Goal: Information Seeking & Learning: Learn about a topic

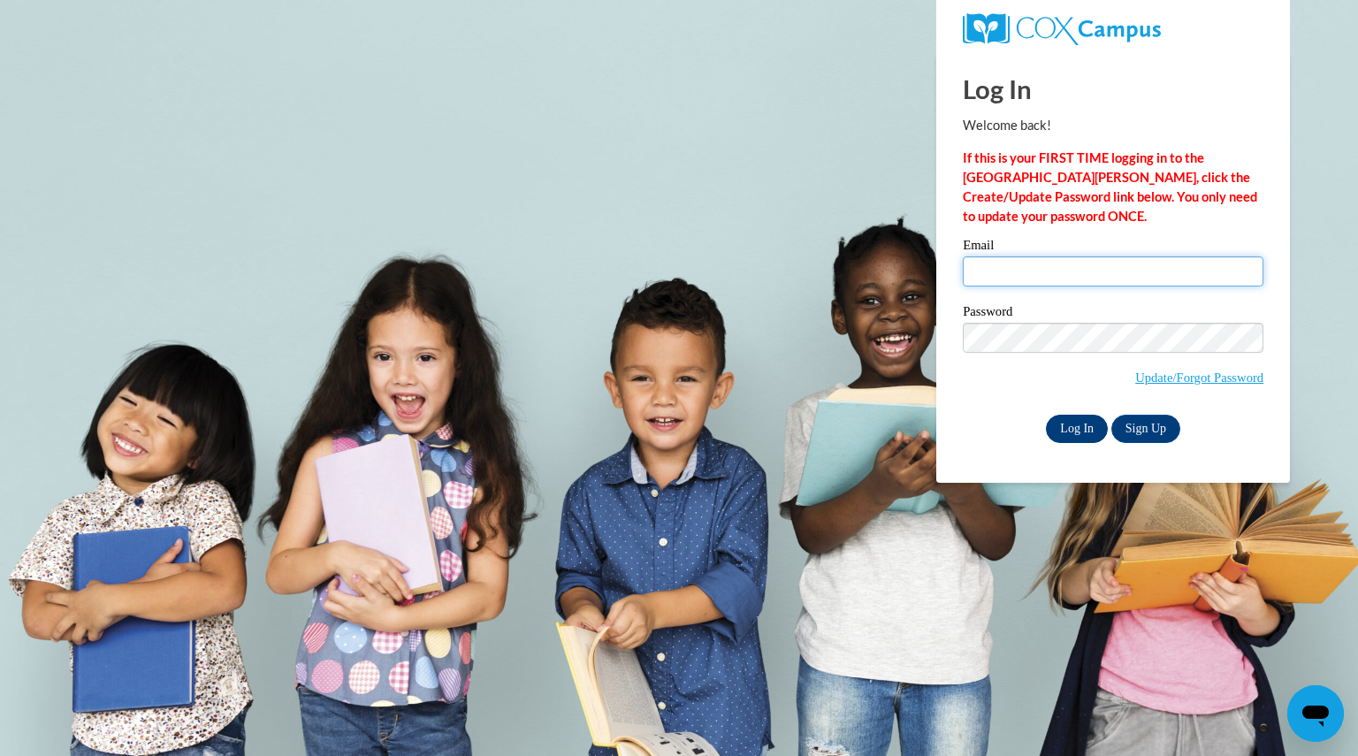
type input "[EMAIL_ADDRESS][DOMAIN_NAME]"
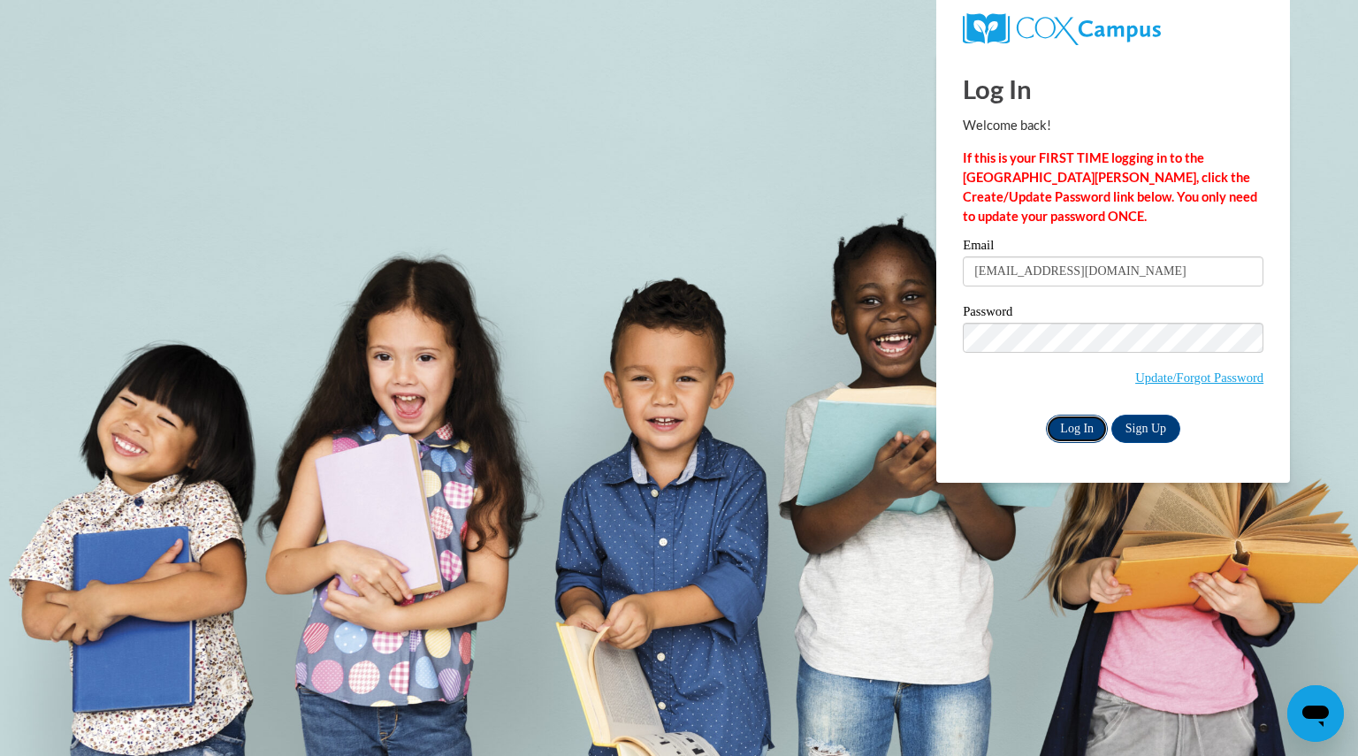
click at [1076, 425] on input "Log In" at bounding box center [1077, 429] width 62 height 28
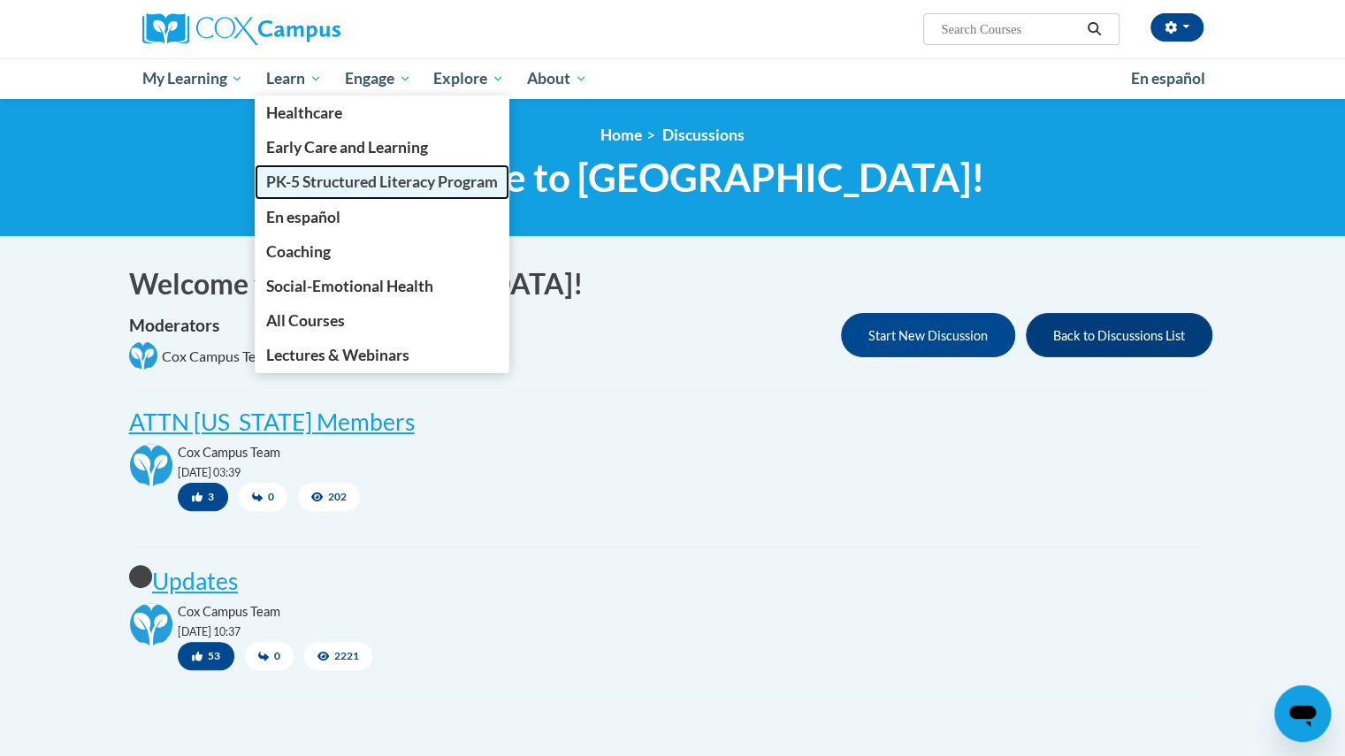
click at [311, 174] on span "PK-5 Structured Literacy Program" at bounding box center [382, 181] width 232 height 19
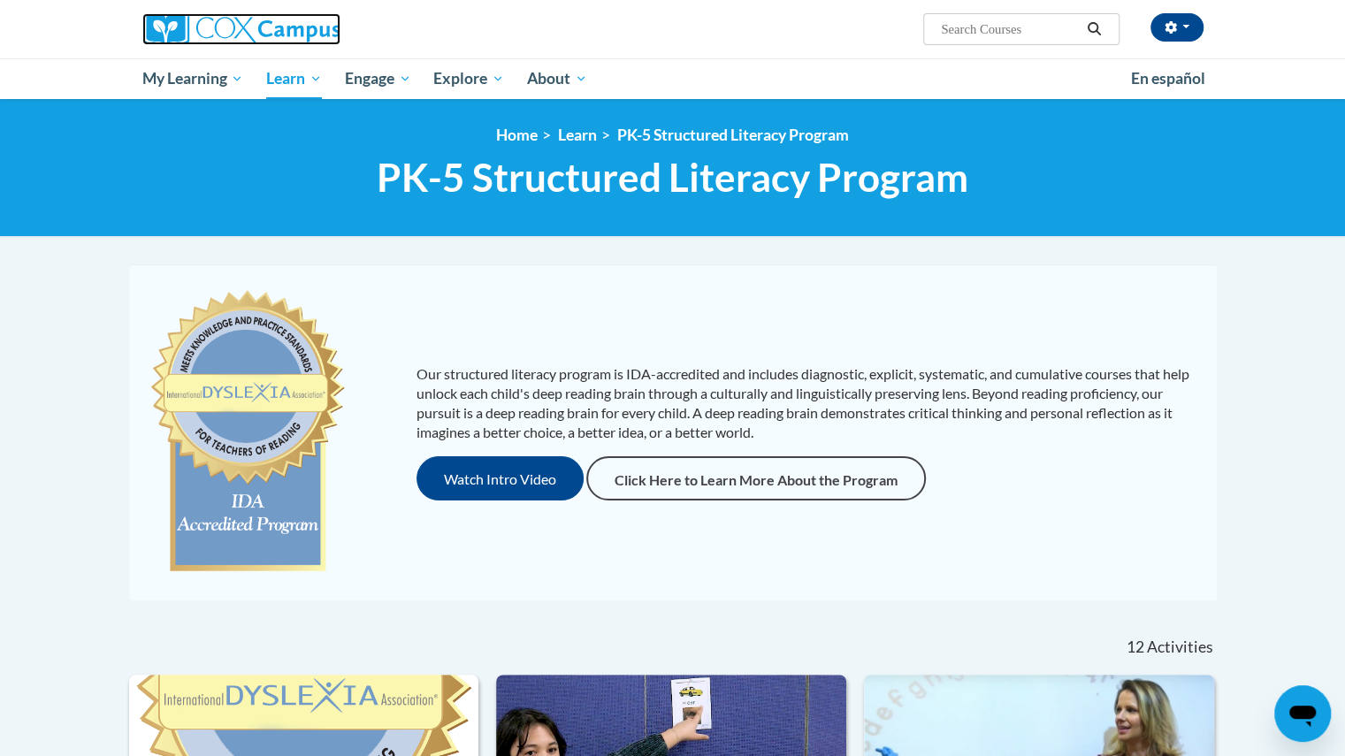
click at [187, 27] on img at bounding box center [241, 29] width 198 height 32
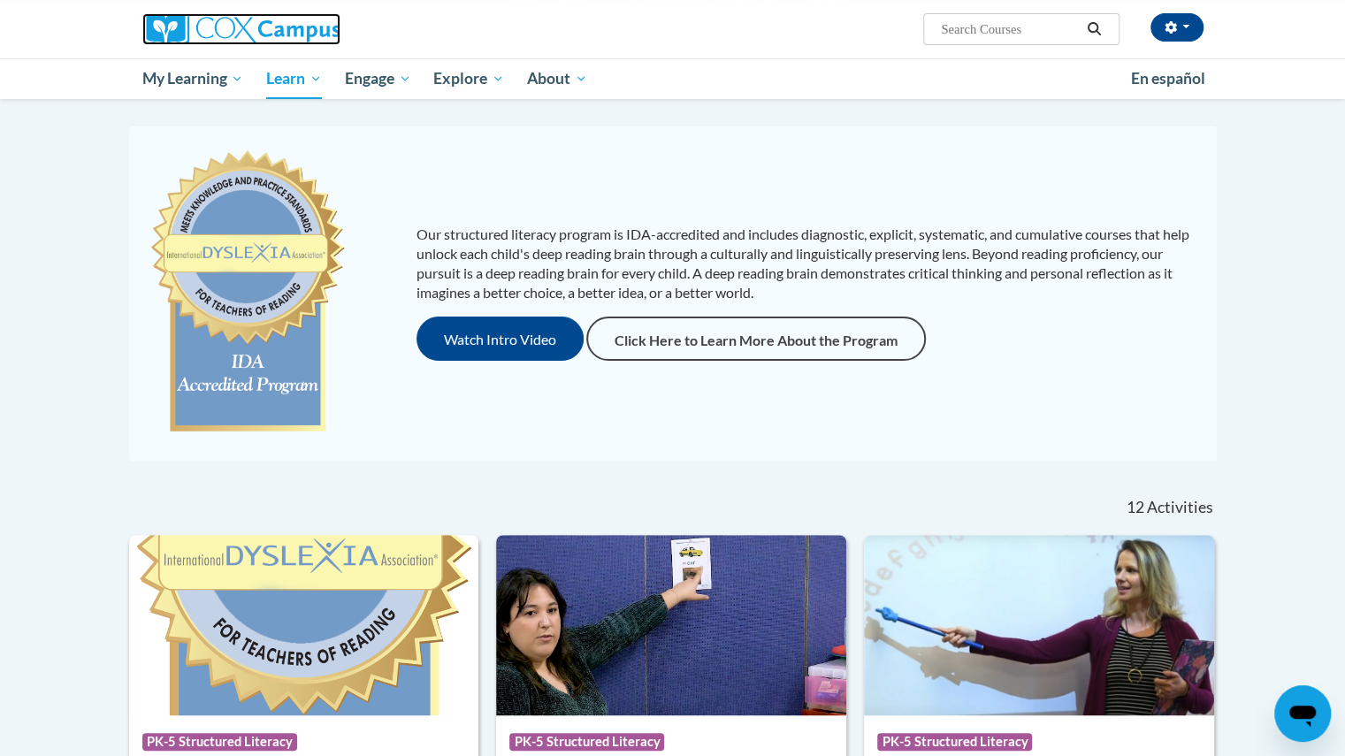
scroll to position [145, 0]
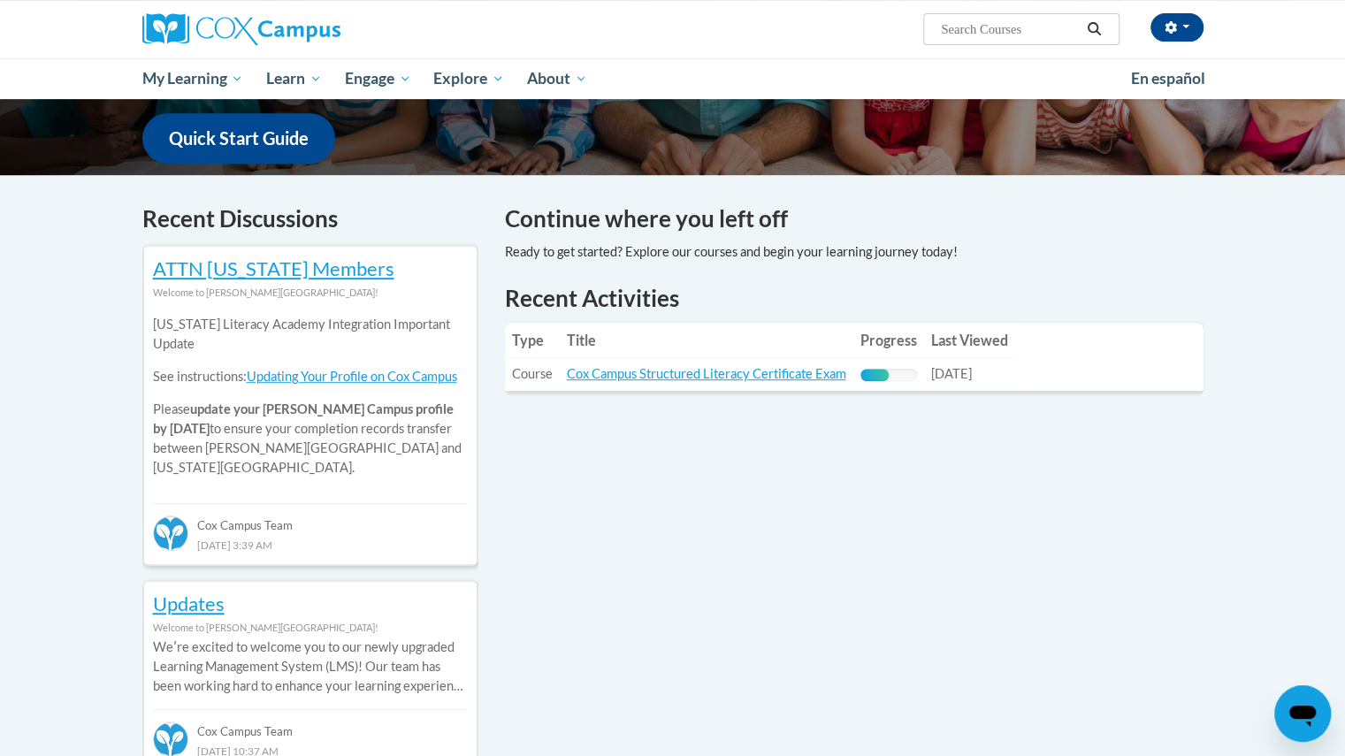
scroll to position [444, 0]
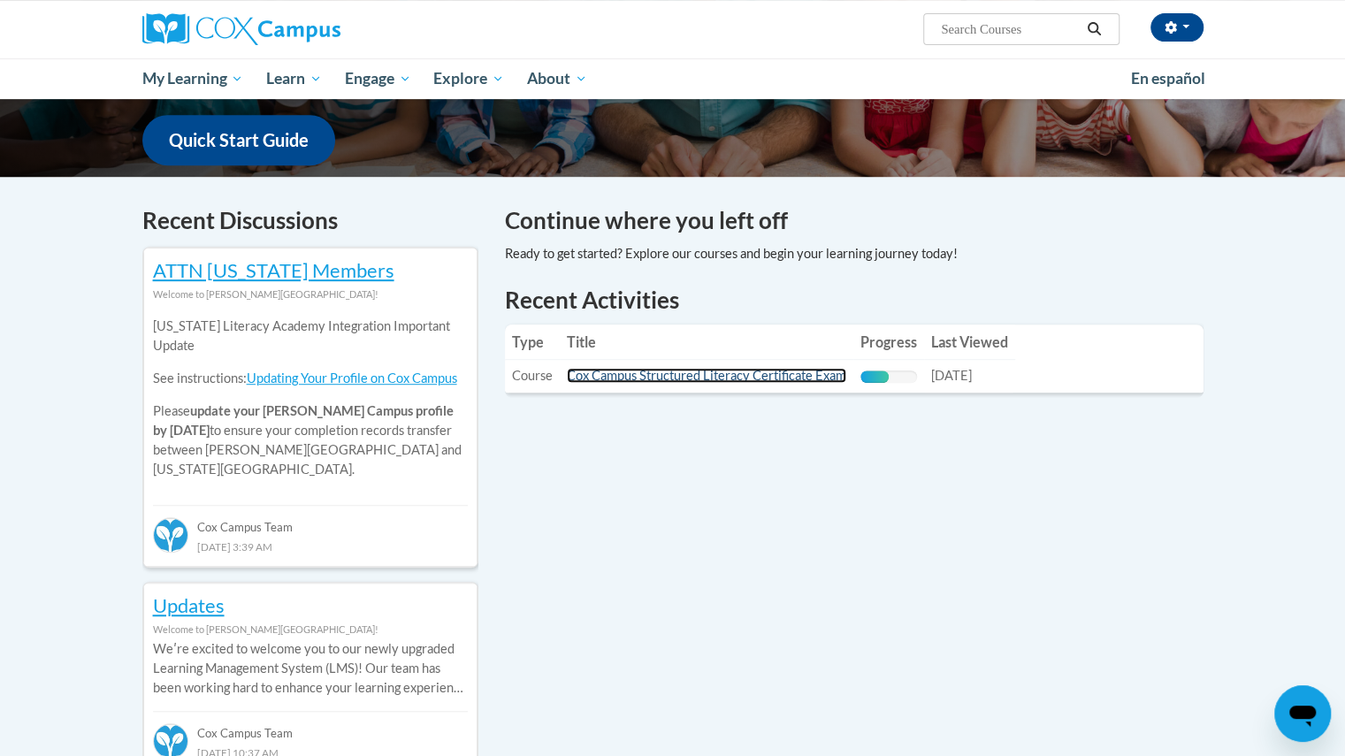
click at [710, 377] on link "Cox Campus Structured Literacy Certificate Exam" at bounding box center [706, 375] width 279 height 15
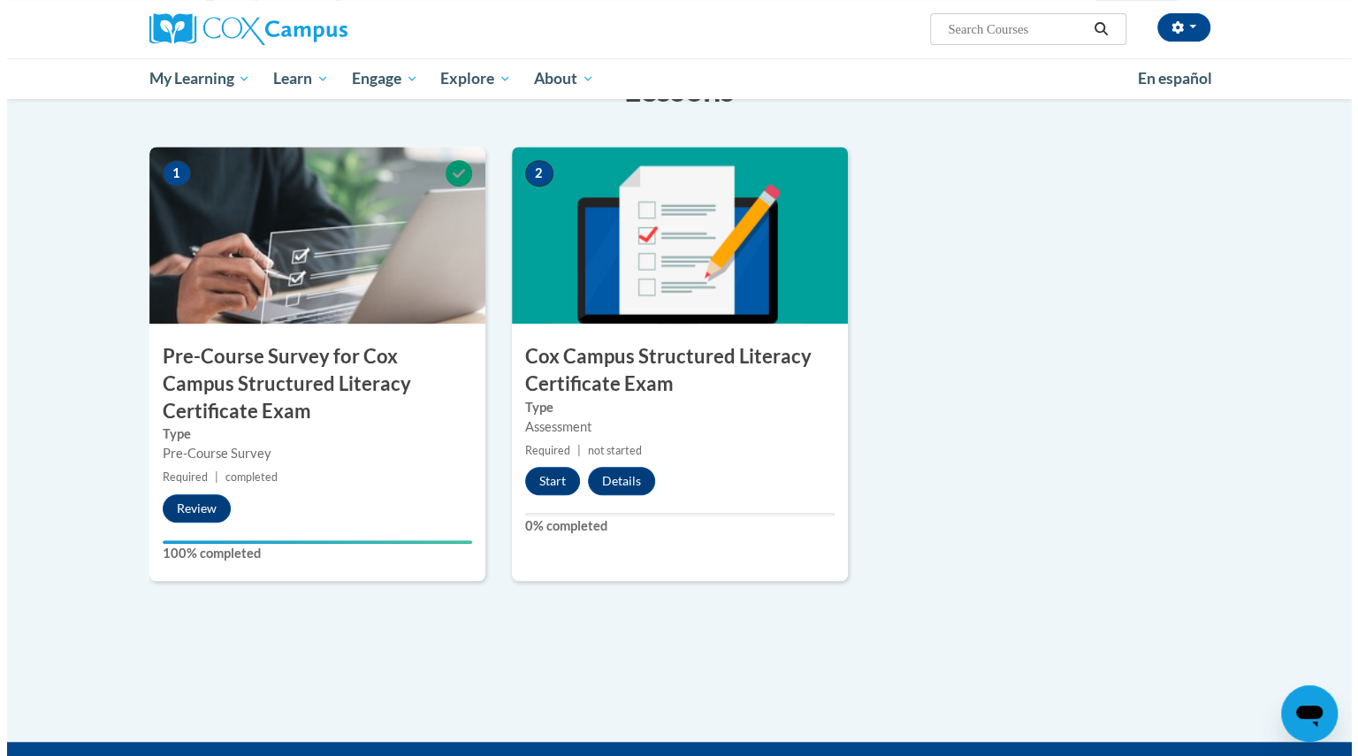
scroll to position [425, 0]
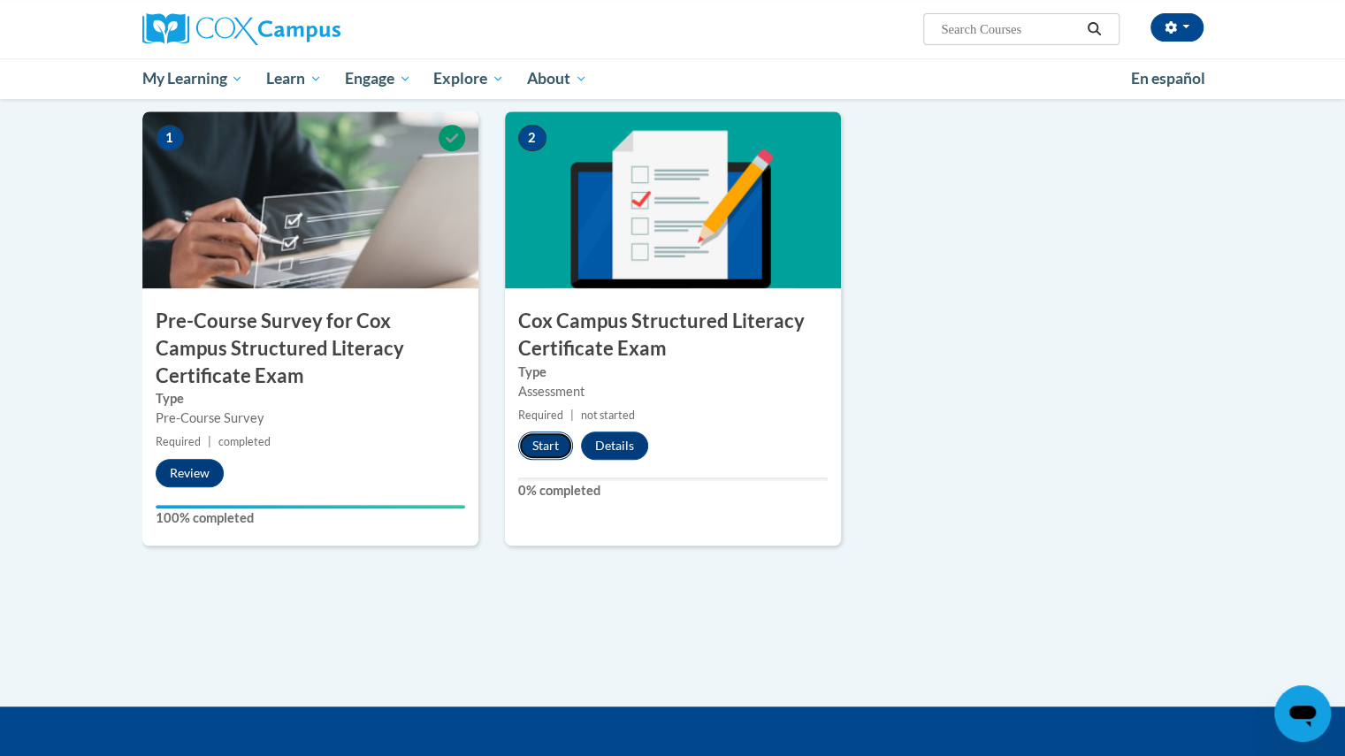
click at [553, 444] on button "Start" at bounding box center [545, 446] width 55 height 28
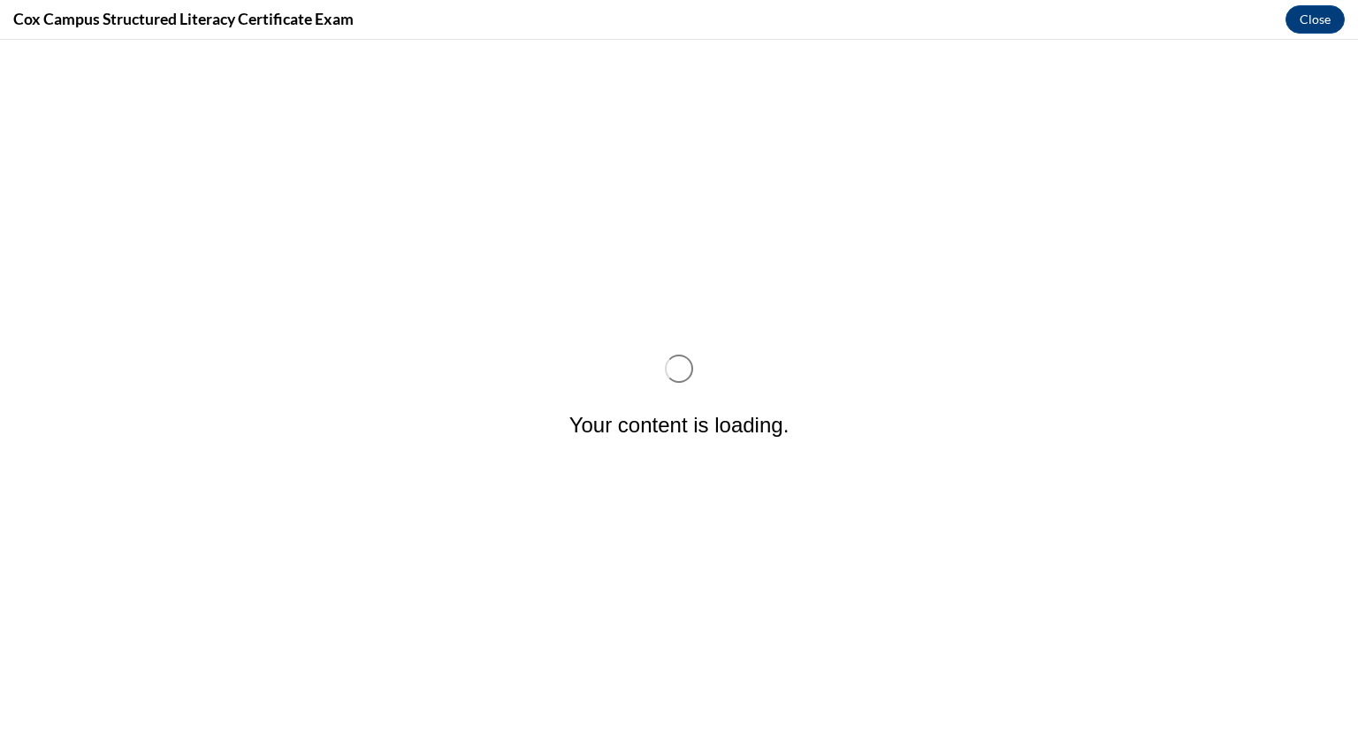
scroll to position [0, 0]
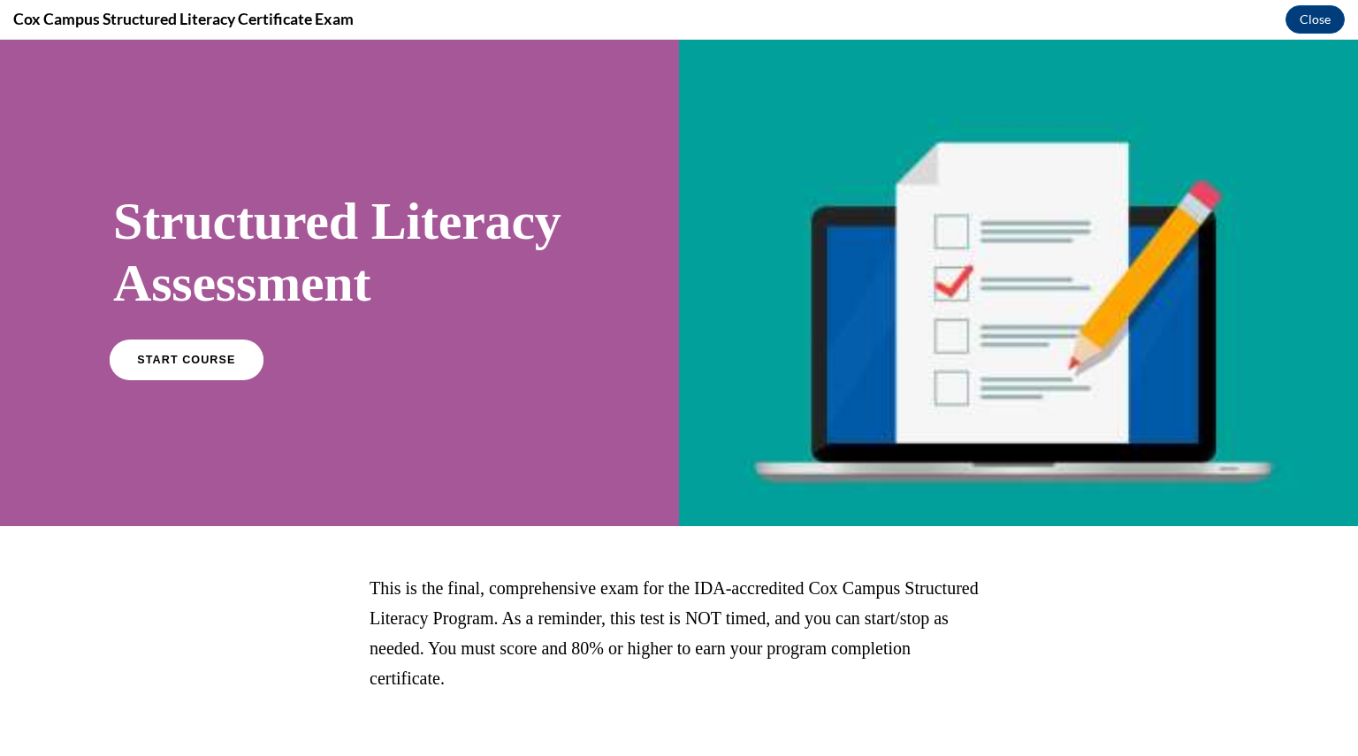
click at [226, 379] on link "START COURSE" at bounding box center [187, 359] width 154 height 41
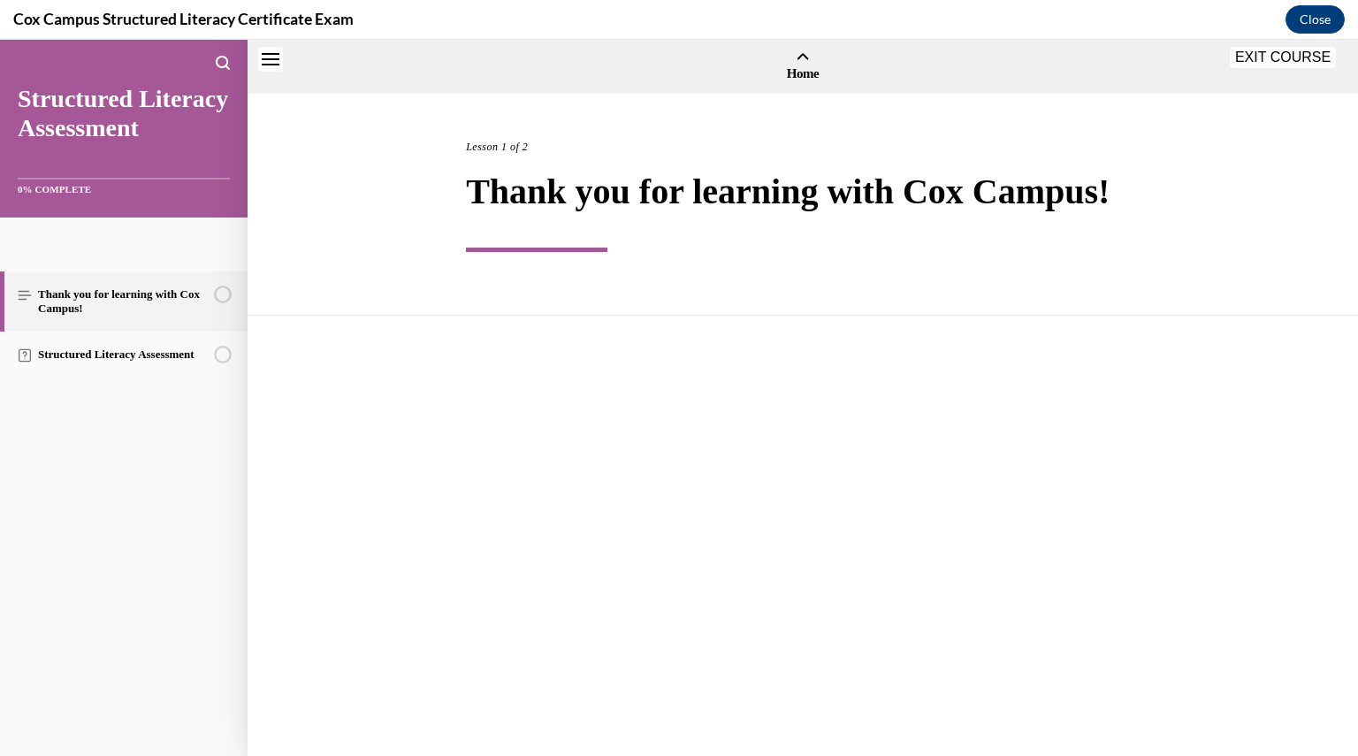
scroll to position [54, 0]
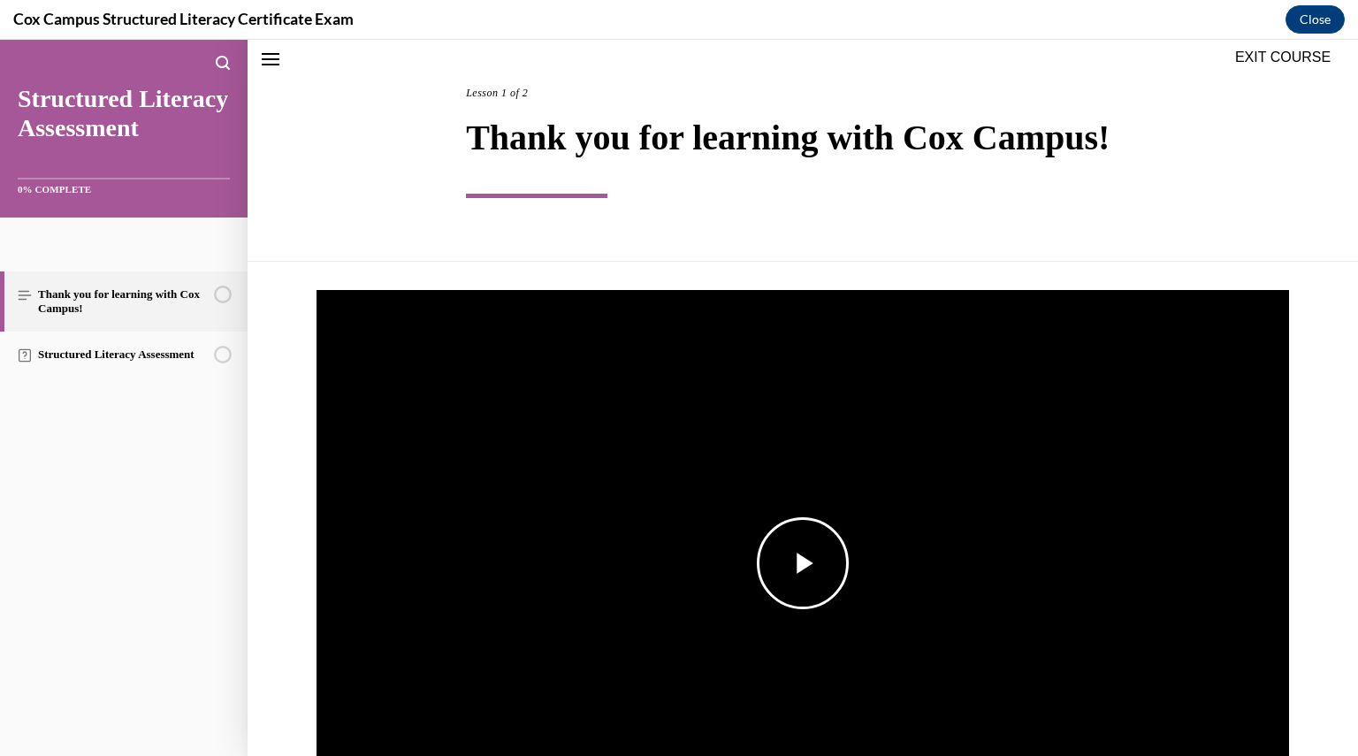
click at [803, 563] on span "Video player" at bounding box center [803, 563] width 0 height 0
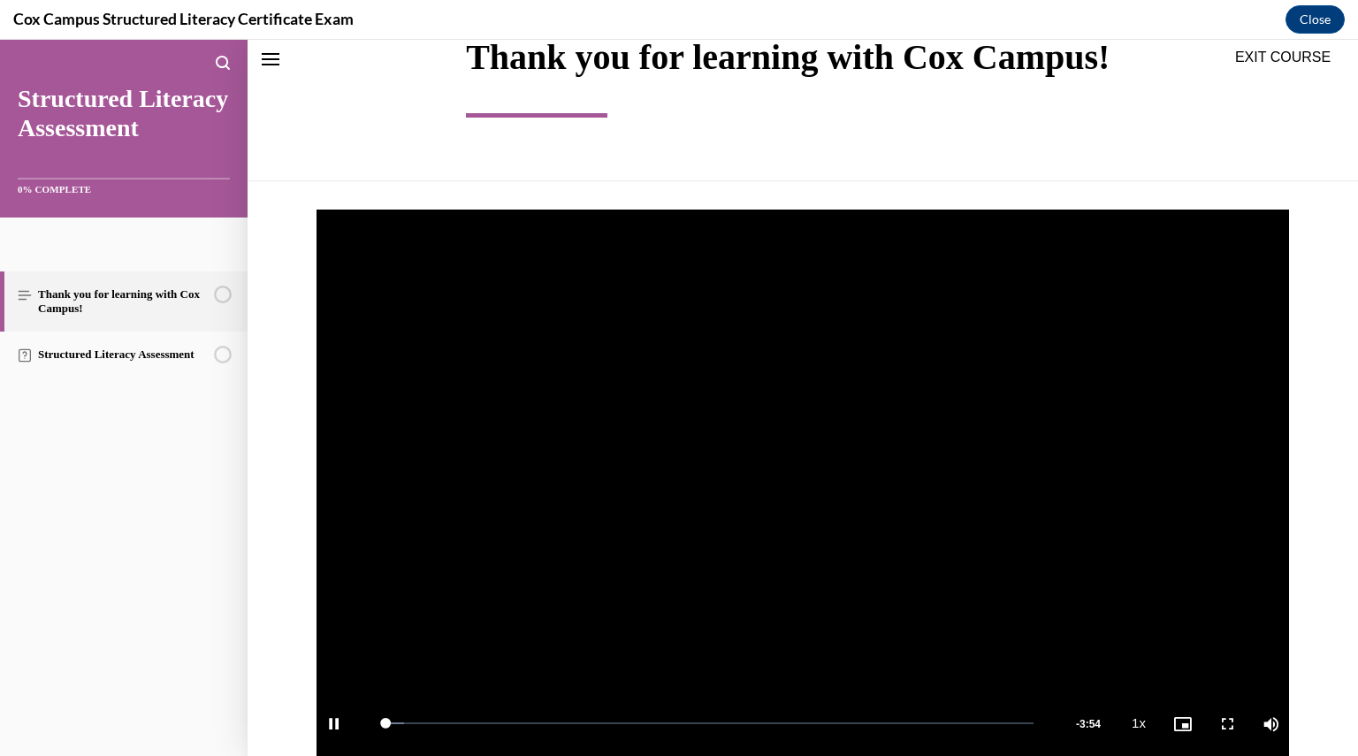
click at [782, 494] on video "Video player" at bounding box center [803, 483] width 973 height 547
click at [803, 483] on span "Video player" at bounding box center [803, 483] width 0 height 0
click at [1138, 592] on span "2x" at bounding box center [1143, 589] width 11 height 12
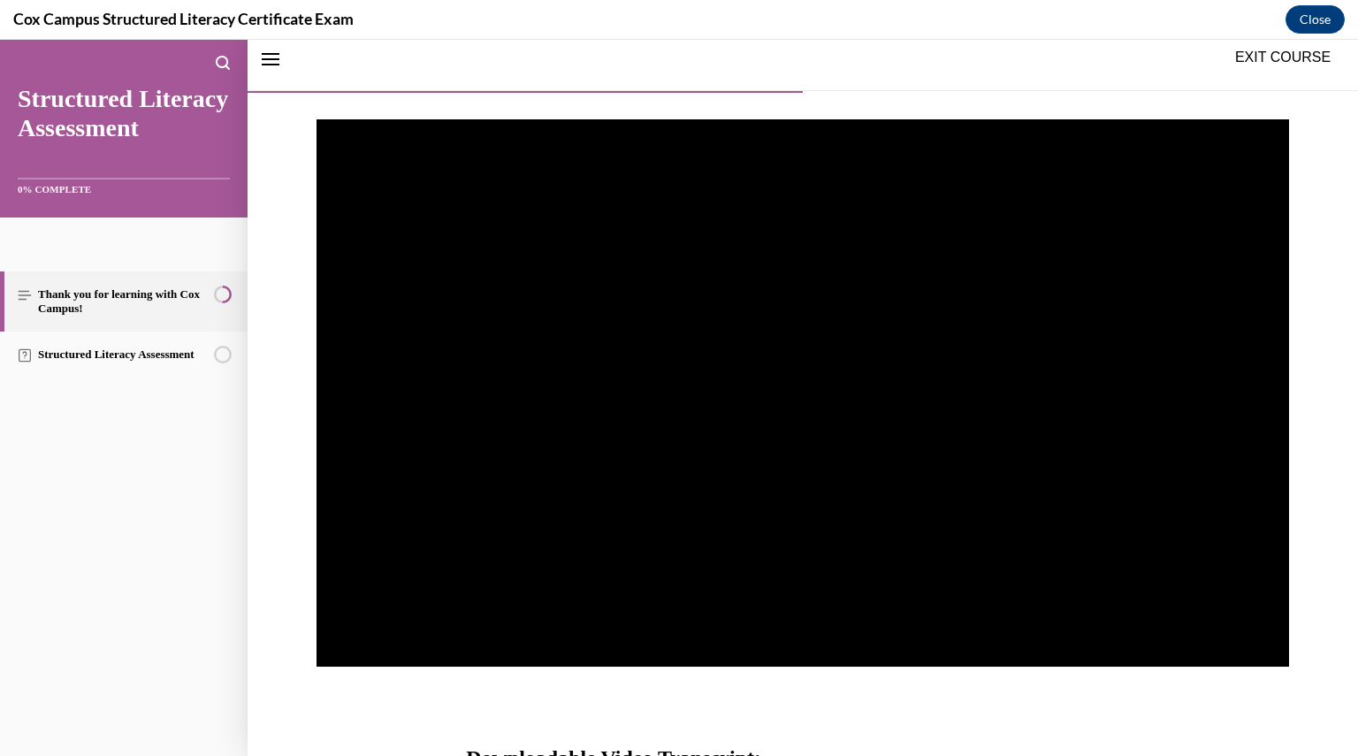
scroll to position [223, 0]
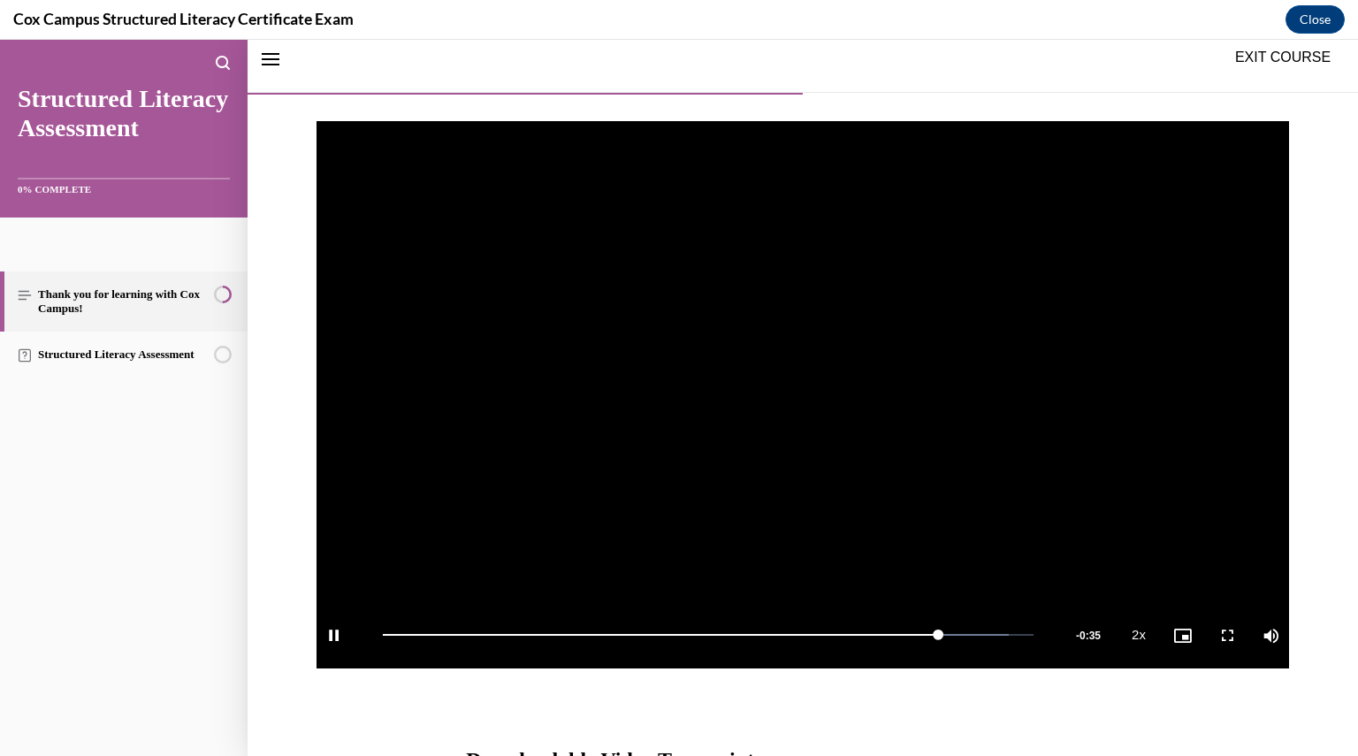
click at [810, 335] on video "Video player" at bounding box center [803, 394] width 973 height 547
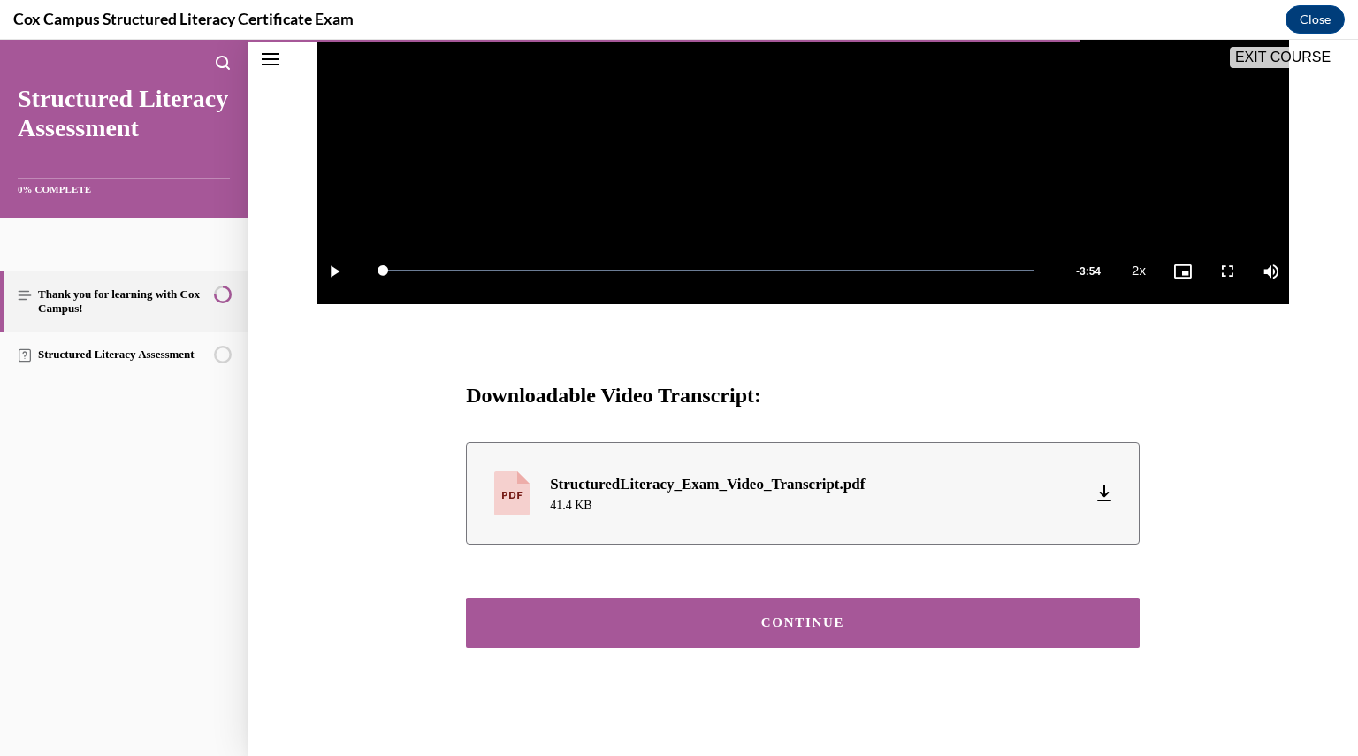
click at [817, 611] on button "CONTINUE" at bounding box center [803, 623] width 674 height 50
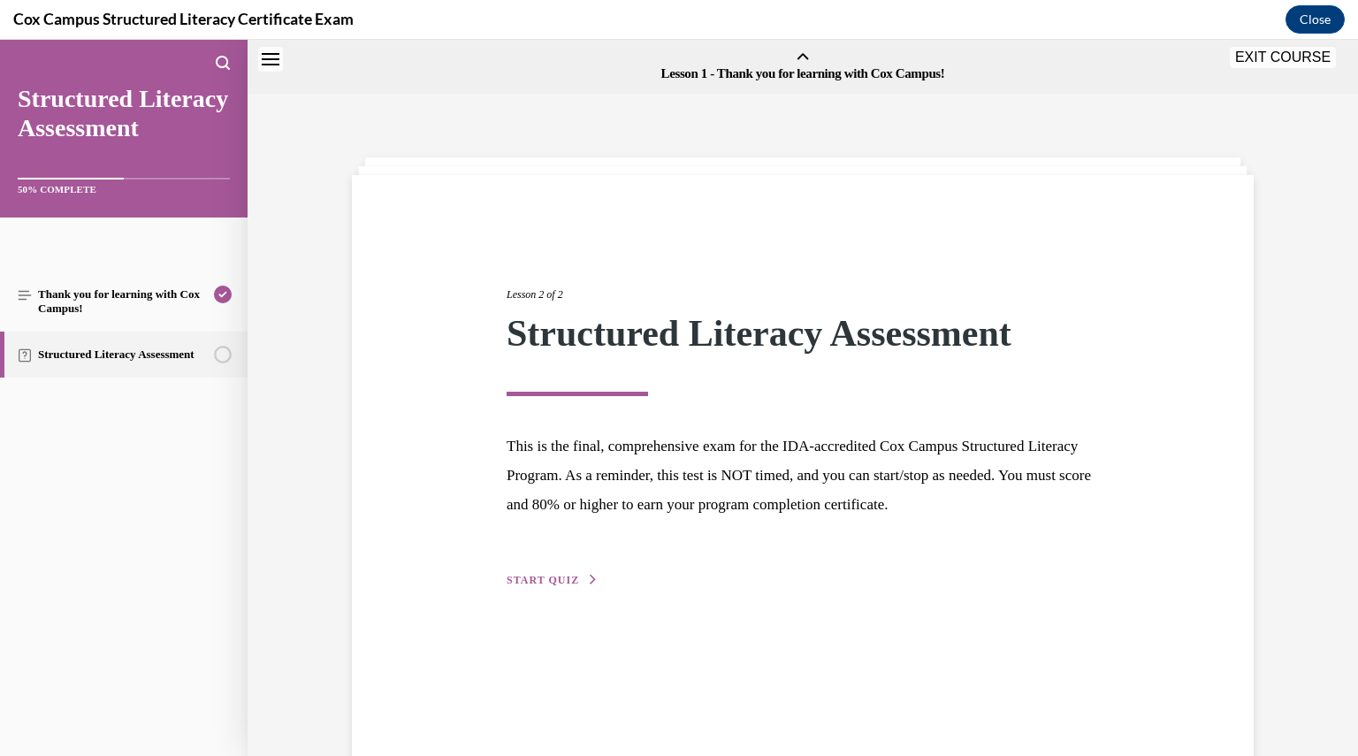
scroll to position [55, 0]
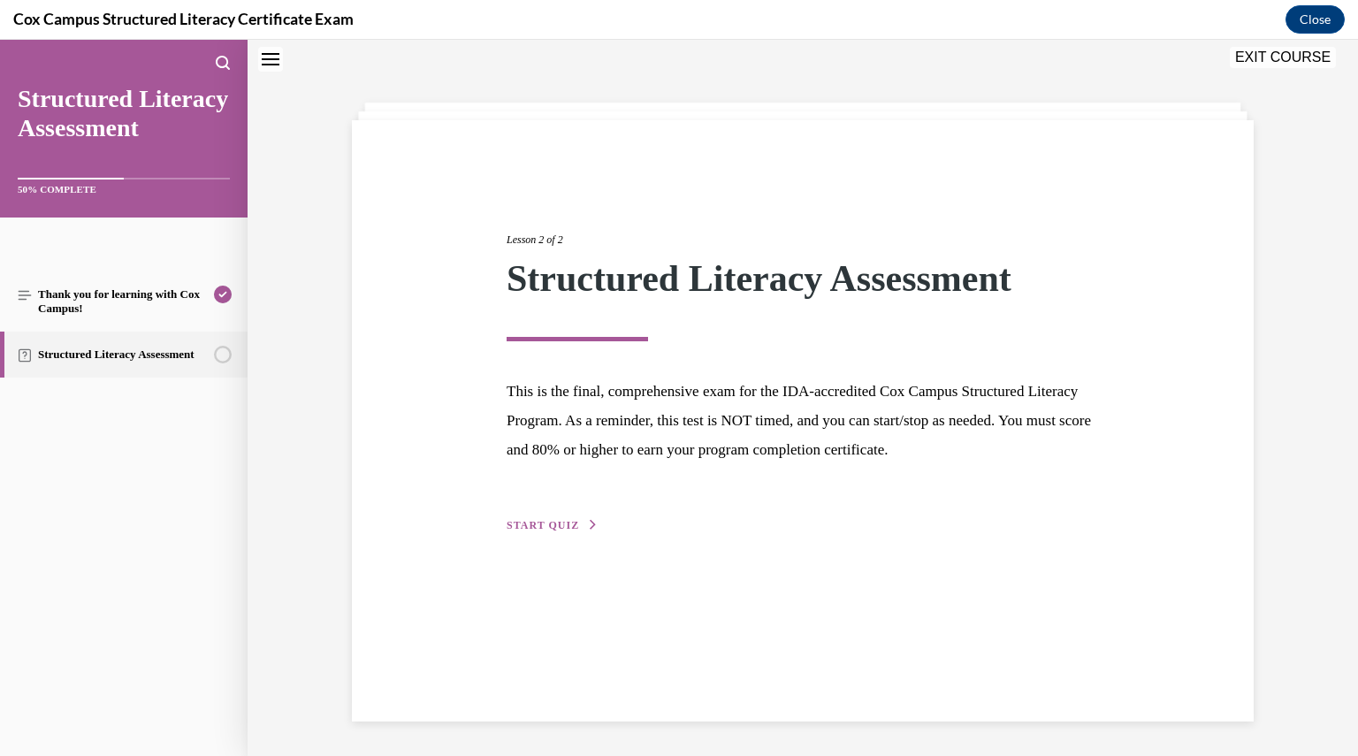
click at [553, 532] on button "START QUIZ" at bounding box center [553, 525] width 92 height 16
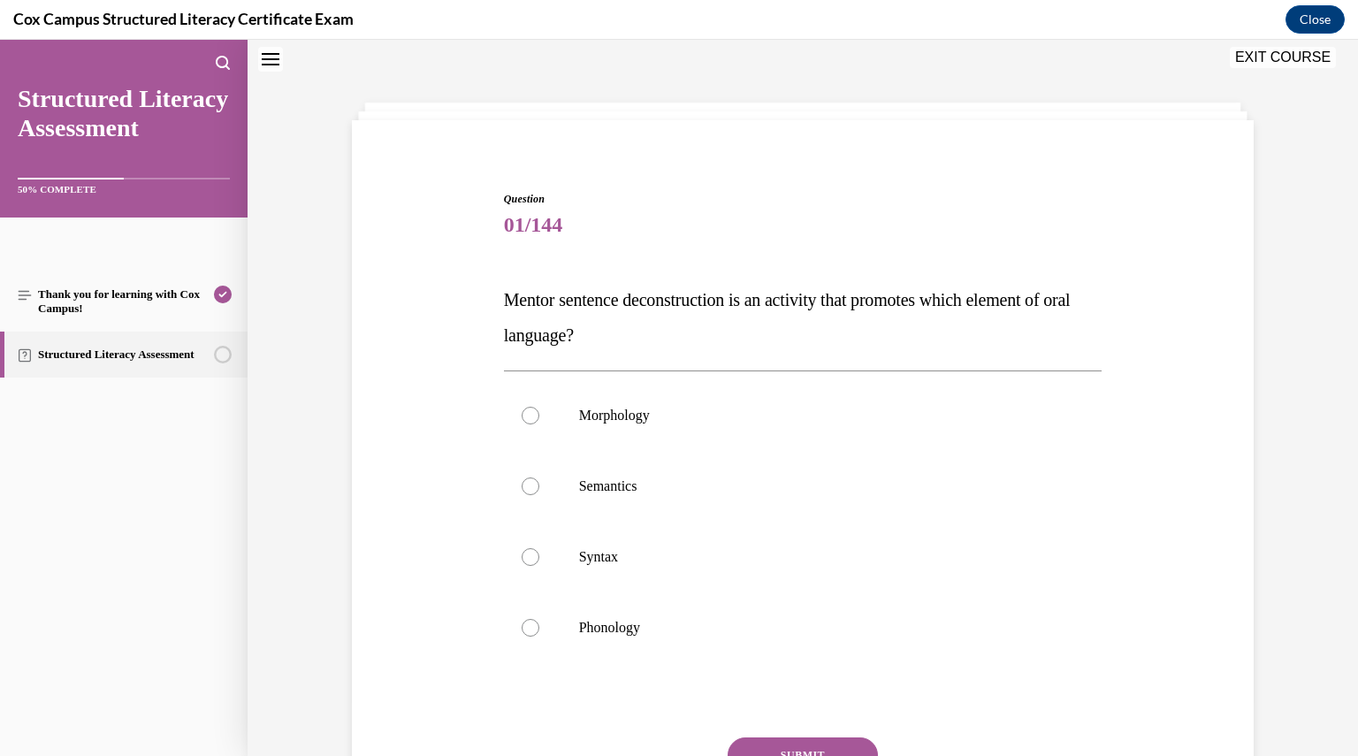
click at [553, 532] on label "Syntax" at bounding box center [803, 557] width 599 height 71
click at [539, 548] on input "Syntax" at bounding box center [531, 557] width 18 height 18
radio input "true"
click at [804, 742] on button "SUBMIT" at bounding box center [803, 755] width 150 height 35
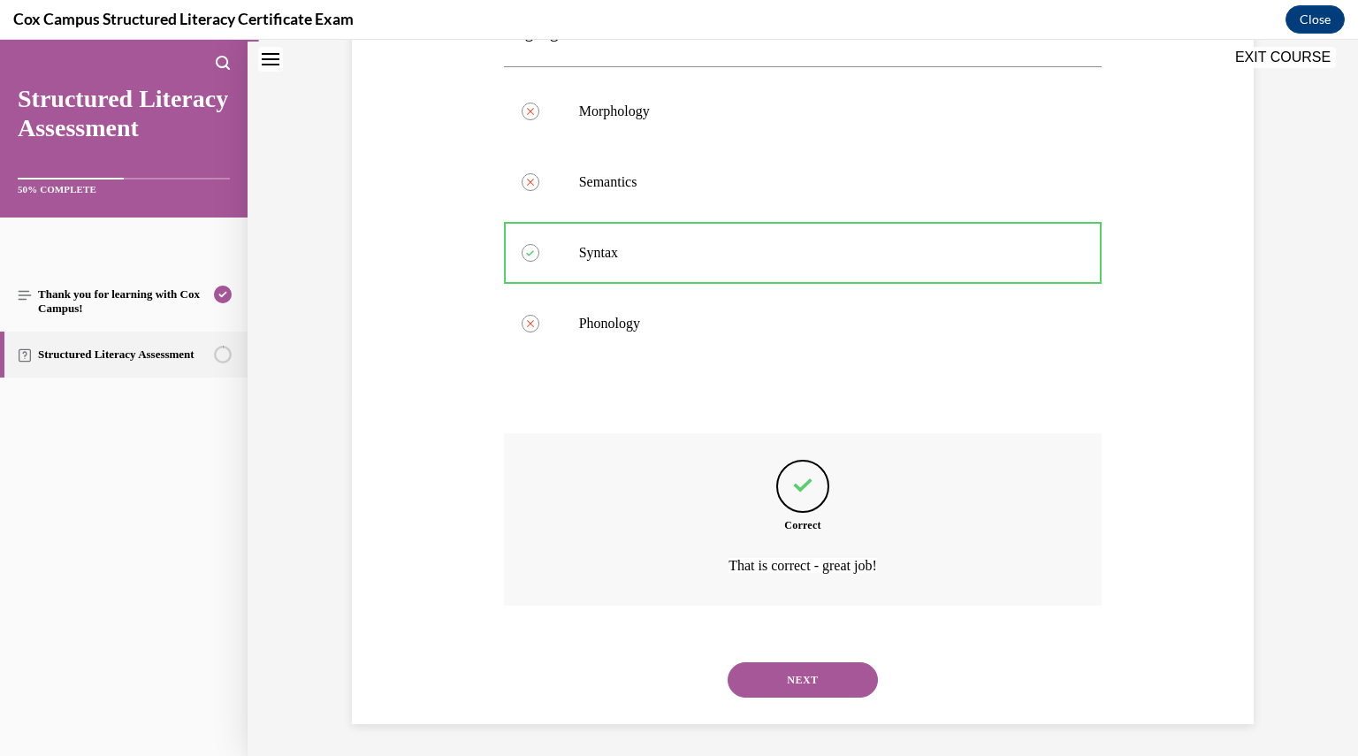
scroll to position [362, 0]
click at [791, 678] on button "NEXT" at bounding box center [803, 677] width 150 height 35
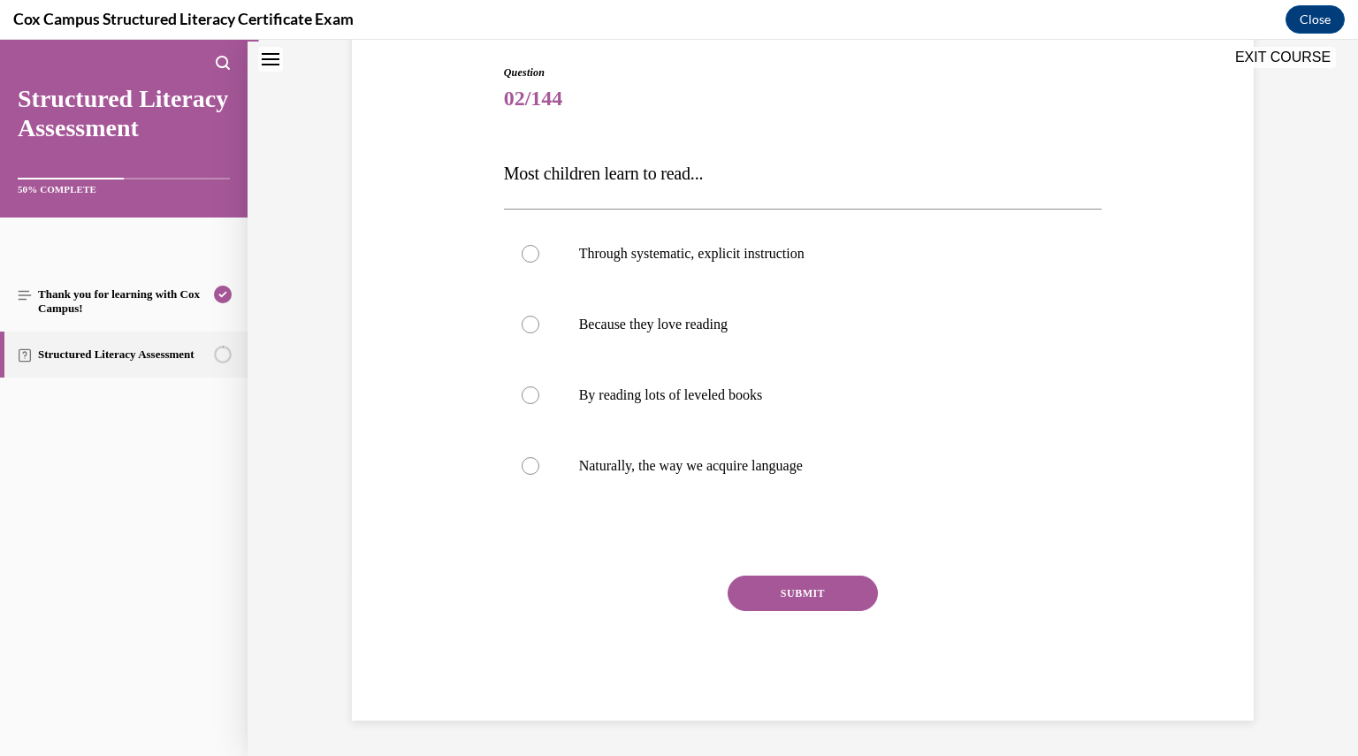
scroll to position [180, 0]
click at [764, 264] on label "Through systematic, explicit instruction" at bounding box center [803, 254] width 599 height 71
click at [539, 264] on input "Through systematic, explicit instruction" at bounding box center [531, 255] width 18 height 18
radio input "true"
click at [747, 586] on button "SUBMIT" at bounding box center [803, 594] width 150 height 35
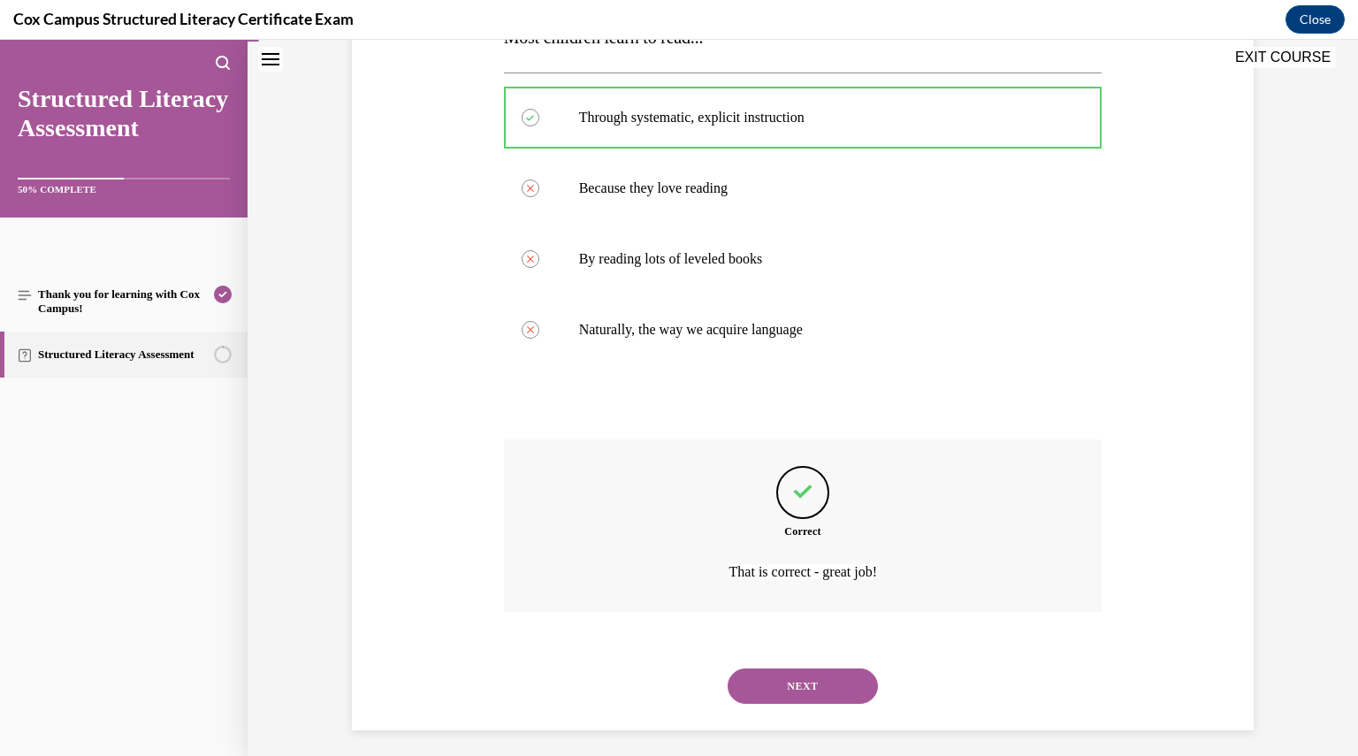
scroll to position [326, 0]
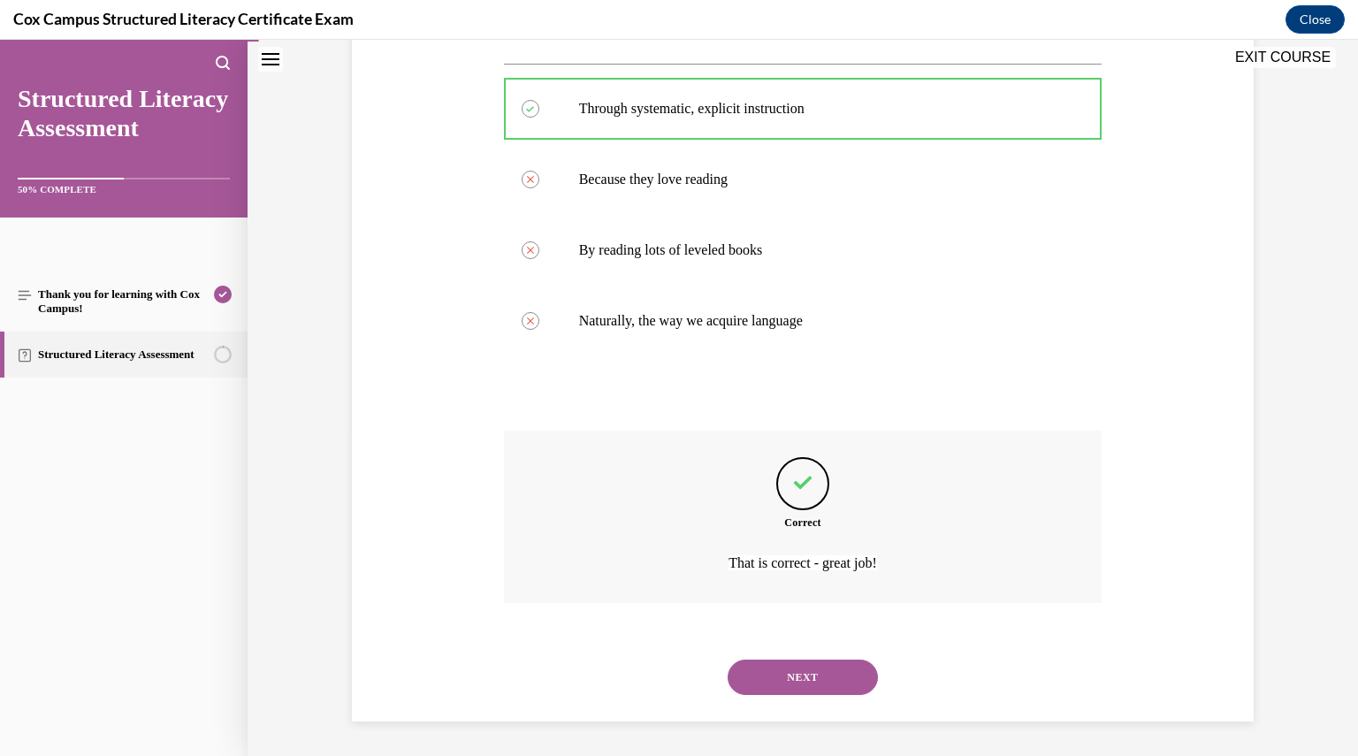
click at [791, 662] on button "NEXT" at bounding box center [803, 677] width 150 height 35
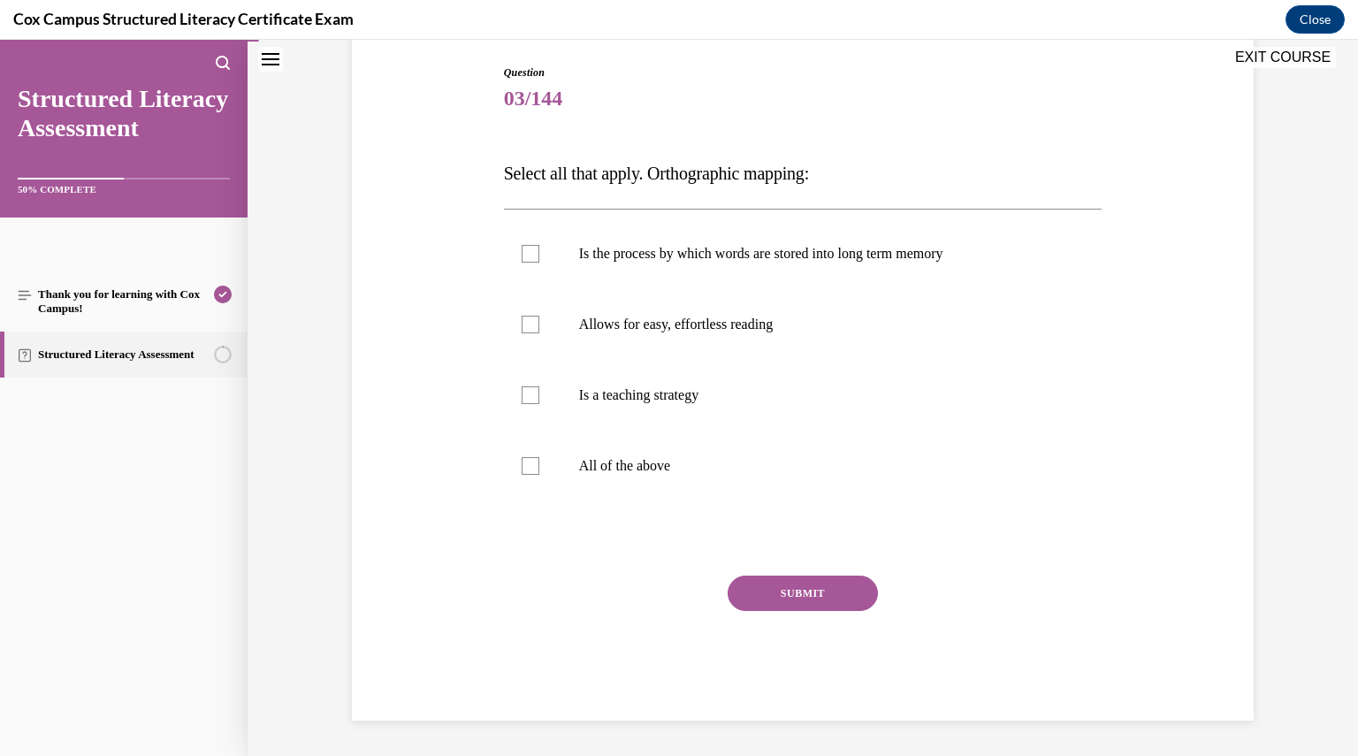
scroll to position [180, 0]
click at [708, 268] on label "Is the process by which words are stored into long term memory" at bounding box center [803, 254] width 599 height 71
click at [539, 264] on input "Is the process by which words are stored into long term memory" at bounding box center [531, 255] width 18 height 18
checkbox input "true"
click at [522, 332] on div at bounding box center [531, 326] width 18 height 18
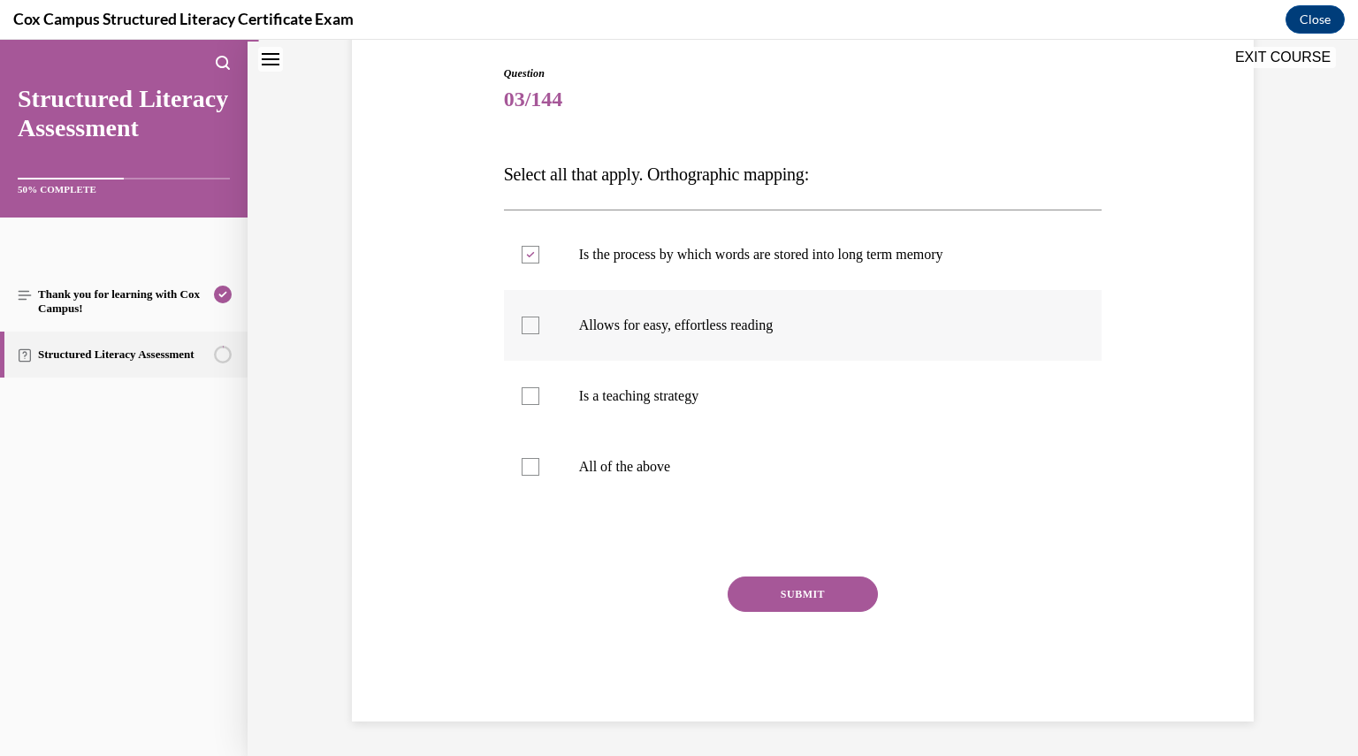
click at [522, 332] on input "Allows for easy, effortless reading" at bounding box center [531, 326] width 18 height 18
checkbox input "true"
click at [781, 587] on button "SUBMIT" at bounding box center [803, 594] width 150 height 35
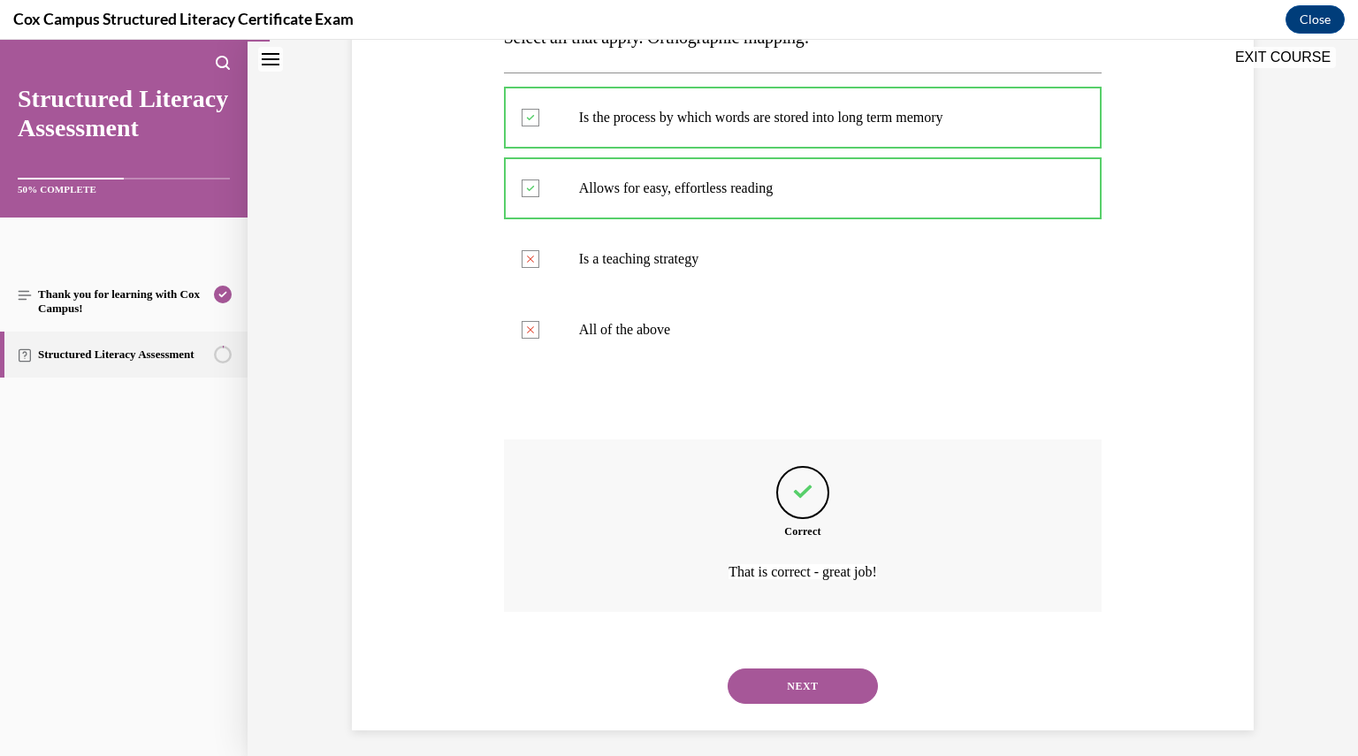
scroll to position [326, 0]
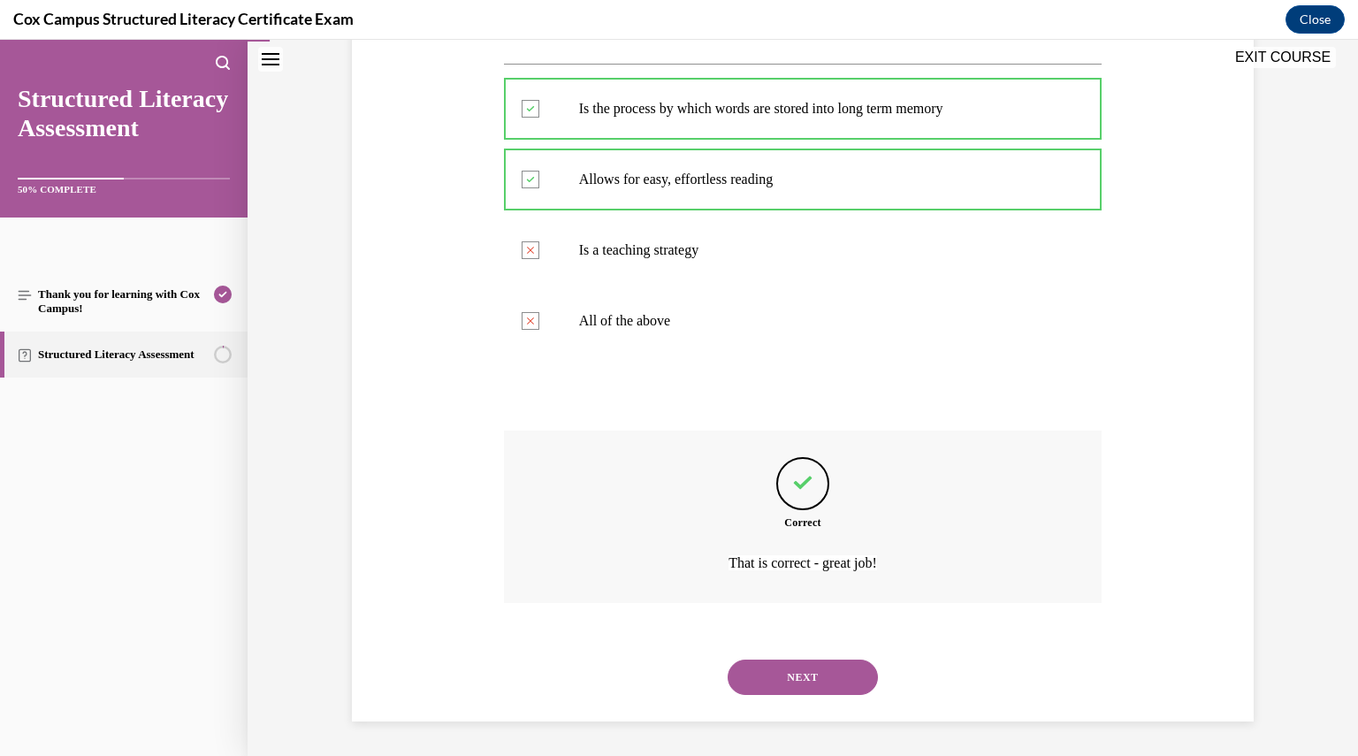
click at [811, 670] on button "NEXT" at bounding box center [803, 677] width 150 height 35
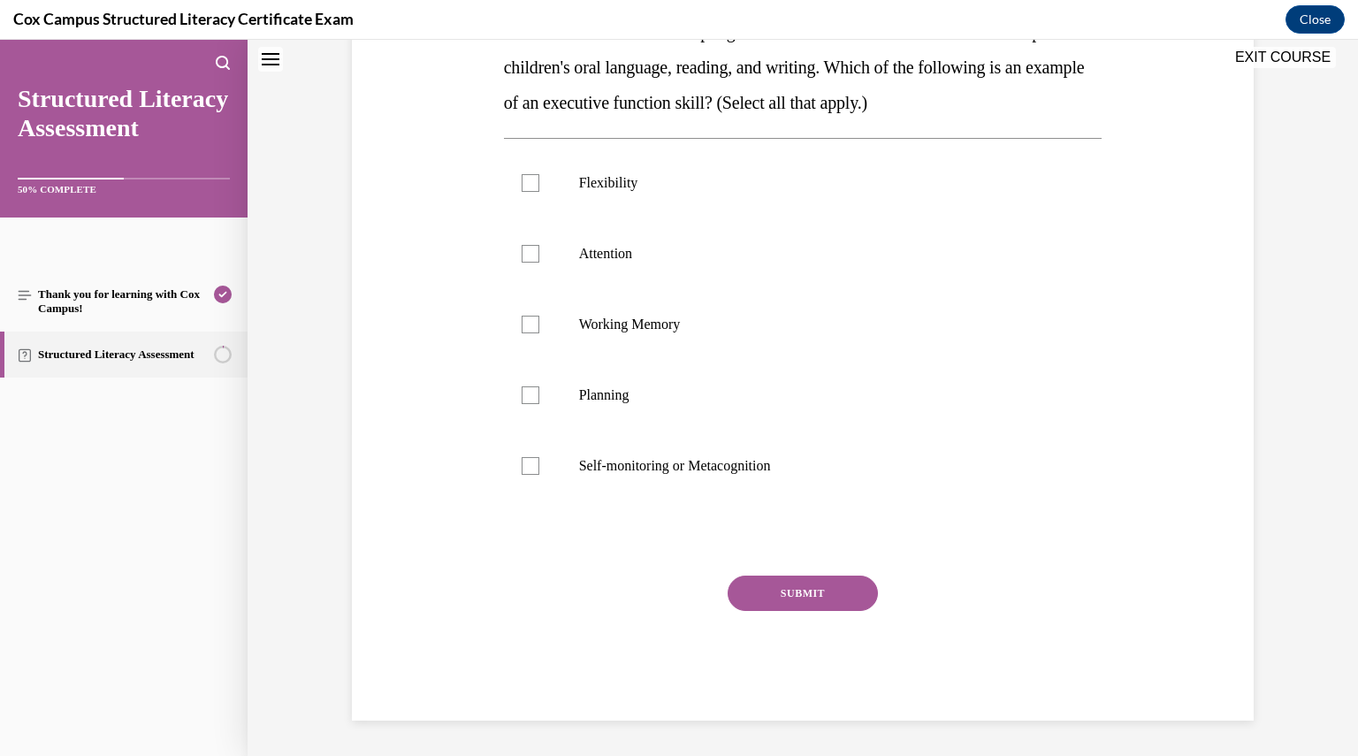
scroll to position [0, 0]
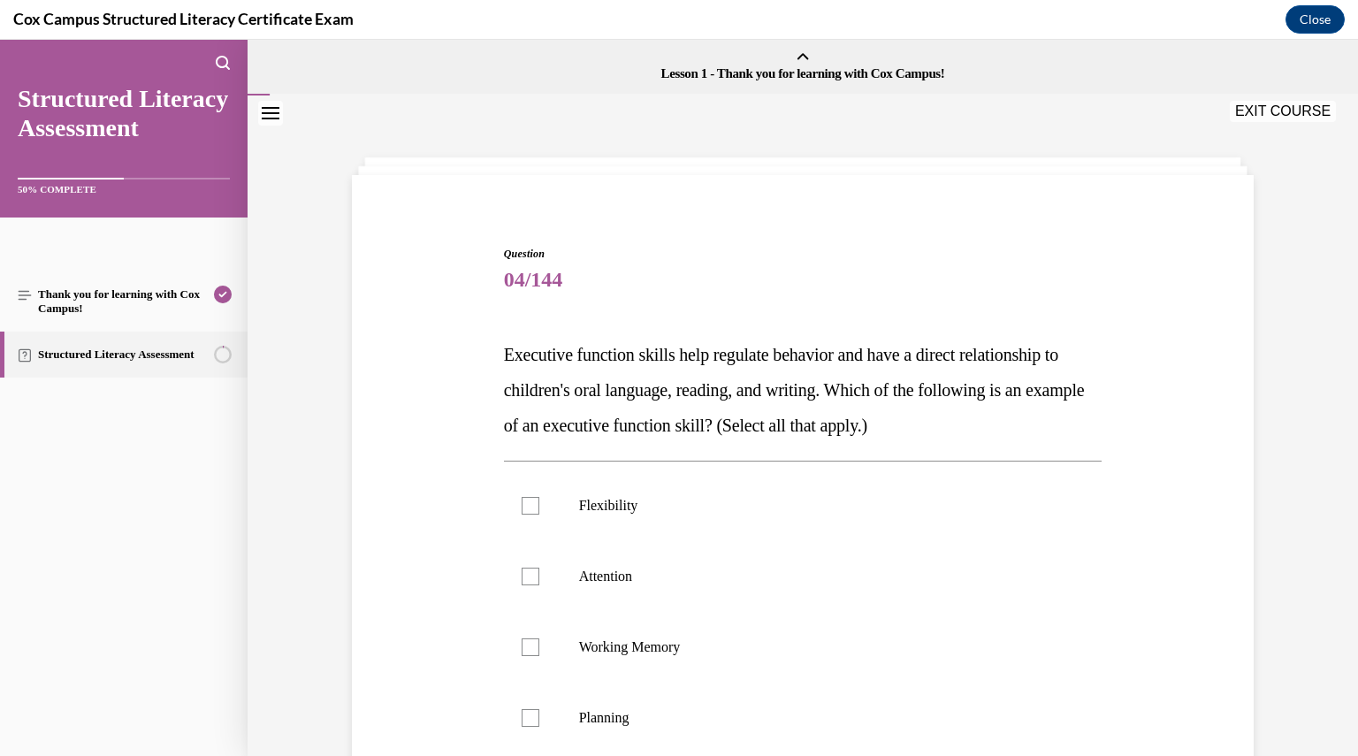
click at [763, 429] on span "Executive function skills help regulate behavior and have a direct relationship…" at bounding box center [794, 390] width 581 height 90
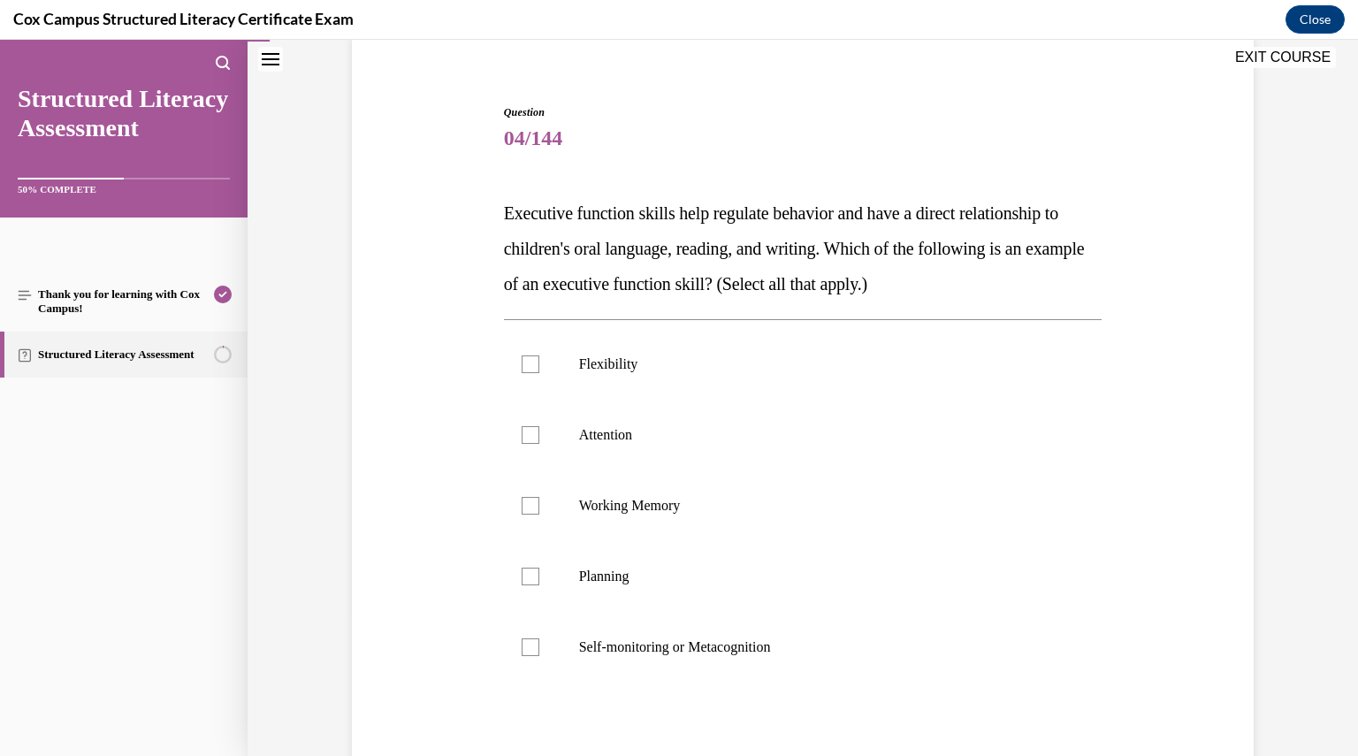
scroll to position [177, 0]
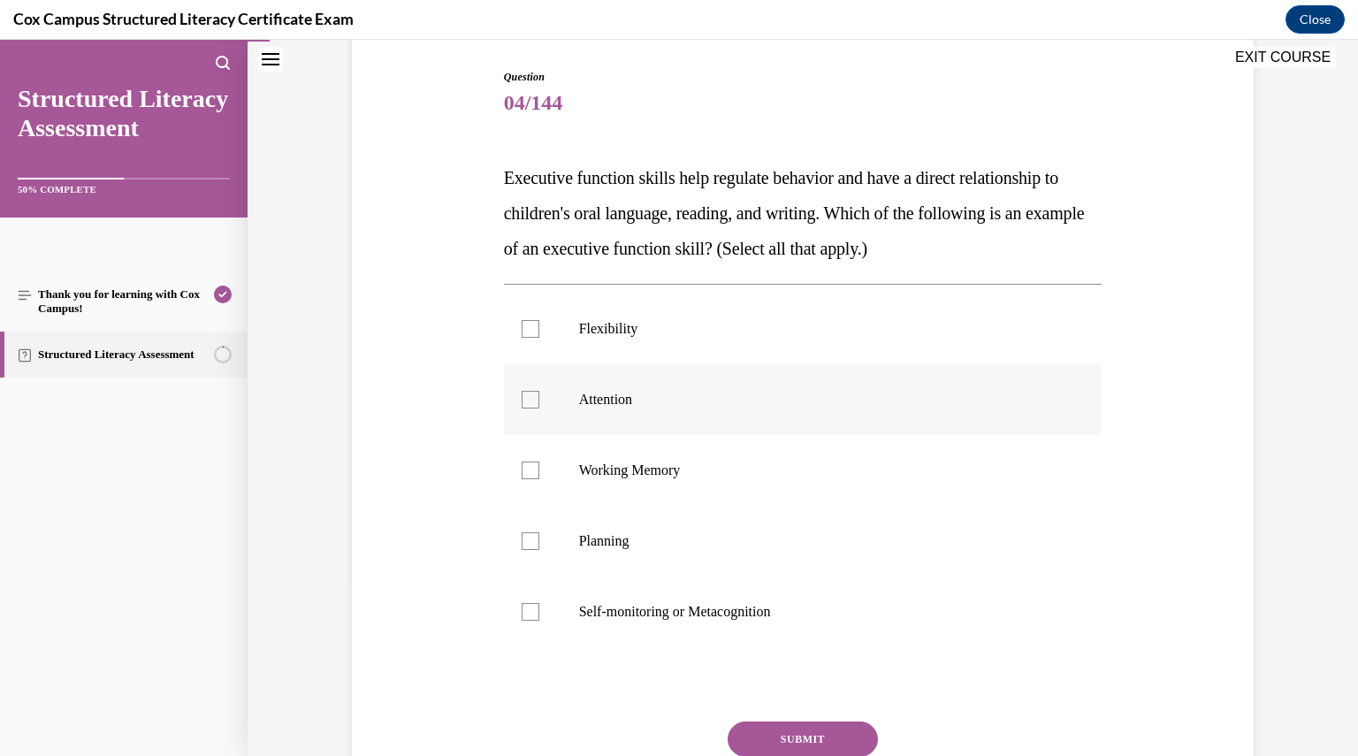
click at [685, 406] on p "Attention" at bounding box center [818, 400] width 479 height 18
click at [539, 406] on input "Attention" at bounding box center [531, 400] width 18 height 18
checkbox input "true"
click at [674, 466] on p "Working Memory" at bounding box center [818, 471] width 479 height 18
click at [539, 466] on input "Working Memory" at bounding box center [531, 471] width 18 height 18
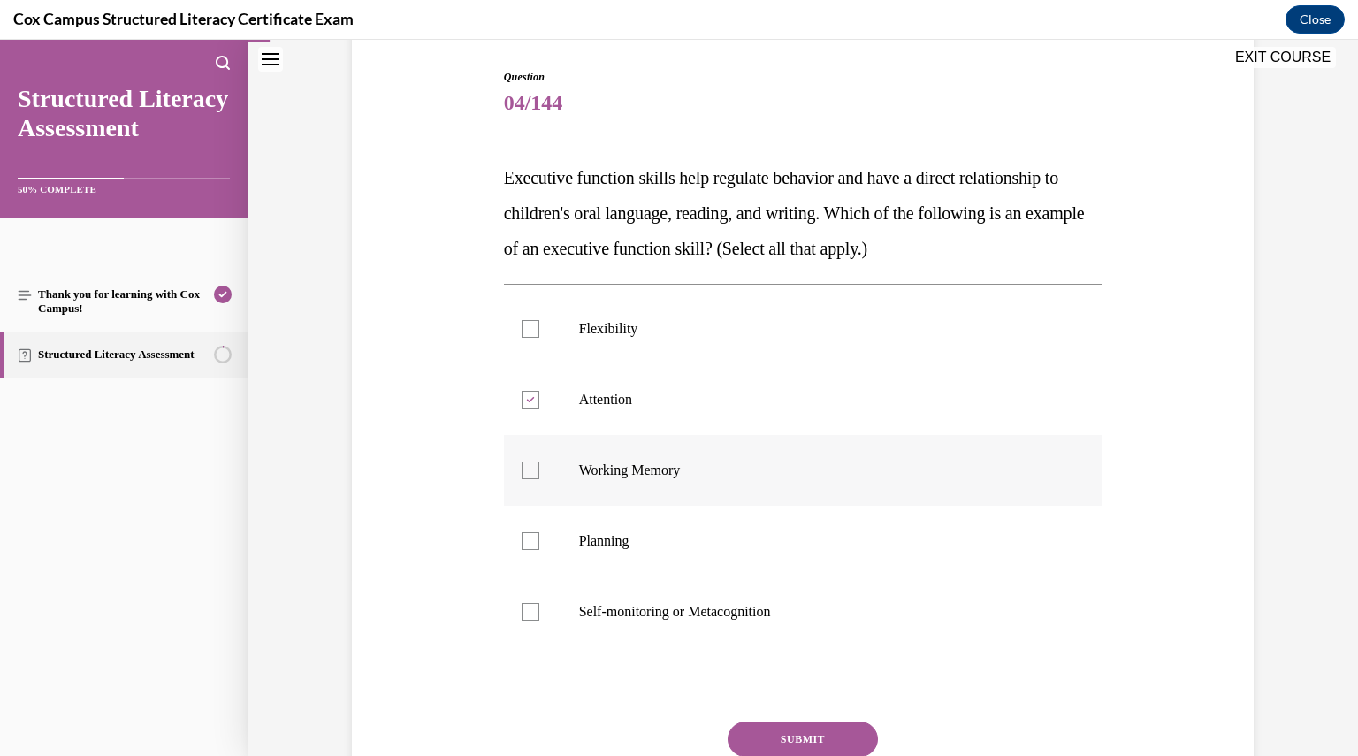
checkbox input "true"
click at [658, 602] on label "Self-monitoring or Metacognition" at bounding box center [803, 612] width 599 height 71
click at [539, 603] on input "Self-monitoring or Metacognition" at bounding box center [531, 612] width 18 height 18
checkbox input "true"
click at [608, 319] on label "Flexibility" at bounding box center [803, 329] width 599 height 71
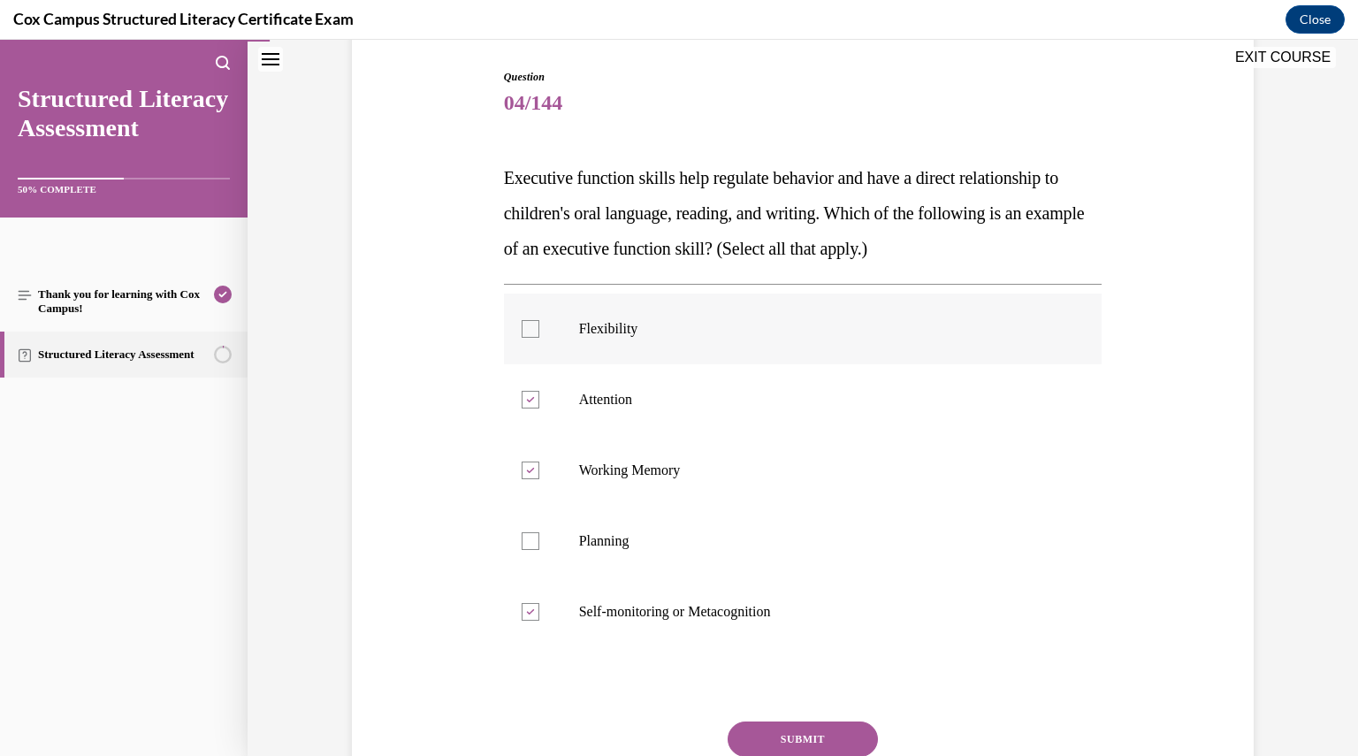
click at [539, 320] on input "Flexibility" at bounding box center [531, 329] width 18 height 18
checkbox input "true"
click at [616, 533] on p "Planning" at bounding box center [818, 541] width 479 height 18
click at [539, 533] on input "Planning" at bounding box center [531, 541] width 18 height 18
checkbox input "true"
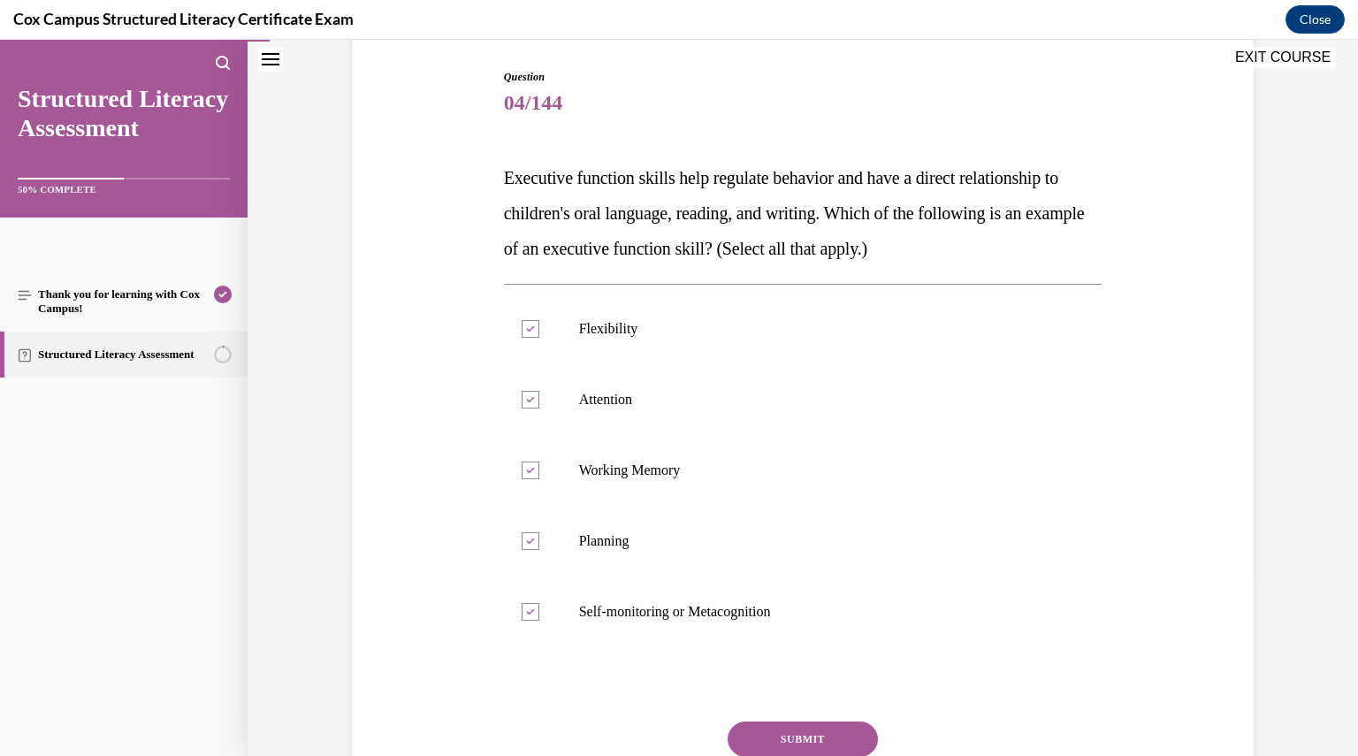
click at [828, 746] on button "SUBMIT" at bounding box center [803, 739] width 150 height 35
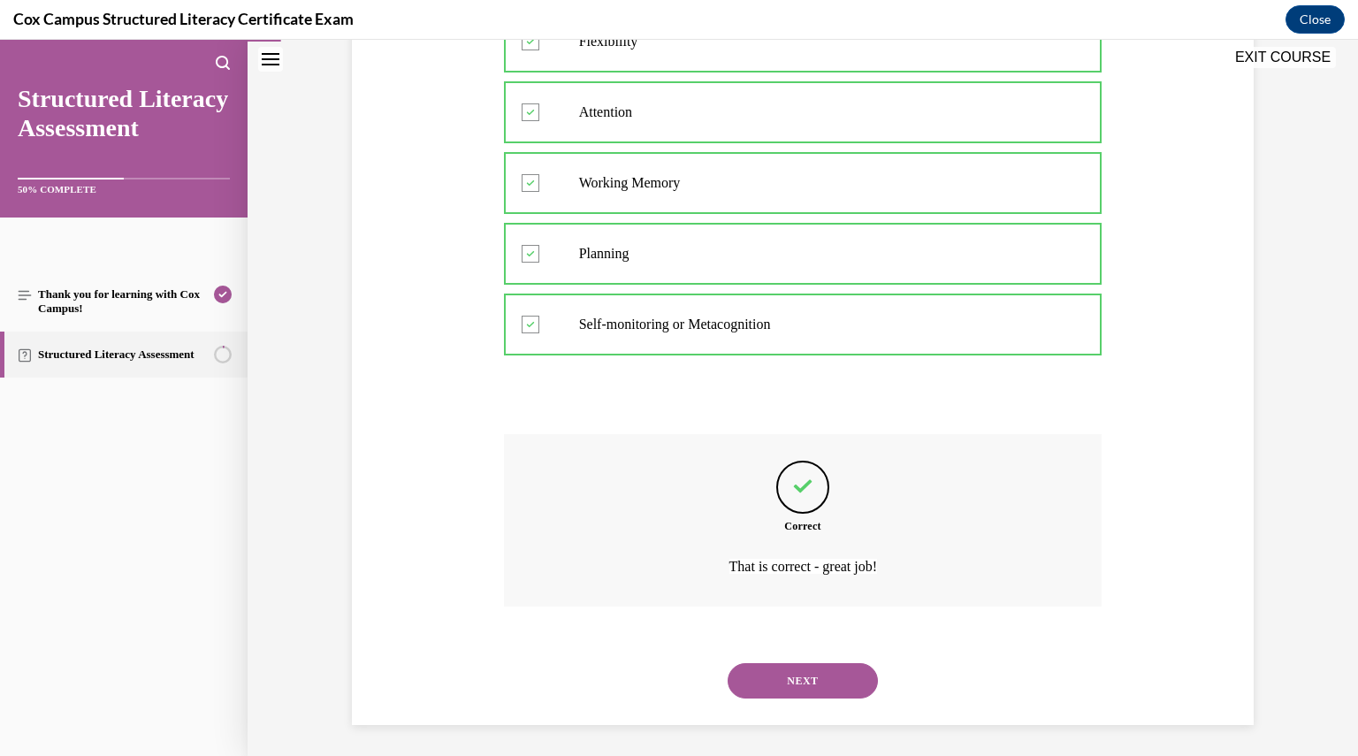
scroll to position [468, 0]
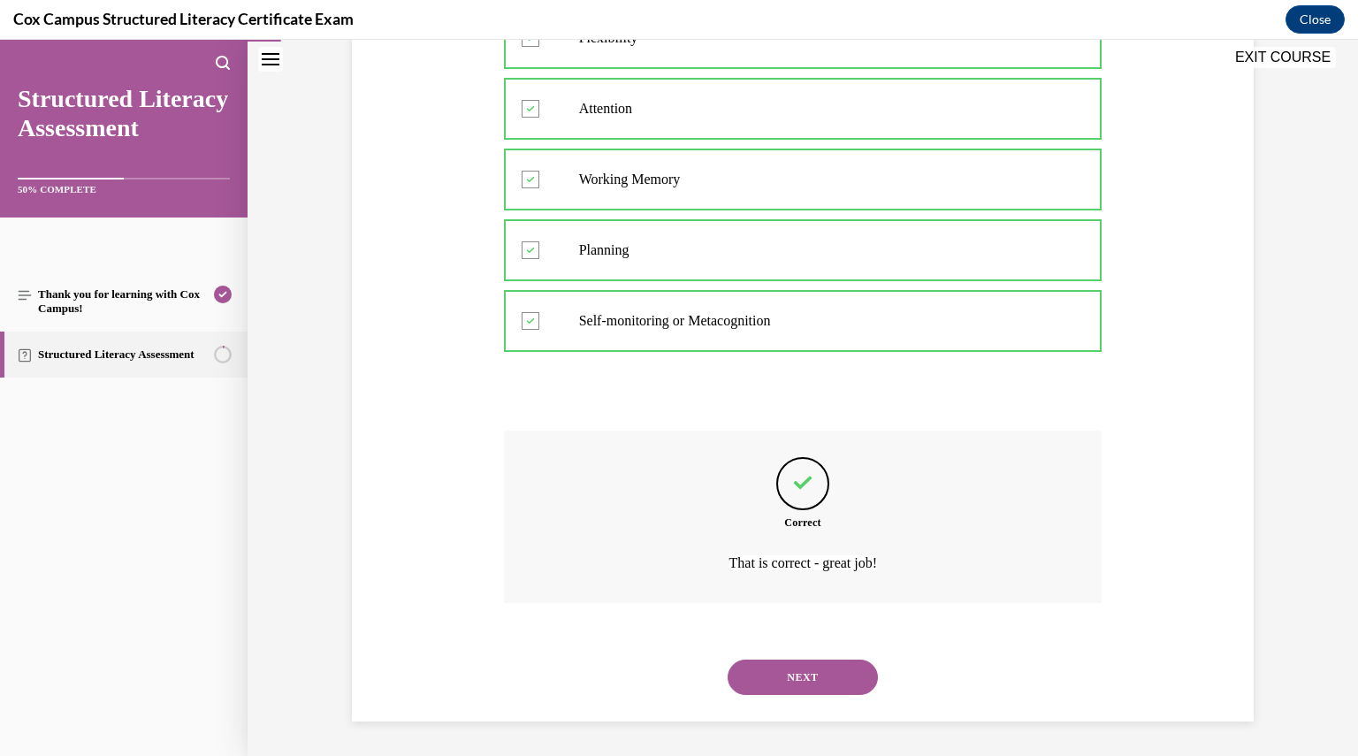
click at [816, 684] on button "NEXT" at bounding box center [803, 677] width 150 height 35
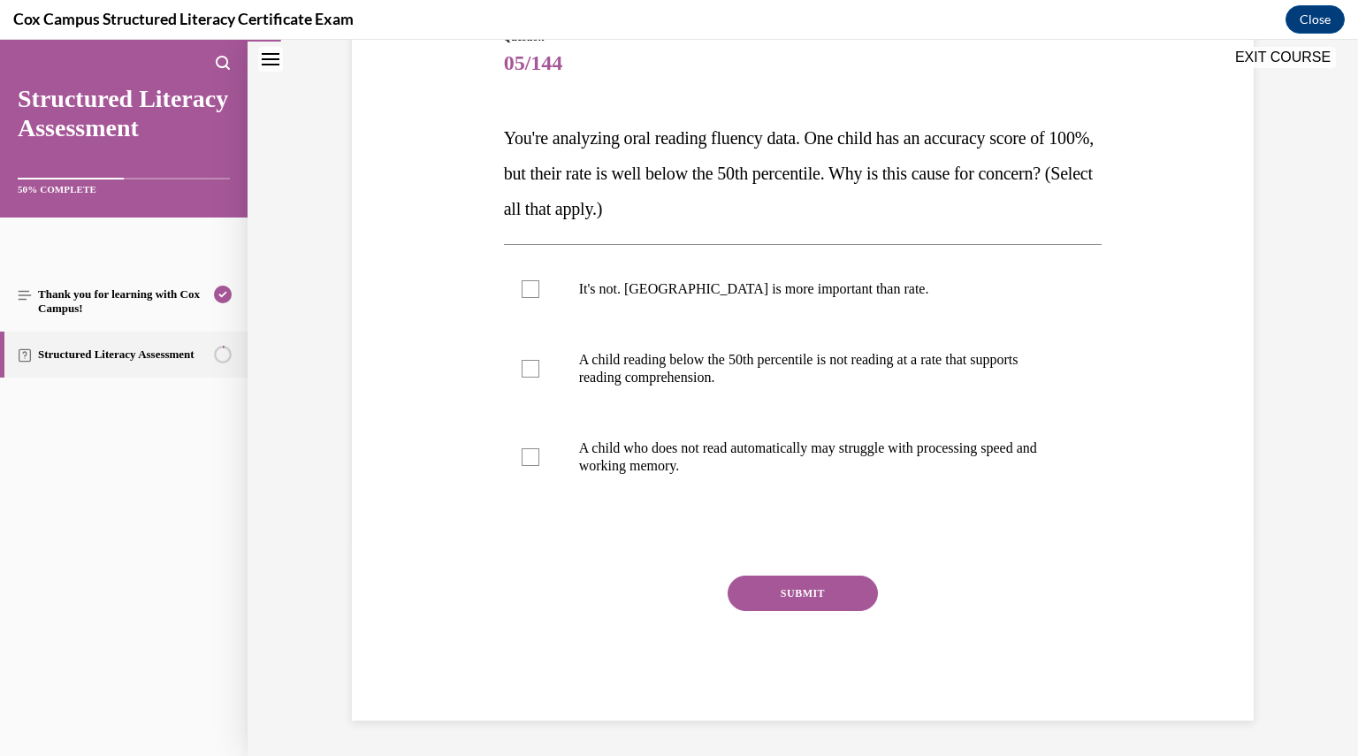
scroll to position [197, 0]
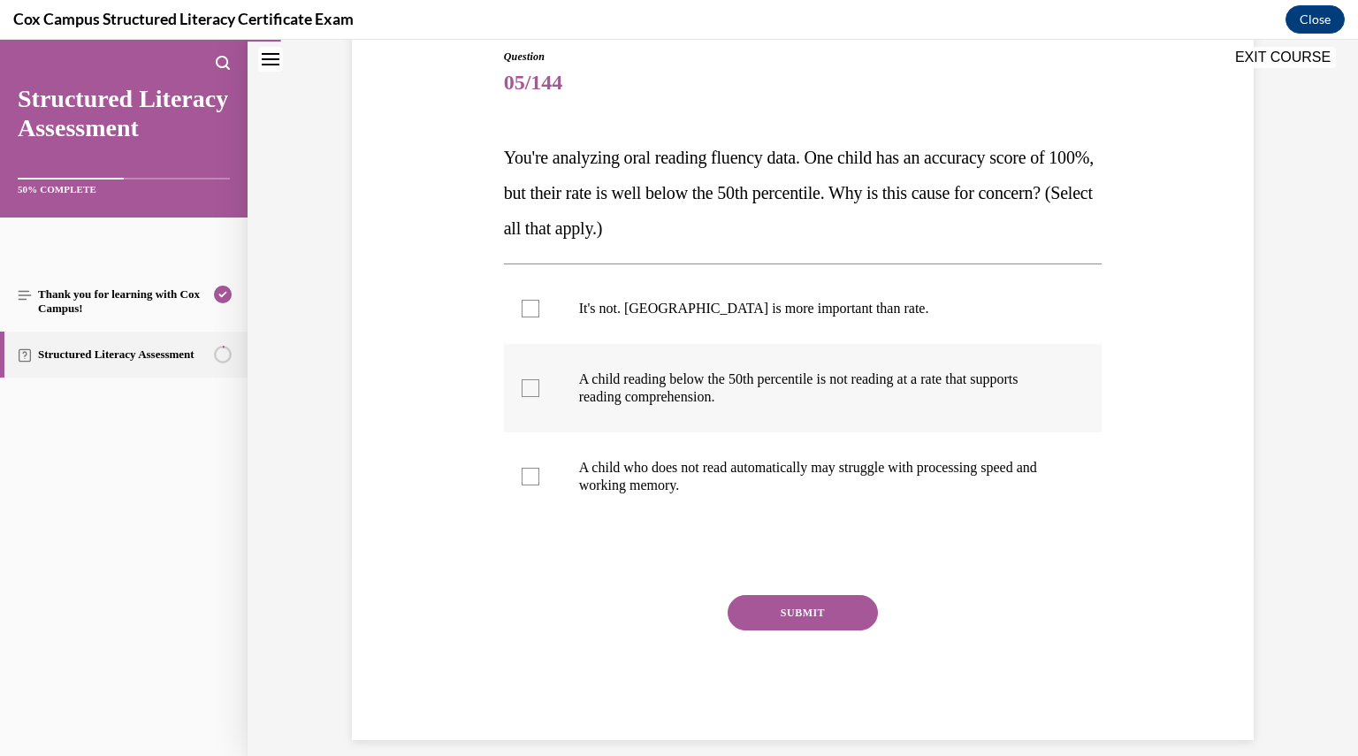
click at [749, 408] on label "A child reading below the 50th percentile is not reading at a rate that support…" at bounding box center [803, 388] width 599 height 88
click at [539, 397] on input "A child reading below the 50th percentile is not reading at a rate that support…" at bounding box center [531, 388] width 18 height 18
click at [749, 408] on label "A child reading below the 50th percentile is not reading at a rate that support…" at bounding box center [803, 388] width 599 height 88
click at [539, 397] on input "A child reading below the 50th percentile is not reading at a rate that support…" at bounding box center [531, 388] width 18 height 18
checkbox input "false"
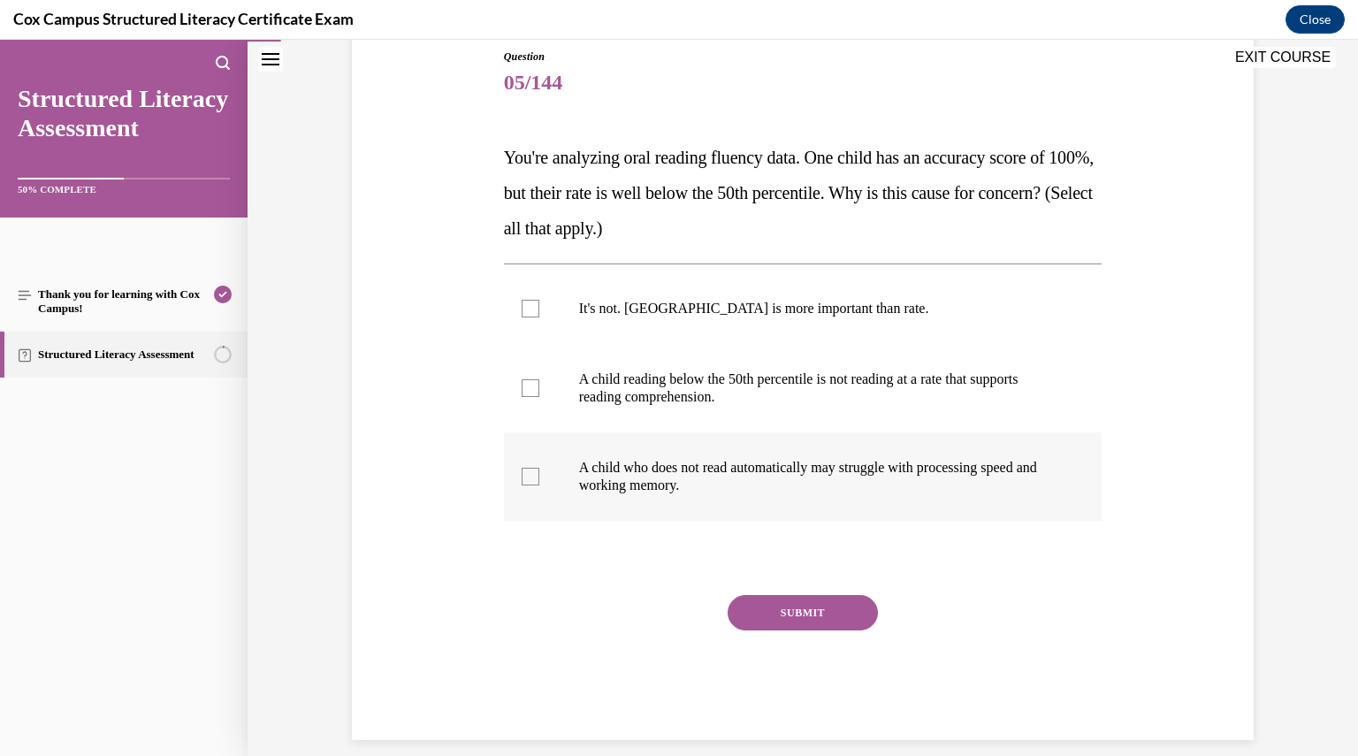
click at [764, 472] on p "A child who does not read automatically may struggle with processing speed and …" at bounding box center [818, 476] width 479 height 35
click at [539, 472] on input "A child who does not read automatically may struggle with processing speed and …" at bounding box center [531, 477] width 18 height 18
checkbox input "true"
click at [522, 392] on div at bounding box center [531, 388] width 18 height 18
click at [522, 392] on input "A child reading below the 50th percentile is not reading at a rate that support…" at bounding box center [531, 388] width 18 height 18
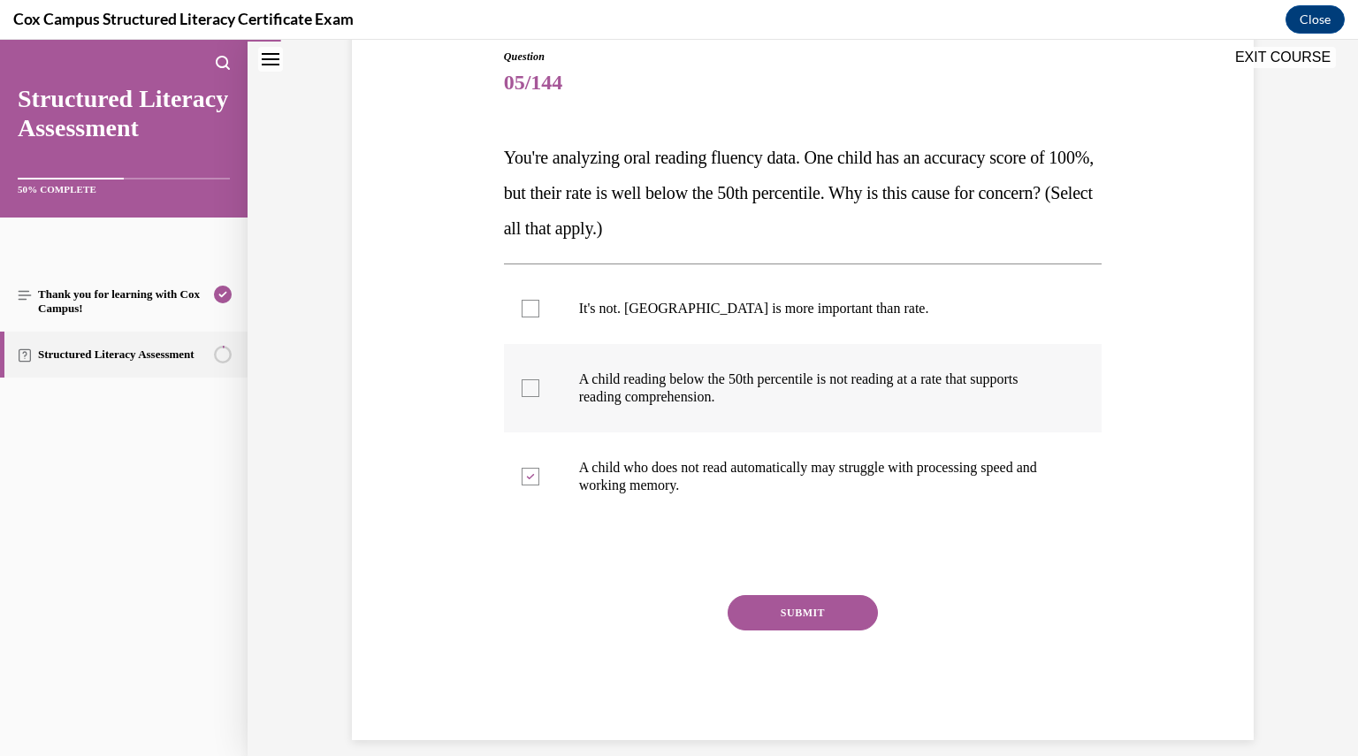
checkbox input "true"
click at [743, 619] on button "SUBMIT" at bounding box center [803, 612] width 150 height 35
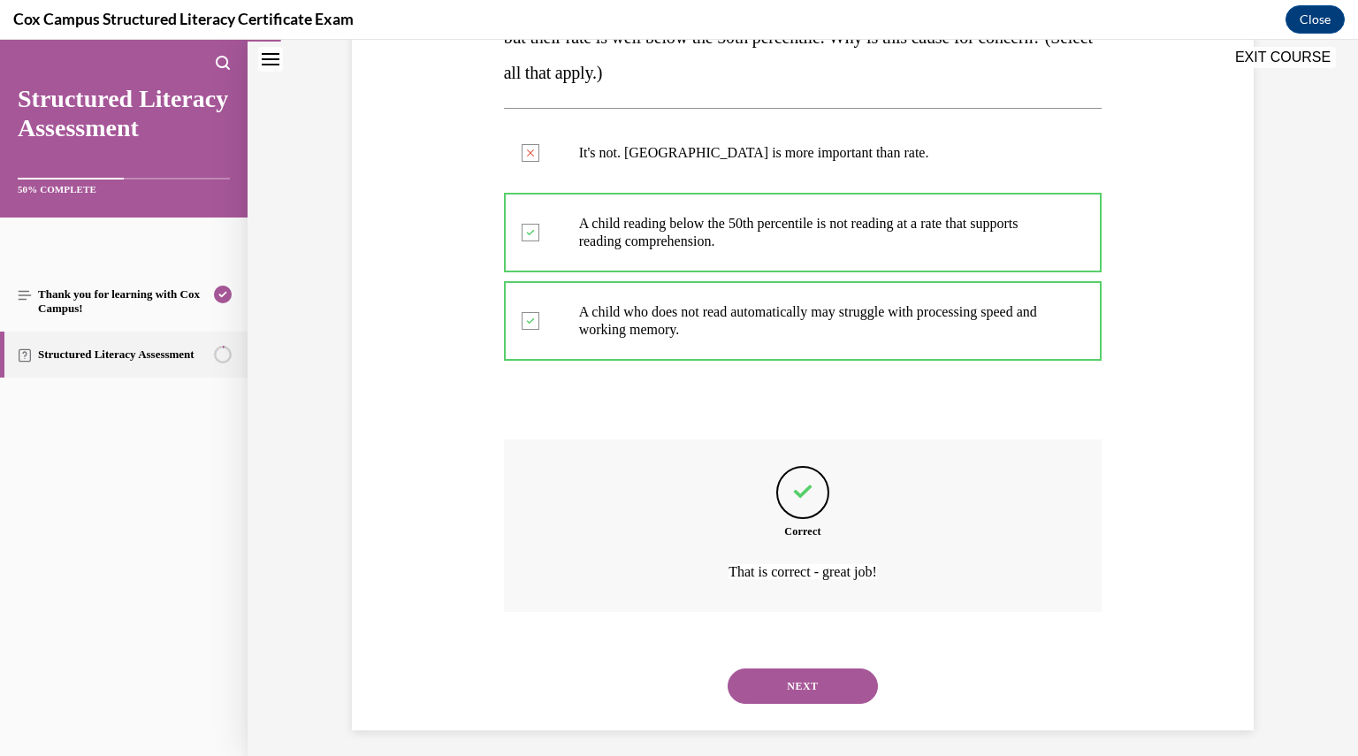
scroll to position [362, 0]
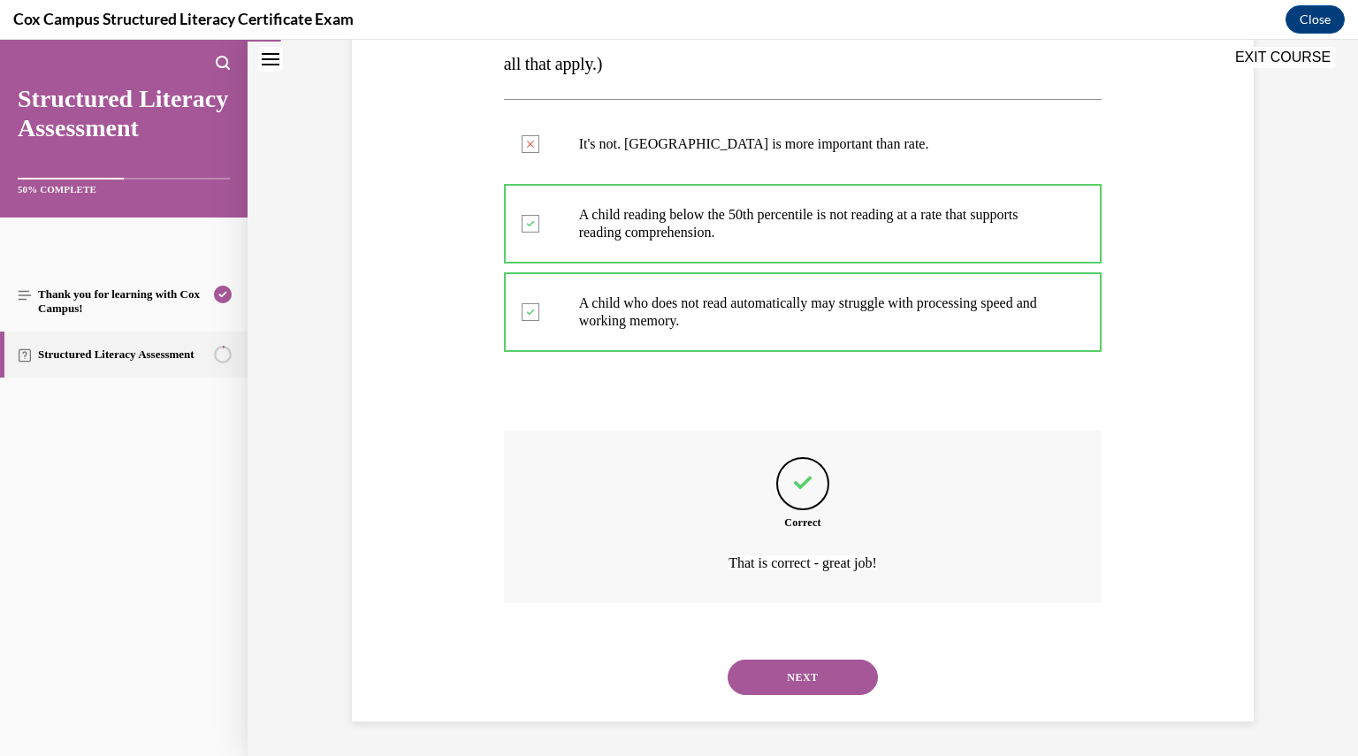
click at [779, 678] on button "NEXT" at bounding box center [803, 677] width 150 height 35
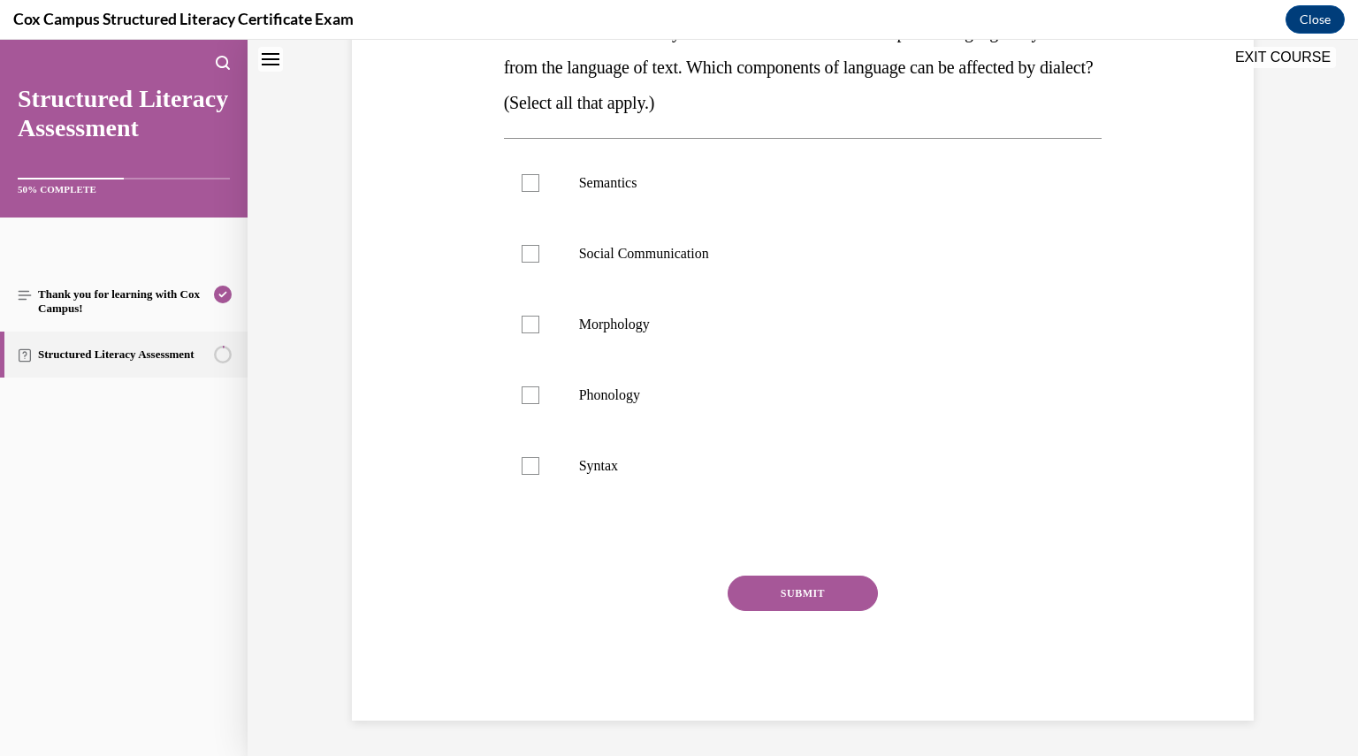
scroll to position [0, 0]
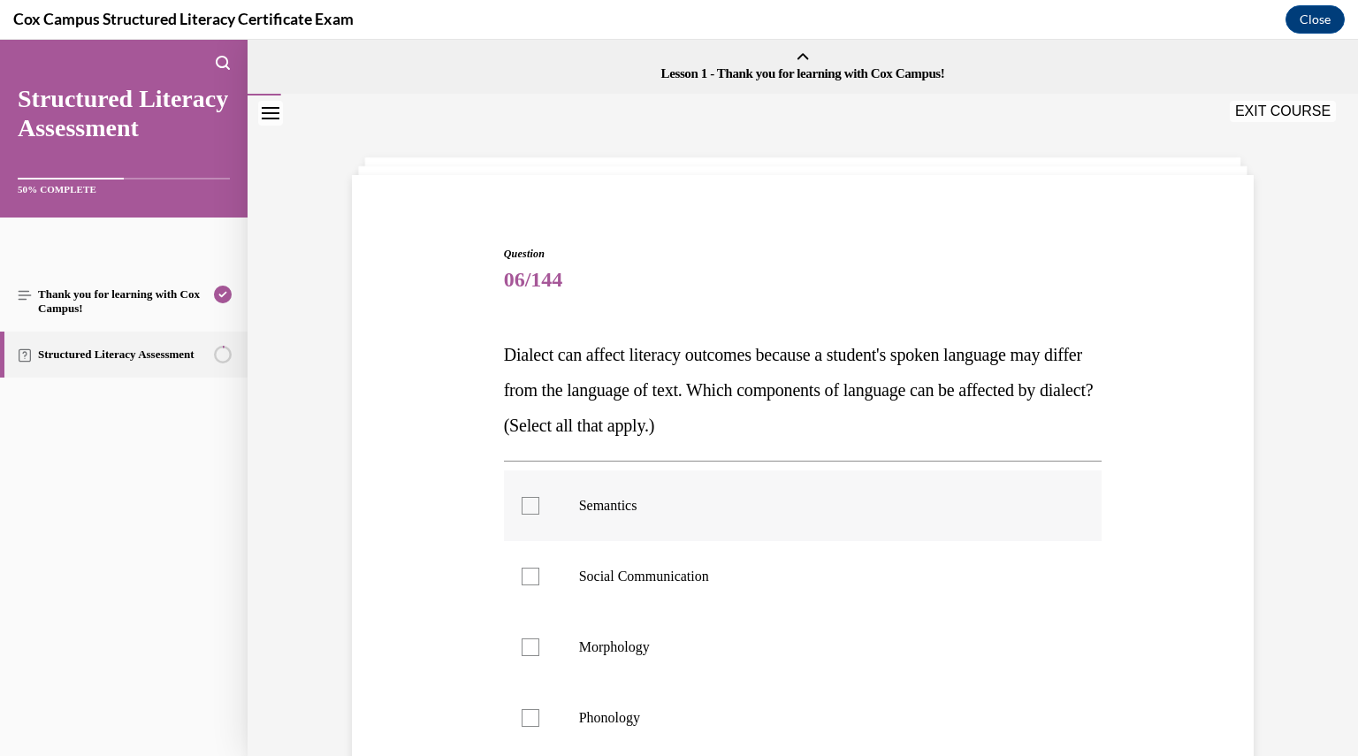
click at [634, 512] on p "Semantics" at bounding box center [818, 506] width 479 height 18
click at [539, 512] on input "Semantics" at bounding box center [531, 506] width 18 height 18
checkbox input "true"
click at [646, 590] on label "Social Communication" at bounding box center [803, 576] width 599 height 71
click at [539, 585] on input "Social Communication" at bounding box center [531, 577] width 18 height 18
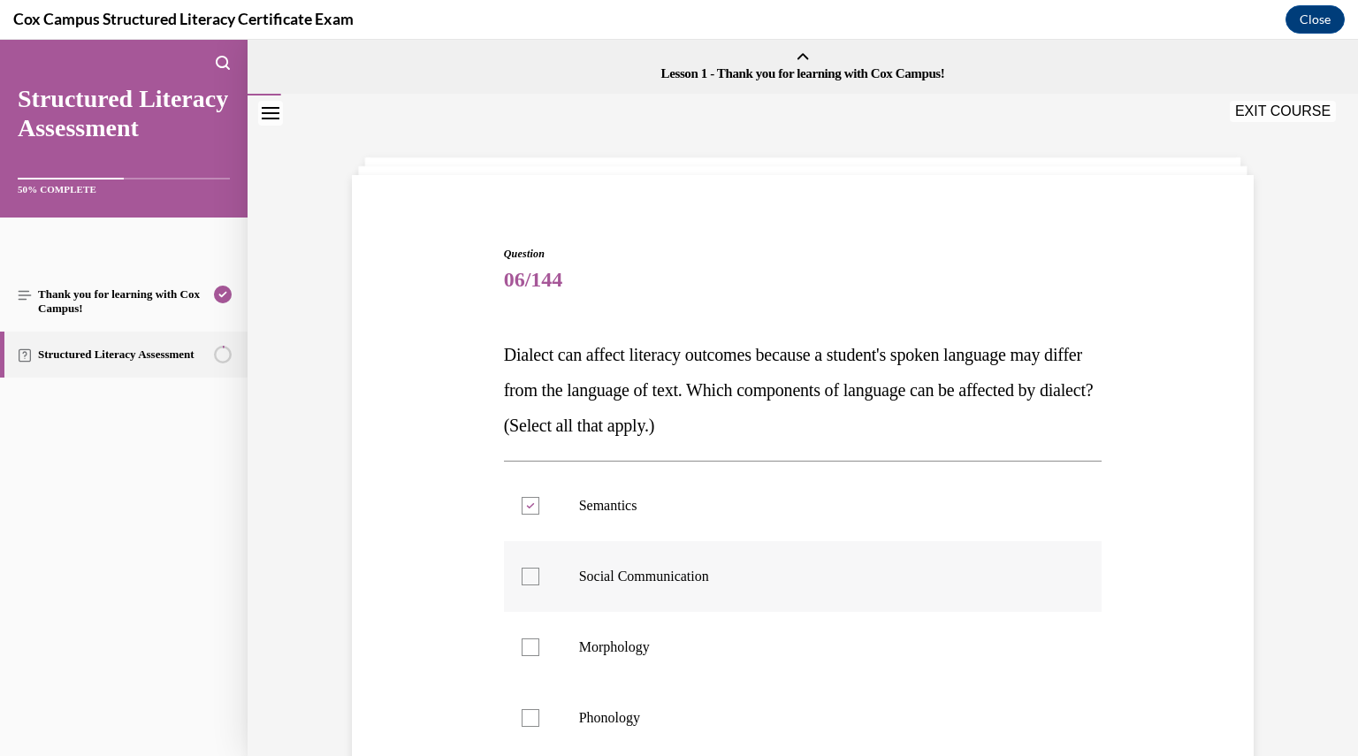
checkbox input "true"
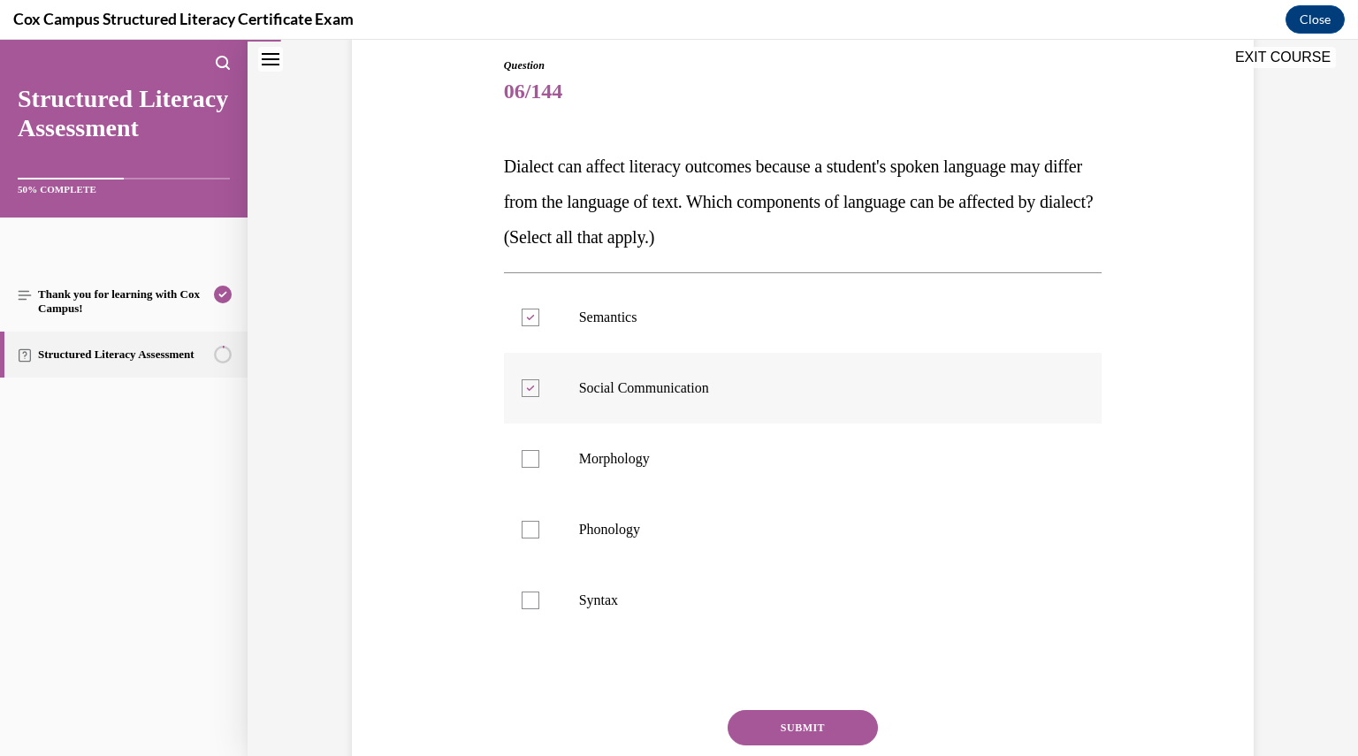
scroll to position [211, 0]
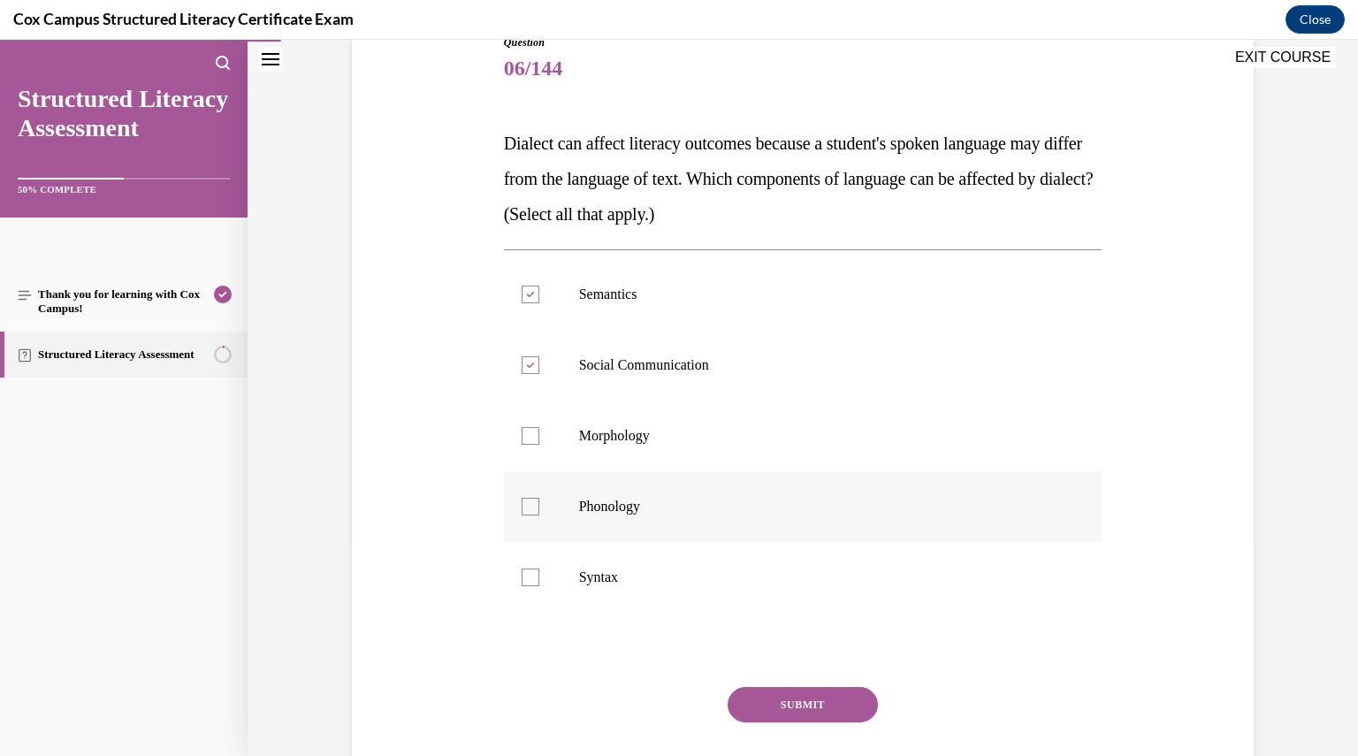
click at [590, 521] on label "Phonology" at bounding box center [803, 506] width 599 height 71
click at [539, 516] on input "Phonology" at bounding box center [531, 507] width 18 height 18
checkbox input "true"
click at [590, 578] on p "Syntax" at bounding box center [818, 578] width 479 height 18
click at [539, 578] on input "Syntax" at bounding box center [531, 578] width 18 height 18
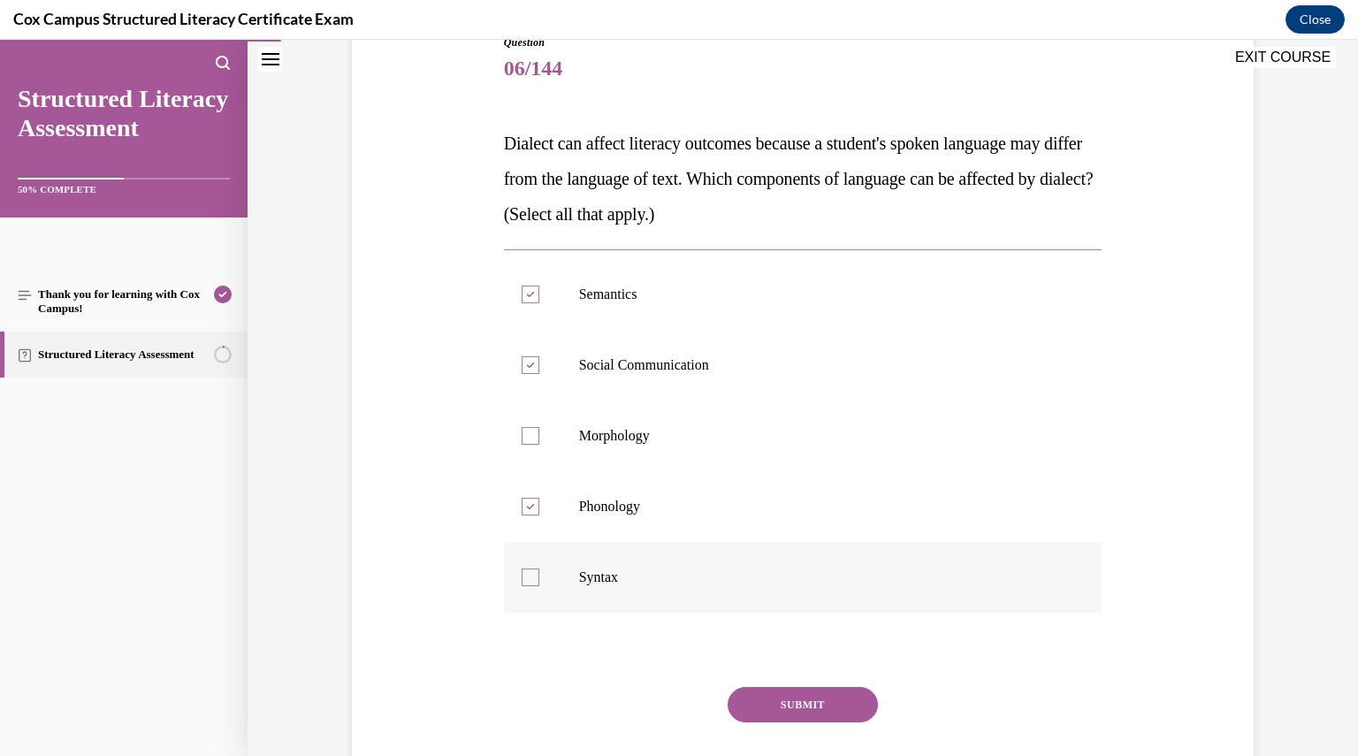
checkbox input "true"
click at [587, 447] on label "Morphology" at bounding box center [803, 436] width 599 height 71
click at [539, 445] on input "Morphology" at bounding box center [531, 436] width 18 height 18
checkbox input "true"
click at [755, 704] on button "SUBMIT" at bounding box center [803, 704] width 150 height 35
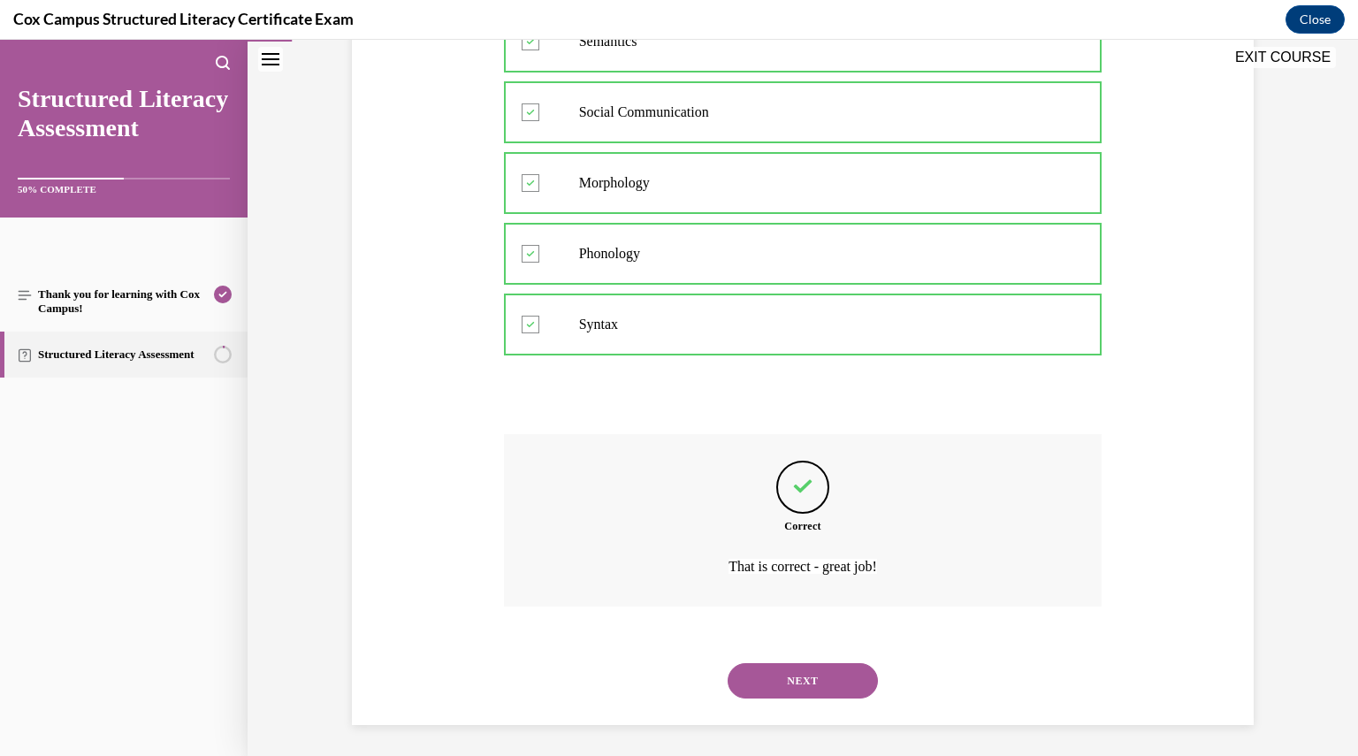
scroll to position [468, 0]
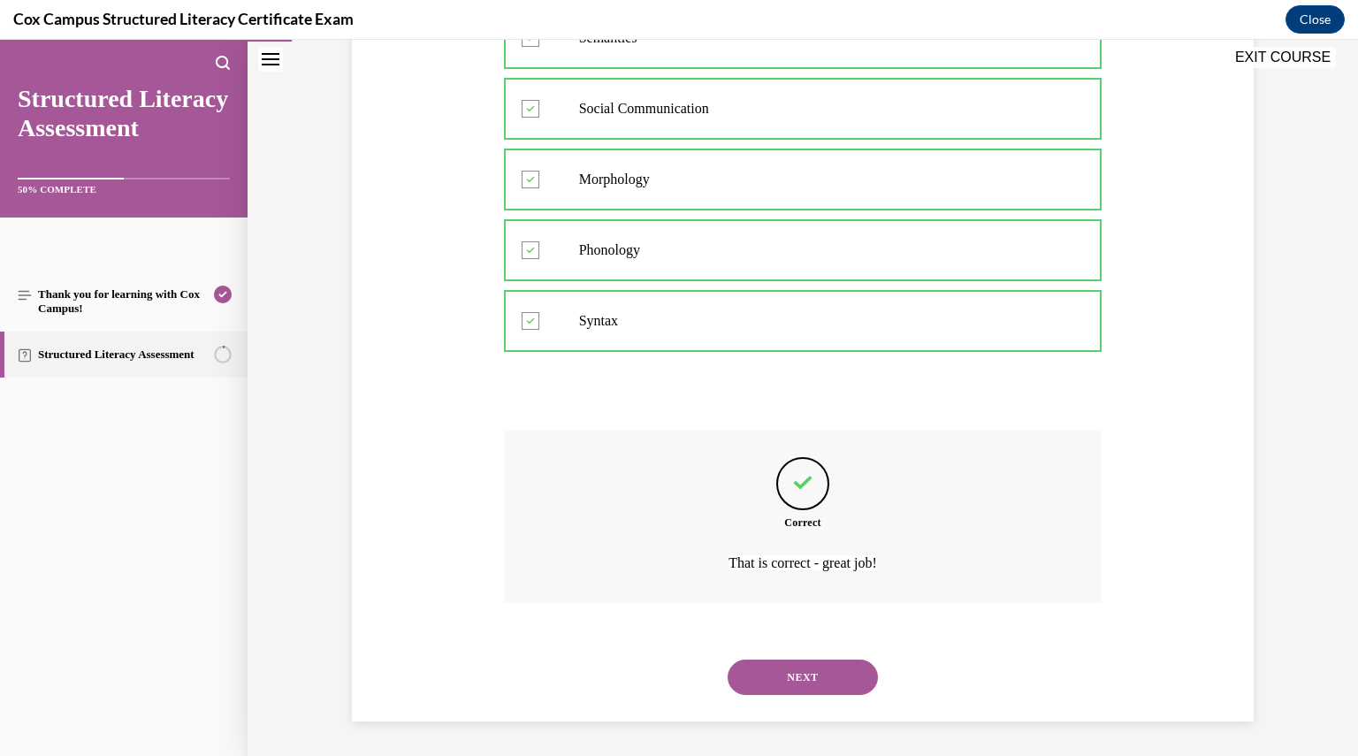
click at [778, 671] on button "NEXT" at bounding box center [803, 677] width 150 height 35
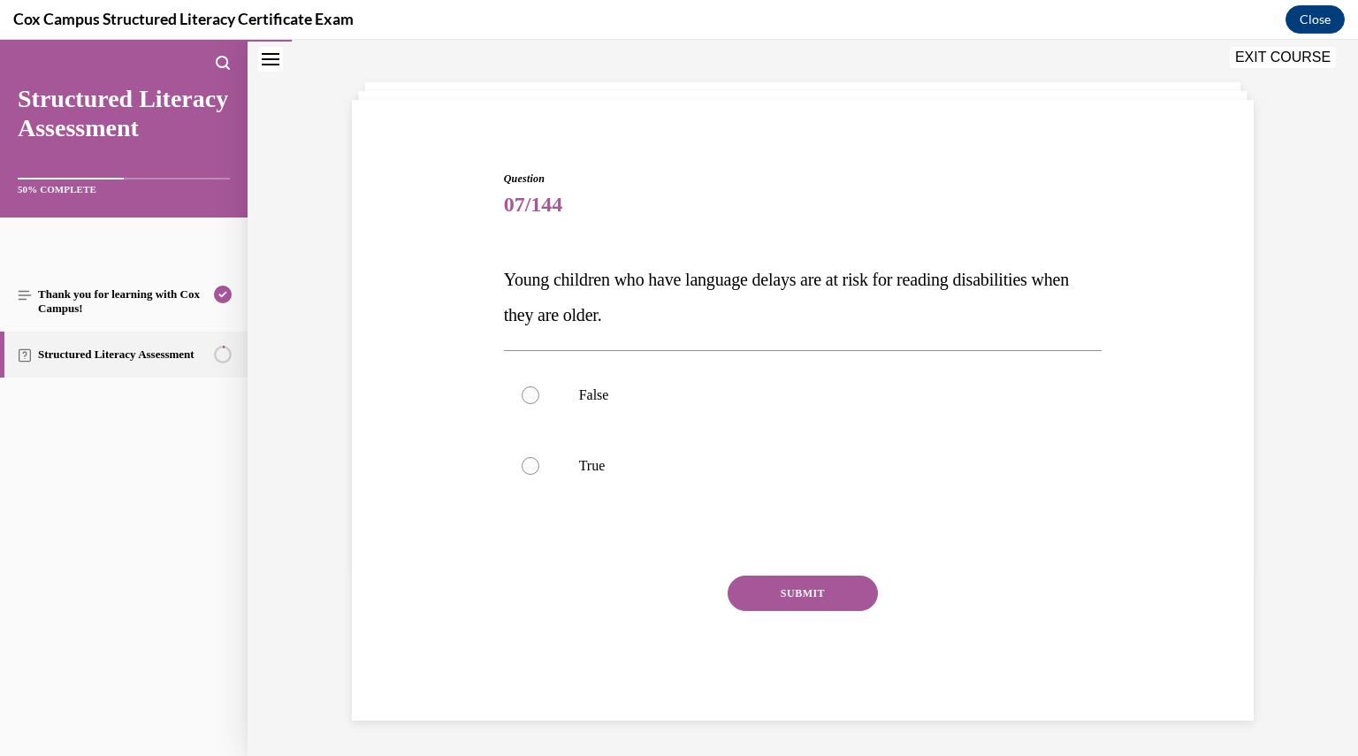
scroll to position [74, 0]
click at [601, 396] on span "False" at bounding box center [594, 395] width 30 height 15
click at [539, 396] on input "False" at bounding box center [531, 396] width 18 height 18
radio input "true"
click at [597, 459] on p "True" at bounding box center [818, 467] width 479 height 18
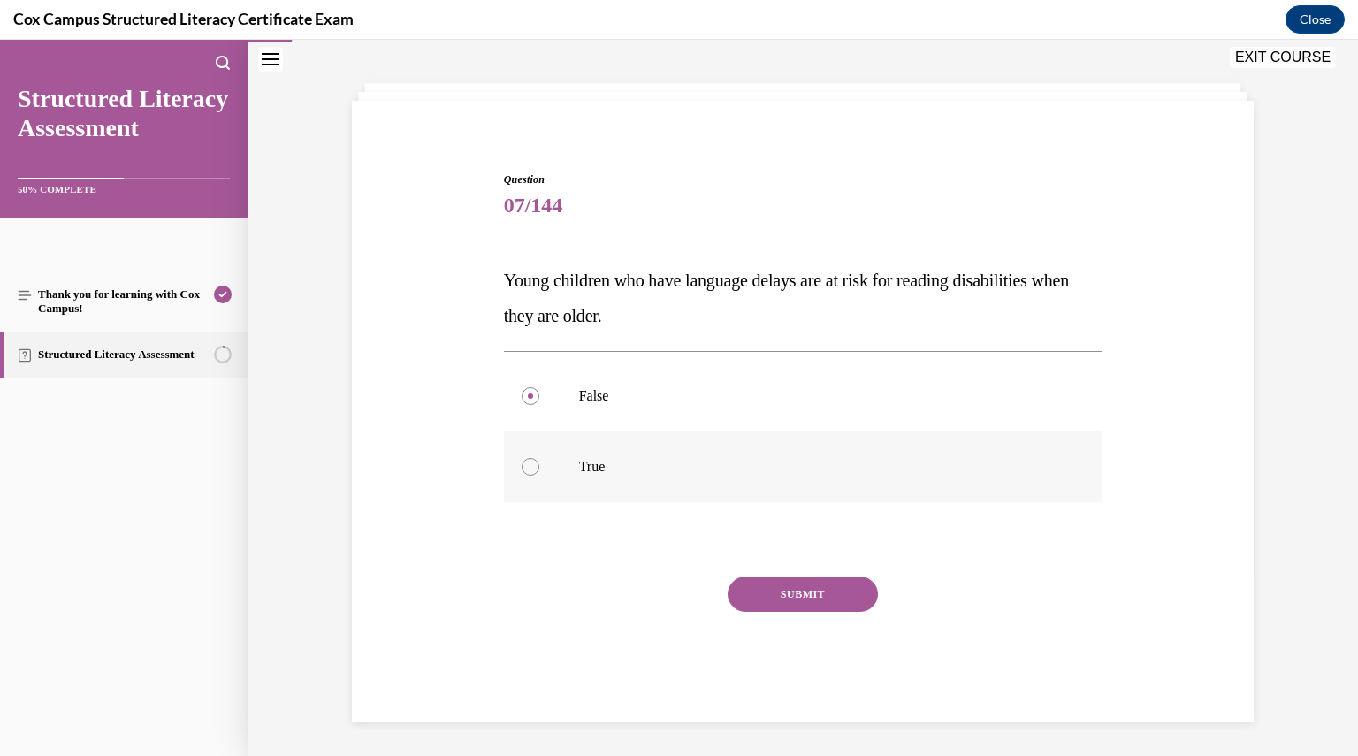
click at [539, 459] on input "True" at bounding box center [531, 467] width 18 height 18
radio input "true"
click at [799, 593] on button "SUBMIT" at bounding box center [803, 594] width 150 height 35
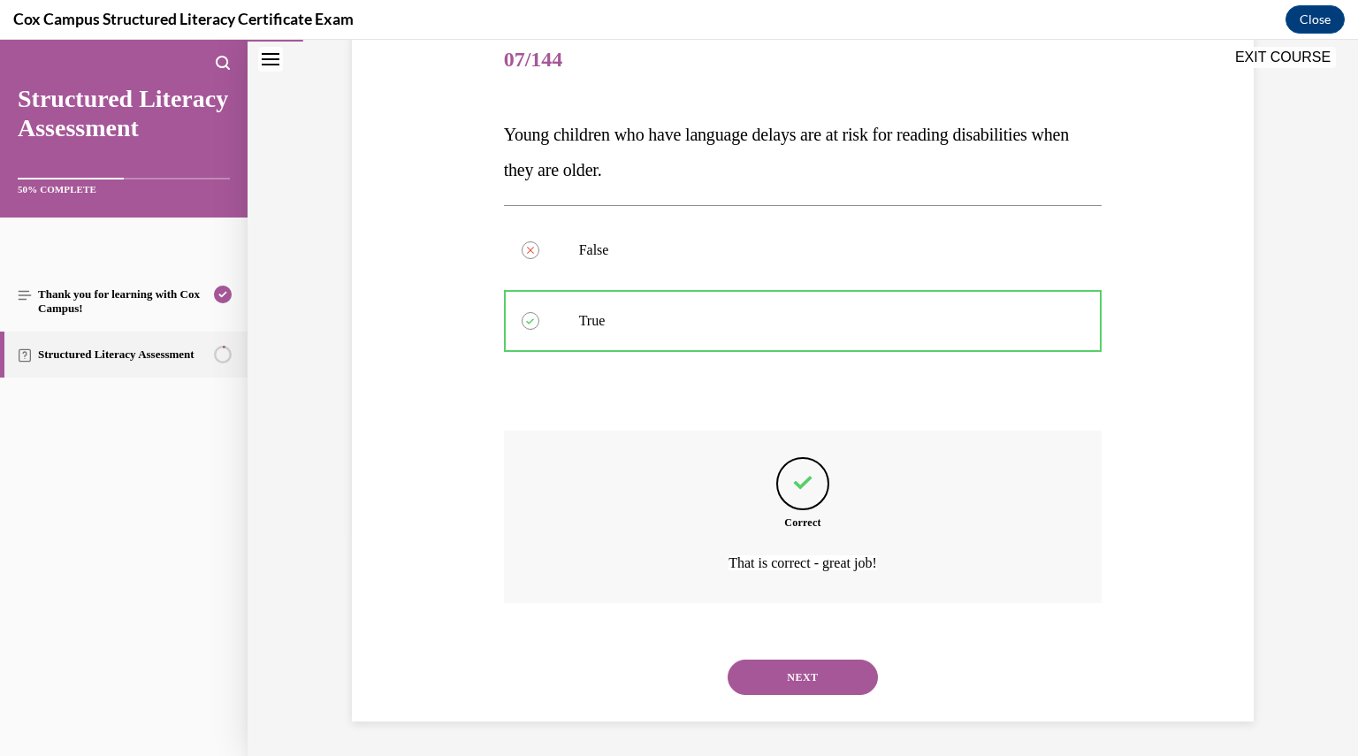
click at [778, 678] on button "NEXT" at bounding box center [803, 677] width 150 height 35
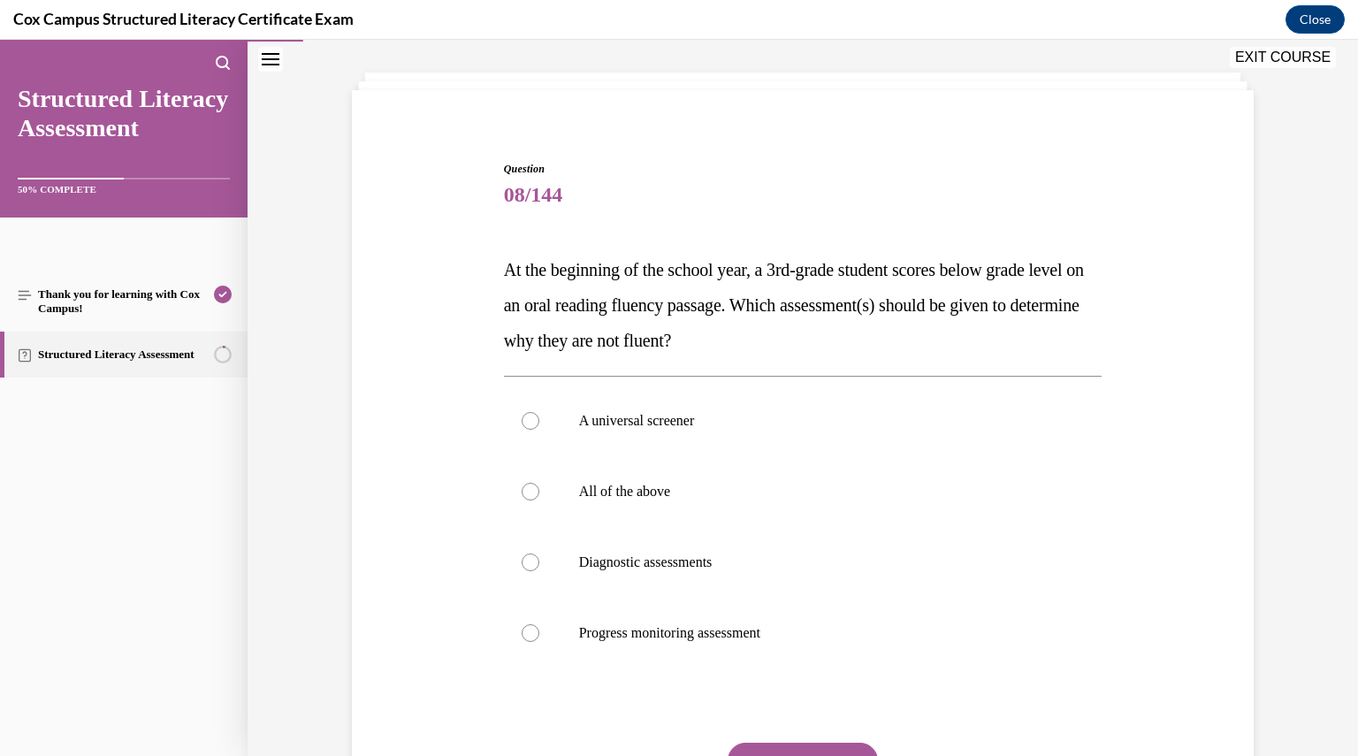
scroll to position [88, 0]
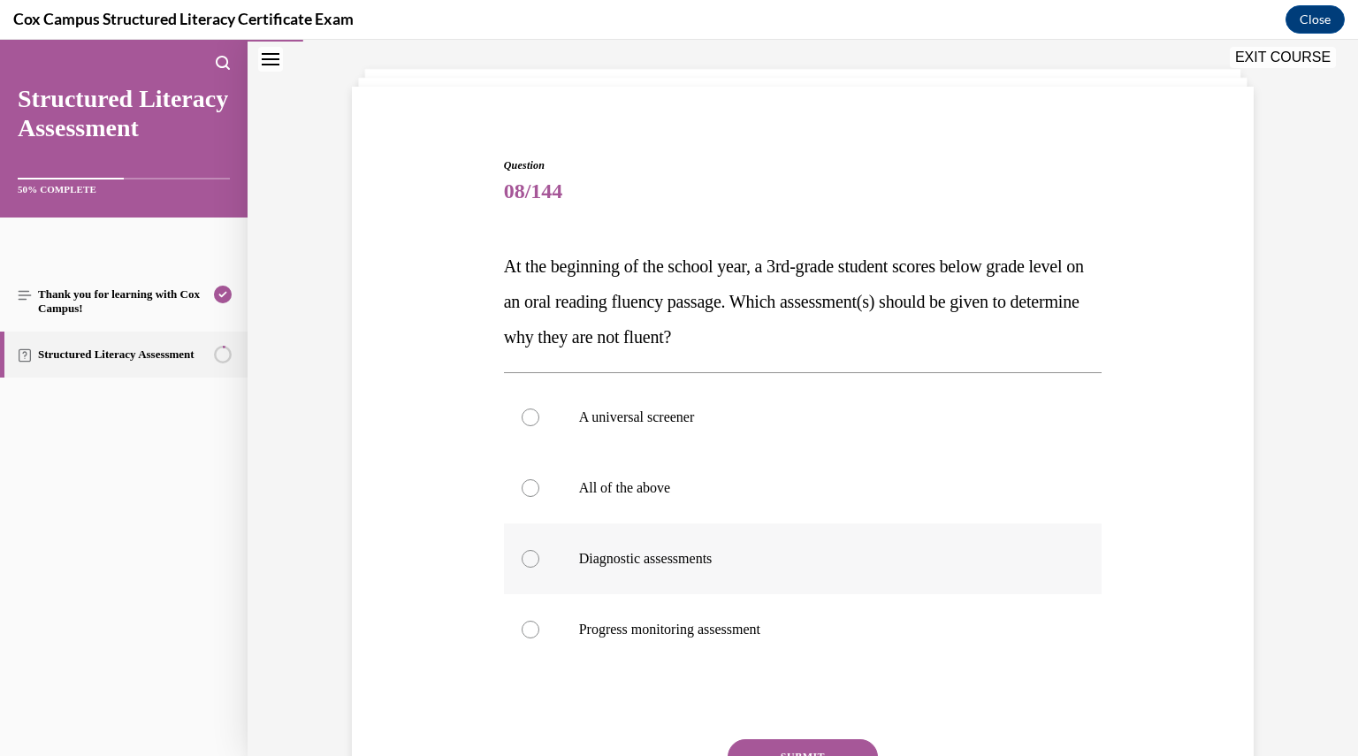
click at [670, 582] on label "Diagnostic assessments" at bounding box center [803, 559] width 599 height 71
click at [539, 568] on input "Diagnostic assessments" at bounding box center [531, 559] width 18 height 18
radio input "true"
click at [755, 744] on button "SUBMIT" at bounding box center [803, 756] width 150 height 35
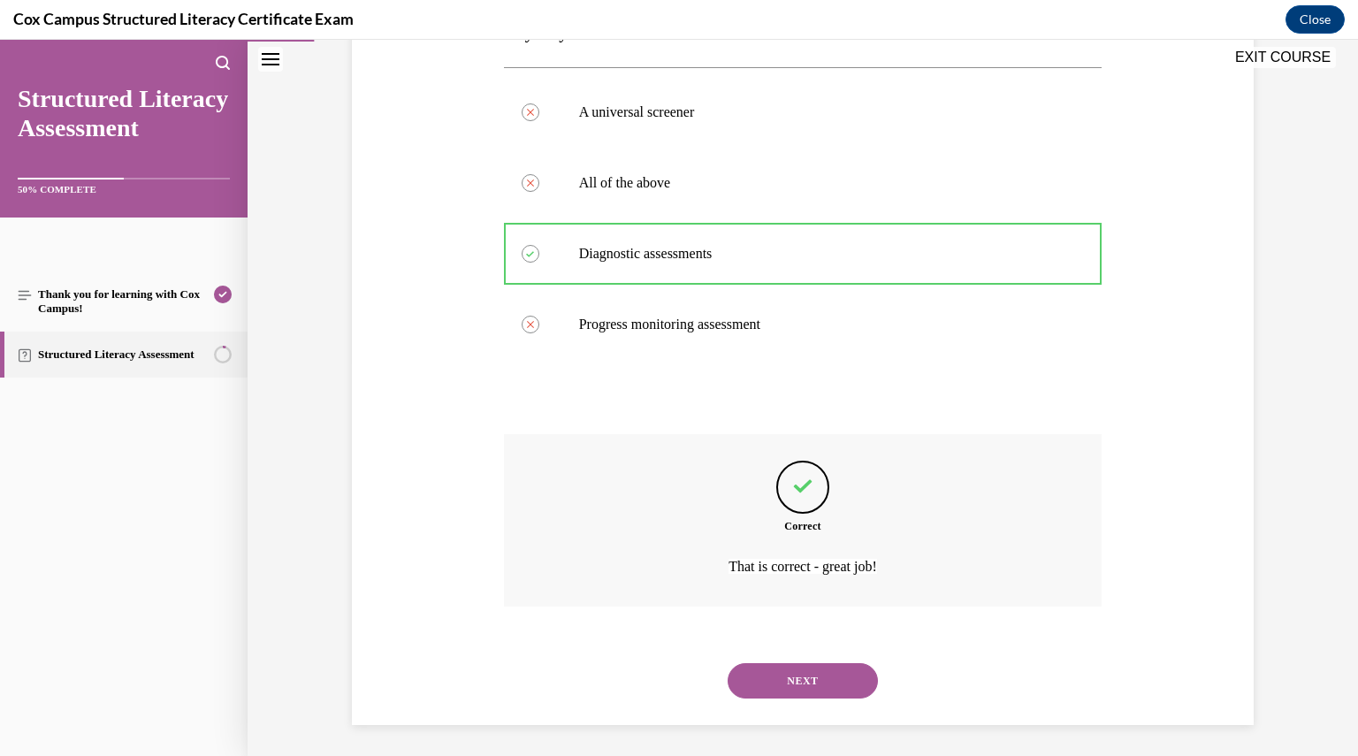
scroll to position [397, 0]
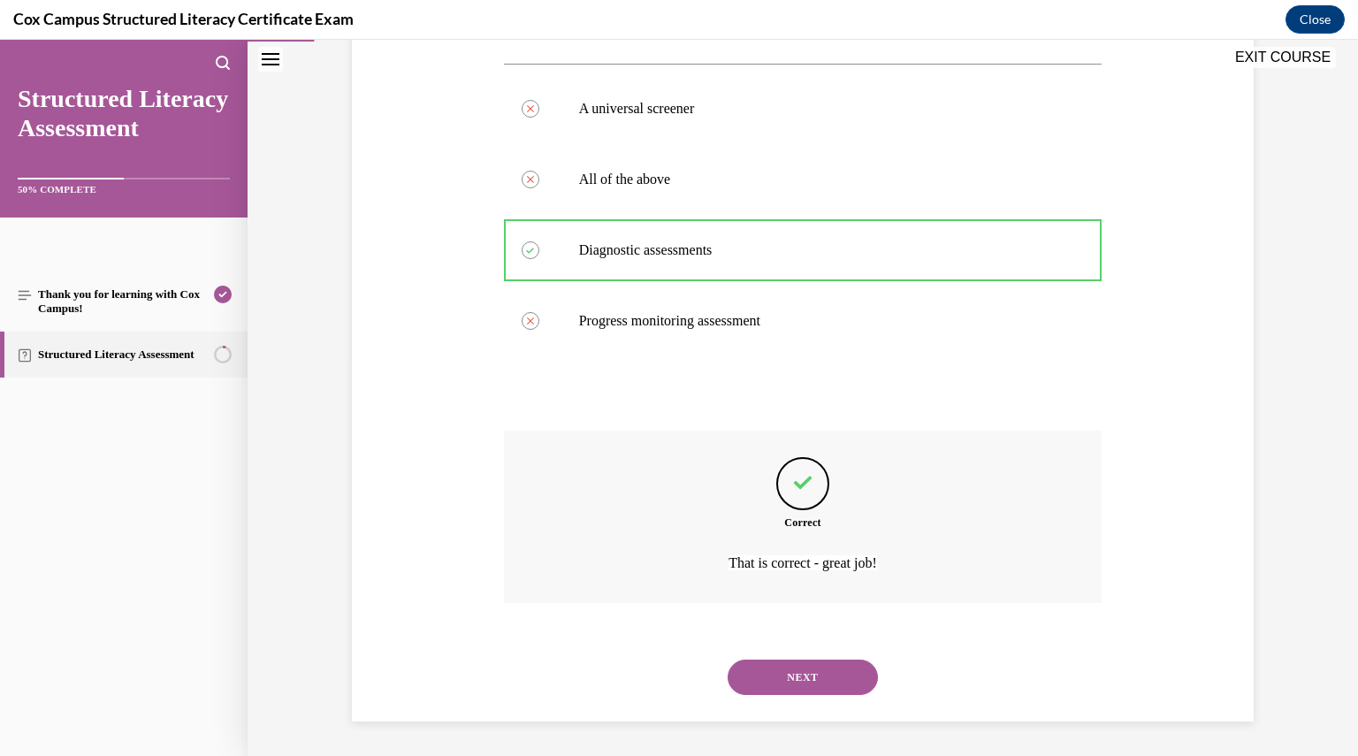
click at [768, 691] on button "NEXT" at bounding box center [803, 677] width 150 height 35
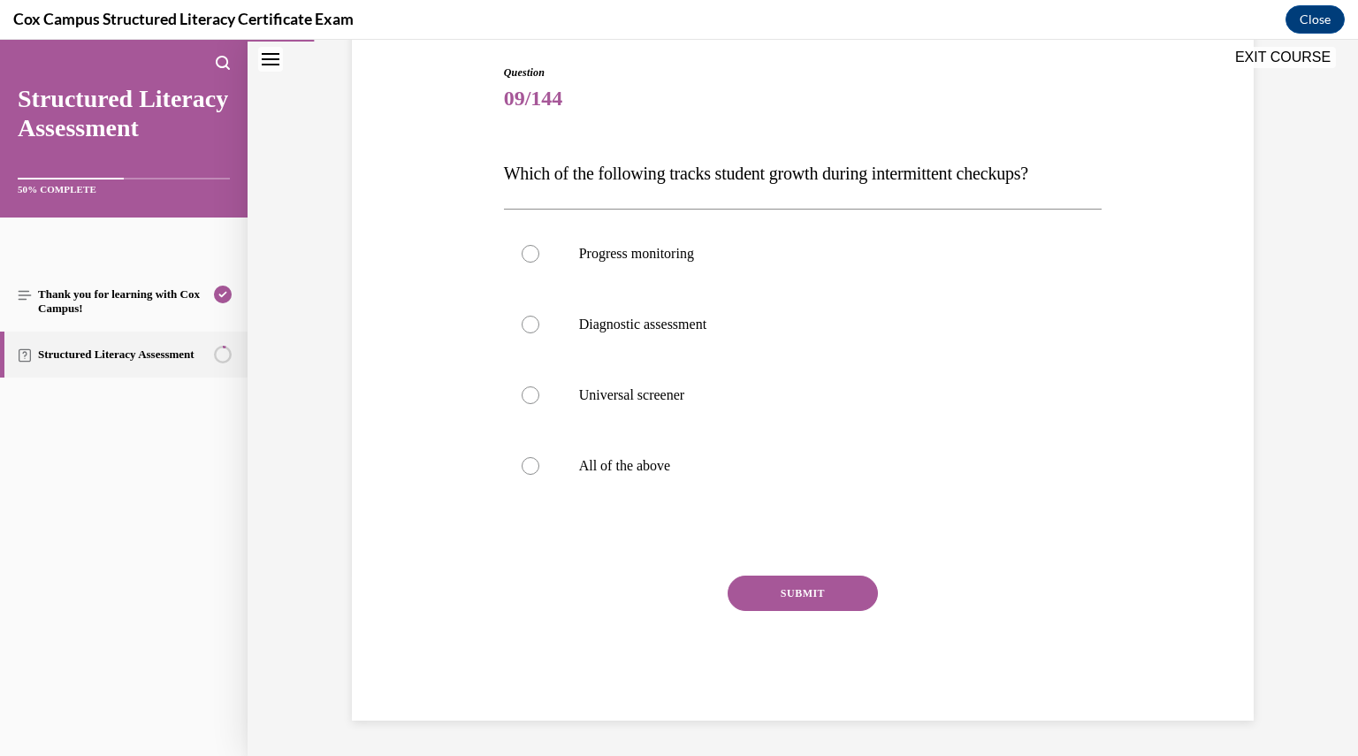
scroll to position [180, 0]
click at [701, 263] on p "Progress monitoring" at bounding box center [818, 255] width 479 height 18
click at [539, 263] on input "Progress monitoring" at bounding box center [531, 255] width 18 height 18
radio input "true"
click at [762, 584] on button "SUBMIT" at bounding box center [803, 594] width 150 height 35
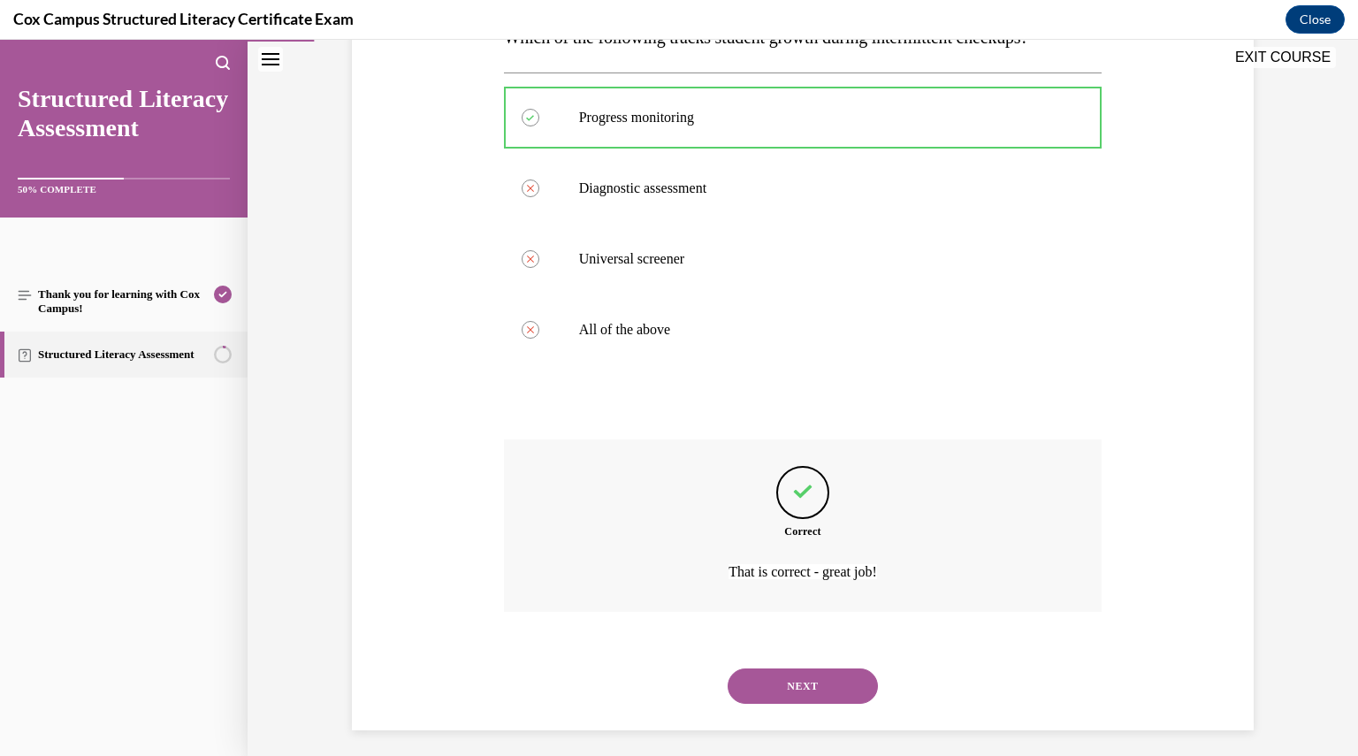
scroll to position [326, 0]
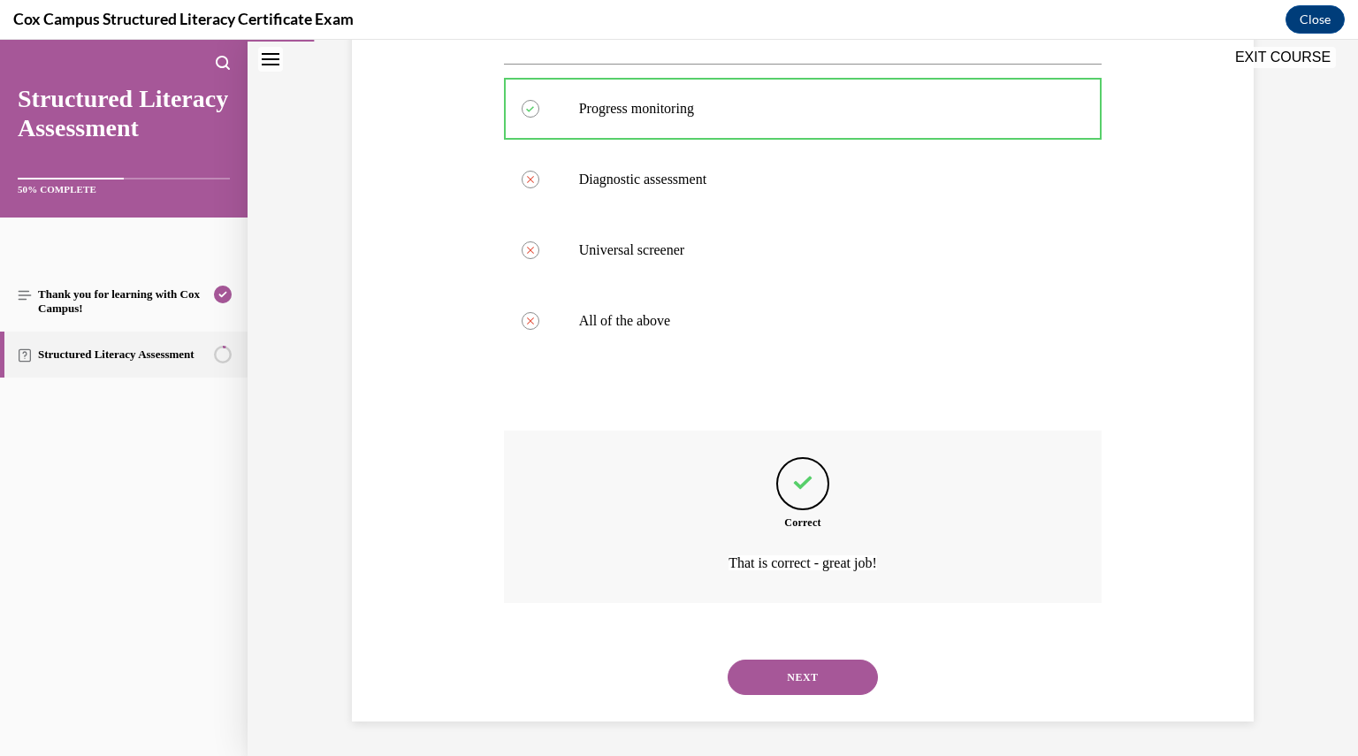
click at [773, 682] on button "NEXT" at bounding box center [803, 677] width 150 height 35
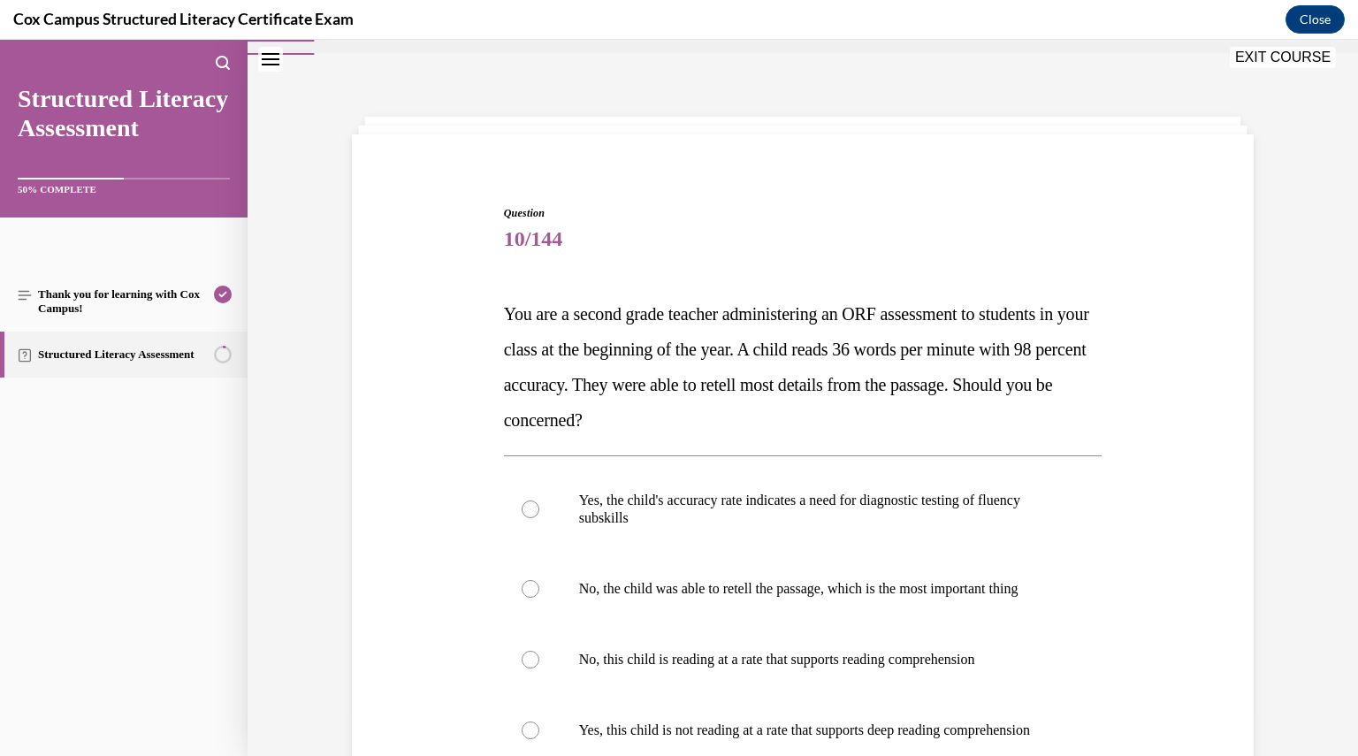
scroll to position [88, 0]
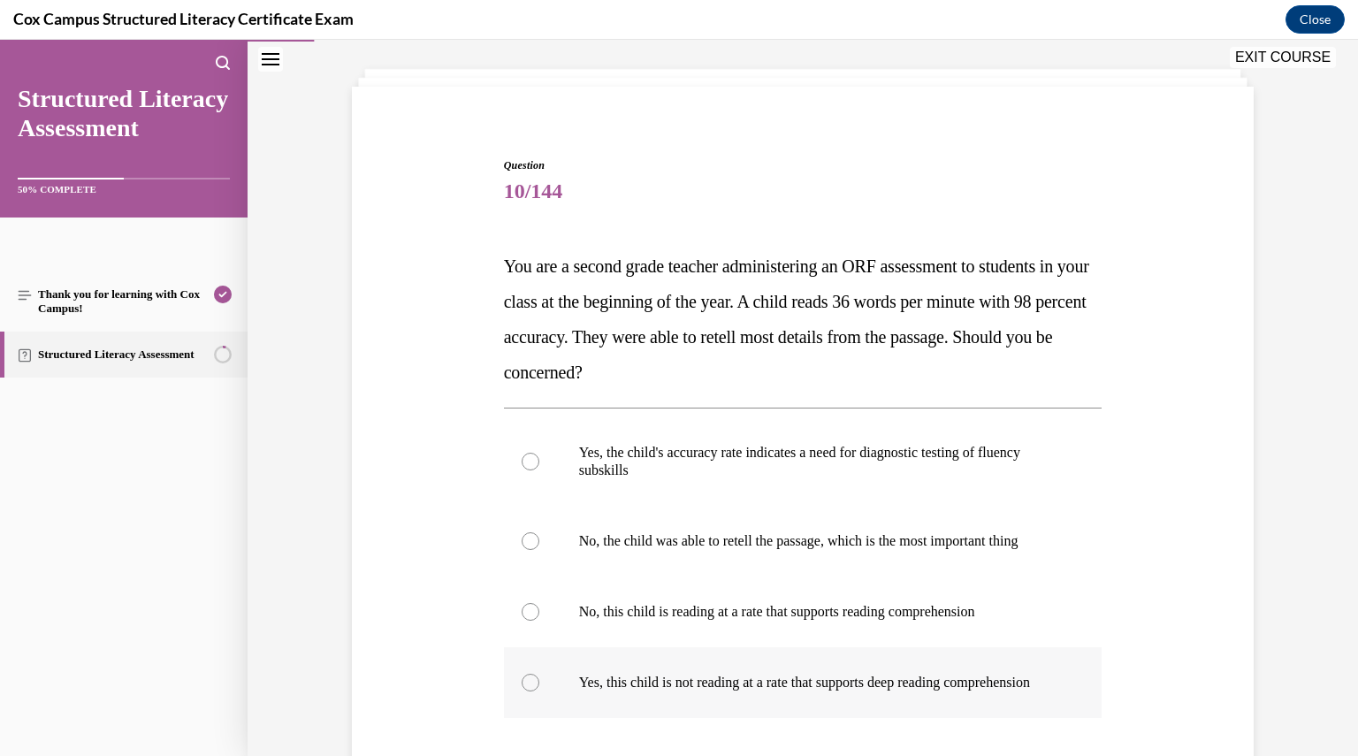
click at [759, 692] on p "Yes, this child is not reading at a rate that supports deep reading comprehensi…" at bounding box center [818, 683] width 479 height 18
click at [539, 692] on input "Yes, this child is not reading at a rate that supports deep reading comprehensi…" at bounding box center [531, 683] width 18 height 18
radio input "true"
click at [780, 303] on span "You are a second grade teacher administering an ORF assessment to students in y…" at bounding box center [796, 319] width 585 height 126
click at [336, 662] on div "Question 10/144 You are a second grade teacher administering an ORF assessment …" at bounding box center [803, 490] width 1111 height 966
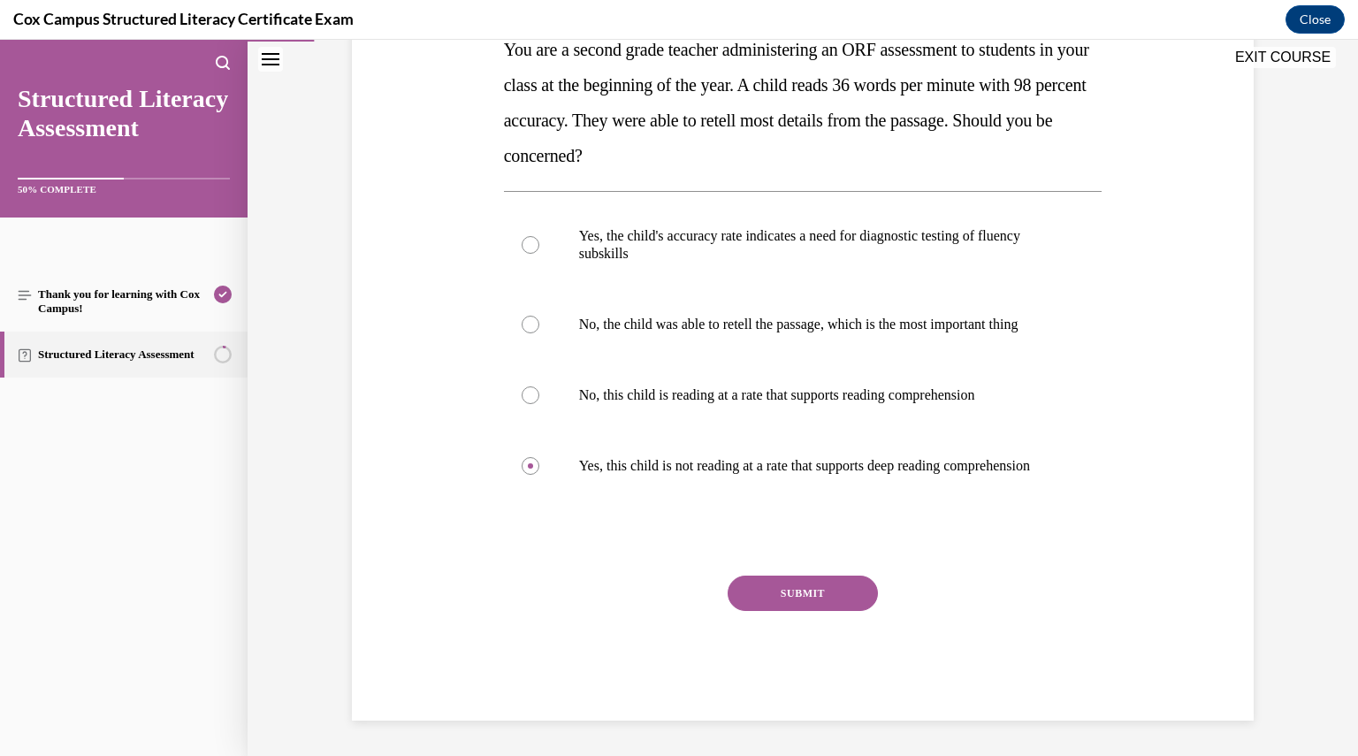
scroll to position [340, 0]
click at [852, 598] on button "SUBMIT" at bounding box center [803, 593] width 150 height 35
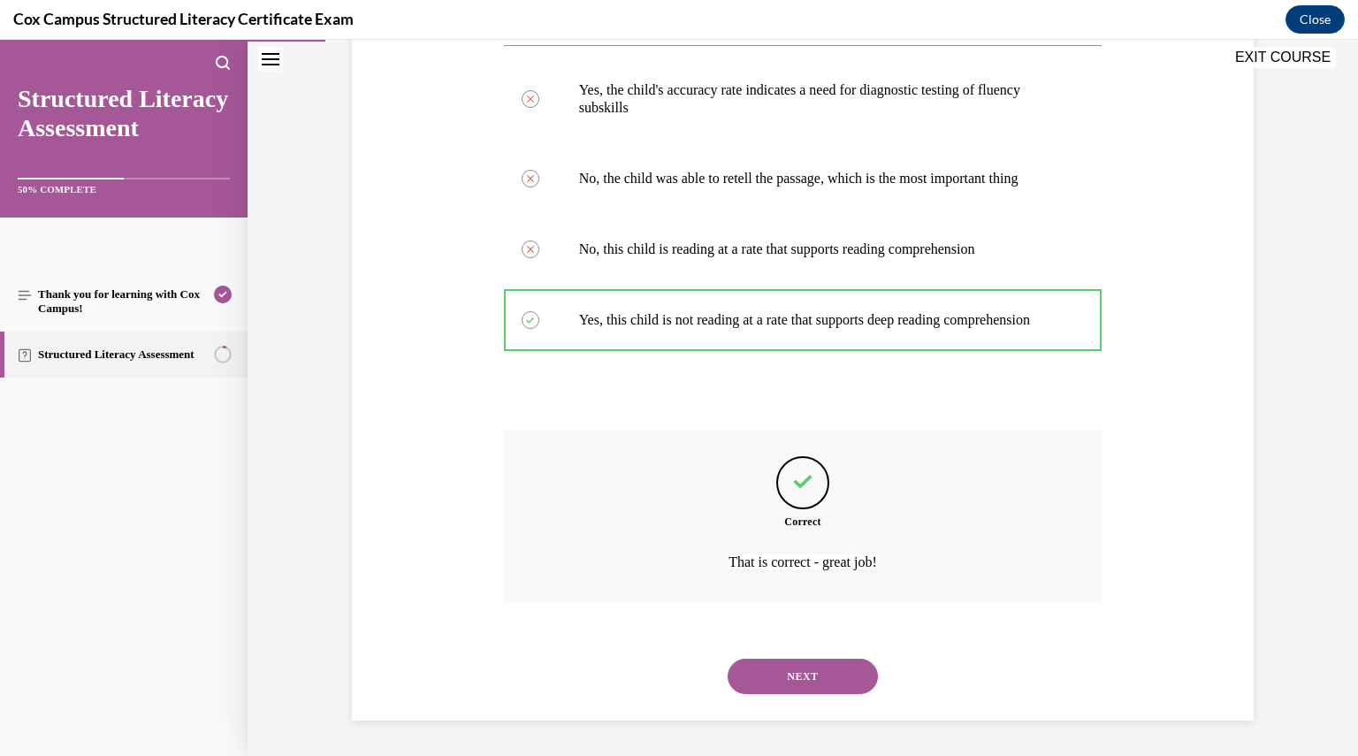
scroll to position [486, 0]
click at [835, 677] on button "NEXT" at bounding box center [803, 676] width 150 height 35
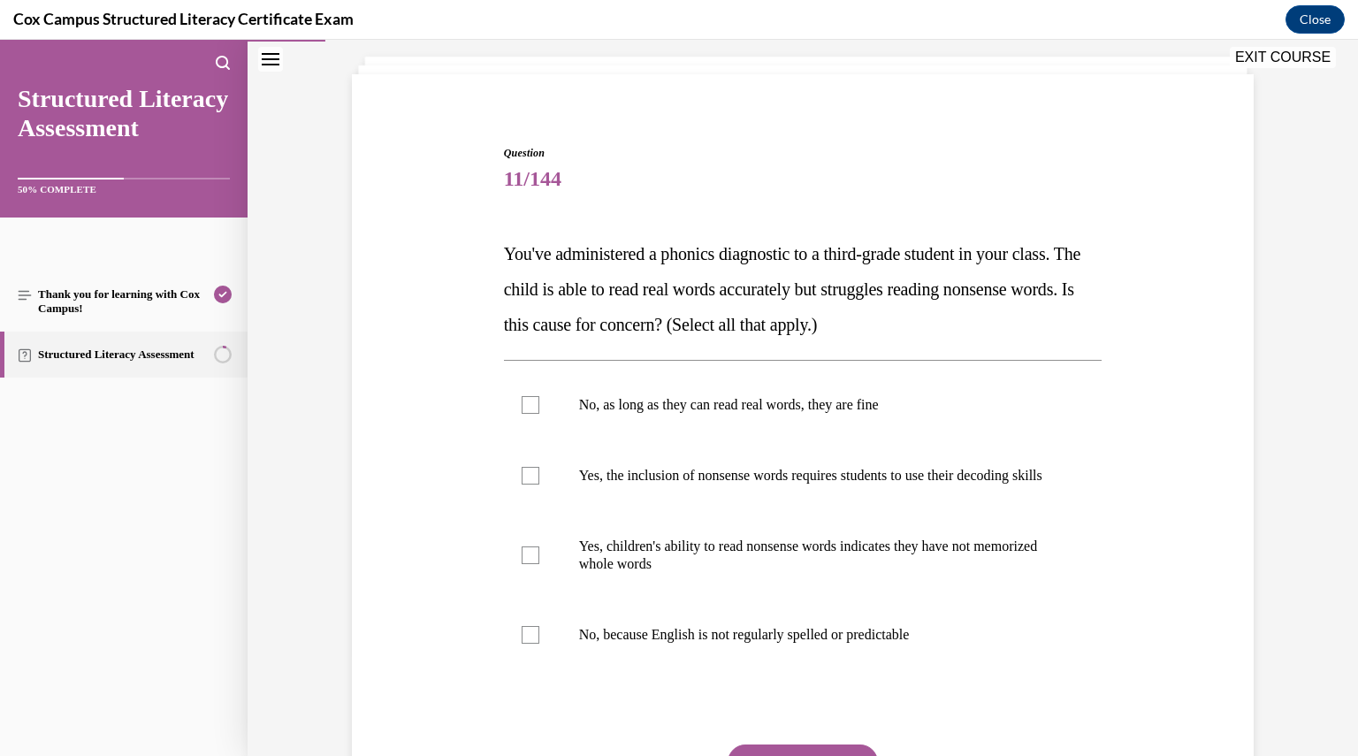
scroll to position [119, 0]
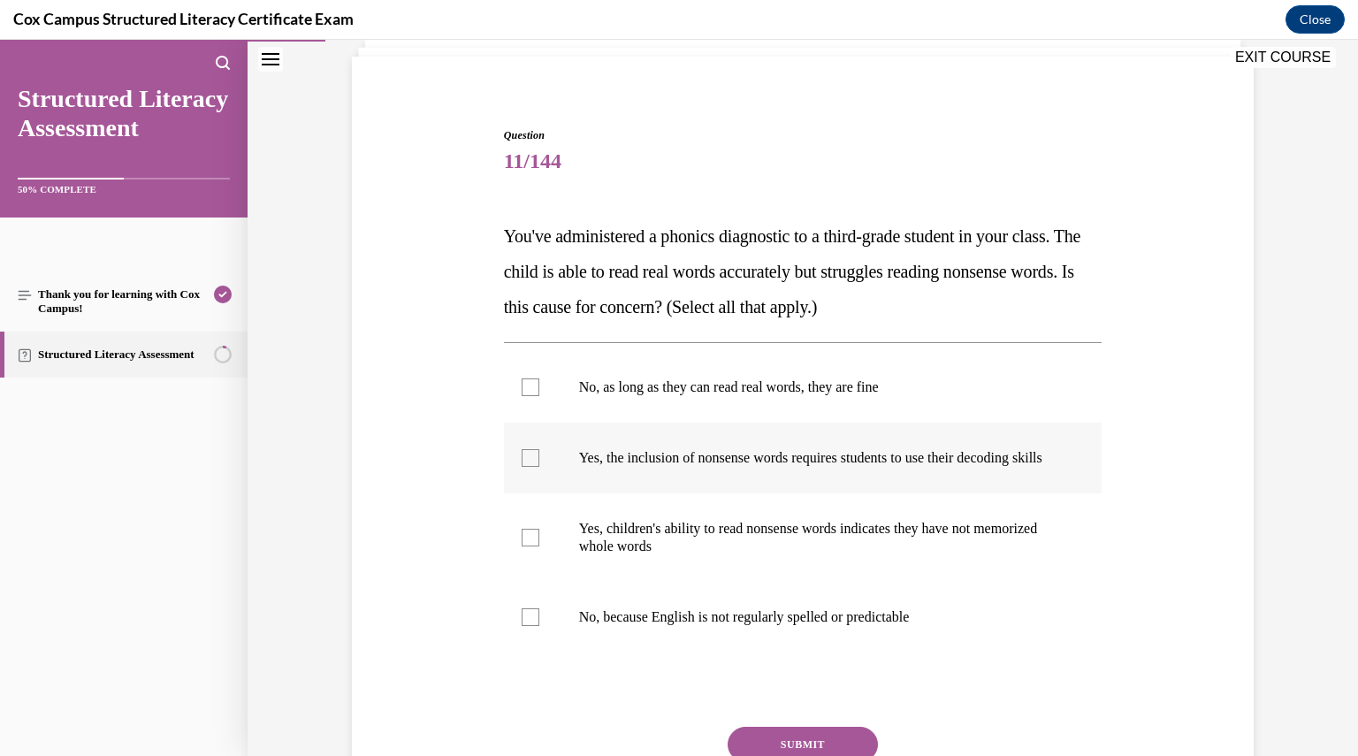
click at [520, 486] on label "Yes, the inclusion of nonsense words requires students to use their decoding sk…" at bounding box center [803, 458] width 599 height 71
click at [522, 467] on input "Yes, the inclusion of nonsense words requires students to use their decoding sk…" at bounding box center [531, 458] width 18 height 18
checkbox input "true"
click at [815, 746] on button "SUBMIT" at bounding box center [803, 744] width 150 height 35
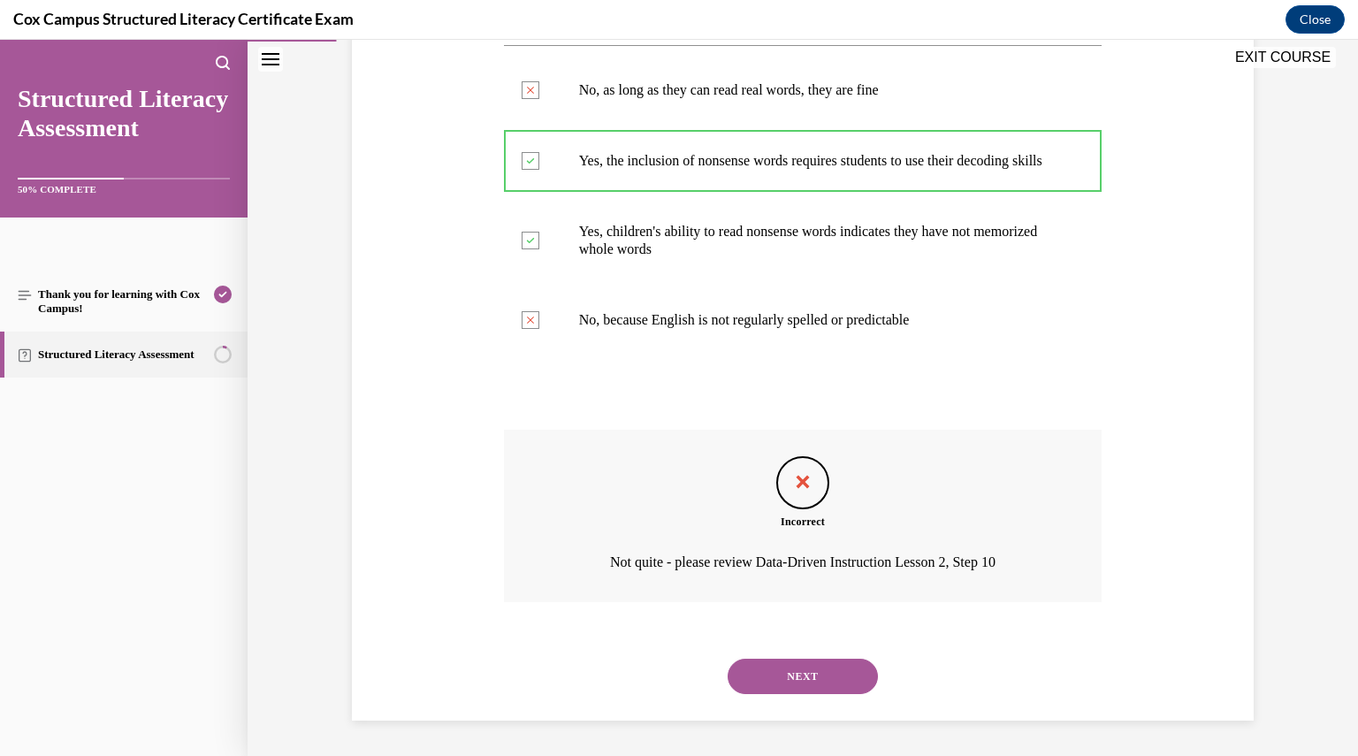
scroll to position [432, 0]
click at [781, 668] on button "NEXT" at bounding box center [803, 676] width 150 height 35
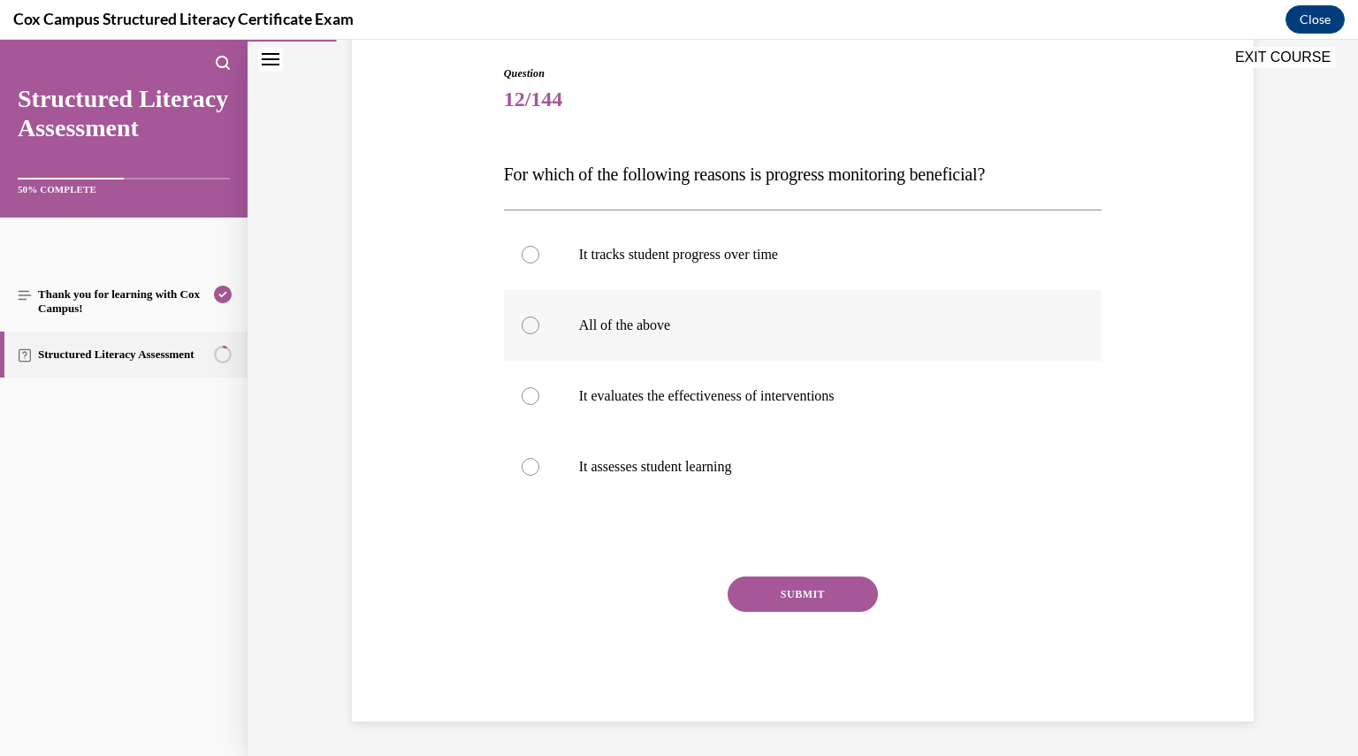
click at [639, 314] on label "All of the above" at bounding box center [803, 325] width 599 height 71
click at [539, 317] on input "All of the above" at bounding box center [531, 326] width 18 height 18
radio input "true"
click at [801, 588] on button "SUBMIT" at bounding box center [803, 594] width 150 height 35
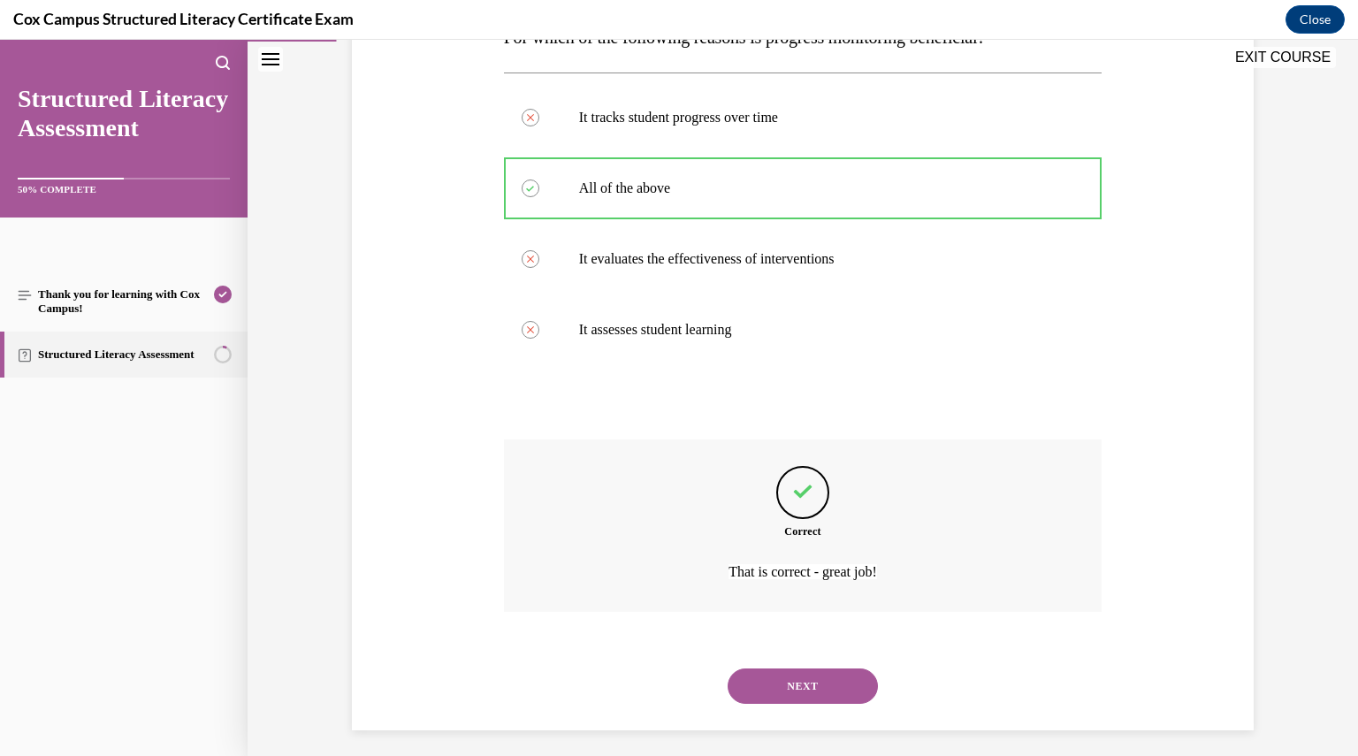
scroll to position [326, 0]
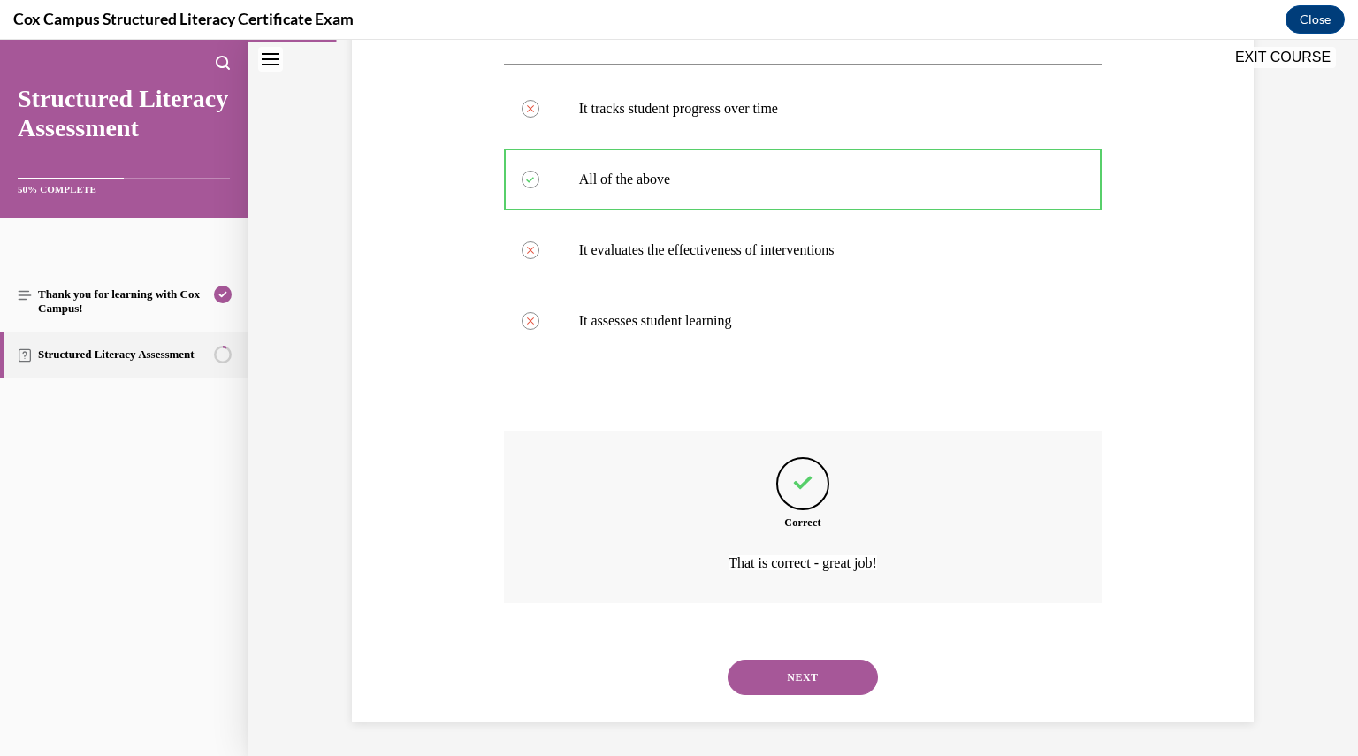
click at [784, 699] on div "NEXT" at bounding box center [803, 677] width 599 height 71
click at [782, 682] on button "NEXT" at bounding box center [803, 677] width 150 height 35
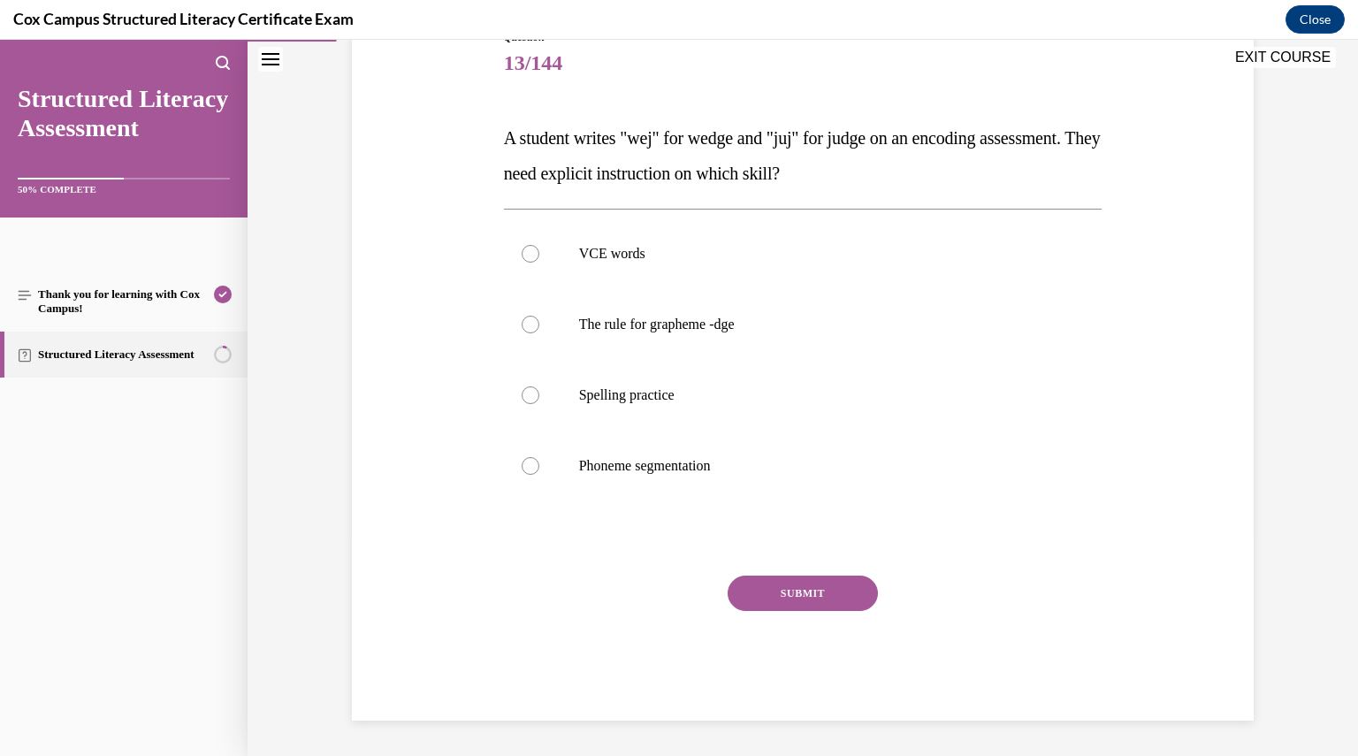
scroll to position [197, 0]
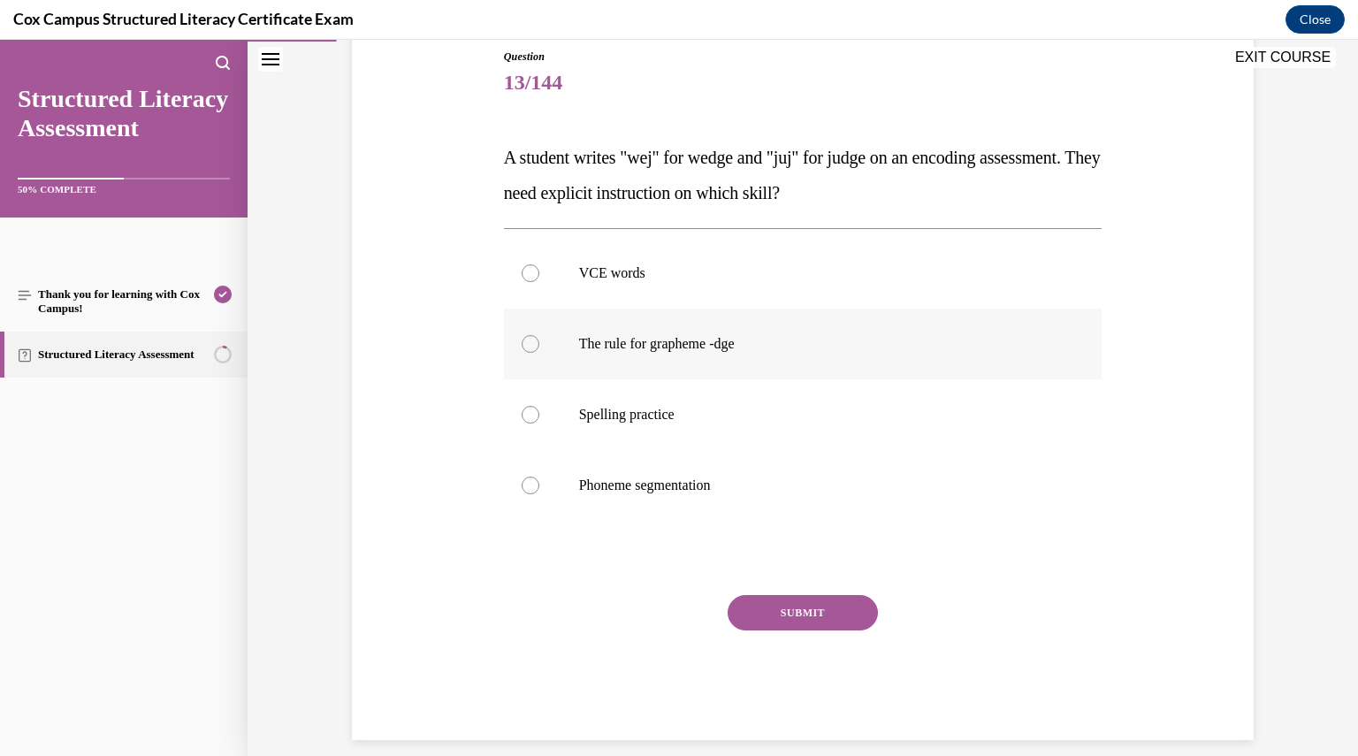
click at [678, 359] on label "The rule for grapheme -dge" at bounding box center [803, 344] width 599 height 71
click at [539, 353] on input "The rule for grapheme -dge" at bounding box center [531, 344] width 18 height 18
radio input "true"
click at [772, 622] on button "SUBMIT" at bounding box center [803, 612] width 150 height 35
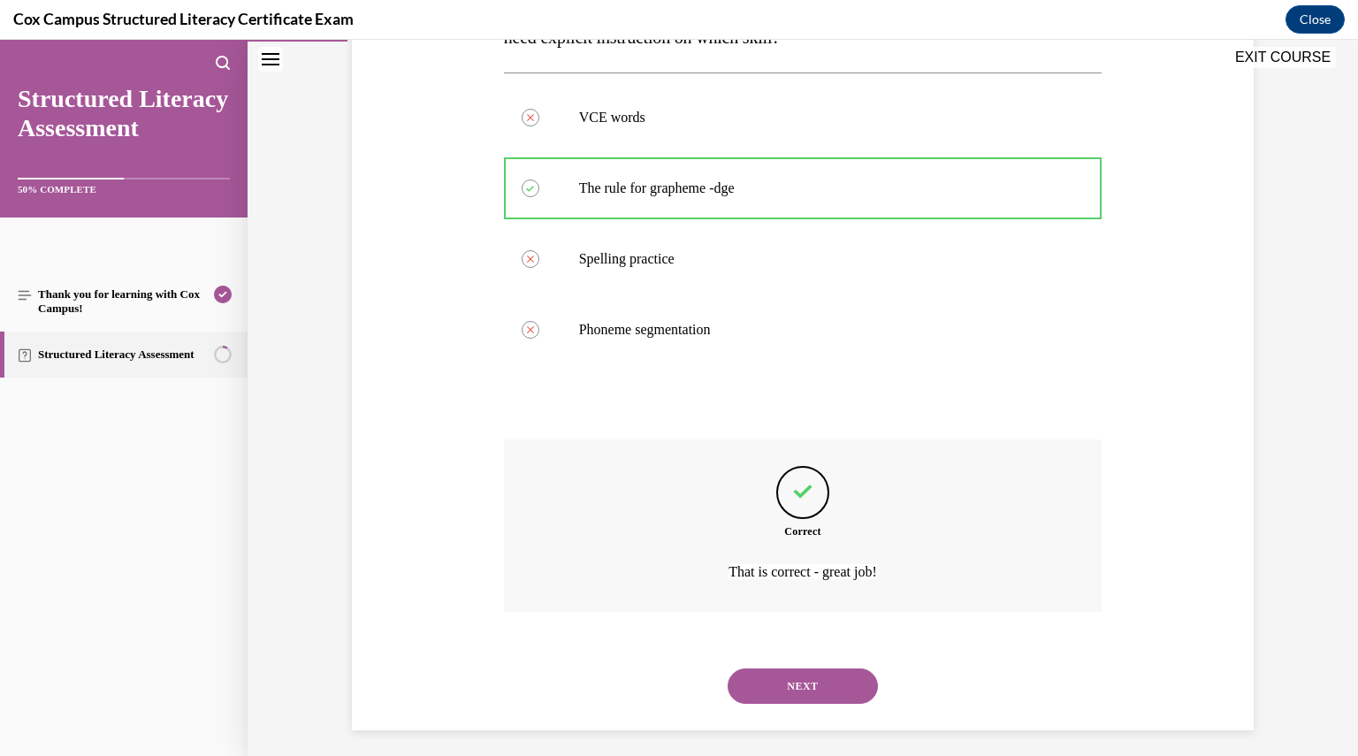
scroll to position [362, 0]
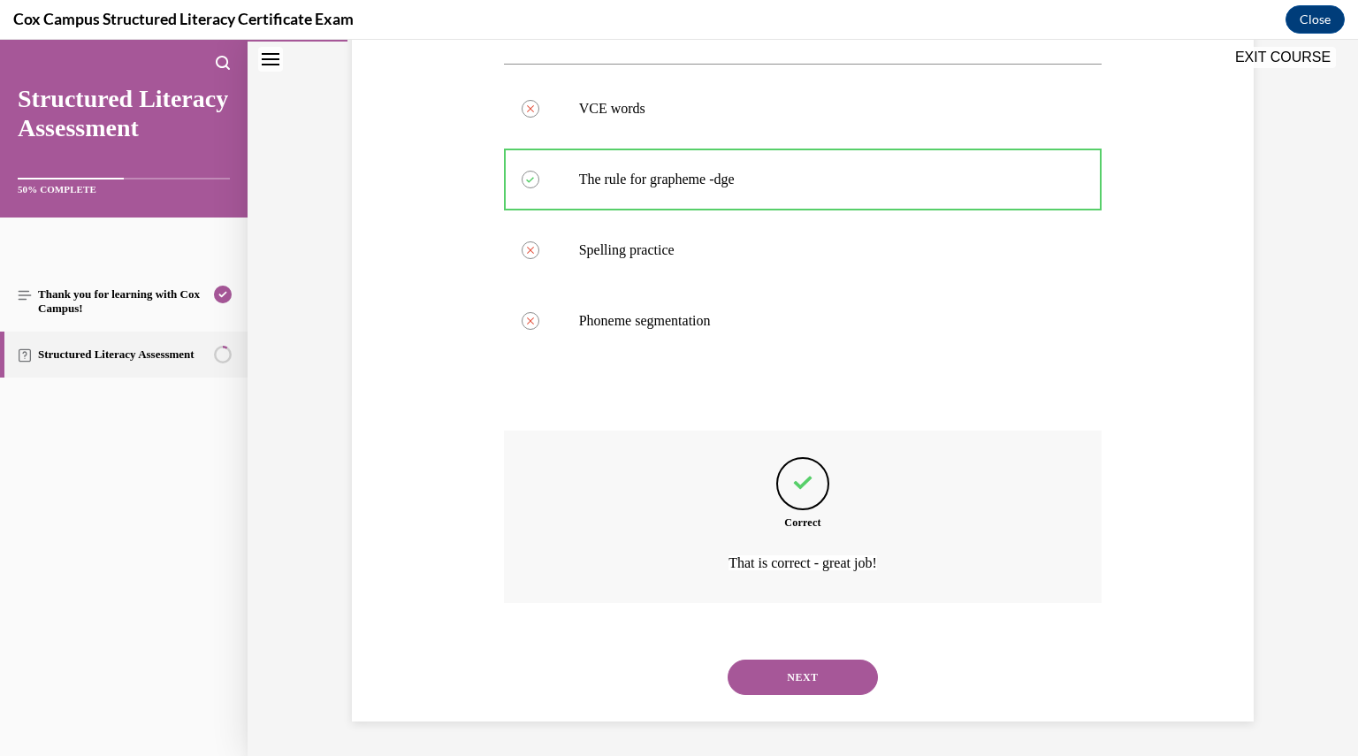
click at [801, 668] on button "NEXT" at bounding box center [803, 677] width 150 height 35
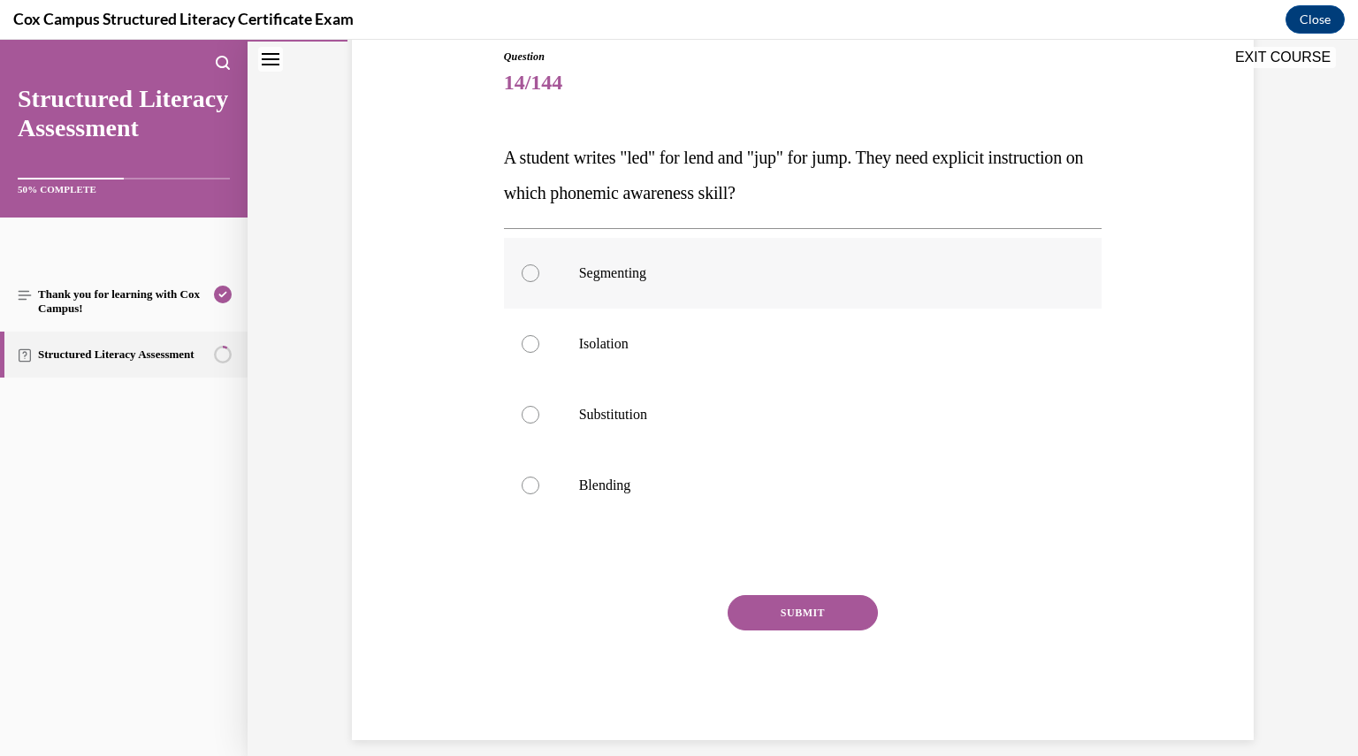
click at [594, 280] on p "Segmenting" at bounding box center [818, 273] width 479 height 18
click at [539, 280] on input "Segmenting" at bounding box center [531, 273] width 18 height 18
radio input "true"
click at [746, 599] on button "SUBMIT" at bounding box center [803, 612] width 150 height 35
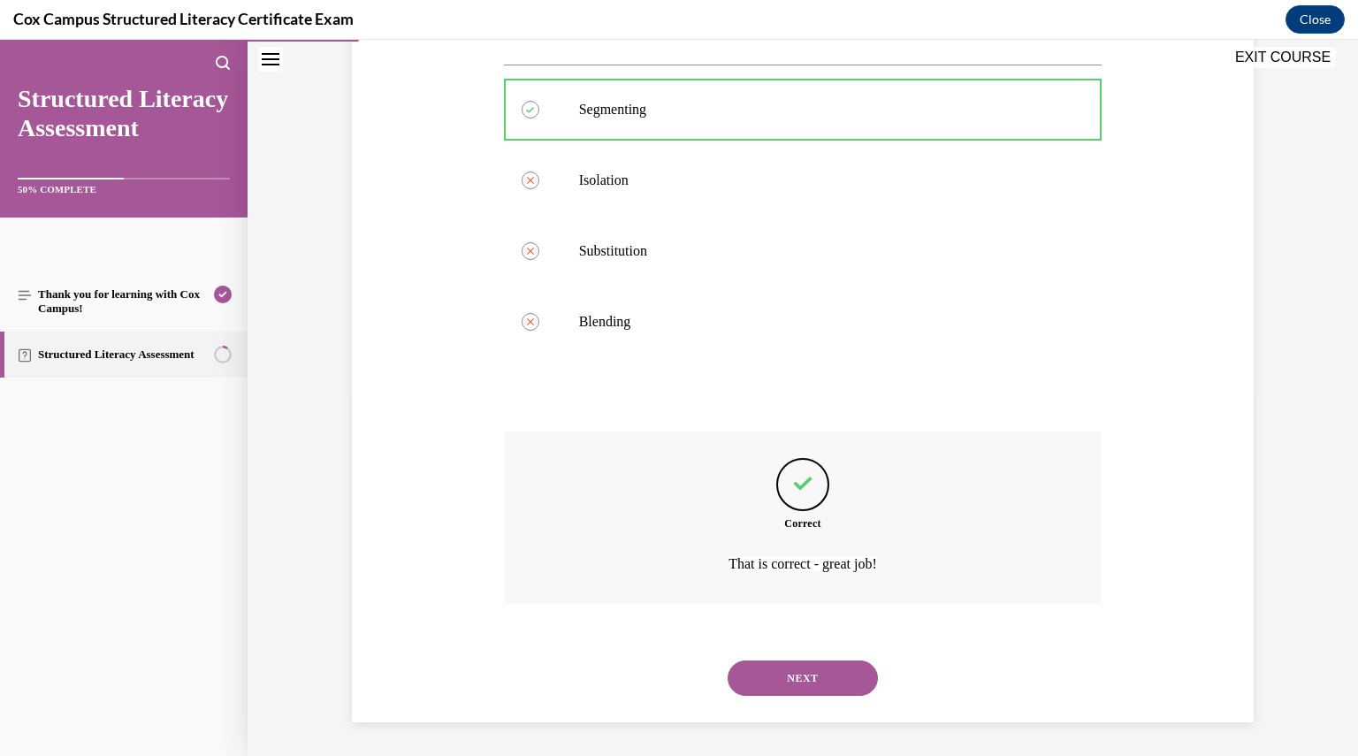
scroll to position [362, 0]
click at [805, 700] on div "NEXT" at bounding box center [803, 677] width 599 height 71
click at [798, 676] on button "NEXT" at bounding box center [803, 677] width 150 height 35
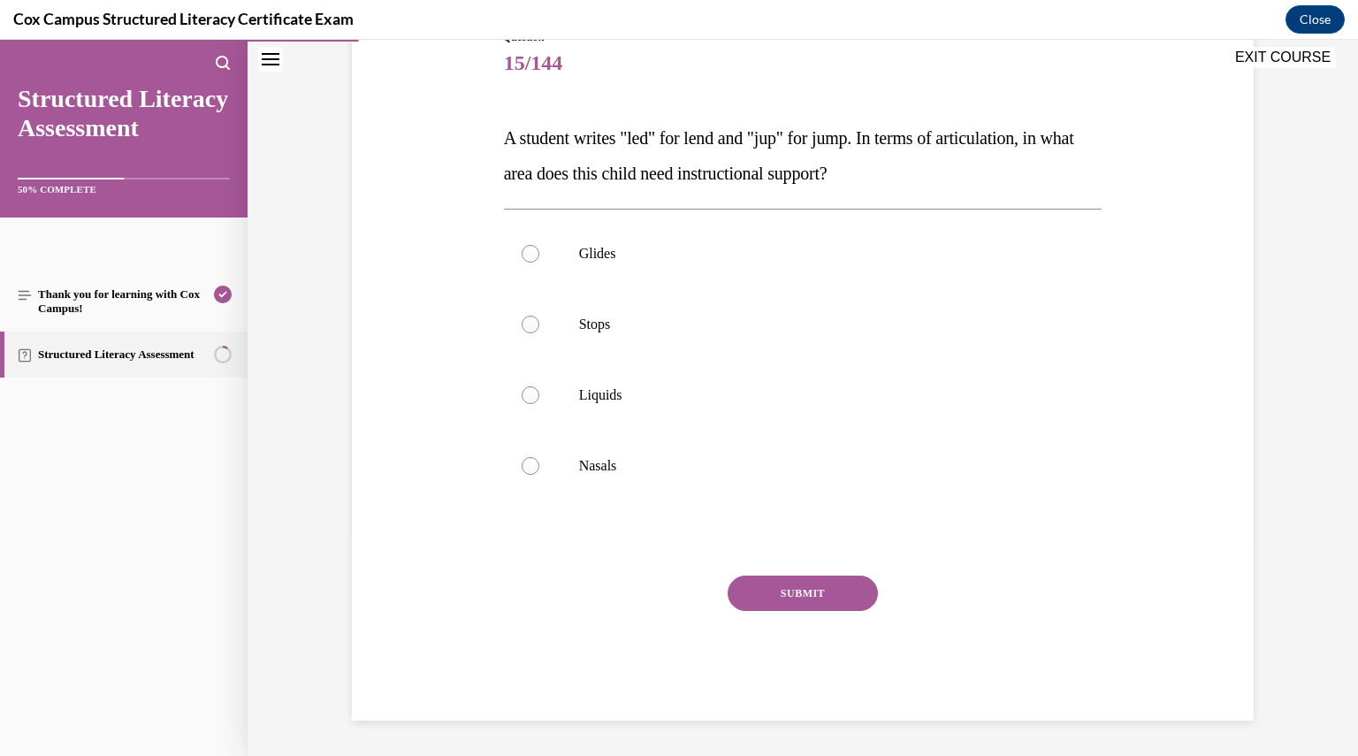
scroll to position [197, 0]
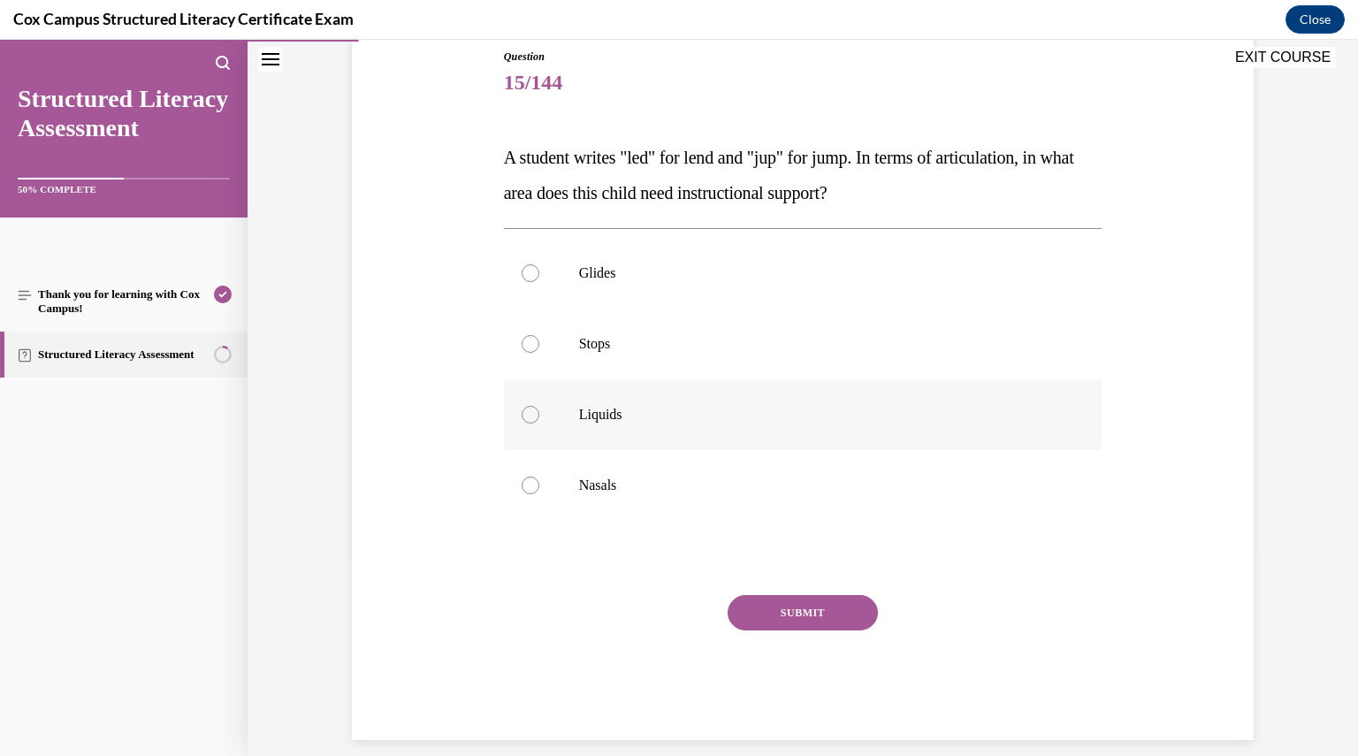
click at [607, 407] on span "Liquids" at bounding box center [600, 414] width 43 height 15
click at [539, 407] on input "Liquids" at bounding box center [531, 415] width 18 height 18
radio input "true"
click at [607, 475] on label "Nasals" at bounding box center [803, 485] width 599 height 71
click at [539, 477] on input "Nasals" at bounding box center [531, 486] width 18 height 18
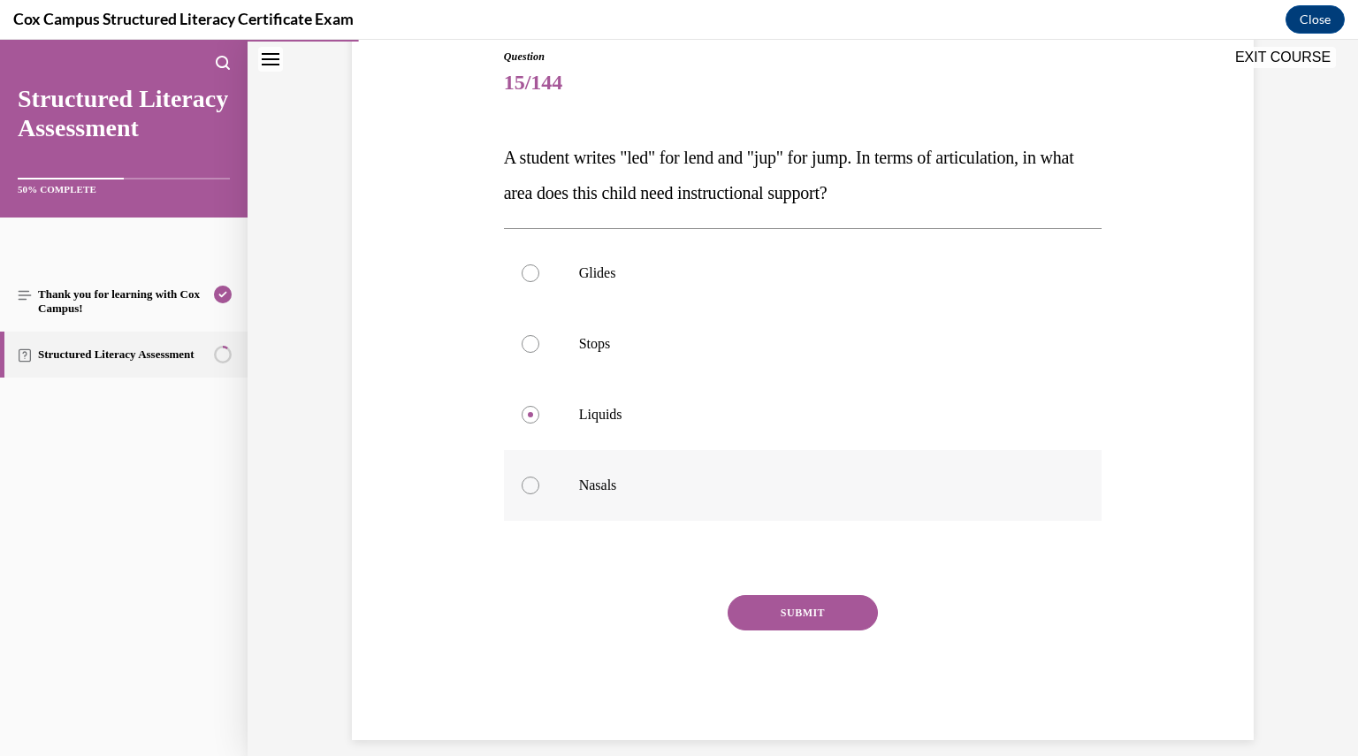
radio input "true"
click at [794, 605] on button "SUBMIT" at bounding box center [803, 612] width 150 height 35
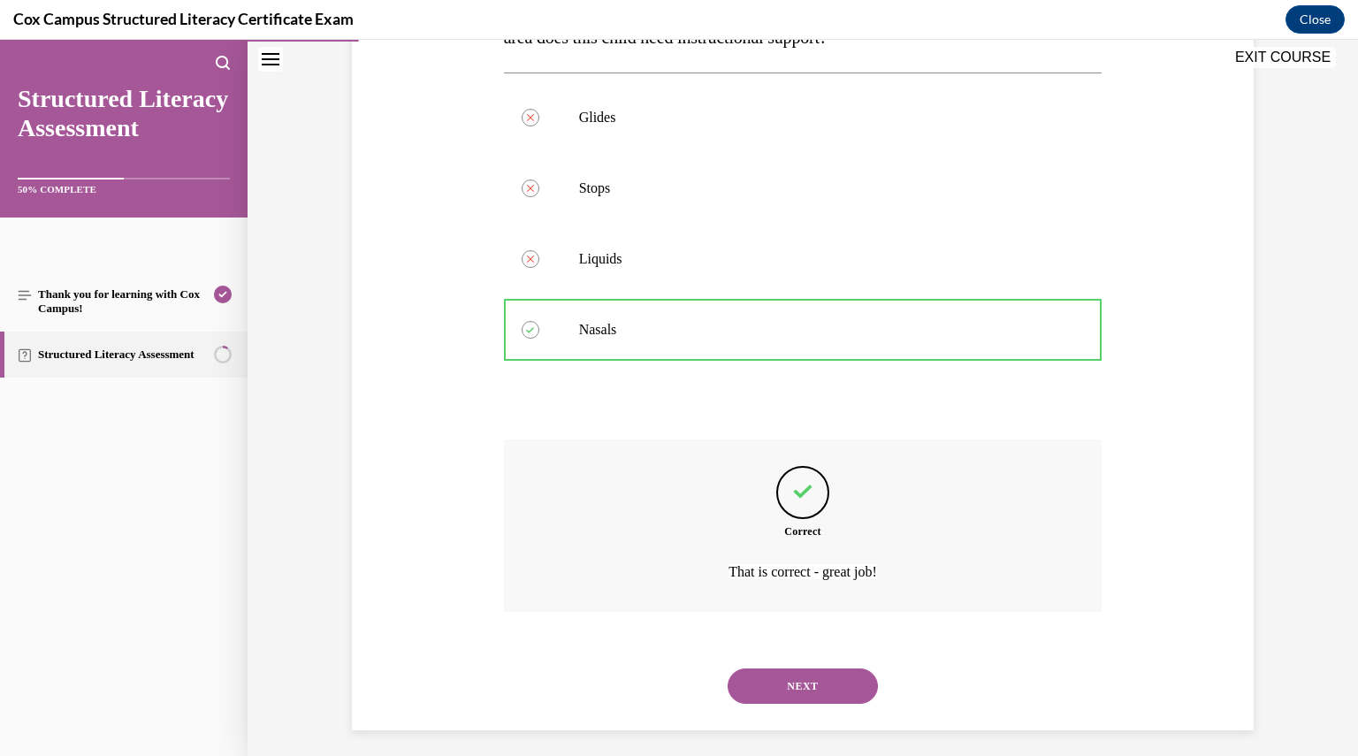
scroll to position [362, 0]
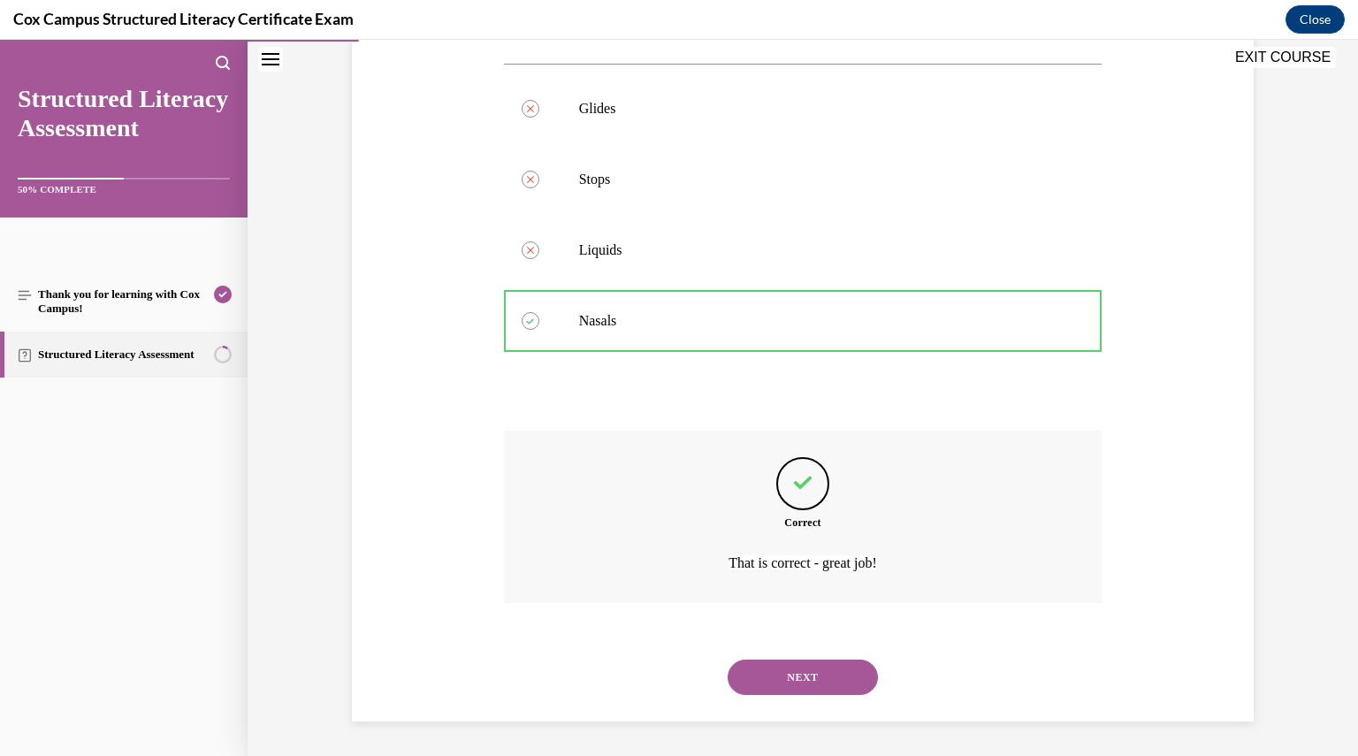
click at [844, 682] on button "NEXT" at bounding box center [803, 677] width 150 height 35
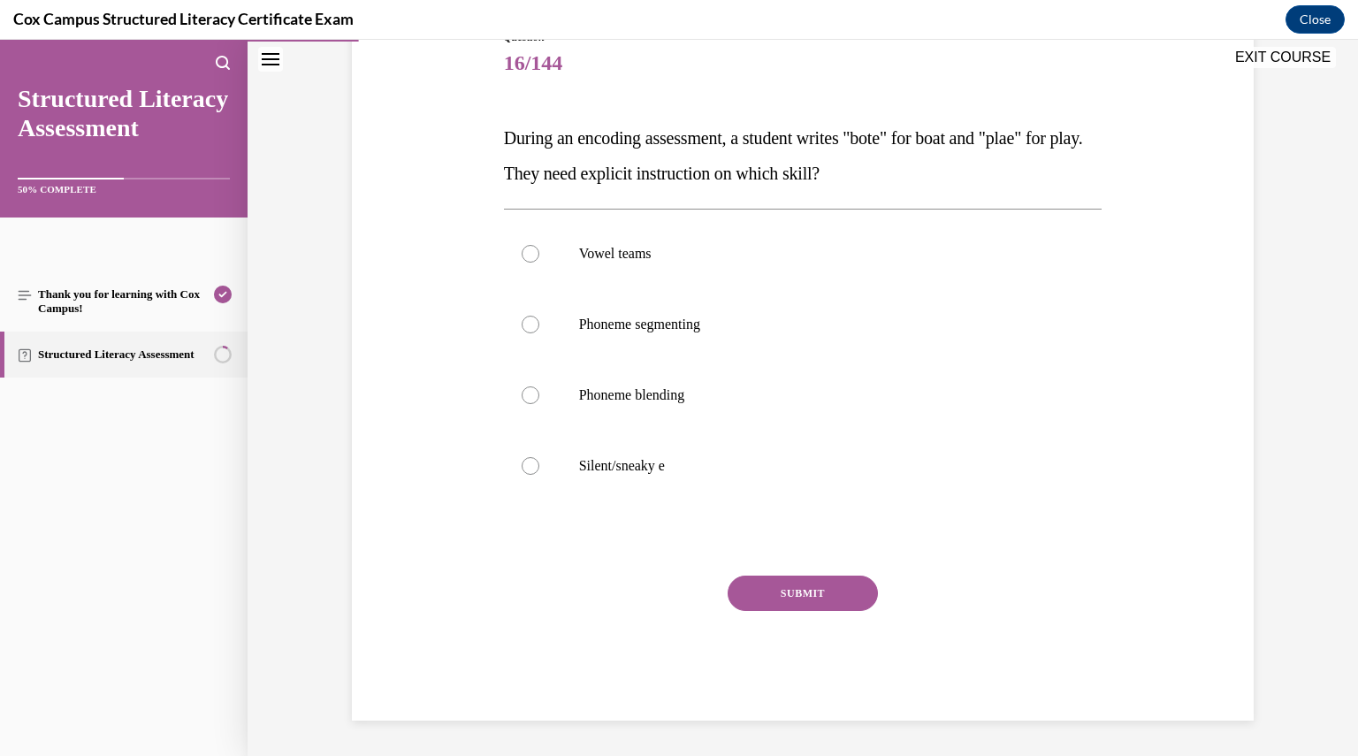
scroll to position [197, 0]
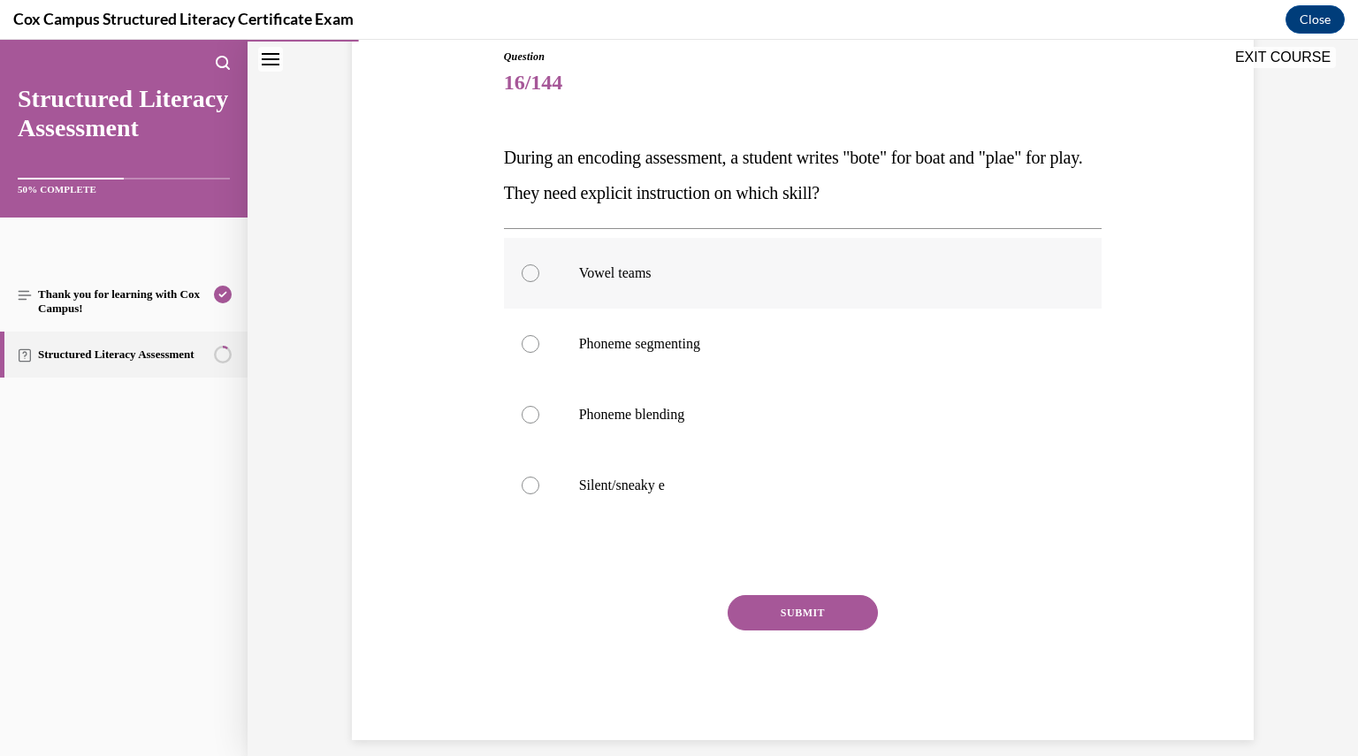
click at [662, 267] on p "Vowel teams" at bounding box center [818, 273] width 479 height 18
click at [539, 267] on input "Vowel teams" at bounding box center [531, 273] width 18 height 18
radio input "true"
click at [788, 604] on button "SUBMIT" at bounding box center [803, 612] width 150 height 35
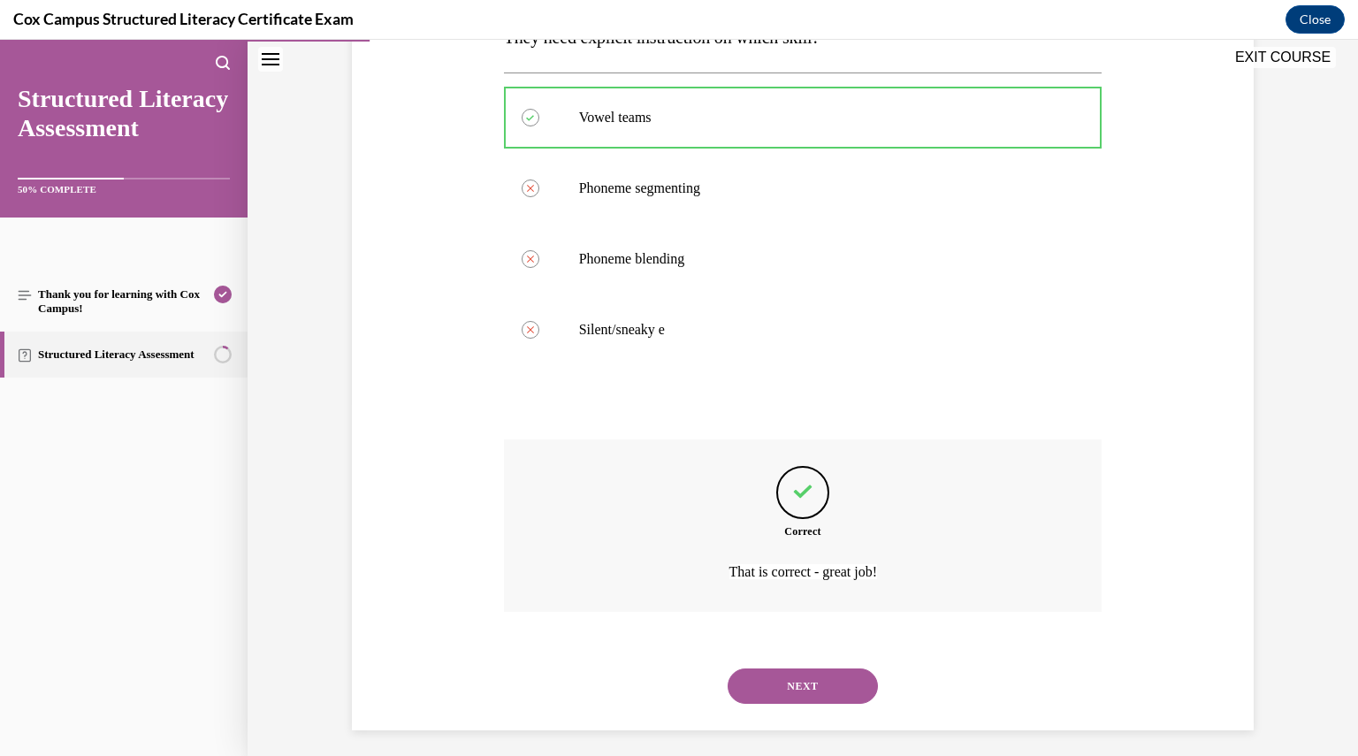
scroll to position [362, 0]
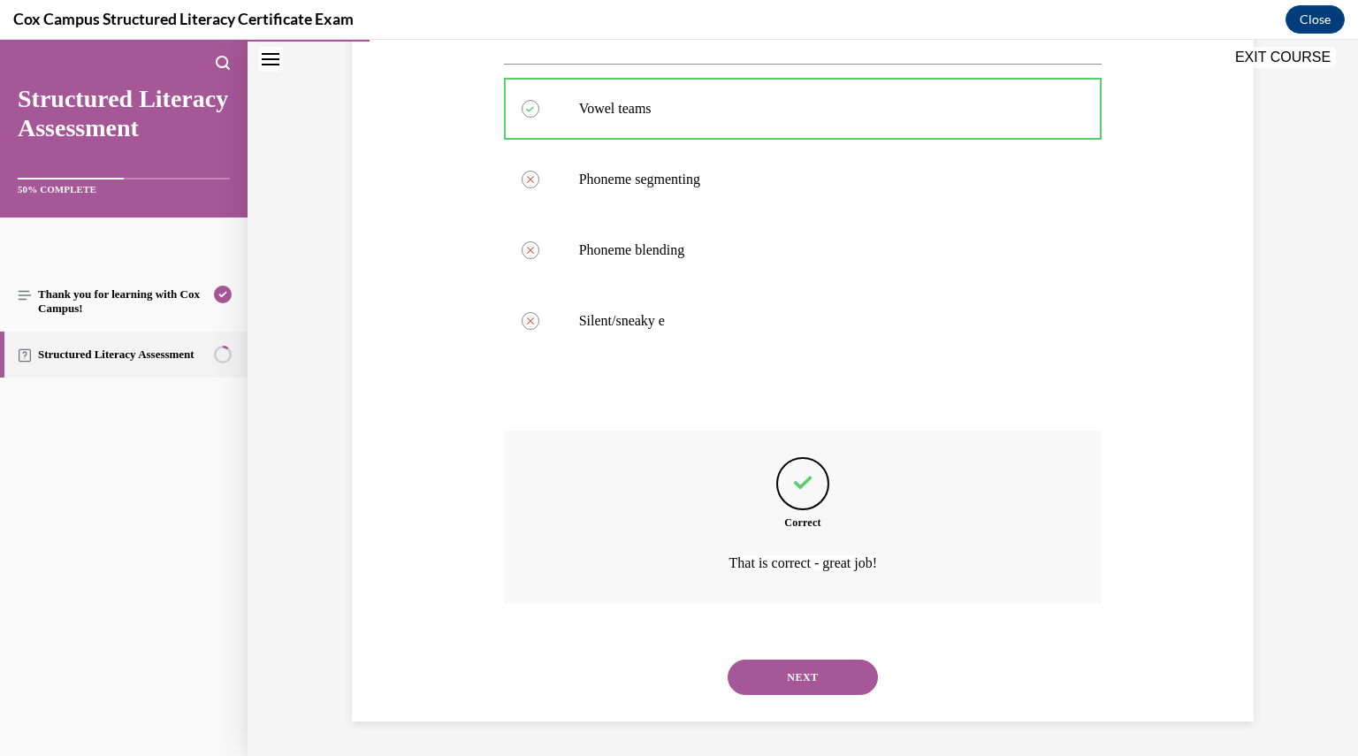
click at [784, 660] on button "NEXT" at bounding box center [803, 677] width 150 height 35
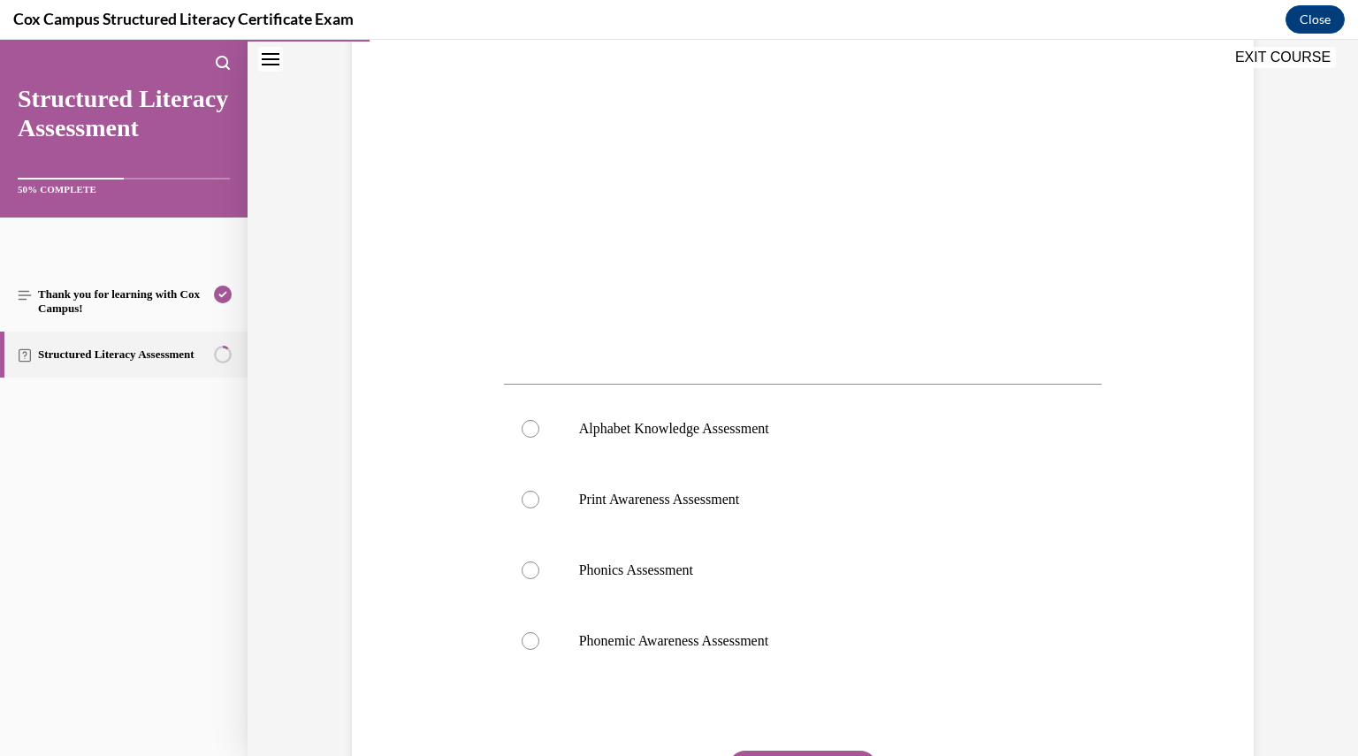
scroll to position [426, 0]
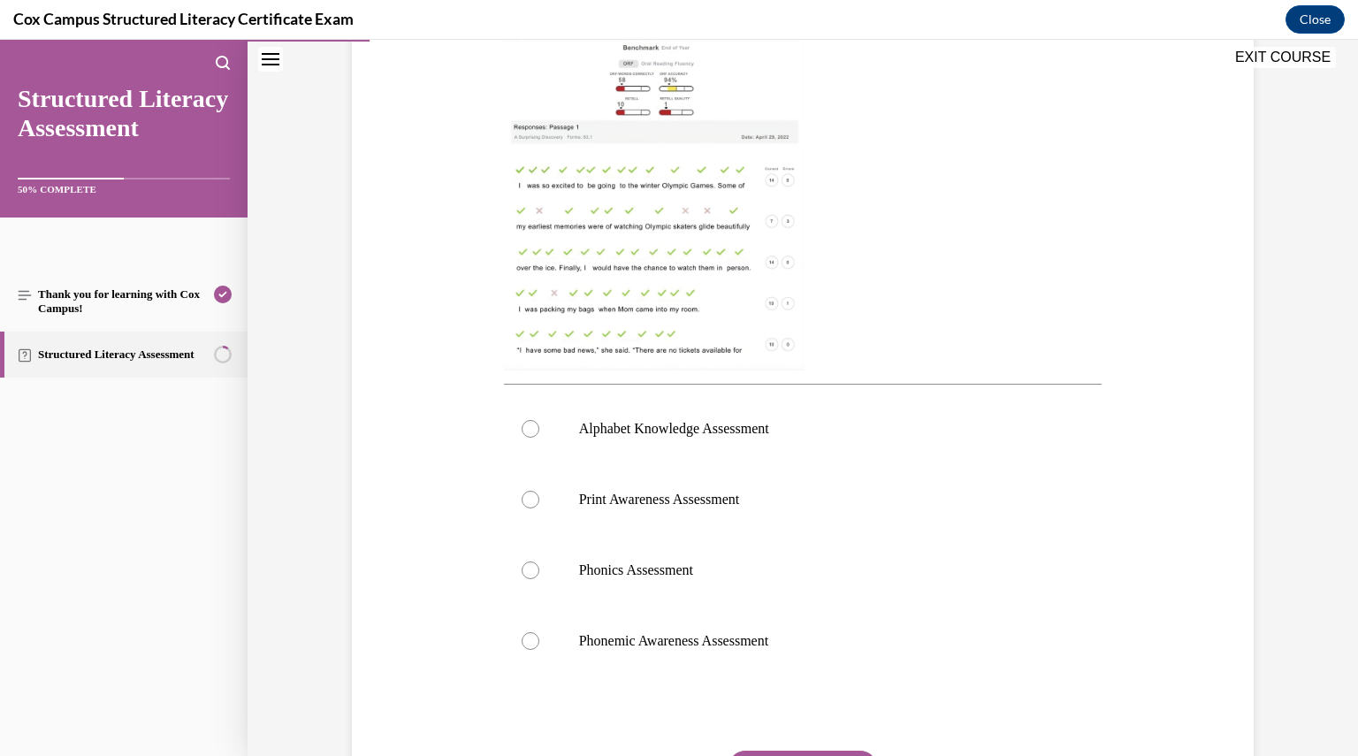
click at [619, 256] on img at bounding box center [654, 202] width 300 height 336
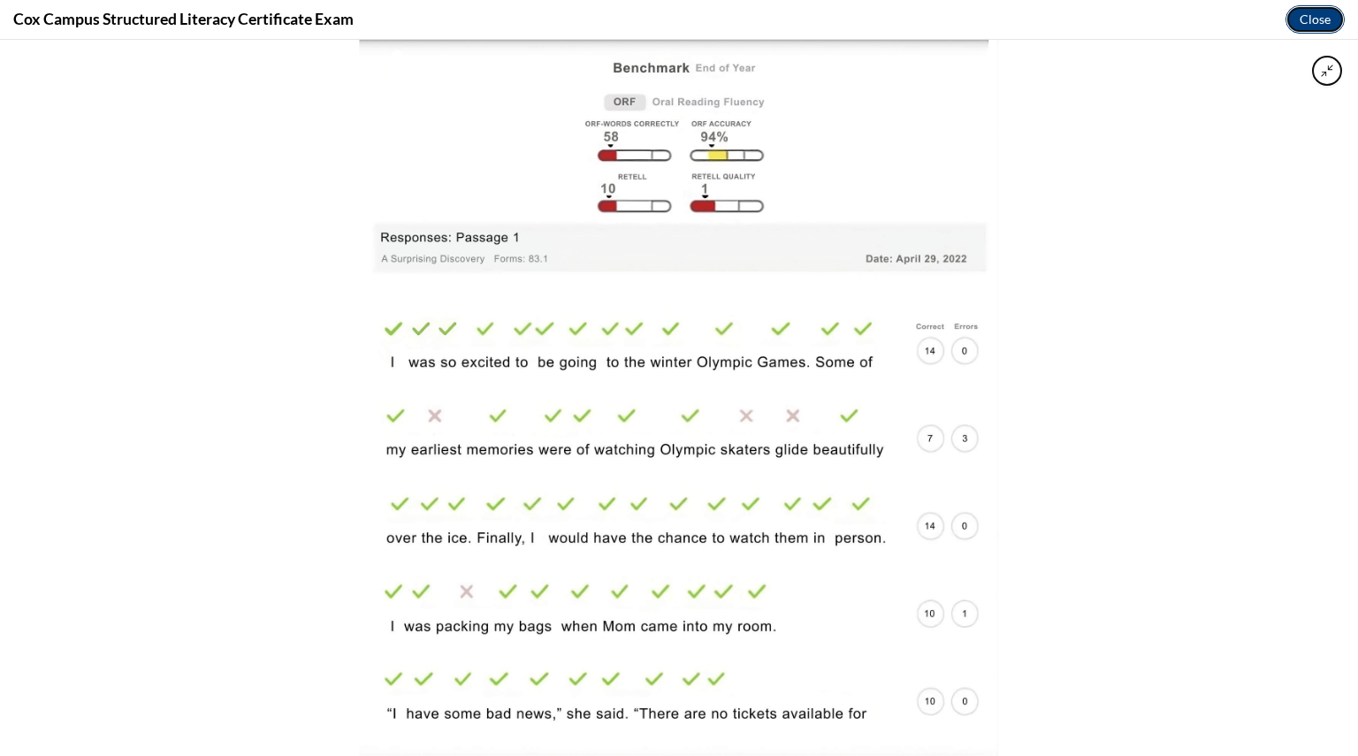
click at [1323, 11] on button "Close" at bounding box center [1315, 19] width 59 height 28
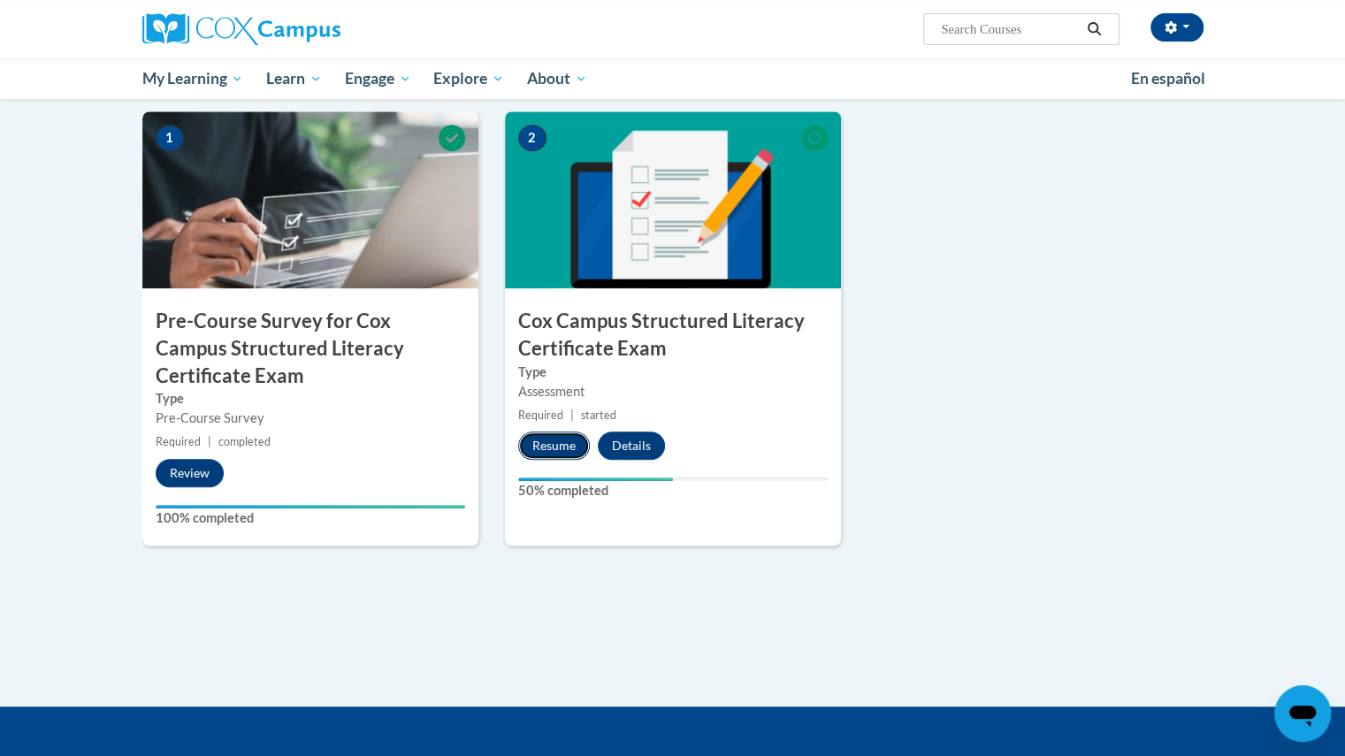
click at [566, 436] on button "Resume" at bounding box center [554, 446] width 72 height 28
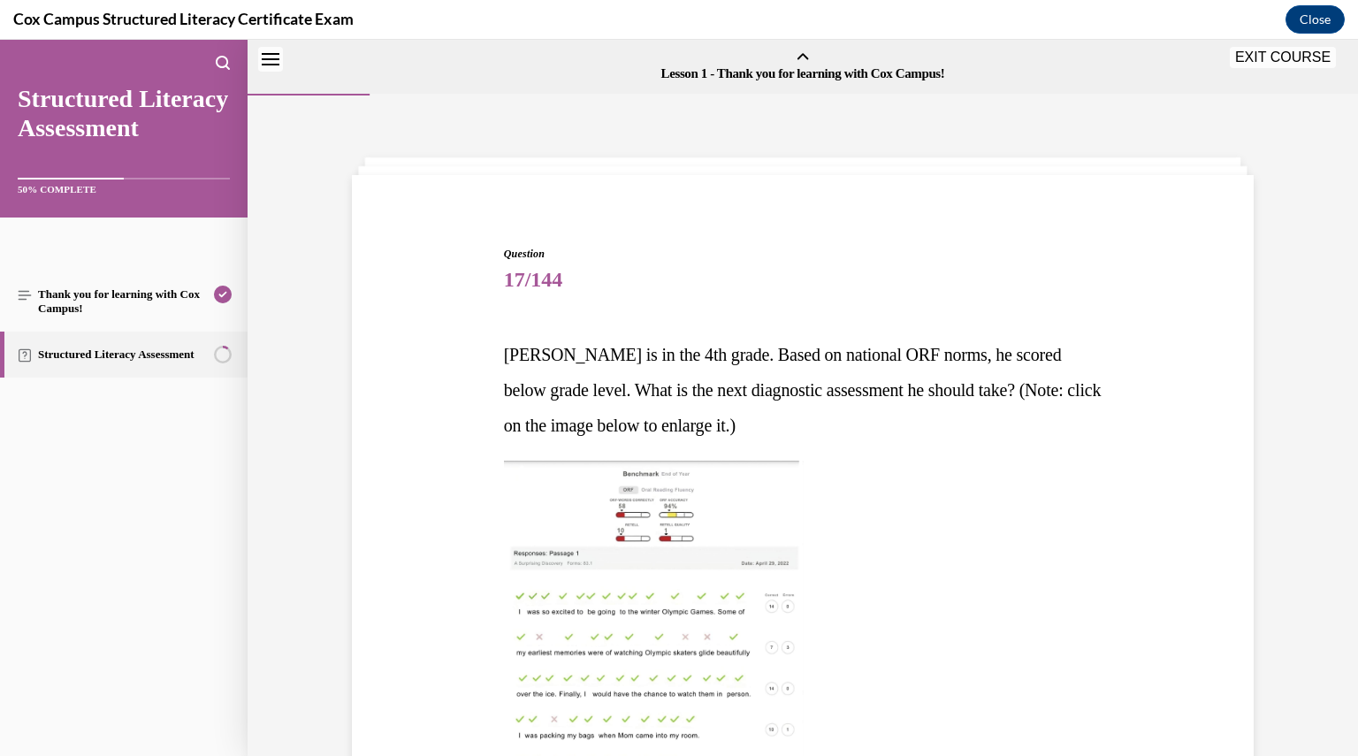
scroll to position [55, 0]
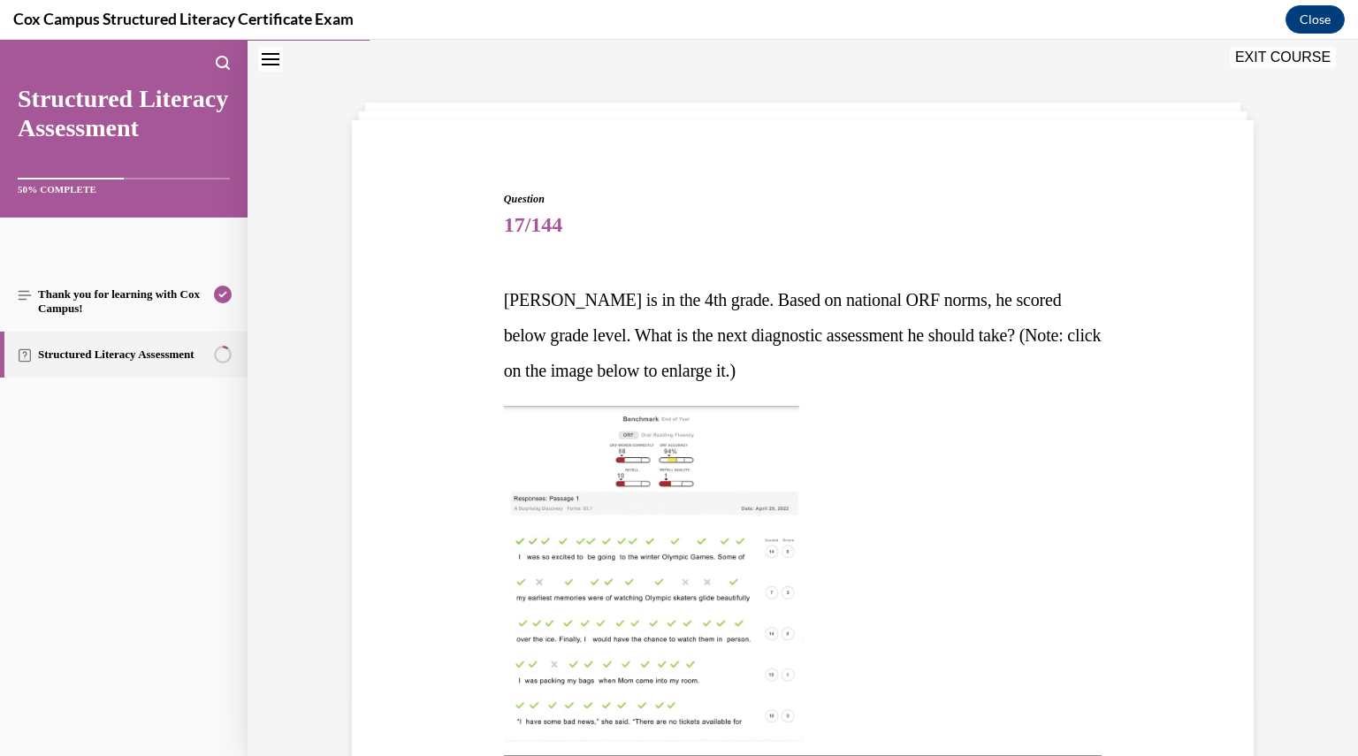
click at [922, 361] on p "Sean is in the 4th grade. Based on national ORF norms, he scored below grade le…" at bounding box center [803, 335] width 599 height 106
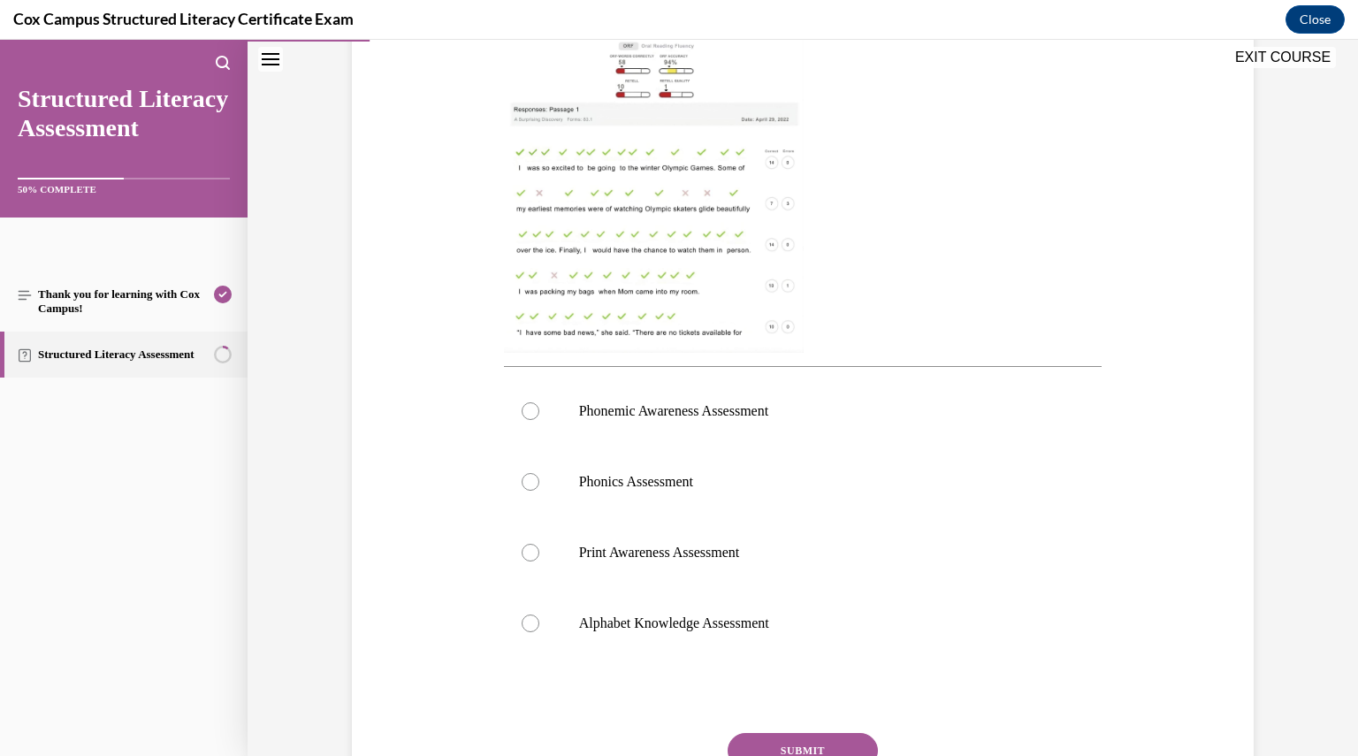
scroll to position [479, 0]
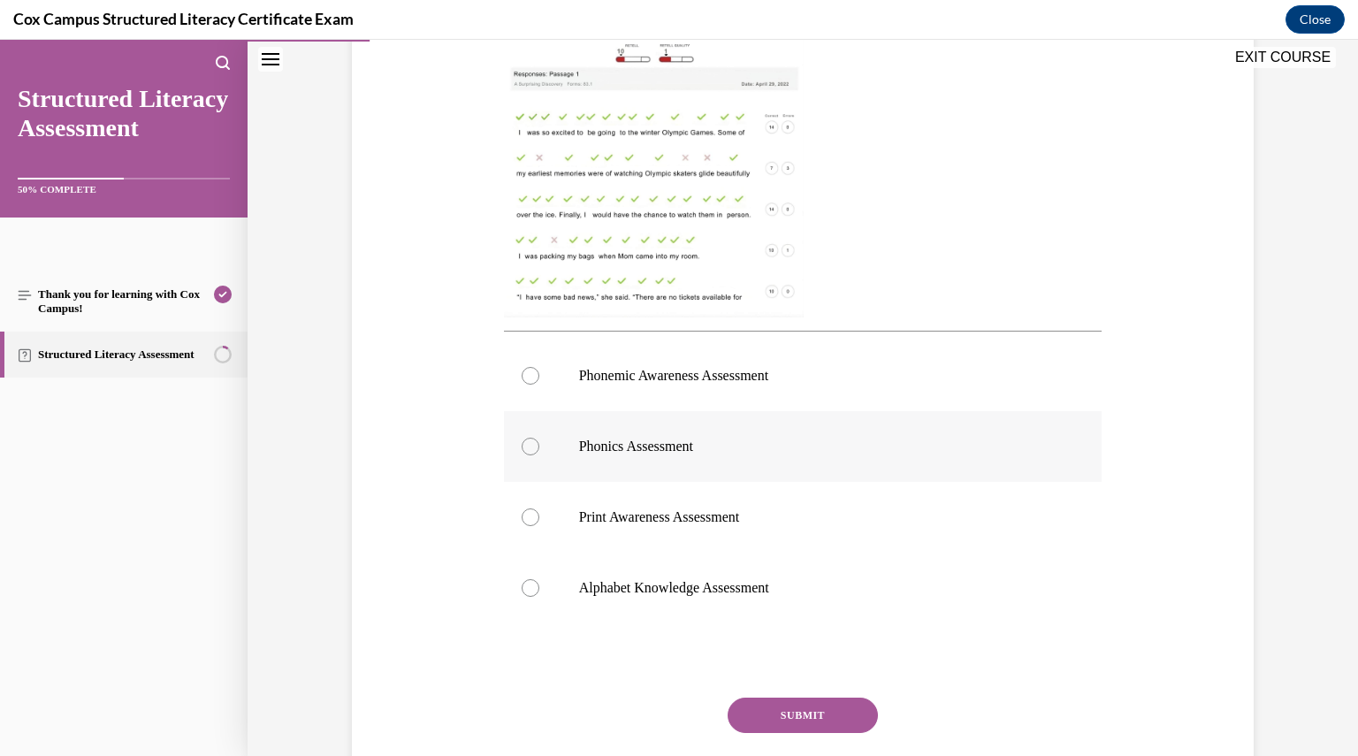
click at [799, 433] on label "Phonics Assessment" at bounding box center [803, 446] width 599 height 71
click at [539, 438] on input "Phonics Assessment" at bounding box center [531, 447] width 18 height 18
radio input "true"
click at [813, 717] on button "SUBMIT" at bounding box center [803, 715] width 150 height 35
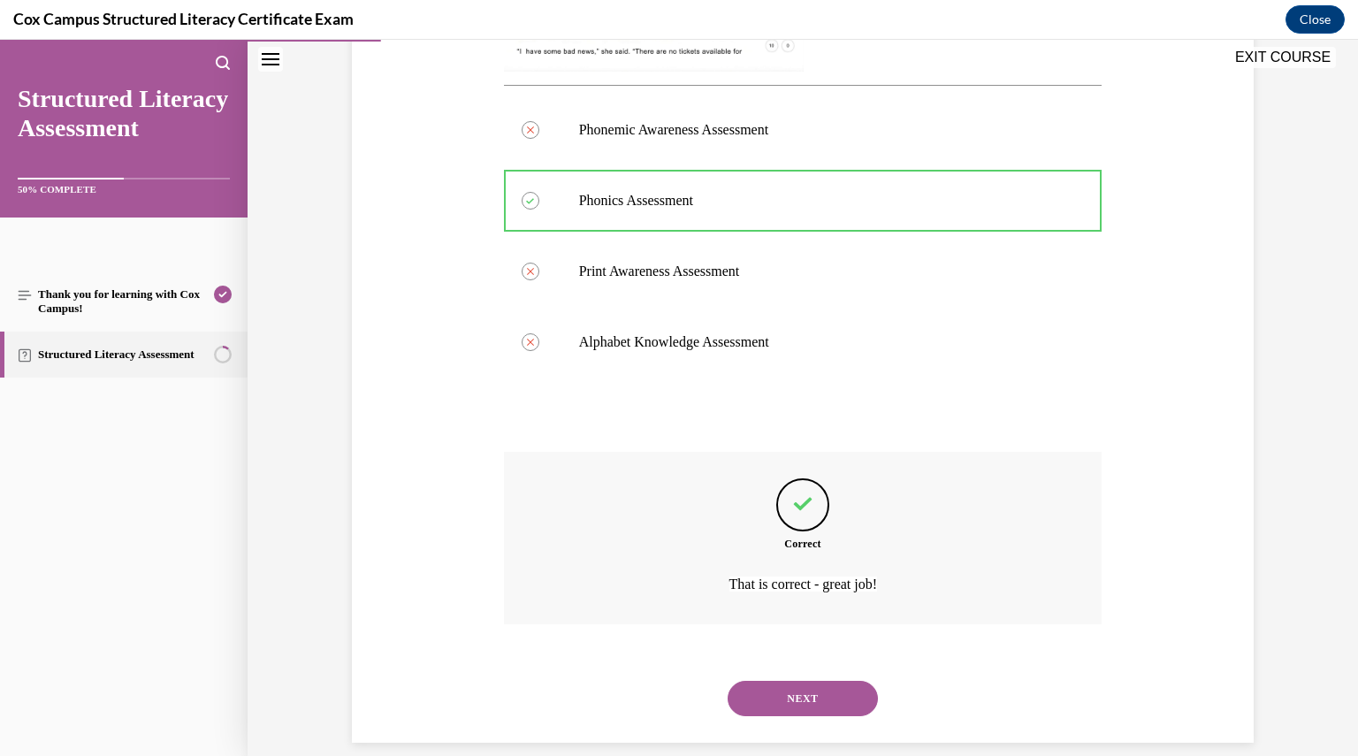
scroll to position [746, 0]
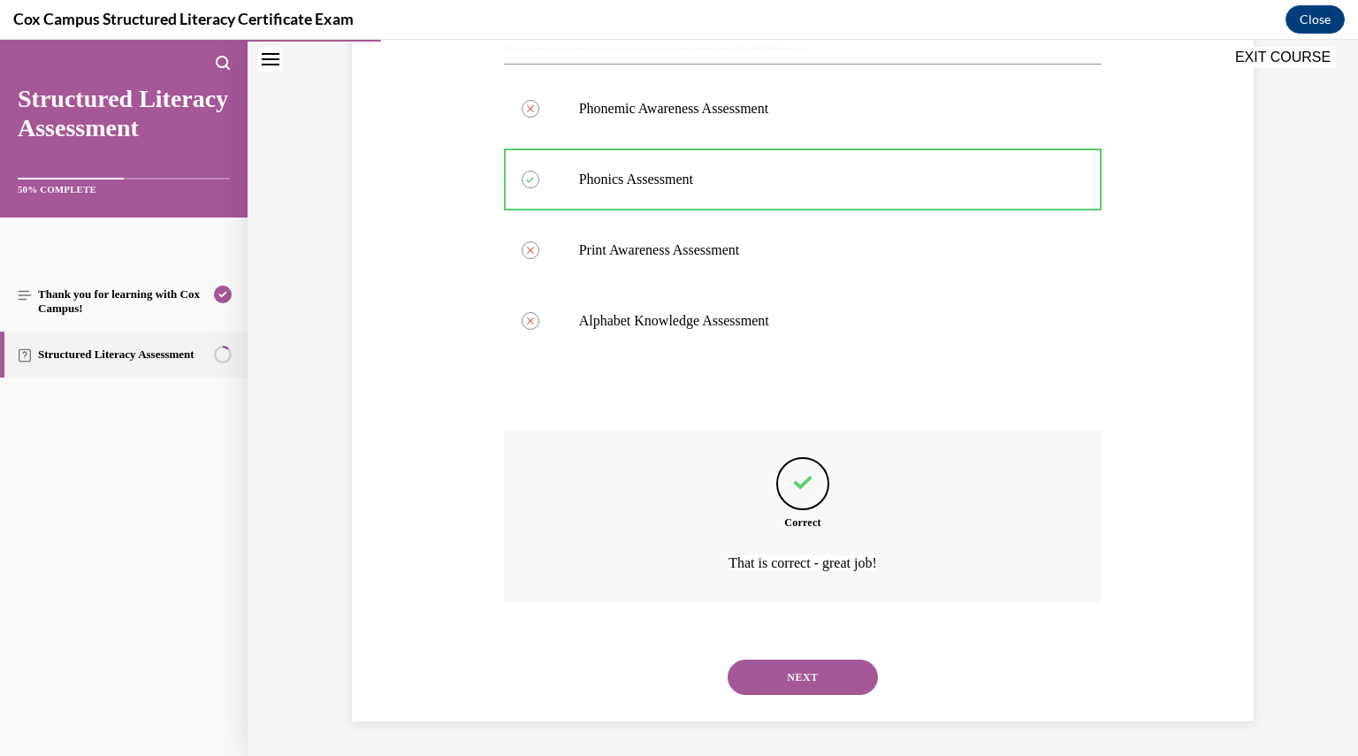
click at [805, 675] on button "NEXT" at bounding box center [803, 677] width 150 height 35
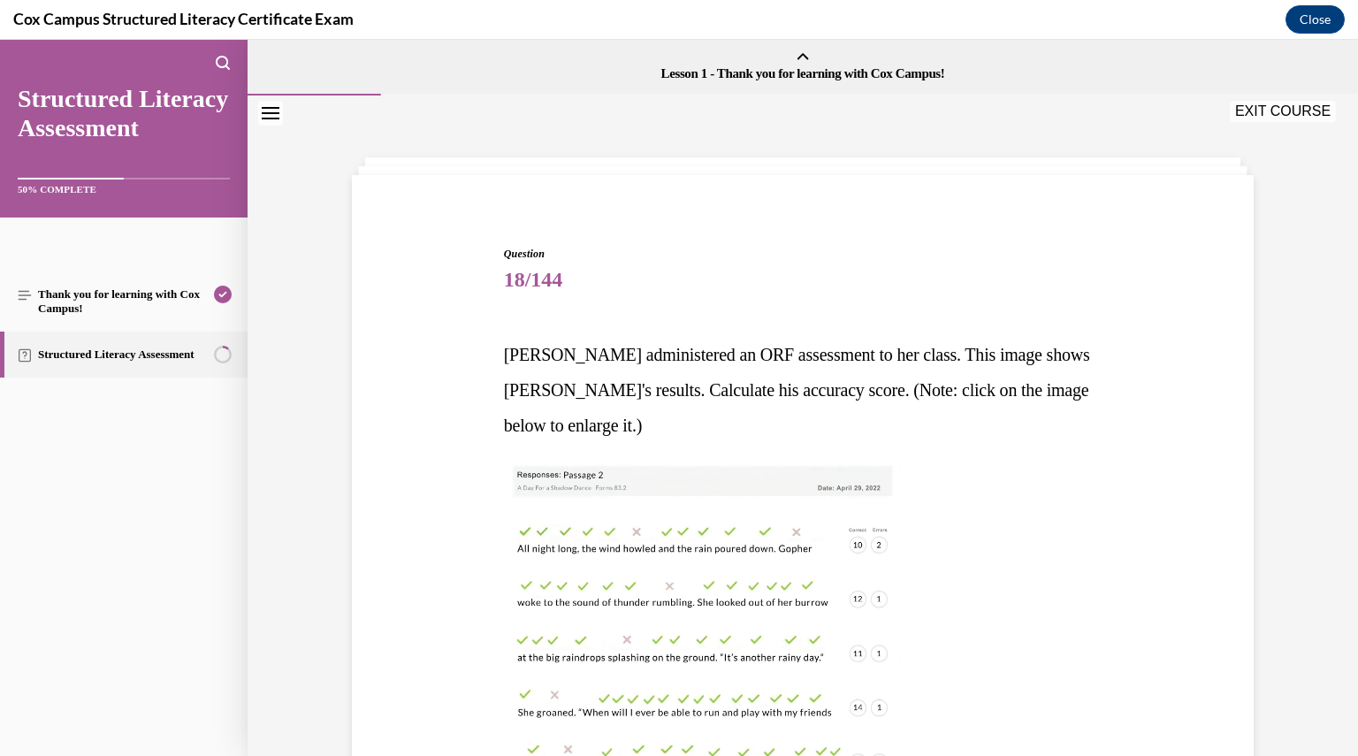
click at [685, 555] on img at bounding box center [702, 629] width 396 height 336
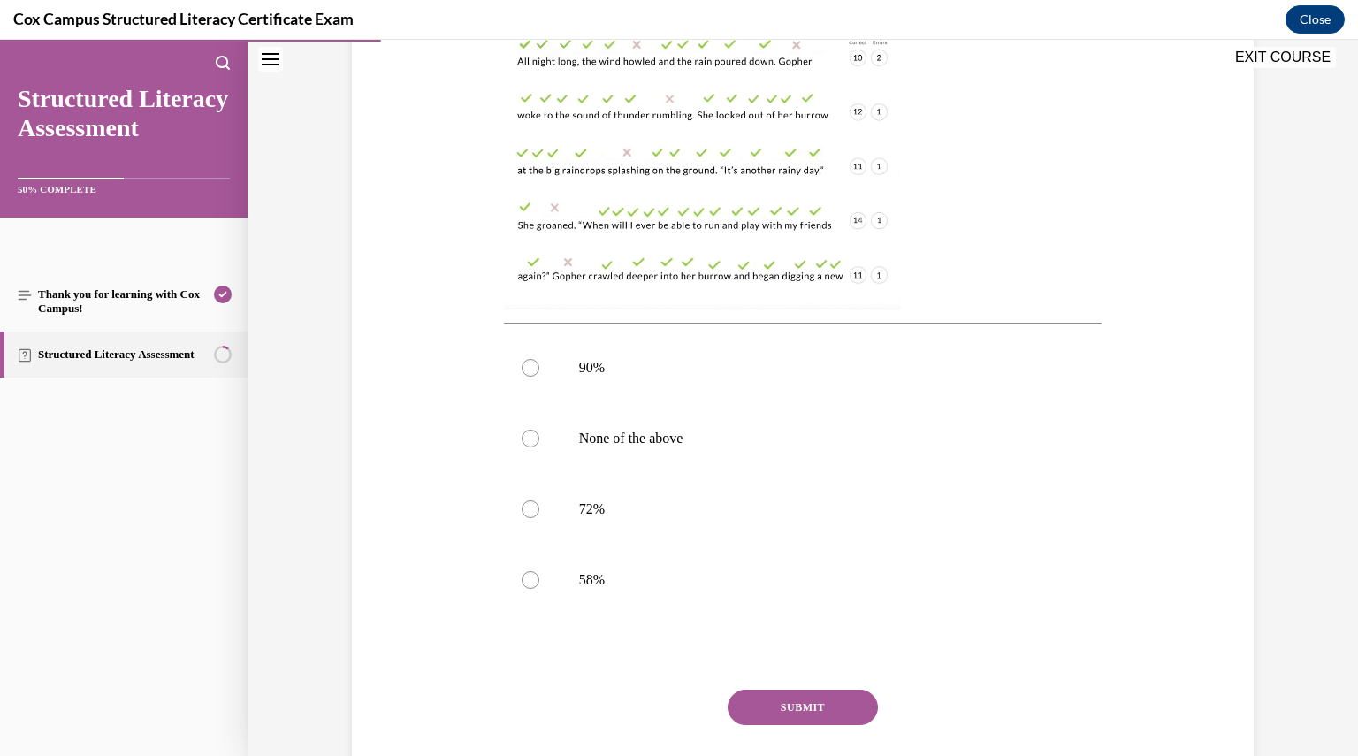
scroll to position [600, 0]
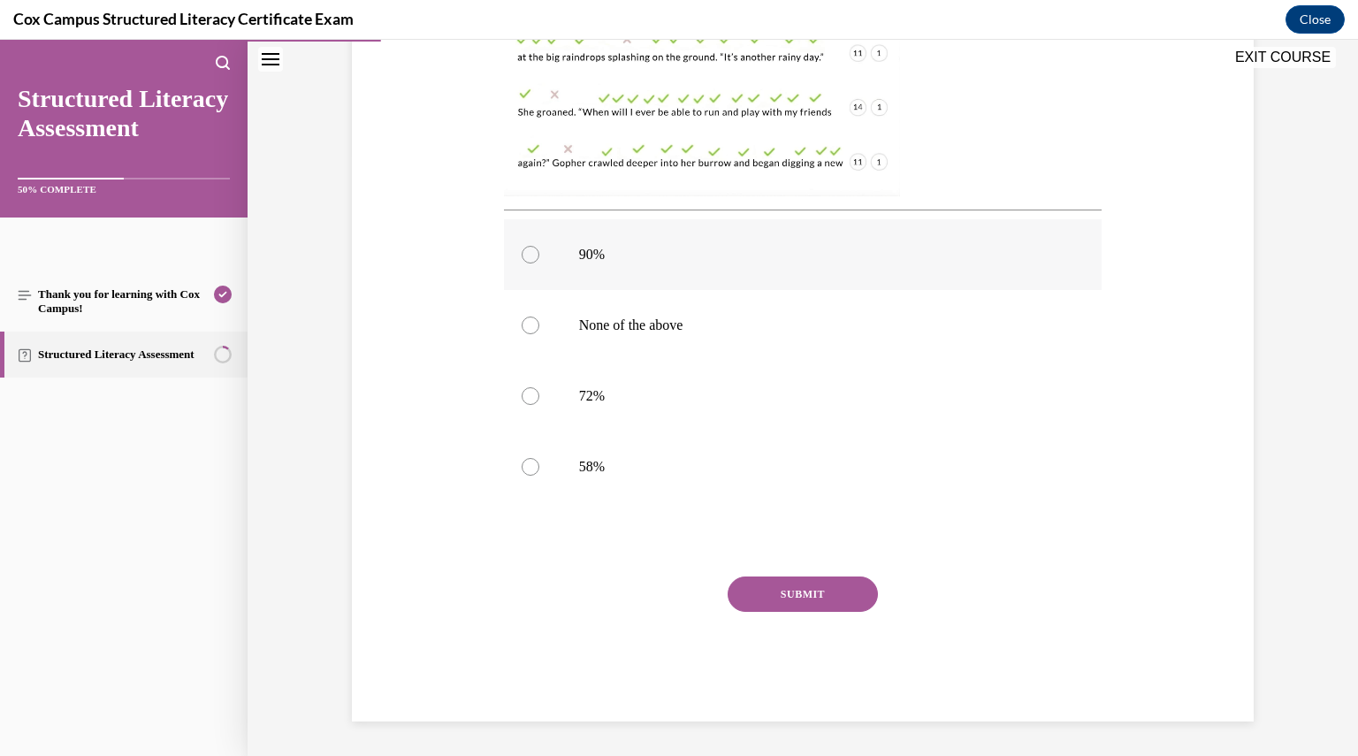
click at [579, 249] on span "90%" at bounding box center [592, 254] width 26 height 15
click at [539, 249] on input "90%" at bounding box center [531, 255] width 18 height 18
radio input "true"
click at [817, 597] on button "SUBMIT" at bounding box center [803, 594] width 150 height 35
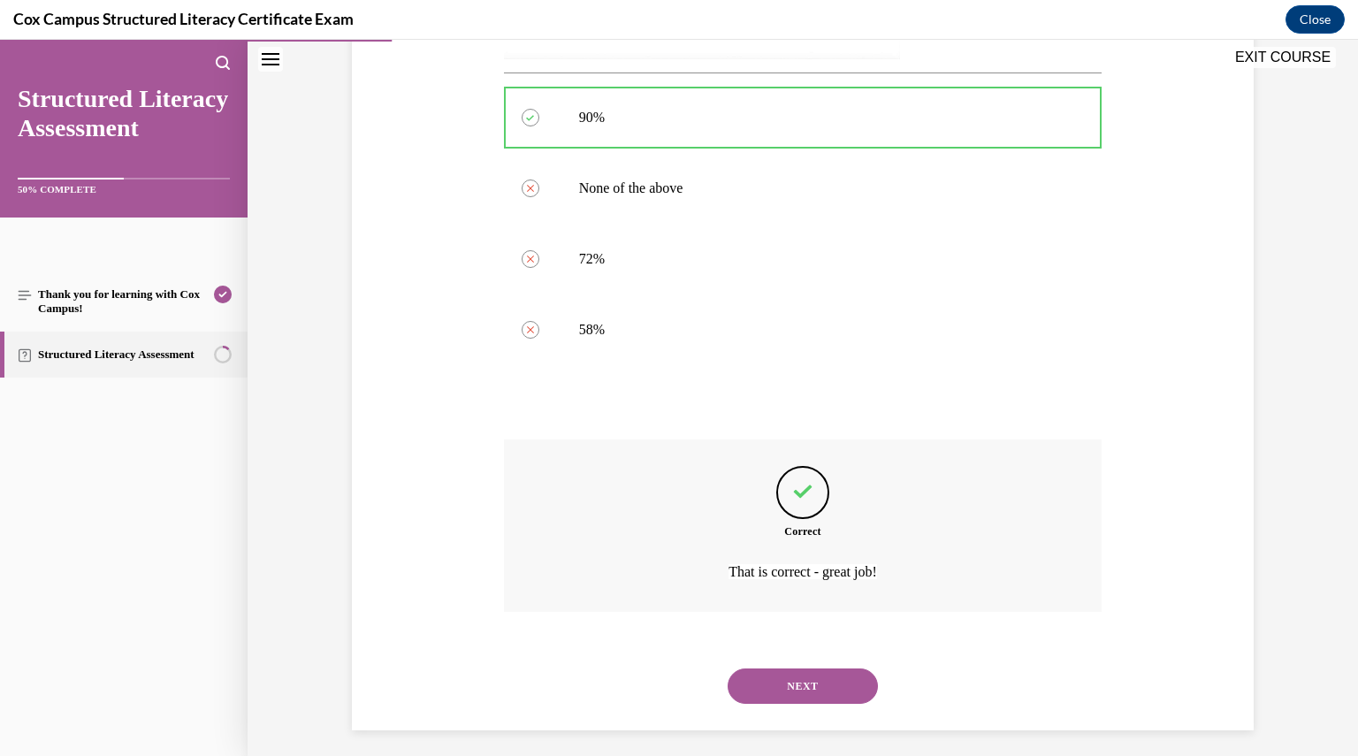
scroll to position [746, 0]
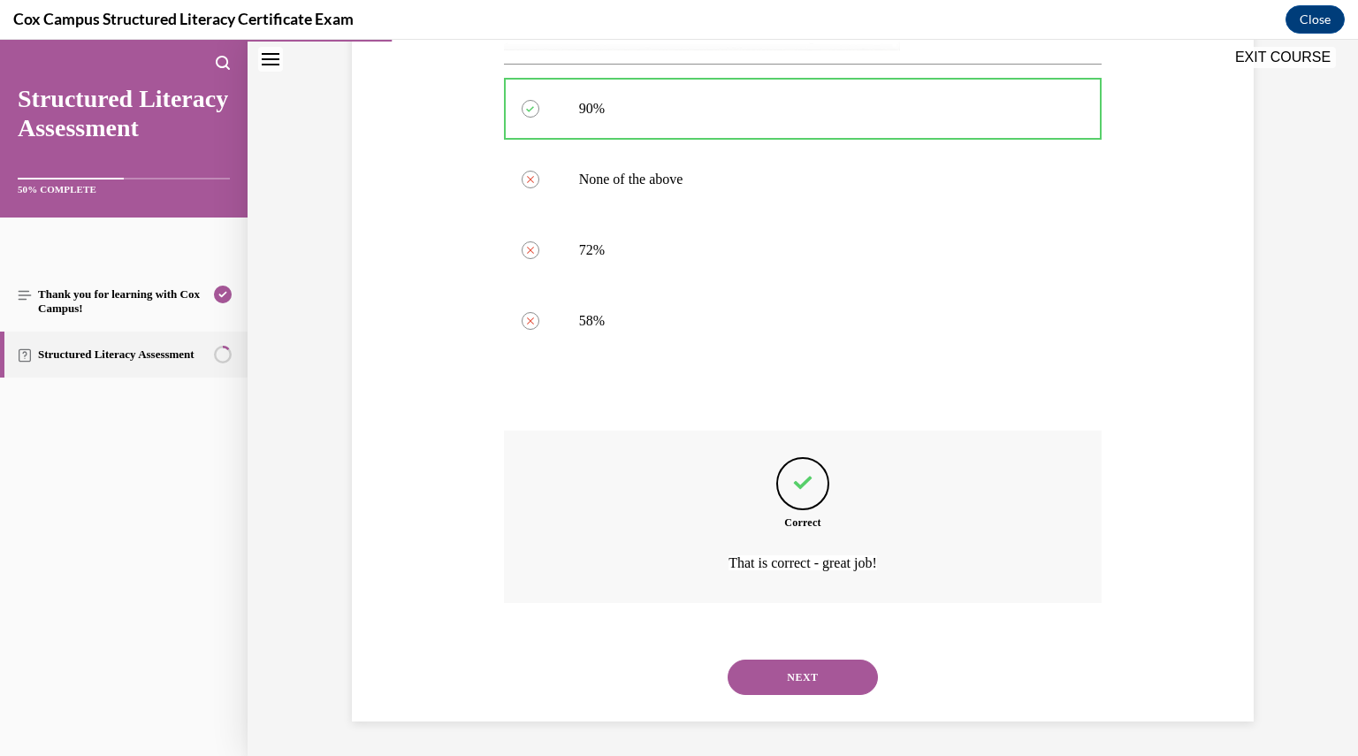
click at [778, 675] on button "NEXT" at bounding box center [803, 677] width 150 height 35
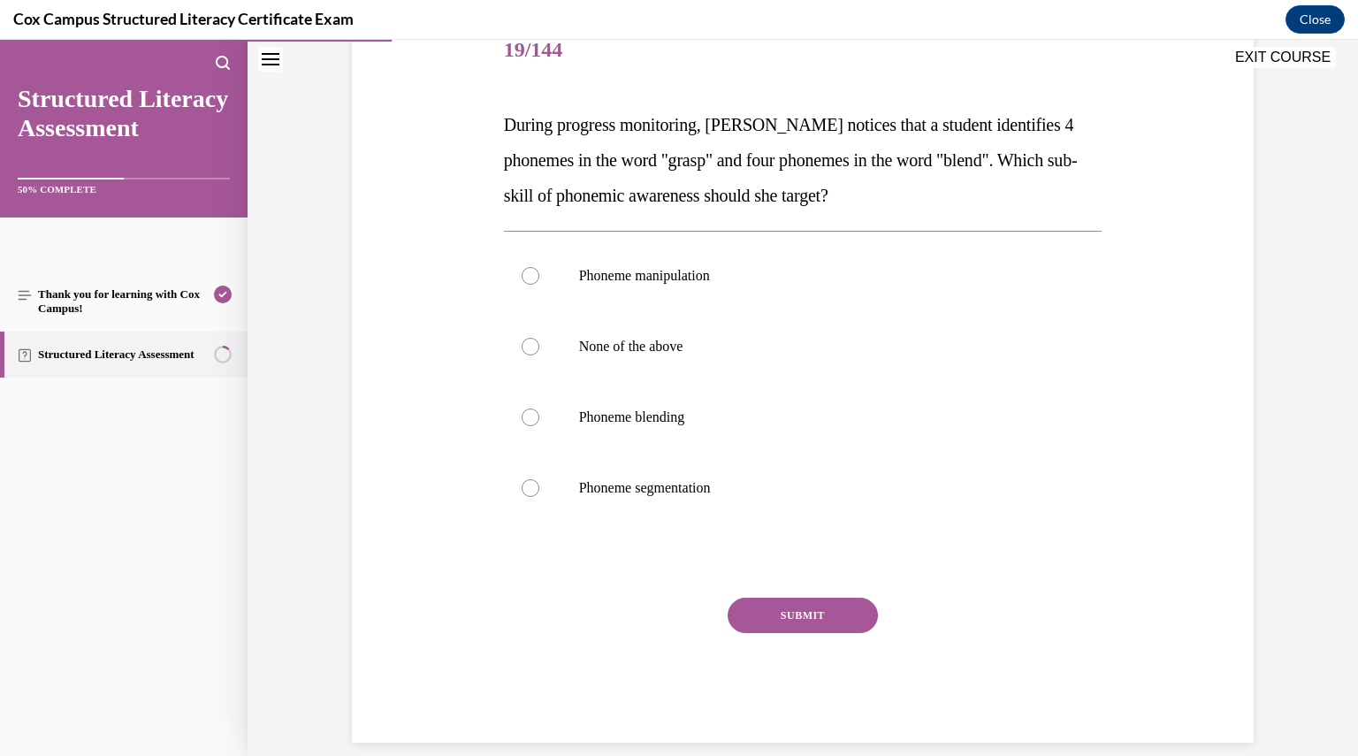
scroll to position [251, 0]
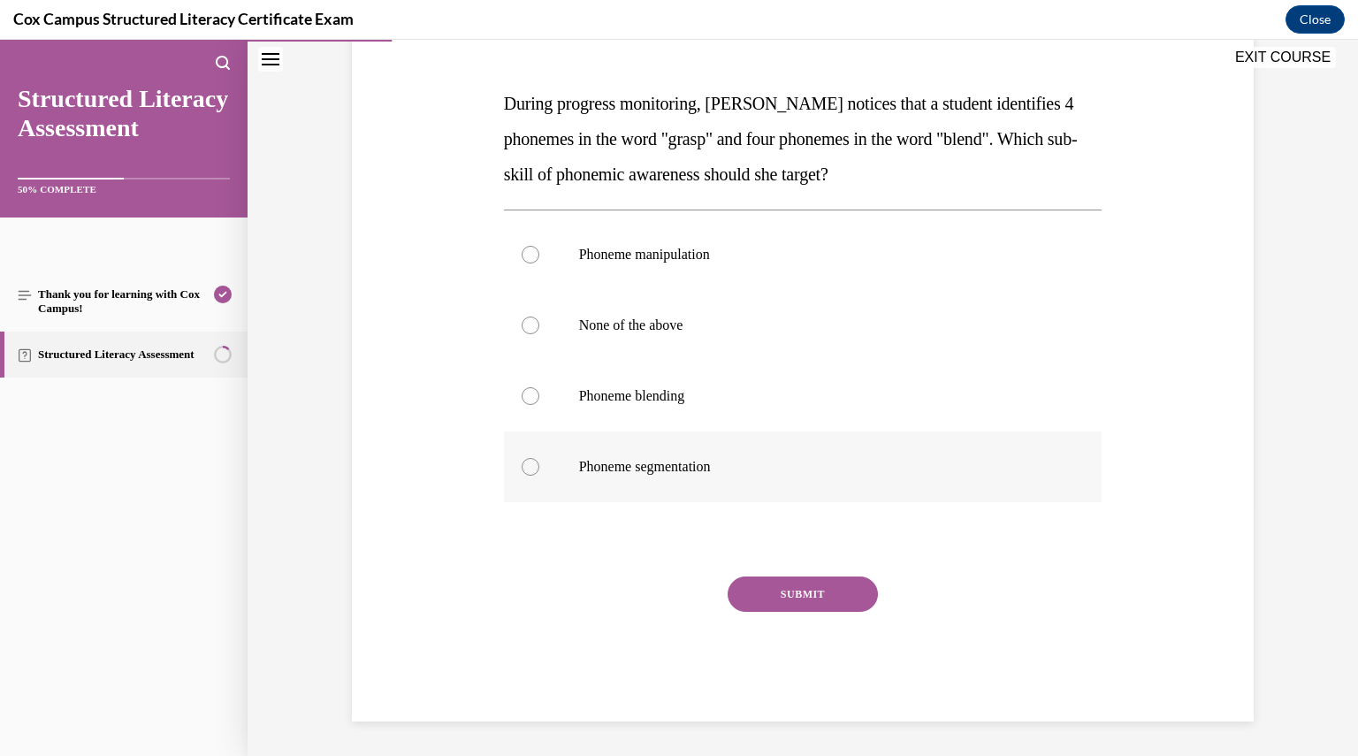
click at [670, 475] on label "Phoneme segmentation" at bounding box center [803, 467] width 599 height 71
click at [539, 475] on input "Phoneme segmentation" at bounding box center [531, 467] width 18 height 18
radio input "true"
click at [784, 592] on button "SUBMIT" at bounding box center [803, 594] width 150 height 35
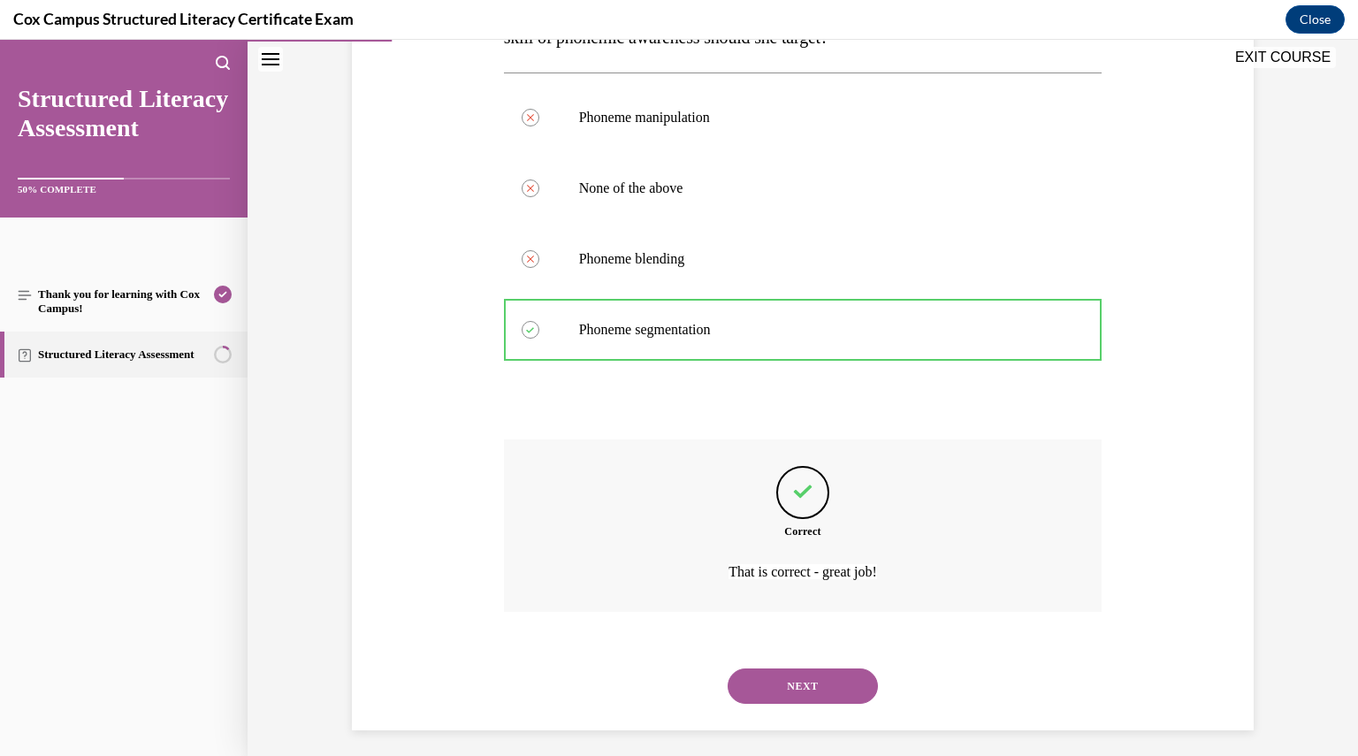
scroll to position [397, 0]
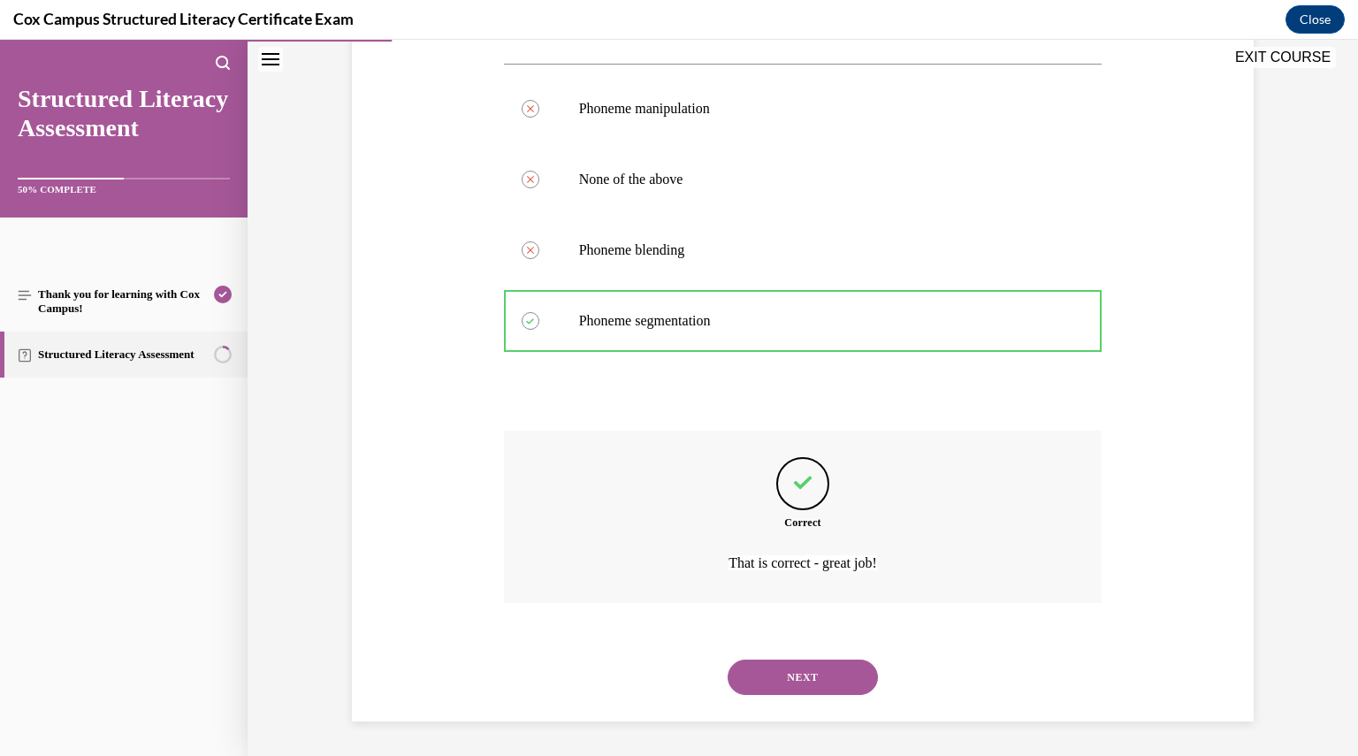
click at [798, 670] on button "NEXT" at bounding box center [803, 677] width 150 height 35
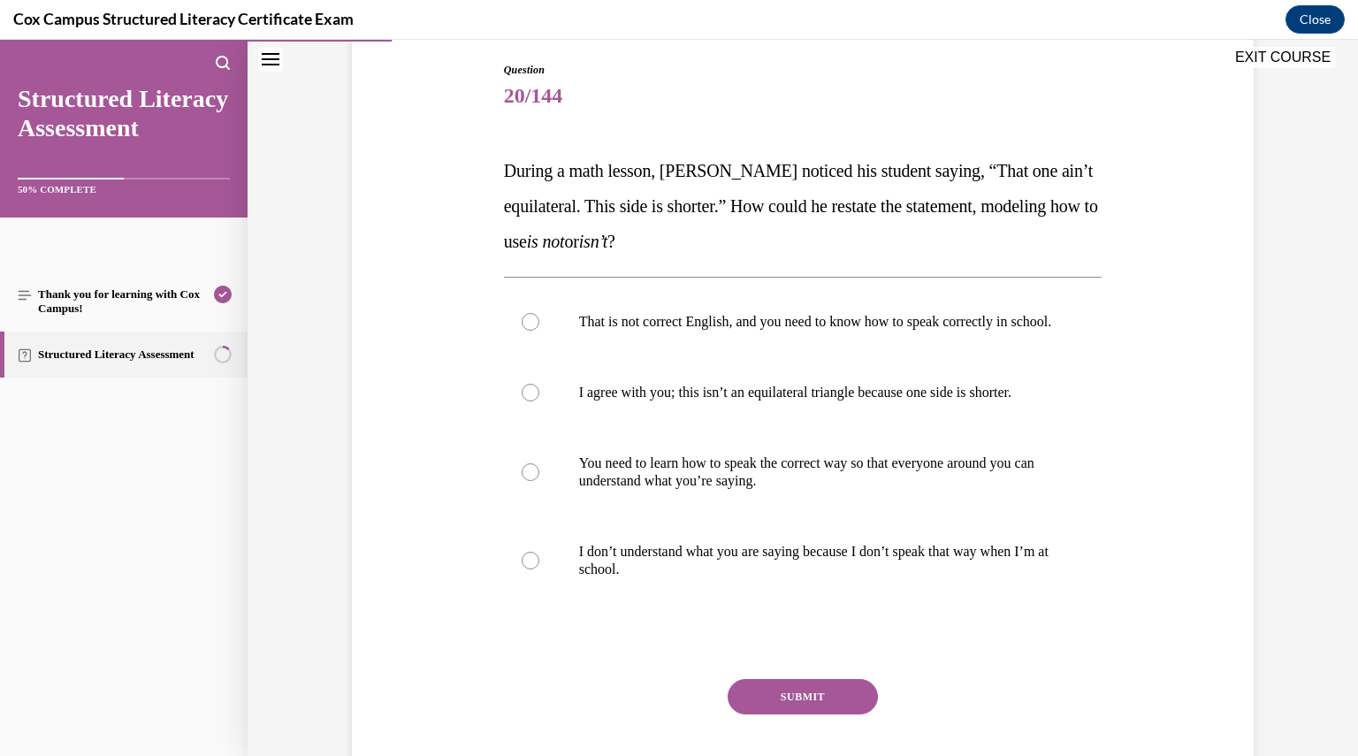
scroll to position [205, 0]
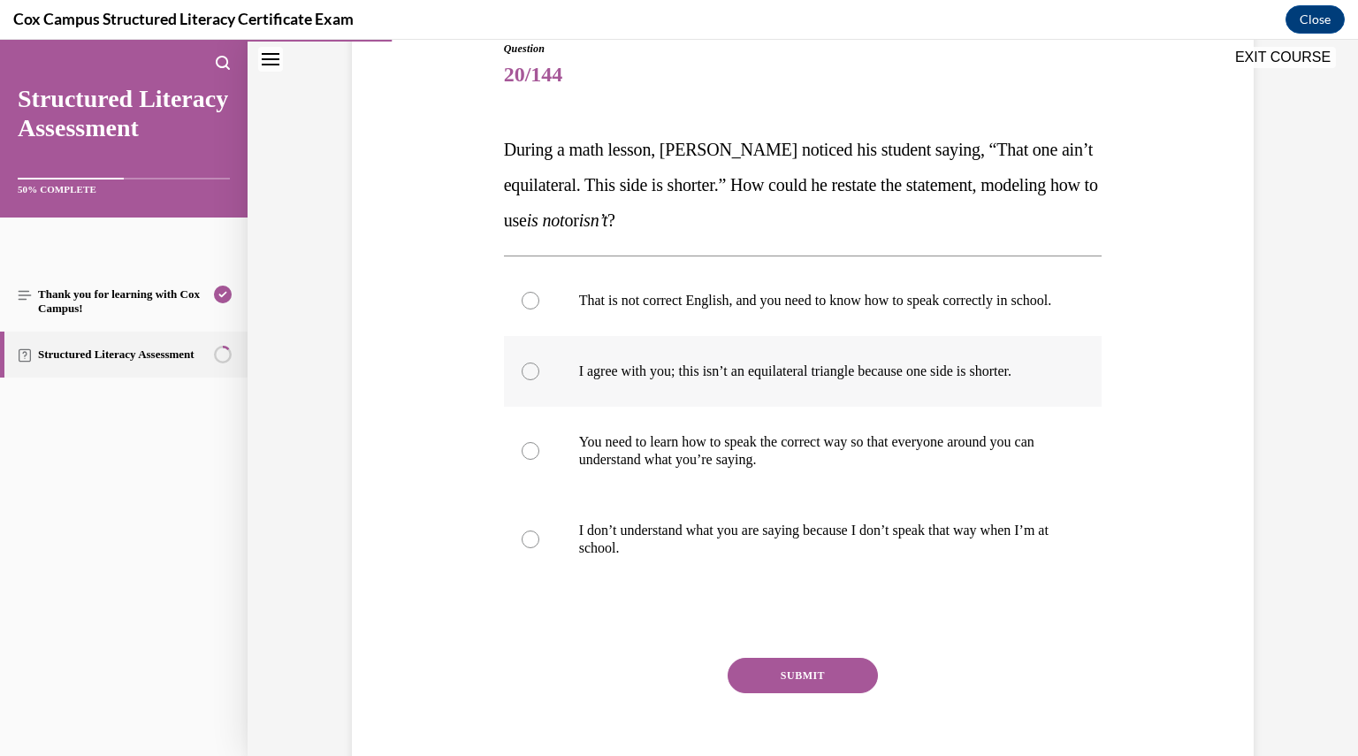
click at [929, 380] on p "I agree with you; this isn’t an equilateral triangle because one side is shorte…" at bounding box center [818, 372] width 479 height 18
click at [539, 380] on input "I agree with you; this isn’t an equilateral triangle because one side is shorte…" at bounding box center [531, 372] width 18 height 18
radio input "true"
click at [830, 687] on button "SUBMIT" at bounding box center [803, 675] width 150 height 35
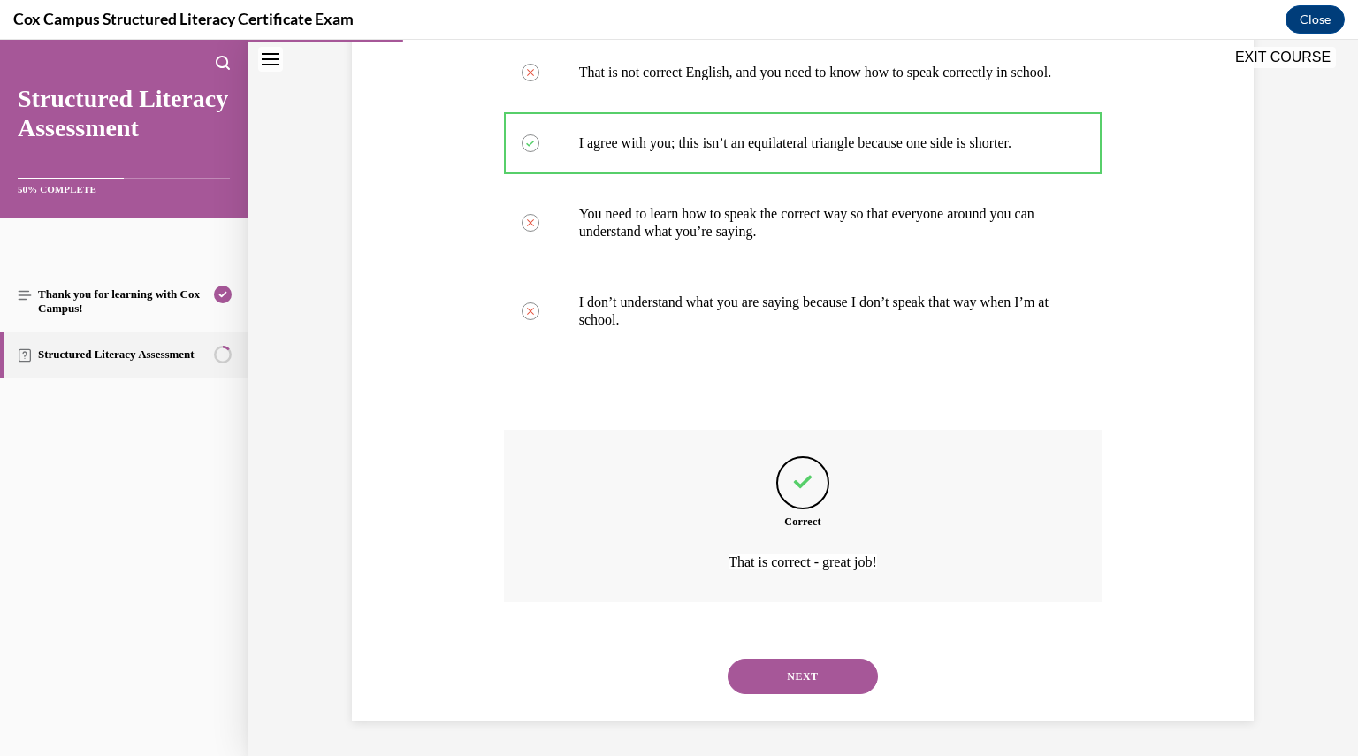
scroll to position [450, 0]
click at [791, 682] on button "NEXT" at bounding box center [803, 676] width 150 height 35
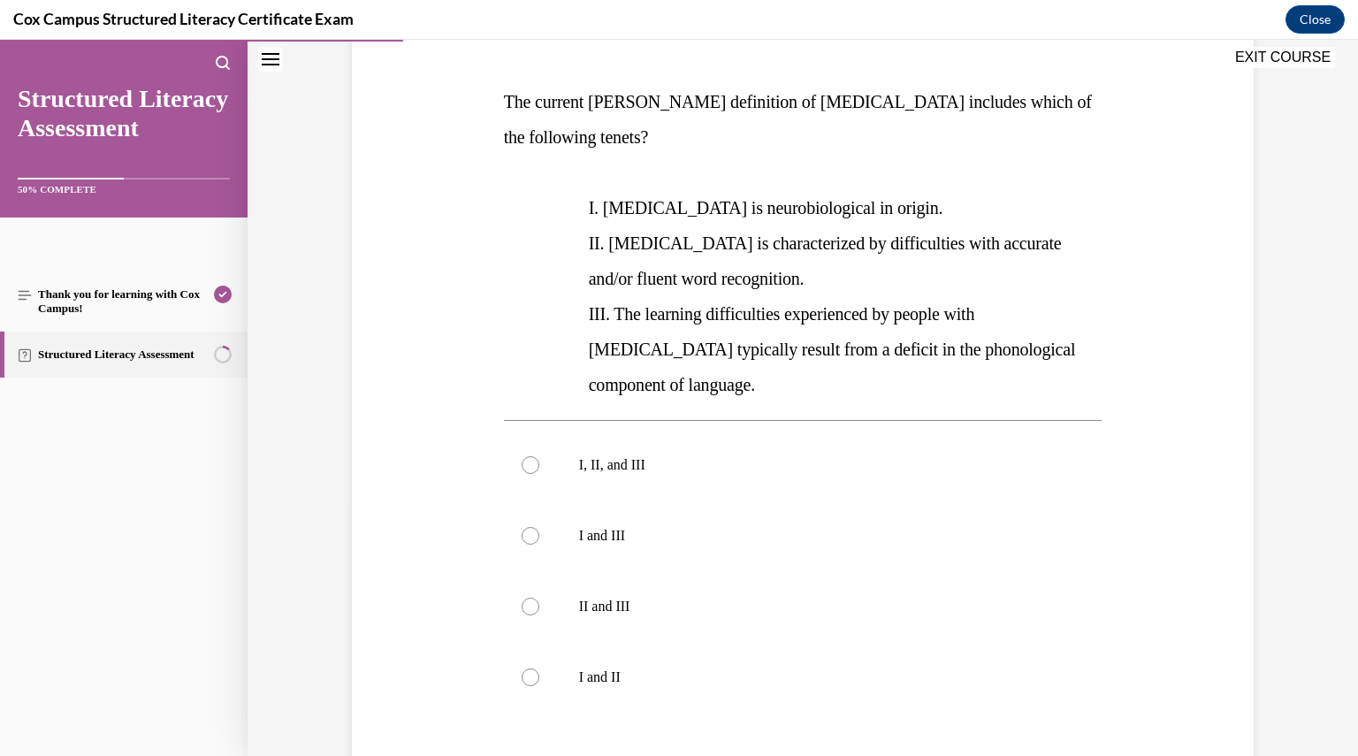
scroll to position [253, 0]
drag, startPoint x: 588, startPoint y: 99, endPoint x: 780, endPoint y: 91, distance: 192.1
click at [780, 91] on p "The current IDA definition of dyslexia includes which of the following tenets?" at bounding box center [803, 119] width 599 height 71
copy span "IDA definition of dyslexia"
click at [608, 456] on p "I, II, and III" at bounding box center [818, 465] width 479 height 18
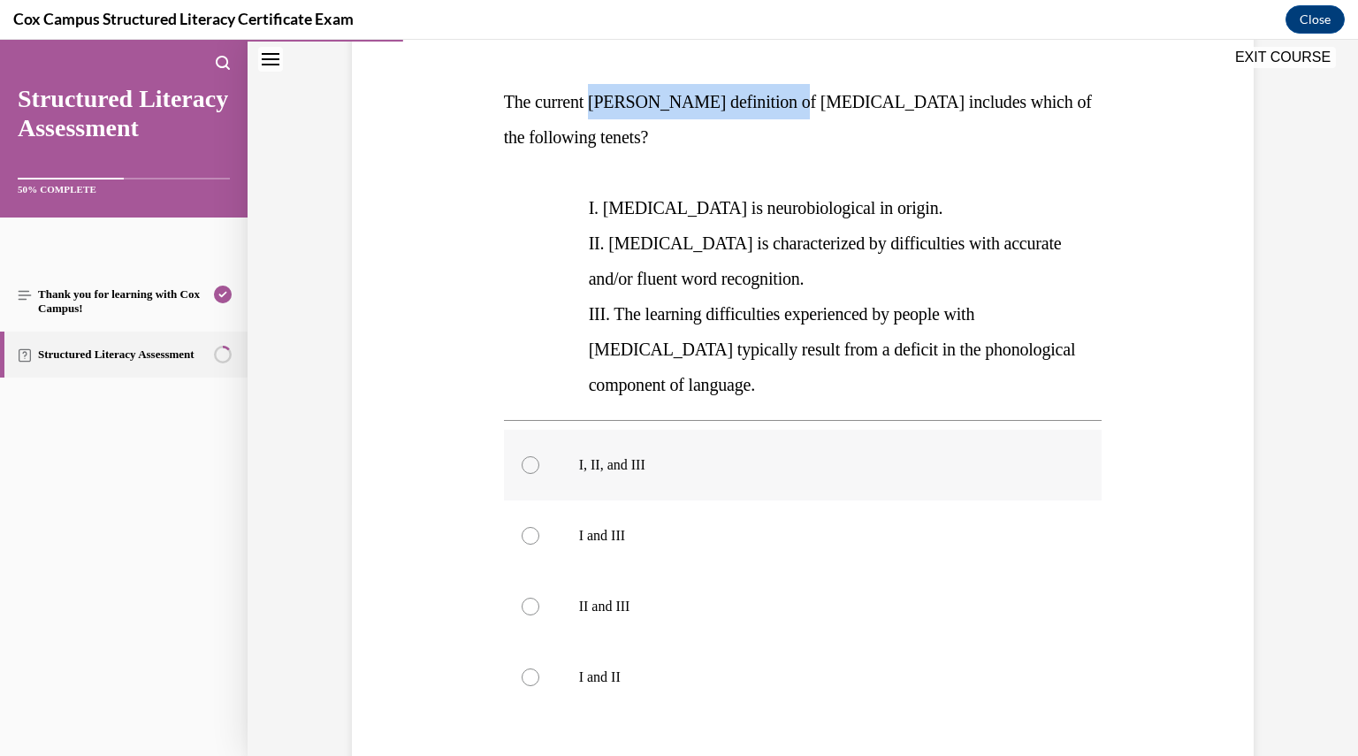
click at [539, 456] on input "I, II, and III" at bounding box center [531, 465] width 18 height 18
radio input "true"
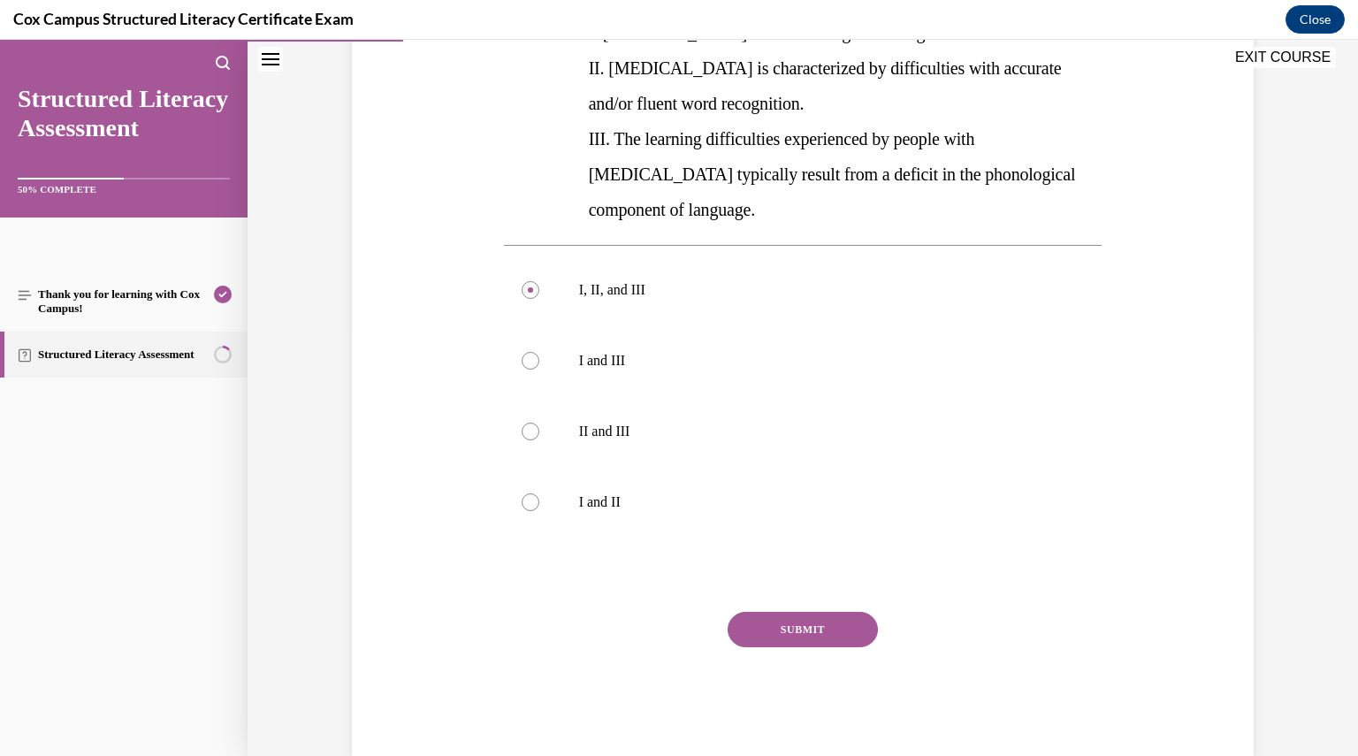
click at [853, 612] on button "SUBMIT" at bounding box center [803, 629] width 150 height 35
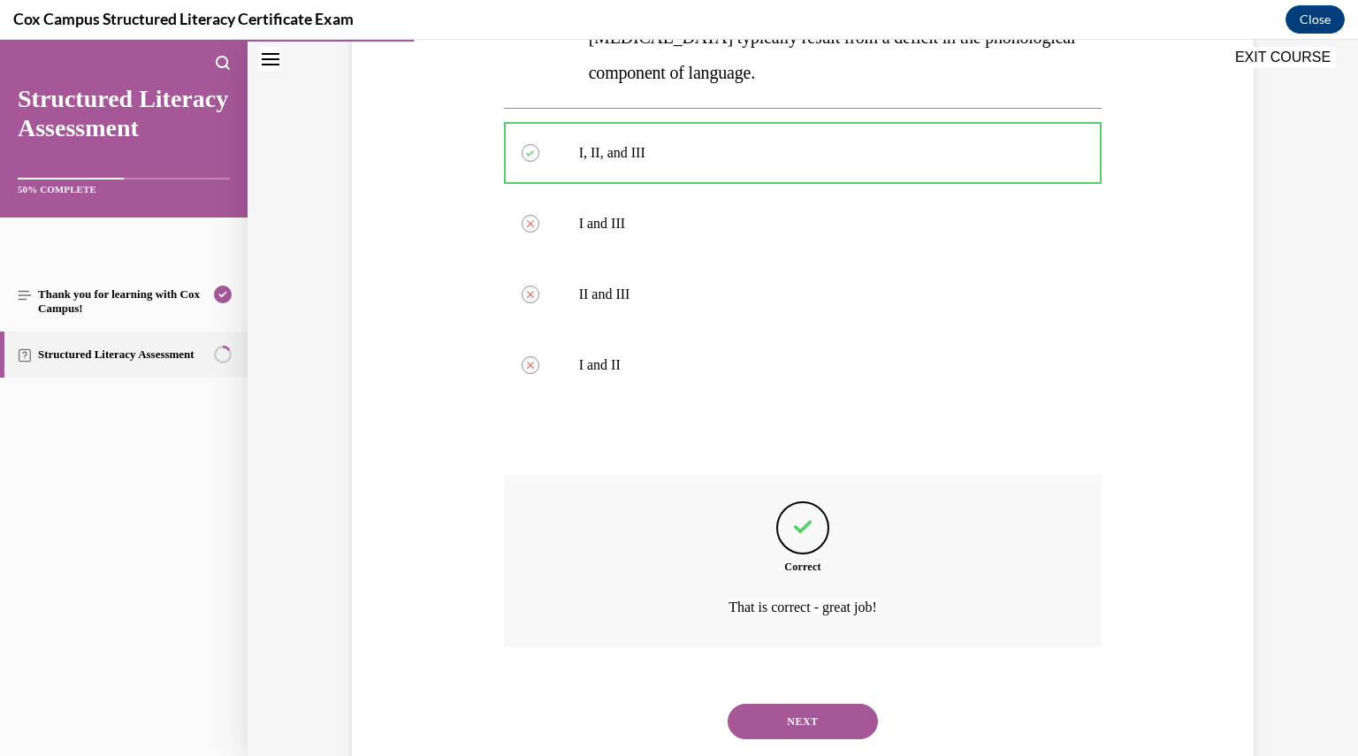
scroll to position [574, 0]
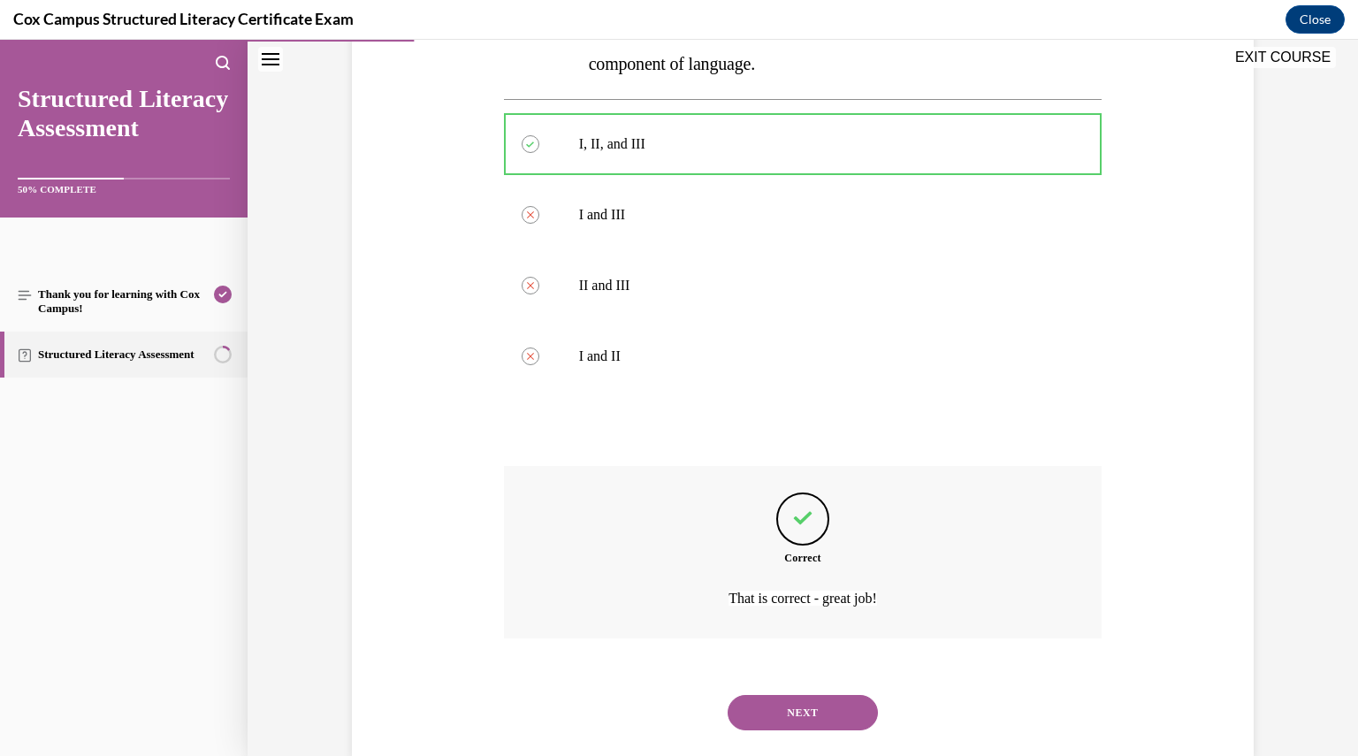
click at [782, 695] on button "NEXT" at bounding box center [803, 712] width 150 height 35
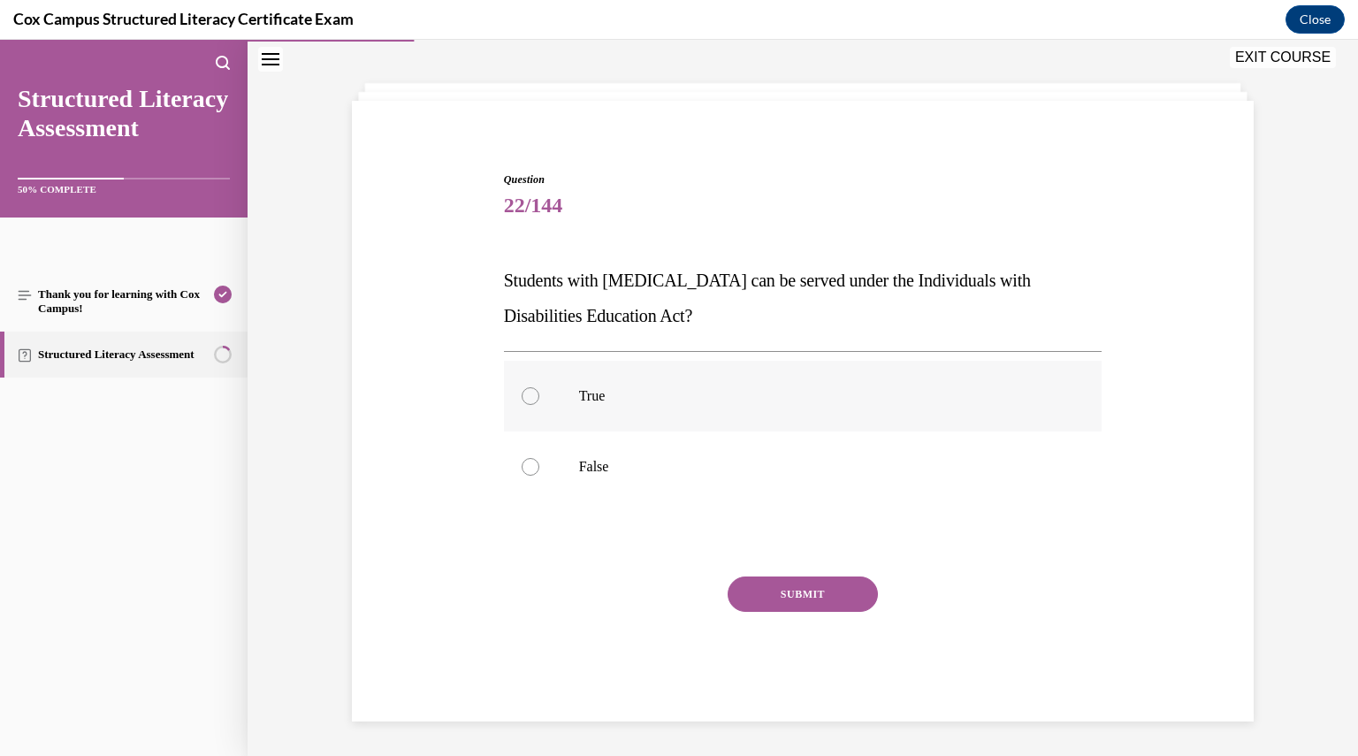
click at [570, 404] on label "True" at bounding box center [803, 396] width 599 height 71
click at [539, 404] on input "True" at bounding box center [531, 396] width 18 height 18
radio input "true"
click at [824, 585] on button "SUBMIT" at bounding box center [803, 594] width 150 height 35
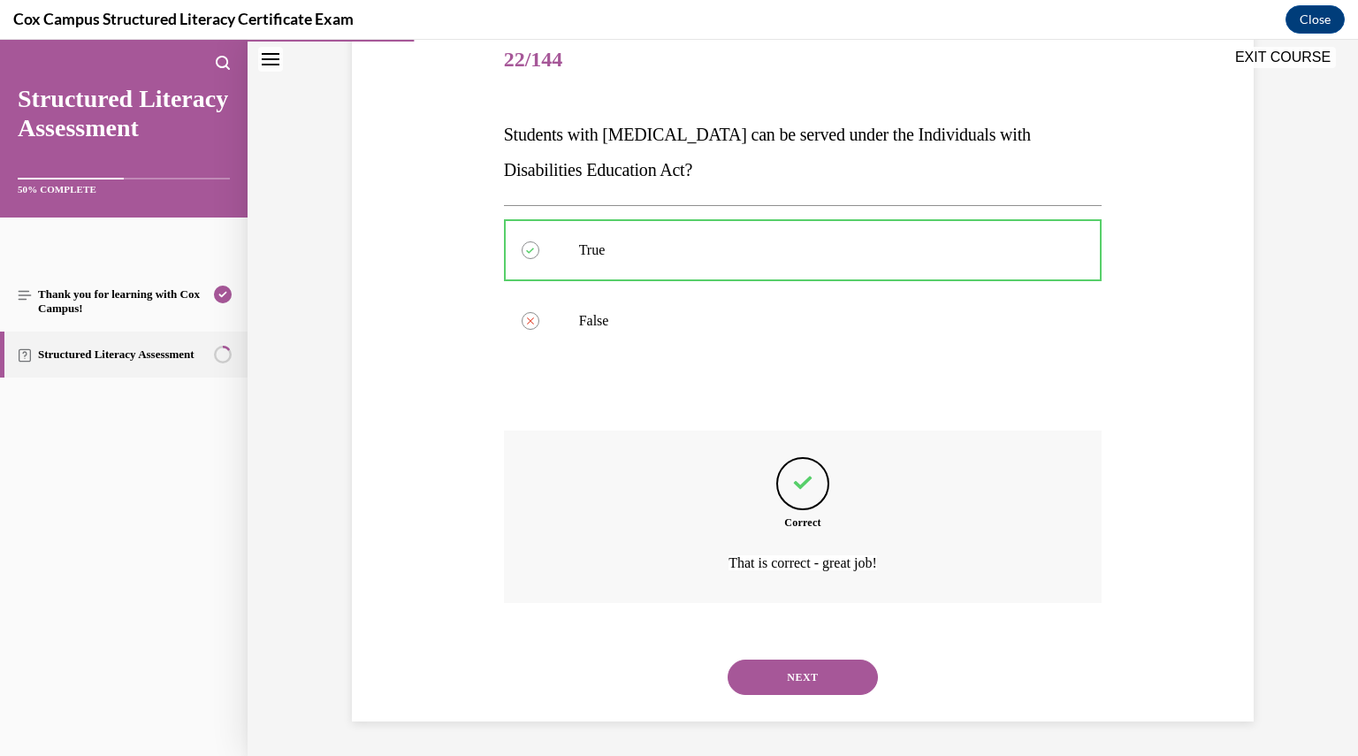
click at [833, 677] on button "NEXT" at bounding box center [803, 677] width 150 height 35
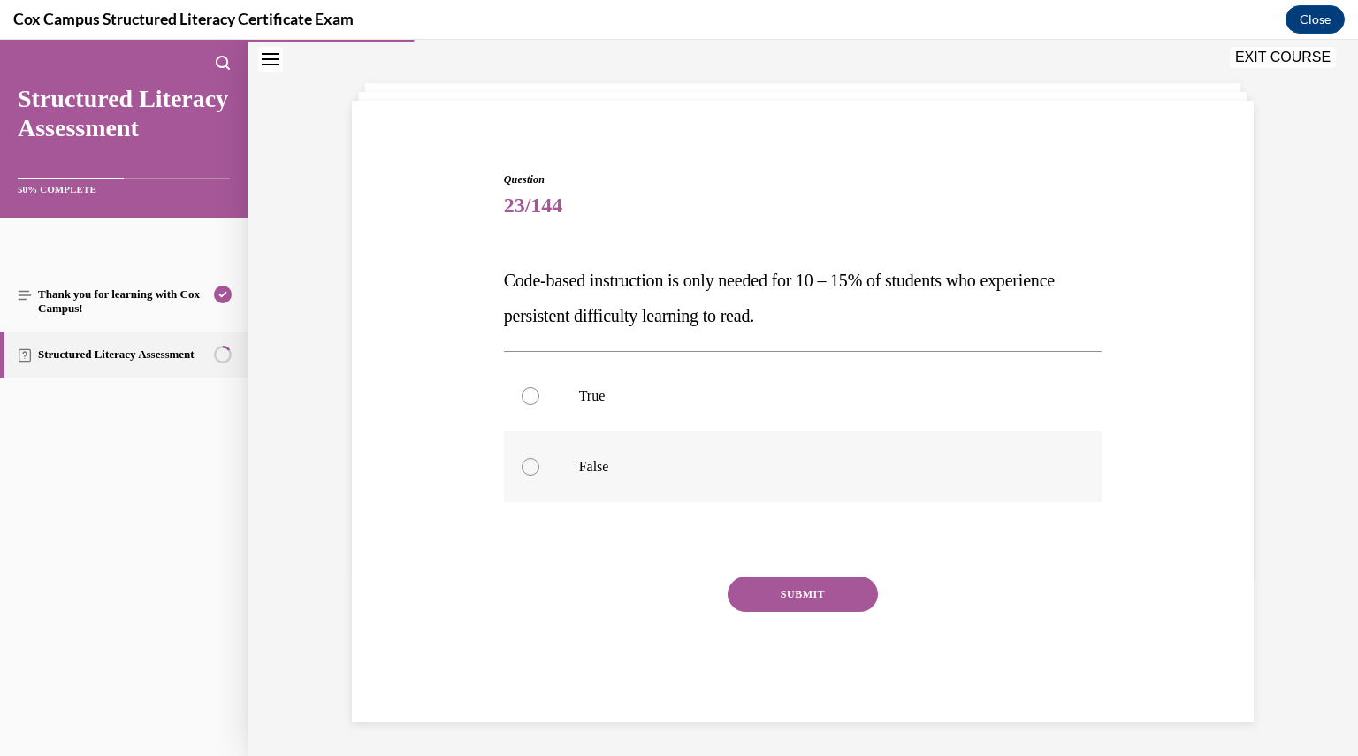
click at [605, 484] on label "False" at bounding box center [803, 467] width 599 height 71
click at [539, 476] on input "False" at bounding box center [531, 467] width 18 height 18
radio input "true"
click at [781, 588] on button "SUBMIT" at bounding box center [803, 594] width 150 height 35
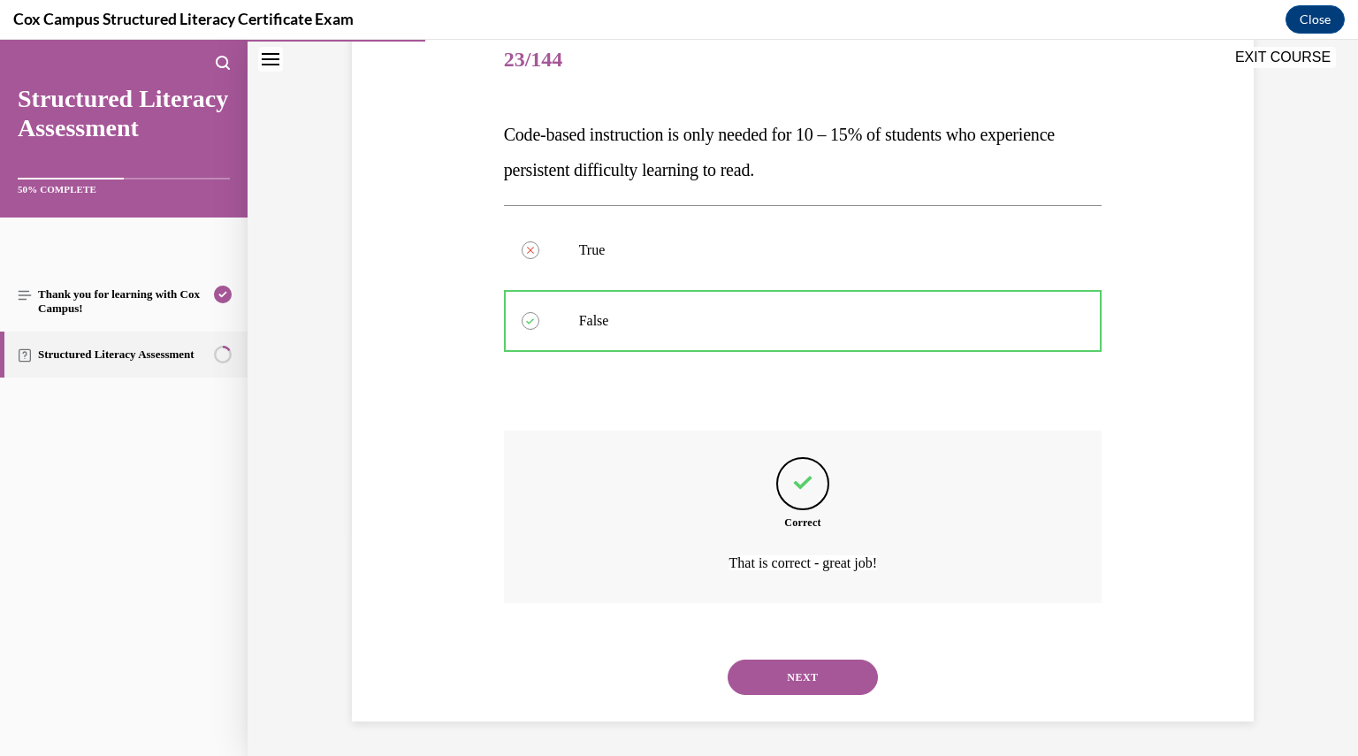
click at [805, 675] on button "NEXT" at bounding box center [803, 677] width 150 height 35
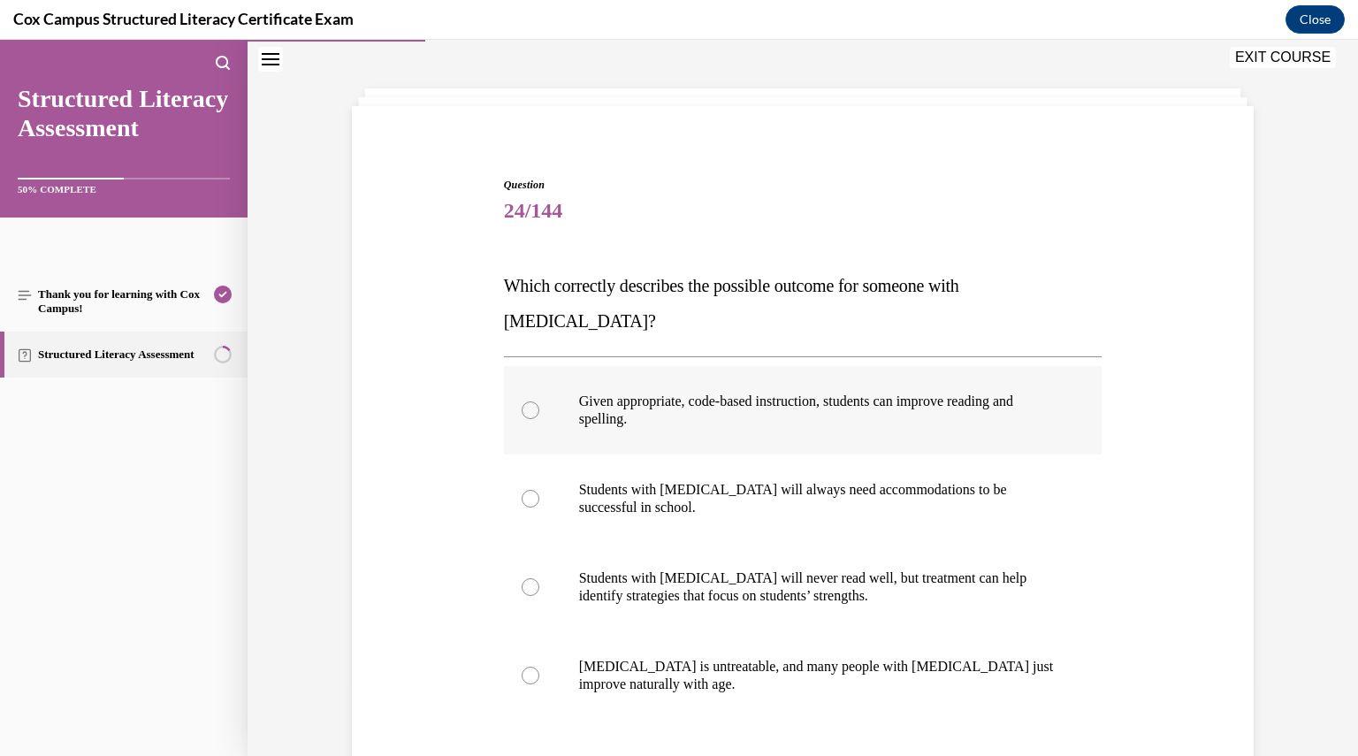
scroll to position [88, 0]
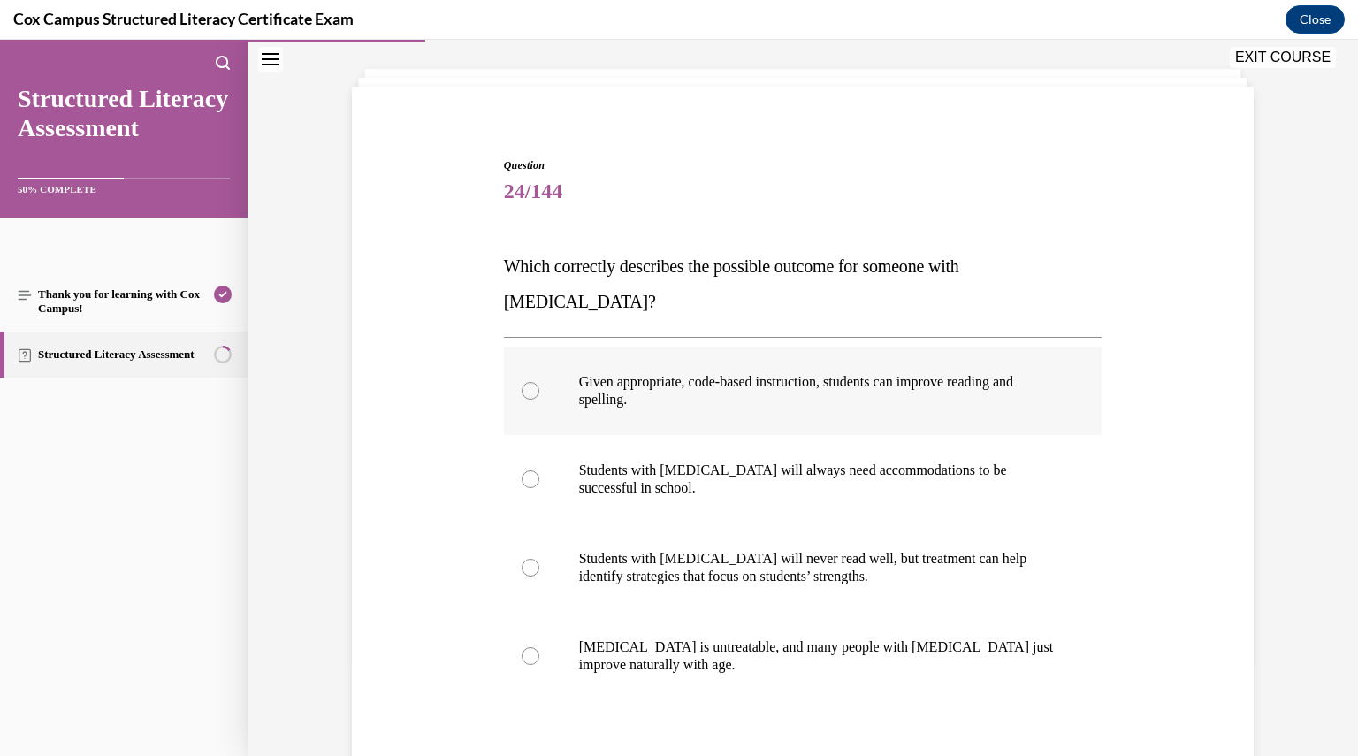
click at [823, 374] on span "Given appropriate, code-based instruction, students can improve reading and spe…" at bounding box center [796, 390] width 434 height 33
click at [539, 382] on input "Given appropriate, code-based instruction, students can improve reading and spe…" at bounding box center [531, 391] width 18 height 18
radio input "true"
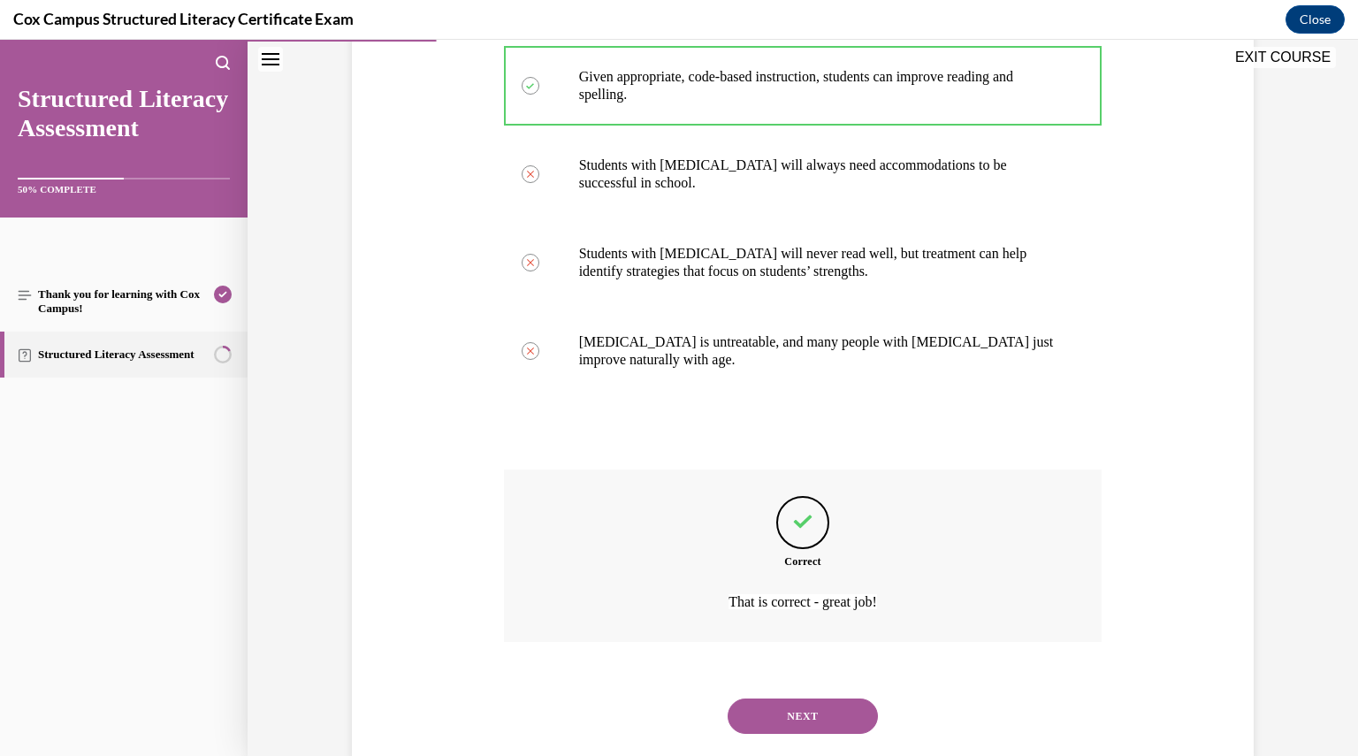
scroll to position [397, 0]
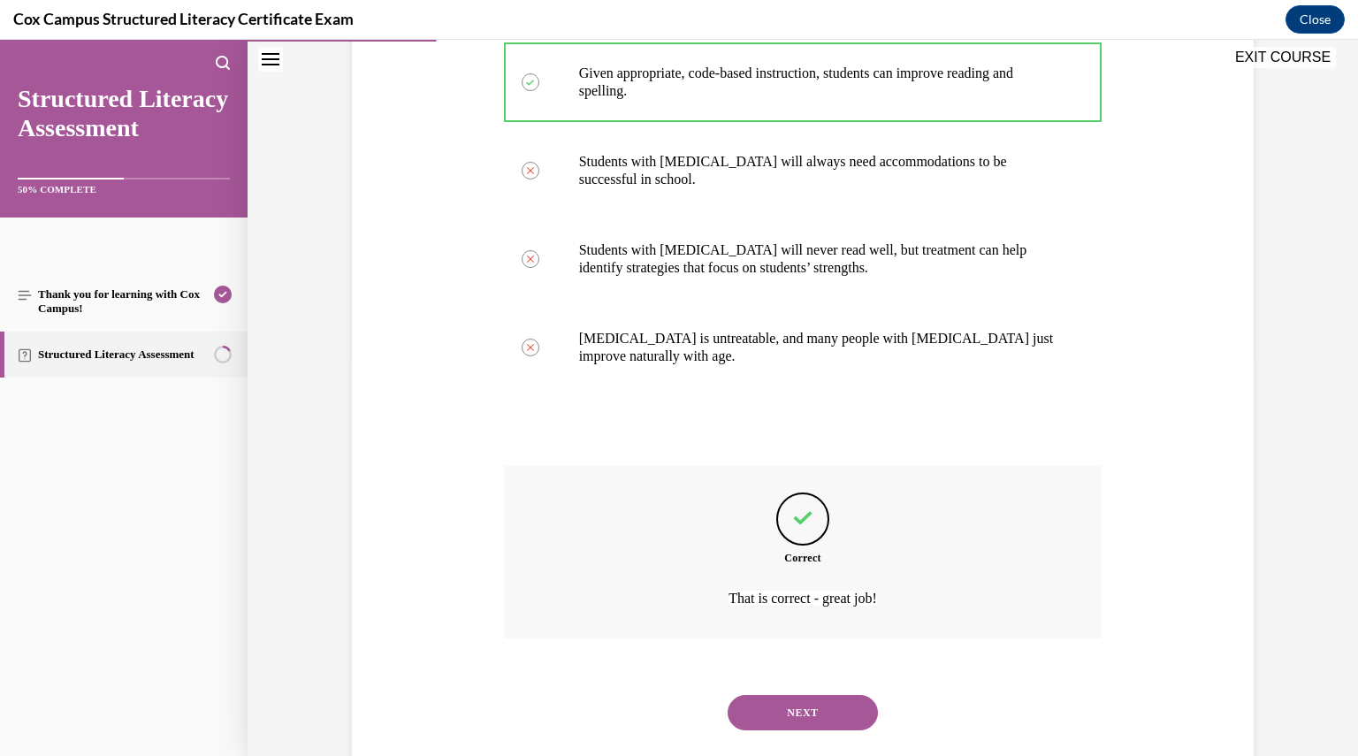
click at [812, 695] on button "NEXT" at bounding box center [803, 712] width 150 height 35
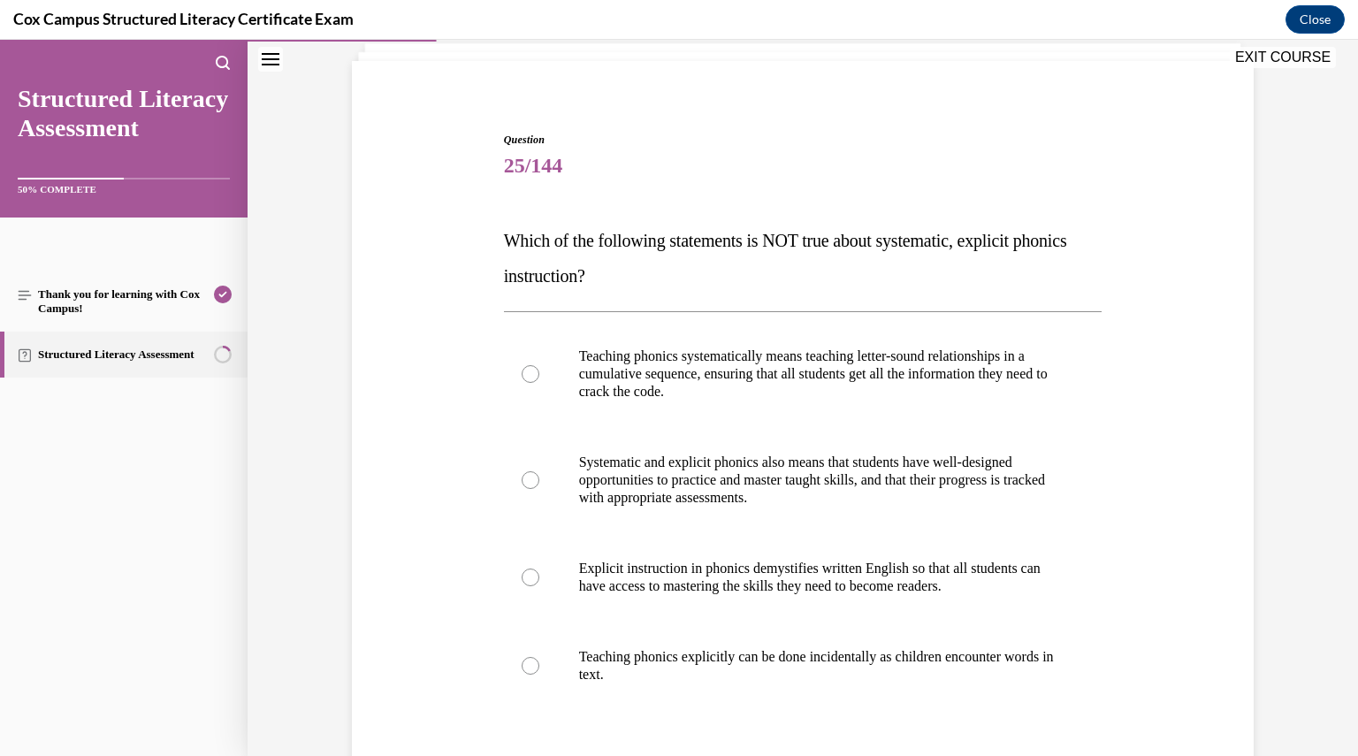
scroll to position [119, 0]
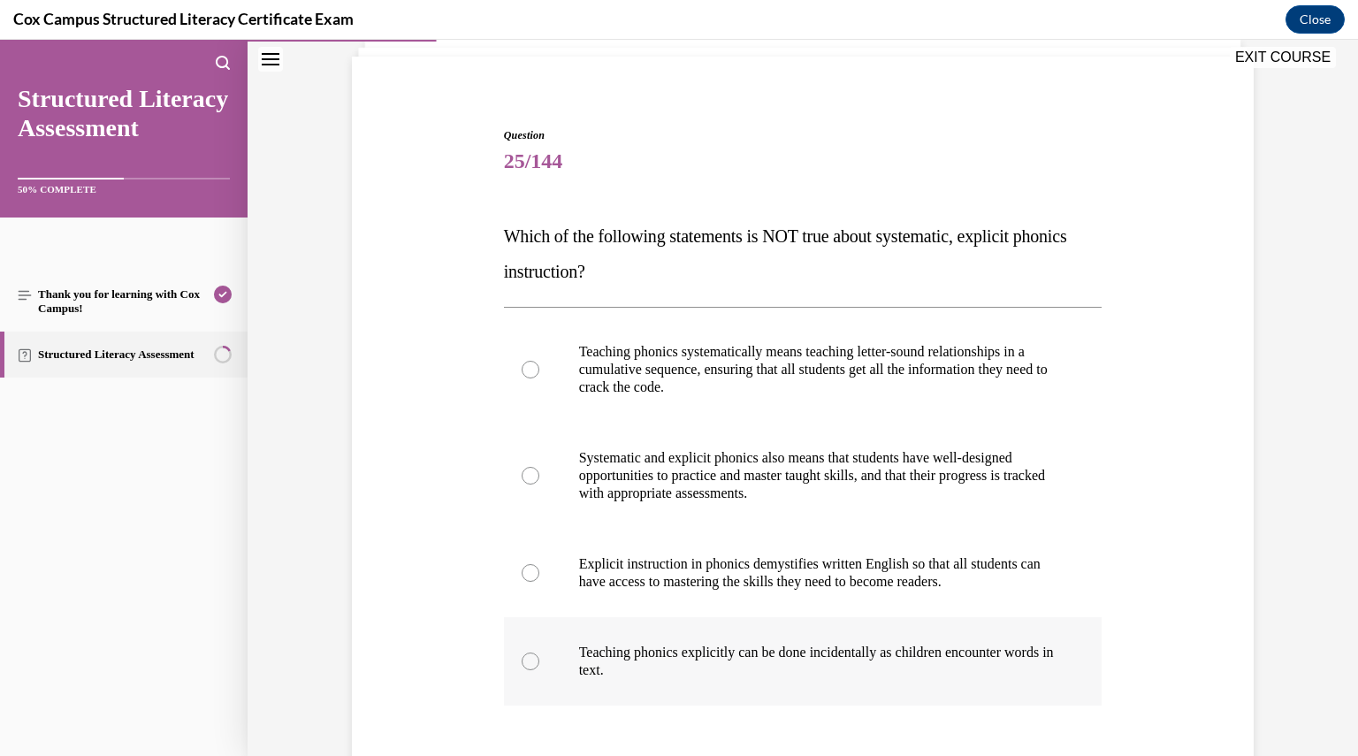
click at [753, 660] on p "Teaching phonics explicitly can be done incidentally as children encounter word…" at bounding box center [818, 661] width 479 height 35
click at [539, 660] on input "Teaching phonics explicitly can be done incidentally as children encounter word…" at bounding box center [531, 662] width 18 height 18
radio input "true"
click at [1211, 562] on div "Question 25/144 Which of the following statements is NOT true about systematic,…" at bounding box center [803, 499] width 911 height 851
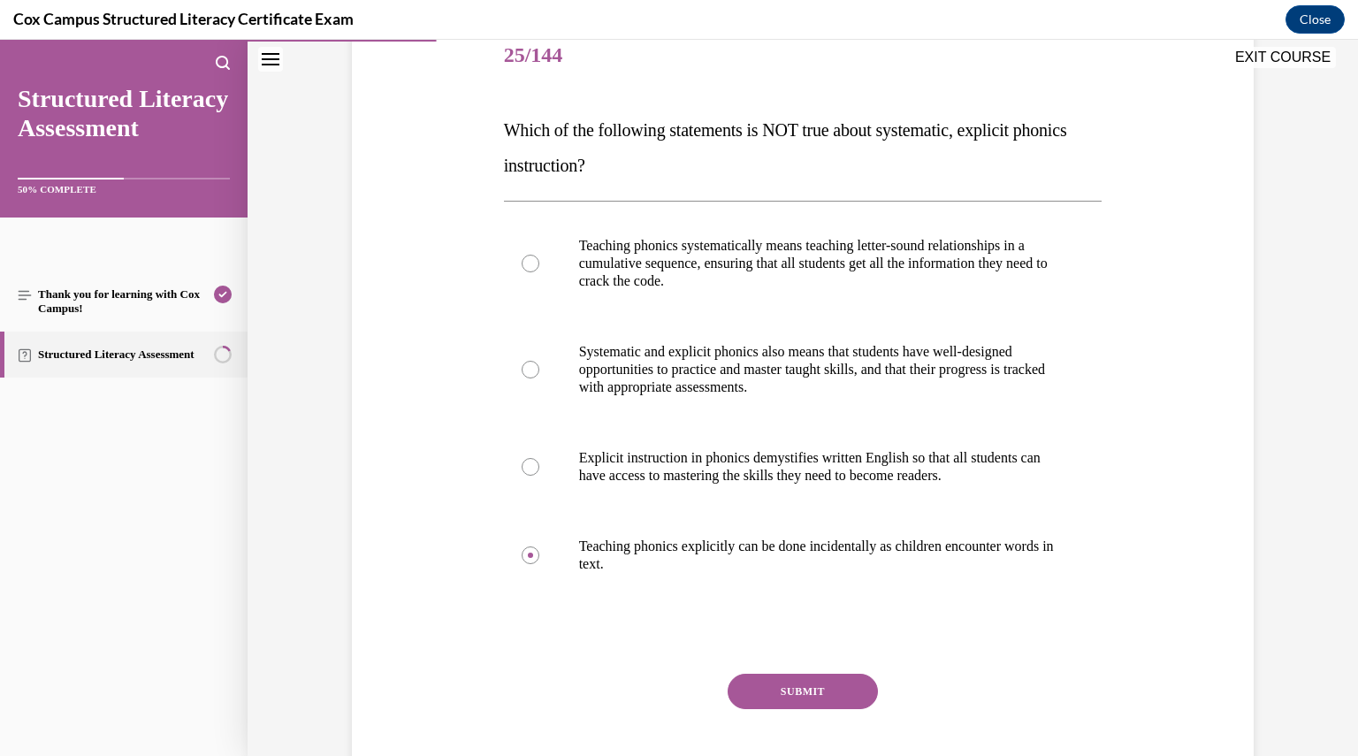
scroll to position [260, 0]
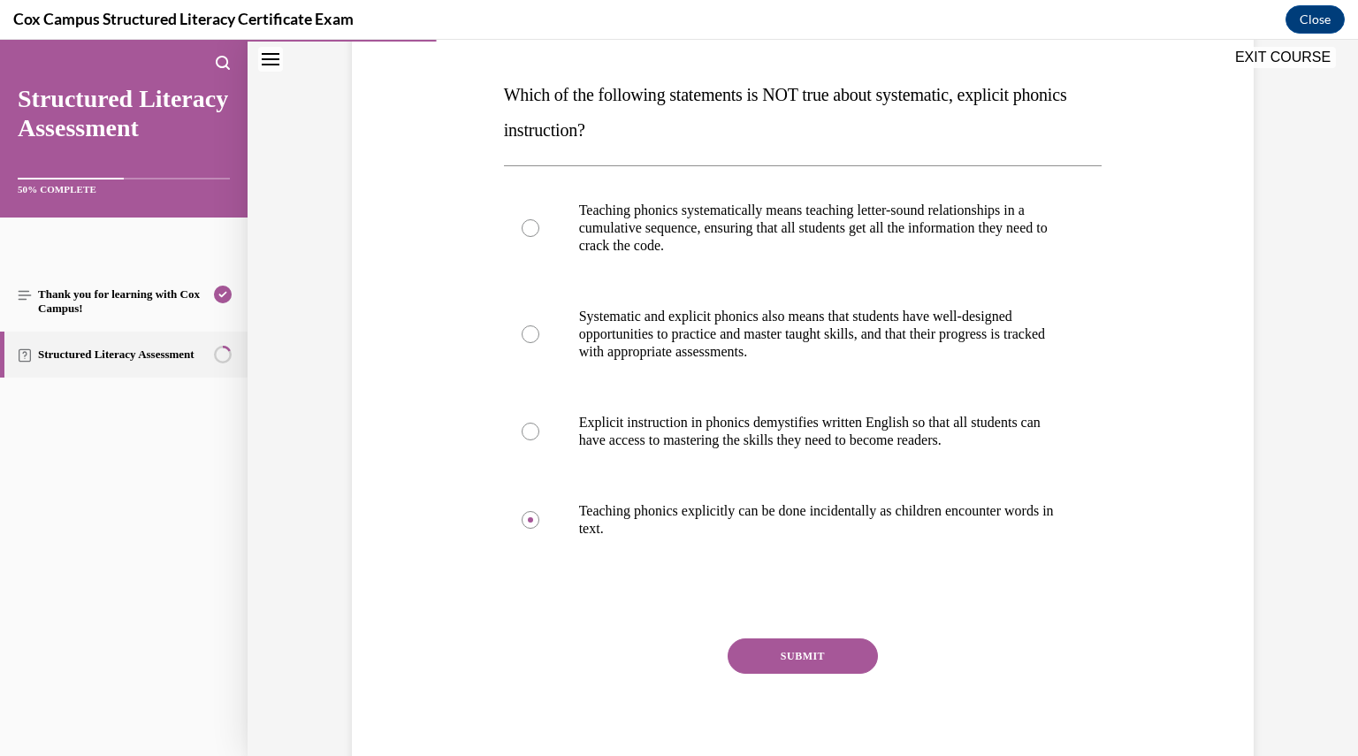
click at [793, 654] on button "SUBMIT" at bounding box center [803, 656] width 150 height 35
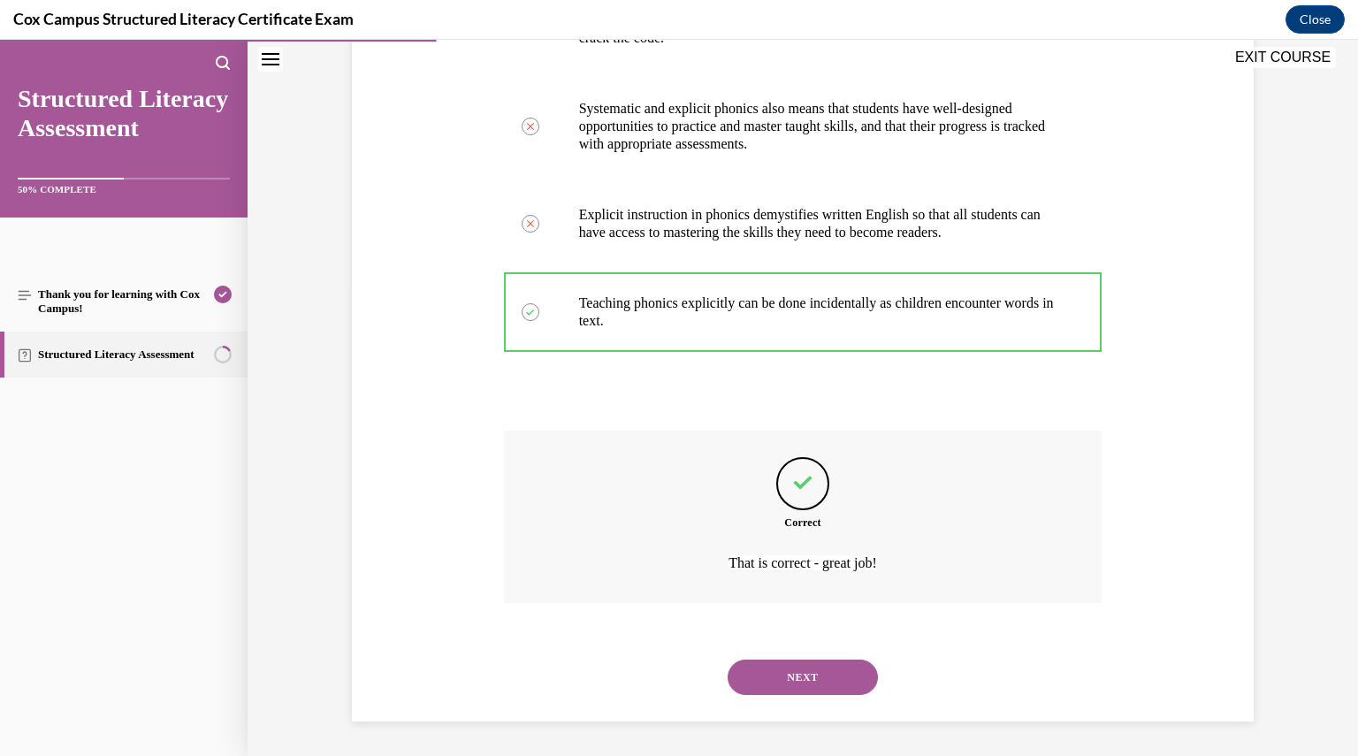
click at [830, 689] on button "NEXT" at bounding box center [803, 677] width 150 height 35
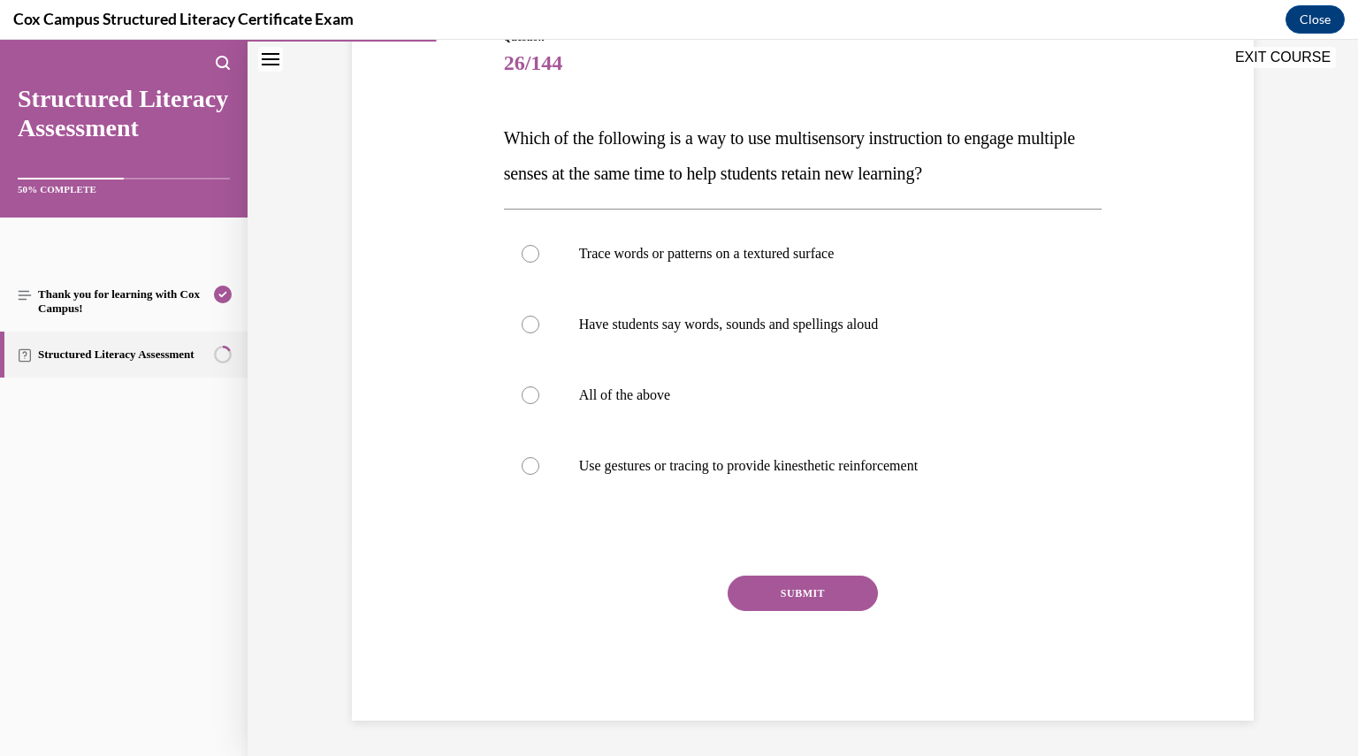
scroll to position [197, 0]
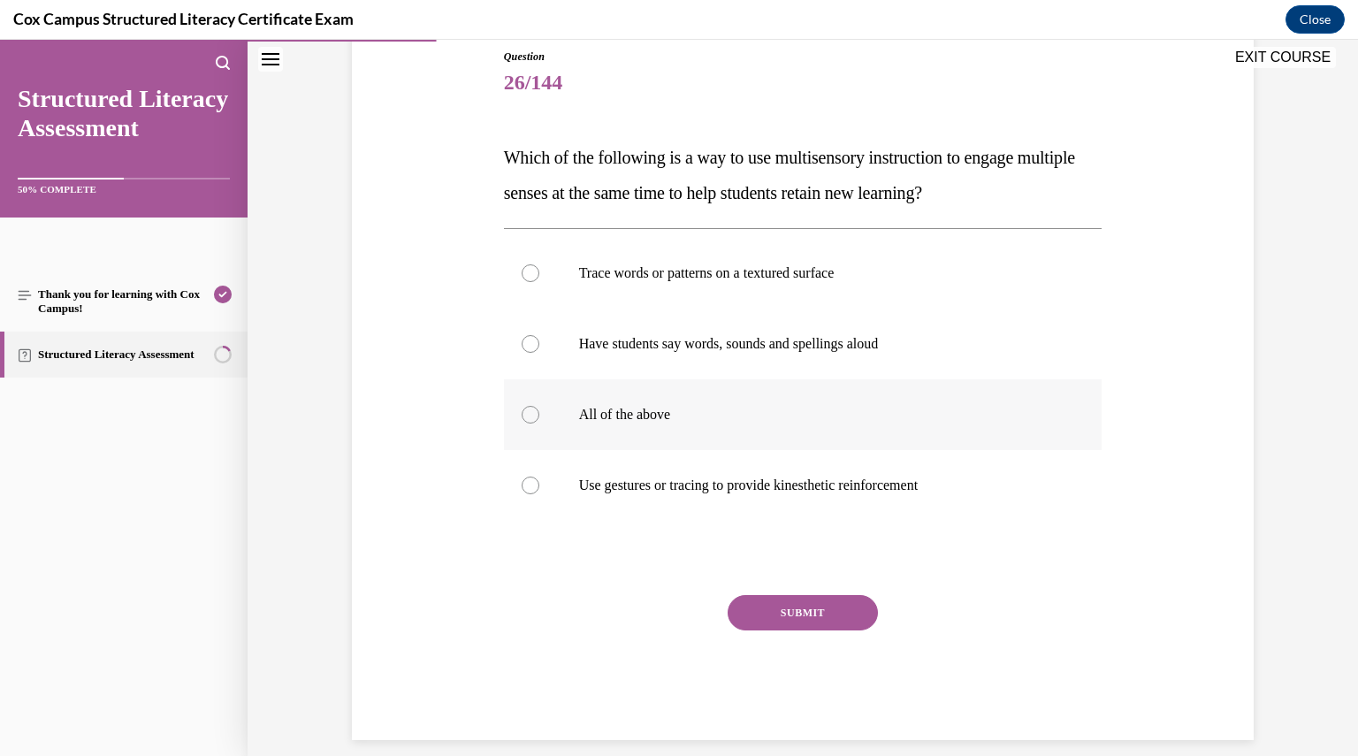
click at [718, 389] on label "All of the above" at bounding box center [803, 414] width 599 height 71
click at [539, 406] on input "All of the above" at bounding box center [531, 415] width 18 height 18
radio input "true"
click at [801, 618] on button "SUBMIT" at bounding box center [803, 612] width 150 height 35
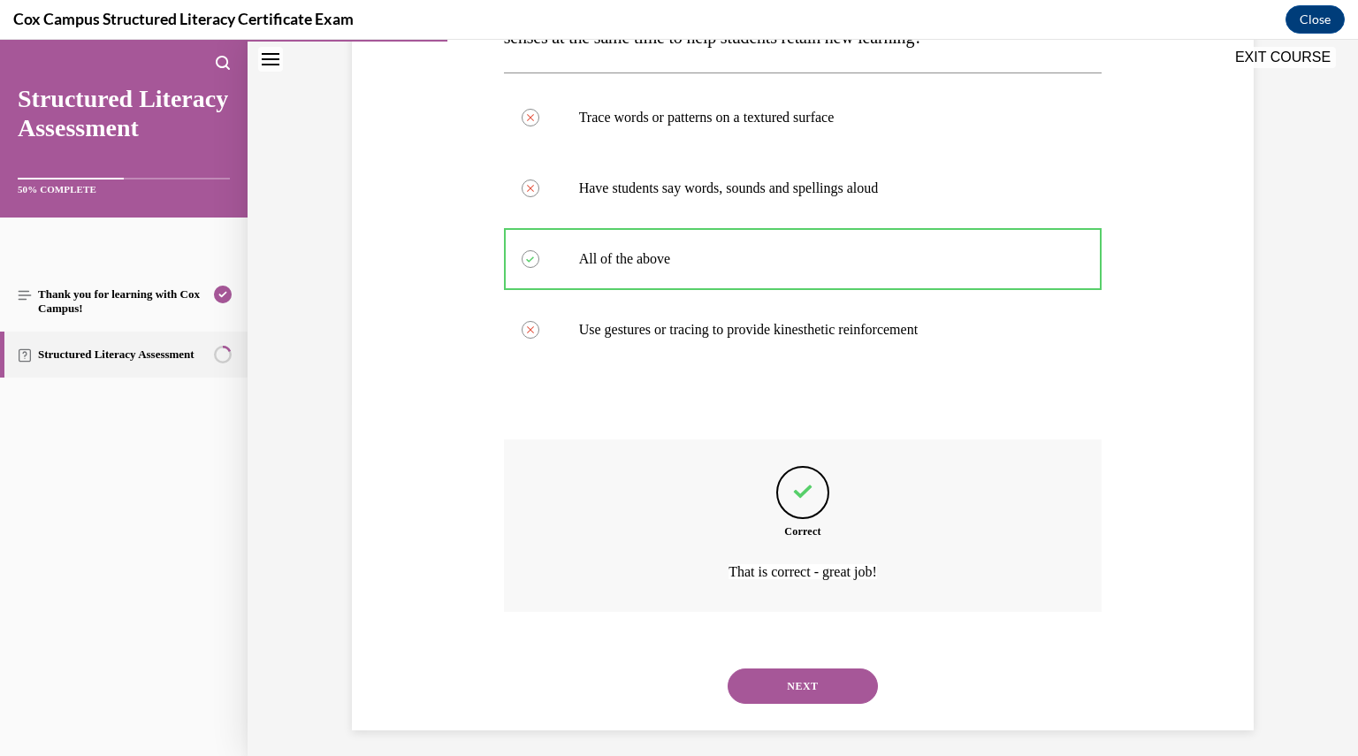
scroll to position [362, 0]
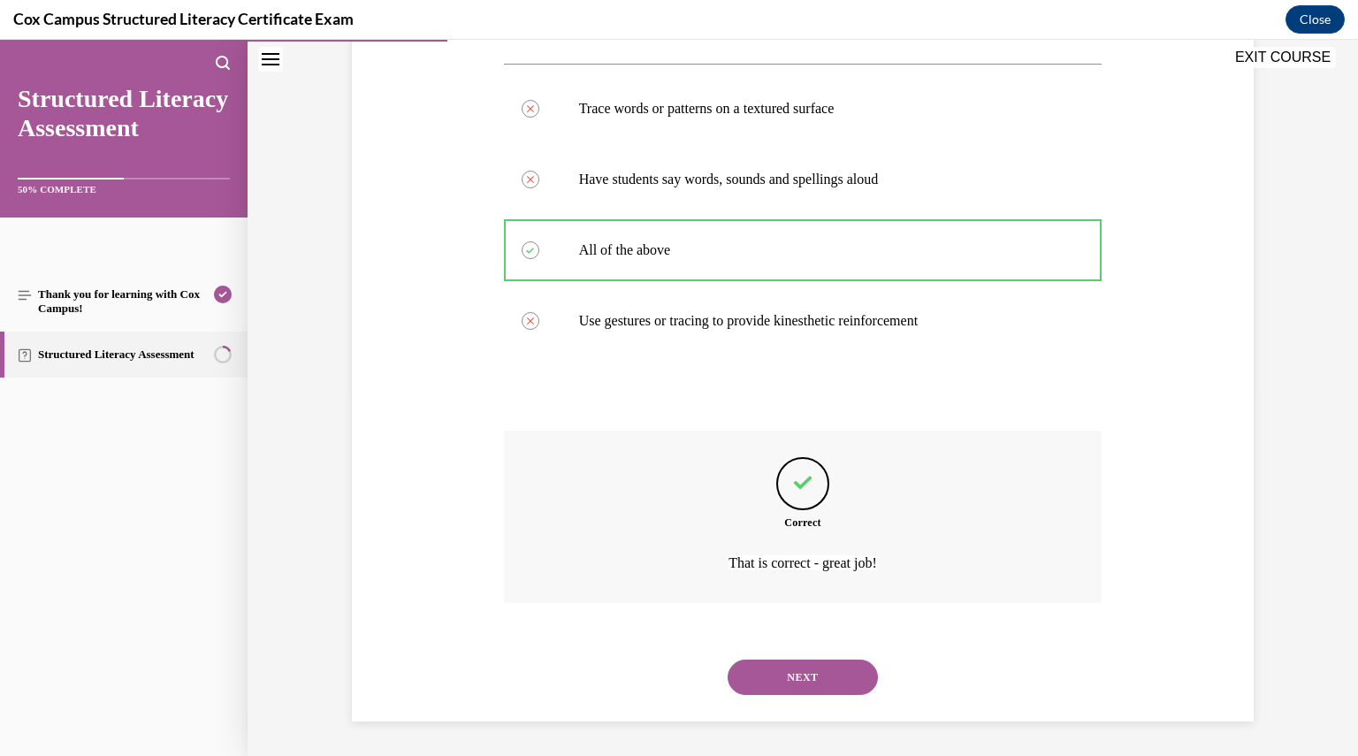
click at [834, 678] on button "NEXT" at bounding box center [803, 677] width 150 height 35
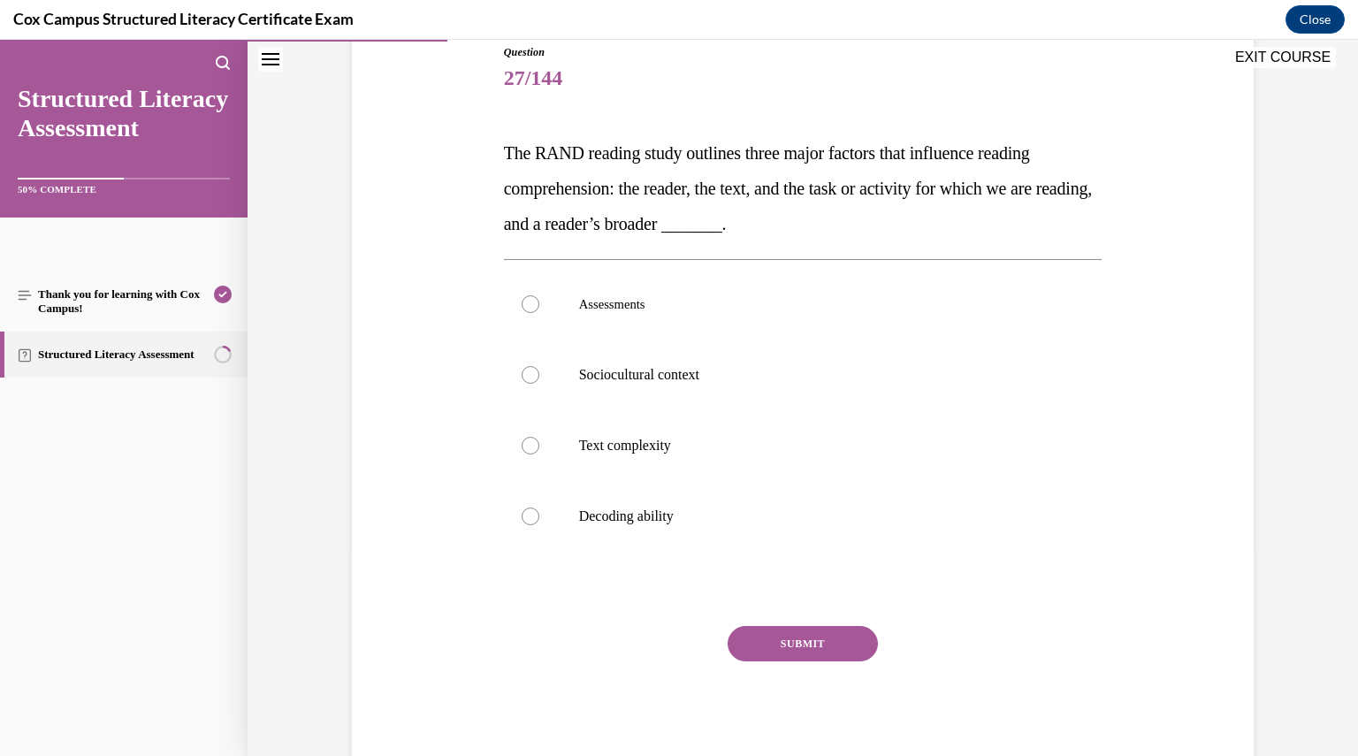
scroll to position [203, 0]
click at [698, 363] on label "Sociocultural context" at bounding box center [803, 374] width 599 height 71
click at [539, 365] on input "Sociocultural context" at bounding box center [531, 374] width 18 height 18
radio input "true"
click at [791, 647] on button "SUBMIT" at bounding box center [803, 642] width 150 height 35
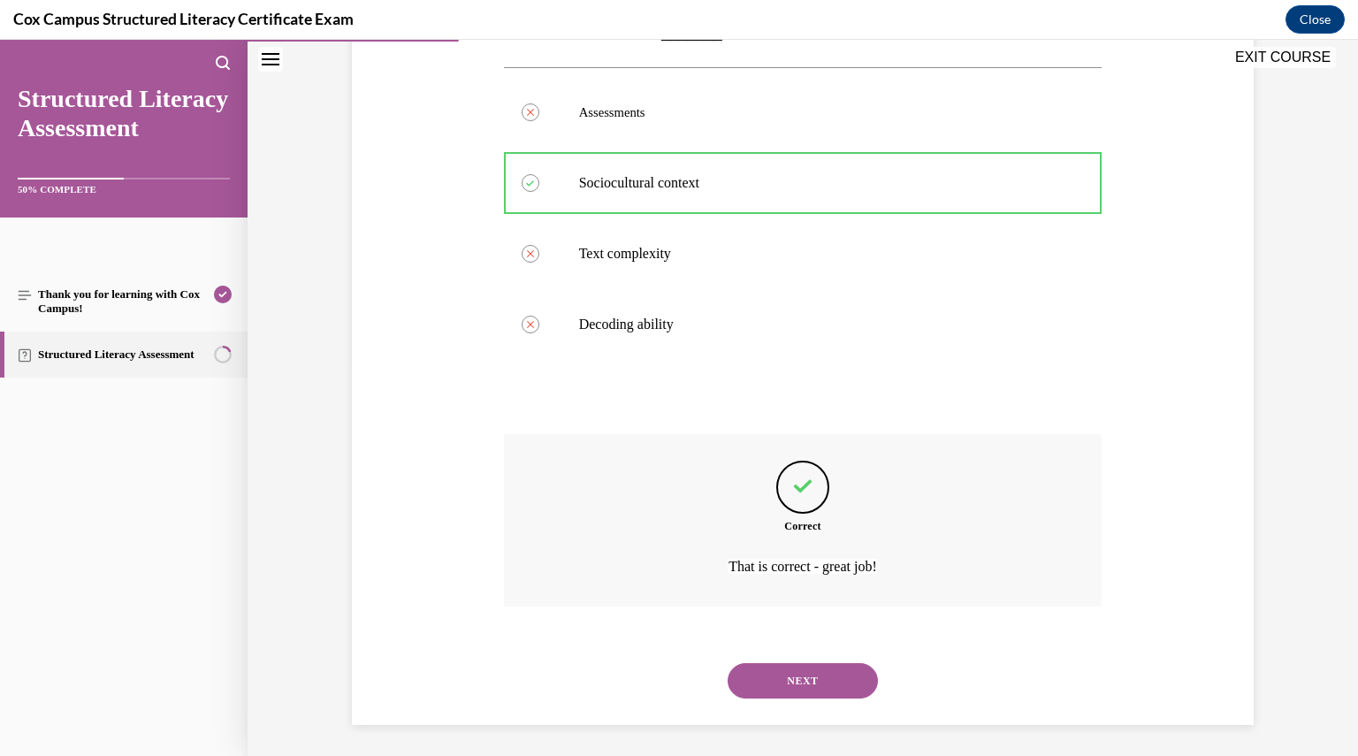
scroll to position [397, 0]
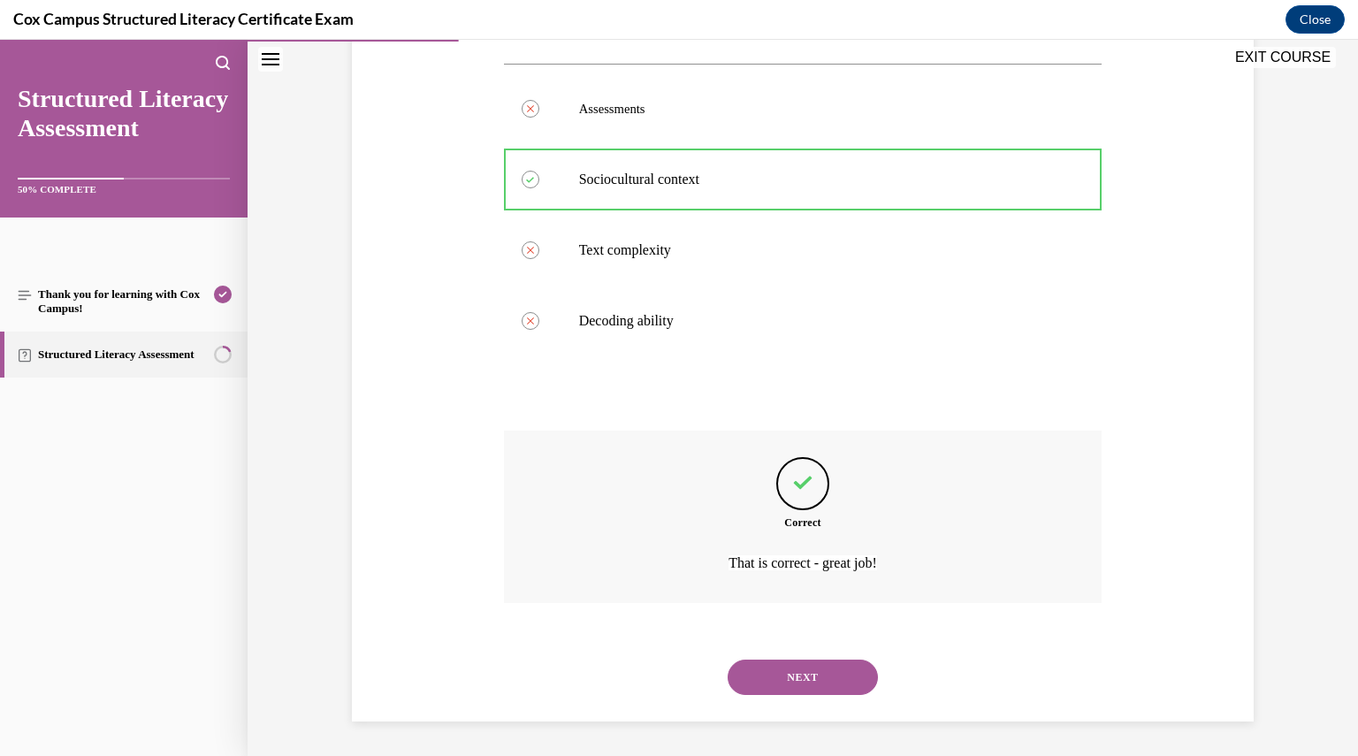
click at [791, 676] on button "NEXT" at bounding box center [803, 677] width 150 height 35
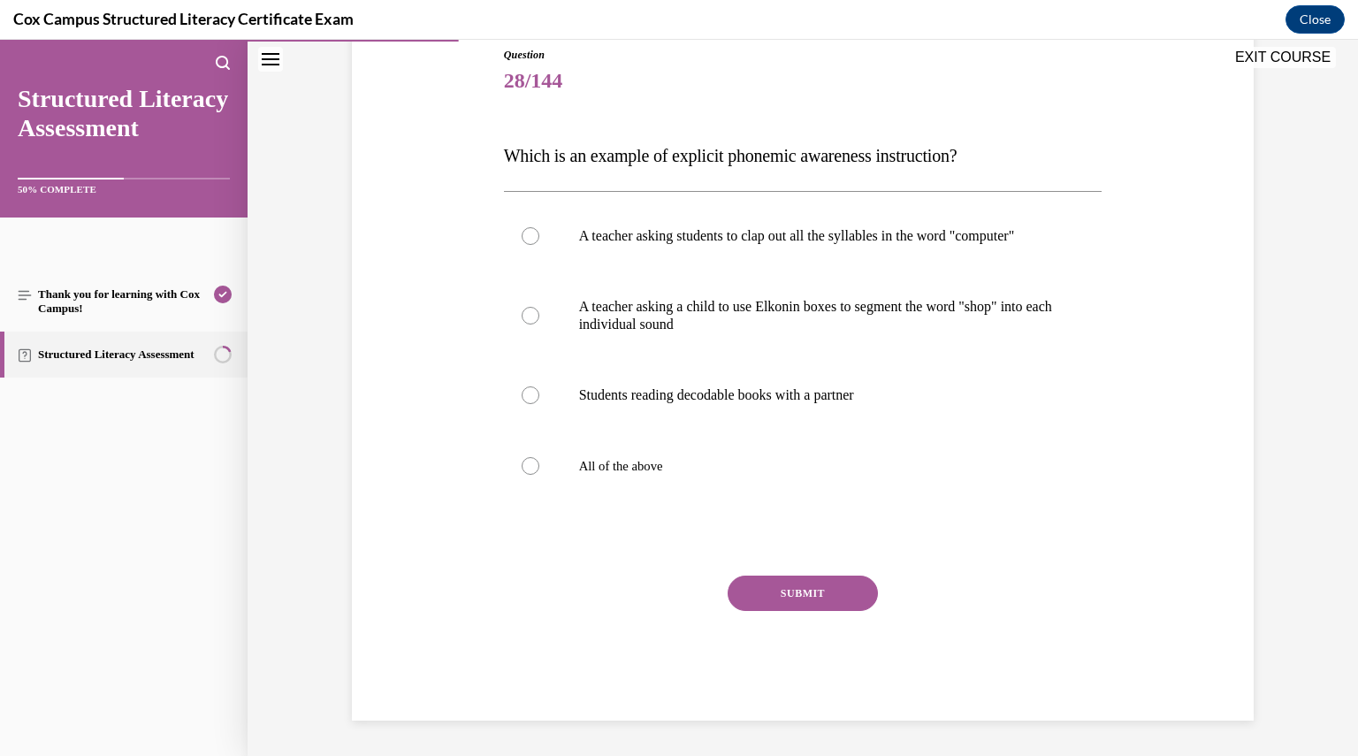
scroll to position [197, 0]
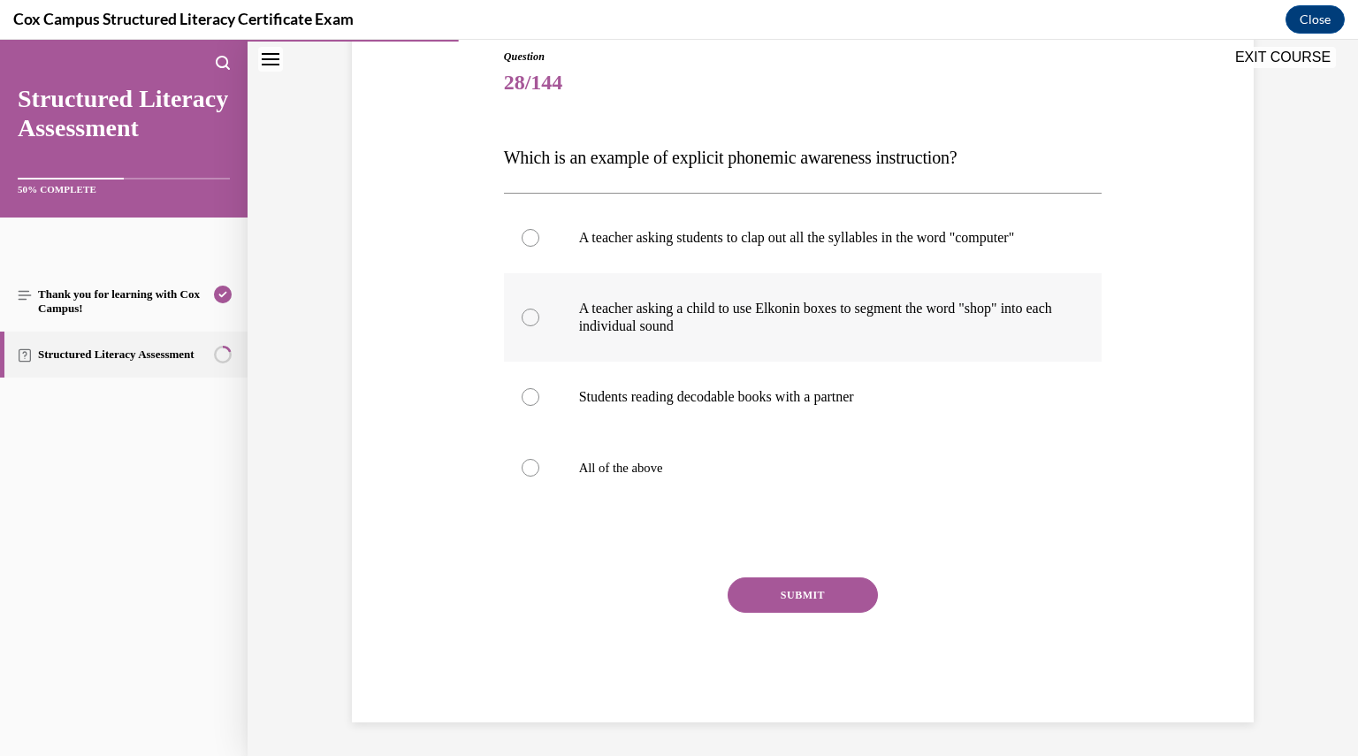
click at [596, 362] on label "A teacher asking a child to use Elkonin boxes to segment the word "shop" into e…" at bounding box center [803, 317] width 599 height 88
click at [539, 326] on input "A teacher asking a child to use Elkonin boxes to segment the word "shop" into e…" at bounding box center [531, 318] width 18 height 18
radio input "true"
click at [772, 598] on button "SUBMIT" at bounding box center [803, 595] width 150 height 35
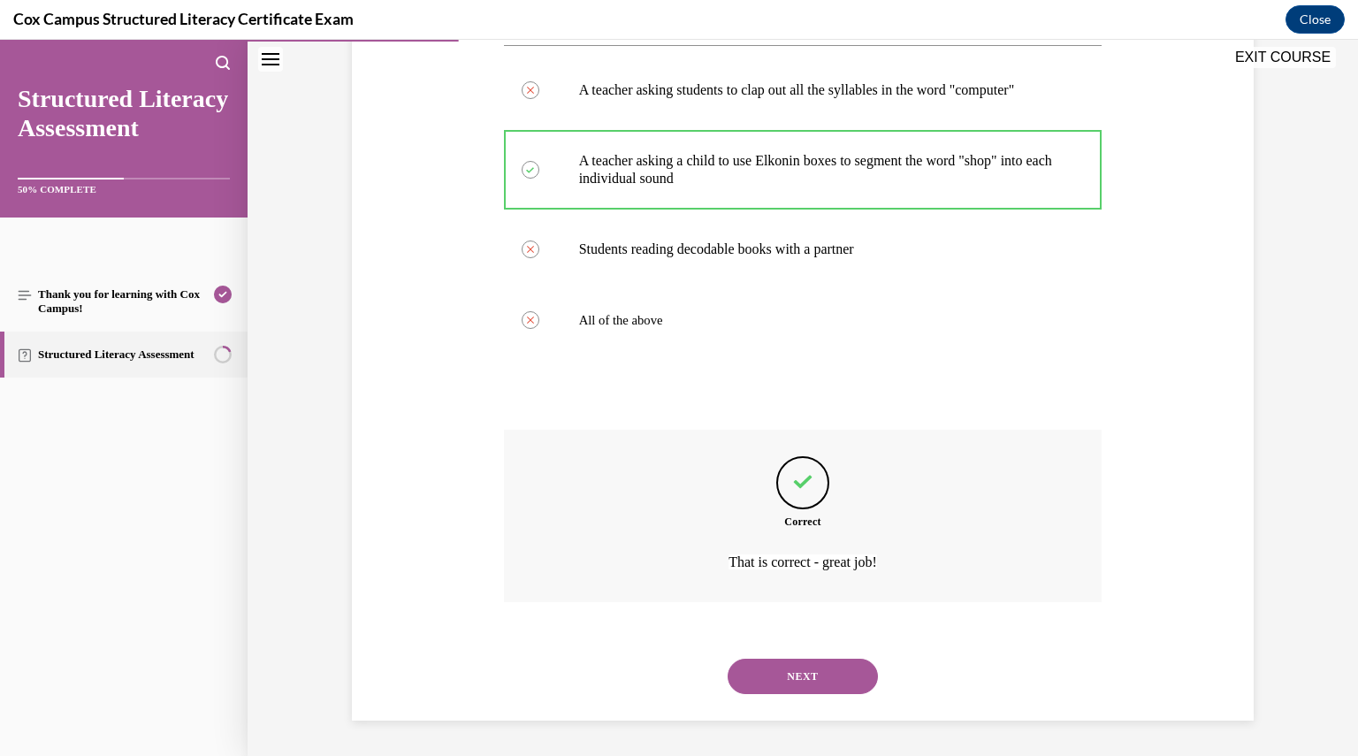
scroll to position [362, 0]
click at [835, 666] on button "NEXT" at bounding box center [803, 676] width 150 height 35
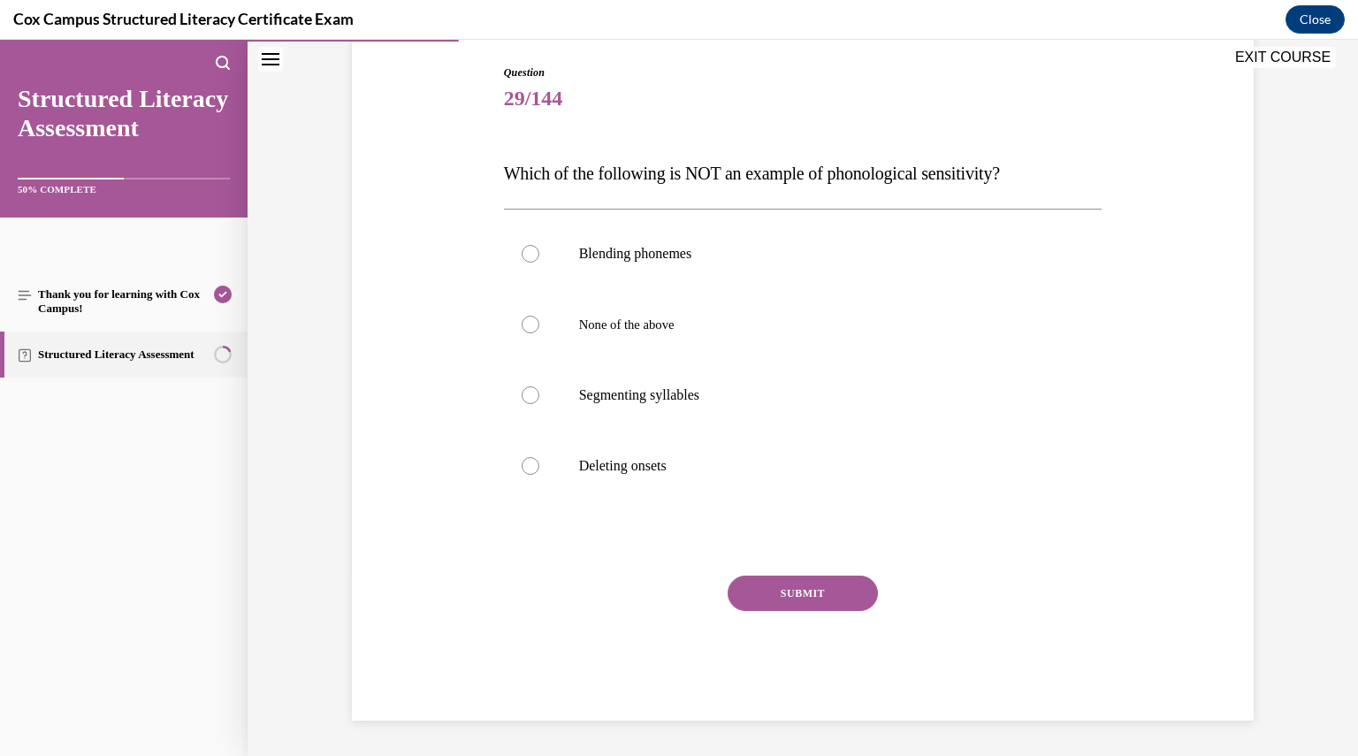
scroll to position [180, 0]
drag, startPoint x: 842, startPoint y: 174, endPoint x: 1014, endPoint y: 176, distance: 171.6
click at [1000, 176] on span "Which of the following is NOT an example of phonological sensitivity?" at bounding box center [752, 173] width 496 height 19
copy span "phonological sensitivity"
click at [821, 259] on p "Blending phonemes" at bounding box center [818, 255] width 479 height 18
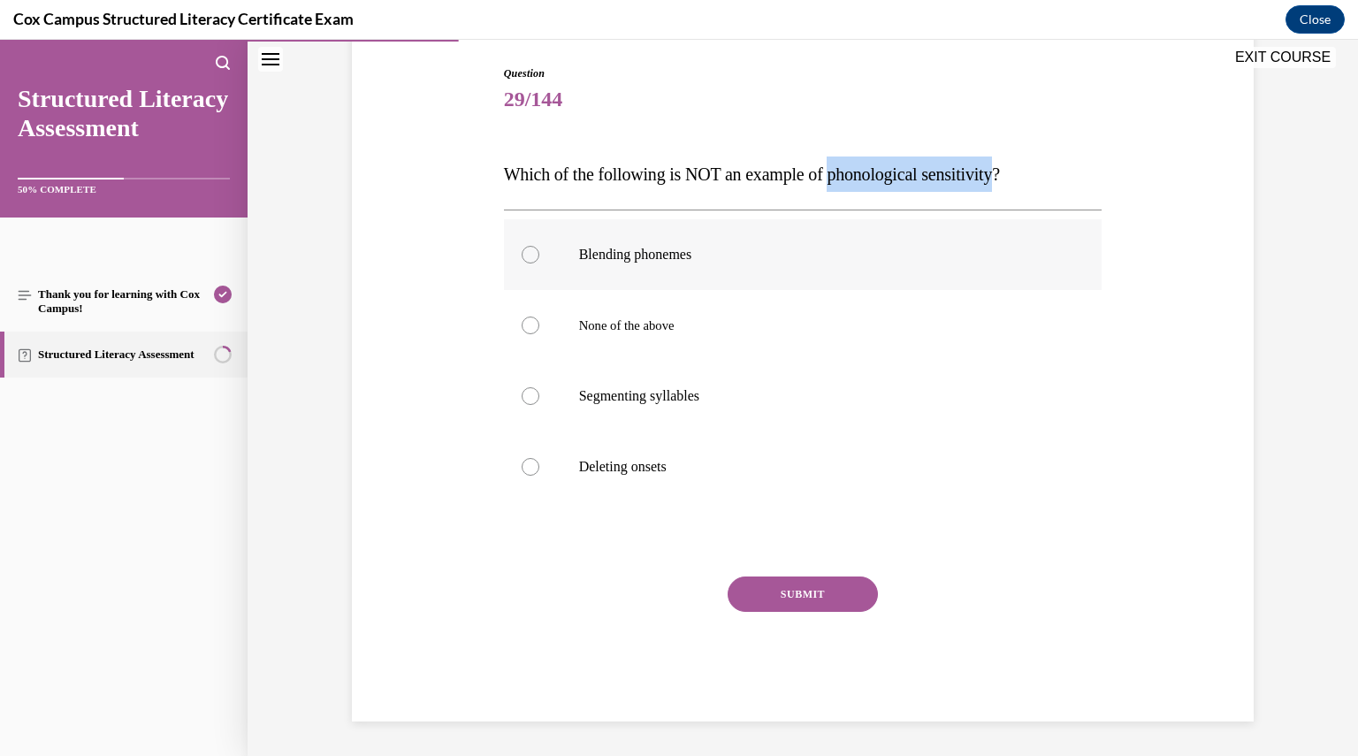
click at [539, 259] on input "Blending phonemes" at bounding box center [531, 255] width 18 height 18
radio input "true"
click at [610, 337] on label "None of the above" at bounding box center [803, 325] width 599 height 71
click at [539, 334] on input "None of the above" at bounding box center [531, 326] width 18 height 18
radio input "true"
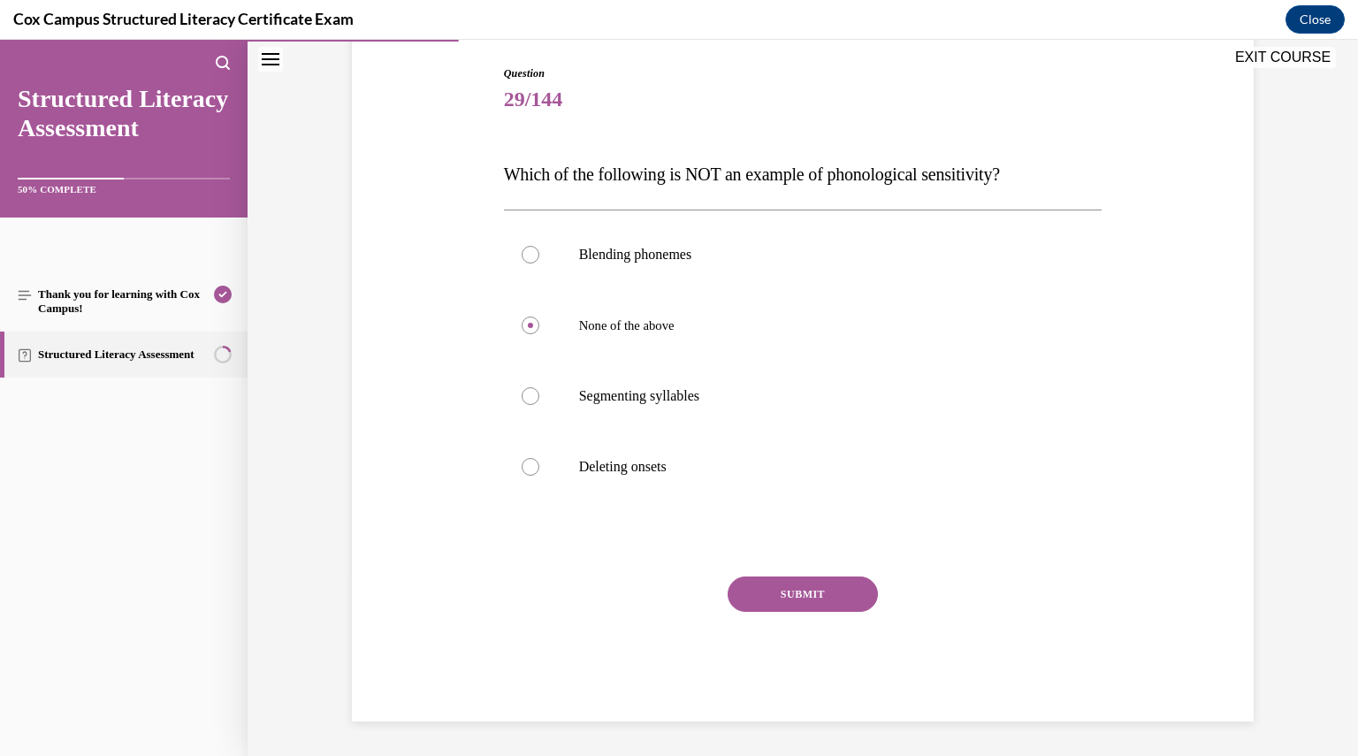
click at [785, 598] on button "SUBMIT" at bounding box center [803, 594] width 150 height 35
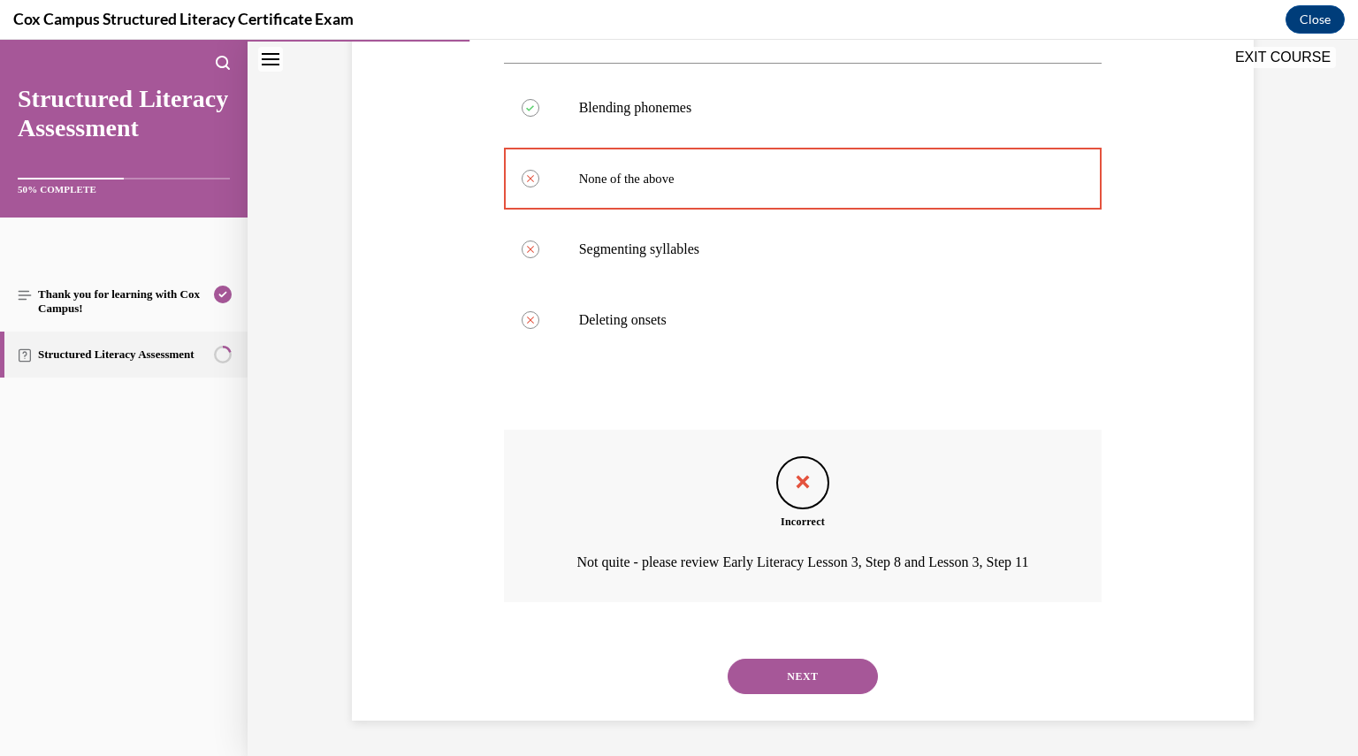
scroll to position [350, 0]
click at [815, 666] on button "NEXT" at bounding box center [803, 676] width 150 height 35
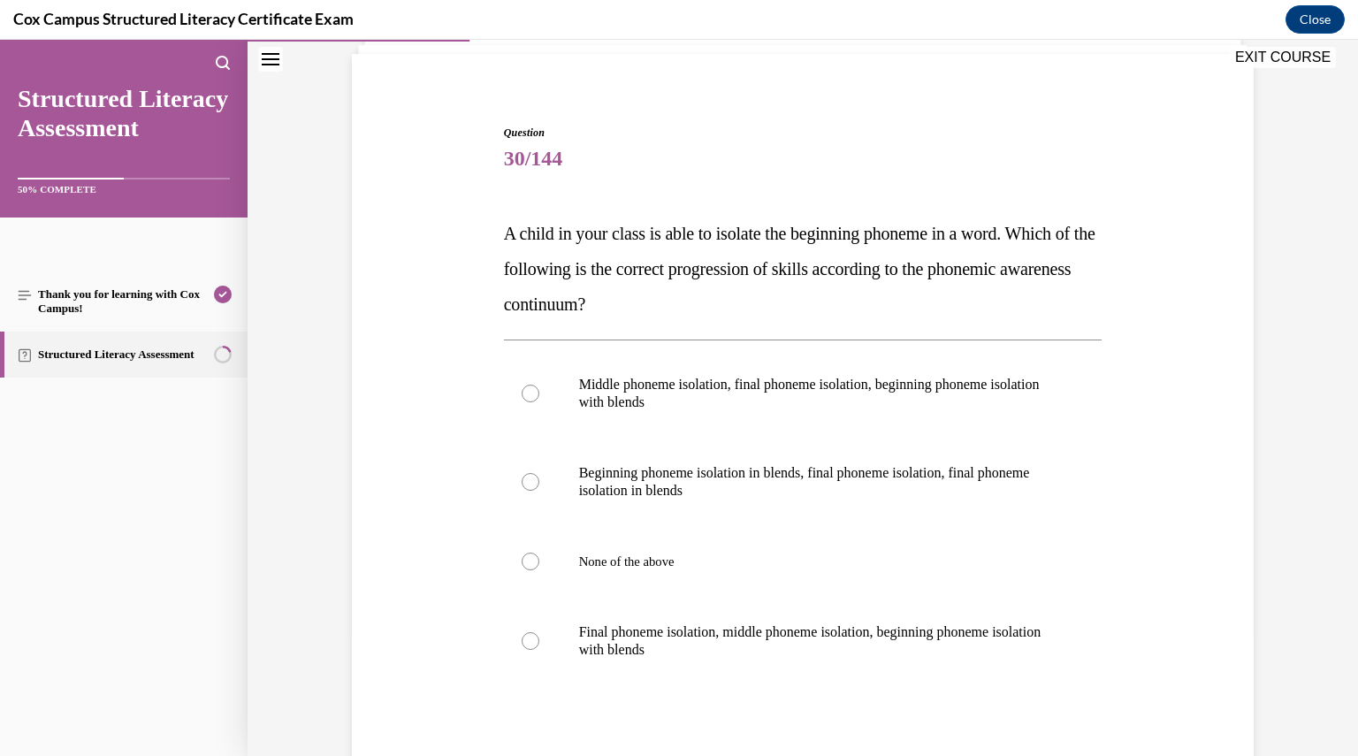
scroll to position [128, 0]
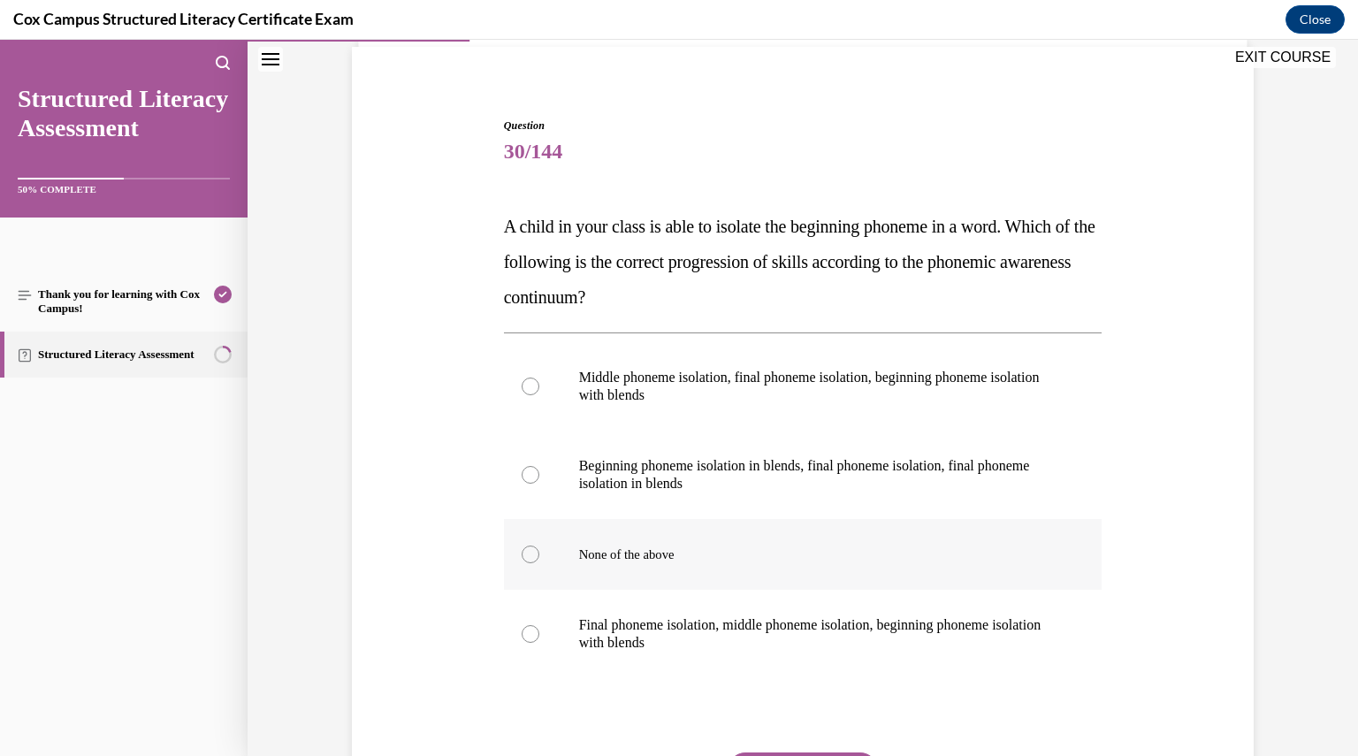
click at [693, 558] on p "None of the above" at bounding box center [818, 555] width 479 height 18
click at [539, 558] on input "None of the above" at bounding box center [531, 555] width 18 height 18
radio input "true"
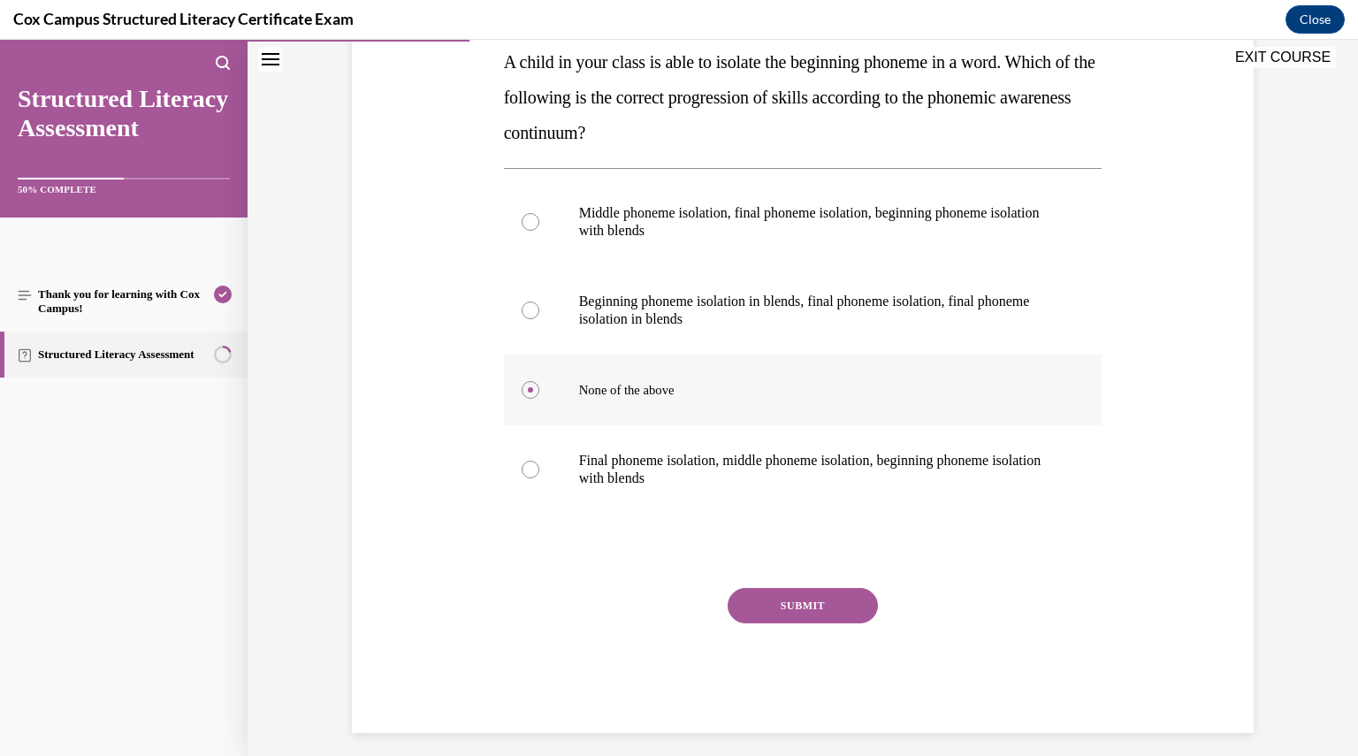
scroll to position [304, 0]
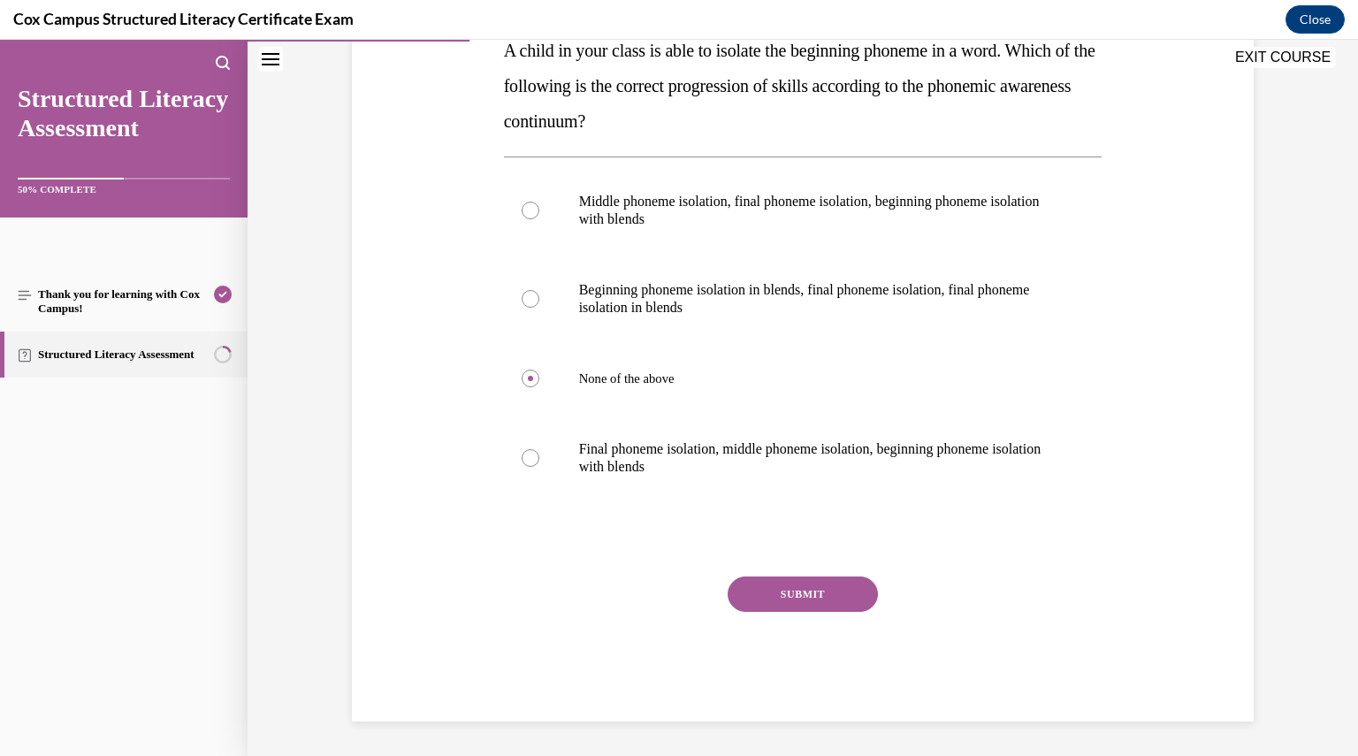
click at [830, 606] on button "SUBMIT" at bounding box center [803, 594] width 150 height 35
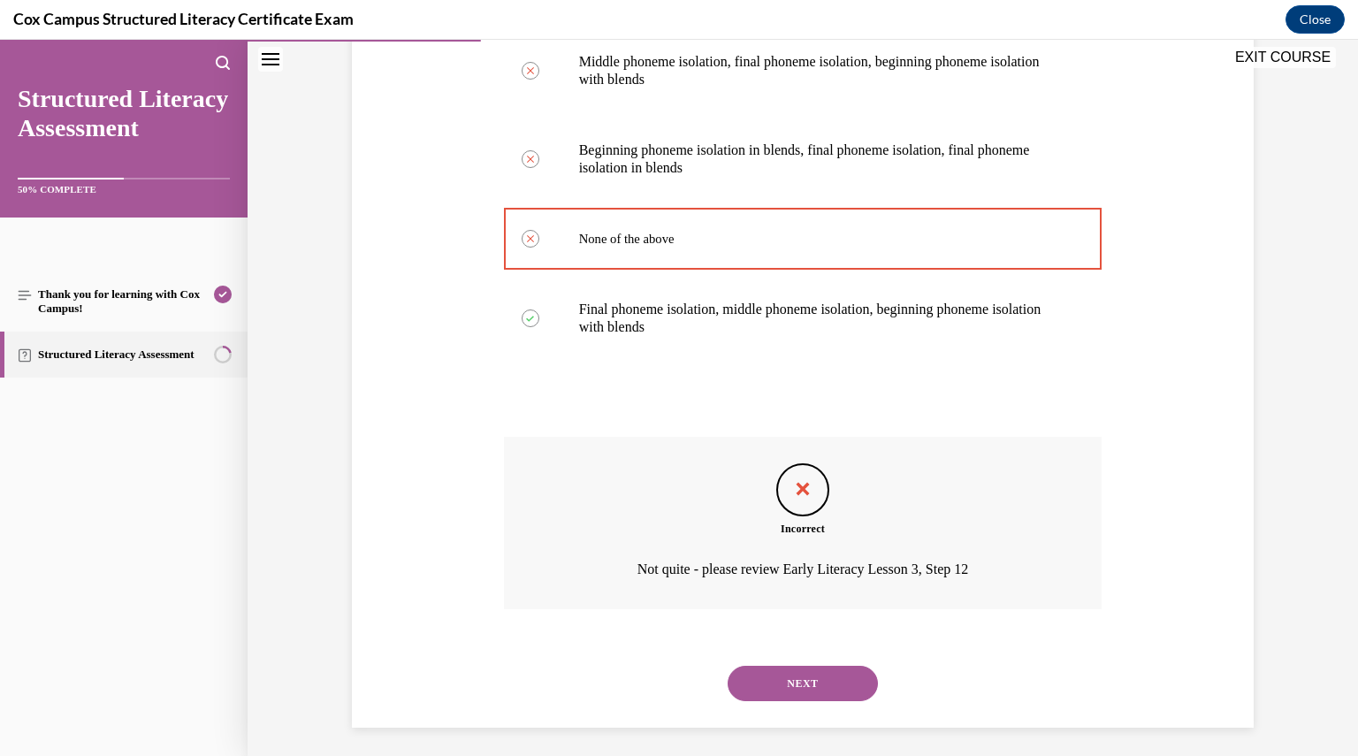
scroll to position [450, 0]
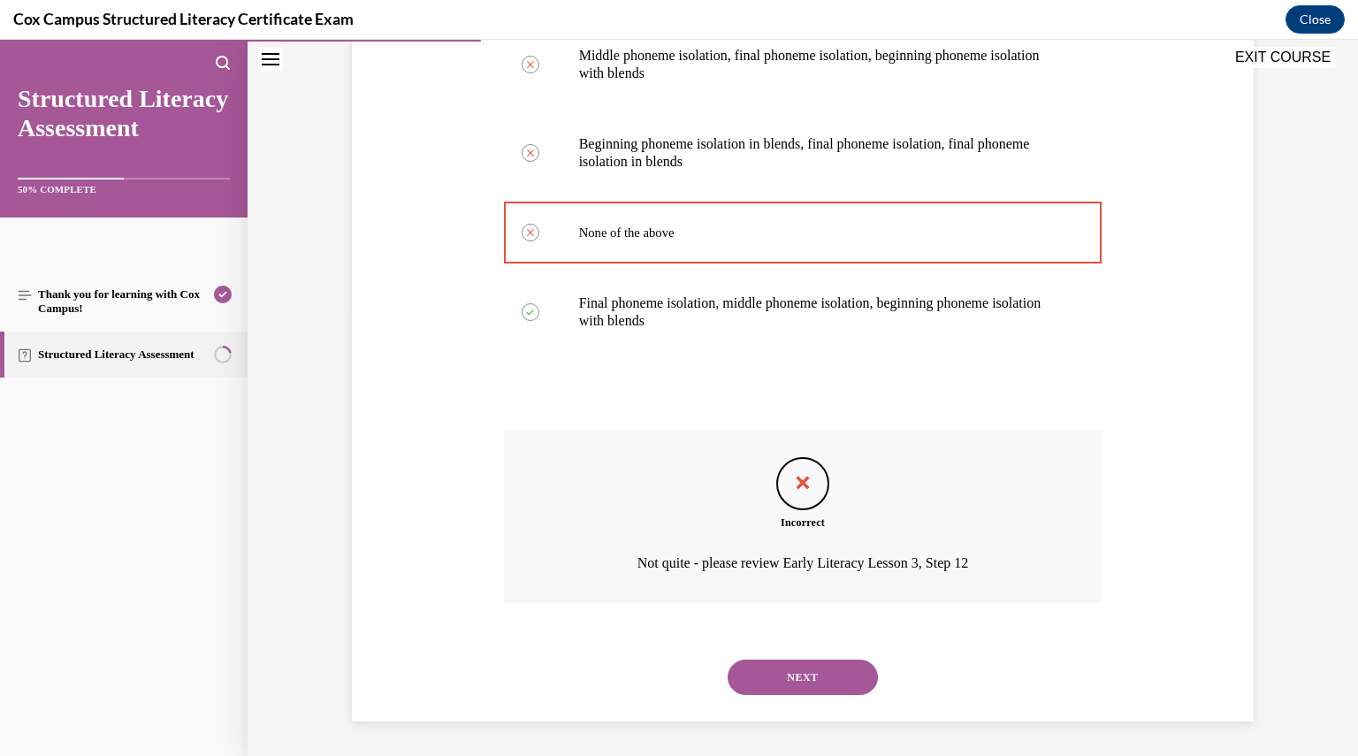
click at [792, 680] on button "NEXT" at bounding box center [803, 677] width 150 height 35
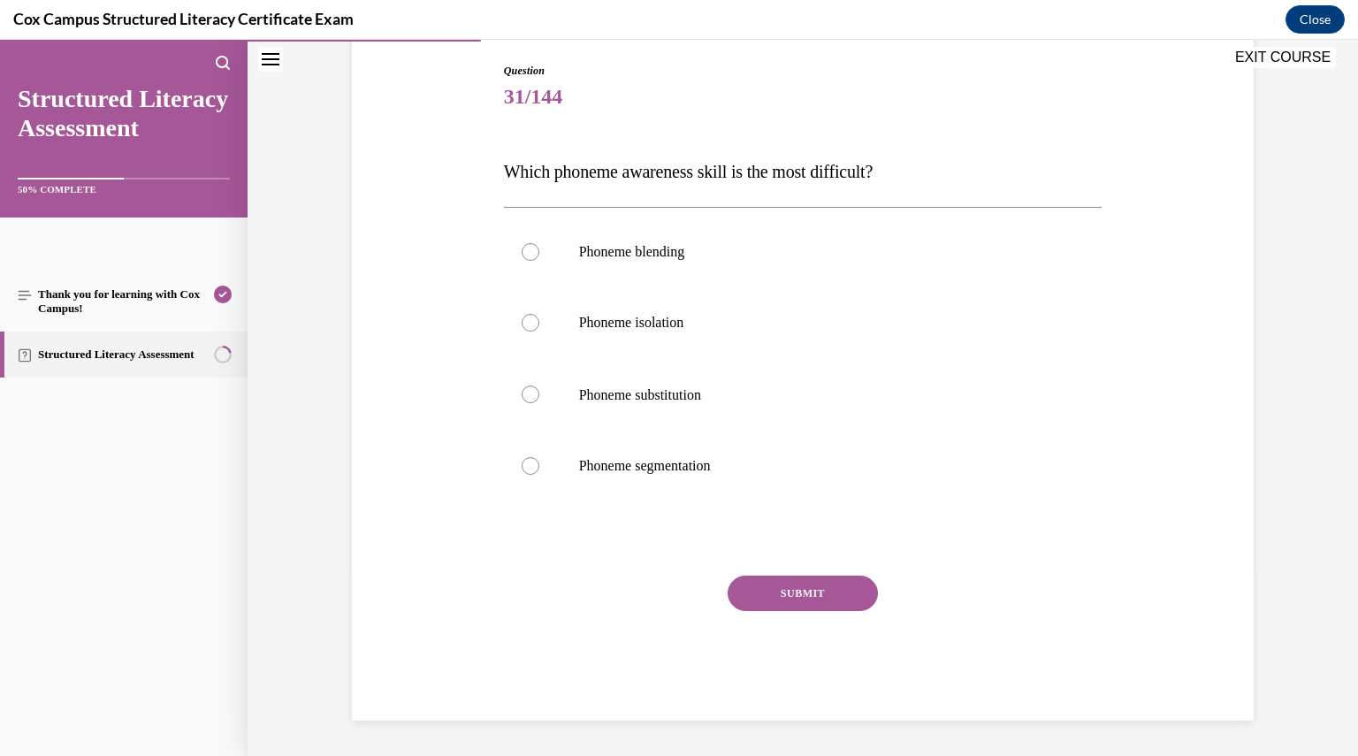
scroll to position [181, 0]
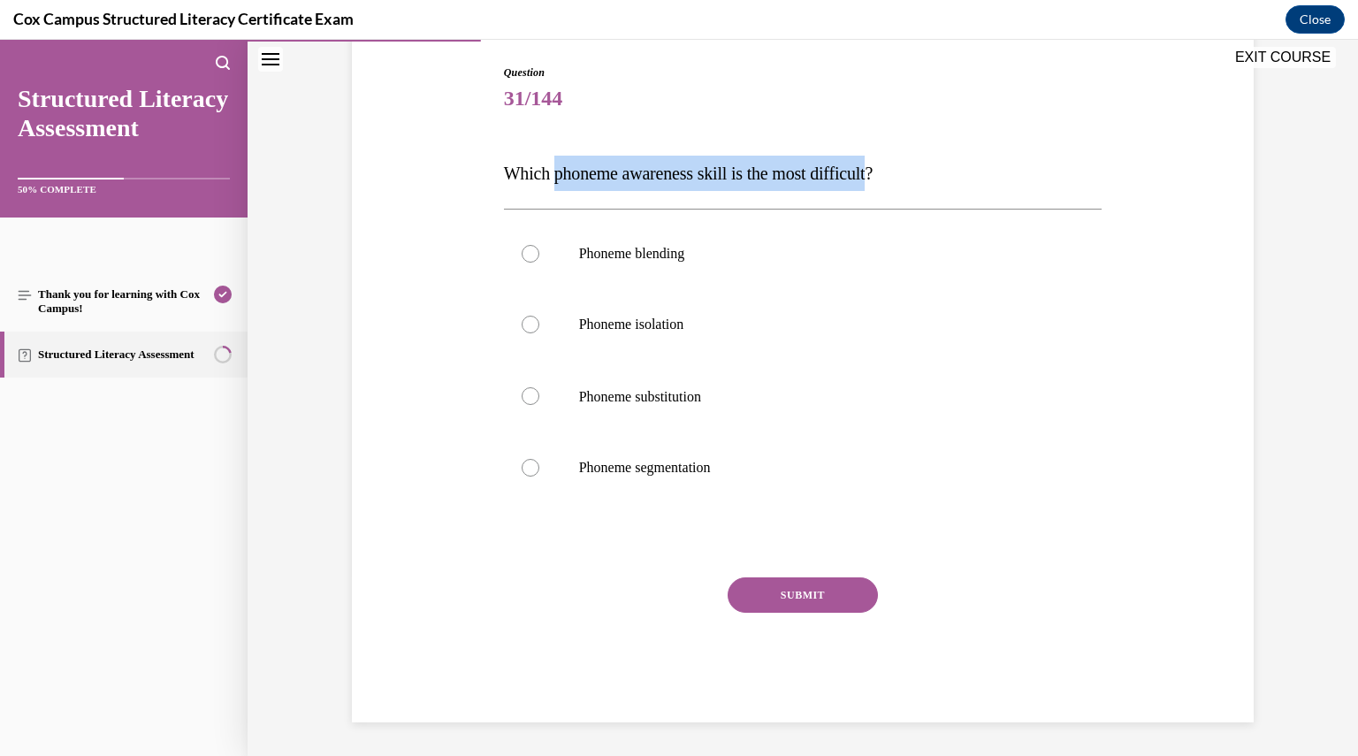
drag, startPoint x: 554, startPoint y: 173, endPoint x: 888, endPoint y: 174, distance: 334.3
click at [873, 174] on span "Which phoneme awareness skill is the most difficult?" at bounding box center [688, 173] width 369 height 19
copy span "phoneme awareness skill is the most difficult"
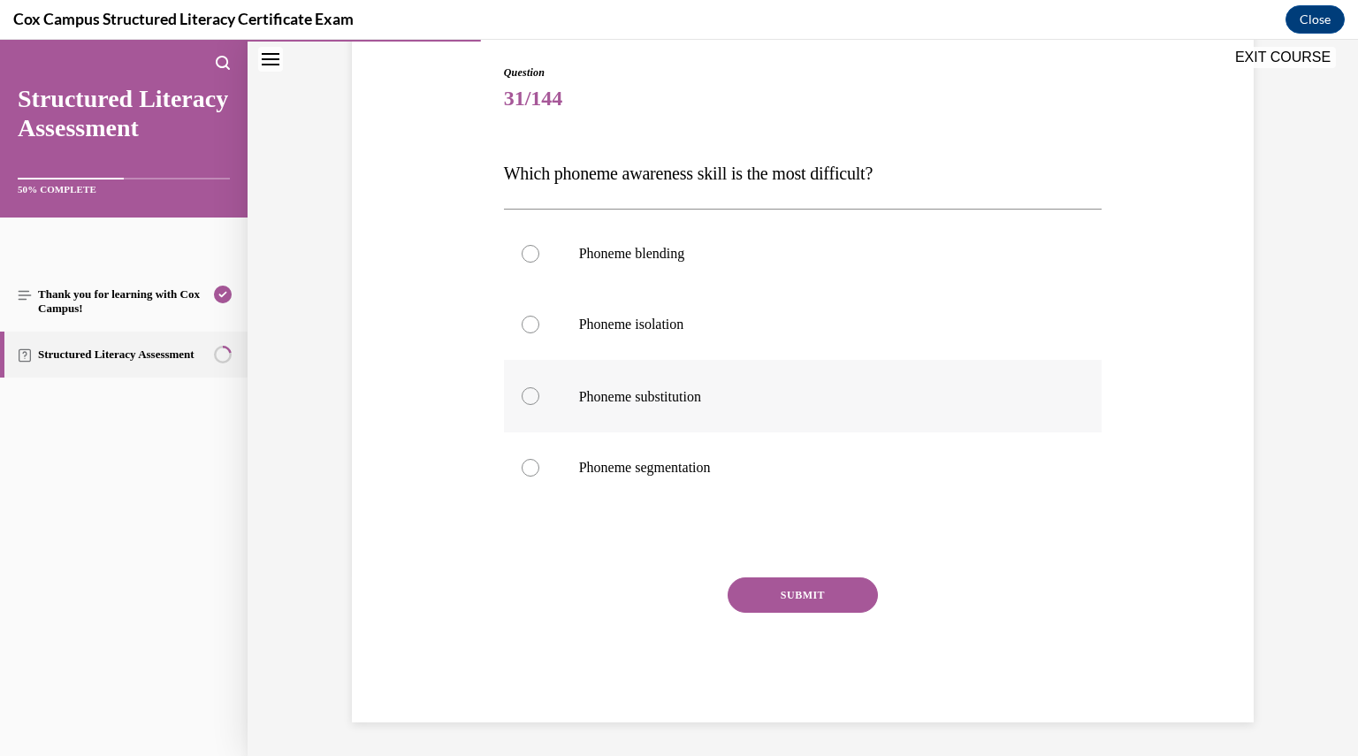
click at [642, 366] on label "Phoneme substitution" at bounding box center [803, 396] width 599 height 73
click at [539, 387] on input "Phoneme substitution" at bounding box center [531, 396] width 18 height 18
radio input "true"
click at [780, 594] on button "SUBMIT" at bounding box center [803, 595] width 150 height 35
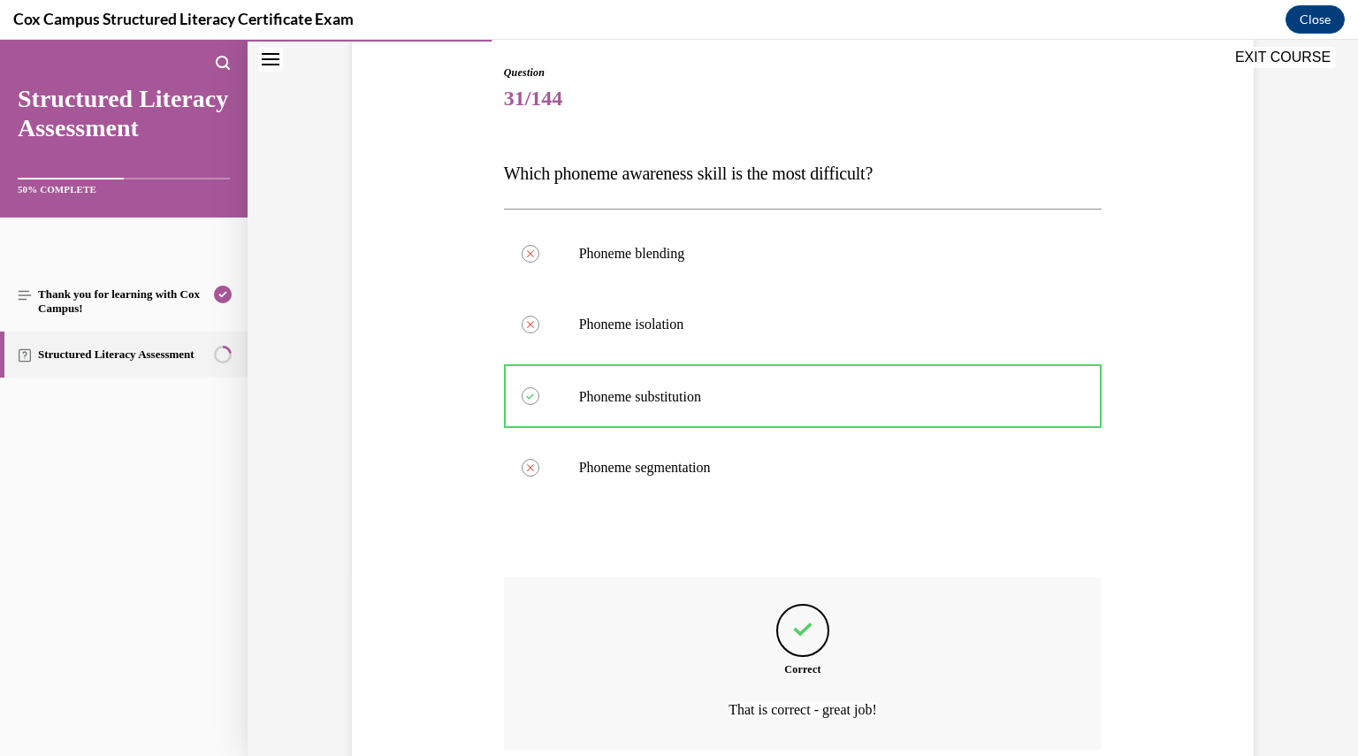
click at [780, 594] on div "Question 31/144 Which phoneme awareness skill is the most difficult?   Phoneme …" at bounding box center [803, 467] width 599 height 804
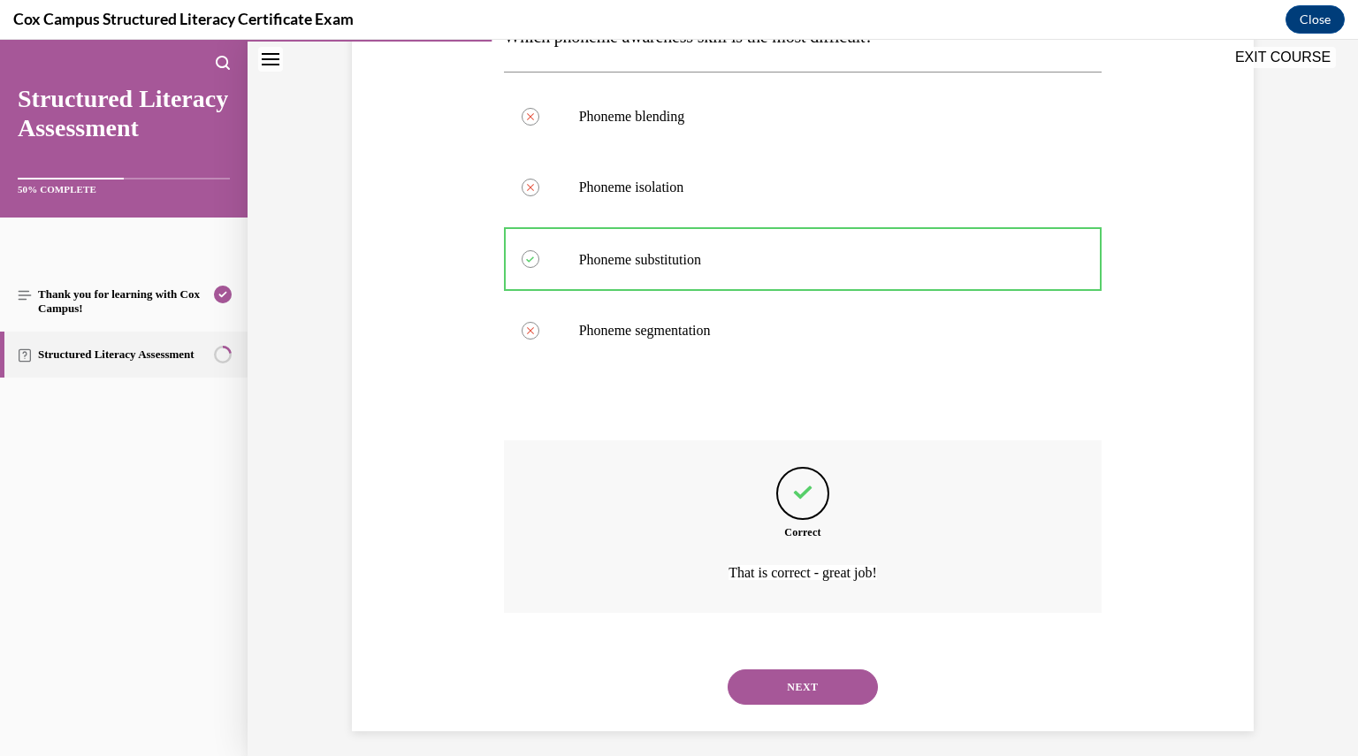
scroll to position [327, 0]
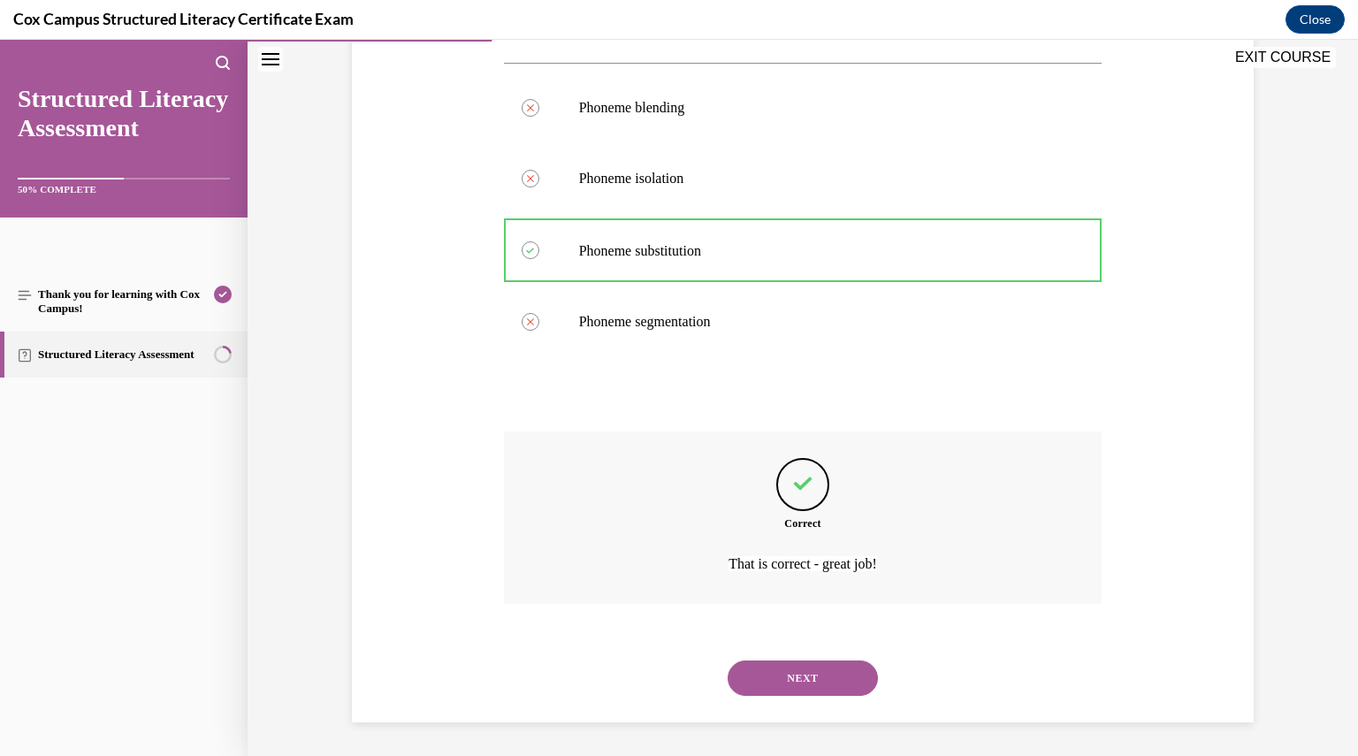
click at [819, 658] on div "NEXT" at bounding box center [803, 678] width 599 height 71
click at [811, 670] on button "NEXT" at bounding box center [803, 678] width 150 height 35
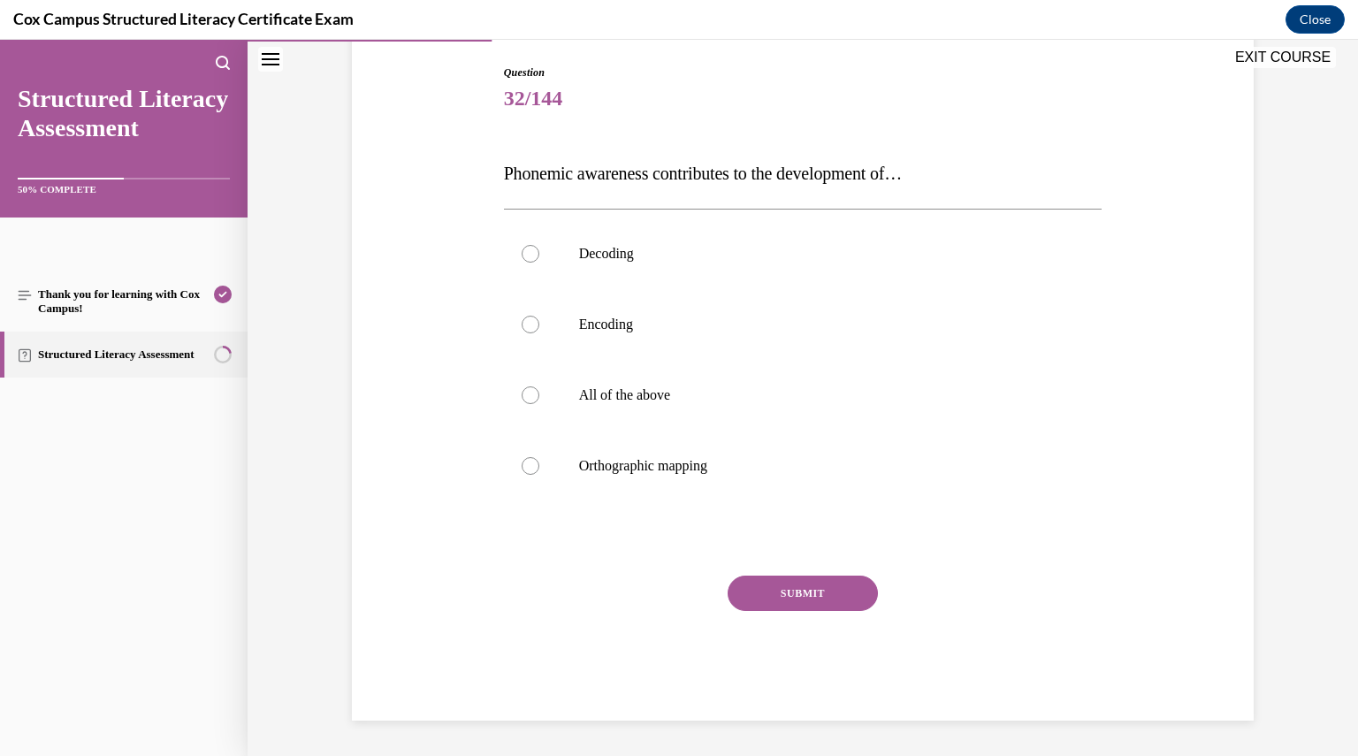
scroll to position [180, 0]
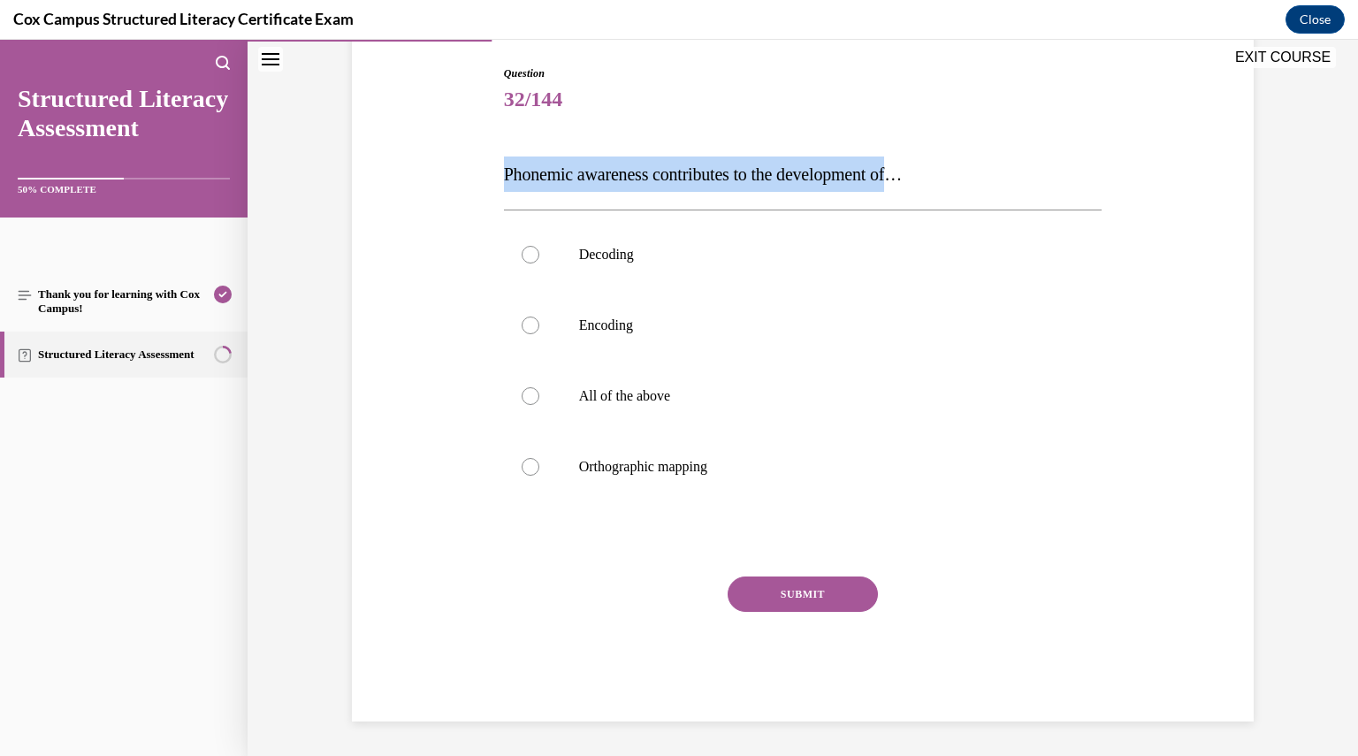
drag, startPoint x: 493, startPoint y: 171, endPoint x: 918, endPoint y: 164, distance: 424.5
click at [918, 164] on div "Question 32/144 Phonemic awareness contributes to the development of…  Decoding…" at bounding box center [804, 380] width 608 height 683
copy span "Phonemic awareness contributes to the development of"
click at [617, 380] on label "All of the above" at bounding box center [803, 396] width 599 height 71
click at [539, 387] on input "All of the above" at bounding box center [531, 396] width 18 height 18
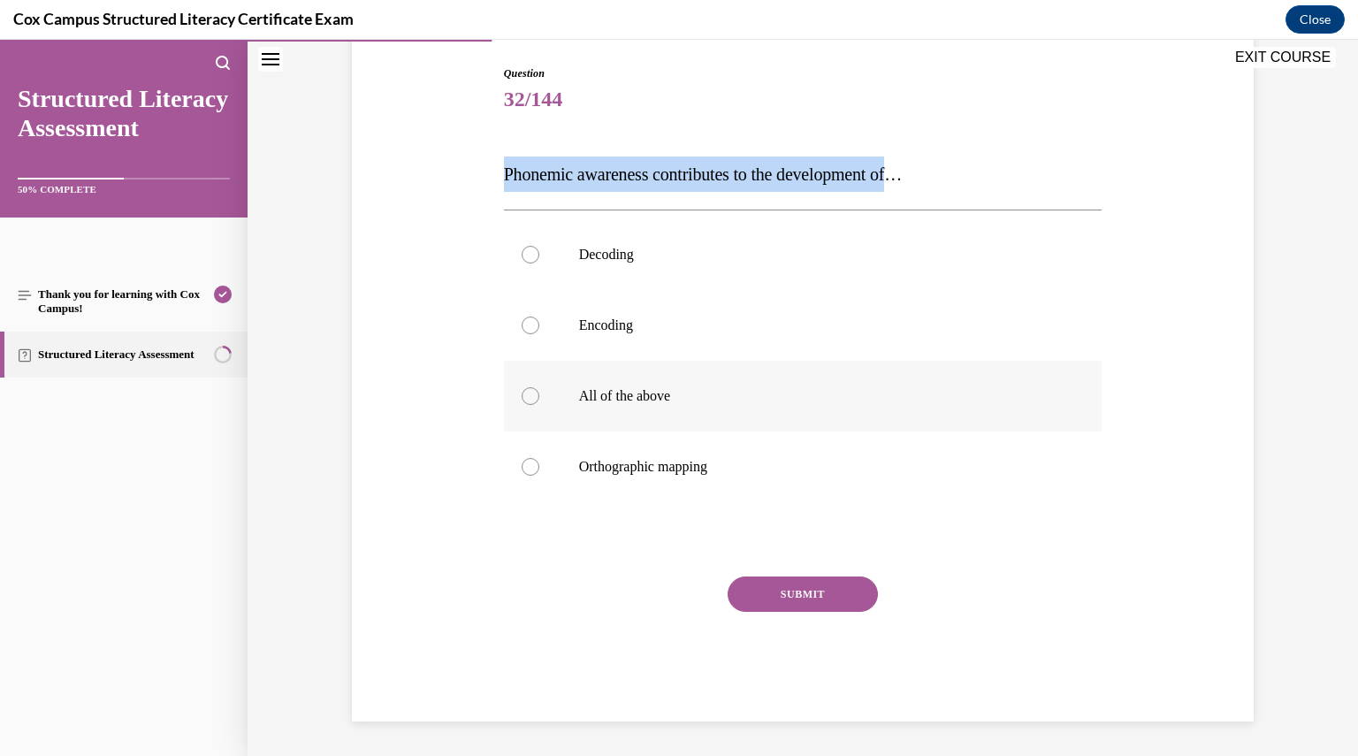
radio input "true"
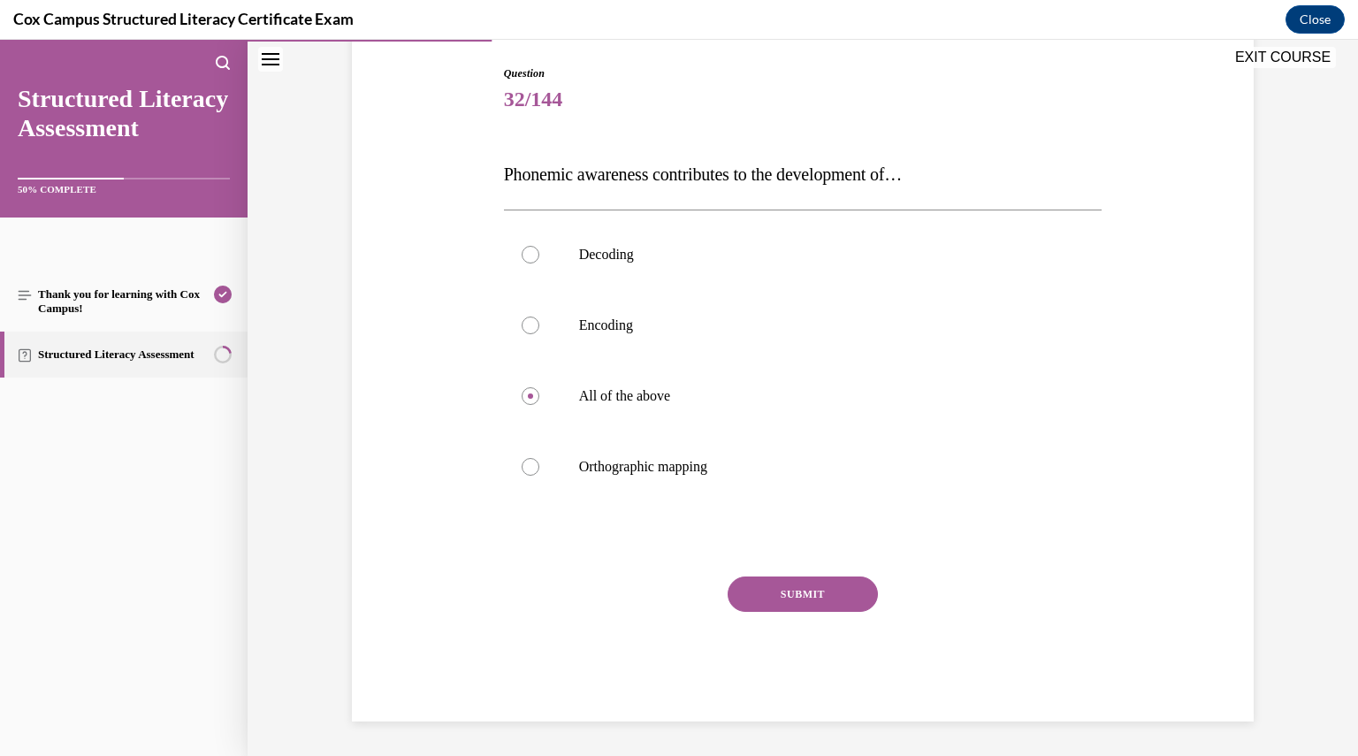
click at [785, 606] on button "SUBMIT" at bounding box center [803, 594] width 150 height 35
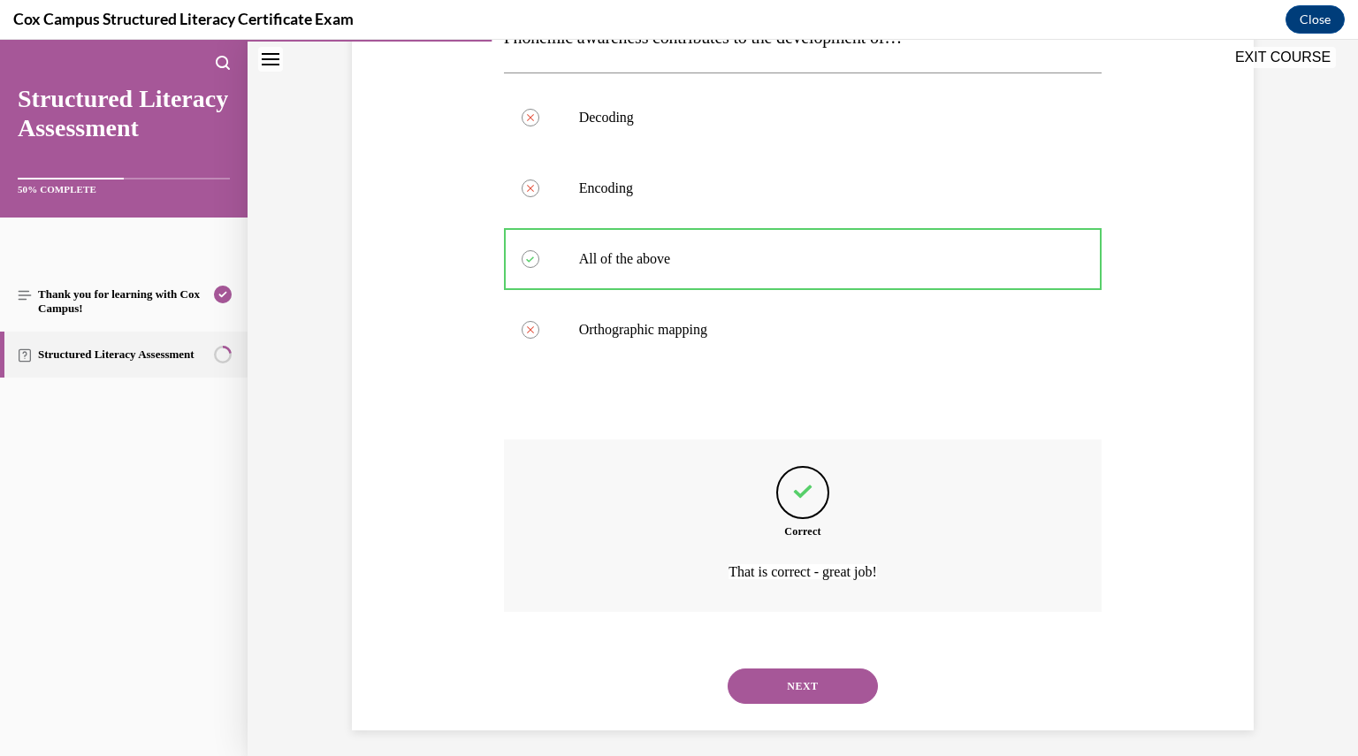
scroll to position [326, 0]
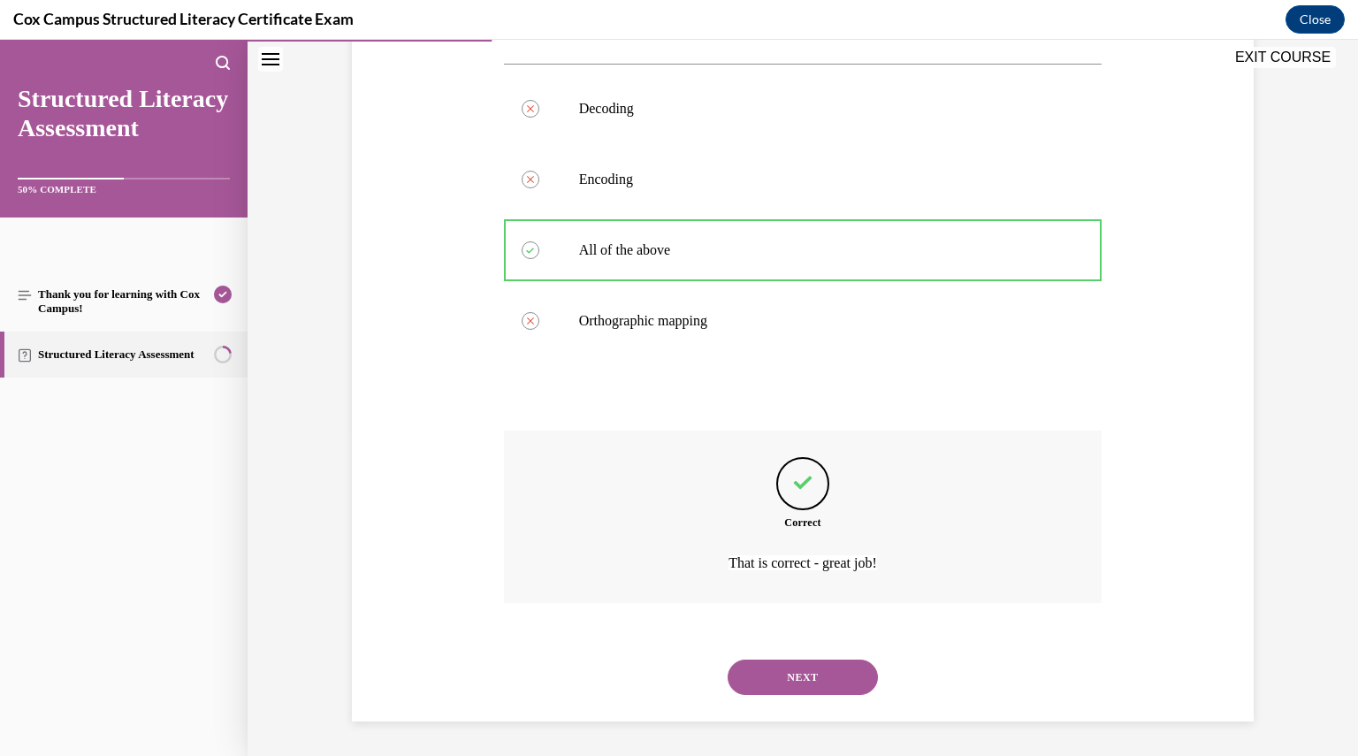
click at [792, 675] on button "NEXT" at bounding box center [803, 677] width 150 height 35
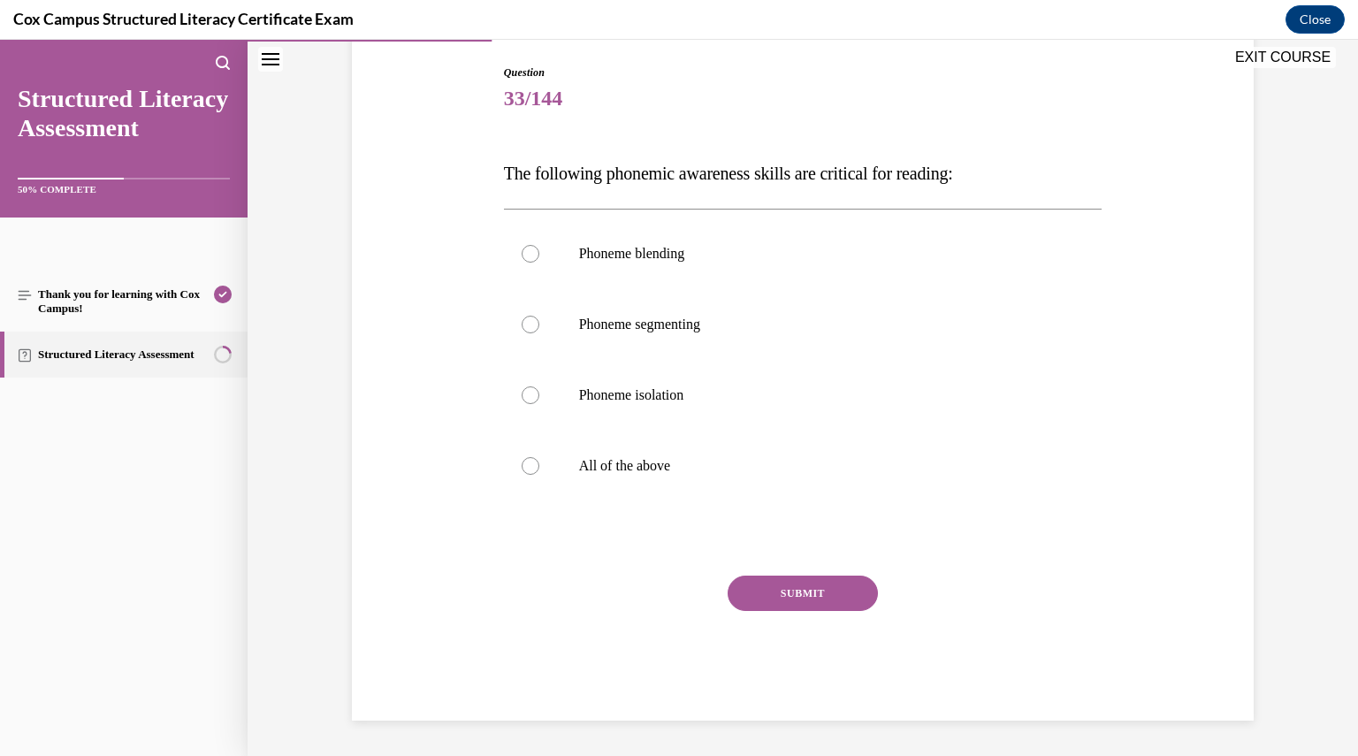
scroll to position [180, 0]
click at [605, 458] on p "All of the above" at bounding box center [818, 467] width 479 height 18
click at [539, 458] on input "All of the above" at bounding box center [531, 467] width 18 height 18
radio input "true"
click at [822, 593] on button "SUBMIT" at bounding box center [803, 594] width 150 height 35
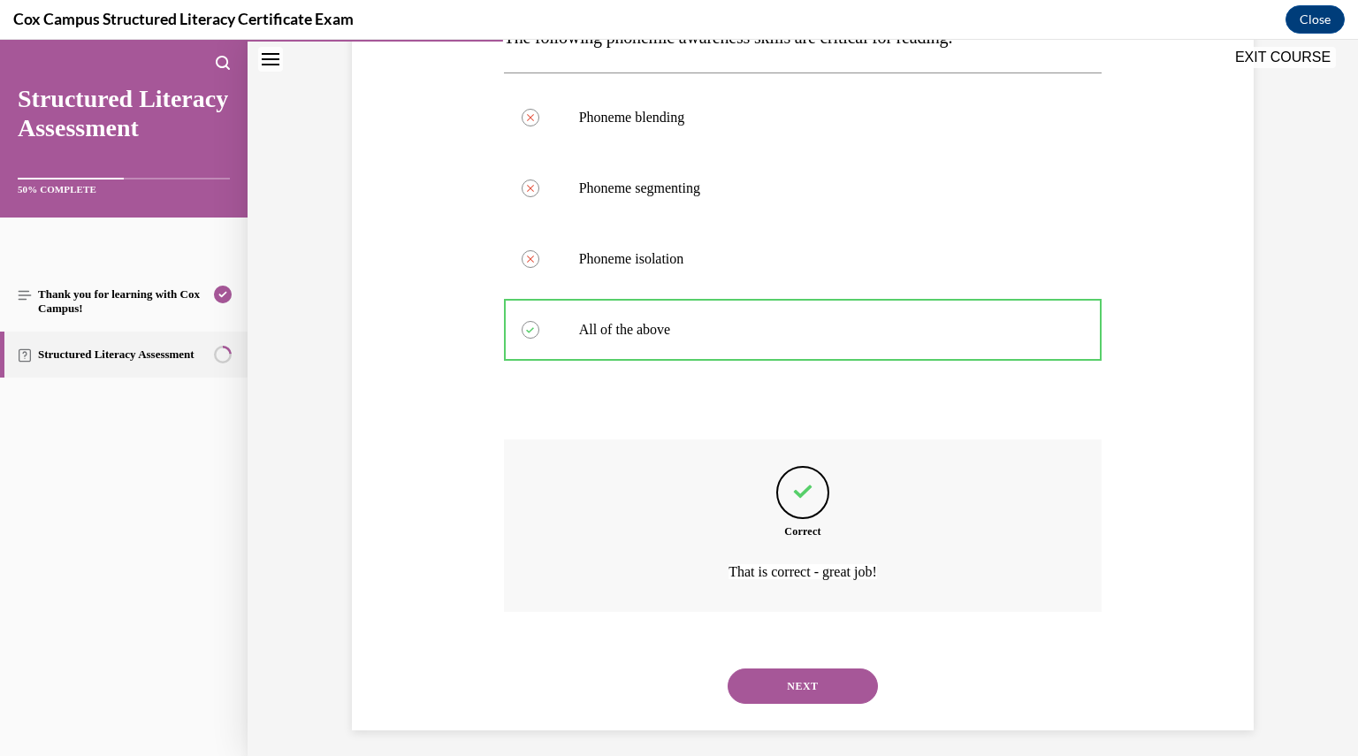
scroll to position [326, 0]
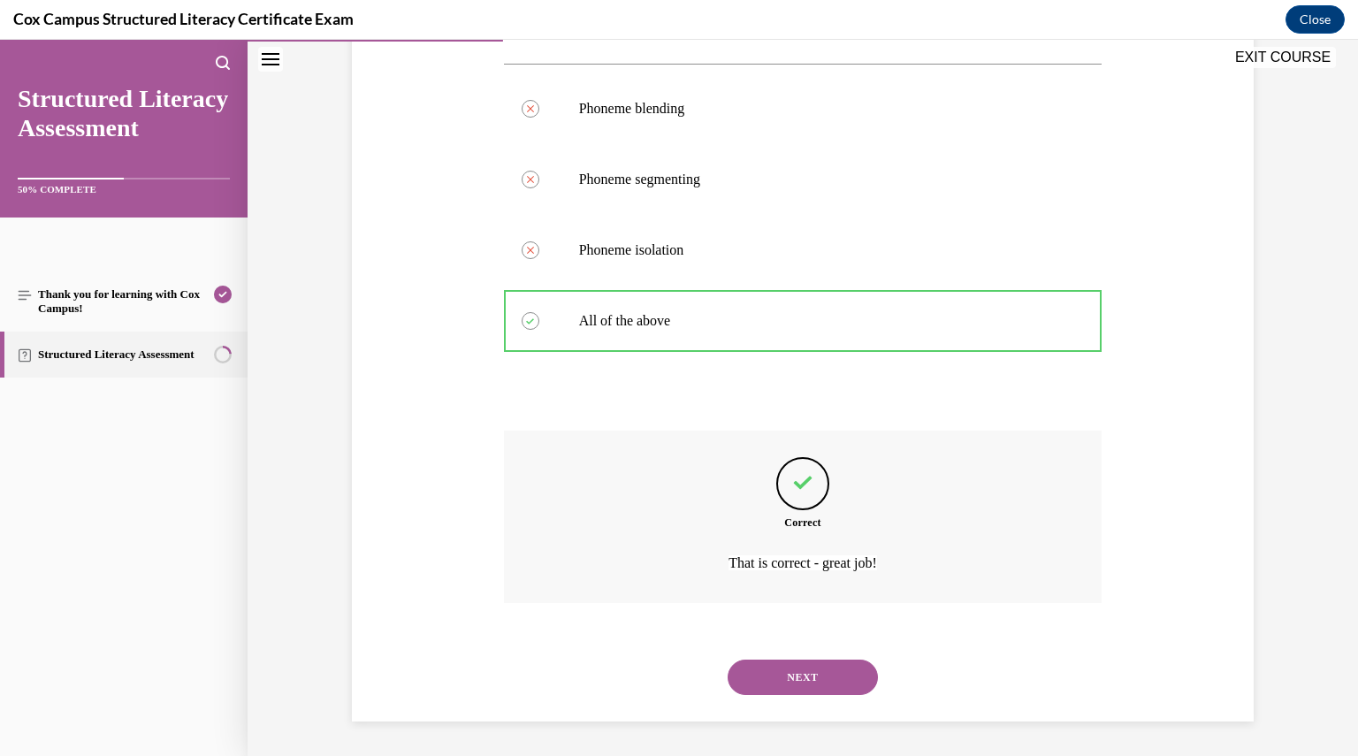
click at [784, 668] on button "NEXT" at bounding box center [803, 677] width 150 height 35
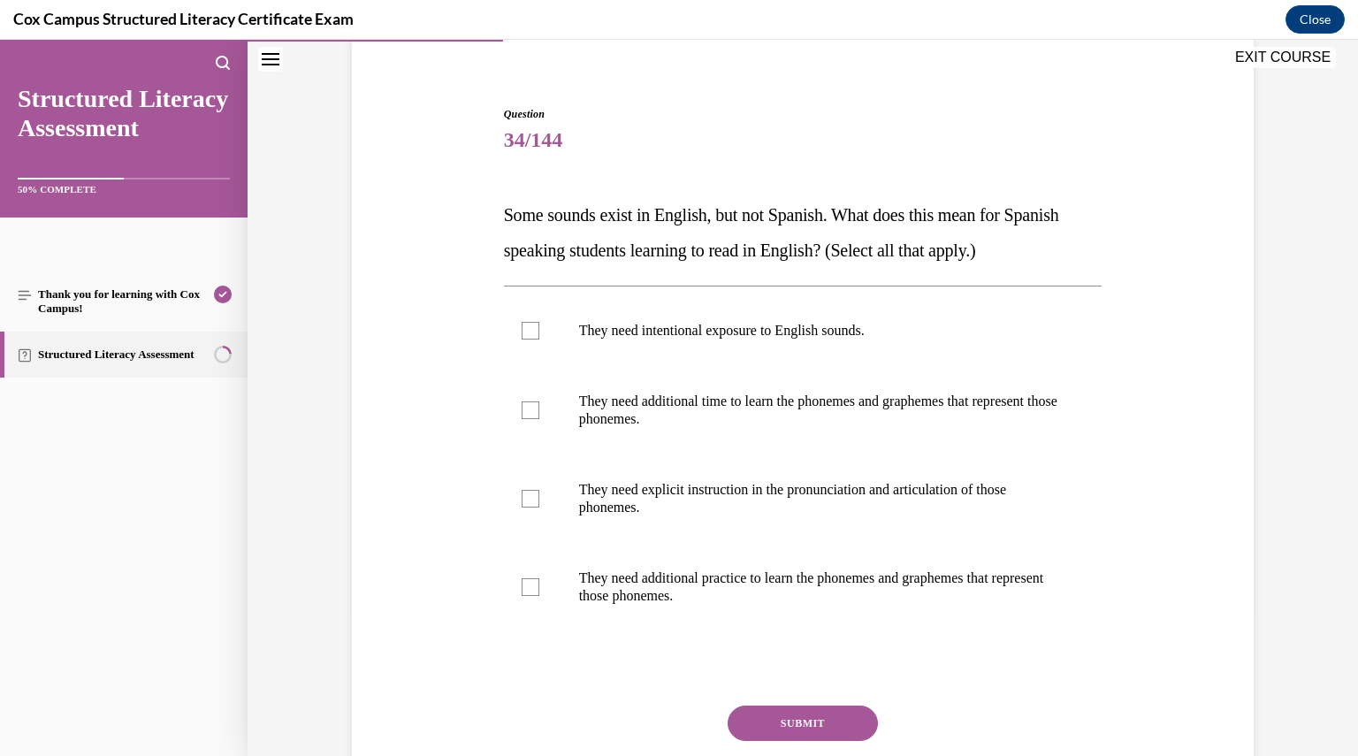
scroll to position [159, 0]
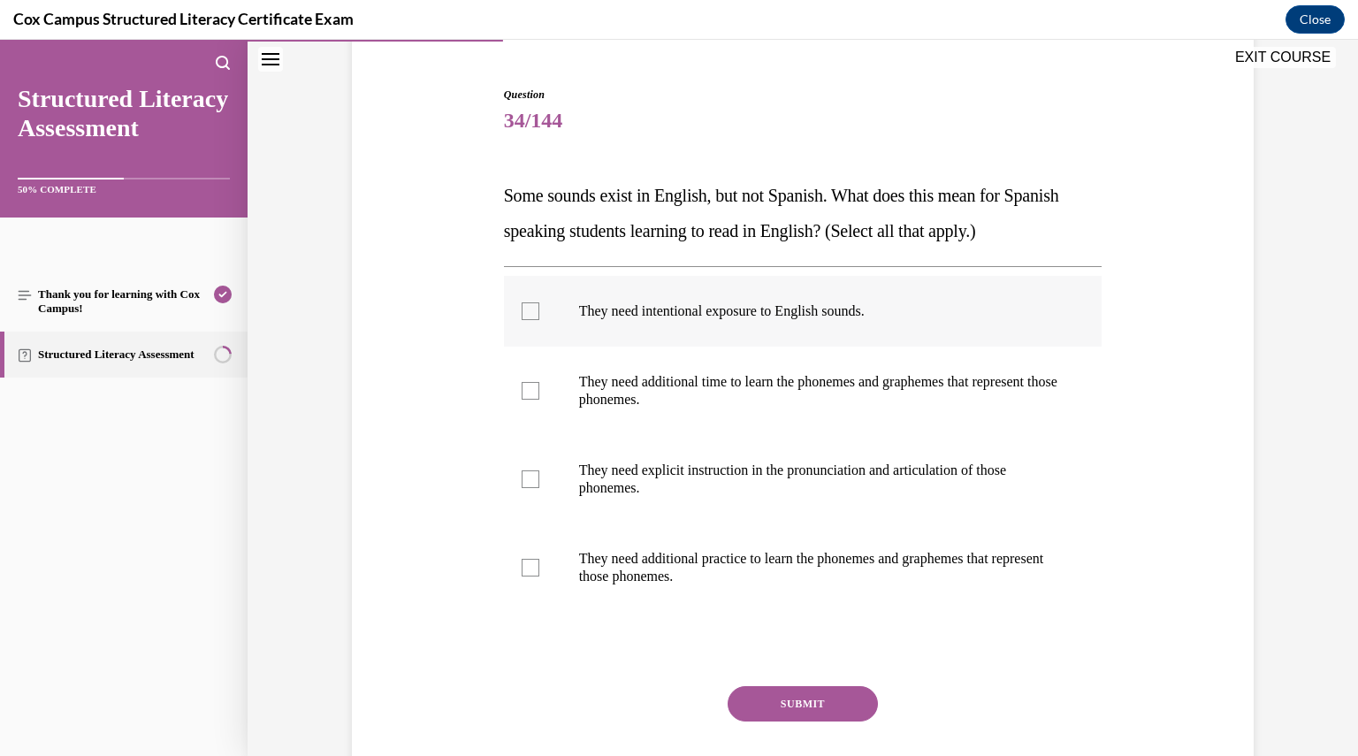
click at [700, 320] on label "They need intentional exposure to English sounds." at bounding box center [803, 311] width 599 height 71
click at [539, 320] on input "They need intentional exposure to English sounds." at bounding box center [531, 311] width 18 height 18
checkbox input "true"
click at [634, 378] on p "They need additional time to learn the phonemes and graphemes that represent th…" at bounding box center [818, 390] width 479 height 35
click at [539, 382] on input "They need additional time to learn the phonemes and graphemes that represent th…" at bounding box center [531, 391] width 18 height 18
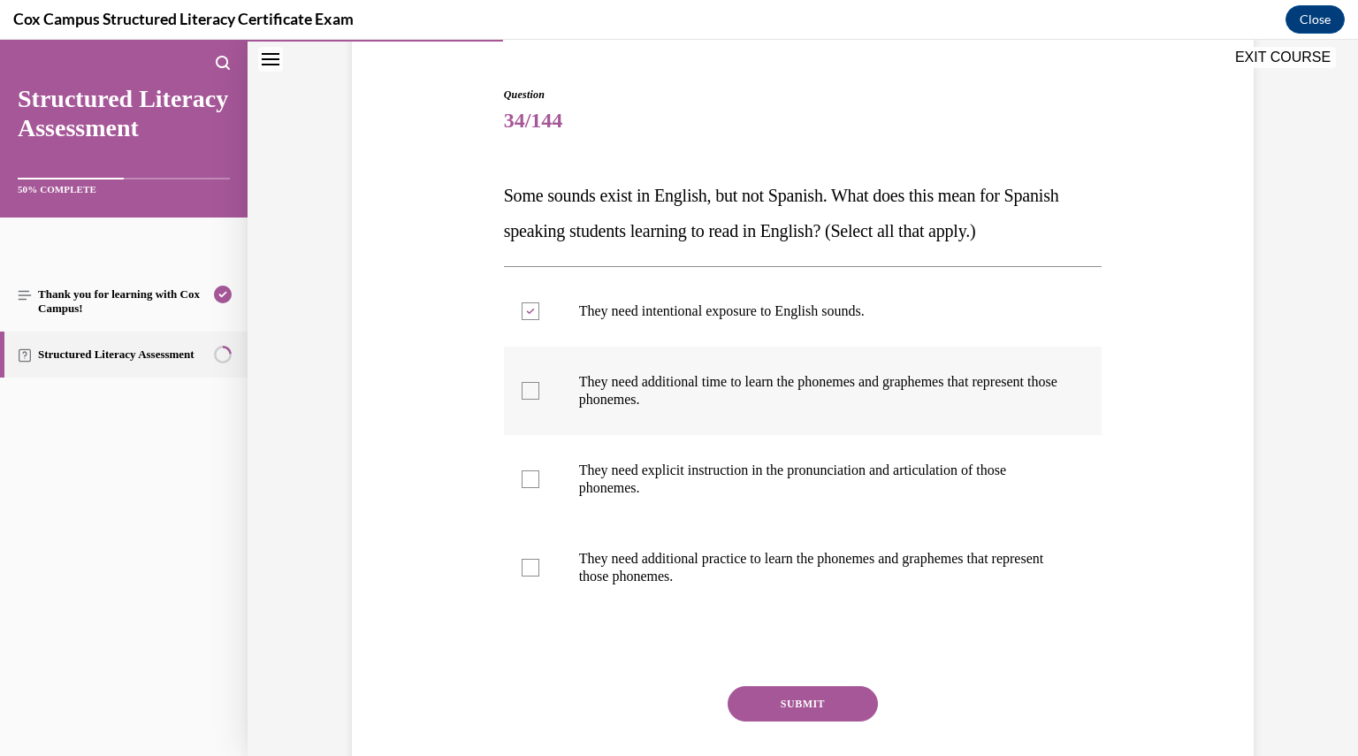
checkbox input "true"
click at [616, 457] on label "They need explicit instruction in the pronunciation and articulation of those p…" at bounding box center [803, 479] width 599 height 88
click at [539, 470] on input "They need explicit instruction in the pronunciation and articulation of those p…" at bounding box center [531, 479] width 18 height 18
checkbox input "true"
click at [646, 587] on label "They need additional practice to learn the phonemes and graphemes that represen…" at bounding box center [803, 568] width 599 height 88
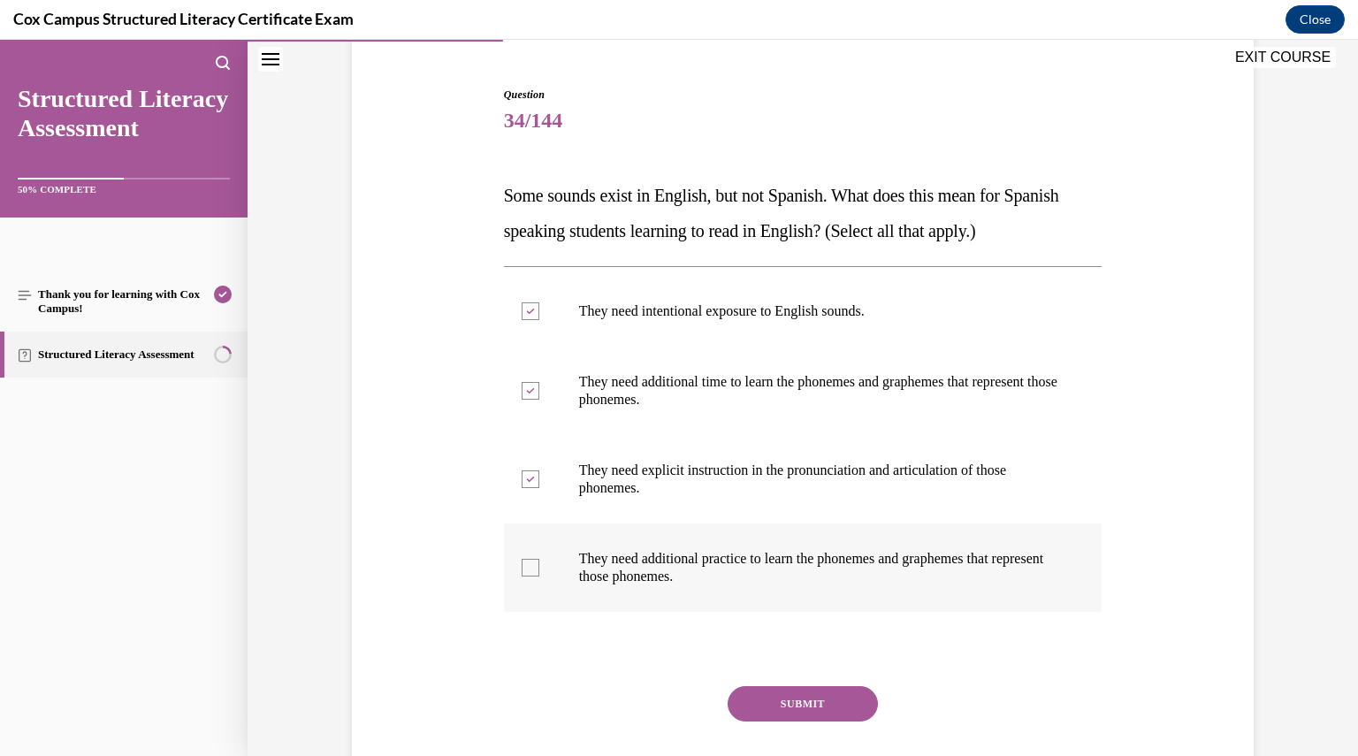
click at [539, 577] on input "They need additional practice to learn the phonemes and graphemes that represen…" at bounding box center [531, 568] width 18 height 18
checkbox input "true"
click at [784, 692] on button "SUBMIT" at bounding box center [803, 703] width 150 height 35
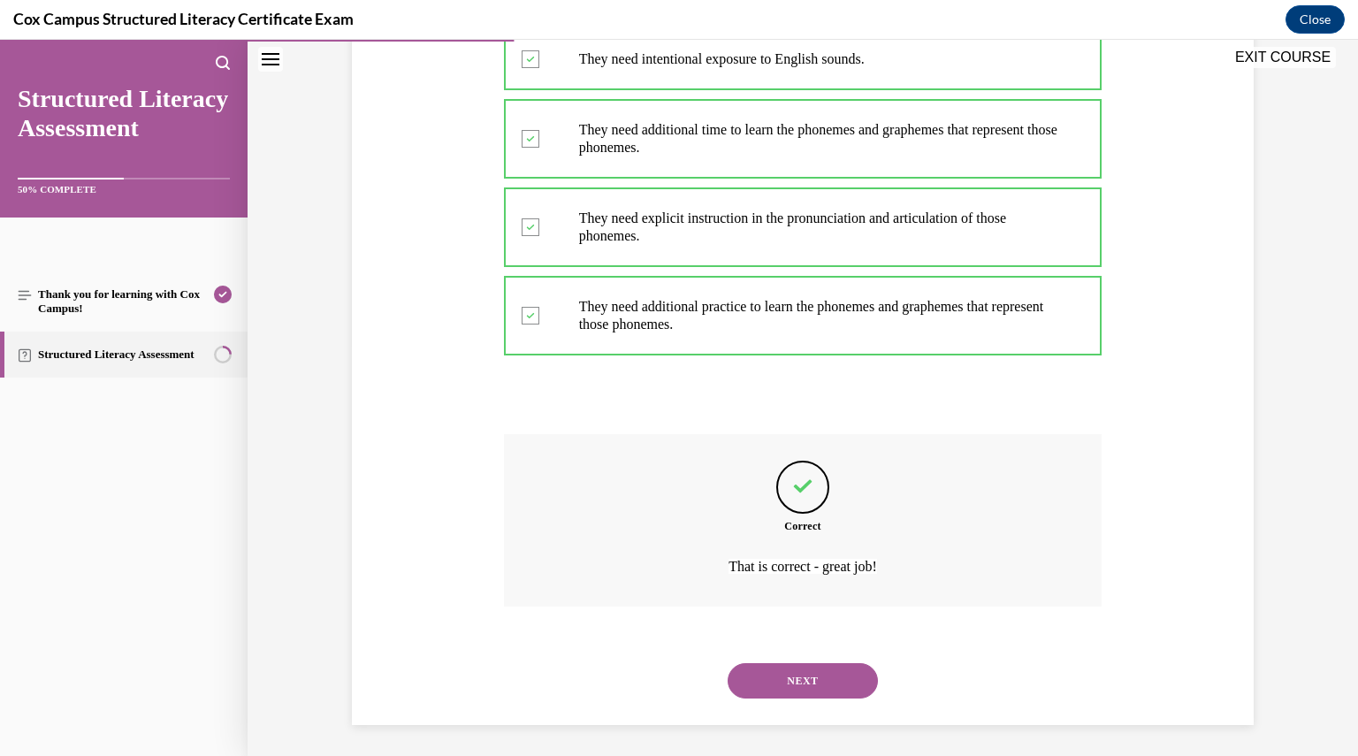
scroll to position [415, 0]
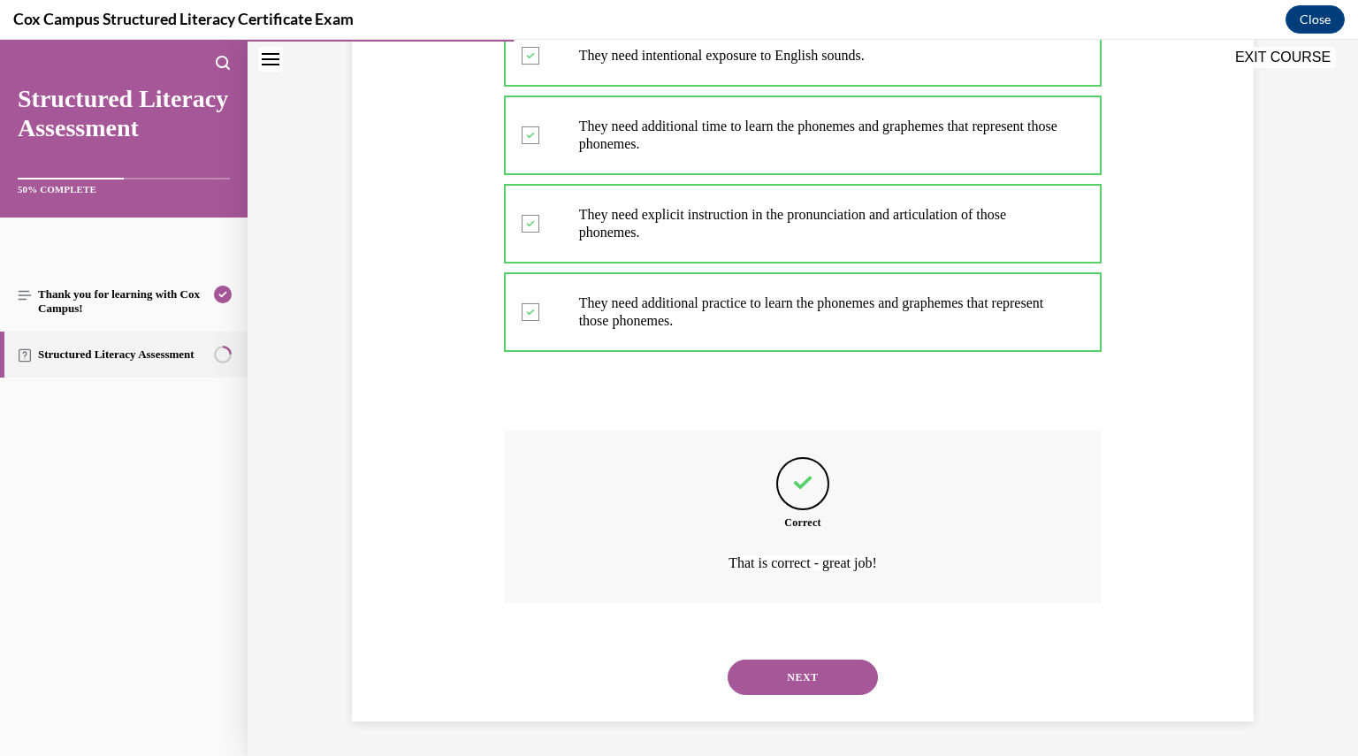
click at [784, 692] on button "NEXT" at bounding box center [803, 677] width 150 height 35
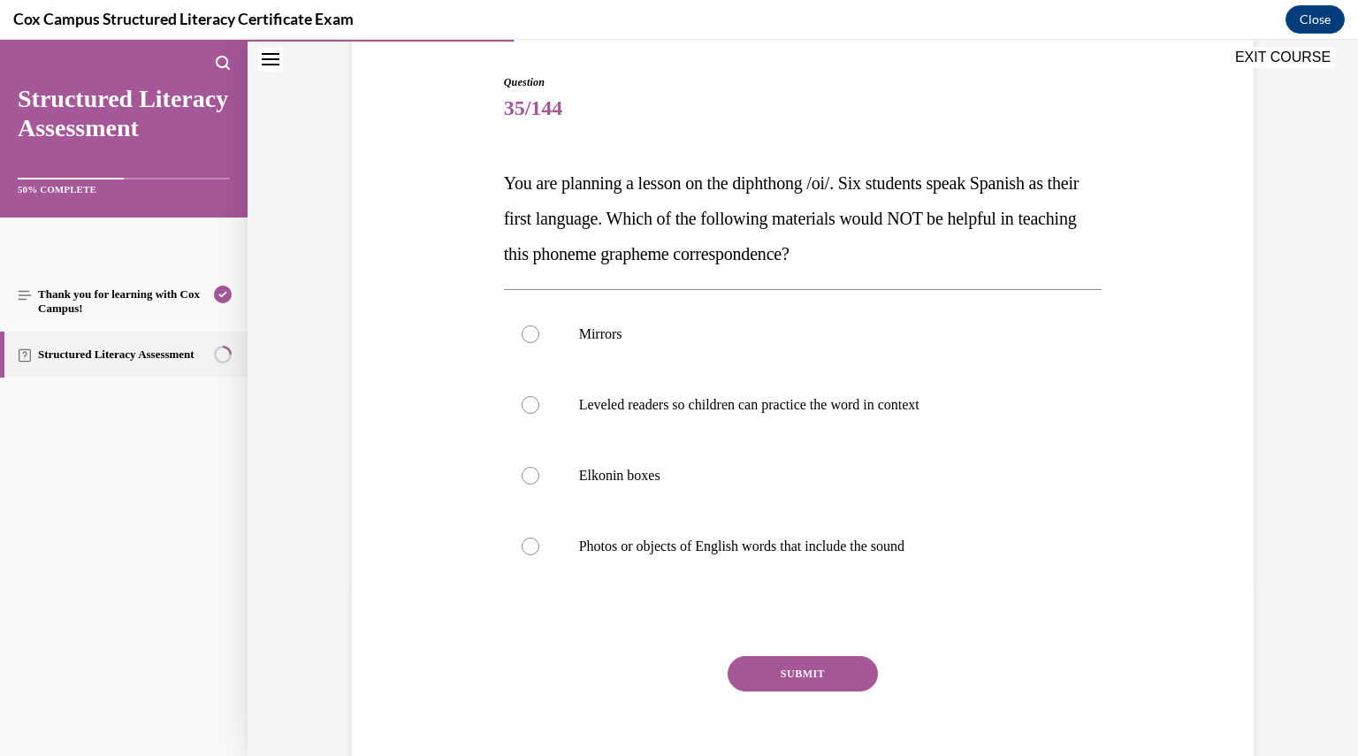
scroll to position [189, 0]
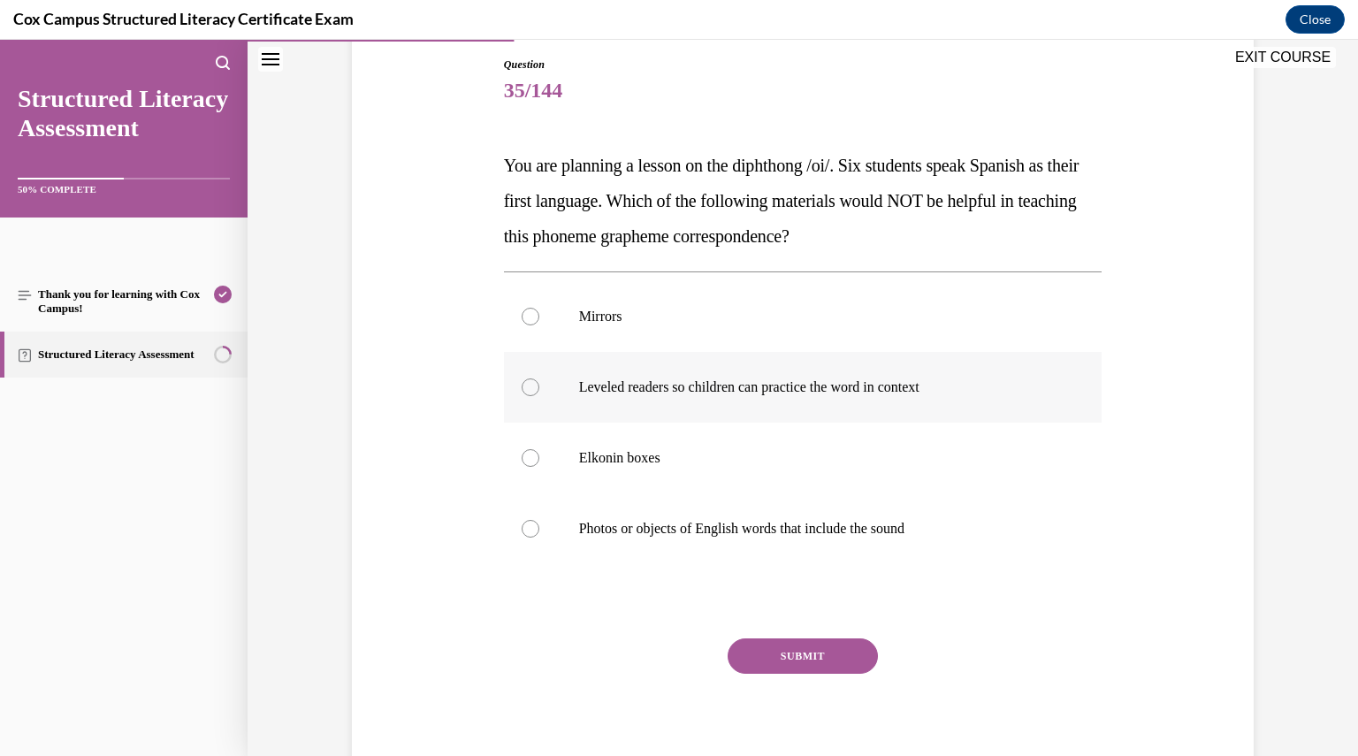
click at [852, 402] on label "Leveled readers so children can practice the word in context" at bounding box center [803, 387] width 599 height 71
click at [539, 396] on input "Leveled readers so children can practice the word in context" at bounding box center [531, 388] width 18 height 18
radio input "true"
click at [812, 657] on button "SUBMIT" at bounding box center [803, 656] width 150 height 35
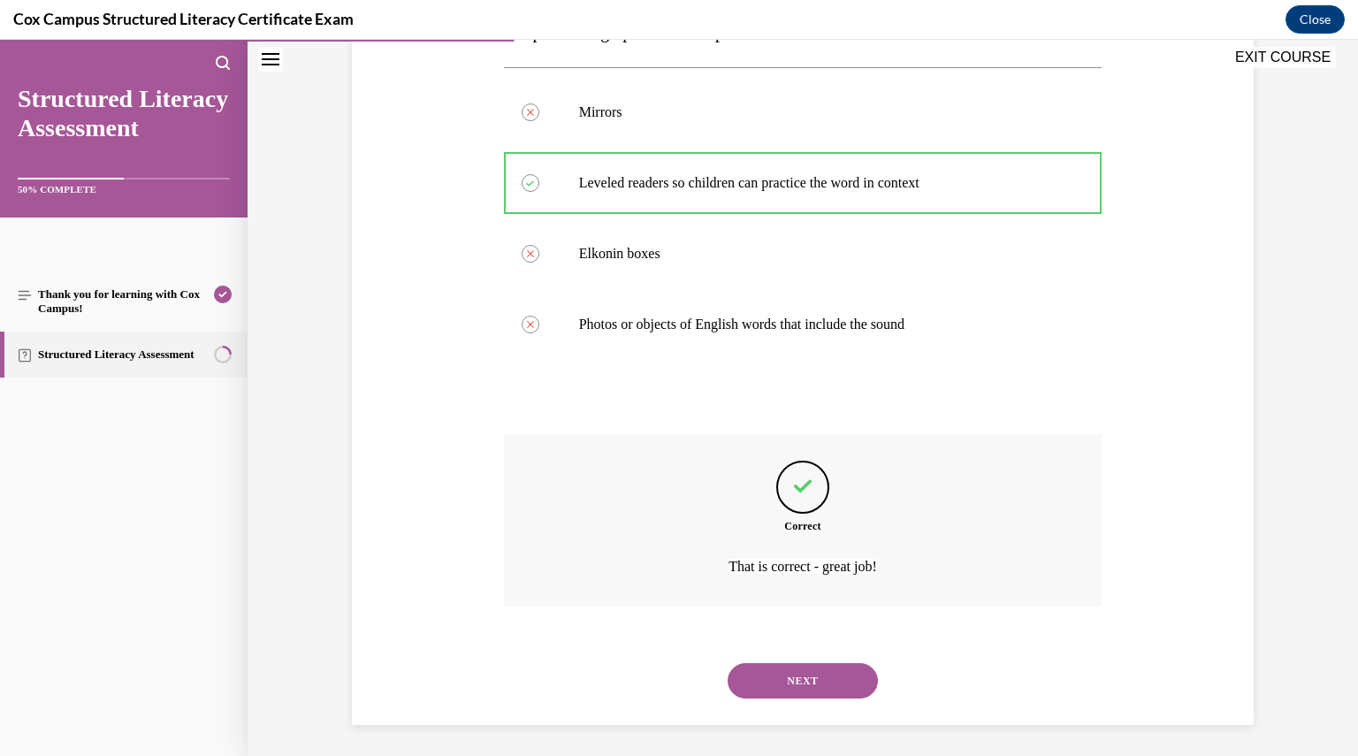
scroll to position [397, 0]
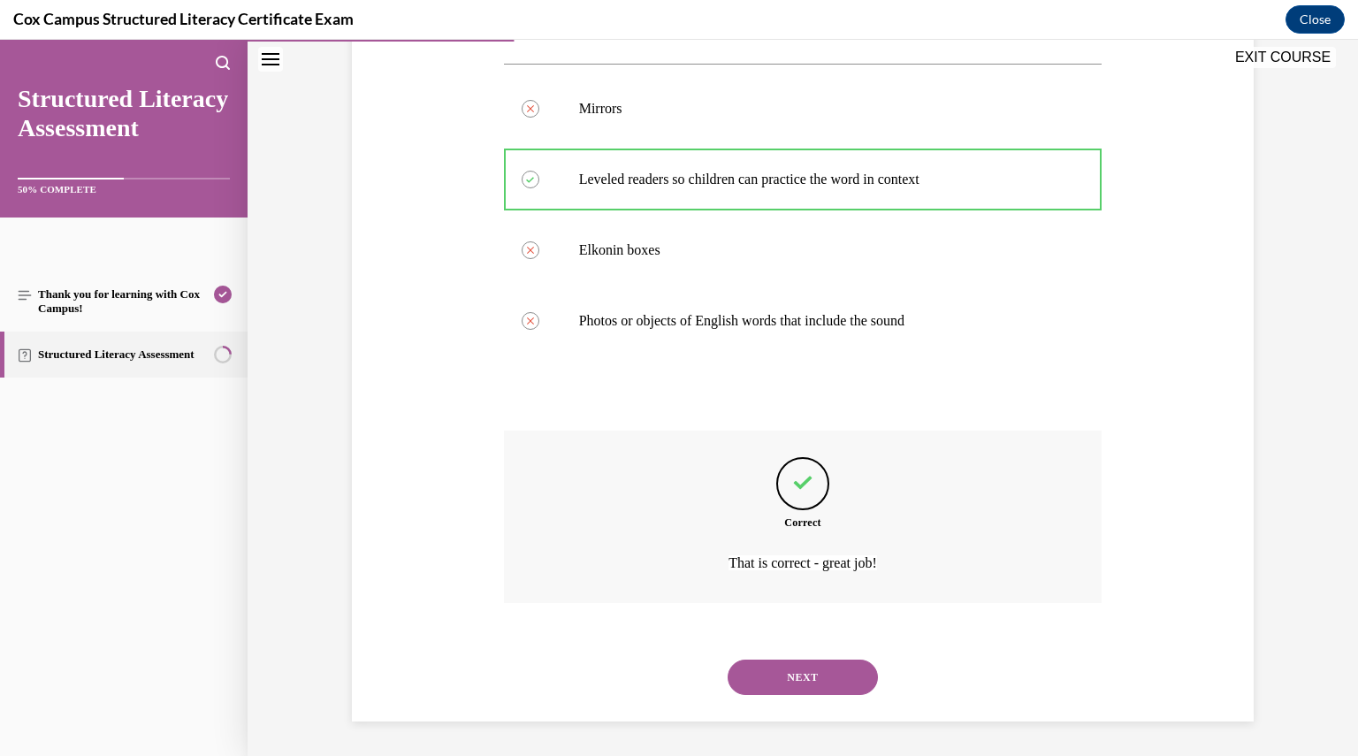
click at [802, 684] on button "NEXT" at bounding box center [803, 677] width 150 height 35
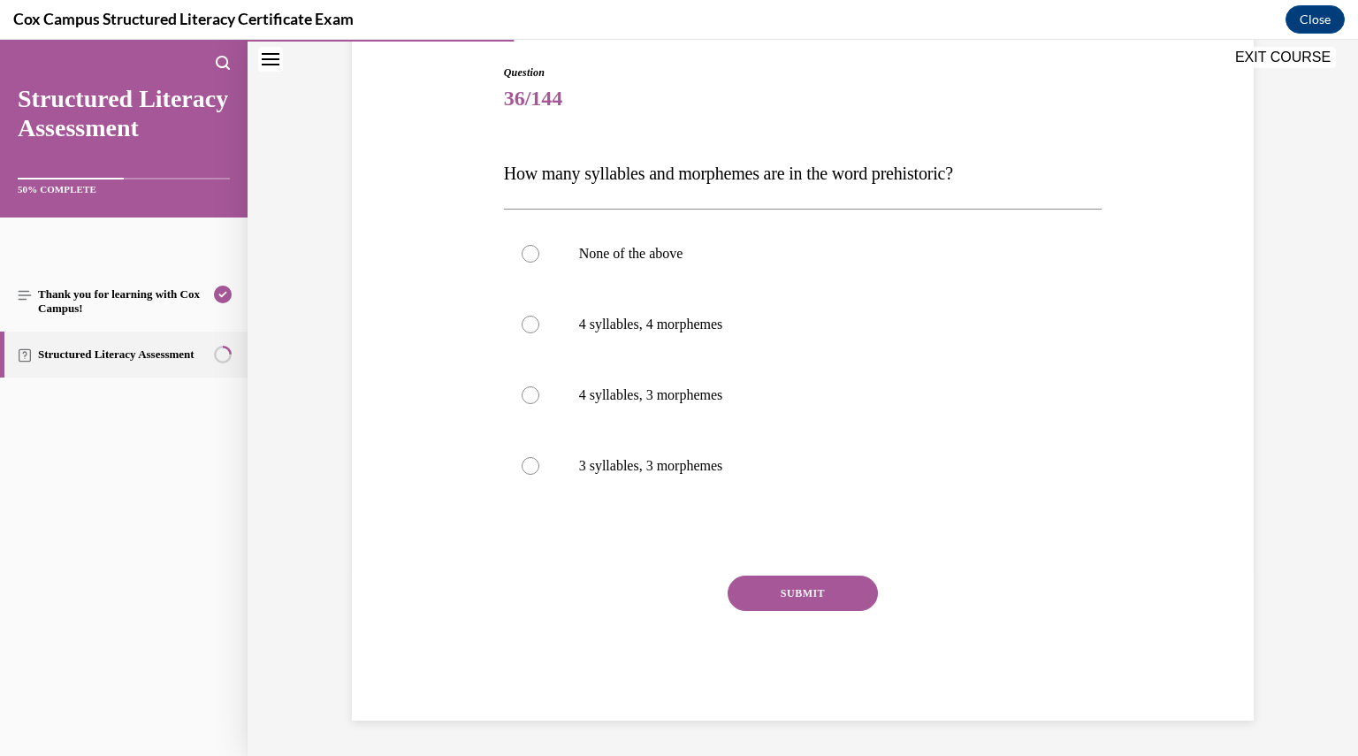
scroll to position [180, 0]
click at [639, 412] on label "4 syllables, 3 morphemes" at bounding box center [803, 396] width 599 height 71
click at [539, 405] on input "4 syllables, 3 morphemes" at bounding box center [531, 396] width 18 height 18
radio input "true"
click at [773, 602] on button "SUBMIT" at bounding box center [803, 594] width 150 height 35
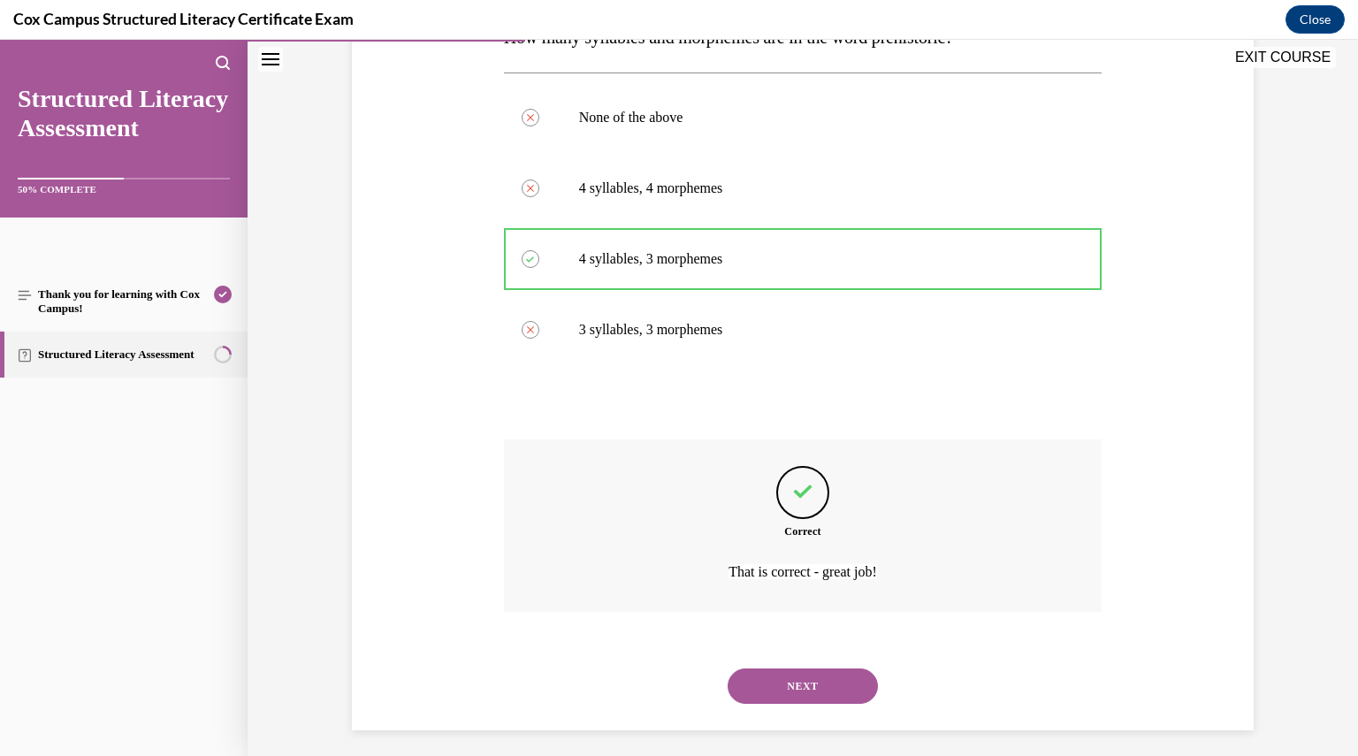
scroll to position [326, 0]
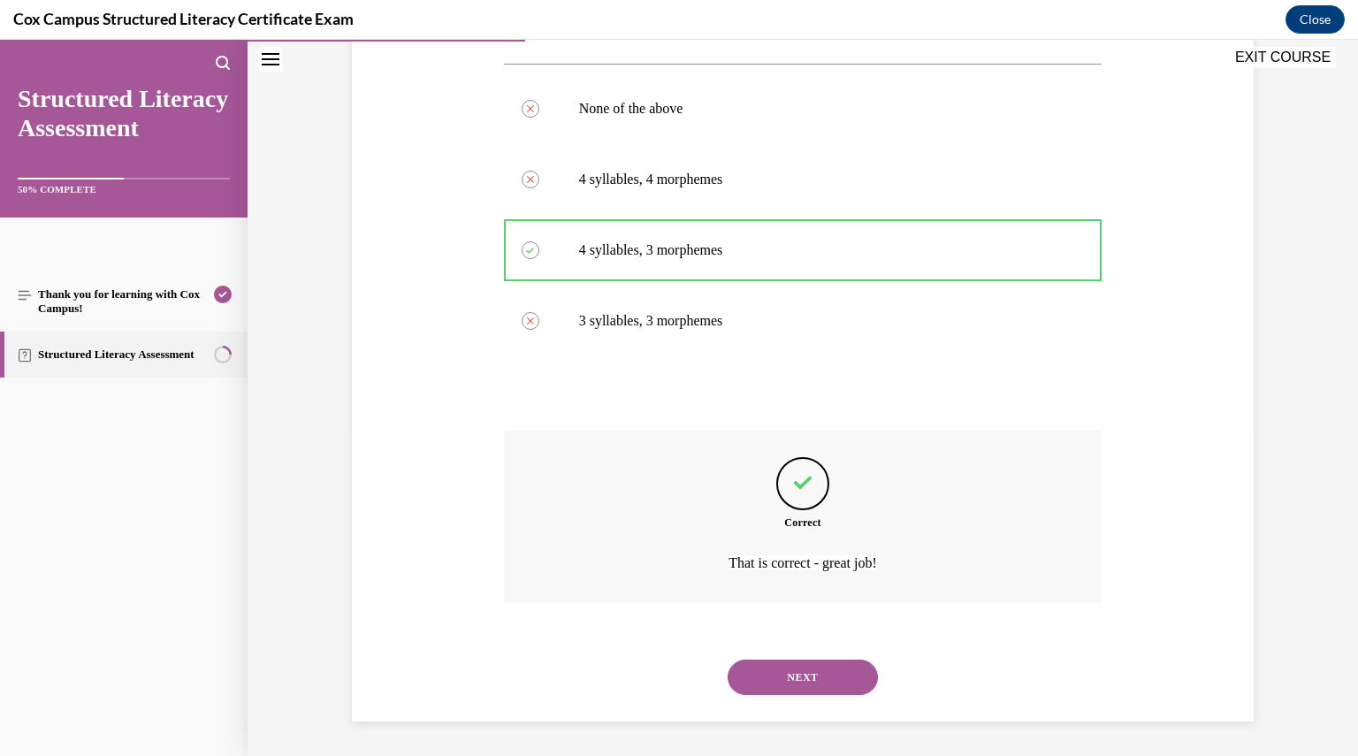
click at [793, 662] on button "NEXT" at bounding box center [803, 677] width 150 height 35
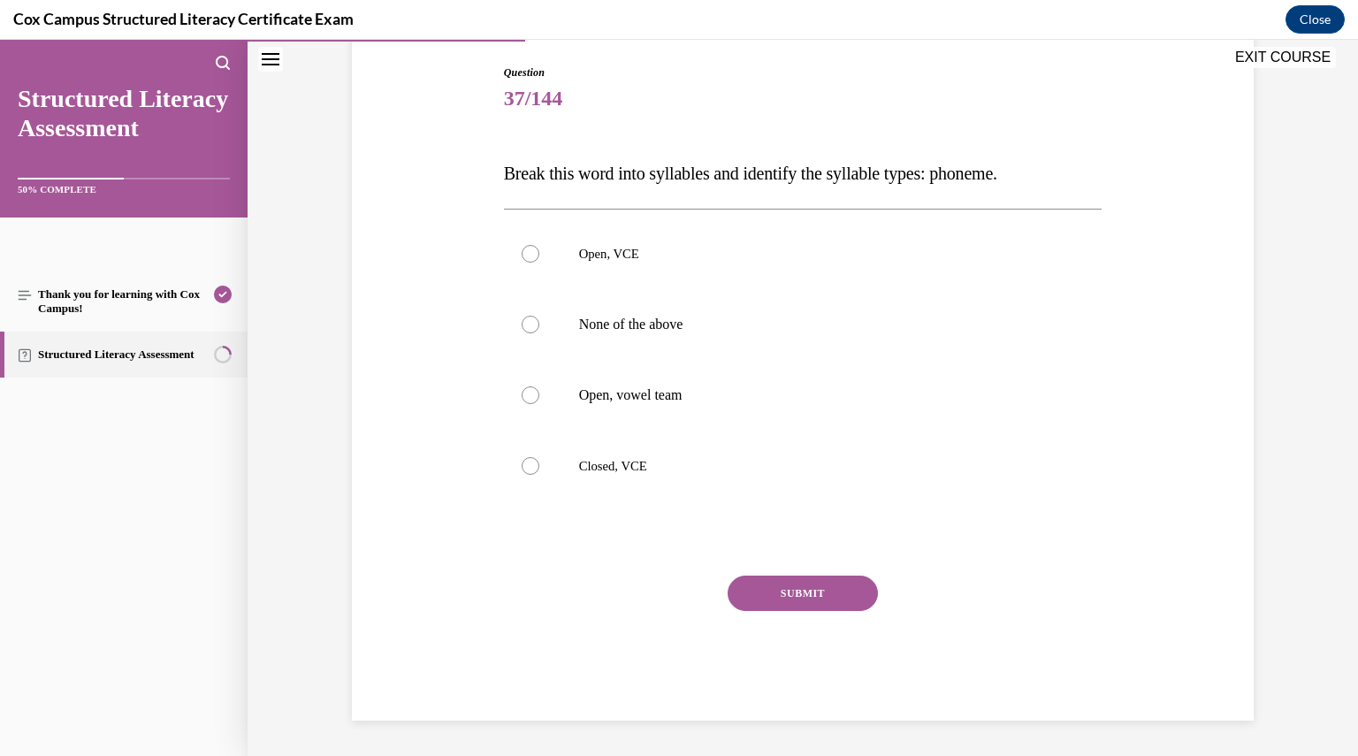
scroll to position [180, 0]
click at [613, 245] on label "Open, VCE" at bounding box center [803, 254] width 599 height 71
click at [539, 246] on input "Open, VCE" at bounding box center [531, 255] width 18 height 18
radio input "true"
click at [773, 600] on button "SUBMIT" at bounding box center [803, 594] width 150 height 35
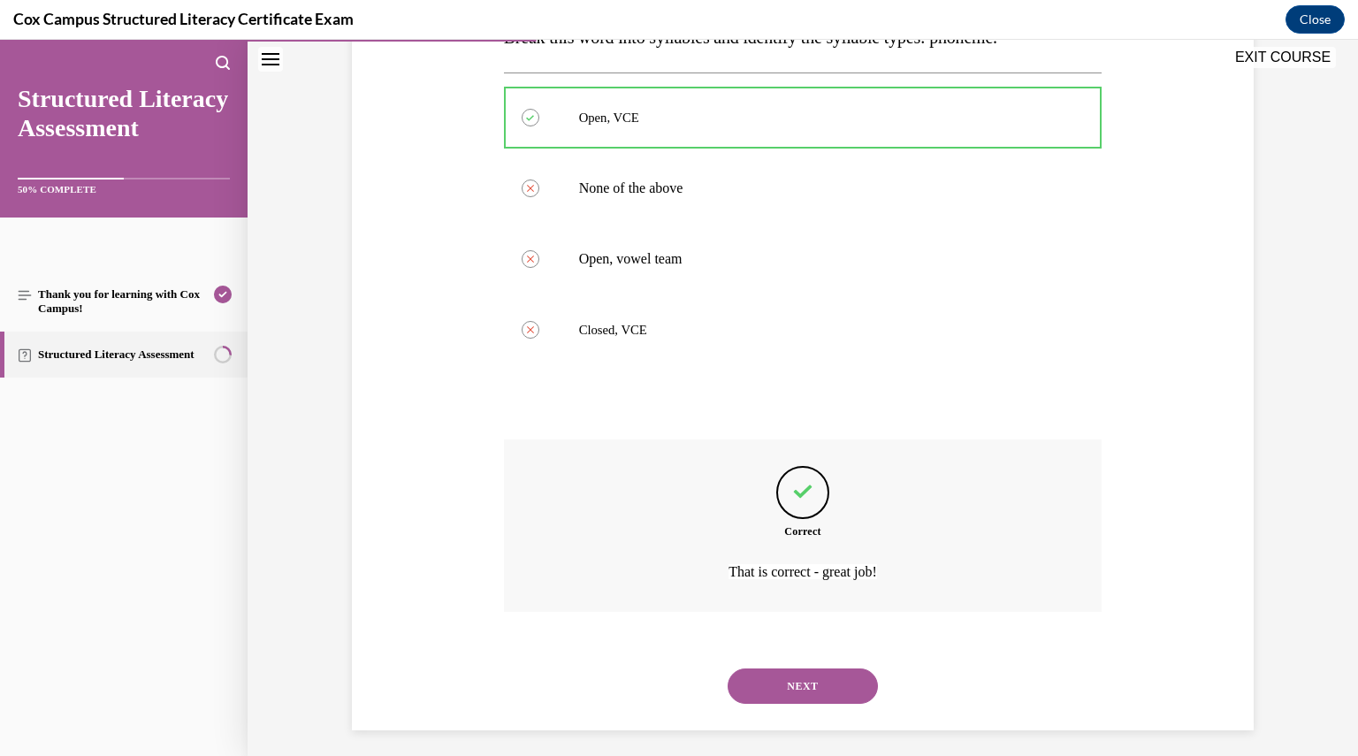
scroll to position [326, 0]
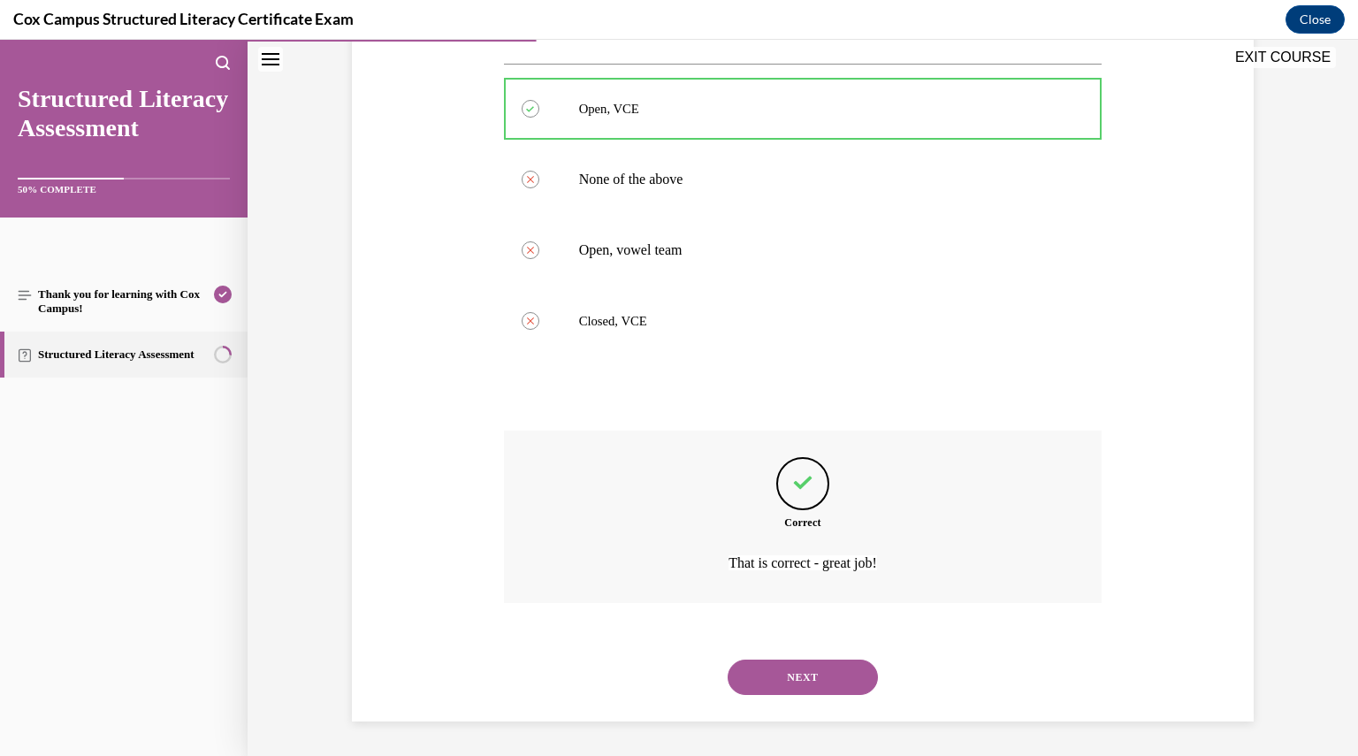
click at [791, 681] on button "NEXT" at bounding box center [803, 677] width 150 height 35
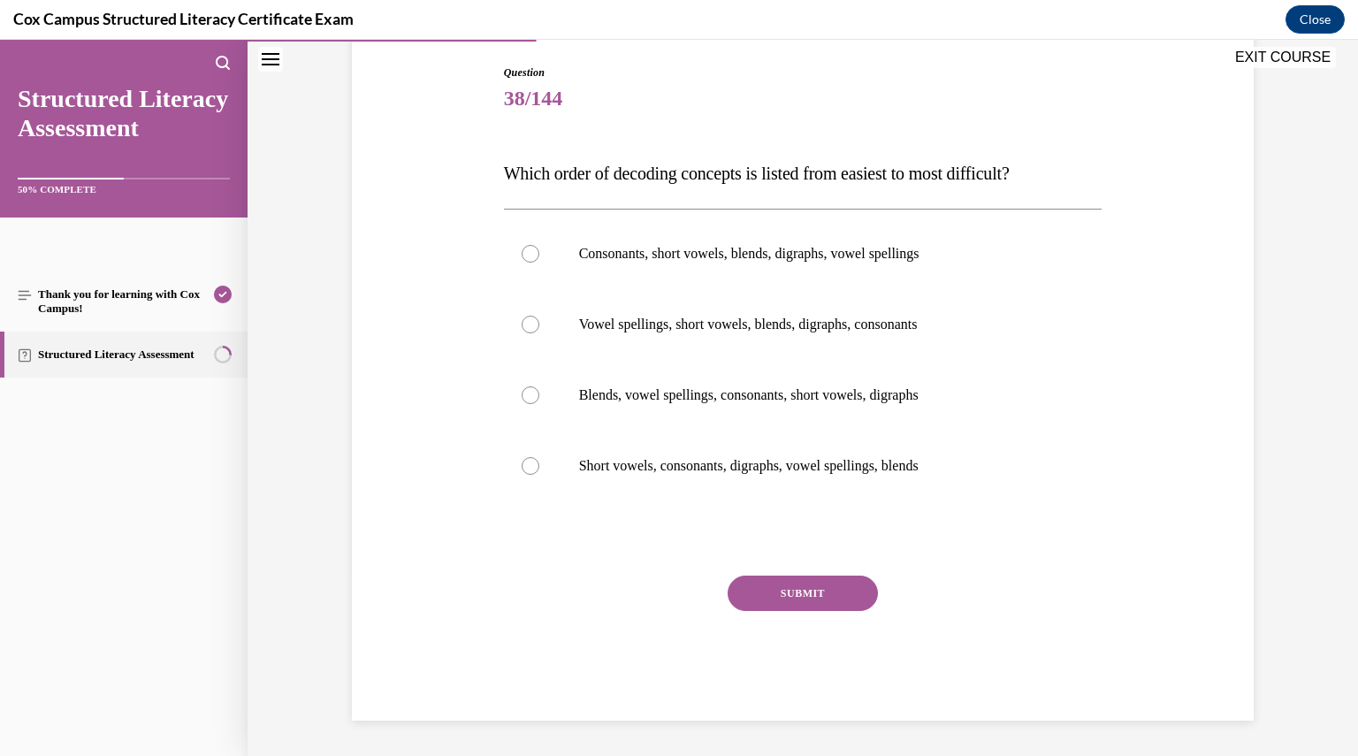
scroll to position [180, 0]
click at [679, 263] on p "Consonants, short vowels, blends, digraphs, vowel spellings" at bounding box center [818, 255] width 479 height 18
click at [539, 263] on input "Consonants, short vowels, blends, digraphs, vowel spellings" at bounding box center [531, 255] width 18 height 18
radio input "true"
click at [787, 585] on button "SUBMIT" at bounding box center [803, 594] width 150 height 35
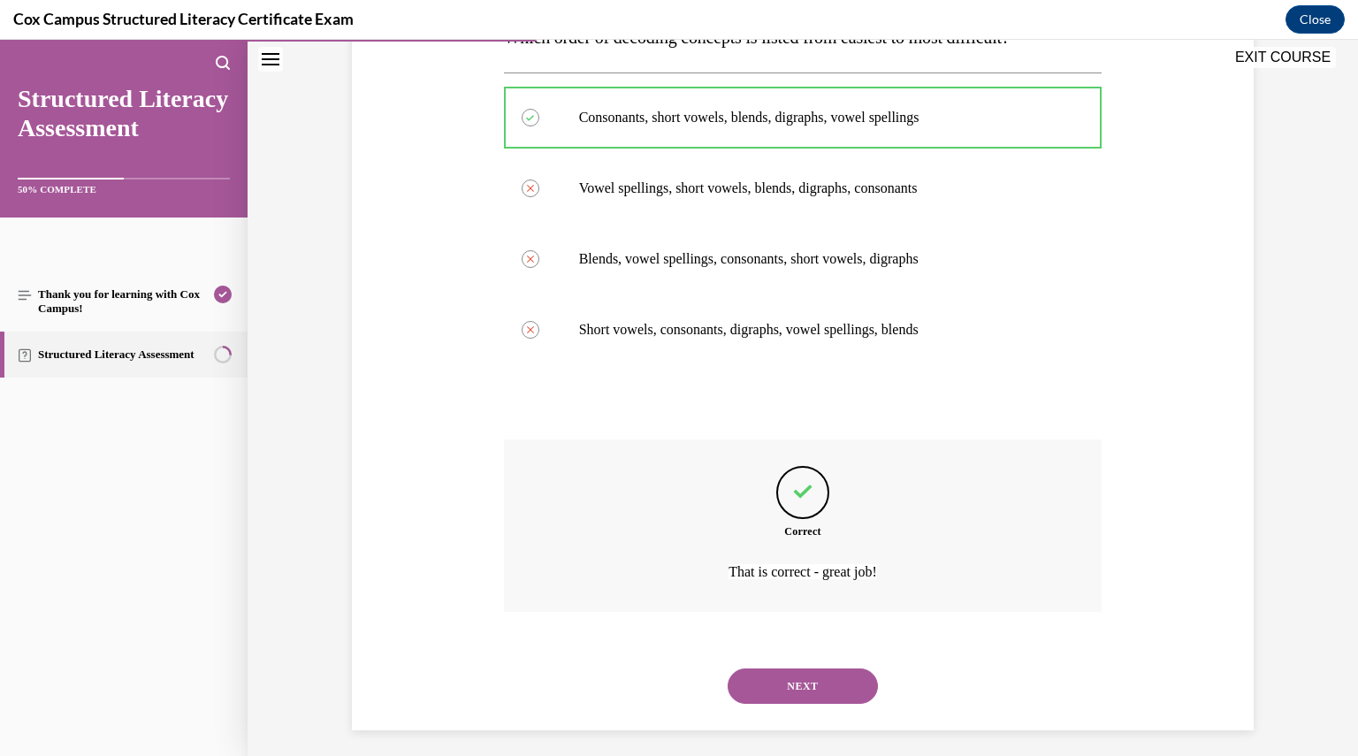
scroll to position [326, 0]
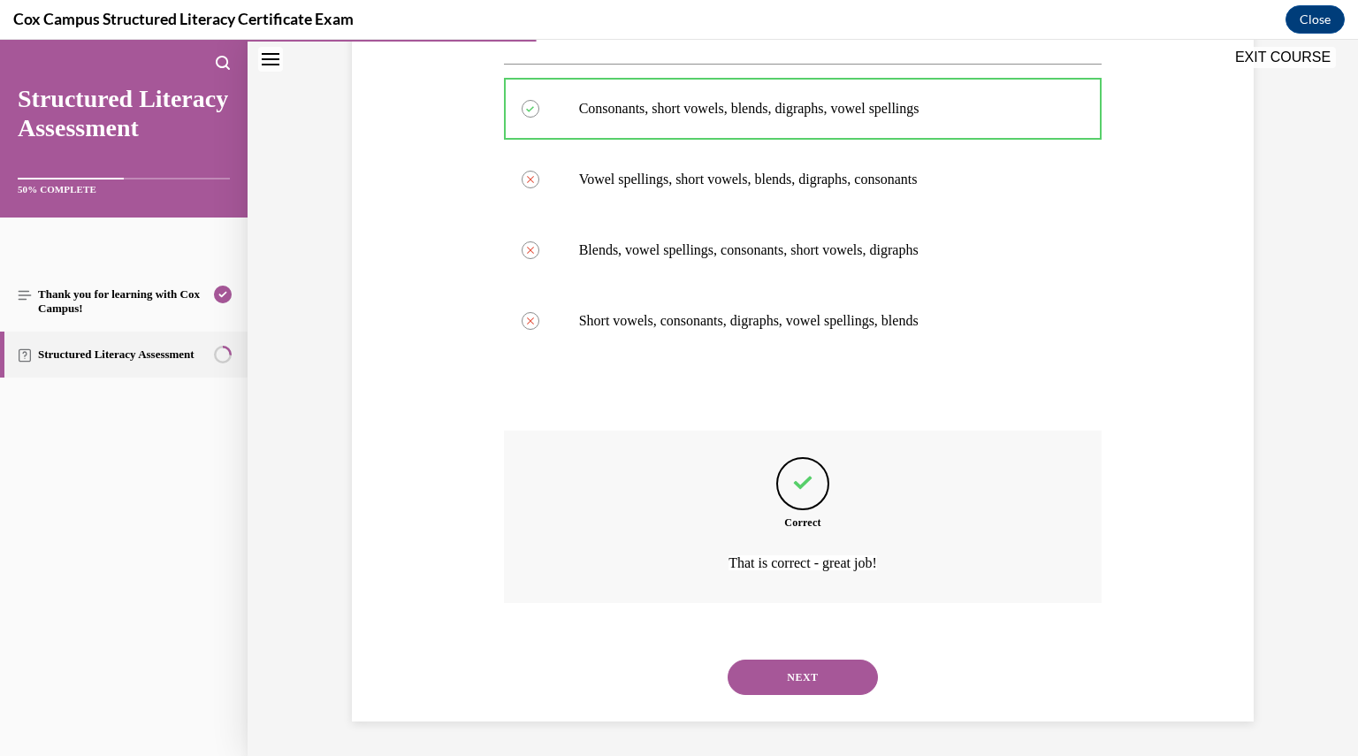
click at [801, 675] on button "NEXT" at bounding box center [803, 677] width 150 height 35
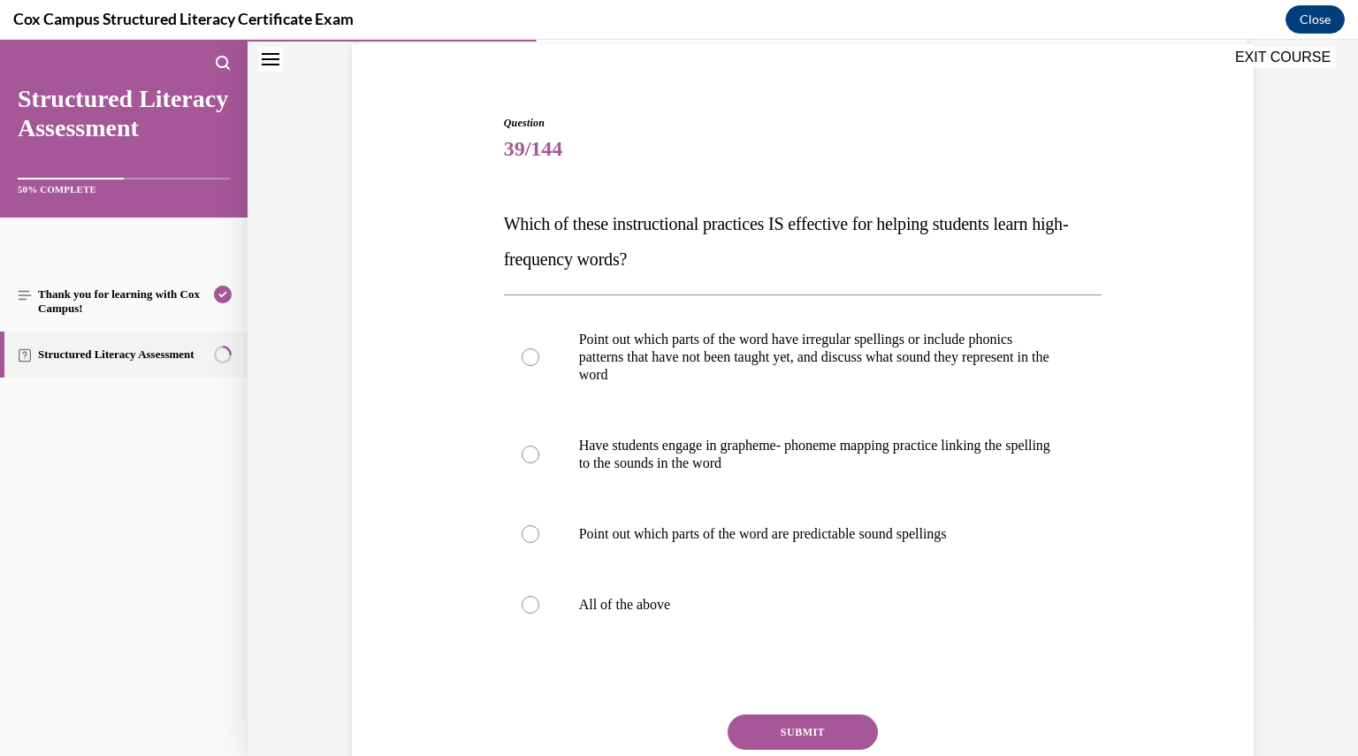
scroll to position [134, 0]
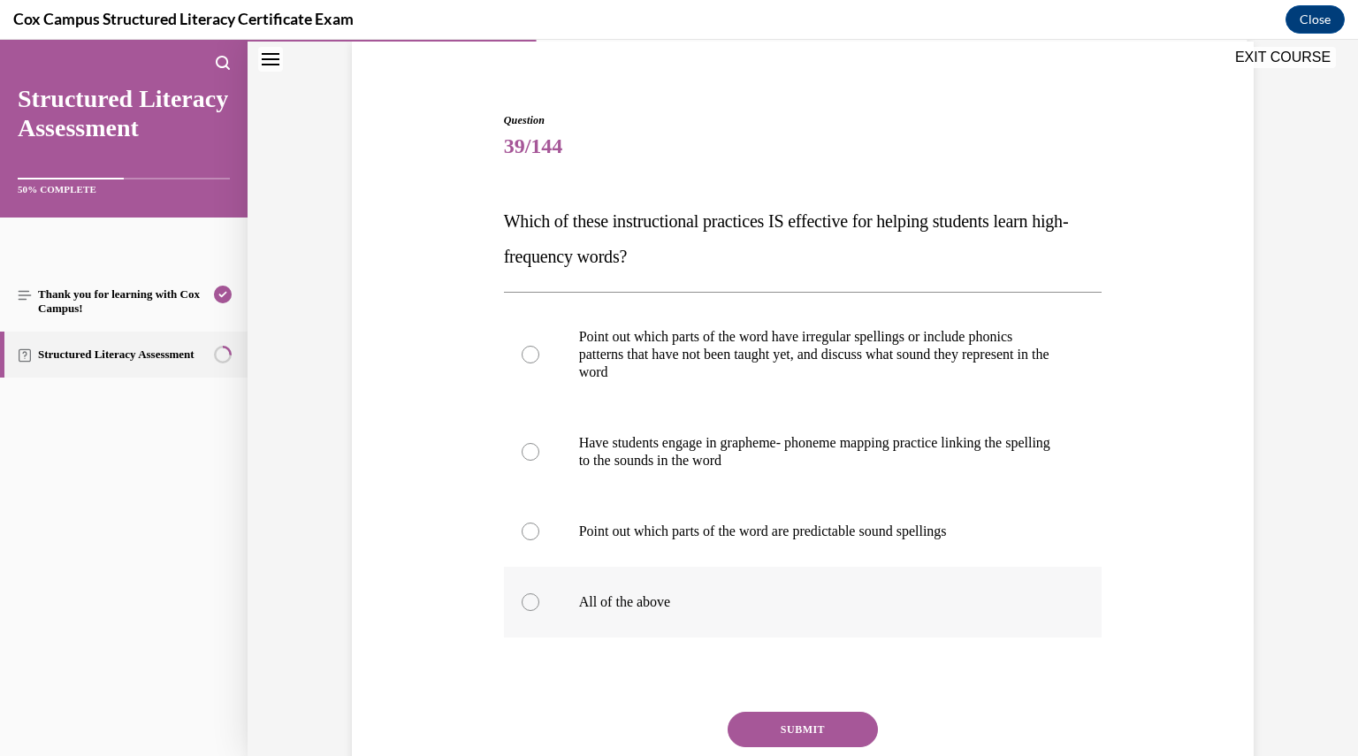
click at [564, 615] on label "All of the above" at bounding box center [803, 602] width 599 height 71
click at [539, 611] on input "All of the above" at bounding box center [531, 602] width 18 height 18
radio input "true"
drag, startPoint x: 796, startPoint y: 745, endPoint x: 785, endPoint y: 721, distance: 26.1
click at [785, 721] on button "SUBMIT" at bounding box center [803, 729] width 150 height 35
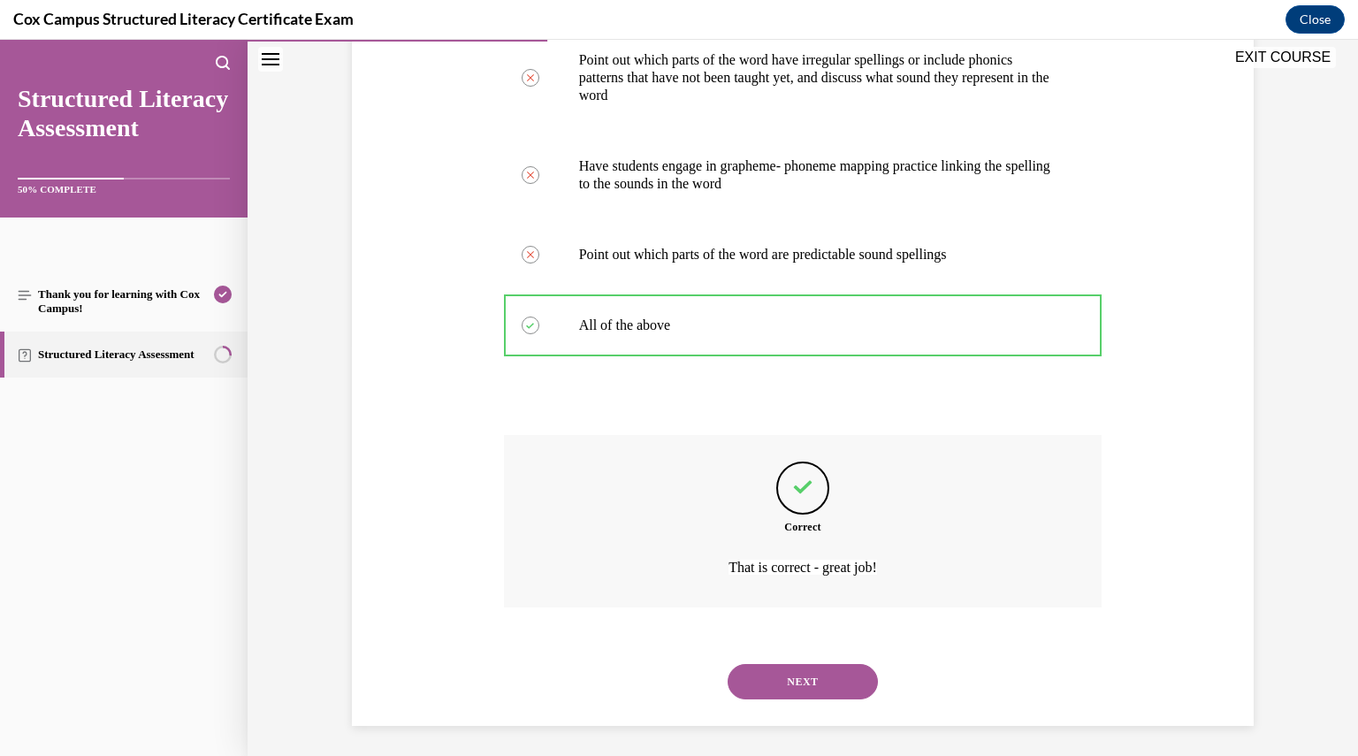
scroll to position [415, 0]
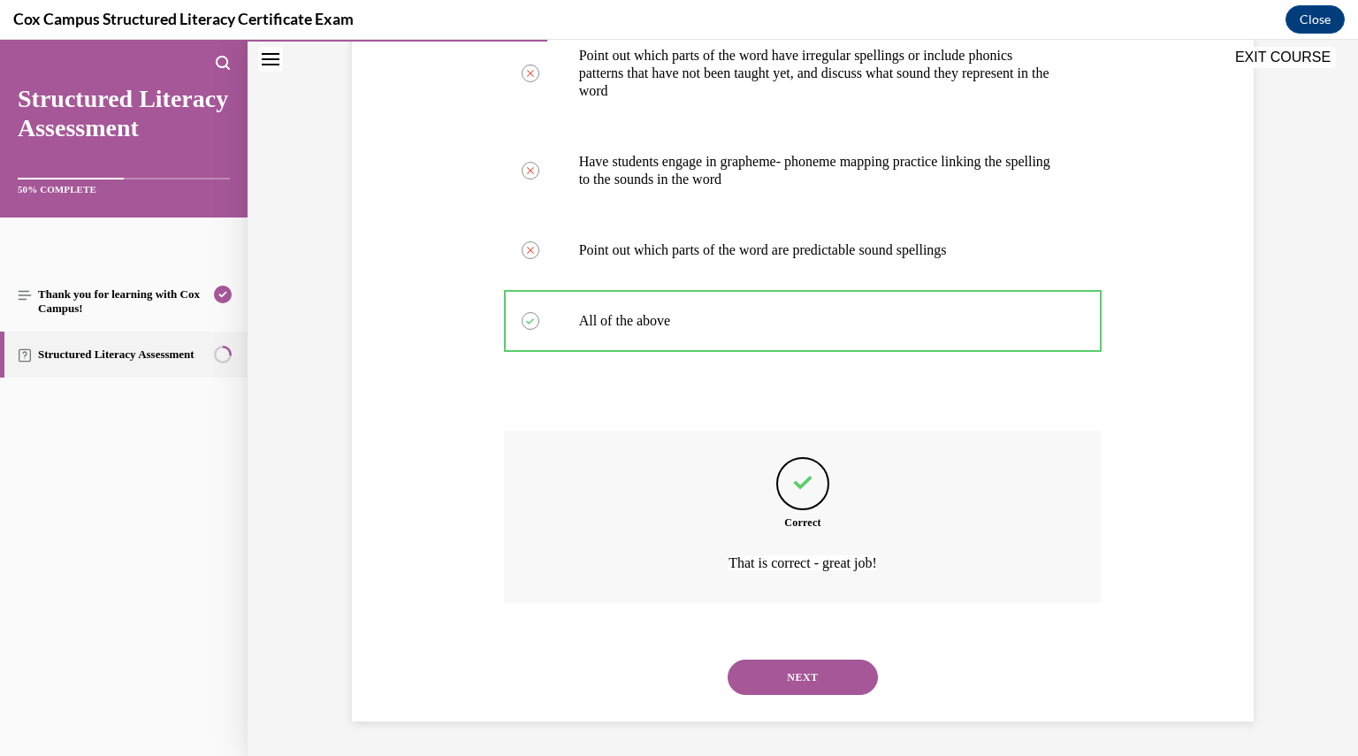
click at [776, 678] on button "NEXT" at bounding box center [803, 677] width 150 height 35
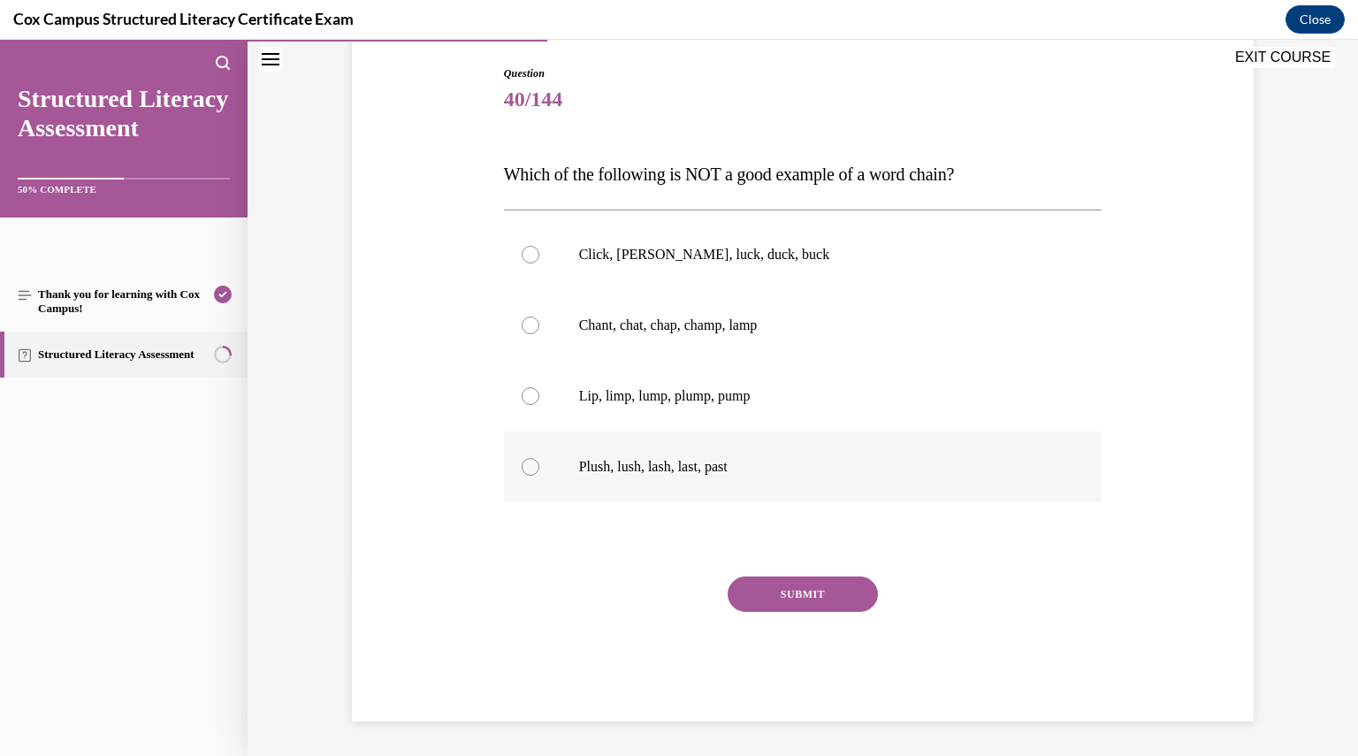
click at [620, 454] on label "Plush, lush, lash, last, past" at bounding box center [803, 467] width 599 height 71
click at [539, 458] on input "Plush, lush, lash, last, past" at bounding box center [531, 467] width 18 height 18
radio input "true"
click at [762, 592] on button "SUBMIT" at bounding box center [803, 594] width 150 height 35
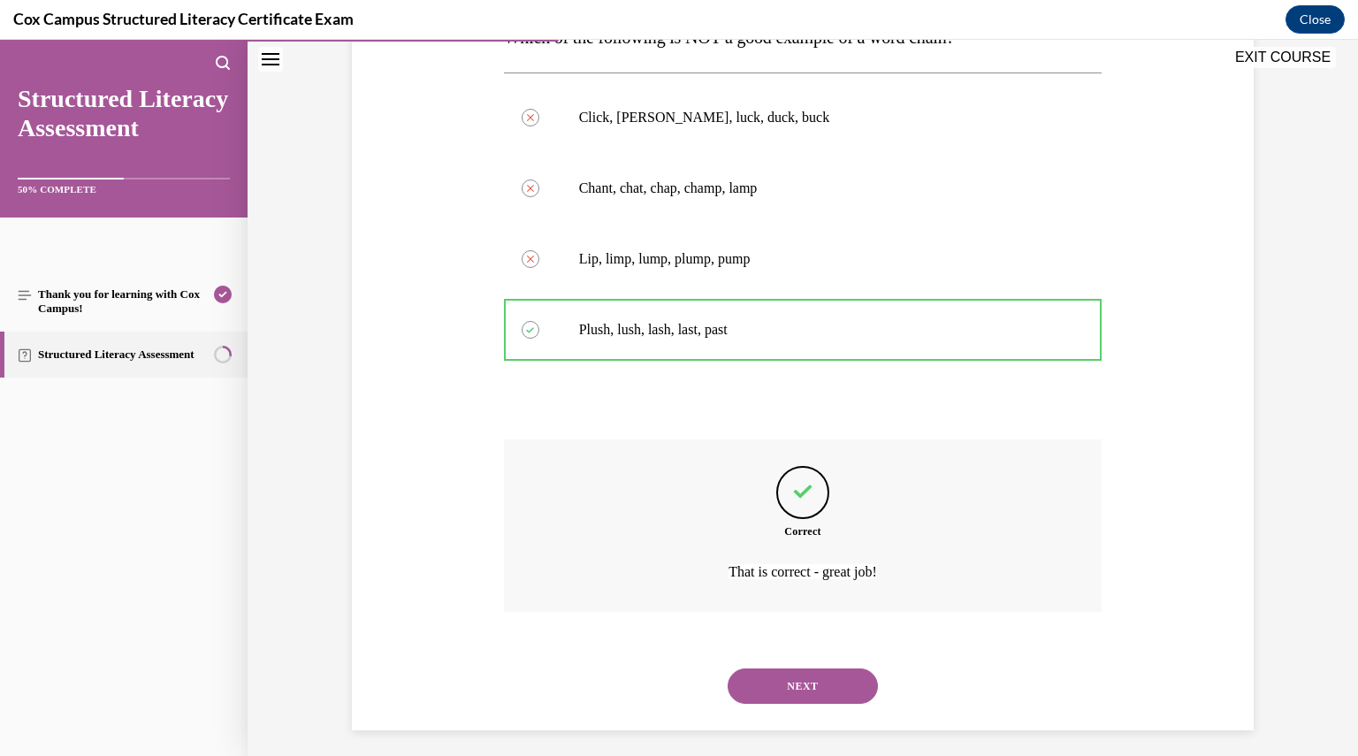
scroll to position [326, 0]
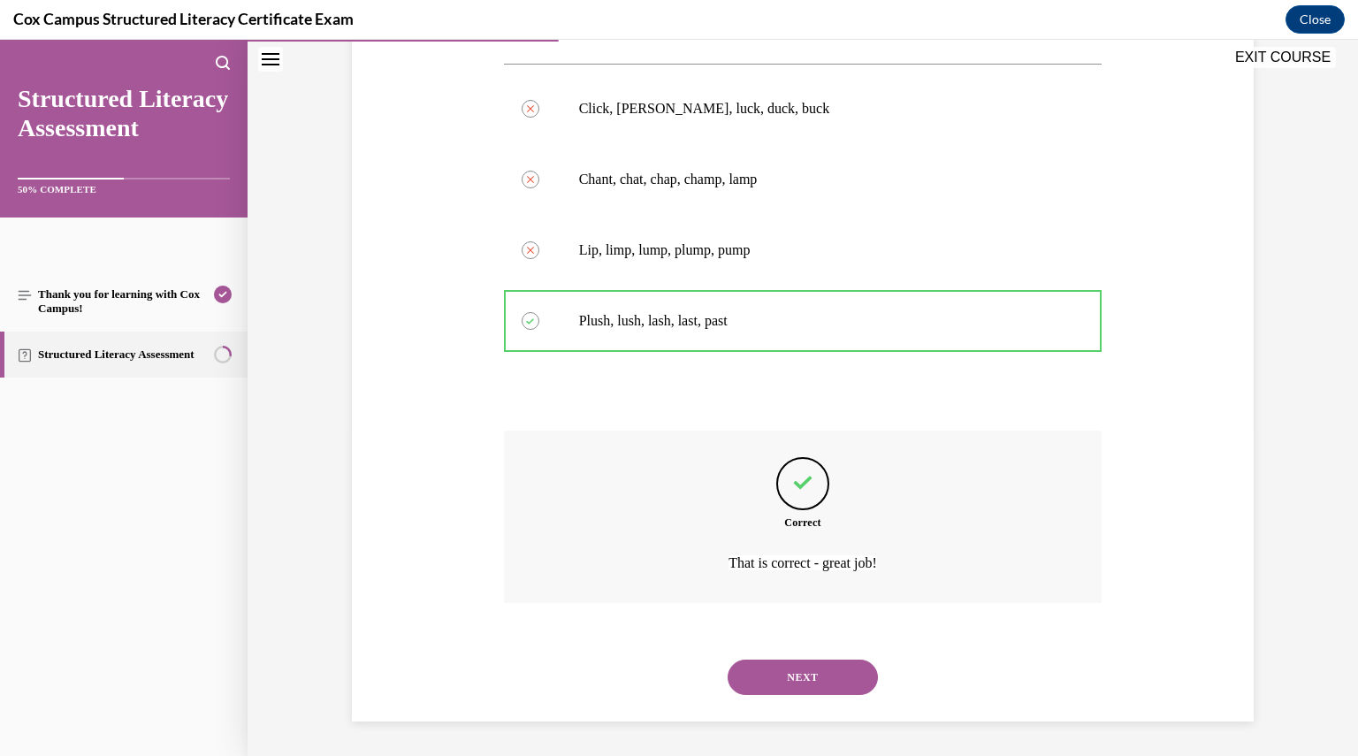
click at [786, 662] on button "NEXT" at bounding box center [803, 677] width 150 height 35
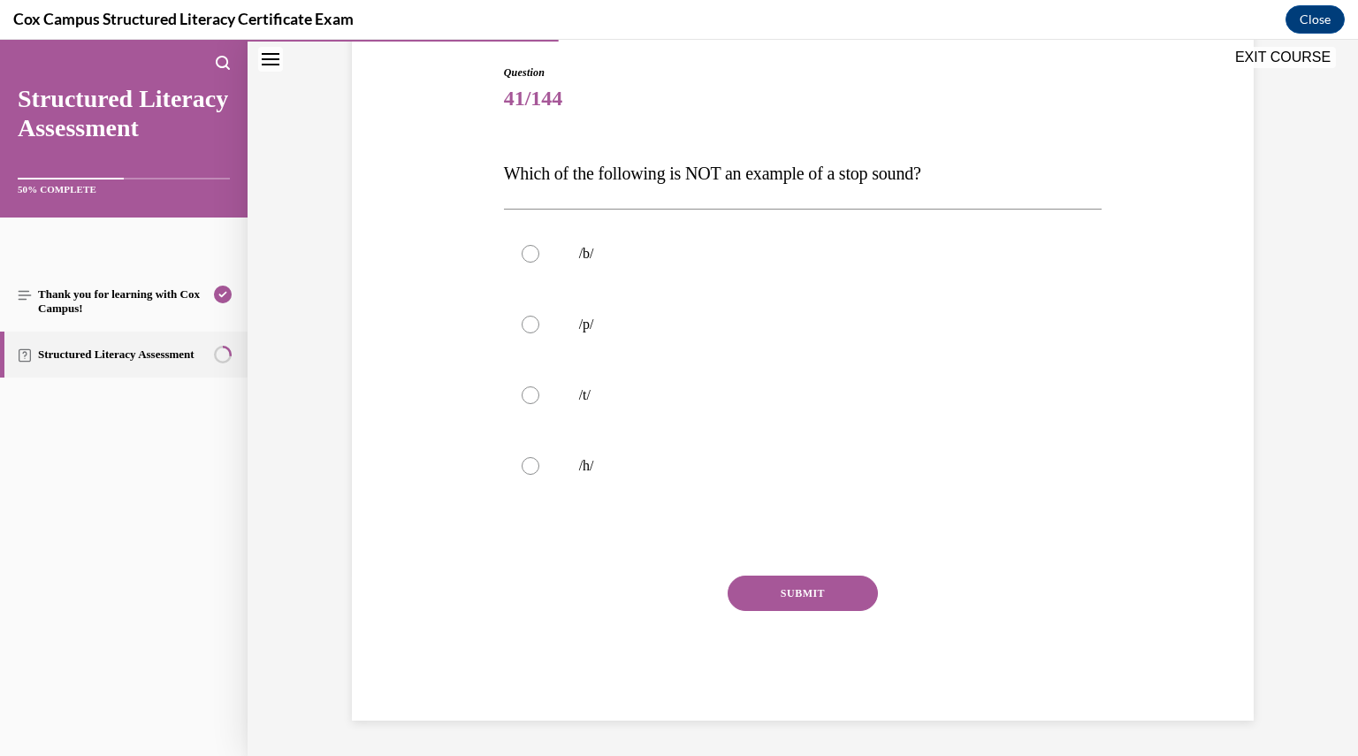
scroll to position [180, 0]
click at [569, 480] on label "/h/" at bounding box center [803, 467] width 599 height 71
click at [539, 476] on input "/h/" at bounding box center [531, 467] width 18 height 18
radio input "true"
click at [772, 600] on button "SUBMIT" at bounding box center [803, 594] width 150 height 35
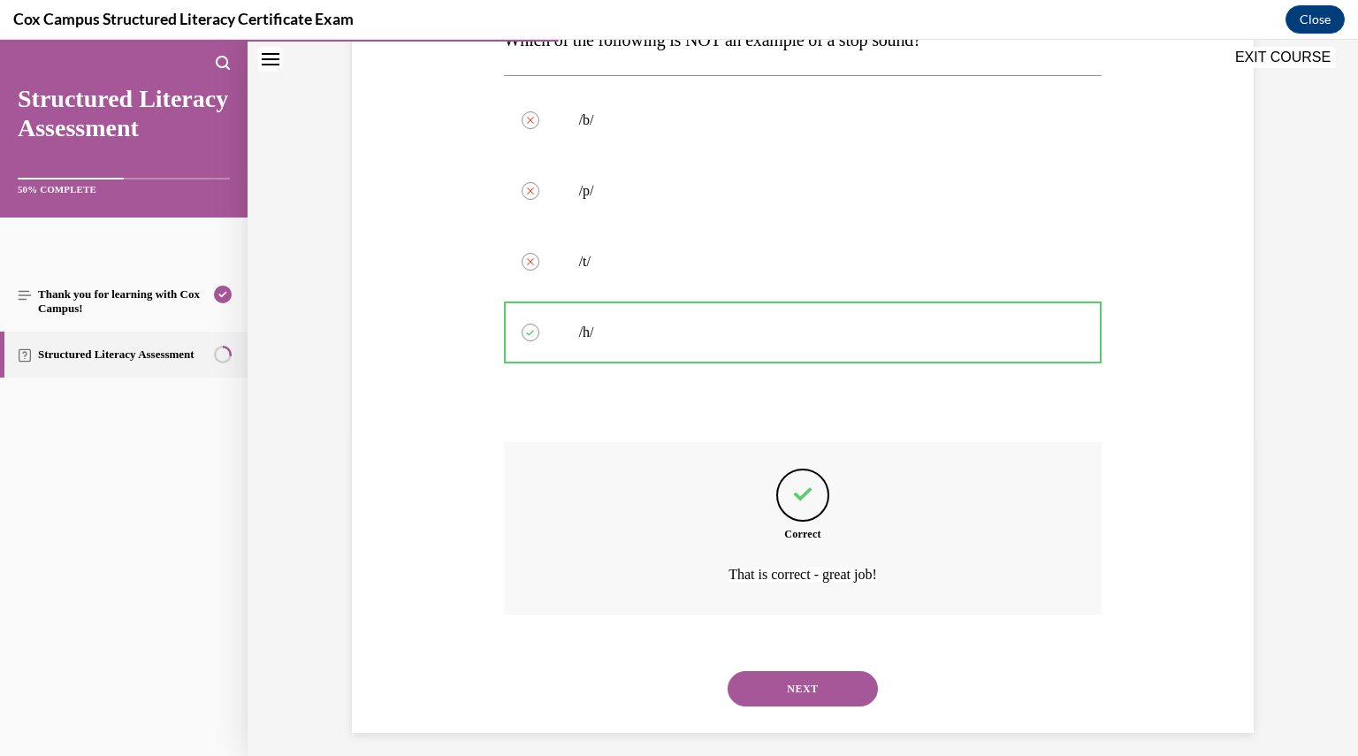
scroll to position [326, 0]
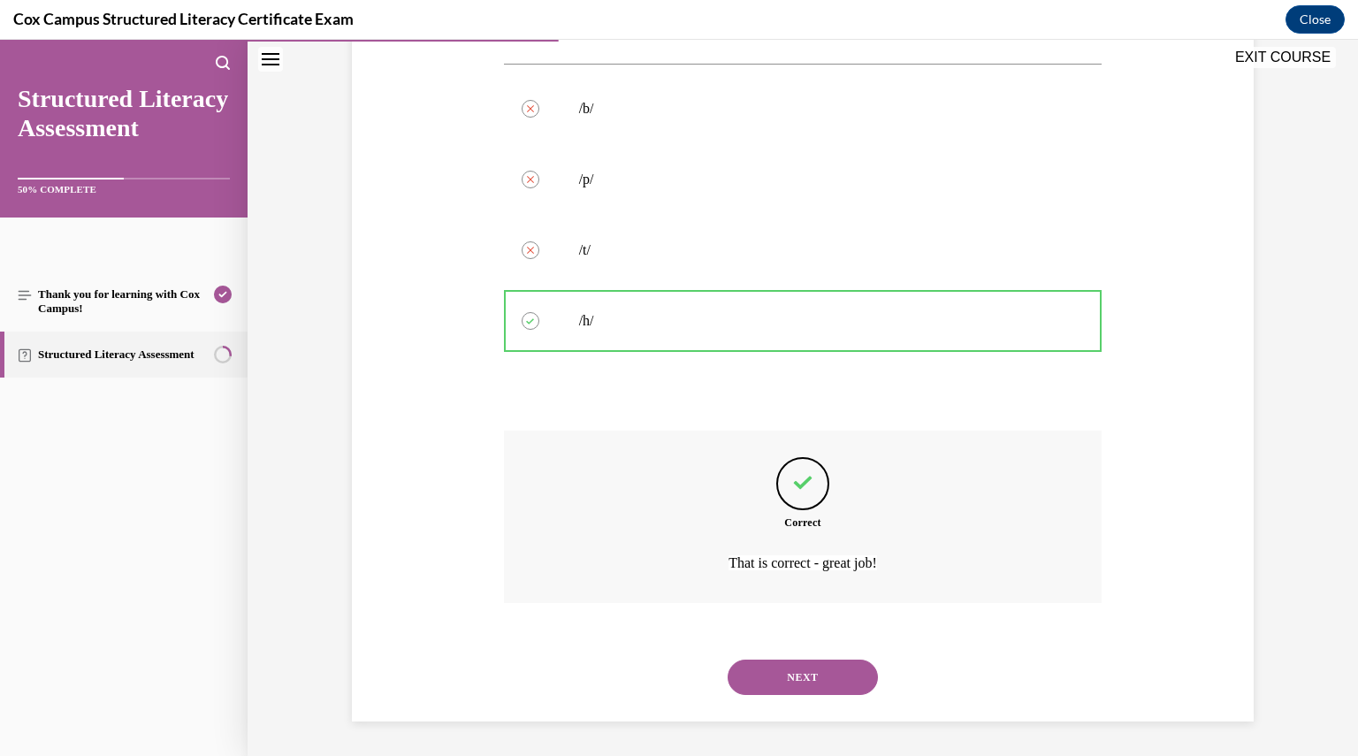
click at [789, 670] on button "NEXT" at bounding box center [803, 677] width 150 height 35
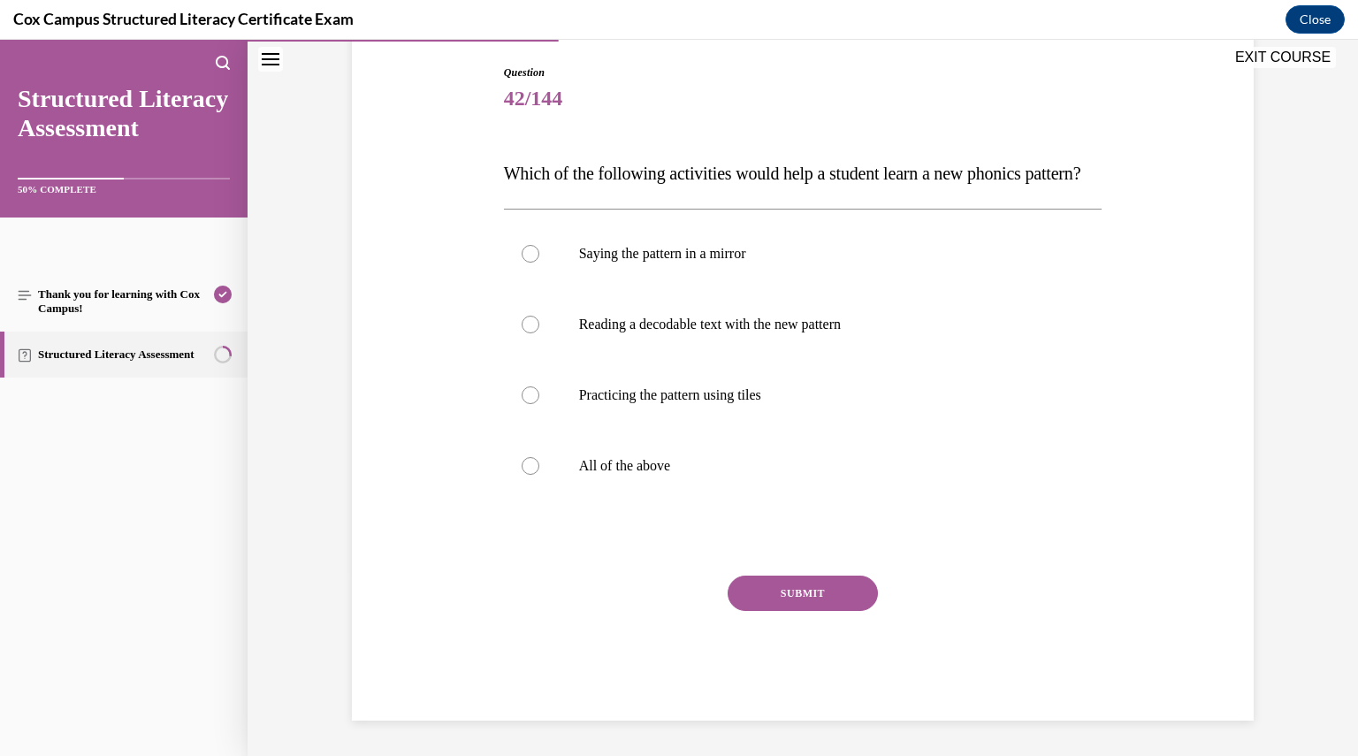
scroll to position [197, 0]
click at [640, 475] on p "All of the above" at bounding box center [818, 466] width 479 height 18
click at [539, 475] on input "All of the above" at bounding box center [531, 466] width 18 height 18
radio input "true"
click at [770, 611] on button "SUBMIT" at bounding box center [803, 593] width 150 height 35
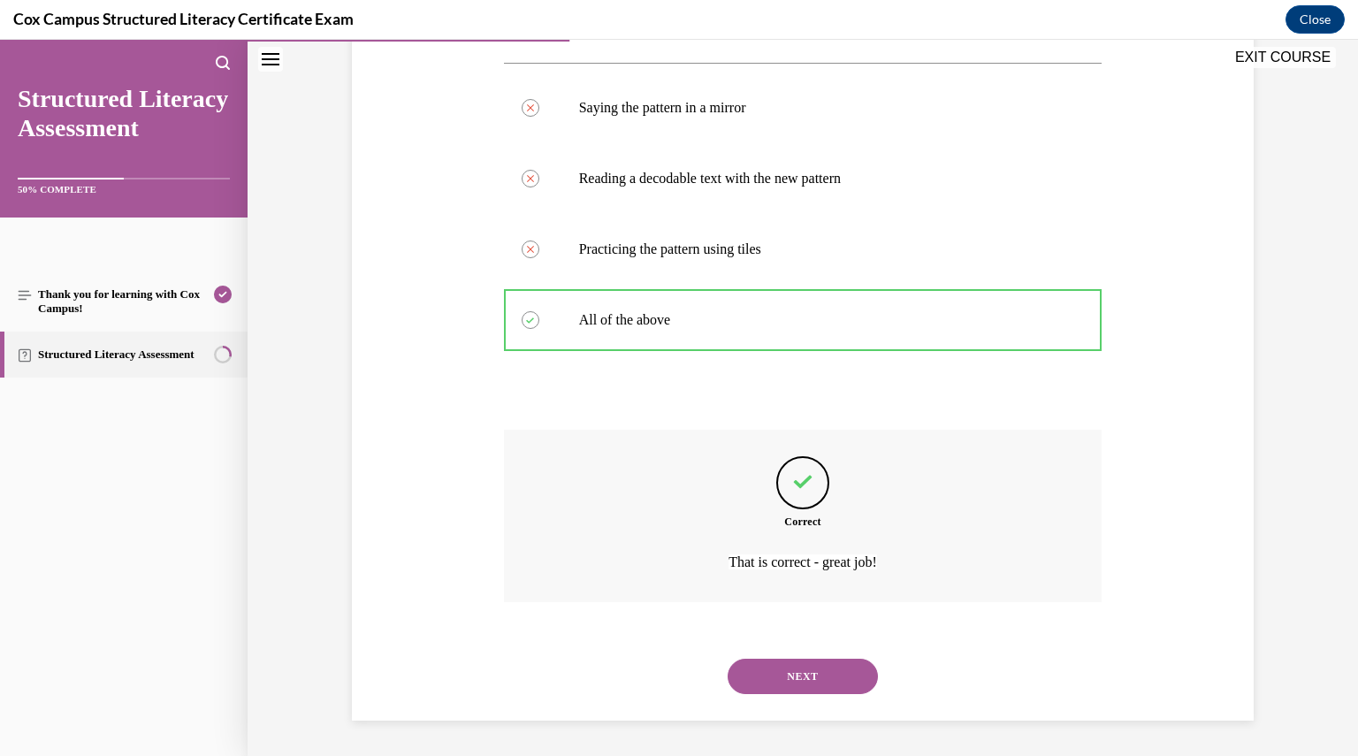
scroll to position [362, 0]
click at [792, 673] on button "NEXT" at bounding box center [803, 676] width 150 height 35
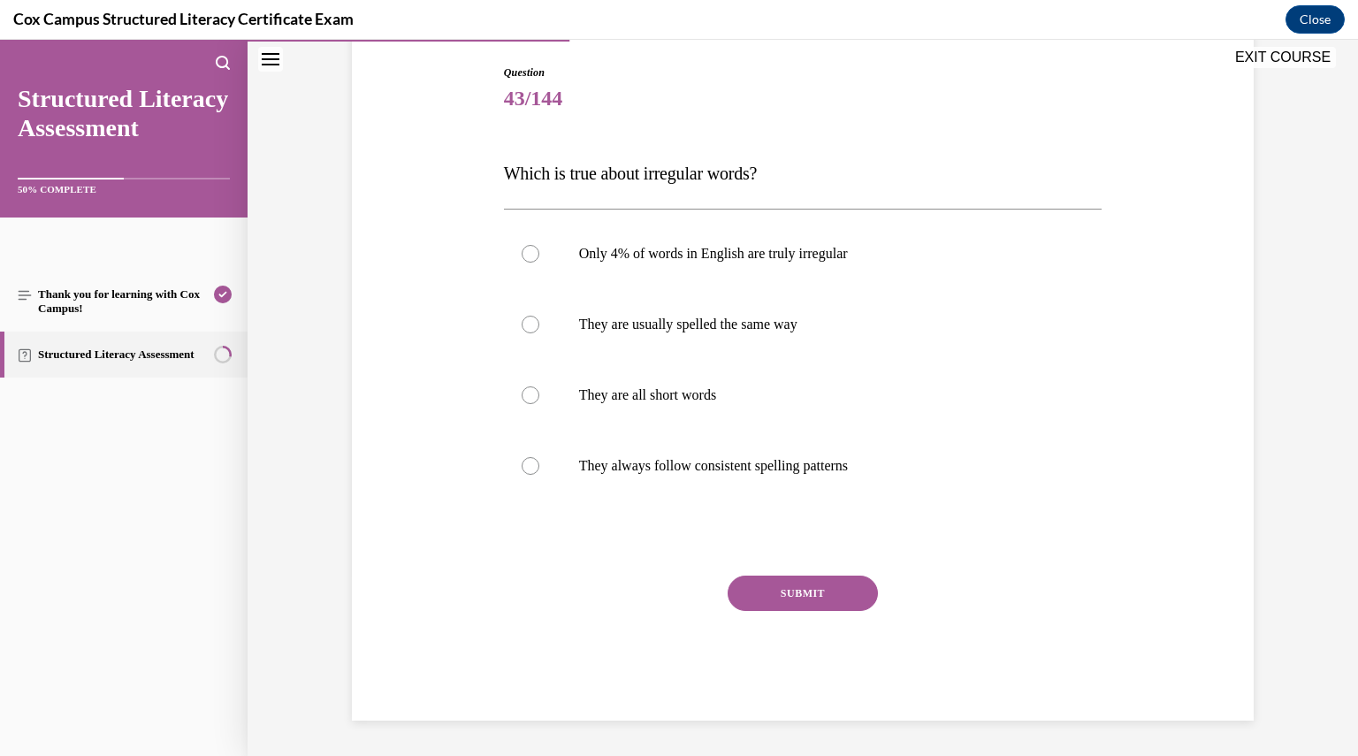
scroll to position [180, 0]
click at [702, 265] on label "Only 4% of words in English are truly irregular" at bounding box center [803, 254] width 599 height 71
click at [539, 264] on input "Only 4% of words in English are truly irregular" at bounding box center [531, 255] width 18 height 18
radio input "true"
click at [798, 588] on button "SUBMIT" at bounding box center [803, 594] width 150 height 35
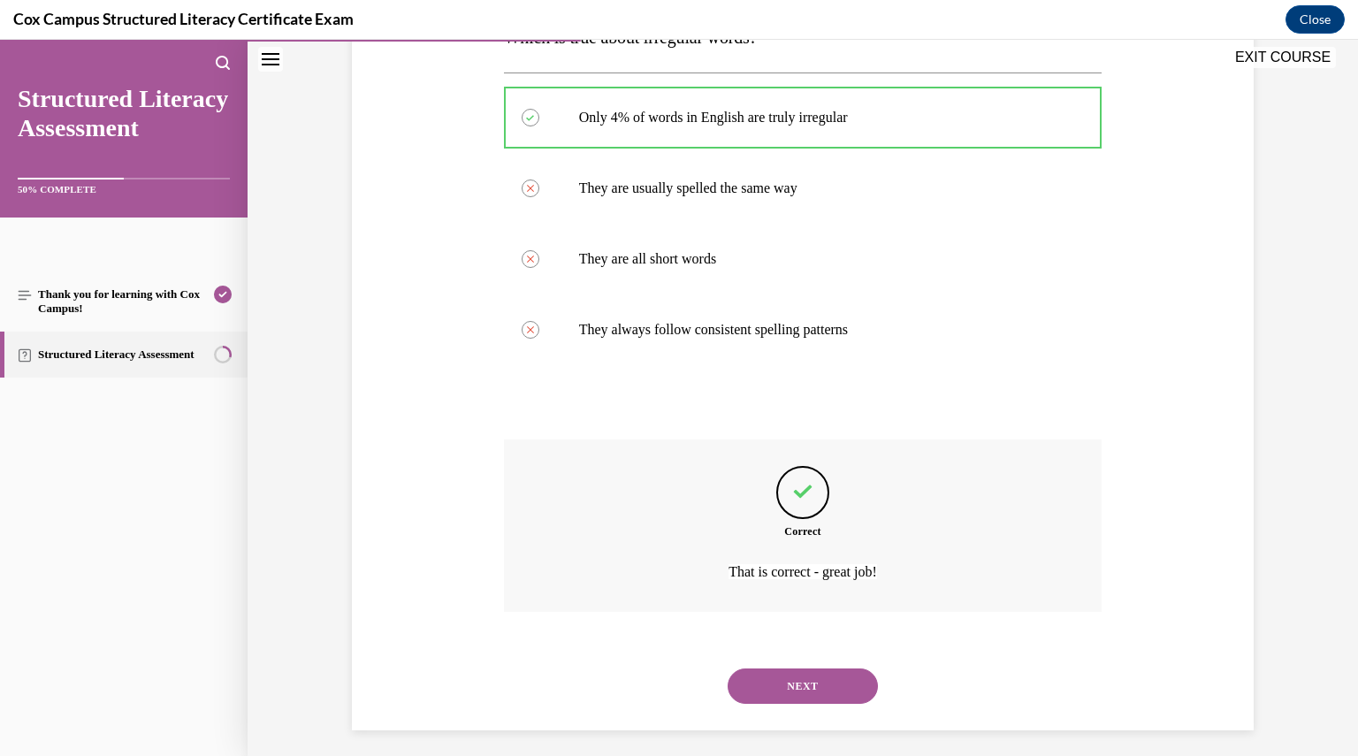
scroll to position [326, 0]
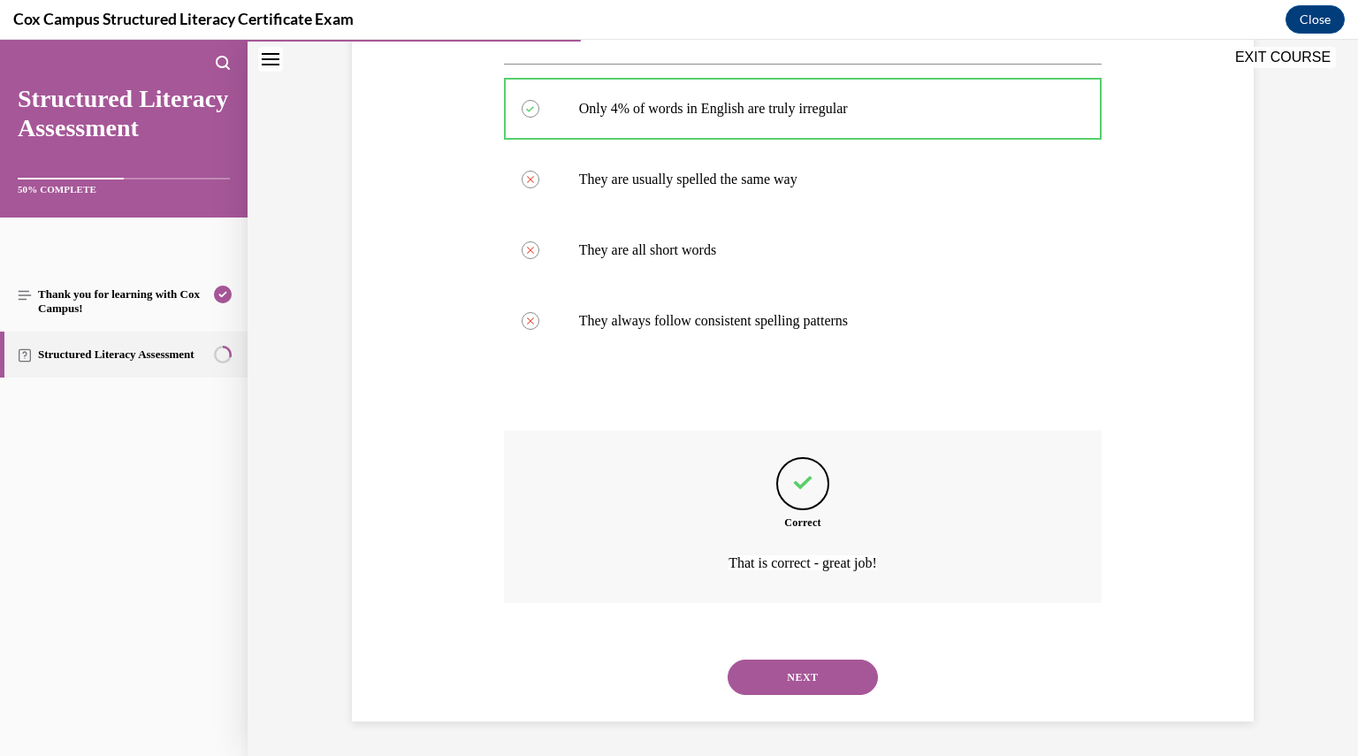
click at [815, 668] on button "NEXT" at bounding box center [803, 677] width 150 height 35
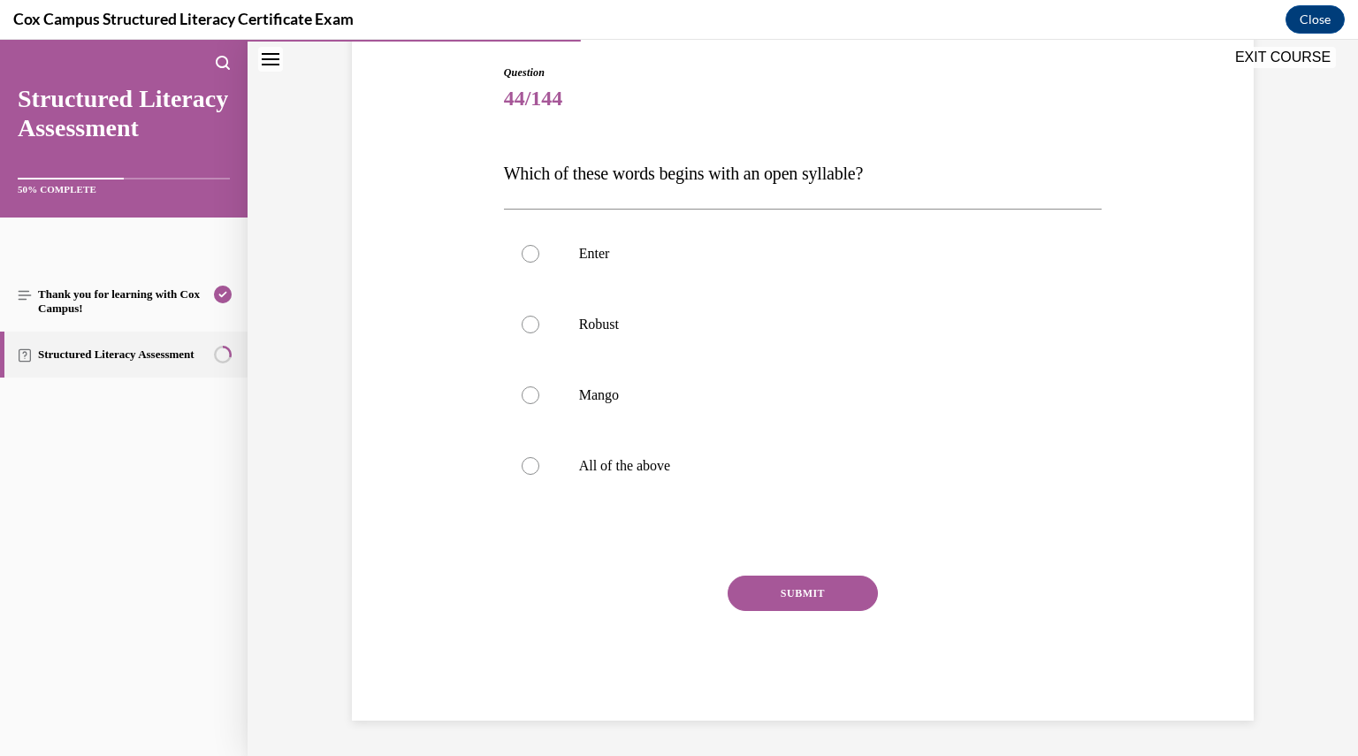
scroll to position [180, 0]
click at [623, 352] on label "Robust" at bounding box center [803, 325] width 599 height 71
click at [539, 334] on input "Robust" at bounding box center [531, 326] width 18 height 18
radio input "true"
click at [815, 588] on button "SUBMIT" at bounding box center [803, 594] width 150 height 35
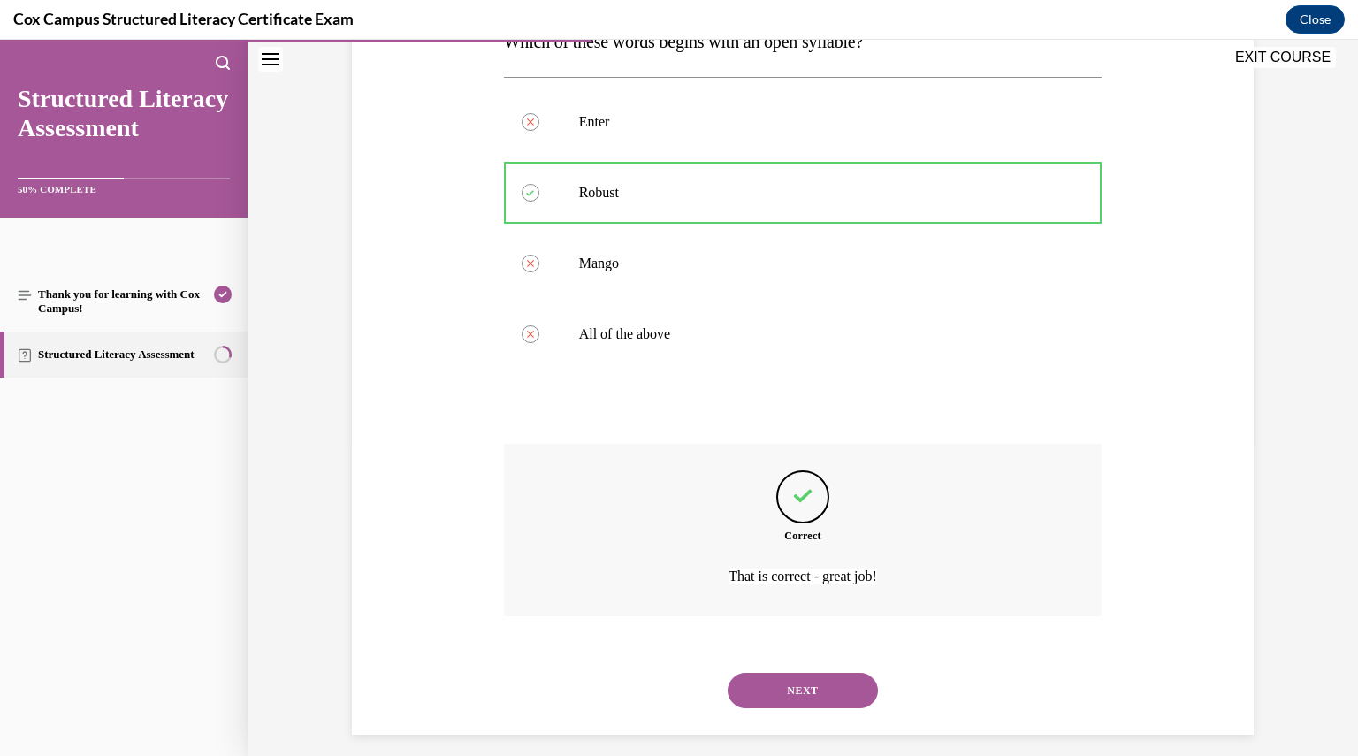
scroll to position [326, 0]
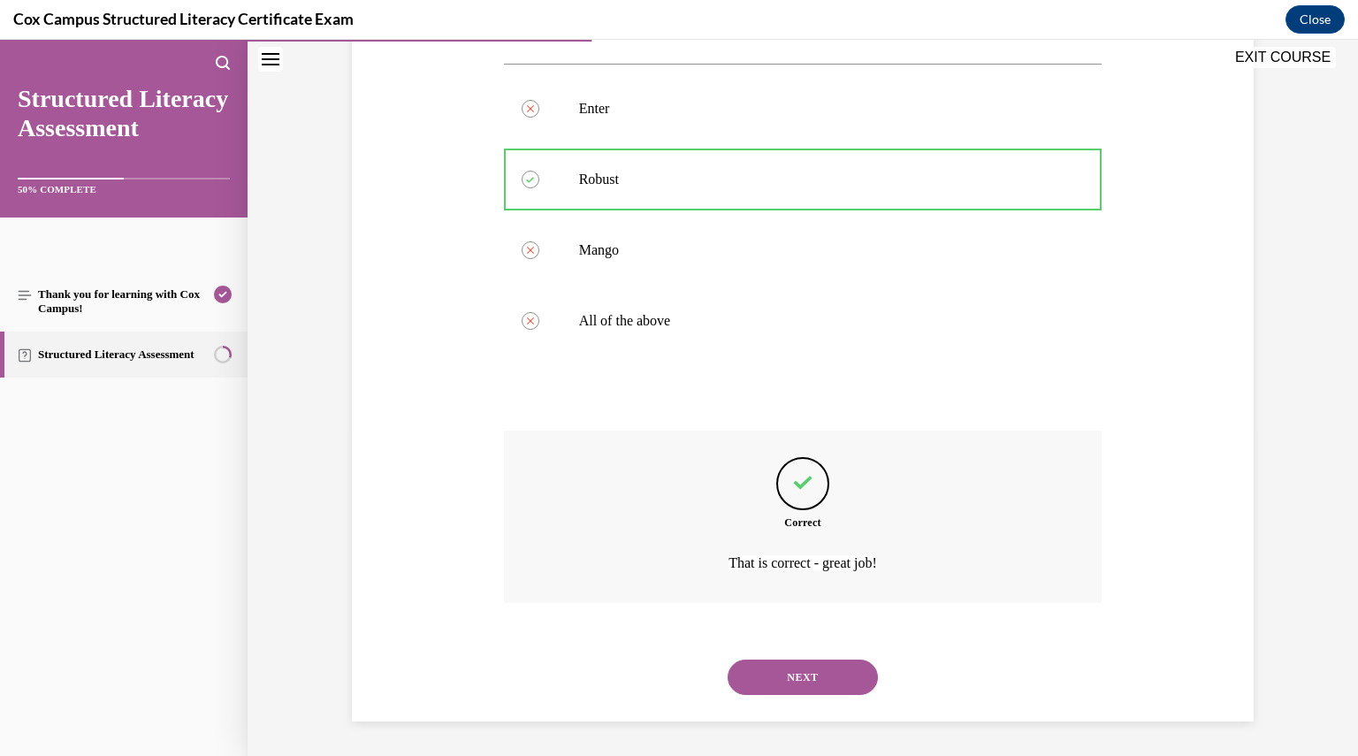
click at [823, 680] on button "NEXT" at bounding box center [803, 677] width 150 height 35
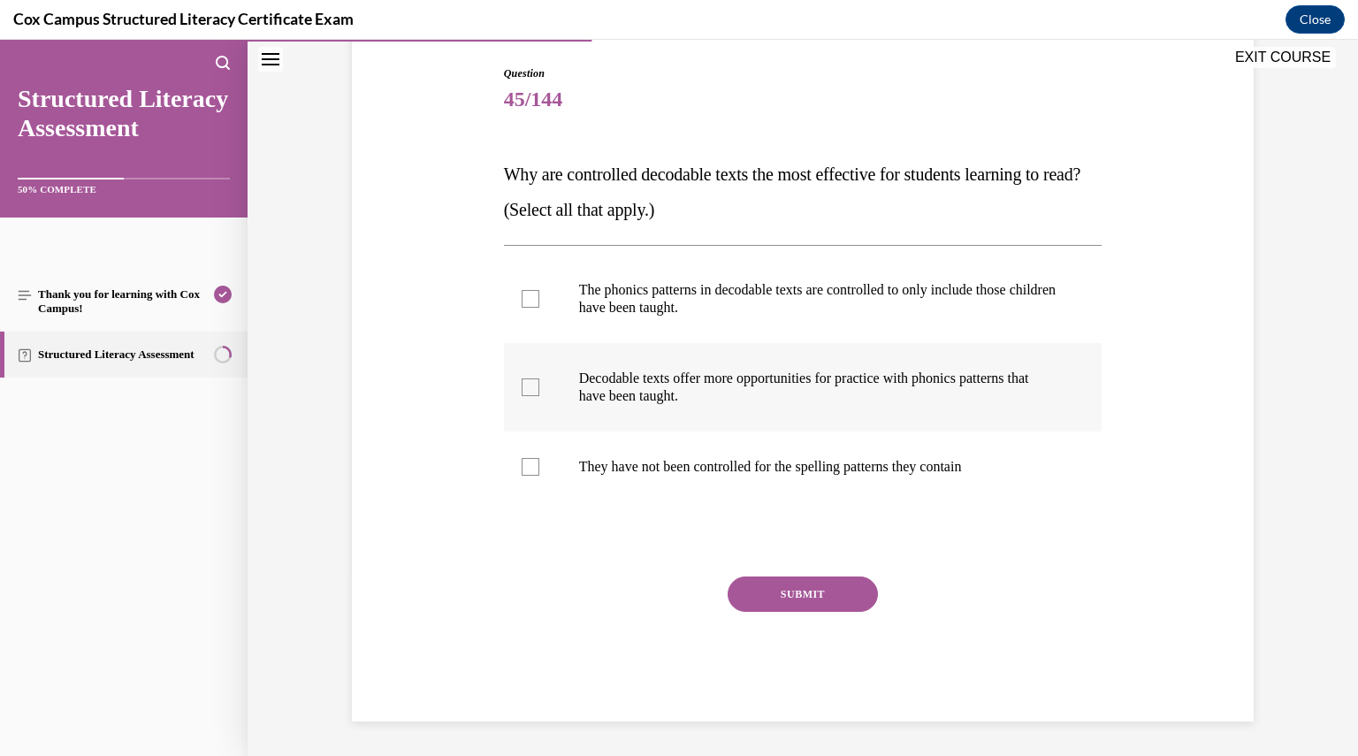
click at [713, 407] on label "Decodable texts offer more opportunities for practice with phonics patterns tha…" at bounding box center [803, 387] width 599 height 88
click at [539, 396] on input "Decodable texts offer more opportunities for practice with phonics patterns tha…" at bounding box center [531, 388] width 18 height 18
checkbox input "true"
click at [713, 325] on label "The phonics patterns in decodable texts are controlled to only include those ch…" at bounding box center [803, 299] width 599 height 88
click at [539, 308] on input "The phonics patterns in decodable texts are controlled to only include those ch…" at bounding box center [531, 299] width 18 height 18
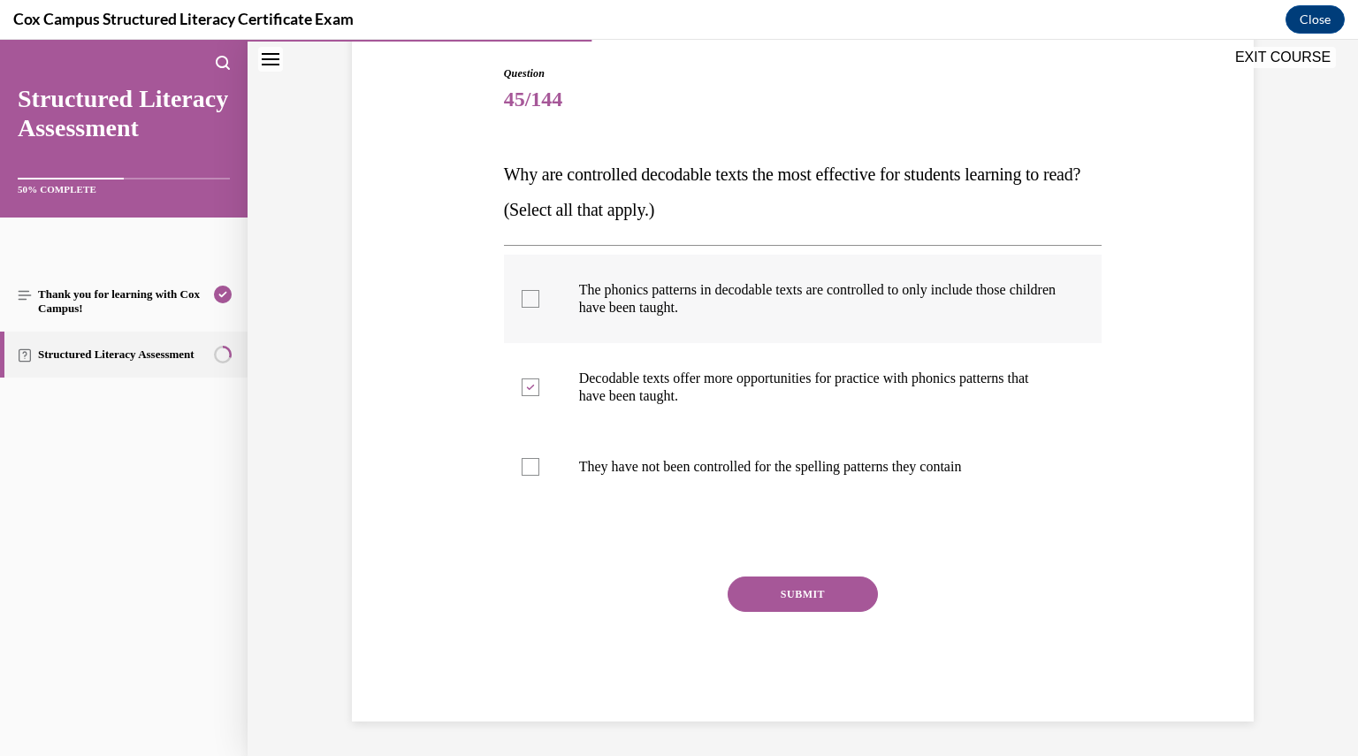
checkbox input "true"
click at [841, 571] on div "Question 45/144 Why are controlled decodable texts the most effective for stude…" at bounding box center [803, 393] width 599 height 656
click at [842, 581] on button "SUBMIT" at bounding box center [803, 594] width 150 height 35
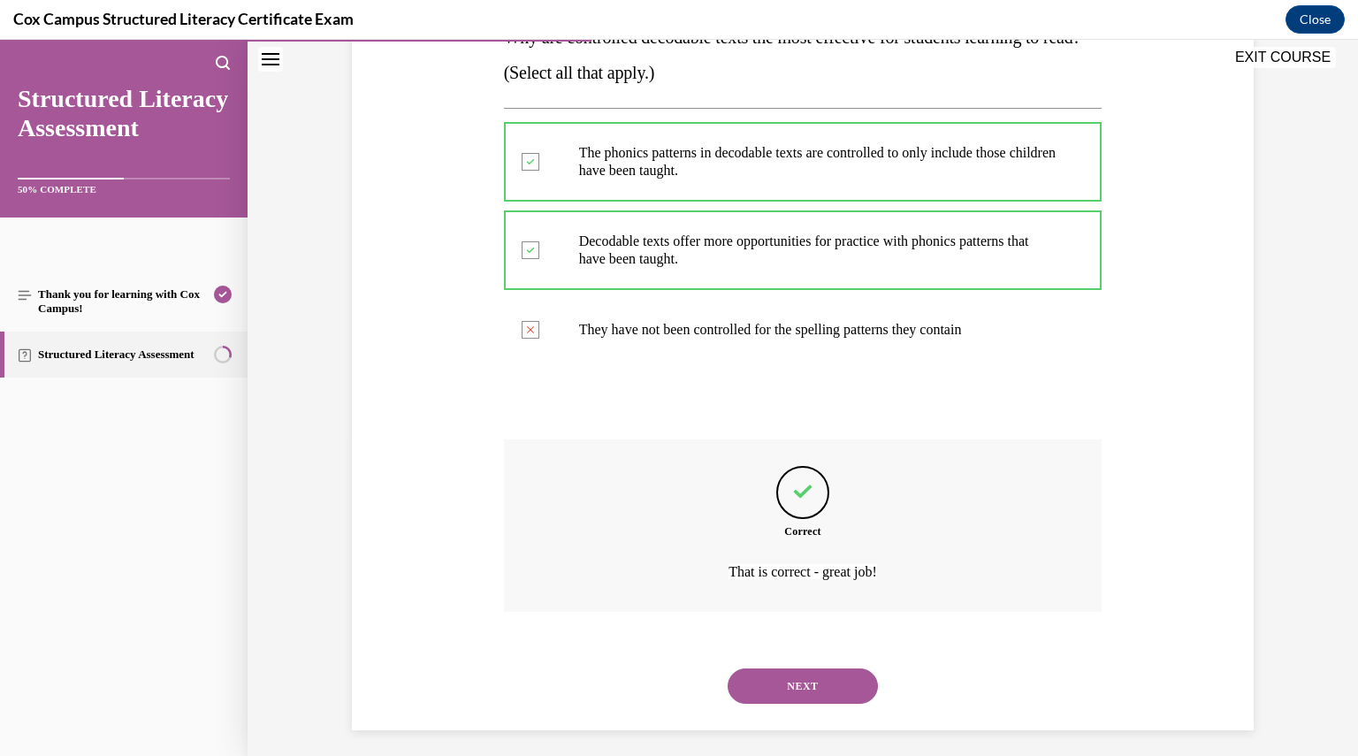
scroll to position [326, 0]
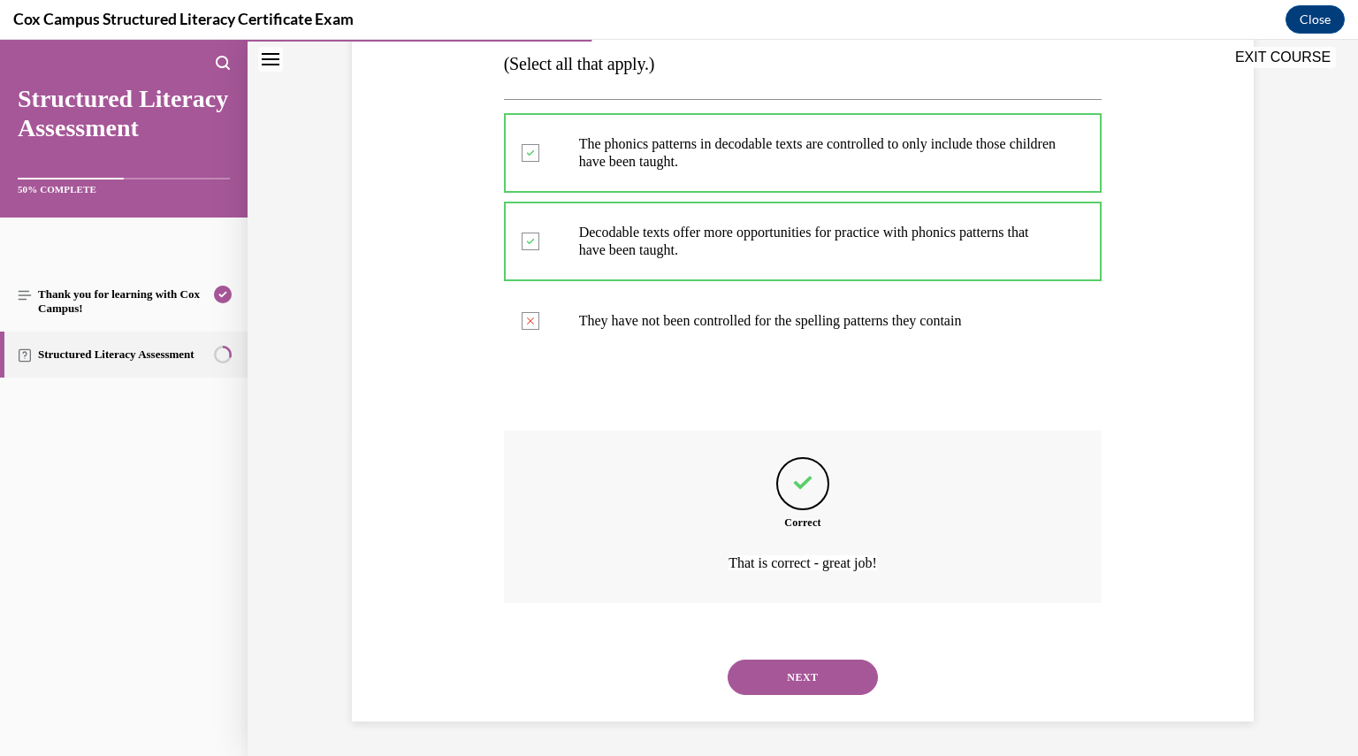
click at [840, 662] on button "NEXT" at bounding box center [803, 677] width 150 height 35
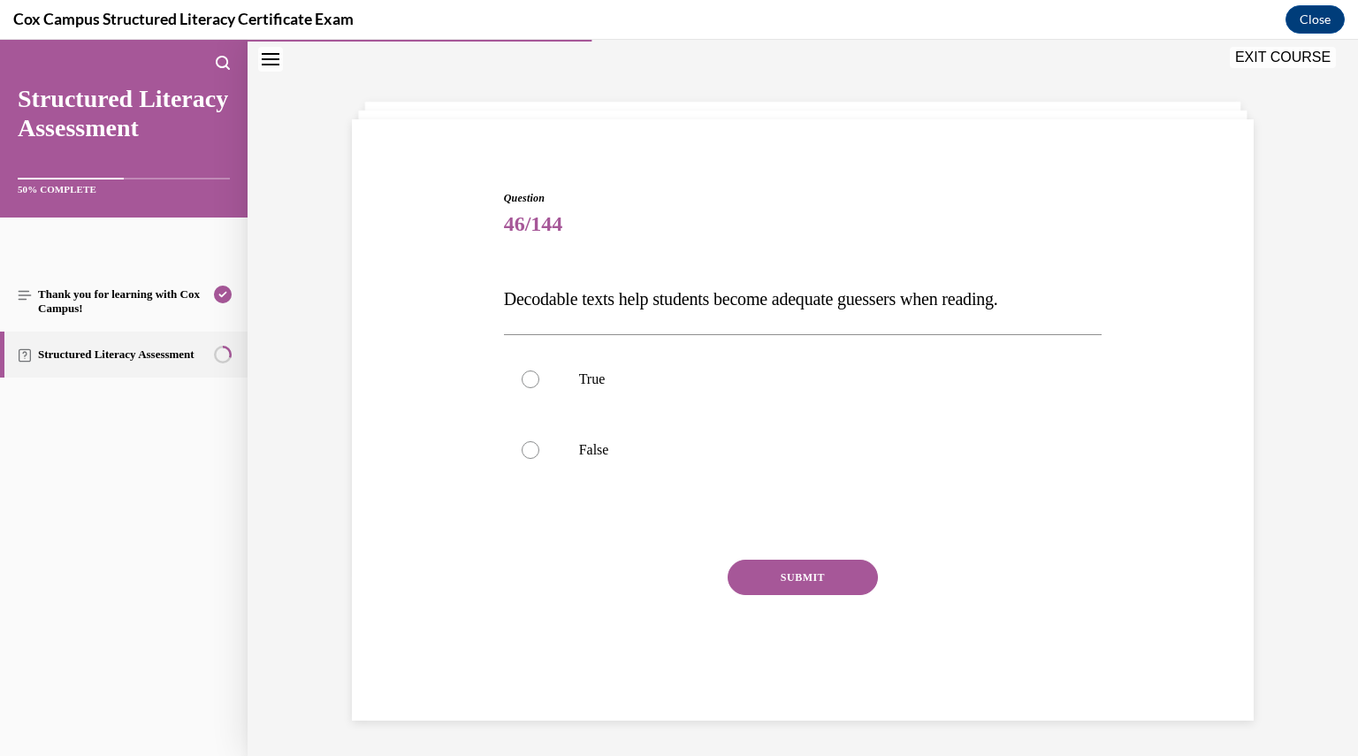
scroll to position [56, 0]
click at [708, 432] on label "False" at bounding box center [803, 450] width 599 height 71
click at [539, 441] on input "False" at bounding box center [531, 450] width 18 height 18
radio input "true"
click at [773, 577] on button "SUBMIT" at bounding box center [803, 577] width 150 height 35
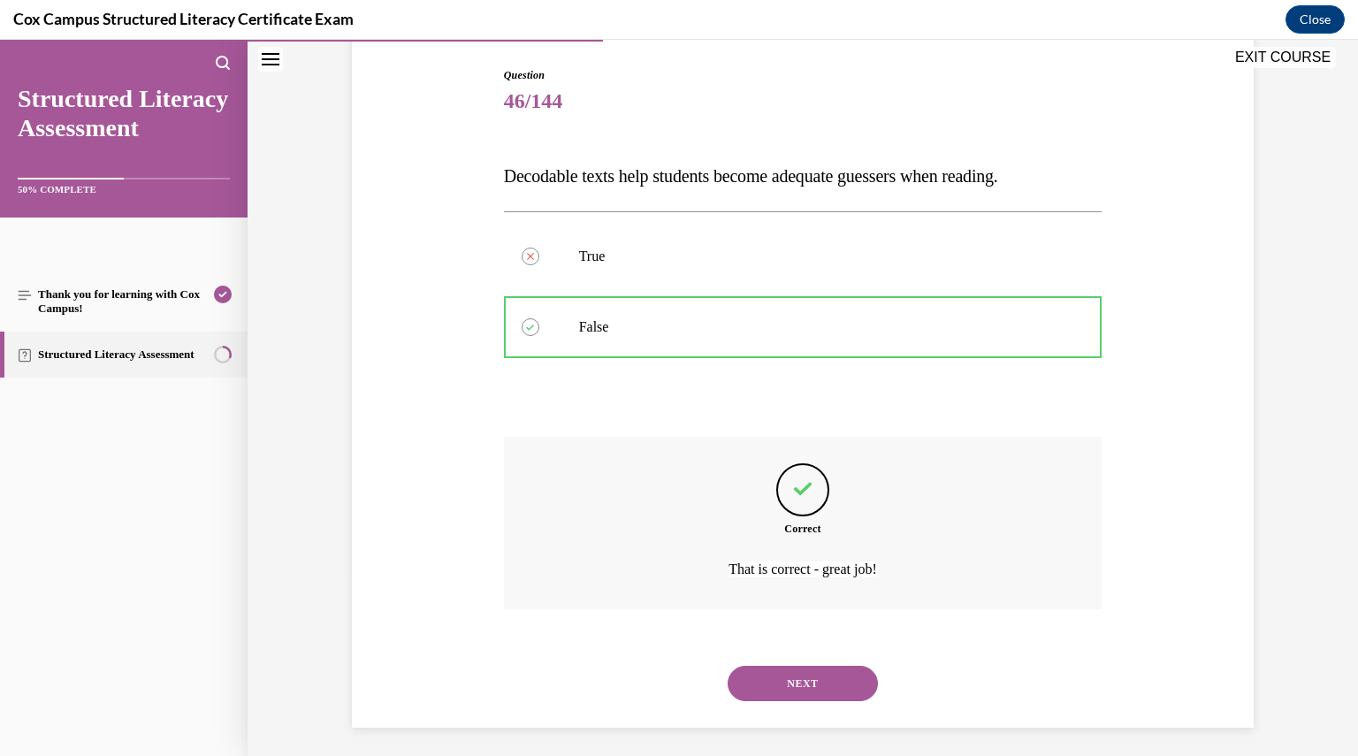
scroll to position [185, 0]
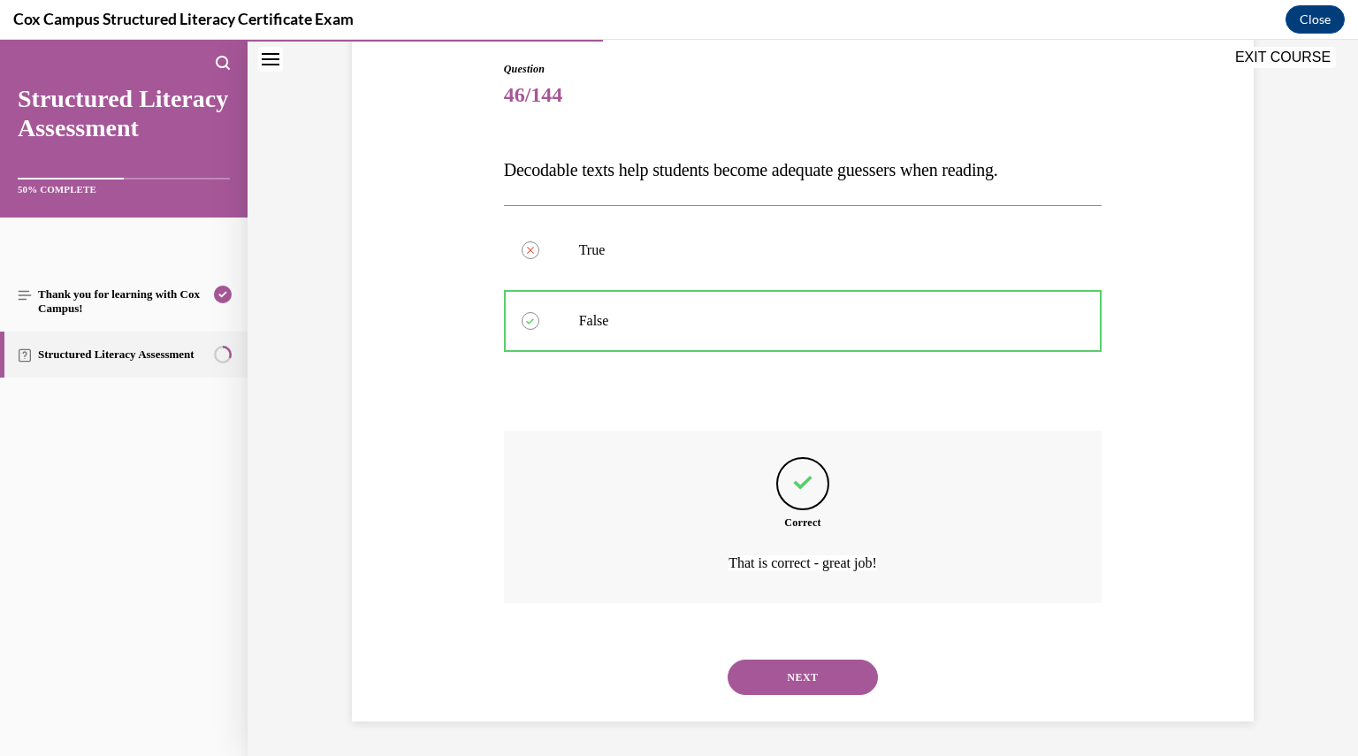
click at [789, 674] on button "NEXT" at bounding box center [803, 677] width 150 height 35
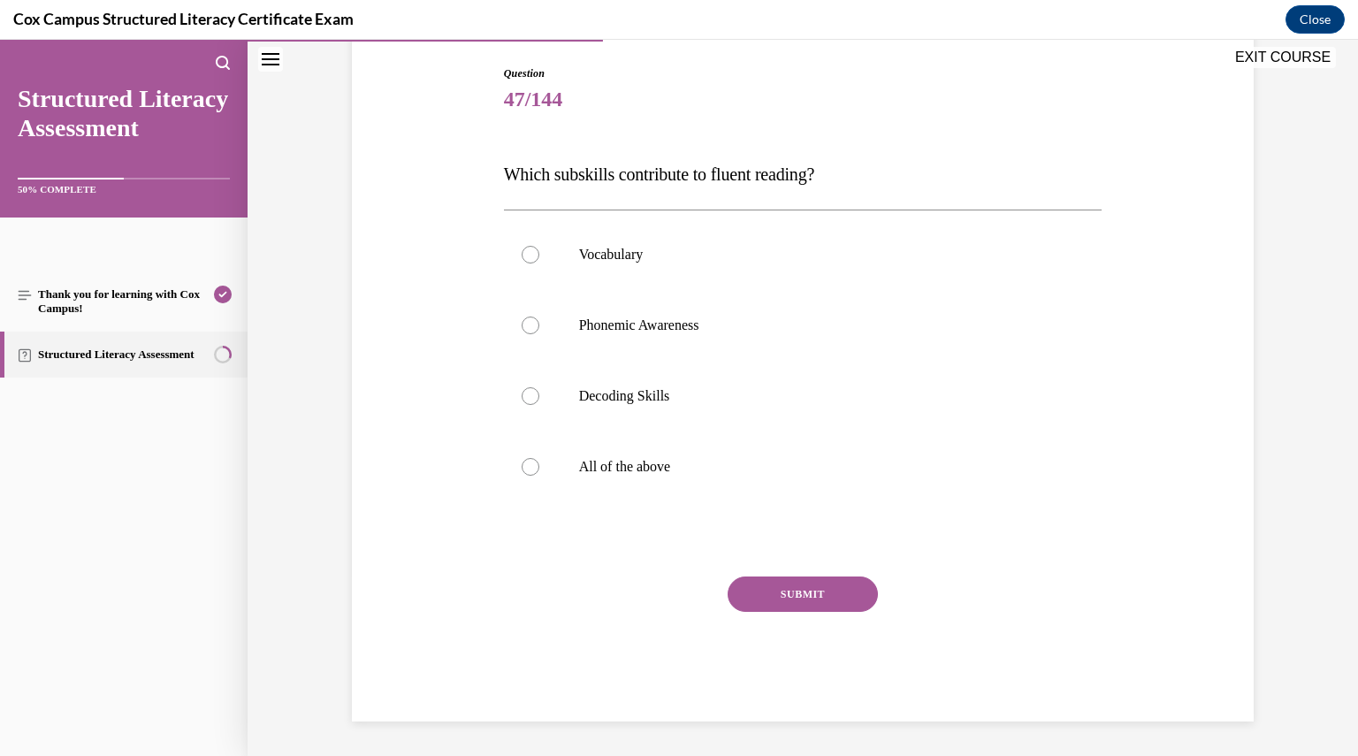
scroll to position [88, 0]
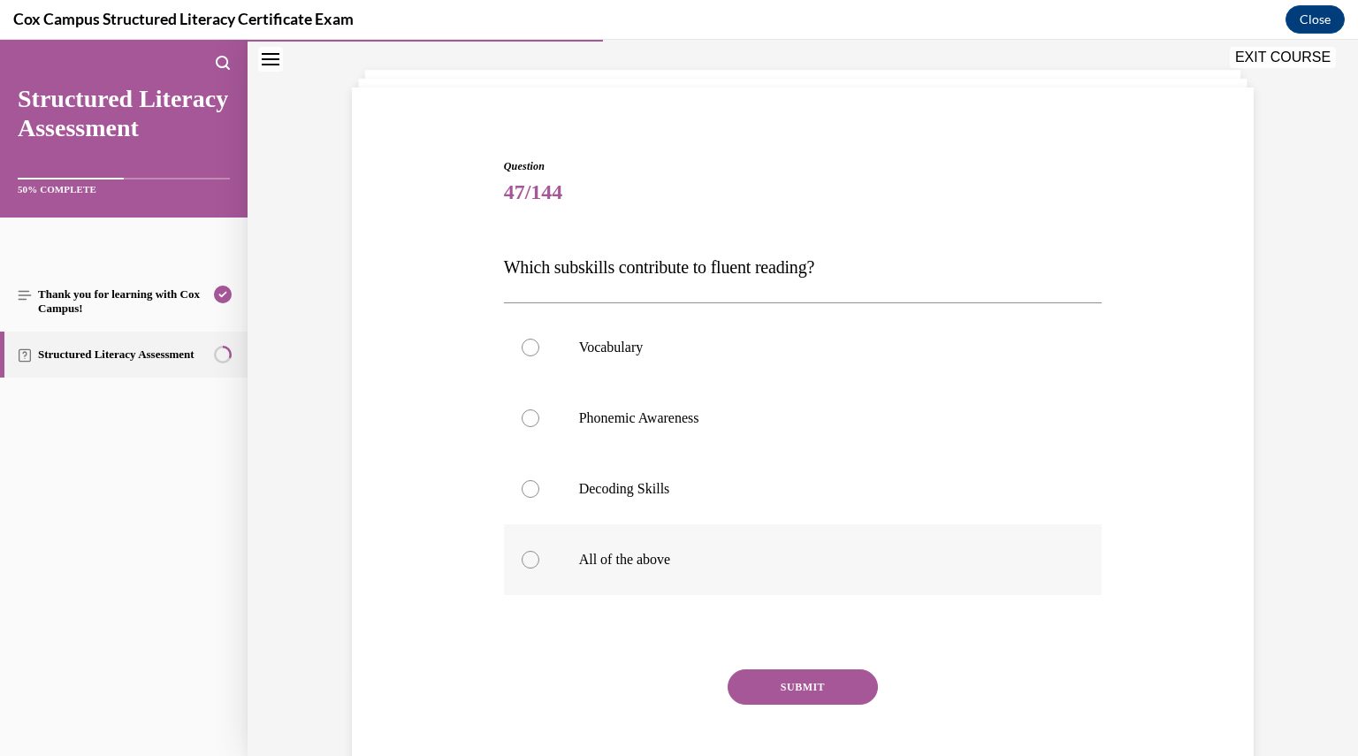
click at [675, 555] on p "All of the above" at bounding box center [818, 560] width 479 height 18
click at [539, 555] on input "All of the above" at bounding box center [531, 560] width 18 height 18
radio input "true"
click at [793, 687] on button "SUBMIT" at bounding box center [803, 686] width 150 height 35
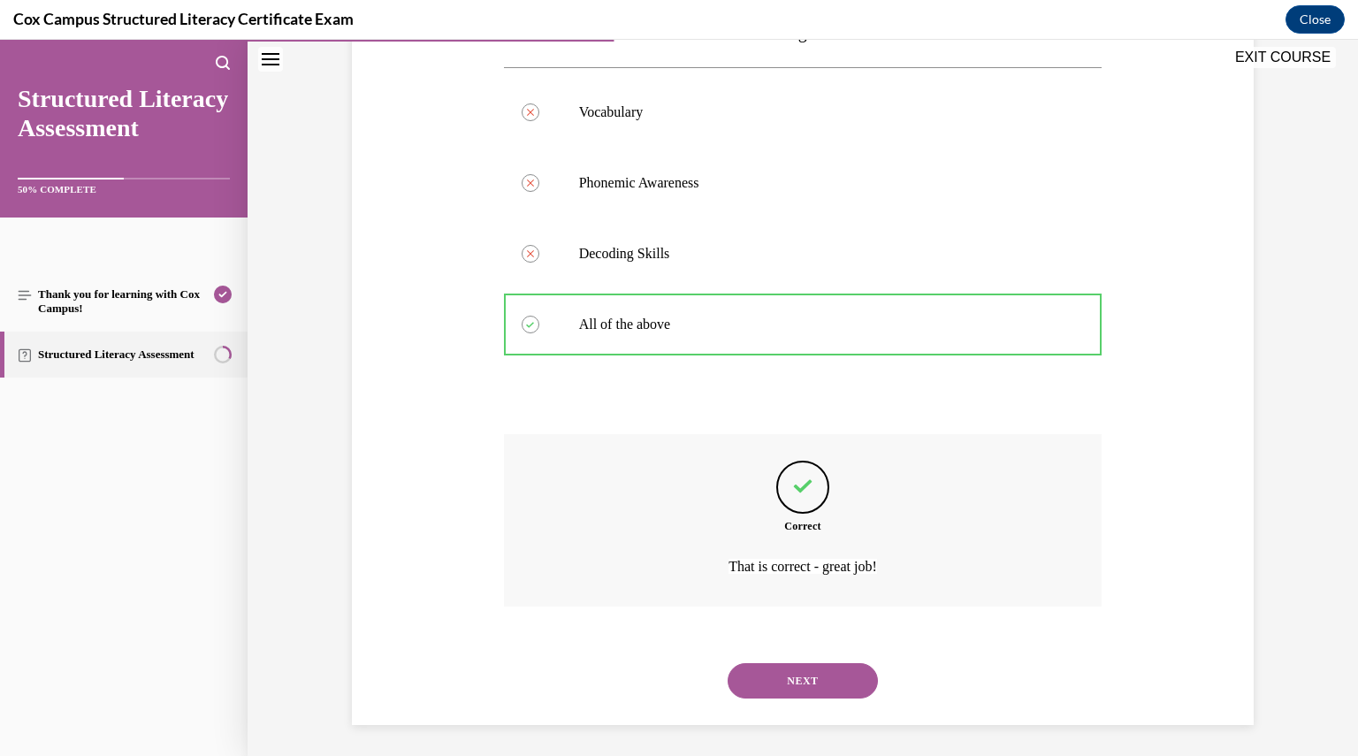
scroll to position [326, 0]
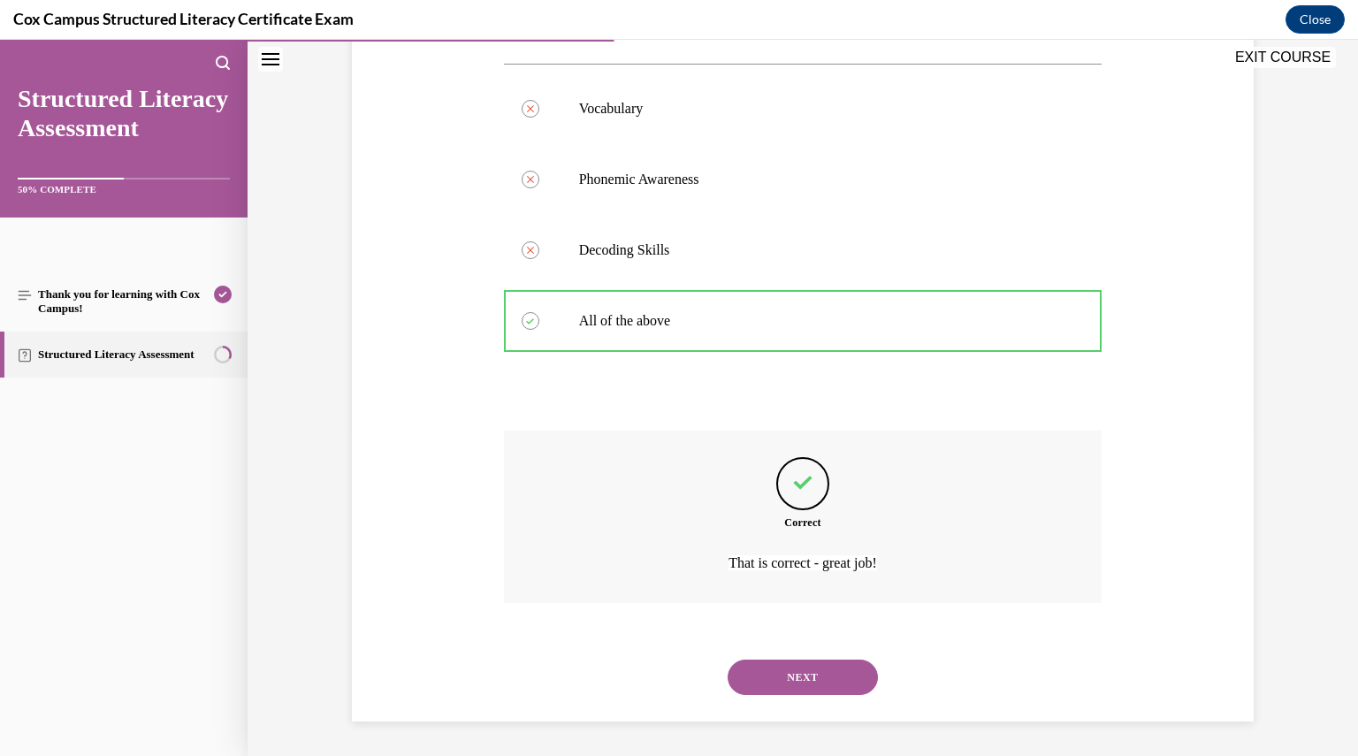
click at [793, 687] on button "NEXT" at bounding box center [803, 677] width 150 height 35
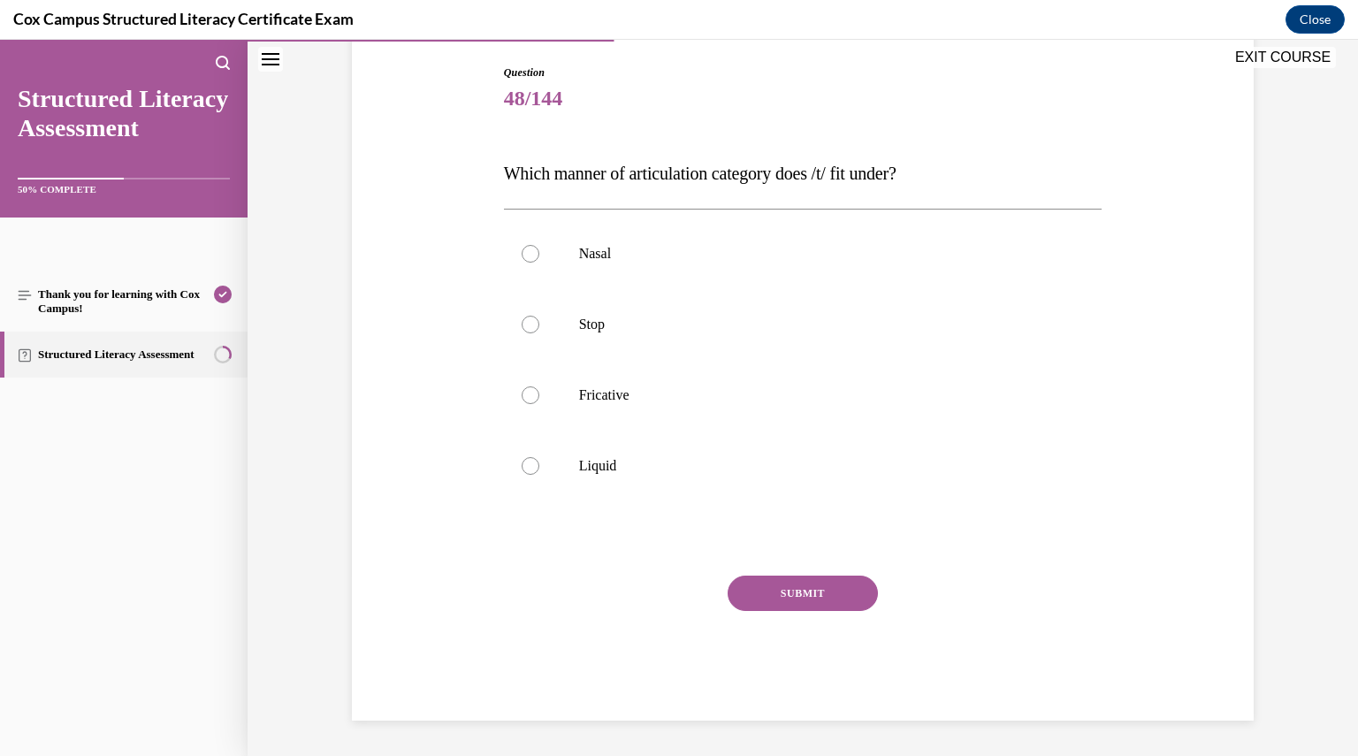
scroll to position [180, 0]
click at [598, 341] on label "Stop" at bounding box center [803, 325] width 599 height 71
click at [539, 334] on input "Stop" at bounding box center [531, 326] width 18 height 18
radio input "true"
click at [776, 604] on button "SUBMIT" at bounding box center [803, 594] width 150 height 35
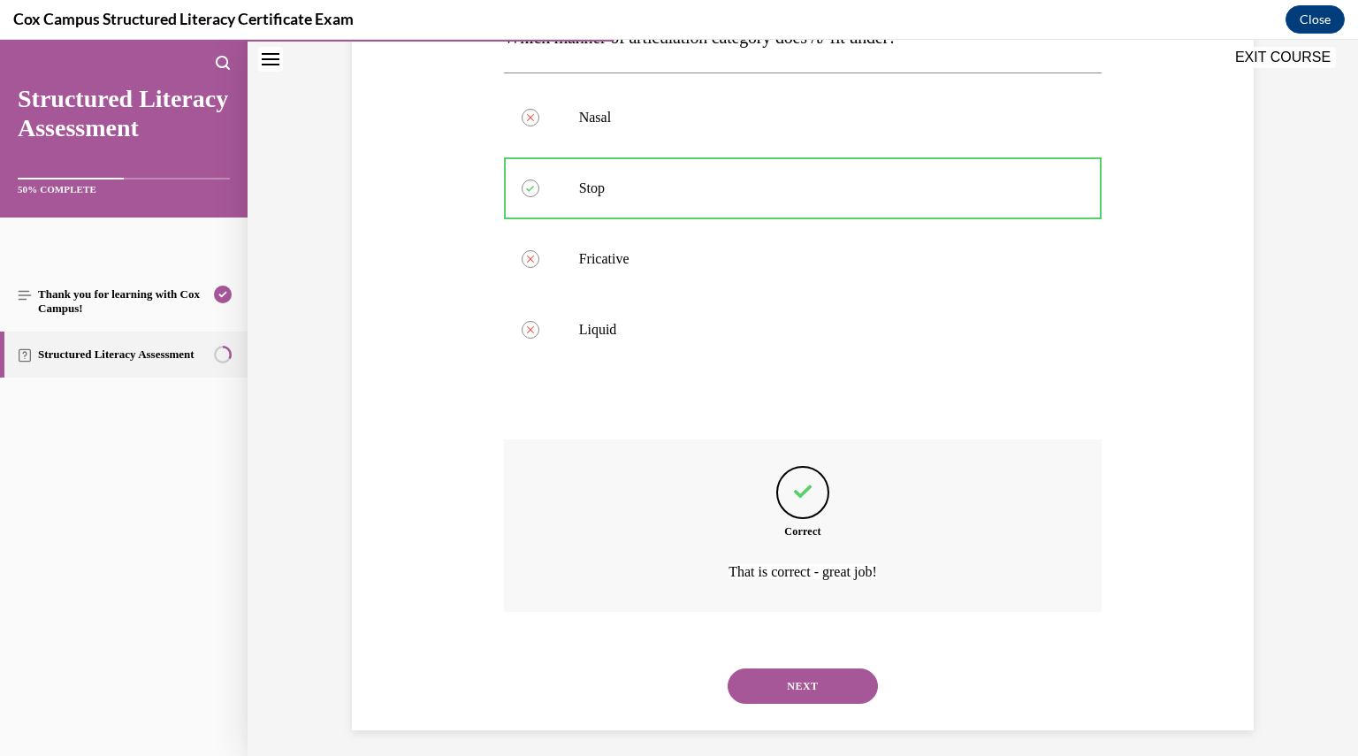
scroll to position [326, 0]
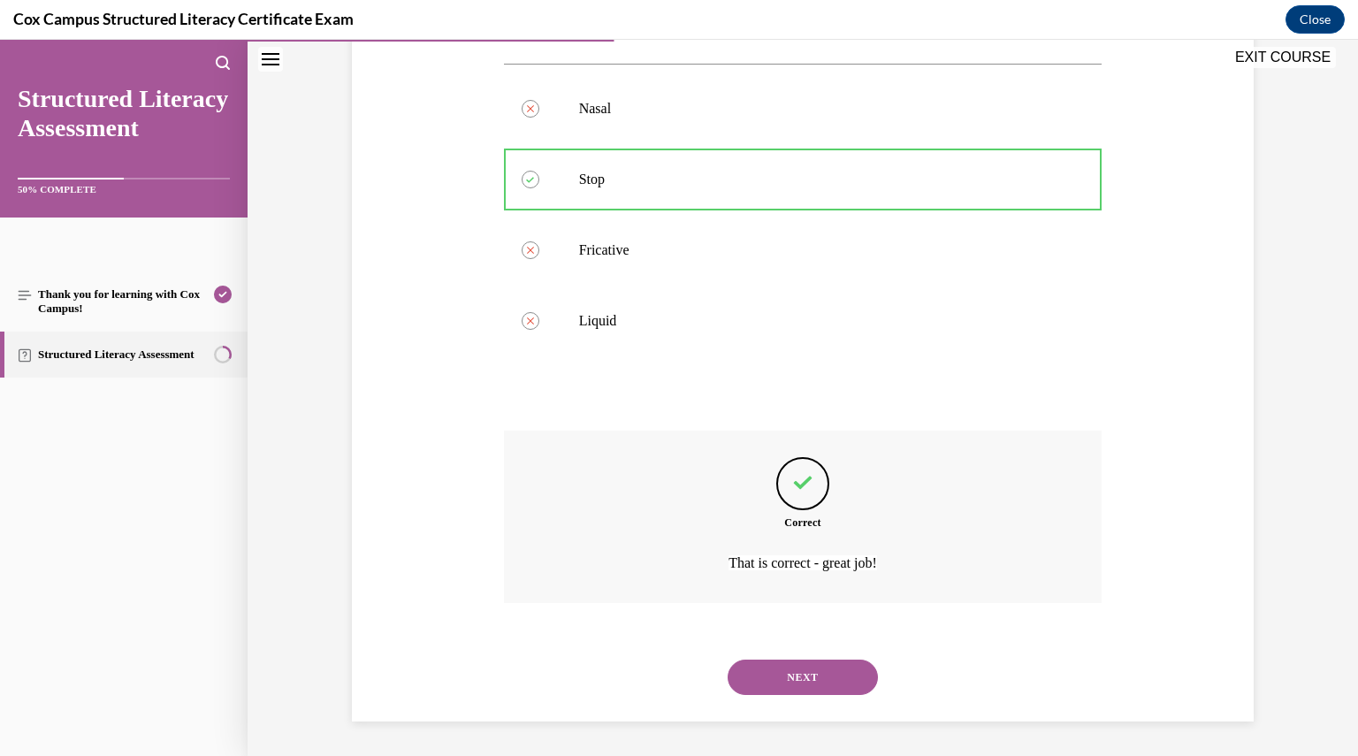
click at [784, 670] on button "NEXT" at bounding box center [803, 677] width 150 height 35
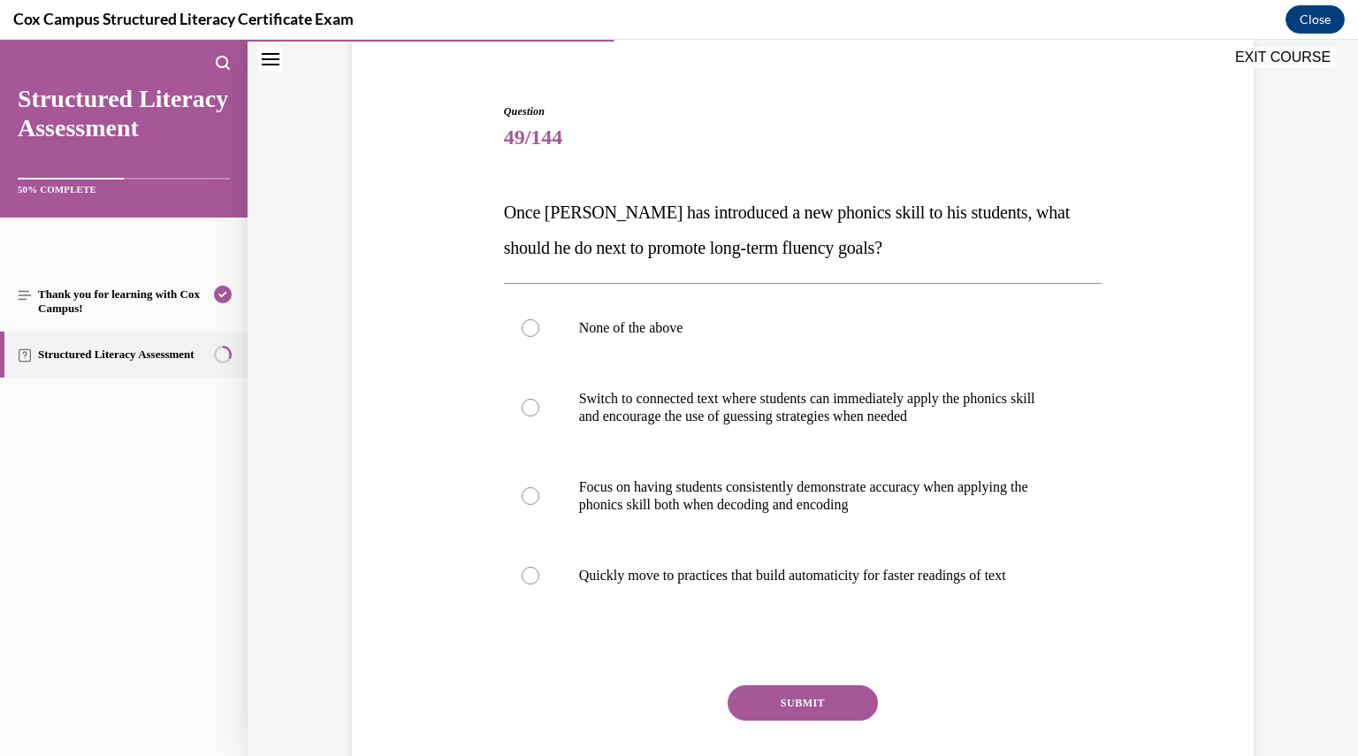
scroll to position [149, 0]
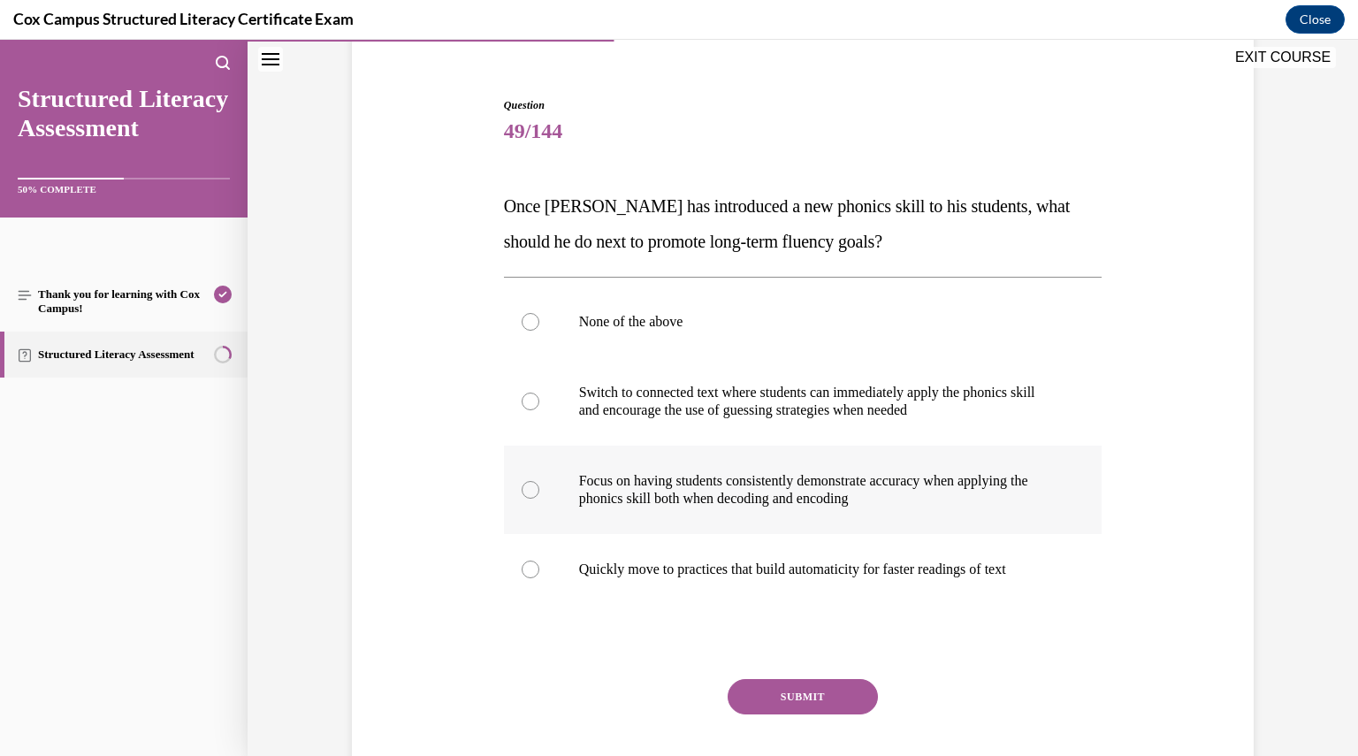
click at [762, 492] on p "Focus on having students consistently demonstrate accuracy when applying the ph…" at bounding box center [818, 489] width 479 height 35
click at [539, 492] on input "Focus on having students consistently demonstrate accuracy when applying the ph…" at bounding box center [531, 490] width 18 height 18
radio input "true"
click at [780, 683] on button "SUBMIT" at bounding box center [803, 696] width 150 height 35
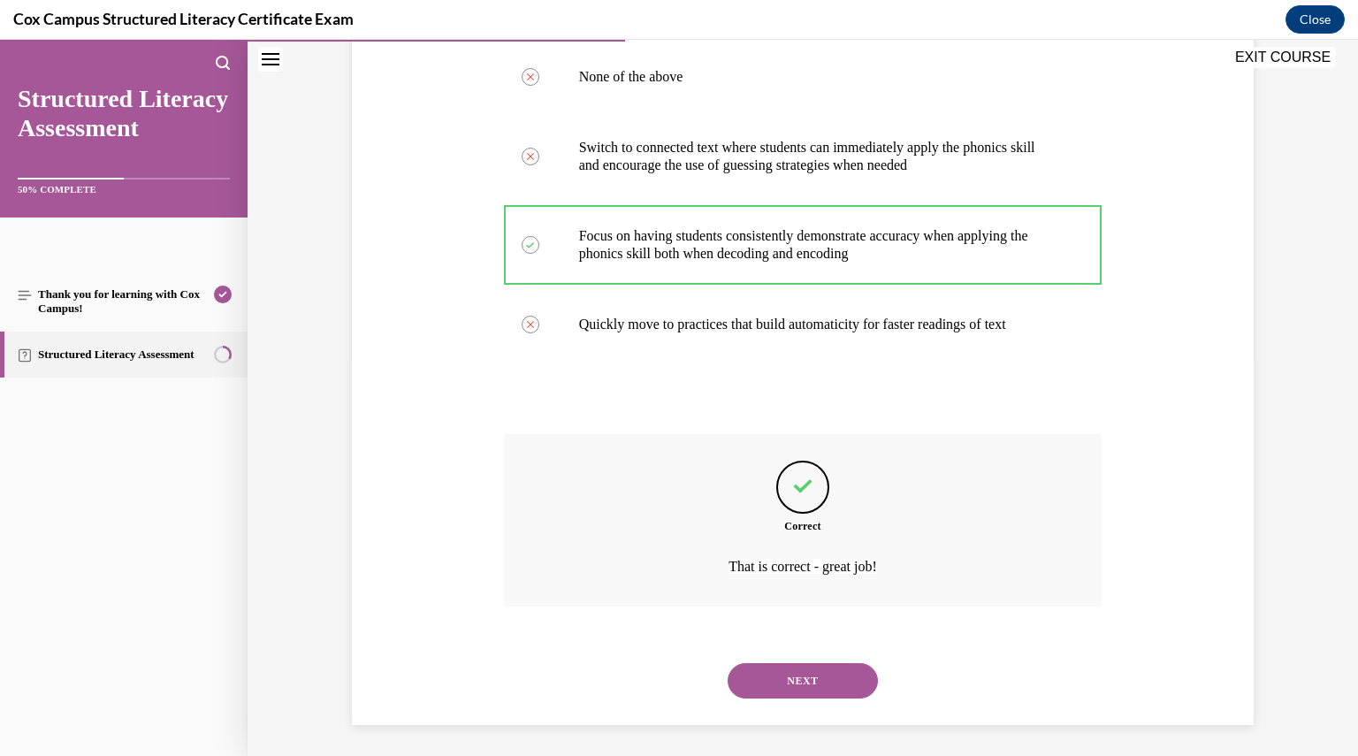
scroll to position [397, 0]
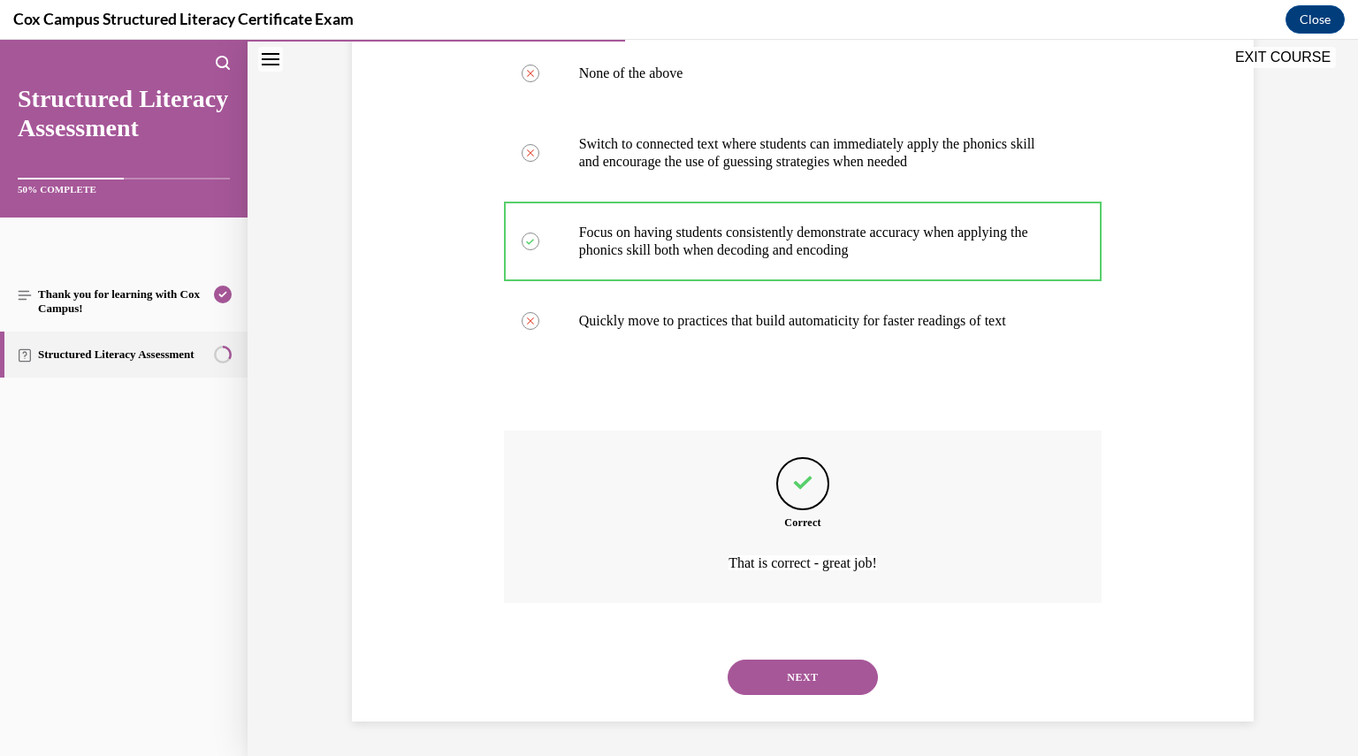
click at [780, 683] on button "NEXT" at bounding box center [803, 677] width 150 height 35
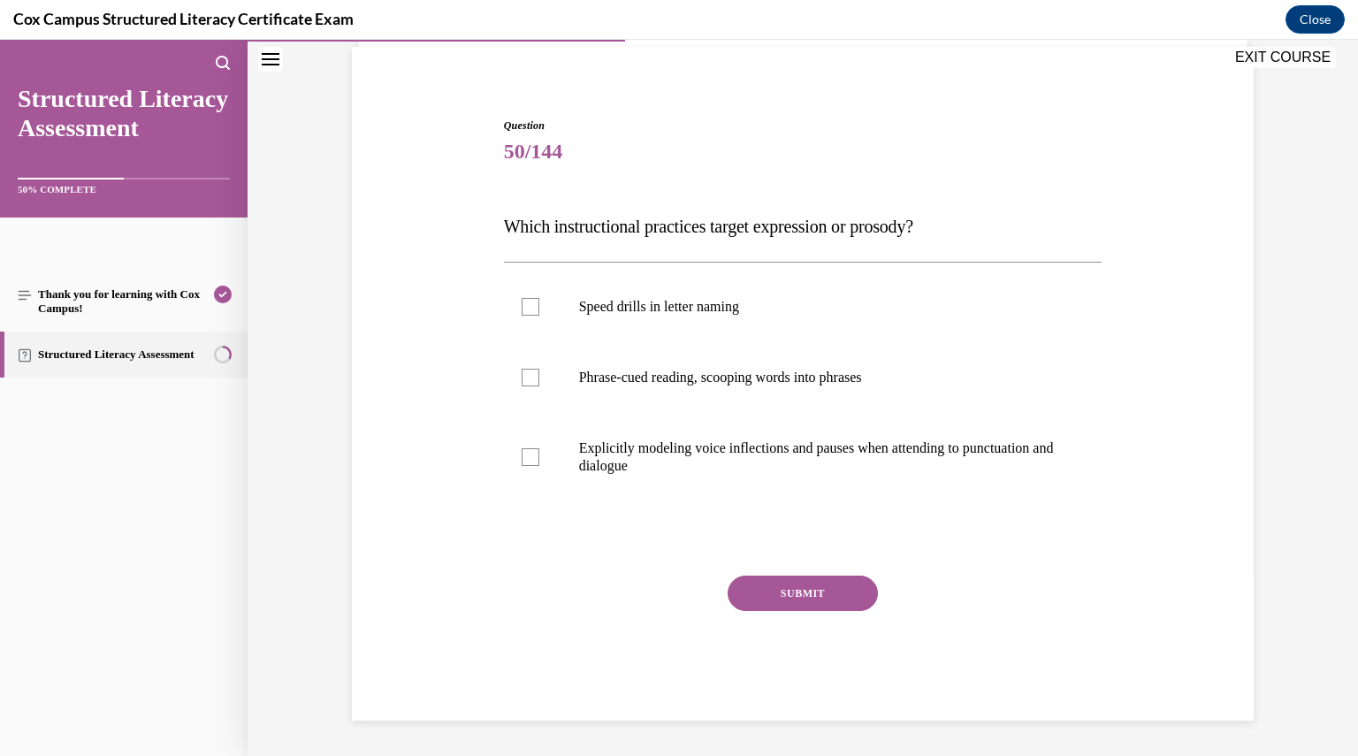
scroll to position [127, 0]
click at [715, 367] on label "Phrase-cued reading, scooping words into phrases" at bounding box center [803, 378] width 599 height 71
click at [539, 370] on input "Phrase-cued reading, scooping words into phrases" at bounding box center [531, 379] width 18 height 18
checkbox input "true"
click at [715, 450] on p "Explicitly modeling voice inflections and pauses when attending to punctuation …" at bounding box center [818, 457] width 479 height 35
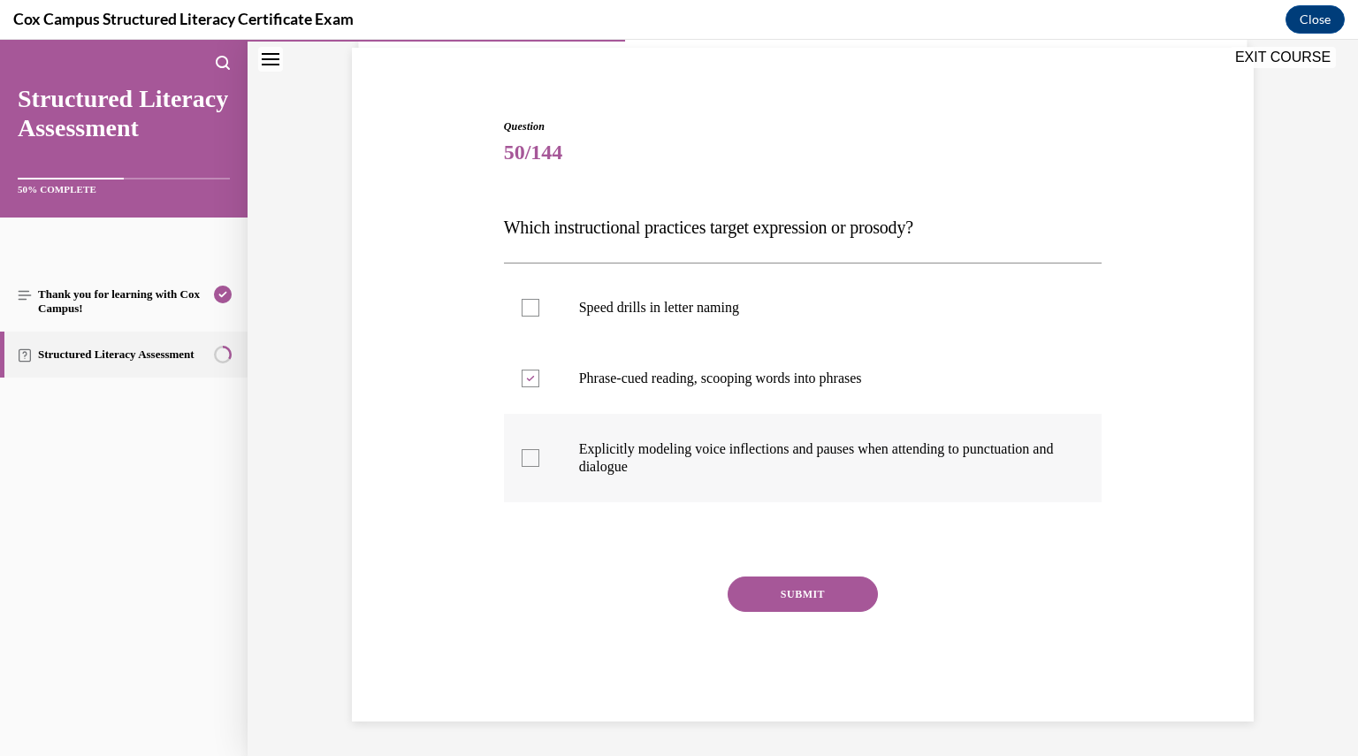
click at [539, 450] on input "Explicitly modeling voice inflections and pauses when attending to punctuation …" at bounding box center [531, 458] width 18 height 18
checkbox input "true"
click at [780, 595] on button "SUBMIT" at bounding box center [803, 594] width 150 height 35
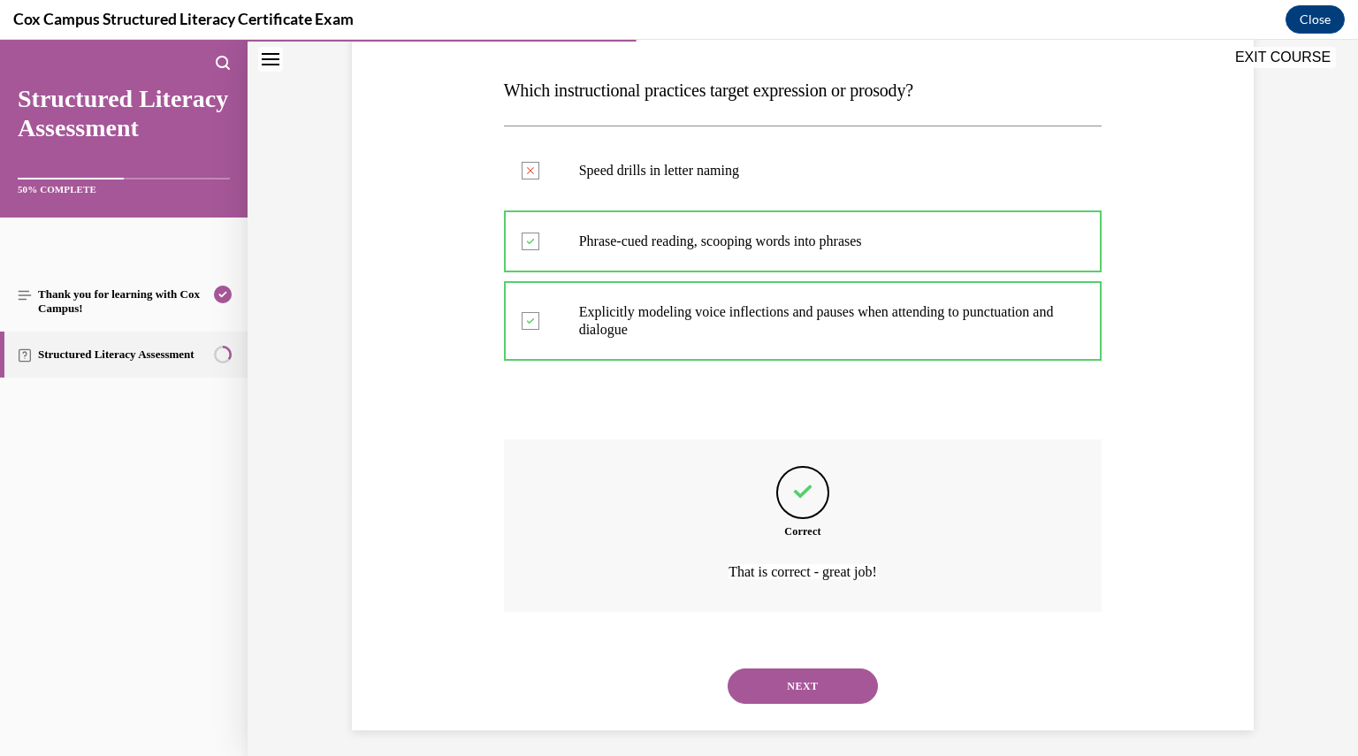
scroll to position [273, 0]
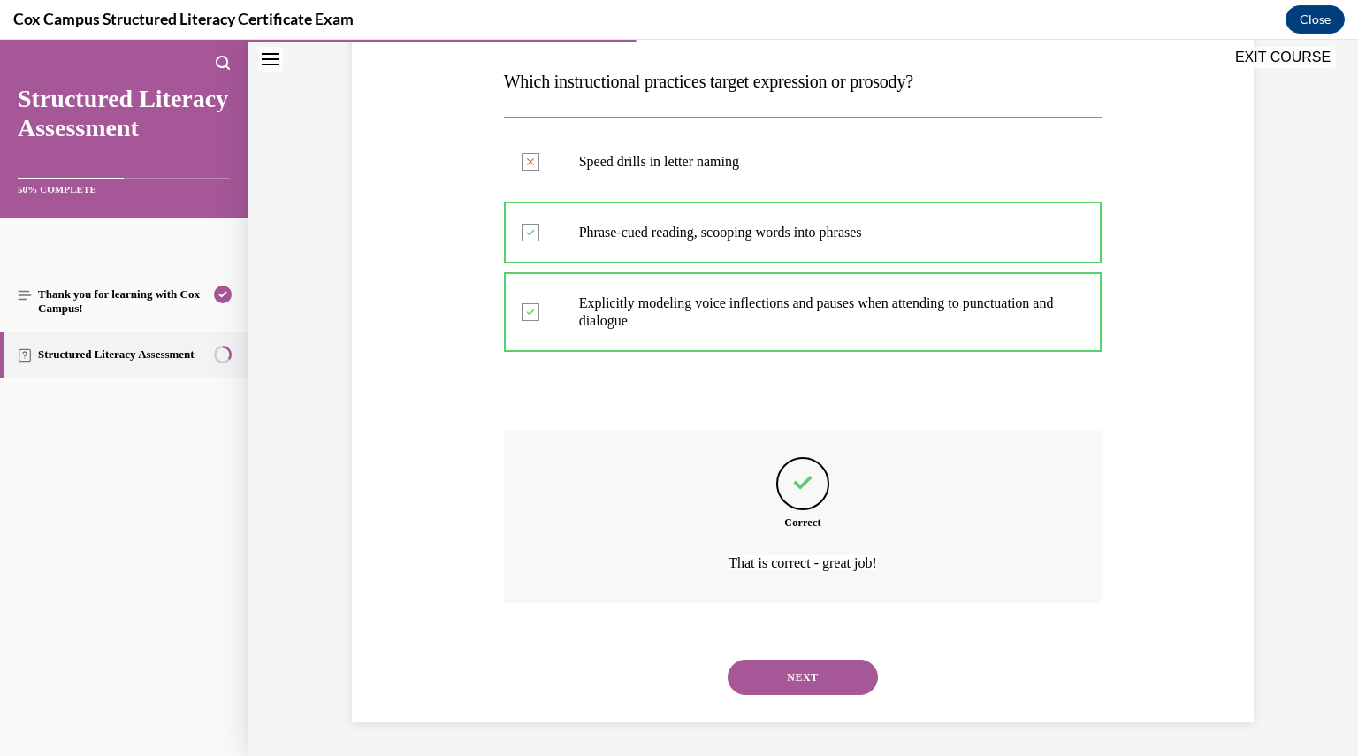
click at [794, 664] on button "NEXT" at bounding box center [803, 677] width 150 height 35
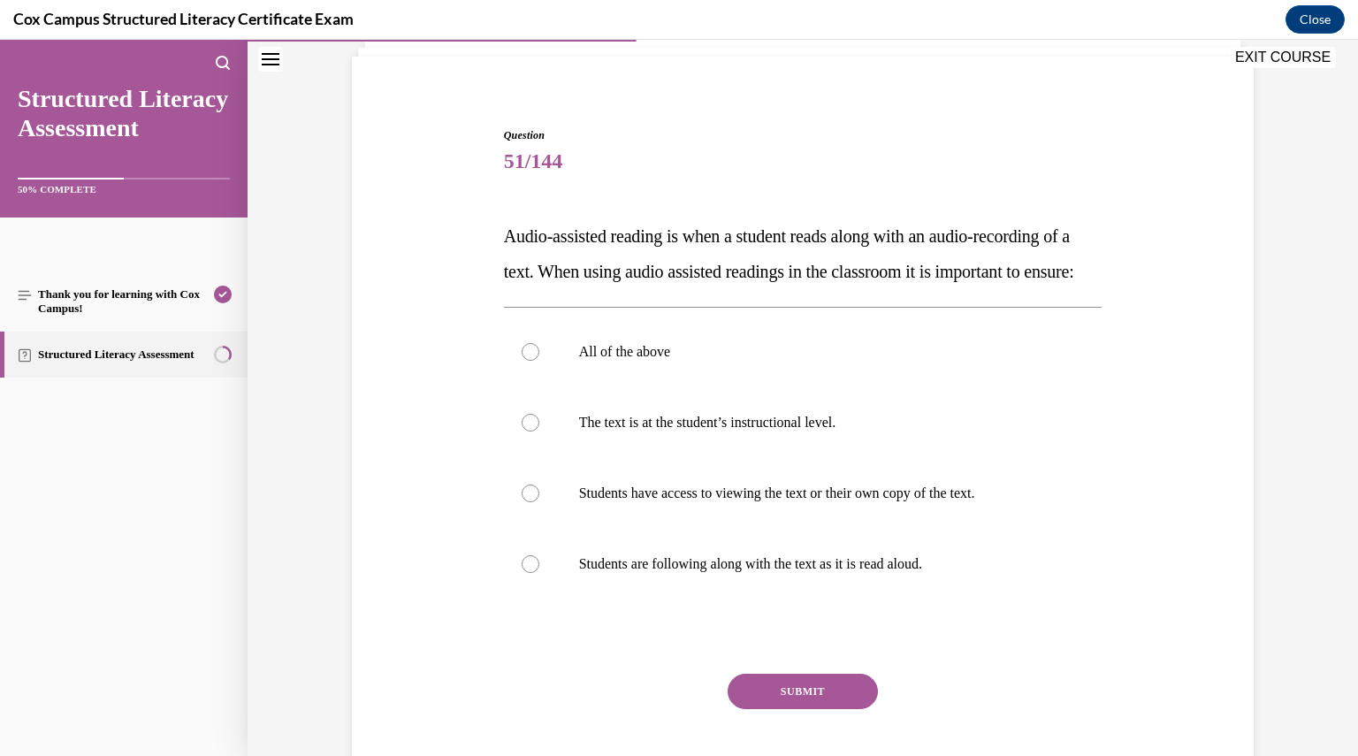
scroll to position [137, 0]
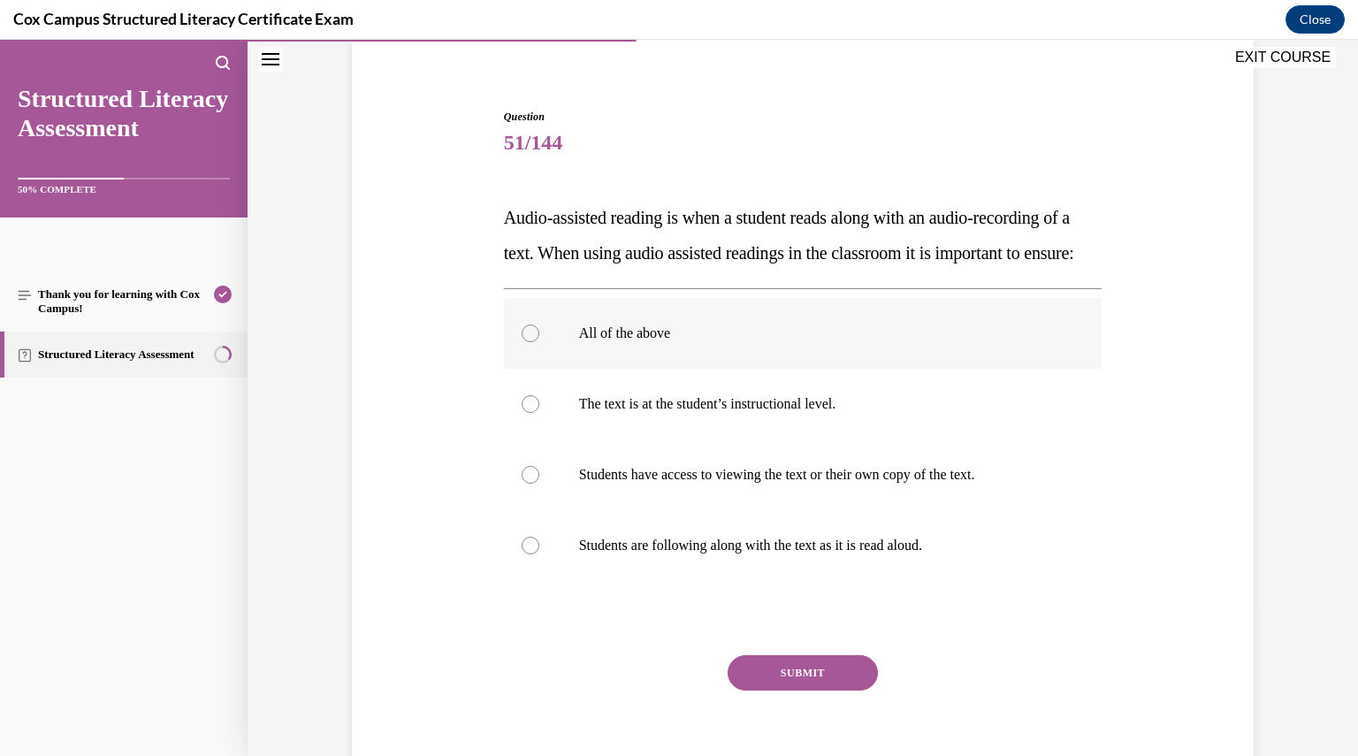
click at [590, 369] on label "All of the above" at bounding box center [803, 333] width 599 height 71
click at [539, 342] on input "All of the above" at bounding box center [531, 334] width 18 height 18
radio input "true"
click at [801, 691] on button "SUBMIT" at bounding box center [803, 672] width 150 height 35
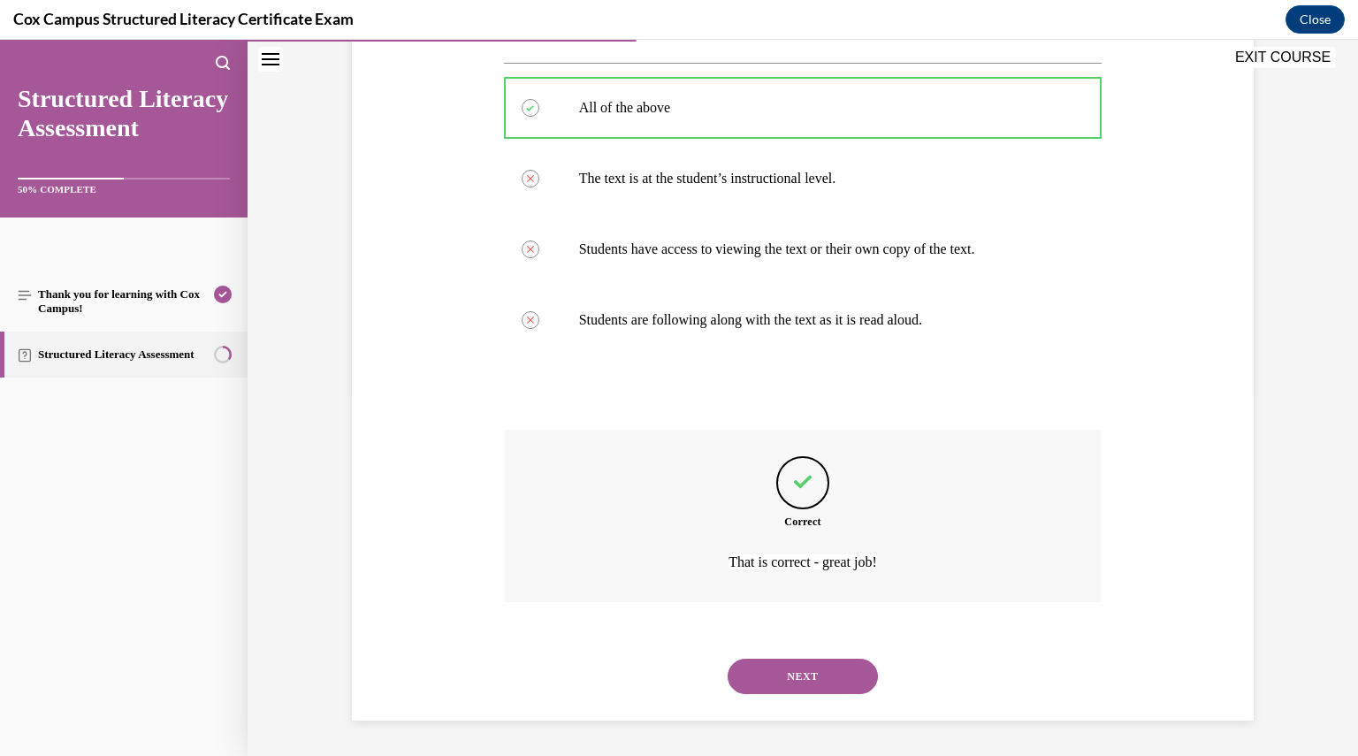
scroll to position [397, 0]
click at [801, 708] on div "NEXT" at bounding box center [803, 676] width 599 height 71
click at [798, 684] on button "NEXT" at bounding box center [803, 676] width 150 height 35
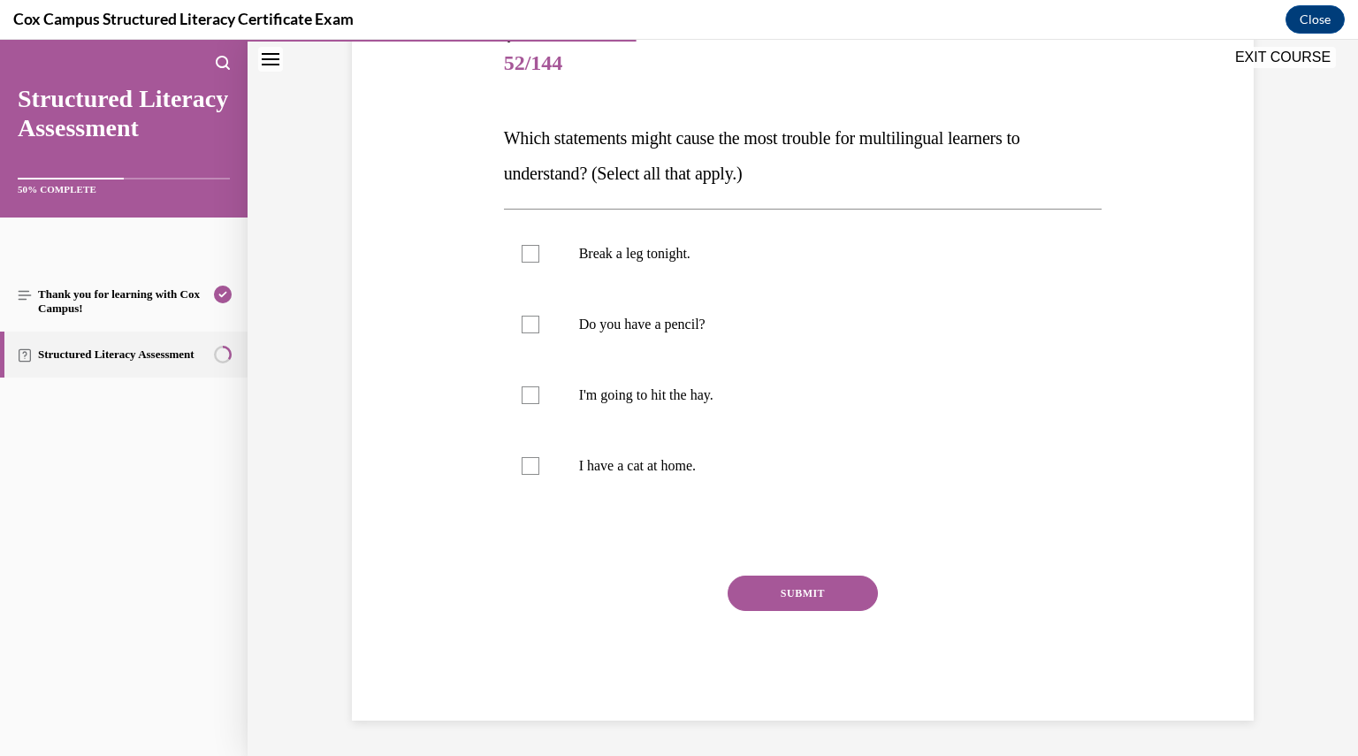
scroll to position [197, 0]
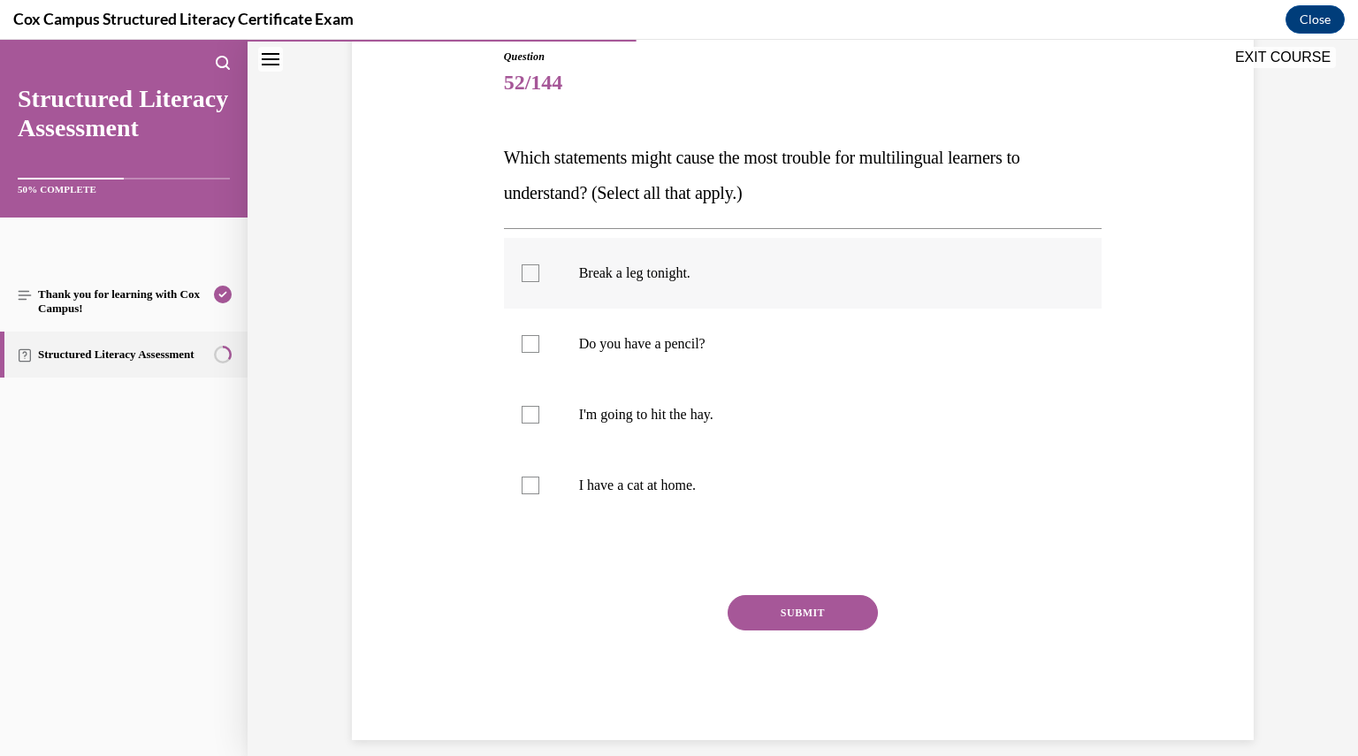
click at [589, 292] on label "Break a leg tonight." at bounding box center [803, 273] width 599 height 71
click at [539, 282] on input "Break a leg tonight." at bounding box center [531, 273] width 18 height 18
checkbox input "true"
click at [605, 426] on label "I'm going to hit the hay." at bounding box center [803, 414] width 599 height 71
click at [539, 424] on input "I'm going to hit the hay." at bounding box center [531, 415] width 18 height 18
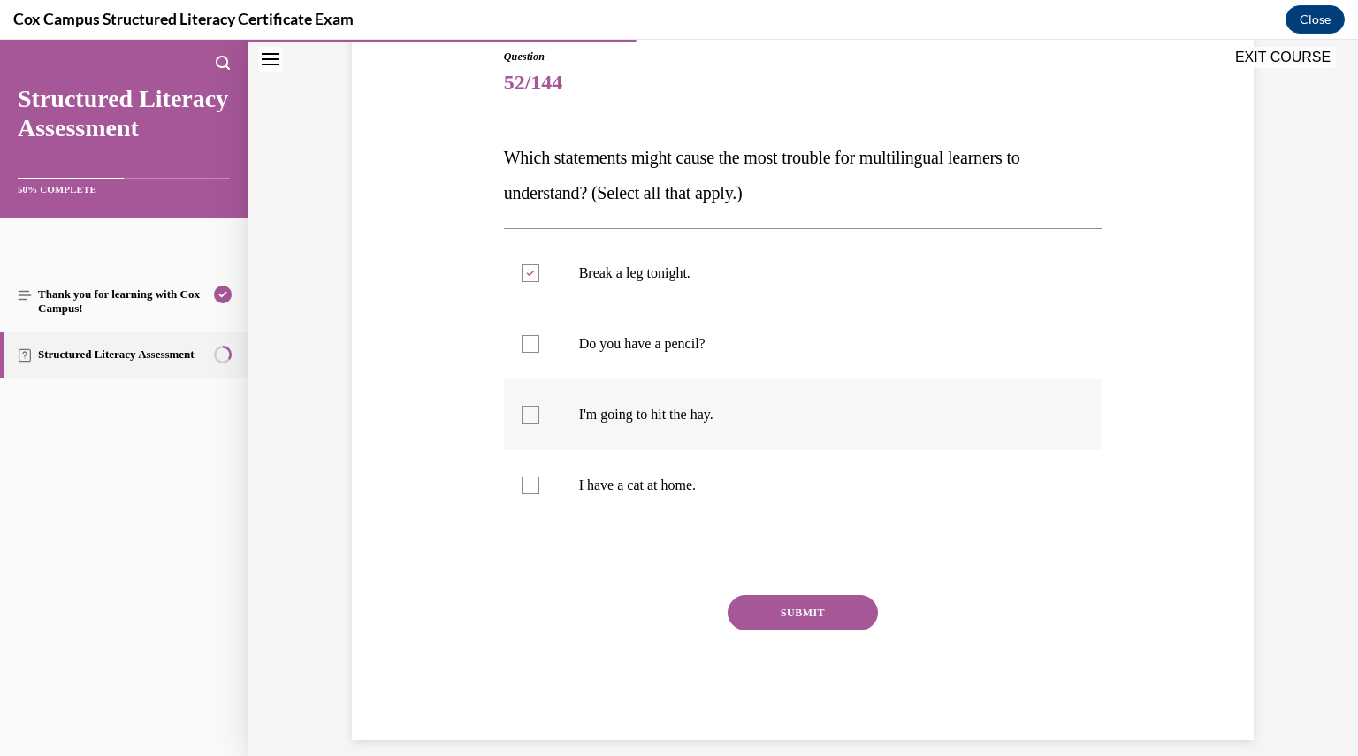
checkbox input "true"
click at [746, 613] on button "SUBMIT" at bounding box center [803, 612] width 150 height 35
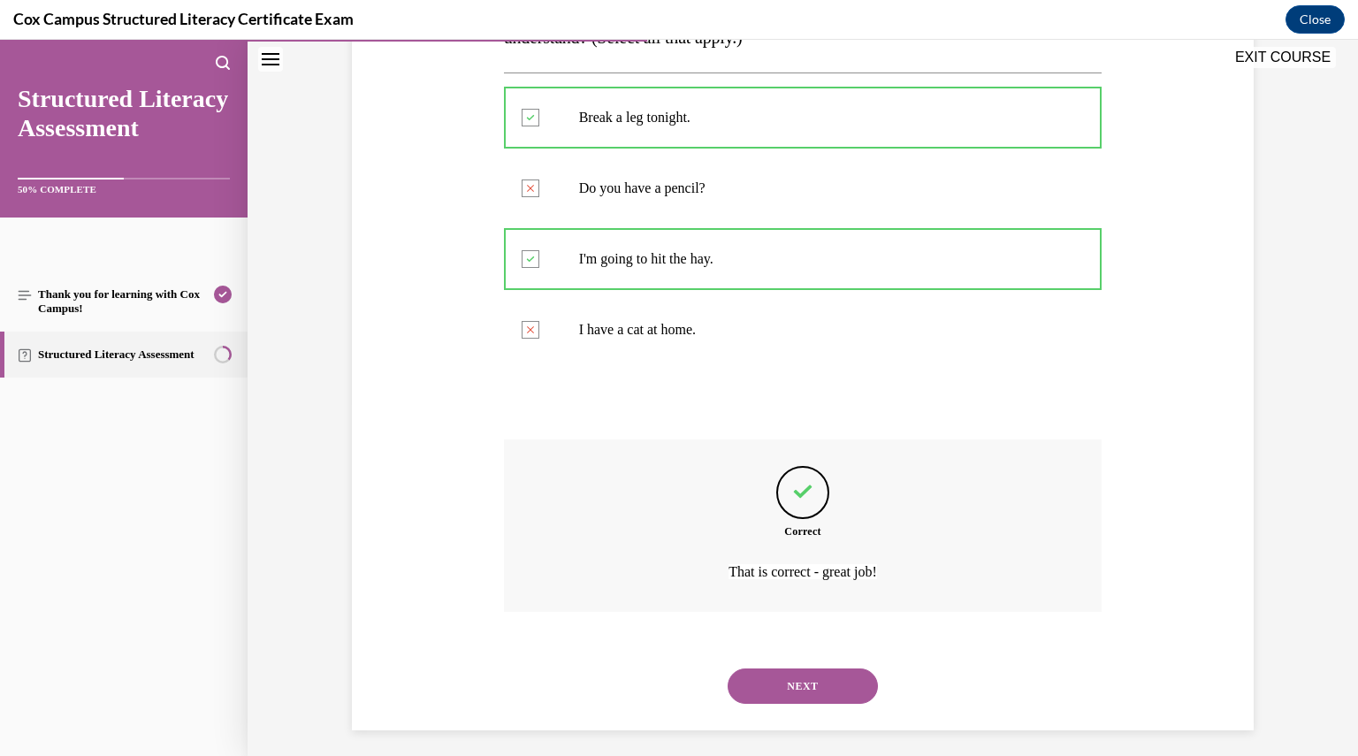
scroll to position [362, 0]
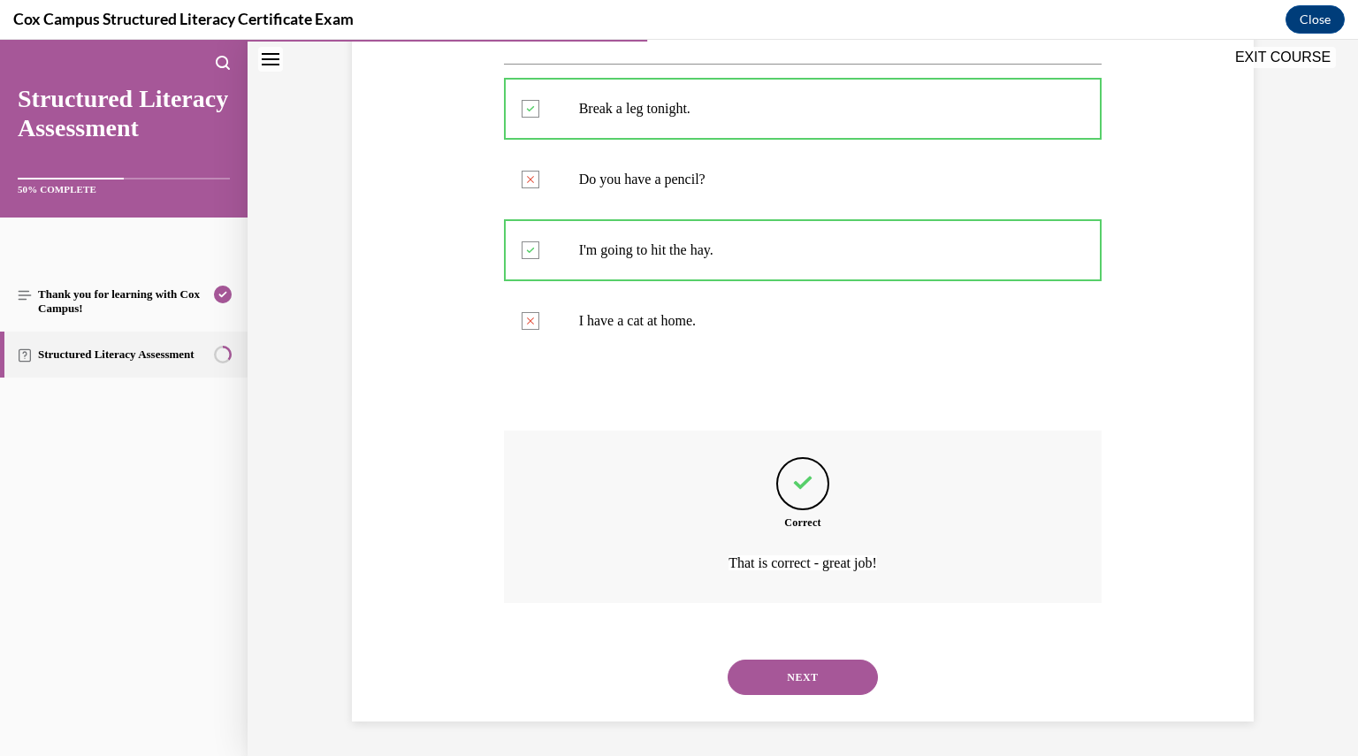
click at [765, 666] on button "NEXT" at bounding box center [803, 677] width 150 height 35
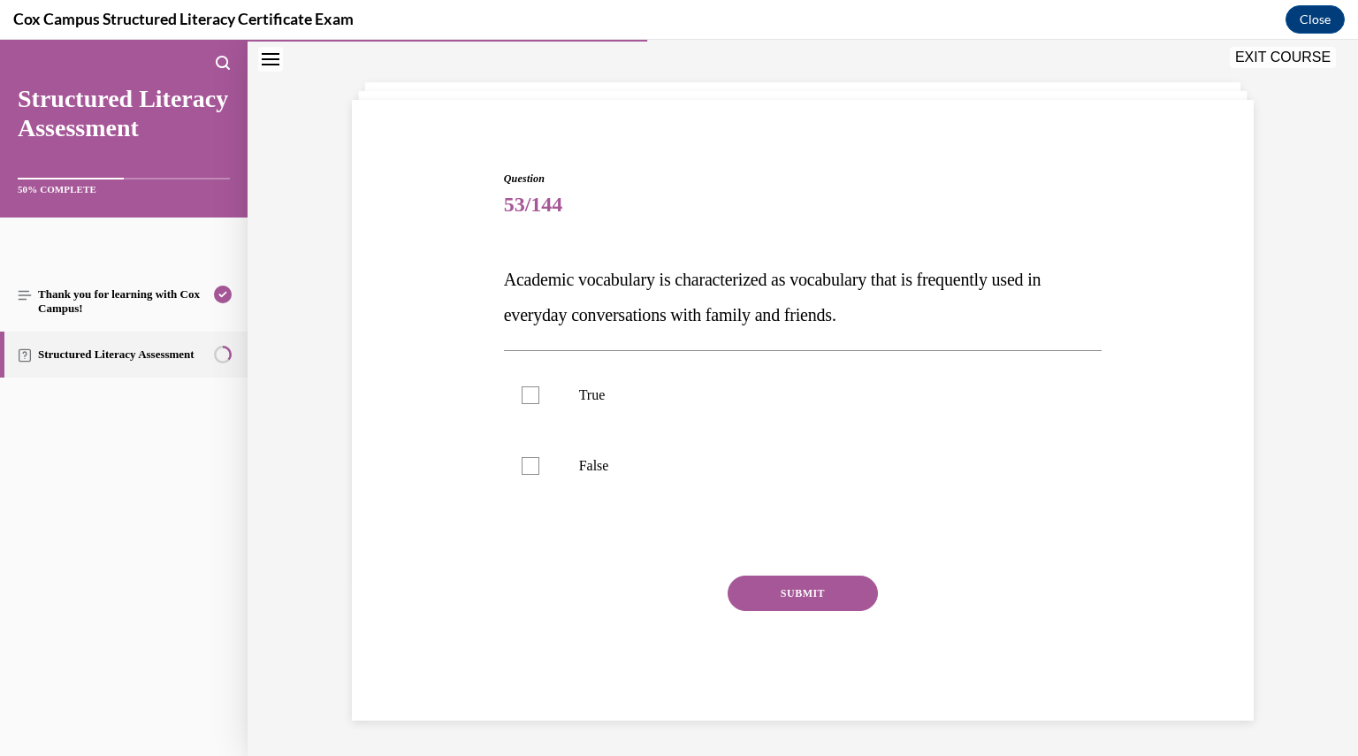
scroll to position [74, 0]
click at [587, 459] on p "False" at bounding box center [818, 467] width 479 height 18
click at [539, 459] on input "False" at bounding box center [531, 467] width 18 height 18
checkbox input "true"
click at [585, 386] on label "True" at bounding box center [803, 396] width 599 height 71
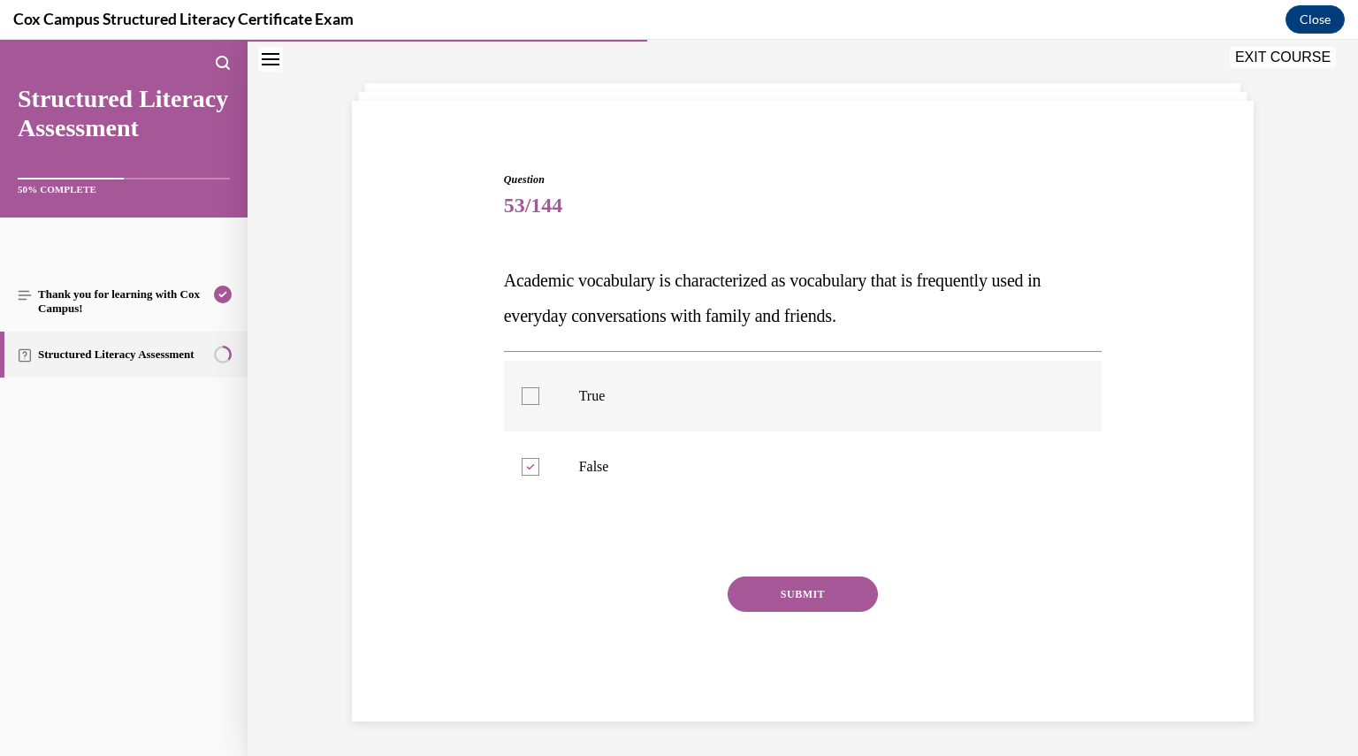
click at [539, 387] on input "True" at bounding box center [531, 396] width 18 height 18
click at [585, 387] on p "True" at bounding box center [818, 396] width 479 height 18
click at [539, 387] on input "True" at bounding box center [531, 396] width 18 height 18
checkbox input "false"
click at [820, 586] on button "SUBMIT" at bounding box center [803, 594] width 150 height 35
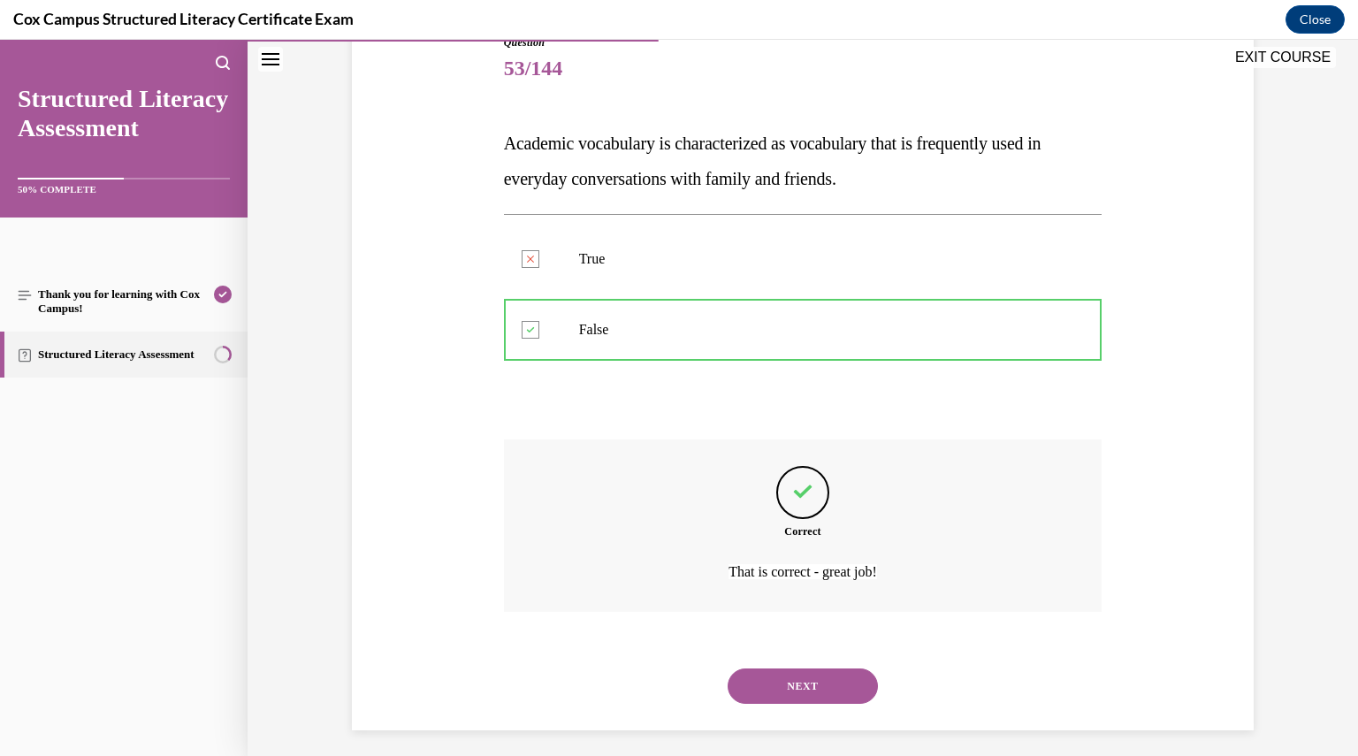
scroll to position [220, 0]
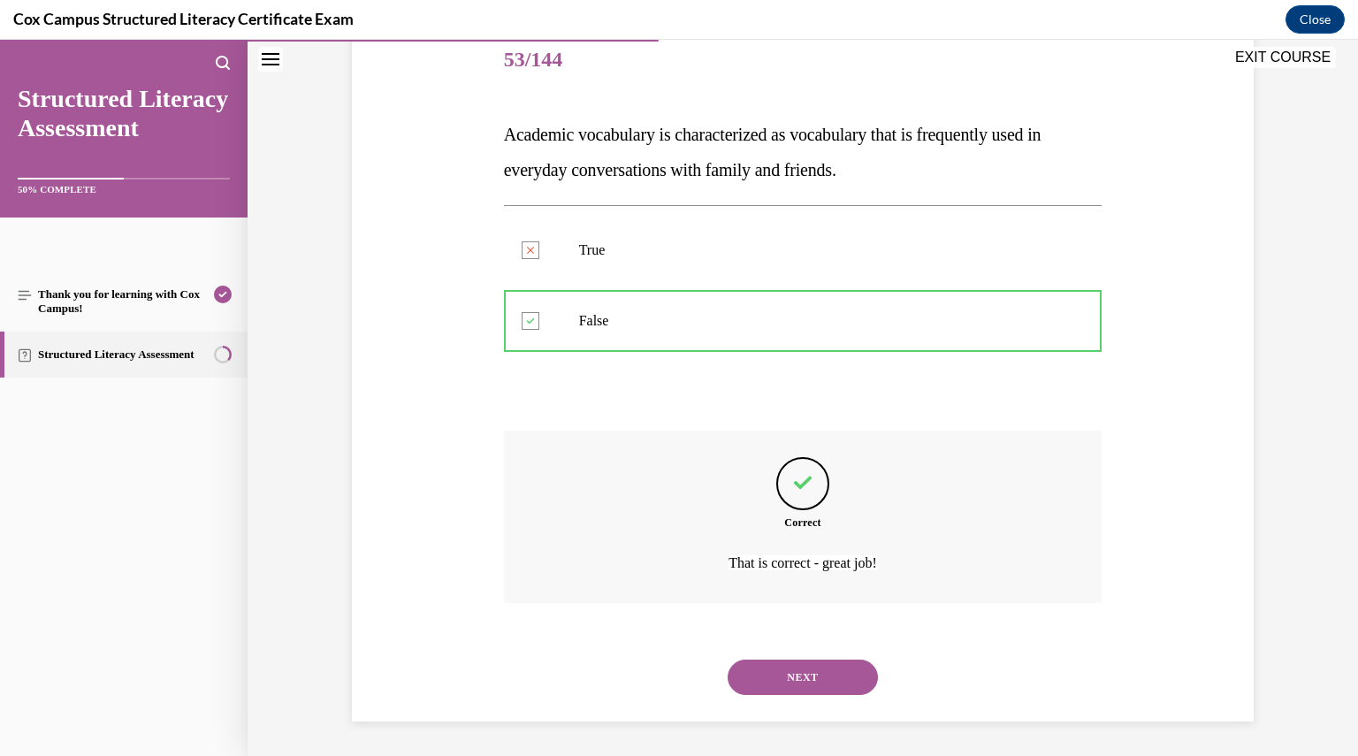
click at [842, 678] on button "NEXT" at bounding box center [803, 677] width 150 height 35
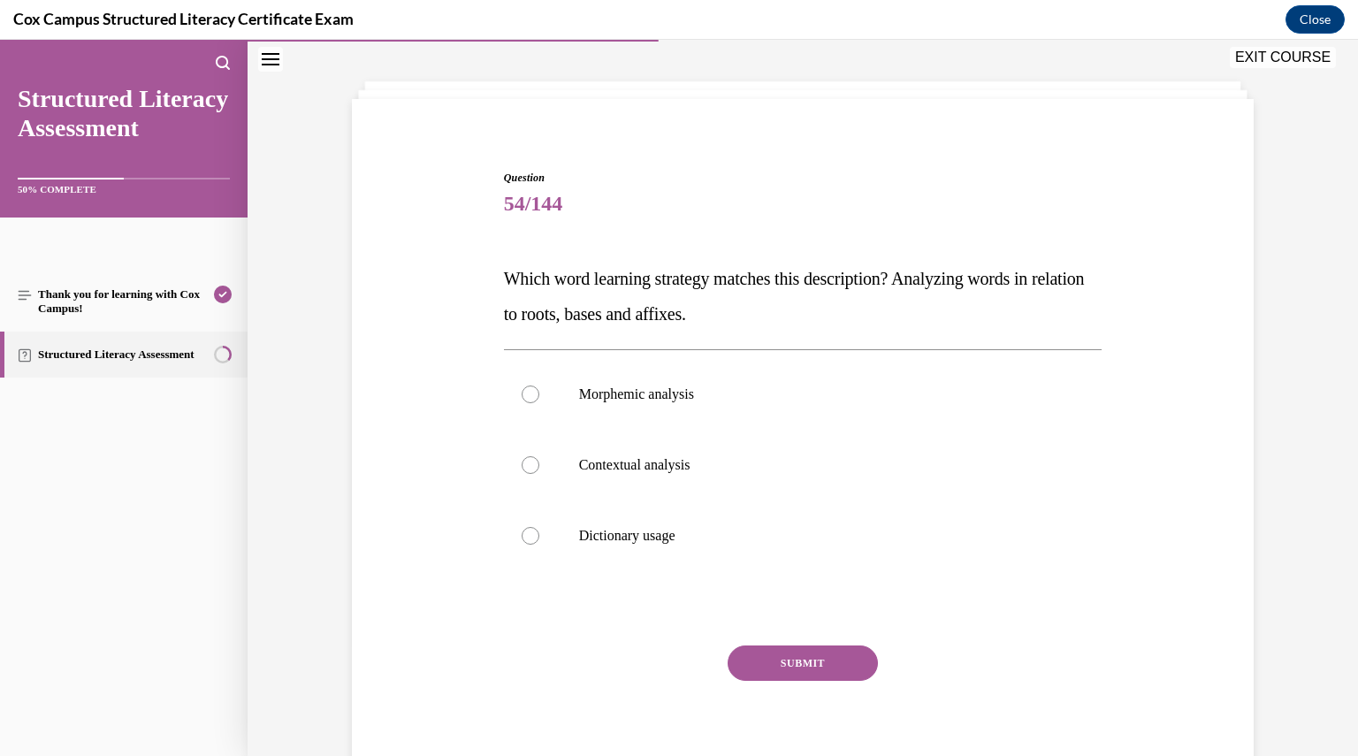
scroll to position [79, 0]
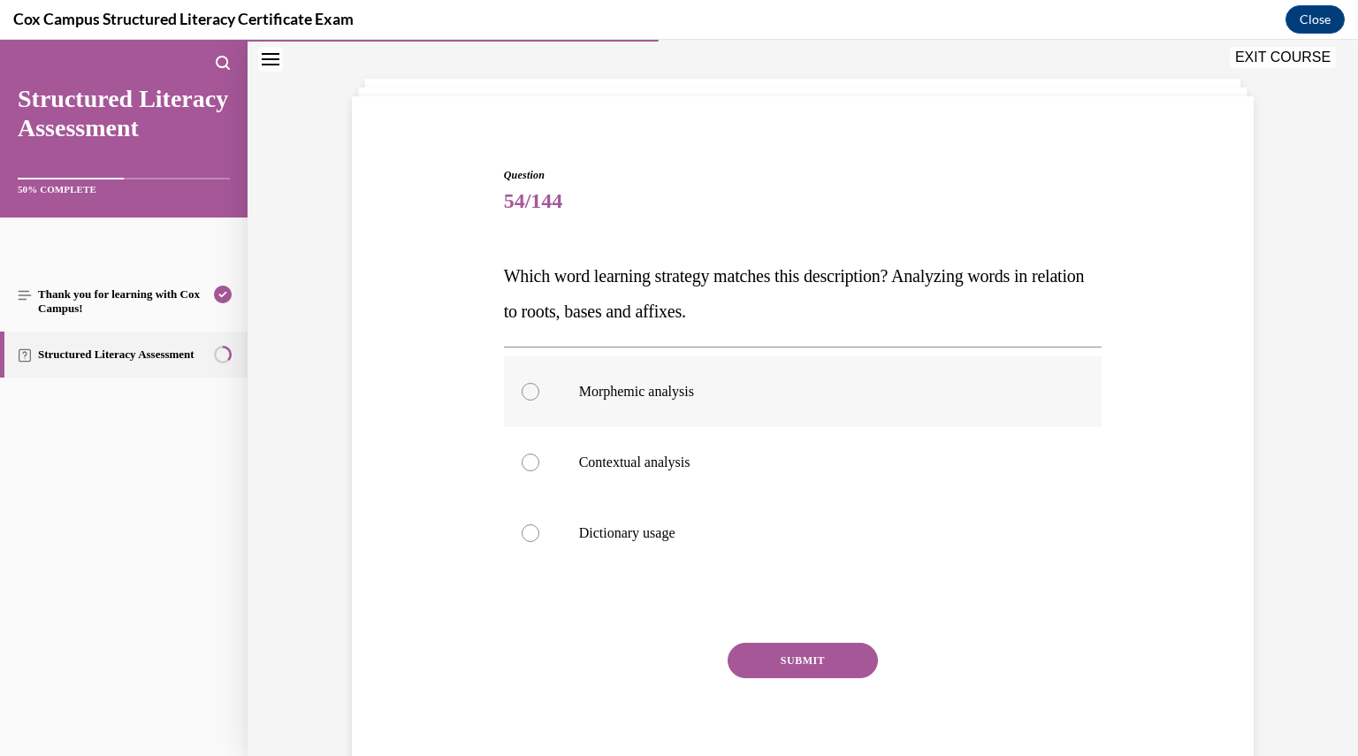
click at [706, 392] on p "Morphemic analysis" at bounding box center [818, 392] width 479 height 18
click at [539, 392] on input "Morphemic analysis" at bounding box center [531, 392] width 18 height 18
radio input "true"
click at [834, 660] on button "SUBMIT" at bounding box center [803, 660] width 150 height 35
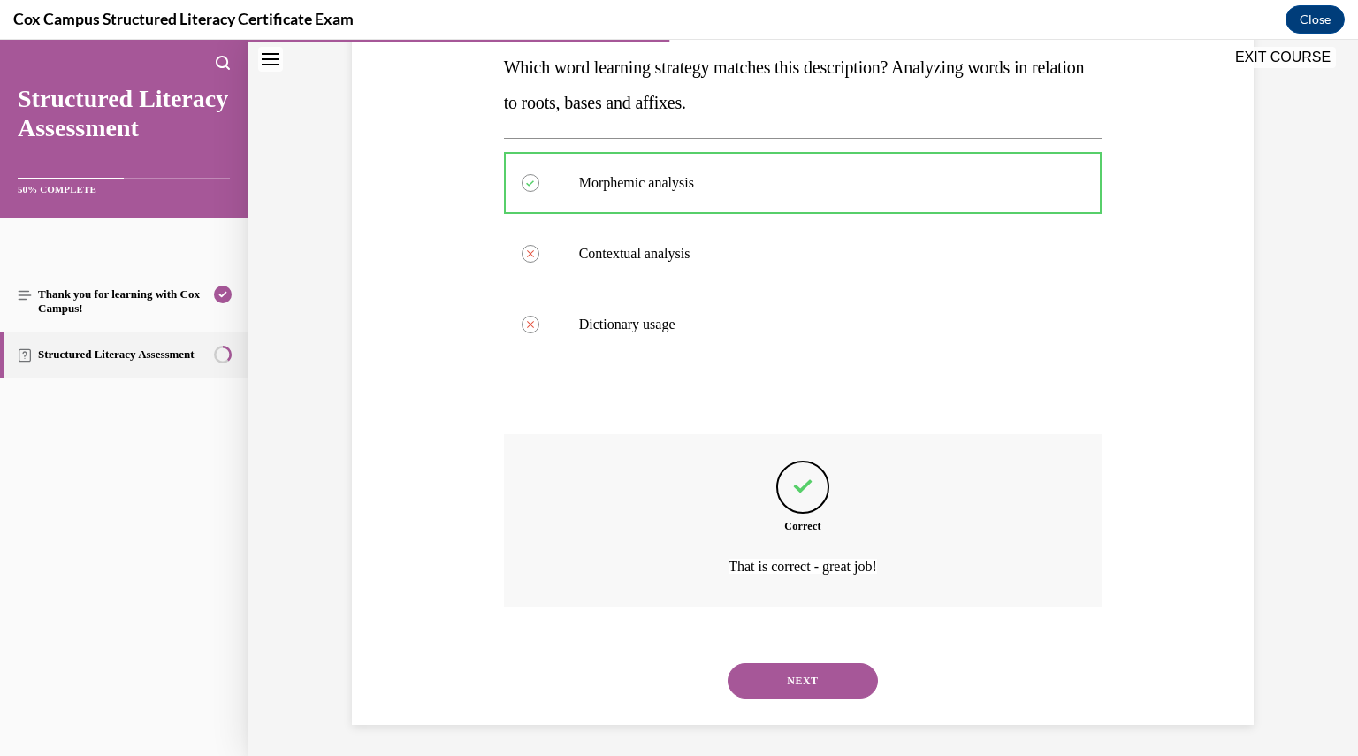
scroll to position [291, 0]
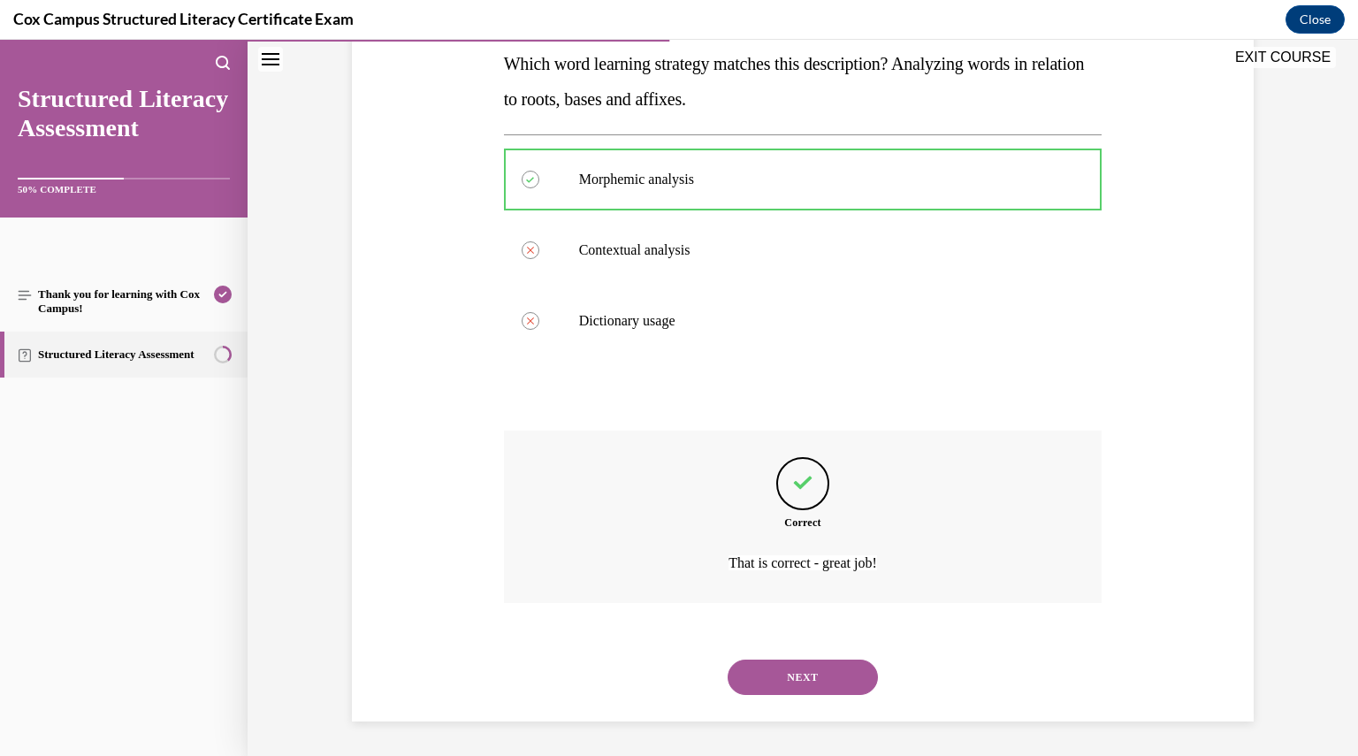
click at [825, 676] on button "NEXT" at bounding box center [803, 677] width 150 height 35
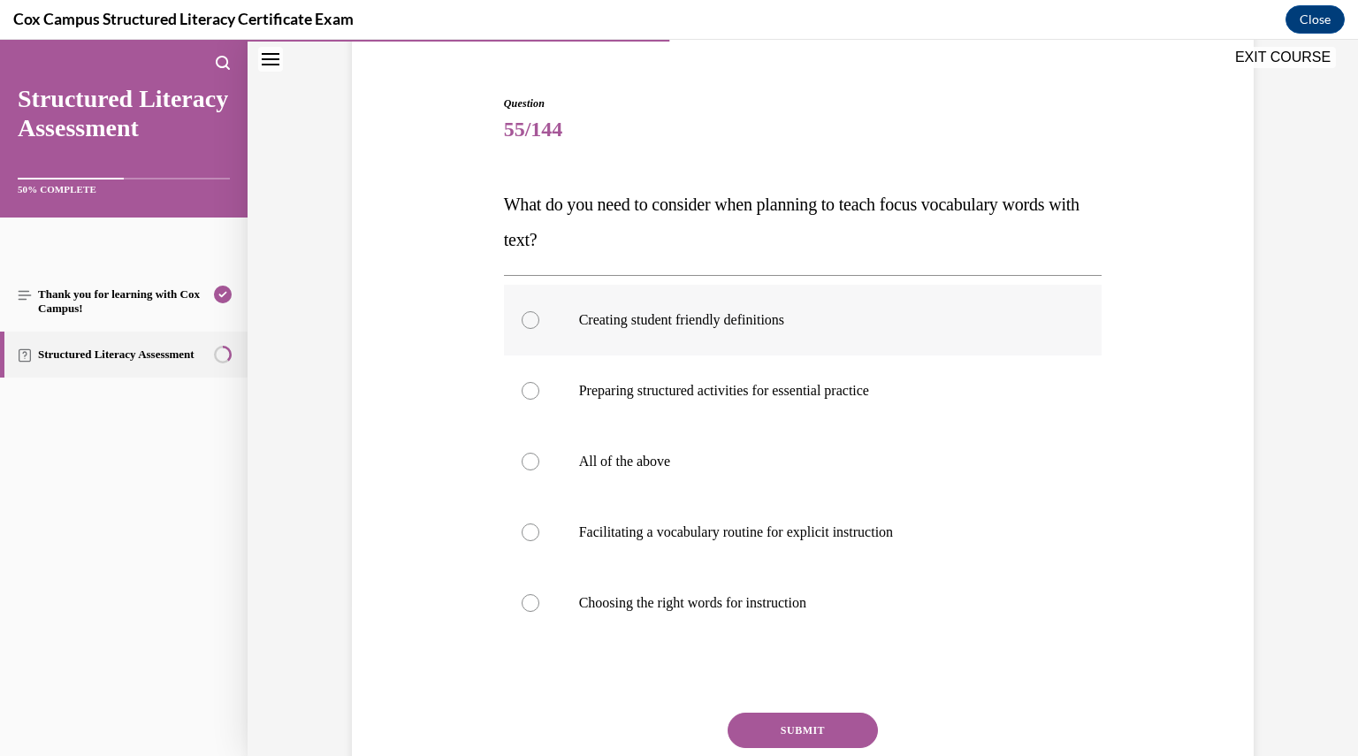
scroll to position [159, 0]
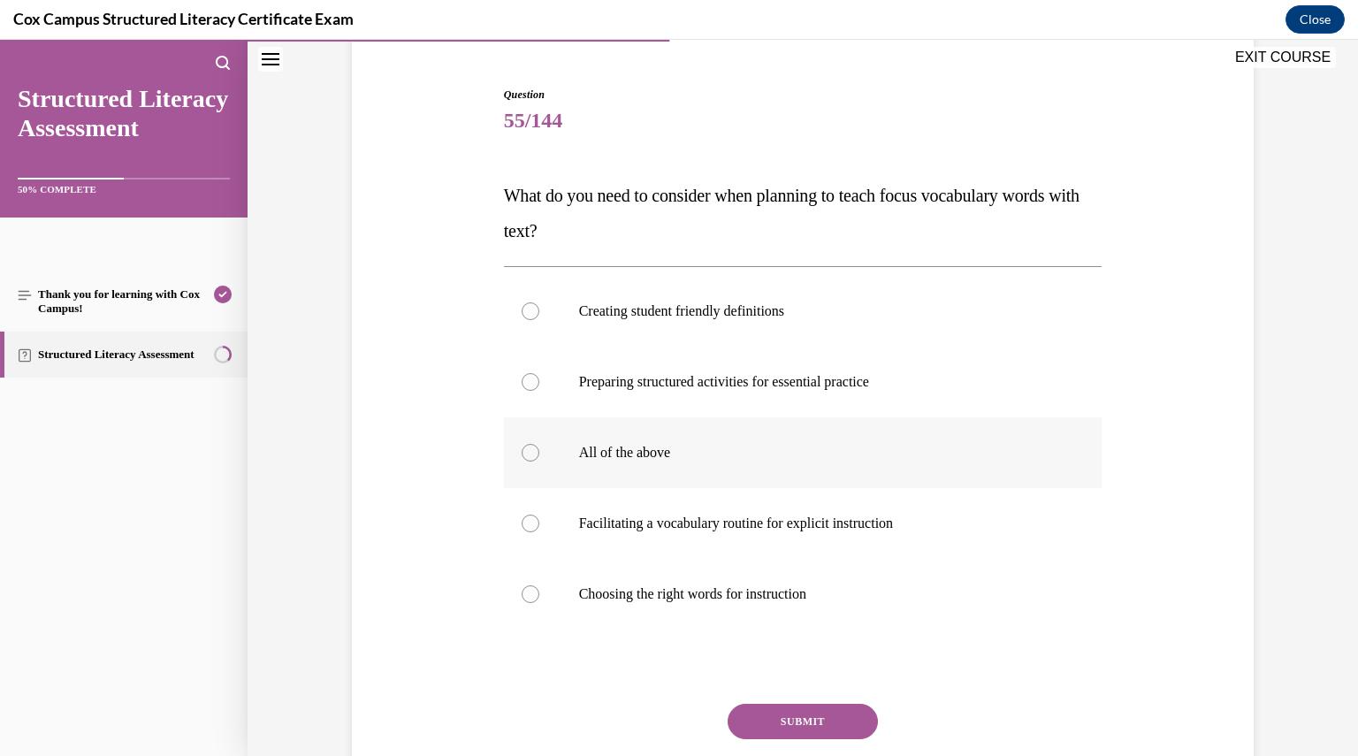
click at [659, 445] on p "All of the above" at bounding box center [818, 453] width 479 height 18
click at [539, 445] on input "All of the above" at bounding box center [531, 453] width 18 height 18
radio input "true"
click at [792, 715] on button "SUBMIT" at bounding box center [803, 721] width 150 height 35
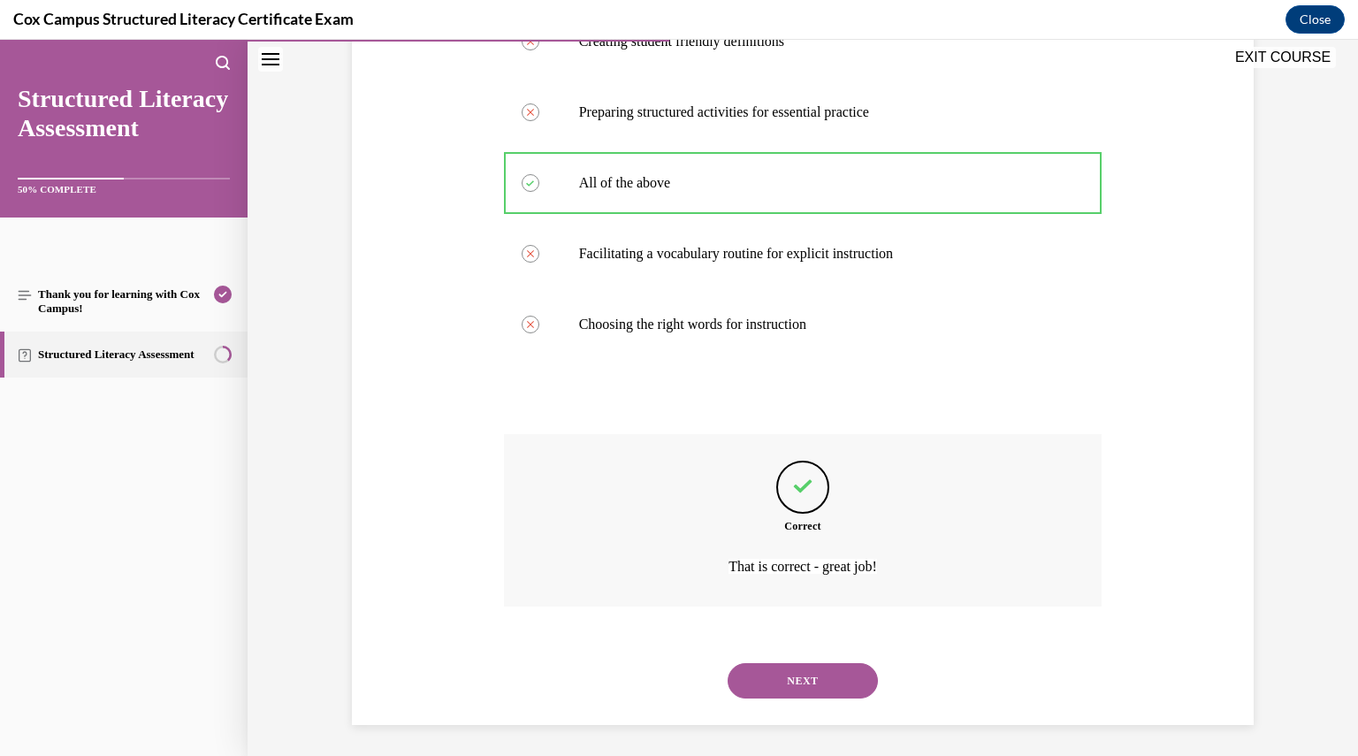
scroll to position [432, 0]
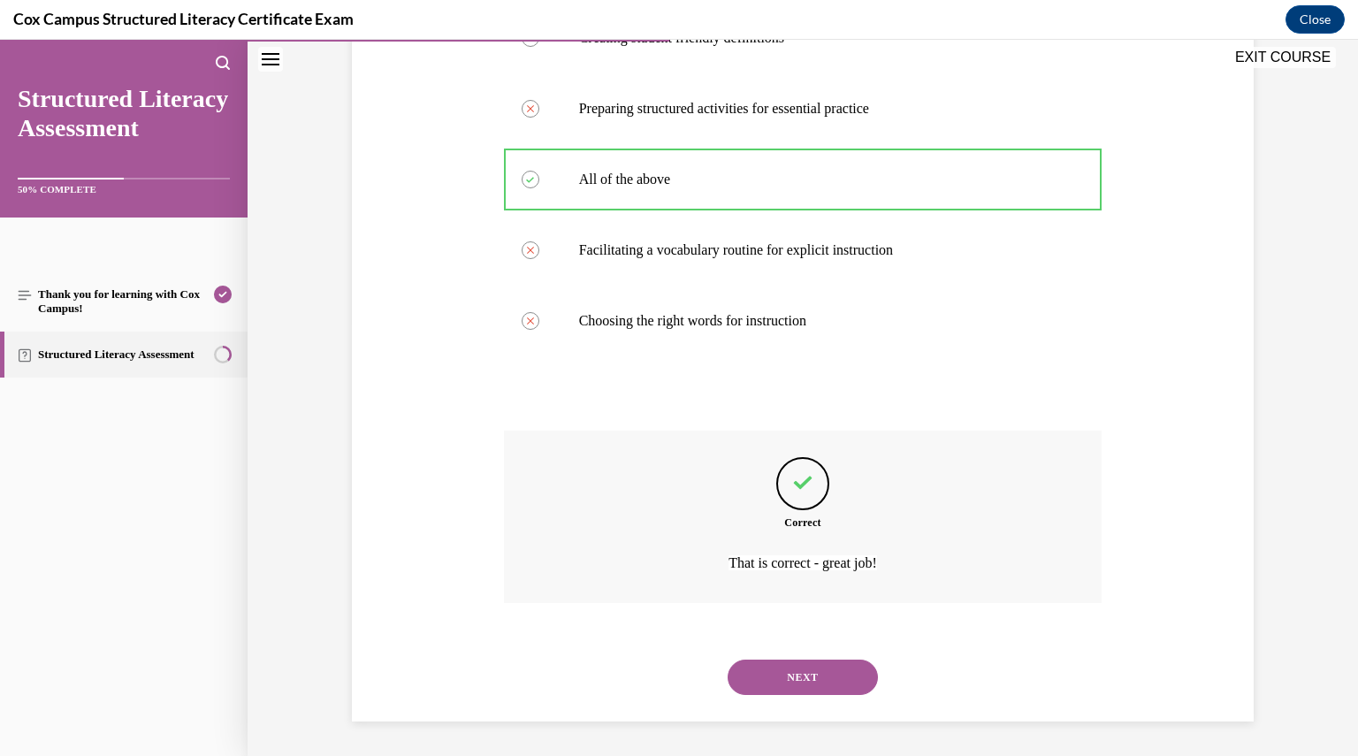
click at [803, 682] on button "NEXT" at bounding box center [803, 677] width 150 height 35
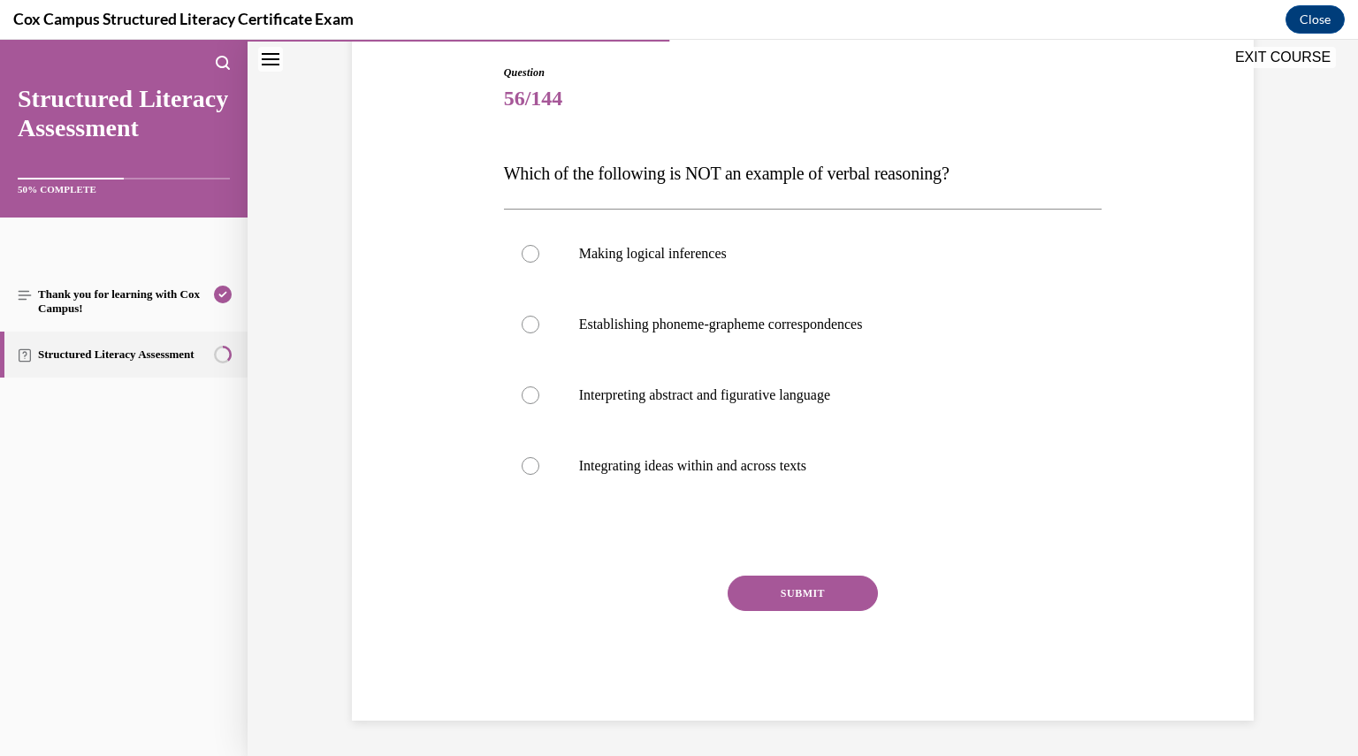
scroll to position [180, 0]
click at [683, 335] on label "Establishing phoneme-grapheme correspondences" at bounding box center [803, 325] width 599 height 71
click at [539, 334] on input "Establishing phoneme-grapheme correspondences" at bounding box center [531, 326] width 18 height 18
radio input "true"
click at [769, 588] on button "SUBMIT" at bounding box center [803, 594] width 150 height 35
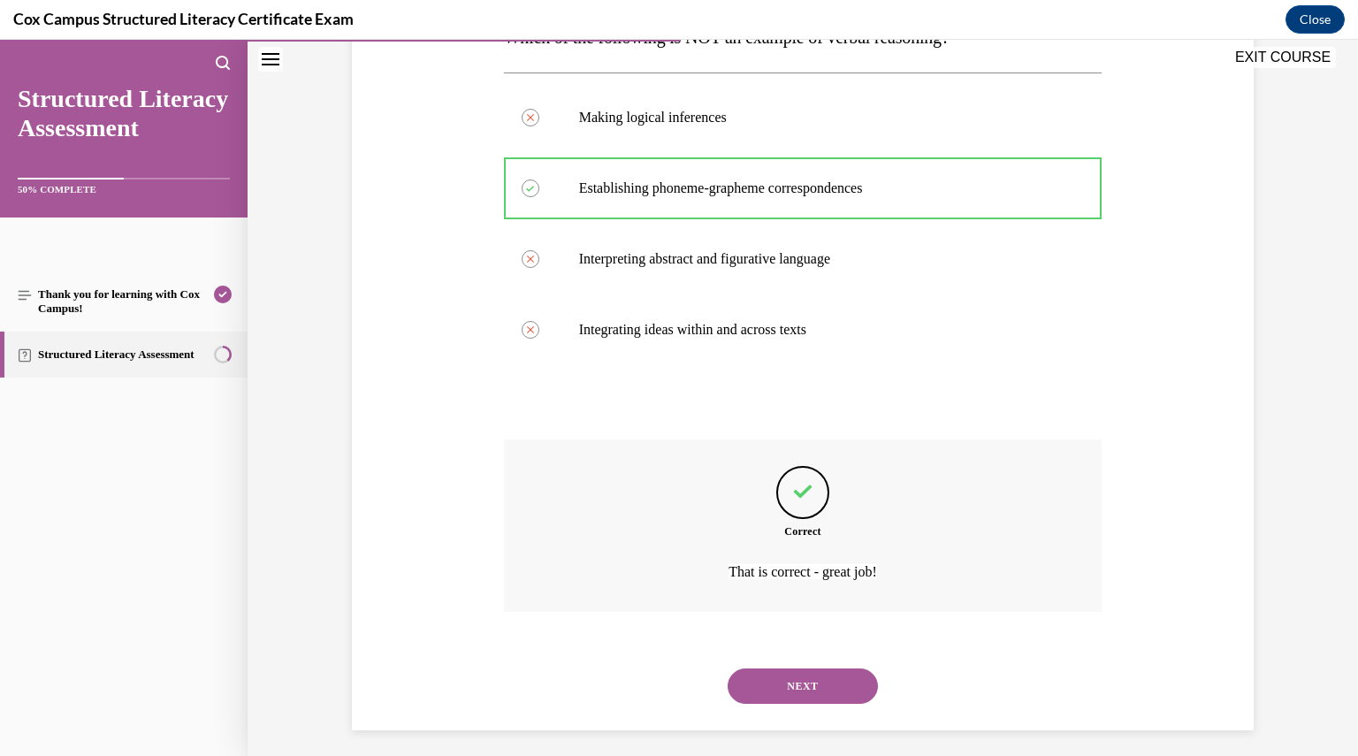
scroll to position [326, 0]
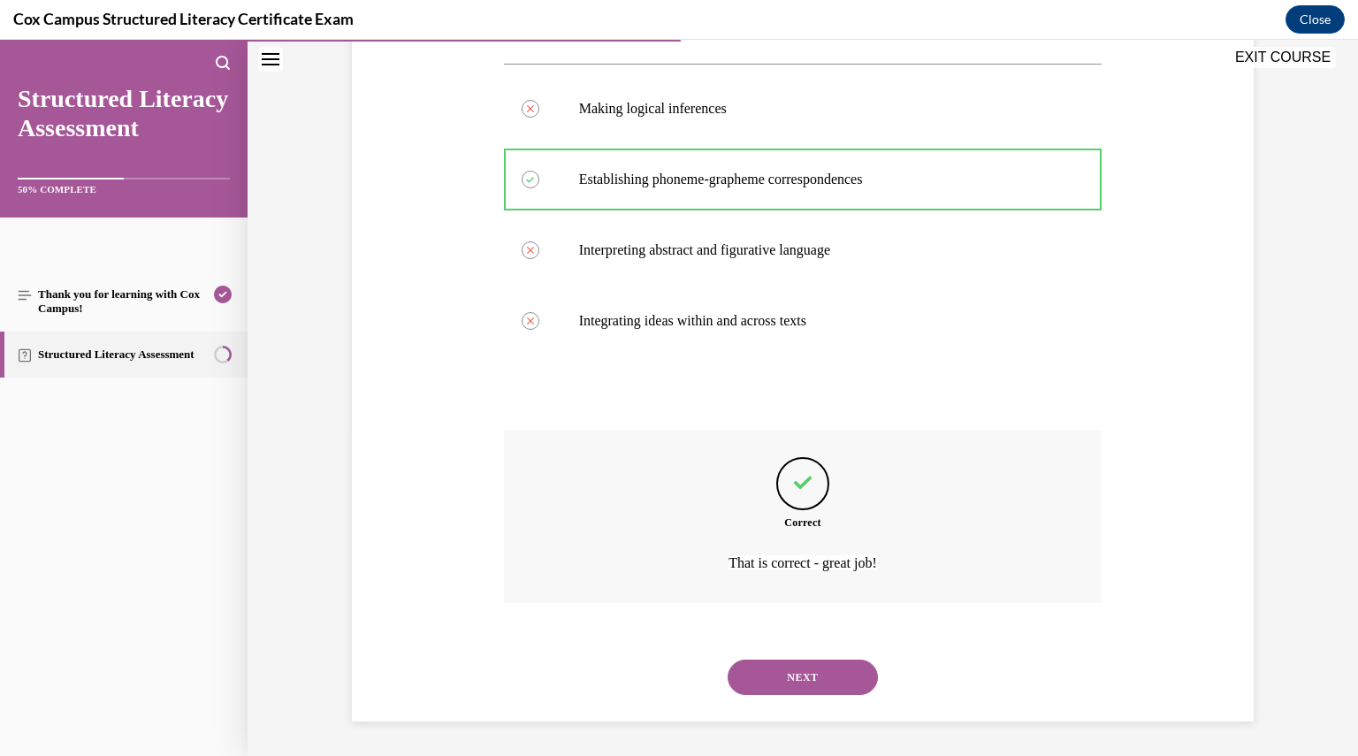
click at [784, 660] on button "NEXT" at bounding box center [803, 677] width 150 height 35
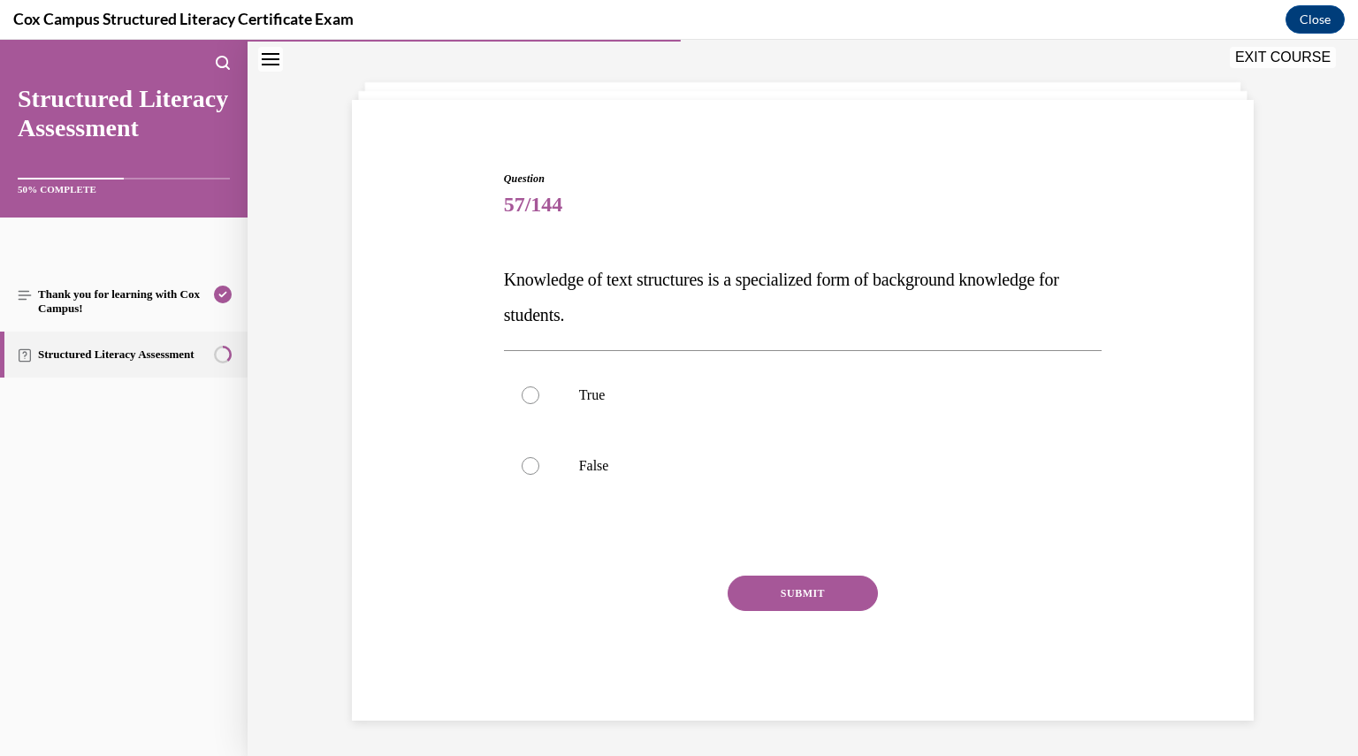
scroll to position [74, 0]
click at [587, 402] on p "True" at bounding box center [818, 396] width 479 height 18
click at [539, 402] on input "True" at bounding box center [531, 396] width 18 height 18
radio input "true"
click at [773, 591] on button "SUBMIT" at bounding box center [803, 594] width 150 height 35
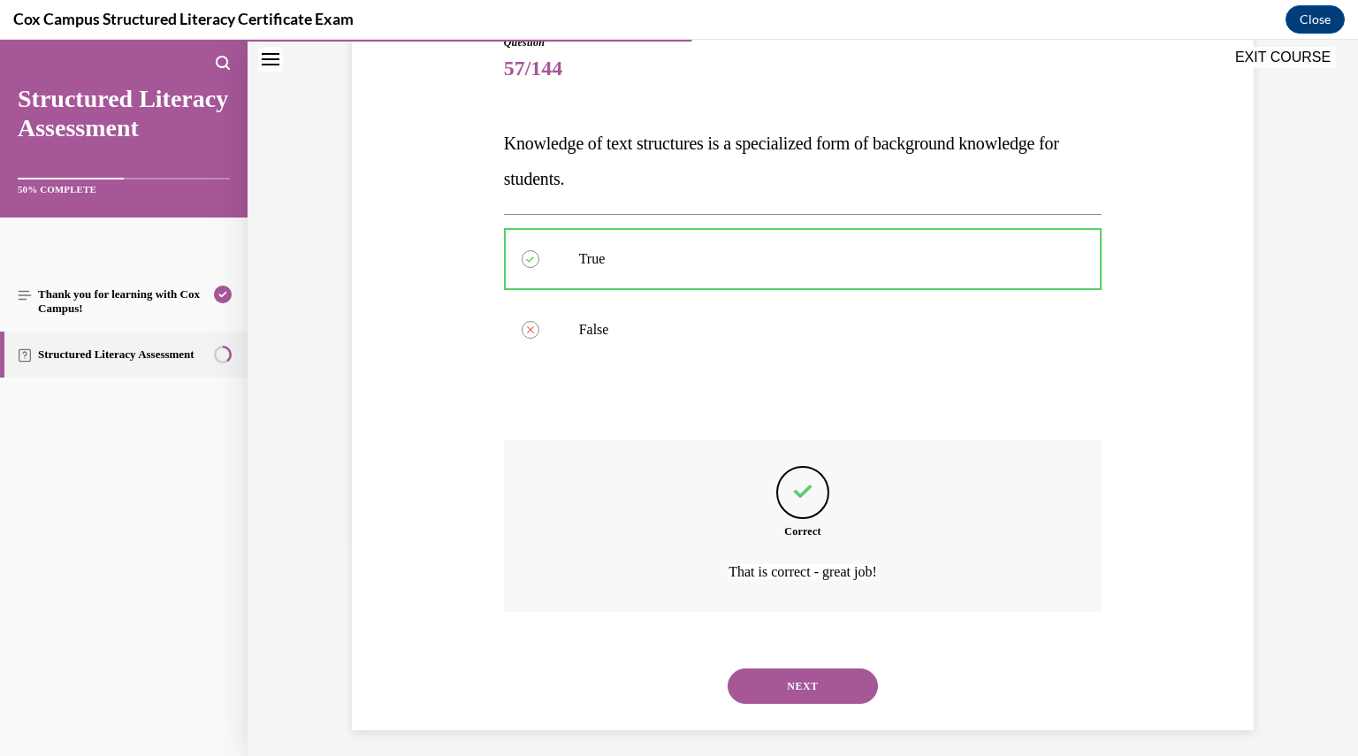
scroll to position [220, 0]
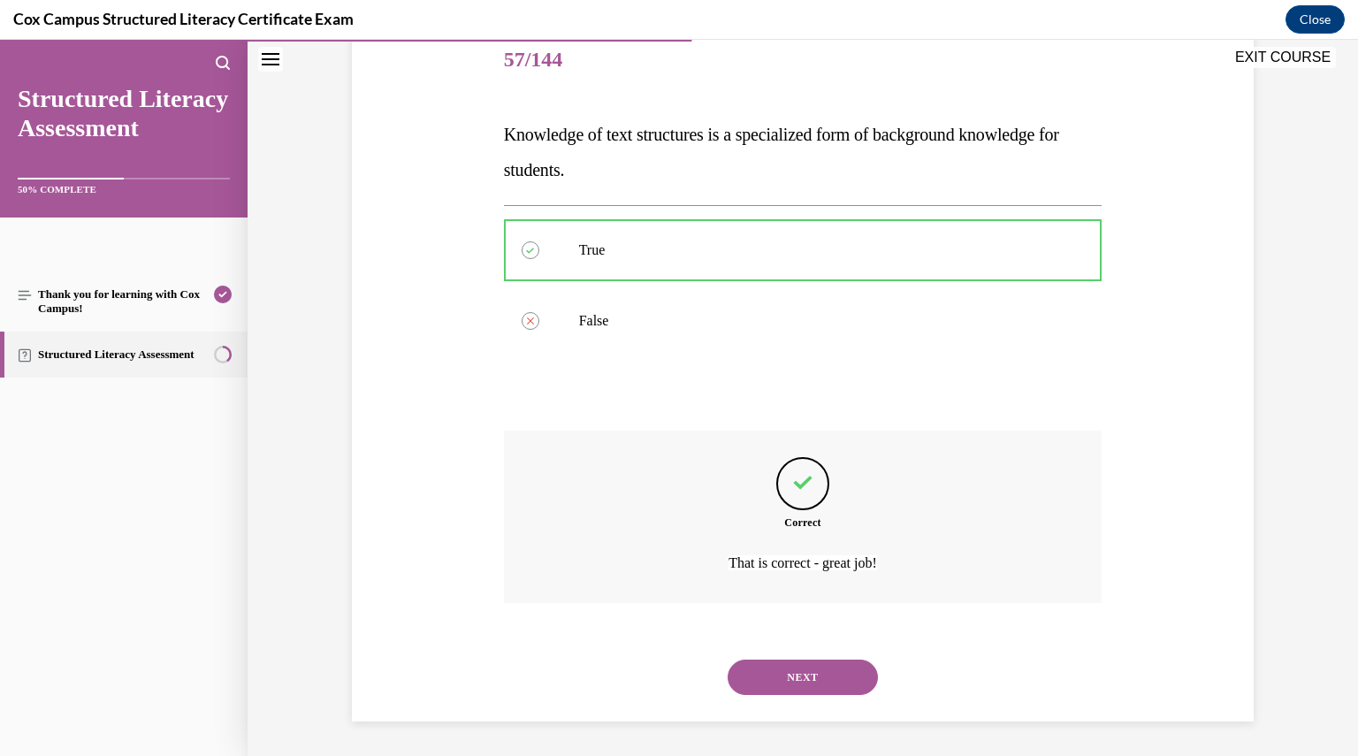
click at [803, 686] on button "NEXT" at bounding box center [803, 677] width 150 height 35
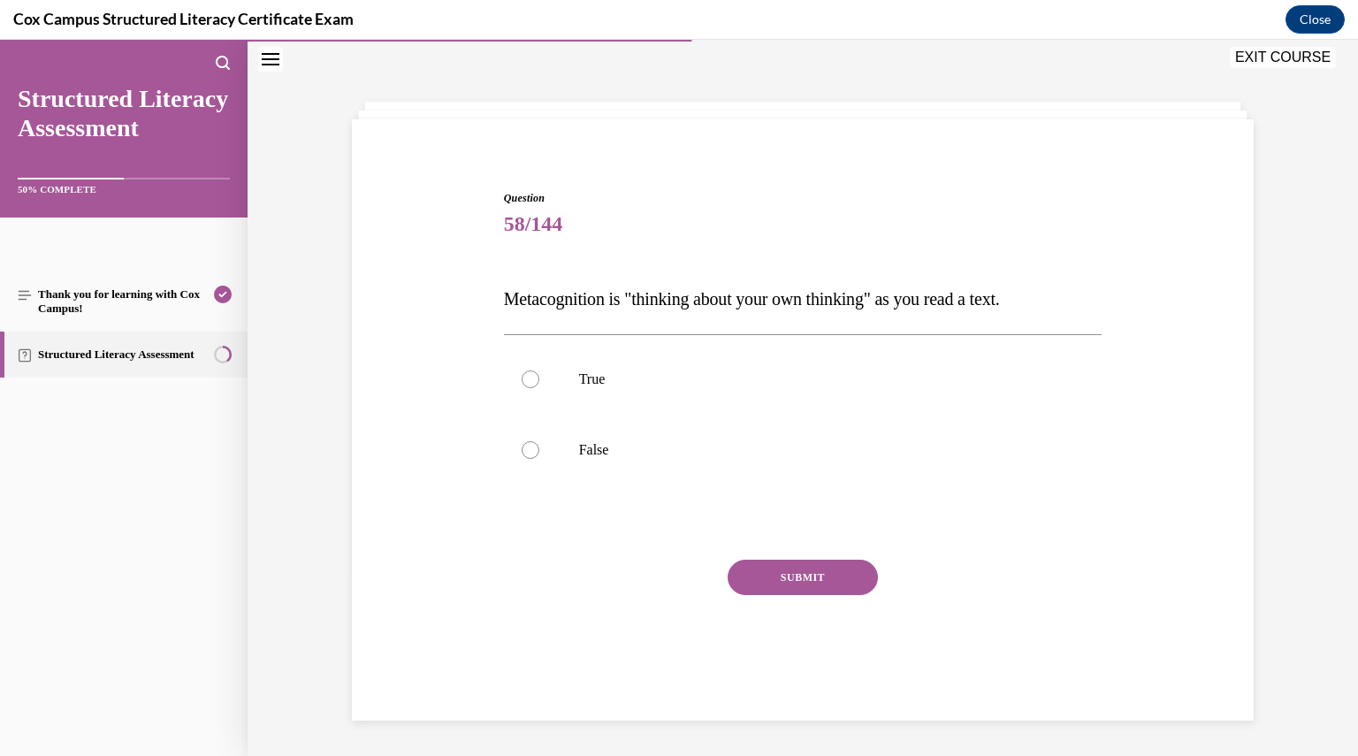
scroll to position [56, 0]
click at [693, 351] on label "True" at bounding box center [803, 379] width 599 height 71
click at [539, 371] on input "True" at bounding box center [531, 380] width 18 height 18
radio input "true"
click at [846, 580] on button "SUBMIT" at bounding box center [803, 577] width 150 height 35
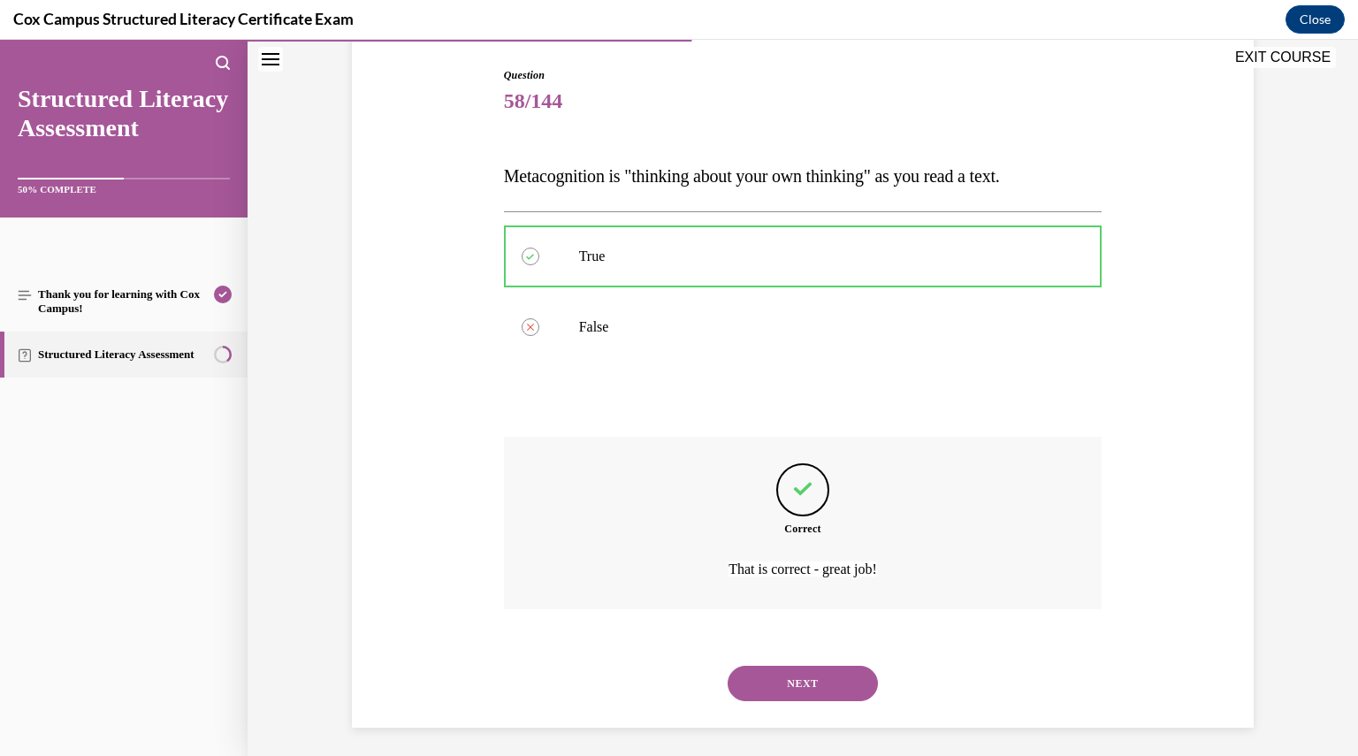
scroll to position [185, 0]
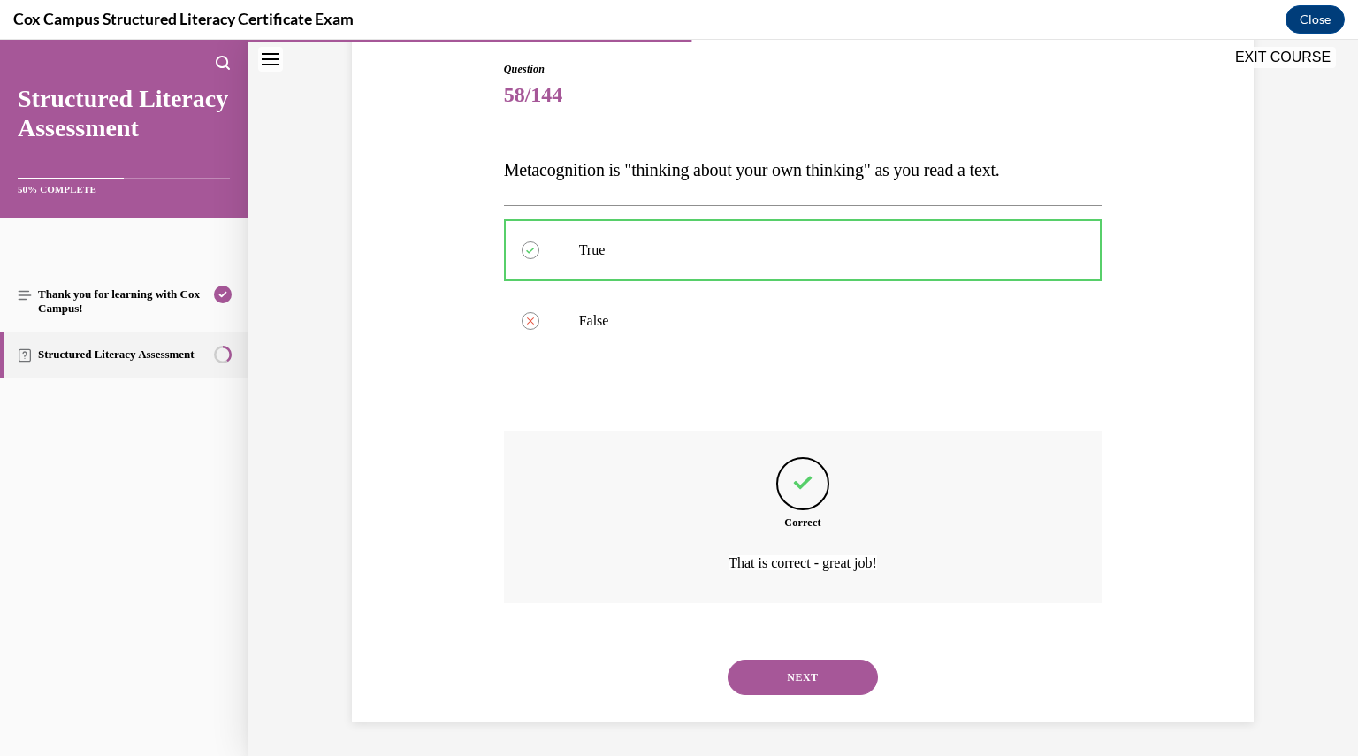
click at [841, 662] on button "NEXT" at bounding box center [803, 677] width 150 height 35
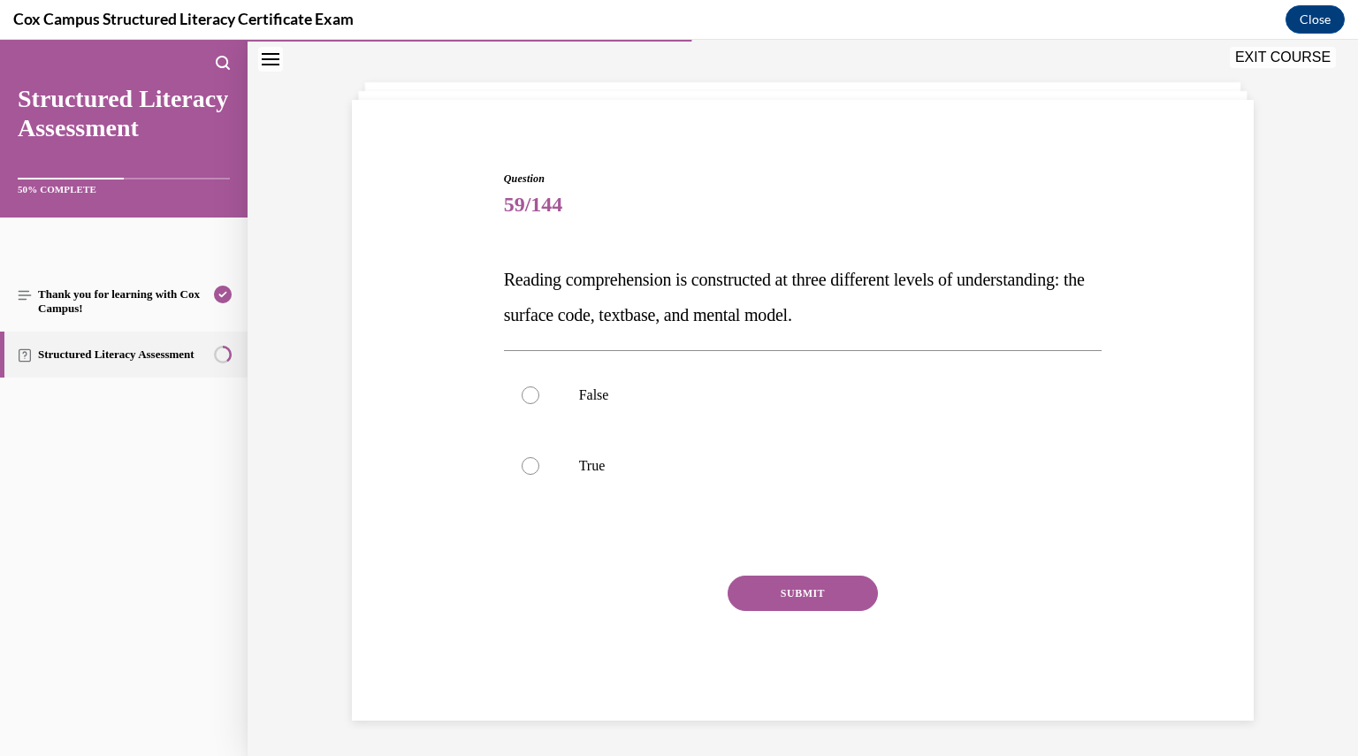
scroll to position [74, 0]
click at [666, 471] on p "True" at bounding box center [818, 467] width 479 height 18
click at [539, 471] on input "True" at bounding box center [531, 467] width 18 height 18
radio input "true"
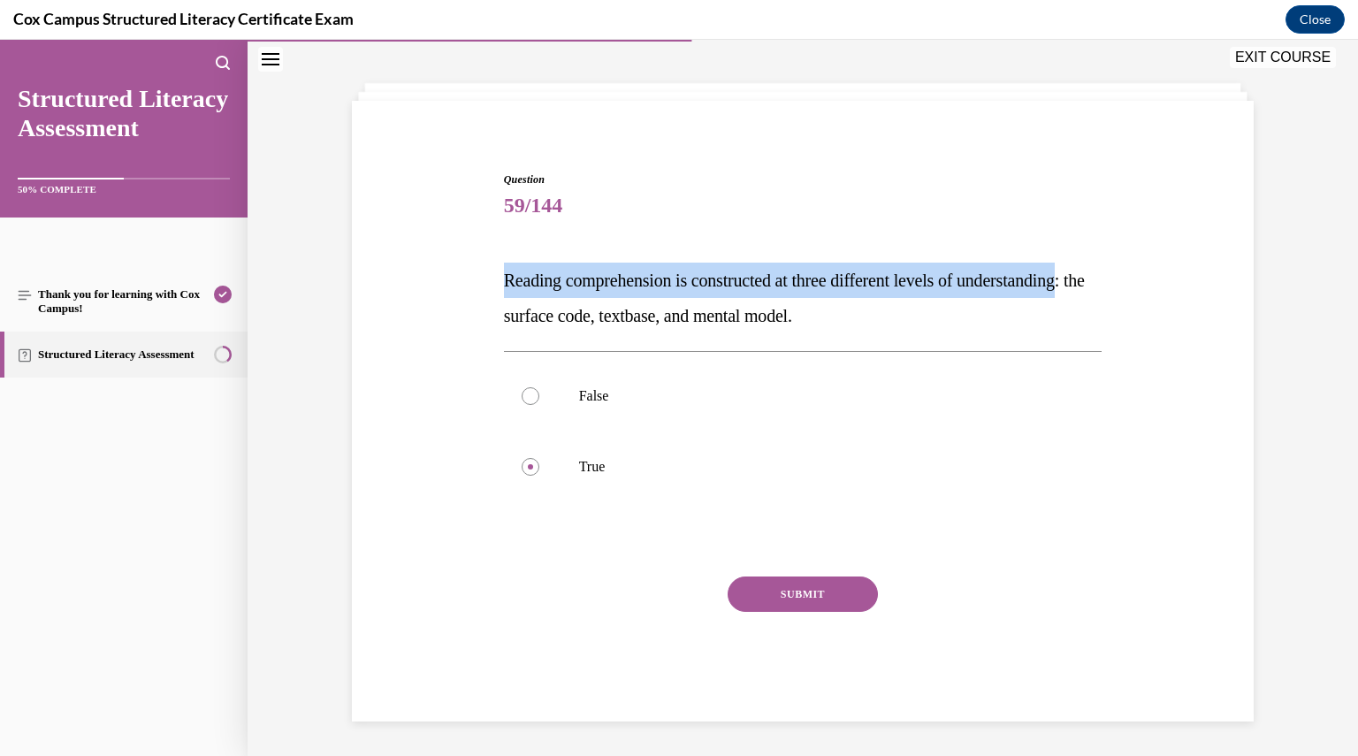
drag, startPoint x: 607, startPoint y: 314, endPoint x: 499, endPoint y: 252, distance: 124.4
click at [504, 252] on div "Question 59/144 Reading comprehension is constructed at three different levels …" at bounding box center [803, 447] width 599 height 550
copy span "Reading comprehension is constructed at three different levels of understanding"
click at [771, 595] on button "SUBMIT" at bounding box center [803, 594] width 150 height 35
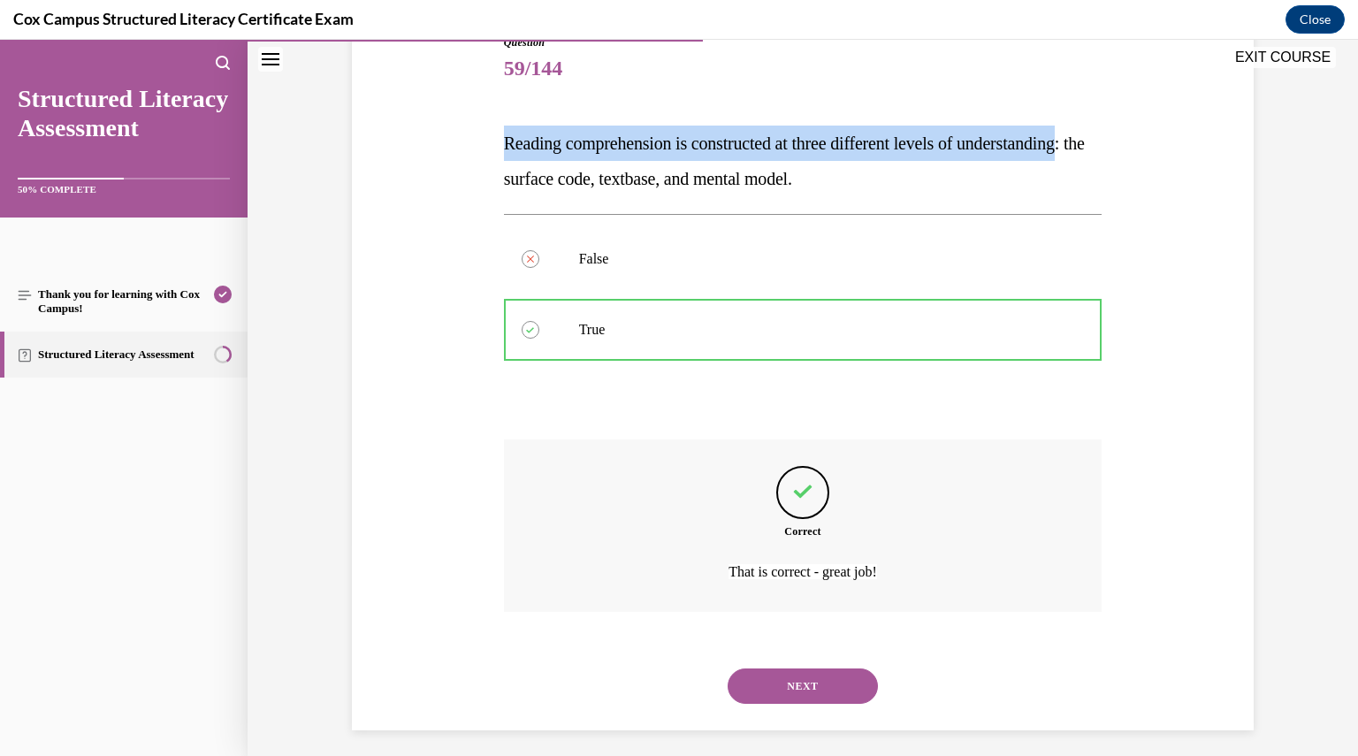
scroll to position [220, 0]
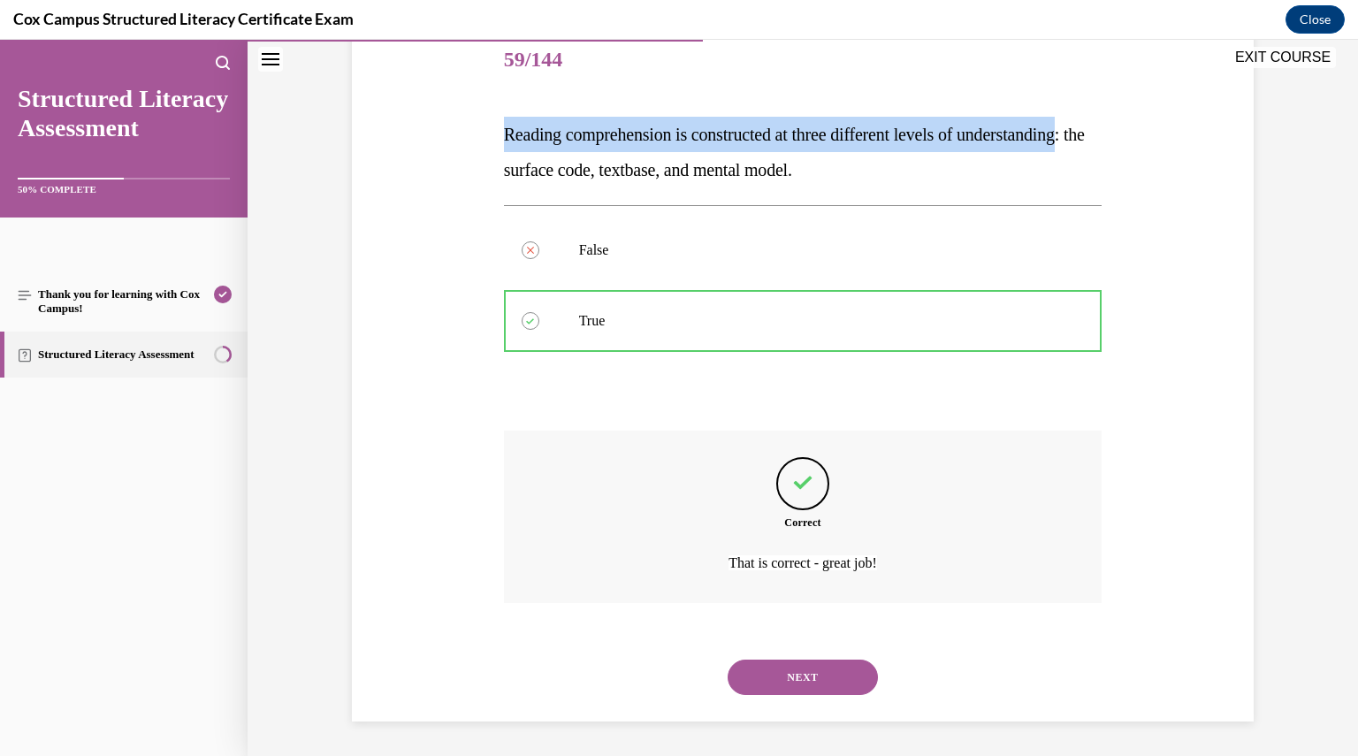
click at [791, 667] on button "NEXT" at bounding box center [803, 677] width 150 height 35
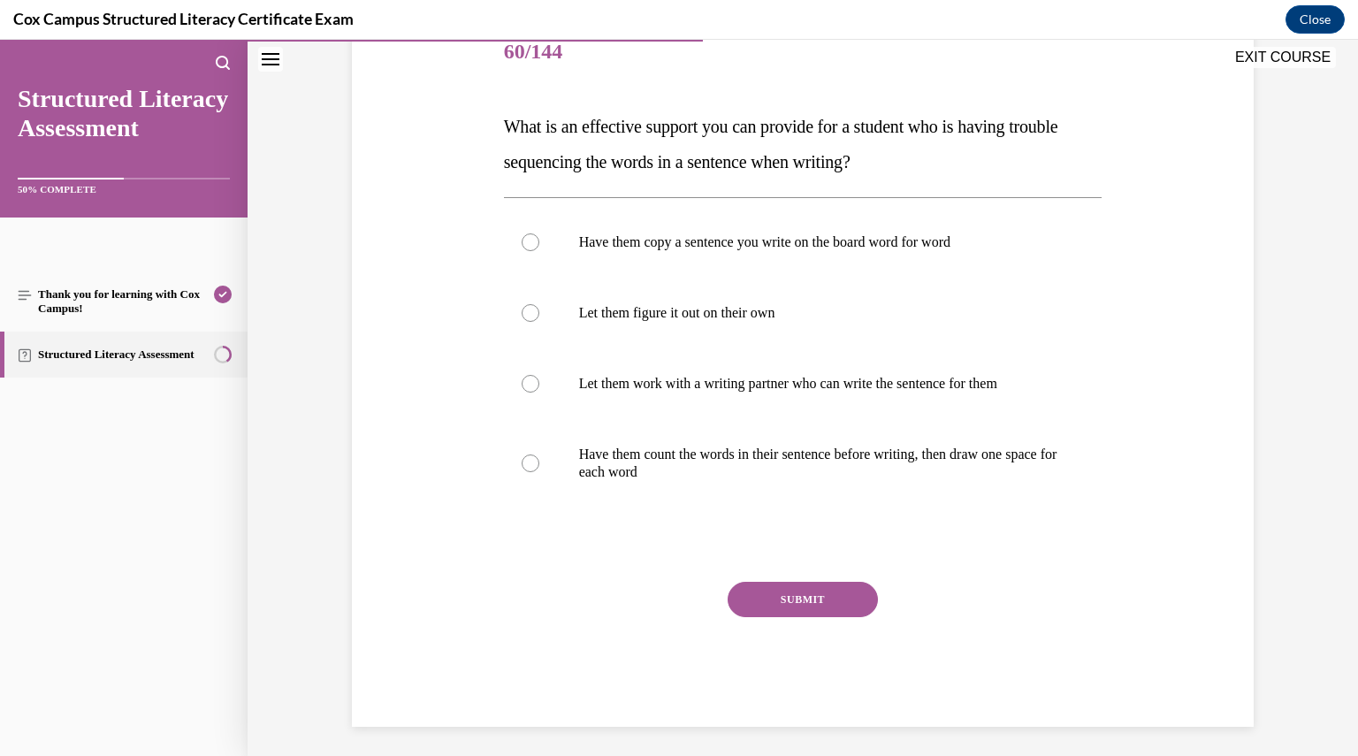
scroll to position [233, 0]
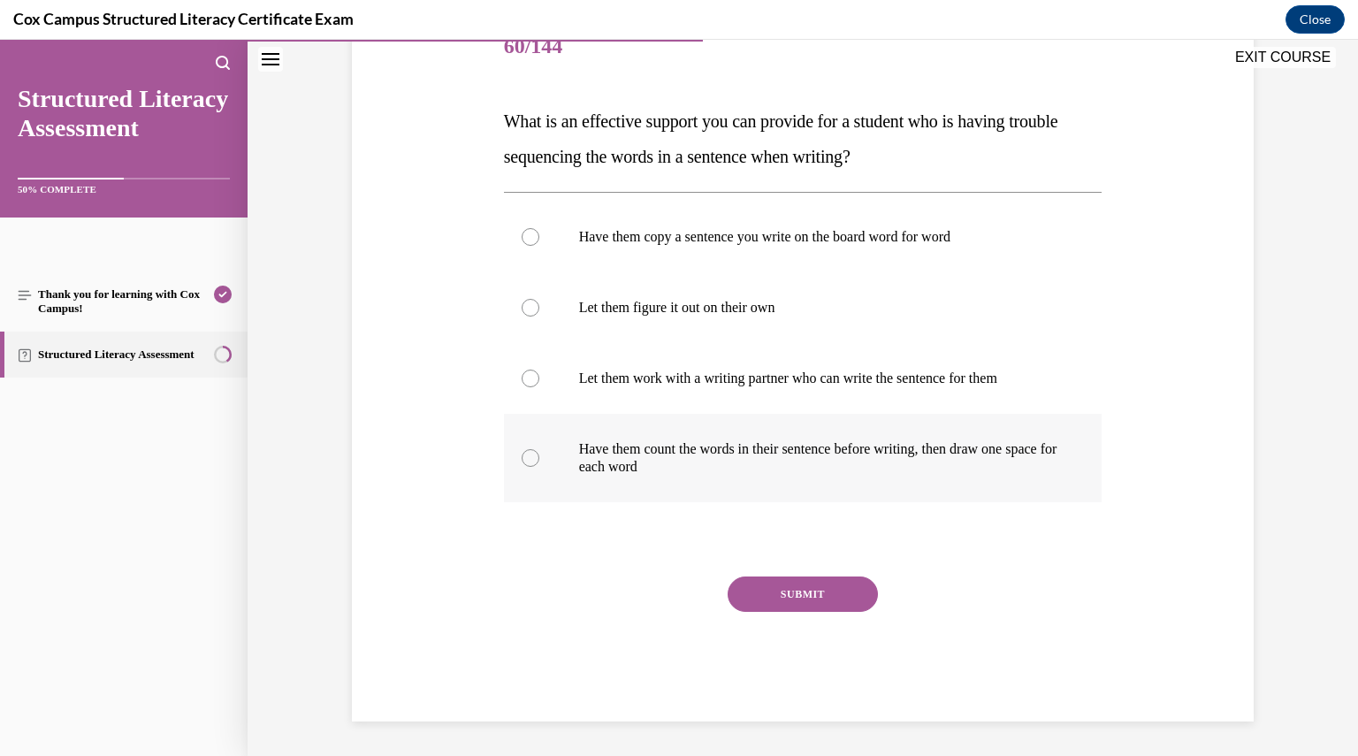
click at [693, 471] on p "Have them count the words in their sentence before writing, then draw one space…" at bounding box center [818, 457] width 479 height 35
click at [539, 467] on input "Have them count the words in their sentence before writing, then draw one space…" at bounding box center [531, 458] width 18 height 18
radio input "true"
click at [767, 592] on button "SUBMIT" at bounding box center [803, 594] width 150 height 35
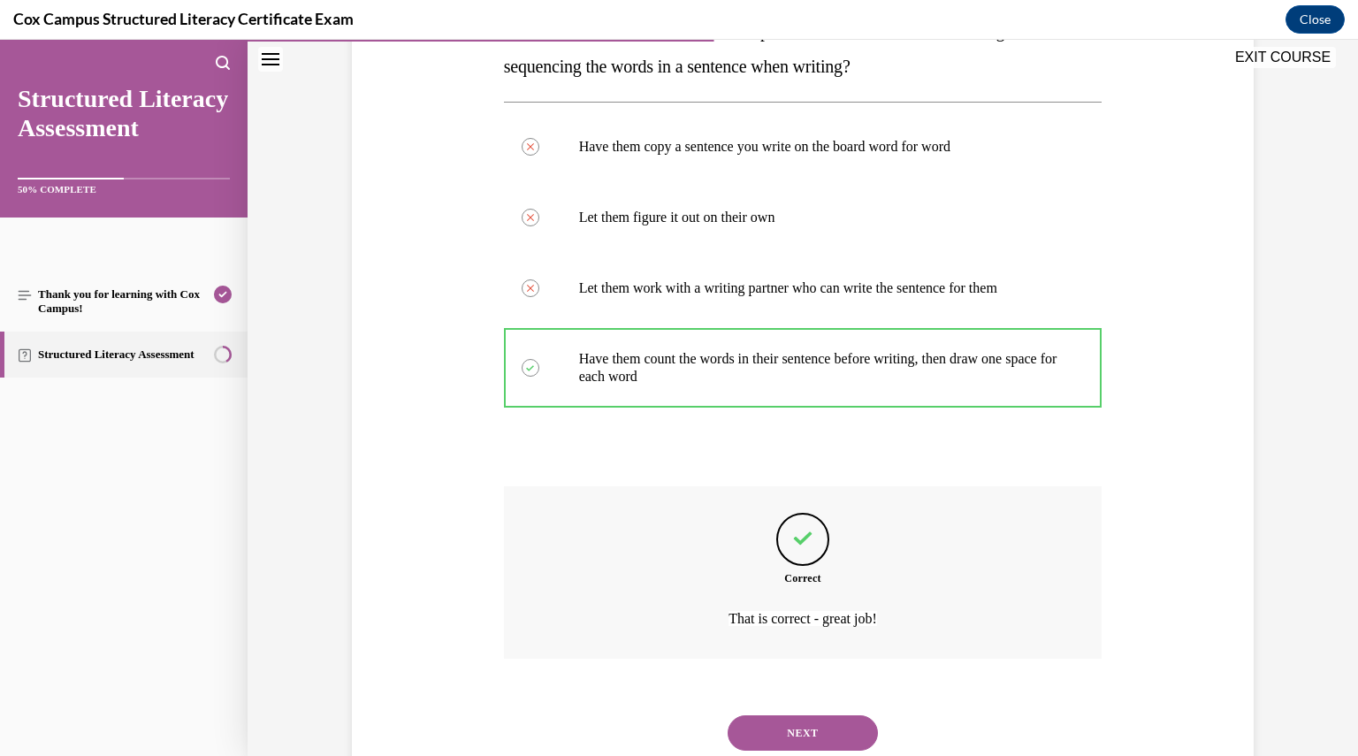
scroll to position [379, 0]
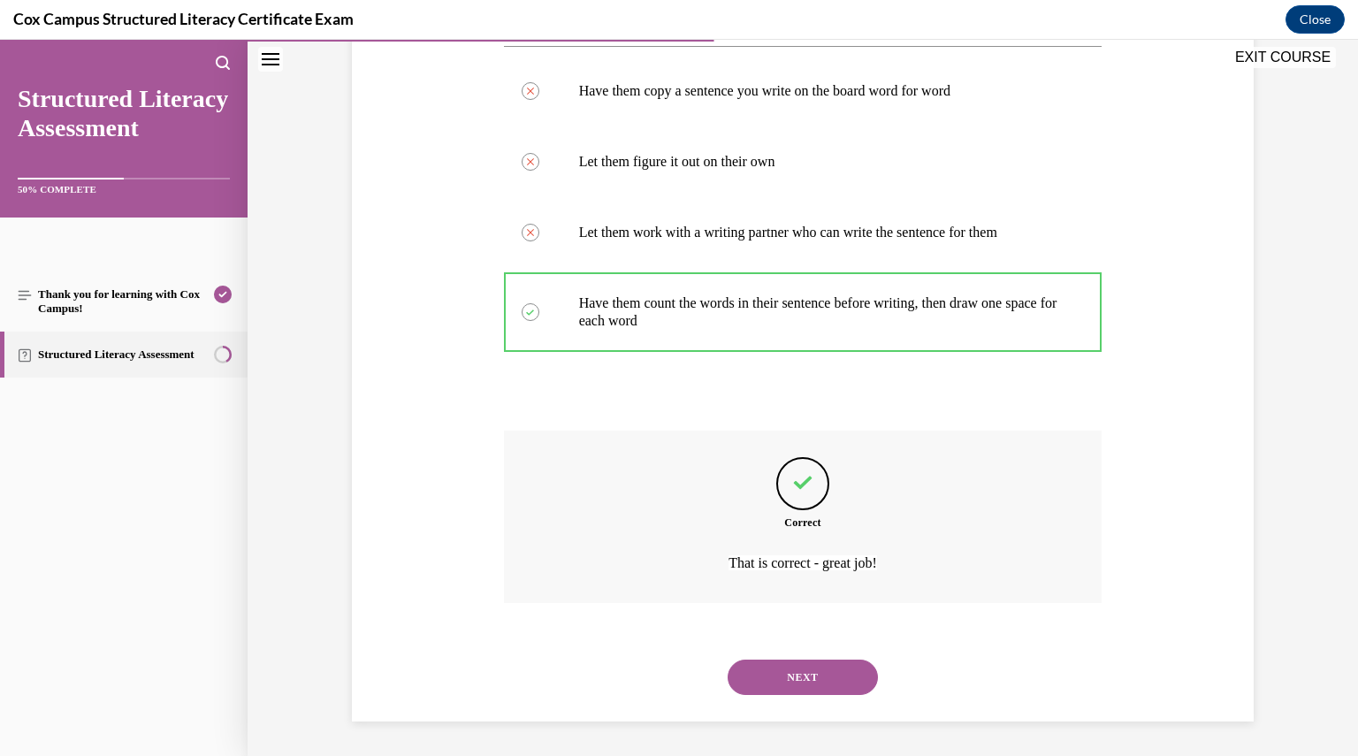
click at [766, 677] on button "NEXT" at bounding box center [803, 677] width 150 height 35
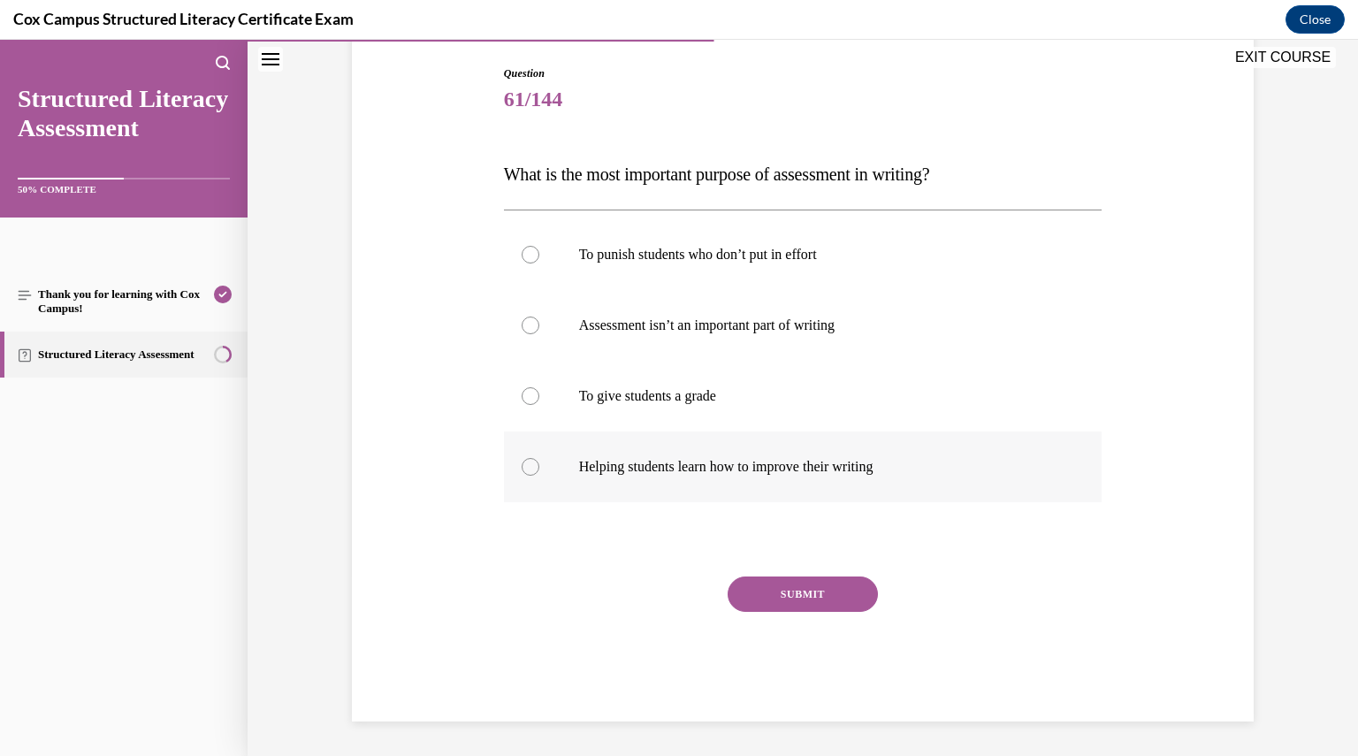
click at [781, 470] on p "Helping students learn how to improve their writing" at bounding box center [818, 467] width 479 height 18
click at [539, 470] on input "Helping students learn how to improve their writing" at bounding box center [531, 467] width 18 height 18
radio input "true"
click at [817, 594] on button "SUBMIT" at bounding box center [803, 594] width 150 height 35
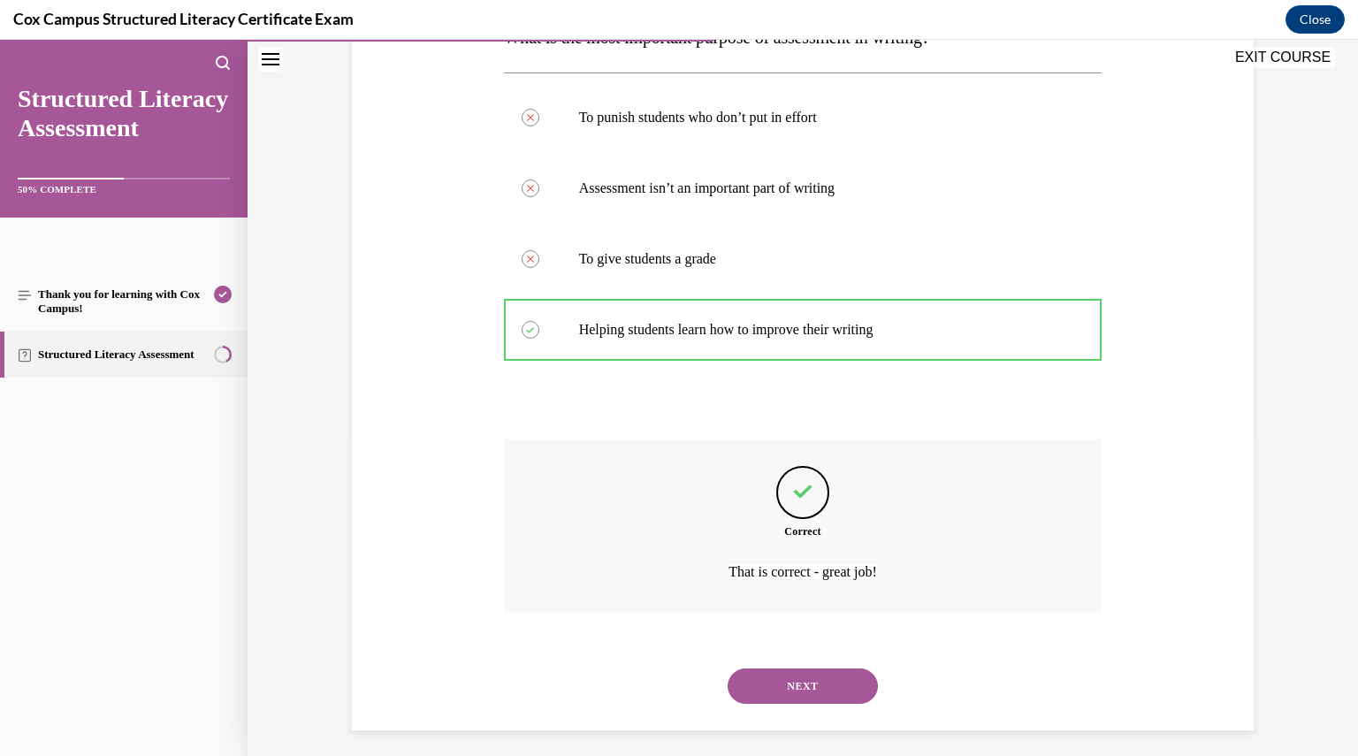
scroll to position [326, 0]
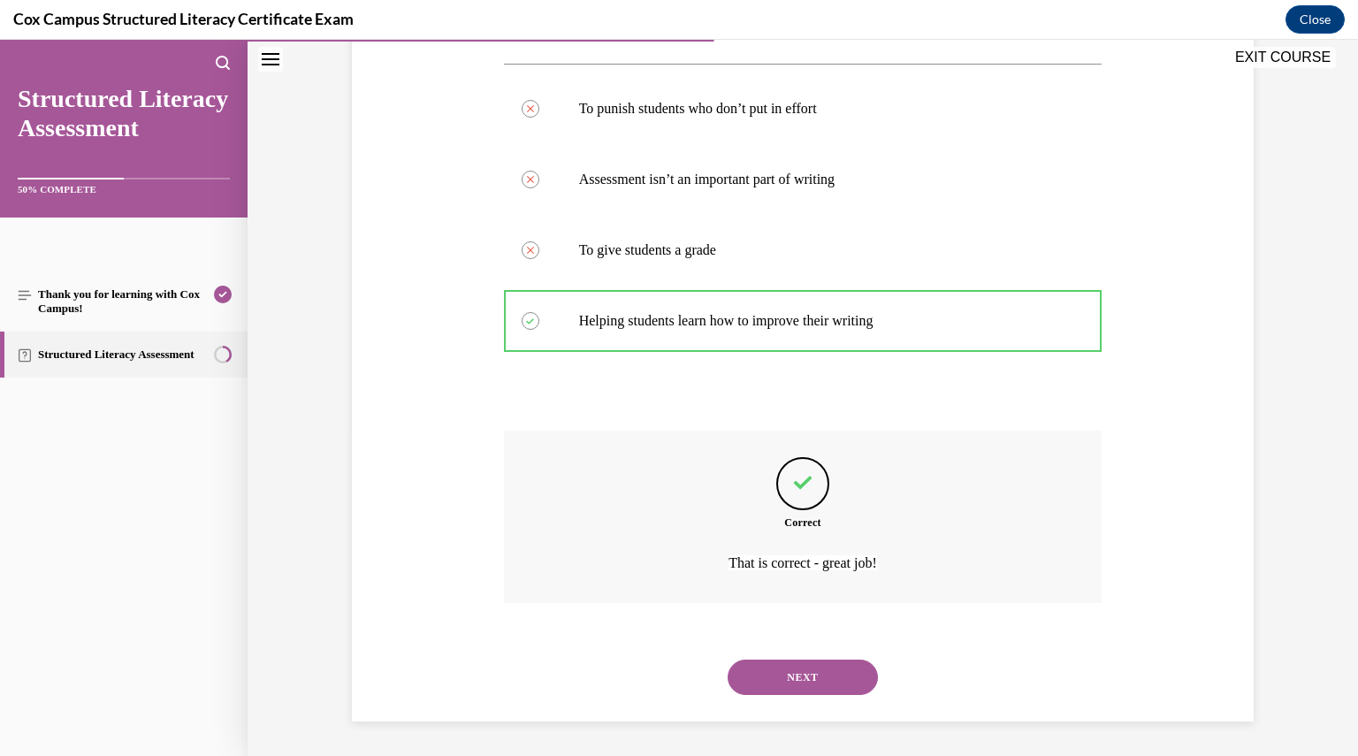
click at [805, 652] on div "NEXT" at bounding box center [803, 677] width 599 height 71
click at [810, 665] on button "NEXT" at bounding box center [803, 677] width 150 height 35
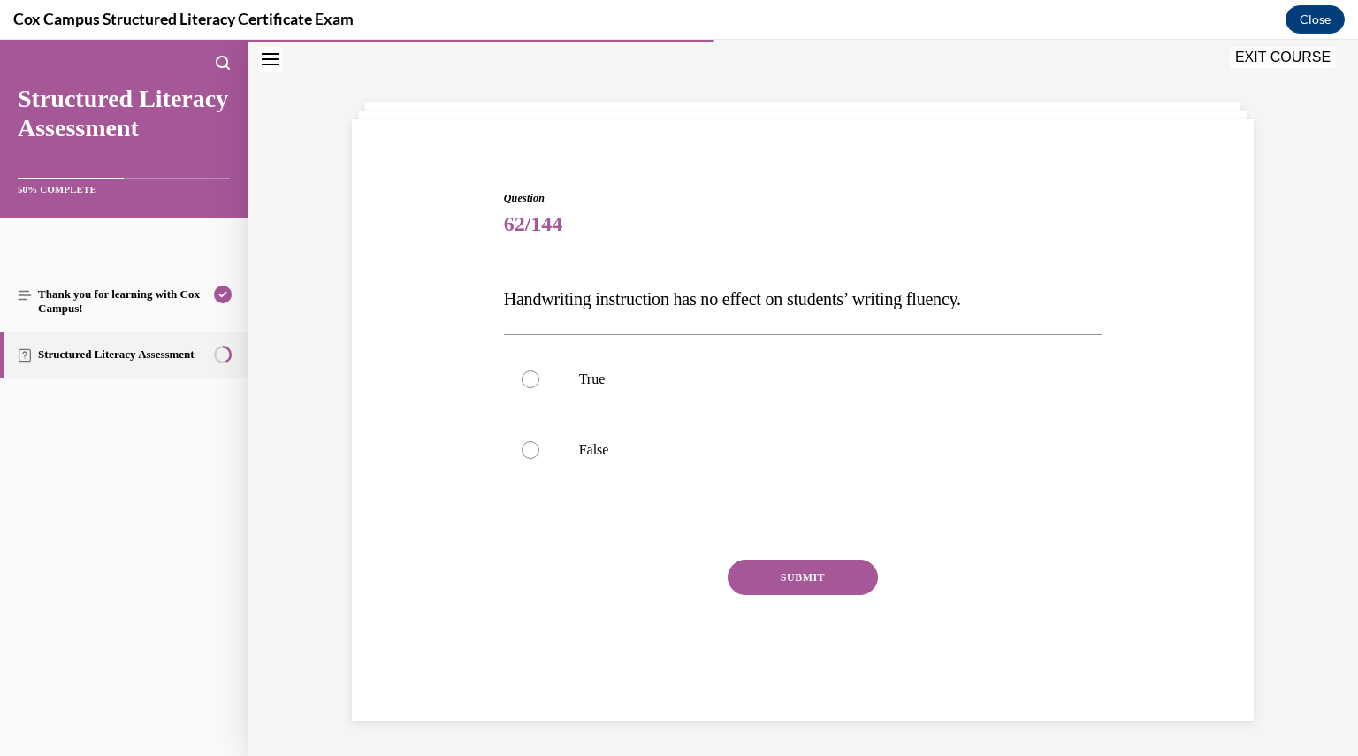
scroll to position [56, 0]
click at [623, 440] on label "False" at bounding box center [803, 450] width 599 height 71
click at [539, 441] on input "False" at bounding box center [531, 450] width 18 height 18
radio input "true"
click at [826, 583] on button "SUBMIT" at bounding box center [803, 577] width 150 height 35
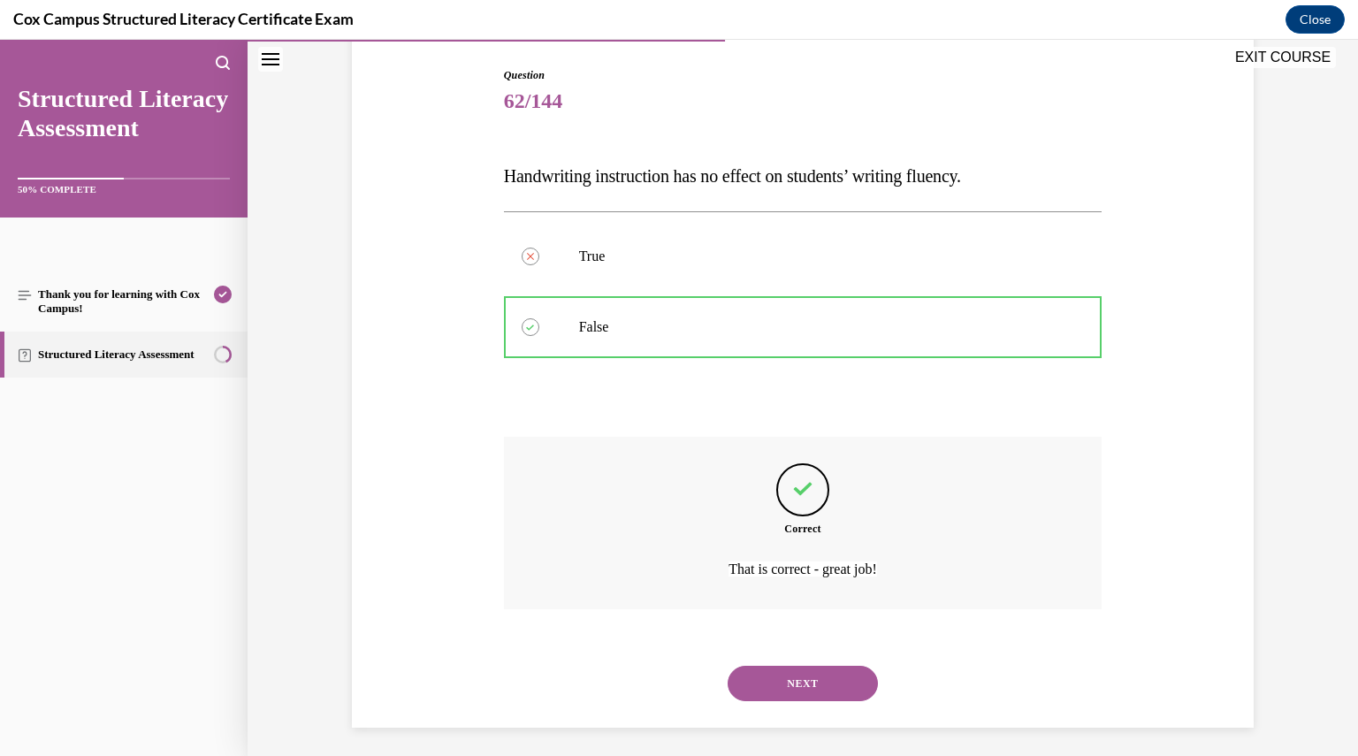
scroll to position [185, 0]
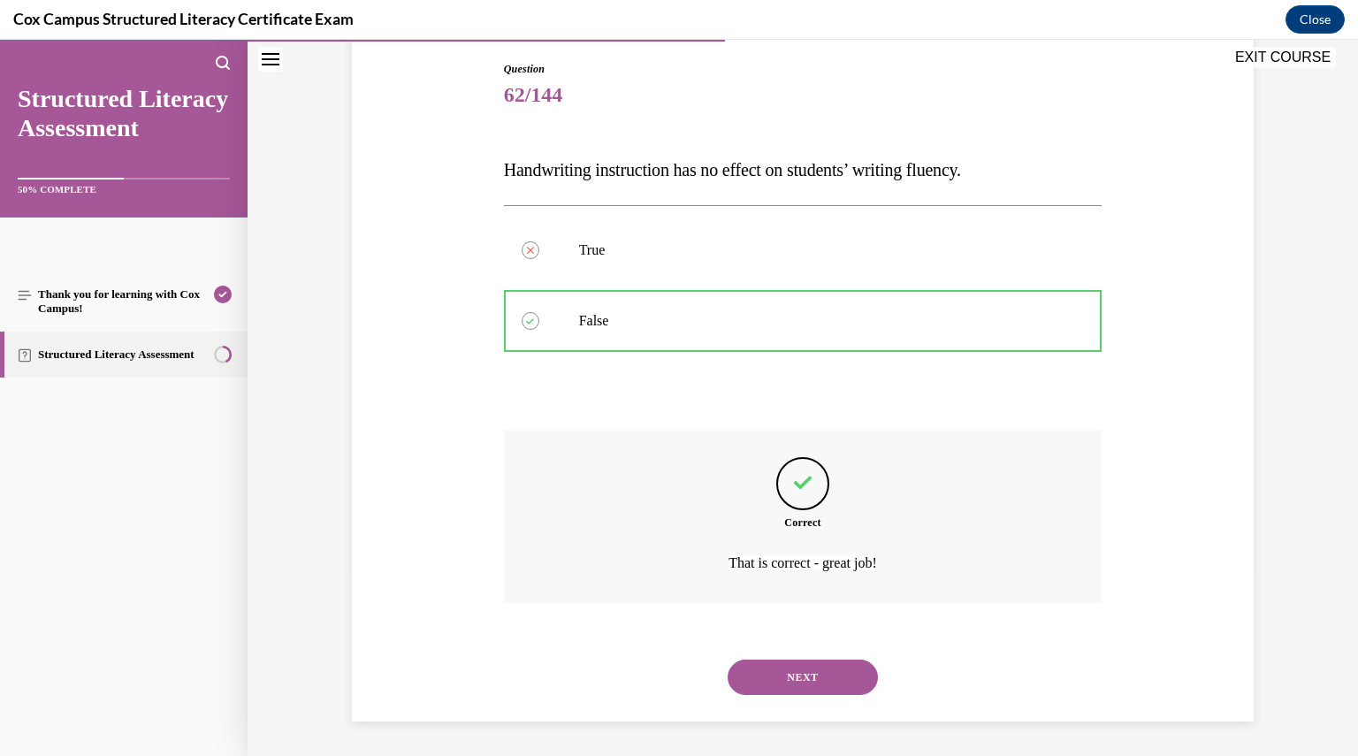
click at [811, 671] on button "NEXT" at bounding box center [803, 677] width 150 height 35
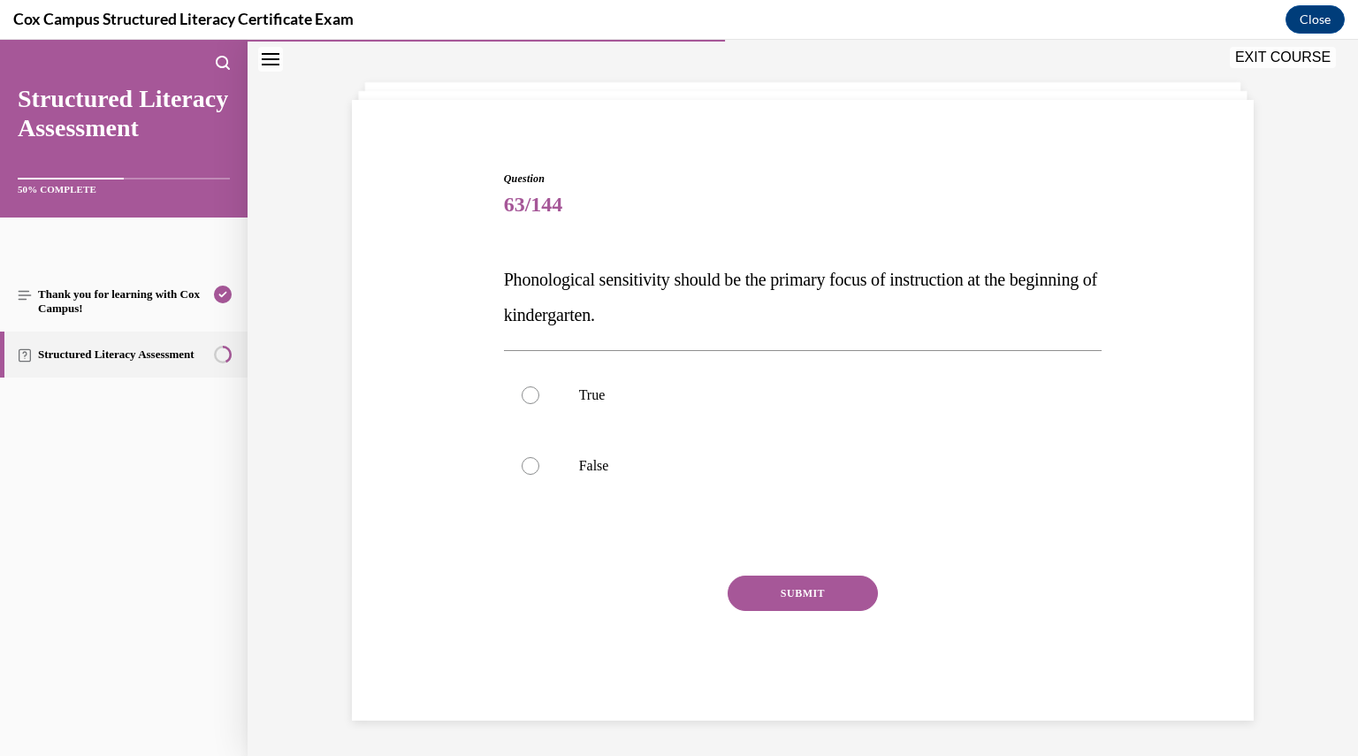
scroll to position [74, 0]
click at [659, 471] on p "False" at bounding box center [818, 467] width 479 height 18
click at [539, 471] on input "False" at bounding box center [531, 467] width 18 height 18
radio input "true"
click at [769, 579] on button "SUBMIT" at bounding box center [803, 594] width 150 height 35
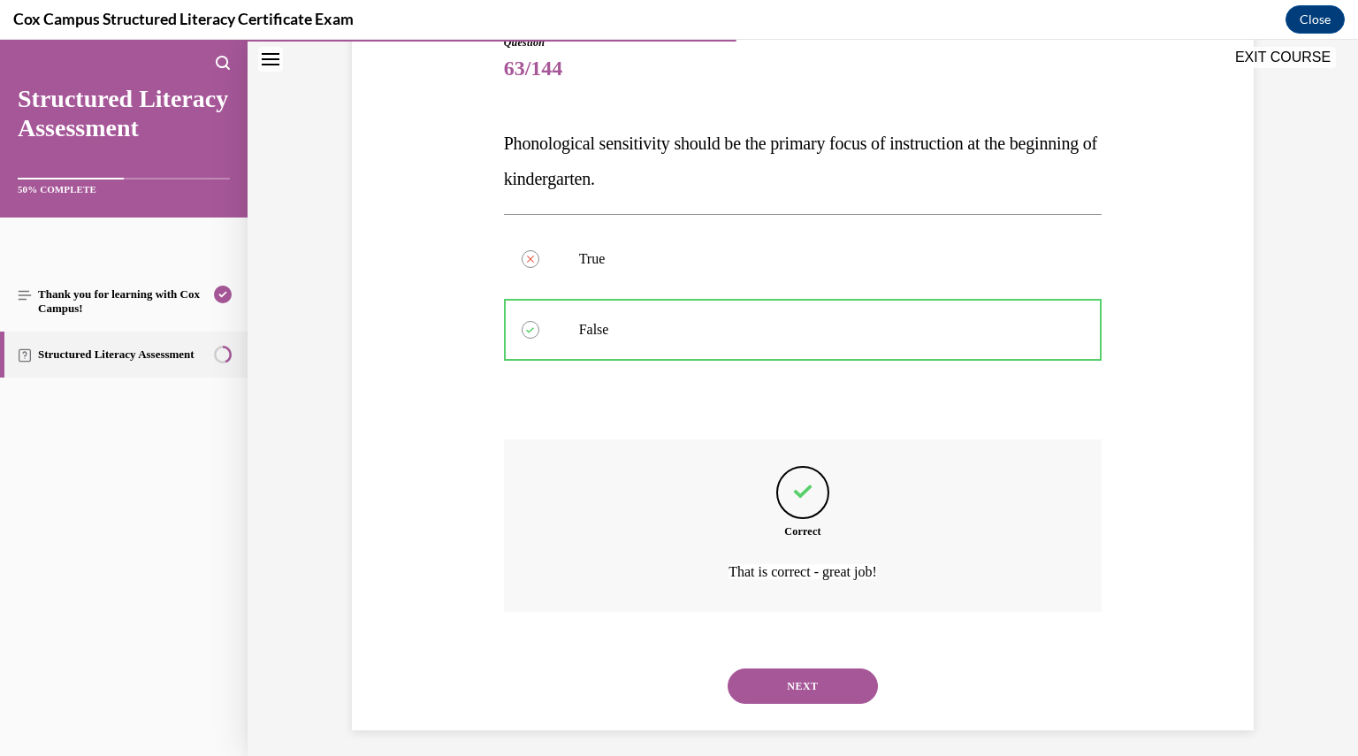
scroll to position [220, 0]
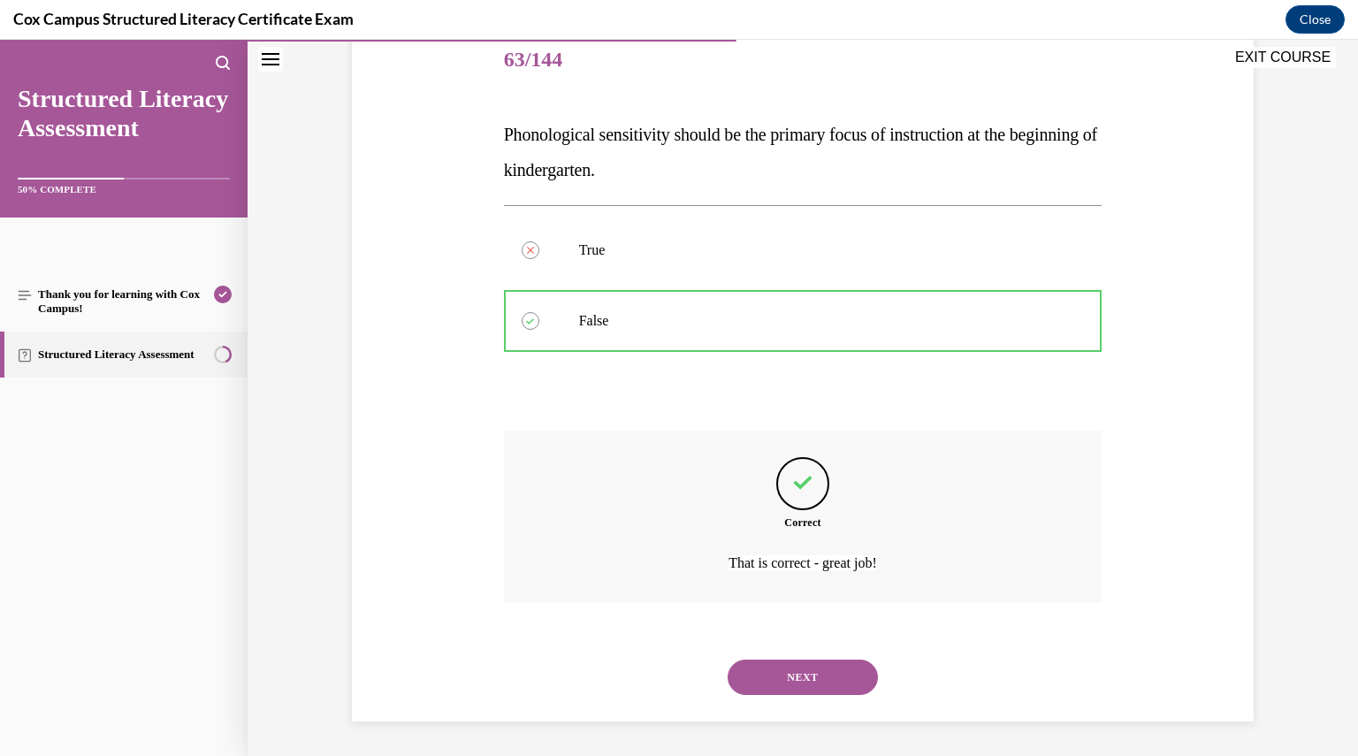
click at [803, 673] on button "NEXT" at bounding box center [803, 677] width 150 height 35
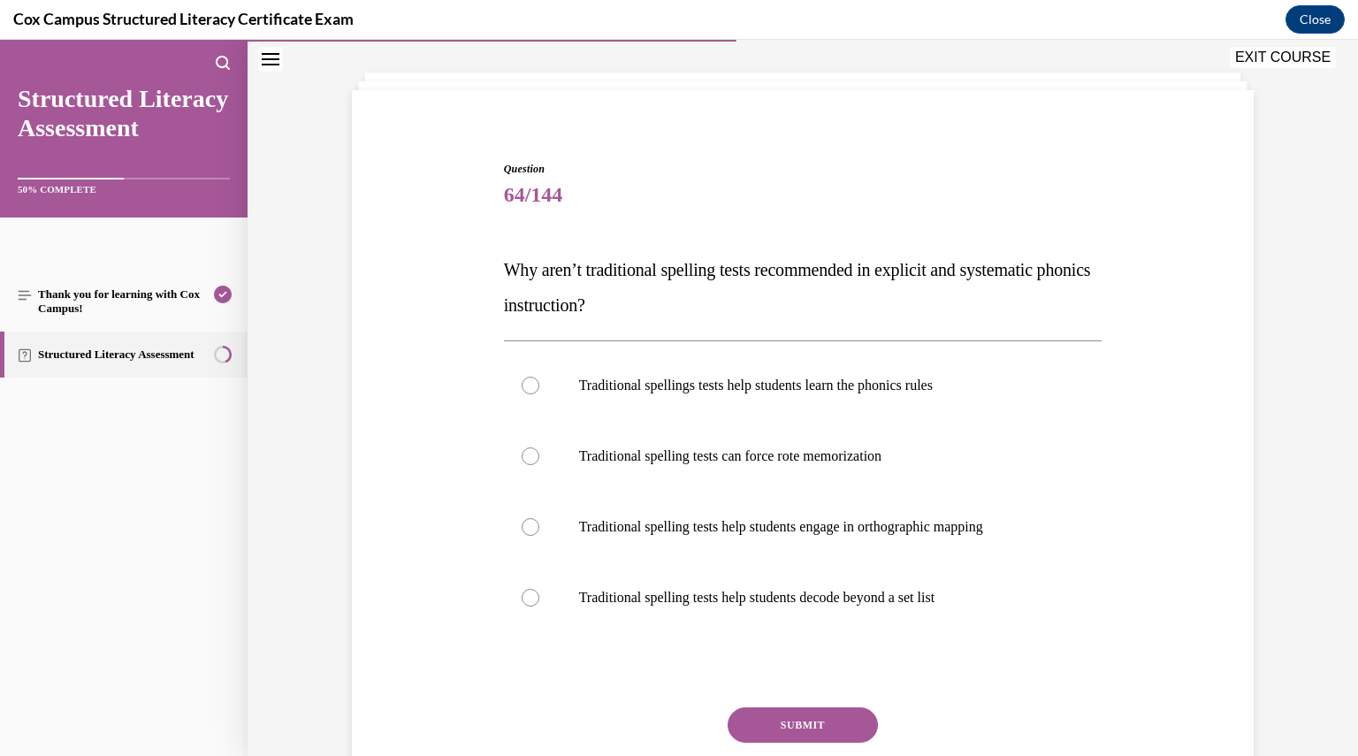
scroll to position [88, 0]
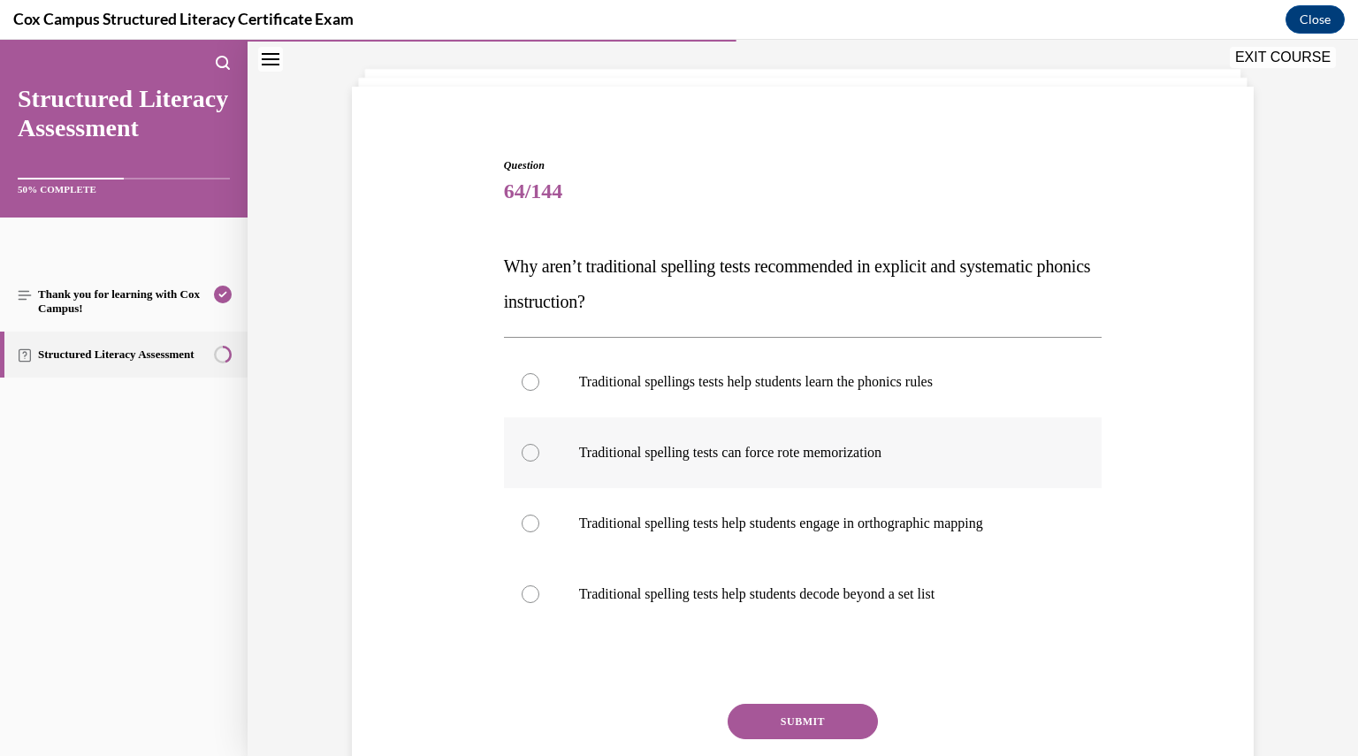
click at [764, 470] on label "Traditional spelling tests can force rote memorization" at bounding box center [803, 452] width 599 height 71
click at [539, 462] on input "Traditional spelling tests can force rote memorization" at bounding box center [531, 453] width 18 height 18
radio input "true"
click at [794, 712] on button "SUBMIT" at bounding box center [803, 721] width 150 height 35
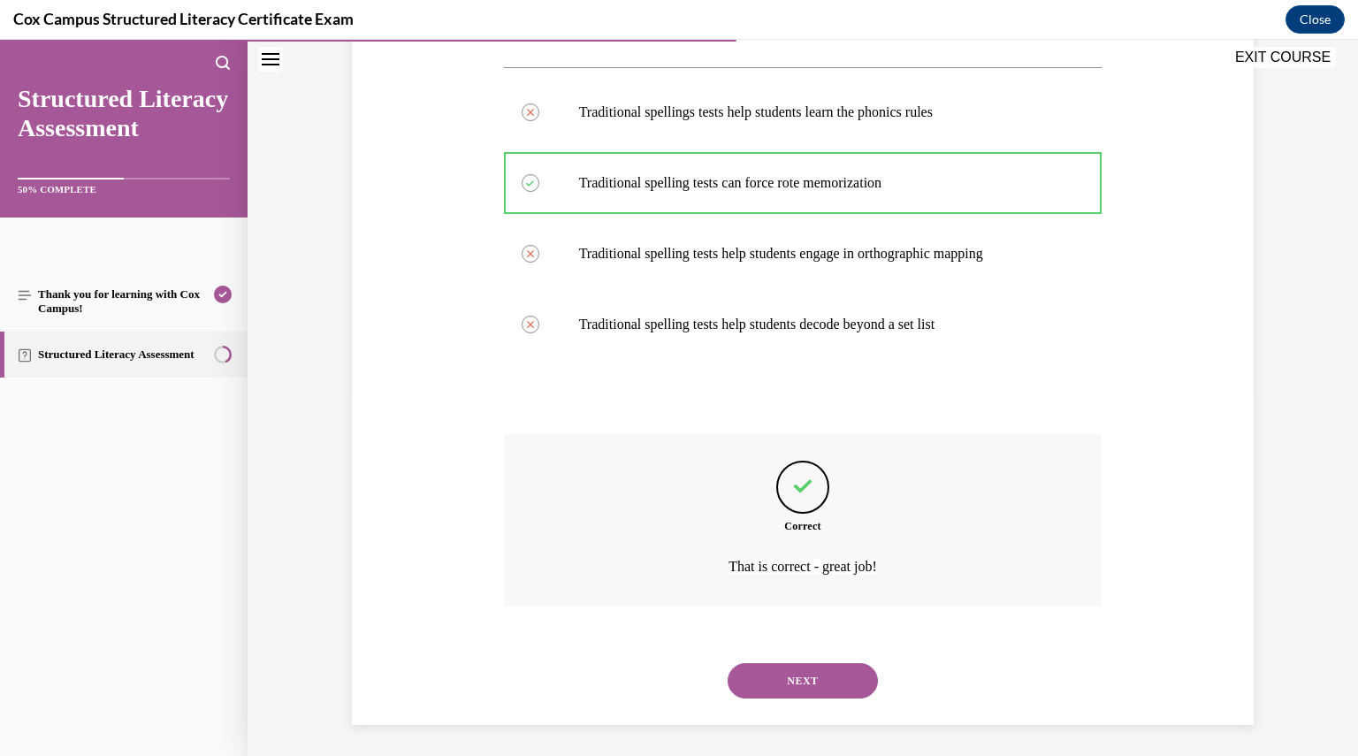
scroll to position [362, 0]
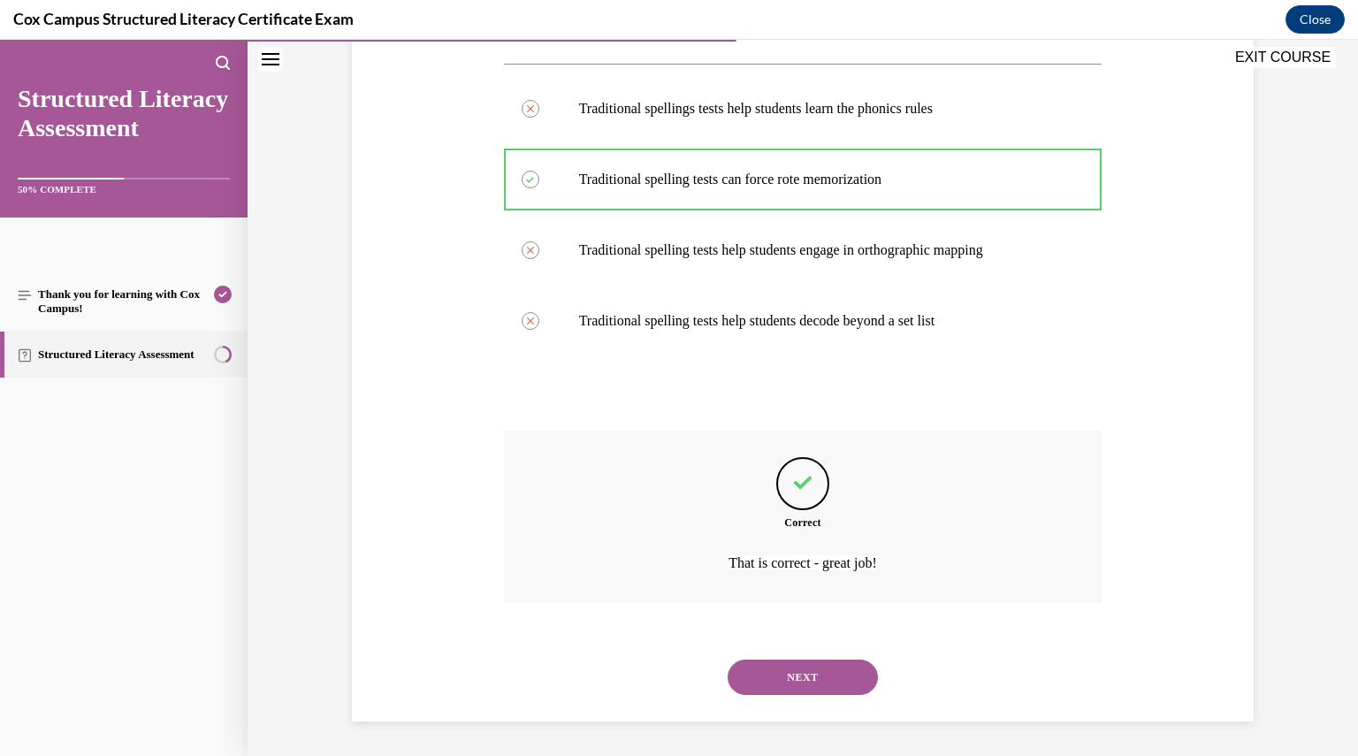
click at [815, 692] on button "NEXT" at bounding box center [803, 677] width 150 height 35
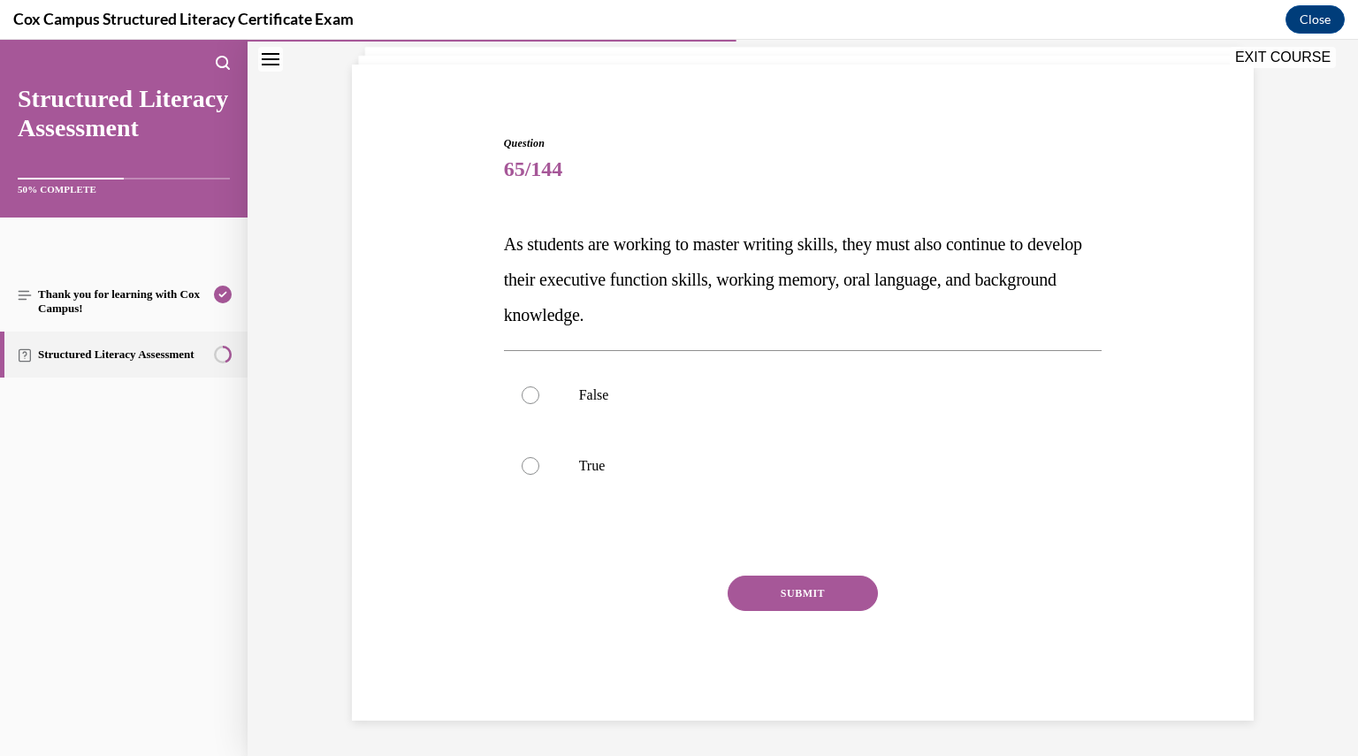
scroll to position [110, 0]
click at [656, 475] on label "True" at bounding box center [803, 467] width 599 height 71
click at [539, 475] on input "True" at bounding box center [531, 467] width 18 height 18
radio input "true"
click at [780, 581] on button "SUBMIT" at bounding box center [803, 594] width 150 height 35
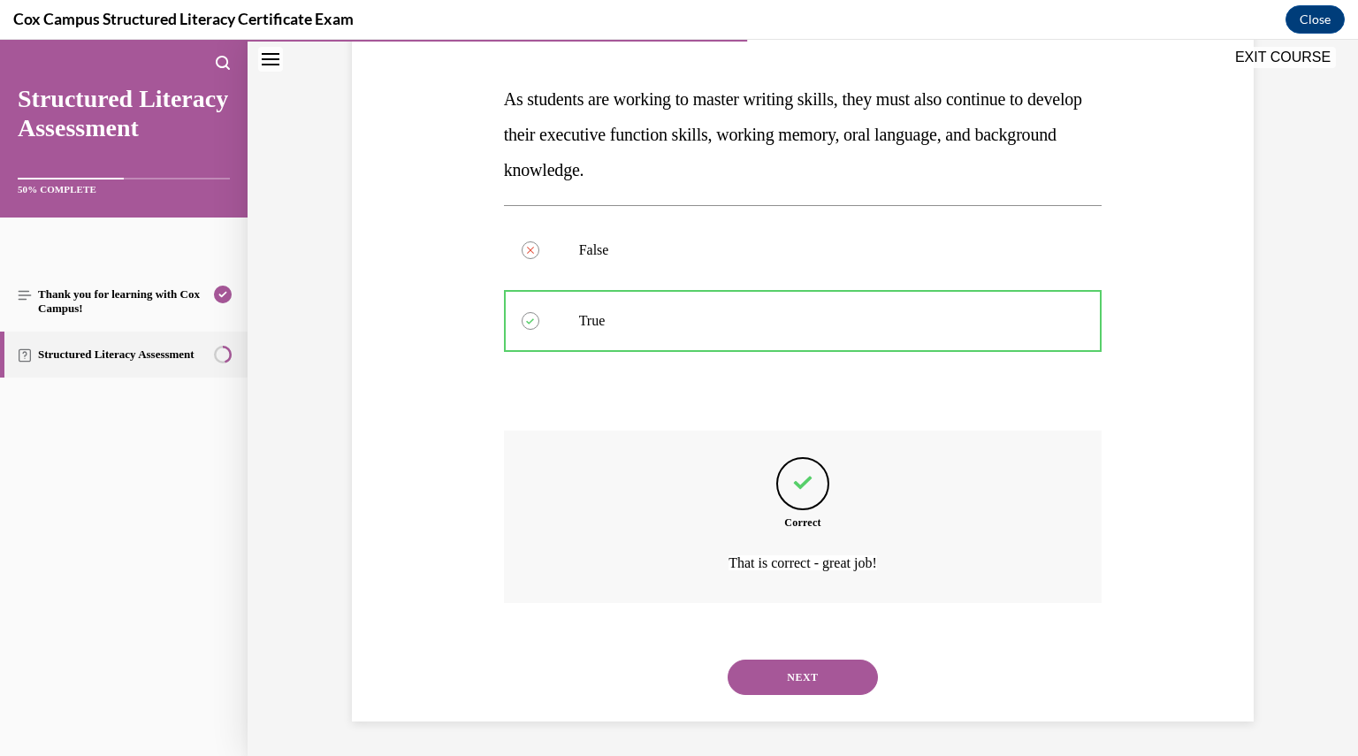
click at [810, 692] on button "NEXT" at bounding box center [803, 677] width 150 height 35
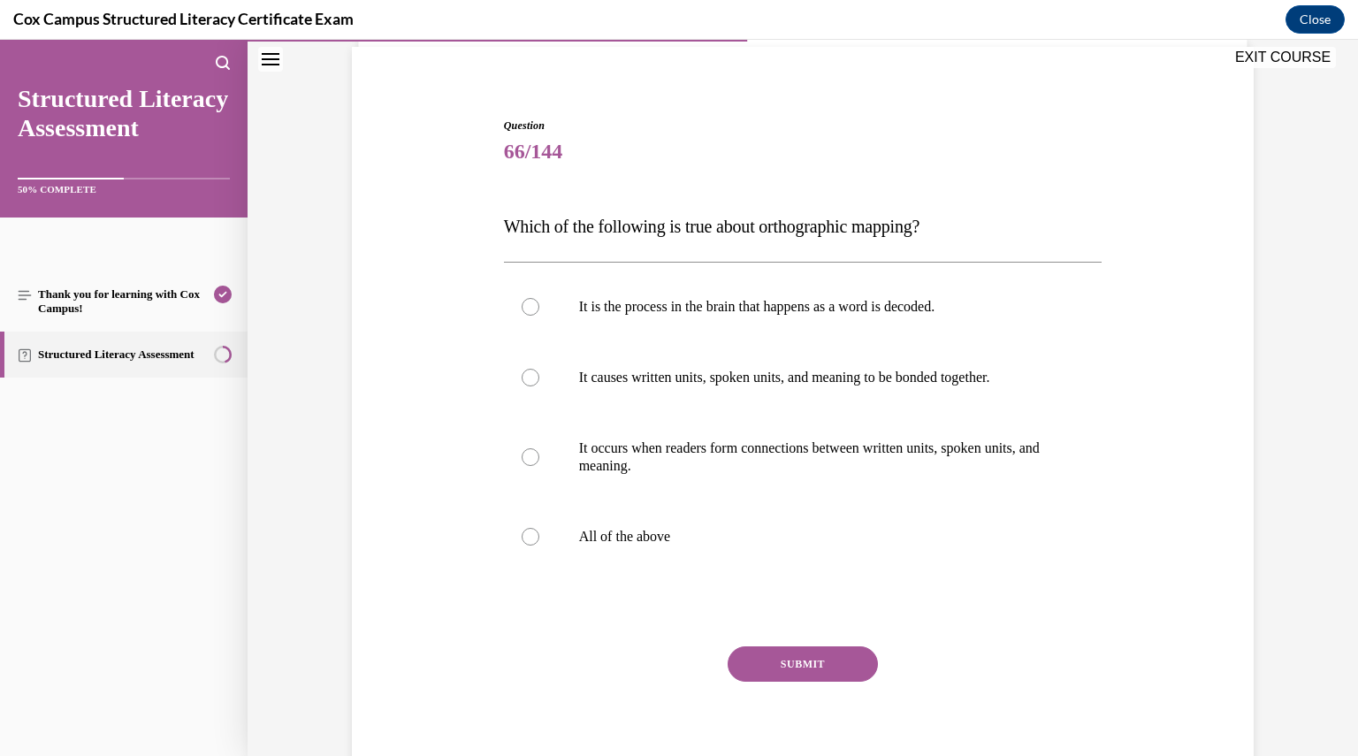
scroll to position [130, 0]
click at [673, 530] on p "All of the above" at bounding box center [818, 535] width 479 height 18
click at [539, 530] on input "All of the above" at bounding box center [531, 535] width 18 height 18
radio input "true"
click at [746, 665] on button "SUBMIT" at bounding box center [803, 662] width 150 height 35
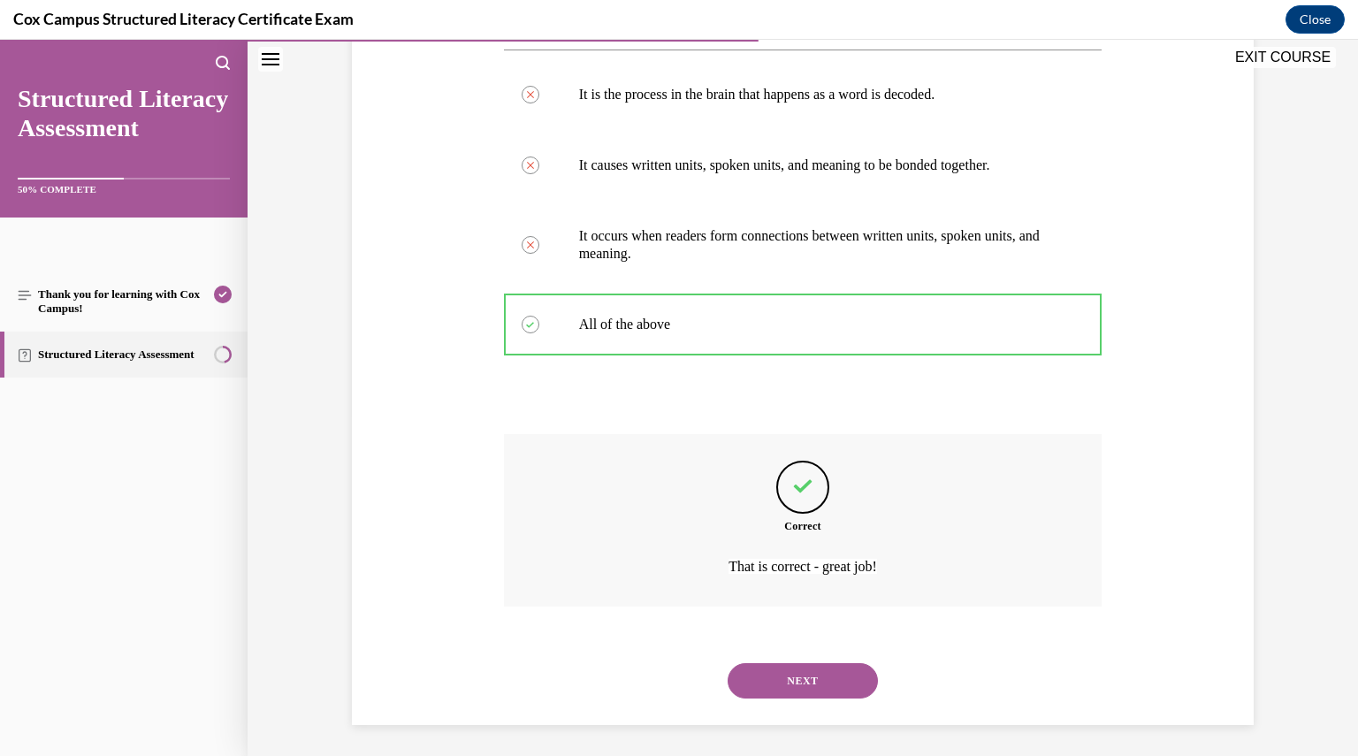
scroll to position [344, 0]
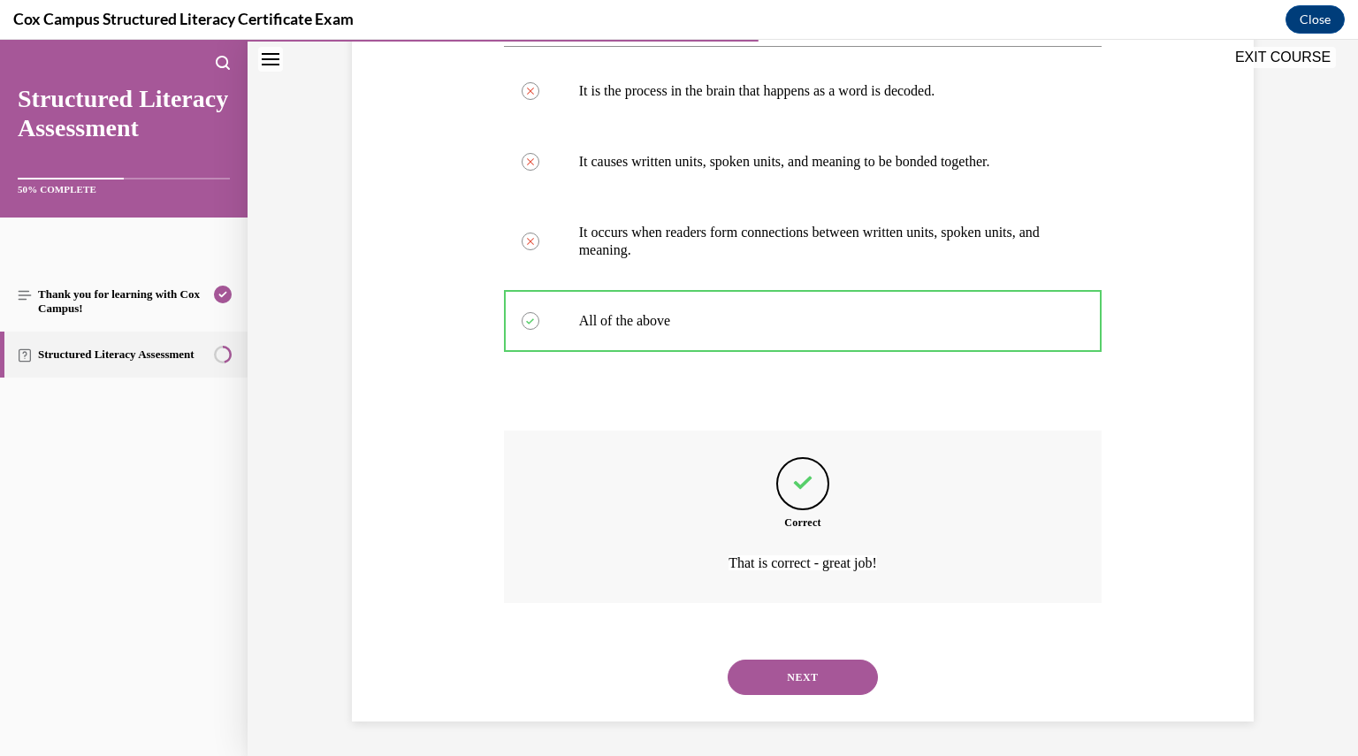
click at [755, 678] on button "NEXT" at bounding box center [803, 677] width 150 height 35
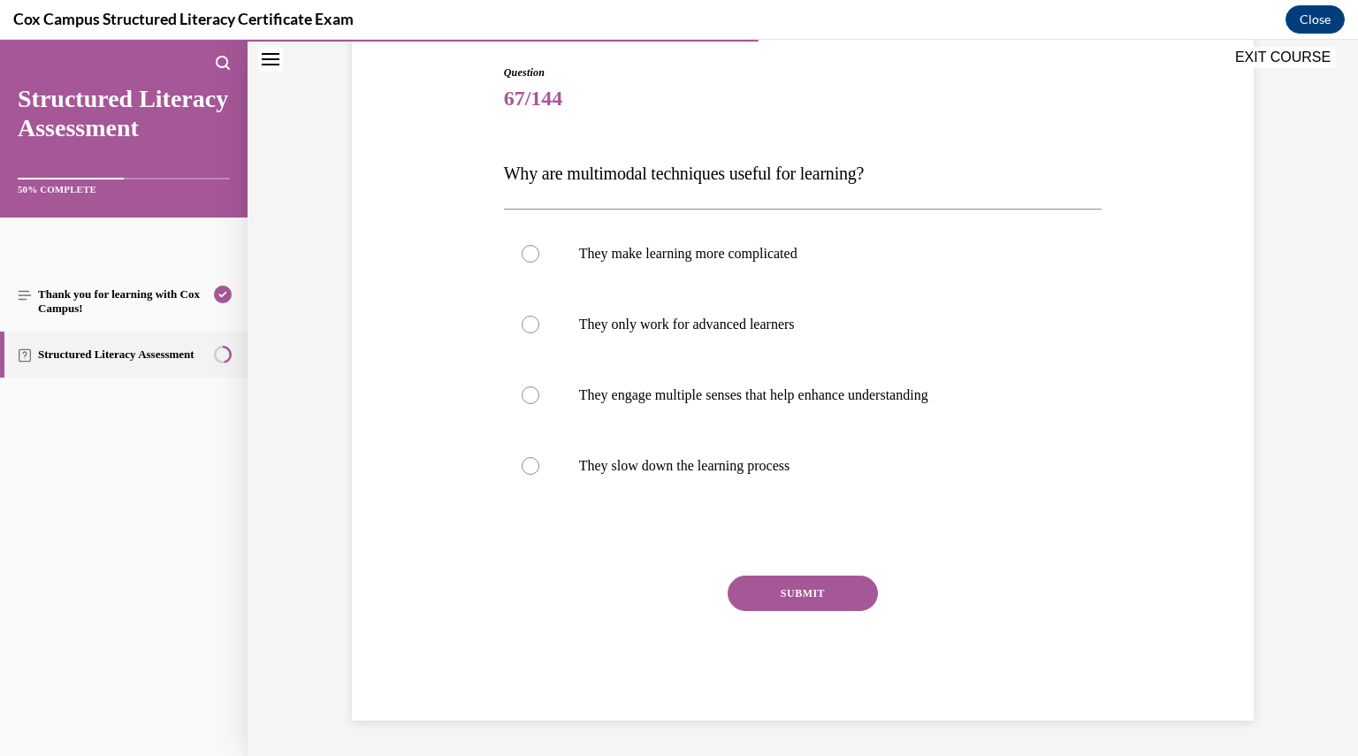
scroll to position [180, 0]
click at [799, 399] on p "They engage multiple senses that help enhance understanding" at bounding box center [818, 396] width 479 height 18
click at [539, 399] on input "They engage multiple senses that help enhance understanding" at bounding box center [531, 396] width 18 height 18
radio input "true"
click at [815, 584] on button "SUBMIT" at bounding box center [803, 594] width 150 height 35
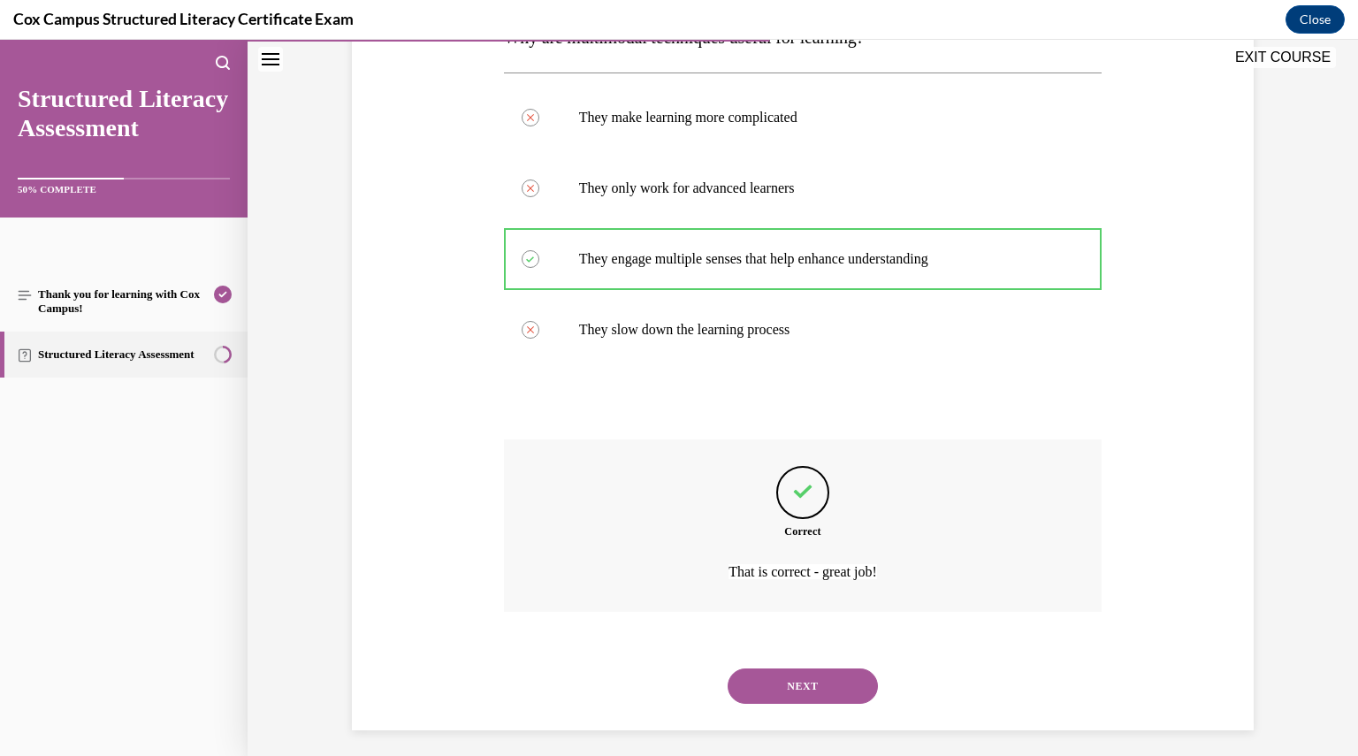
scroll to position [326, 0]
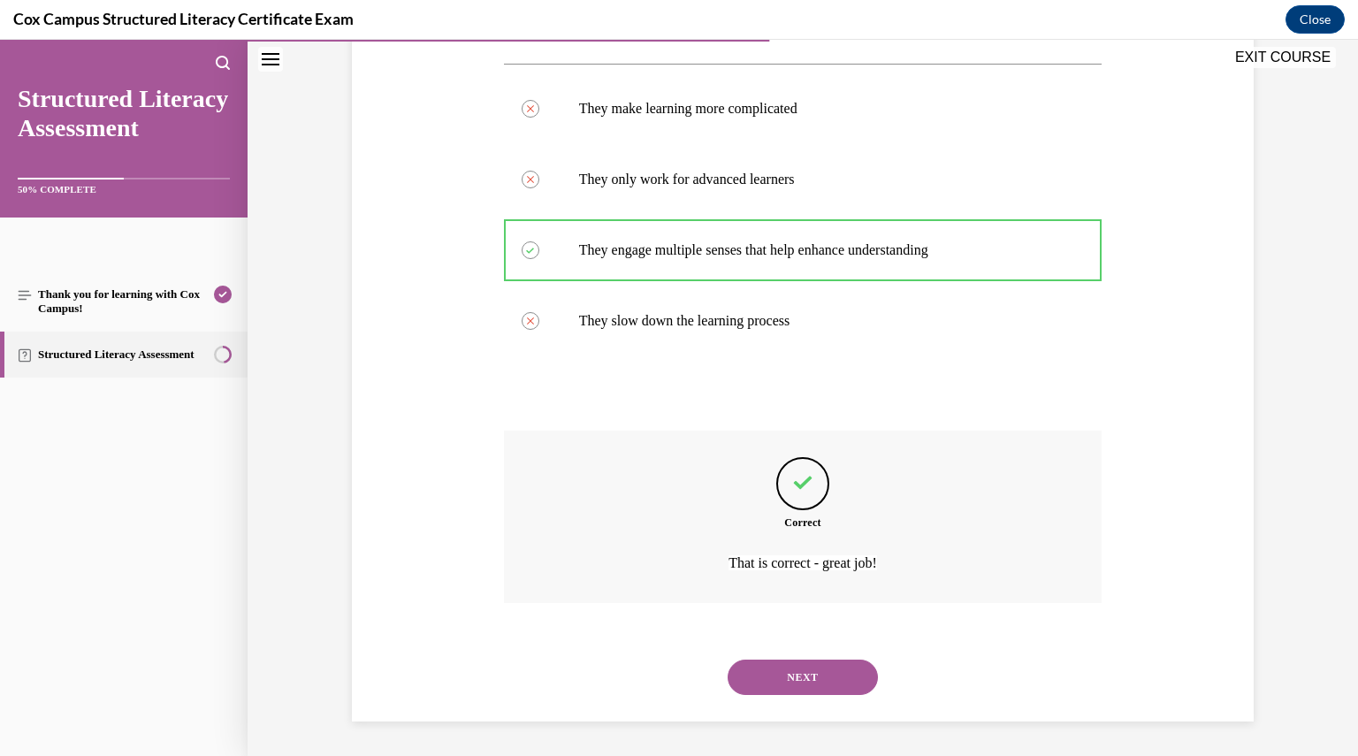
click at [789, 664] on button "NEXT" at bounding box center [803, 677] width 150 height 35
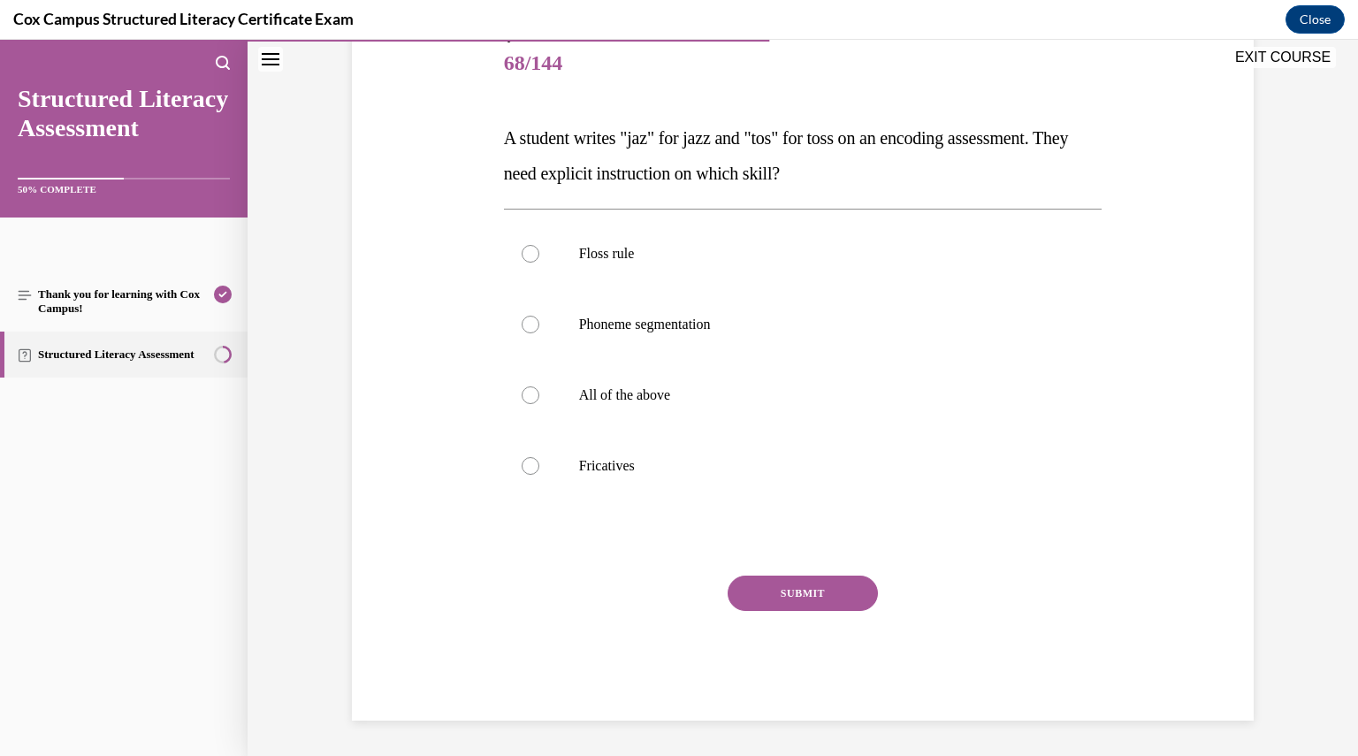
scroll to position [197, 0]
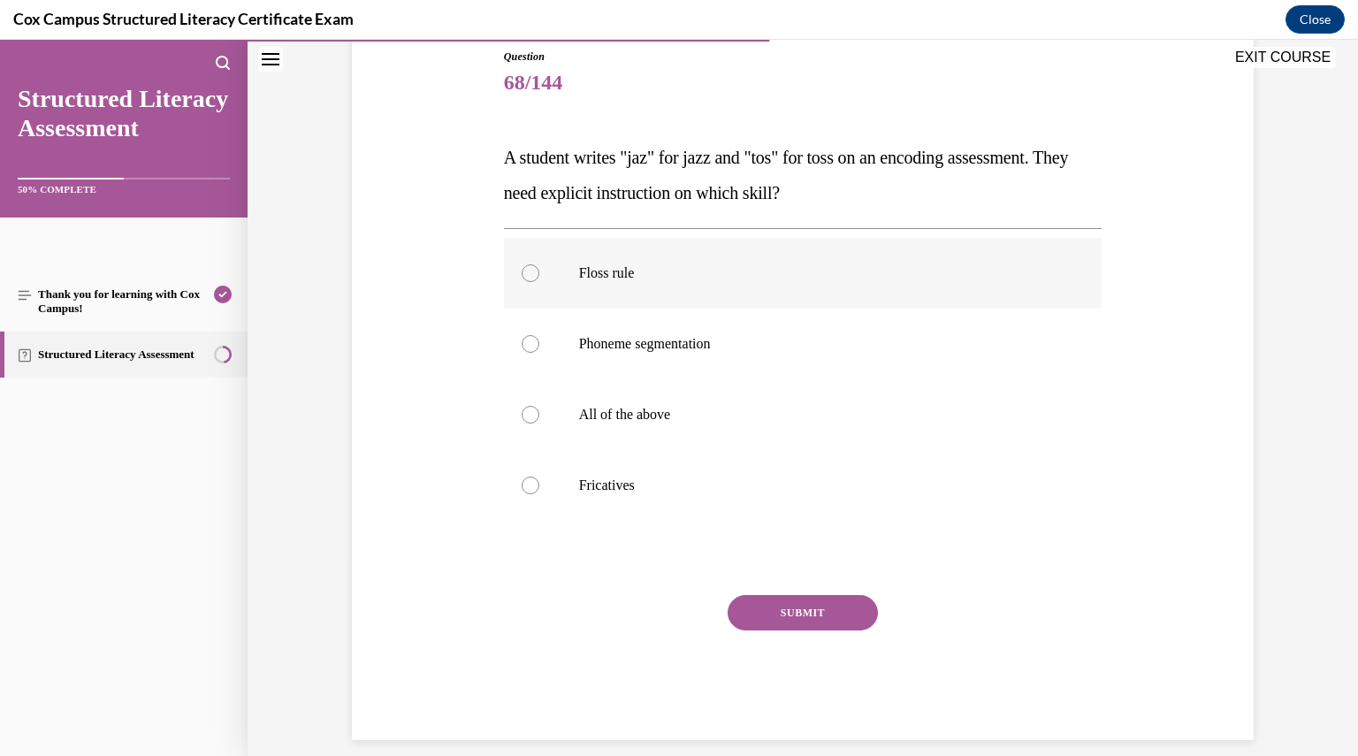
click at [649, 300] on label "Floss rule" at bounding box center [803, 273] width 599 height 71
click at [539, 282] on input "Floss rule" at bounding box center [531, 273] width 18 height 18
radio input "true"
click at [818, 601] on button "SUBMIT" at bounding box center [803, 612] width 150 height 35
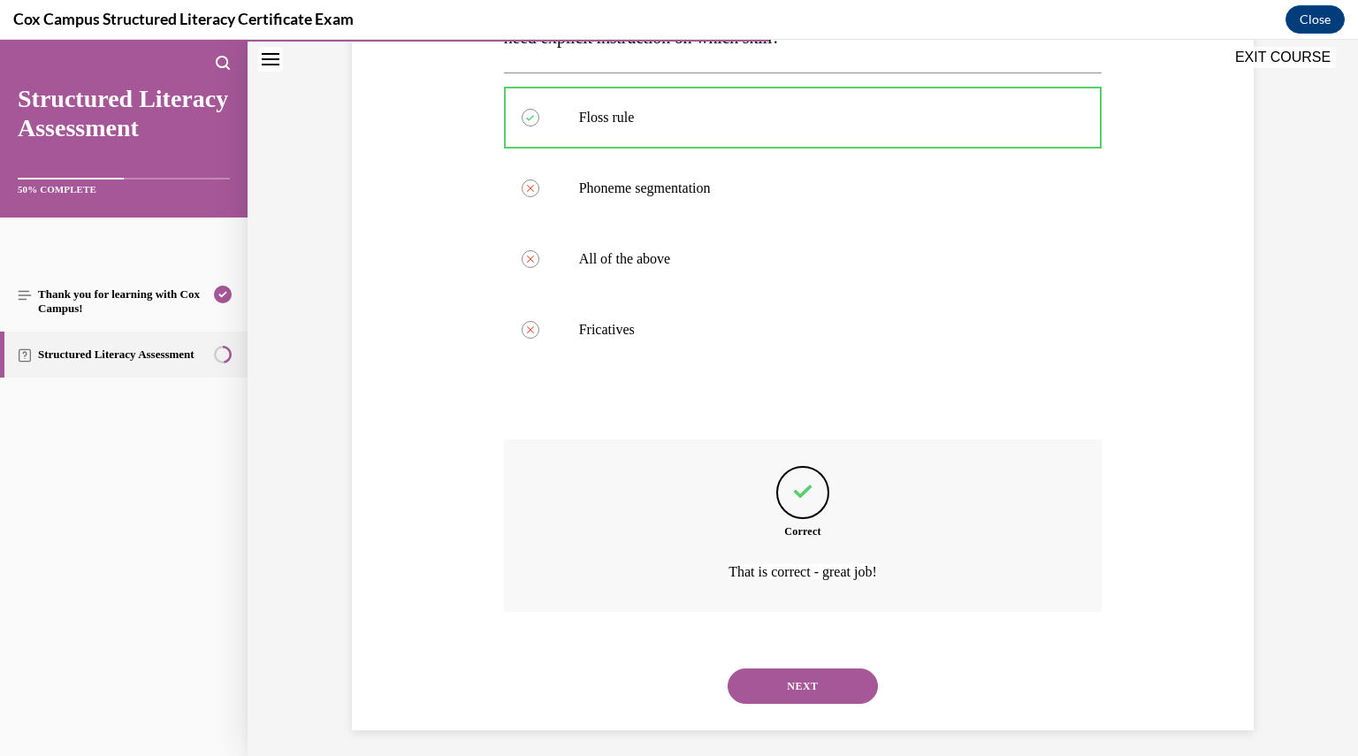
scroll to position [362, 0]
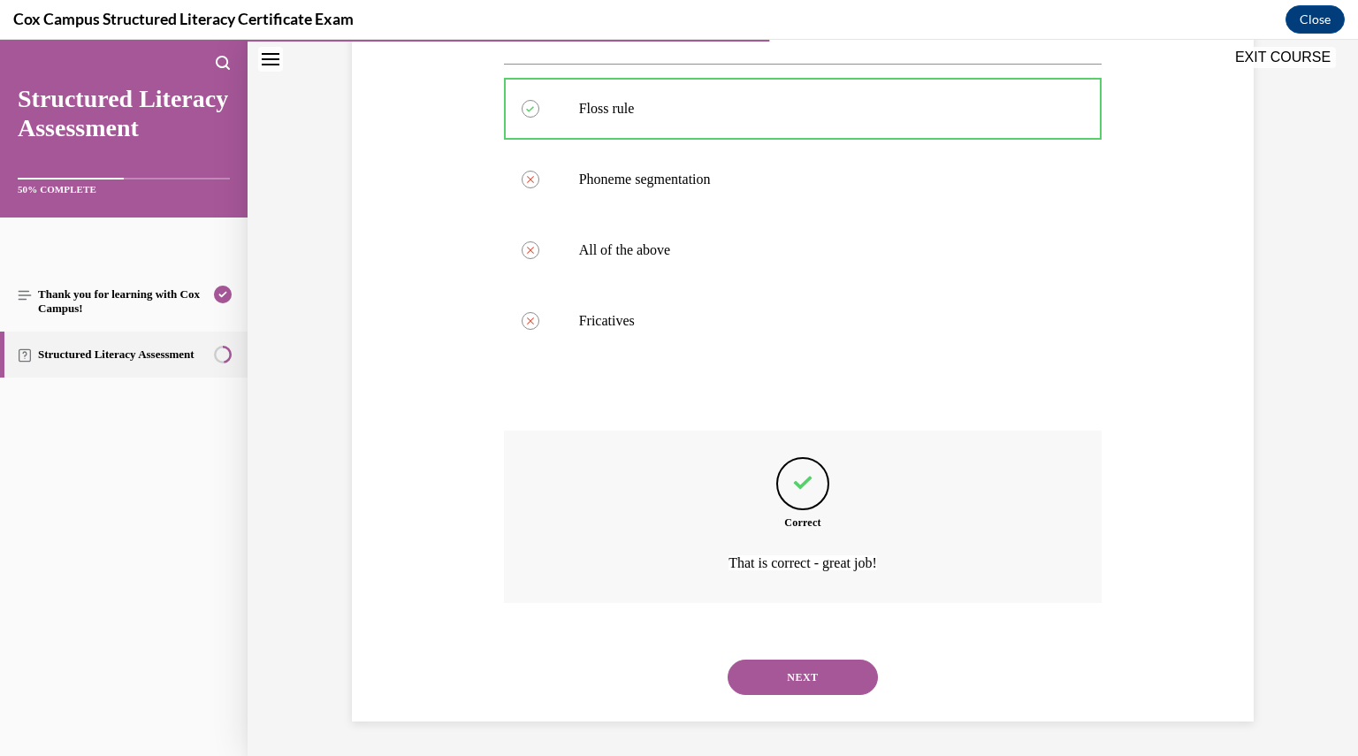
click at [814, 662] on button "NEXT" at bounding box center [803, 677] width 150 height 35
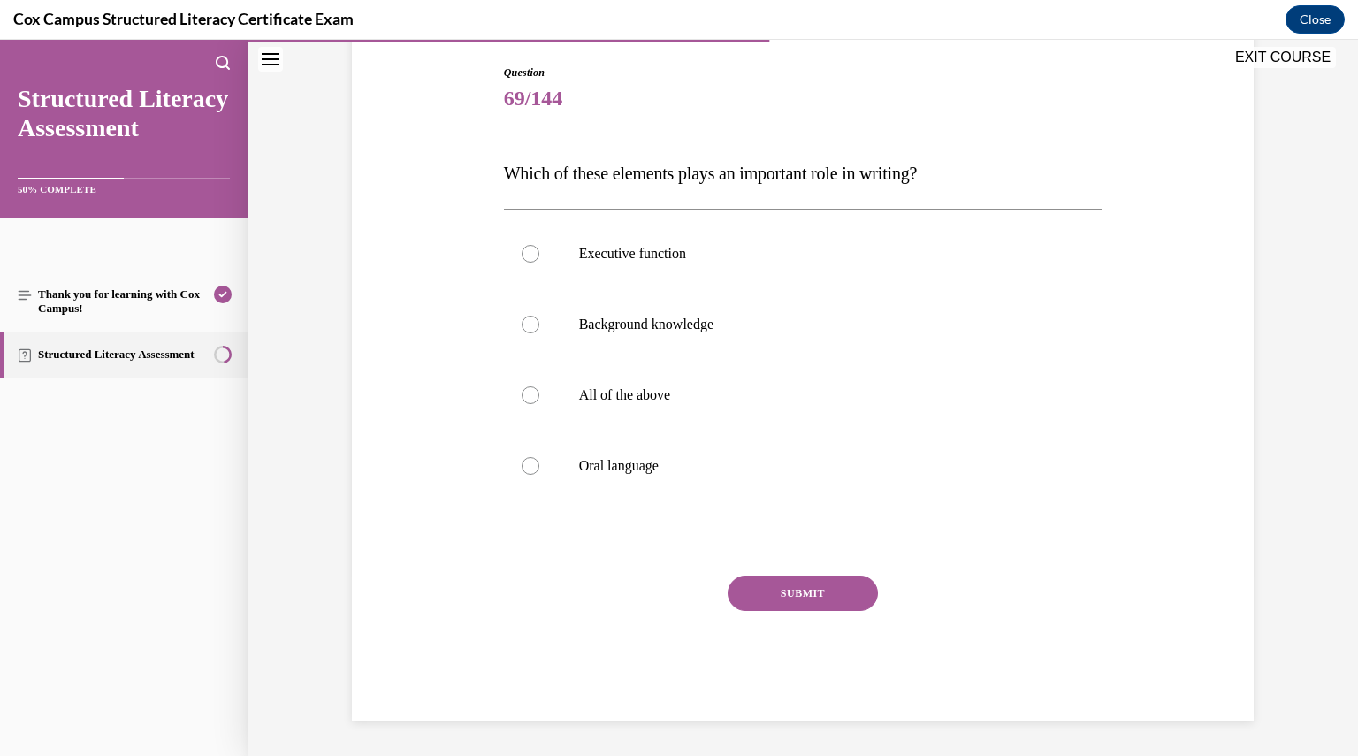
scroll to position [180, 0]
click at [670, 400] on p "All of the above" at bounding box center [818, 396] width 479 height 18
click at [539, 400] on input "All of the above" at bounding box center [531, 396] width 18 height 18
radio input "true"
click at [761, 586] on button "SUBMIT" at bounding box center [803, 594] width 150 height 35
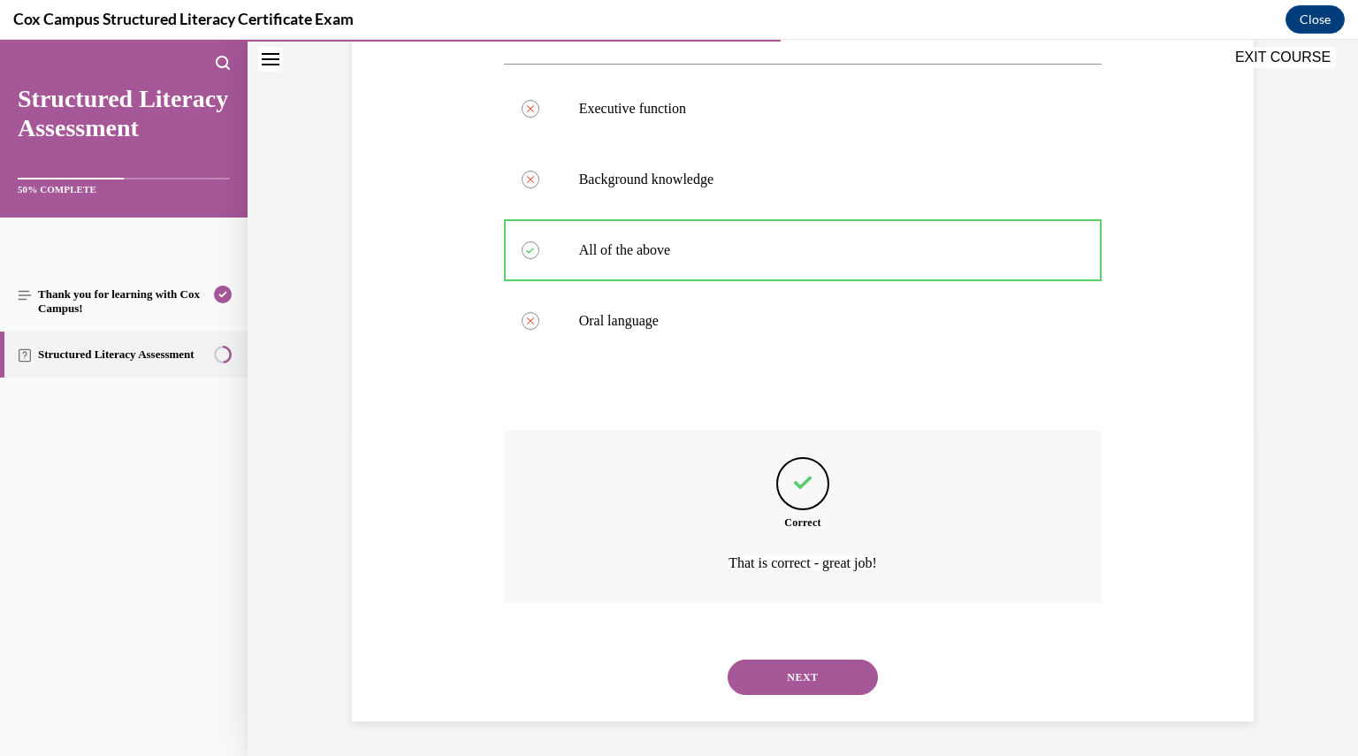
click at [782, 679] on button "NEXT" at bounding box center [803, 677] width 150 height 35
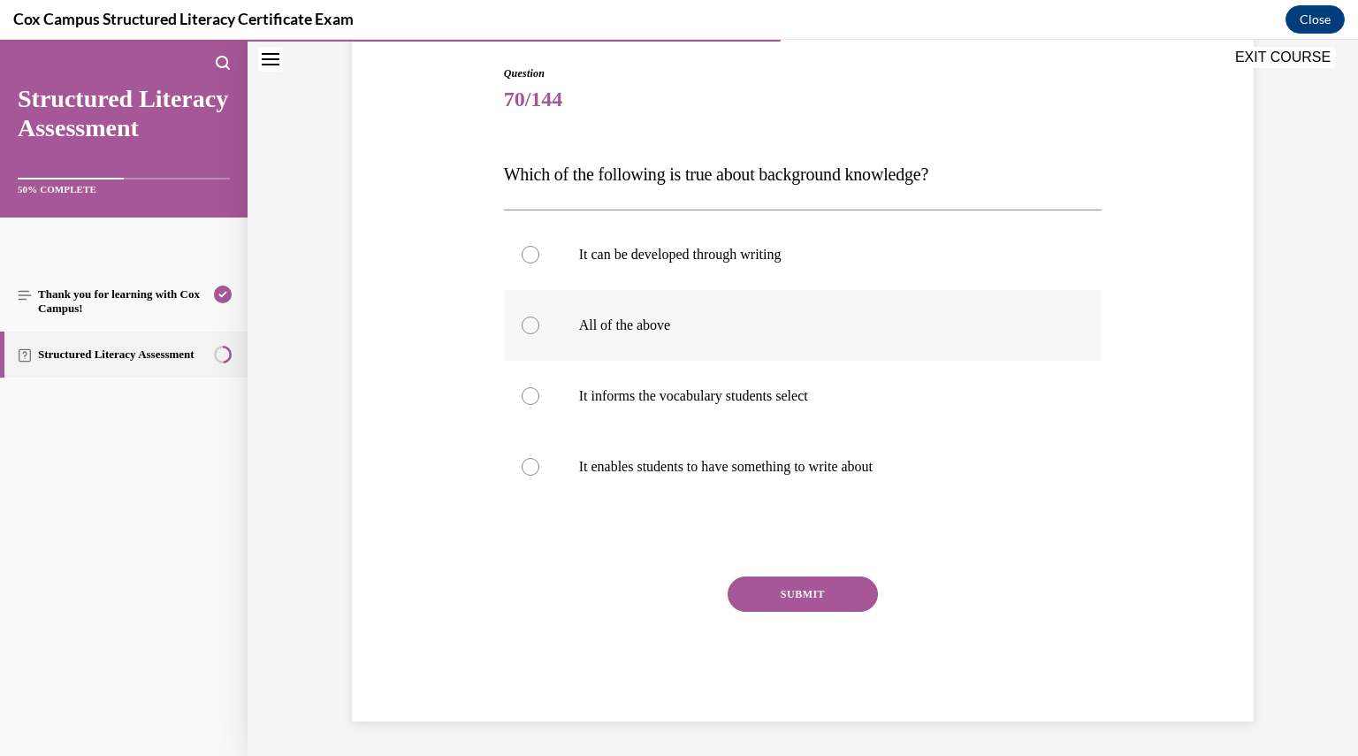
click at [719, 336] on label "All of the above" at bounding box center [803, 325] width 599 height 71
click at [539, 334] on input "All of the above" at bounding box center [531, 326] width 18 height 18
radio input "true"
click at [805, 589] on button "SUBMIT" at bounding box center [803, 594] width 150 height 35
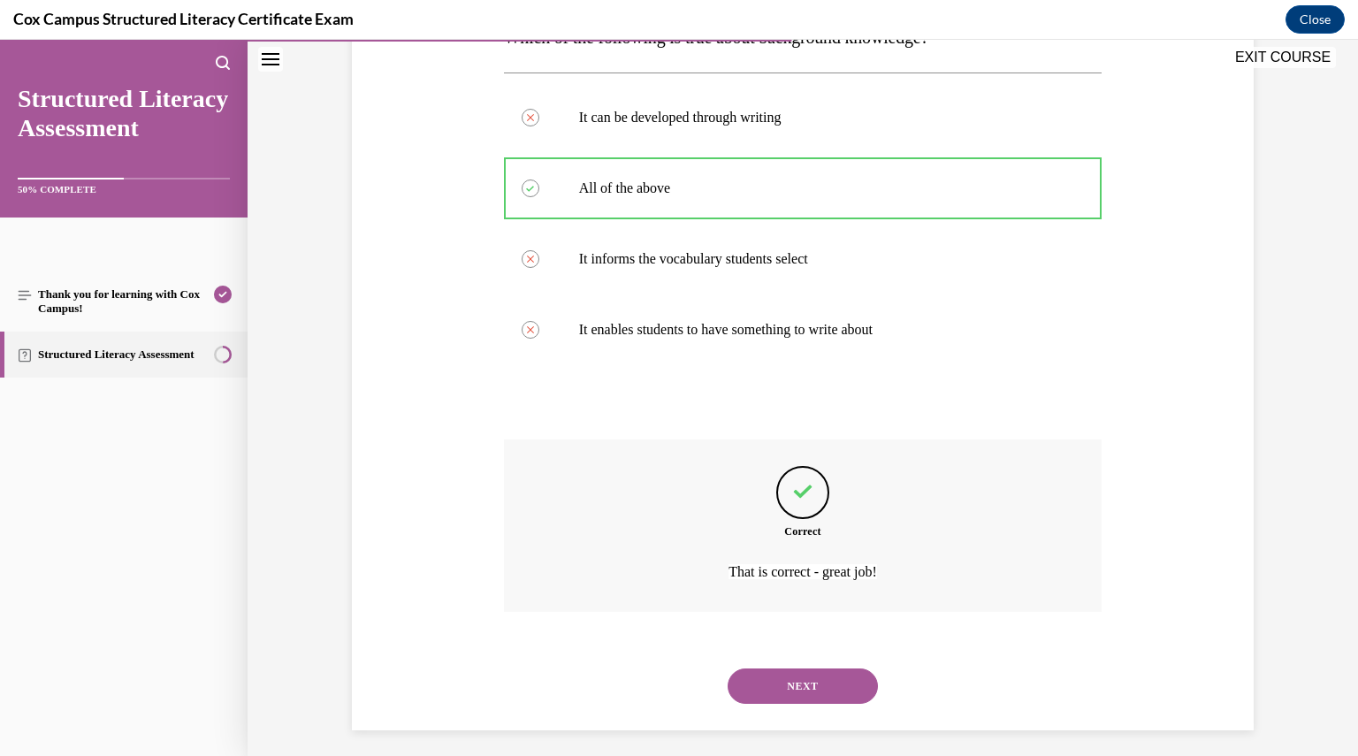
scroll to position [326, 0]
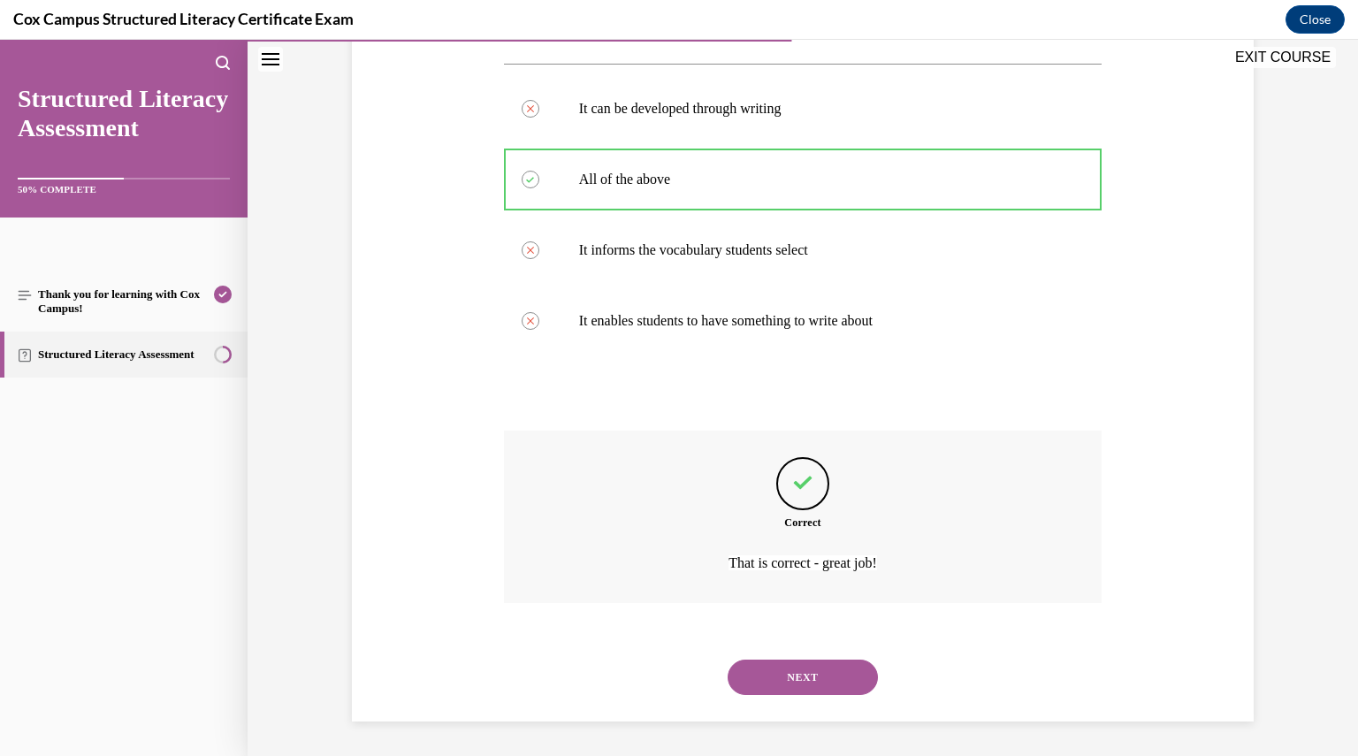
click at [807, 660] on button "NEXT" at bounding box center [803, 677] width 150 height 35
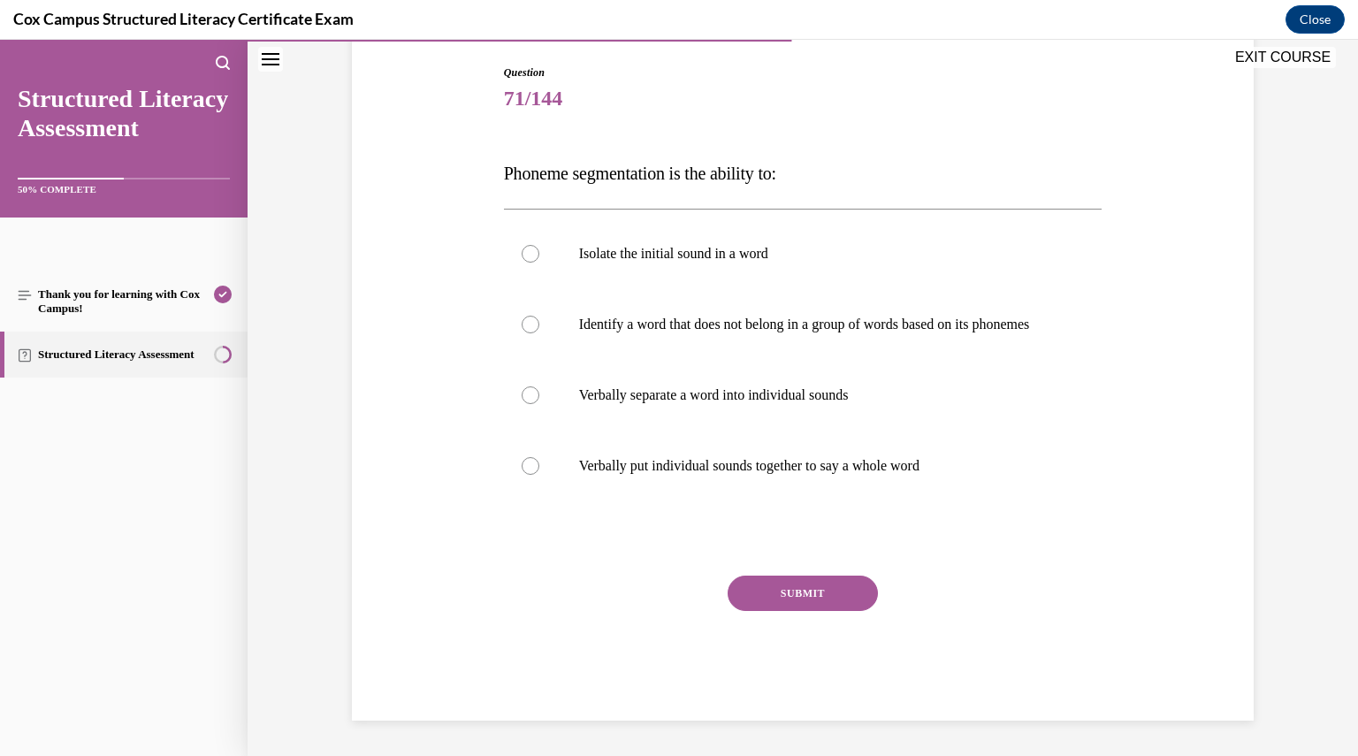
scroll to position [196, 0]
drag, startPoint x: 492, startPoint y: 154, endPoint x: 777, endPoint y: 165, distance: 285.9
click at [777, 165] on div "Question 71/144 Phoneme segmentation is the ability to: Isolate the initial sou…" at bounding box center [804, 379] width 608 height 683
copy span "Phoneme segmentation is the ability"
click at [607, 384] on label "Verbally separate a word into individual sounds" at bounding box center [803, 395] width 599 height 71
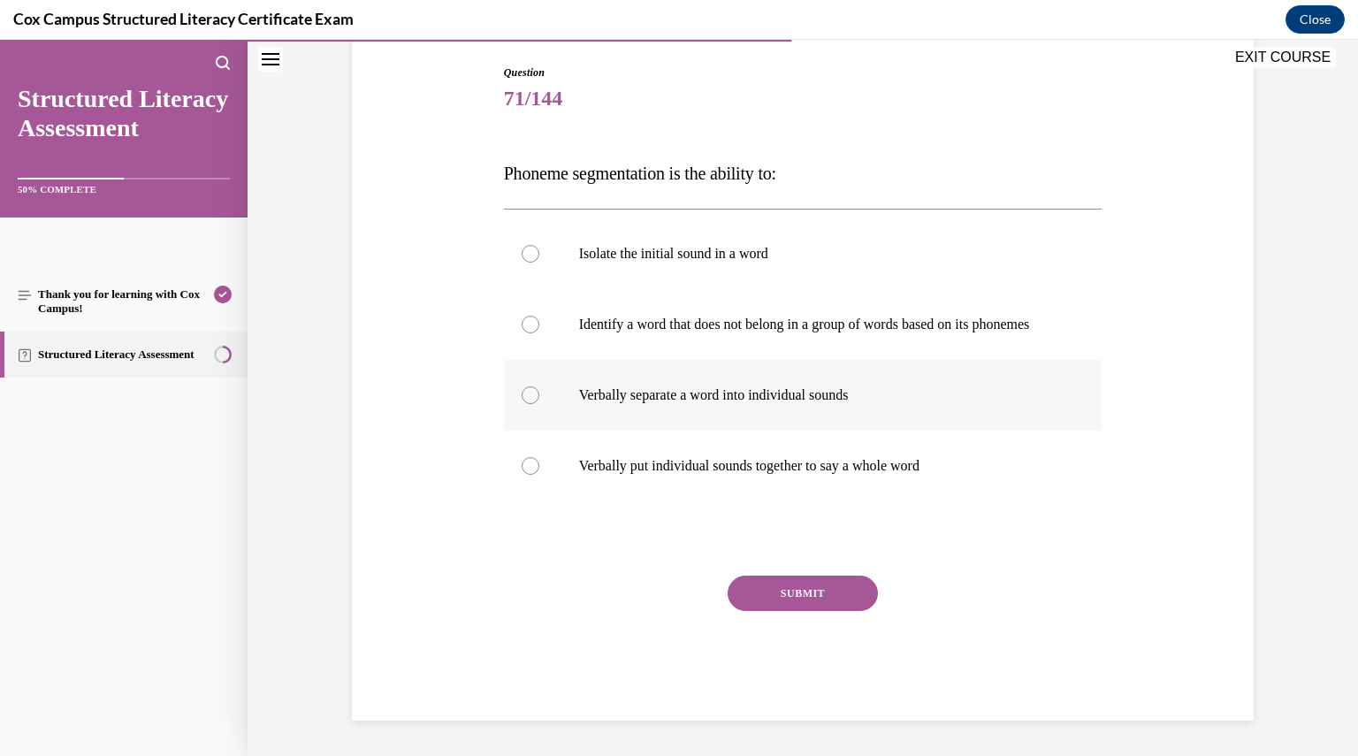
click at [539, 386] on input "Verbally separate a word into individual sounds" at bounding box center [531, 395] width 18 height 18
radio input "true"
click at [777, 613] on div "SUBMIT" at bounding box center [803, 620] width 599 height 88
click at [780, 597] on button "SUBMIT" at bounding box center [803, 593] width 150 height 35
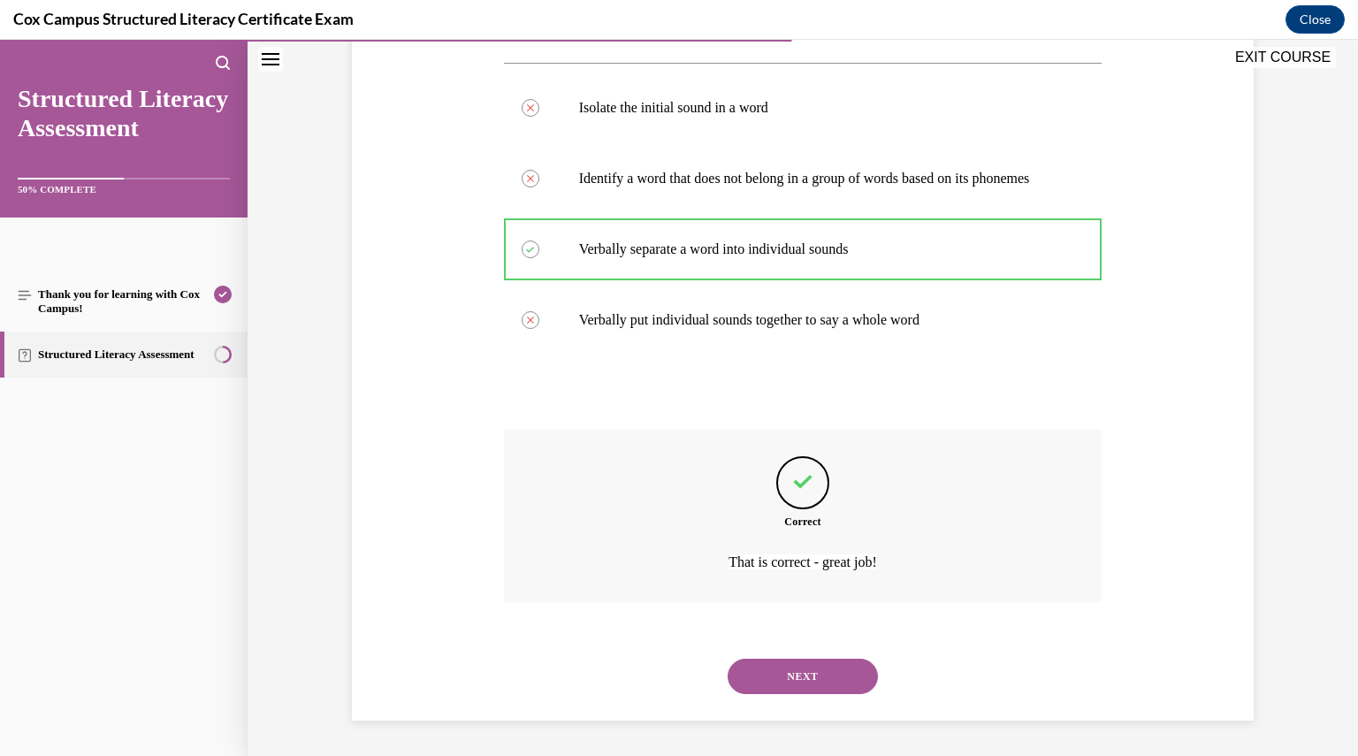
scroll to position [344, 0]
click at [807, 663] on button "NEXT" at bounding box center [803, 676] width 150 height 35
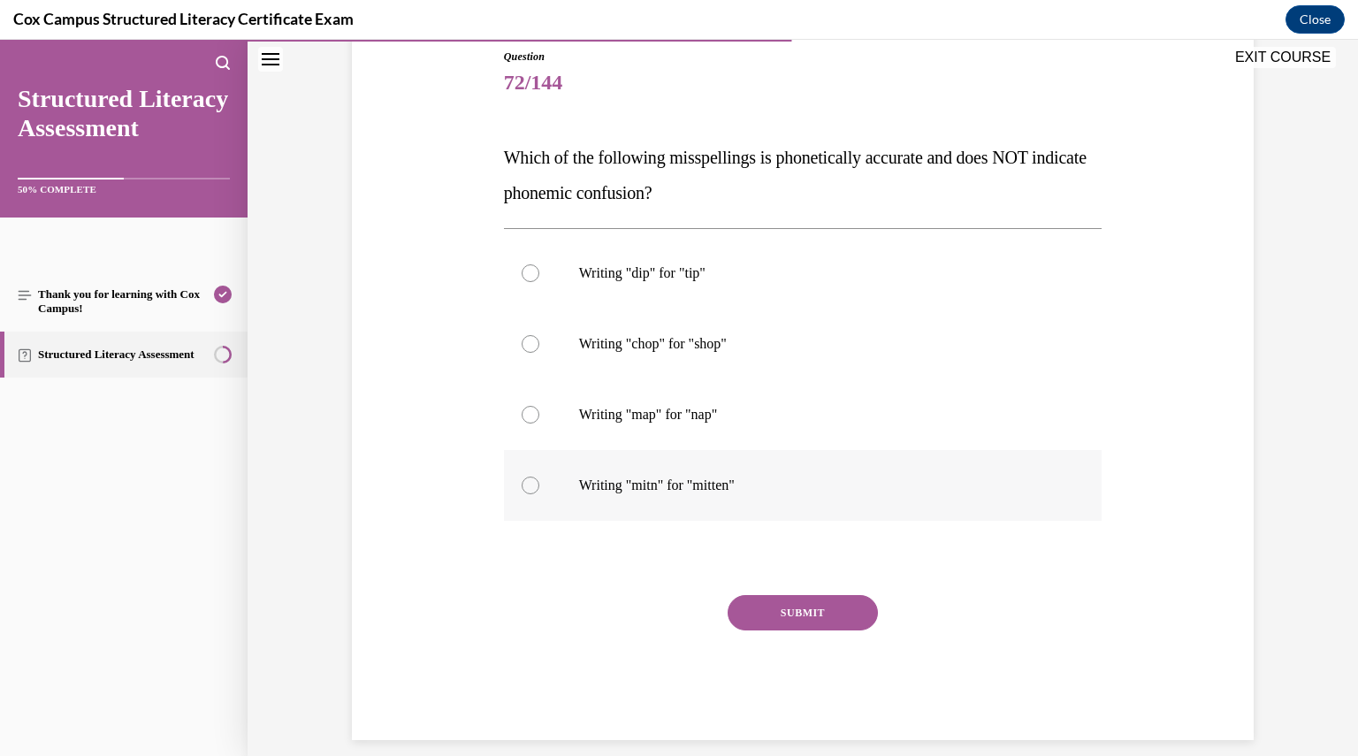
click at [708, 501] on label "Writing "mitn" for "mitten"" at bounding box center [803, 485] width 599 height 71
click at [539, 494] on input "Writing "mitn" for "mitten"" at bounding box center [531, 486] width 18 height 18
radio input "true"
click at [775, 623] on button "SUBMIT" at bounding box center [803, 612] width 150 height 35
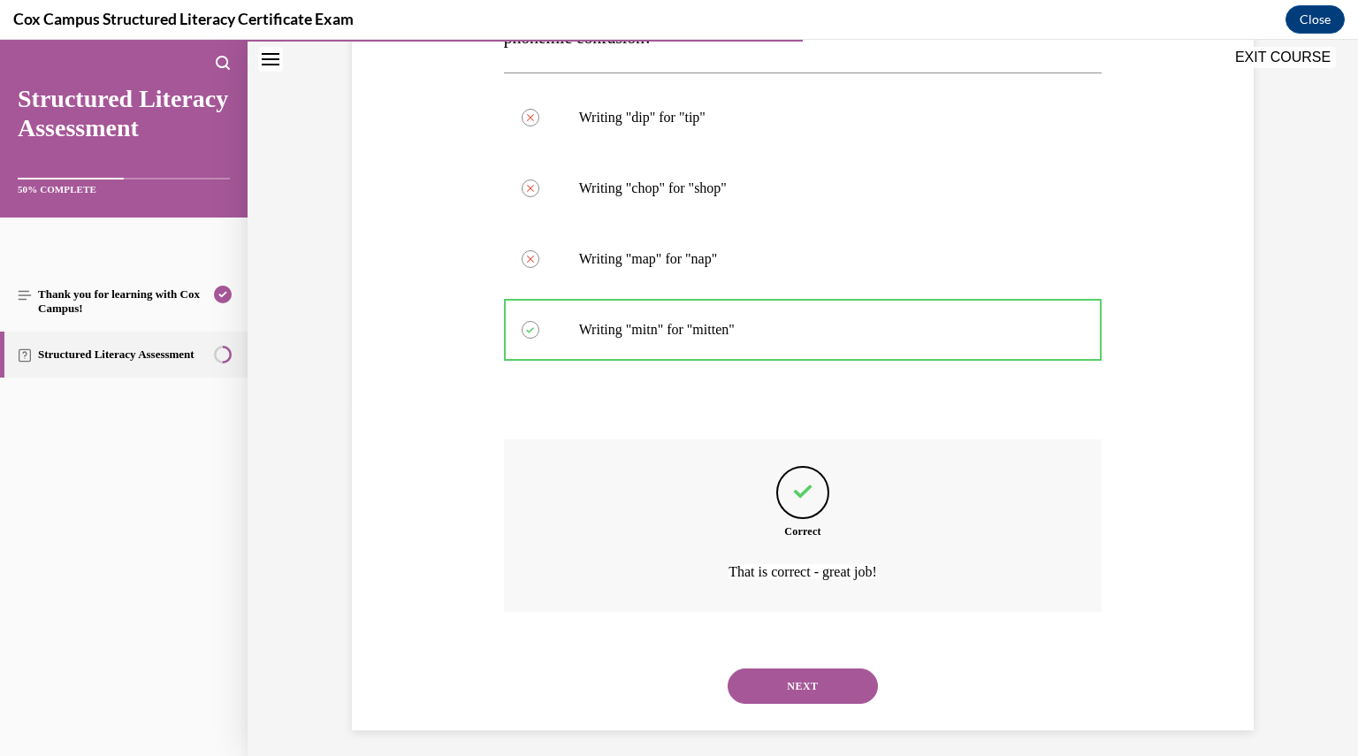
scroll to position [362, 0]
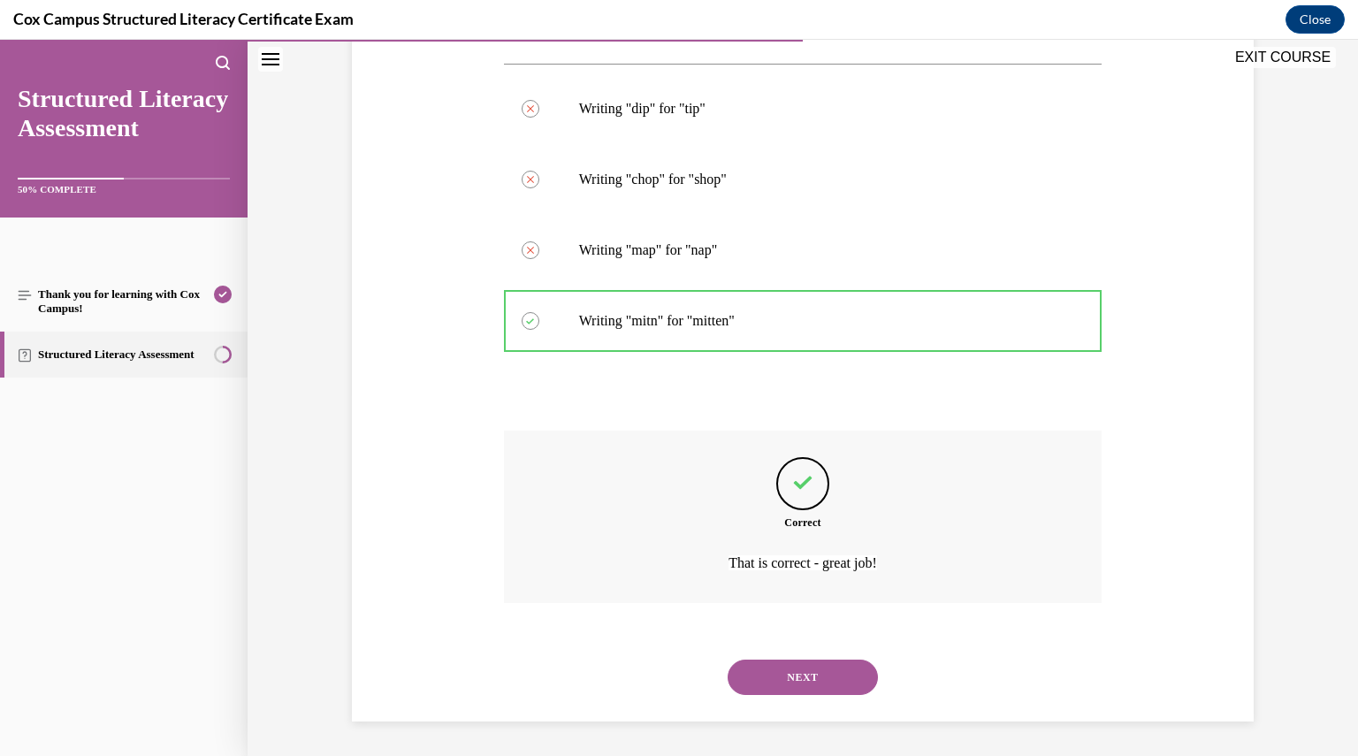
click at [809, 684] on button "NEXT" at bounding box center [803, 677] width 150 height 35
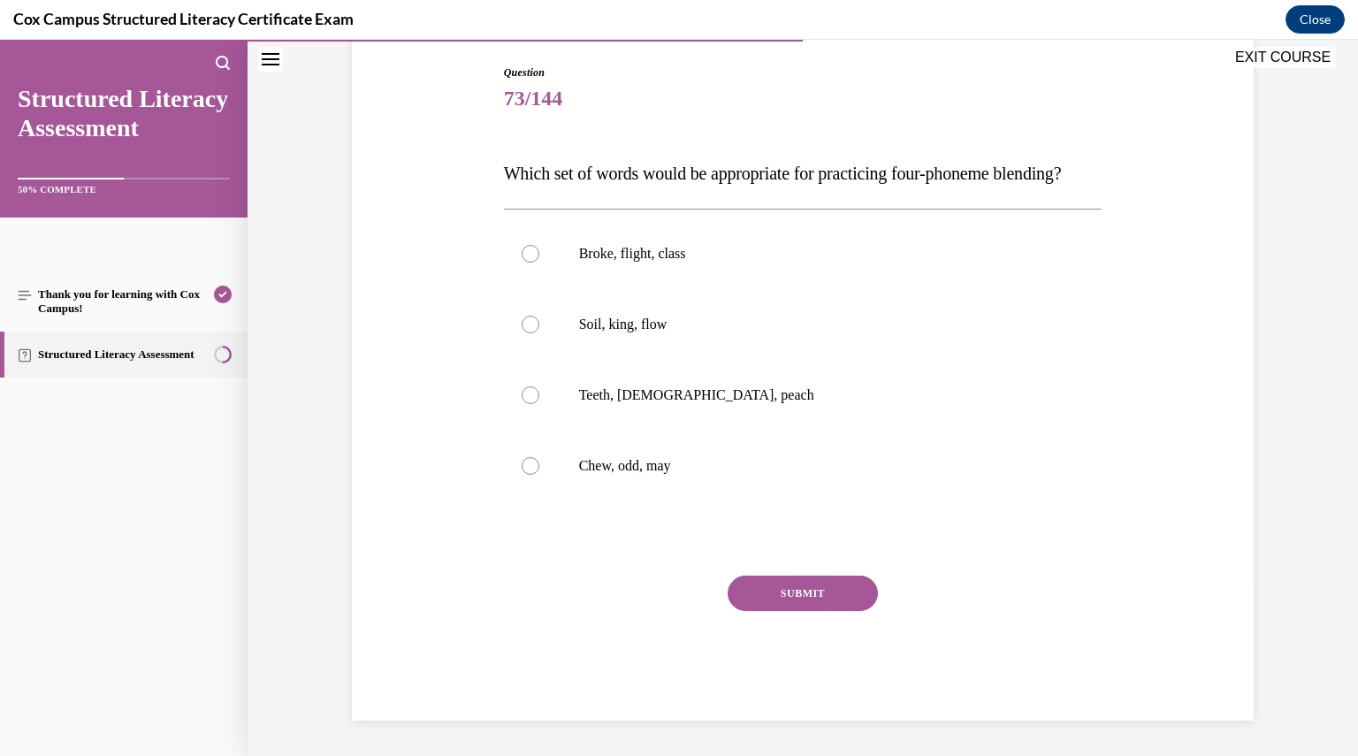
scroll to position [197, 0]
click at [768, 253] on label "Broke, flight, class" at bounding box center [803, 253] width 599 height 71
click at [539, 253] on input "Broke, flight, class" at bounding box center [531, 254] width 18 height 18
radio input "true"
click at [828, 597] on button "SUBMIT" at bounding box center [803, 593] width 150 height 35
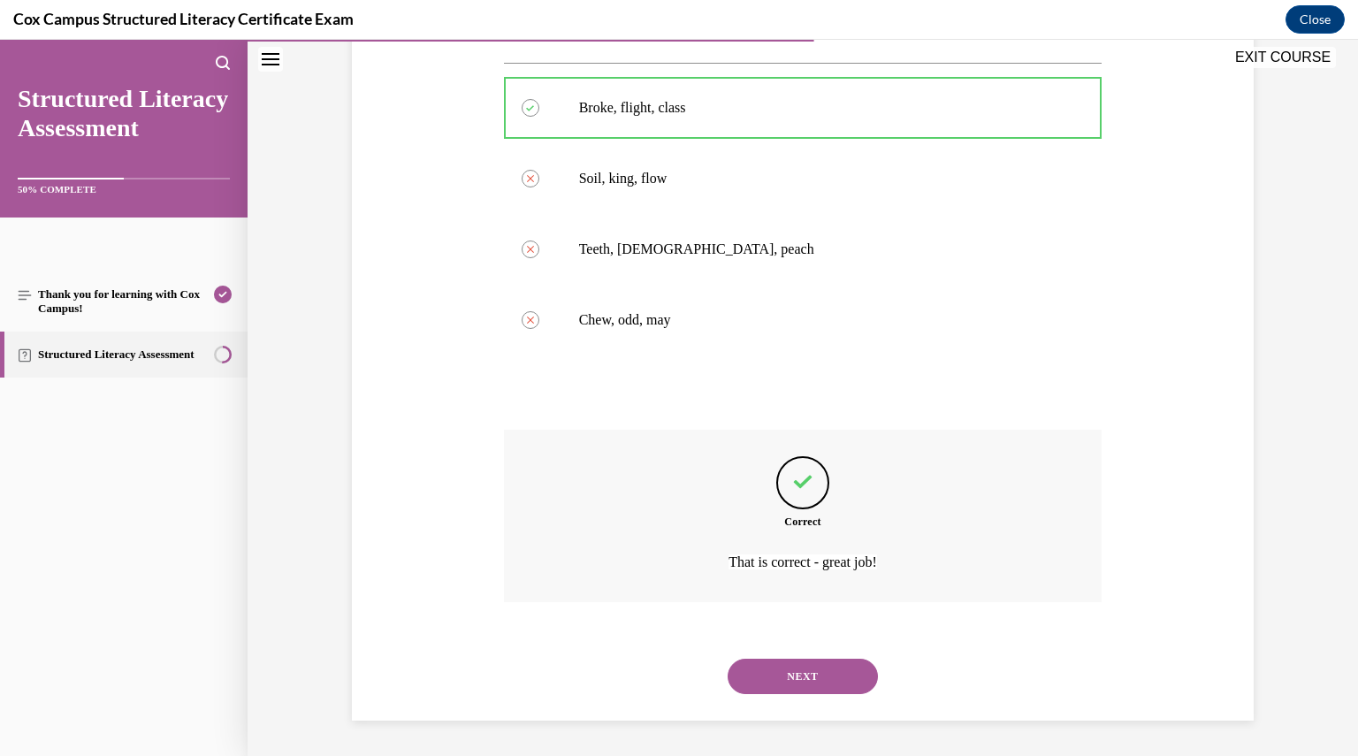
scroll to position [362, 0]
click at [845, 676] on button "NEXT" at bounding box center [803, 676] width 150 height 35
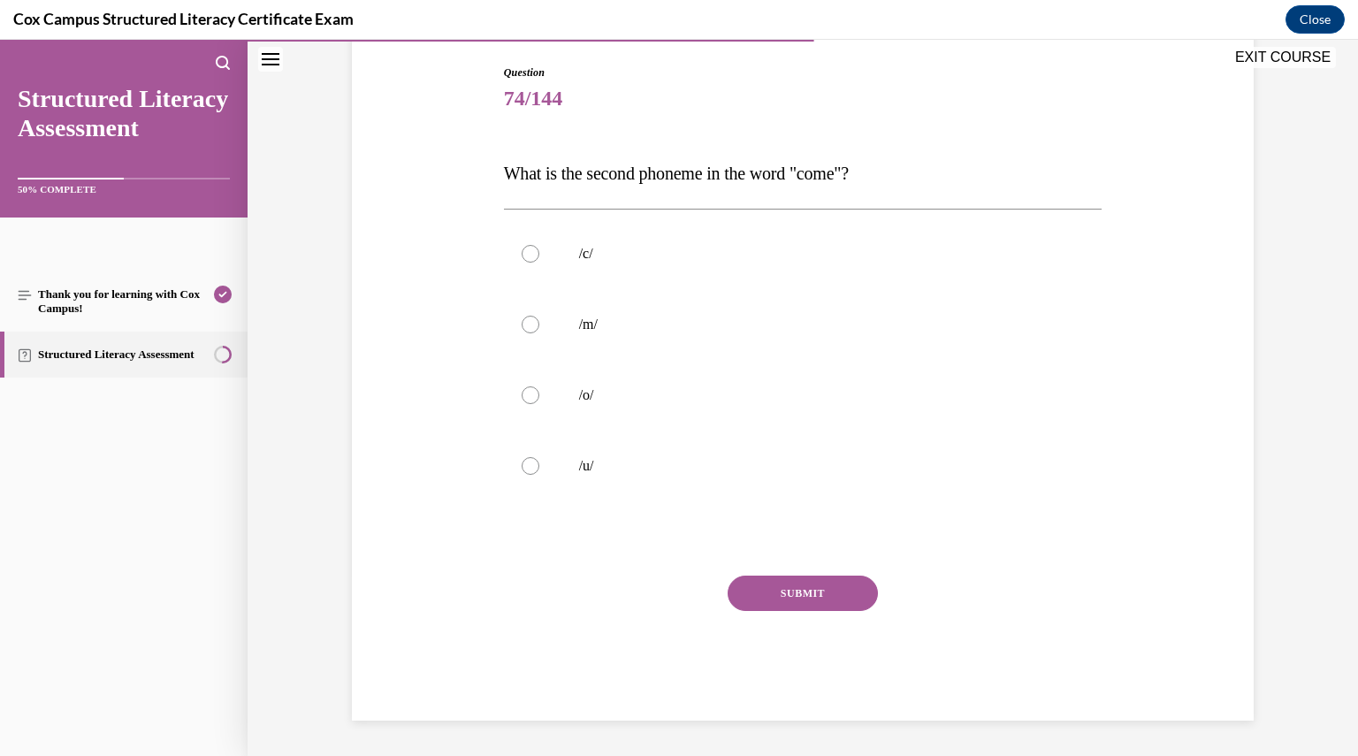
scroll to position [180, 0]
click at [649, 445] on label "/u/" at bounding box center [803, 467] width 599 height 71
click at [539, 458] on input "/u/" at bounding box center [531, 467] width 18 height 18
radio input "true"
click at [817, 608] on button "SUBMIT" at bounding box center [803, 594] width 150 height 35
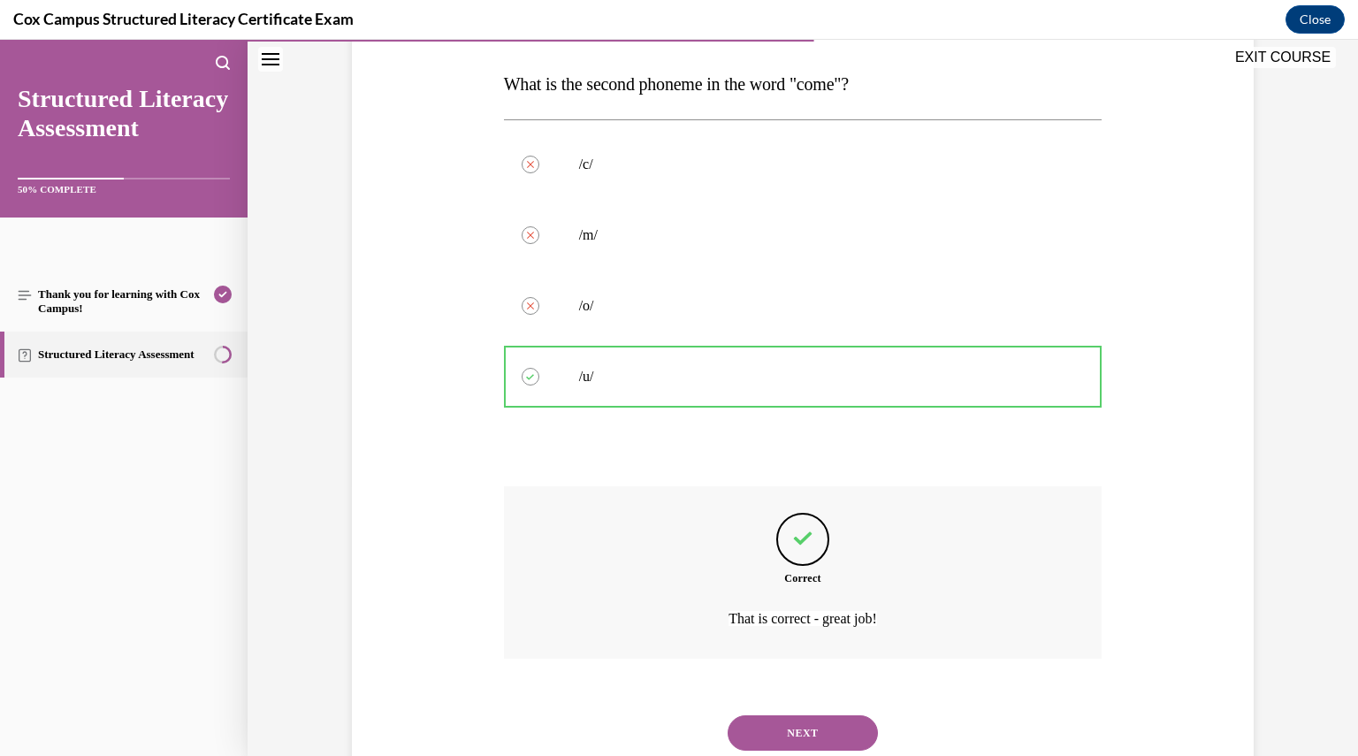
scroll to position [326, 0]
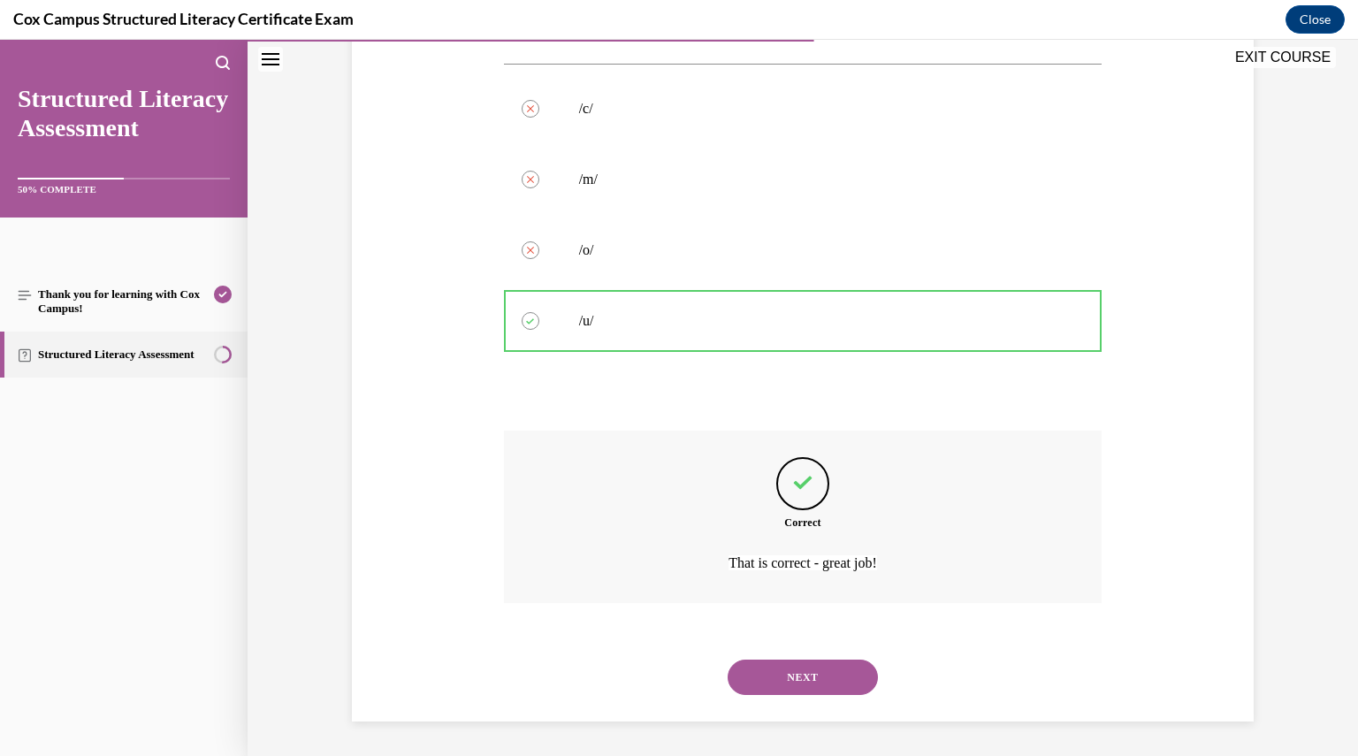
click at [805, 671] on button "NEXT" at bounding box center [803, 677] width 150 height 35
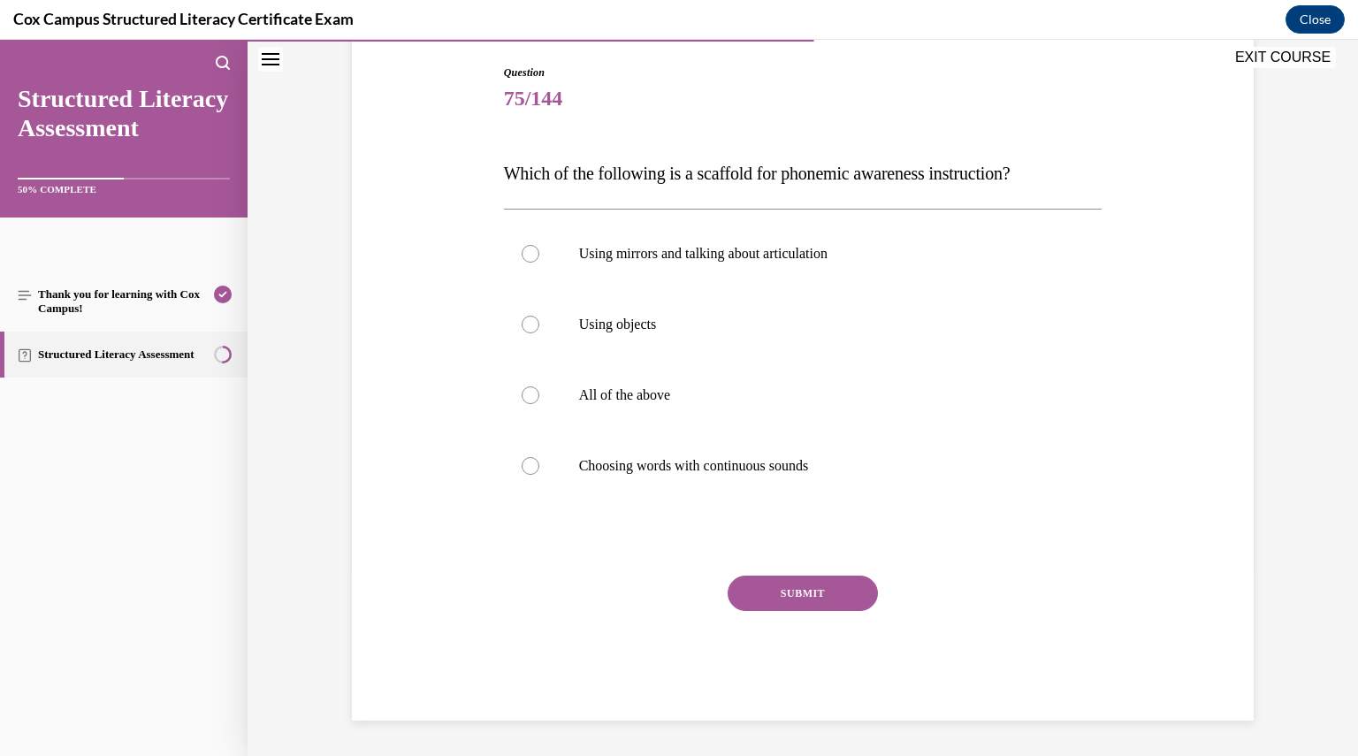
scroll to position [180, 0]
click at [550, 418] on label "All of the above" at bounding box center [803, 396] width 599 height 71
click at [539, 405] on input "All of the above" at bounding box center [531, 396] width 18 height 18
radio input "true"
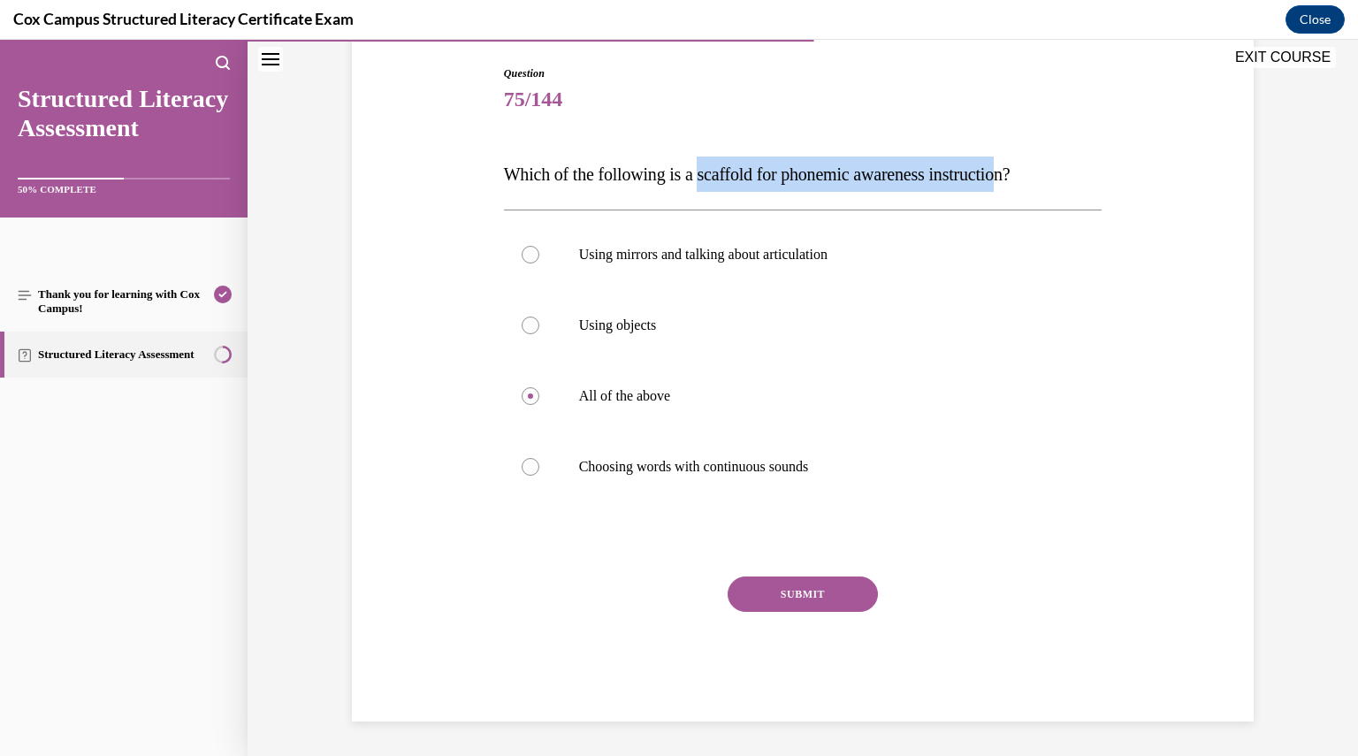
drag, startPoint x: 701, startPoint y: 172, endPoint x: 1031, endPoint y: 165, distance: 329.9
click at [1011, 165] on span "Which of the following is a scaffold for phonemic awareness instruction?" at bounding box center [757, 173] width 507 height 19
copy span "scaffold for phonemic awareness instructio"
click at [788, 594] on button "SUBMIT" at bounding box center [803, 594] width 150 height 35
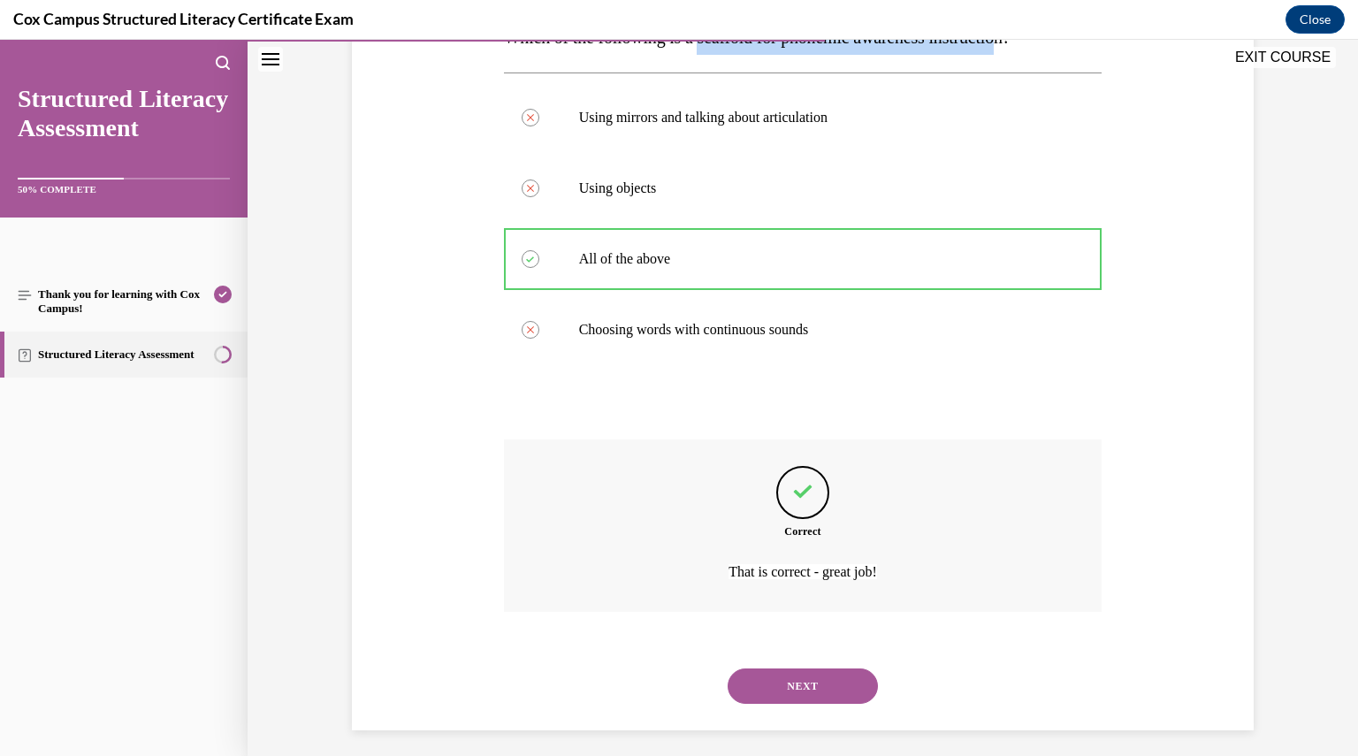
scroll to position [326, 0]
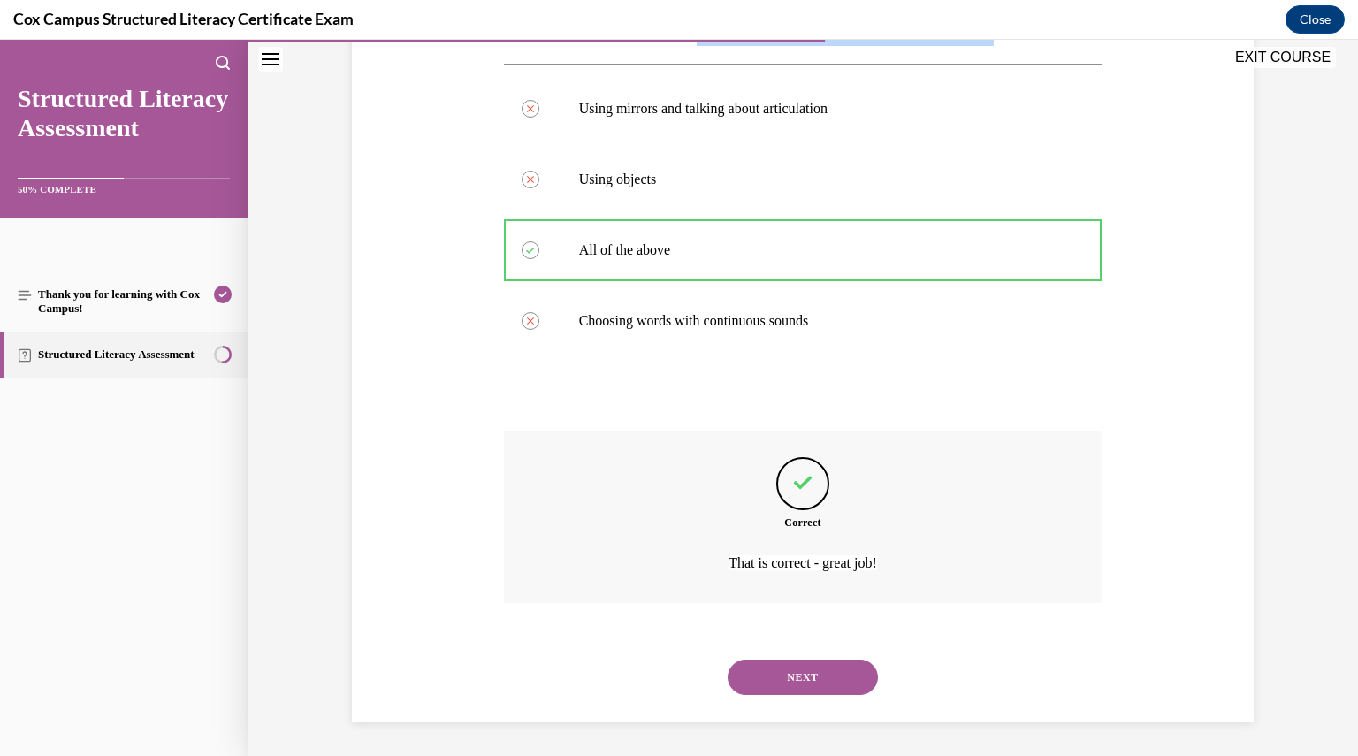
click at [807, 673] on button "NEXT" at bounding box center [803, 677] width 150 height 35
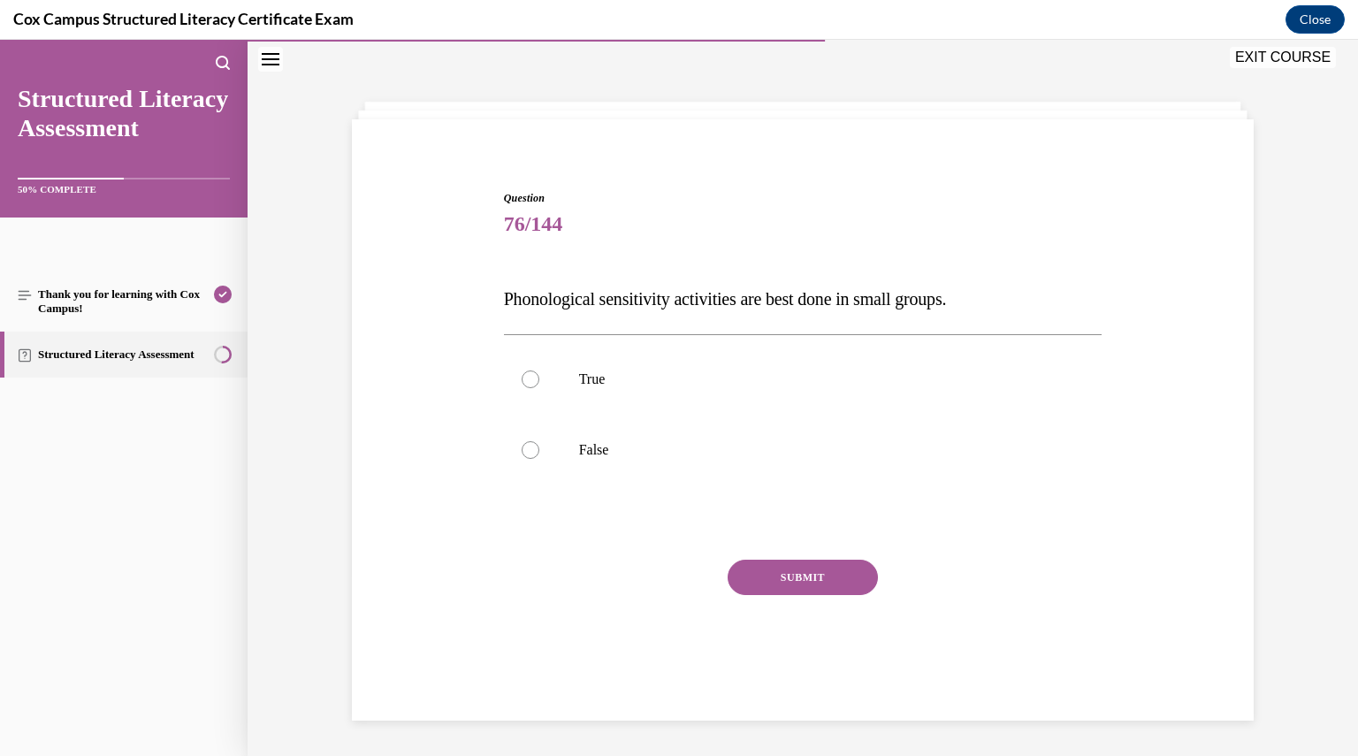
scroll to position [56, 0]
click at [604, 440] on label "False" at bounding box center [803, 450] width 599 height 71
click at [539, 441] on input "False" at bounding box center [531, 450] width 18 height 18
radio input "true"
click at [796, 568] on button "SUBMIT" at bounding box center [803, 577] width 150 height 35
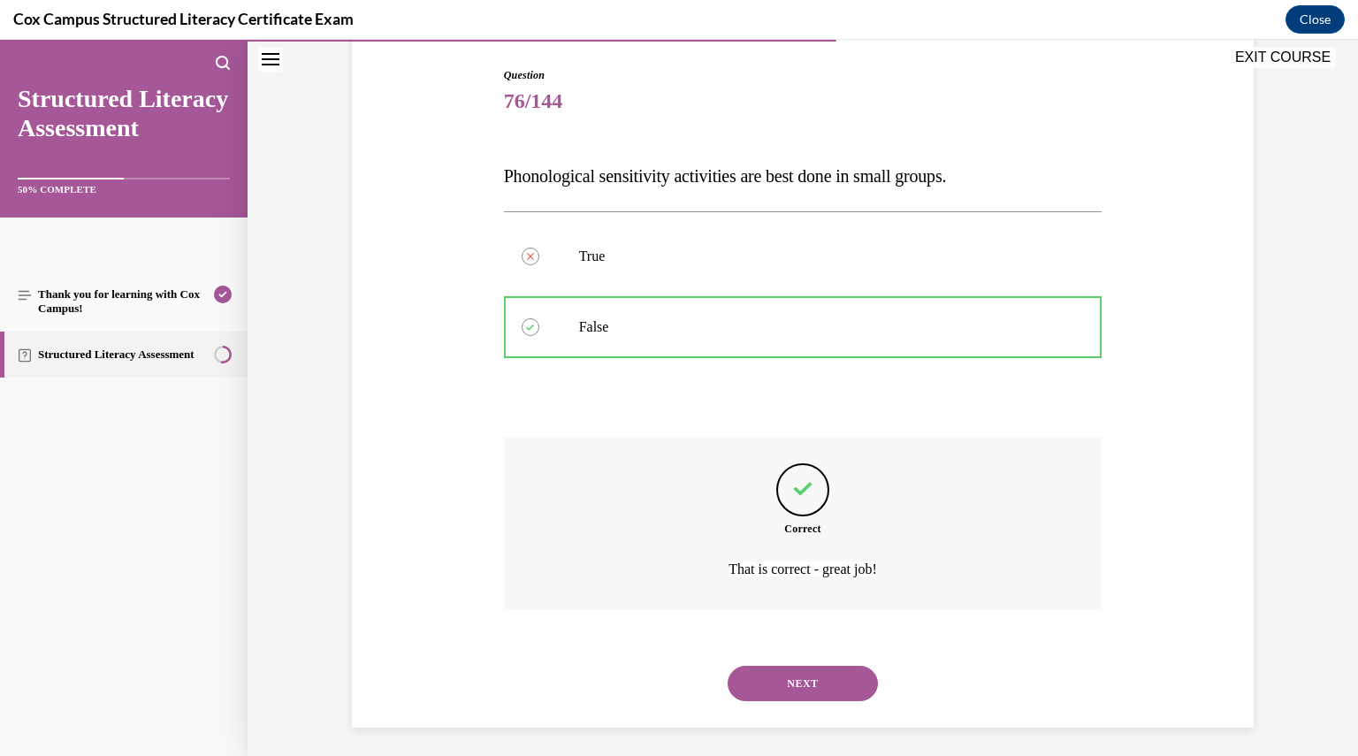
scroll to position [185, 0]
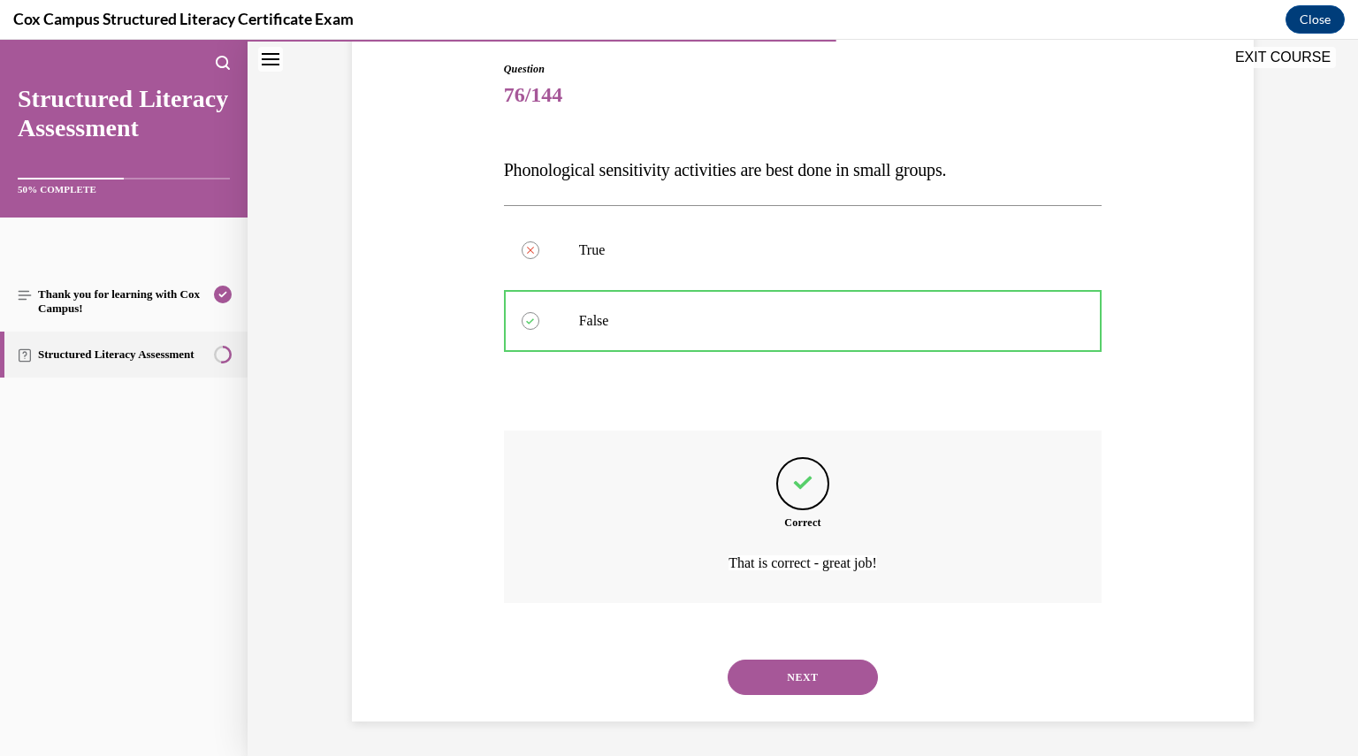
click at [808, 678] on button "NEXT" at bounding box center [803, 677] width 150 height 35
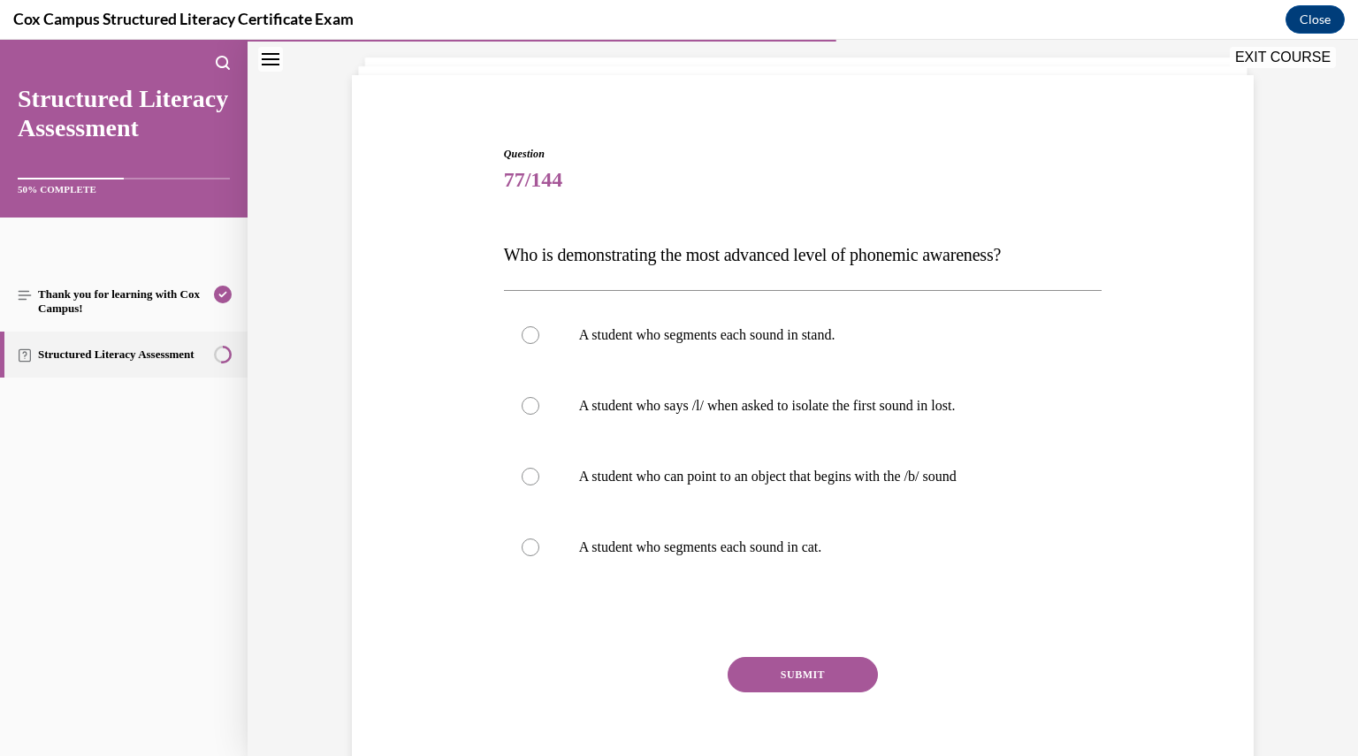
scroll to position [88, 0]
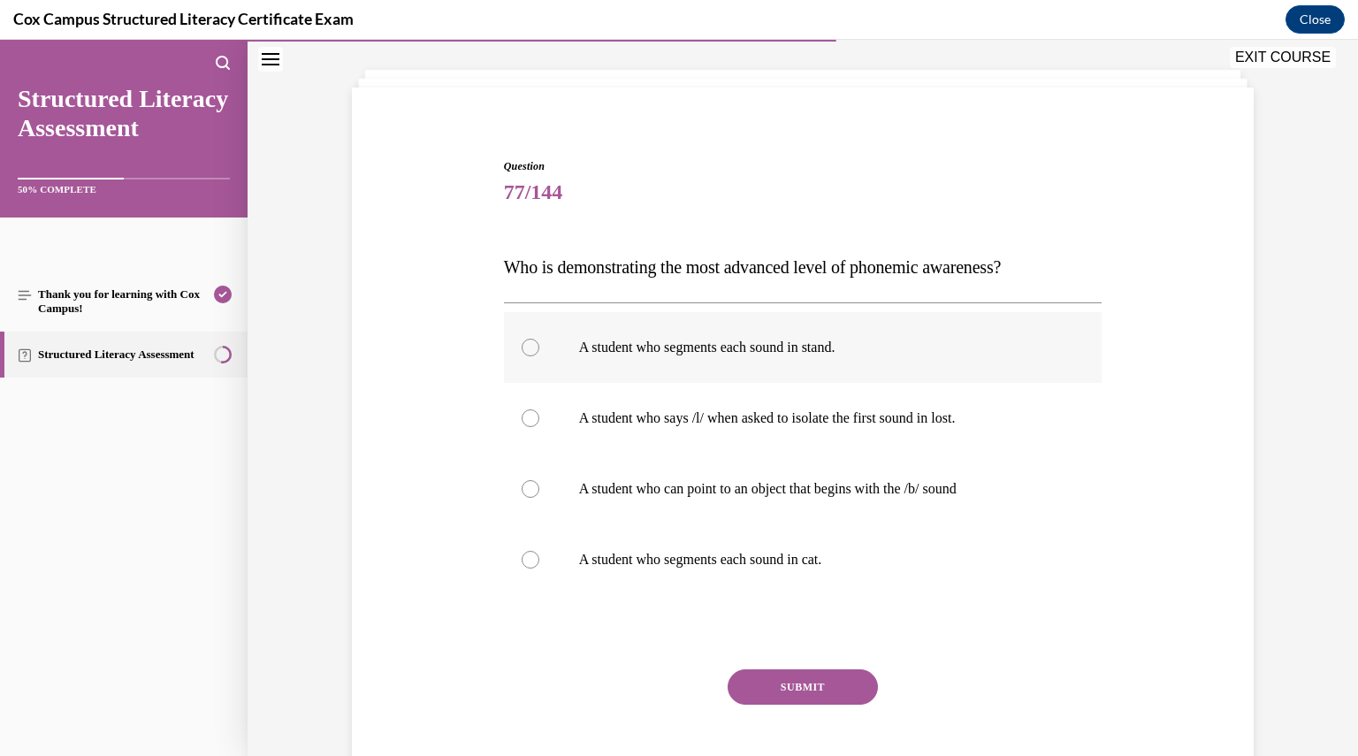
click at [683, 368] on label "A student who segments each sound in stand." at bounding box center [803, 347] width 599 height 71
click at [539, 356] on input "A student who segments each sound in stand." at bounding box center [531, 348] width 18 height 18
radio input "true"
click at [807, 693] on button "SUBMIT" at bounding box center [803, 686] width 150 height 35
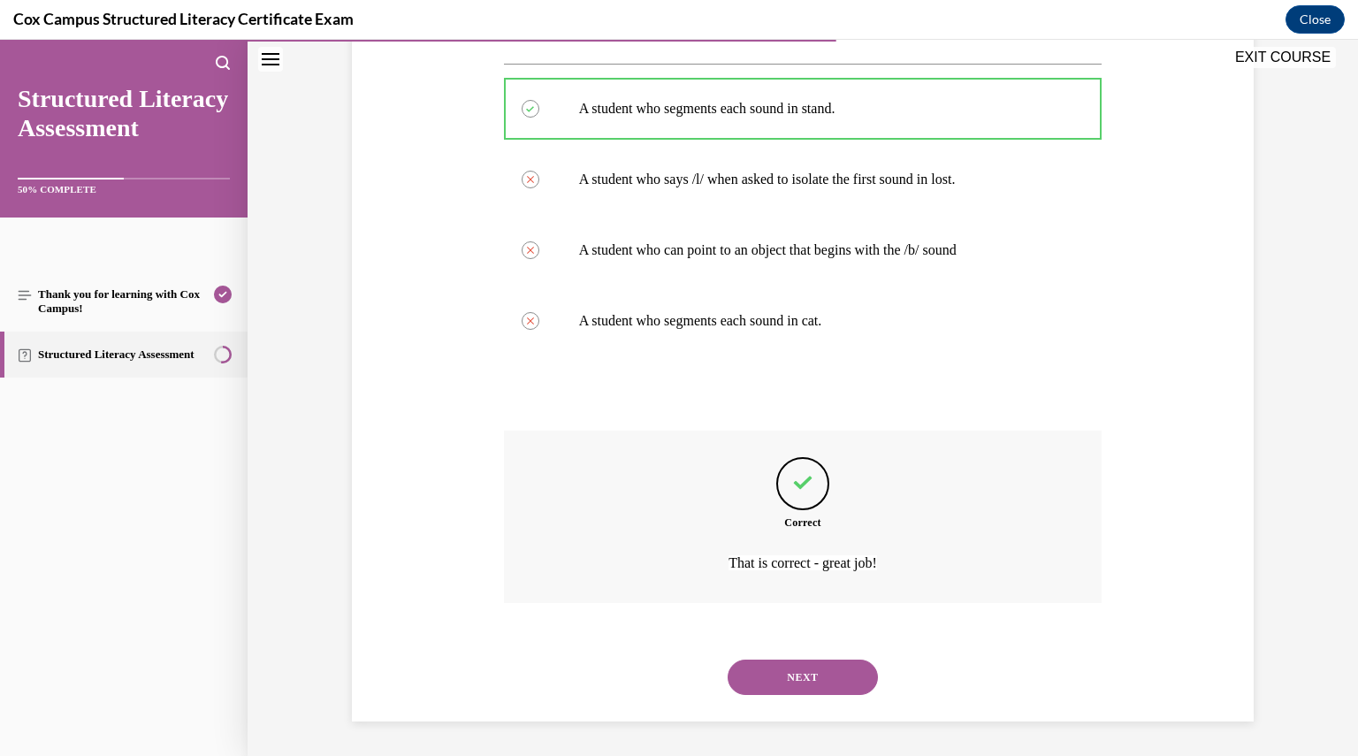
click at [795, 673] on button "NEXT" at bounding box center [803, 677] width 150 height 35
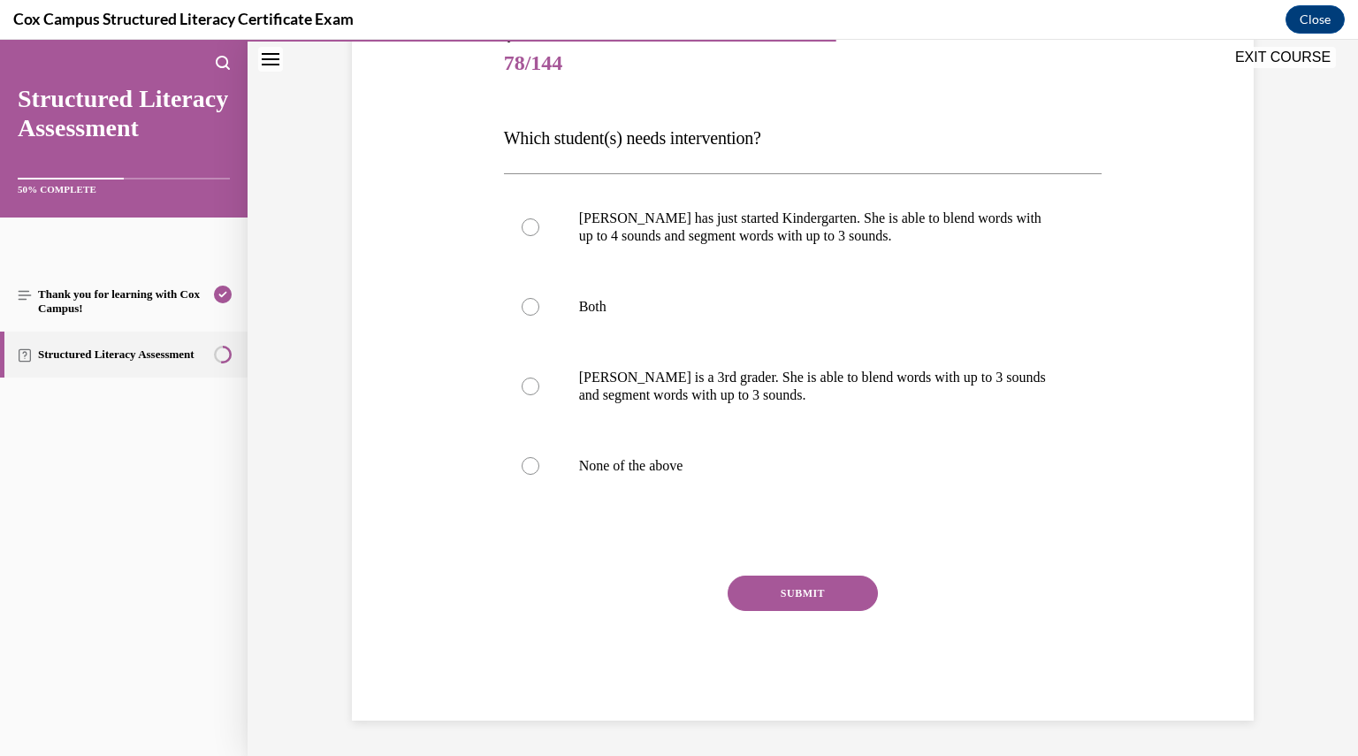
scroll to position [197, 0]
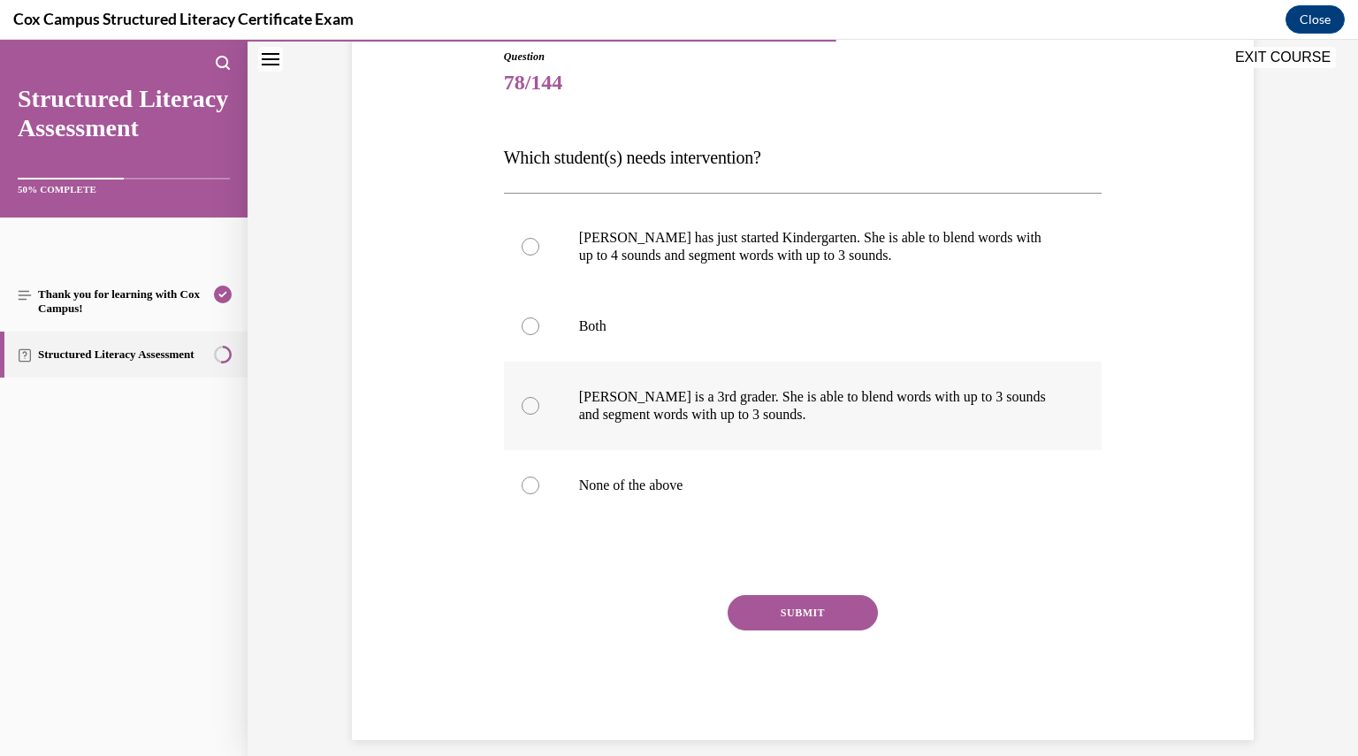
click at [785, 413] on p "Ella is a 3rd grader. She is able to blend words with up to 3 sounds and segmen…" at bounding box center [818, 405] width 479 height 35
click at [539, 413] on input "Ella is a 3rd grader. She is able to blend words with up to 3 sounds and segmen…" at bounding box center [531, 406] width 18 height 18
radio input "true"
click at [826, 615] on button "SUBMIT" at bounding box center [803, 612] width 150 height 35
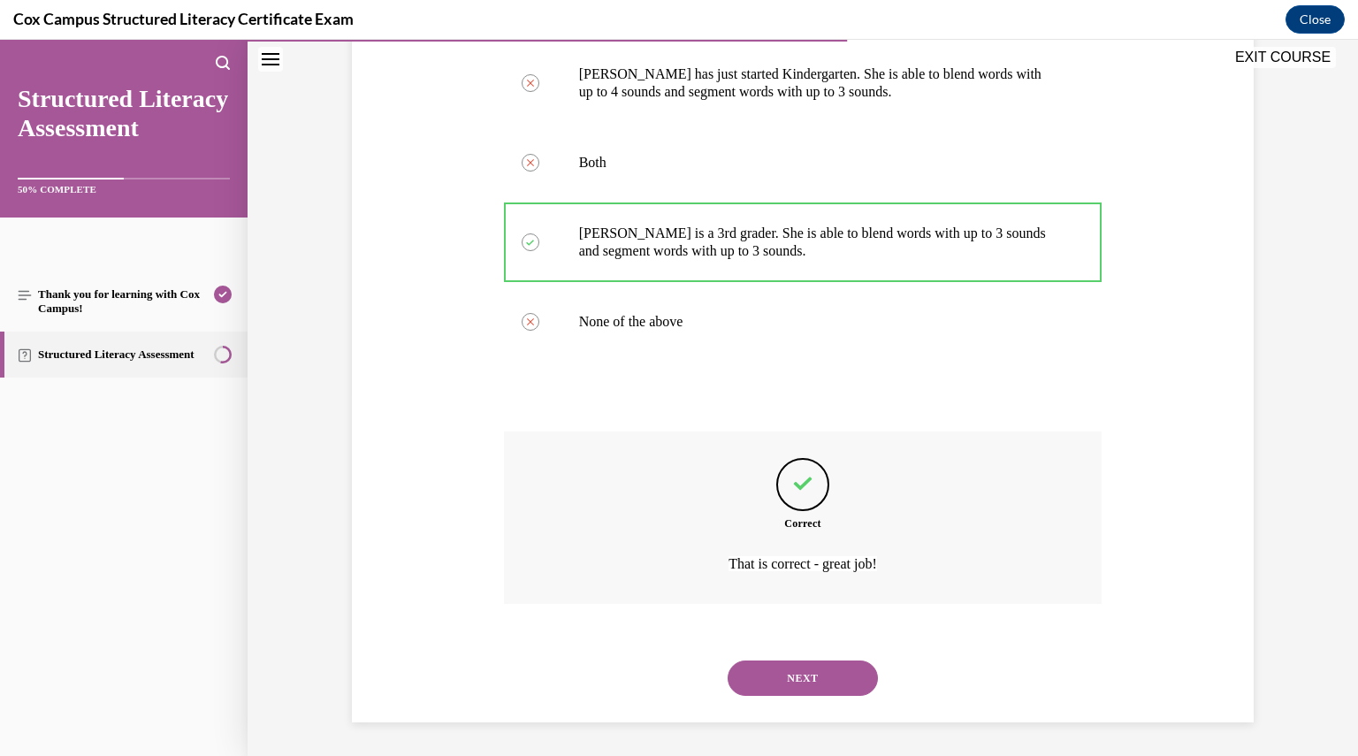
scroll to position [362, 0]
click at [805, 678] on button "NEXT" at bounding box center [803, 677] width 150 height 35
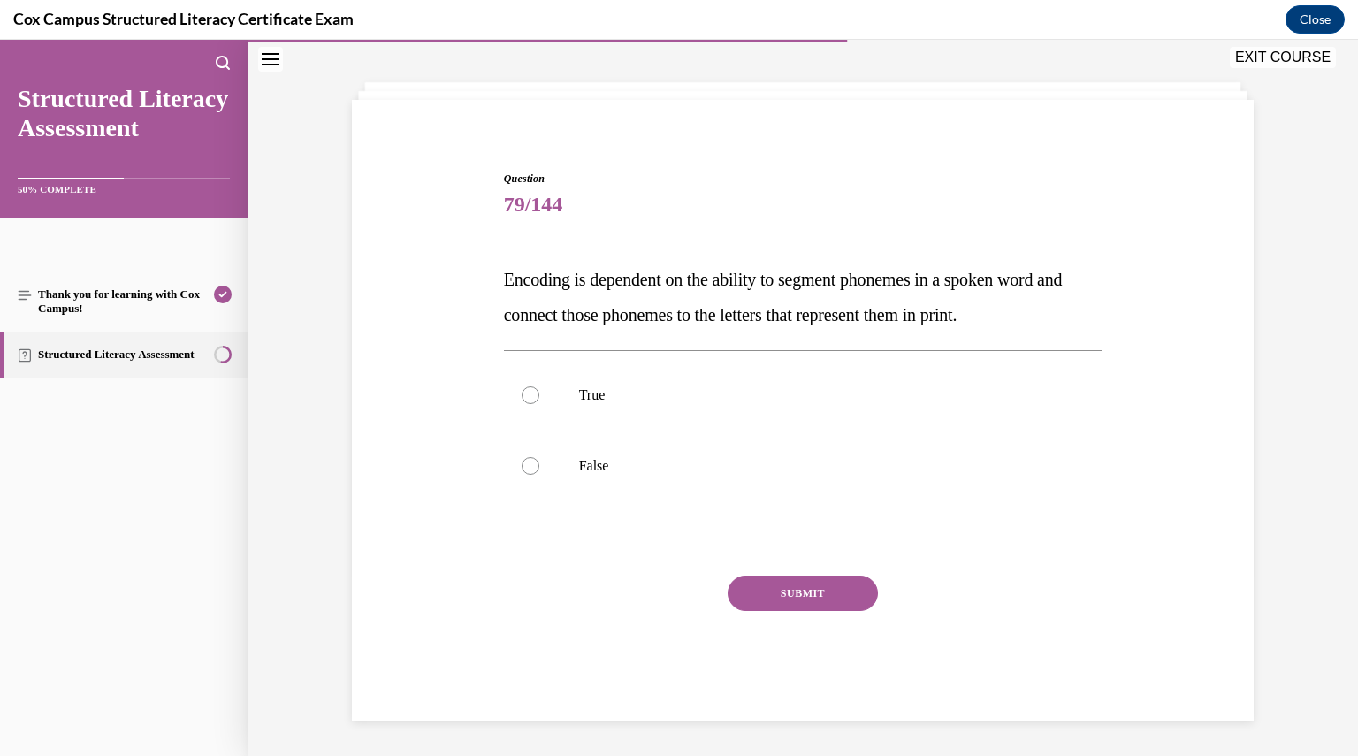
scroll to position [74, 0]
click at [559, 417] on label "True" at bounding box center [803, 396] width 599 height 71
click at [539, 405] on input "True" at bounding box center [531, 396] width 18 height 18
radio input "true"
click at [787, 591] on button "SUBMIT" at bounding box center [803, 594] width 150 height 35
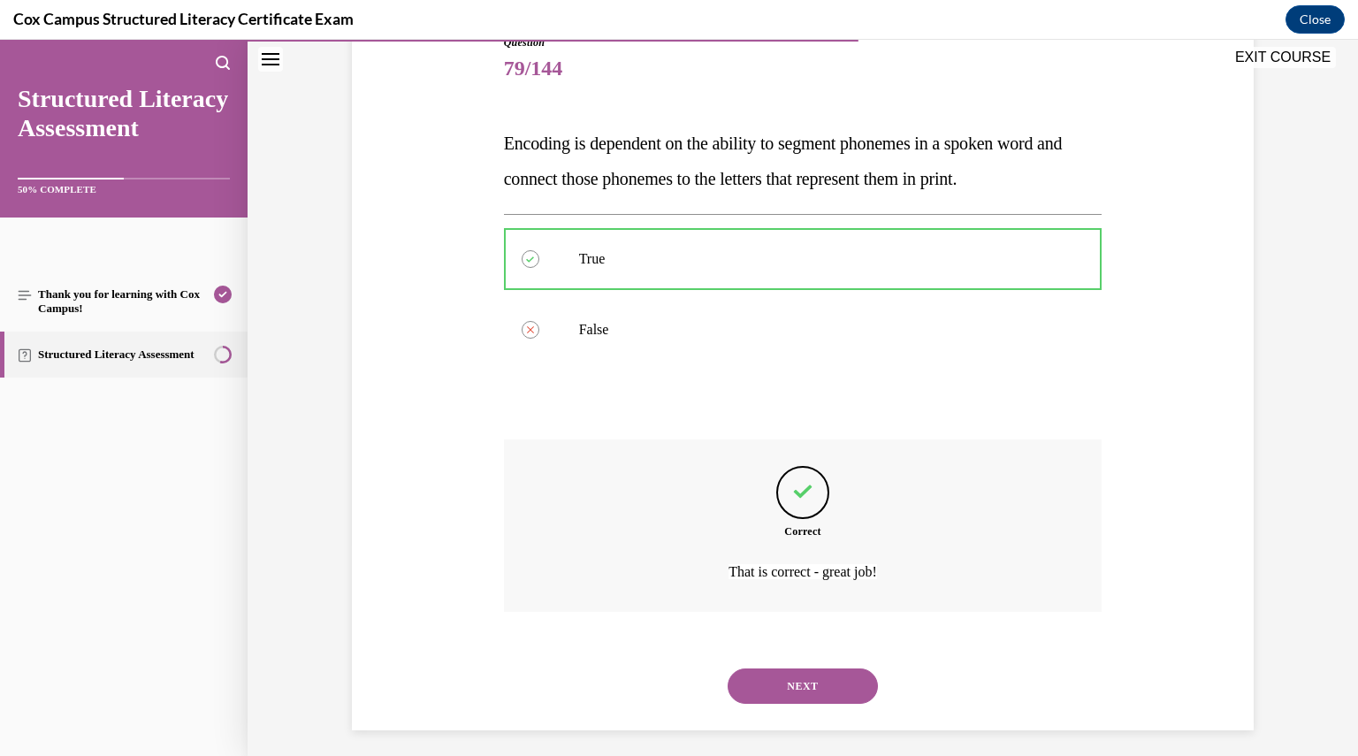
scroll to position [220, 0]
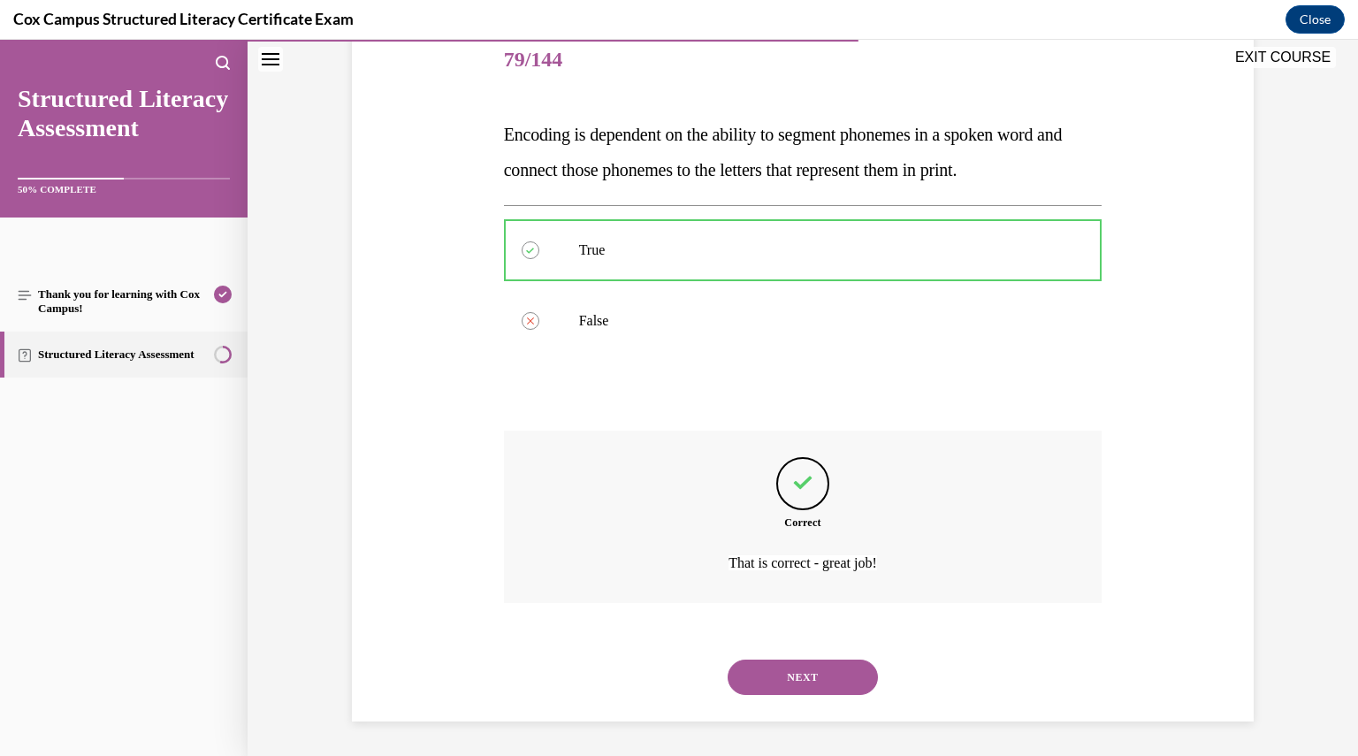
click at [775, 669] on button "NEXT" at bounding box center [803, 677] width 150 height 35
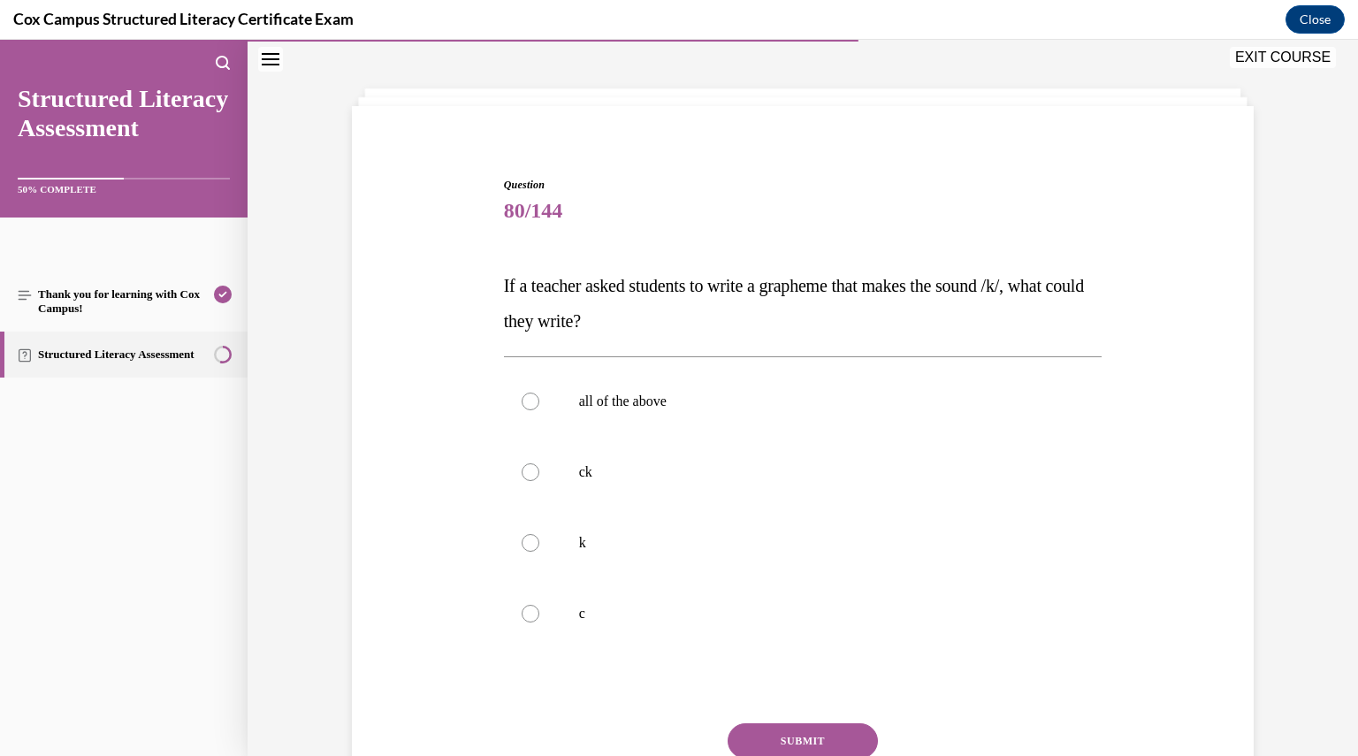
scroll to position [88, 0]
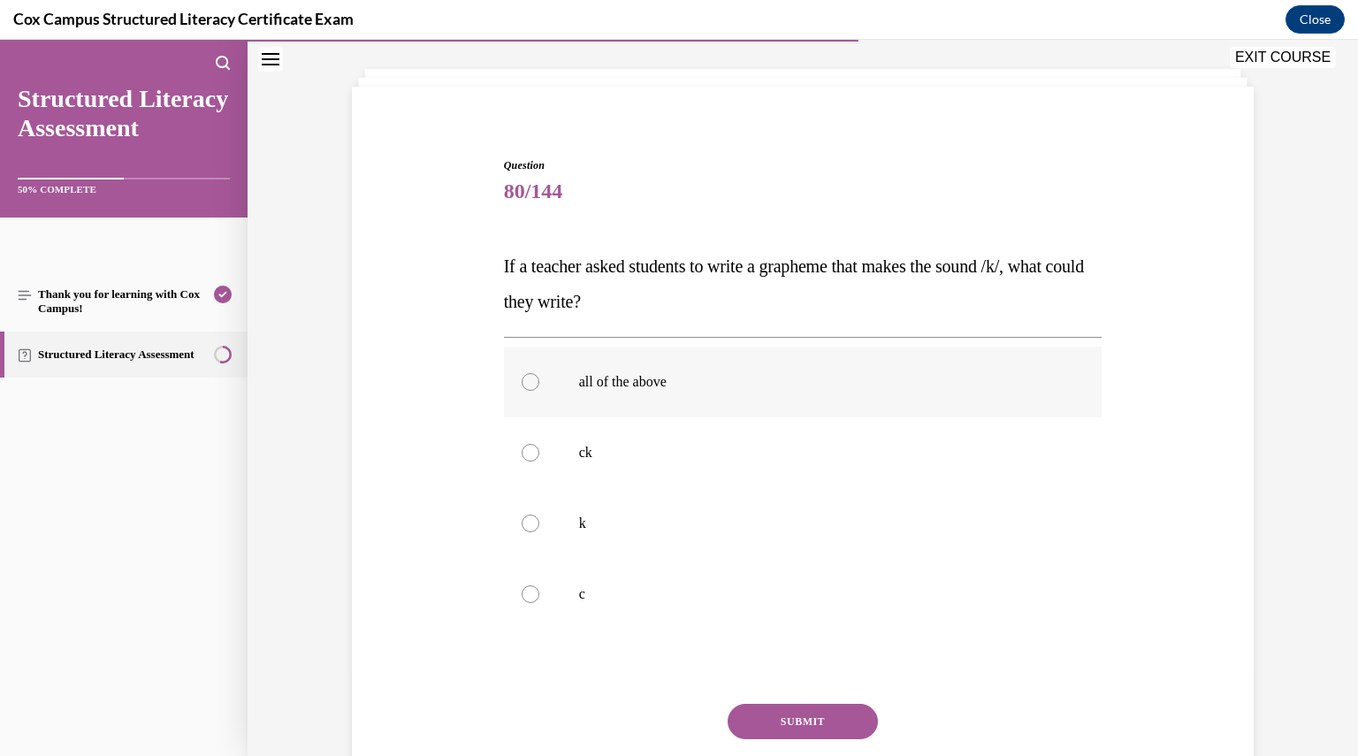
click at [699, 398] on label "all of the above" at bounding box center [803, 382] width 599 height 71
click at [539, 391] on input "all of the above" at bounding box center [531, 382] width 18 height 18
radio input "true"
click at [775, 716] on button "SUBMIT" at bounding box center [803, 721] width 150 height 35
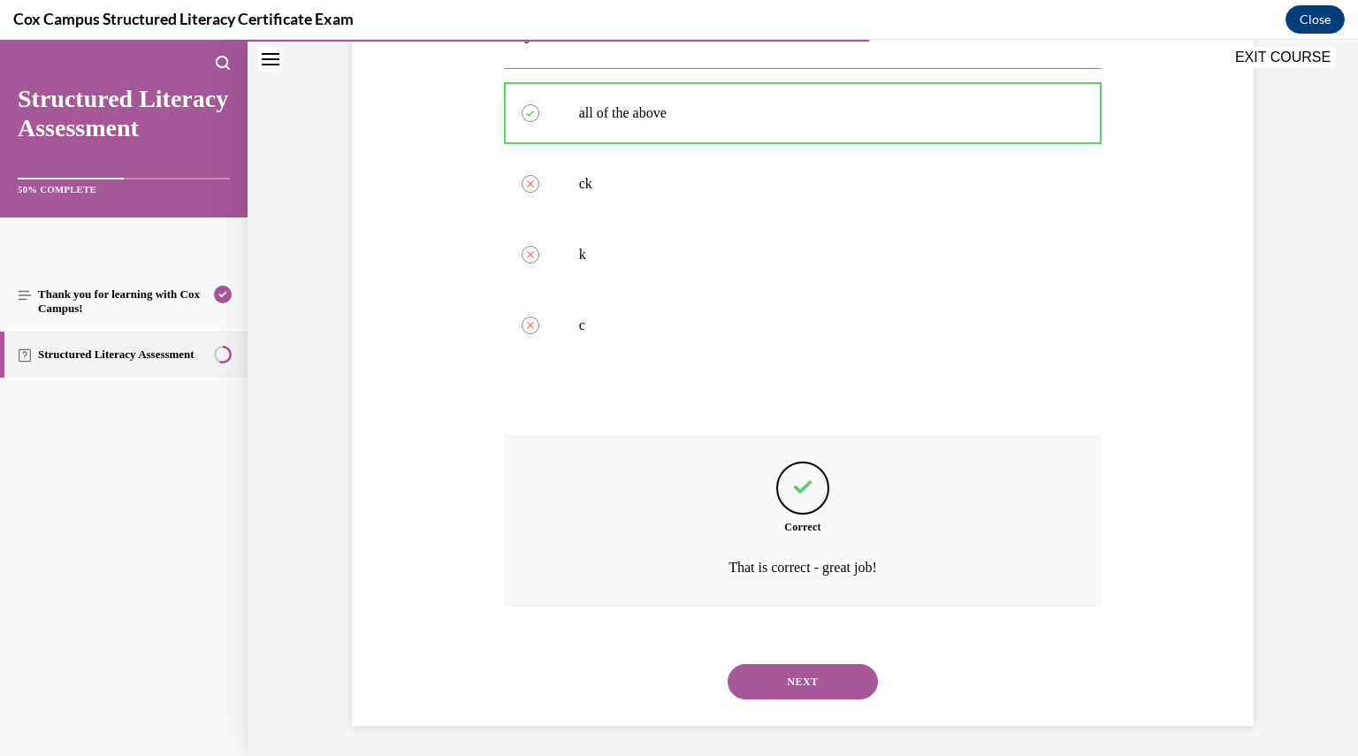
scroll to position [362, 0]
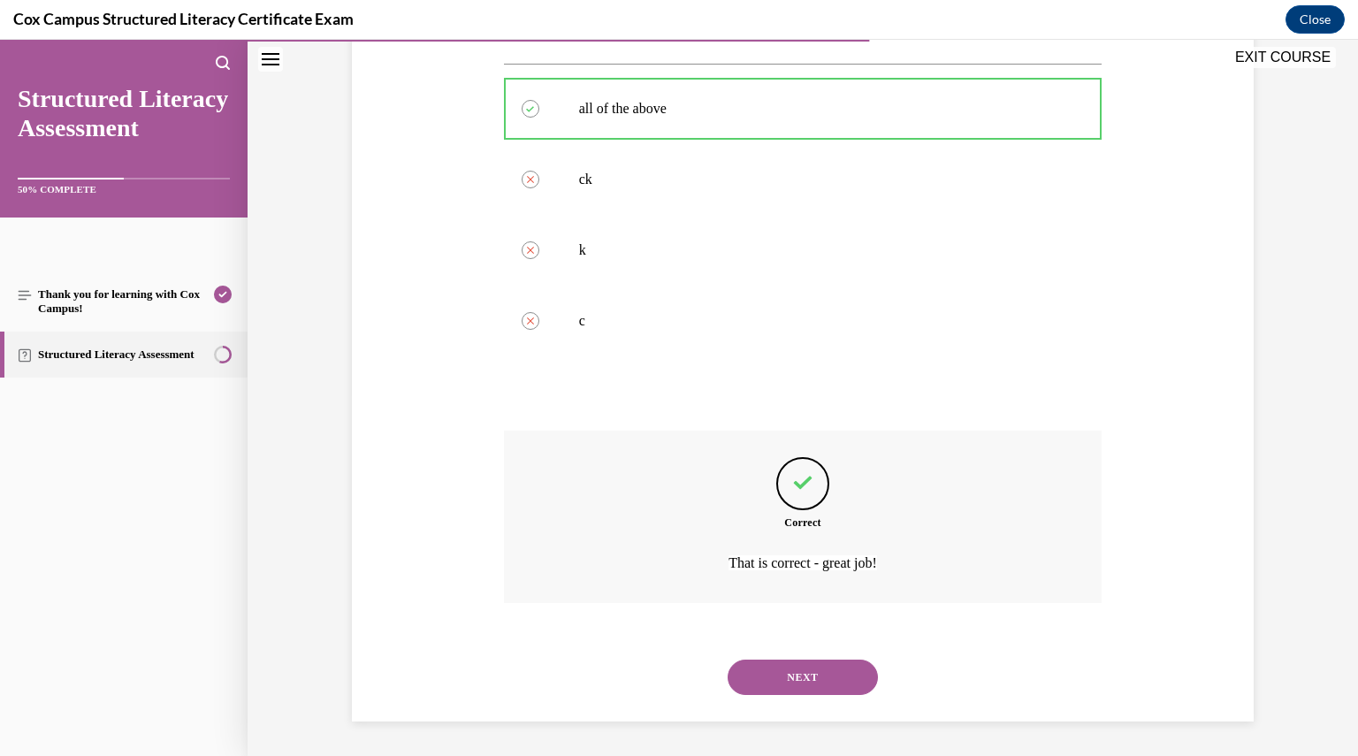
click at [815, 680] on button "NEXT" at bounding box center [803, 677] width 150 height 35
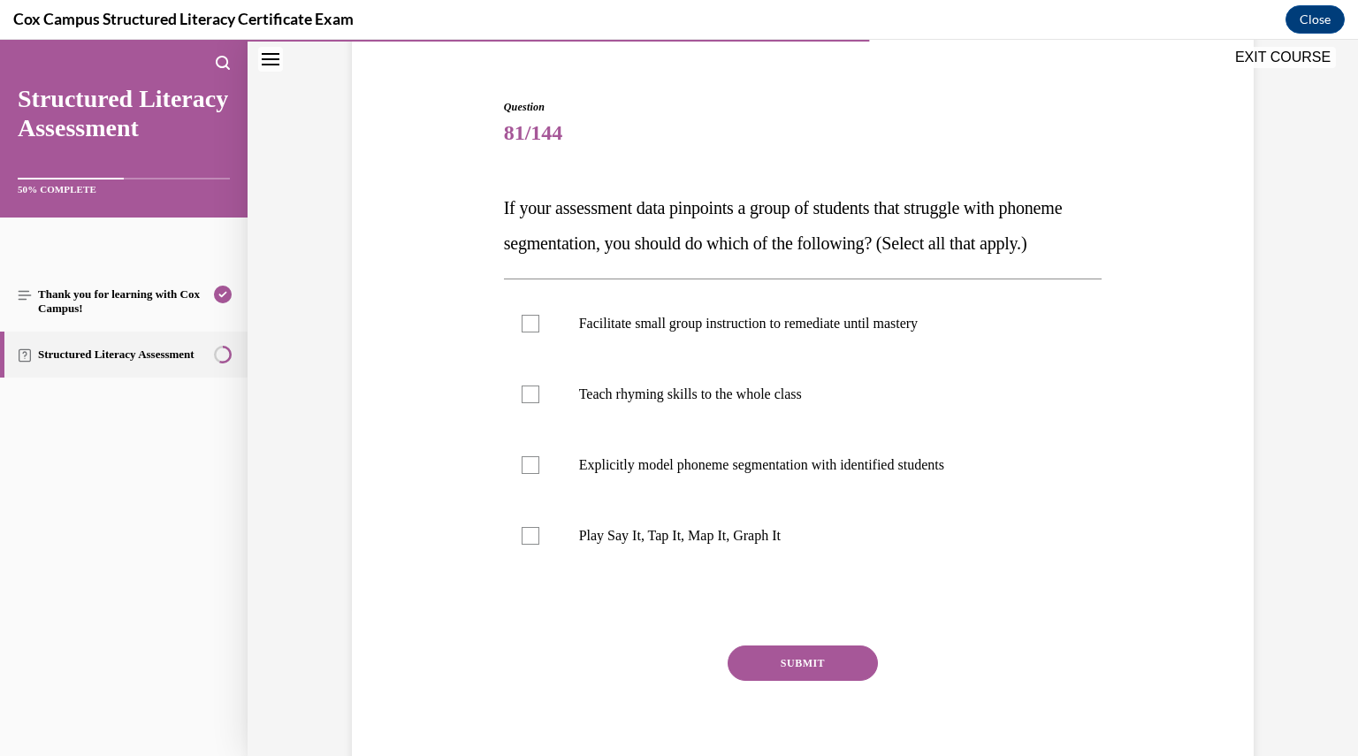
scroll to position [148, 0]
click at [530, 500] on label "Explicitly model phoneme segmentation with identified students" at bounding box center [803, 464] width 599 height 71
click at [530, 473] on input "Explicitly model phoneme segmentation with identified students" at bounding box center [531, 464] width 18 height 18
checkbox input "true"
click at [527, 332] on div at bounding box center [531, 323] width 18 height 18
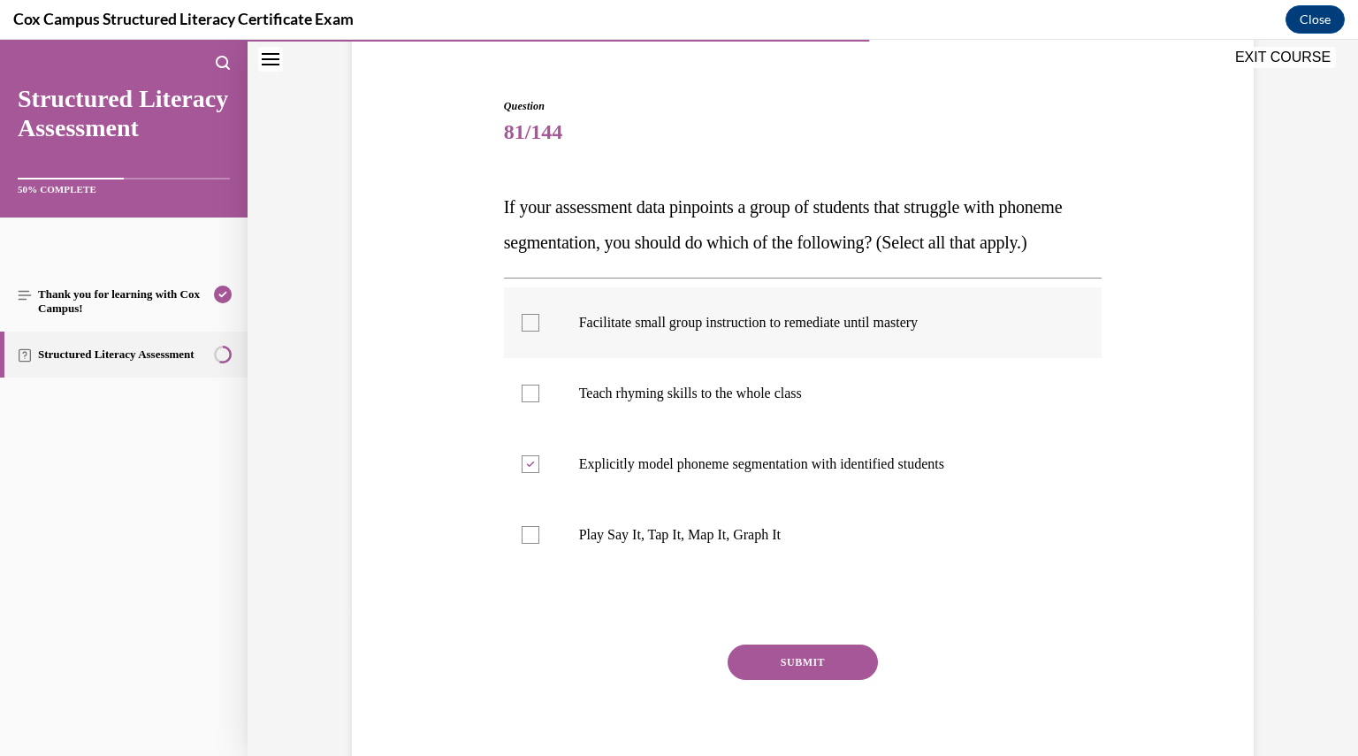
click at [527, 332] on input "Facilitate small group instruction to remediate until mastery" at bounding box center [531, 323] width 18 height 18
checkbox input "true"
drag, startPoint x: 800, startPoint y: 570, endPoint x: 574, endPoint y: 562, distance: 226.6
click at [579, 544] on p "Play Say It, Tap It, Map It, Graph It" at bounding box center [818, 535] width 479 height 18
copy p "Play Say It, Tap It, Map It, Graph It"
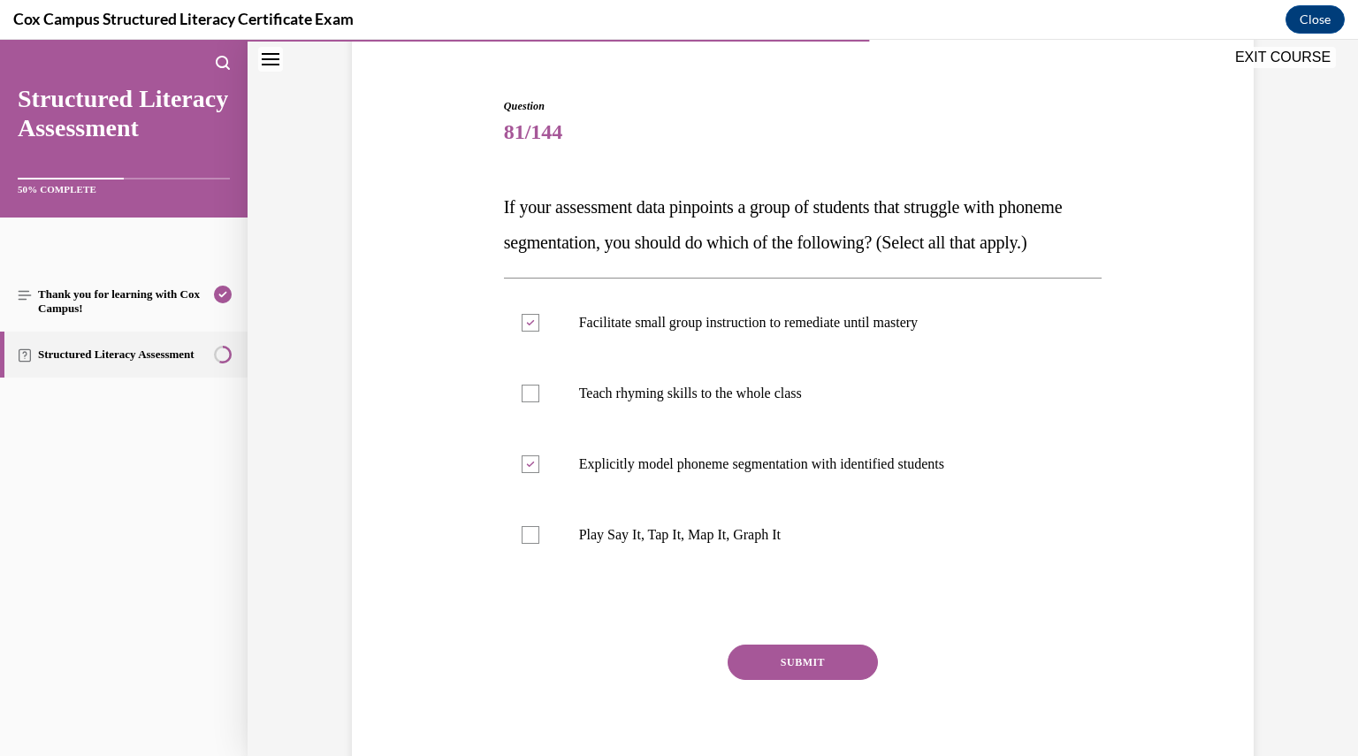
click at [1251, 340] on div "Question 81/144 If your assessment data pinpoints a group of students that stru…" at bounding box center [803, 386] width 1111 height 877
click at [523, 570] on label "Play Say It, Tap It, Map It, Graph It" at bounding box center [803, 535] width 599 height 71
click at [523, 544] on input "Play Say It, Tap It, Map It, Graph It" at bounding box center [531, 535] width 18 height 18
checkbox input "true"
click at [798, 680] on button "SUBMIT" at bounding box center [803, 662] width 150 height 35
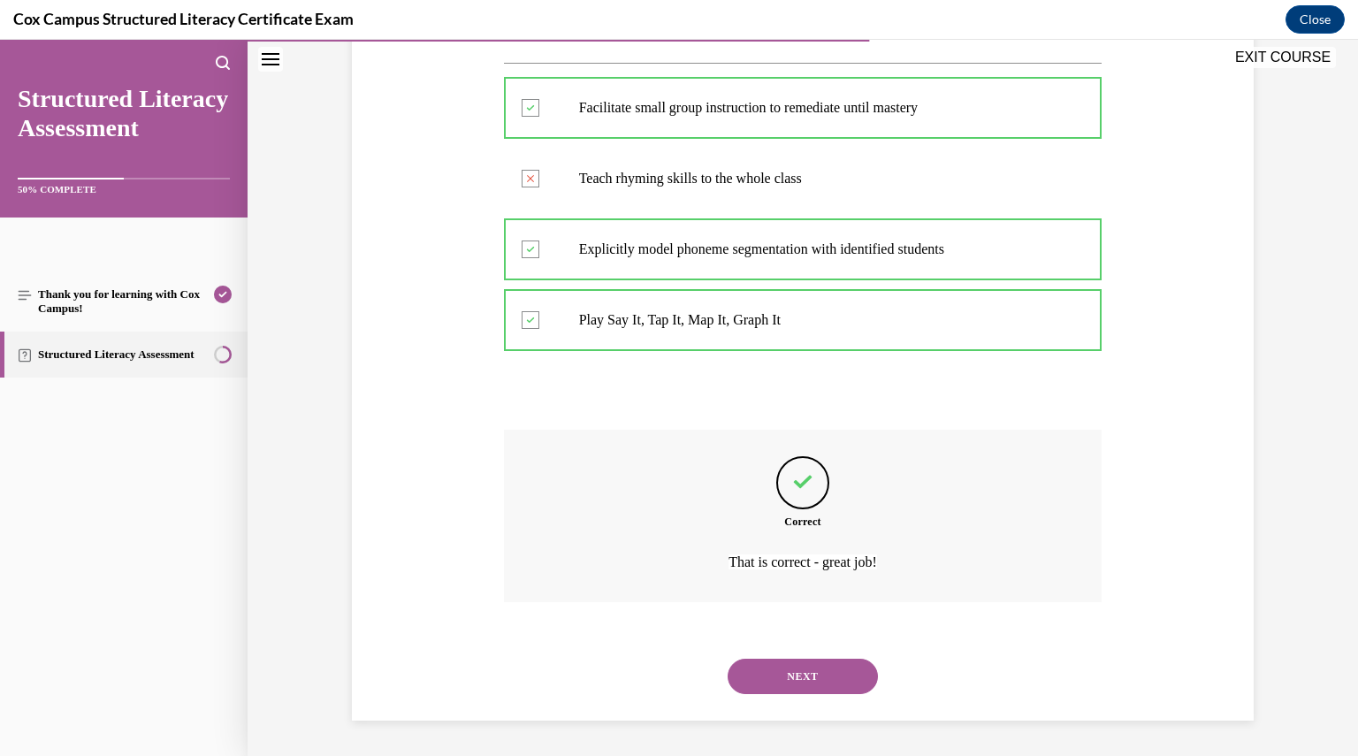
scroll to position [397, 0]
click at [786, 694] on button "NEXT" at bounding box center [803, 676] width 150 height 35
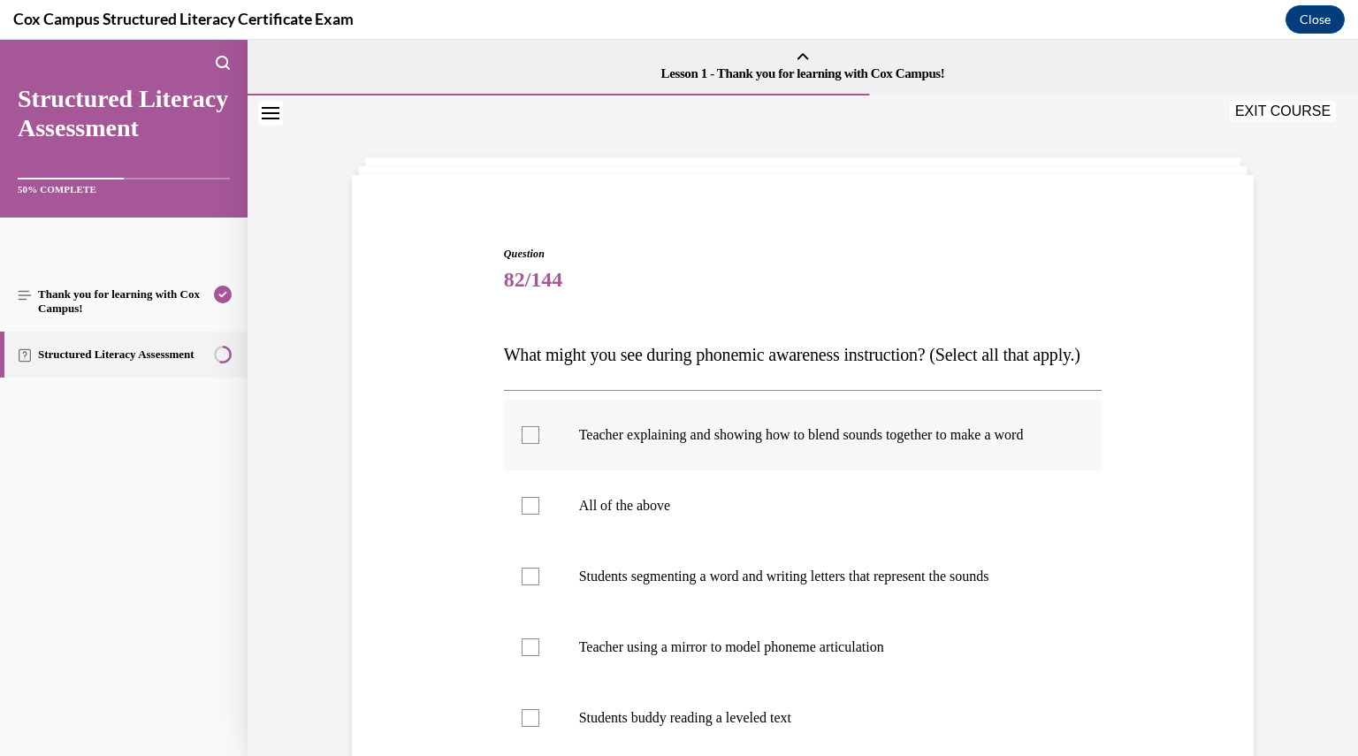
click at [643, 444] on p "Teacher explaining and showing how to blend sounds together to make a word" at bounding box center [818, 435] width 479 height 18
click at [539, 444] on input "Teacher explaining and showing how to blend sounds together to make a word" at bounding box center [531, 435] width 18 height 18
checkbox input "true"
click at [700, 612] on label "Students segmenting a word and writing letters that represent the sounds" at bounding box center [803, 576] width 599 height 71
click at [539, 585] on input "Students segmenting a word and writing letters that represent the sounds" at bounding box center [531, 577] width 18 height 18
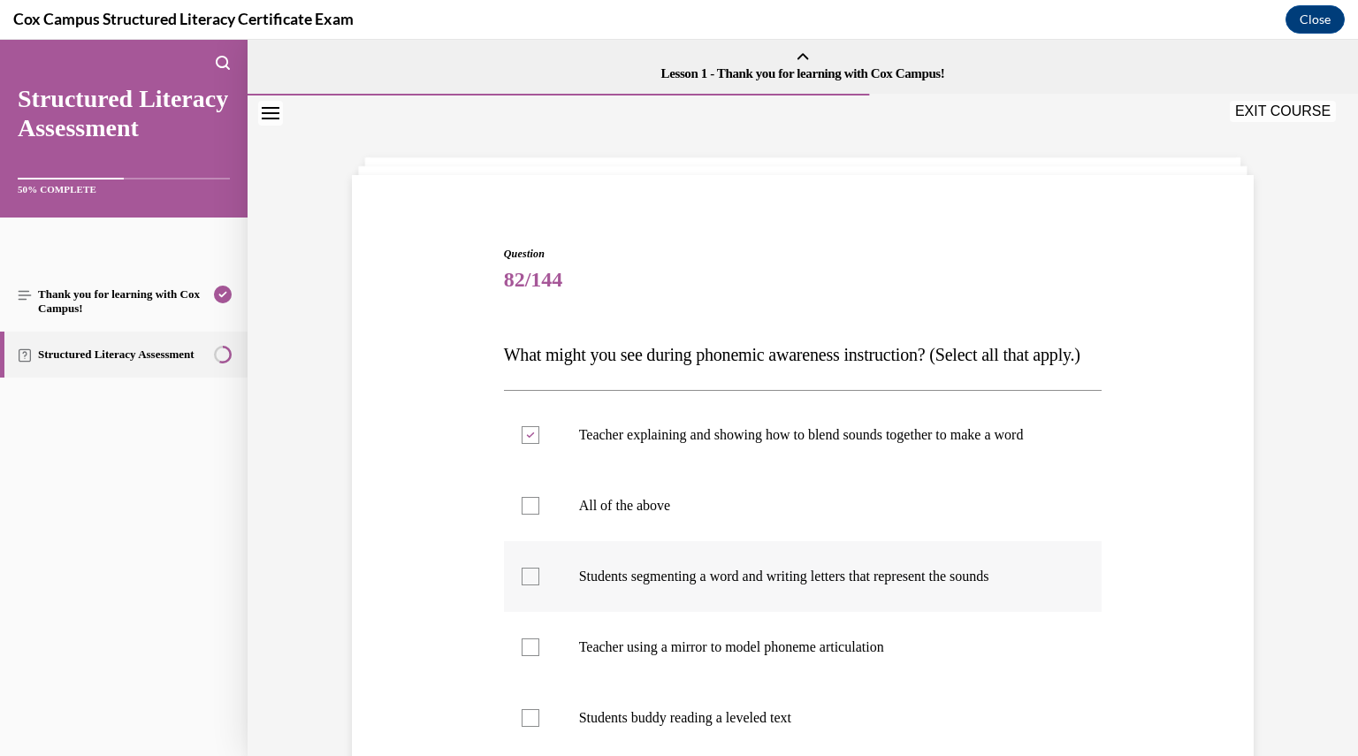
checkbox input "true"
click at [682, 656] on p "Teacher using a mirror to model phoneme articulation" at bounding box center [818, 648] width 479 height 18
click at [539, 656] on input "Teacher using a mirror to model phoneme articulation" at bounding box center [531, 648] width 18 height 18
checkbox input "true"
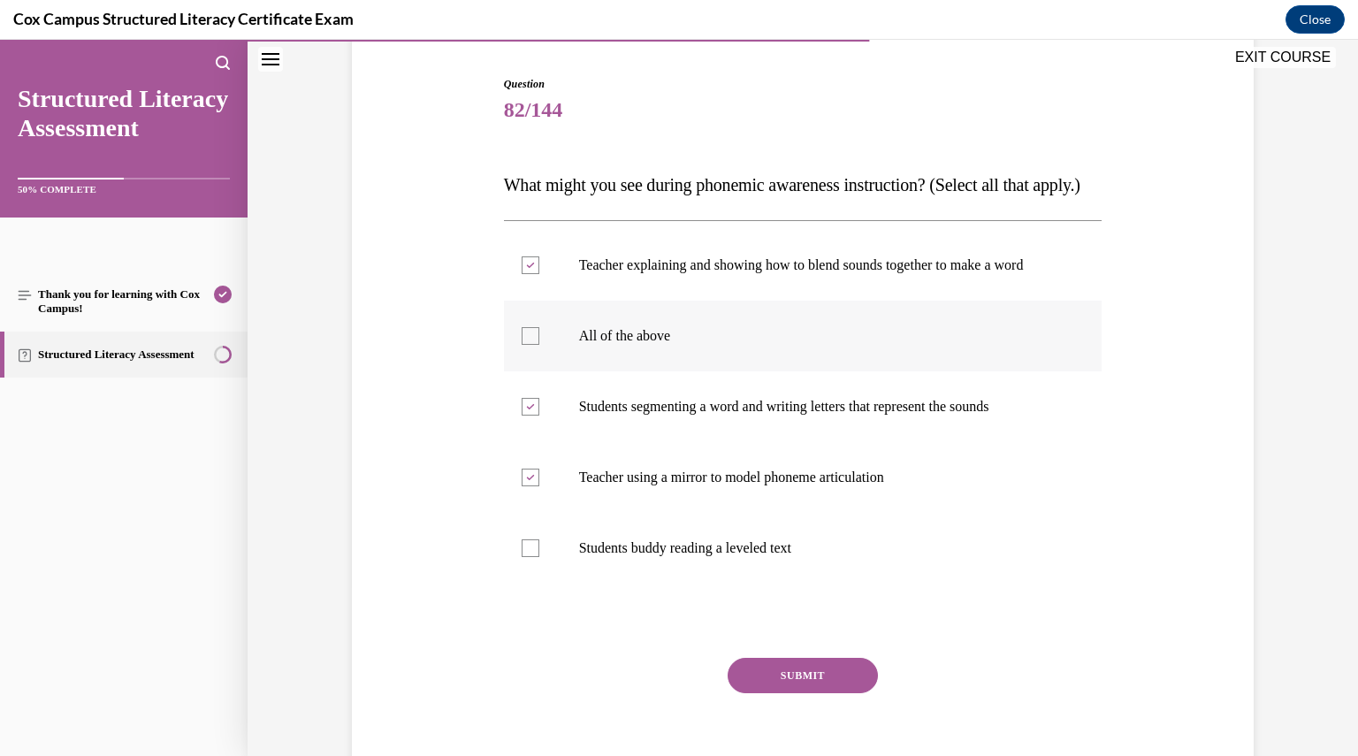
scroll to position [175, 0]
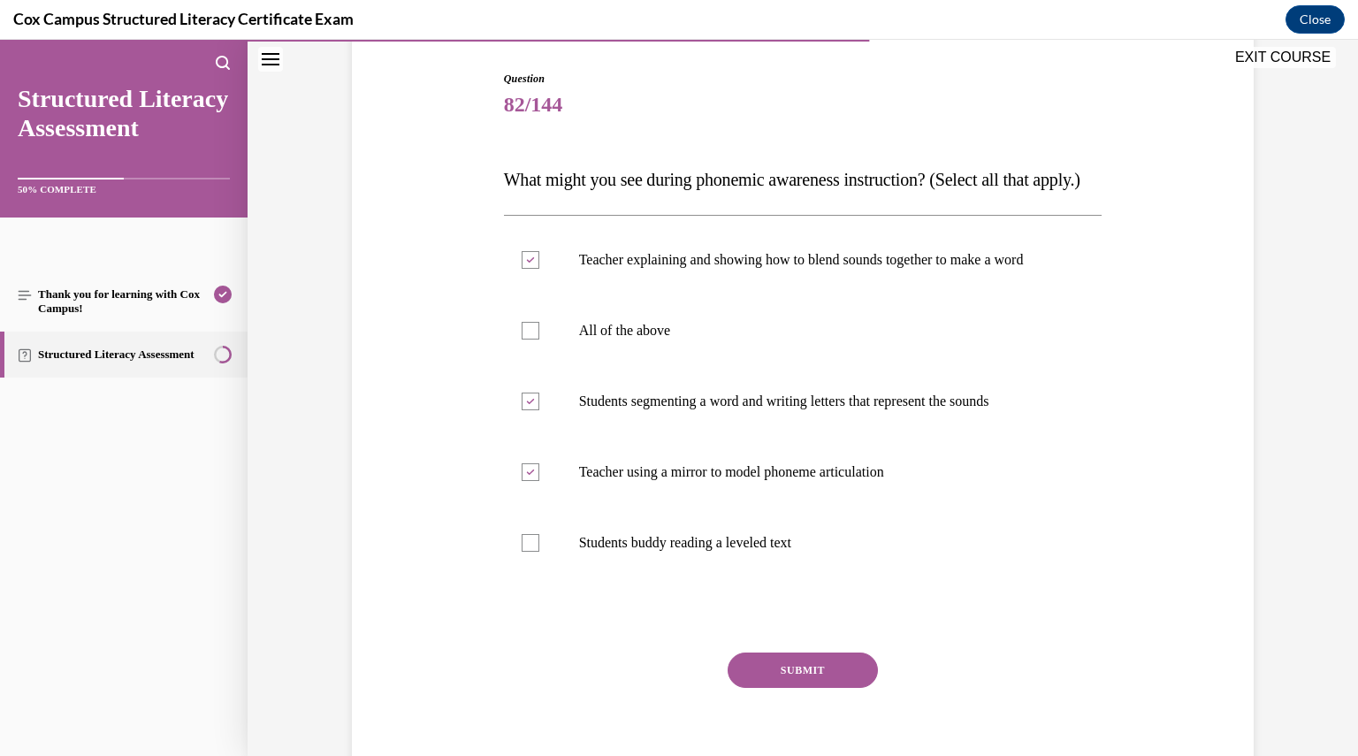
click at [792, 688] on button "SUBMIT" at bounding box center [803, 670] width 150 height 35
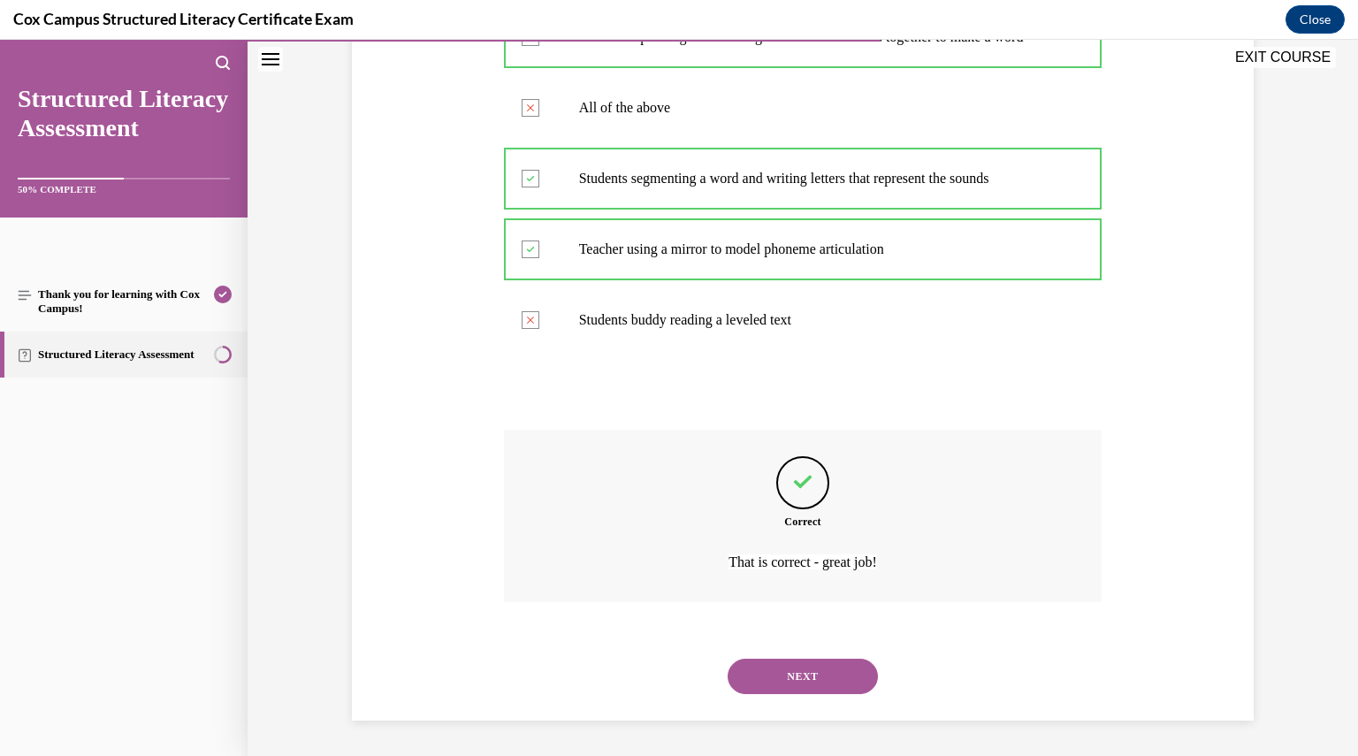
scroll to position [450, 0]
click at [808, 680] on button "NEXT" at bounding box center [803, 676] width 150 height 35
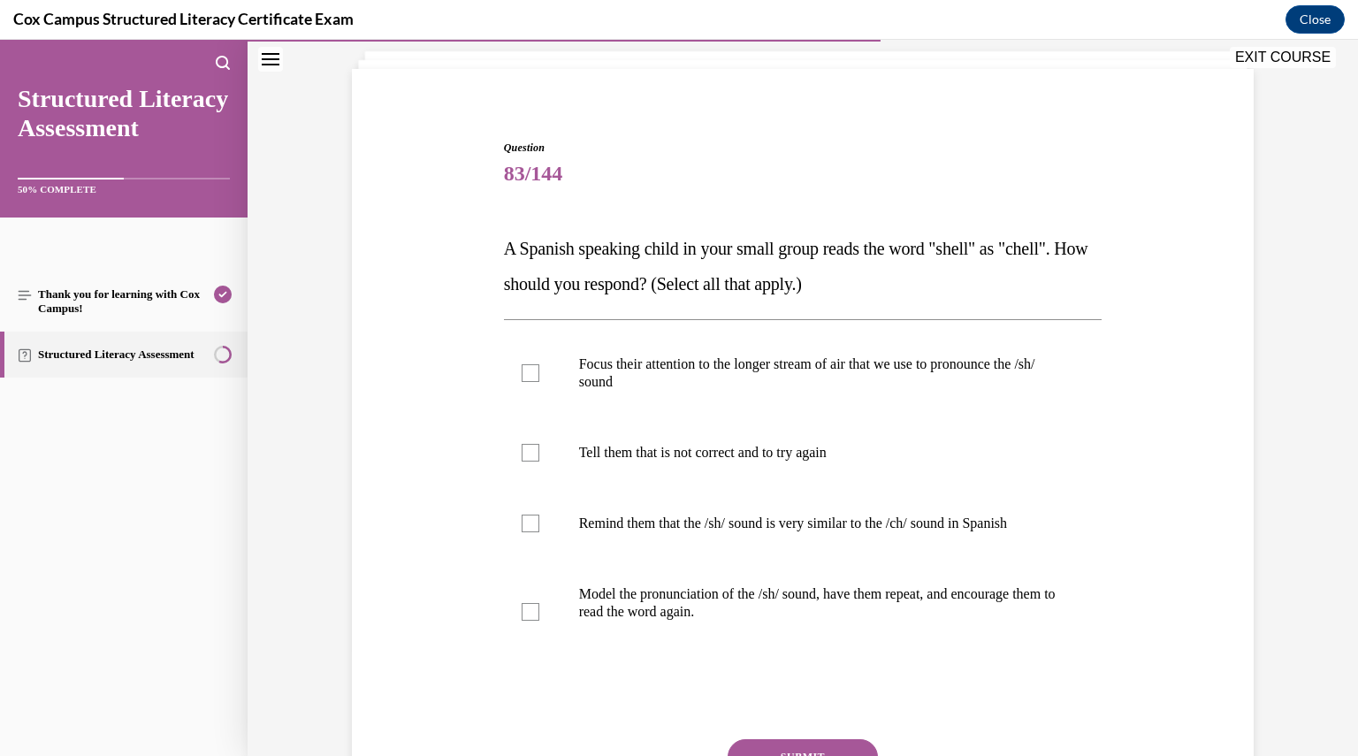
scroll to position [142, 0]
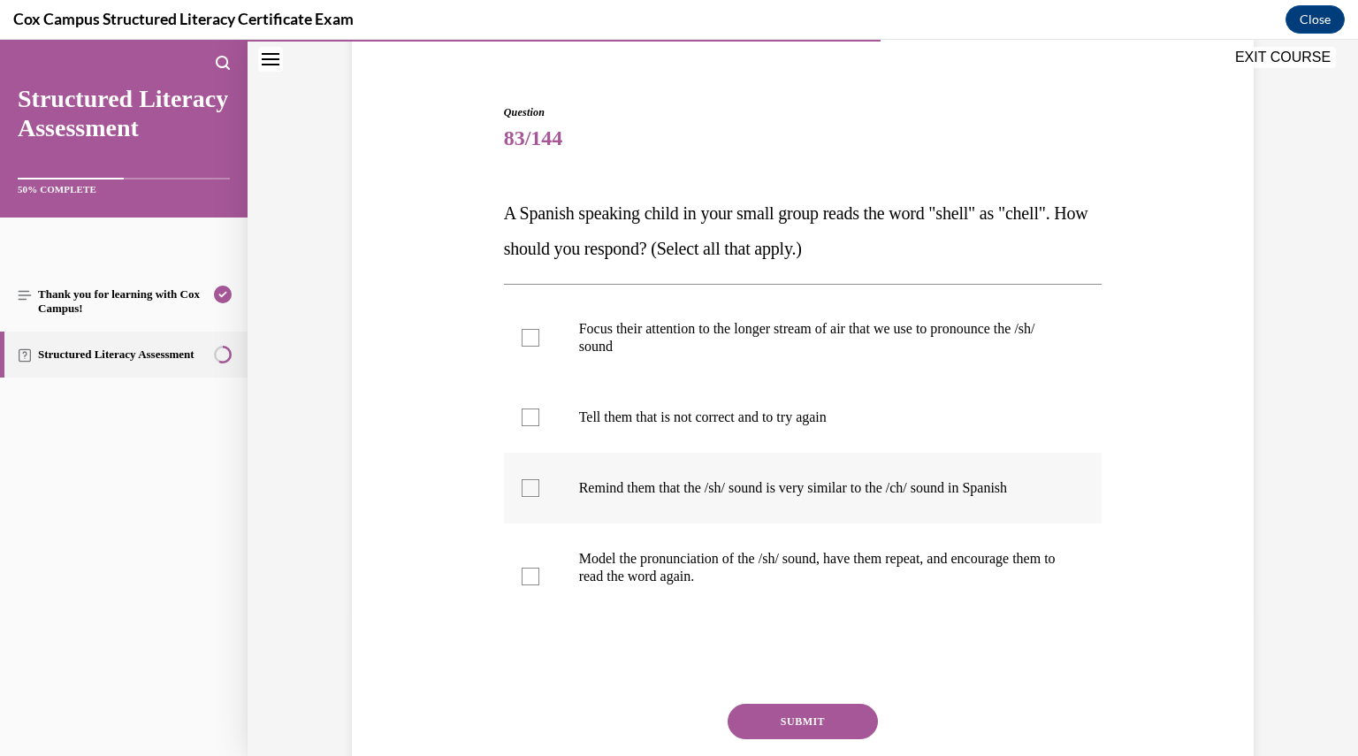
click at [700, 486] on p "Remind them that the /sh/ sound is very similar to the /ch/ sound in Spanish" at bounding box center [818, 488] width 479 height 18
click at [539, 486] on input "Remind them that the /sh/ sound is very similar to the /ch/ sound in Spanish" at bounding box center [531, 488] width 18 height 18
checkbox input "true"
click at [677, 557] on p "Model the pronunciation of the /sh/ sound, have them repeat, and encourage them…" at bounding box center [818, 567] width 479 height 35
click at [539, 568] on input "Model the pronunciation of the /sh/ sound, have them repeat, and encourage them…" at bounding box center [531, 577] width 18 height 18
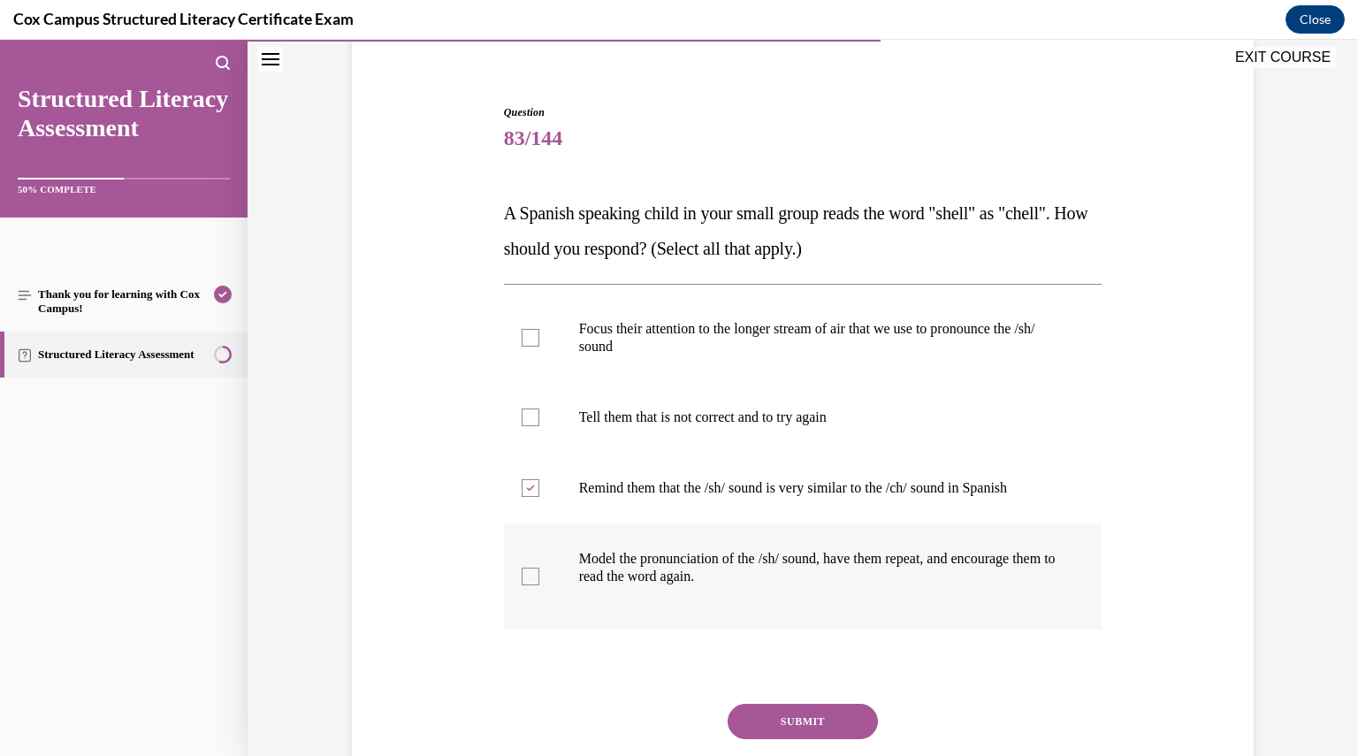
checkbox input "true"
click at [677, 358] on label "Focus their attention to the longer stream of air that we use to pronounce the …" at bounding box center [803, 338] width 599 height 88
click at [539, 347] on input "Focus their attention to the longer stream of air that we use to pronounce the …" at bounding box center [531, 338] width 18 height 18
checkbox input "true"
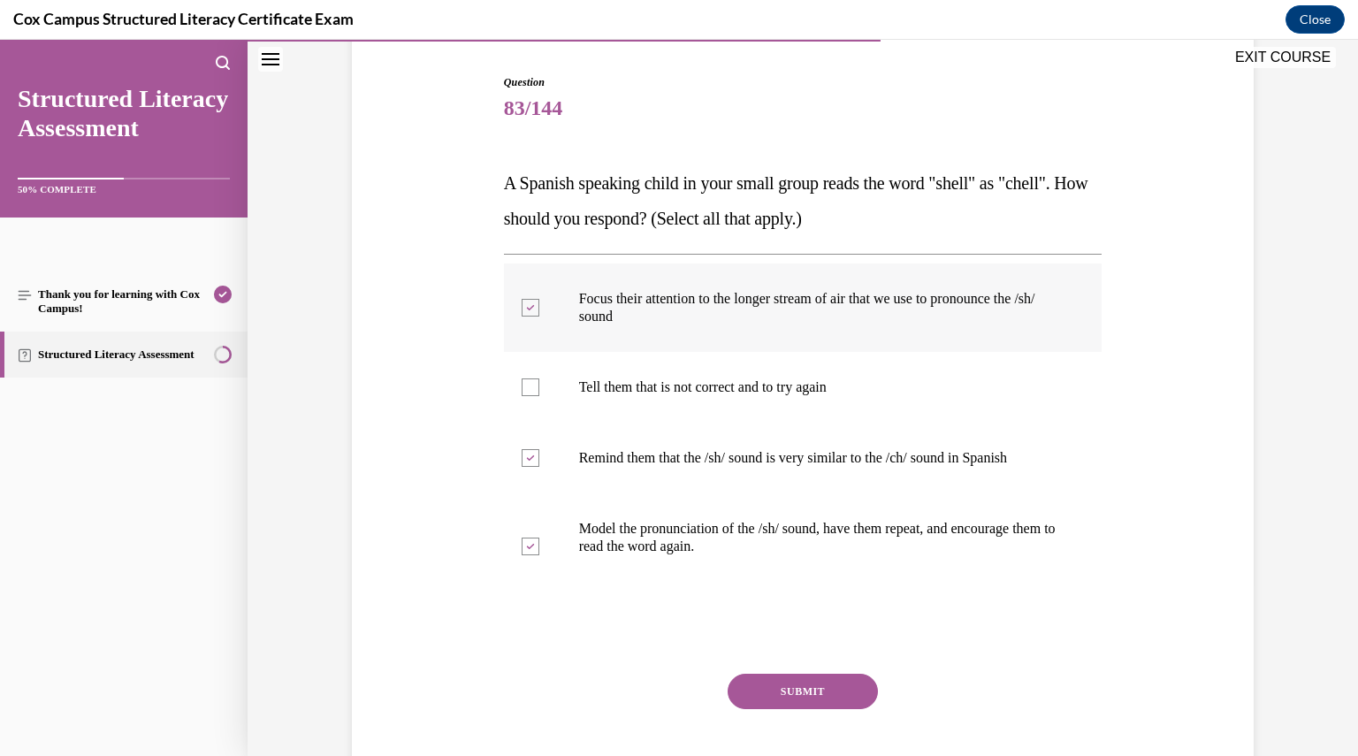
scroll to position [171, 0]
click at [835, 687] on button "SUBMIT" at bounding box center [803, 692] width 150 height 35
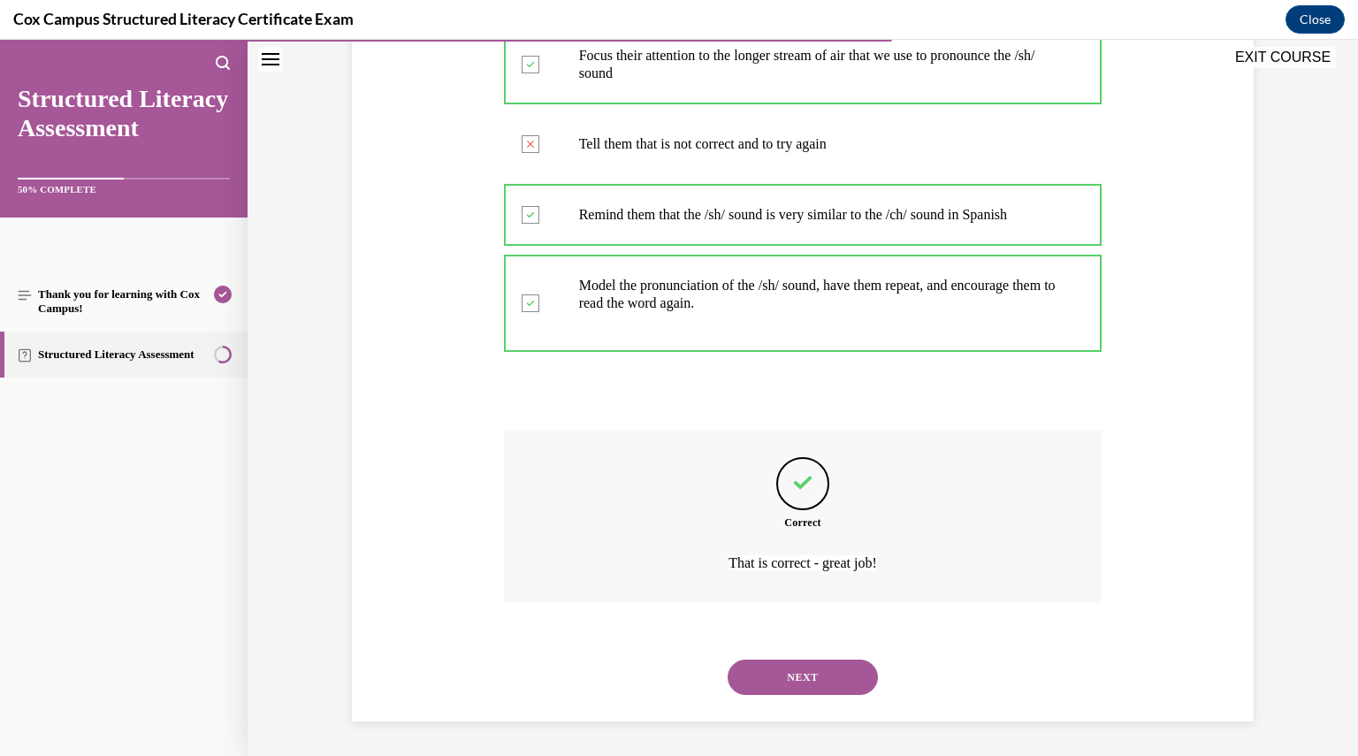
click at [835, 687] on button "NEXT" at bounding box center [803, 677] width 150 height 35
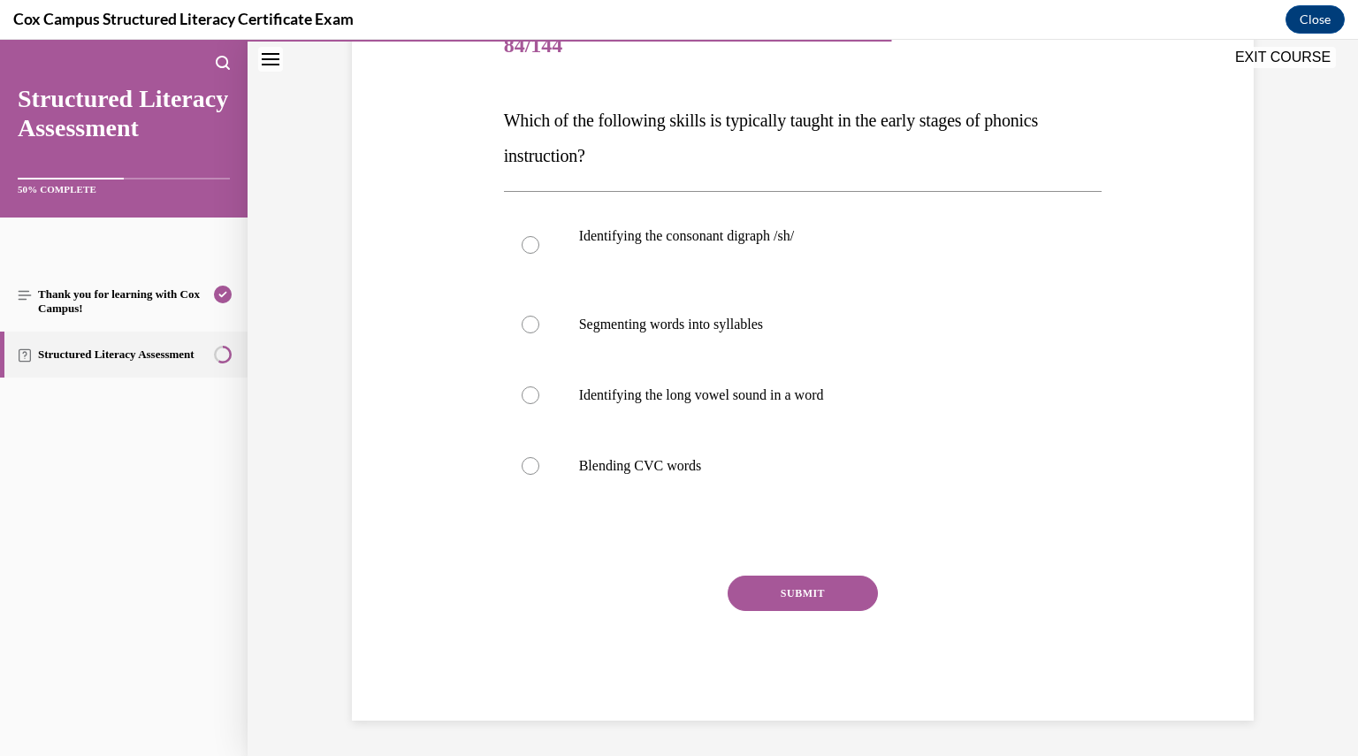
scroll to position [197, 0]
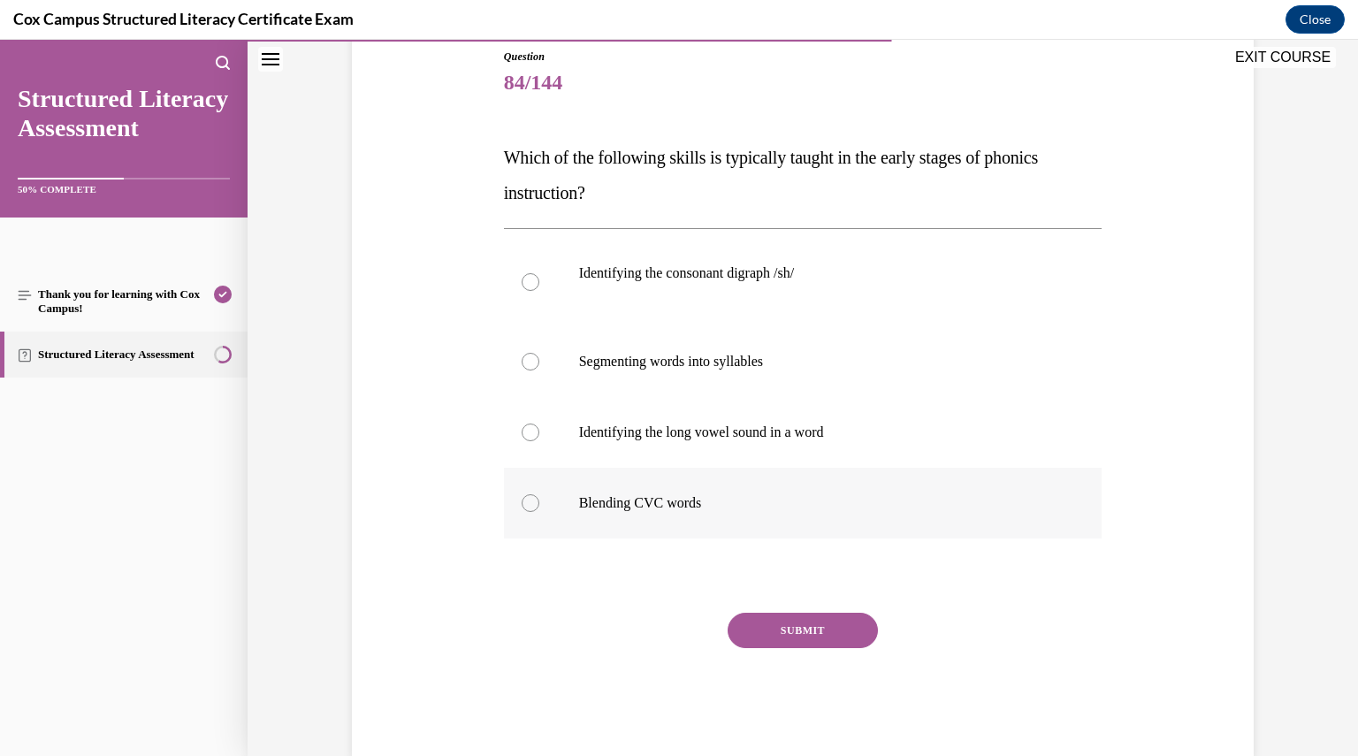
click at [745, 499] on p "Blending CVC words" at bounding box center [818, 503] width 479 height 18
click at [539, 499] on input "Blending CVC words" at bounding box center [531, 503] width 18 height 18
radio input "true"
click at [801, 629] on button "SUBMIT" at bounding box center [803, 630] width 150 height 35
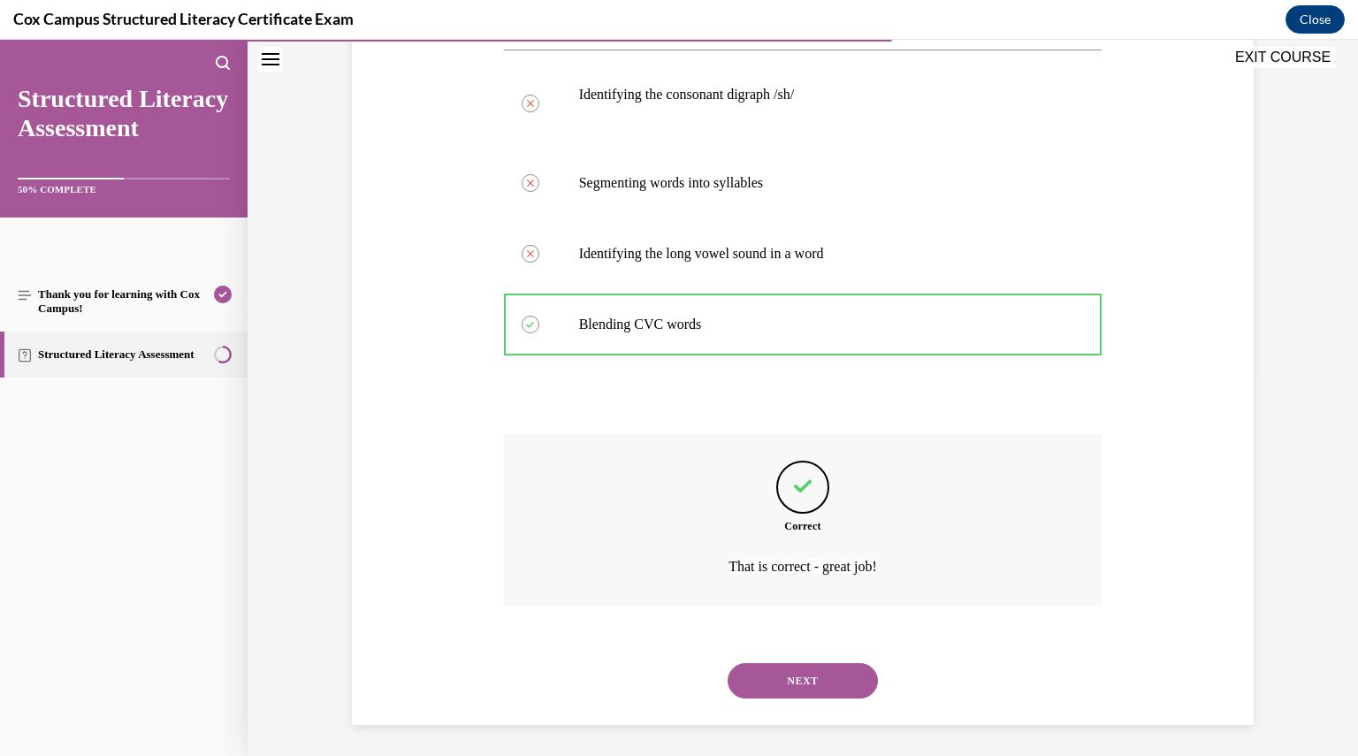
scroll to position [379, 0]
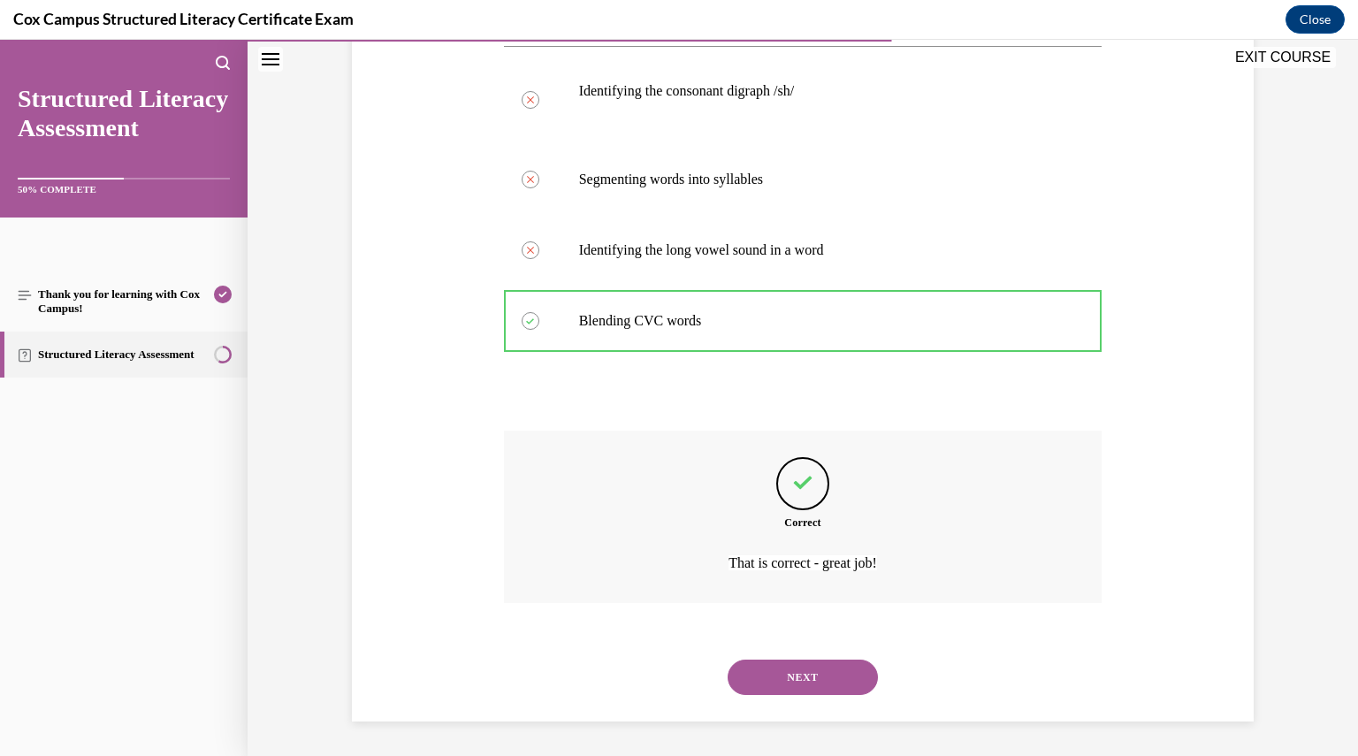
click at [798, 667] on button "NEXT" at bounding box center [803, 677] width 150 height 35
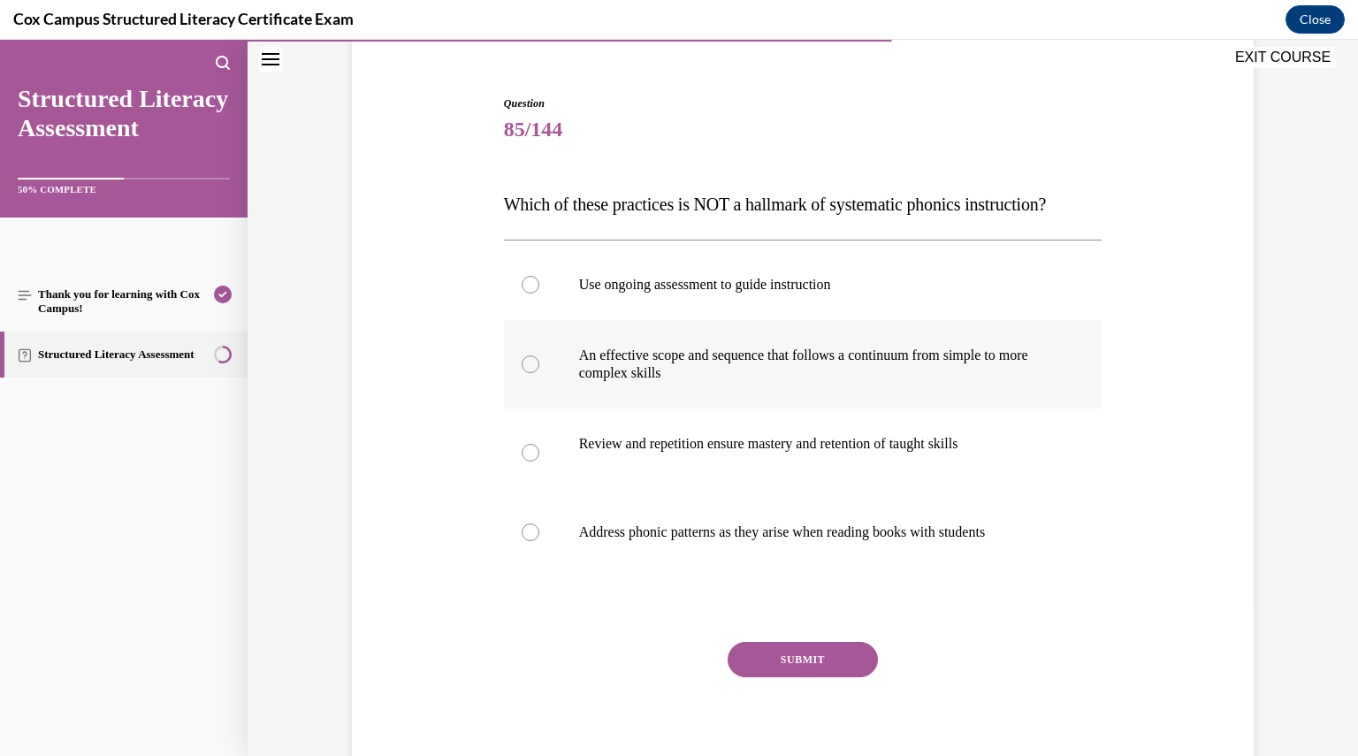
scroll to position [153, 0]
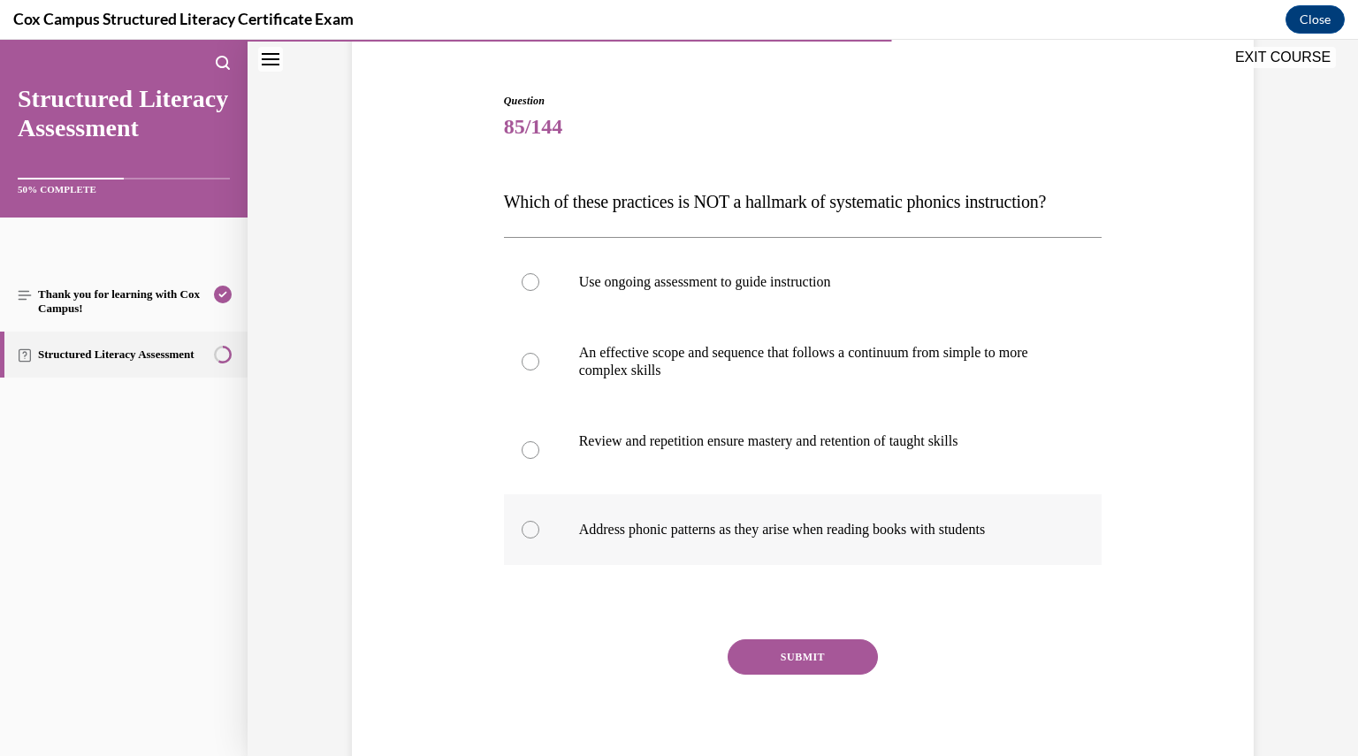
click at [651, 547] on label "Address phonic patterns as they arise when reading books with students" at bounding box center [803, 529] width 599 height 71
click at [539, 539] on input "Address phonic patterns as they arise when reading books with students" at bounding box center [531, 530] width 18 height 18
radio input "true"
click at [773, 675] on button "SUBMIT" at bounding box center [803, 656] width 150 height 35
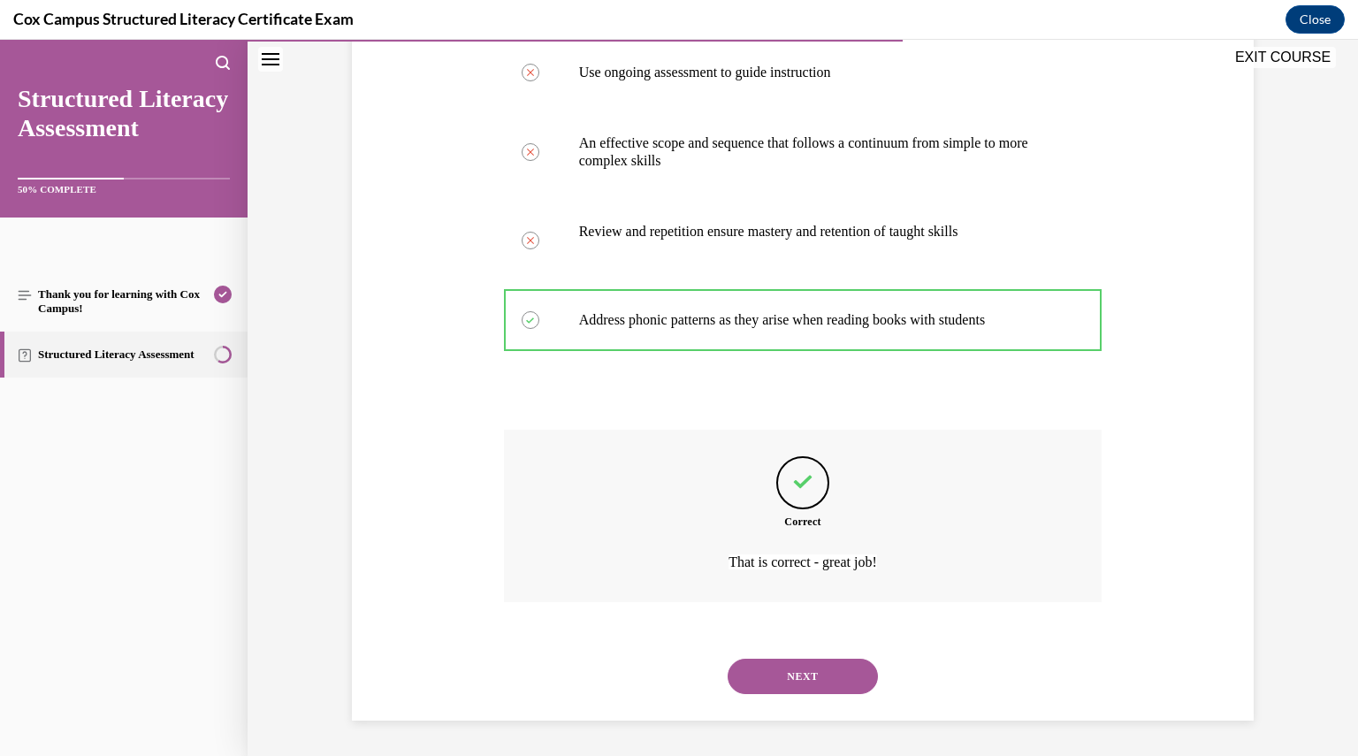
scroll to position [397, 0]
click at [757, 677] on button "NEXT" at bounding box center [803, 676] width 150 height 35
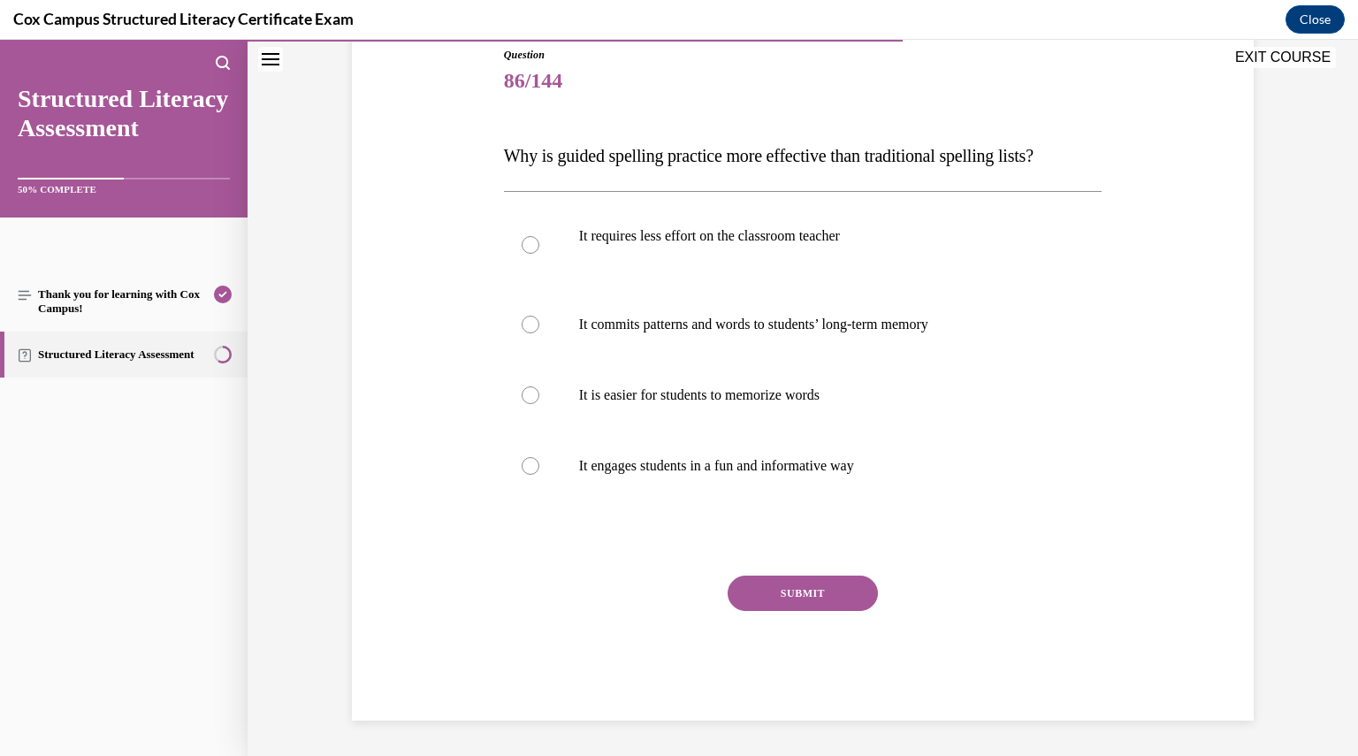
scroll to position [196, 0]
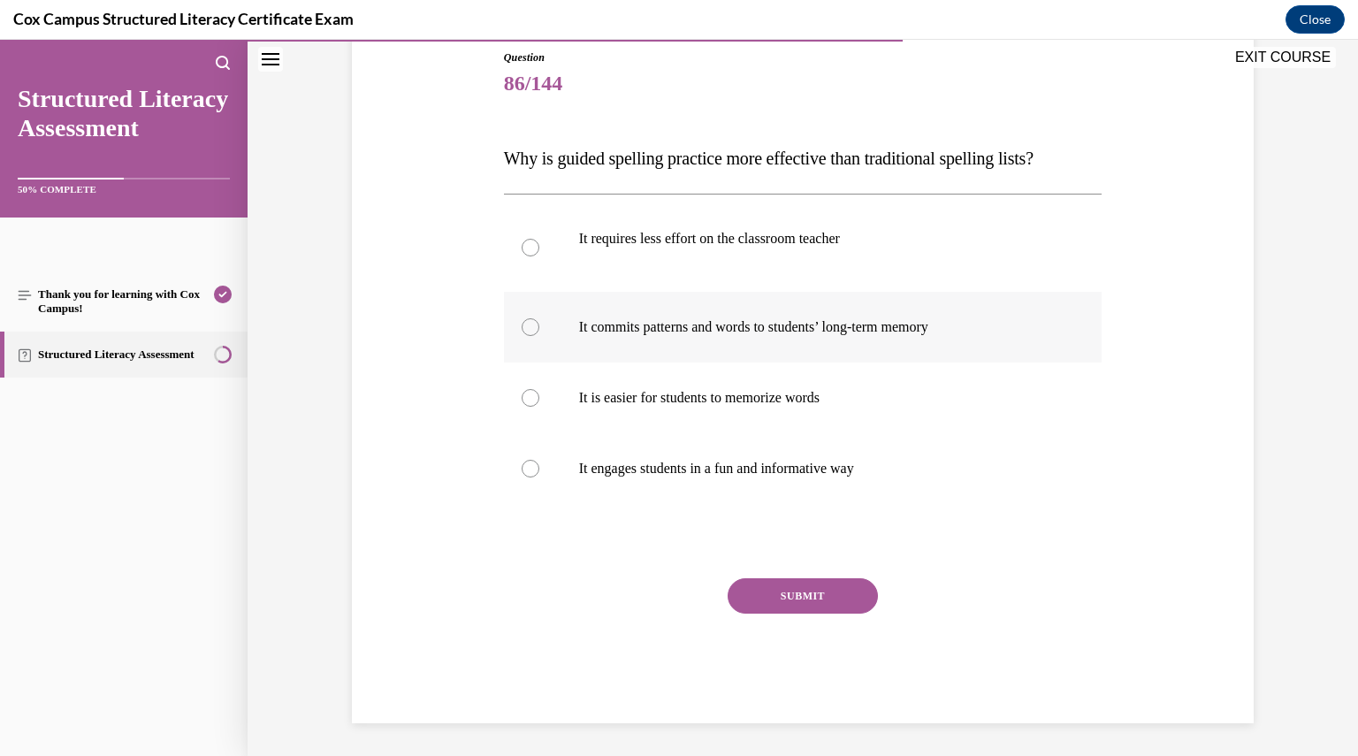
click at [653, 348] on label "It commits patterns and words to students’ long-term memory" at bounding box center [803, 327] width 599 height 71
click at [539, 336] on input "It commits patterns and words to students’ long-term memory" at bounding box center [531, 327] width 18 height 18
radio input "true"
click at [831, 595] on button "SUBMIT" at bounding box center [803, 595] width 150 height 35
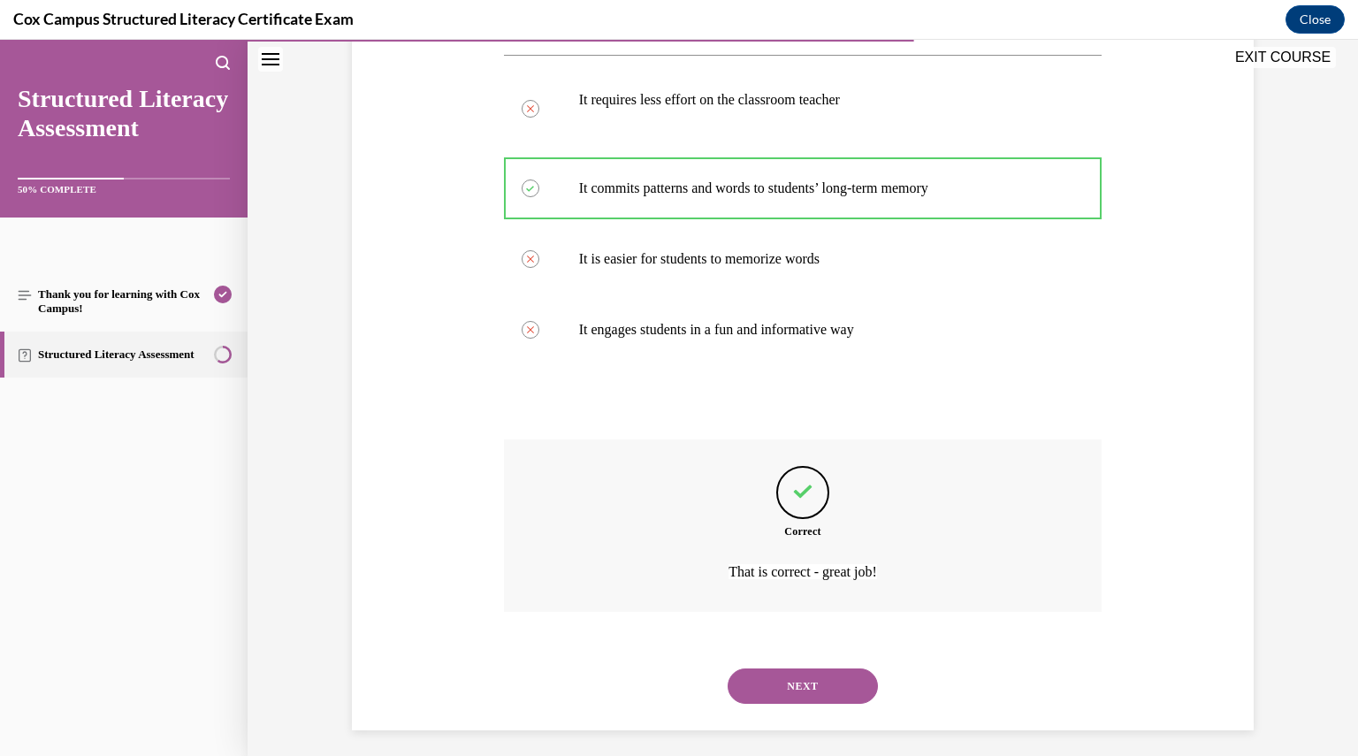
scroll to position [344, 0]
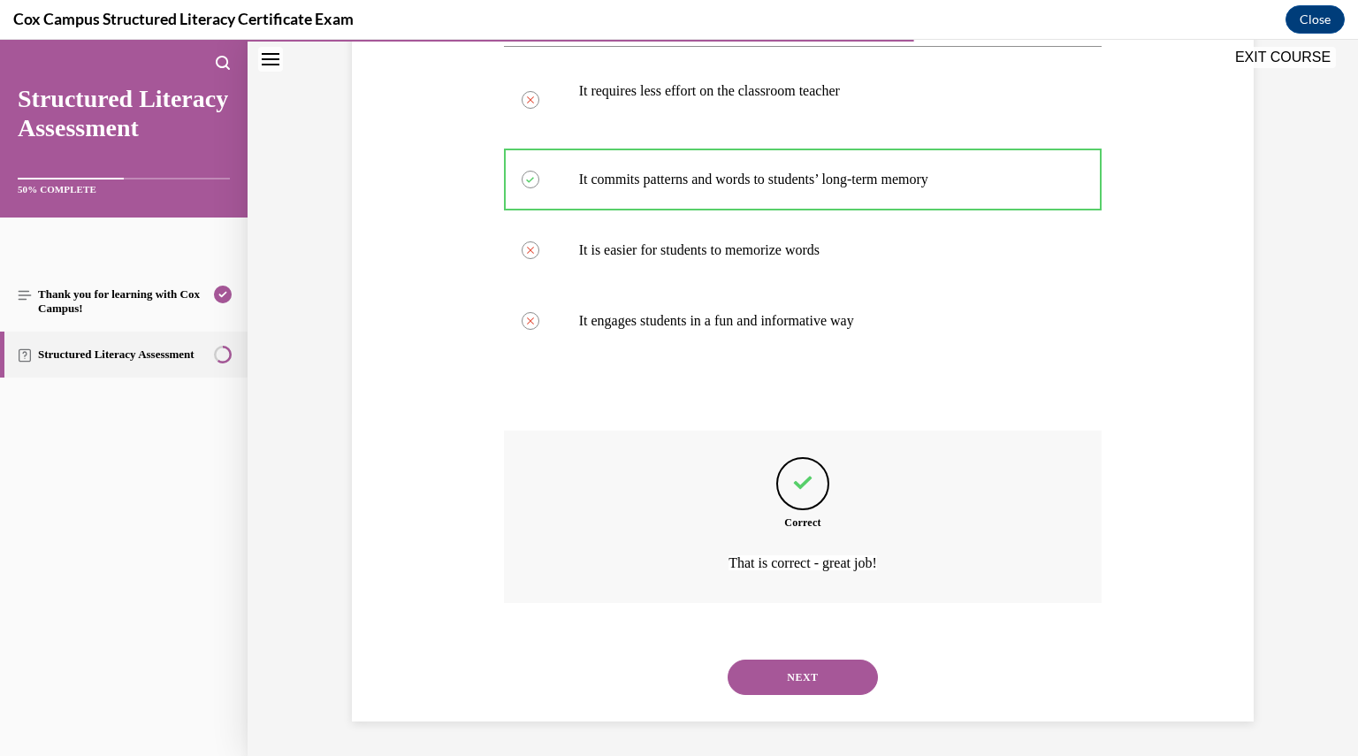
click at [787, 684] on button "NEXT" at bounding box center [803, 677] width 150 height 35
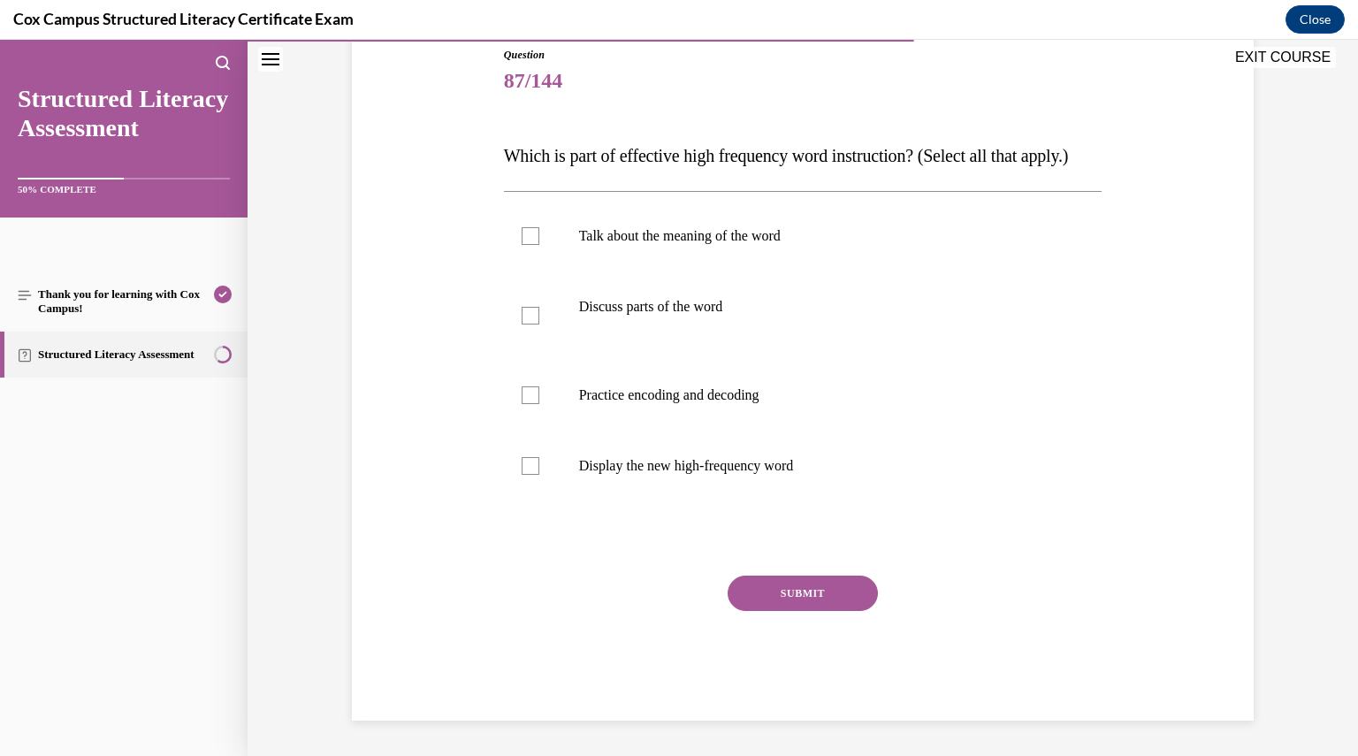
scroll to position [197, 0]
click at [570, 348] on label "Discuss parts of the word" at bounding box center [803, 317] width 599 height 88
click at [539, 326] on input "Discuss parts of the word" at bounding box center [531, 318] width 18 height 18
checkbox input "true"
click at [587, 406] on p "Practice encoding and decoding" at bounding box center [818, 397] width 479 height 18
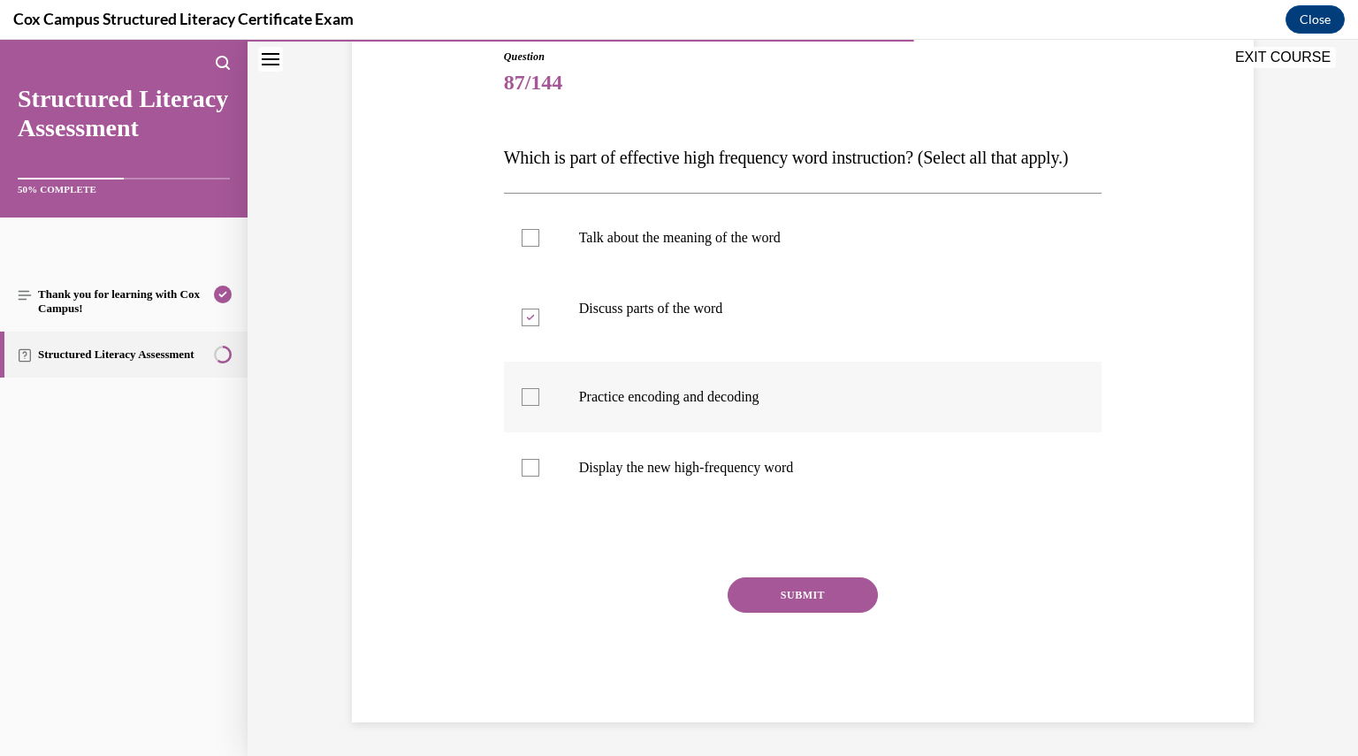
click at [539, 406] on input "Practice encoding and decoding" at bounding box center [531, 397] width 18 height 18
checkbox input "true"
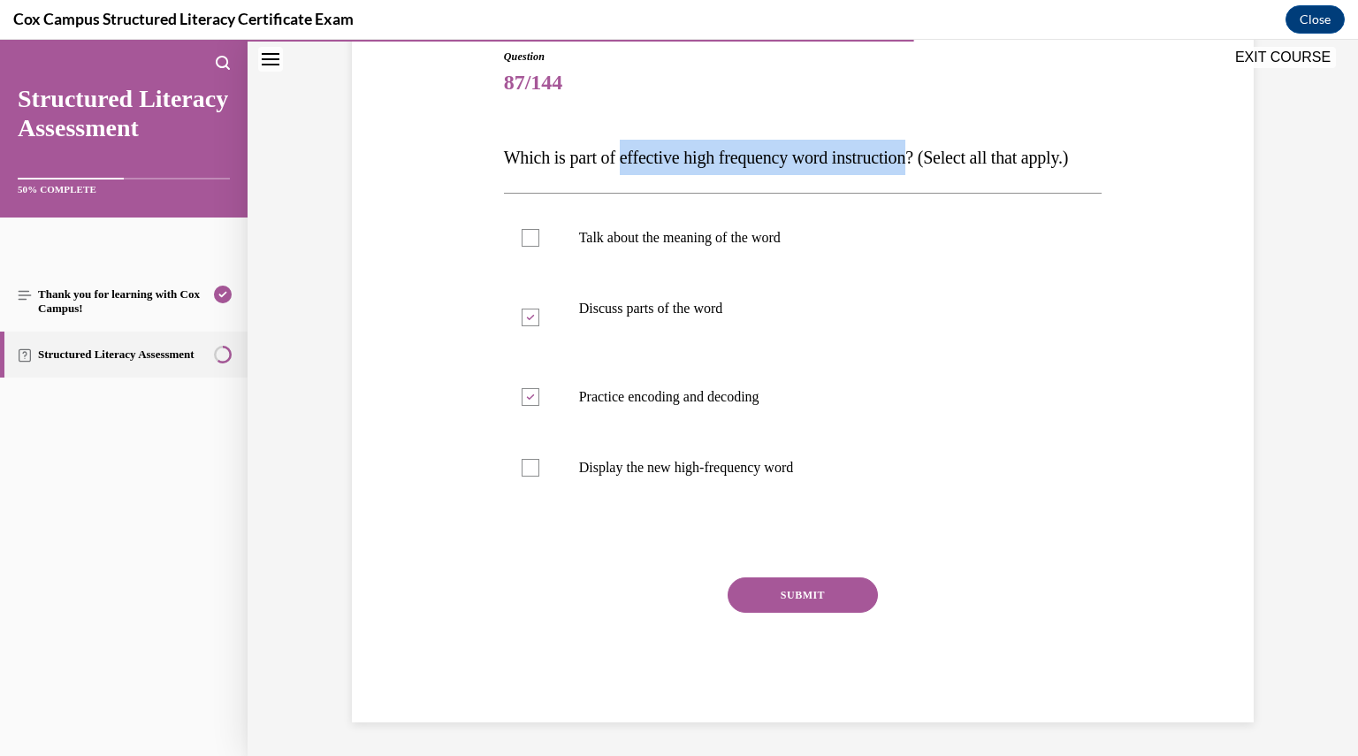
drag, startPoint x: 622, startPoint y: 157, endPoint x: 937, endPoint y: 151, distance: 315.8
click at [937, 151] on span "Which is part of effective high frequency word instruction? (Select all that ap…" at bounding box center [786, 157] width 565 height 19
copy span "effective high frequency word instruction"
click at [522, 273] on label "Talk about the meaning of the word" at bounding box center [803, 238] width 599 height 71
click at [522, 247] on input "Talk about the meaning of the word" at bounding box center [531, 238] width 18 height 18
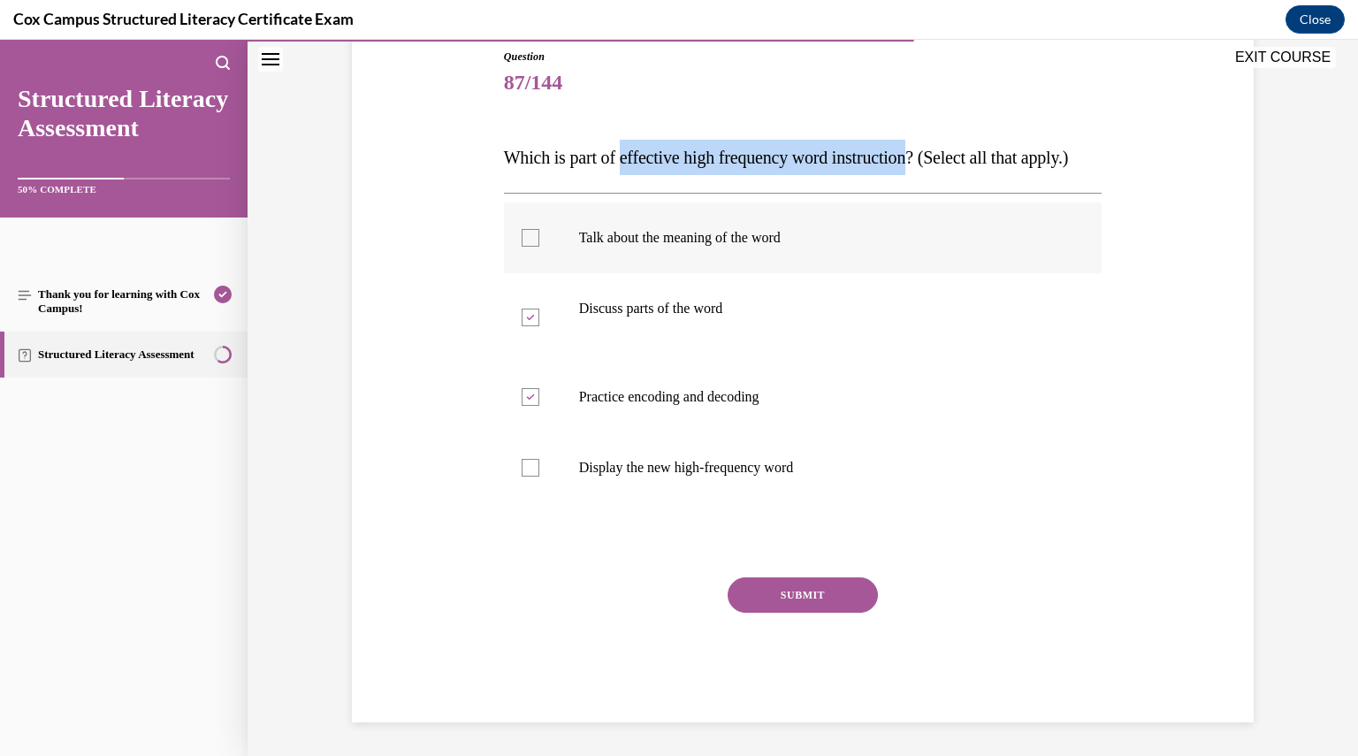
checkbox input "true"
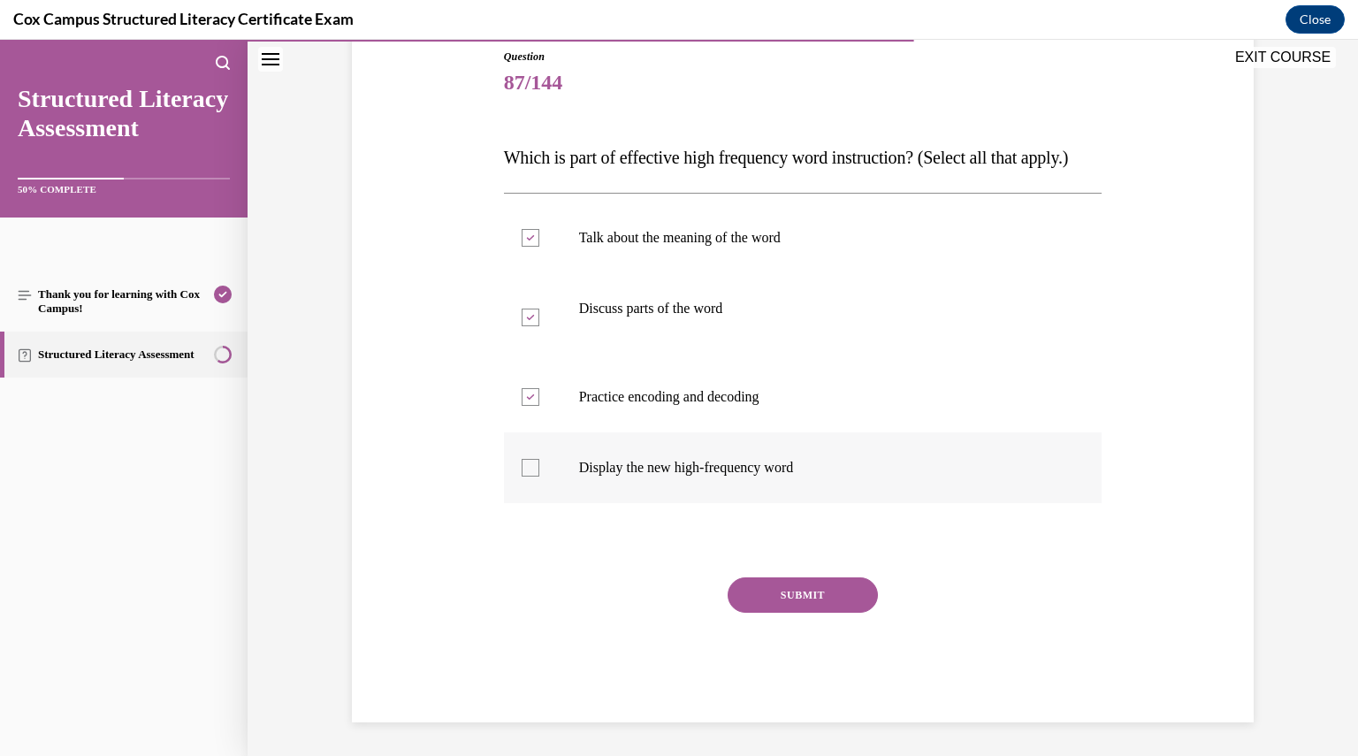
click at [525, 493] on label "Display the new high-frequency word" at bounding box center [803, 467] width 599 height 71
click at [525, 477] on input "Display the new high-frequency word" at bounding box center [531, 468] width 18 height 18
checkbox input "true"
click at [757, 613] on button "SUBMIT" at bounding box center [803, 595] width 150 height 35
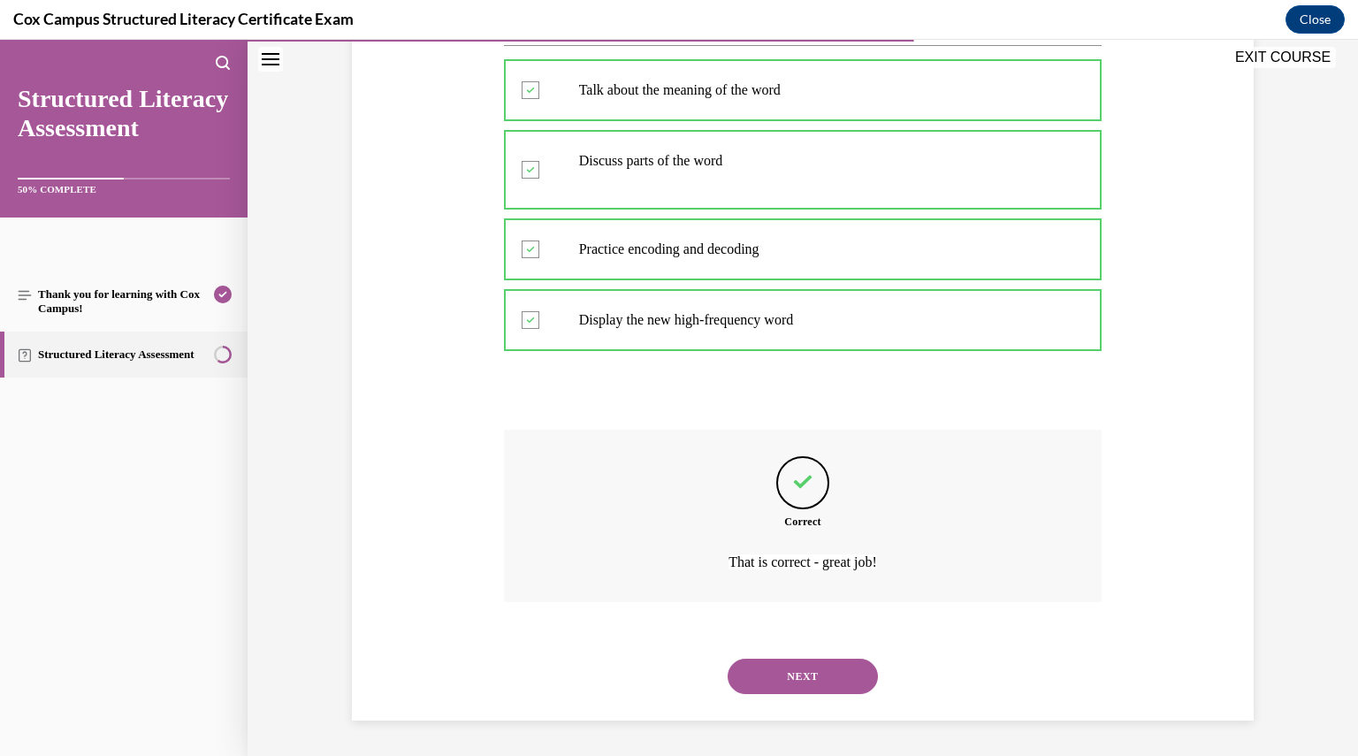
scroll to position [379, 0]
click at [798, 677] on button "NEXT" at bounding box center [803, 676] width 150 height 35
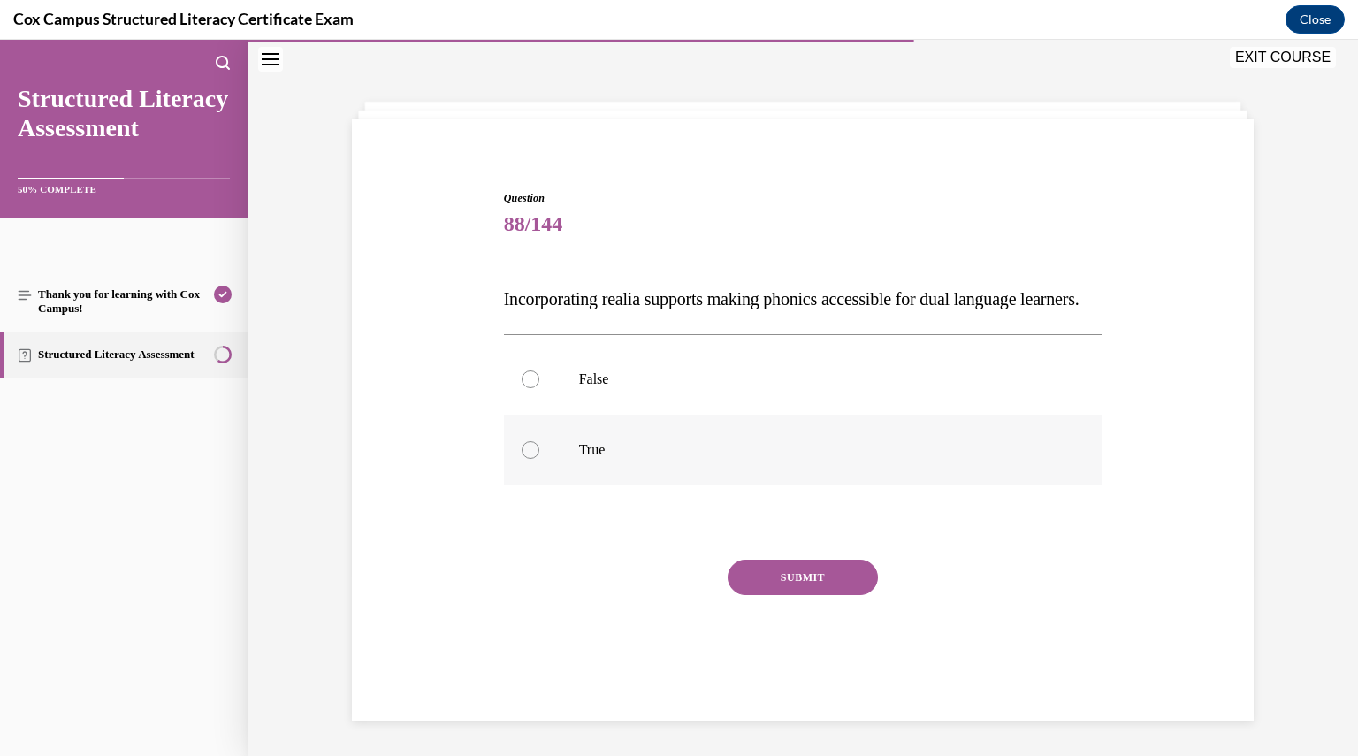
click at [596, 459] on p "True" at bounding box center [818, 450] width 479 height 18
click at [539, 459] on input "True" at bounding box center [531, 450] width 18 height 18
radio input "true"
click at [803, 595] on button "SUBMIT" at bounding box center [803, 577] width 150 height 35
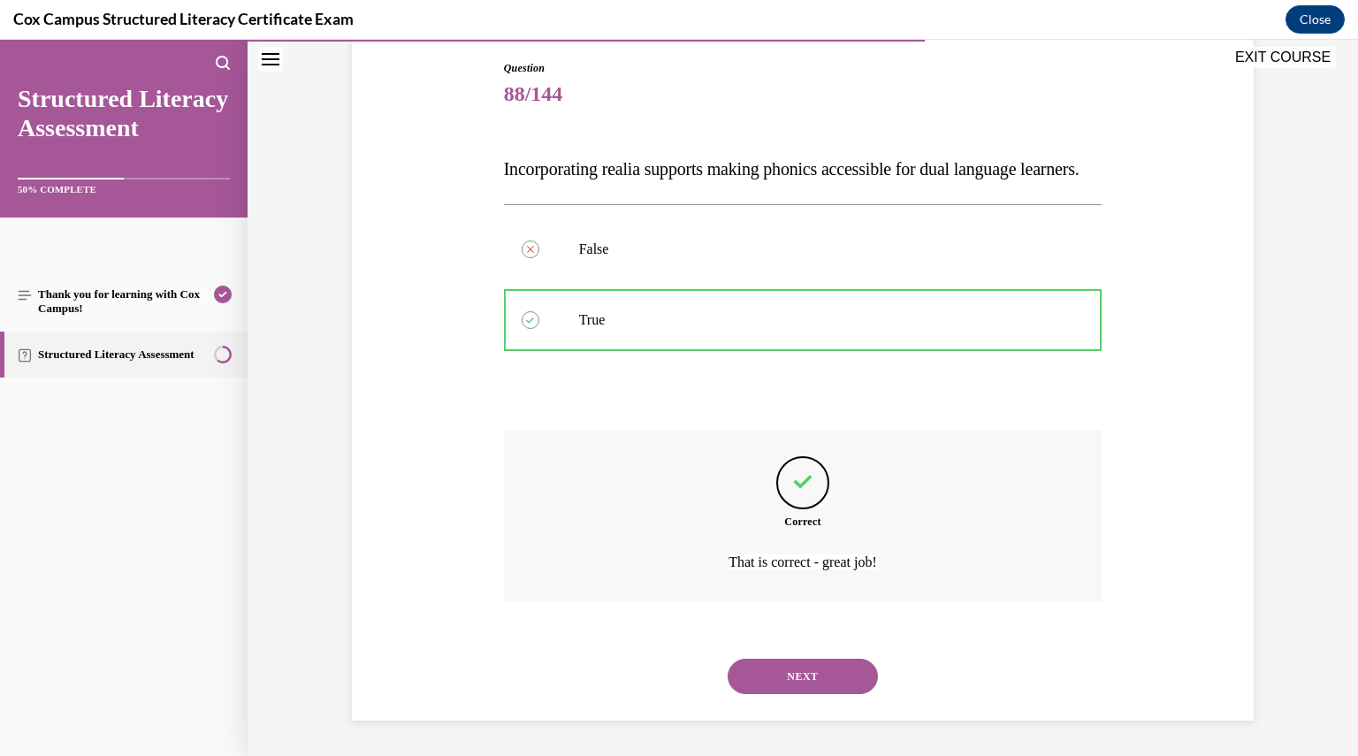
click at [790, 683] on button "NEXT" at bounding box center [803, 676] width 150 height 35
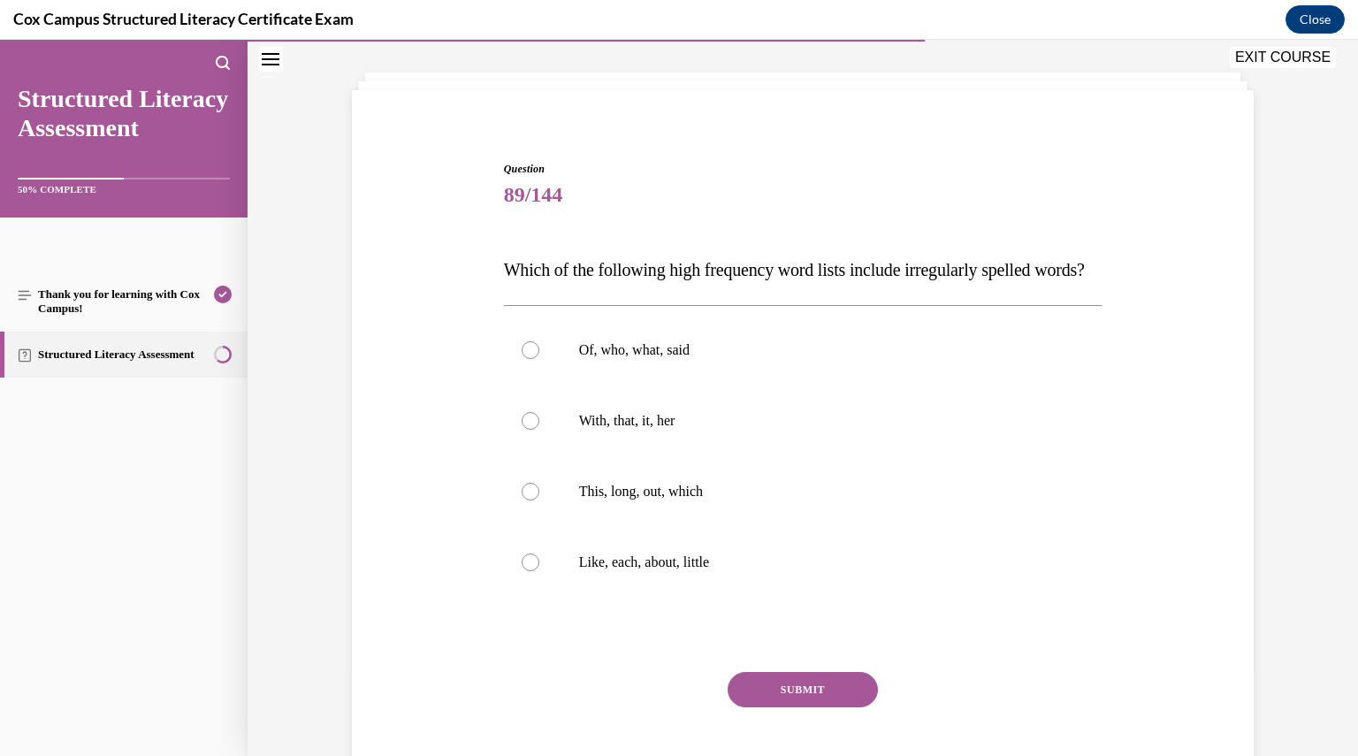
scroll to position [88, 0]
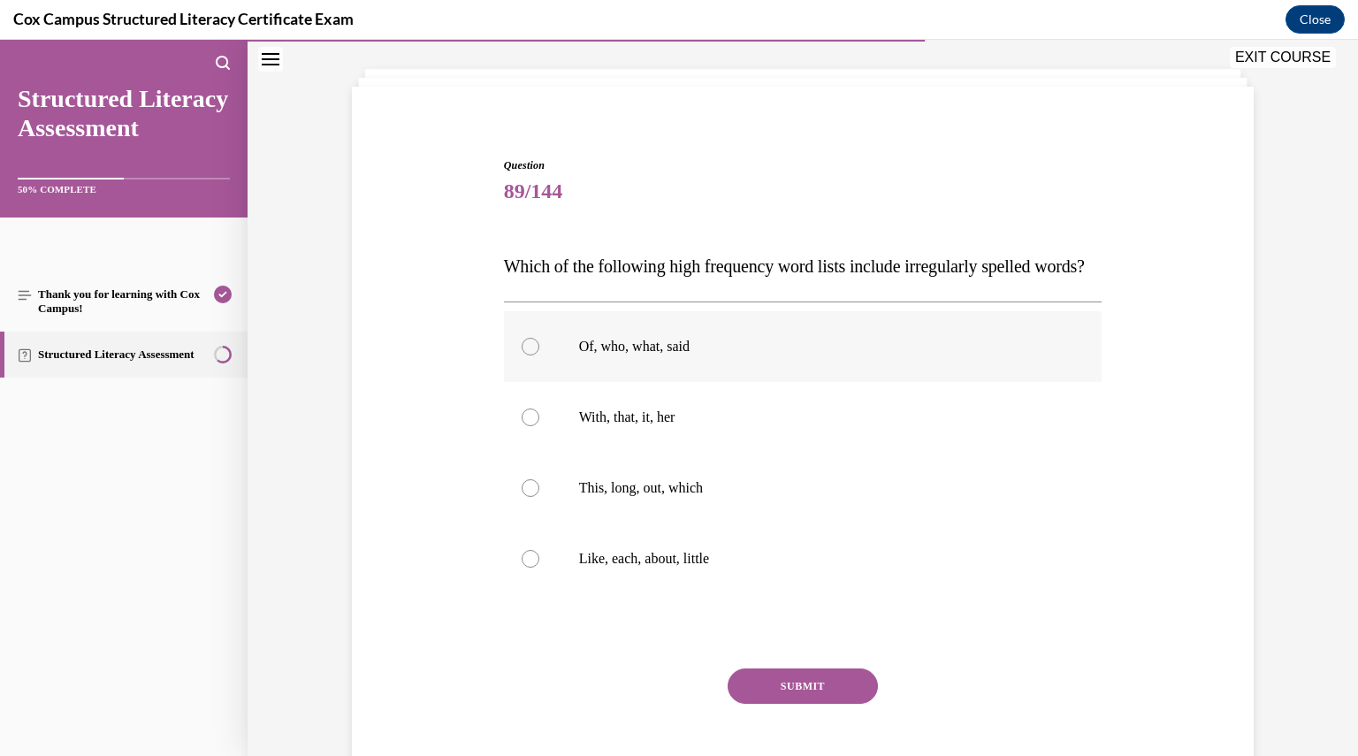
click at [657, 382] on label "Of, who, what, said" at bounding box center [803, 346] width 599 height 71
click at [539, 356] on input "Of, who, what, said" at bounding box center [531, 347] width 18 height 18
radio input "true"
click at [842, 704] on button "SUBMIT" at bounding box center [803, 686] width 150 height 35
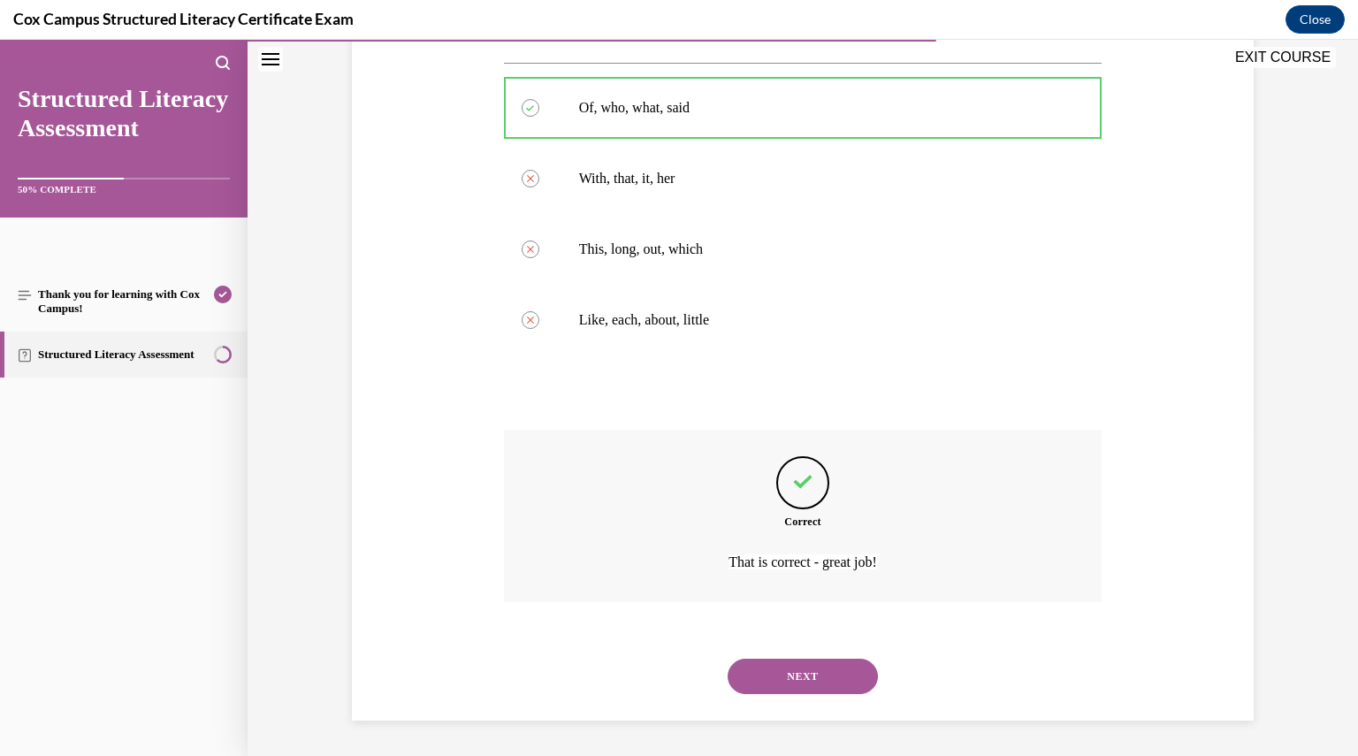
click at [810, 680] on button "NEXT" at bounding box center [803, 676] width 150 height 35
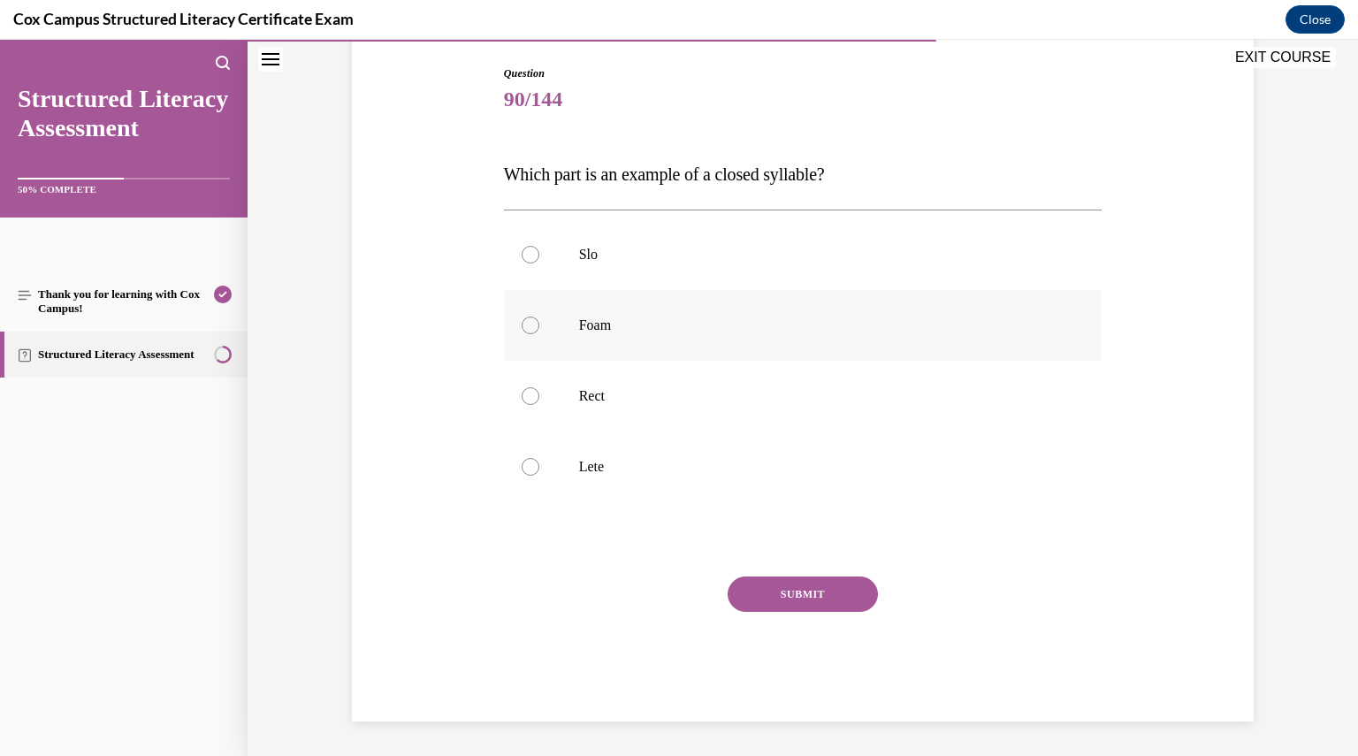
click at [757, 310] on label "Foam" at bounding box center [803, 325] width 599 height 71
click at [539, 317] on input "Foam" at bounding box center [531, 326] width 18 height 18
radio input "true"
click at [720, 399] on p "Rect" at bounding box center [818, 396] width 479 height 18
click at [539, 399] on input "Rect" at bounding box center [531, 396] width 18 height 18
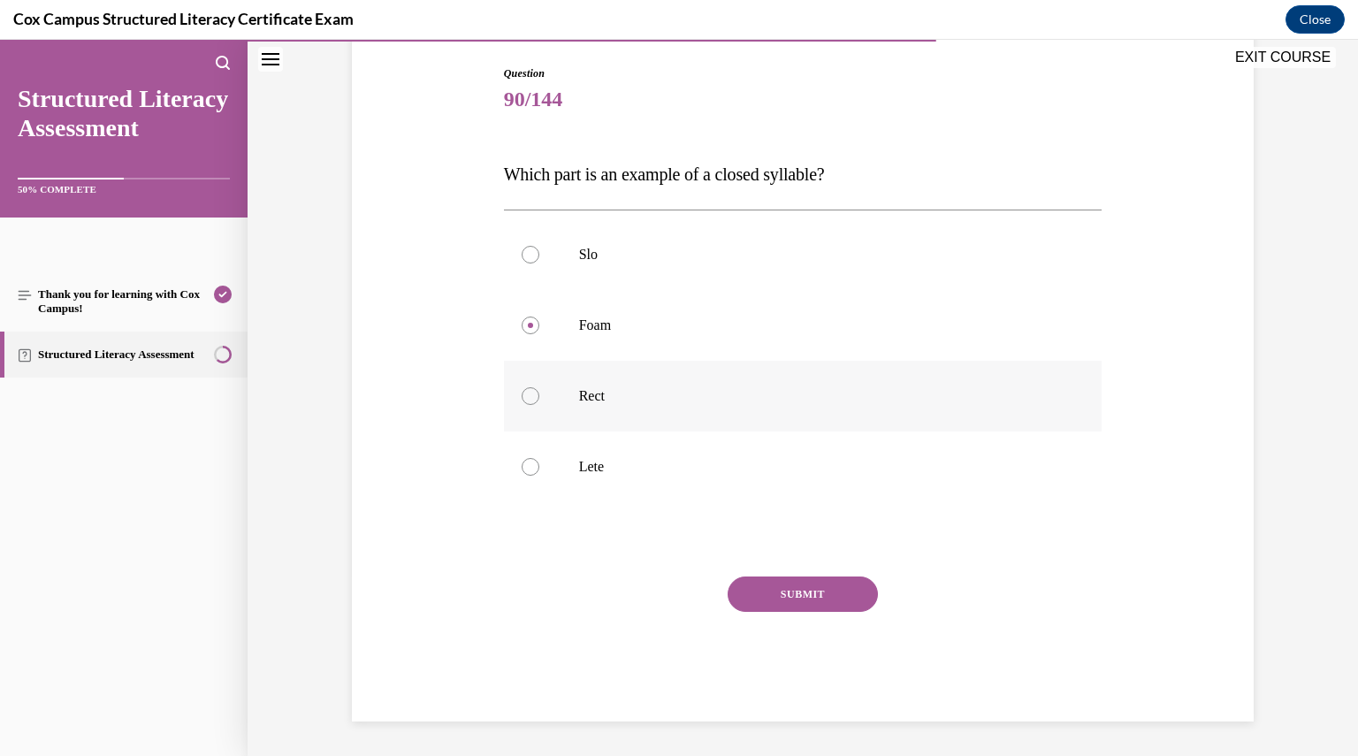
radio input "true"
click at [822, 592] on button "SUBMIT" at bounding box center [803, 594] width 150 height 35
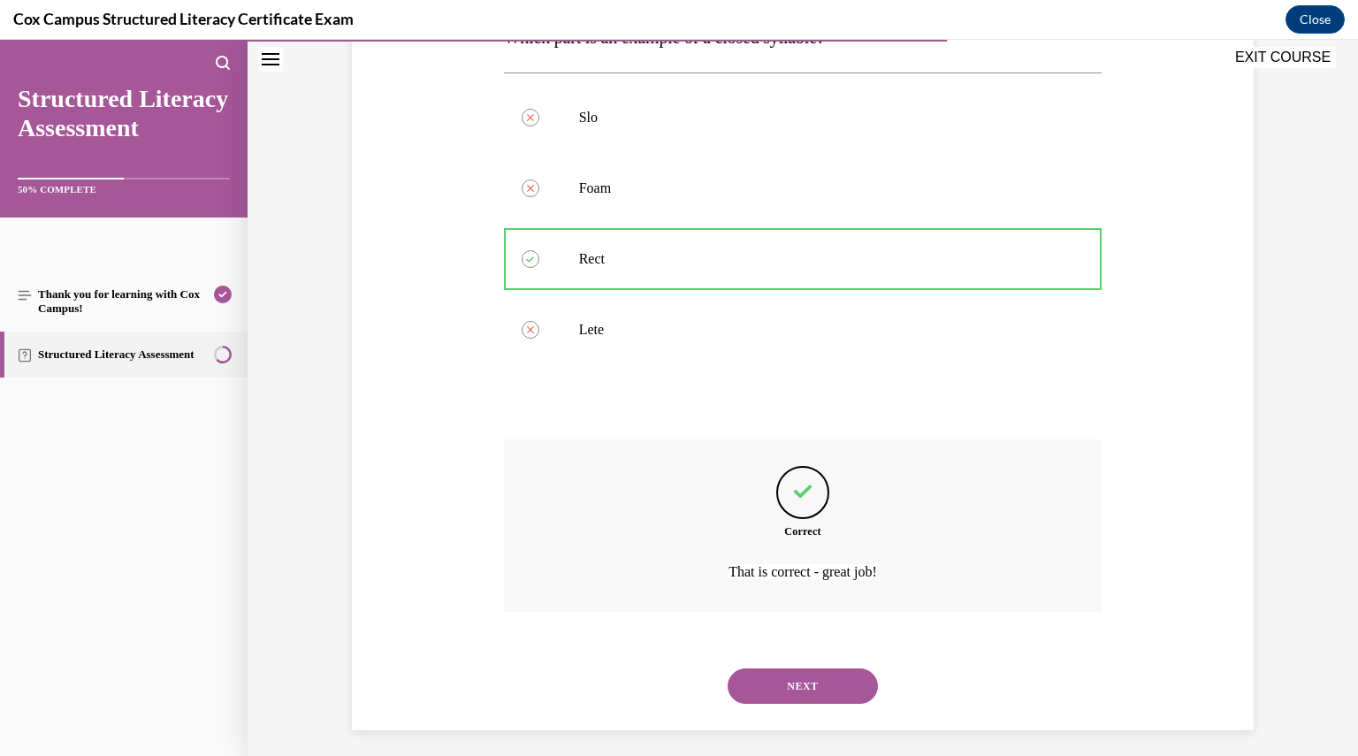
scroll to position [326, 0]
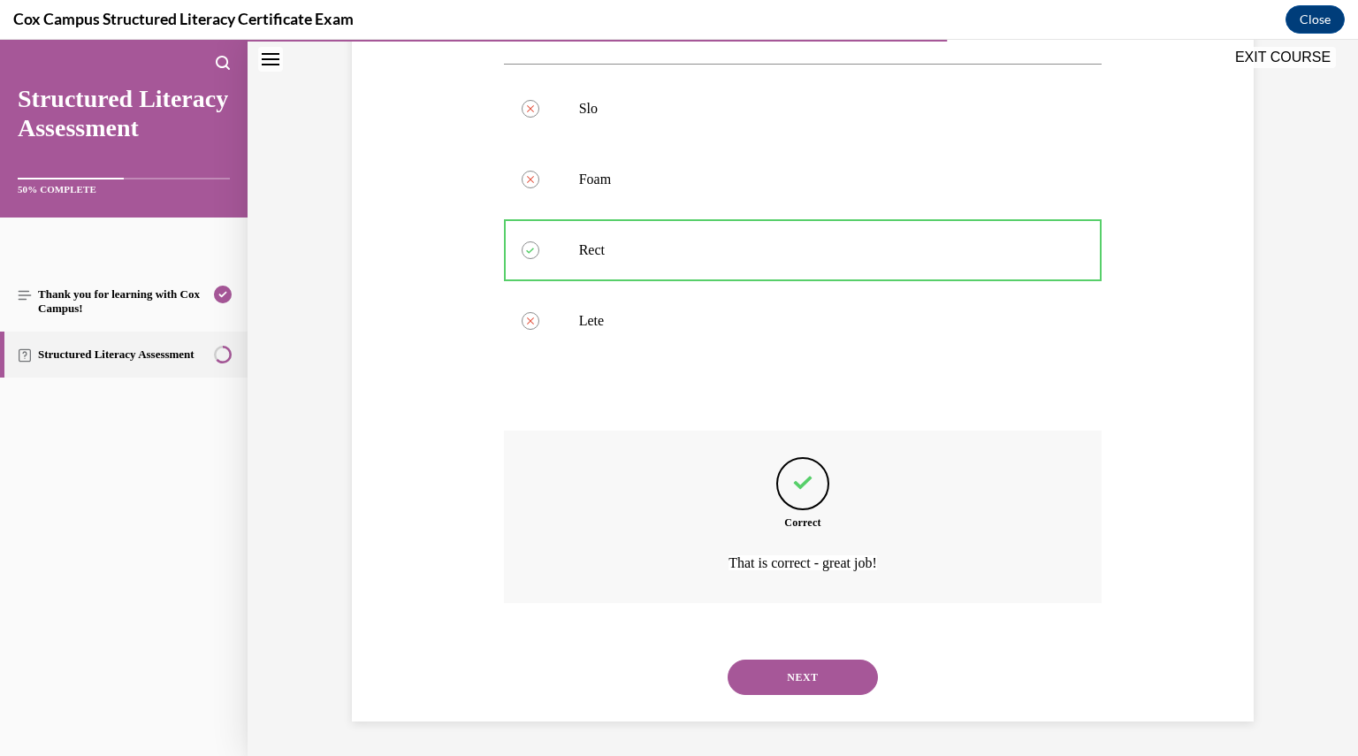
click at [789, 675] on button "NEXT" at bounding box center [803, 677] width 150 height 35
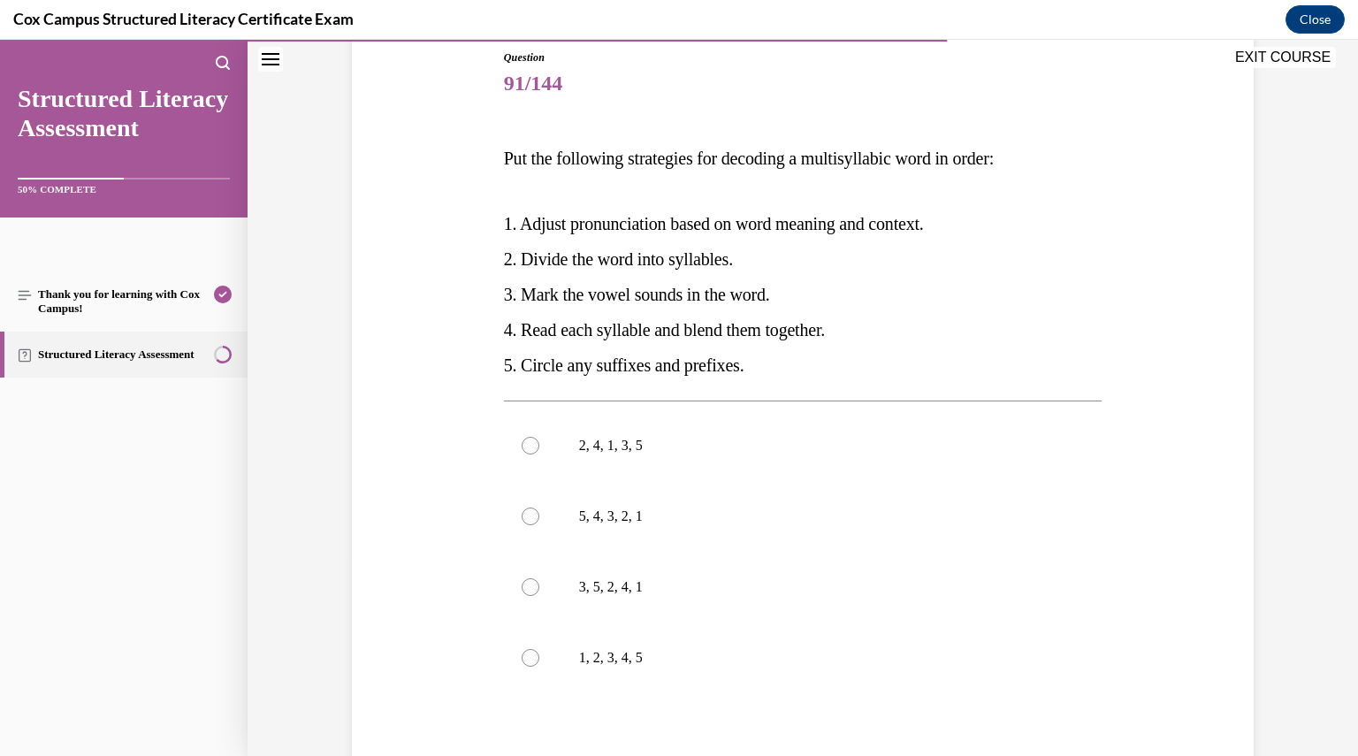
scroll to position [201, 0]
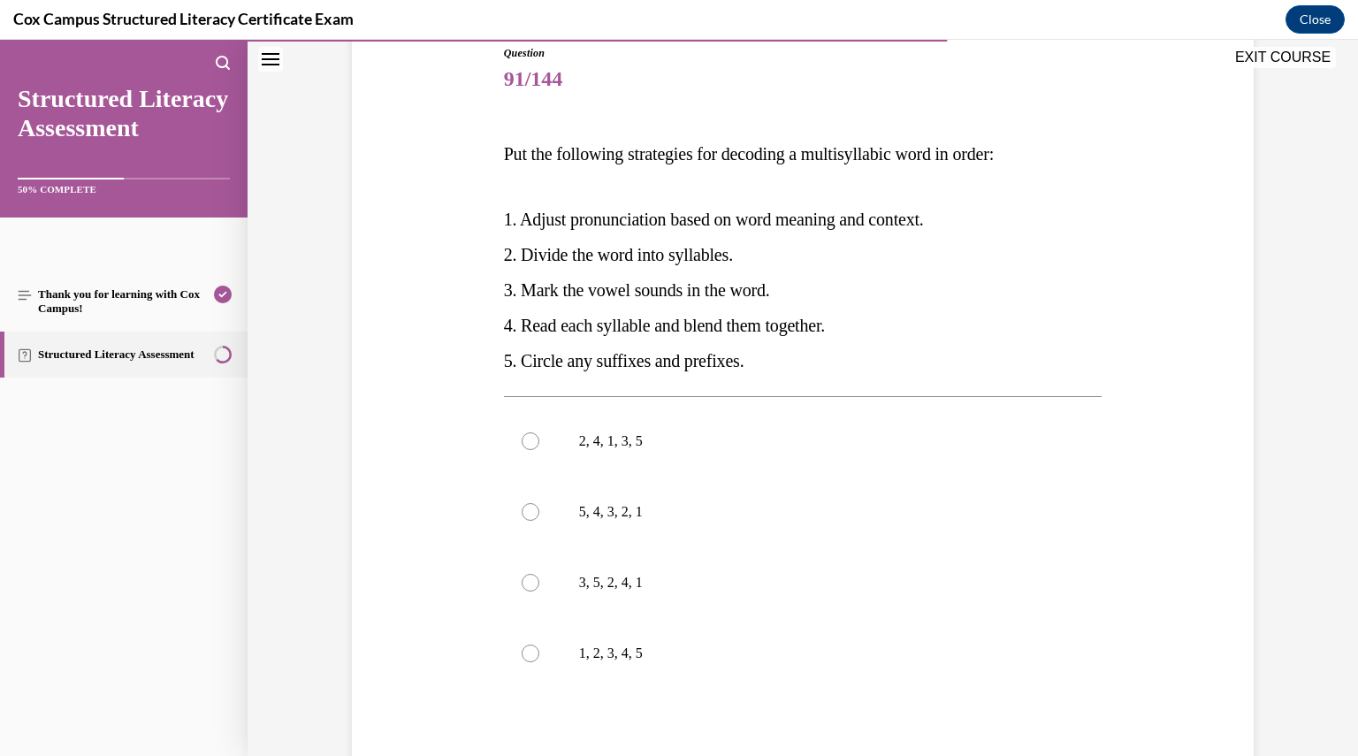
drag, startPoint x: 794, startPoint y: 365, endPoint x: 495, endPoint y: 151, distance: 367.6
click at [500, 151] on div "Question 91/144 Put the following strategies for decoding a multisyllabic word …" at bounding box center [804, 464] width 608 height 890
copy div "Put the following strategies for decoding a multisyllabic word in order:   1. A…"
click at [527, 587] on div at bounding box center [531, 583] width 18 height 18
click at [527, 587] on input "3, 5, 2, 4, 1" at bounding box center [531, 583] width 18 height 18
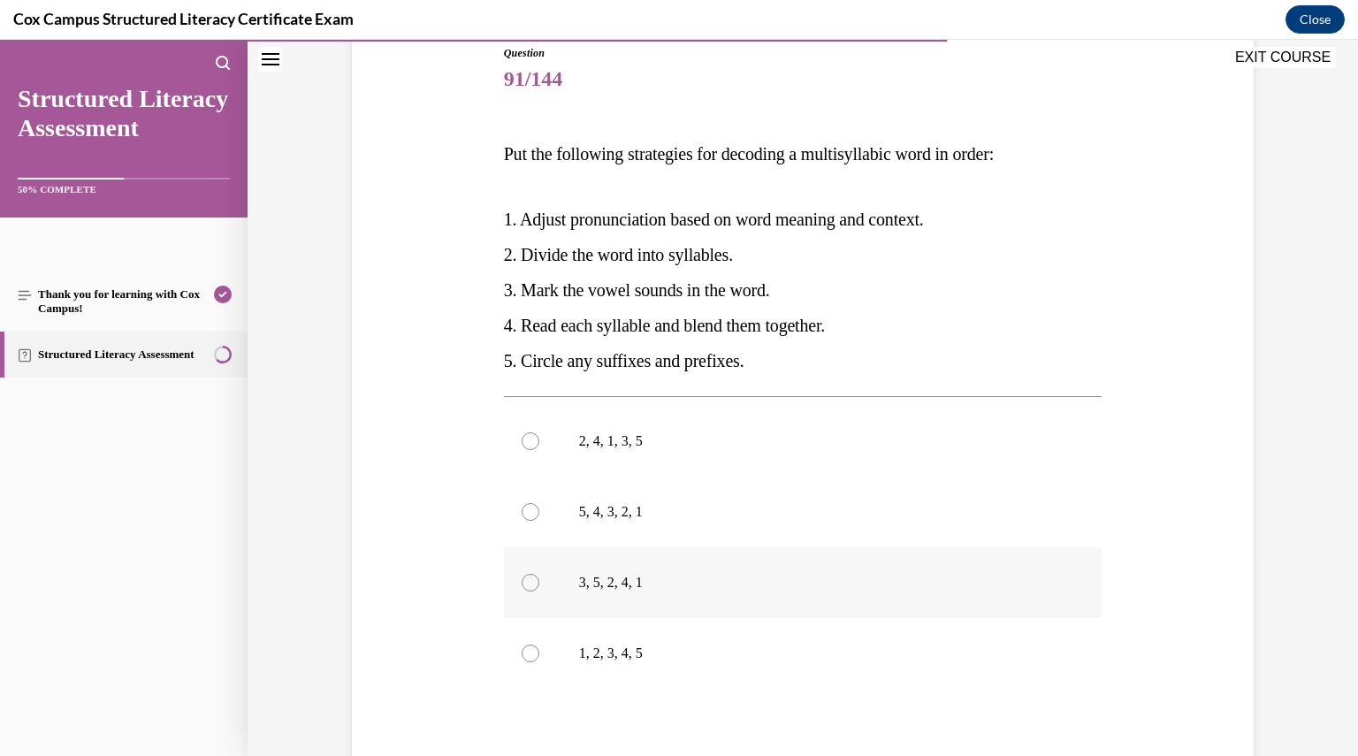
radio input "true"
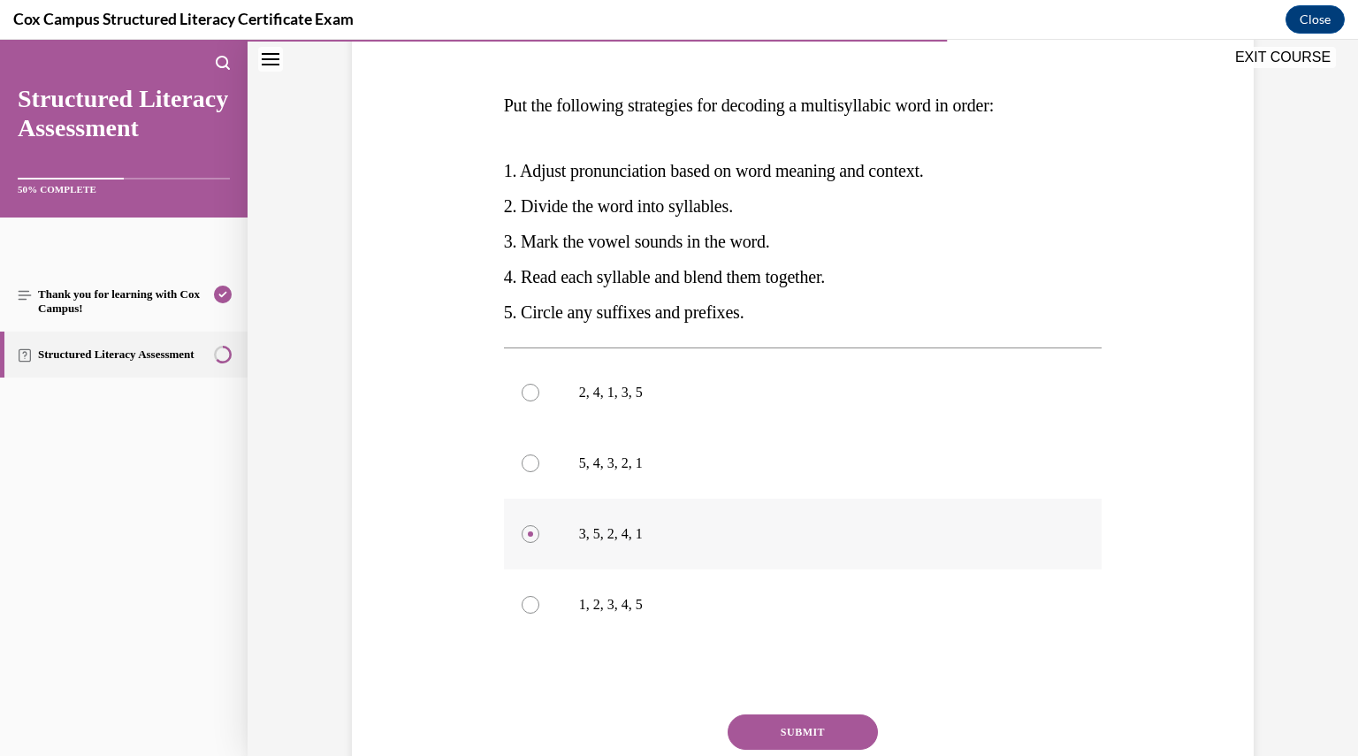
scroll to position [387, 0]
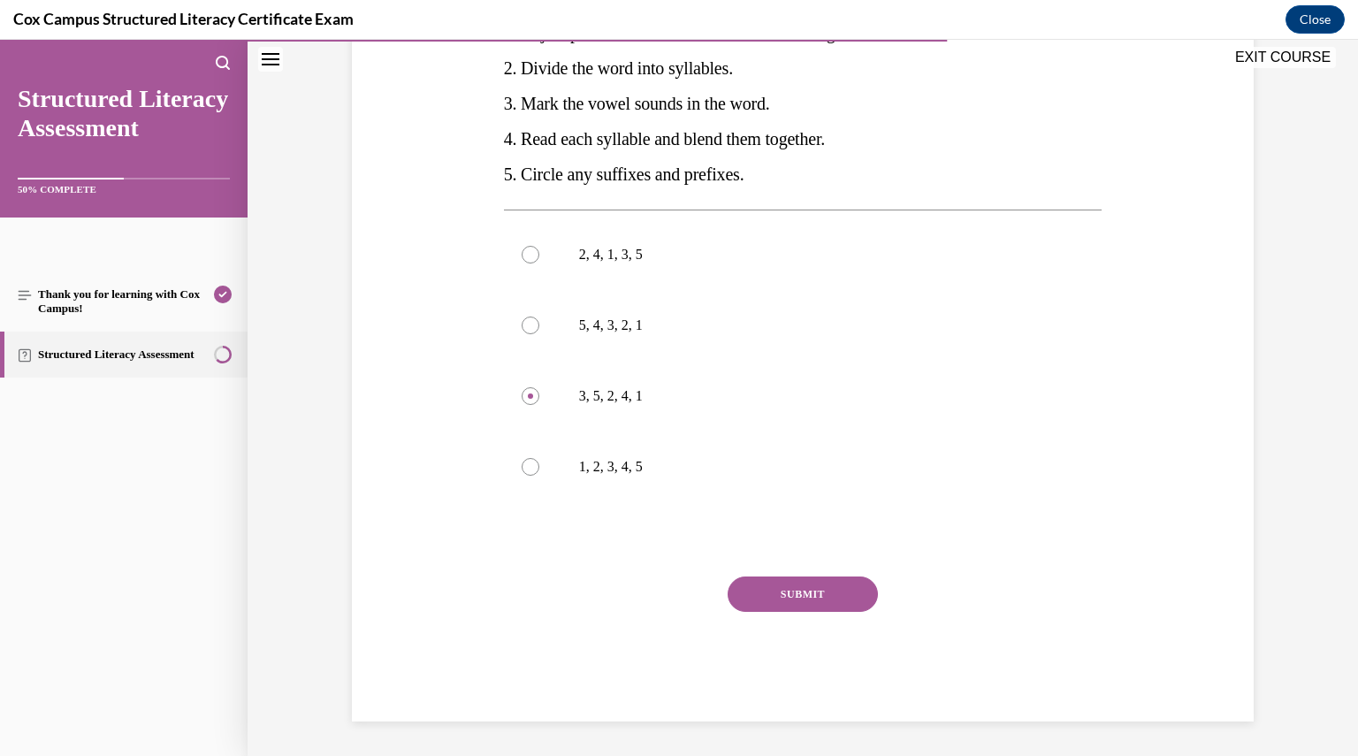
click at [826, 585] on button "SUBMIT" at bounding box center [803, 594] width 150 height 35
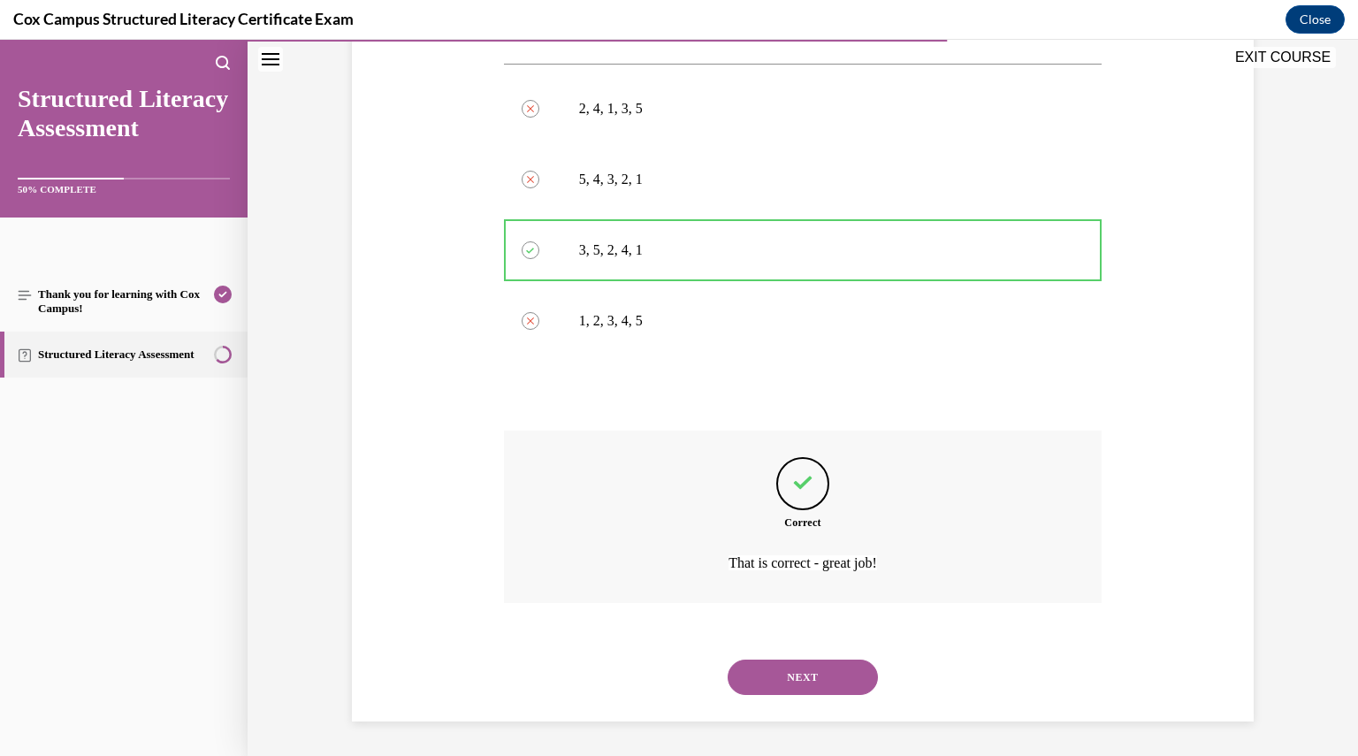
click at [807, 677] on button "NEXT" at bounding box center [803, 677] width 150 height 35
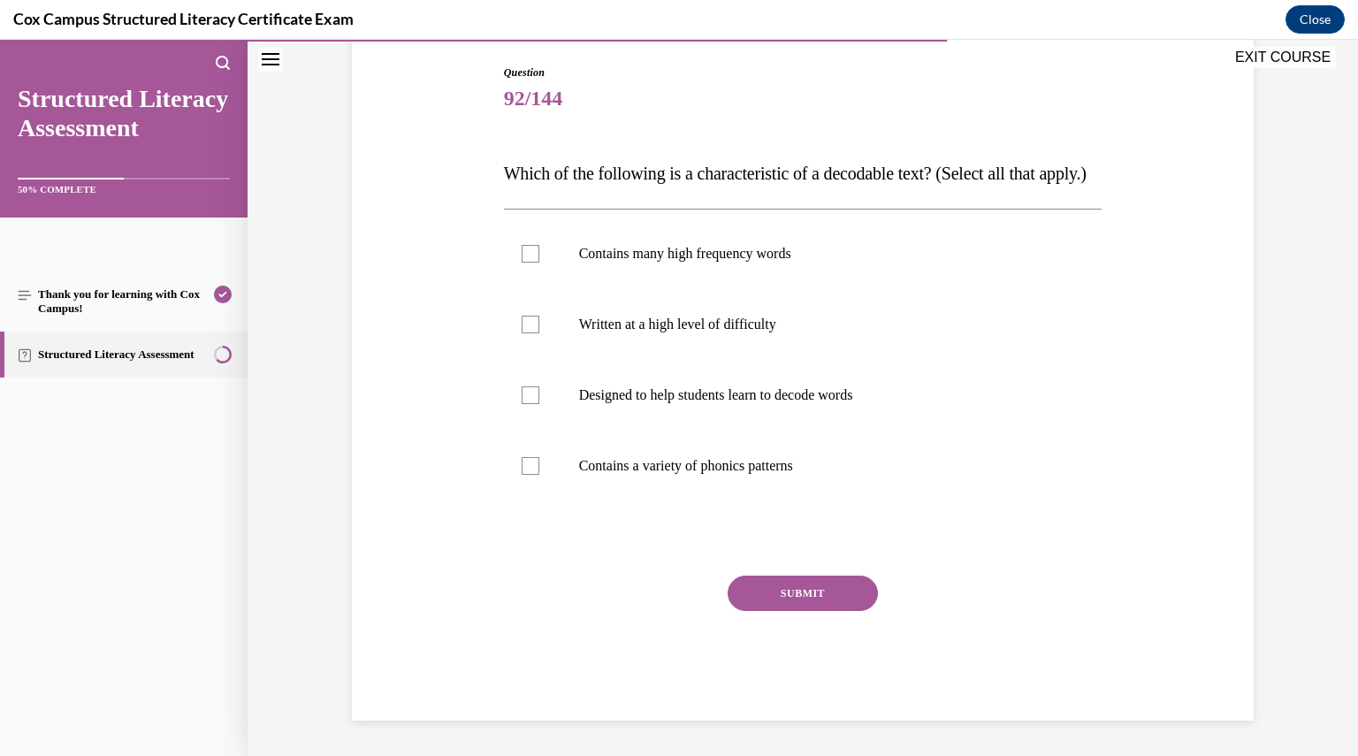
scroll to position [197, 0]
click at [684, 404] on p "Designed to help students learn to decode words" at bounding box center [818, 395] width 479 height 18
click at [539, 404] on input "Designed to help students learn to decode words" at bounding box center [531, 395] width 18 height 18
checkbox input "true"
drag, startPoint x: 704, startPoint y: 157, endPoint x: 953, endPoint y: 142, distance: 249.9
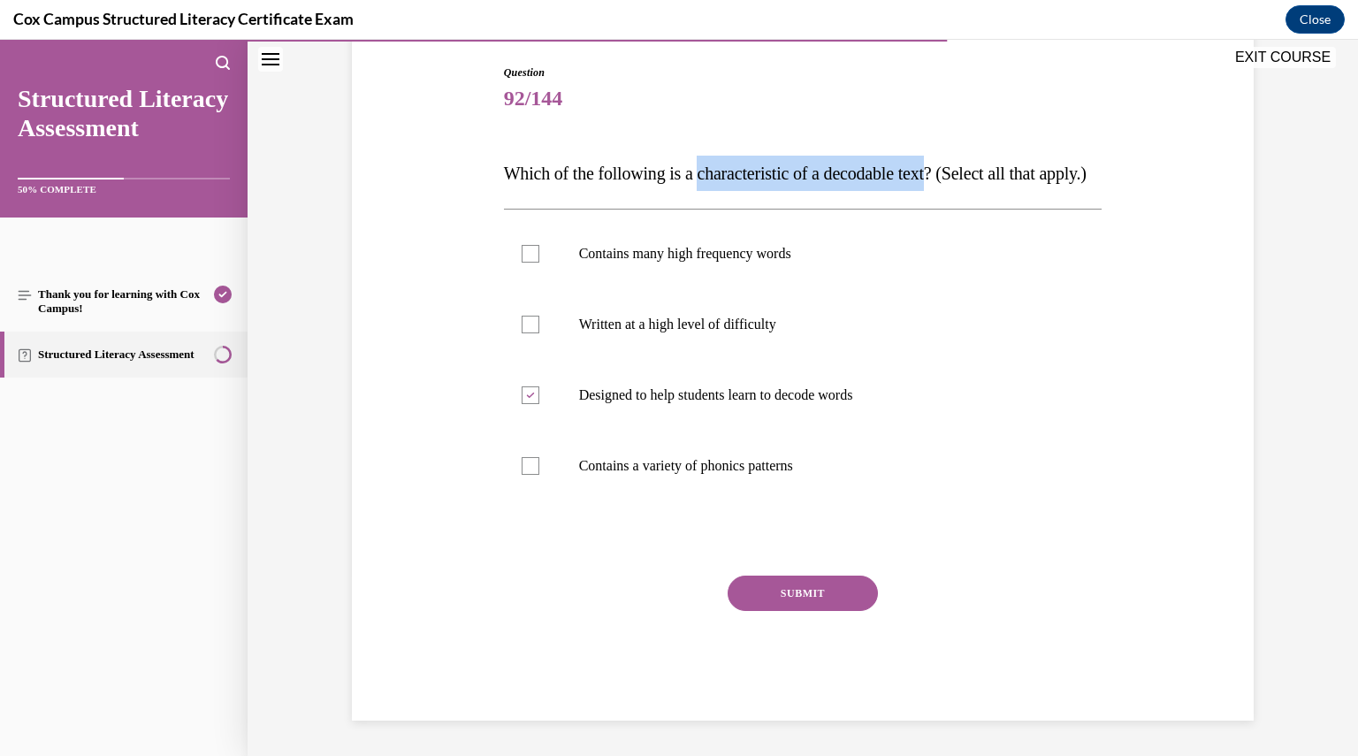
click at [953, 156] on p "Which of the following is a characteristic of a decodable text? (Select all tha…" at bounding box center [803, 173] width 599 height 35
click at [429, 432] on div "Question 92/144 Which of the following is a characteristic of a decodable text?…" at bounding box center [803, 365] width 911 height 709
click at [527, 289] on label "Contains many high frequency words" at bounding box center [803, 253] width 599 height 71
click at [527, 263] on input "Contains many high frequency words" at bounding box center [531, 254] width 18 height 18
checkbox input "true"
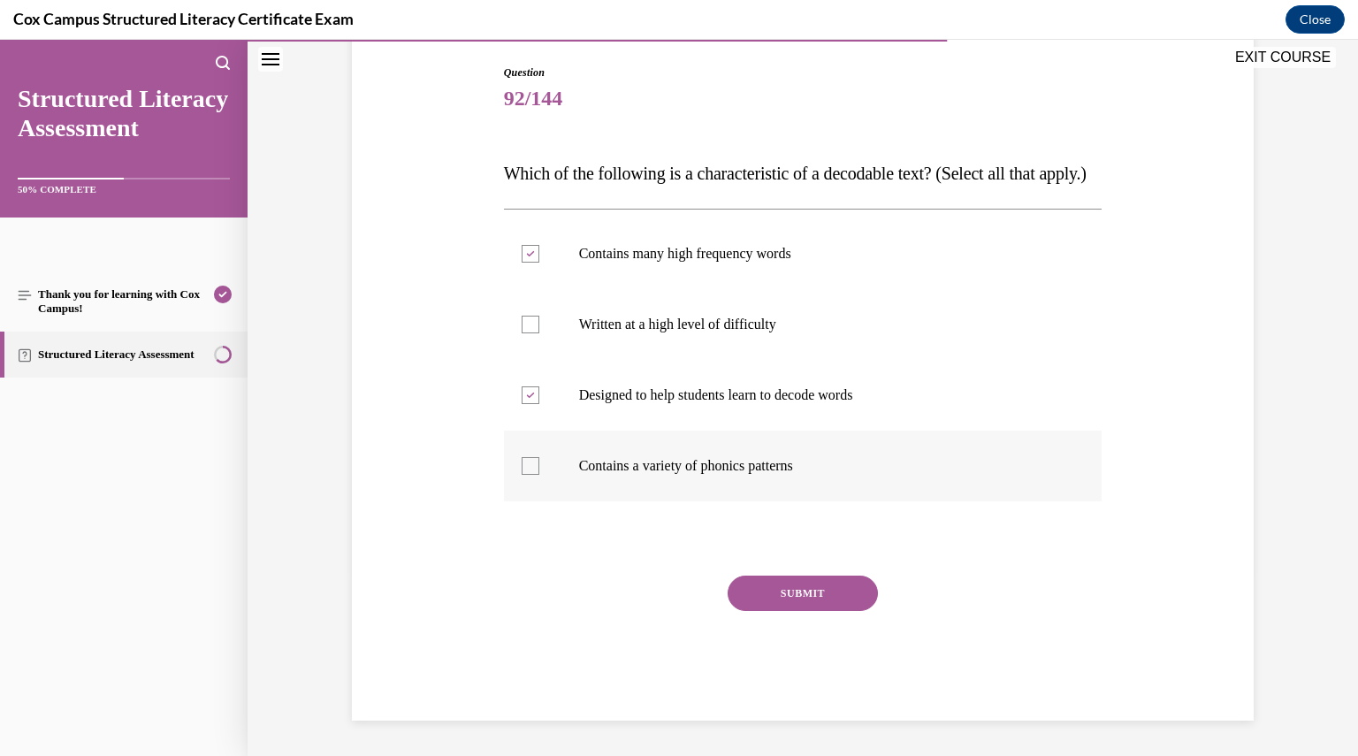
click at [527, 475] on div at bounding box center [531, 466] width 18 height 18
click at [527, 475] on input "Contains a variety of phonics patterns" at bounding box center [531, 466] width 18 height 18
checkbox input "true"
click at [734, 608] on button "SUBMIT" at bounding box center [803, 593] width 150 height 35
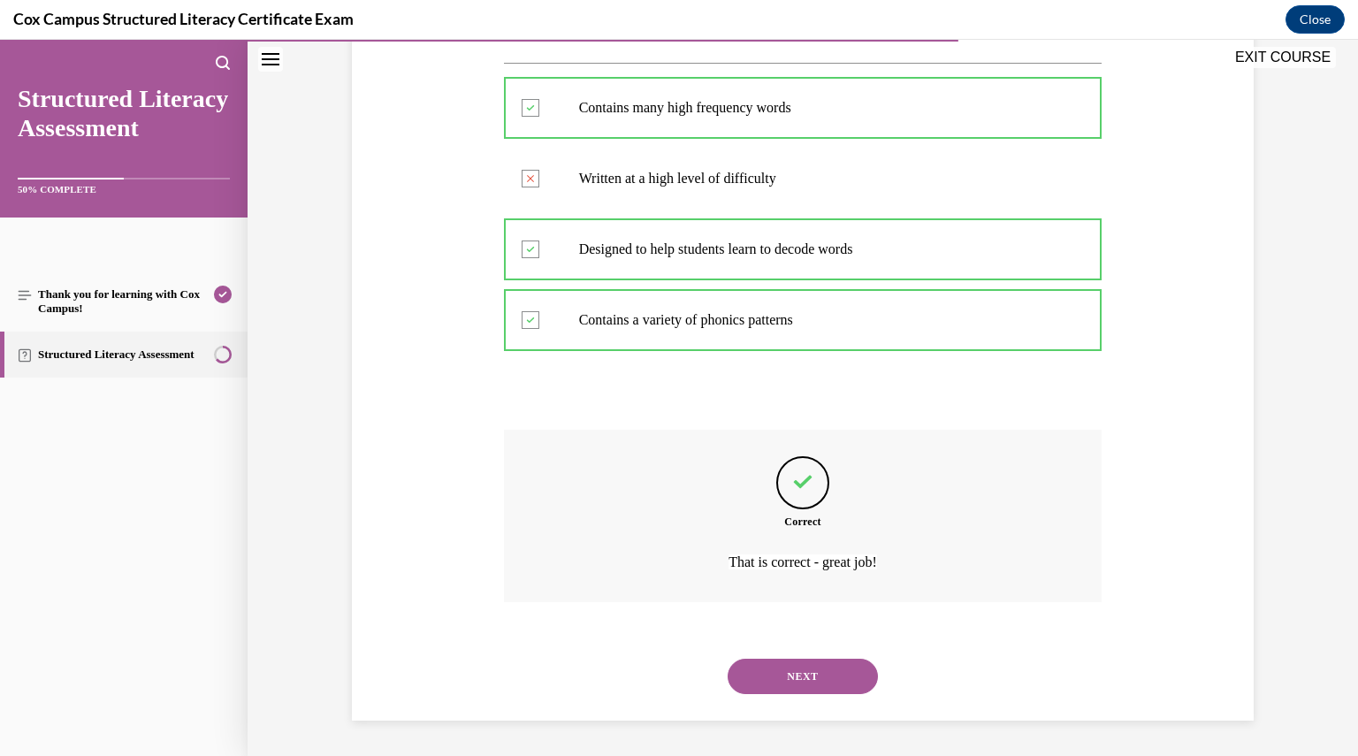
scroll to position [362, 0]
click at [763, 655] on div "NEXT" at bounding box center [803, 676] width 599 height 71
click at [773, 678] on button "NEXT" at bounding box center [803, 676] width 150 height 35
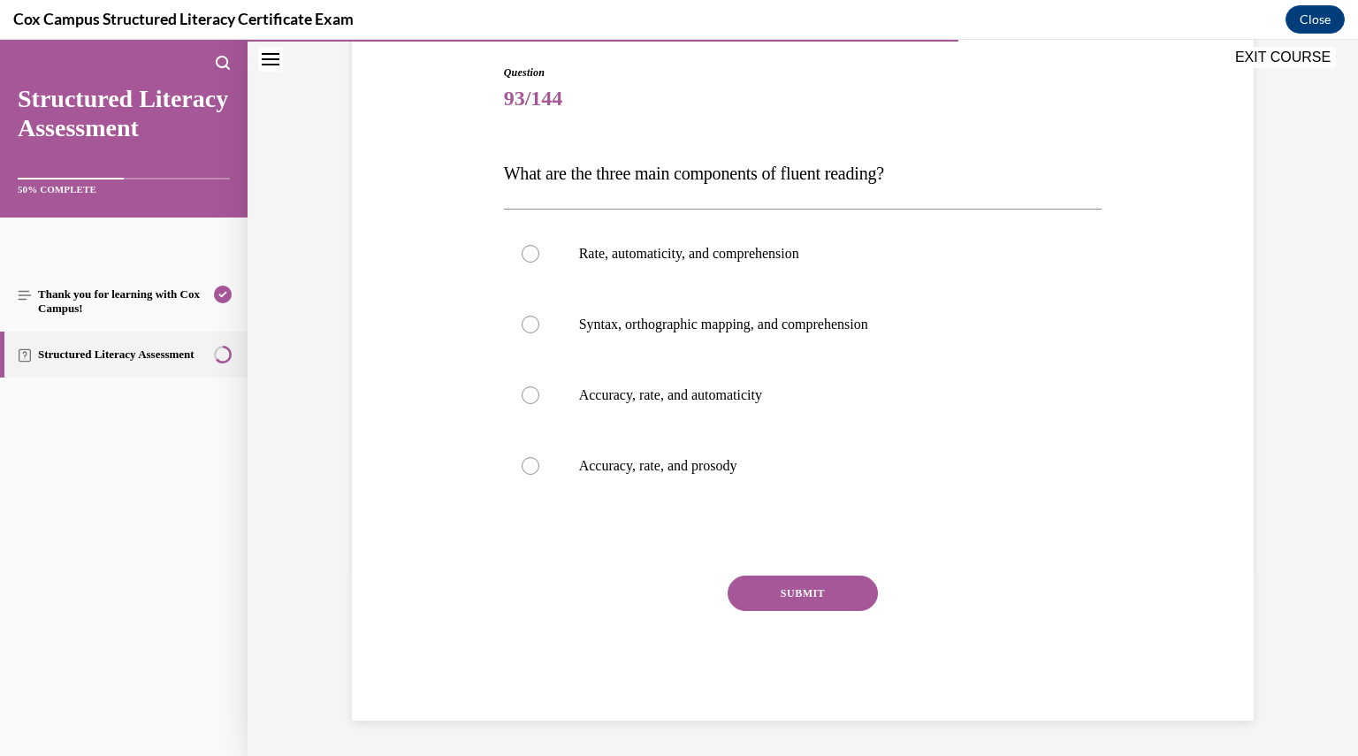
scroll to position [180, 0]
click at [701, 470] on p "Accuracy, rate, and prosody" at bounding box center [818, 467] width 479 height 18
click at [539, 470] on input "Accuracy, rate, and prosody" at bounding box center [531, 467] width 18 height 18
radio input "true"
click at [773, 586] on button "SUBMIT" at bounding box center [803, 594] width 150 height 35
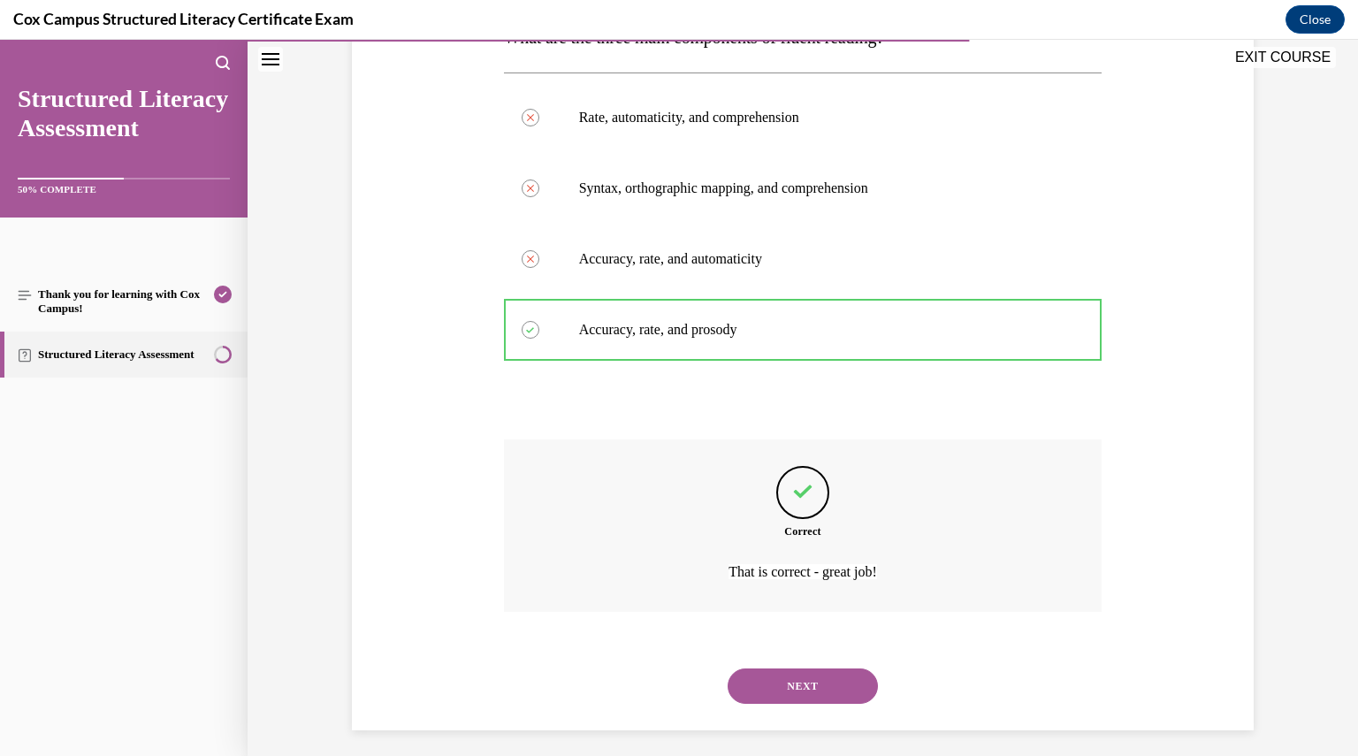
scroll to position [326, 0]
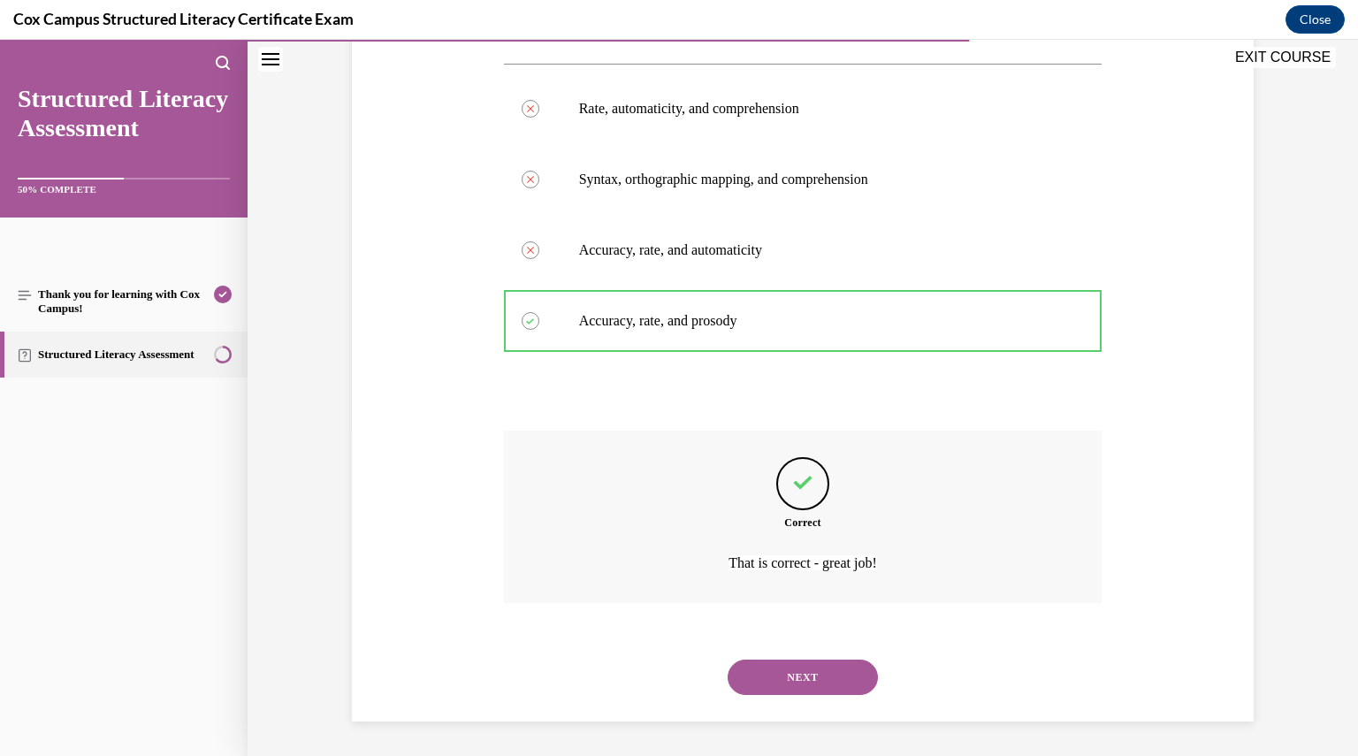
click at [807, 682] on button "NEXT" at bounding box center [803, 677] width 150 height 35
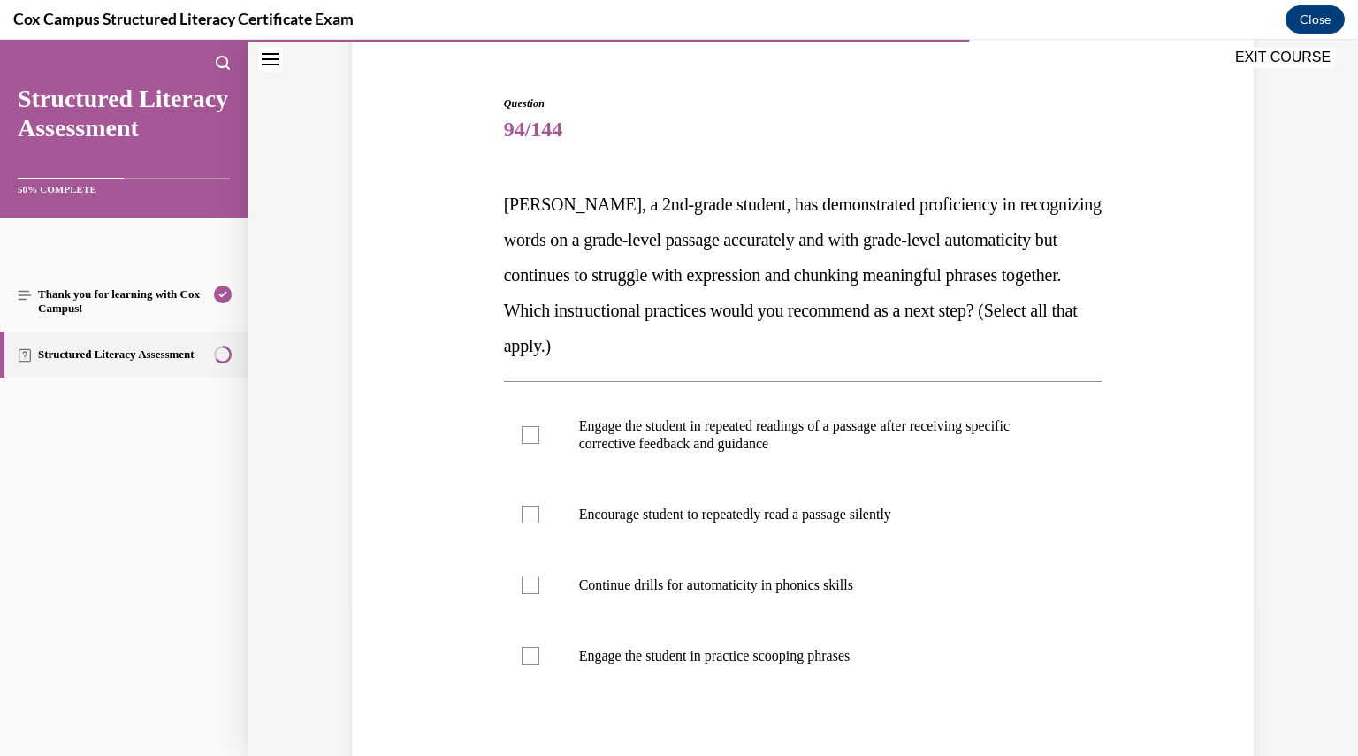
scroll to position [156, 0]
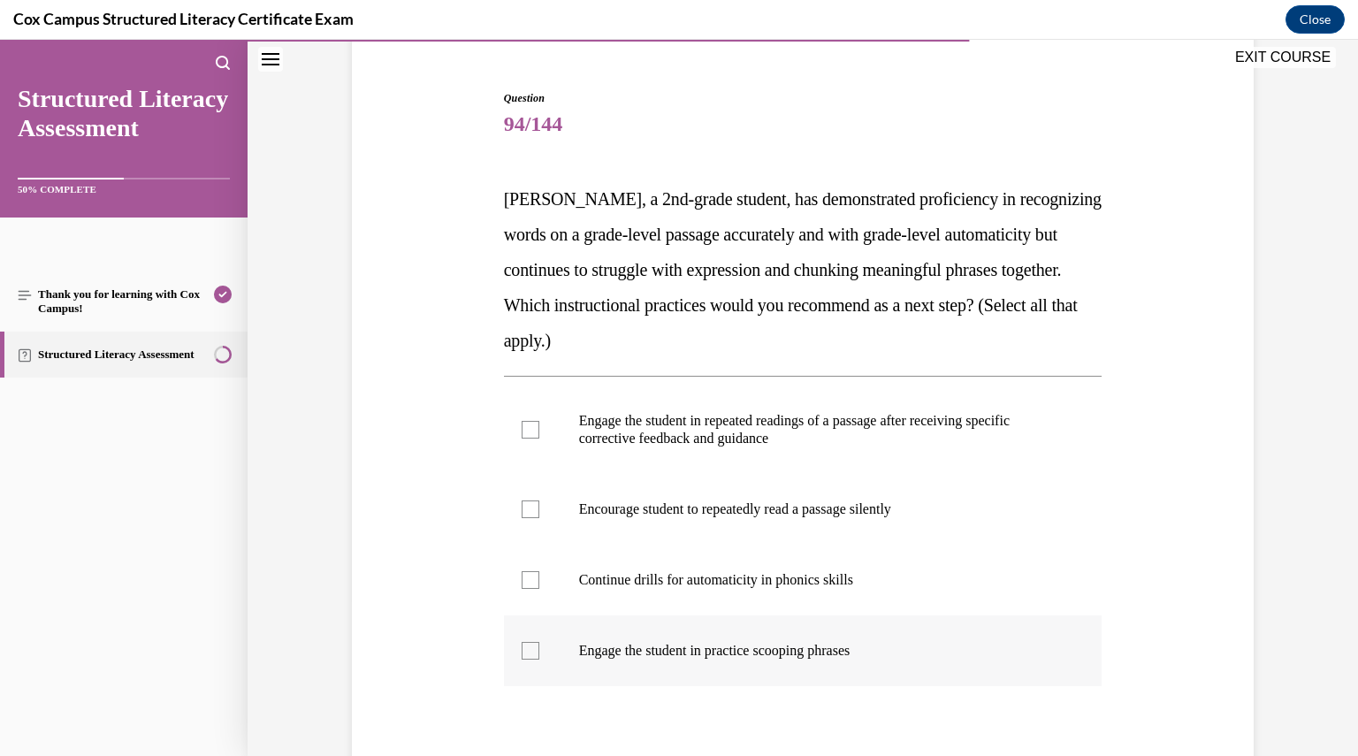
click at [810, 639] on label "Engage the student in practice scooping phrases" at bounding box center [803, 651] width 599 height 71
click at [539, 642] on input "Engage the student in practice scooping phrases" at bounding box center [531, 651] width 18 height 18
checkbox input "true"
click at [798, 439] on p "Engage the student in repeated readings of a passage after receiving specific c…" at bounding box center [818, 429] width 479 height 35
click at [539, 439] on input "Engage the student in repeated readings of a passage after receiving specific c…" at bounding box center [531, 430] width 18 height 18
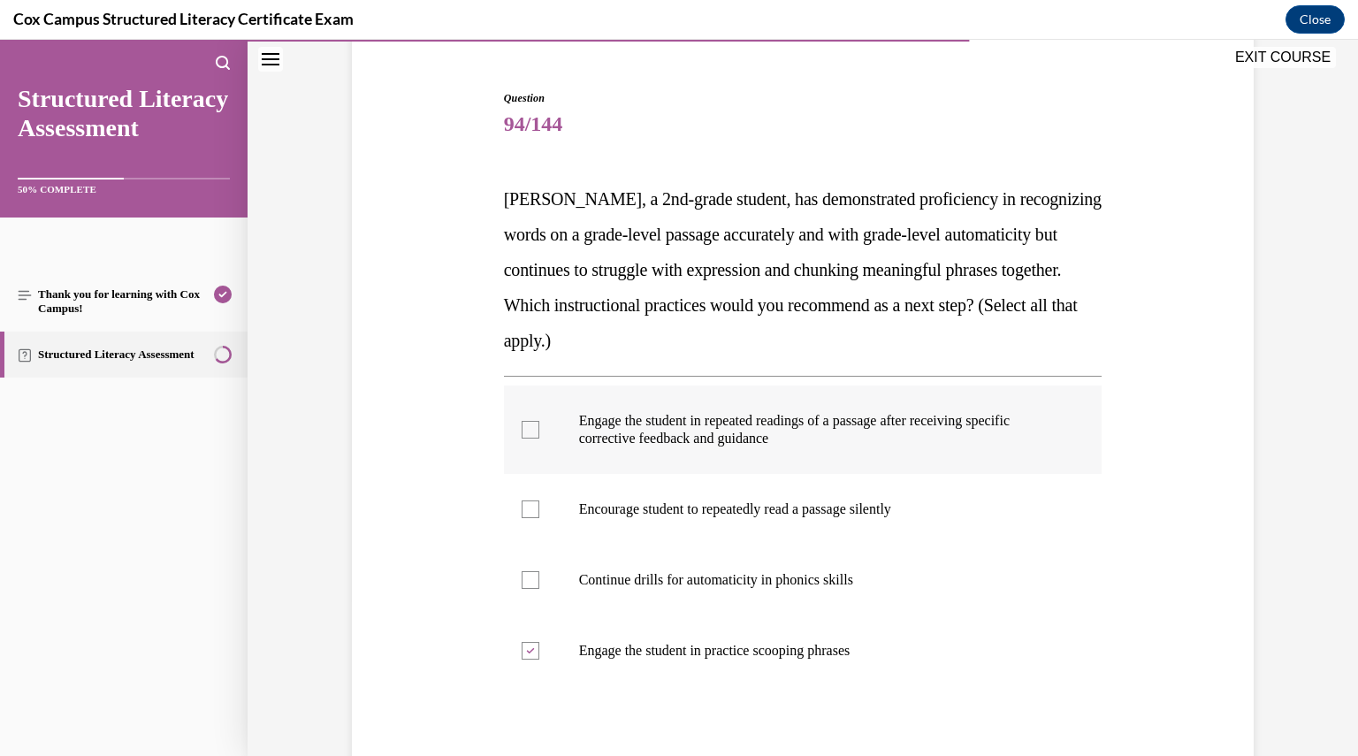
checkbox input "true"
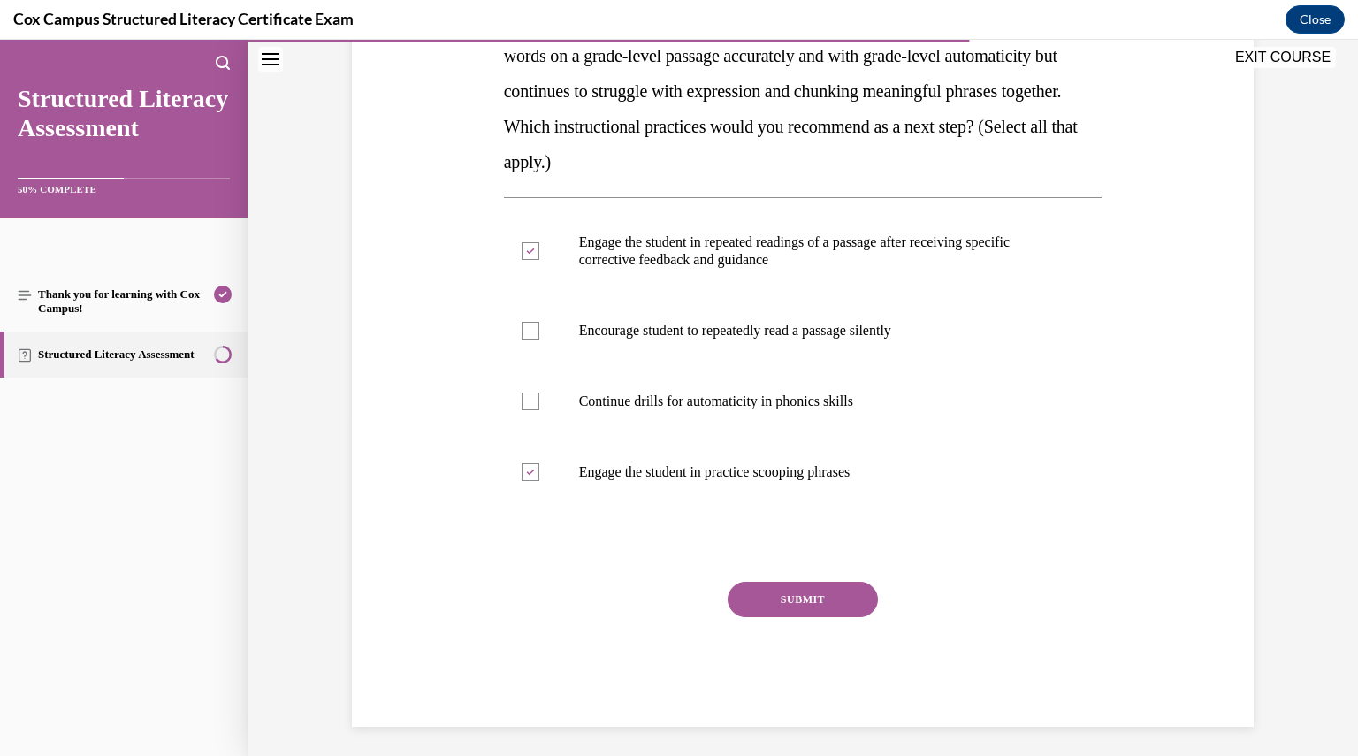
scroll to position [340, 0]
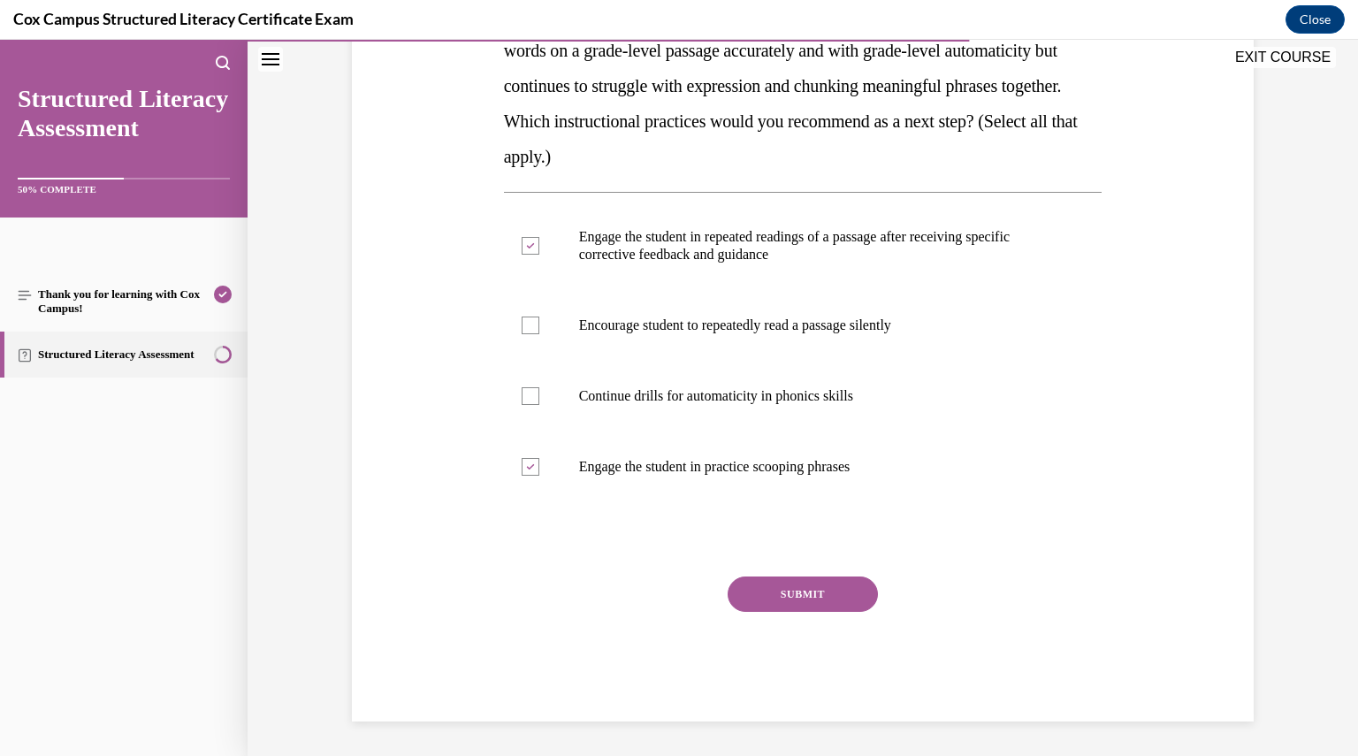
click at [820, 592] on button "SUBMIT" at bounding box center [803, 594] width 150 height 35
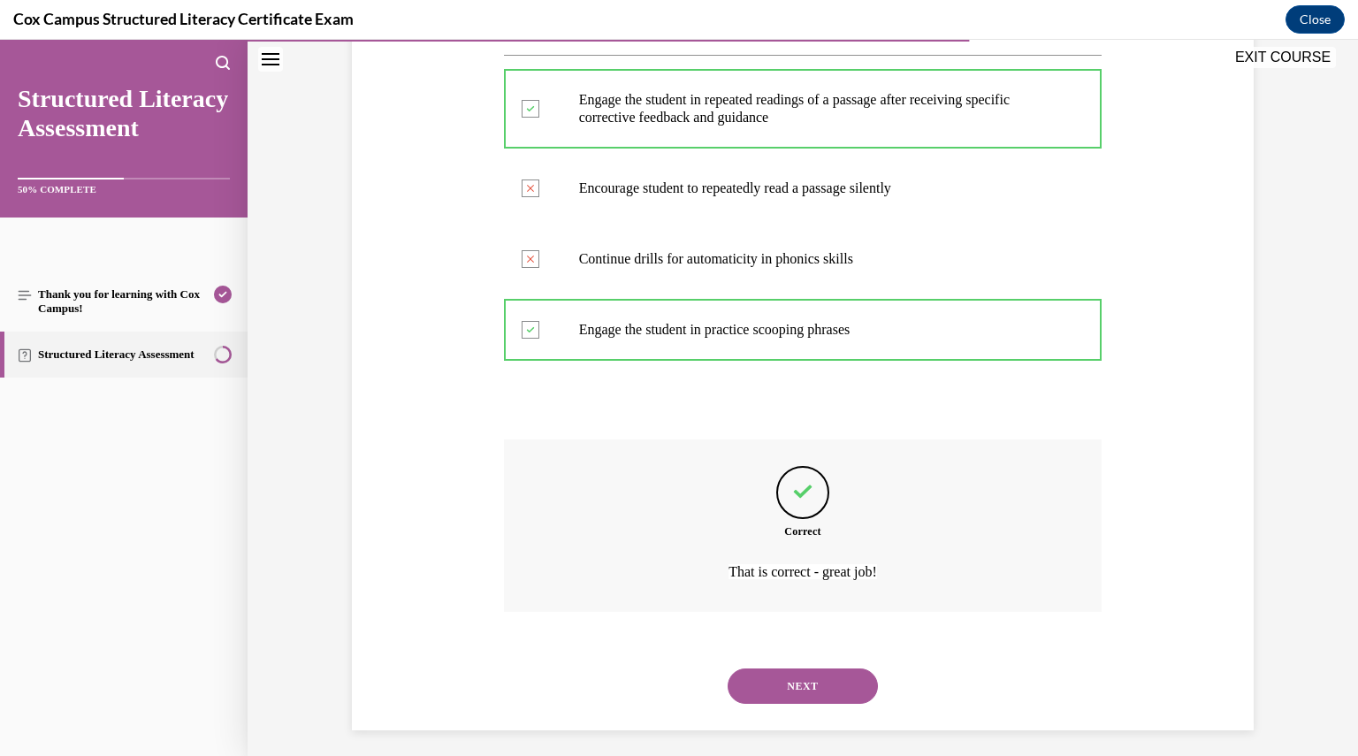
scroll to position [486, 0]
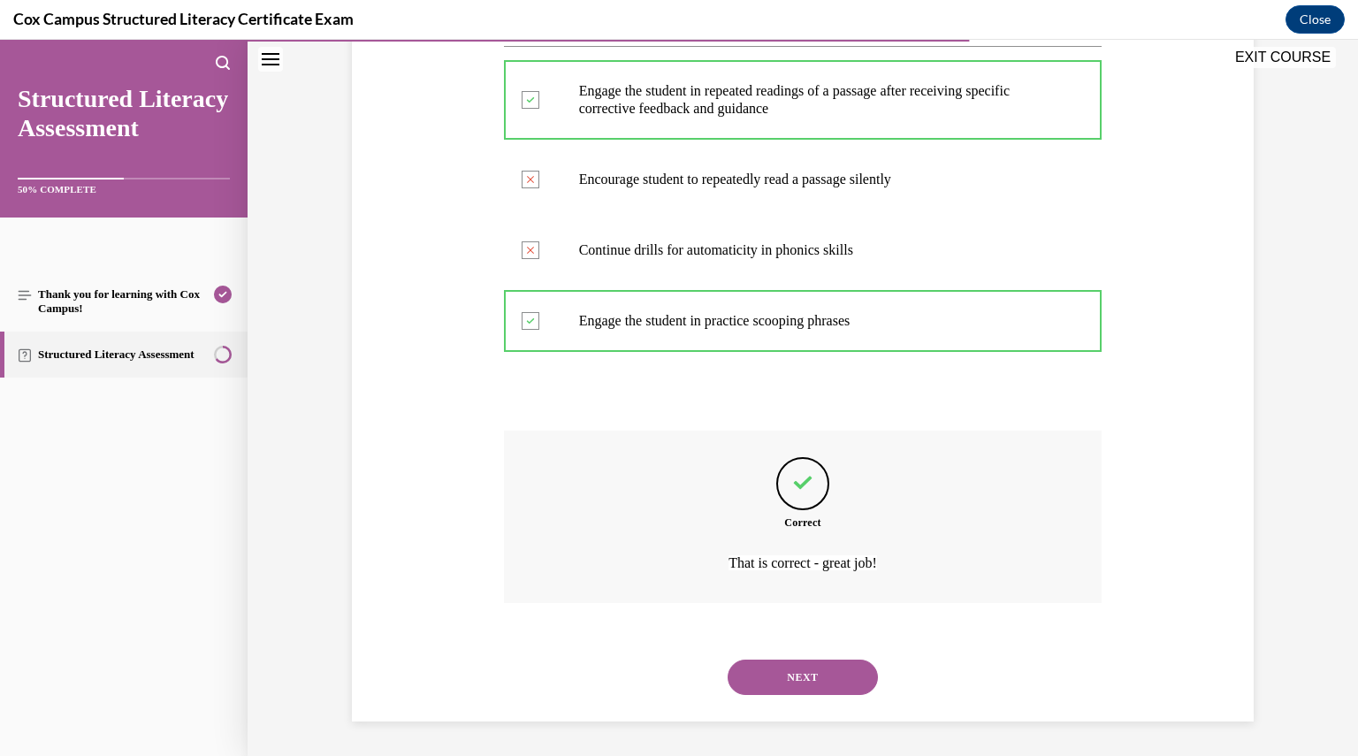
click at [787, 663] on button "NEXT" at bounding box center [803, 677] width 150 height 35
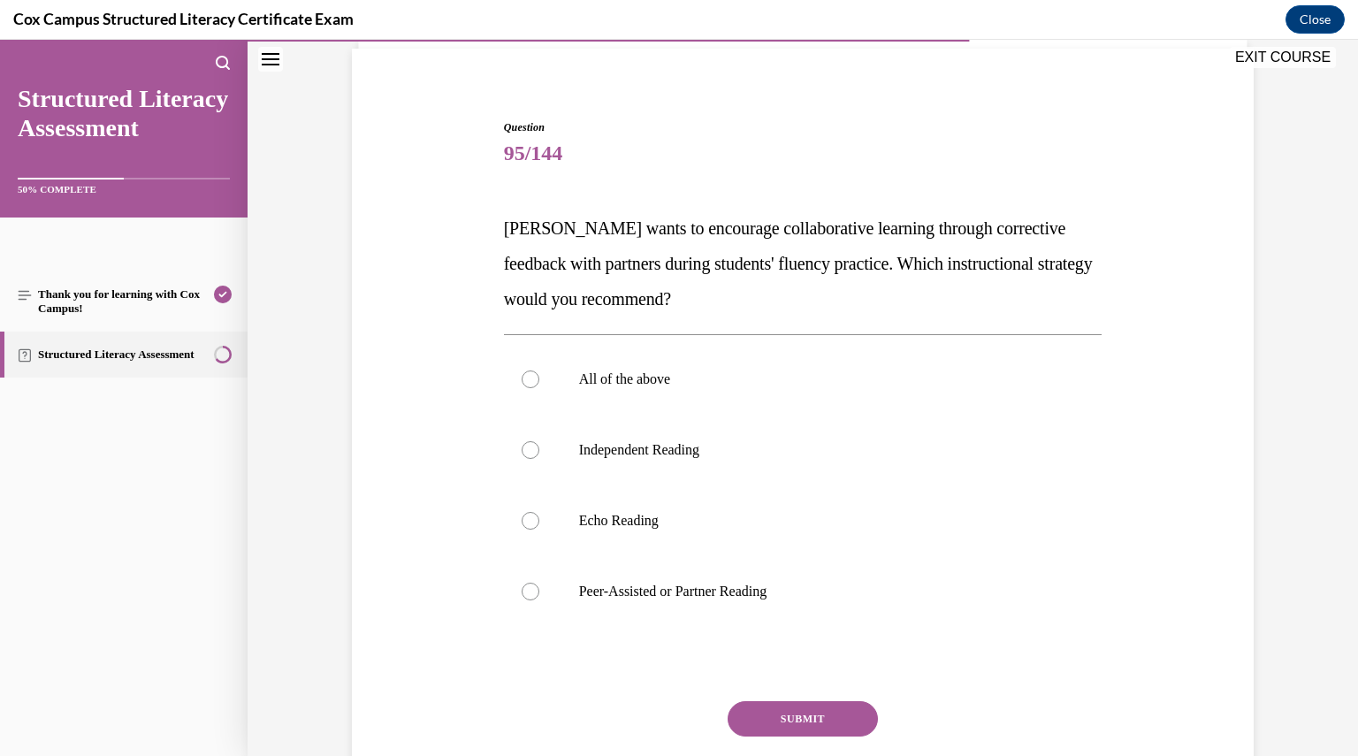
scroll to position [128, 0]
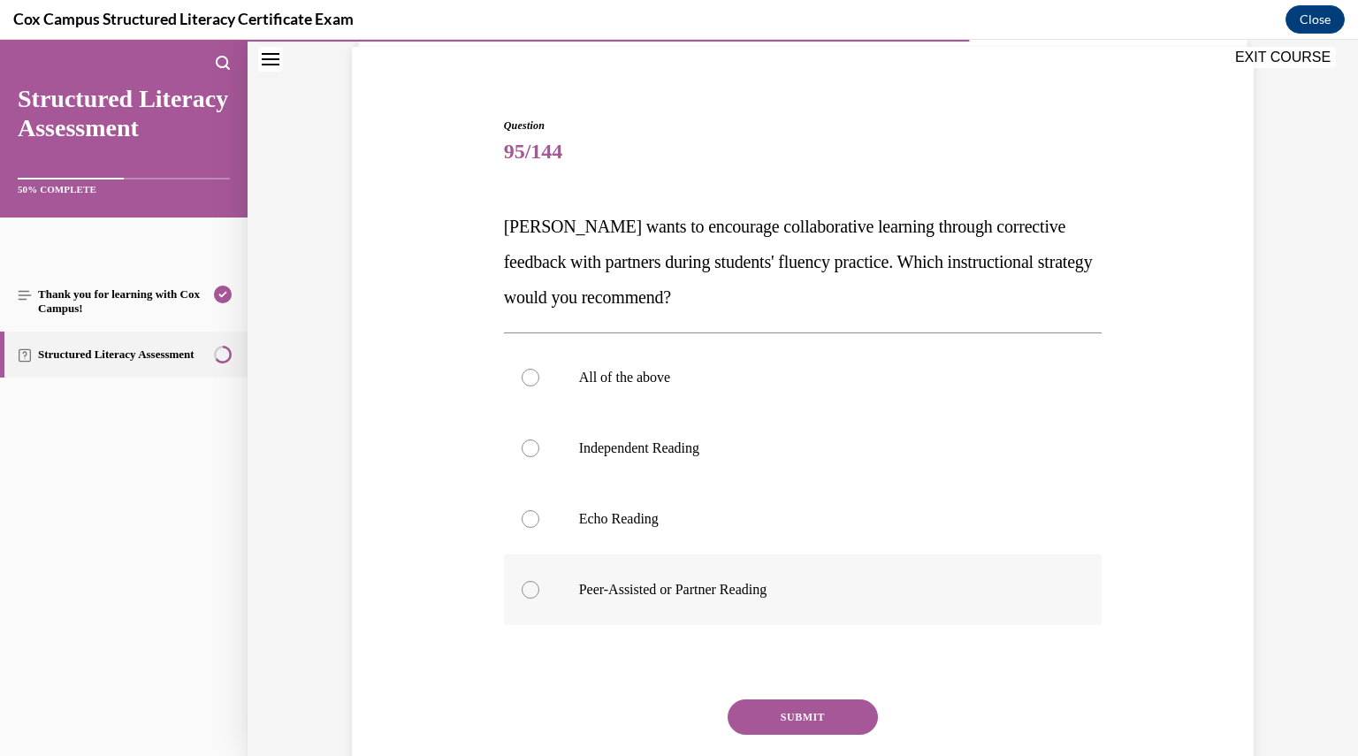
click at [677, 608] on label "Peer-Assisted or Partner Reading" at bounding box center [803, 590] width 599 height 71
click at [539, 599] on input "Peer-Assisted or Partner Reading" at bounding box center [531, 590] width 18 height 18
radio input "true"
click at [791, 720] on button "SUBMIT" at bounding box center [803, 717] width 150 height 35
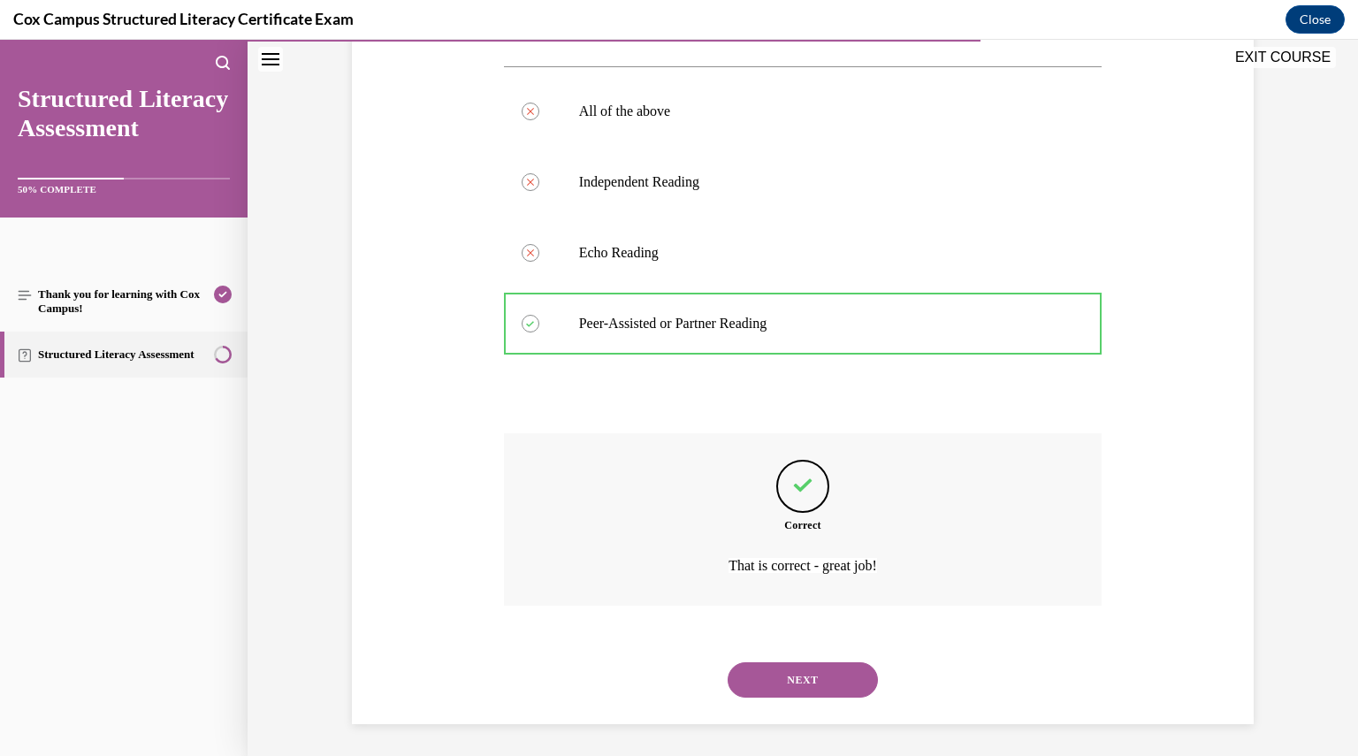
scroll to position [397, 0]
click at [831, 674] on button "NEXT" at bounding box center [803, 677] width 150 height 35
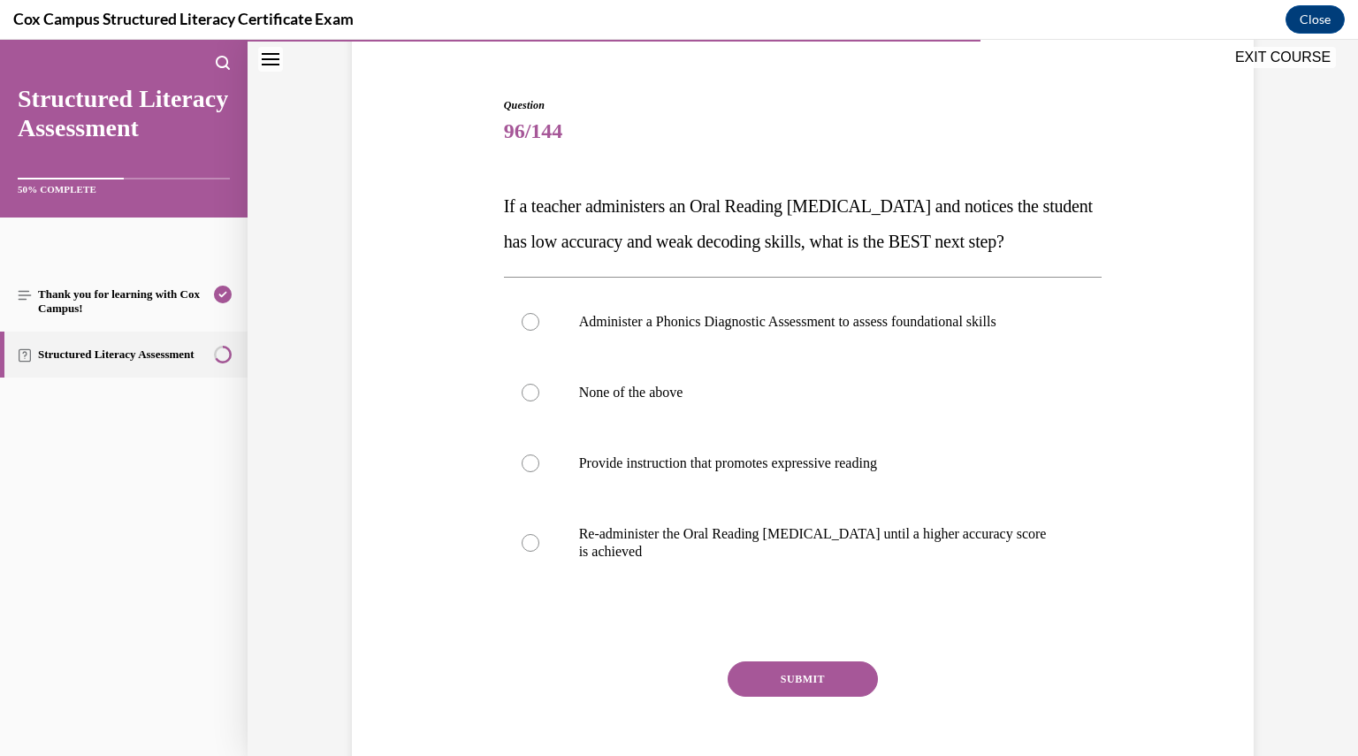
scroll to position [149, 0]
click at [701, 330] on p "Administer a Phonics Diagnostic Assessment to assess foundational skills" at bounding box center [818, 321] width 479 height 18
click at [539, 330] on input "Administer a Phonics Diagnostic Assessment to assess foundational skills" at bounding box center [531, 321] width 18 height 18
radio input "true"
click at [840, 696] on button "SUBMIT" at bounding box center [803, 678] width 150 height 35
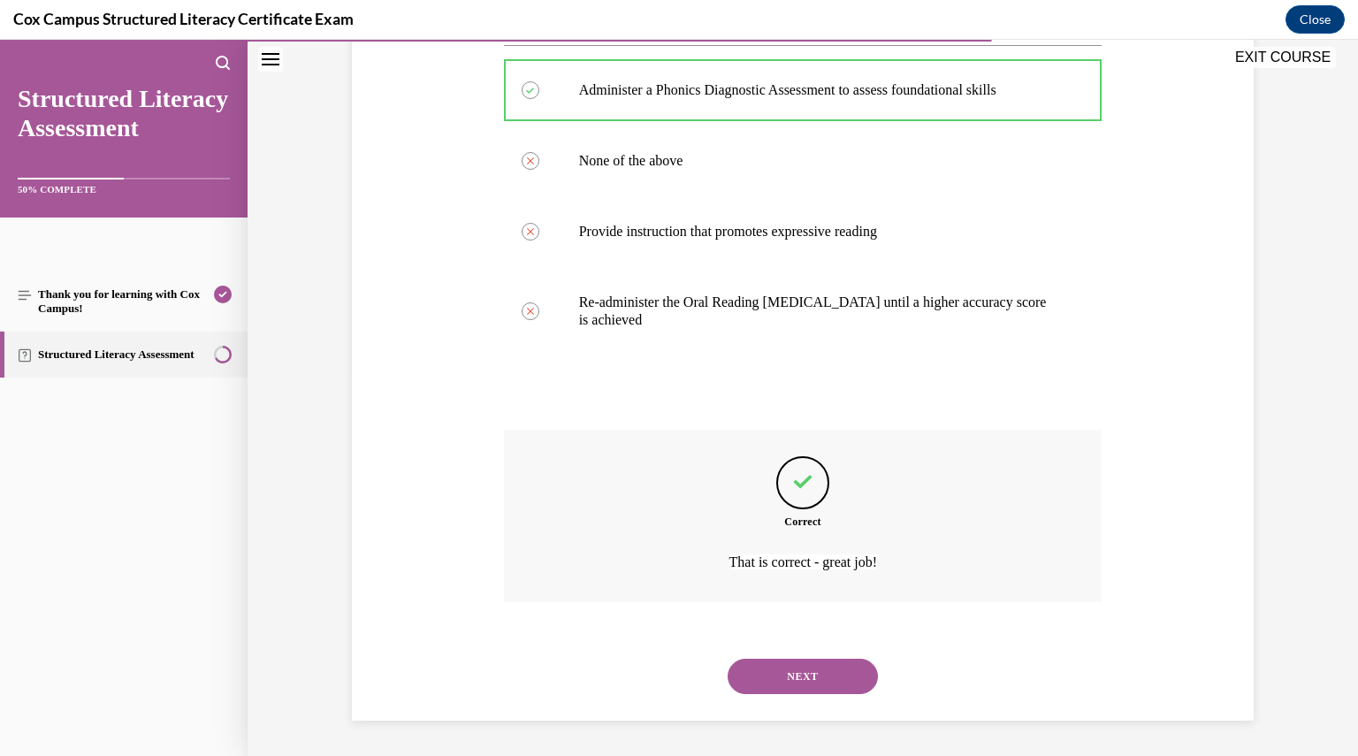
scroll to position [415, 0]
click at [827, 687] on button "NEXT" at bounding box center [803, 676] width 150 height 35
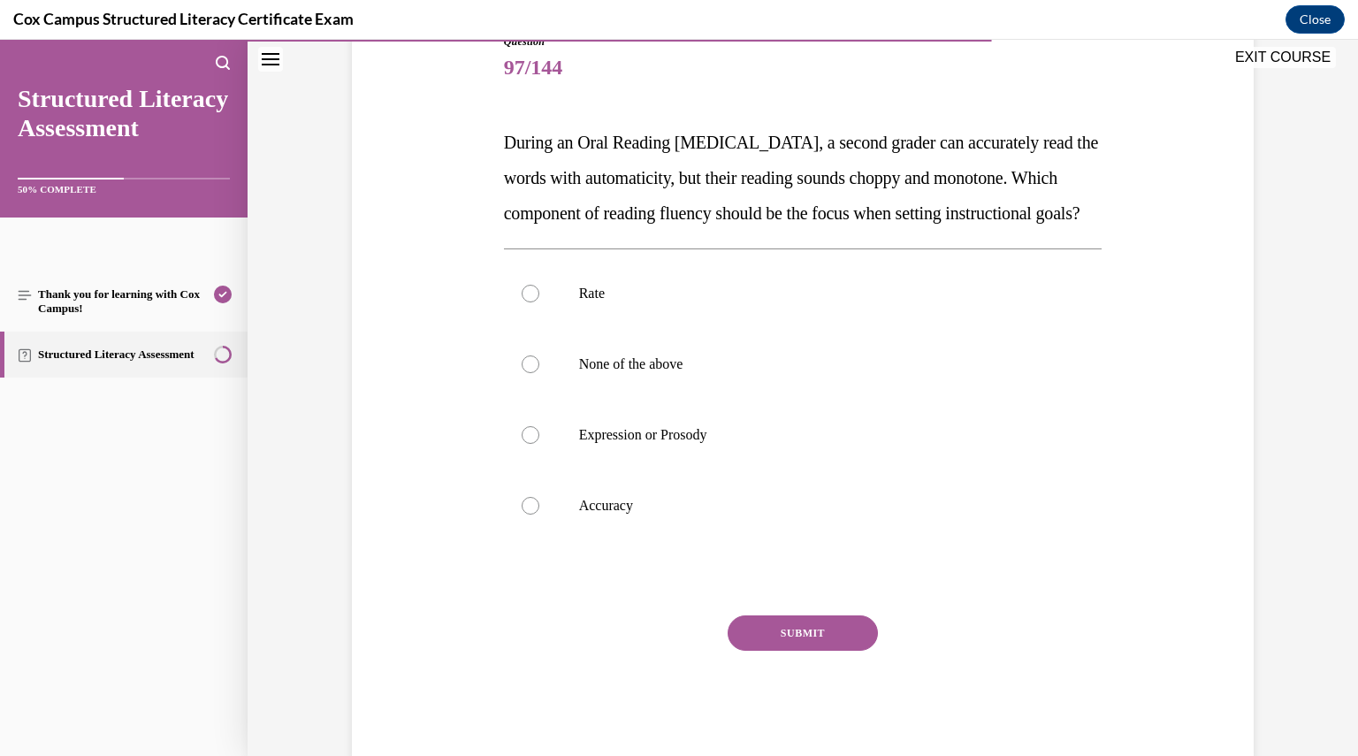
scroll to position [223, 0]
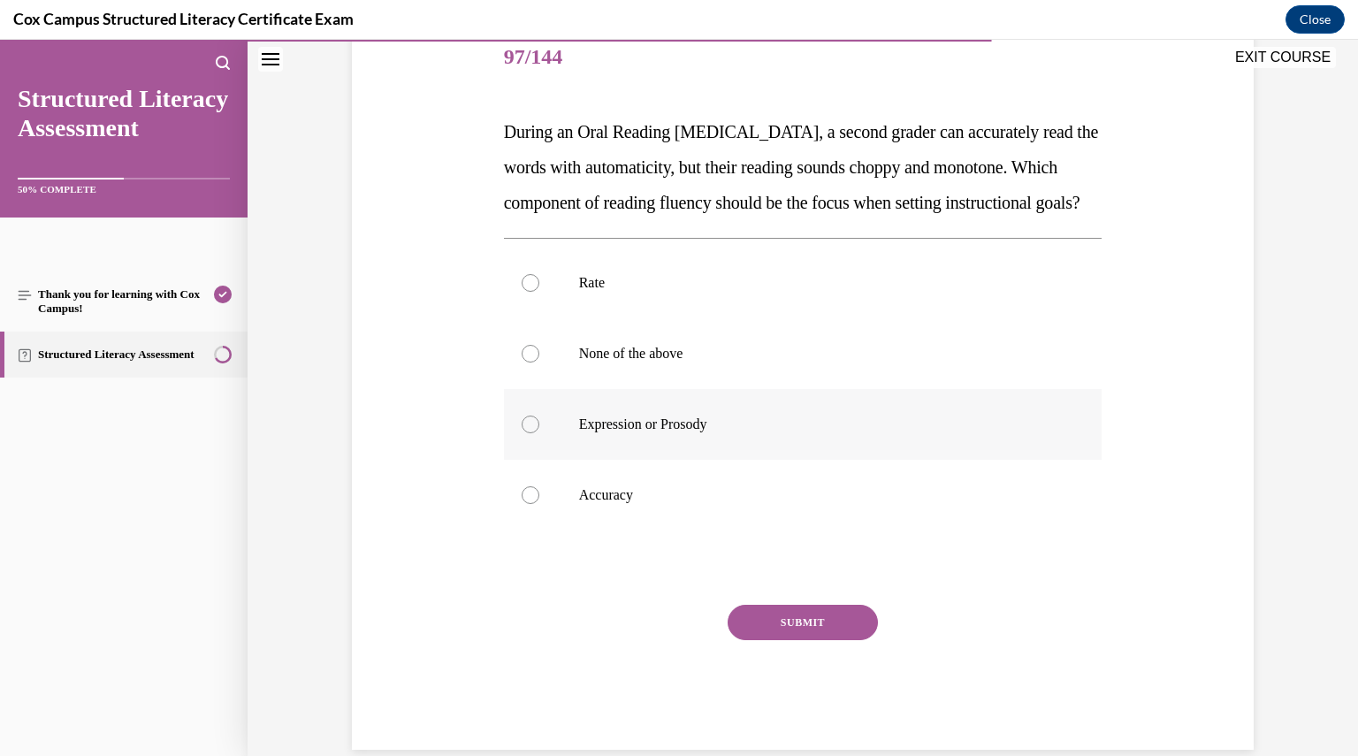
click at [651, 433] on p "Expression or Prosody" at bounding box center [818, 425] width 479 height 18
click at [539, 433] on input "Expression or Prosody" at bounding box center [531, 425] width 18 height 18
radio input "true"
click at [848, 640] on button "SUBMIT" at bounding box center [803, 622] width 150 height 35
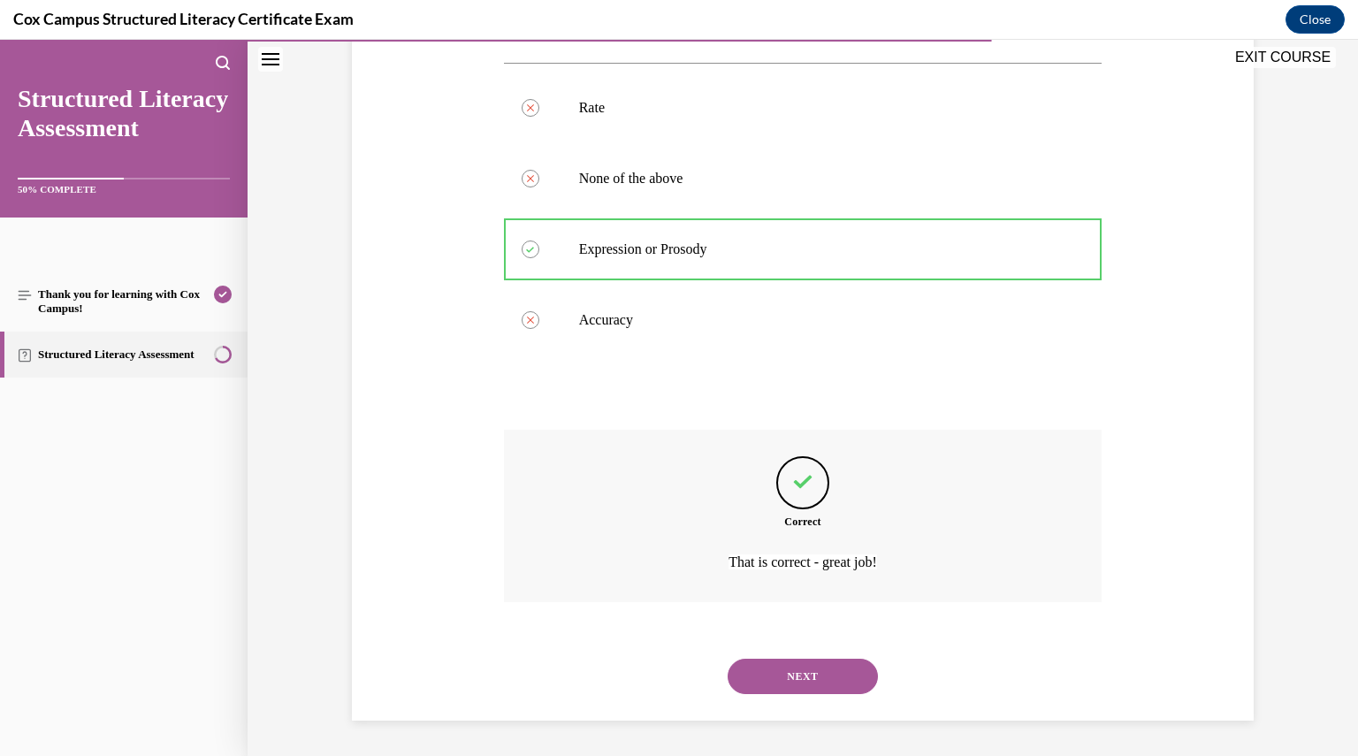
scroll to position [432, 0]
click at [815, 668] on button "NEXT" at bounding box center [803, 676] width 150 height 35
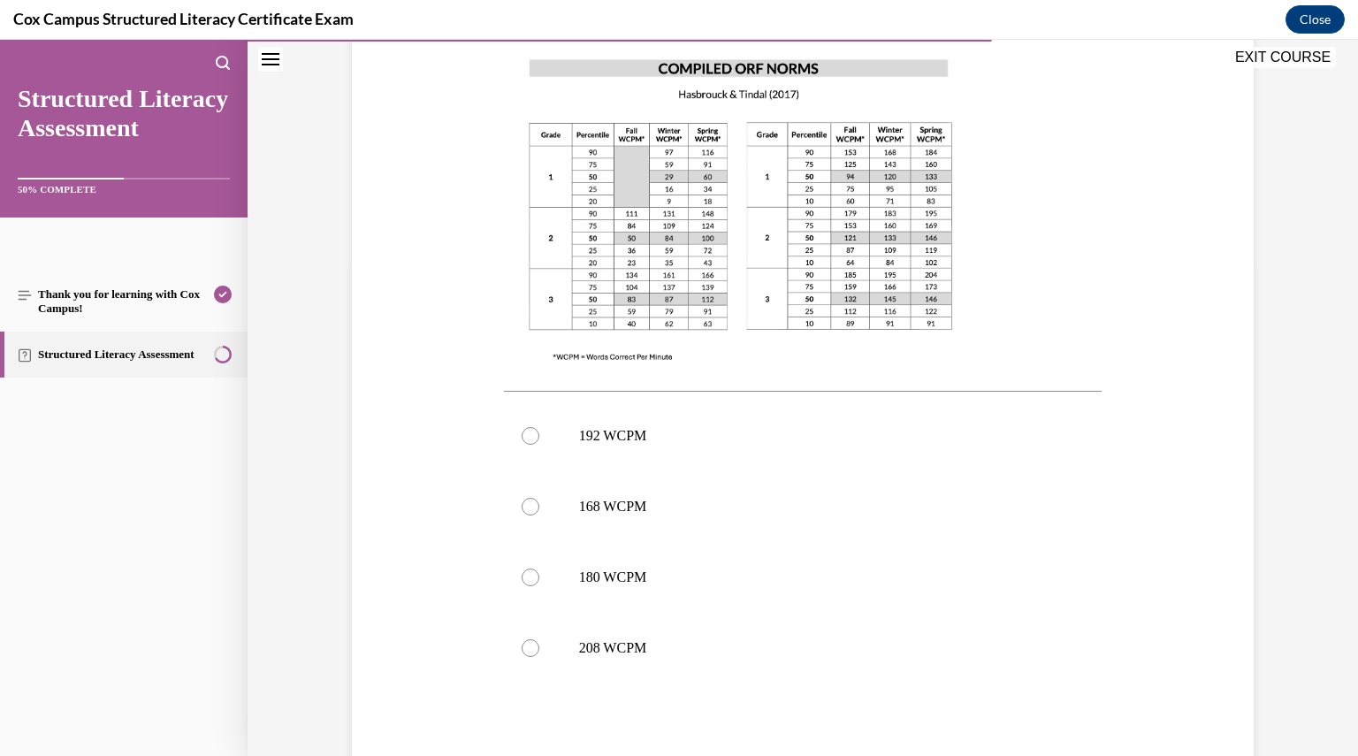
scroll to position [491, 0]
click at [571, 518] on label "168 WCPM" at bounding box center [803, 505] width 599 height 71
click at [539, 515] on input "168 WCPM" at bounding box center [531, 506] width 18 height 18
radio input "true"
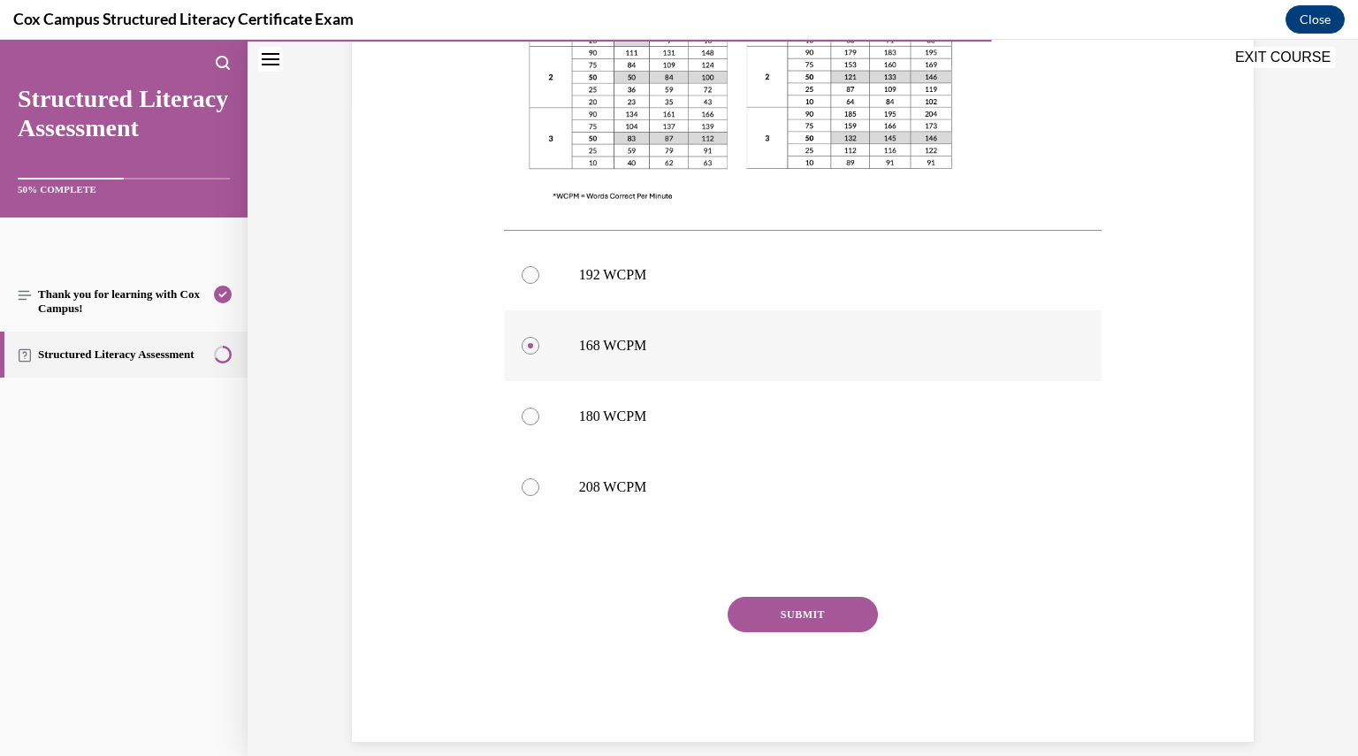
scroll to position [670, 0]
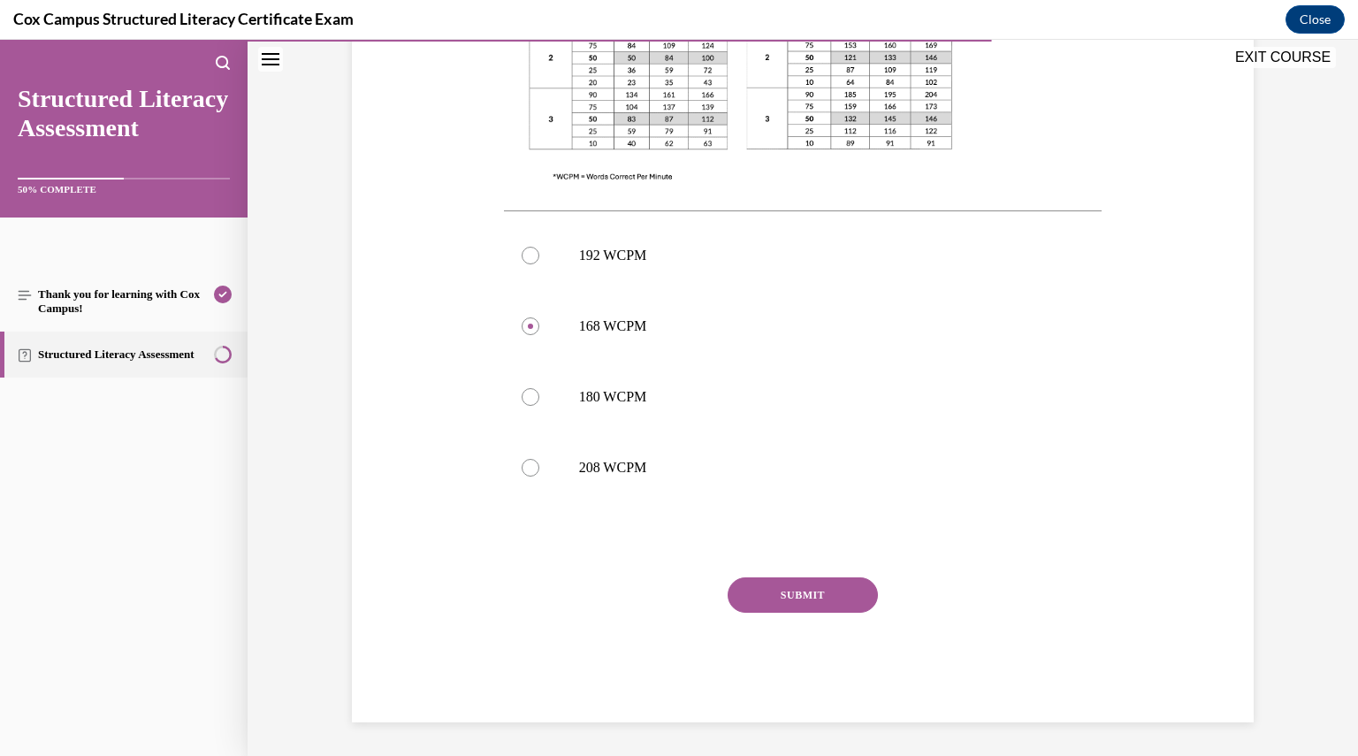
click at [748, 604] on button "SUBMIT" at bounding box center [803, 595] width 150 height 35
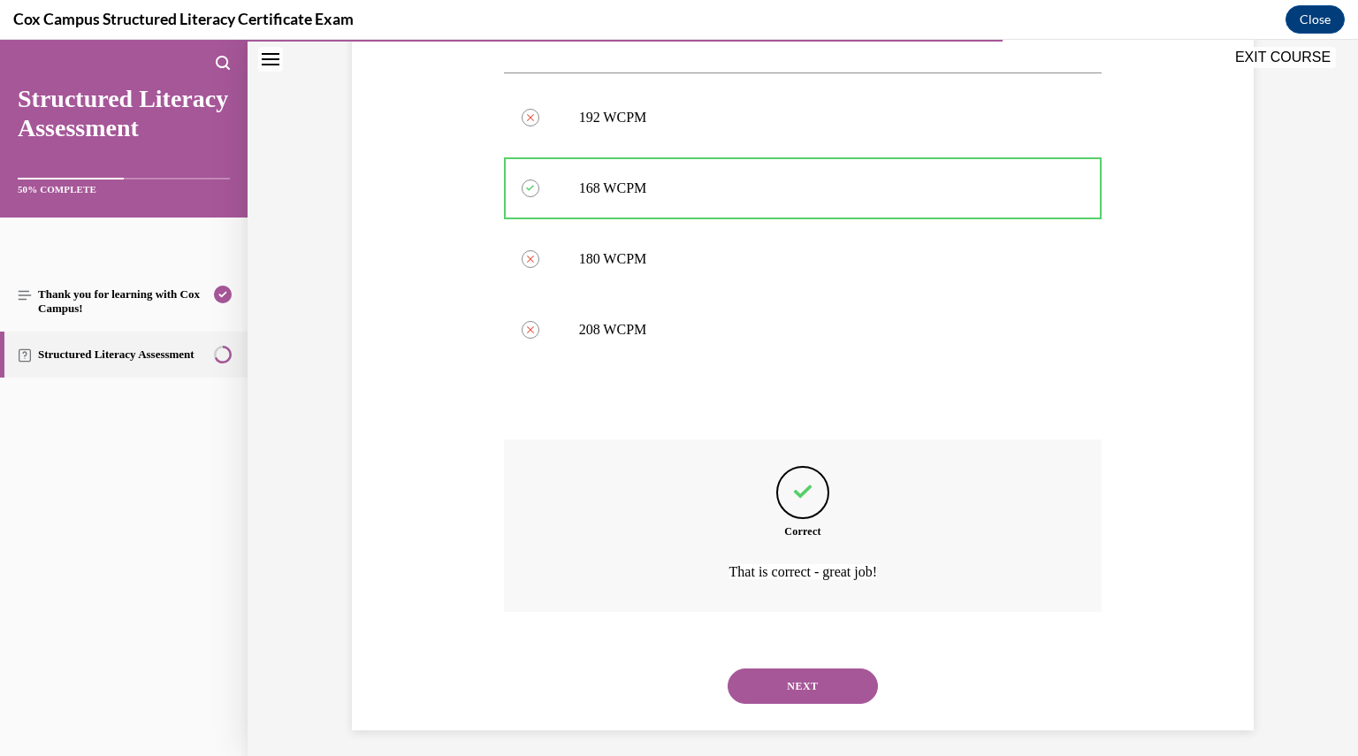
scroll to position [817, 0]
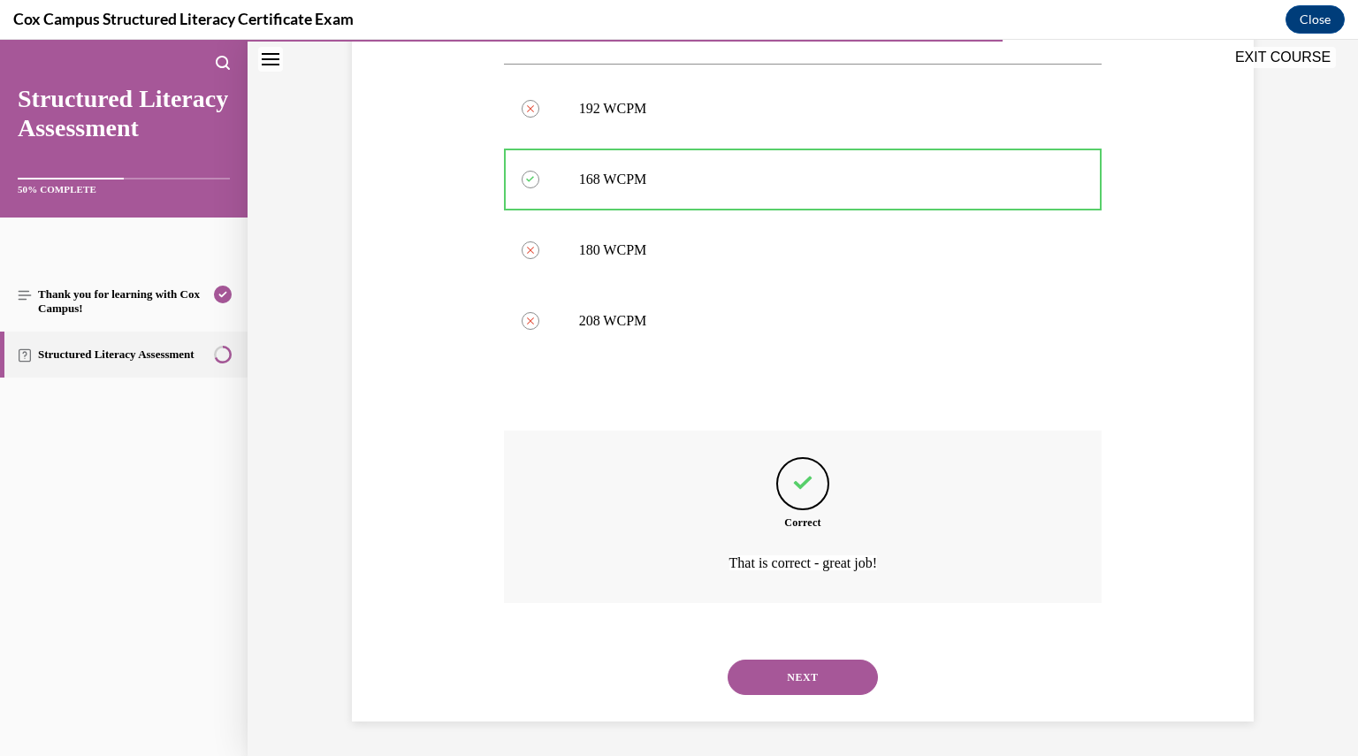
click at [759, 678] on button "NEXT" at bounding box center [803, 677] width 150 height 35
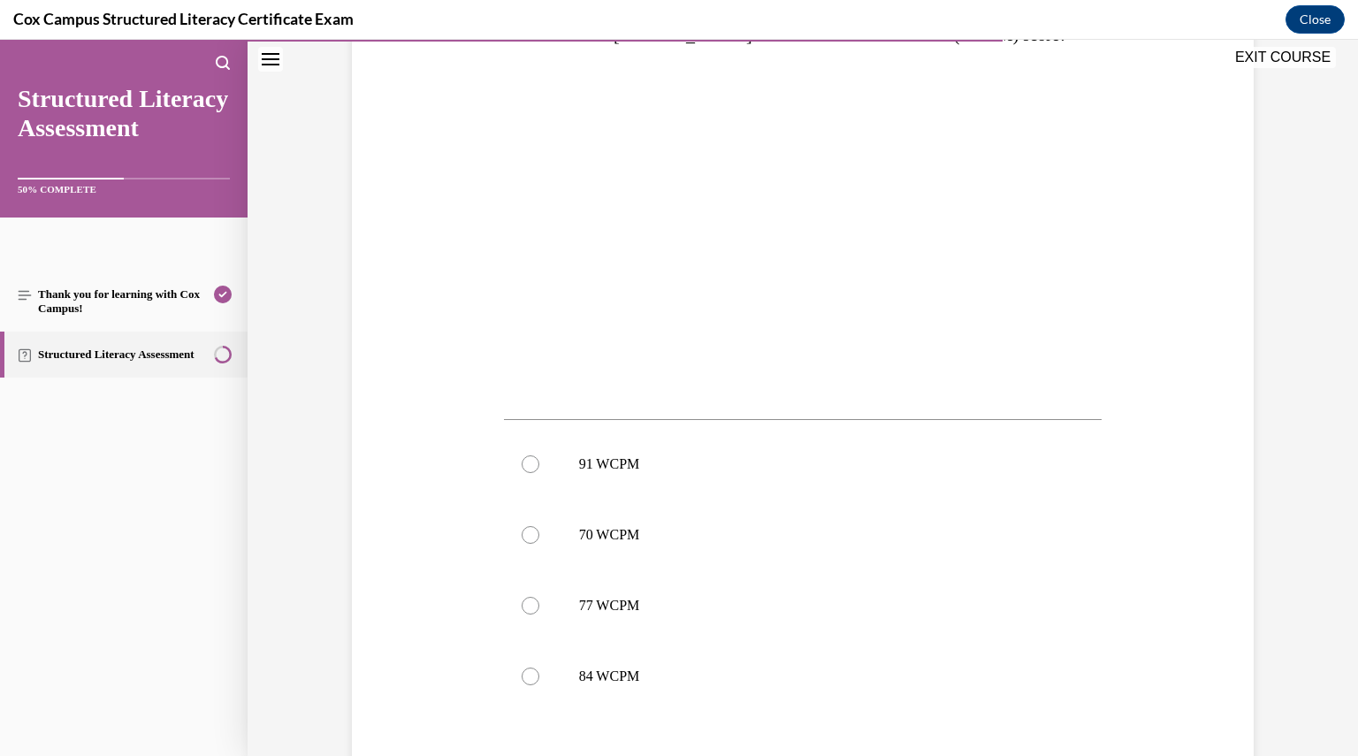
scroll to position [431, 0]
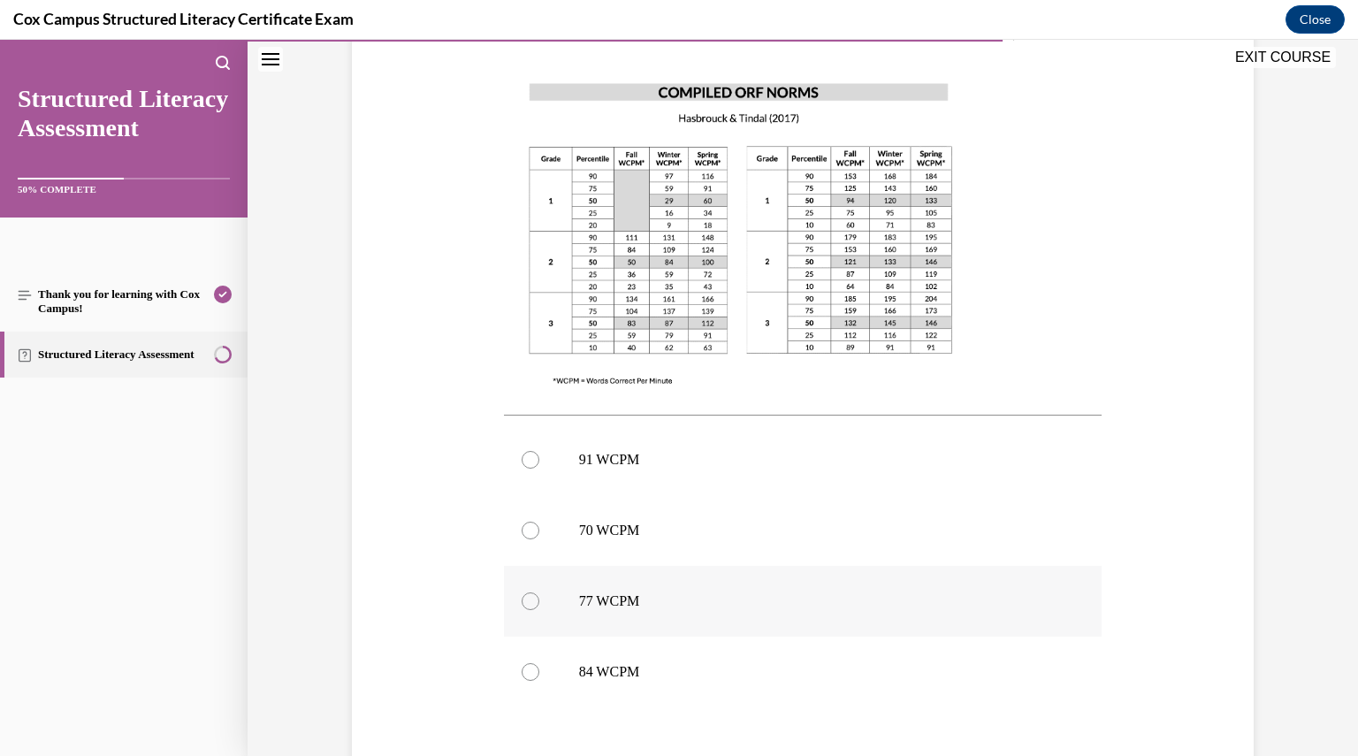
click at [600, 595] on p "77 WCPM" at bounding box center [818, 602] width 479 height 18
click at [539, 595] on input "77 WCPM" at bounding box center [531, 602] width 18 height 18
radio input "true"
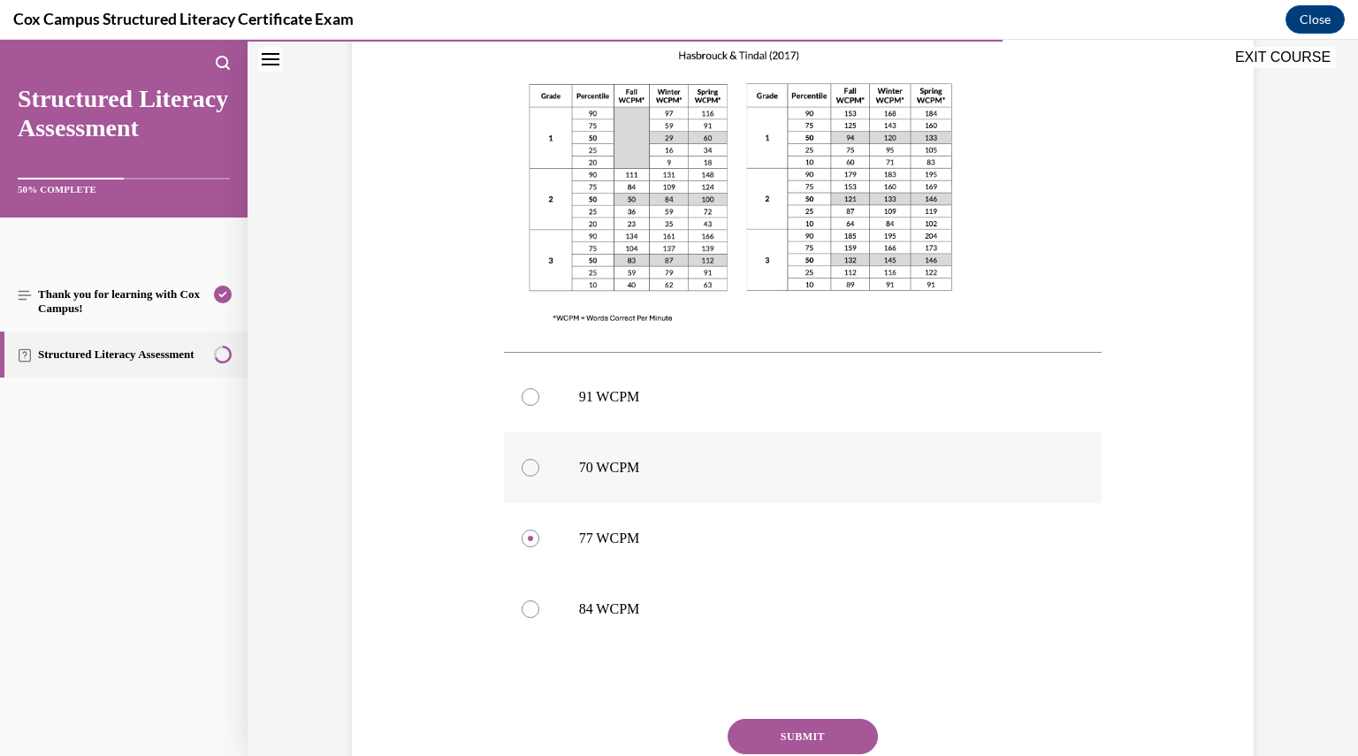
scroll to position [635, 0]
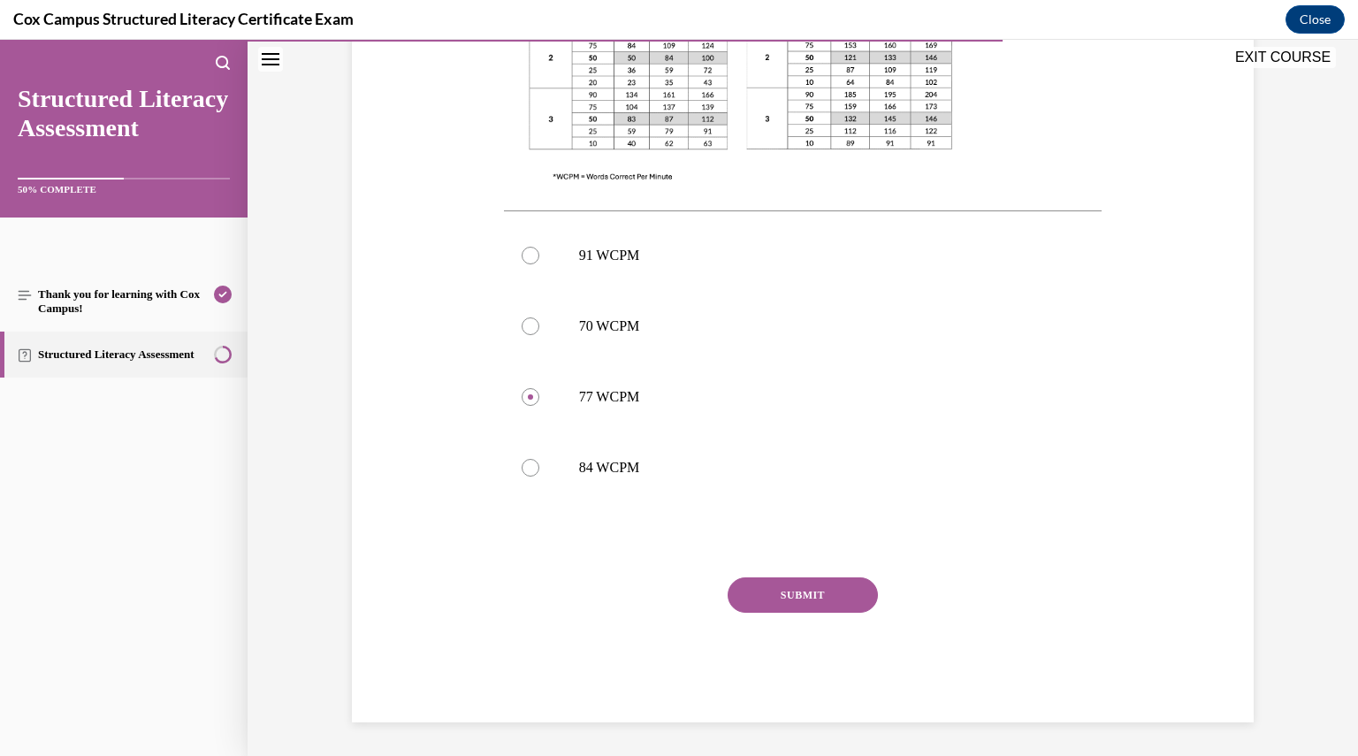
click at [834, 588] on button "SUBMIT" at bounding box center [803, 595] width 150 height 35
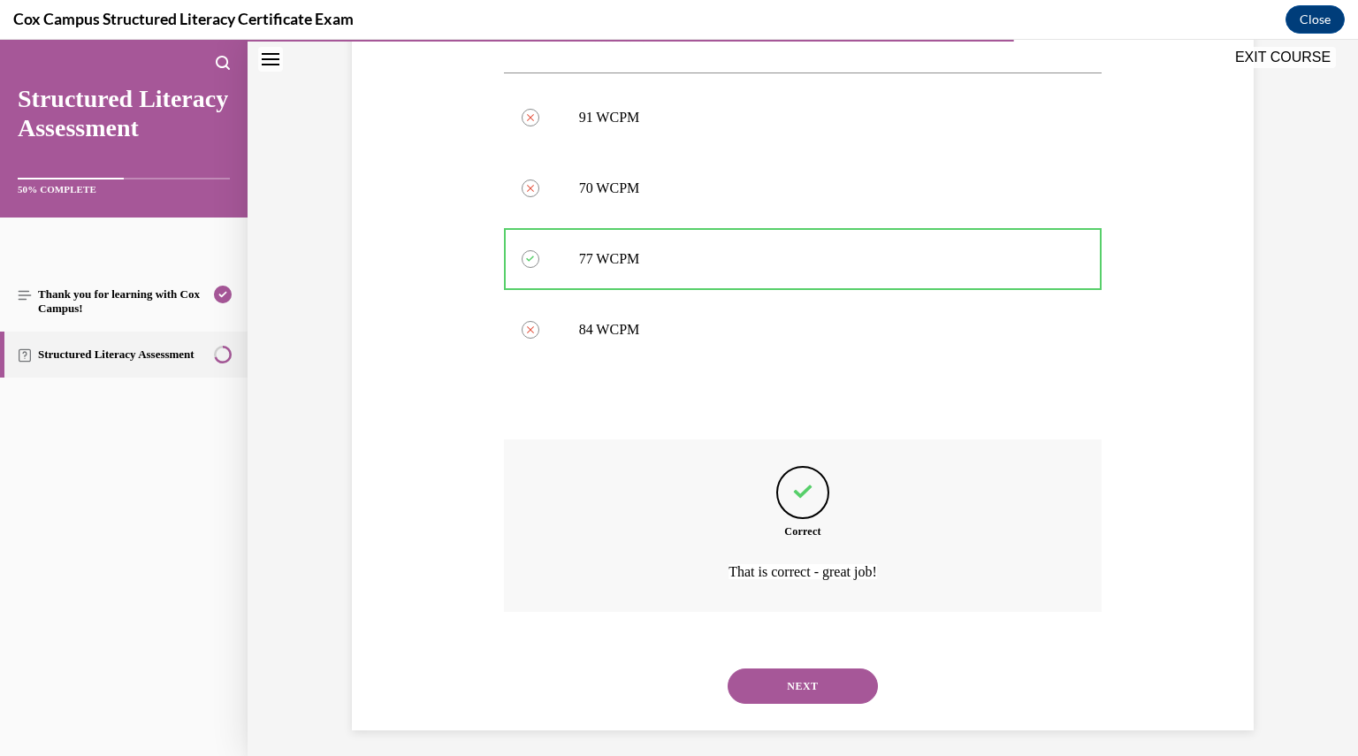
scroll to position [782, 0]
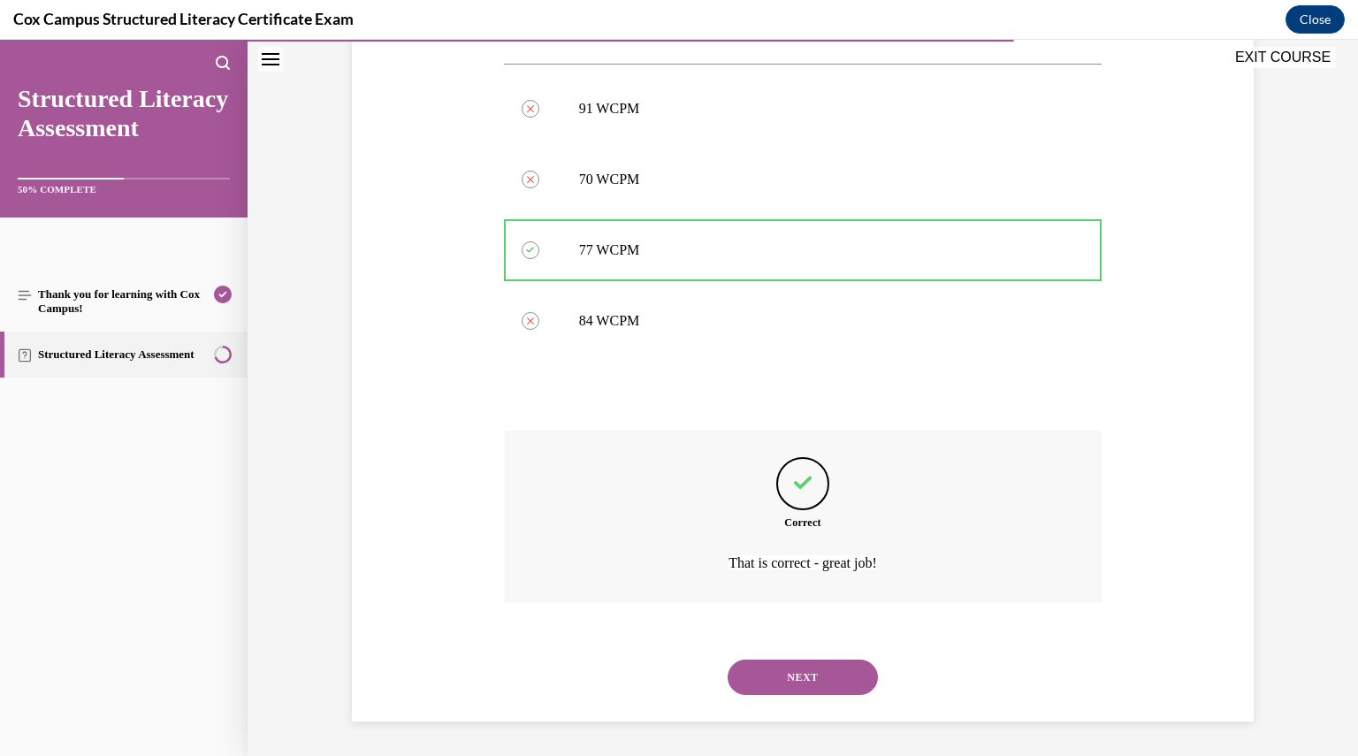
click at [781, 677] on button "NEXT" at bounding box center [803, 677] width 150 height 35
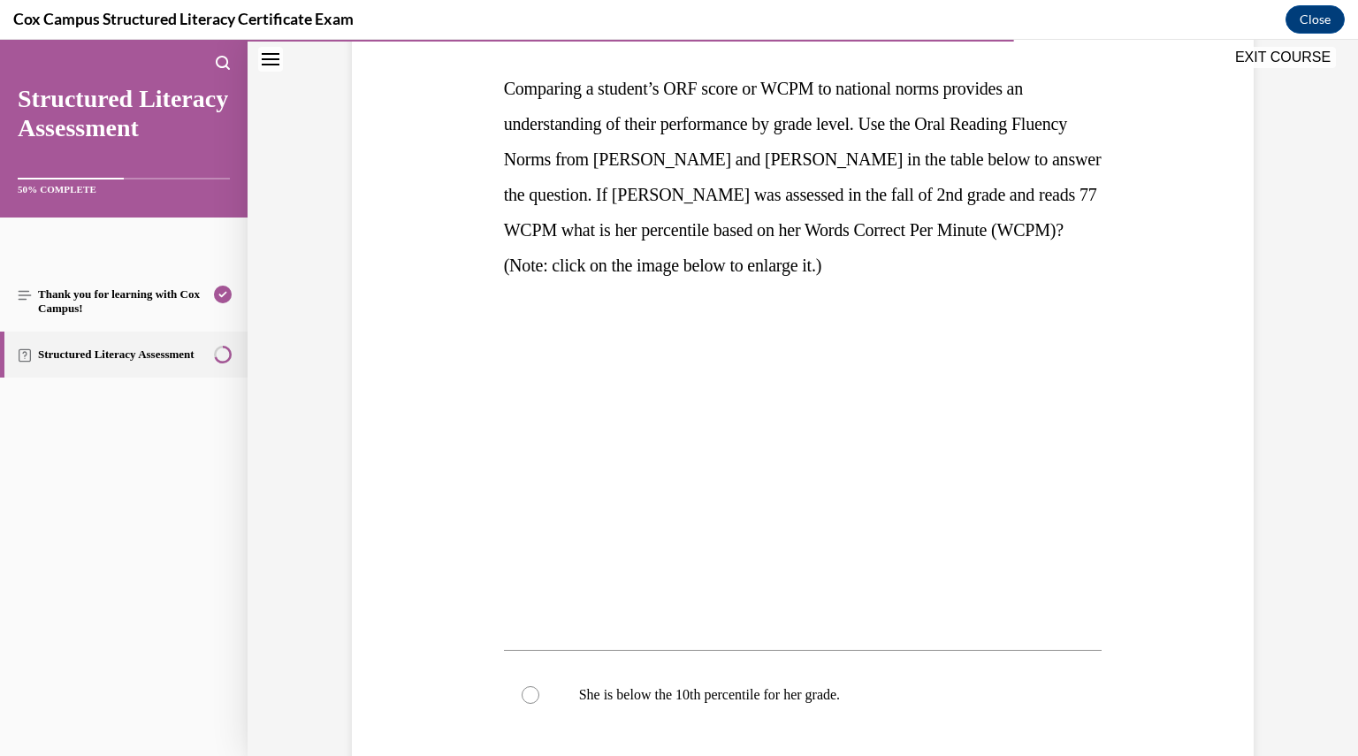
scroll to position [271, 0]
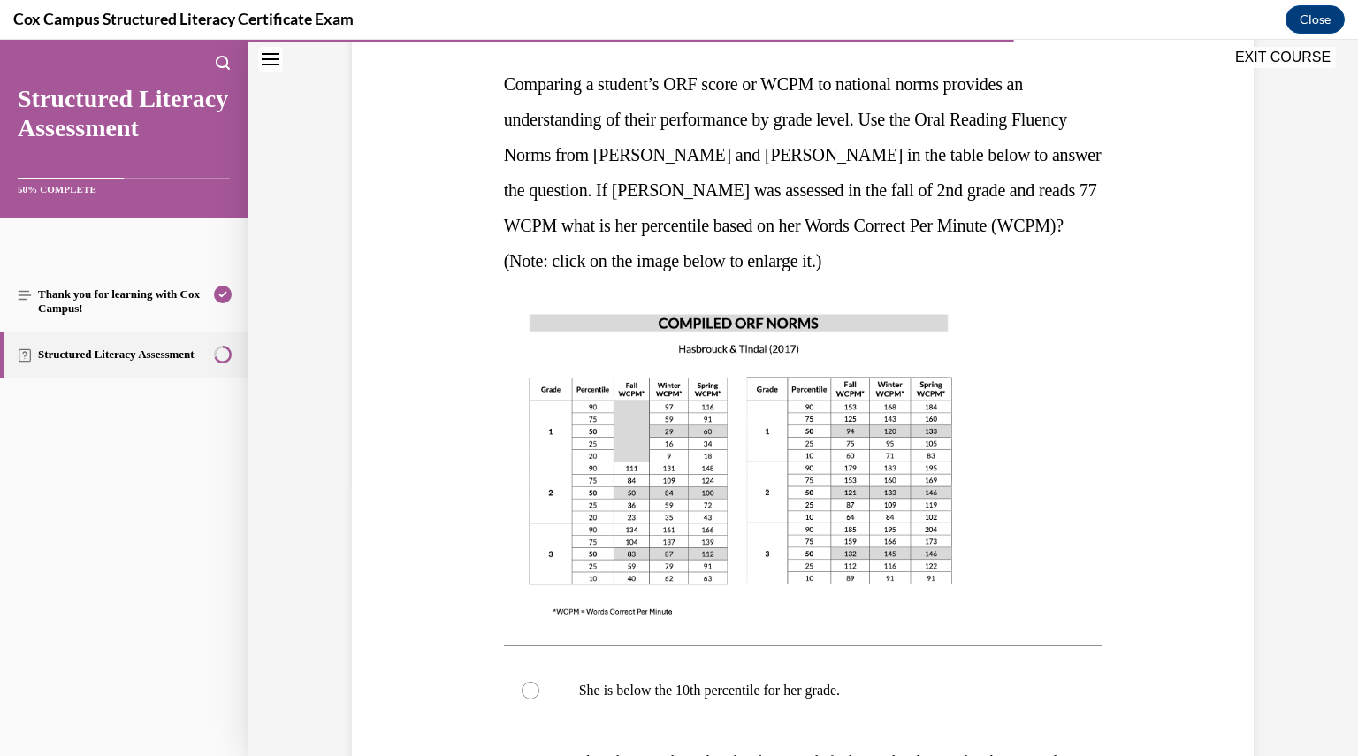
click at [812, 420] on img at bounding box center [741, 464] width 474 height 336
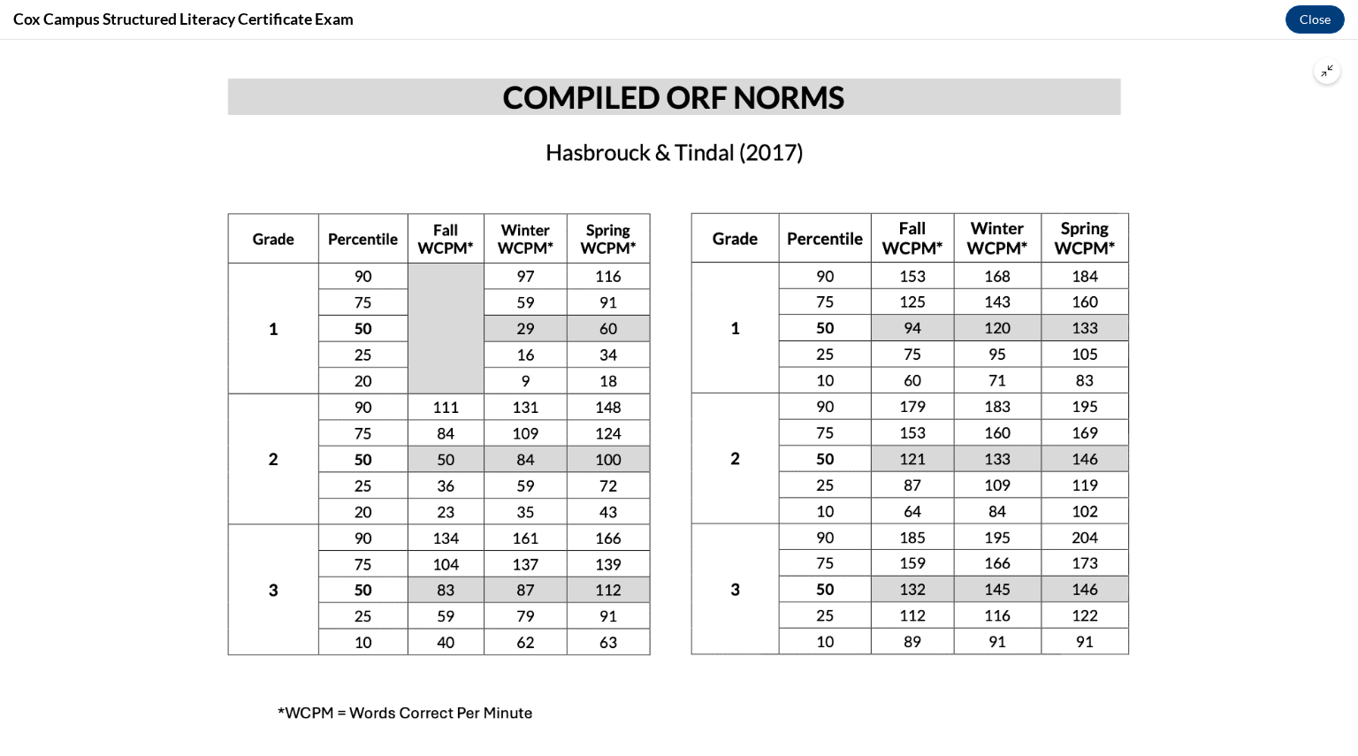
click at [1332, 78] on button "Unzoom image" at bounding box center [1327, 70] width 27 height 27
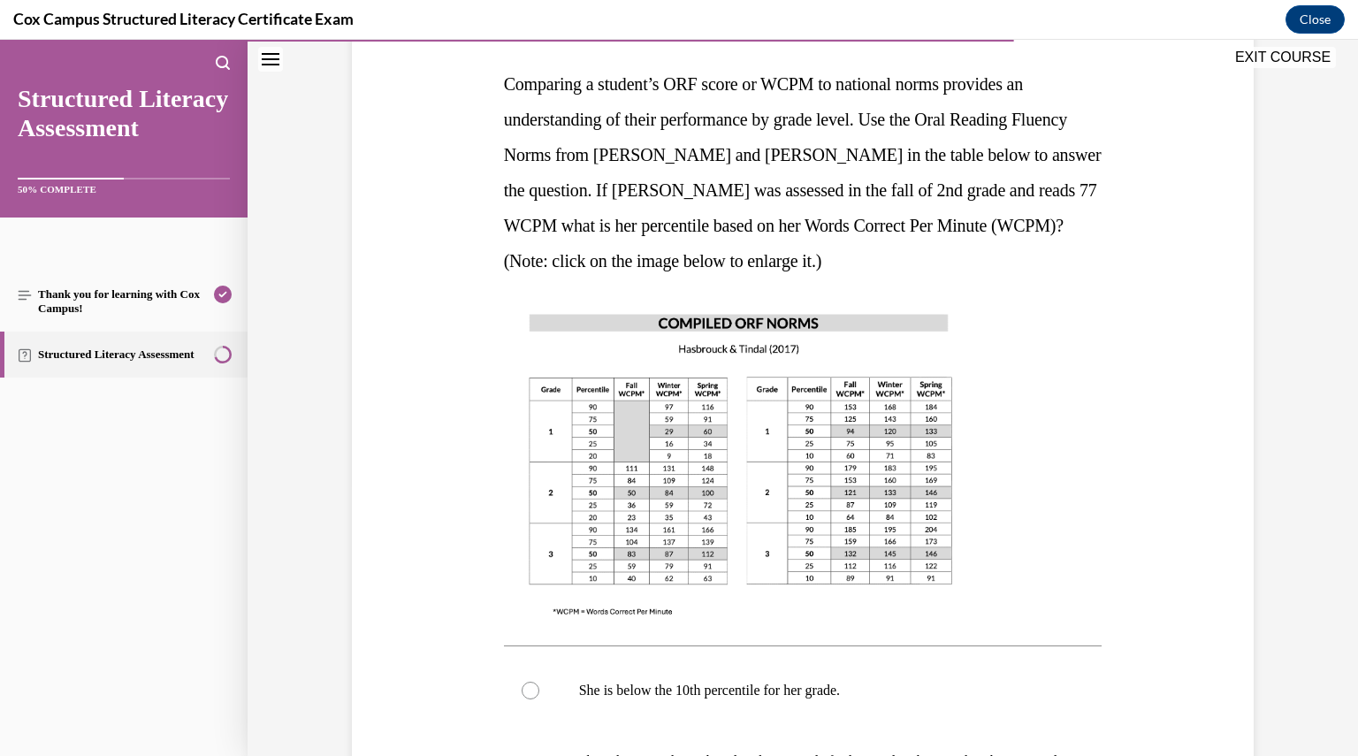
click at [904, 401] on img at bounding box center [741, 464] width 474 height 336
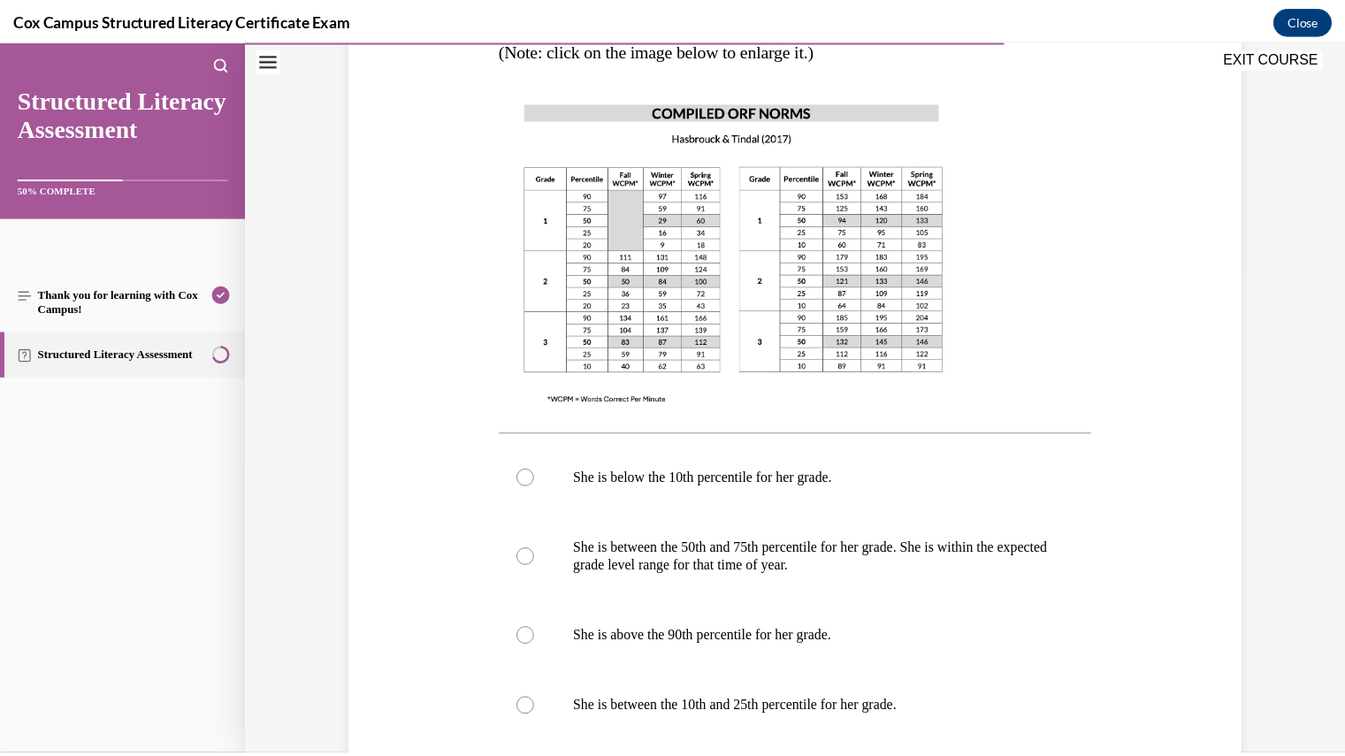
scroll to position [481, 0]
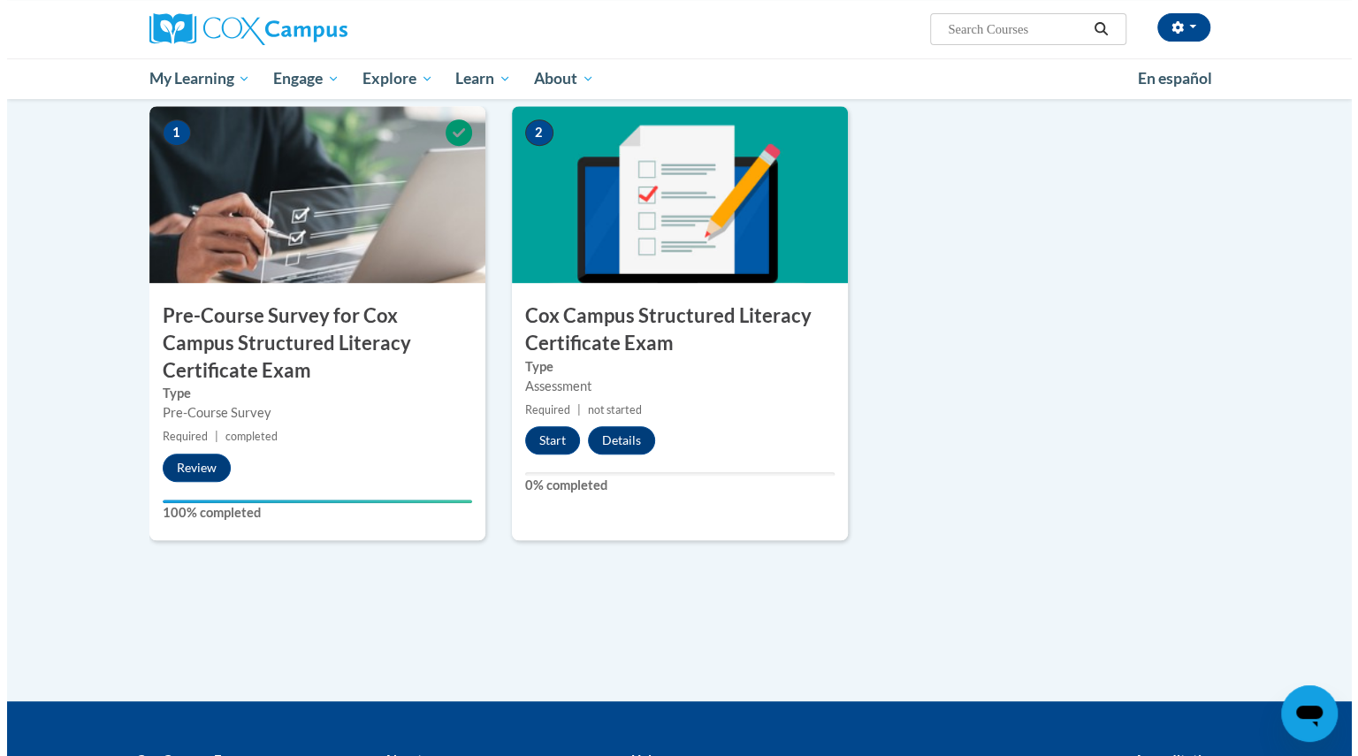
scroll to position [431, 0]
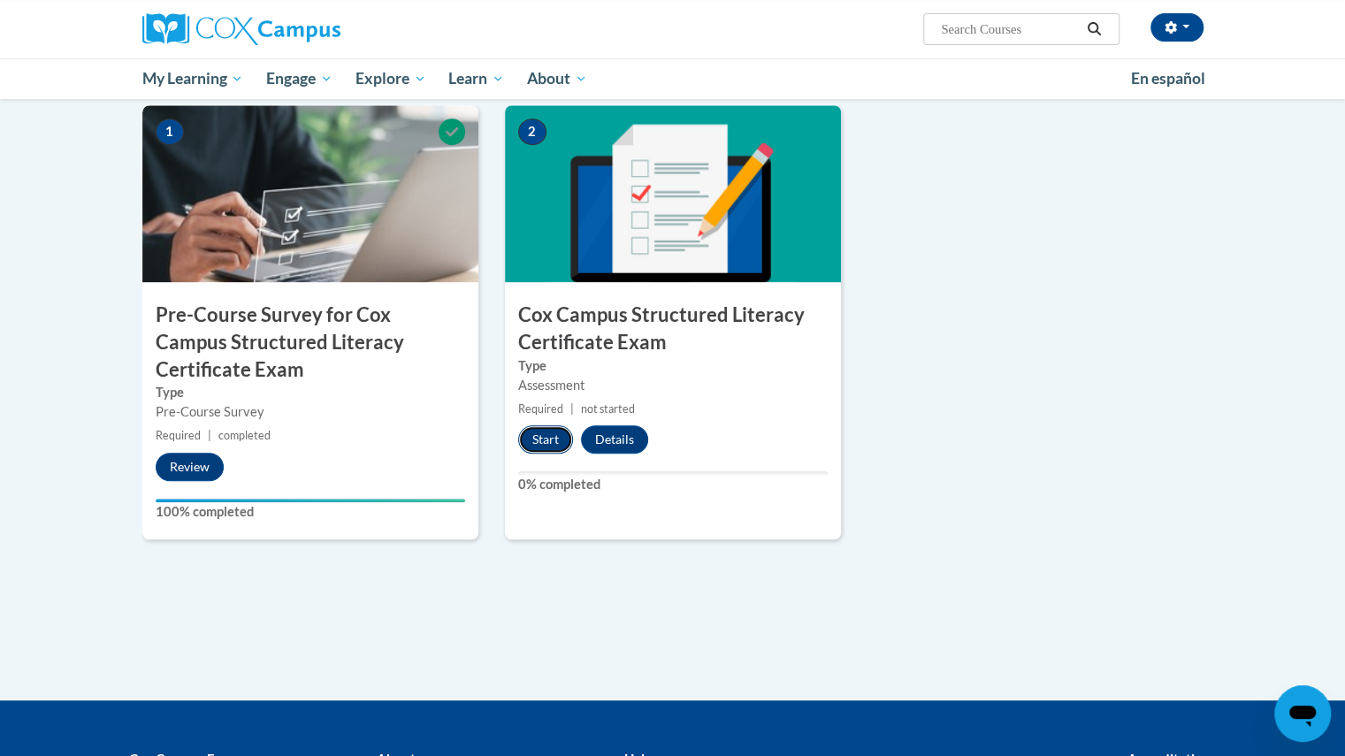
click at [538, 443] on button "Start" at bounding box center [545, 439] width 55 height 28
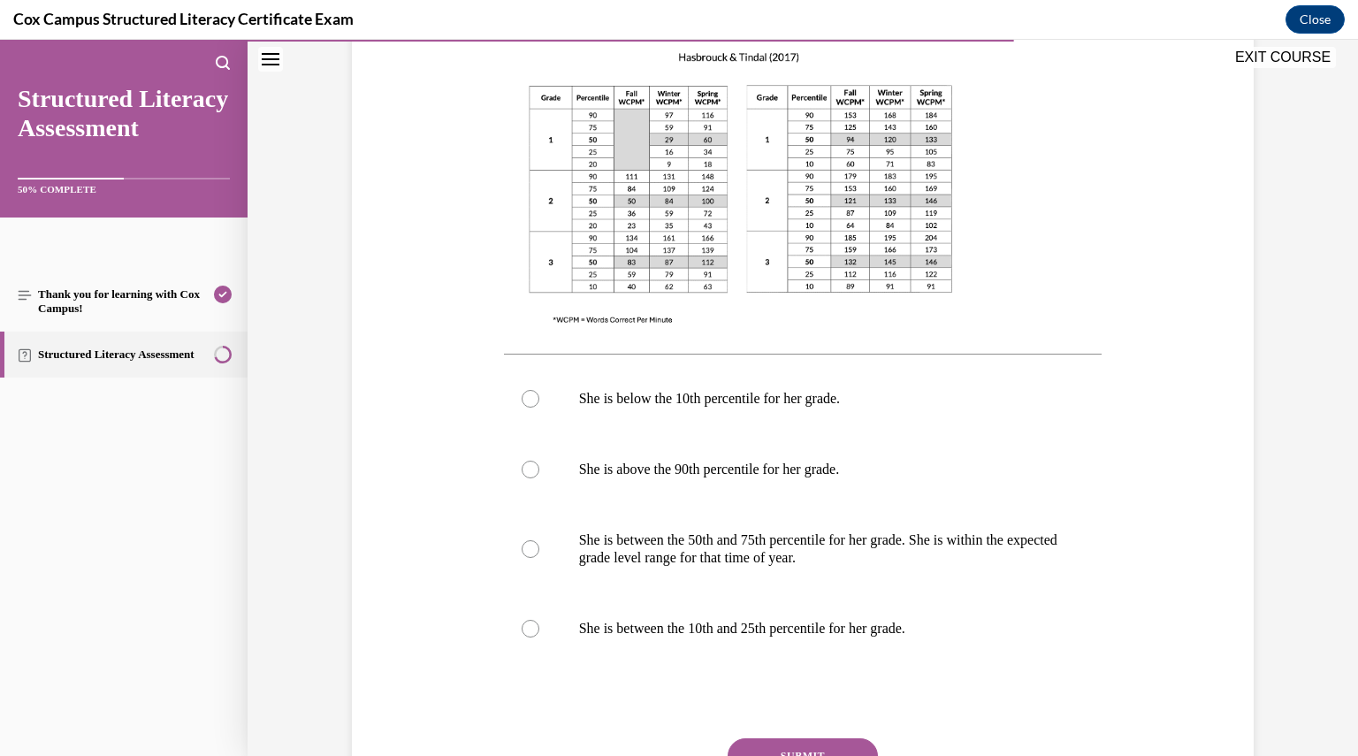
scroll to position [543, 0]
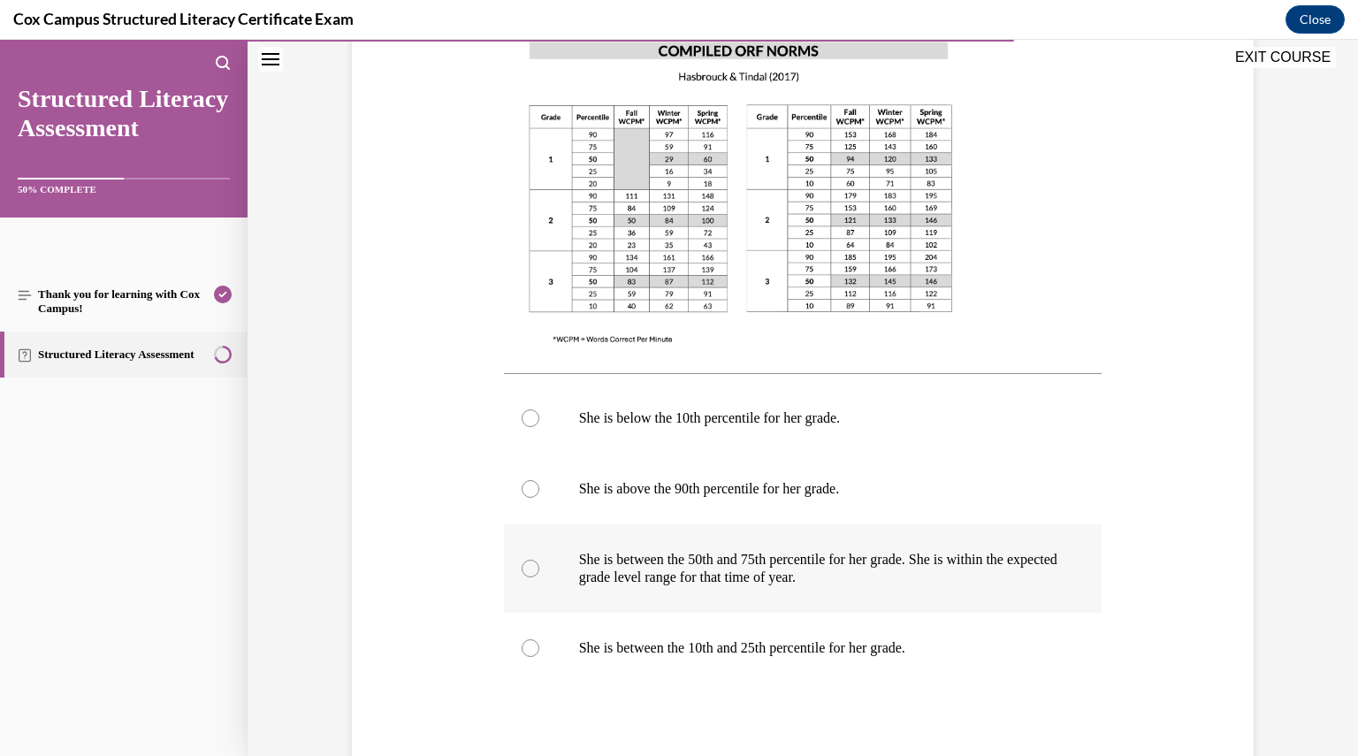
click at [738, 563] on p "She is between the 50th and 75th percentile for her grade. She is within the ex…" at bounding box center [818, 568] width 479 height 35
click at [539, 563] on input "She is between the 50th and 75th percentile for her grade. She is within the ex…" at bounding box center [531, 569] width 18 height 18
radio input "true"
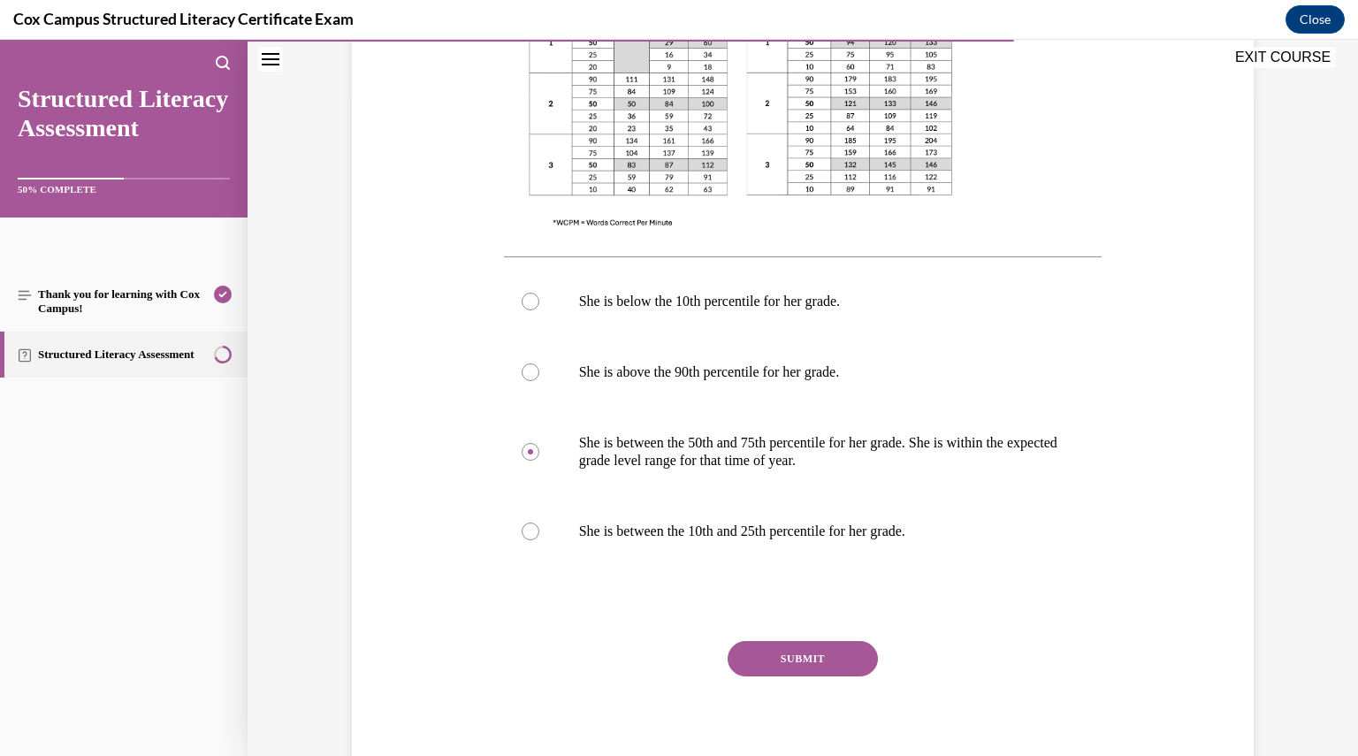
scroll to position [723, 0]
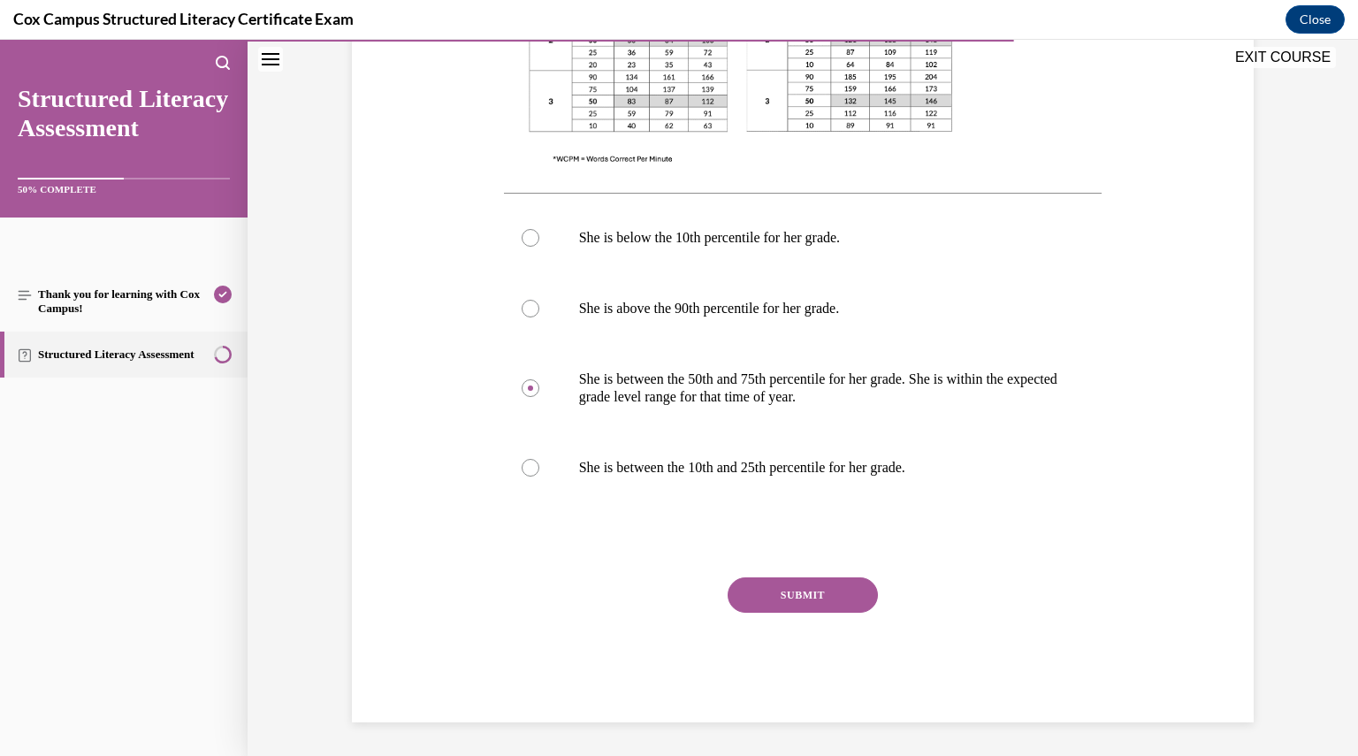
click at [838, 606] on button "SUBMIT" at bounding box center [803, 595] width 150 height 35
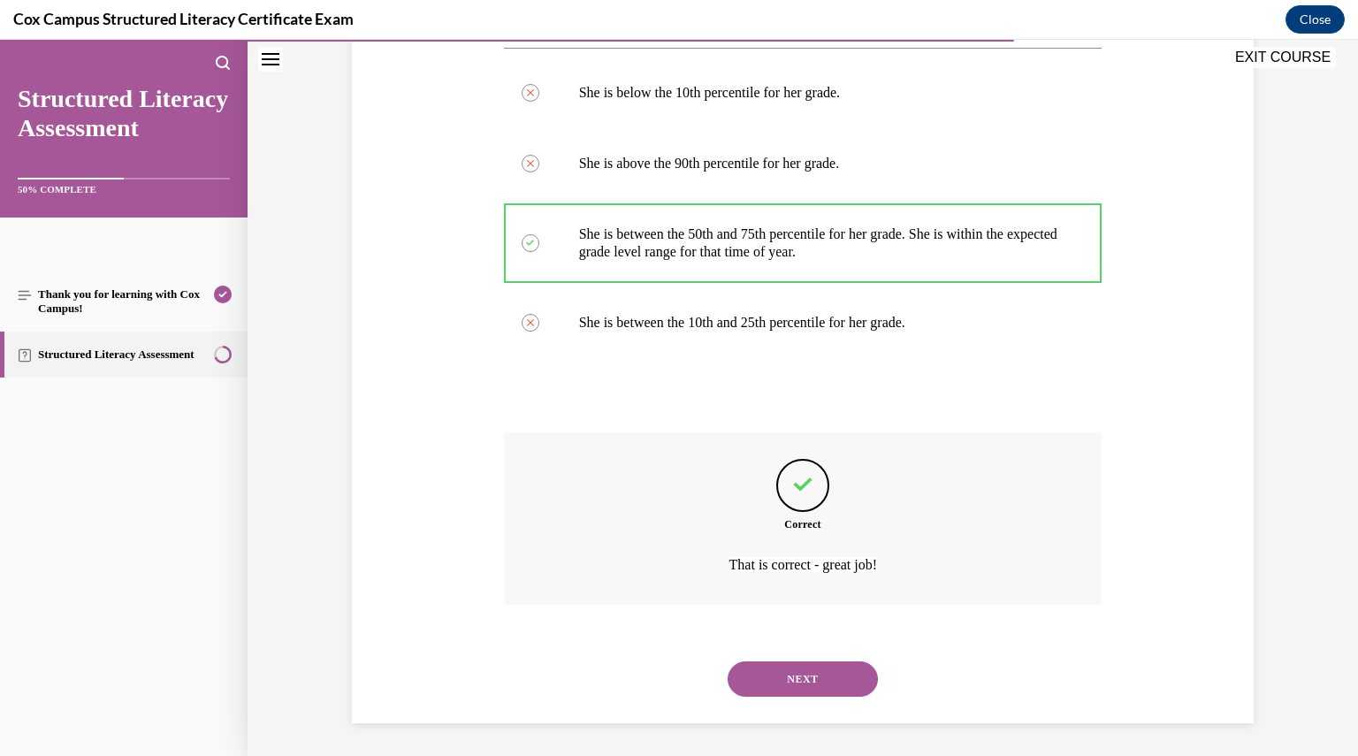
scroll to position [870, 0]
click at [819, 664] on button "NEXT" at bounding box center [803, 677] width 150 height 35
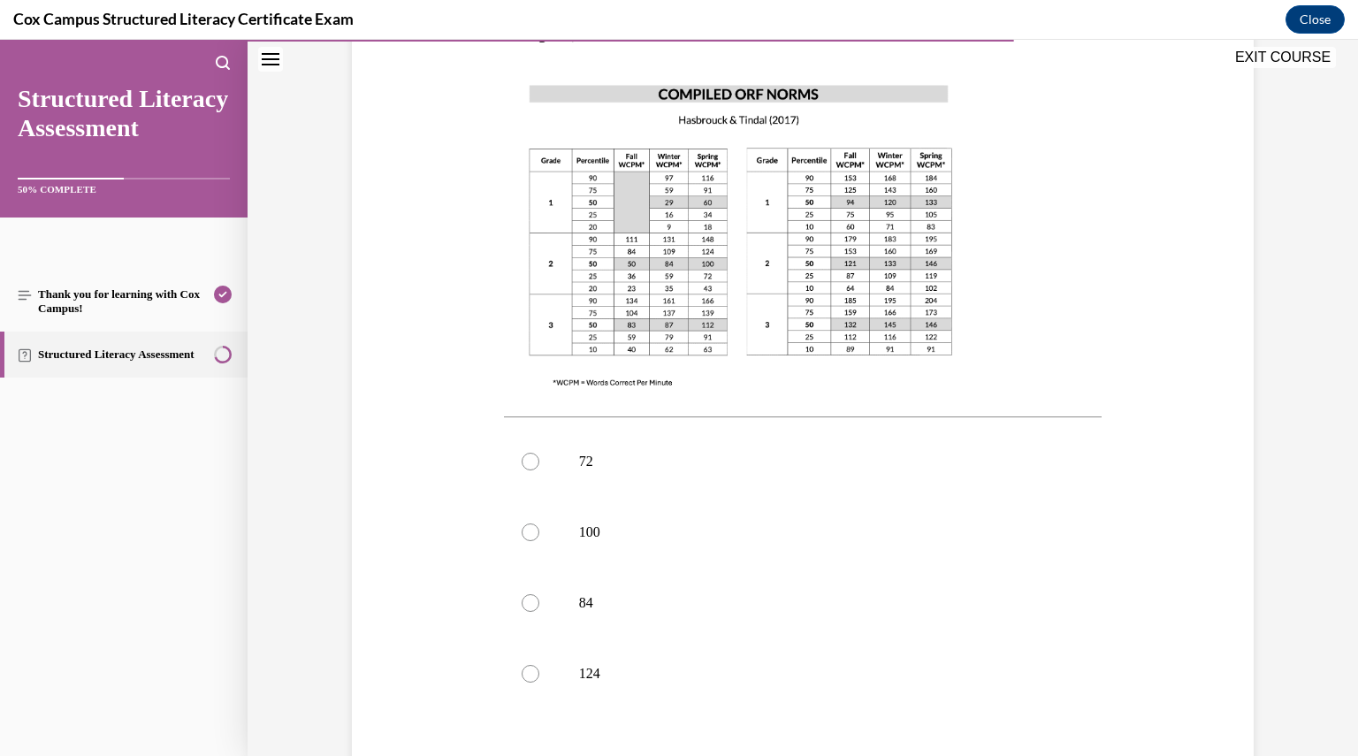
scroll to position [467, 0]
click at [602, 521] on p "100" at bounding box center [818, 530] width 479 height 18
click at [539, 521] on input "100" at bounding box center [531, 530] width 18 height 18
radio input "true"
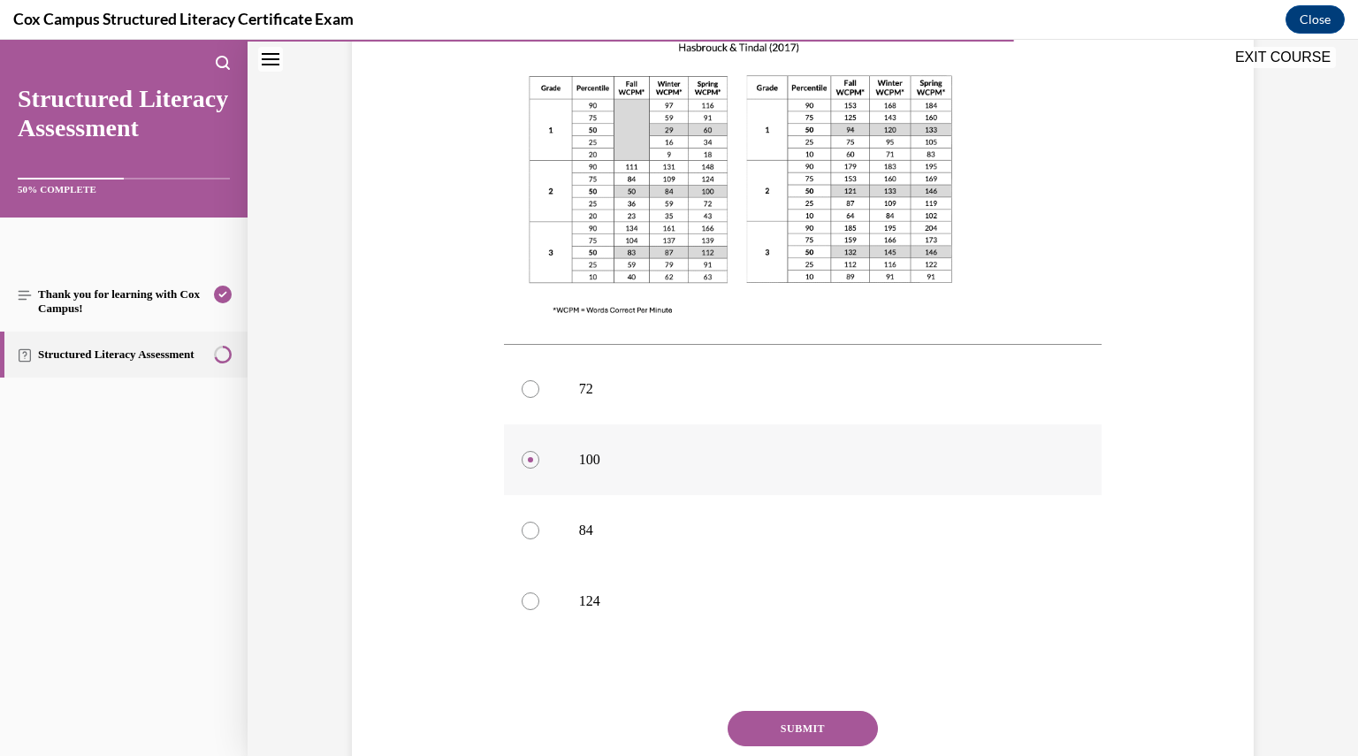
scroll to position [635, 0]
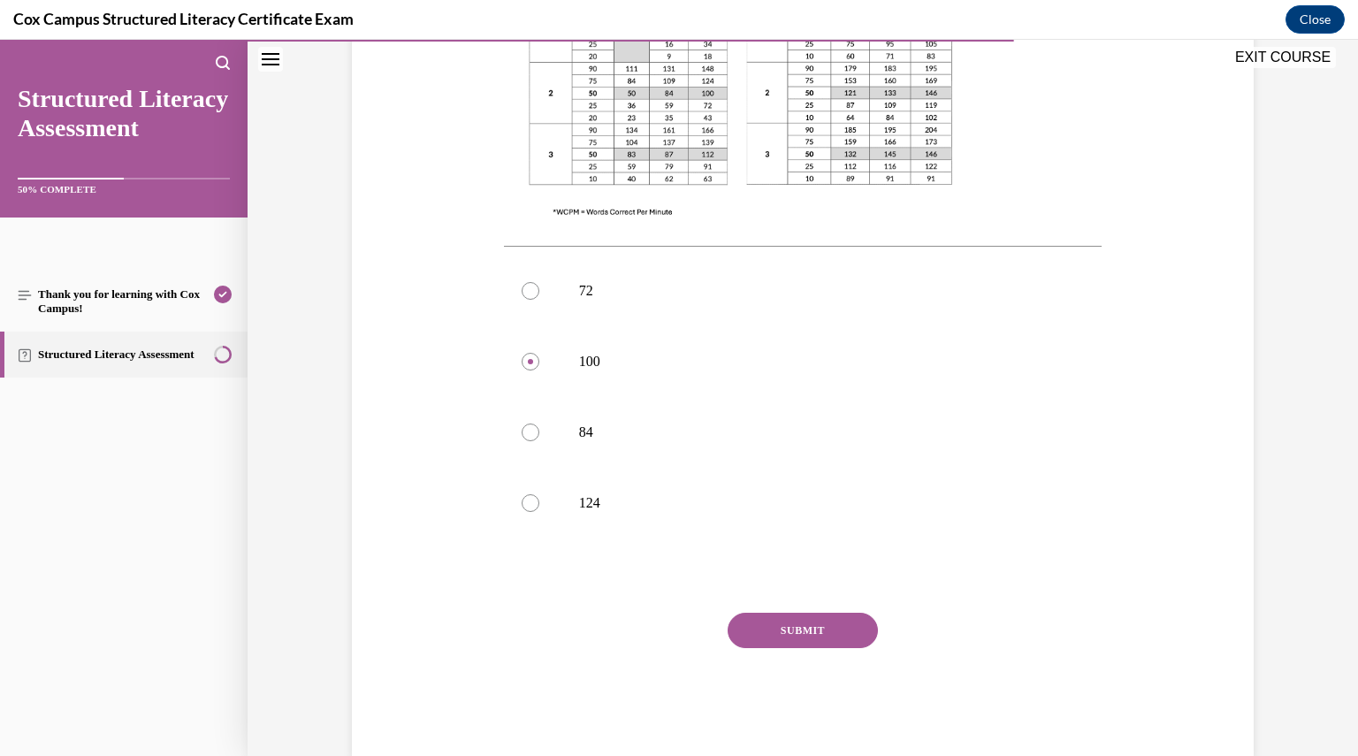
click at [833, 613] on button "SUBMIT" at bounding box center [803, 630] width 150 height 35
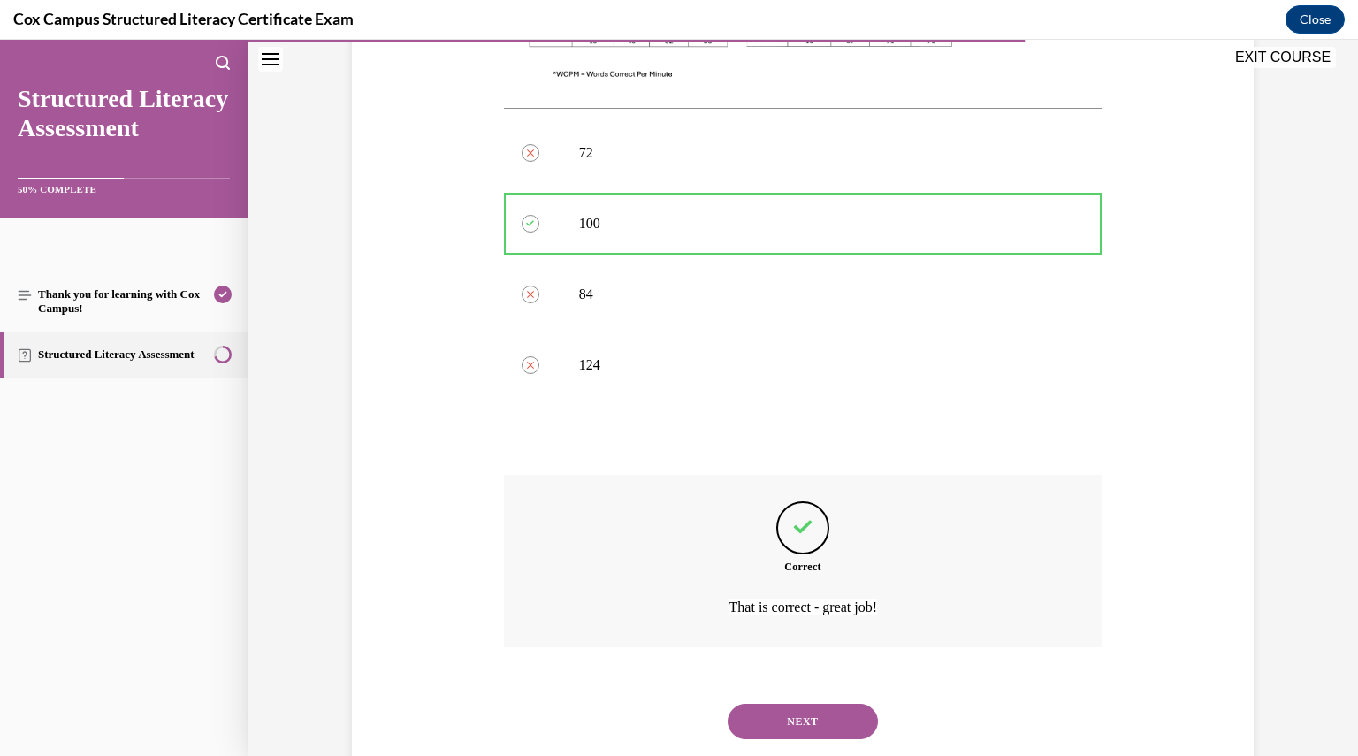
scroll to position [782, 0]
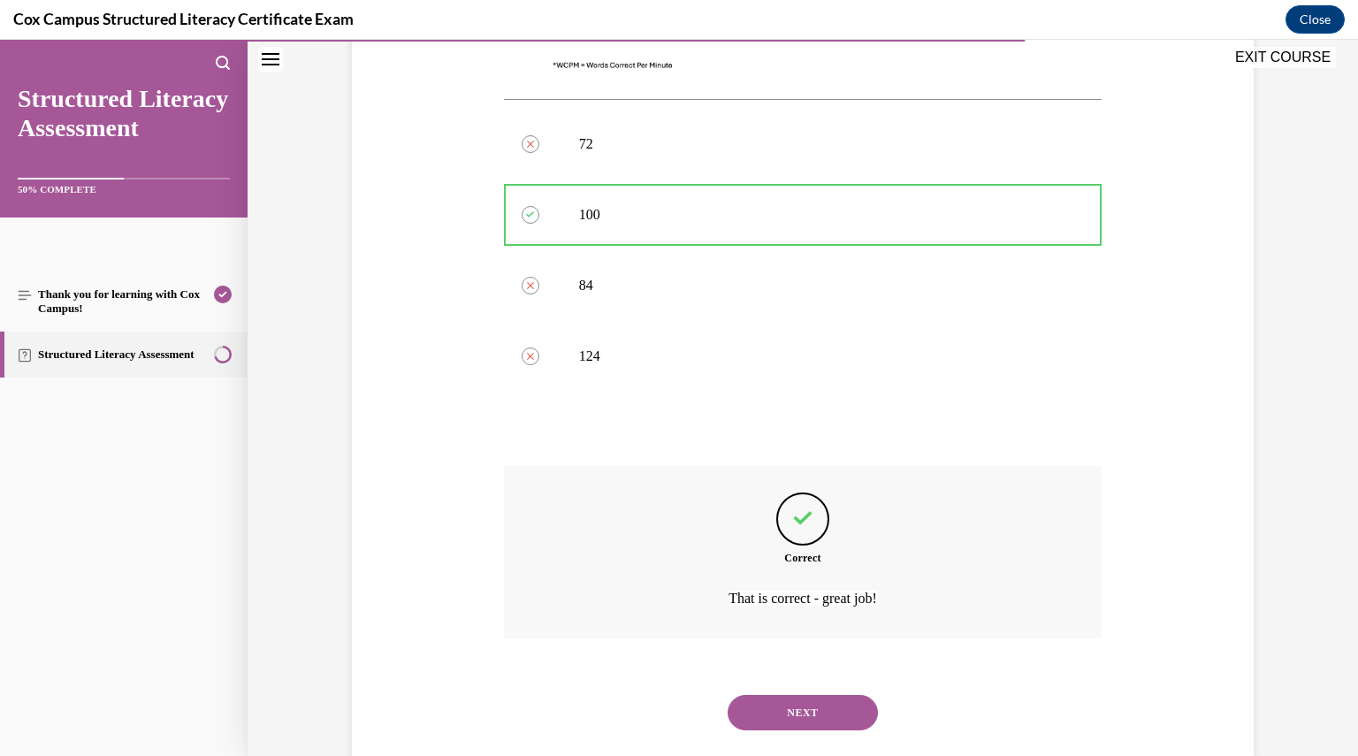
click at [745, 695] on button "NEXT" at bounding box center [803, 712] width 150 height 35
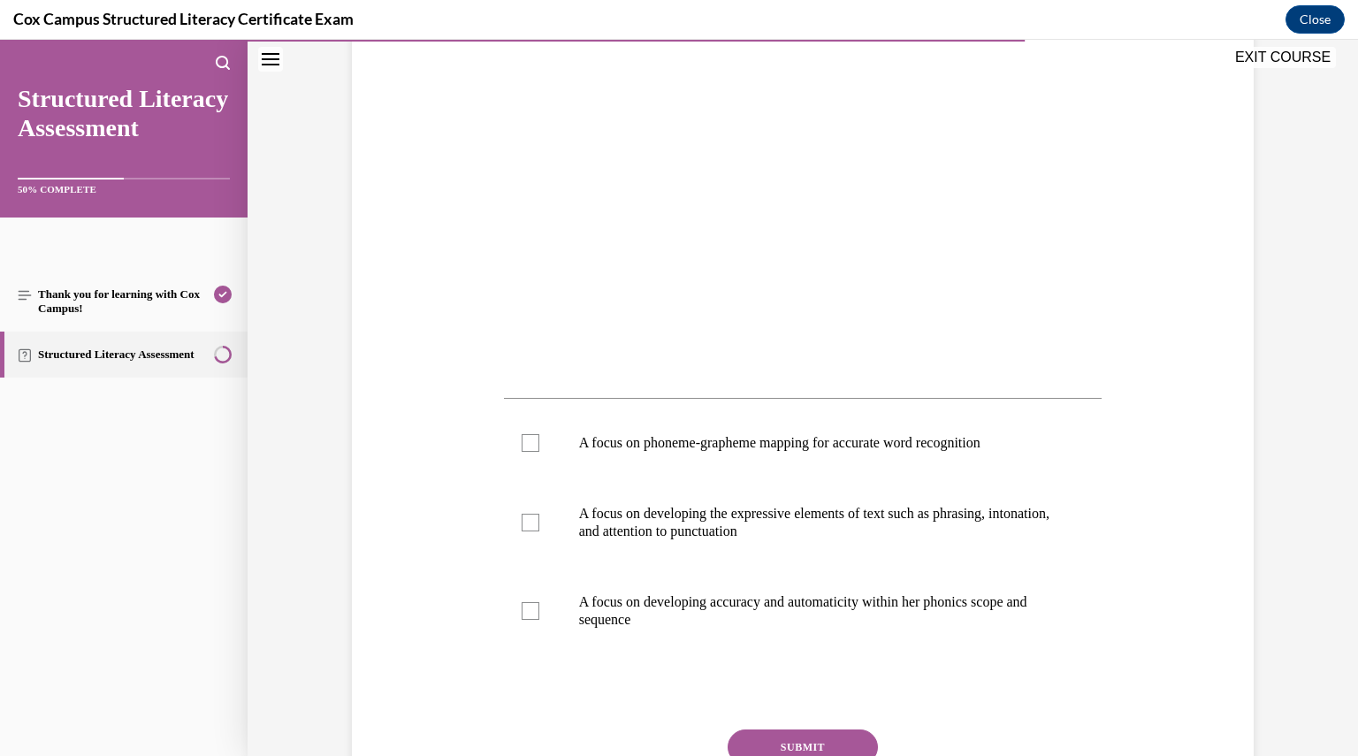
scroll to position [445, 0]
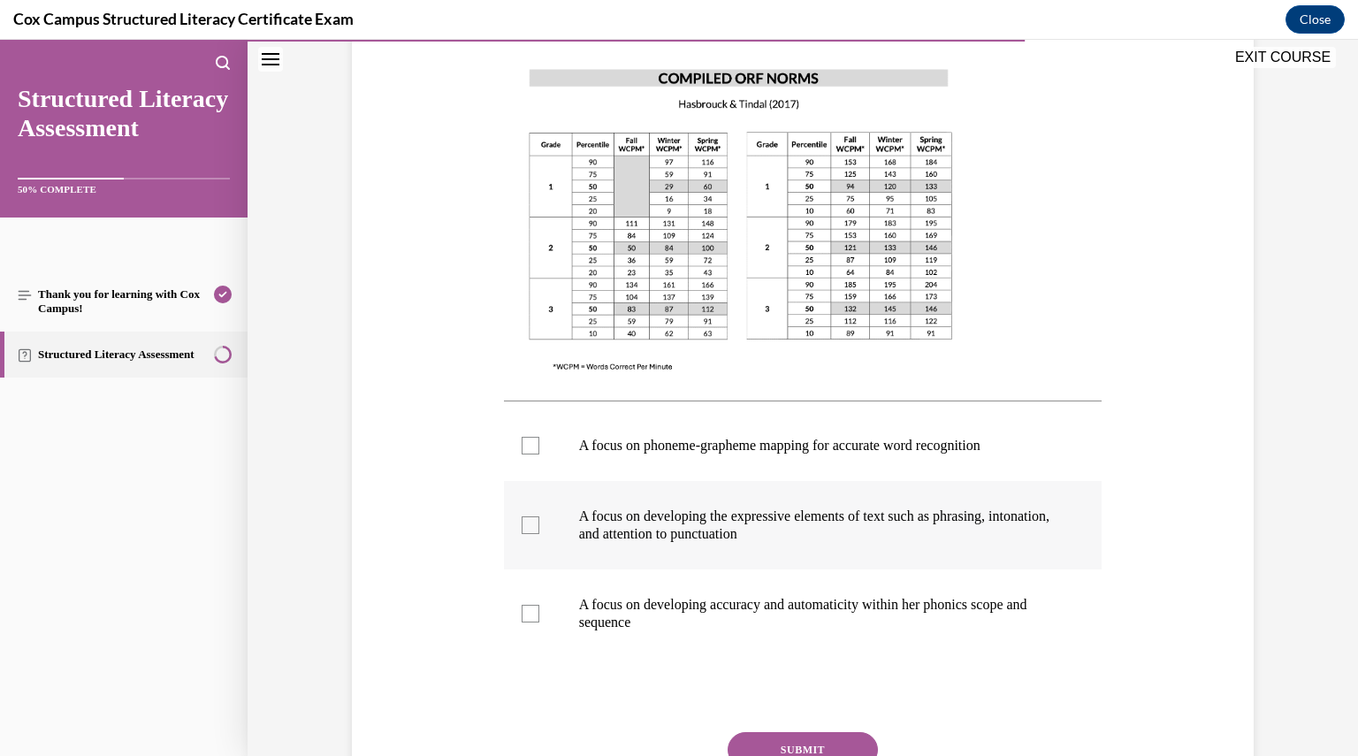
click at [768, 513] on p "A focus on developing the expressive elements of text such as phrasing, intonat…" at bounding box center [818, 525] width 479 height 35
click at [539, 516] on input "A focus on developing the expressive elements of text such as phrasing, intonat…" at bounding box center [531, 525] width 18 height 18
checkbox input "true"
click at [761, 627] on p "A focus on developing accuracy and automaticity within her phonics scope and se…" at bounding box center [818, 613] width 479 height 35
click at [539, 623] on input "A focus on developing accuracy and automaticity within her phonics scope and se…" at bounding box center [531, 614] width 18 height 18
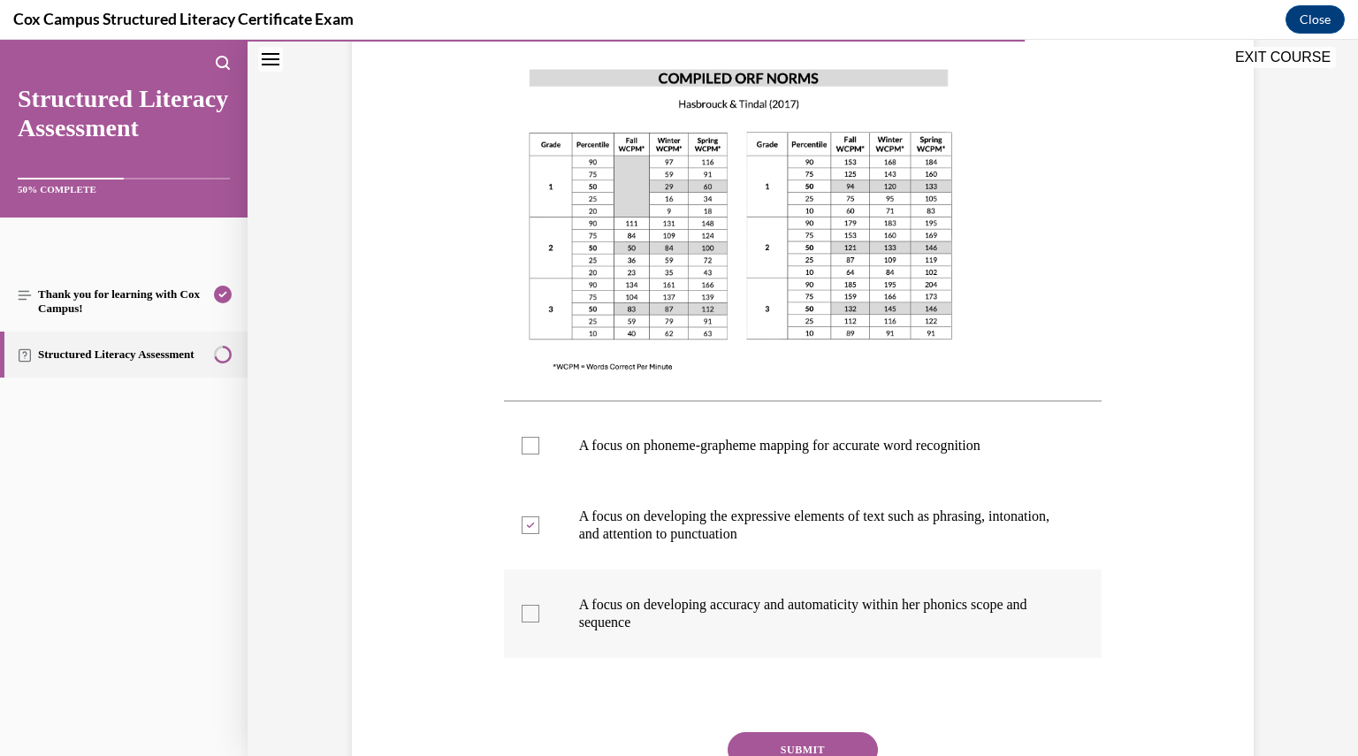
checkbox input "true"
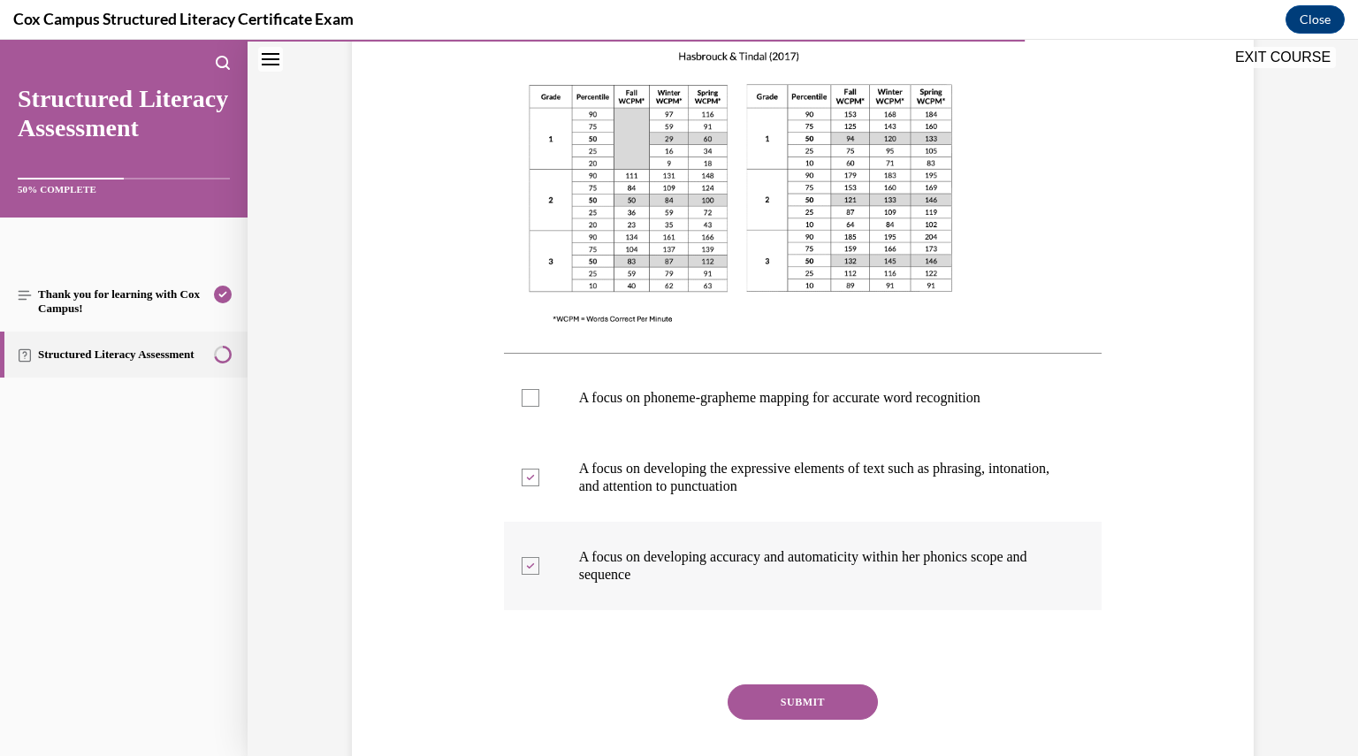
scroll to position [600, 0]
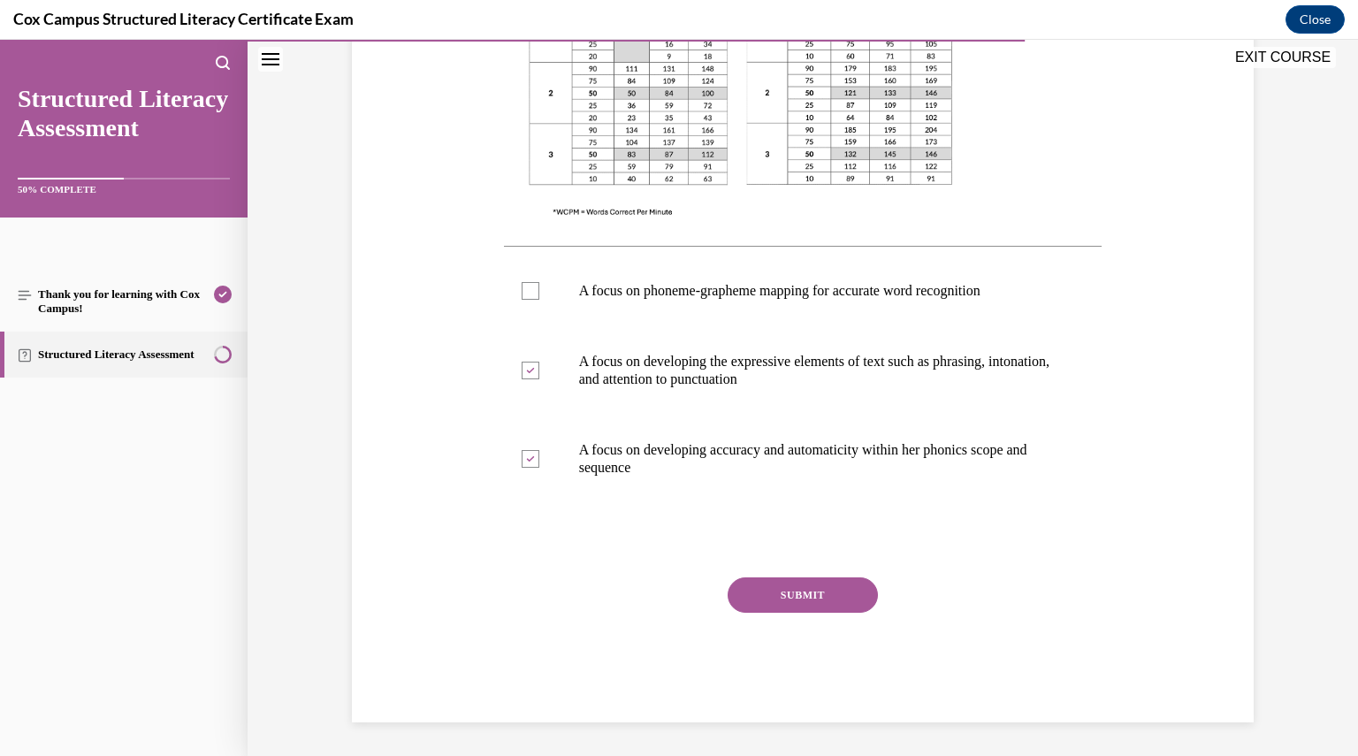
click at [776, 587] on button "SUBMIT" at bounding box center [803, 595] width 150 height 35
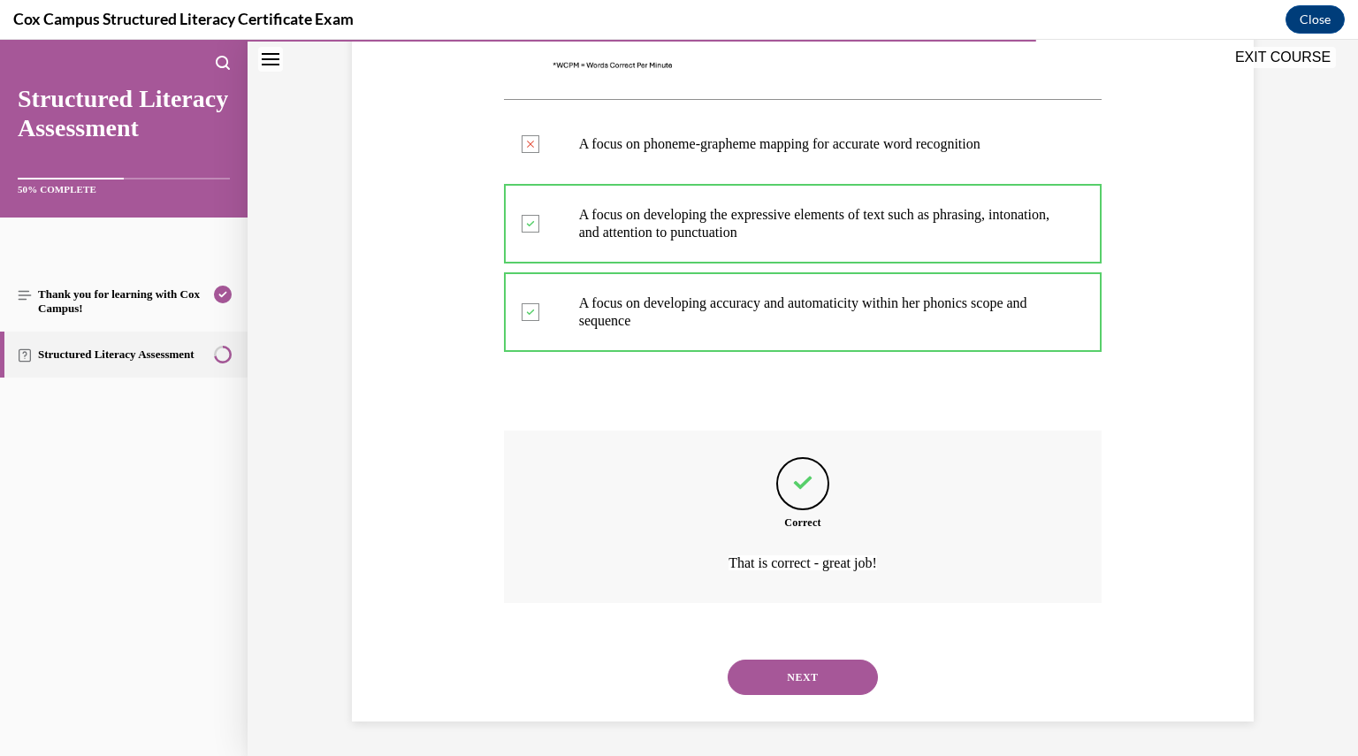
click at [799, 664] on button "NEXT" at bounding box center [803, 677] width 150 height 35
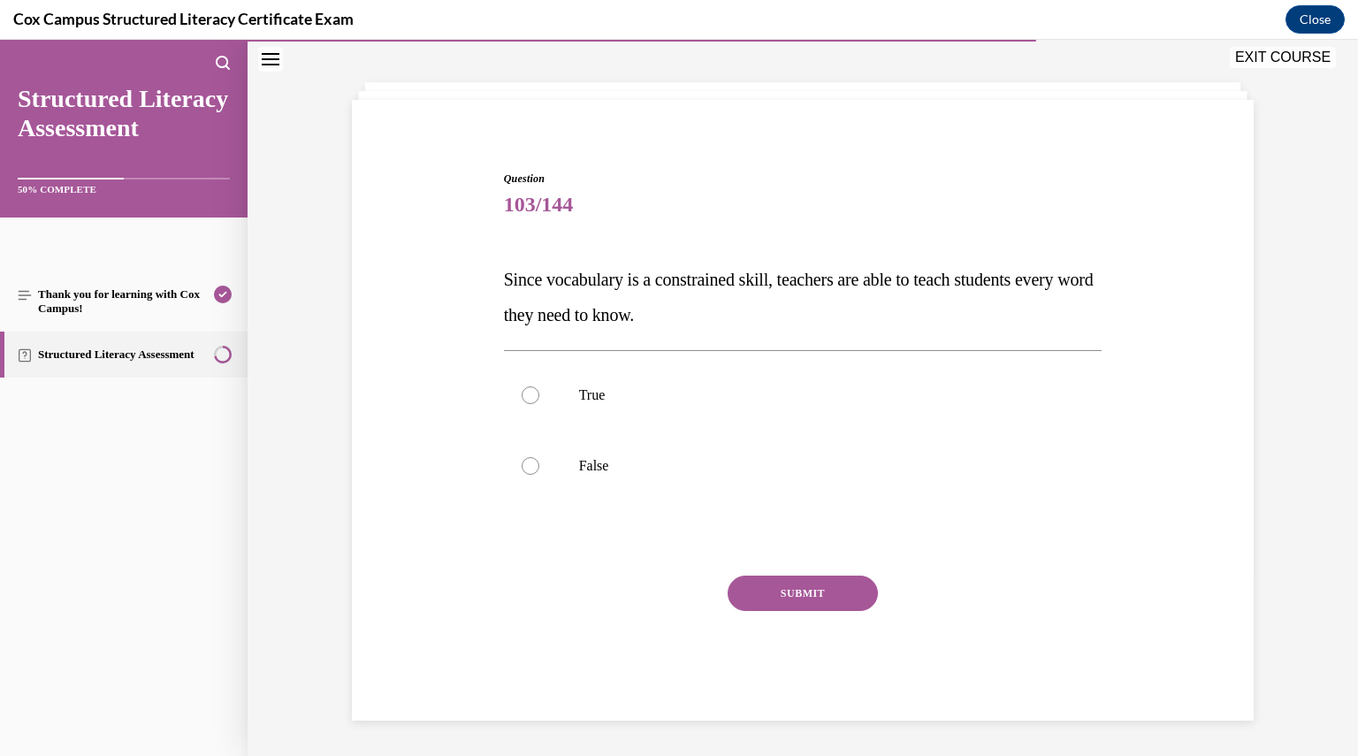
scroll to position [74, 0]
click at [608, 471] on p "False" at bounding box center [818, 467] width 479 height 18
click at [539, 471] on input "False" at bounding box center [531, 467] width 18 height 18
radio input "true"
click at [775, 597] on button "SUBMIT" at bounding box center [803, 594] width 150 height 35
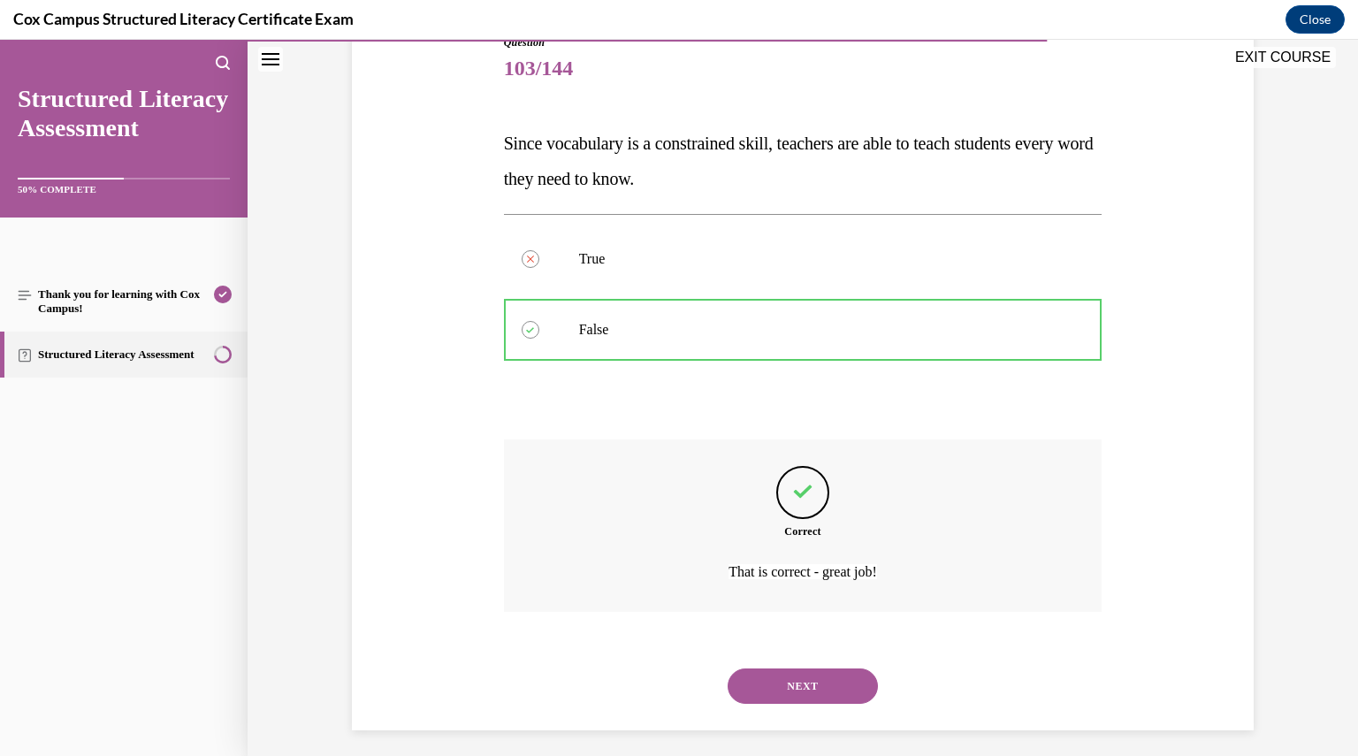
scroll to position [220, 0]
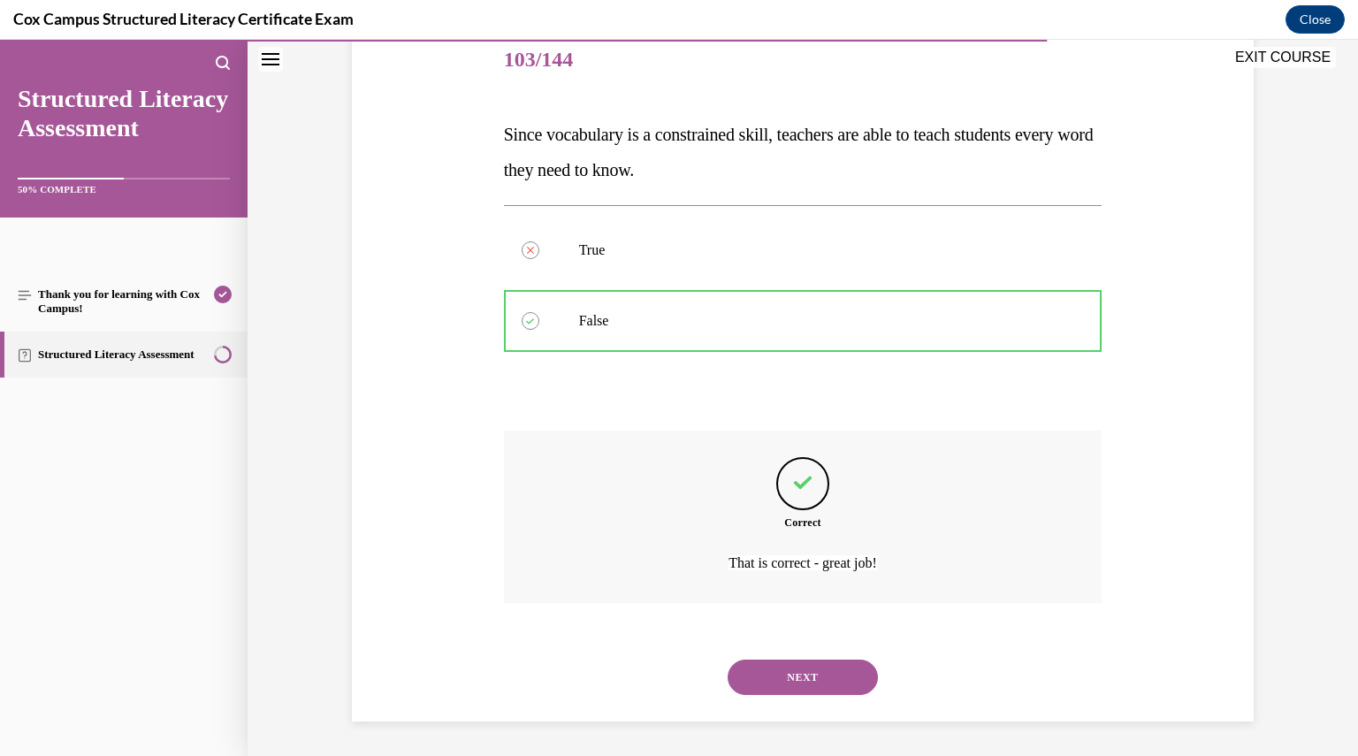
click at [805, 678] on button "NEXT" at bounding box center [803, 677] width 150 height 35
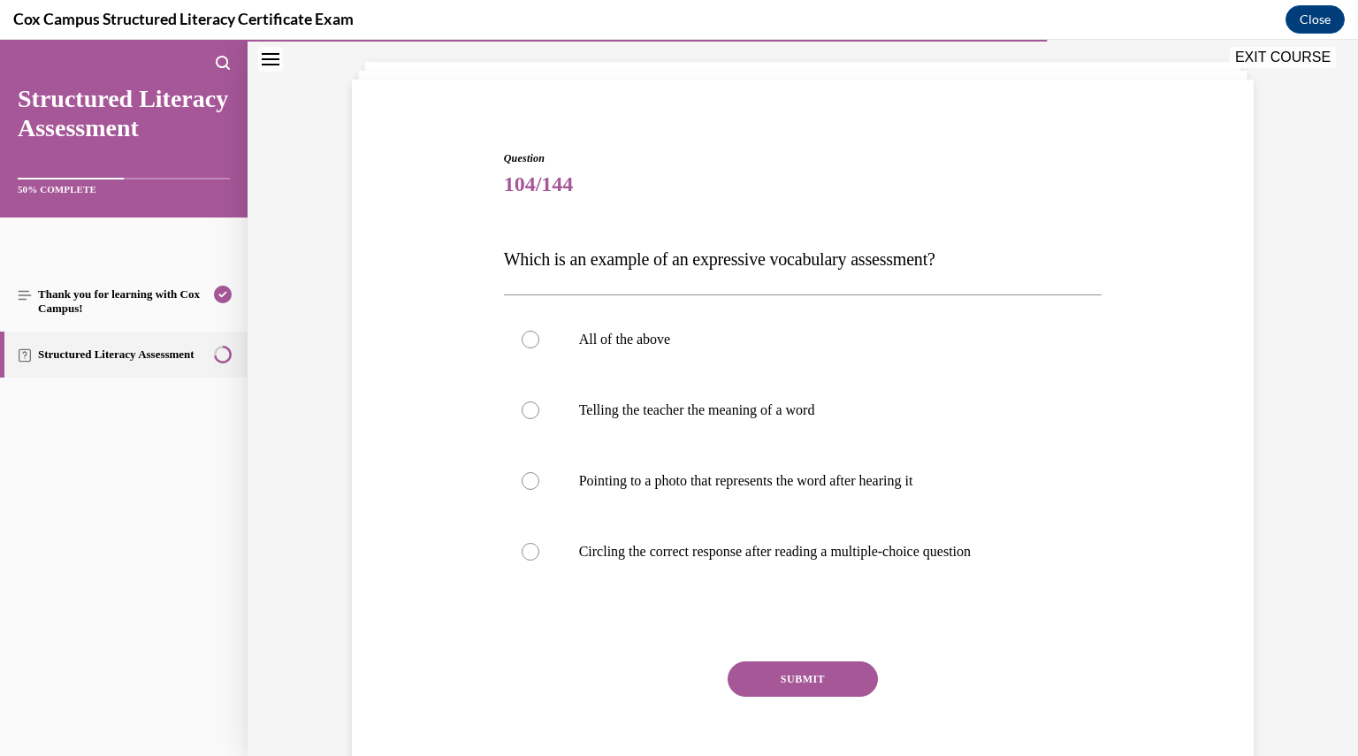
scroll to position [114, 0]
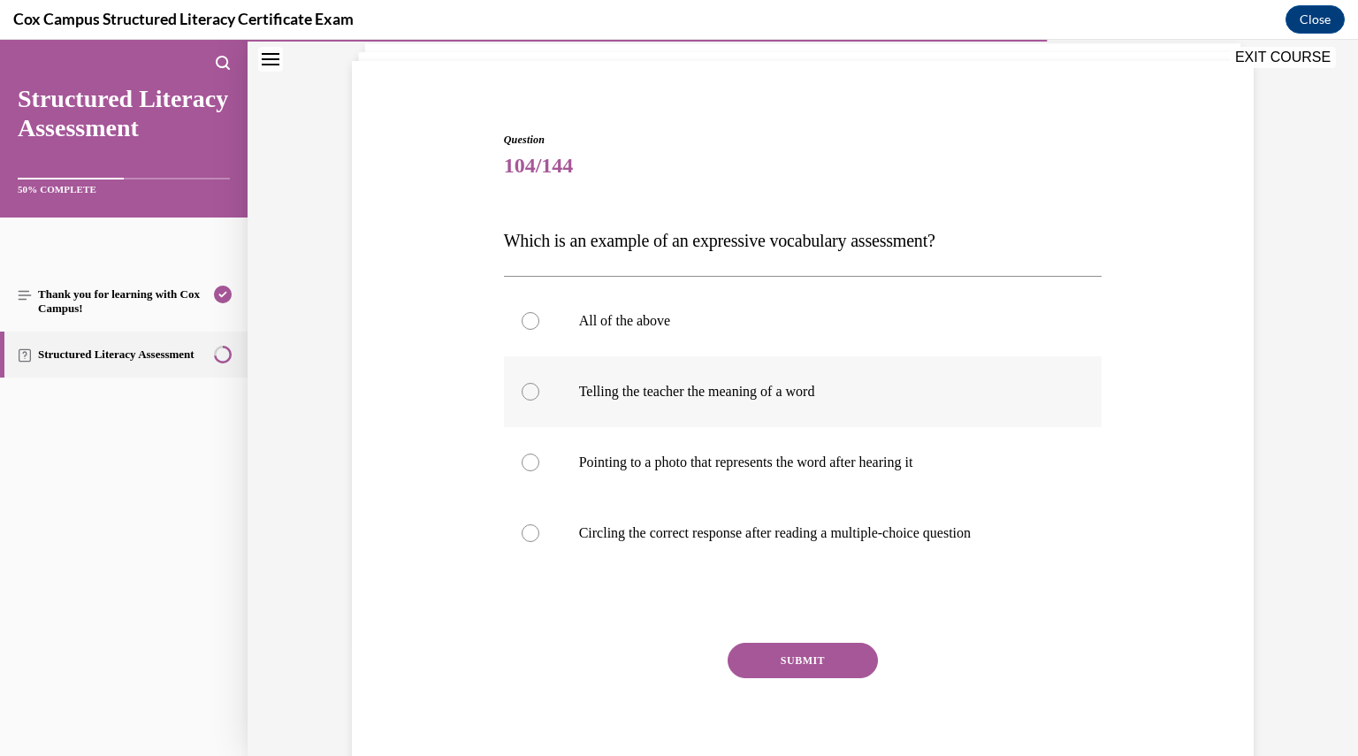
click at [715, 401] on label "Telling the teacher the meaning of a word" at bounding box center [803, 391] width 599 height 71
click at [539, 401] on input "Telling the teacher the meaning of a word" at bounding box center [531, 392] width 18 height 18
radio input "true"
click at [800, 665] on button "SUBMIT" at bounding box center [803, 660] width 150 height 35
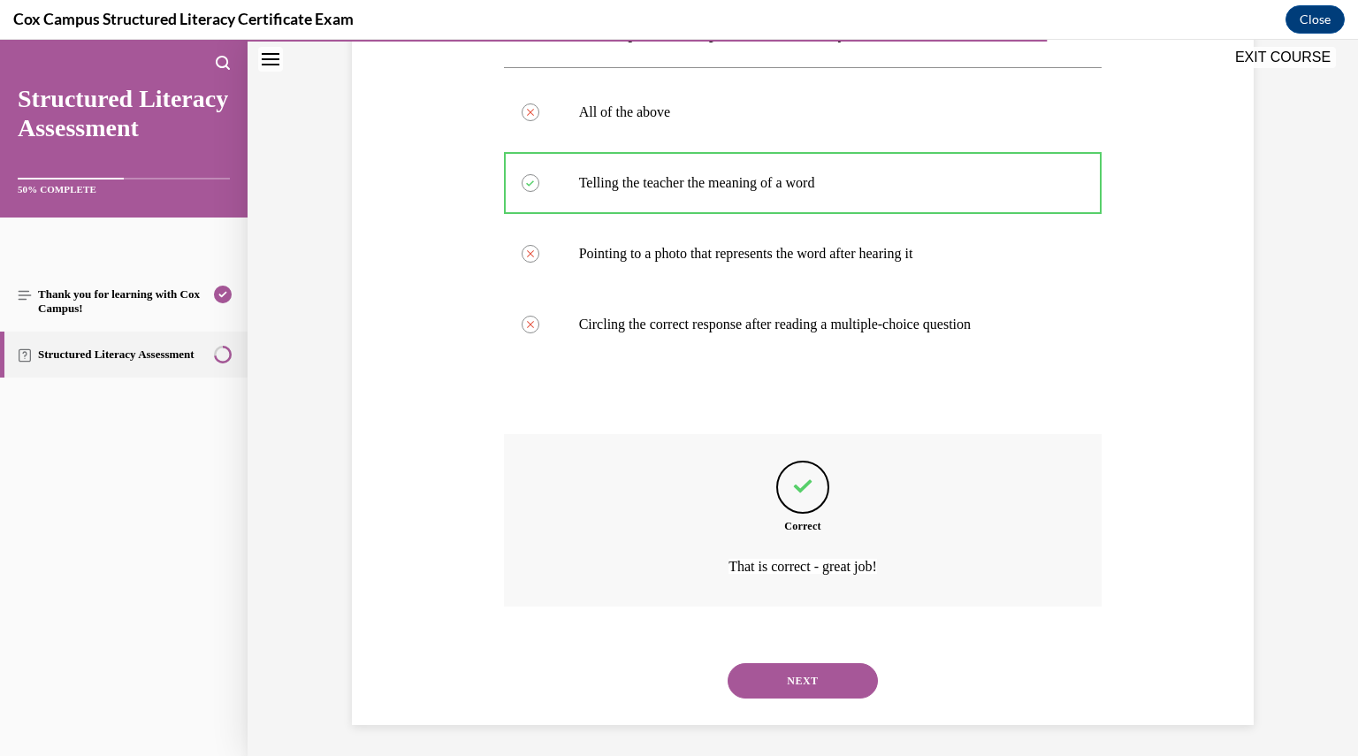
scroll to position [326, 0]
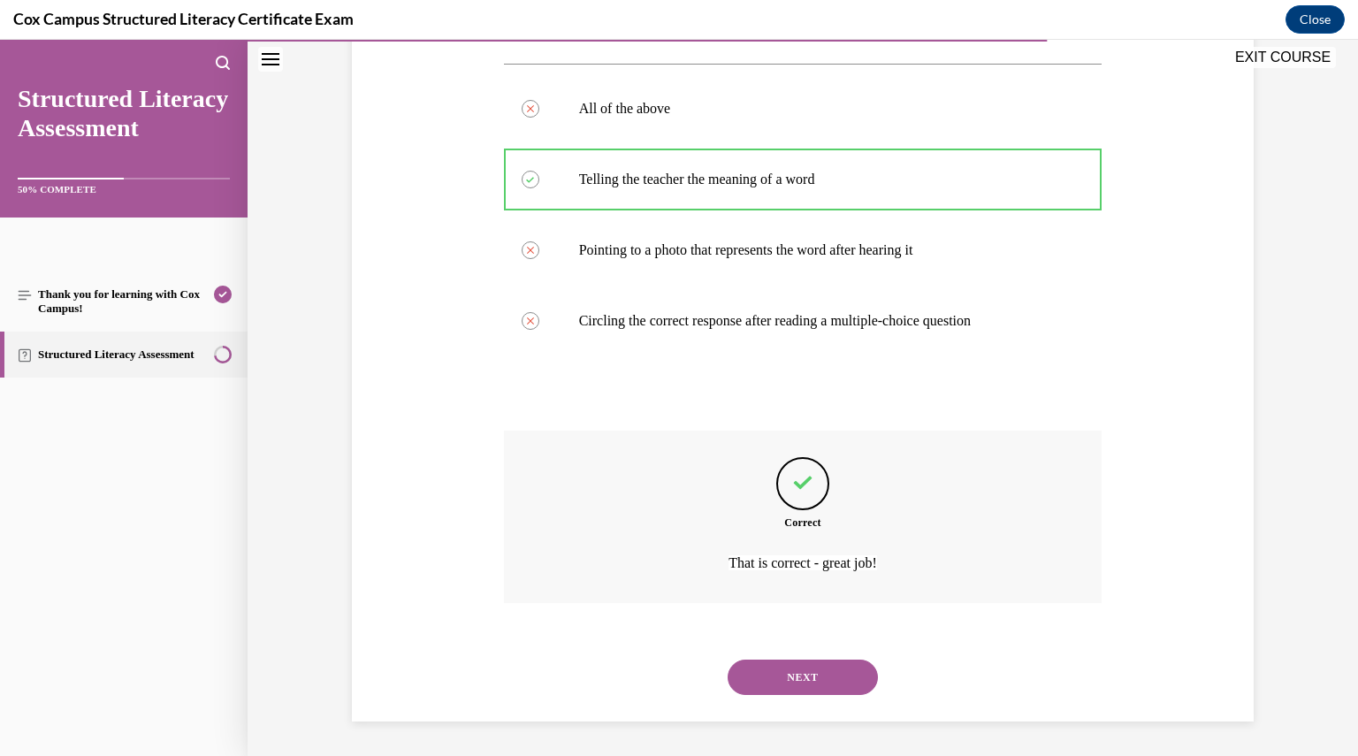
click at [792, 674] on button "NEXT" at bounding box center [803, 677] width 150 height 35
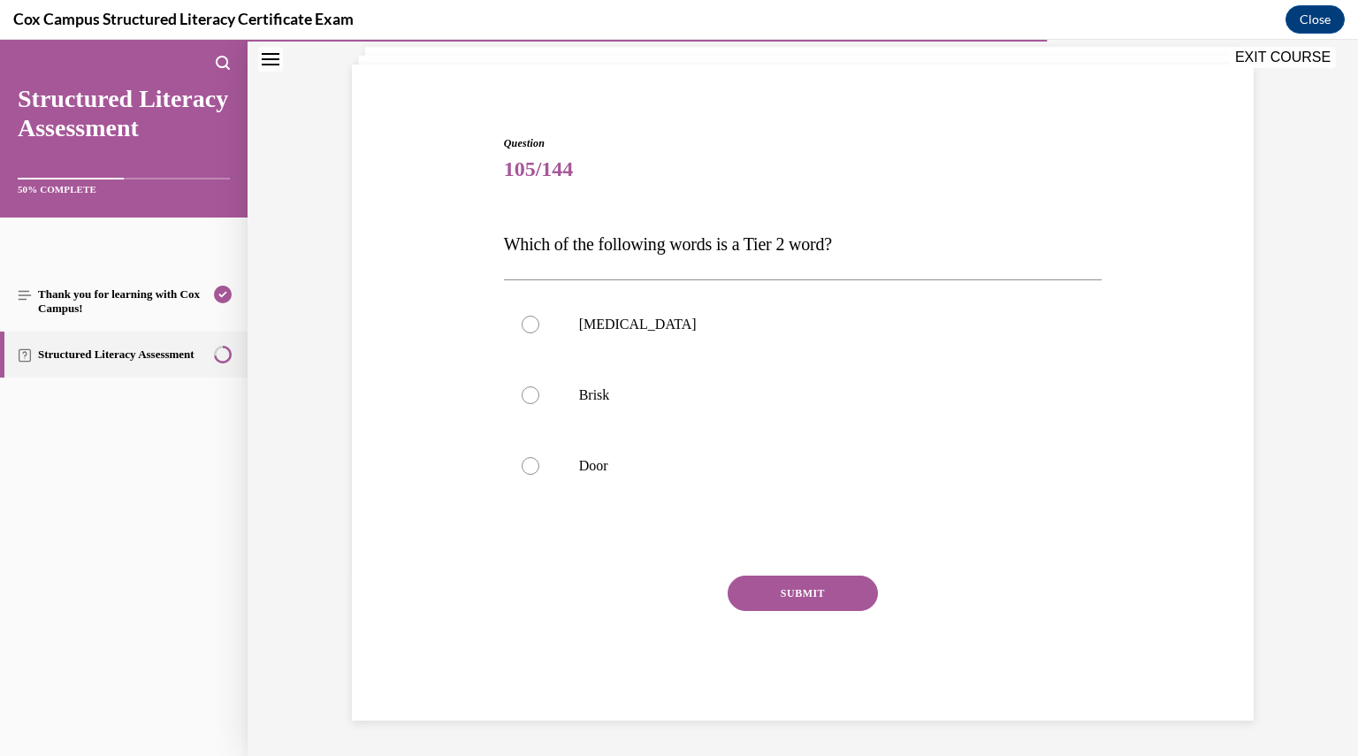
scroll to position [110, 0]
click at [614, 388] on p "Brisk" at bounding box center [818, 396] width 479 height 18
click at [539, 388] on input "Brisk" at bounding box center [531, 396] width 18 height 18
radio input "true"
click at [757, 592] on button "SUBMIT" at bounding box center [803, 594] width 150 height 35
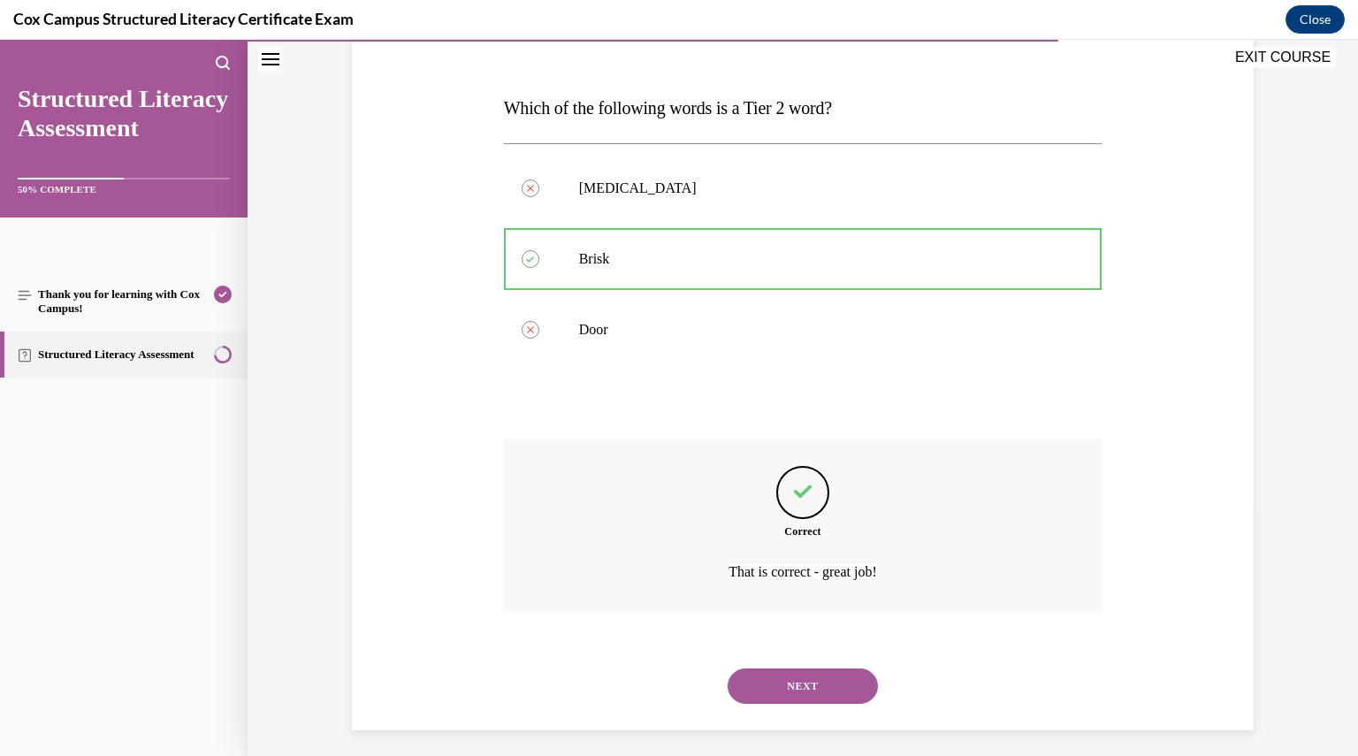
scroll to position [256, 0]
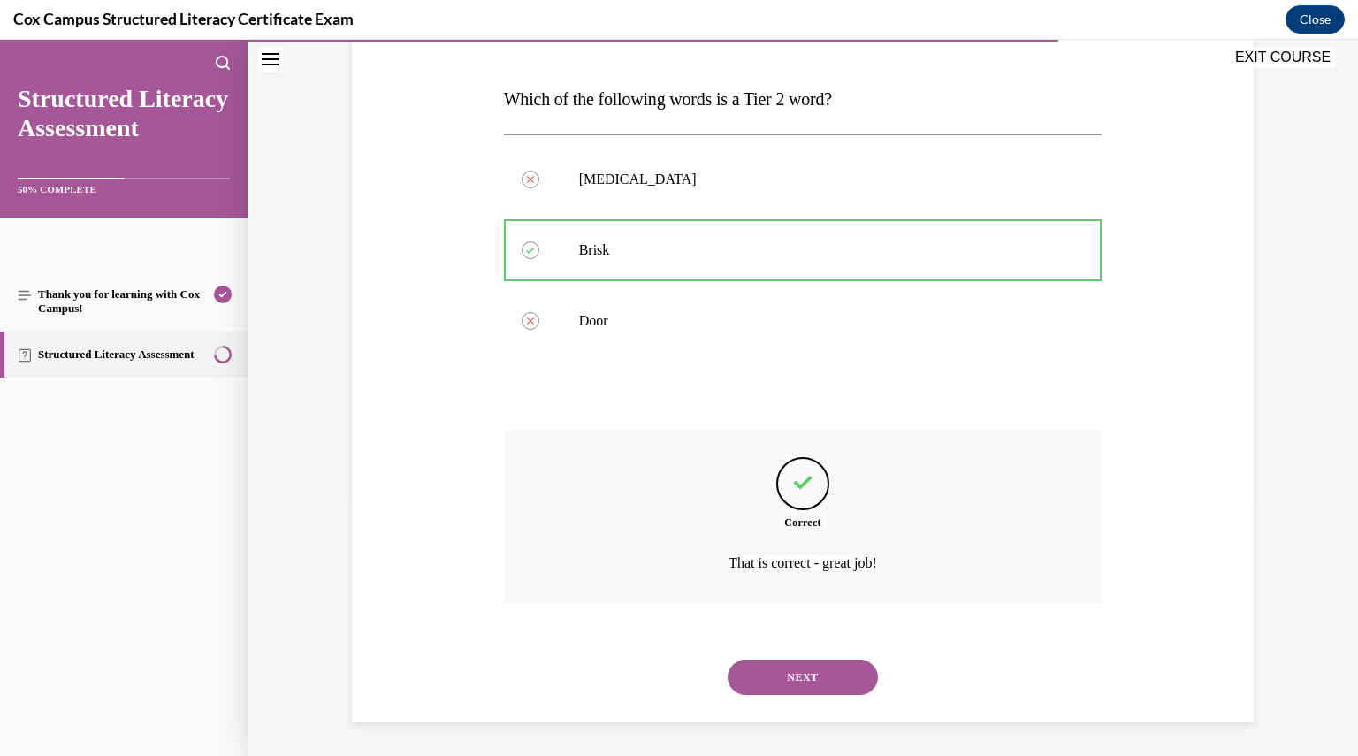
click at [788, 672] on button "NEXT" at bounding box center [803, 677] width 150 height 35
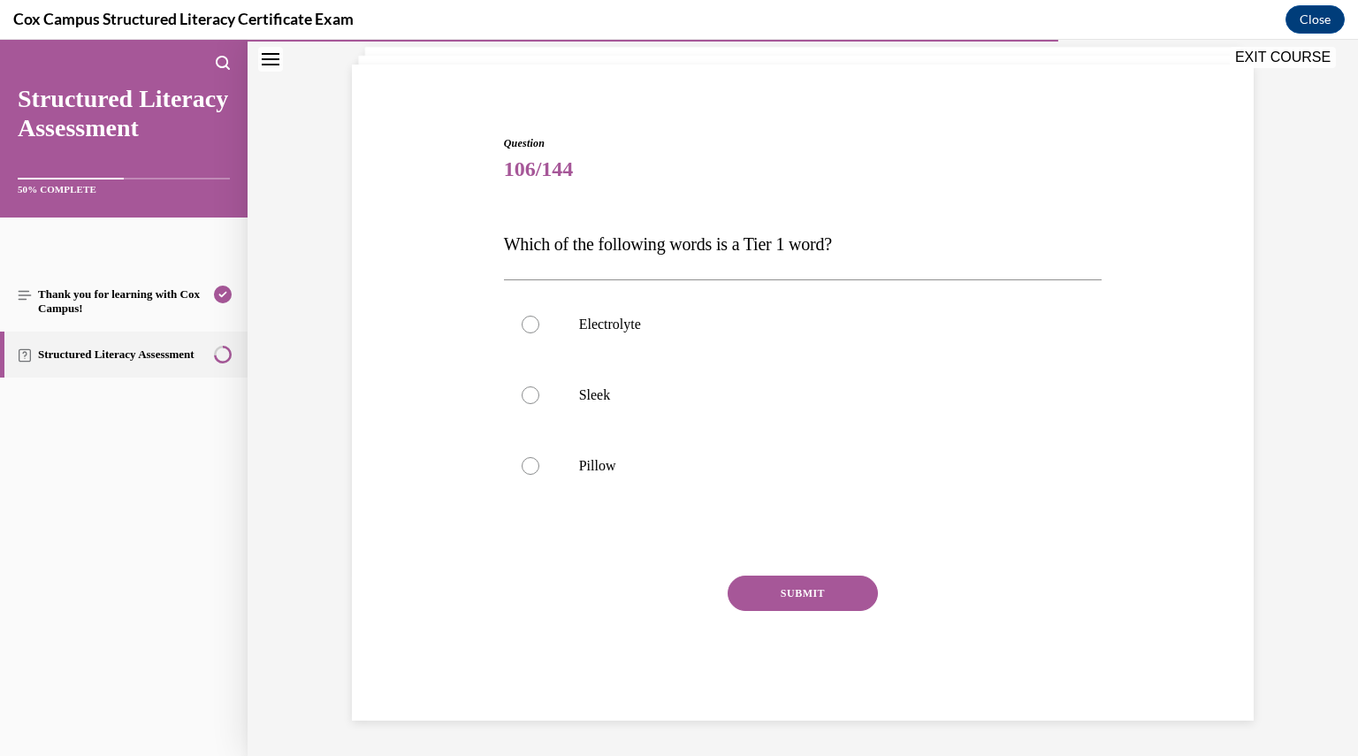
scroll to position [110, 0]
click at [638, 463] on p "Pillow" at bounding box center [818, 467] width 479 height 18
click at [539, 463] on input "Pillow" at bounding box center [531, 467] width 18 height 18
radio input "true"
click at [804, 596] on button "SUBMIT" at bounding box center [803, 594] width 150 height 35
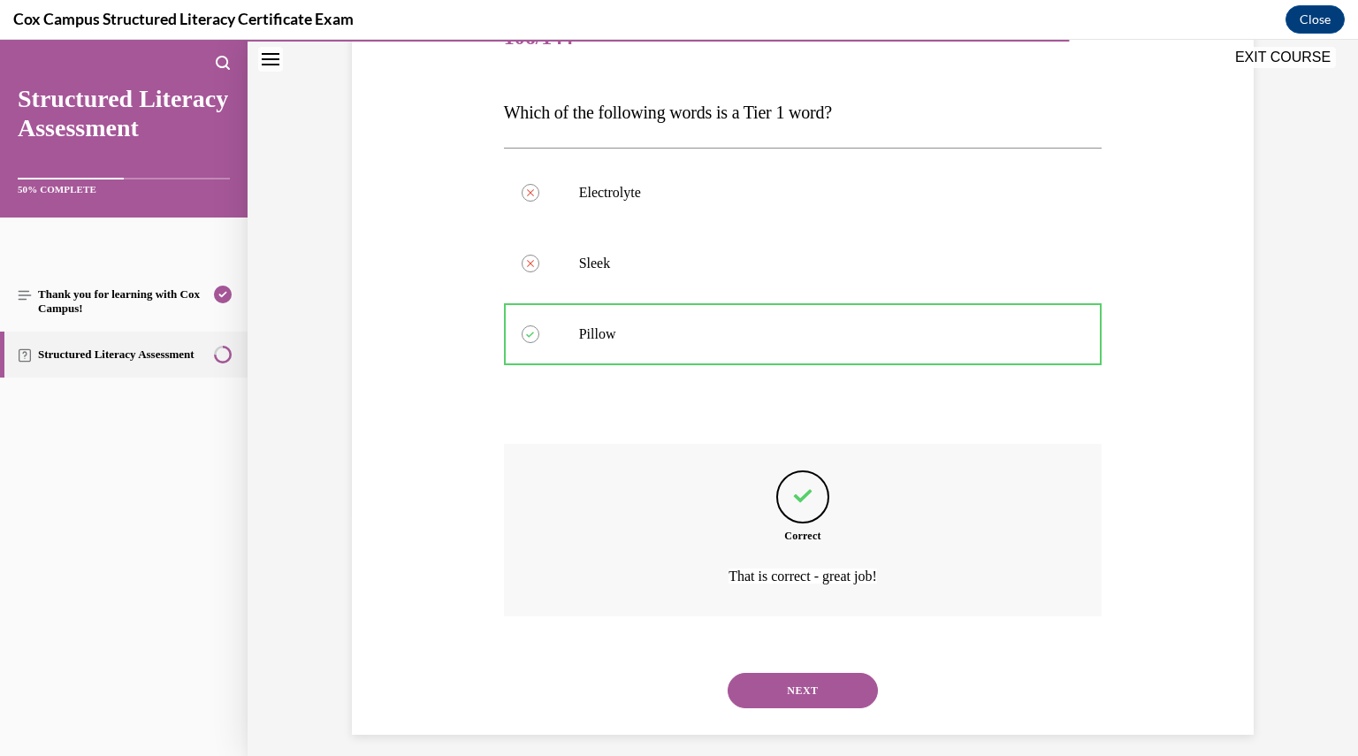
scroll to position [256, 0]
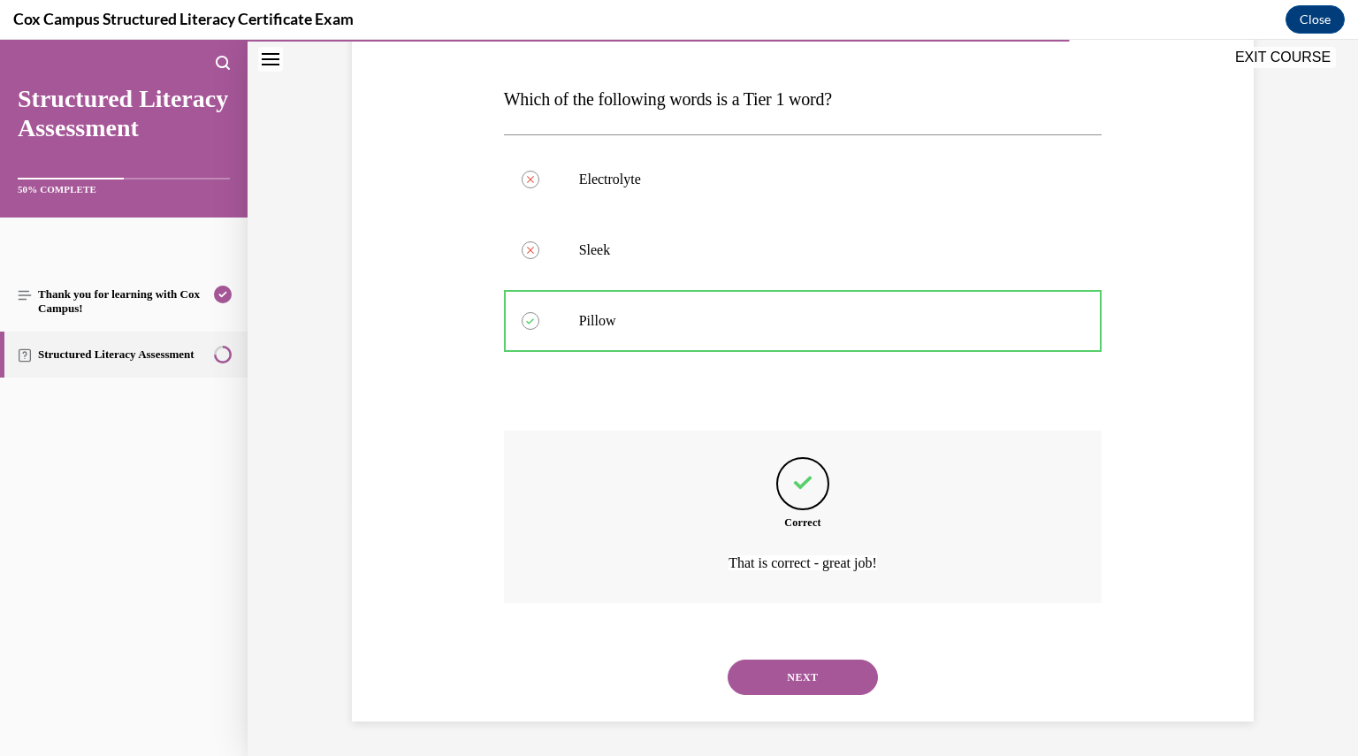
click at [815, 677] on button "NEXT" at bounding box center [803, 677] width 150 height 35
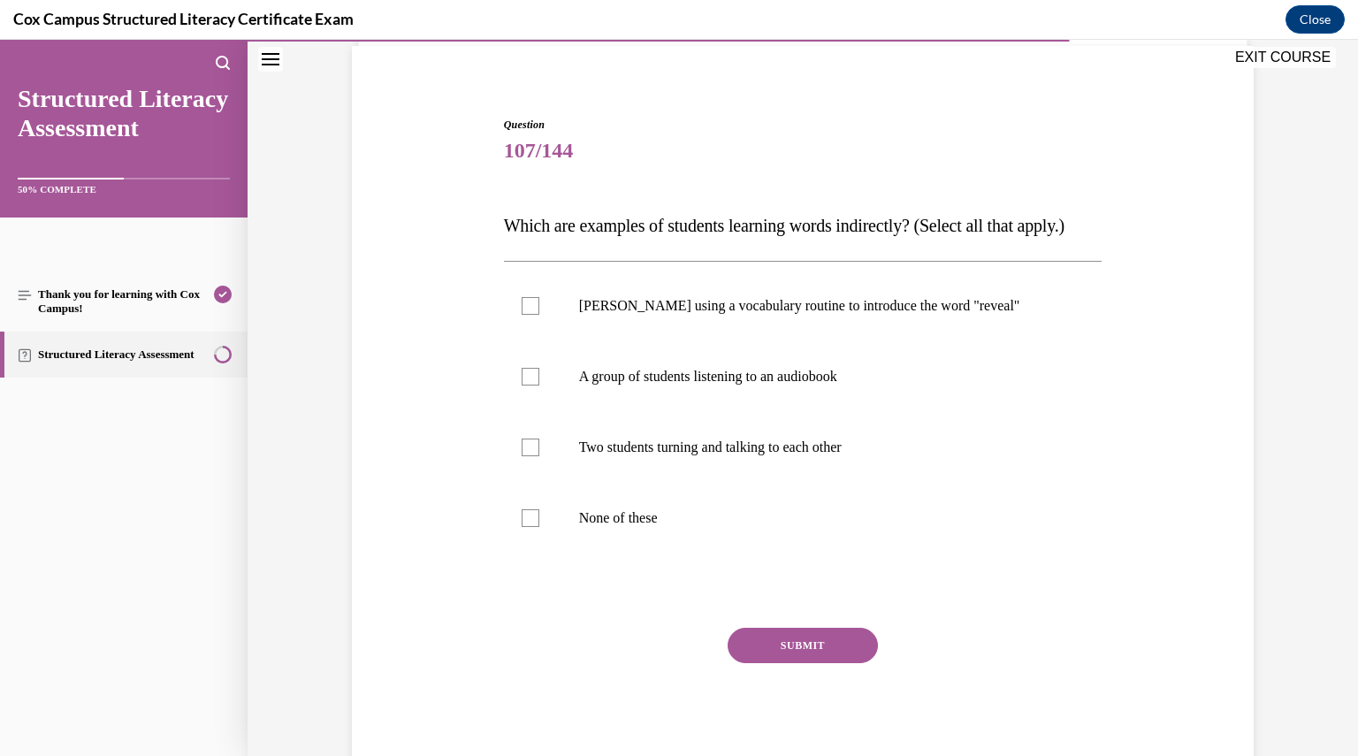
scroll to position [131, 0]
click at [790, 410] on label "A group of students listening to an audiobook" at bounding box center [803, 375] width 599 height 71
click at [539, 384] on input "A group of students listening to an audiobook" at bounding box center [531, 375] width 18 height 18
checkbox input "true"
click at [754, 455] on p "Two students turning and talking to each other" at bounding box center [818, 446] width 479 height 18
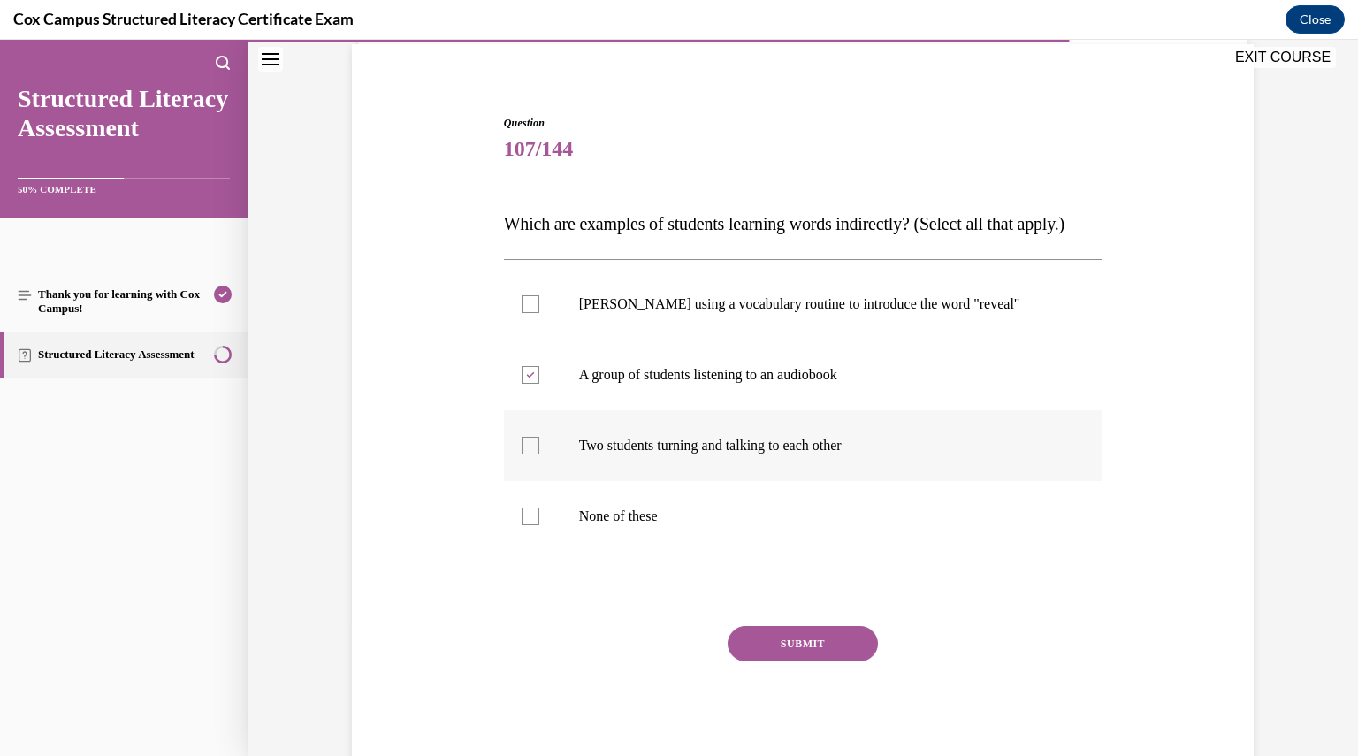
click at [539, 455] on input "Two students turning and talking to each other" at bounding box center [531, 446] width 18 height 18
checkbox input "true"
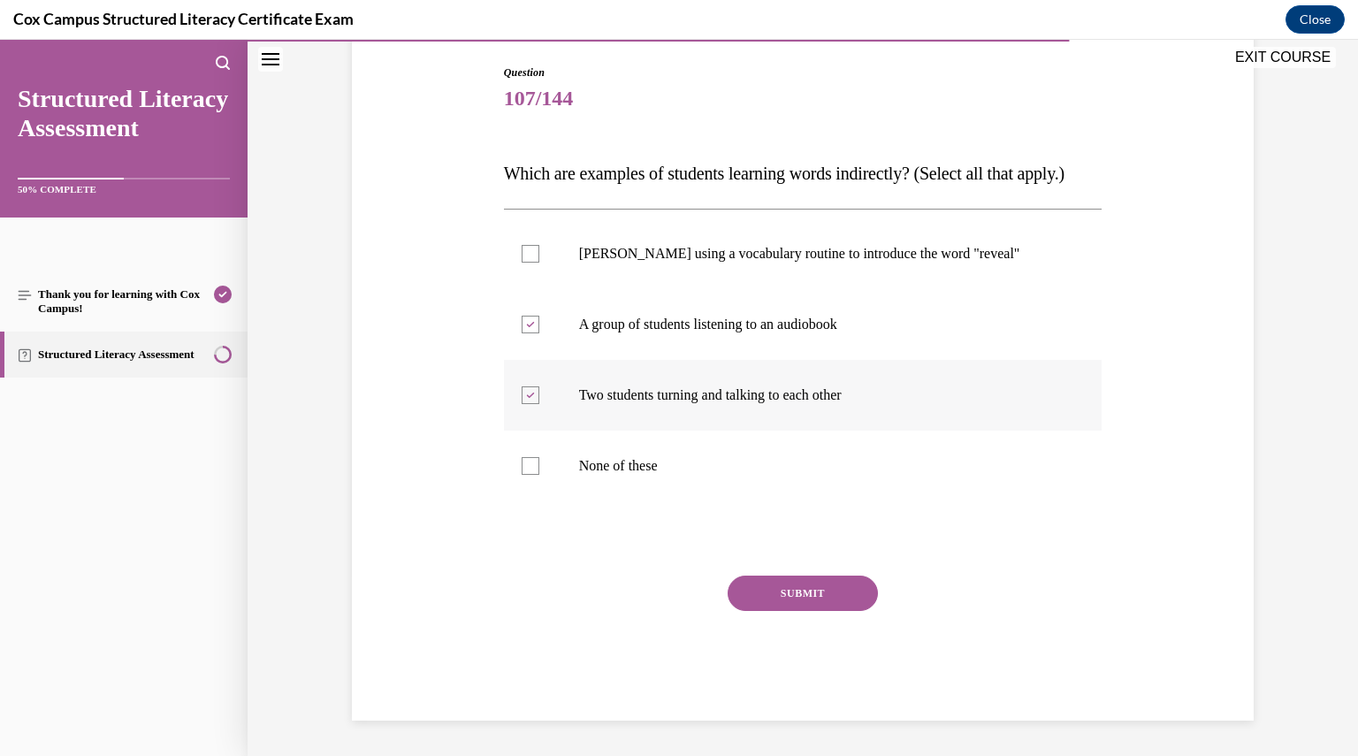
scroll to position [200, 0]
click at [818, 604] on button "SUBMIT" at bounding box center [803, 593] width 150 height 35
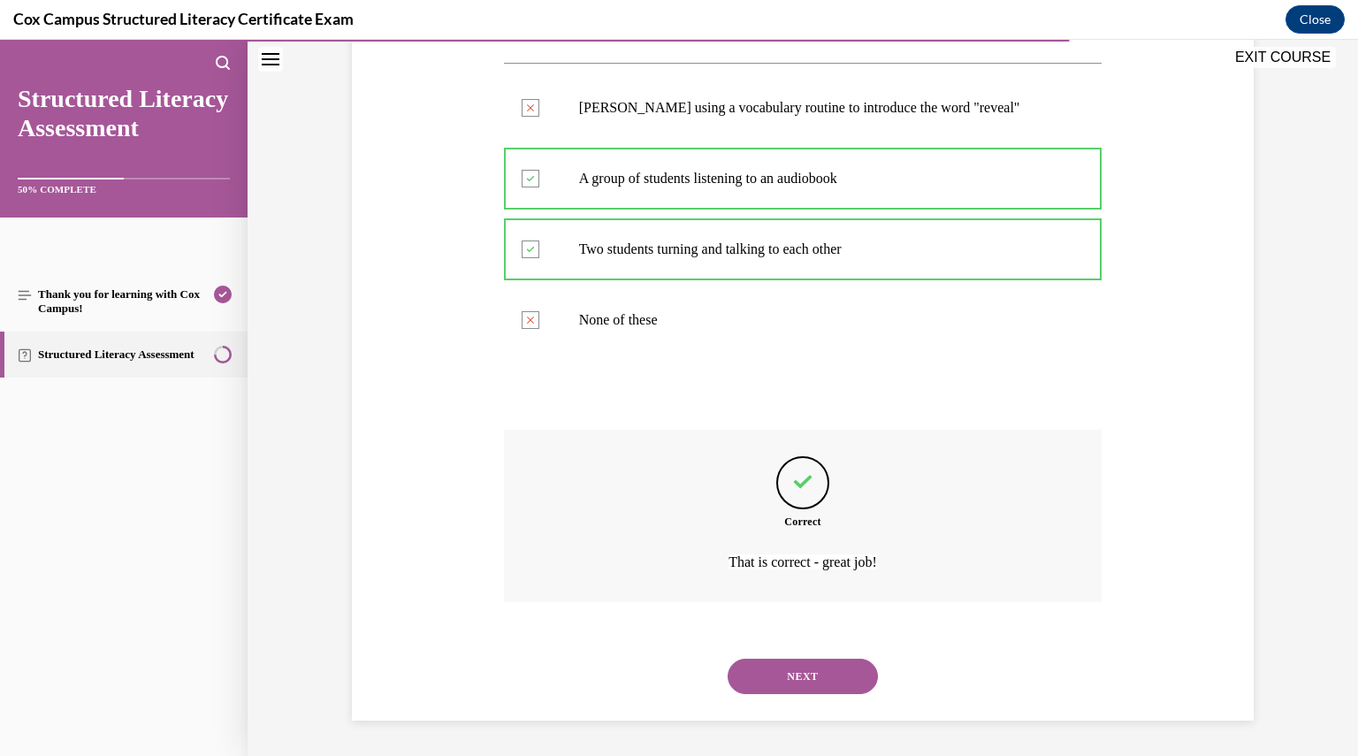
scroll to position [362, 0]
click at [792, 669] on button "NEXT" at bounding box center [803, 676] width 150 height 35
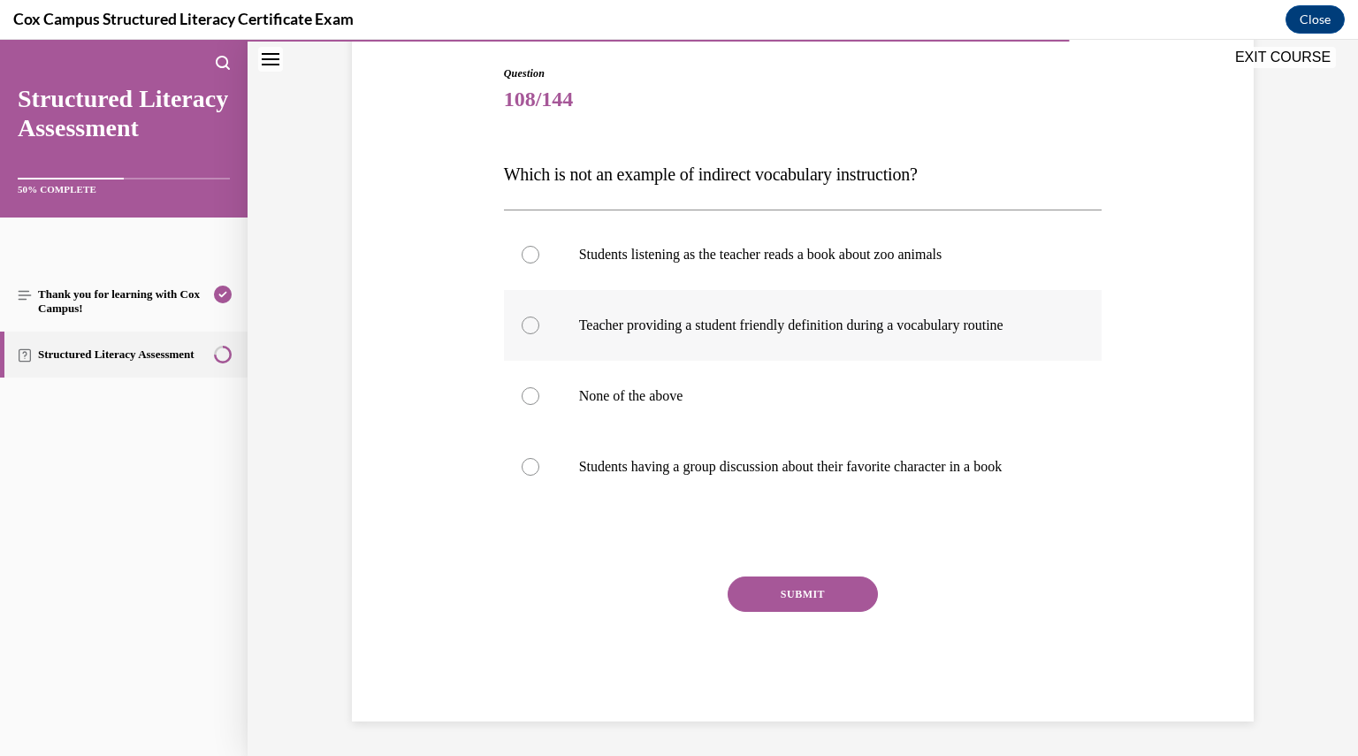
click at [799, 326] on p "Teacher providing a student friendly definition during a vocabulary routine" at bounding box center [818, 326] width 479 height 18
click at [539, 326] on input "Teacher providing a student friendly definition during a vocabulary routine" at bounding box center [531, 326] width 18 height 18
radio input "true"
click at [825, 585] on button "SUBMIT" at bounding box center [803, 594] width 150 height 35
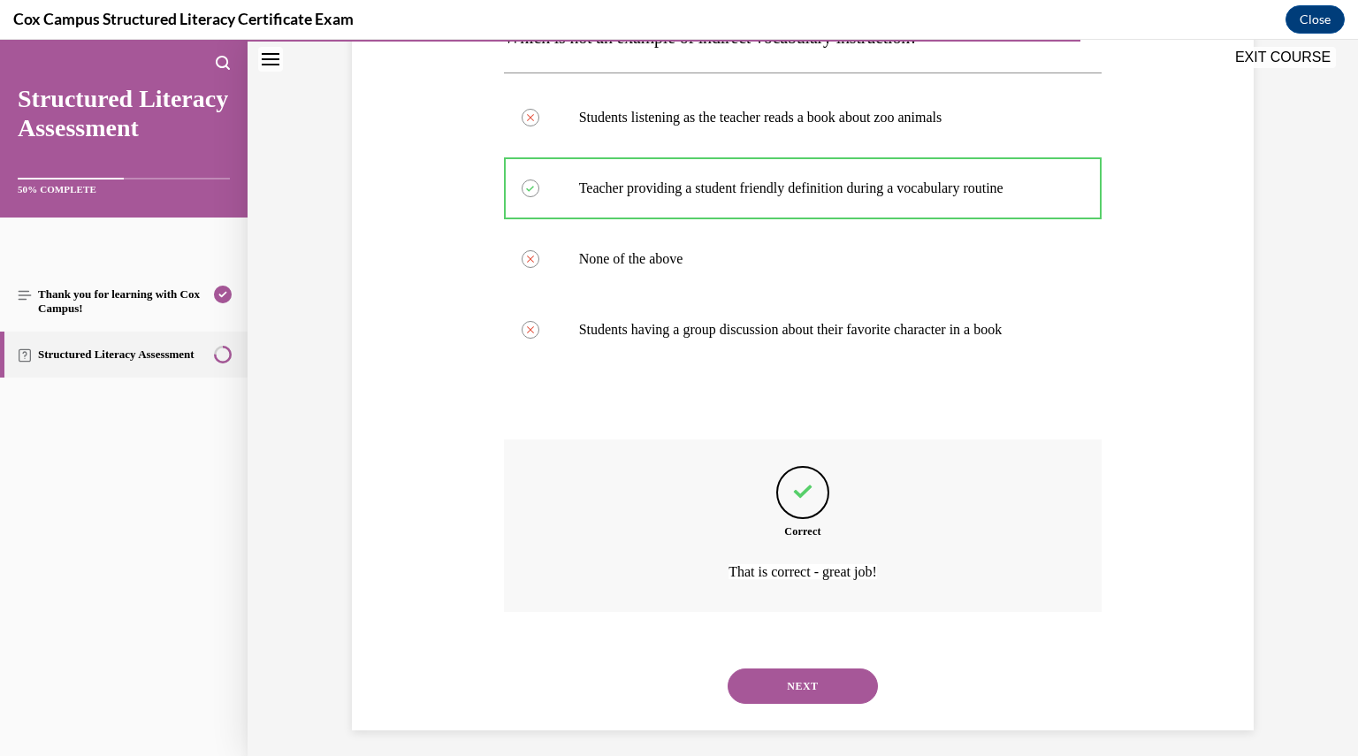
scroll to position [326, 0]
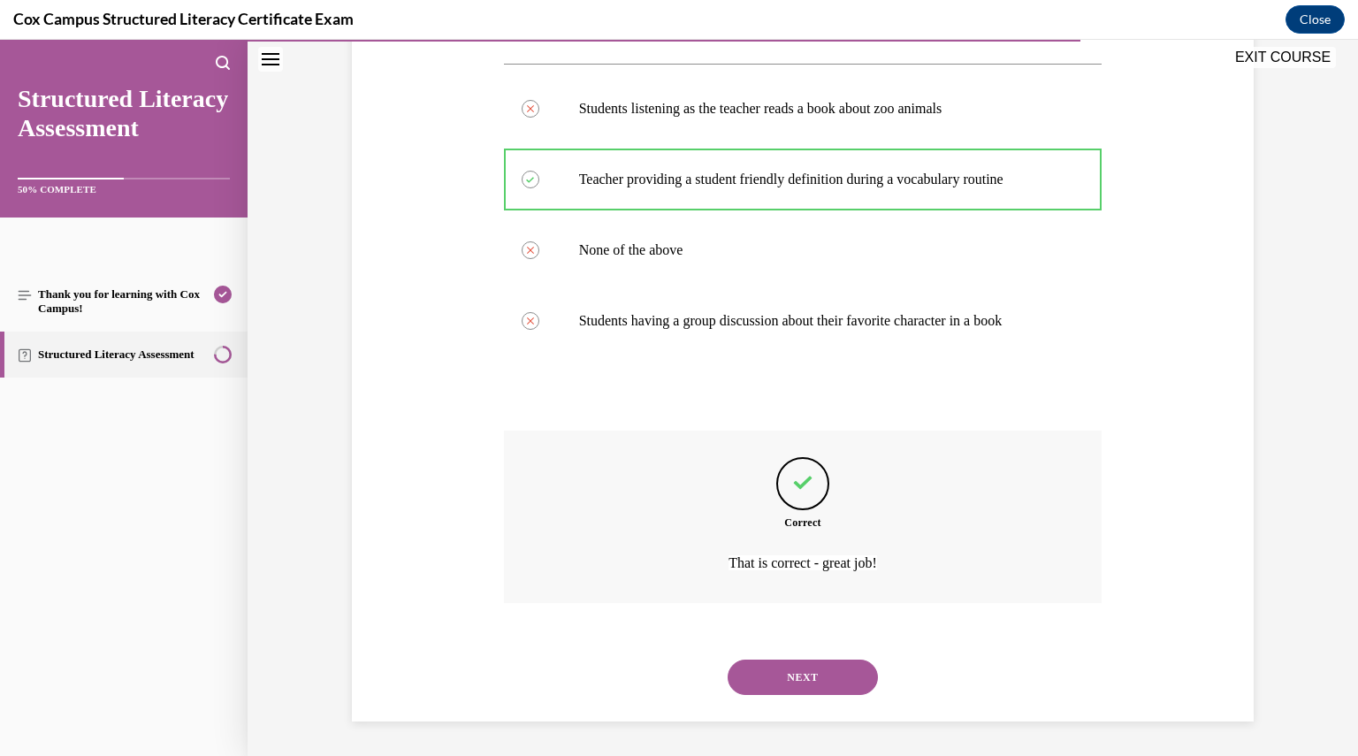
click at [817, 680] on button "NEXT" at bounding box center [803, 677] width 150 height 35
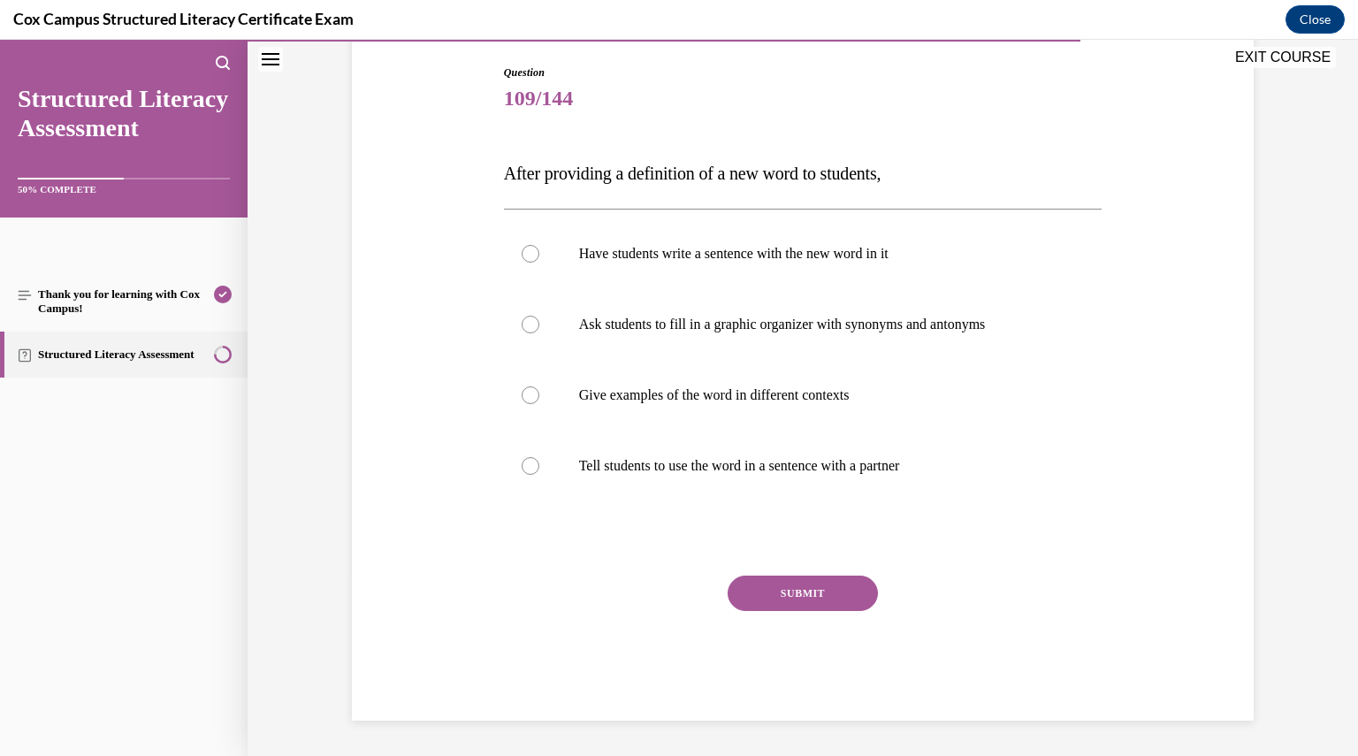
scroll to position [180, 0]
click at [841, 378] on label "Give examples of the word in different contexts" at bounding box center [803, 396] width 599 height 71
click at [539, 387] on input "Give examples of the word in different contexts" at bounding box center [531, 396] width 18 height 18
radio input "true"
click at [775, 599] on button "SUBMIT" at bounding box center [803, 594] width 150 height 35
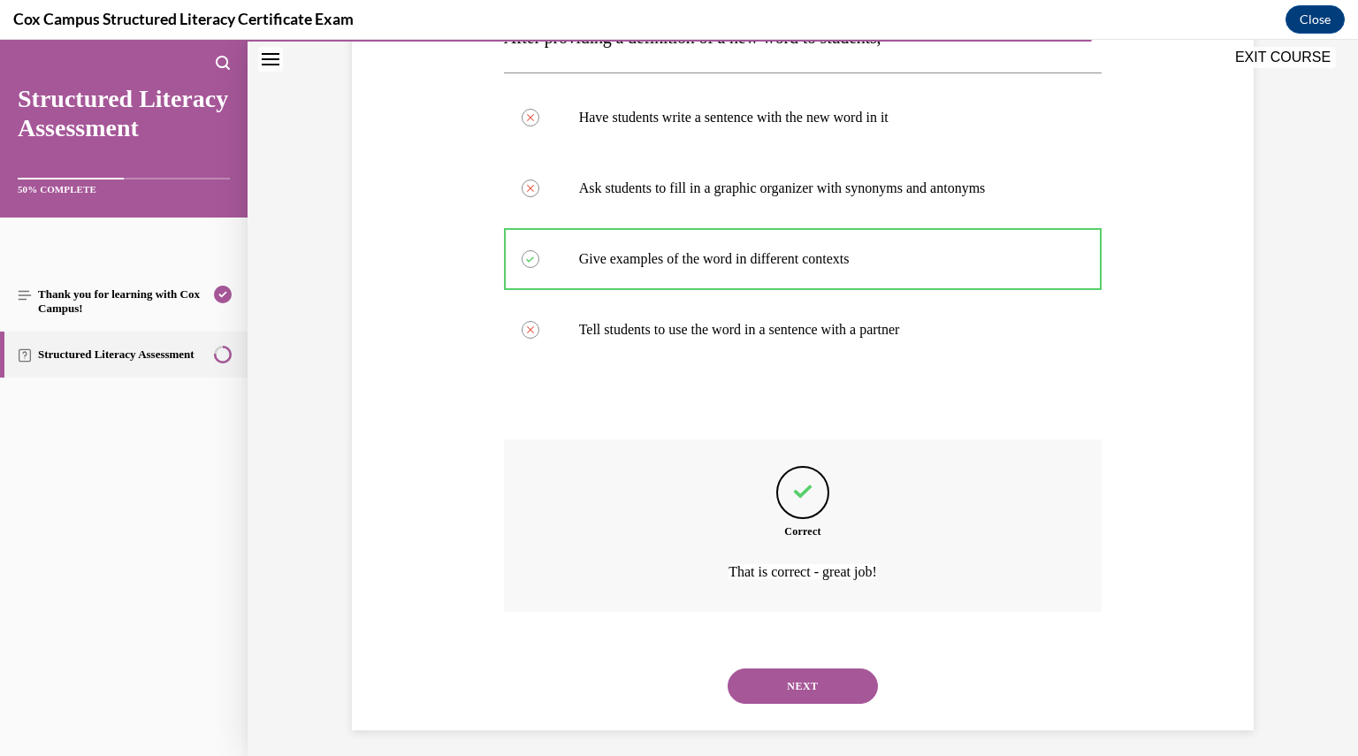
scroll to position [326, 0]
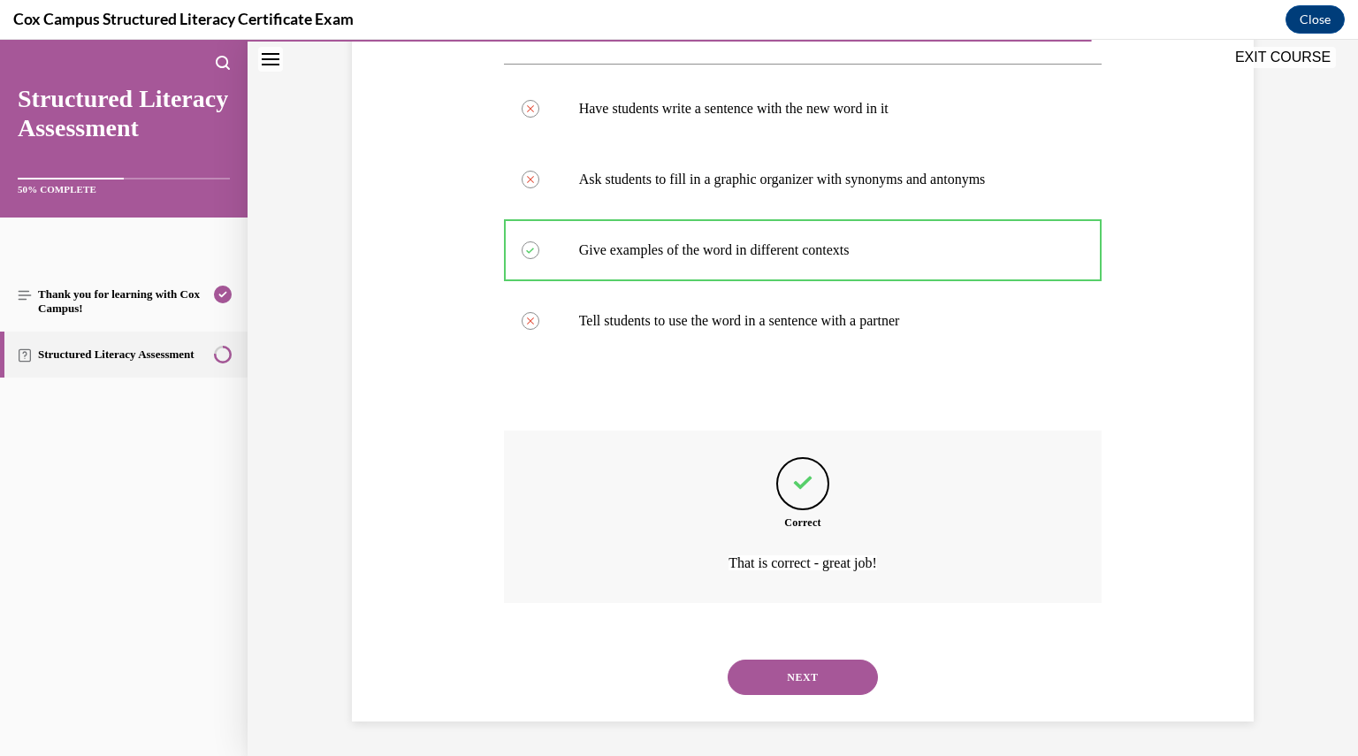
click at [835, 671] on button "NEXT" at bounding box center [803, 677] width 150 height 35
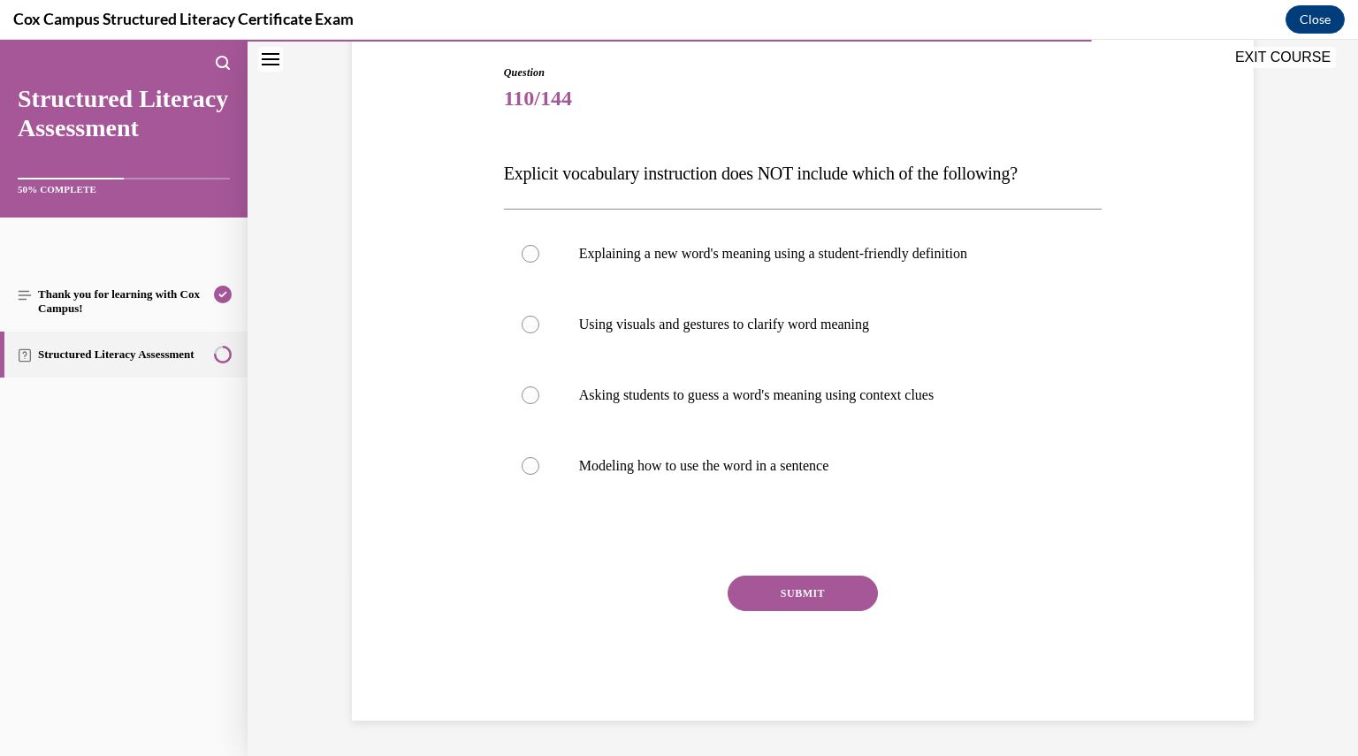
scroll to position [180, 0]
click at [800, 402] on p "Asking students to guess a word's meaning using context clues" at bounding box center [818, 396] width 479 height 18
click at [539, 402] on input "Asking students to guess a word's meaning using context clues" at bounding box center [531, 396] width 18 height 18
radio input "true"
click at [822, 597] on button "SUBMIT" at bounding box center [803, 594] width 150 height 35
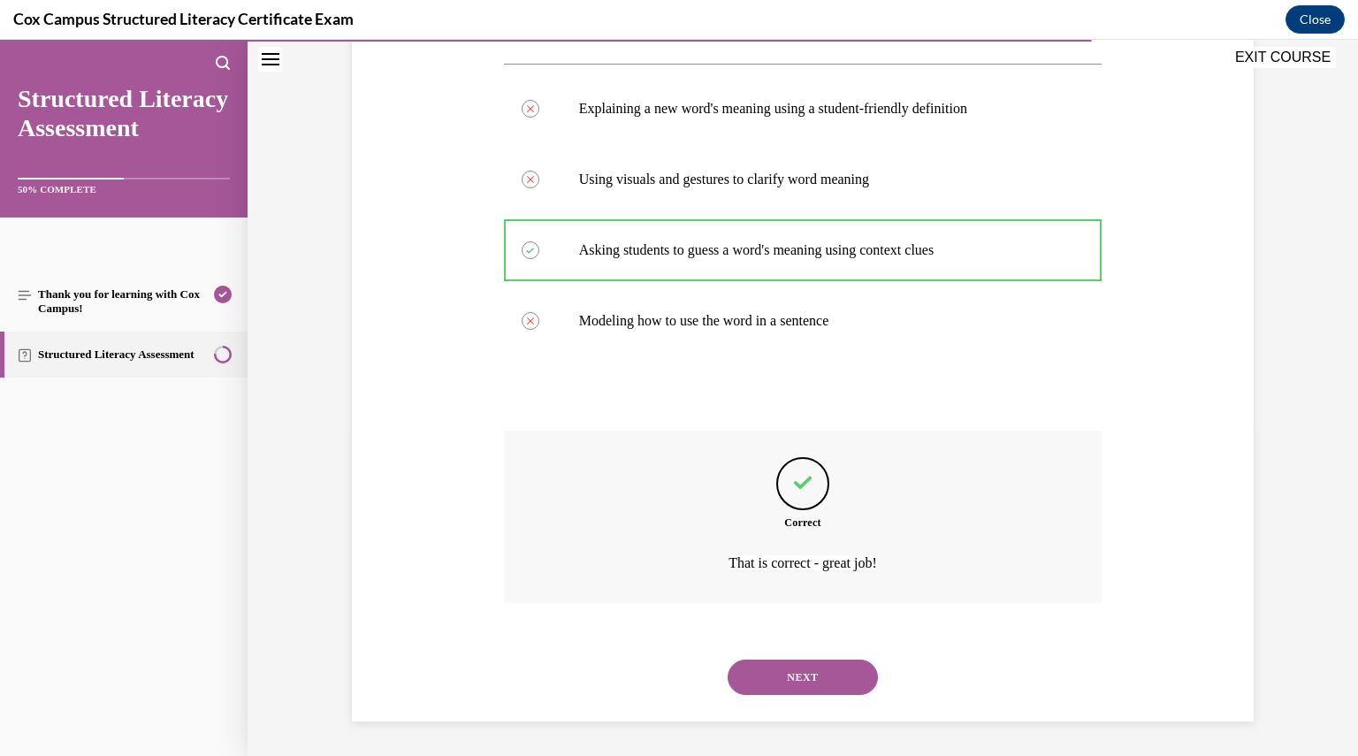
click at [839, 678] on button "NEXT" at bounding box center [803, 677] width 150 height 35
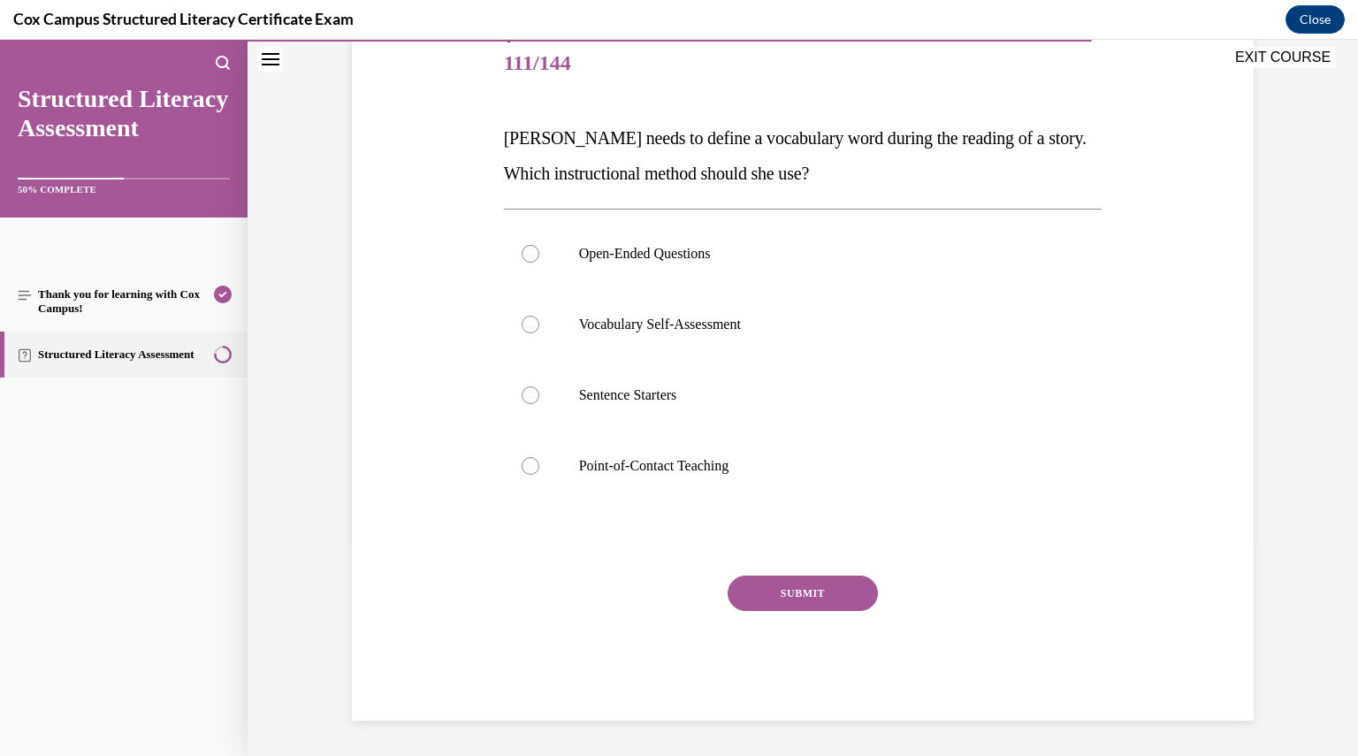
scroll to position [197, 0]
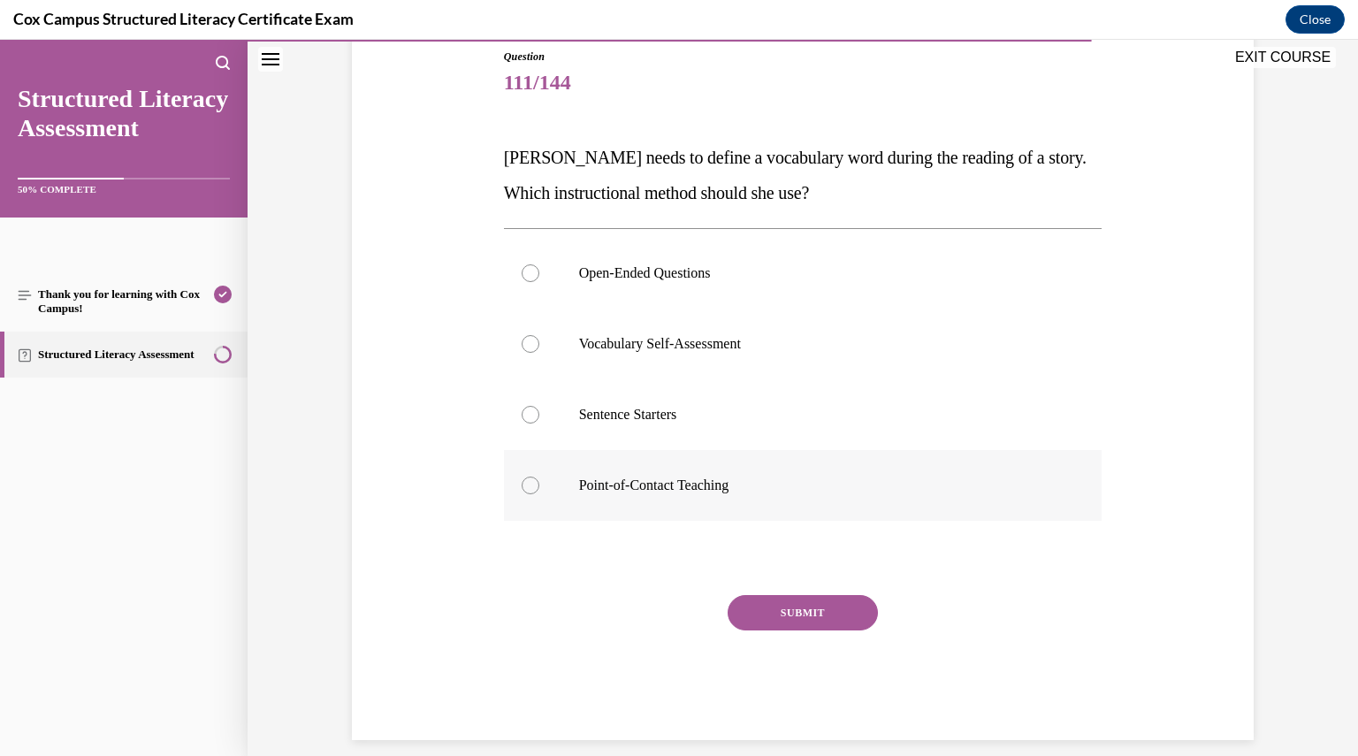
click at [691, 493] on p "Point-of-Contact Teaching" at bounding box center [818, 486] width 479 height 18
click at [539, 493] on input "Point-of-Contact Teaching" at bounding box center [531, 486] width 18 height 18
radio input "true"
click at [840, 604] on button "SUBMIT" at bounding box center [803, 612] width 150 height 35
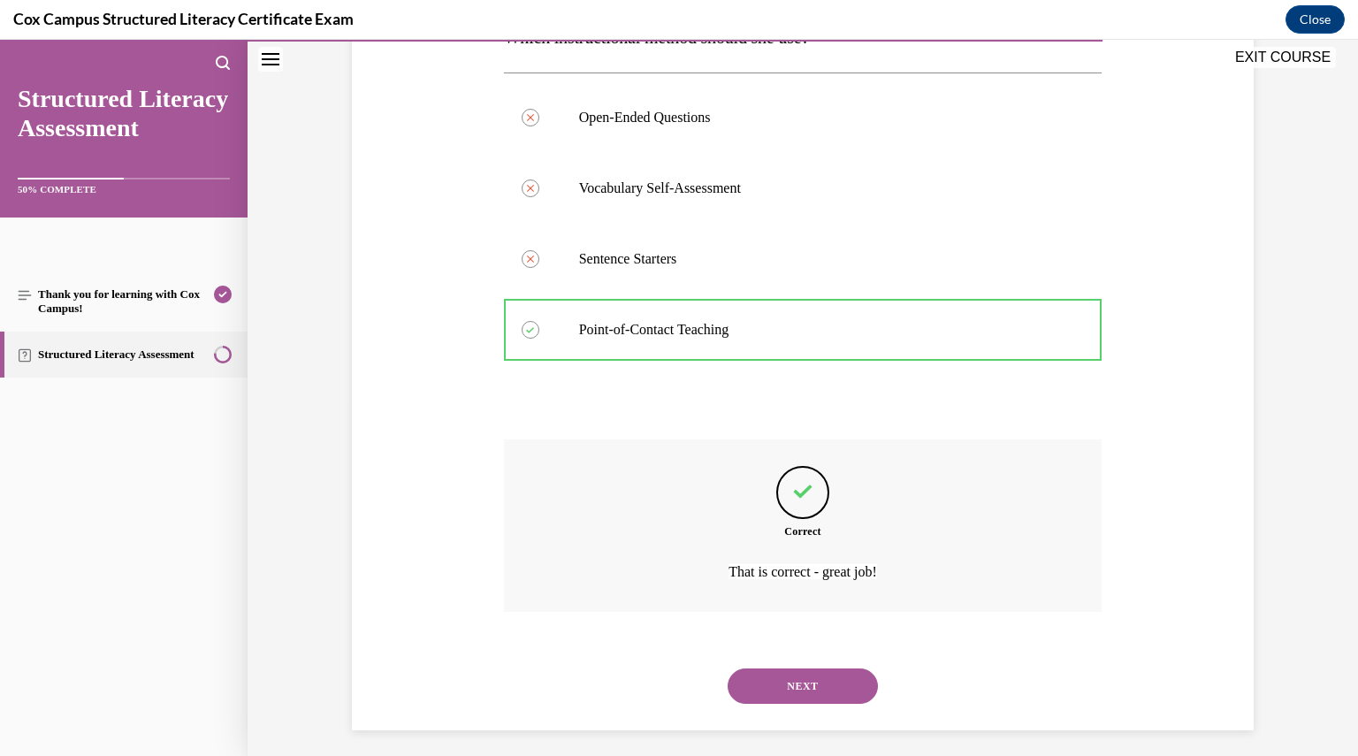
scroll to position [362, 0]
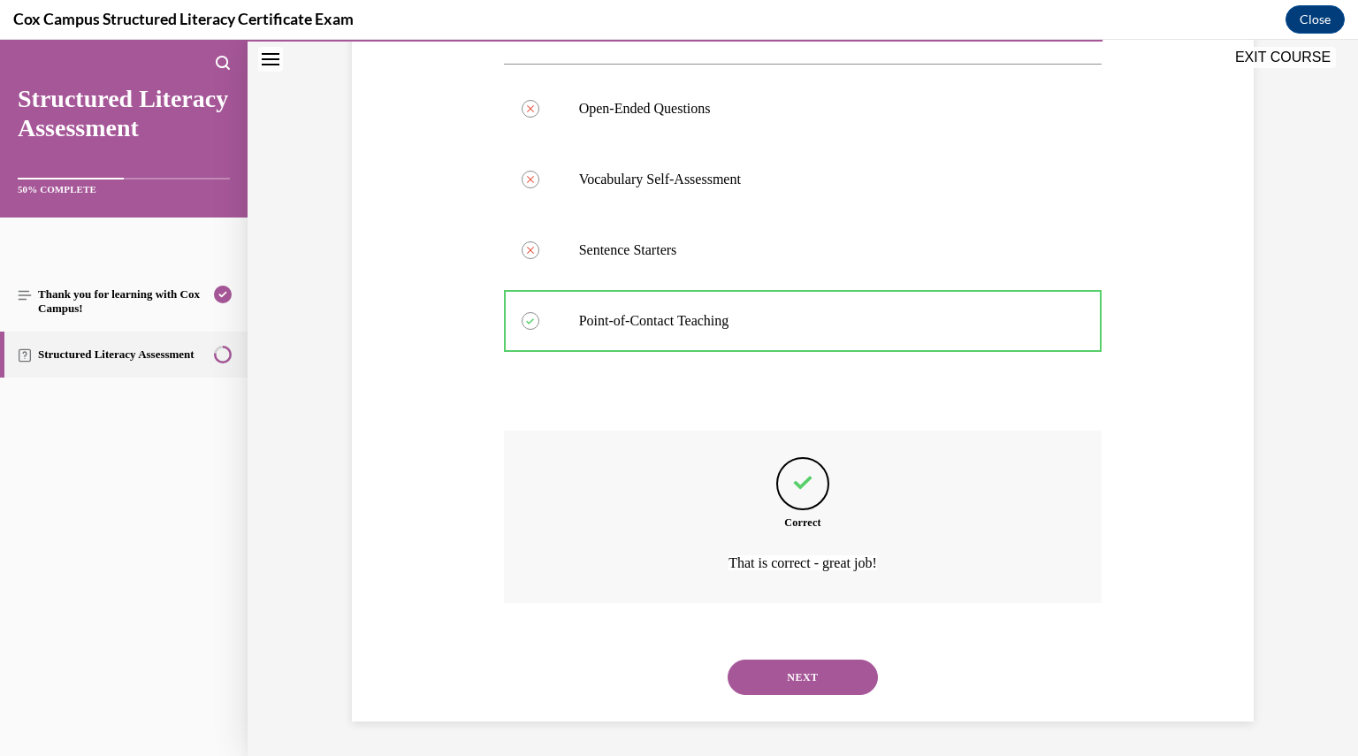
click at [780, 671] on button "NEXT" at bounding box center [803, 677] width 150 height 35
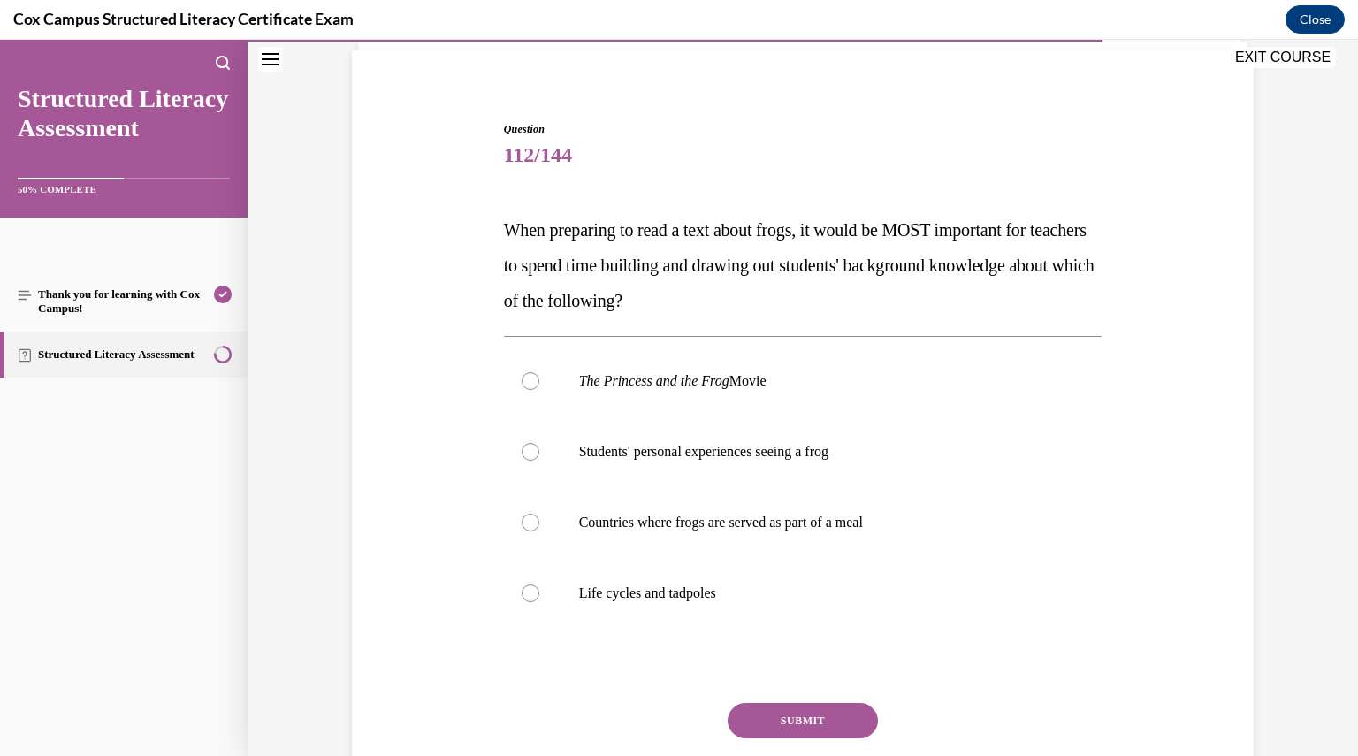
scroll to position [164, 0]
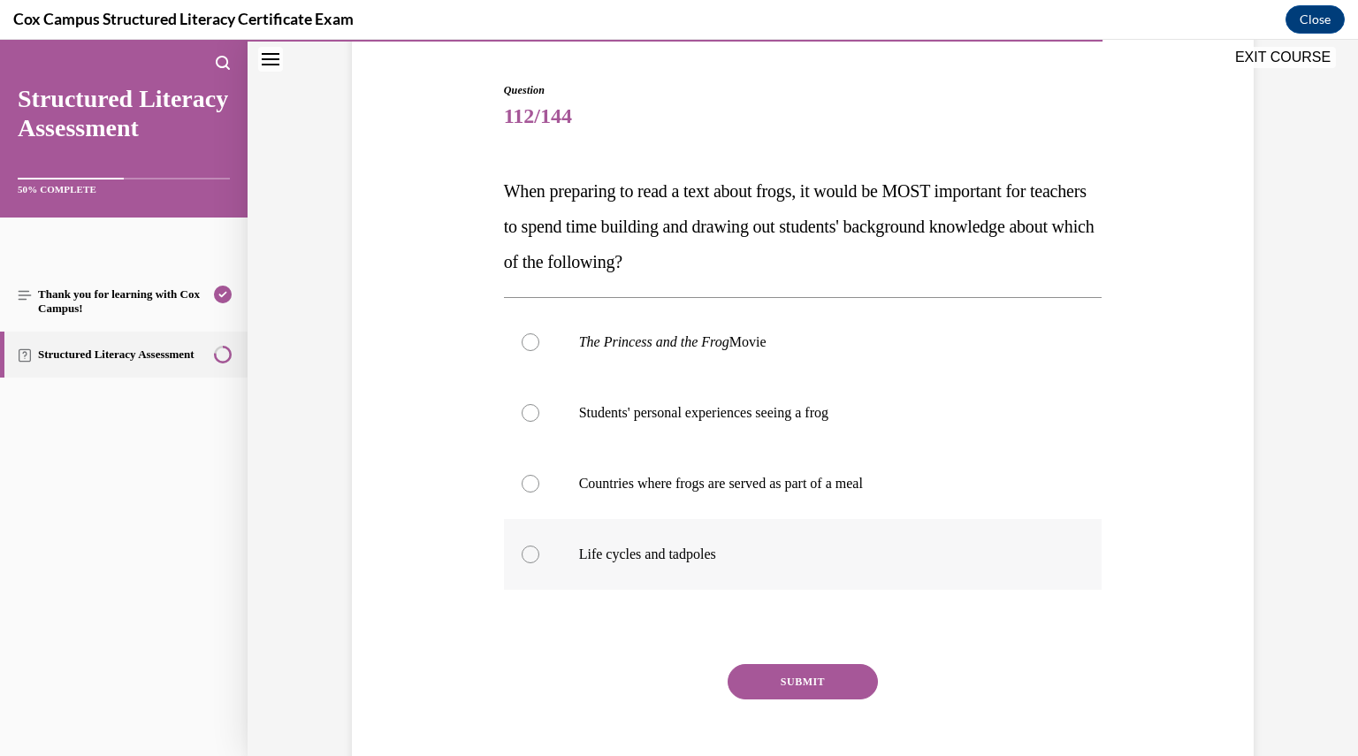
click at [682, 542] on label "Life cycles and tadpoles" at bounding box center [803, 554] width 599 height 71
click at [539, 546] on input "Life cycles and tadpoles" at bounding box center [531, 555] width 18 height 18
radio input "true"
click at [756, 678] on button "SUBMIT" at bounding box center [803, 681] width 150 height 35
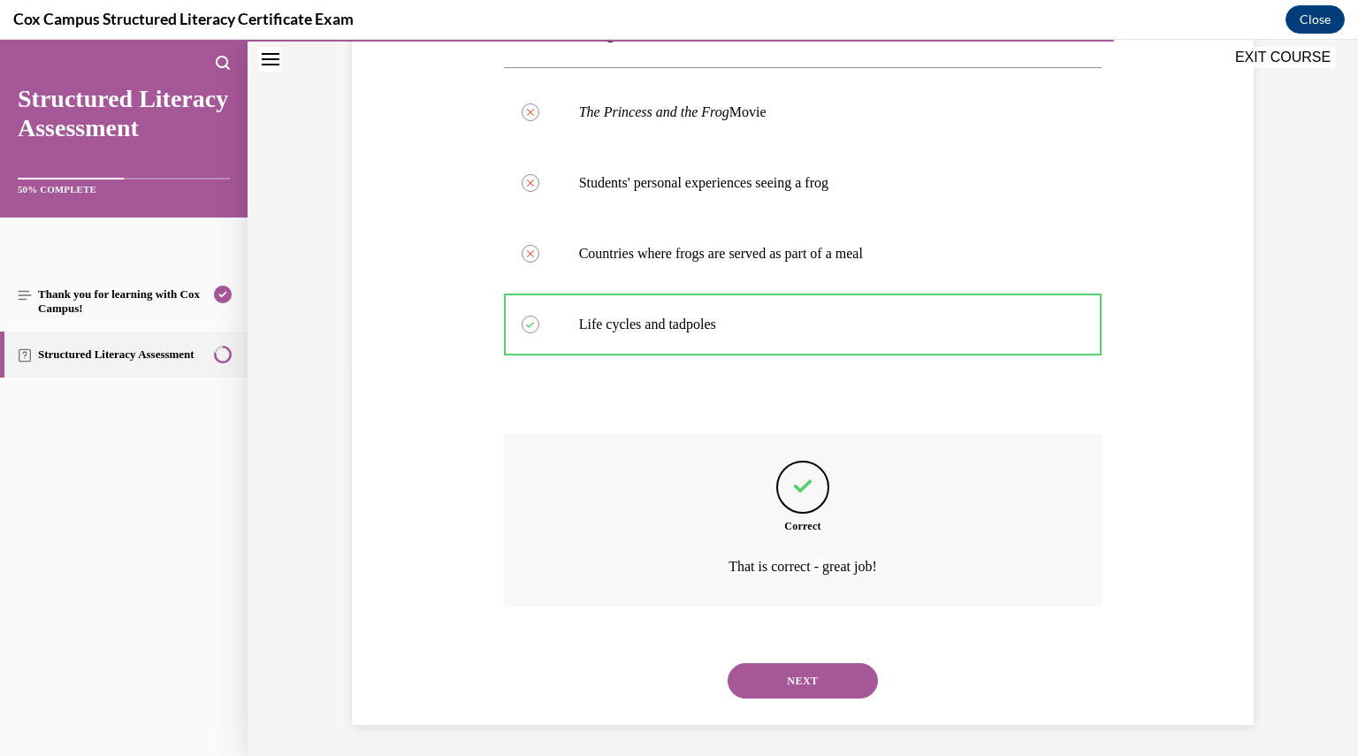
scroll to position [397, 0]
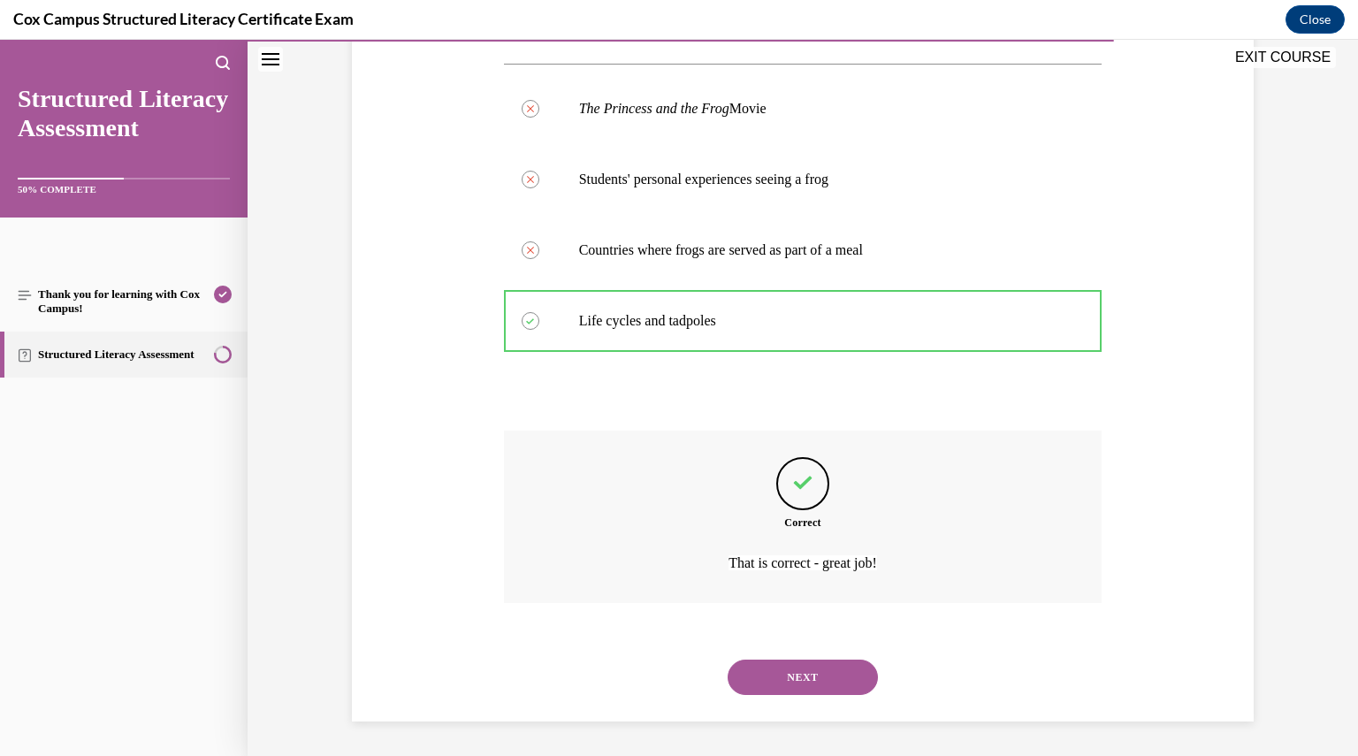
click at [790, 692] on button "NEXT" at bounding box center [803, 677] width 150 height 35
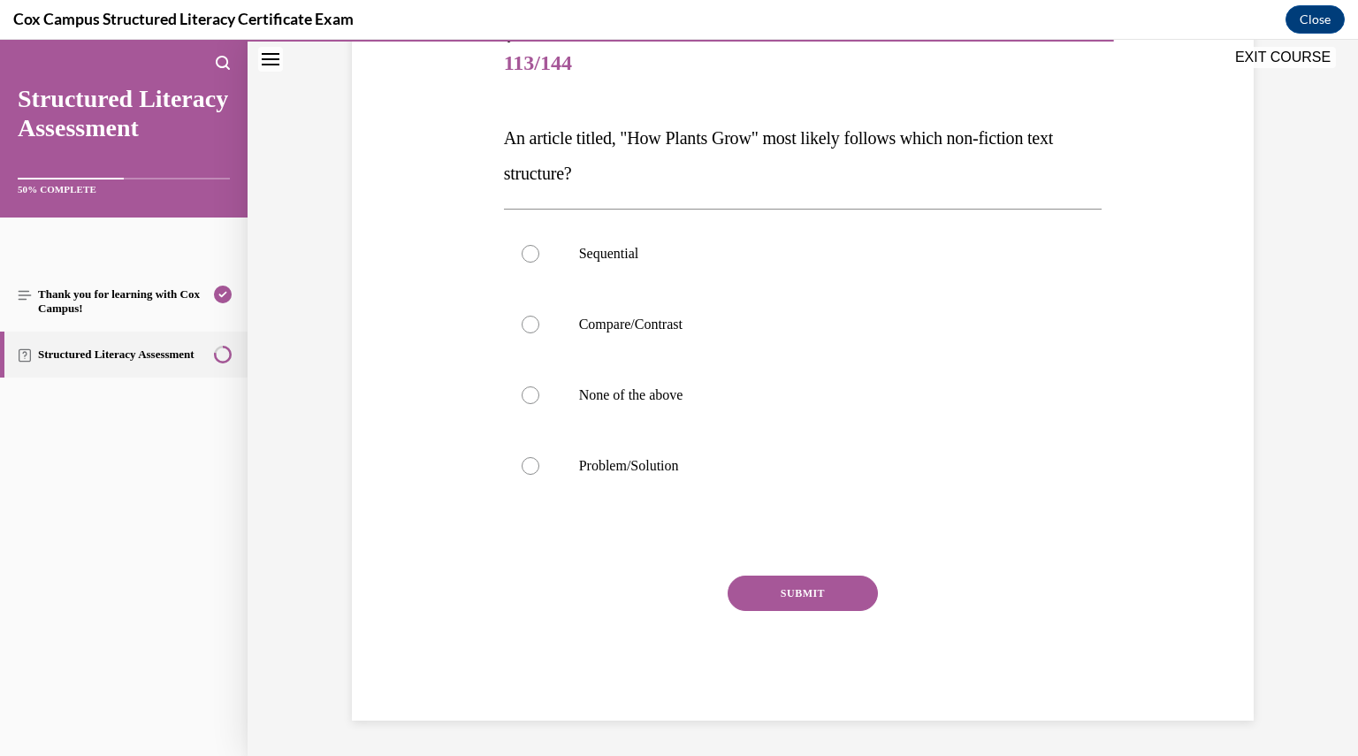
scroll to position [197, 0]
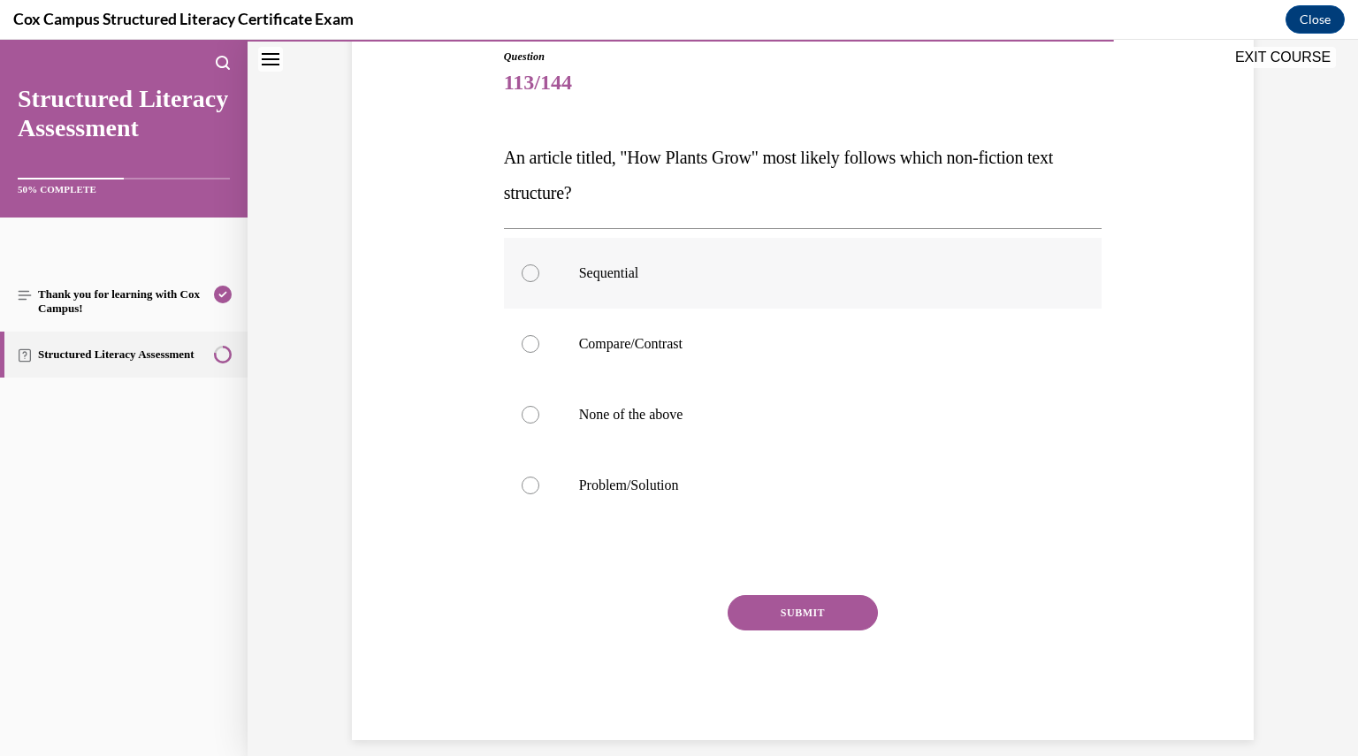
click at [644, 282] on label "Sequential" at bounding box center [803, 273] width 599 height 71
click at [539, 282] on input "Sequential" at bounding box center [531, 273] width 18 height 18
radio input "true"
click at [749, 190] on p "An article titled, "How Plants Grow" most likely follows which non-fiction text…" at bounding box center [803, 175] width 599 height 71
click at [845, 603] on button "SUBMIT" at bounding box center [803, 612] width 150 height 35
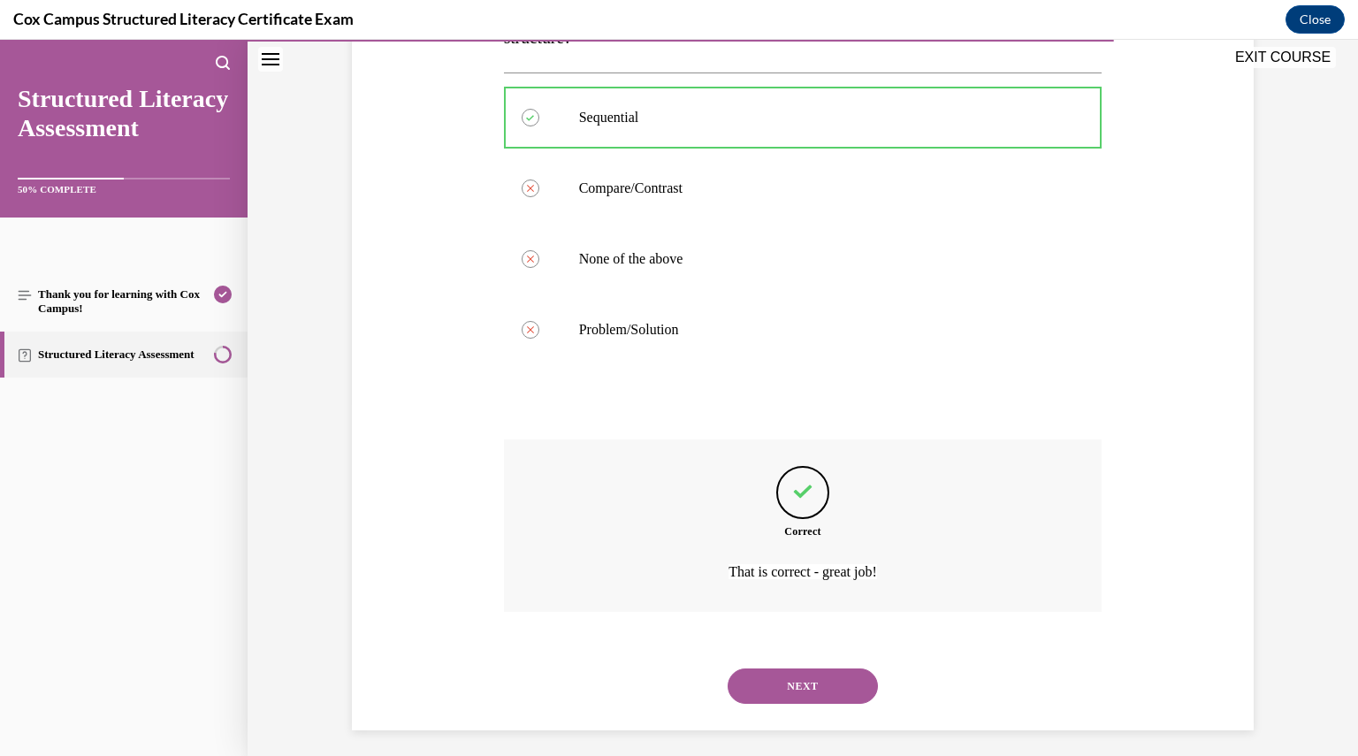
scroll to position [362, 0]
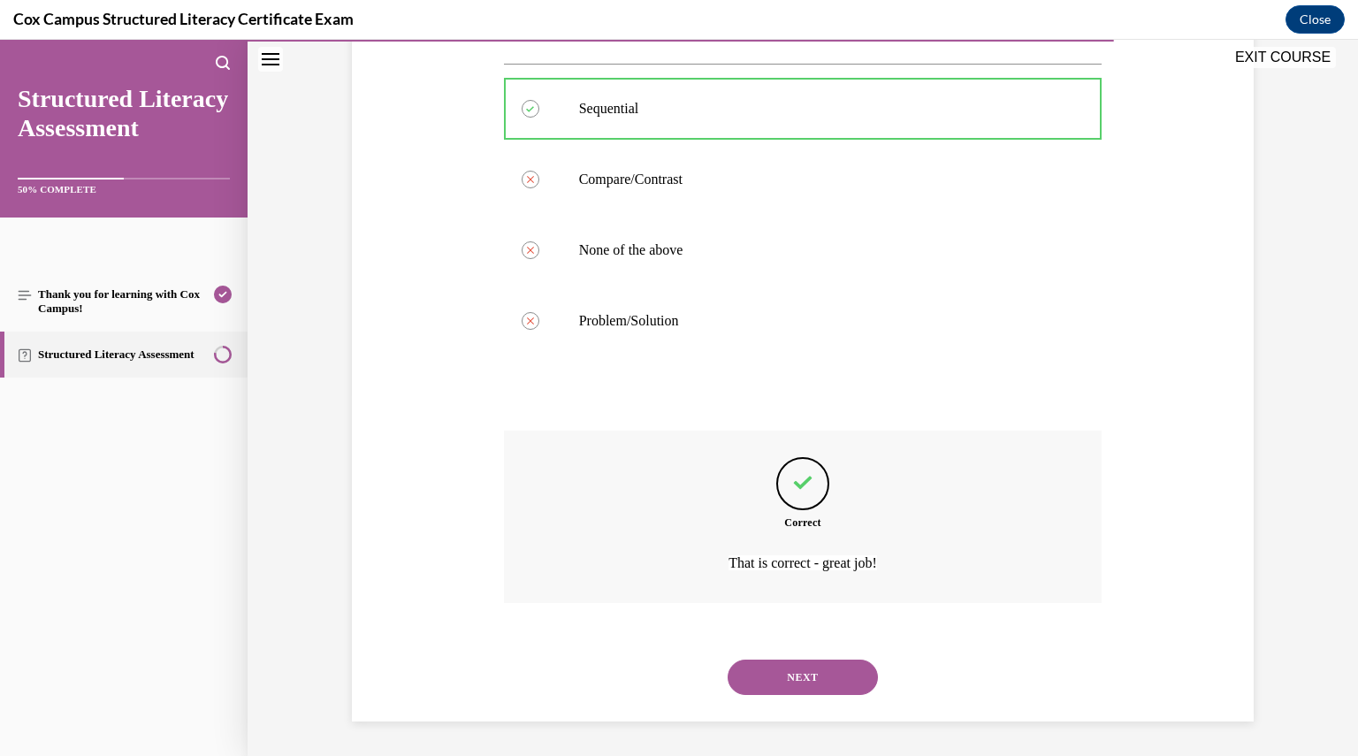
click at [823, 684] on button "NEXT" at bounding box center [803, 677] width 150 height 35
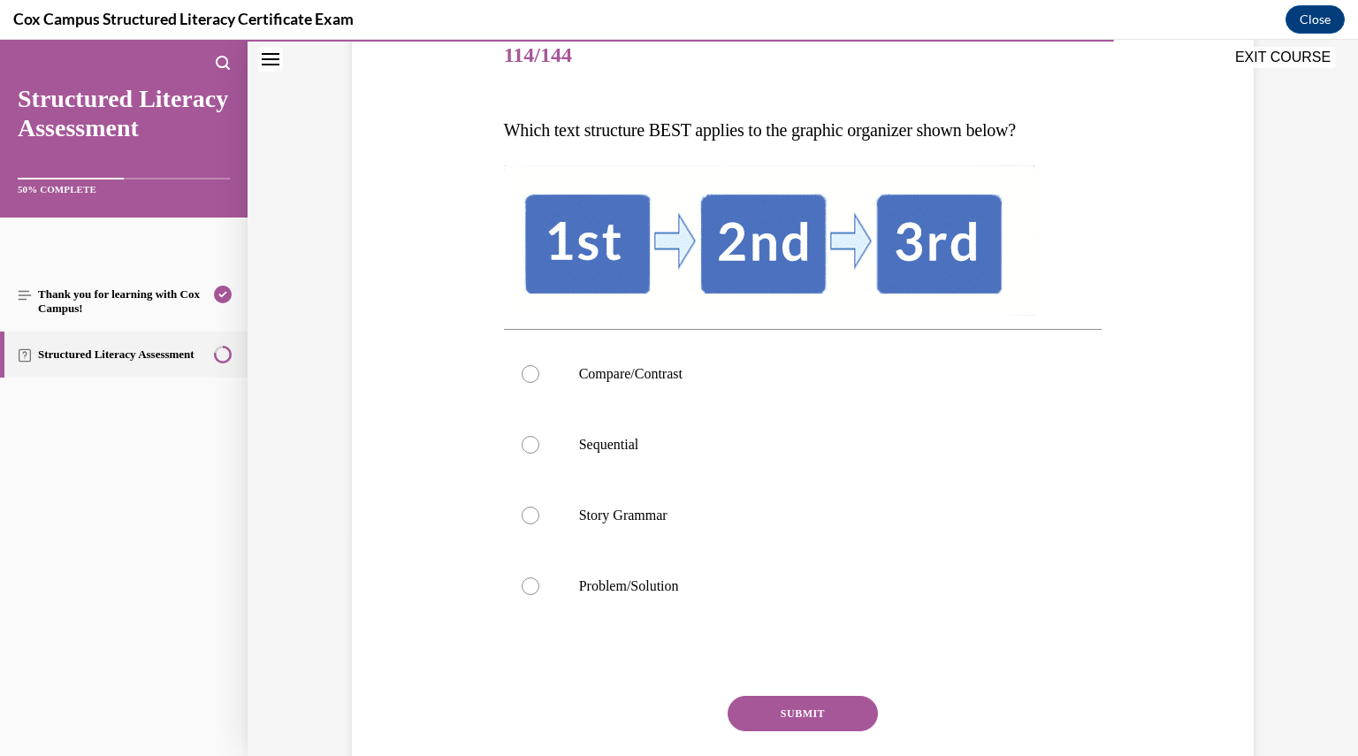
scroll to position [226, 0]
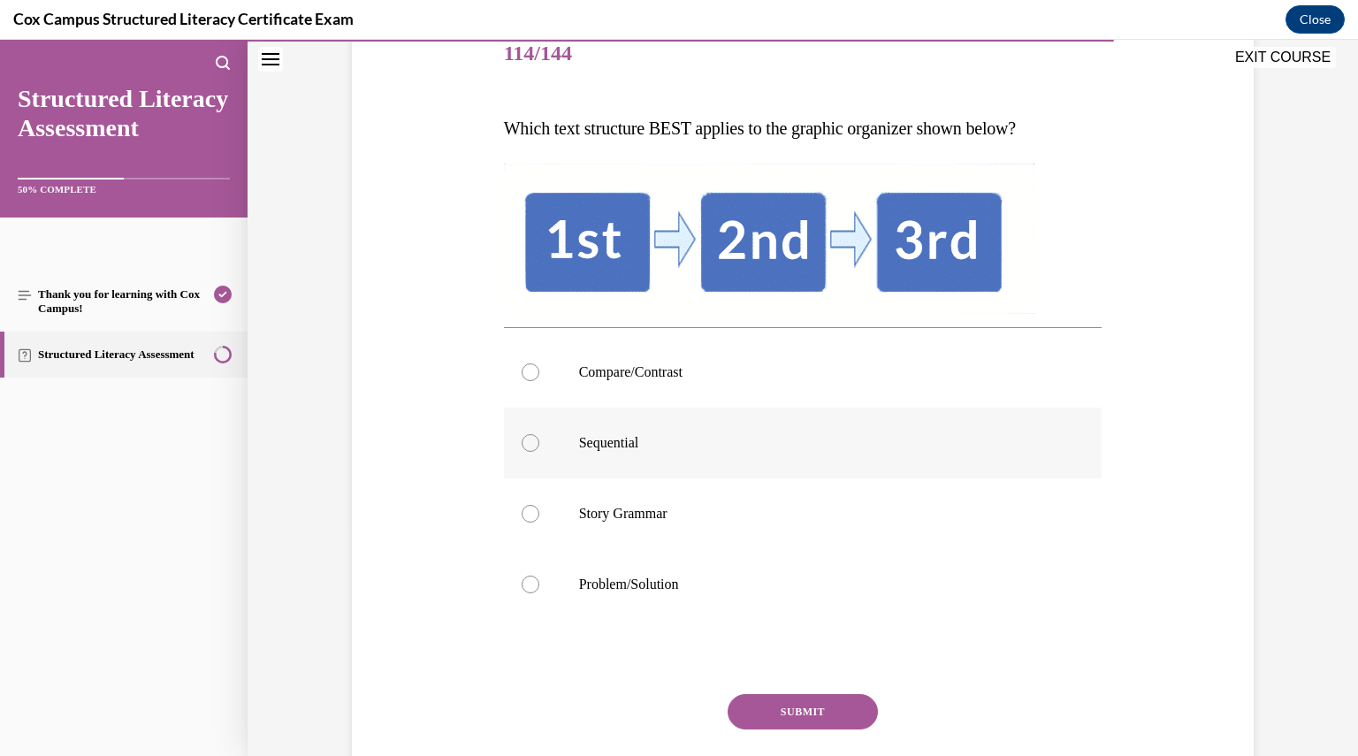
click at [612, 450] on p "Sequential" at bounding box center [818, 443] width 479 height 18
click at [539, 450] on input "Sequential" at bounding box center [531, 443] width 18 height 18
radio input "true"
click at [801, 705] on button "SUBMIT" at bounding box center [803, 711] width 150 height 35
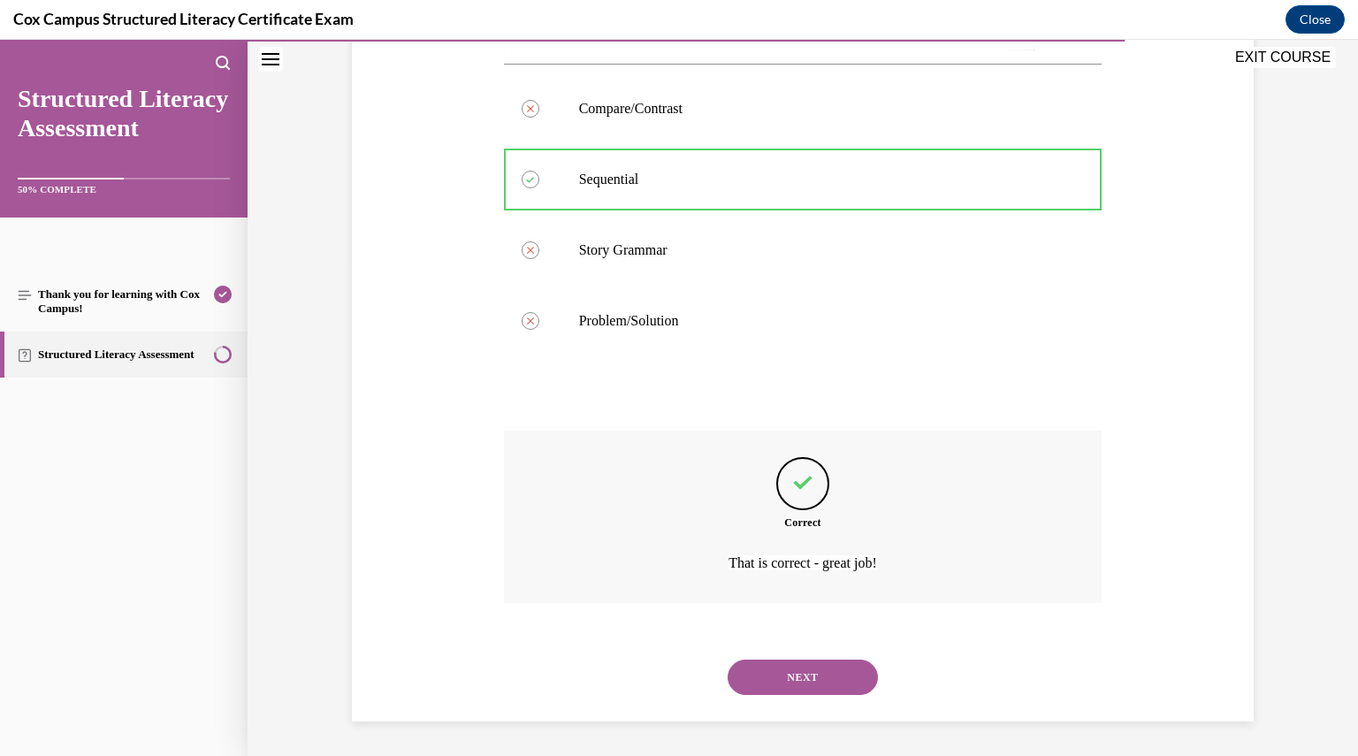
click at [815, 673] on button "NEXT" at bounding box center [803, 677] width 150 height 35
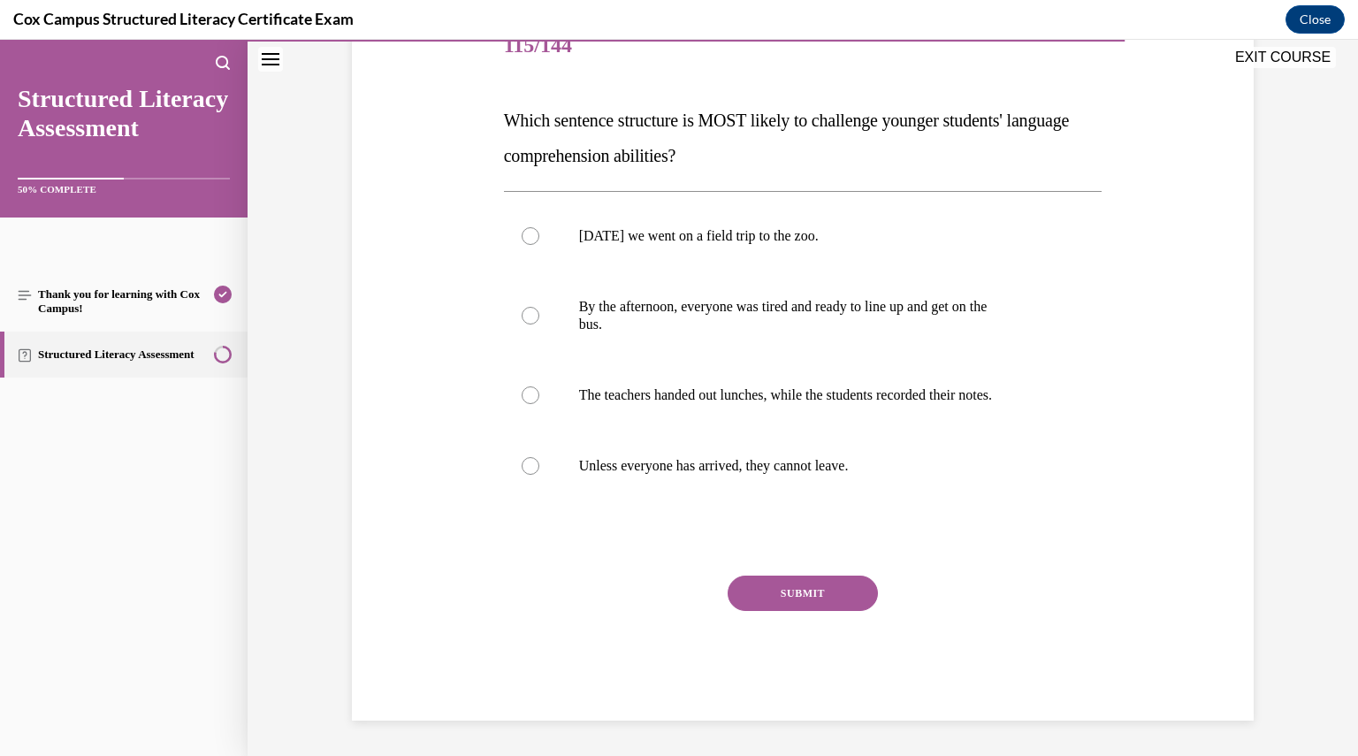
scroll to position [197, 0]
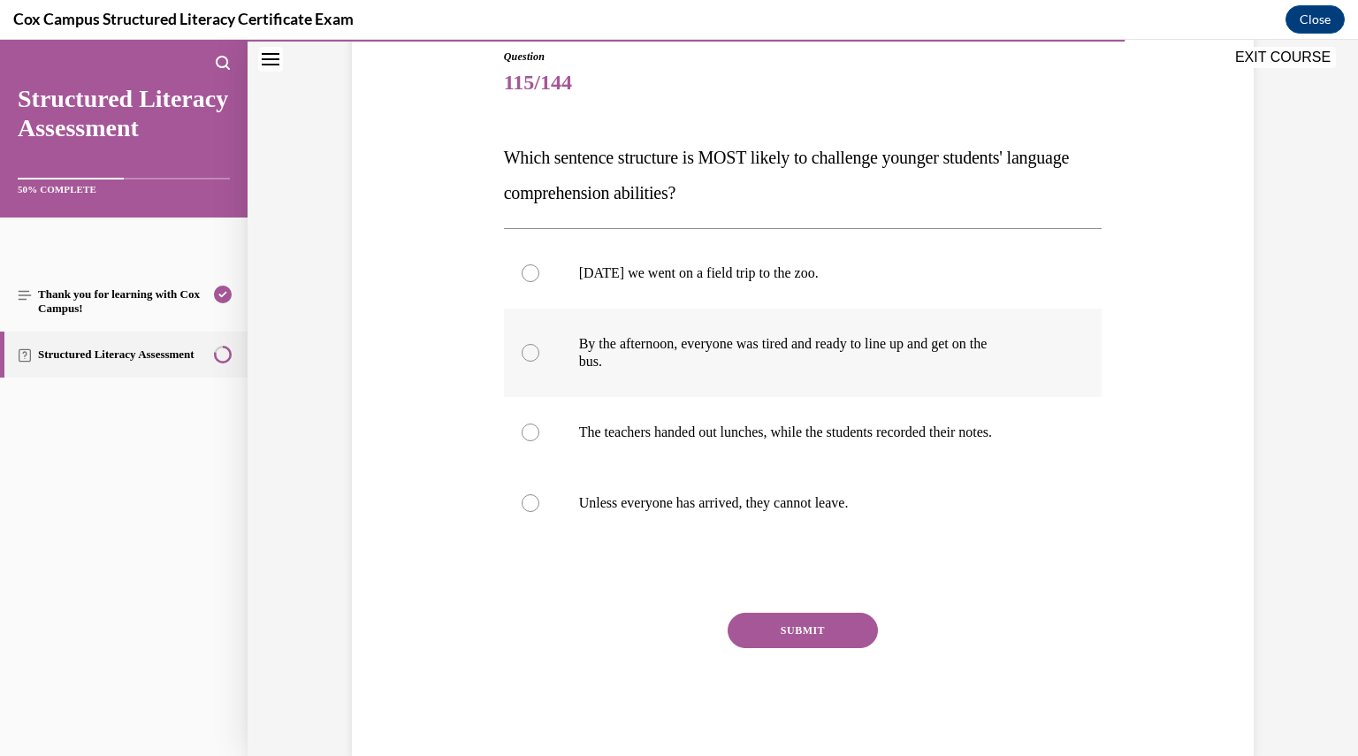
click at [726, 330] on label "By the afternoon, everyone was tired and ready to line up and get on the bus." at bounding box center [803, 353] width 599 height 88
click at [539, 344] on input "By the afternoon, everyone was tired and ready to line up and get on the bus." at bounding box center [531, 353] width 18 height 18
radio input "true"
click at [743, 418] on label "The teachers handed out lunches, while the students recorded their notes." at bounding box center [803, 432] width 599 height 71
click at [539, 424] on input "The teachers handed out lunches, while the students recorded their notes." at bounding box center [531, 433] width 18 height 18
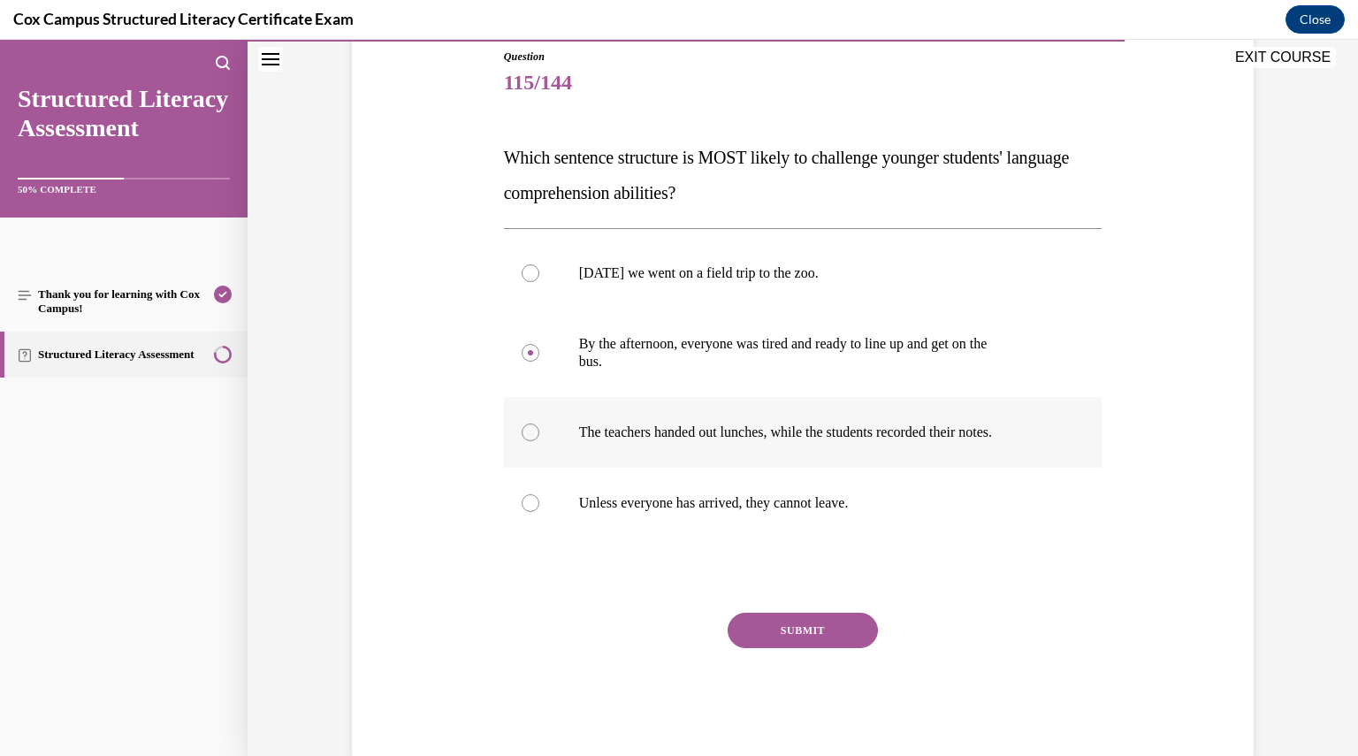
radio input "true"
click at [729, 487] on label "Unless everyone has arrived, they cannot leave." at bounding box center [803, 503] width 599 height 71
click at [539, 494] on input "Unless everyone has arrived, they cannot leave." at bounding box center [531, 503] width 18 height 18
radio input "true"
click at [764, 632] on button "SUBMIT" at bounding box center [803, 630] width 150 height 35
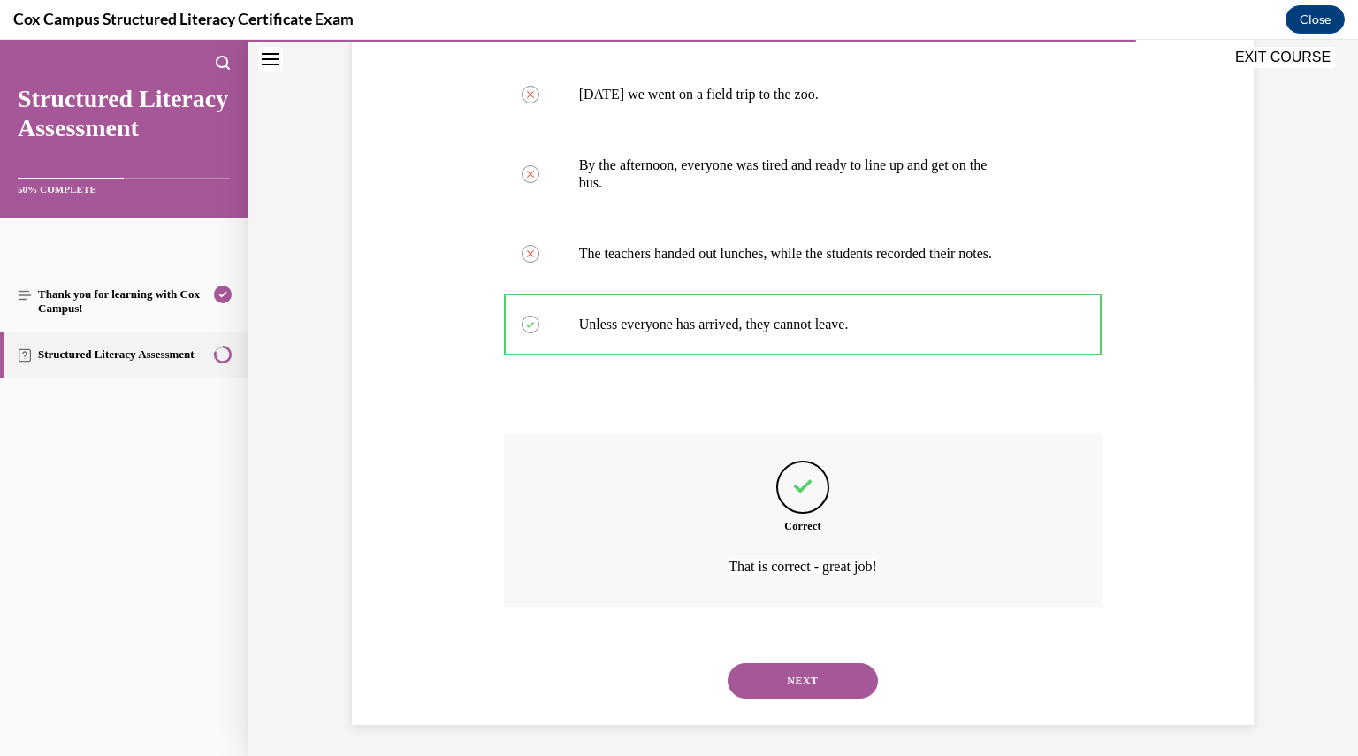
scroll to position [379, 0]
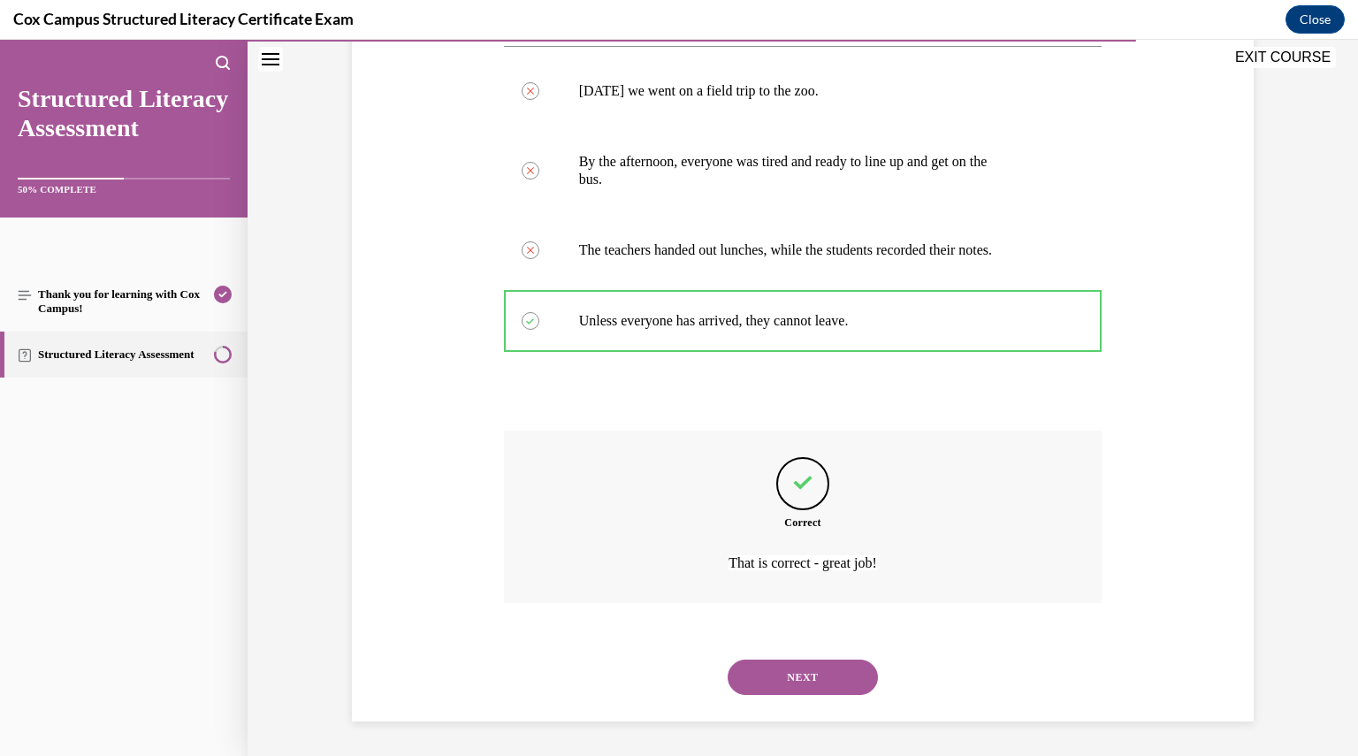
click at [780, 668] on button "NEXT" at bounding box center [803, 677] width 150 height 35
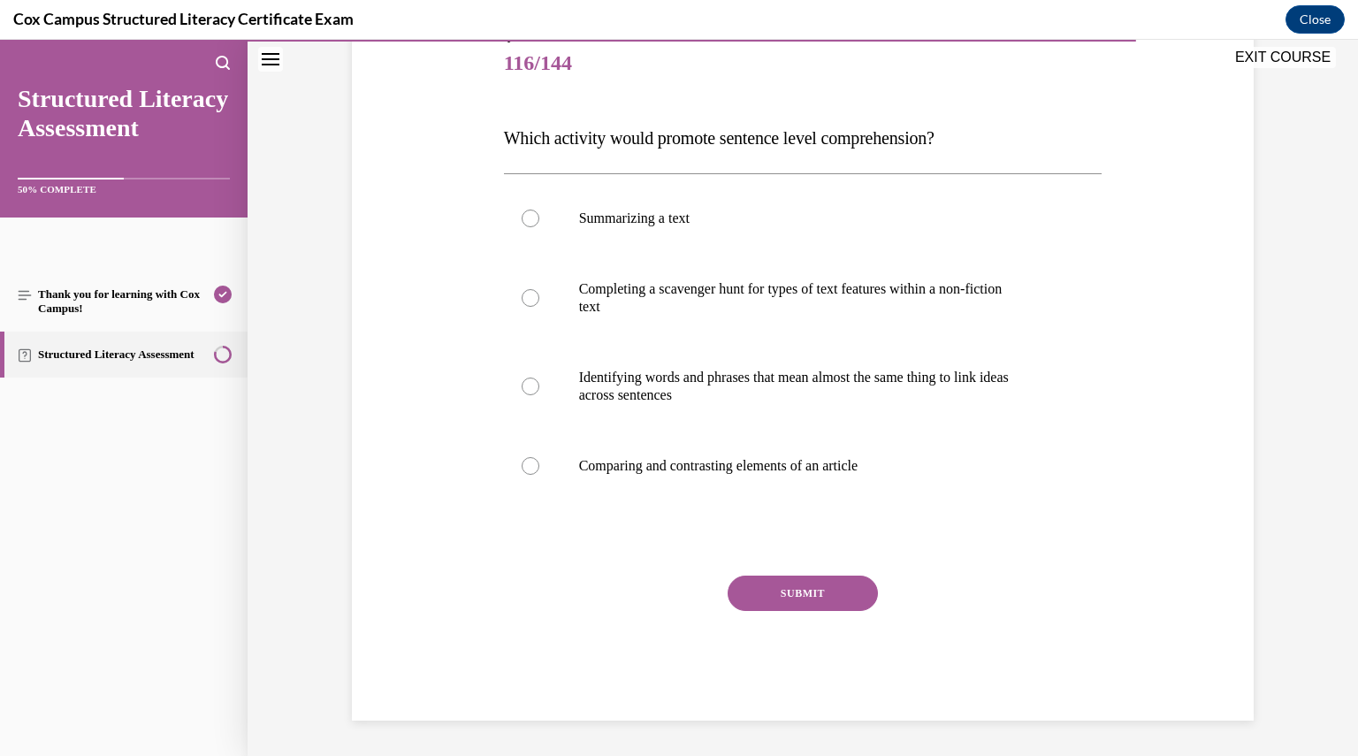
scroll to position [197, 0]
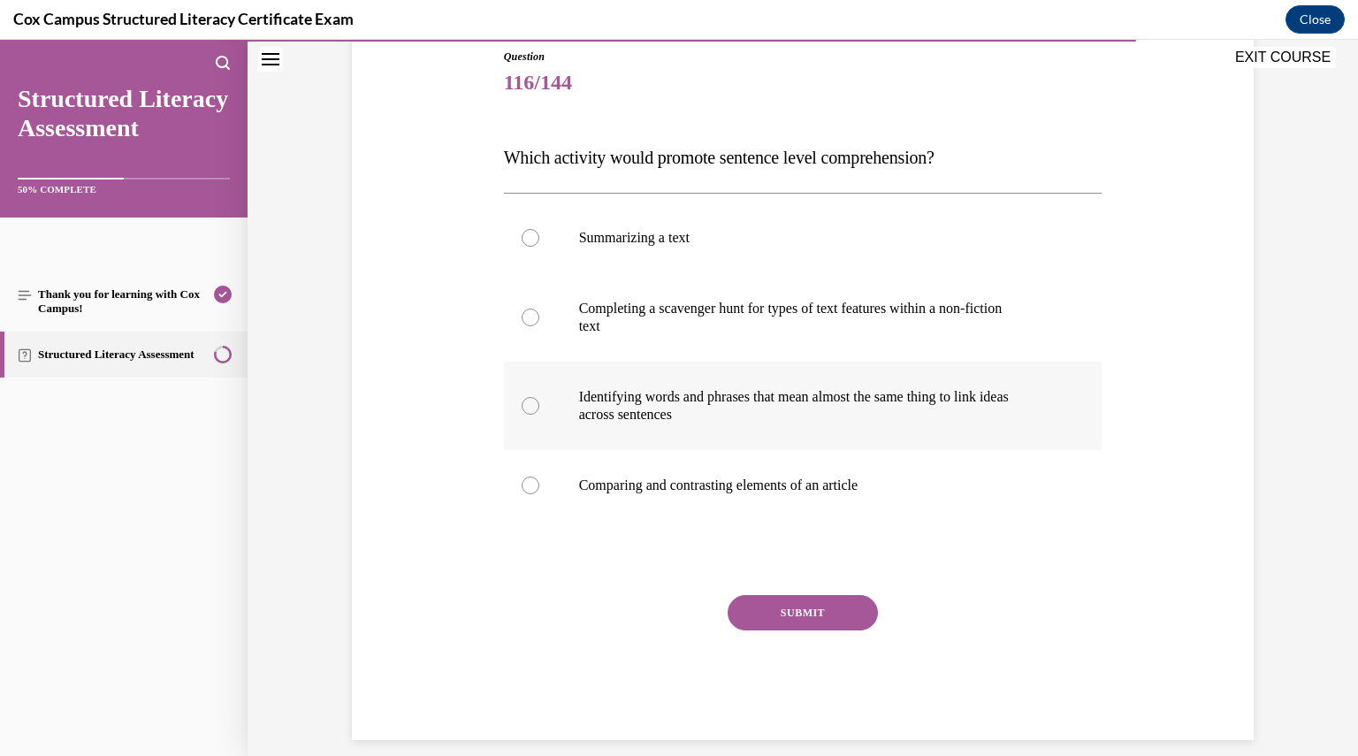
click at [725, 440] on label "Identifying words and phrases that mean almost the same thing to link ideas acr…" at bounding box center [803, 406] width 599 height 88
click at [539, 415] on input "Identifying words and phrases that mean almost the same thing to link ideas acr…" at bounding box center [531, 406] width 18 height 18
radio input "true"
click at [819, 608] on button "SUBMIT" at bounding box center [803, 612] width 150 height 35
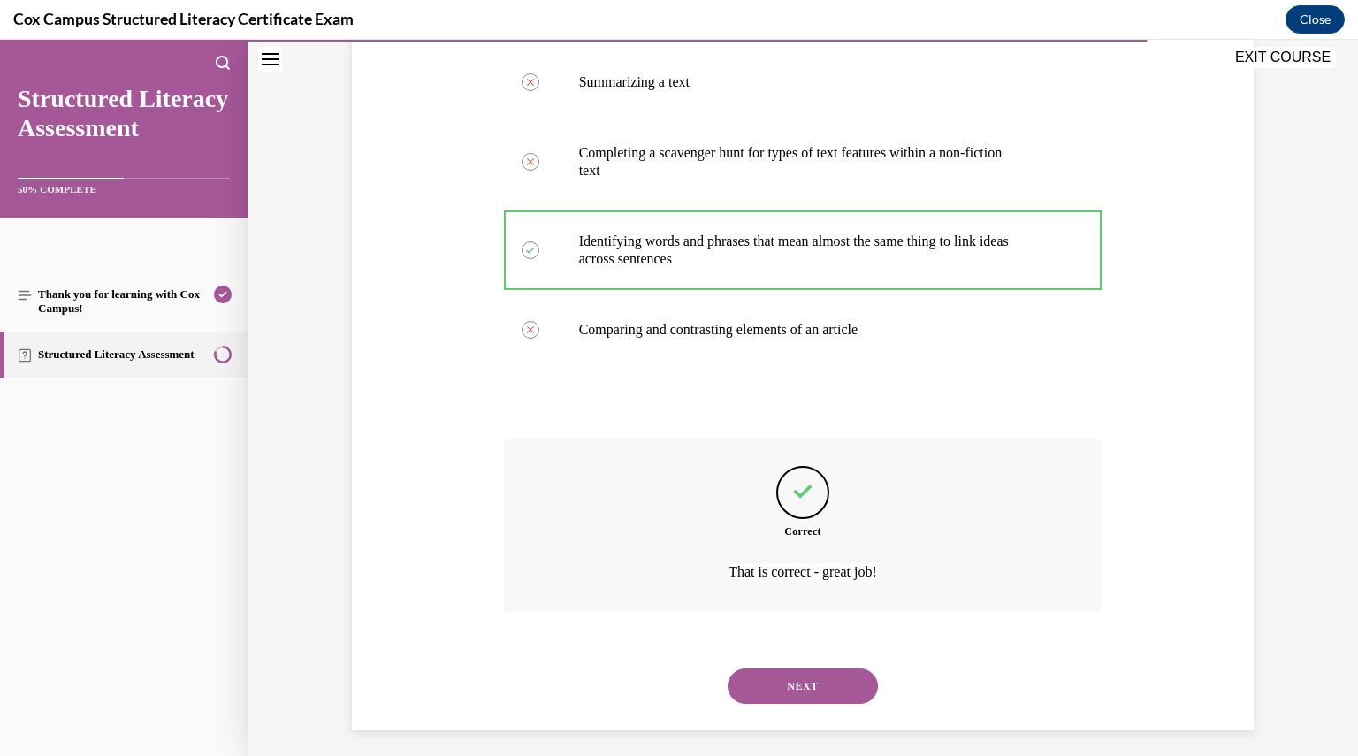
scroll to position [362, 0]
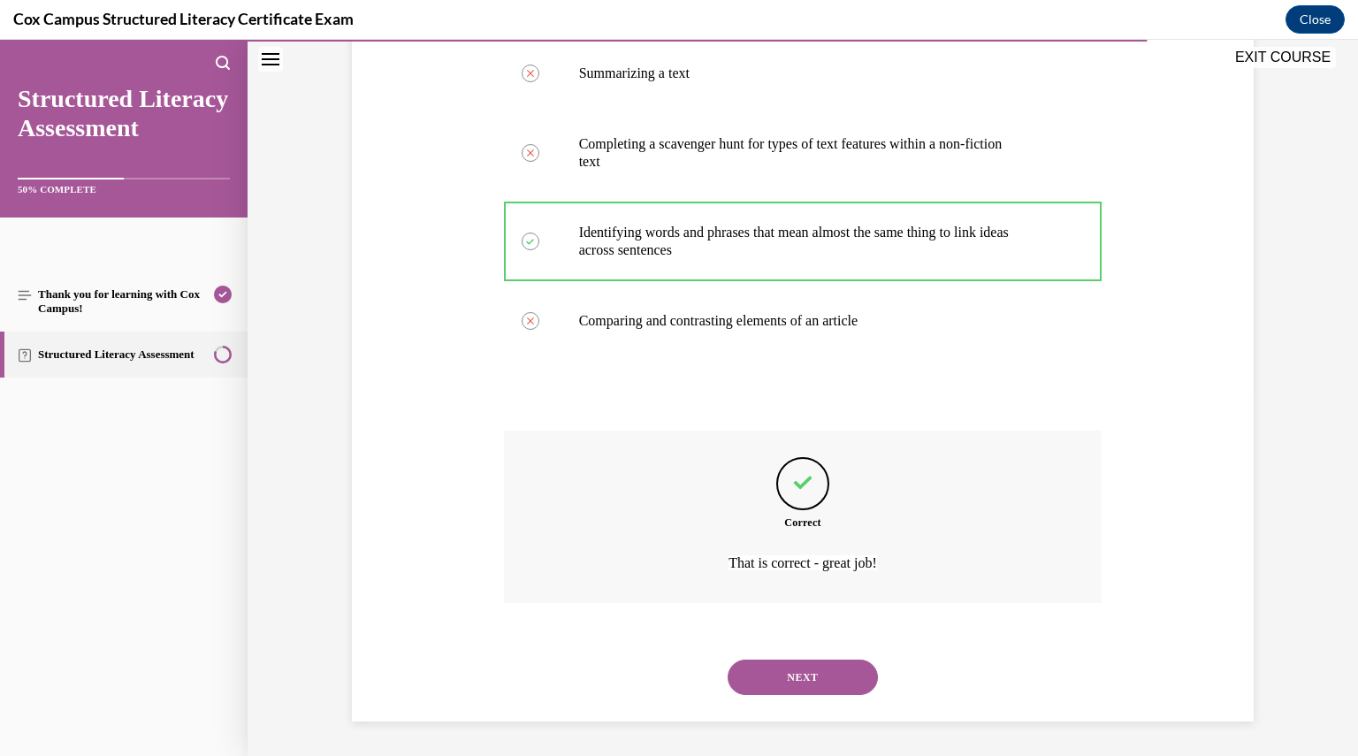
click at [789, 678] on button "NEXT" at bounding box center [803, 677] width 150 height 35
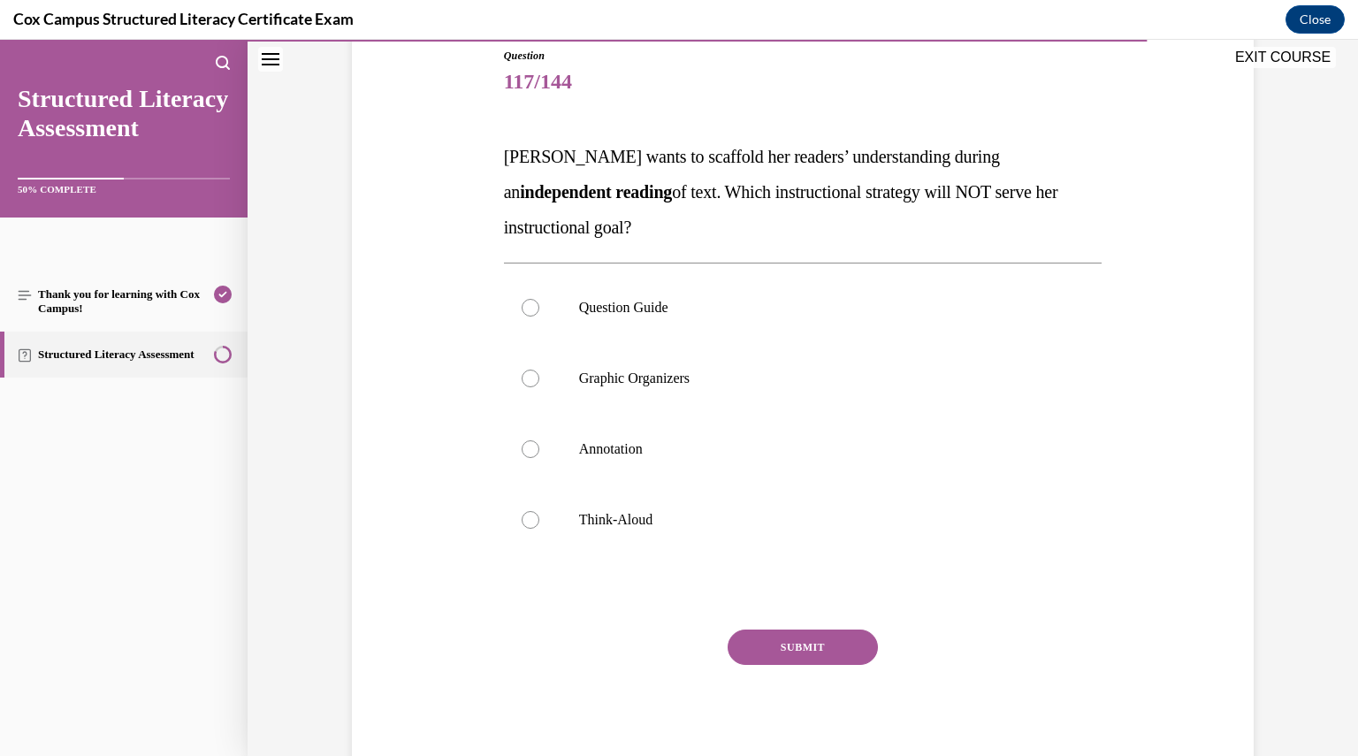
scroll to position [204, 0]
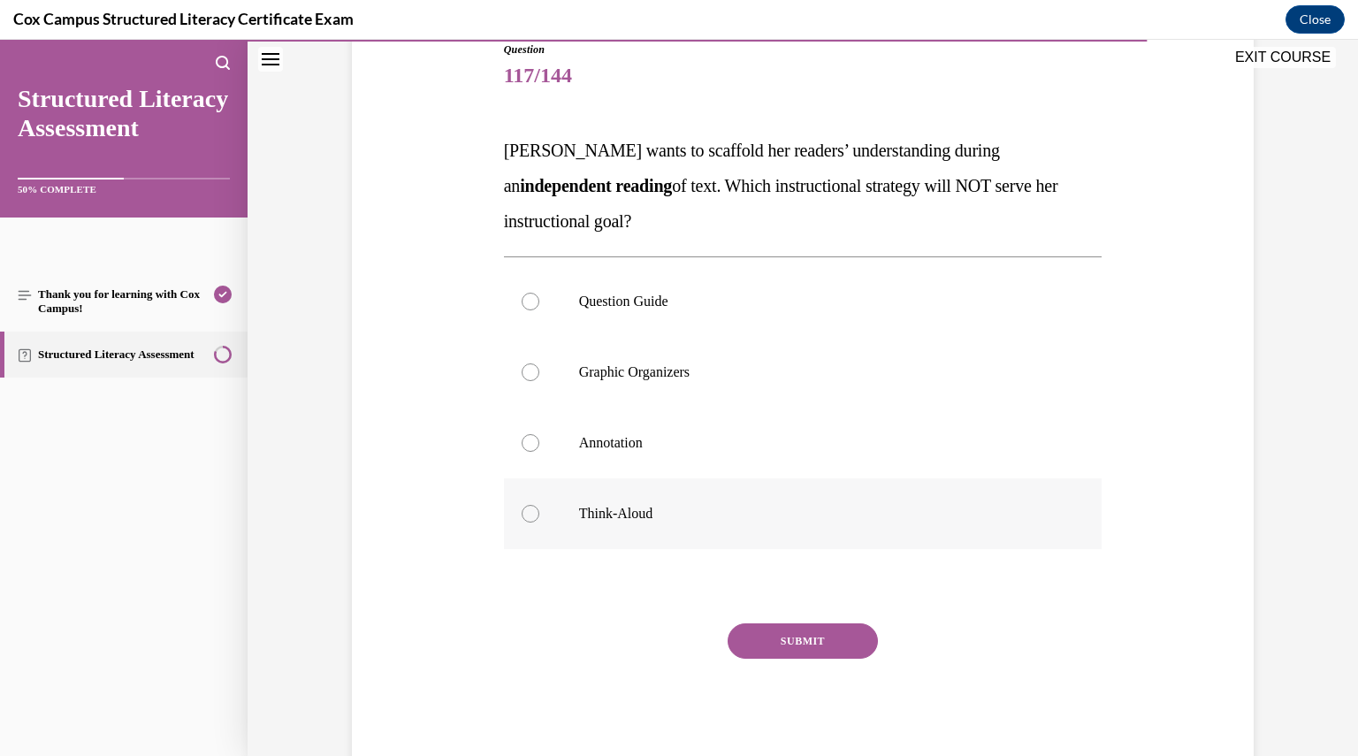
click at [546, 510] on label "Think-Aloud" at bounding box center [803, 513] width 599 height 71
click at [539, 510] on input "Think-Aloud" at bounding box center [531, 514] width 18 height 18
radio input "true"
click at [756, 630] on button "SUBMIT" at bounding box center [803, 640] width 150 height 35
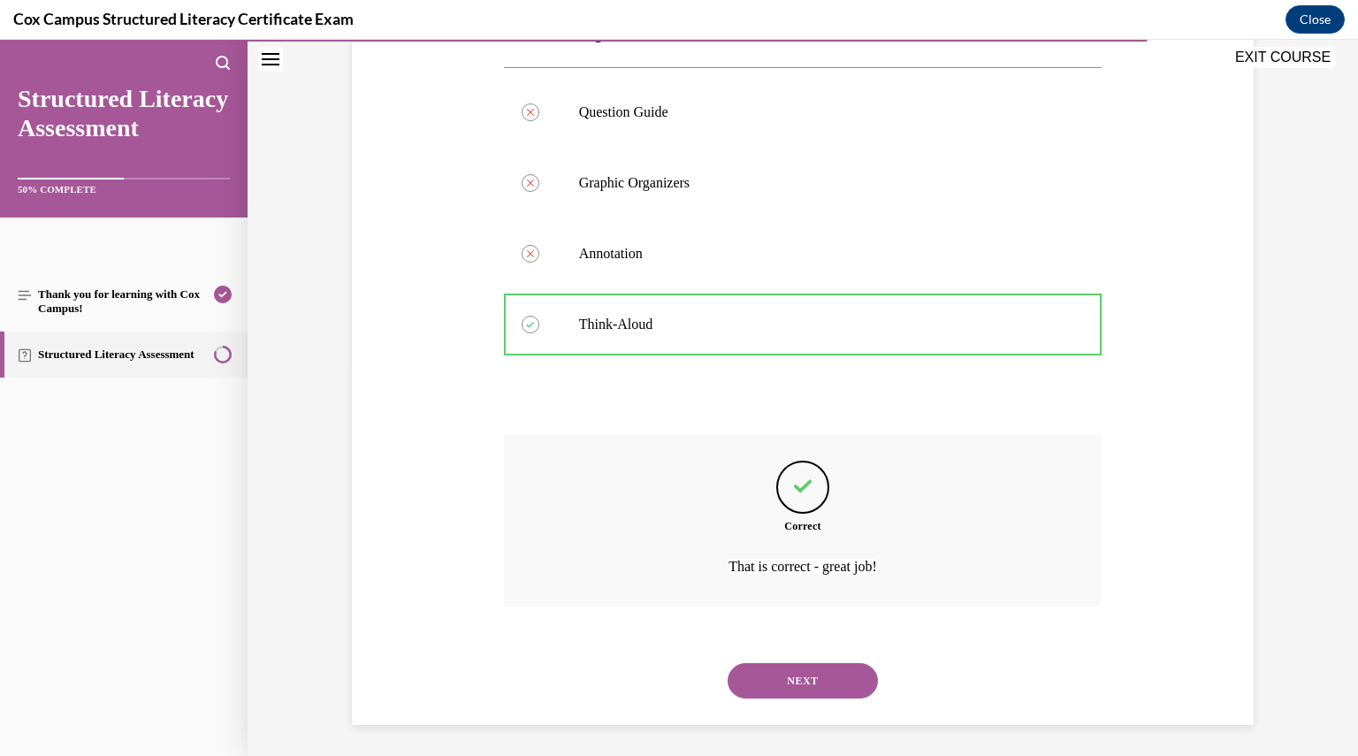
scroll to position [397, 0]
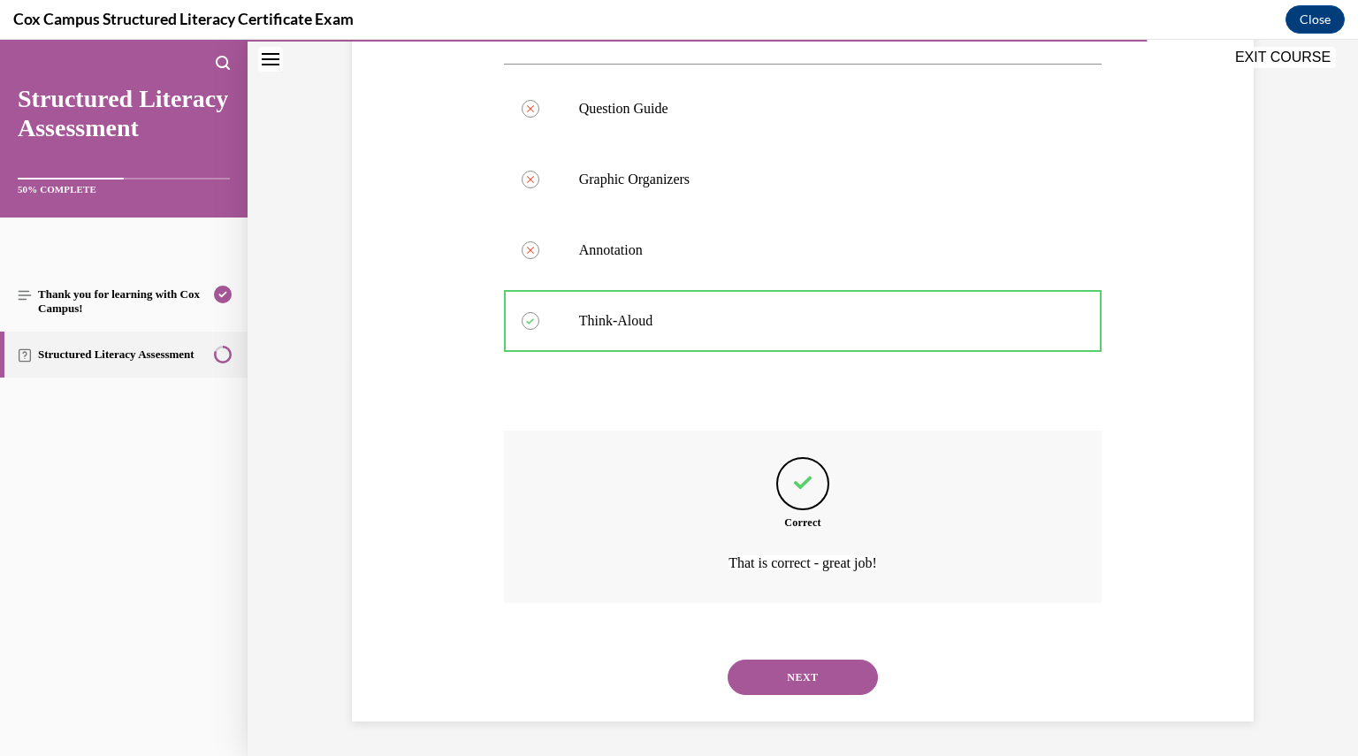
click at [803, 674] on button "NEXT" at bounding box center [803, 677] width 150 height 35
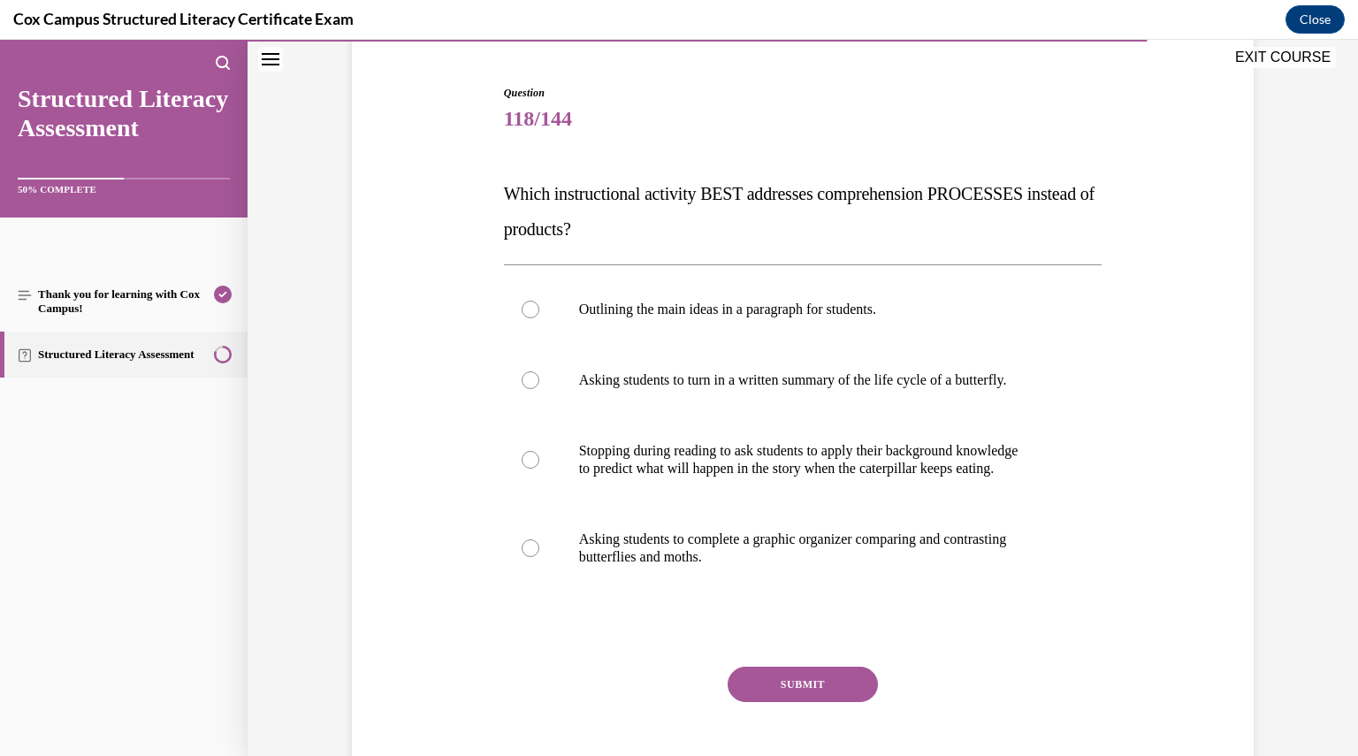
scroll to position [161, 0]
click at [819, 464] on p "to predict what will happen in the story when the caterpillar keeps eating." at bounding box center [818, 469] width 479 height 18
click at [539, 464] on input "Stopping during reading to ask students to apply their background knowledge to …" at bounding box center [531, 460] width 18 height 18
radio input "true"
click at [799, 684] on button "SUBMIT" at bounding box center [803, 684] width 150 height 35
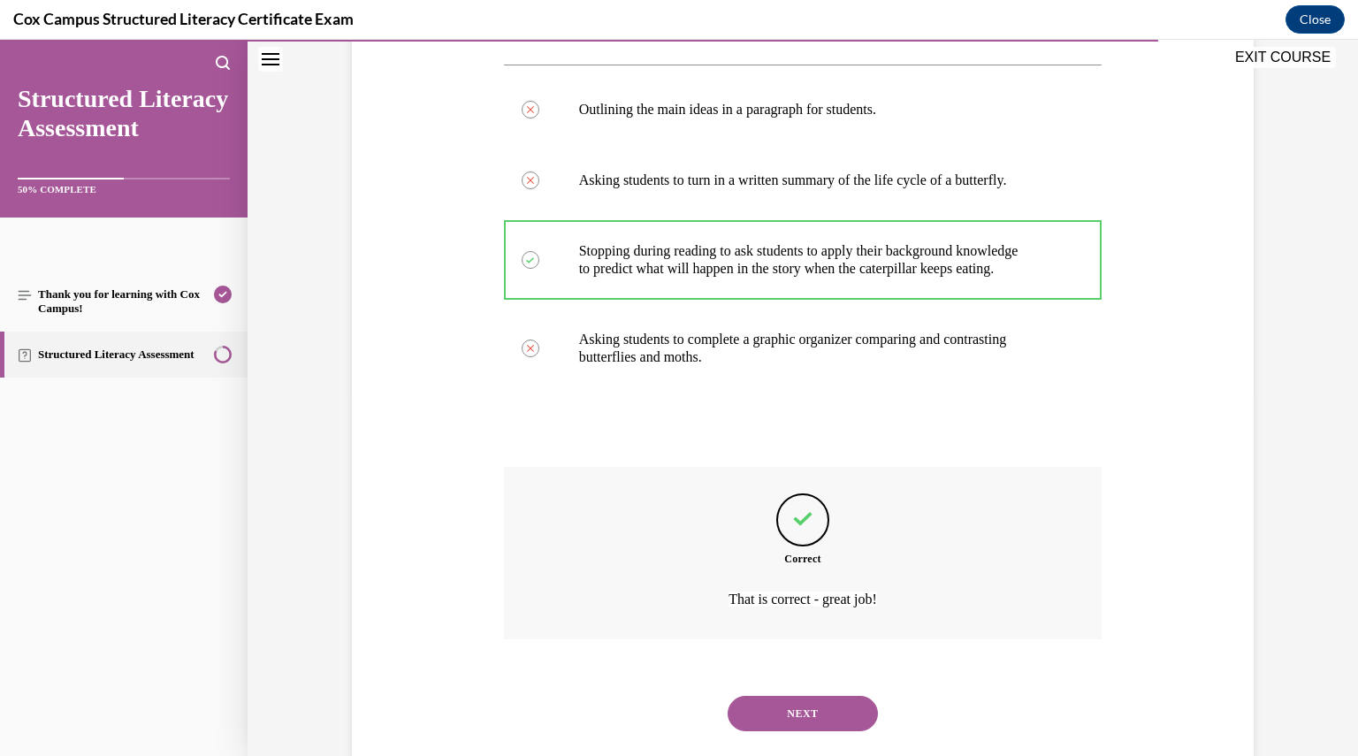
scroll to position [397, 0]
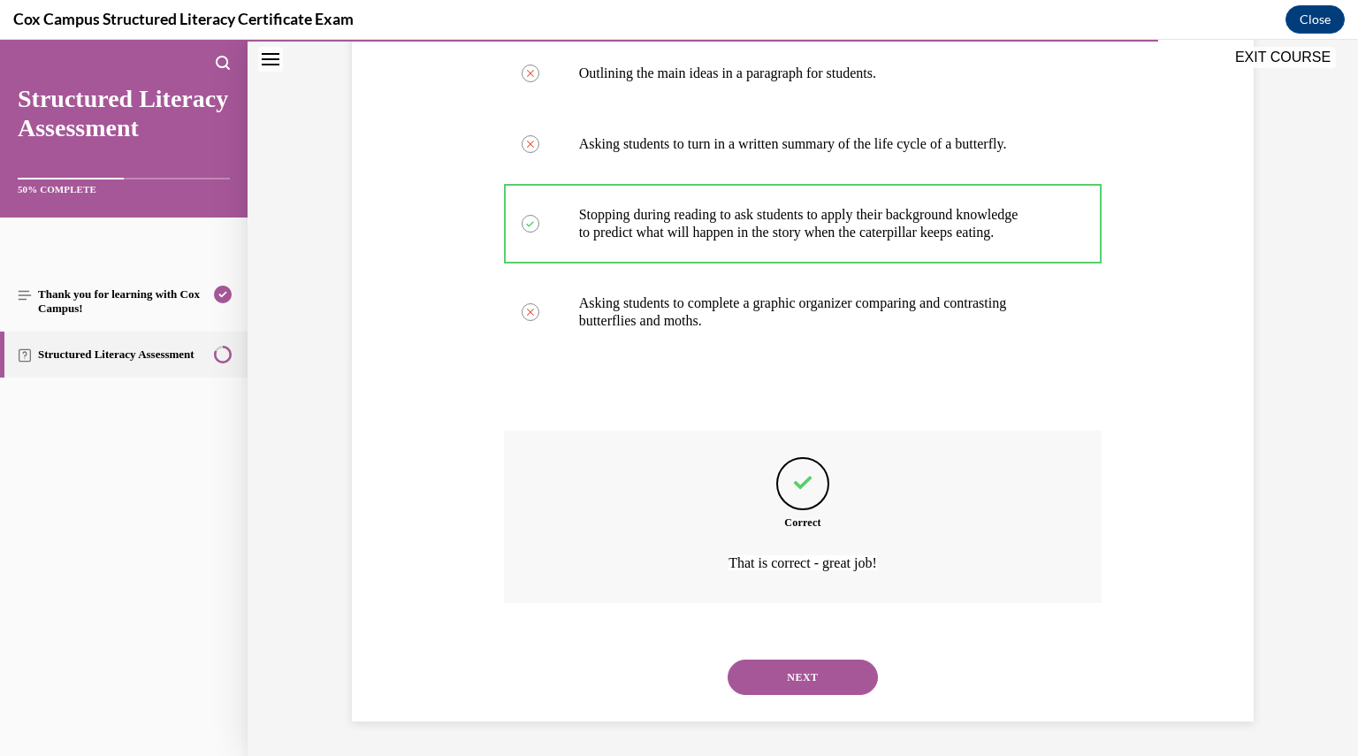
click at [802, 678] on button "NEXT" at bounding box center [803, 677] width 150 height 35
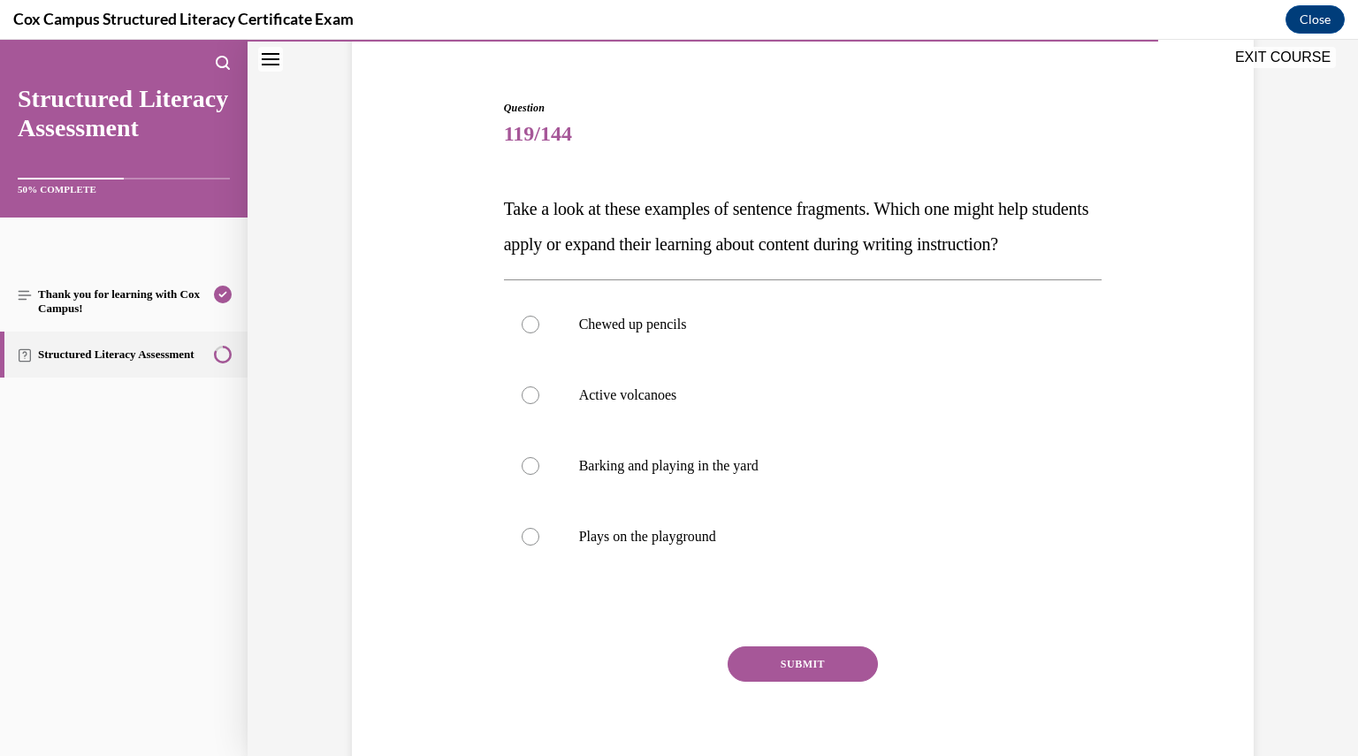
scroll to position [149, 0]
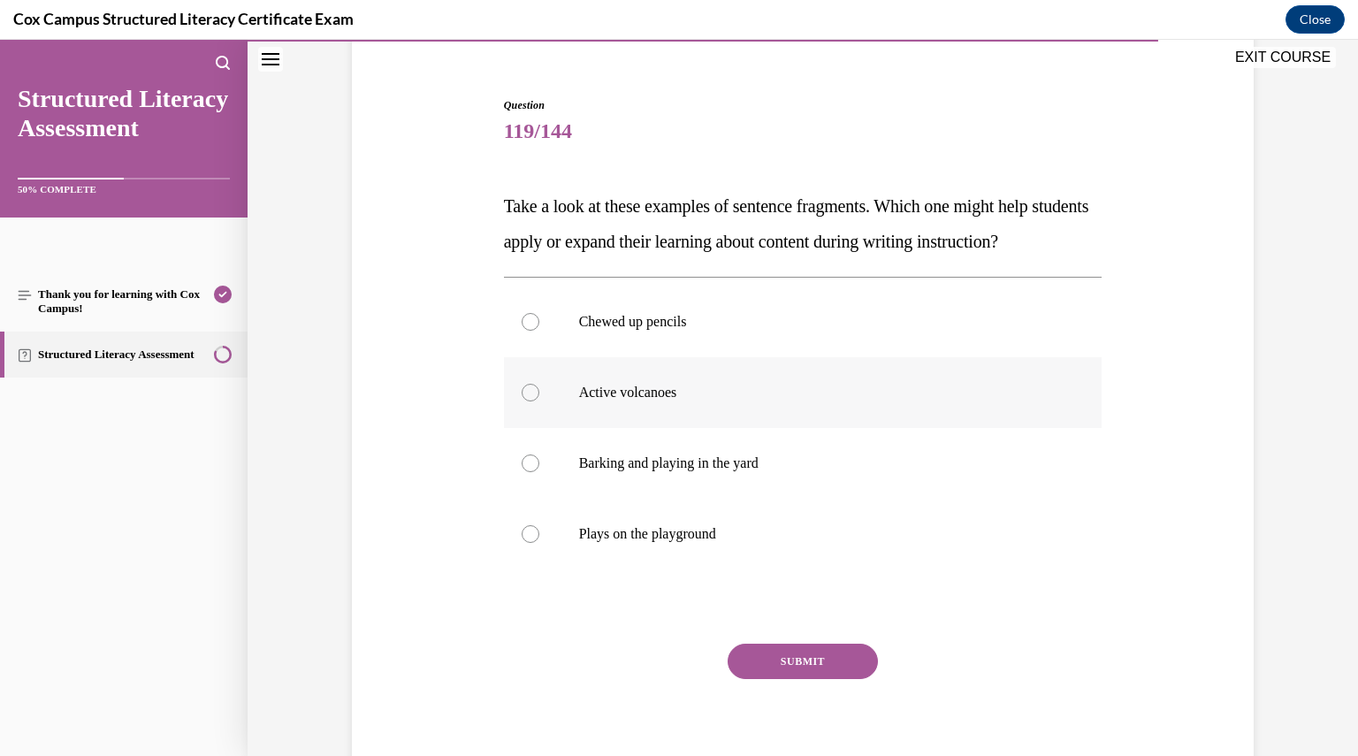
click at [711, 402] on p "Active volcanoes" at bounding box center [818, 393] width 479 height 18
click at [539, 402] on input "Active volcanoes" at bounding box center [531, 393] width 18 height 18
radio input "true"
click at [761, 679] on button "SUBMIT" at bounding box center [803, 661] width 150 height 35
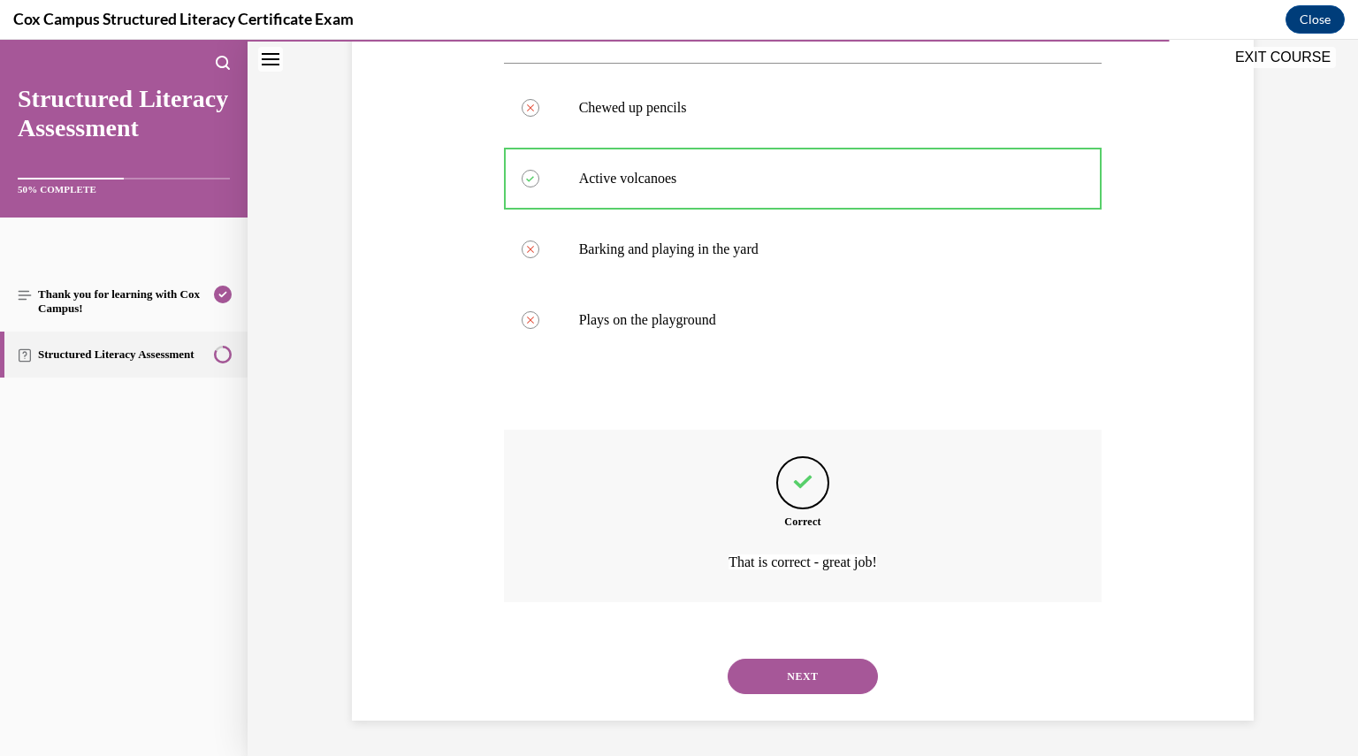
scroll to position [397, 0]
click at [794, 681] on button "NEXT" at bounding box center [803, 676] width 150 height 35
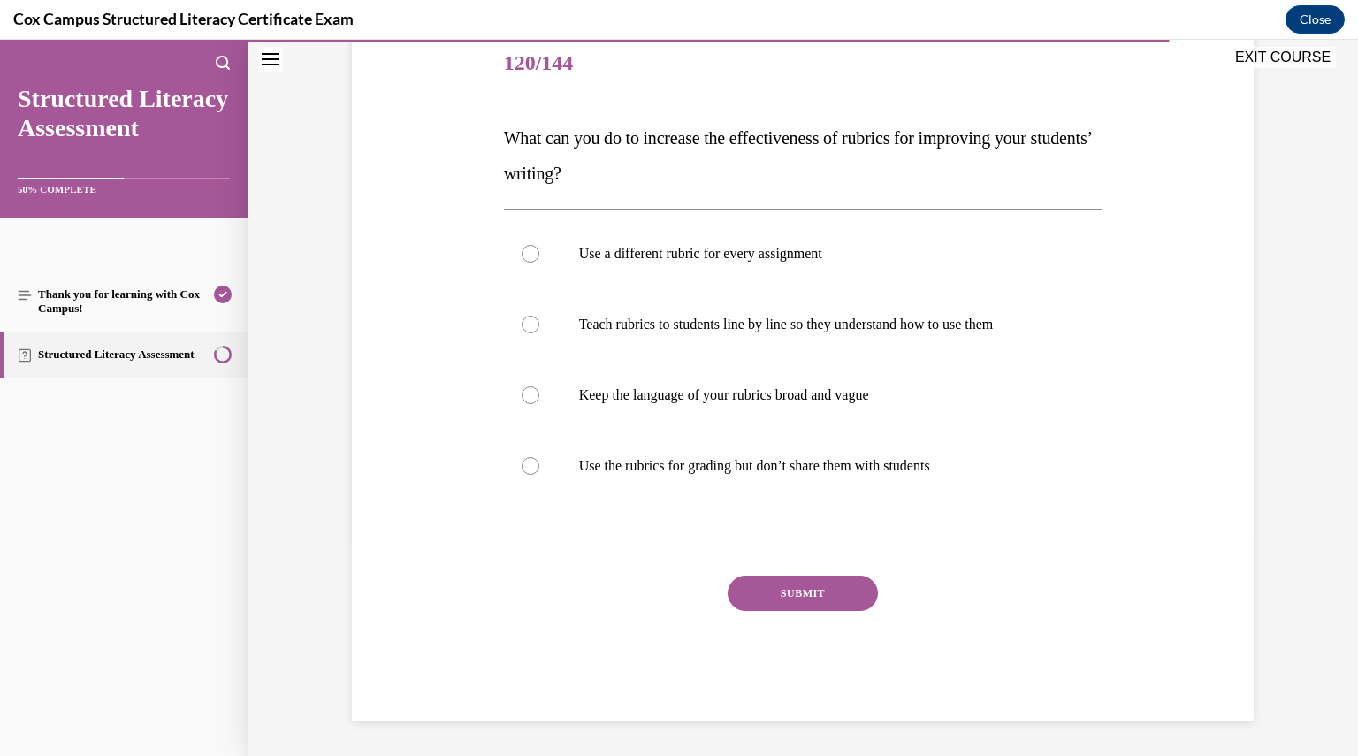
scroll to position [197, 0]
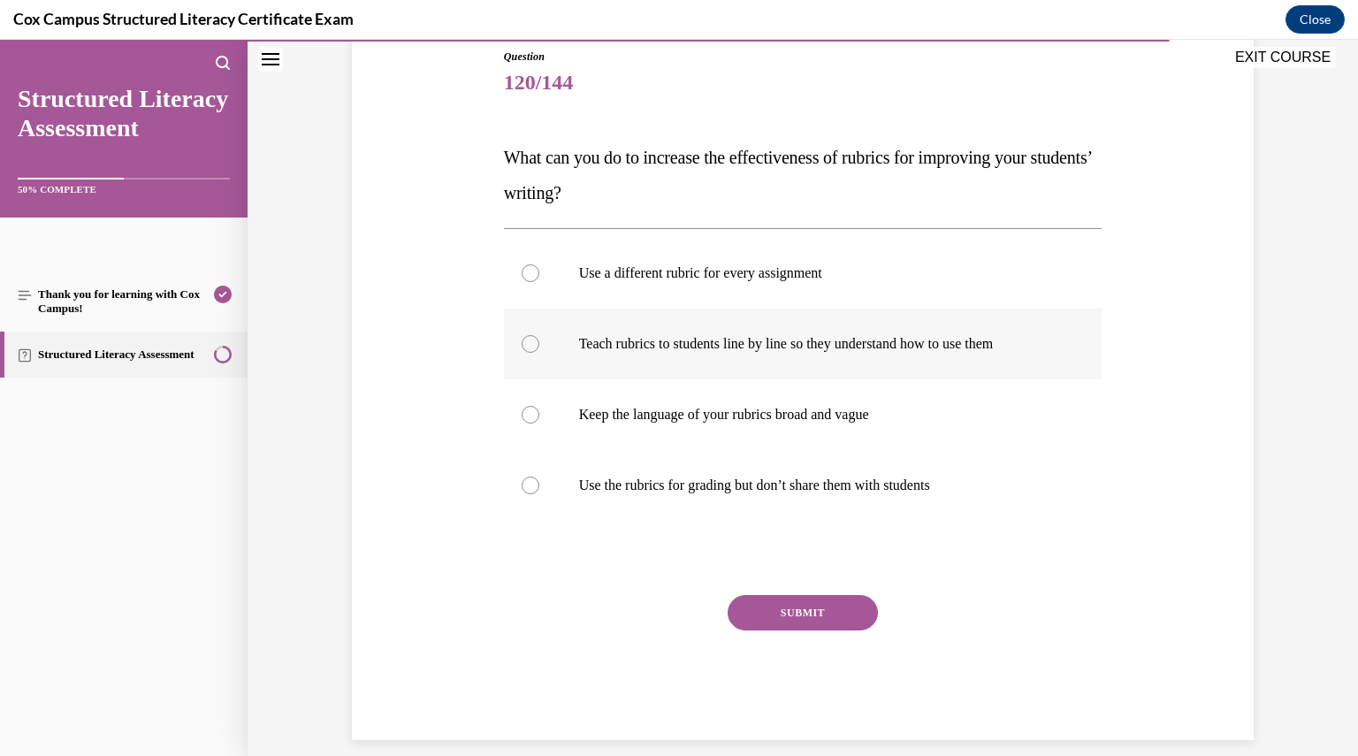
click at [783, 356] on label "Teach rubrics to students line by line so they understand how to use them" at bounding box center [803, 344] width 599 height 71
click at [539, 353] on input "Teach rubrics to students line by line so they understand how to use them" at bounding box center [531, 344] width 18 height 18
radio input "true"
click at [752, 601] on button "SUBMIT" at bounding box center [803, 612] width 150 height 35
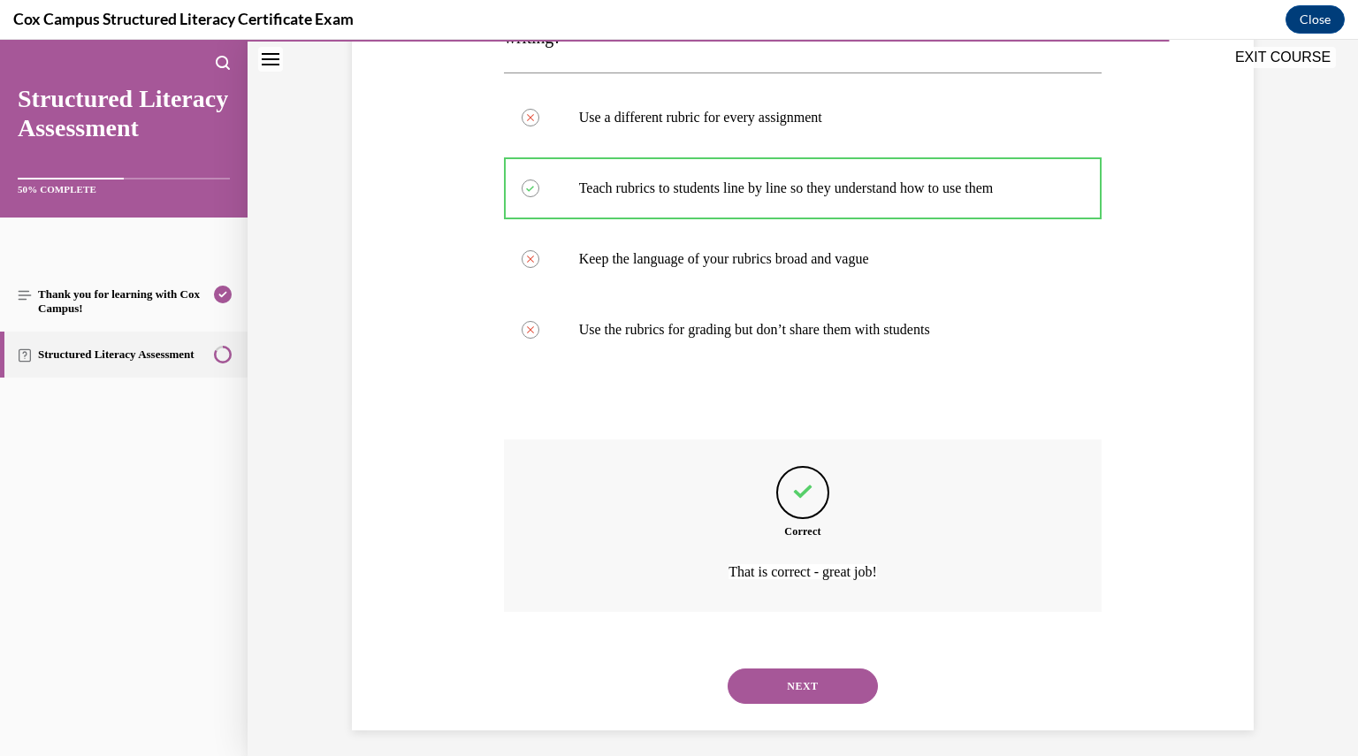
scroll to position [362, 0]
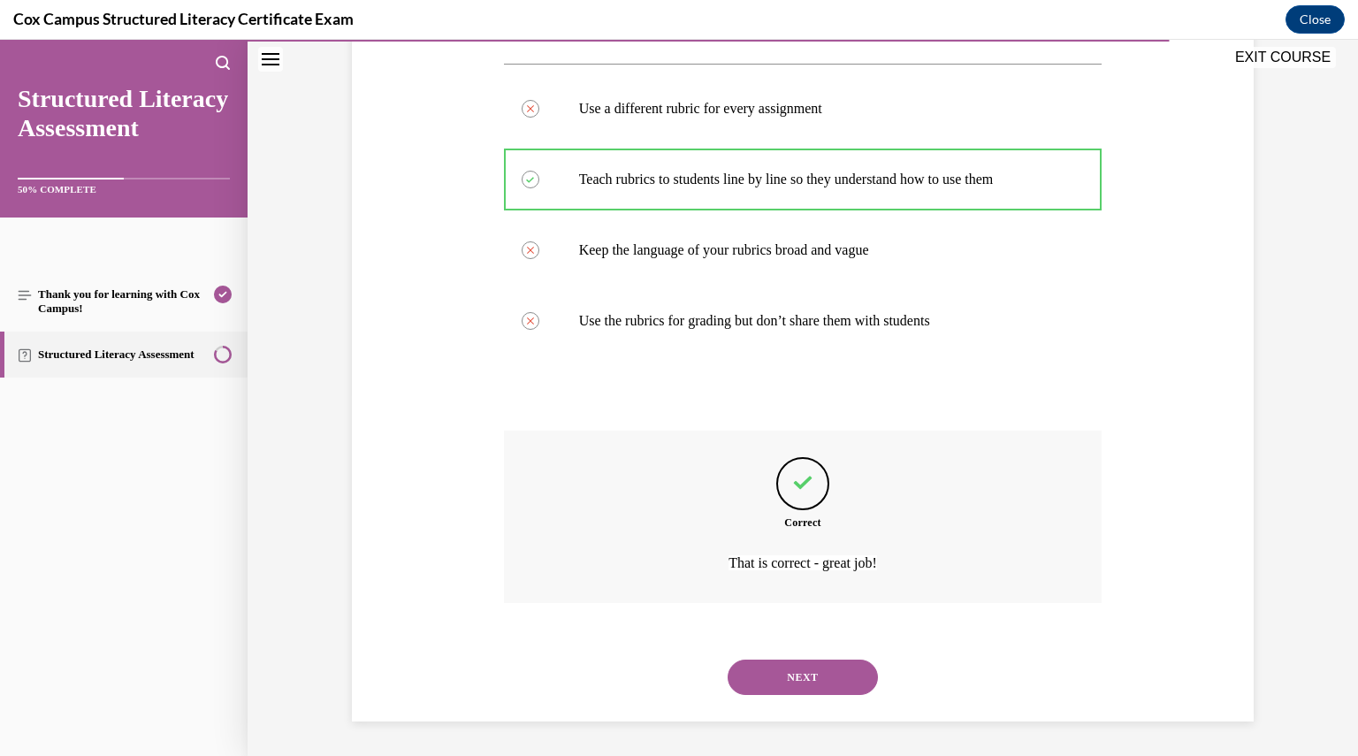
click at [775, 685] on button "NEXT" at bounding box center [803, 677] width 150 height 35
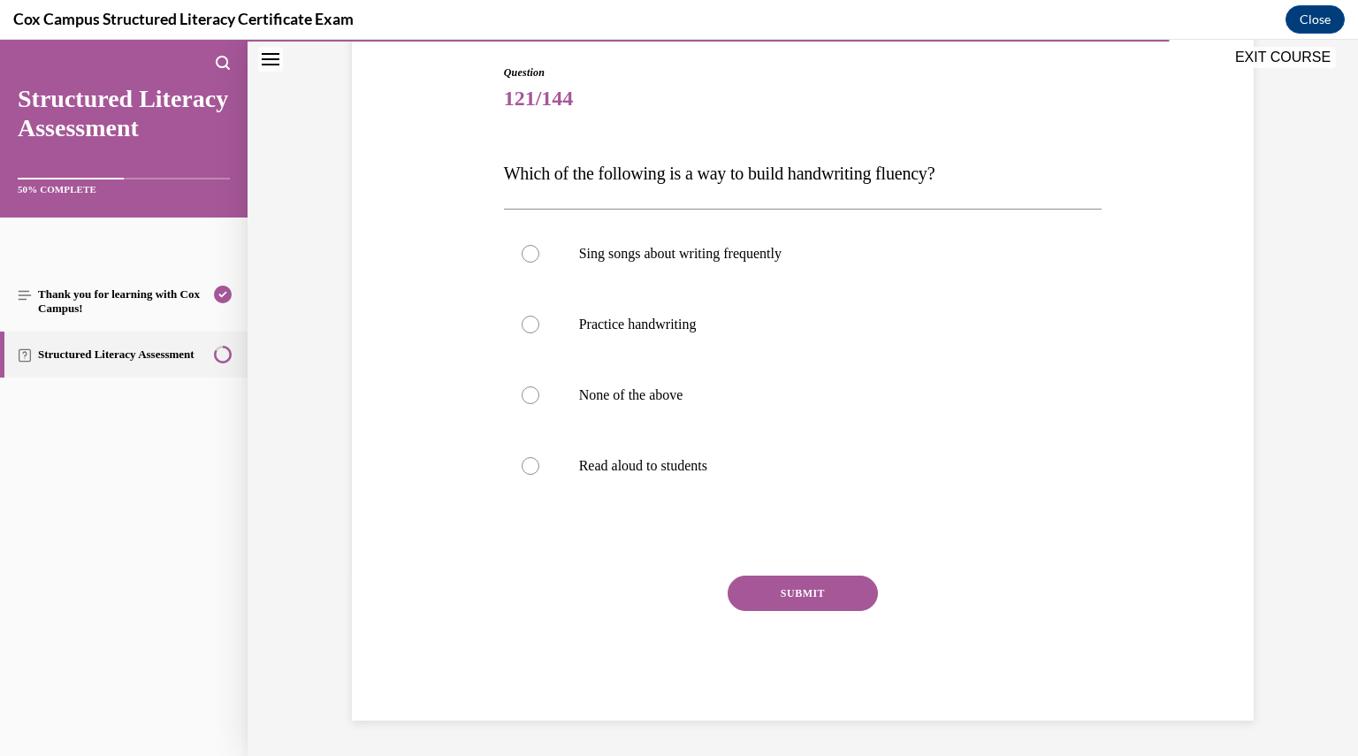
scroll to position [180, 0]
click at [651, 336] on label "Practice handwriting" at bounding box center [803, 325] width 599 height 71
click at [539, 334] on input "Practice handwriting" at bounding box center [531, 326] width 18 height 18
radio input "true"
click at [674, 423] on label "None of the above" at bounding box center [803, 396] width 599 height 71
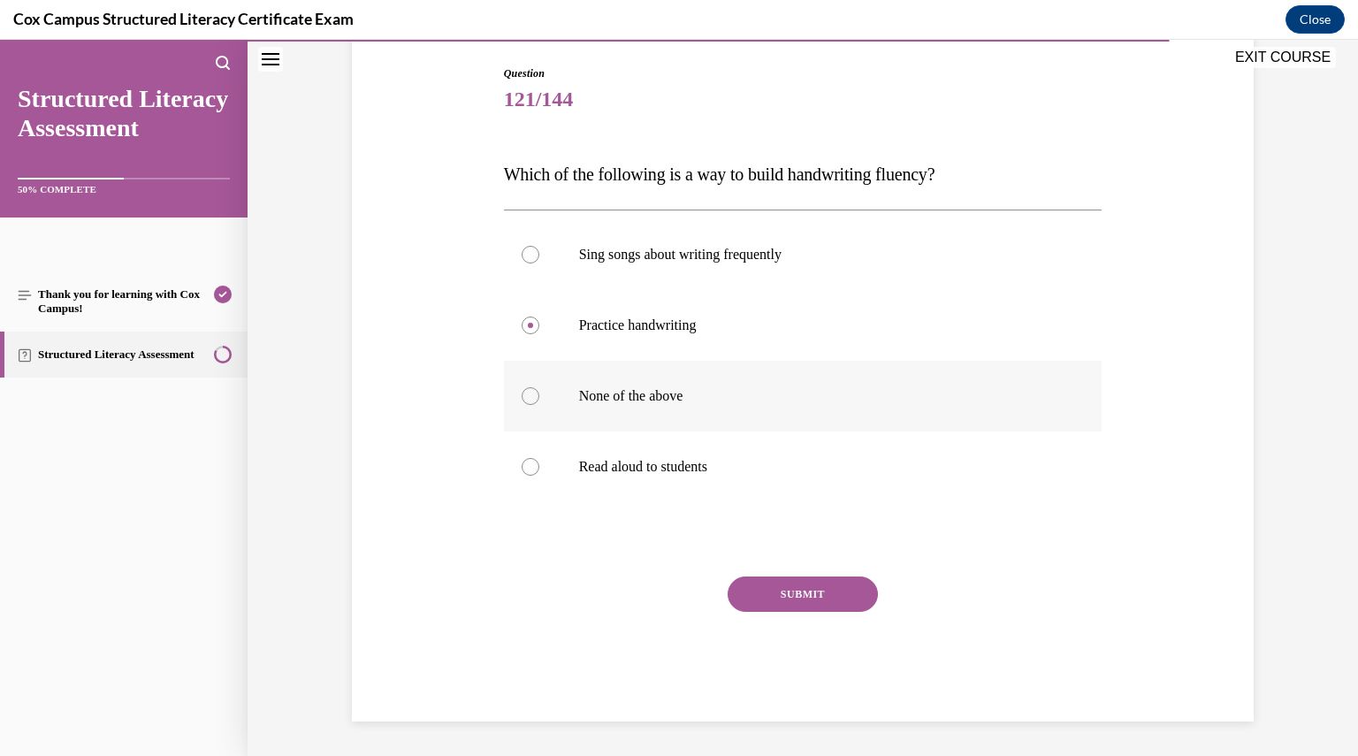
click at [539, 405] on input "None of the above" at bounding box center [531, 396] width 18 height 18
radio input "true"
click at [763, 587] on button "SUBMIT" at bounding box center [803, 594] width 150 height 35
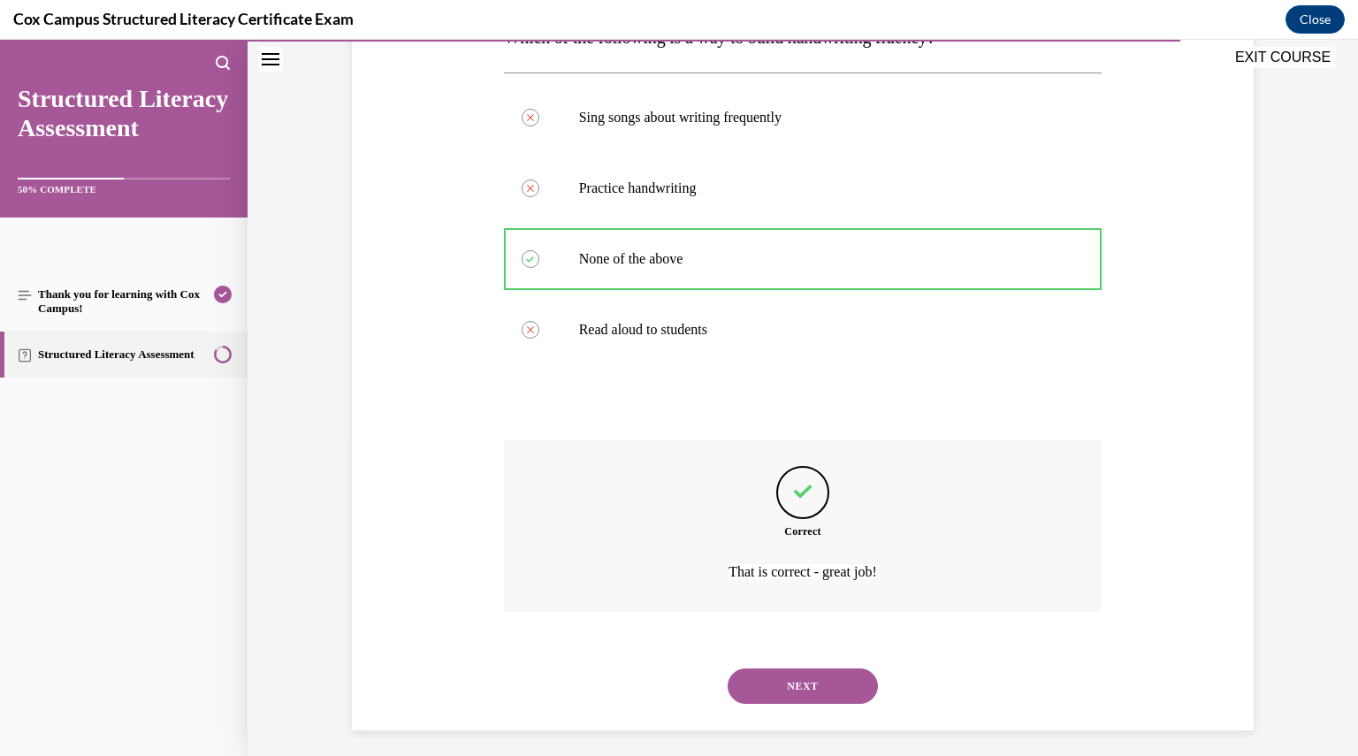
scroll to position [326, 0]
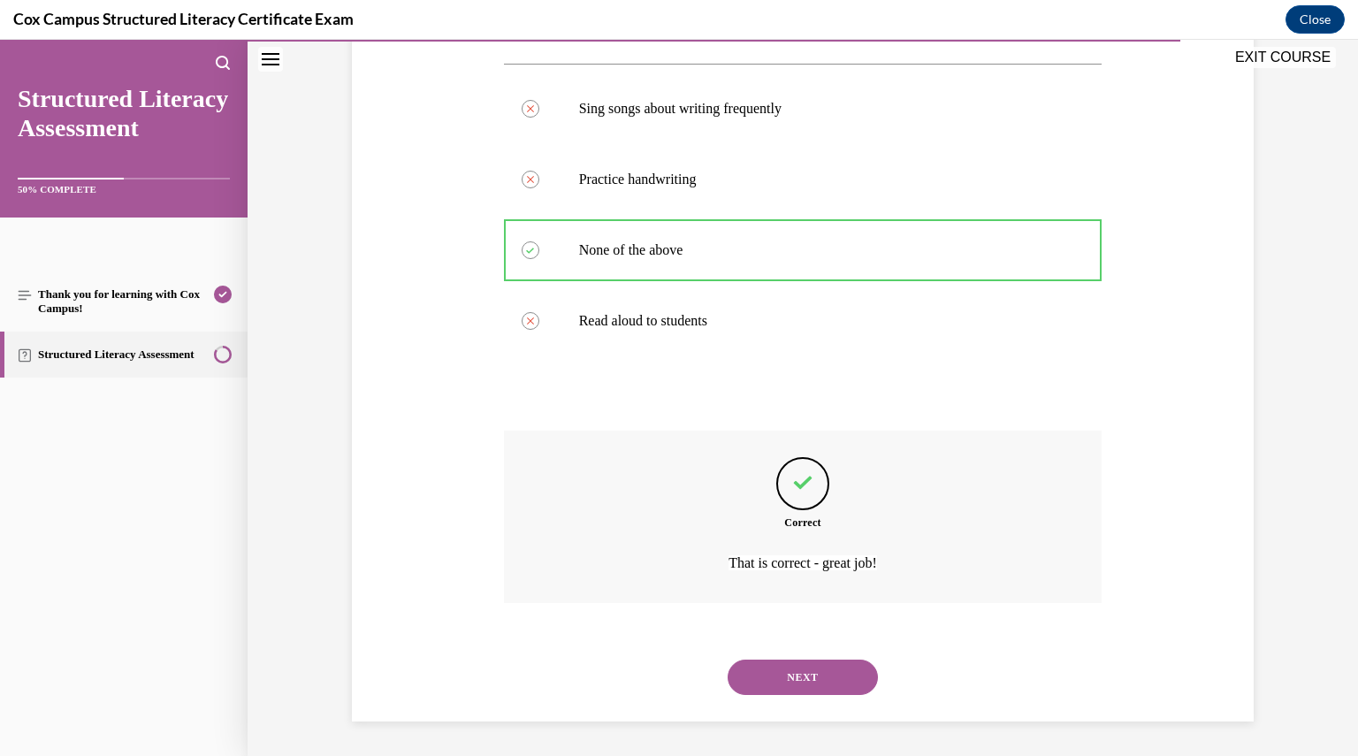
click at [817, 674] on button "NEXT" at bounding box center [803, 677] width 150 height 35
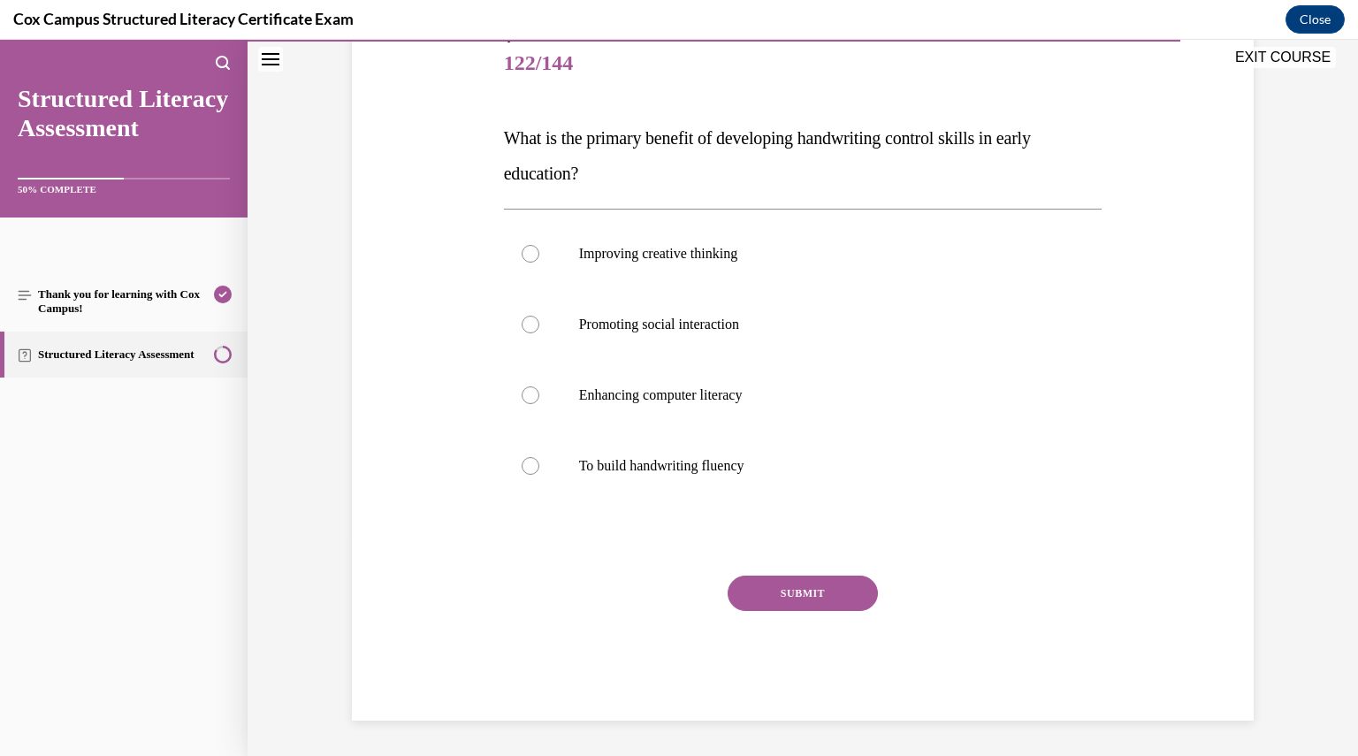
scroll to position [197, 0]
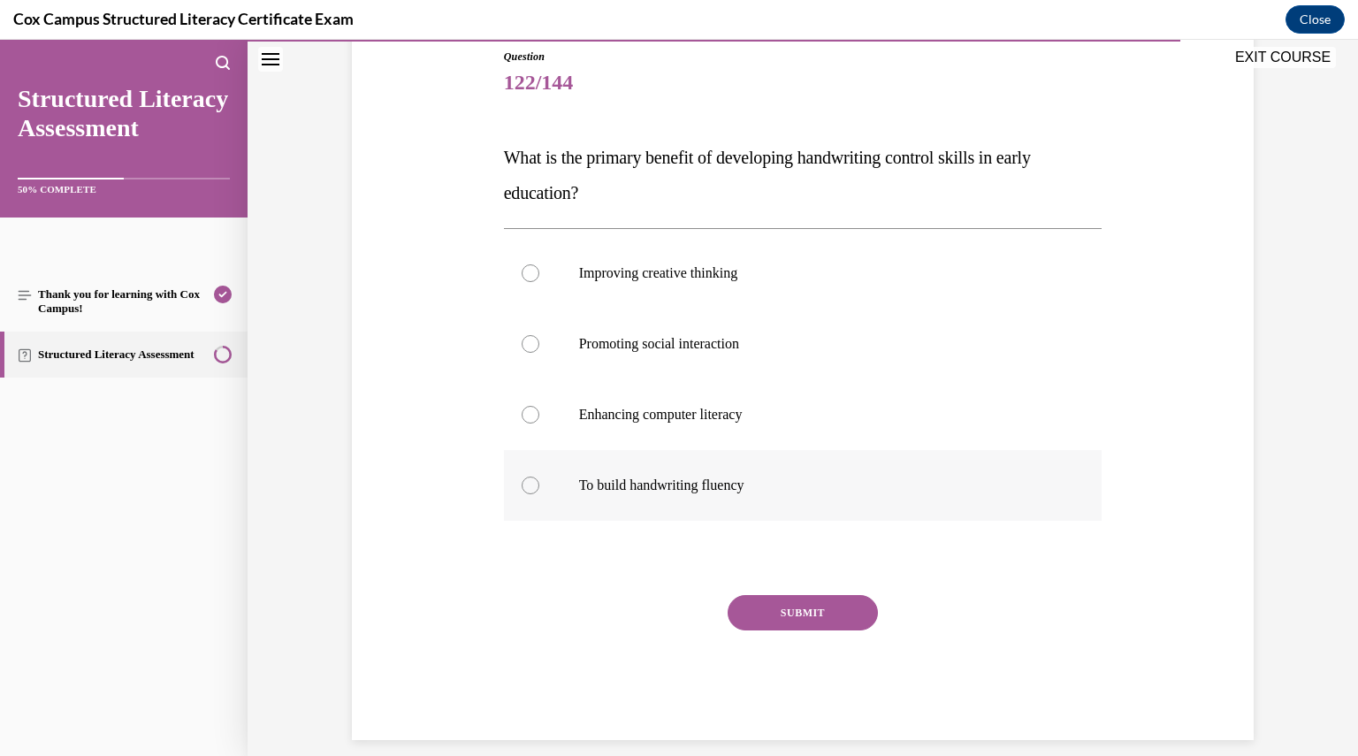
click at [646, 474] on label "To build handwriting fluency" at bounding box center [803, 485] width 599 height 71
click at [539, 477] on input "To build handwriting fluency" at bounding box center [531, 486] width 18 height 18
radio input "true"
click at [776, 611] on button "SUBMIT" at bounding box center [803, 612] width 150 height 35
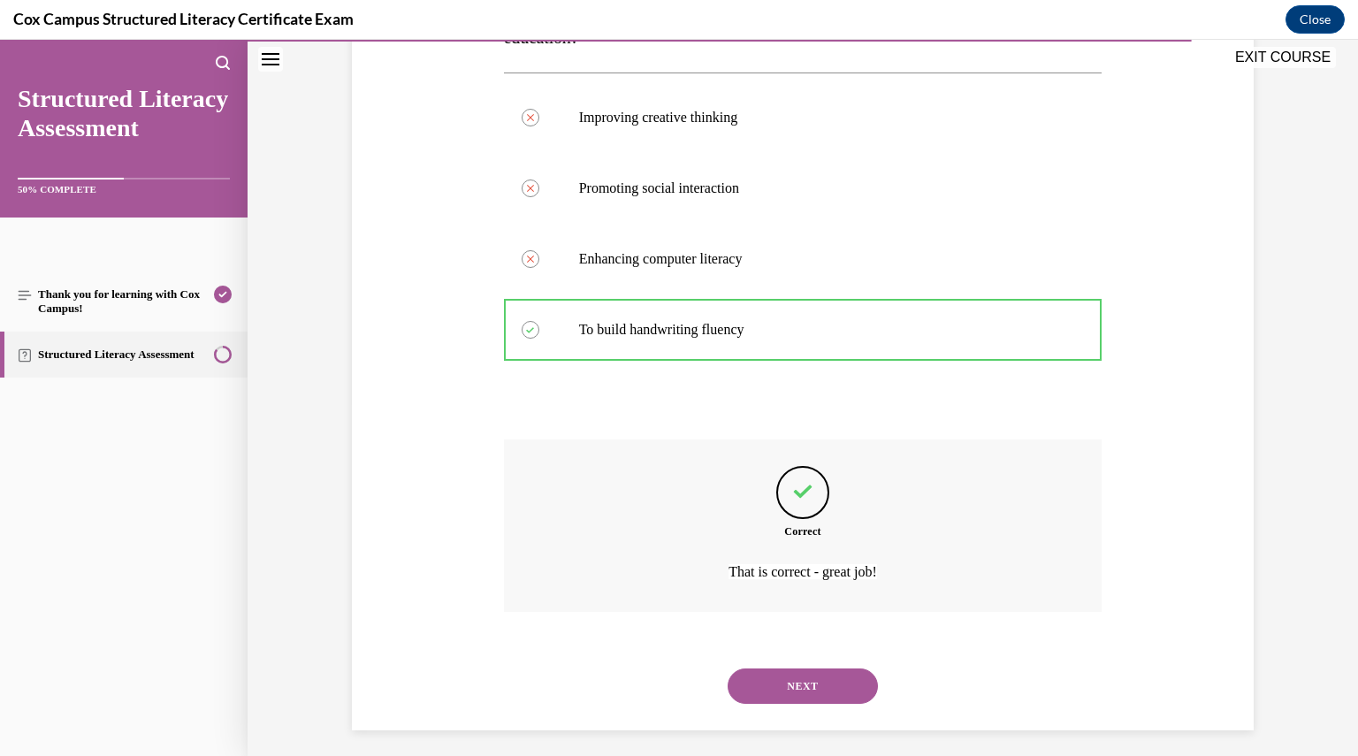
scroll to position [362, 0]
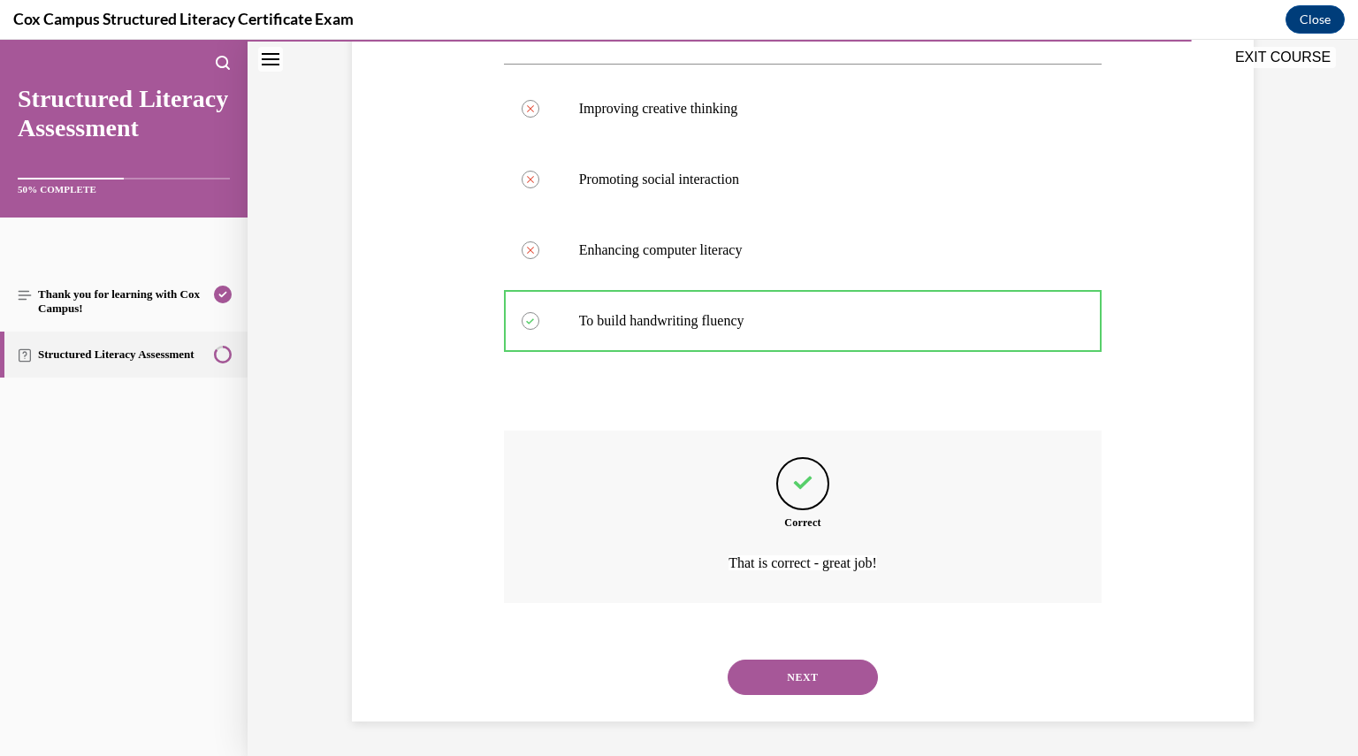
click at [801, 682] on button "NEXT" at bounding box center [803, 677] width 150 height 35
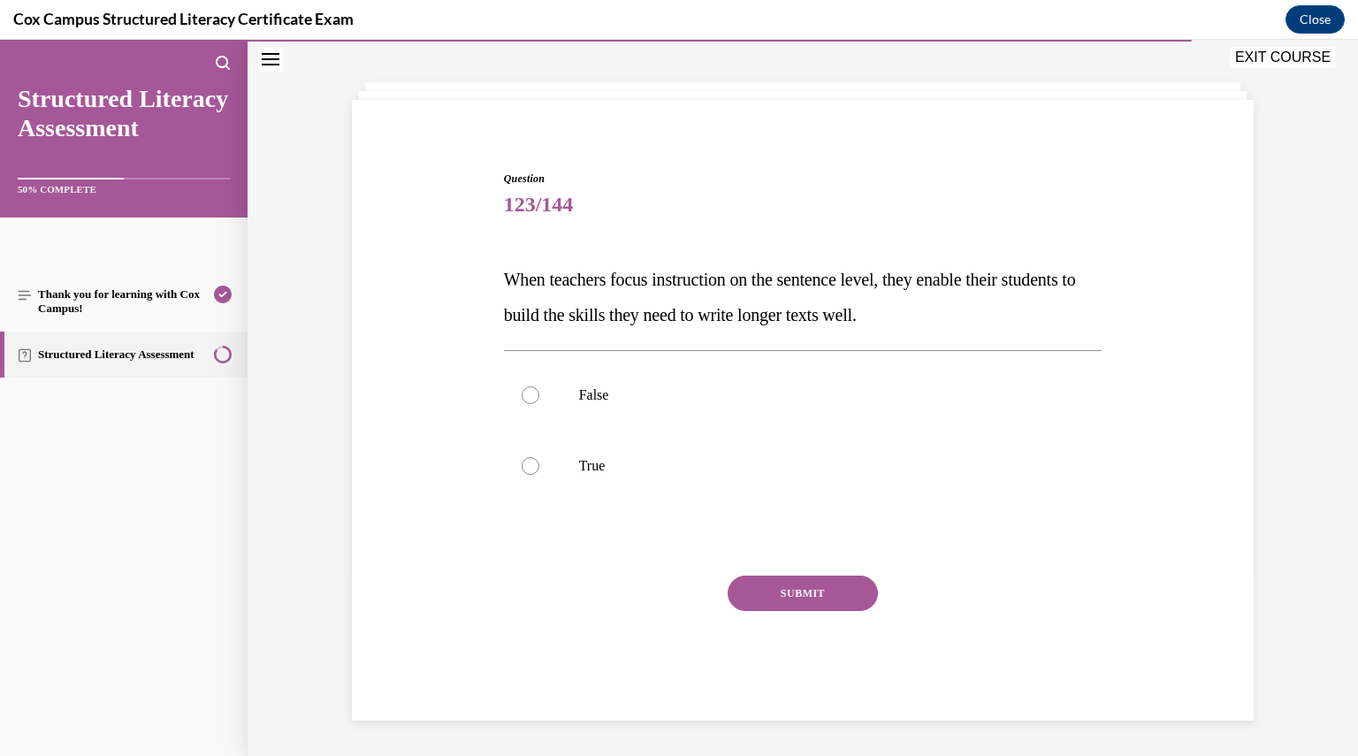
scroll to position [74, 0]
click at [780, 470] on p "True" at bounding box center [818, 467] width 479 height 18
click at [539, 470] on input "True" at bounding box center [531, 467] width 18 height 18
radio input "true"
click at [795, 581] on button "SUBMIT" at bounding box center [803, 594] width 150 height 35
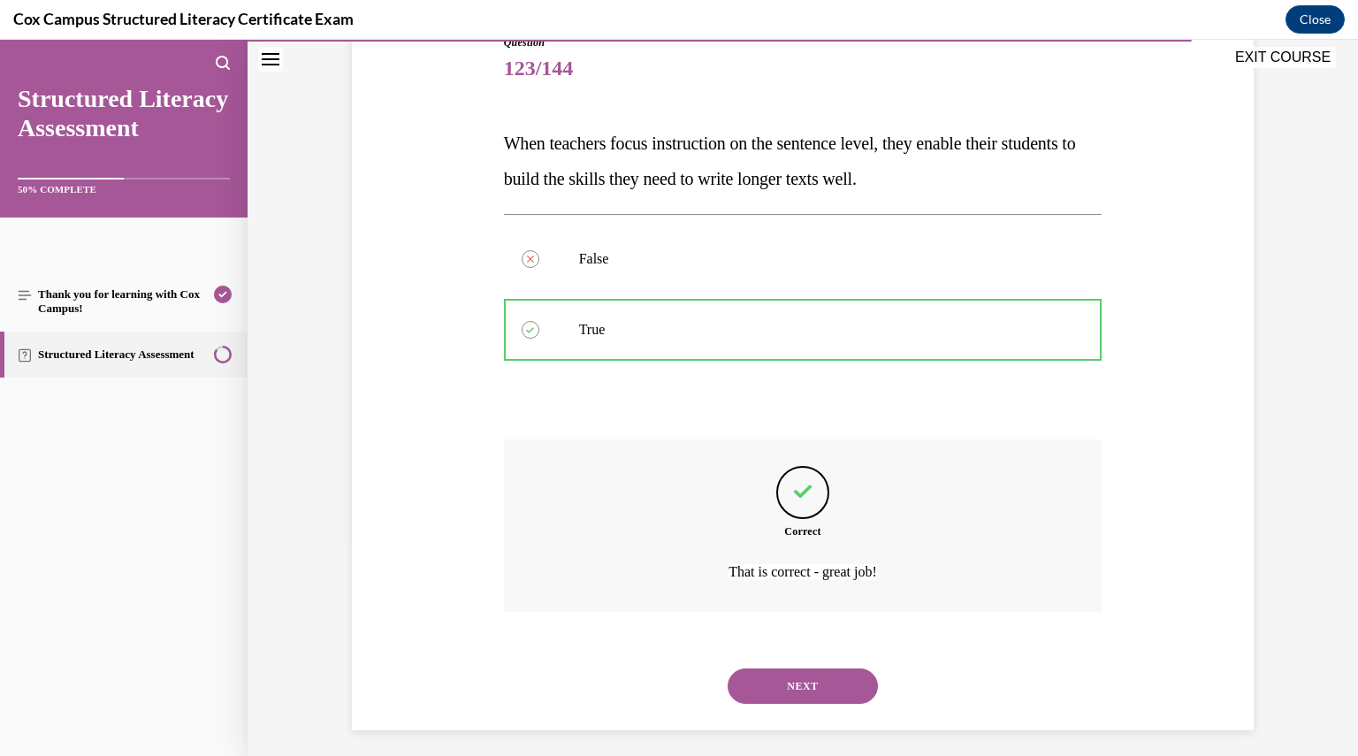
scroll to position [220, 0]
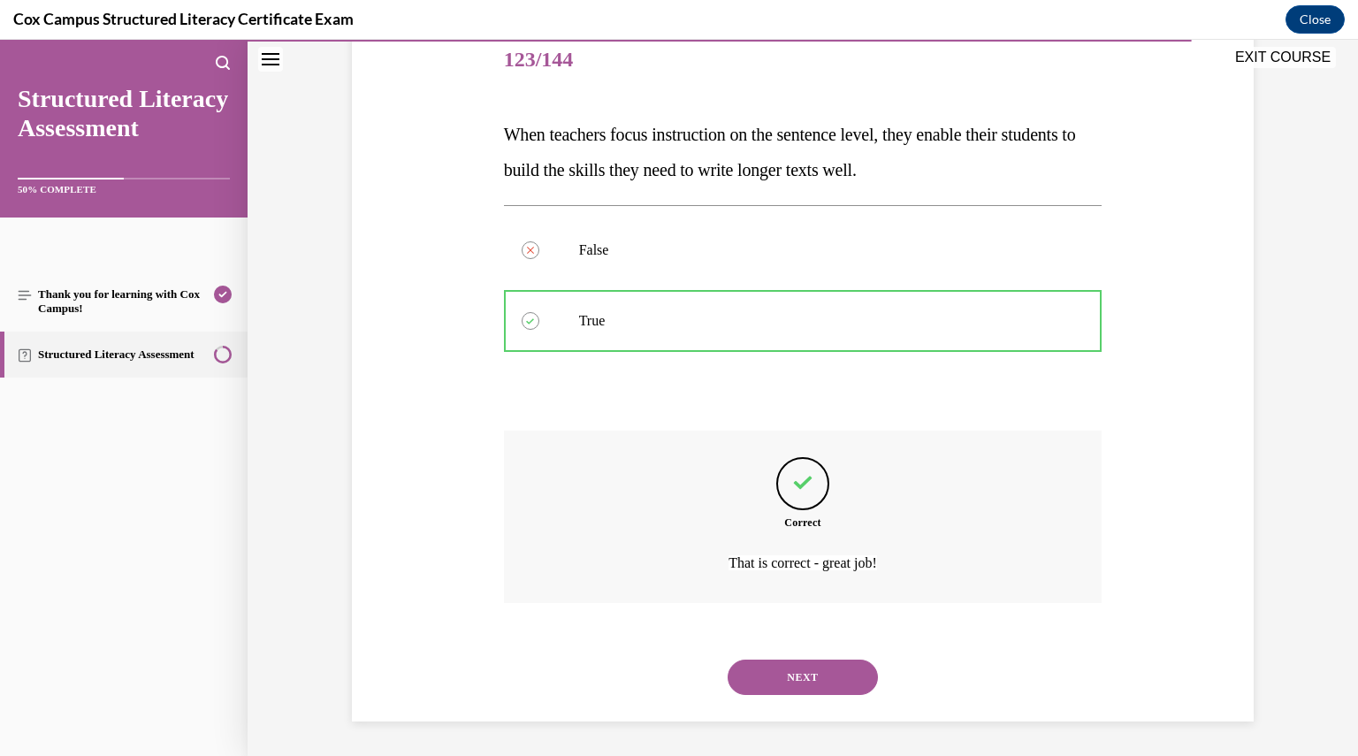
click at [831, 667] on button "NEXT" at bounding box center [803, 677] width 150 height 35
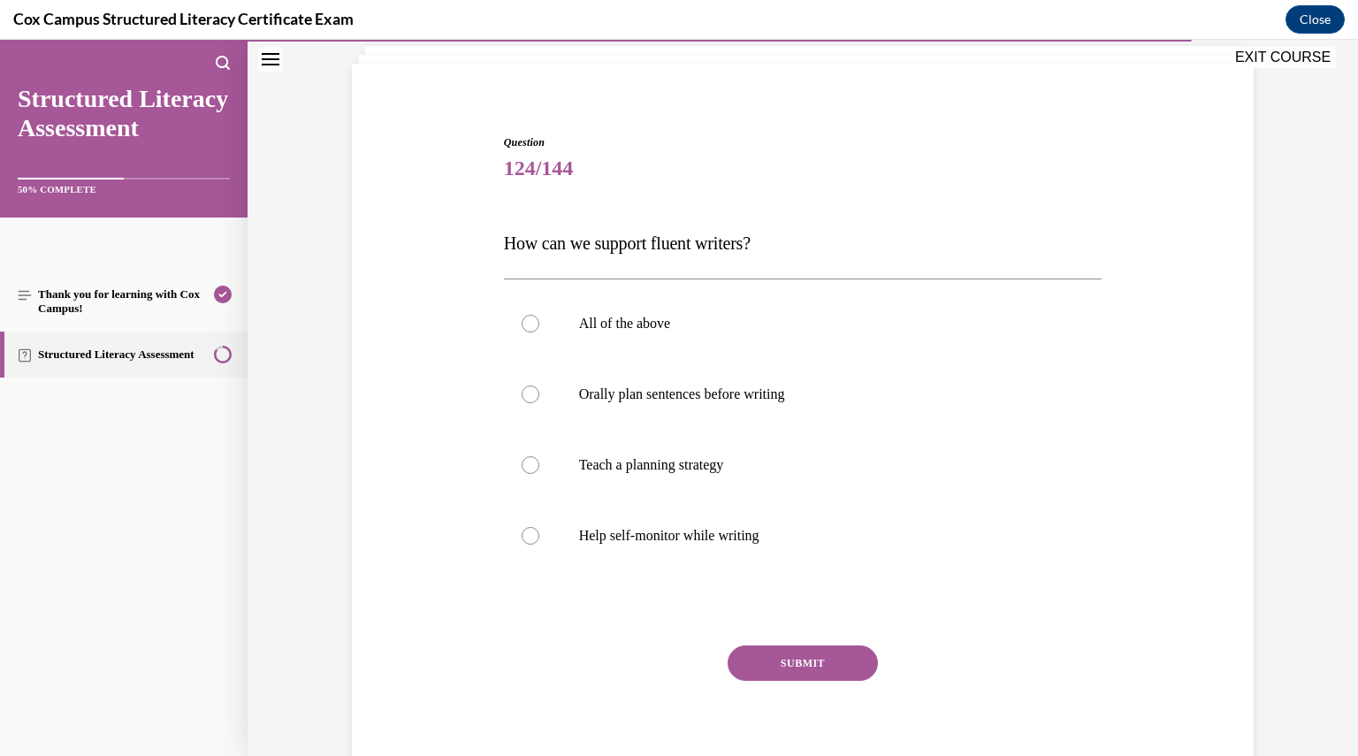
scroll to position [114, 0]
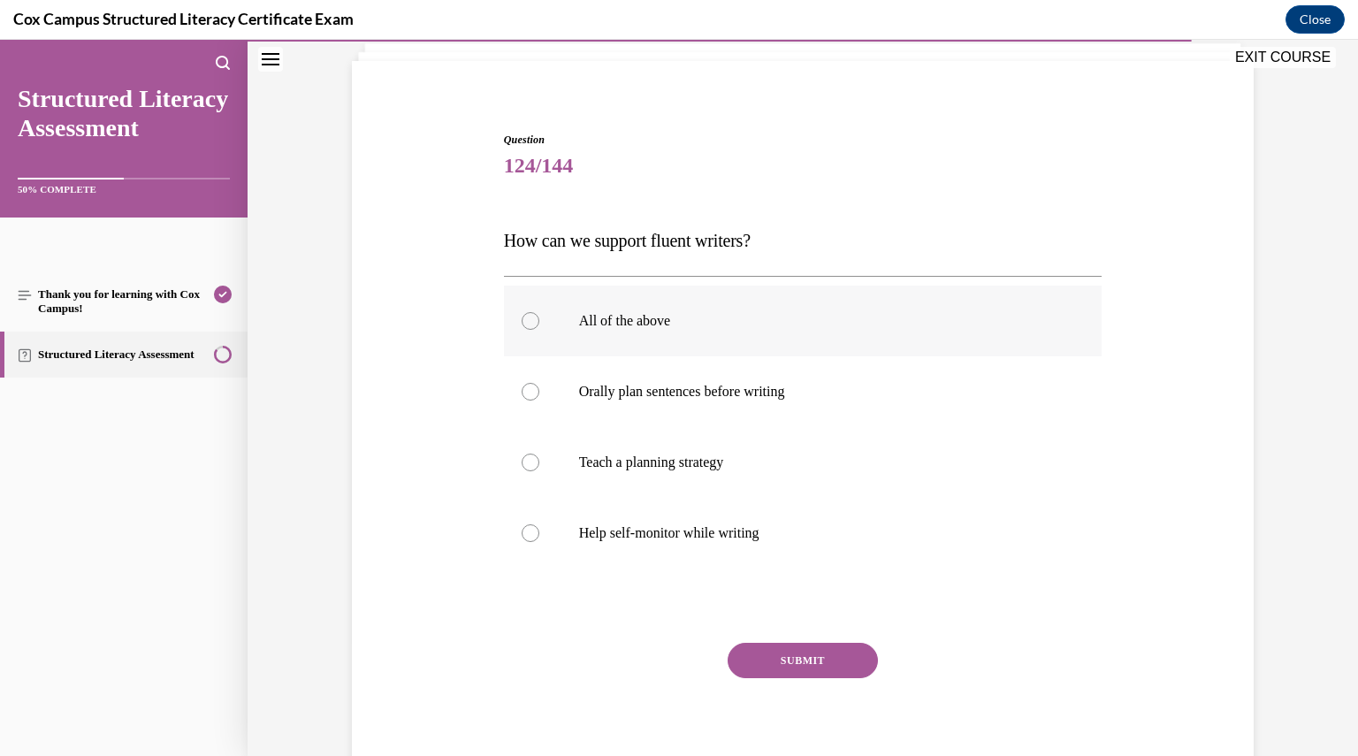
click at [704, 326] on p "All of the above" at bounding box center [818, 321] width 479 height 18
click at [539, 326] on input "All of the above" at bounding box center [531, 321] width 18 height 18
radio input "true"
click at [792, 651] on button "SUBMIT" at bounding box center [803, 660] width 150 height 35
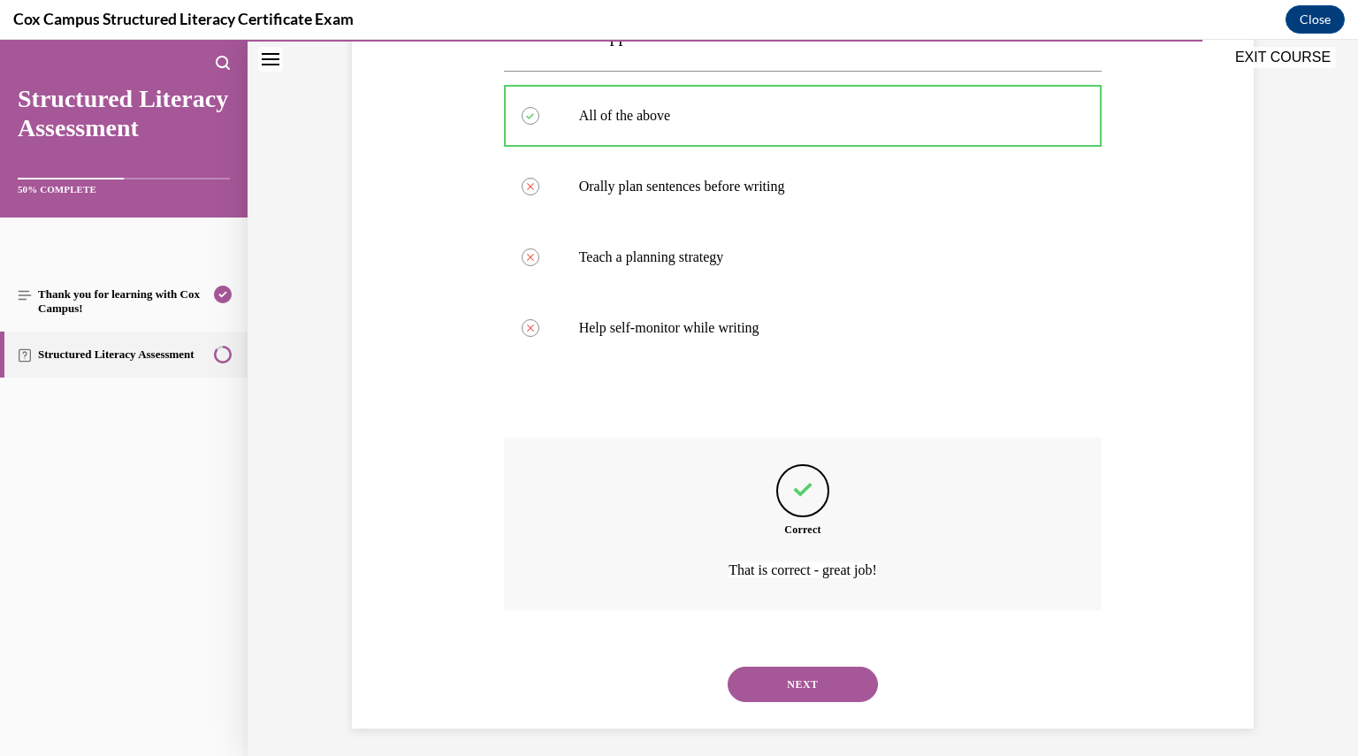
scroll to position [326, 0]
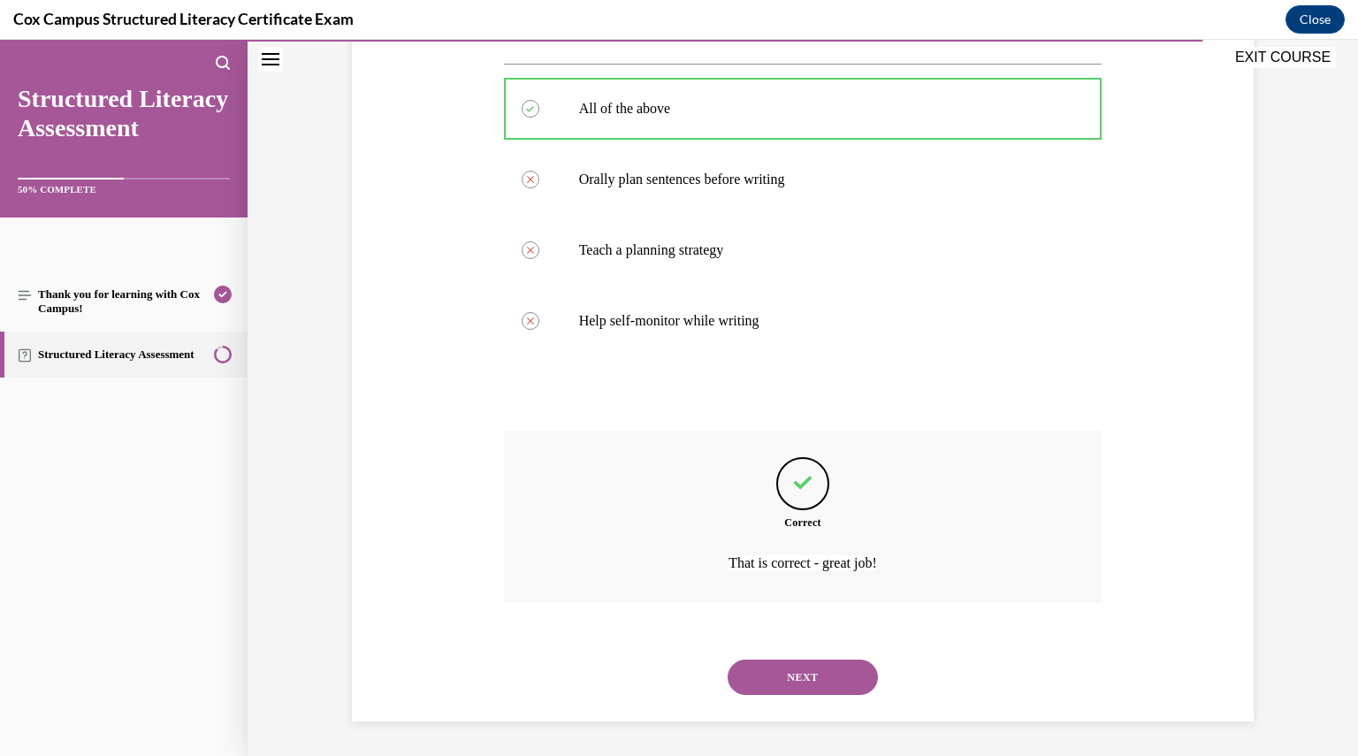
click at [791, 678] on button "NEXT" at bounding box center [803, 677] width 150 height 35
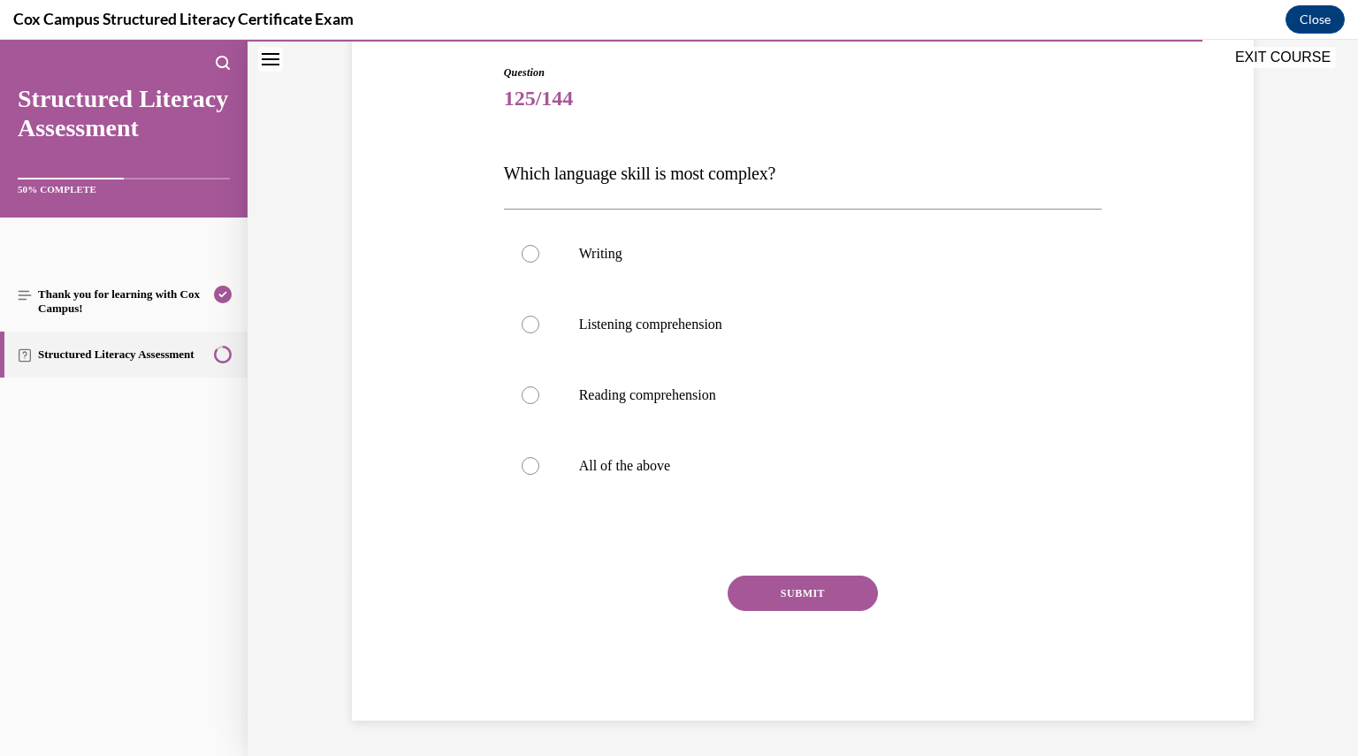
scroll to position [180, 0]
click at [741, 276] on label "Writing" at bounding box center [803, 254] width 599 height 71
click at [539, 264] on input "Writing" at bounding box center [531, 255] width 18 height 18
radio input "true"
click at [769, 589] on button "SUBMIT" at bounding box center [803, 594] width 150 height 35
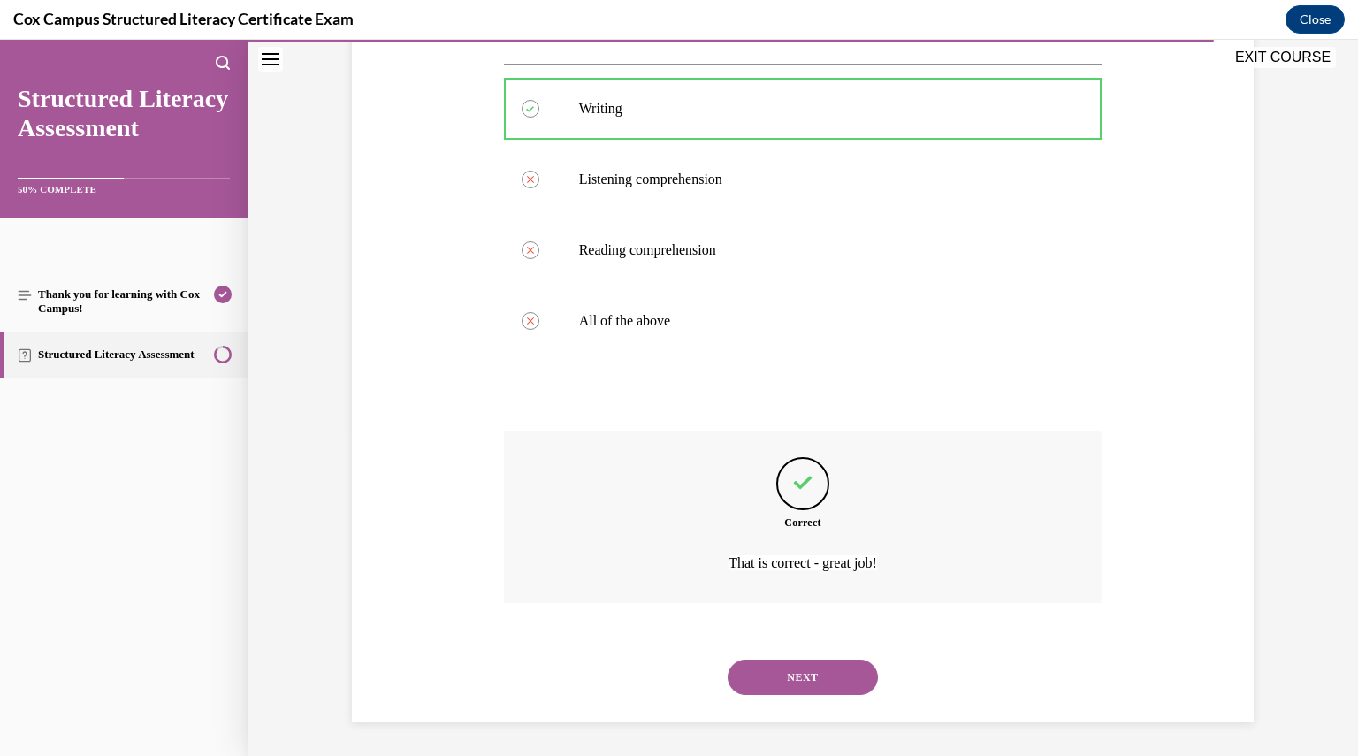
click at [775, 680] on button "NEXT" at bounding box center [803, 677] width 150 height 35
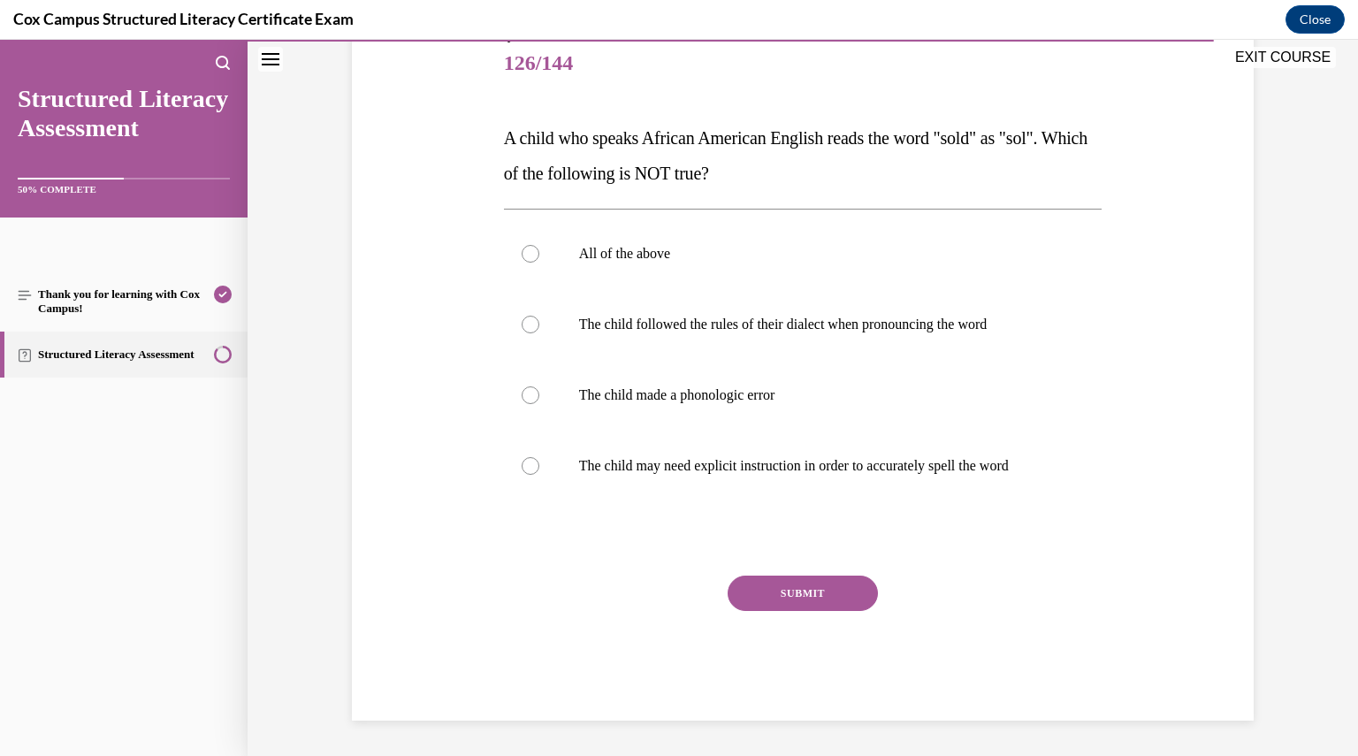
scroll to position [197, 0]
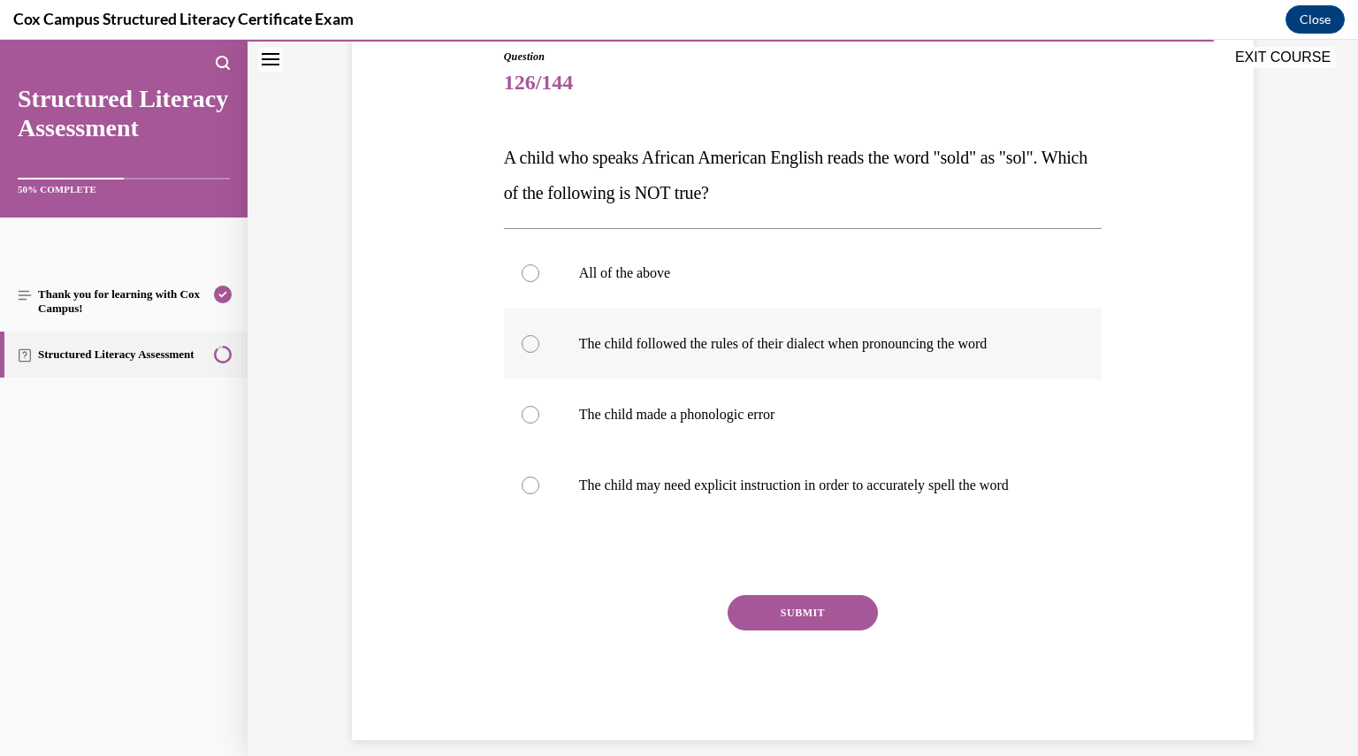
click at [685, 357] on label "The child followed the rules of their dialect when pronouncing the word" at bounding box center [803, 344] width 599 height 71
click at [539, 353] on input "The child followed the rules of their dialect when pronouncing the word" at bounding box center [531, 344] width 18 height 18
radio input "true"
click at [776, 626] on button "SUBMIT" at bounding box center [803, 612] width 150 height 35
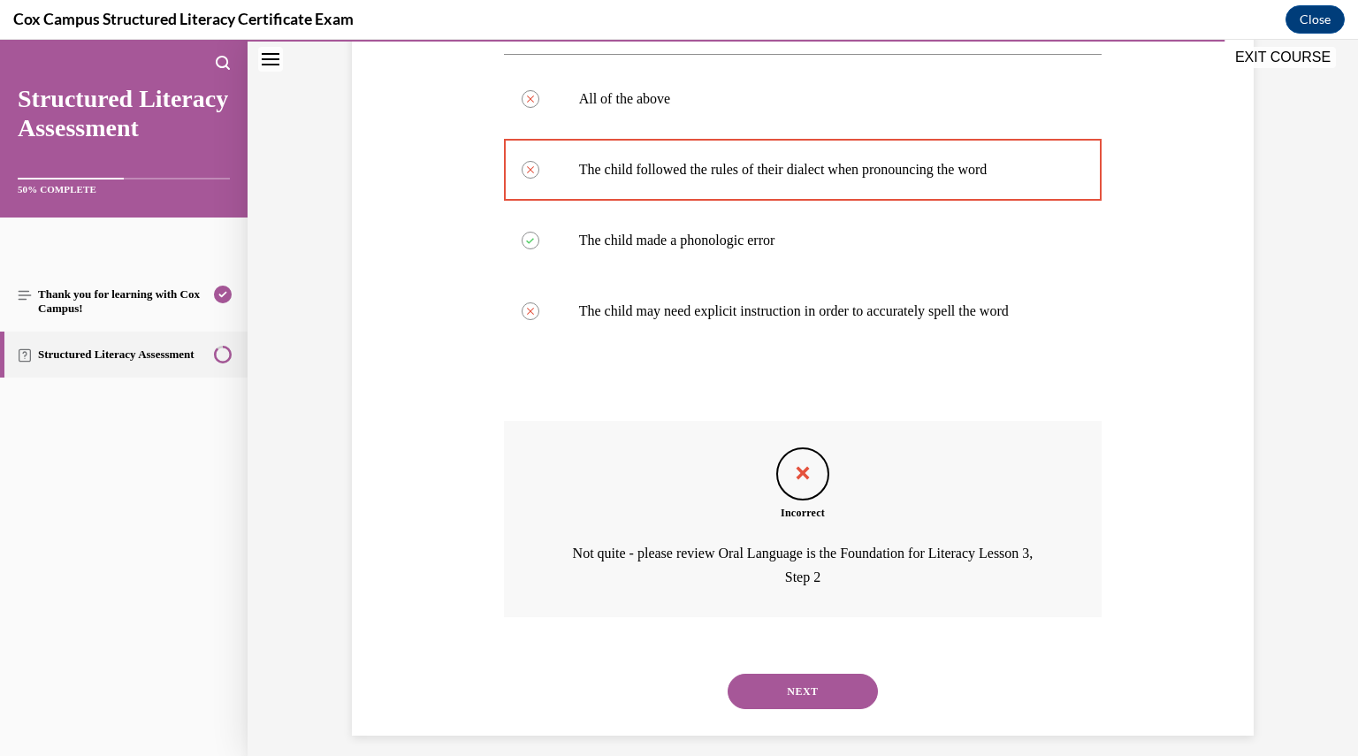
scroll to position [386, 0]
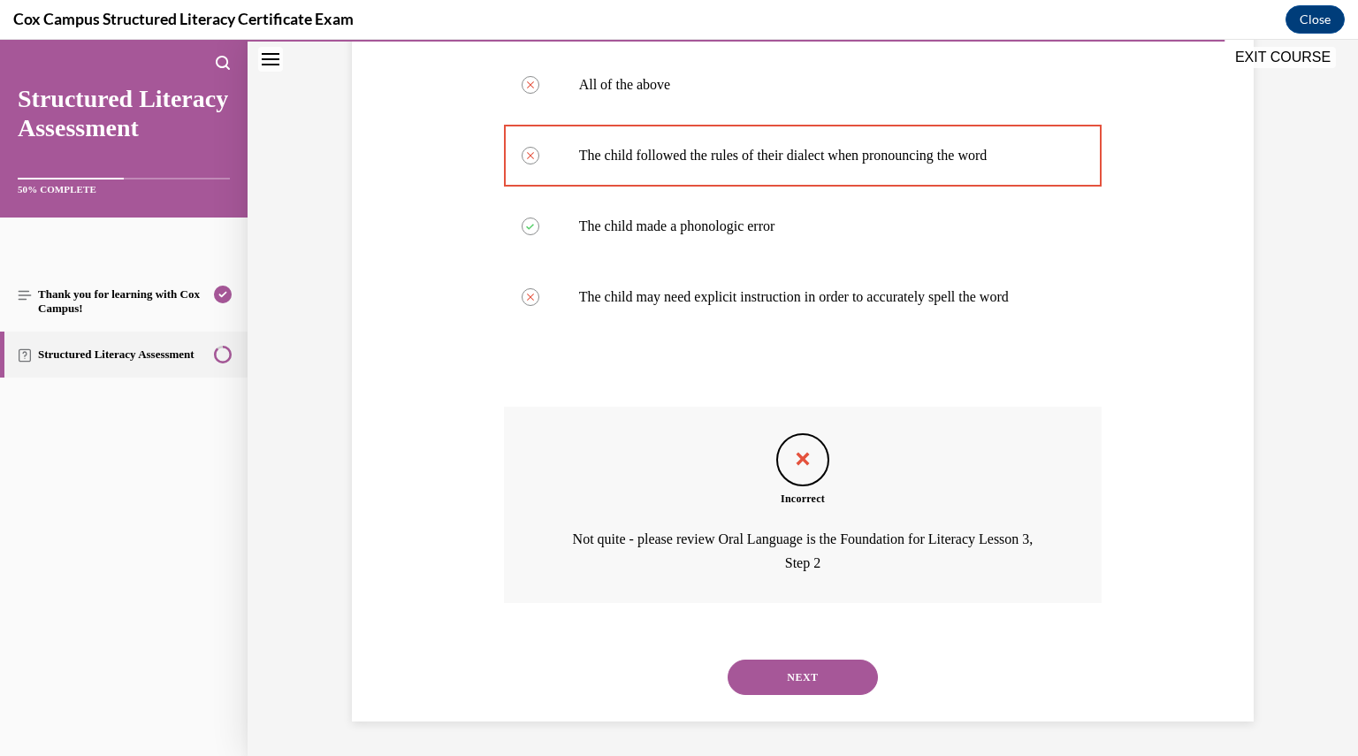
click at [776, 626] on div "Incorrect Not quite - please review Oral Language is the Foundation for Literac…" at bounding box center [803, 518] width 599 height 223
click at [787, 679] on button "NEXT" at bounding box center [803, 677] width 150 height 35
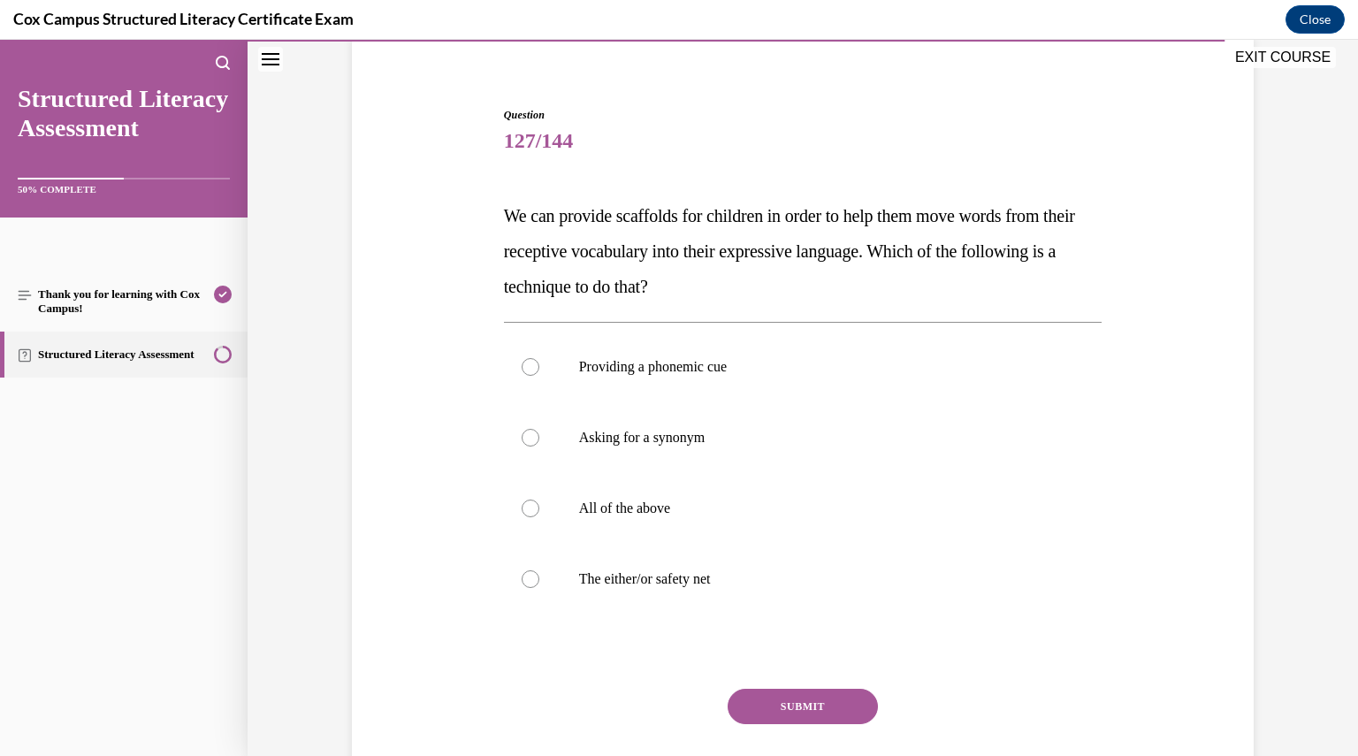
scroll to position [168, 0]
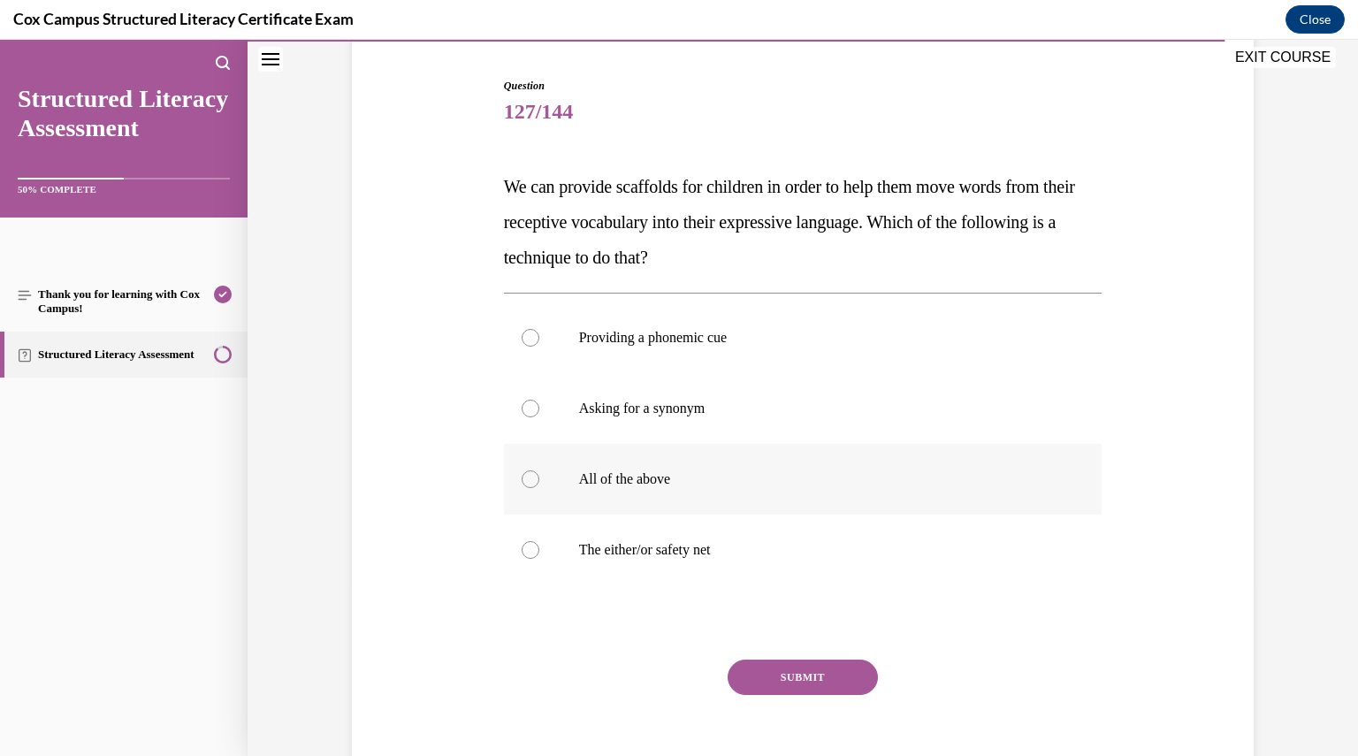
click at [686, 464] on label "All of the above" at bounding box center [803, 479] width 599 height 71
click at [539, 470] on input "All of the above" at bounding box center [531, 479] width 18 height 18
radio input "true"
click at [785, 679] on button "SUBMIT" at bounding box center [803, 677] width 150 height 35
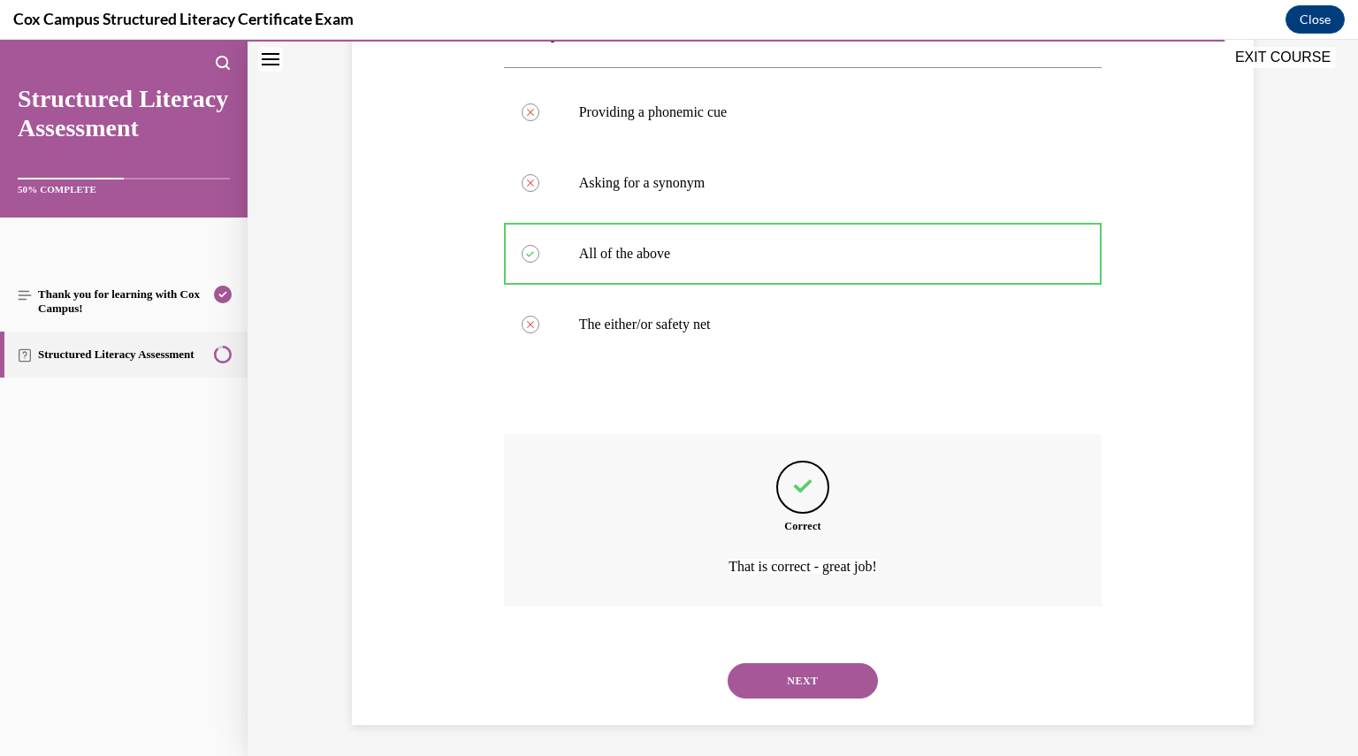
scroll to position [397, 0]
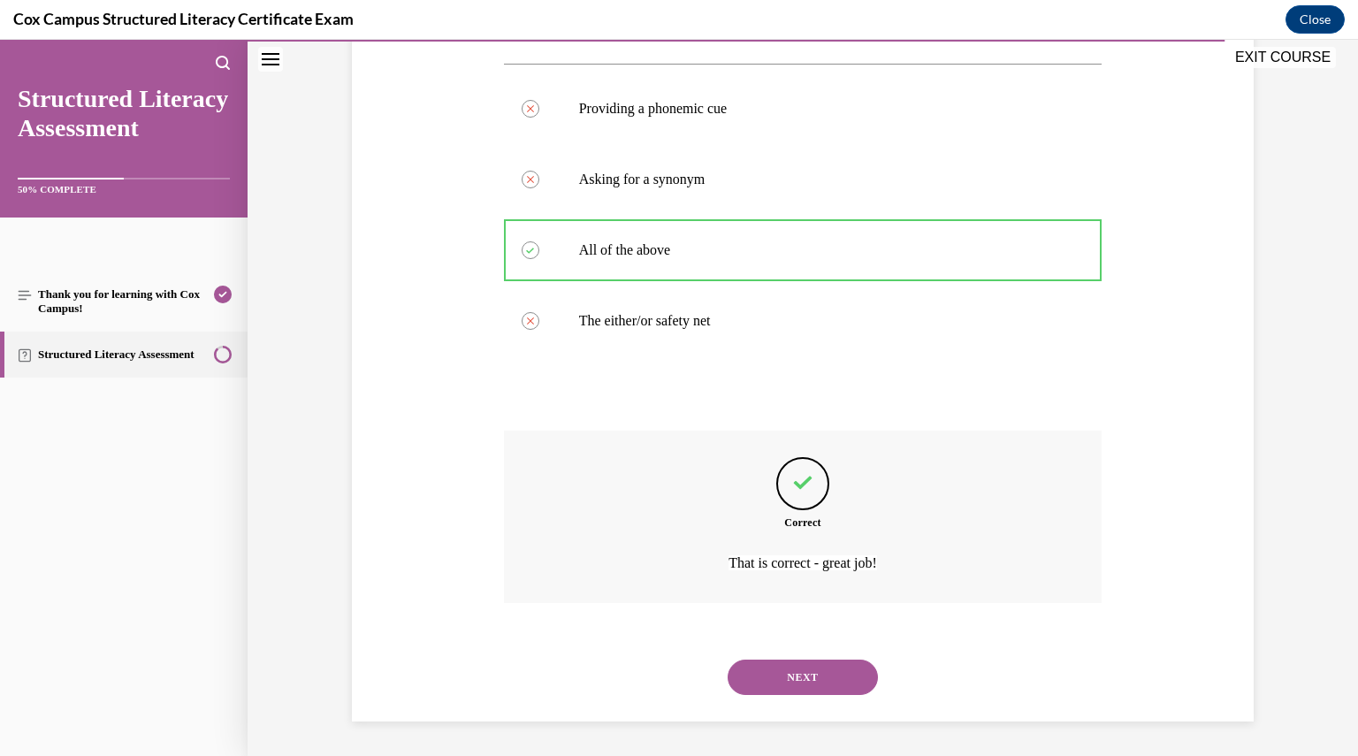
click at [809, 685] on button "NEXT" at bounding box center [803, 677] width 150 height 35
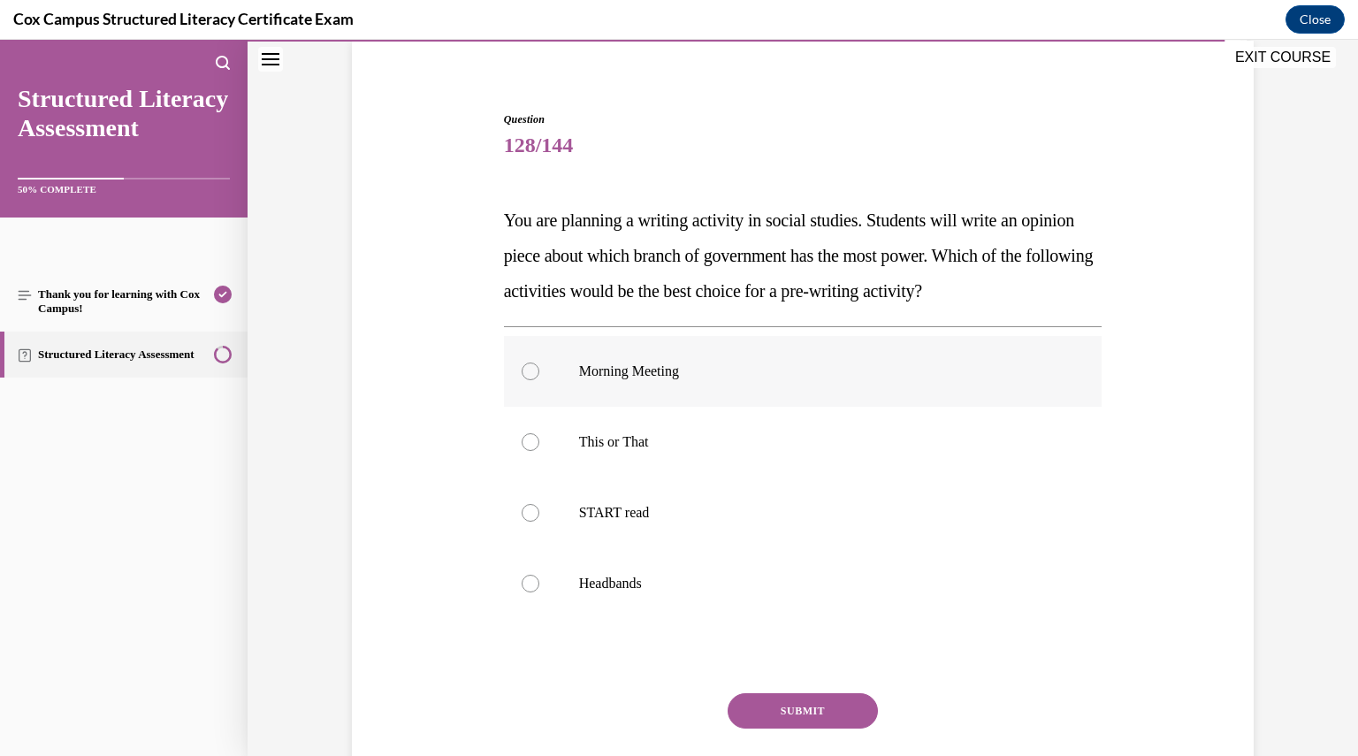
scroll to position [144, 0]
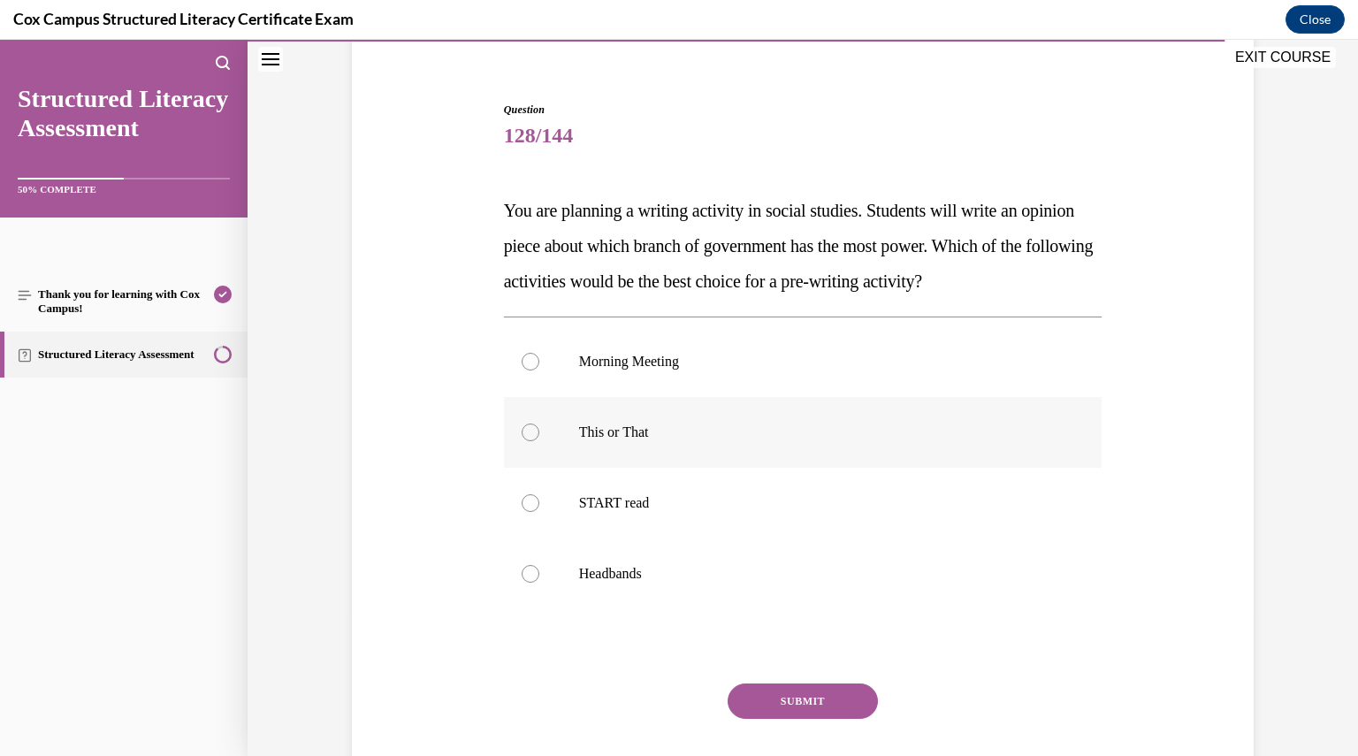
click at [677, 444] on label "This or That" at bounding box center [803, 432] width 599 height 71
click at [539, 441] on input "This or That" at bounding box center [531, 433] width 18 height 18
radio input "true"
click at [779, 694] on button "SUBMIT" at bounding box center [803, 701] width 150 height 35
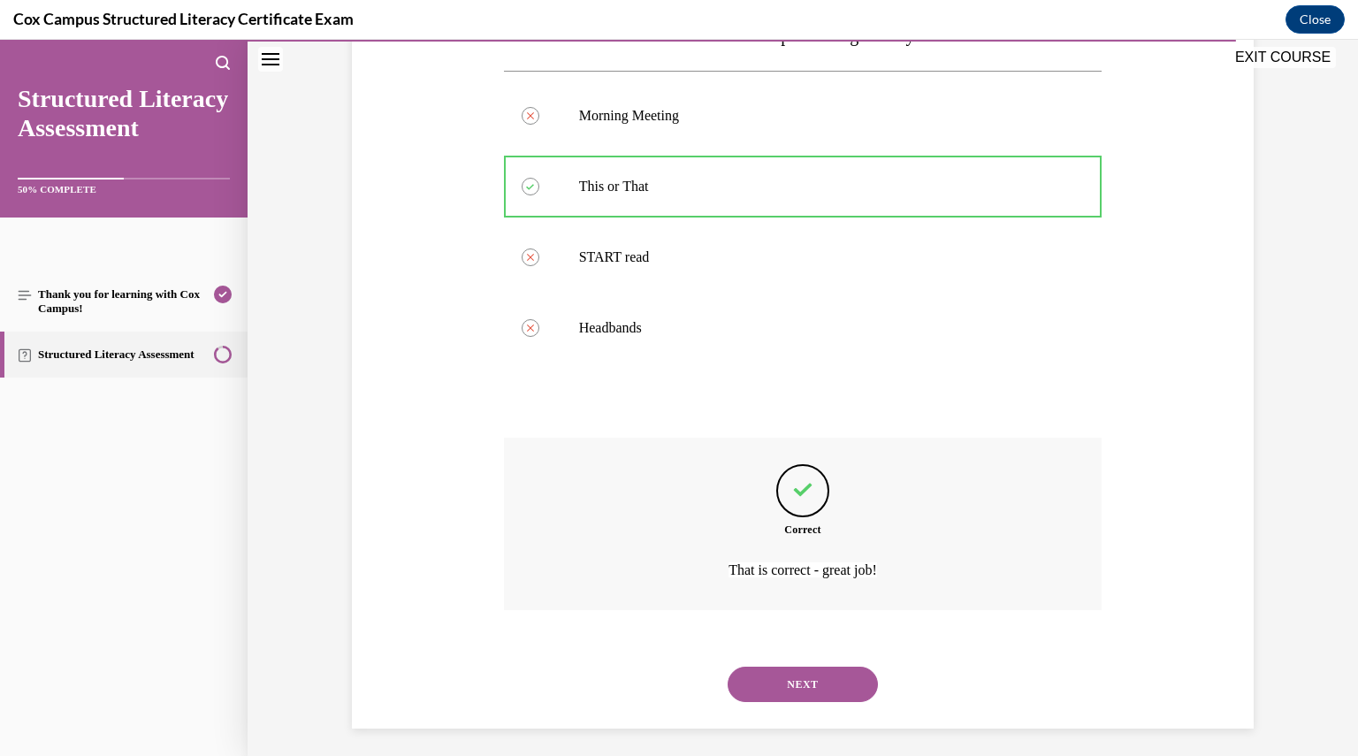
scroll to position [397, 0]
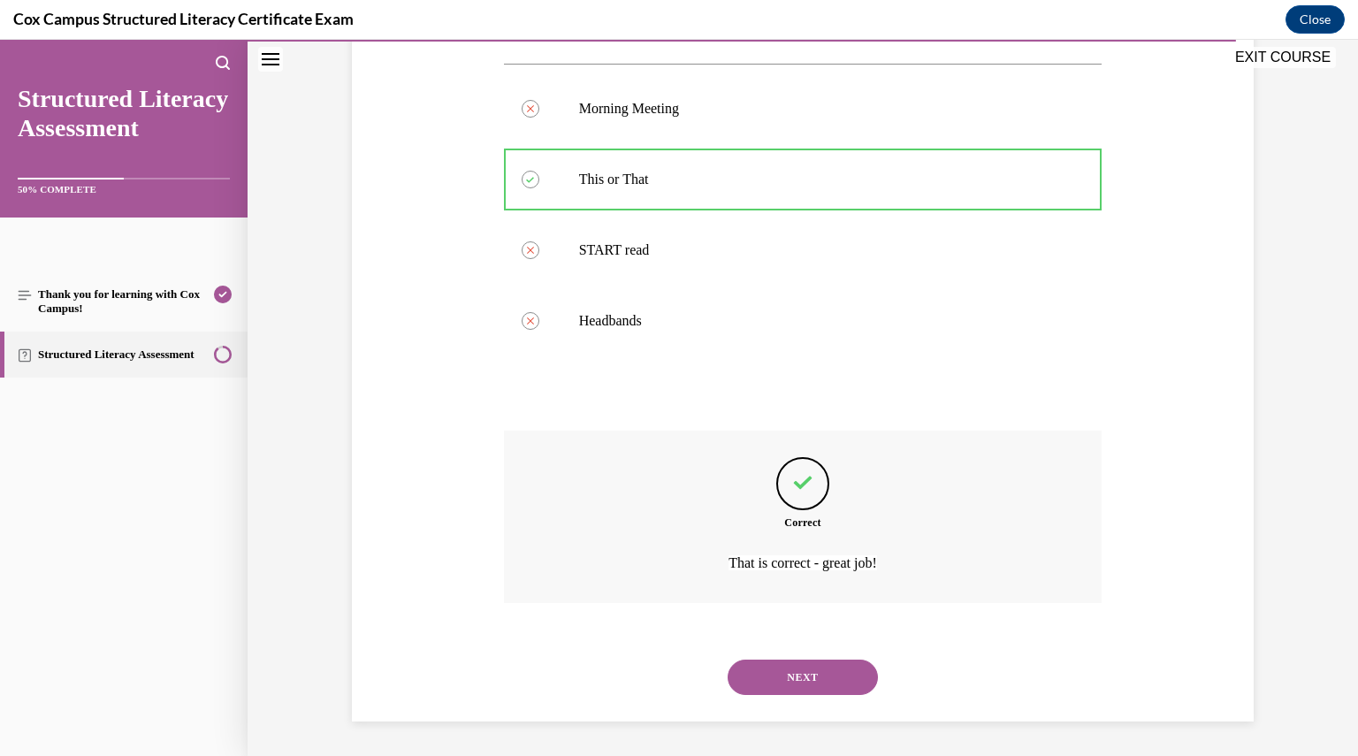
click at [806, 682] on button "NEXT" at bounding box center [803, 677] width 150 height 35
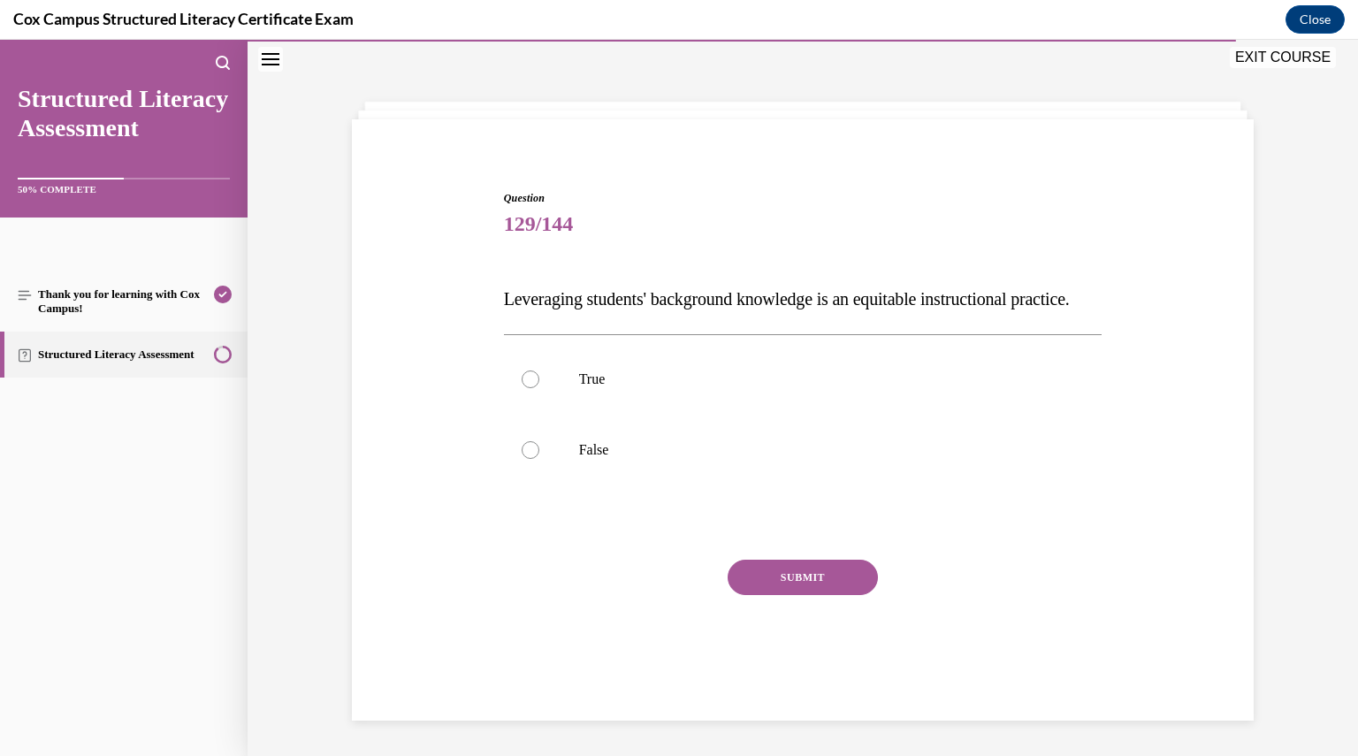
scroll to position [74, 0]
click at [725, 386] on p "True" at bounding box center [818, 380] width 479 height 18
click at [539, 386] on input "True" at bounding box center [531, 380] width 18 height 18
radio input "true"
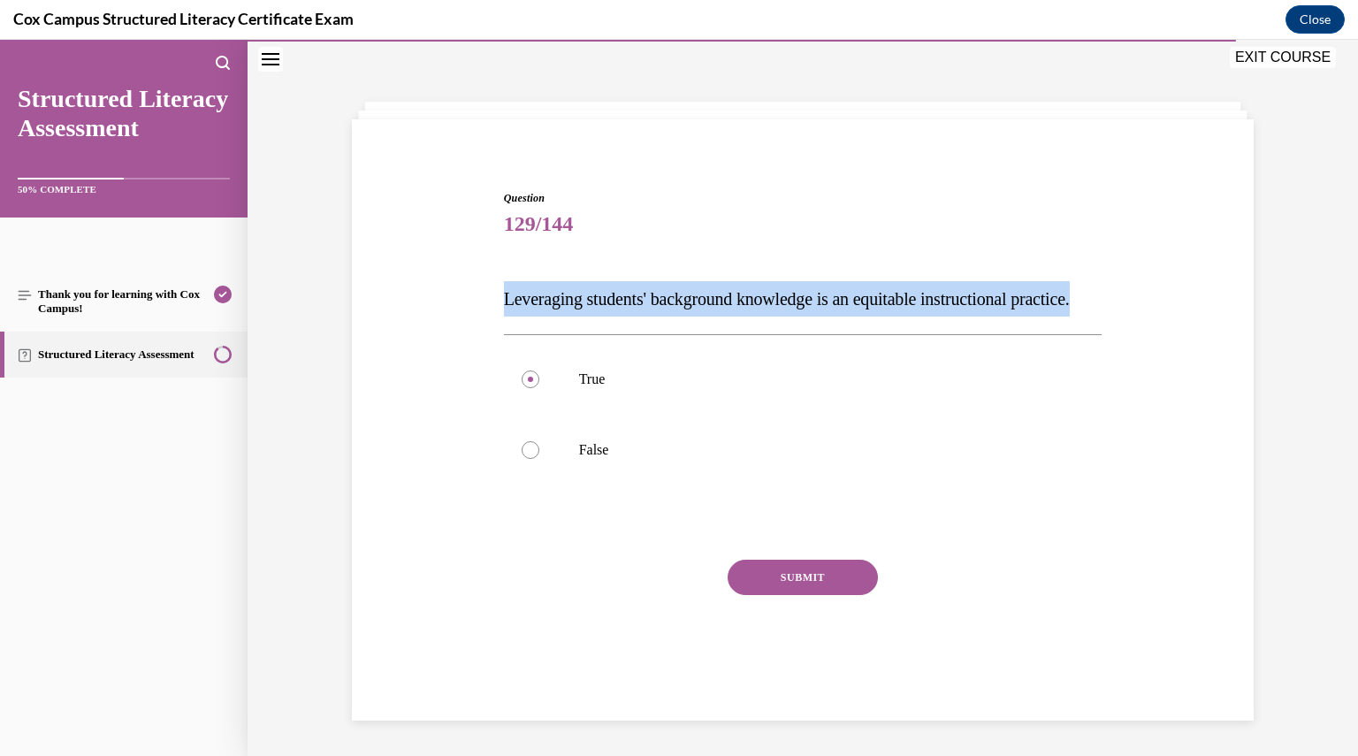
drag, startPoint x: 612, startPoint y: 303, endPoint x: 488, endPoint y: 270, distance: 128.3
click at [488, 270] on div "Question 129/144 Leveraging students' background knowledge is an equitable inst…" at bounding box center [803, 421] width 911 height 568
copy span "Leveraging students' background knowledge is an equitable instructional practic…"
click at [771, 590] on button "SUBMIT" at bounding box center [803, 577] width 150 height 35
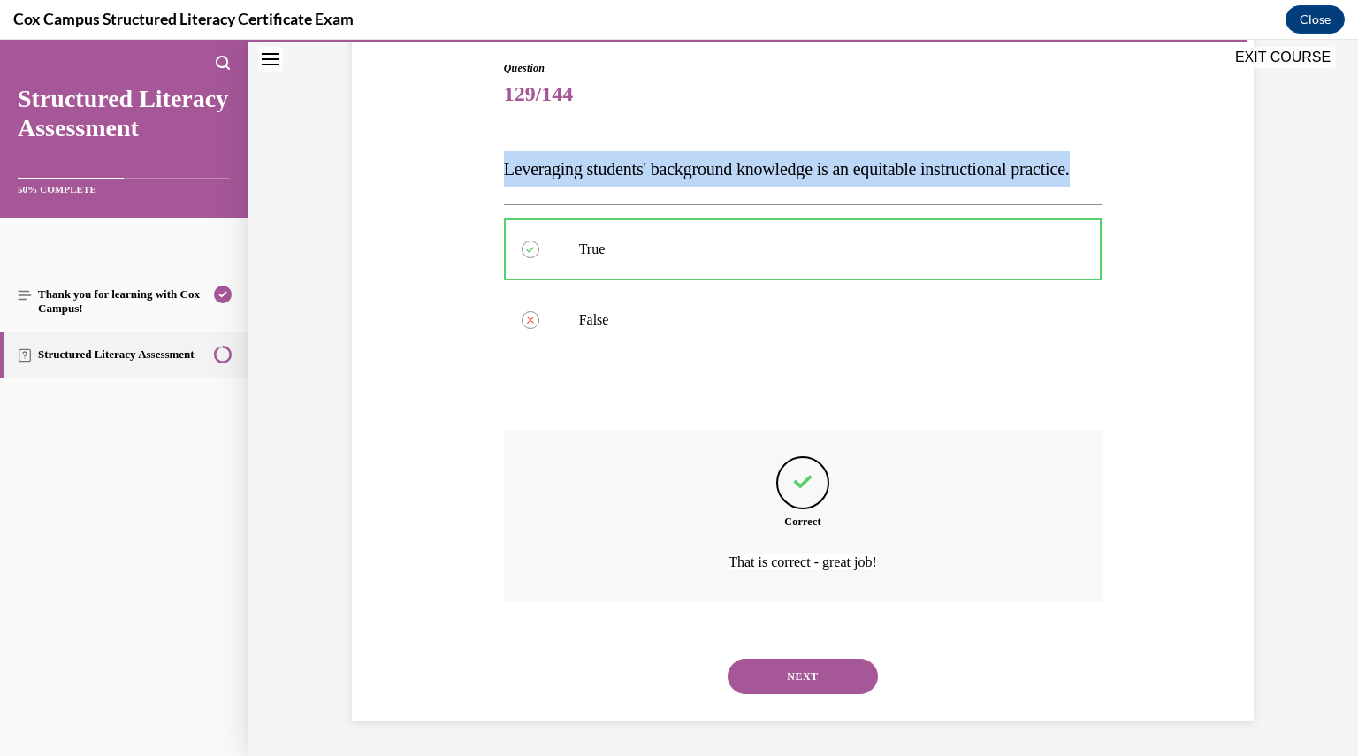
scroll to position [220, 0]
click at [845, 684] on button "NEXT" at bounding box center [803, 676] width 150 height 35
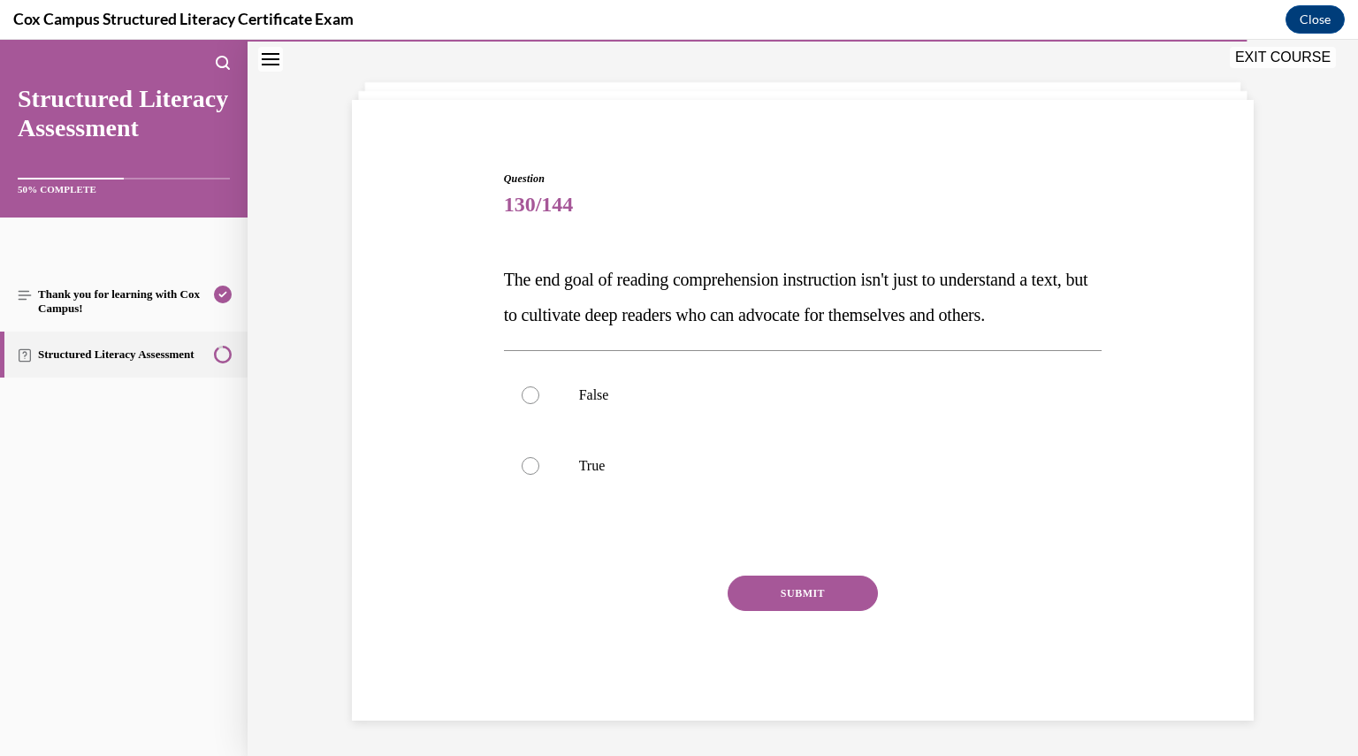
scroll to position [110, 0]
click at [671, 477] on label "True" at bounding box center [803, 466] width 599 height 71
click at [539, 475] on input "True" at bounding box center [531, 466] width 18 height 18
radio input "true"
click at [782, 588] on button "SUBMIT" at bounding box center [803, 593] width 150 height 35
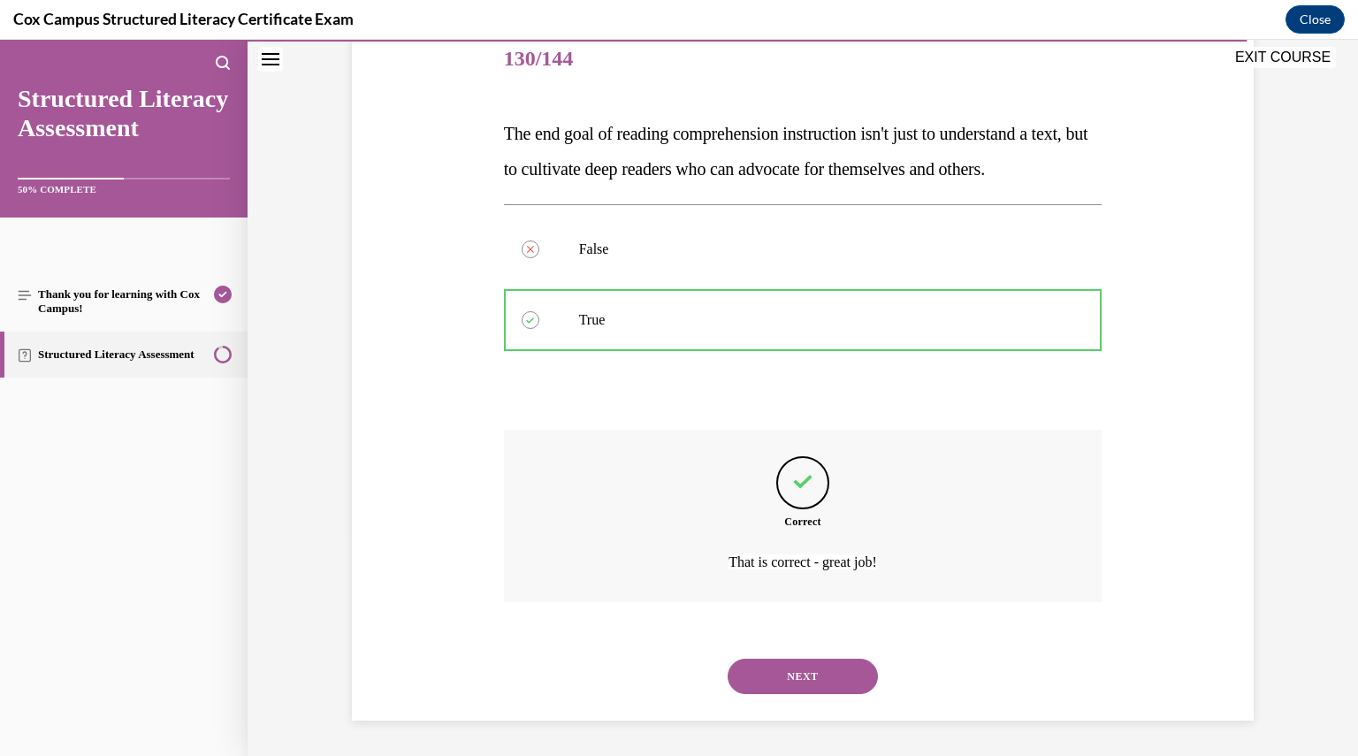
scroll to position [256, 0]
click at [770, 681] on button "NEXT" at bounding box center [803, 676] width 150 height 35
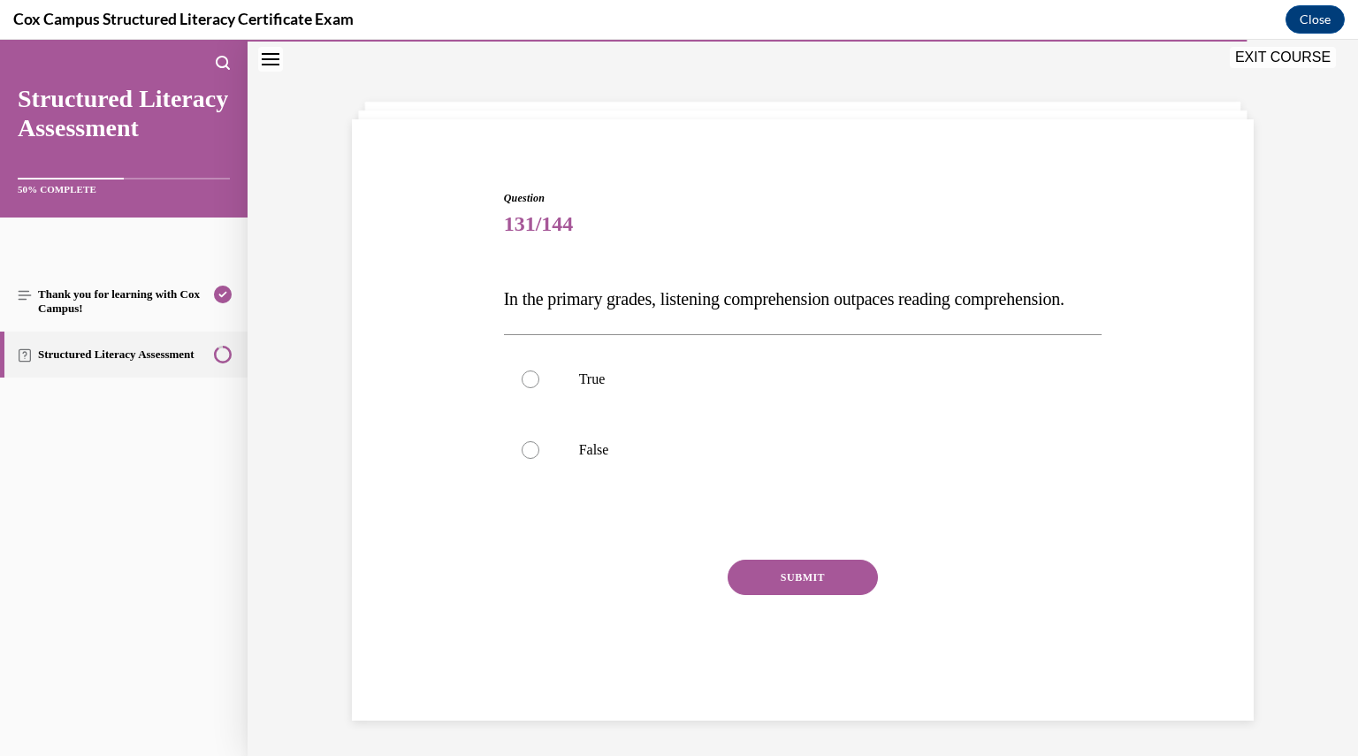
scroll to position [74, 0]
click at [743, 415] on label "True" at bounding box center [803, 379] width 599 height 71
click at [539, 388] on input "True" at bounding box center [531, 380] width 18 height 18
radio input "true"
click at [789, 592] on button "SUBMIT" at bounding box center [803, 577] width 150 height 35
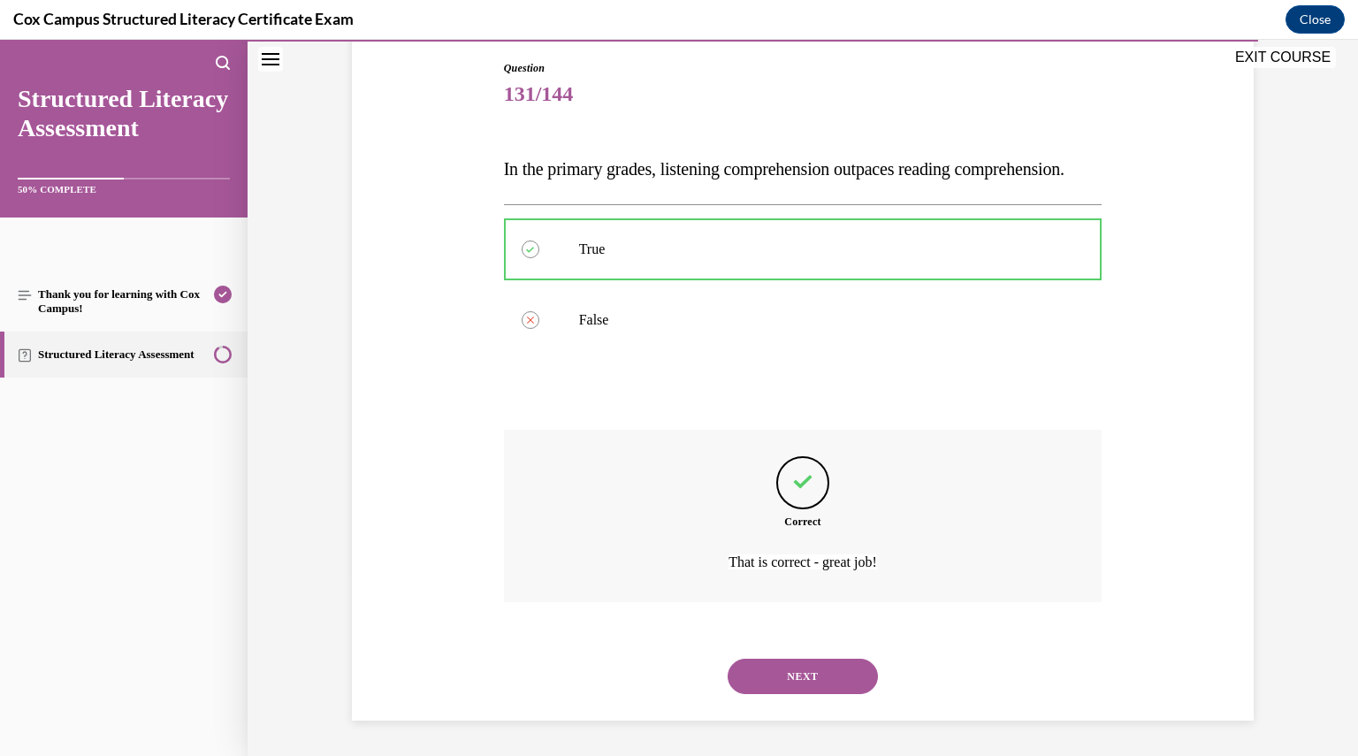
scroll to position [220, 0]
click at [828, 675] on button "NEXT" at bounding box center [803, 676] width 150 height 35
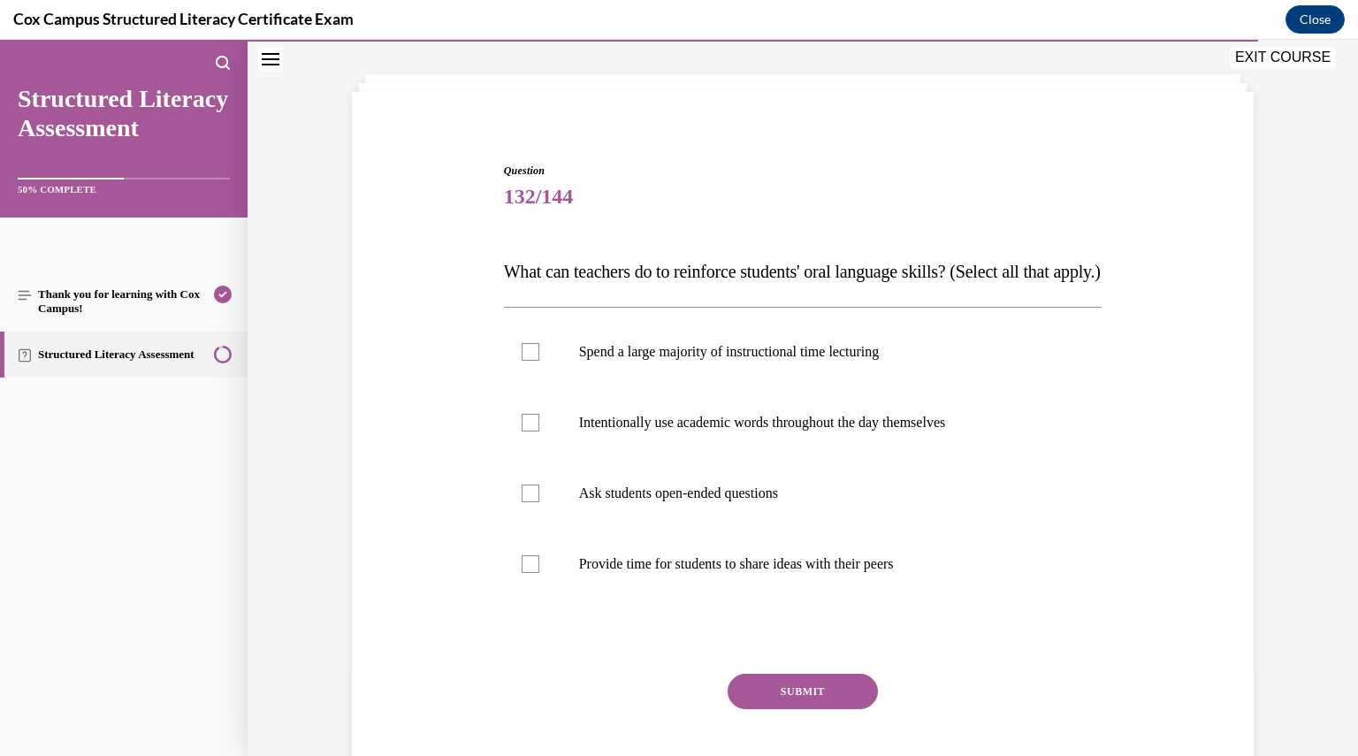
scroll to position [88, 0]
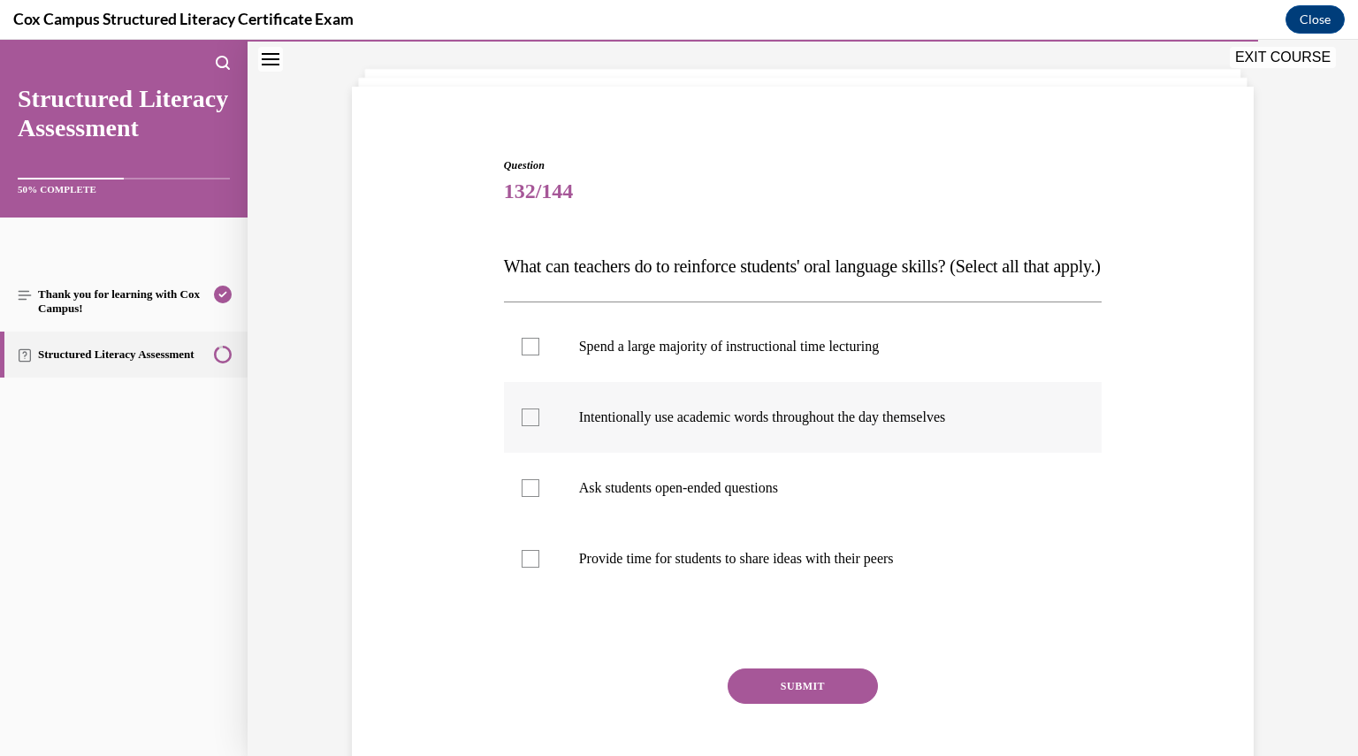
click at [739, 426] on p "Intentionally use academic words throughout the day themselves" at bounding box center [818, 418] width 479 height 18
click at [539, 426] on input "Intentionally use academic words throughout the day themselves" at bounding box center [531, 418] width 18 height 18
checkbox input "true"
click at [713, 524] on label "Ask students open-ended questions" at bounding box center [803, 488] width 599 height 71
click at [539, 497] on input "Ask students open-ended questions" at bounding box center [531, 488] width 18 height 18
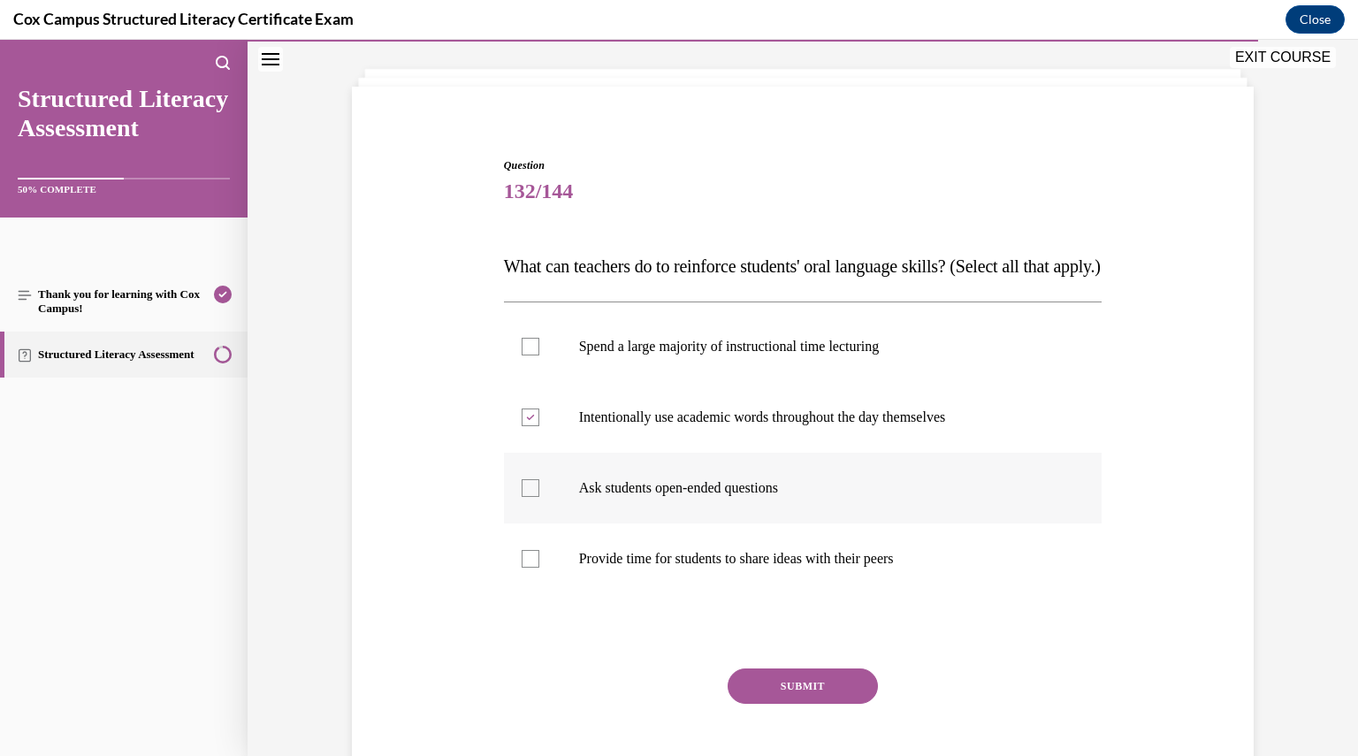
checkbox input "true"
click at [713, 568] on p "Provide time for students to share ideas with their peers" at bounding box center [818, 559] width 479 height 18
click at [539, 568] on input "Provide time for students to share ideas with their peers" at bounding box center [531, 559] width 18 height 18
checkbox input "true"
click at [844, 704] on button "SUBMIT" at bounding box center [803, 686] width 150 height 35
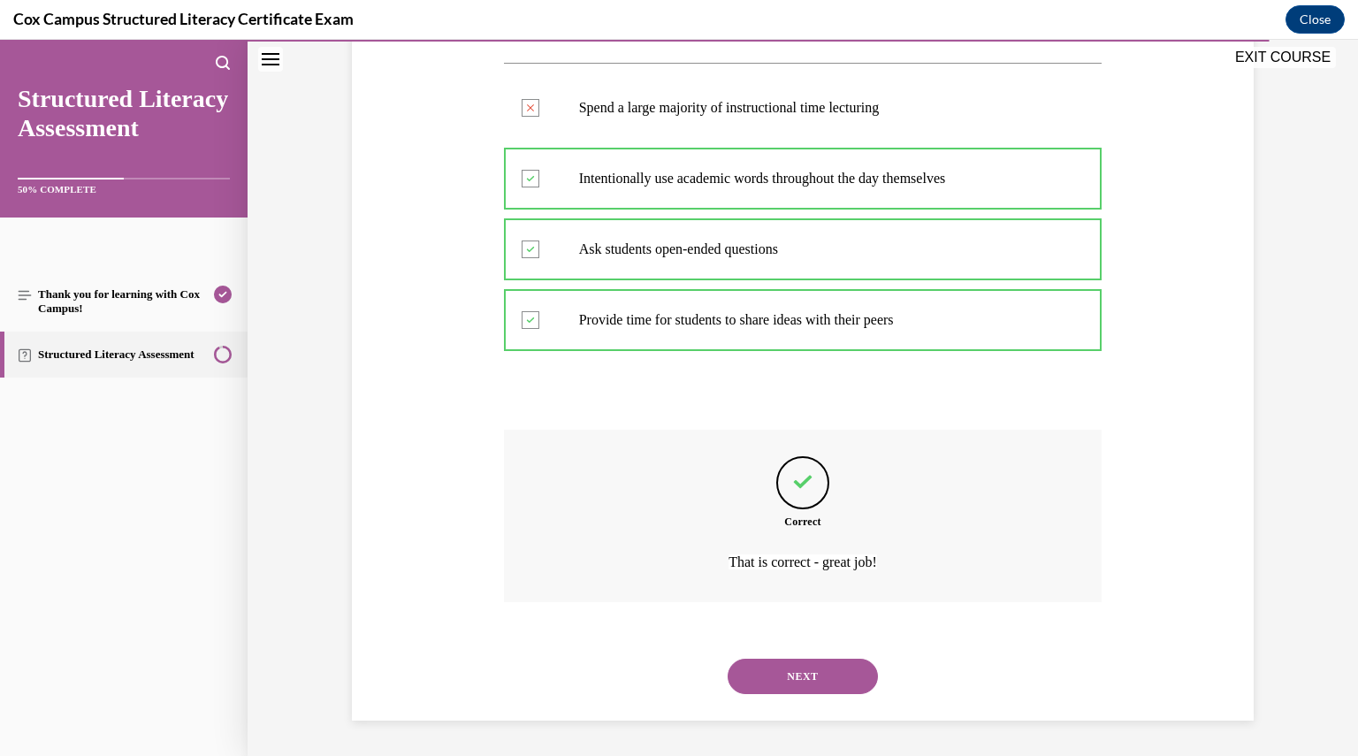
scroll to position [362, 0]
click at [830, 671] on button "NEXT" at bounding box center [803, 676] width 150 height 35
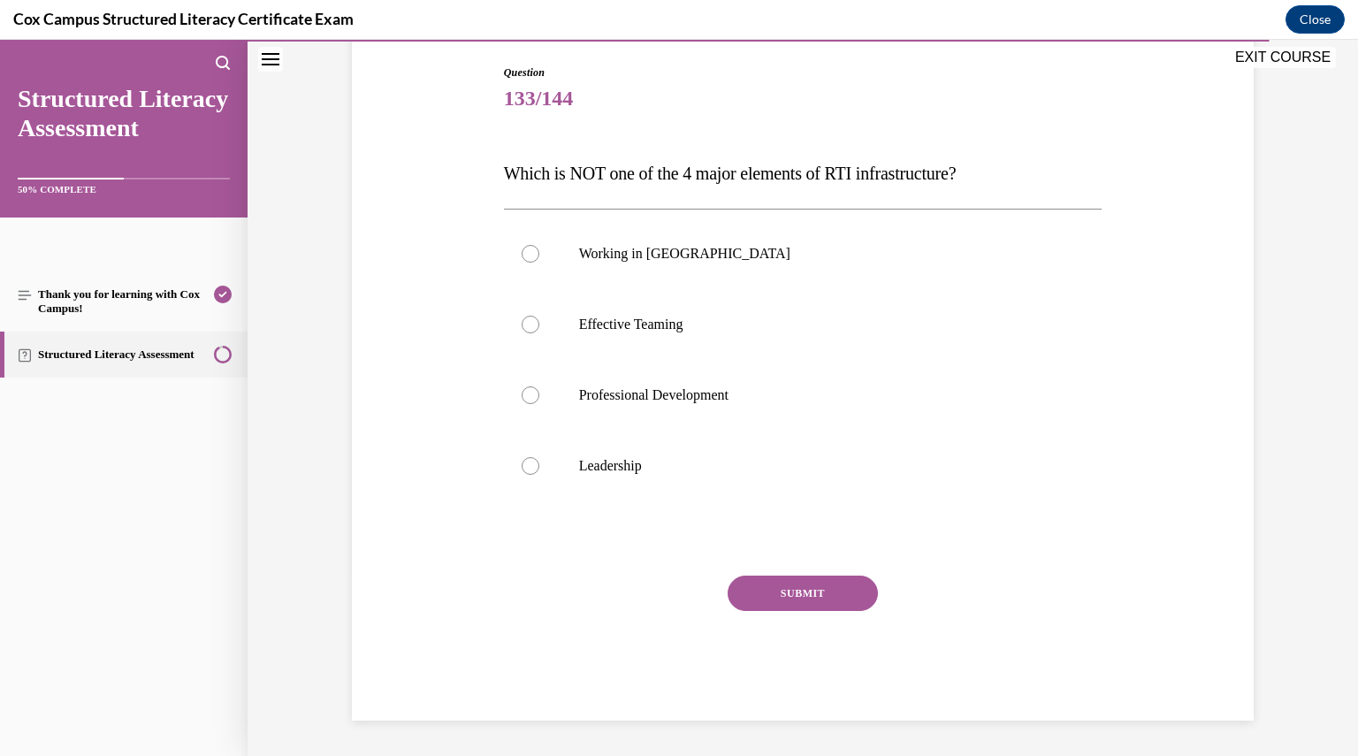
scroll to position [180, 0]
click at [695, 255] on p "Working in Silos" at bounding box center [818, 255] width 479 height 18
click at [539, 255] on input "Working in Silos" at bounding box center [531, 255] width 18 height 18
radio input "true"
click at [745, 583] on button "SUBMIT" at bounding box center [803, 594] width 150 height 35
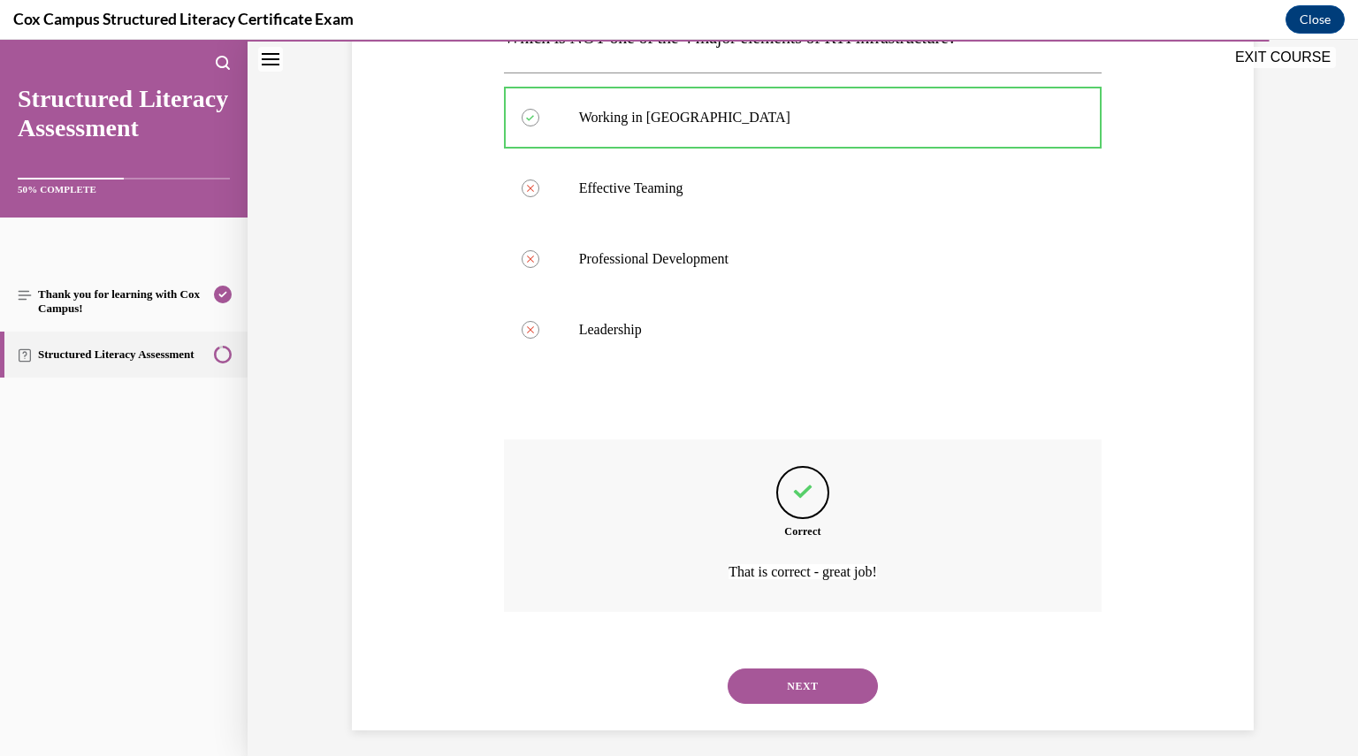
scroll to position [326, 0]
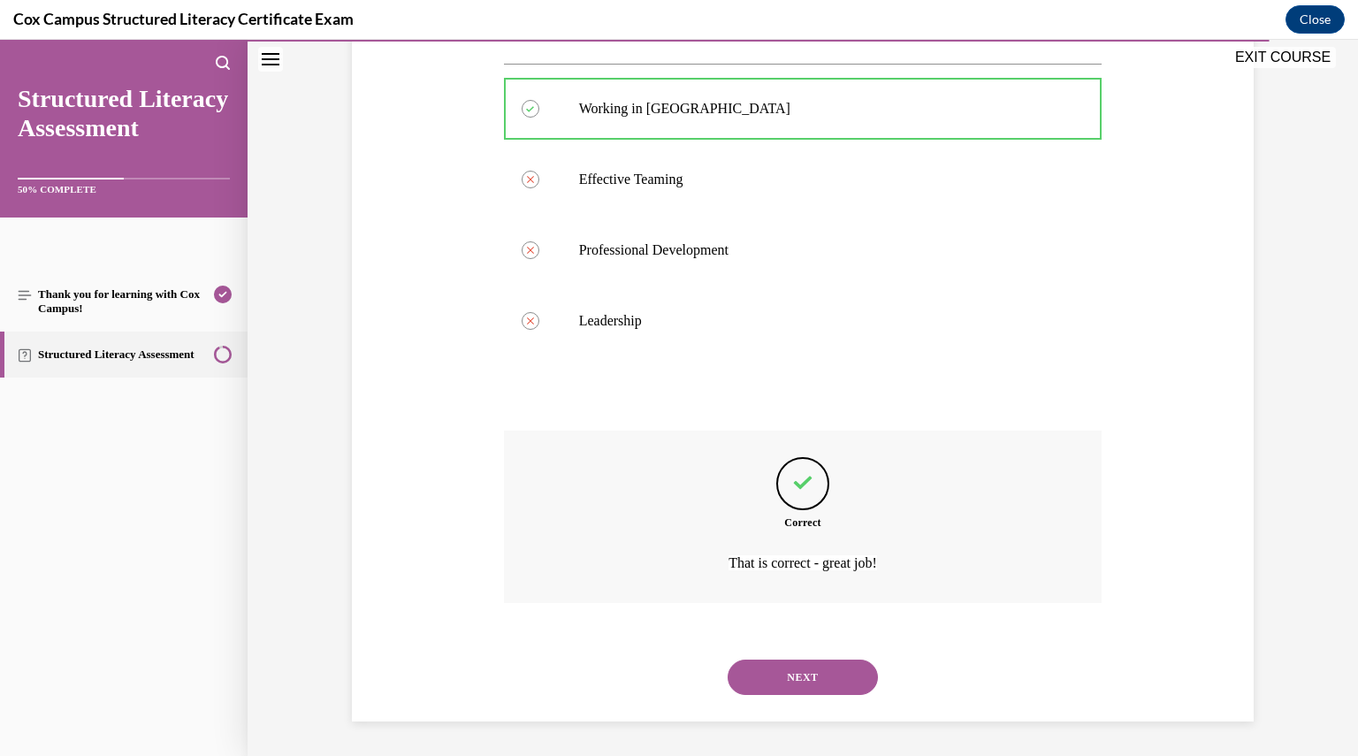
click at [801, 682] on button "NEXT" at bounding box center [803, 677] width 150 height 35
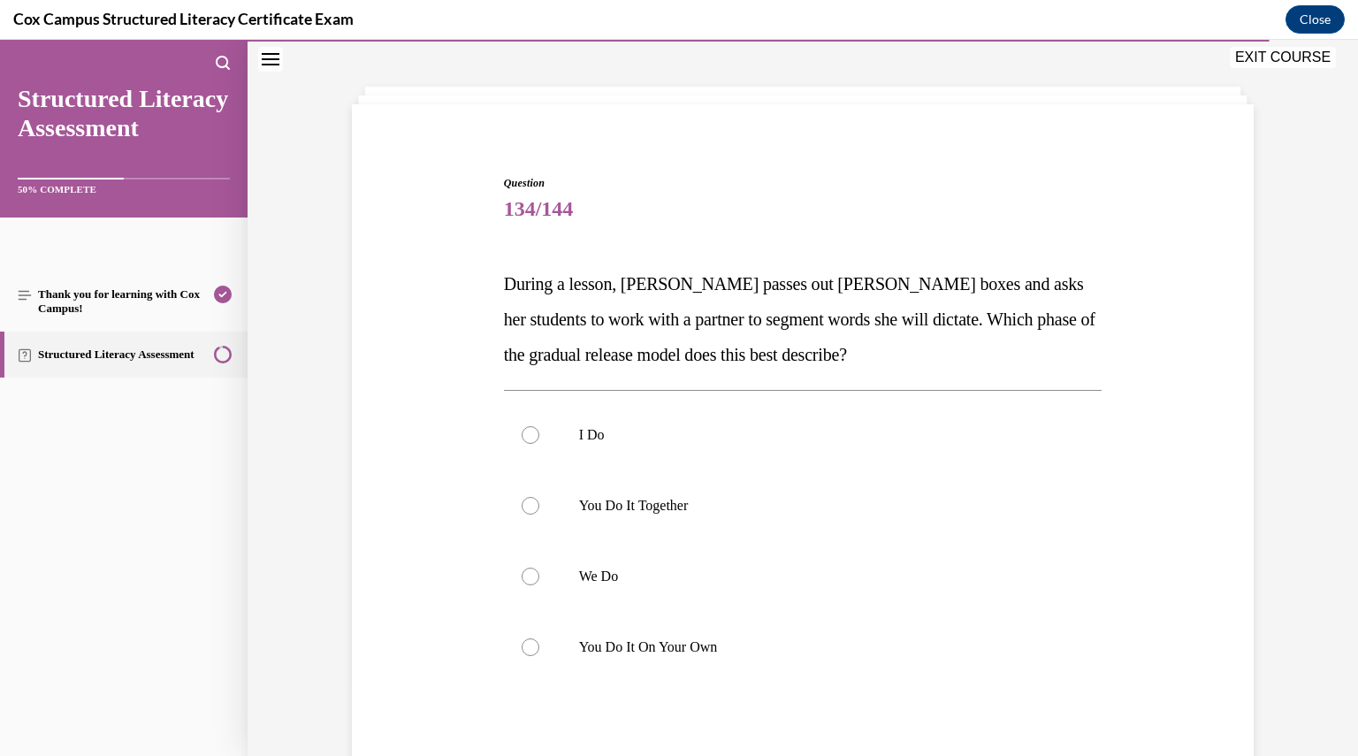
scroll to position [106, 0]
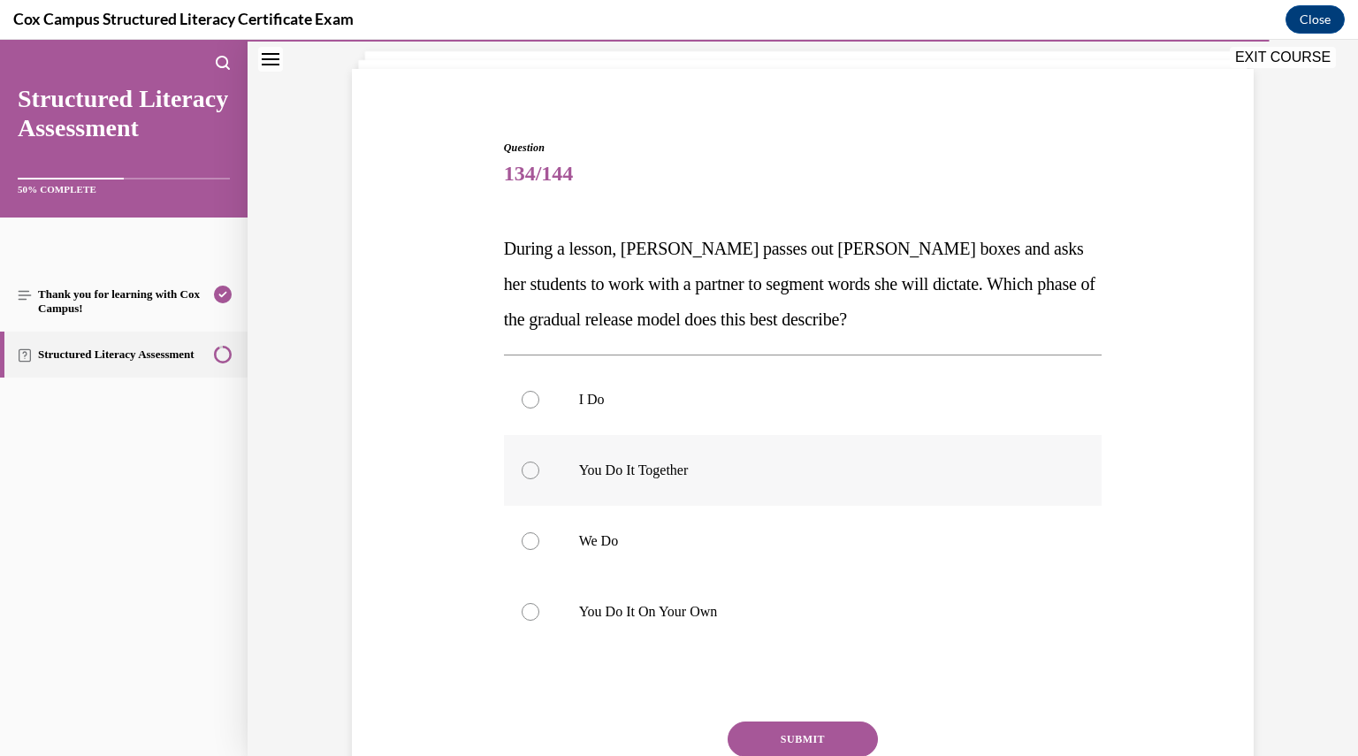
click at [815, 455] on label "You Do It Together" at bounding box center [803, 470] width 599 height 71
click at [539, 462] on input "You Do It Together" at bounding box center [531, 471] width 18 height 18
radio input "true"
click at [815, 740] on button "SUBMIT" at bounding box center [803, 739] width 150 height 35
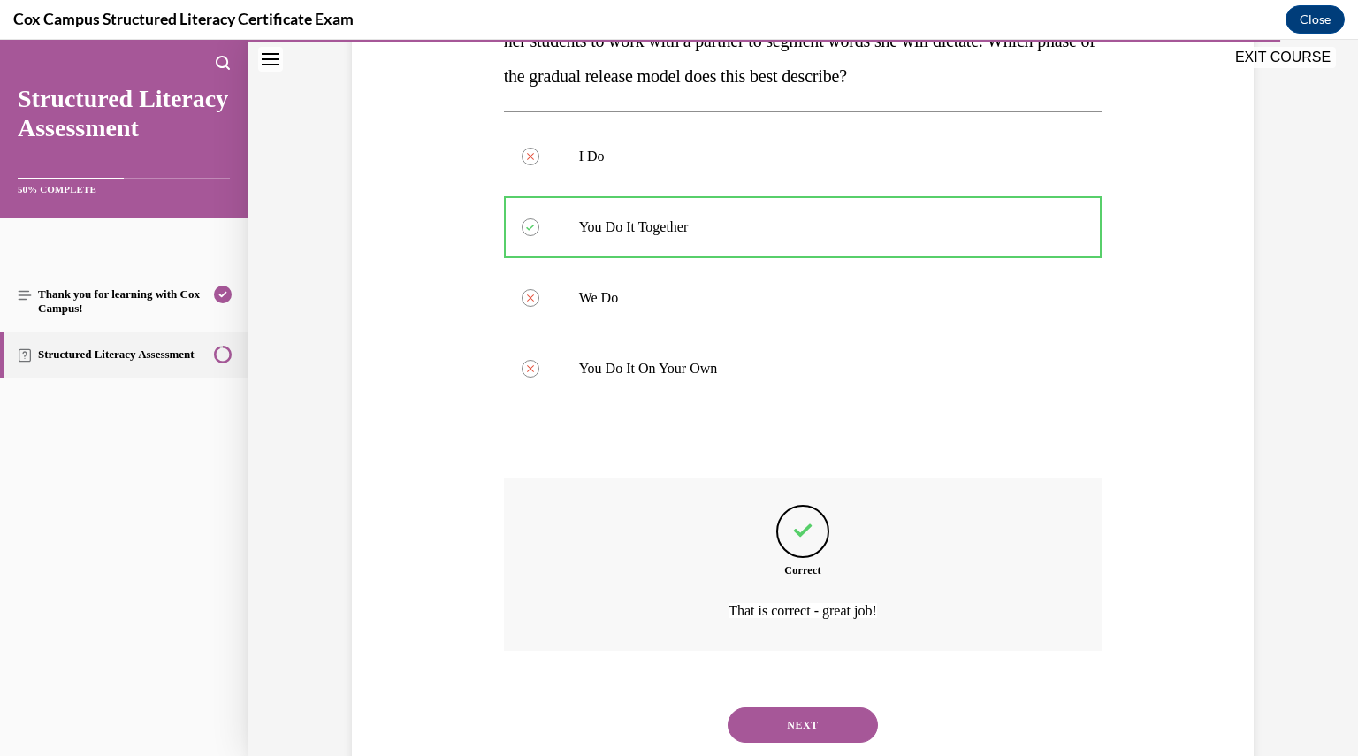
scroll to position [397, 0]
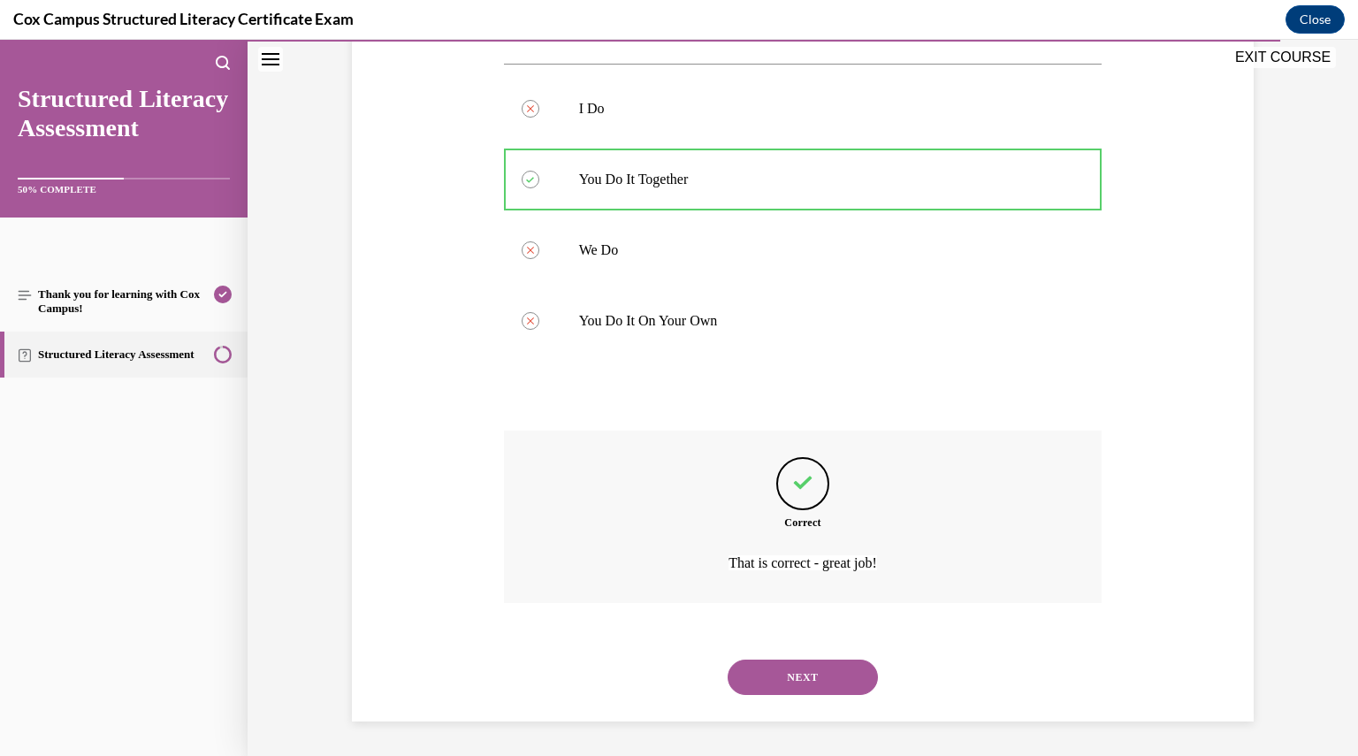
click at [809, 677] on button "NEXT" at bounding box center [803, 677] width 150 height 35
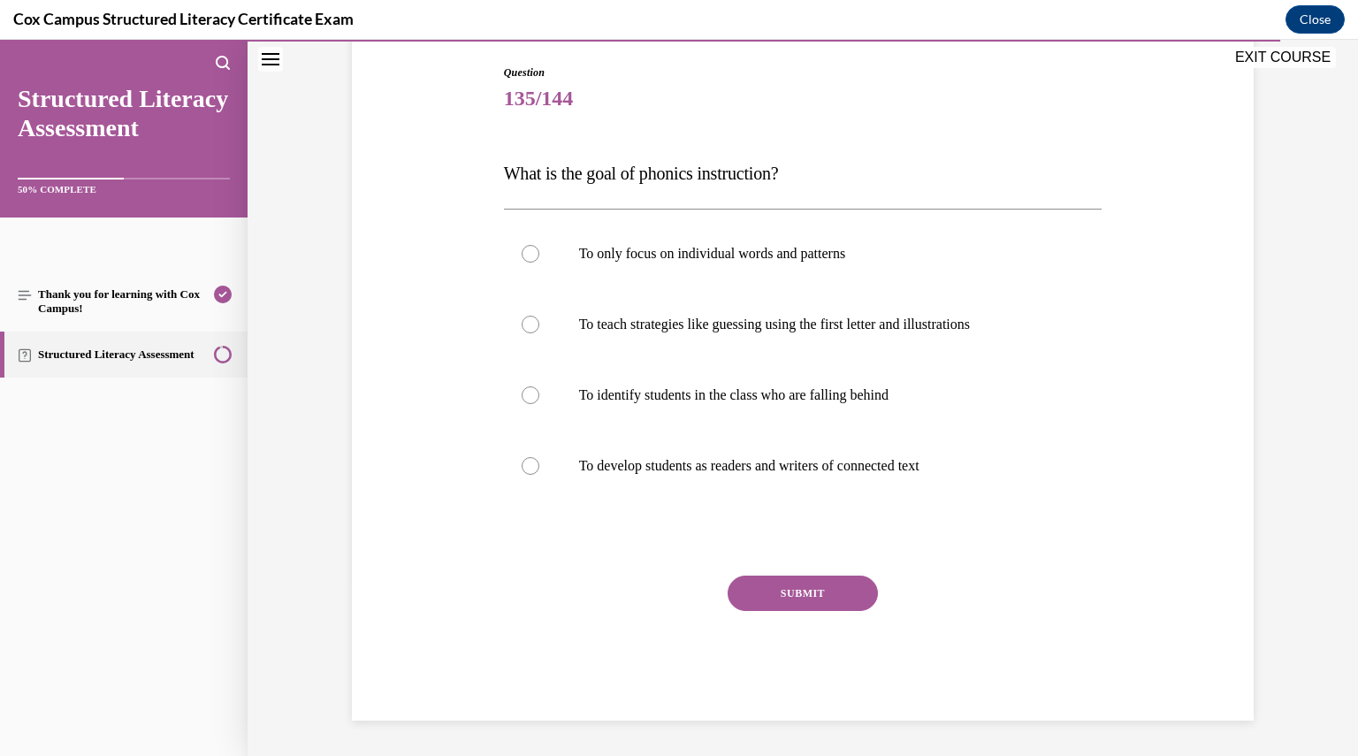
scroll to position [180, 0]
click at [858, 445] on label "To develop students as readers and writers of connected text" at bounding box center [803, 467] width 599 height 71
click at [539, 458] on input "To develop students as readers and writers of connected text" at bounding box center [531, 467] width 18 height 18
radio input "true"
click at [826, 593] on button "SUBMIT" at bounding box center [803, 594] width 150 height 35
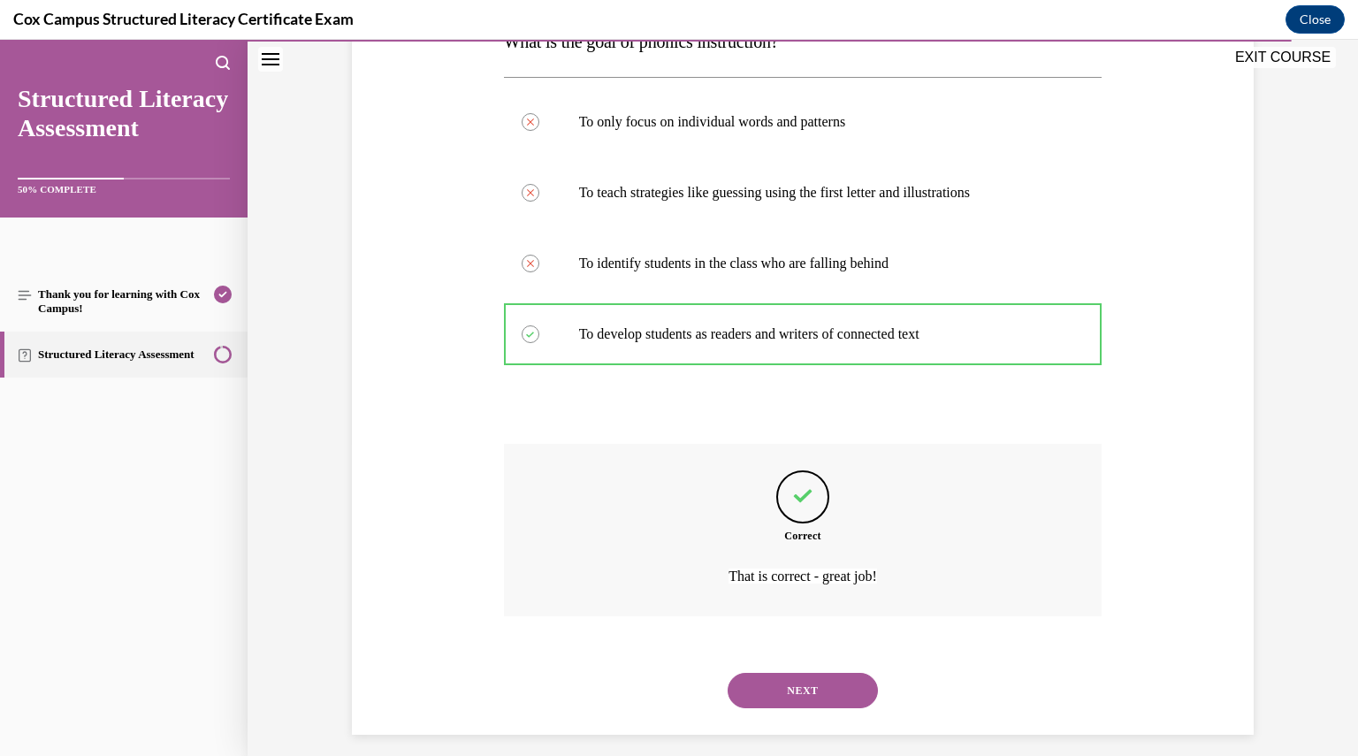
scroll to position [326, 0]
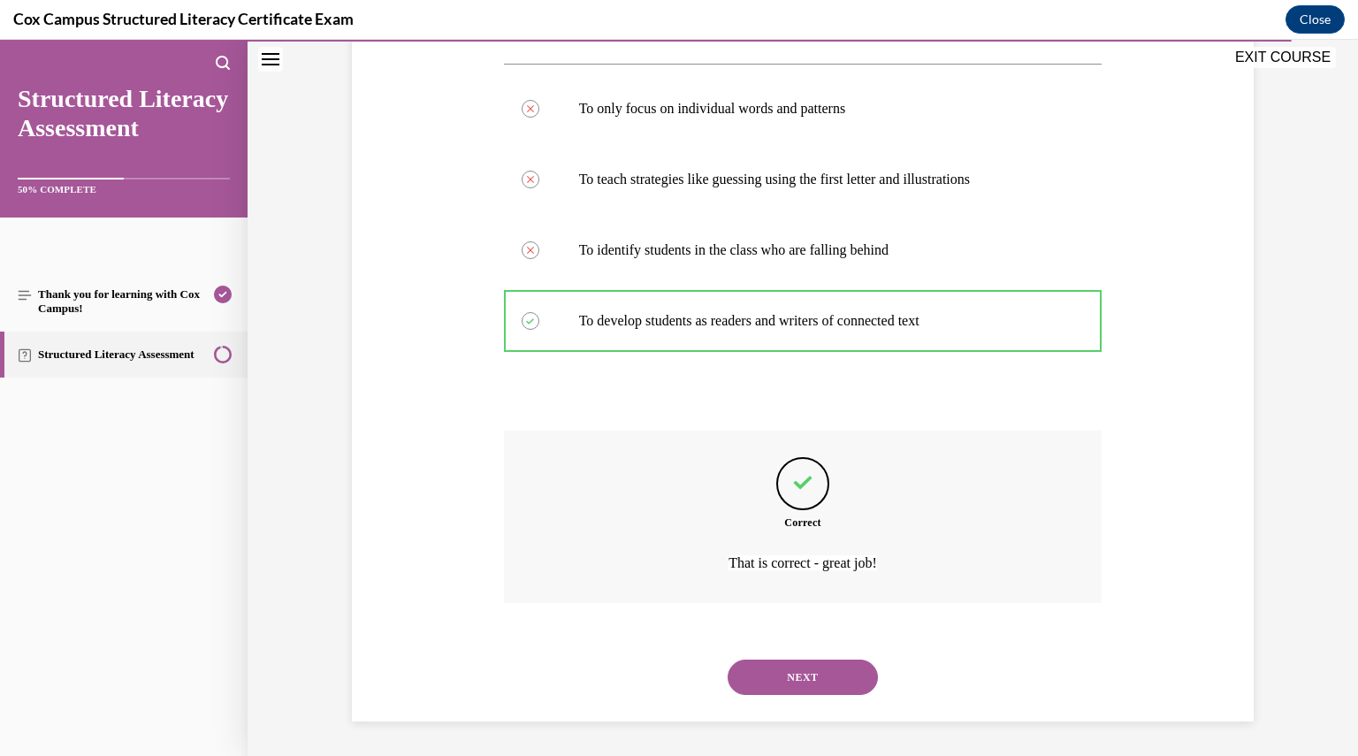
click at [823, 666] on button "NEXT" at bounding box center [803, 677] width 150 height 35
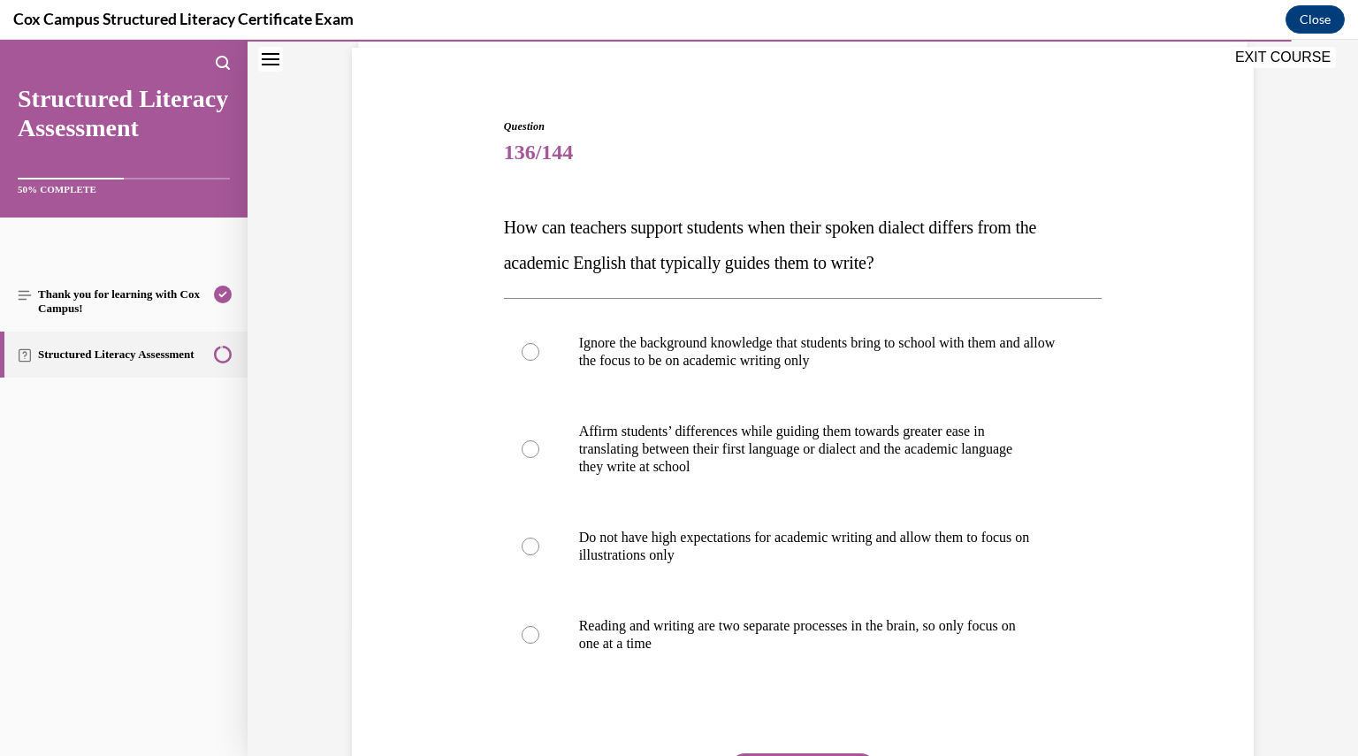
scroll to position [134, 0]
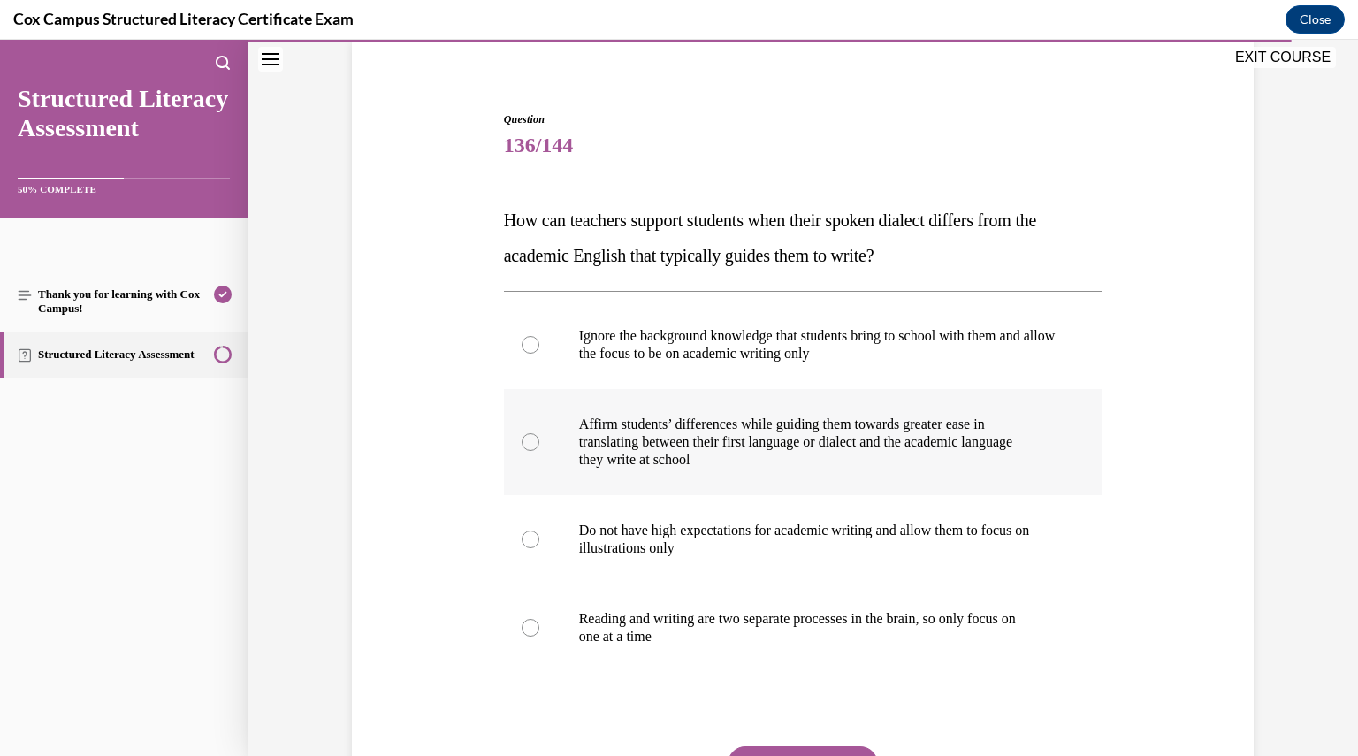
click at [679, 463] on p "they write at school" at bounding box center [818, 460] width 479 height 18
click at [539, 451] on input "Affirm students’ differences while guiding them towards greater ease in transla…" at bounding box center [531, 442] width 18 height 18
radio input "true"
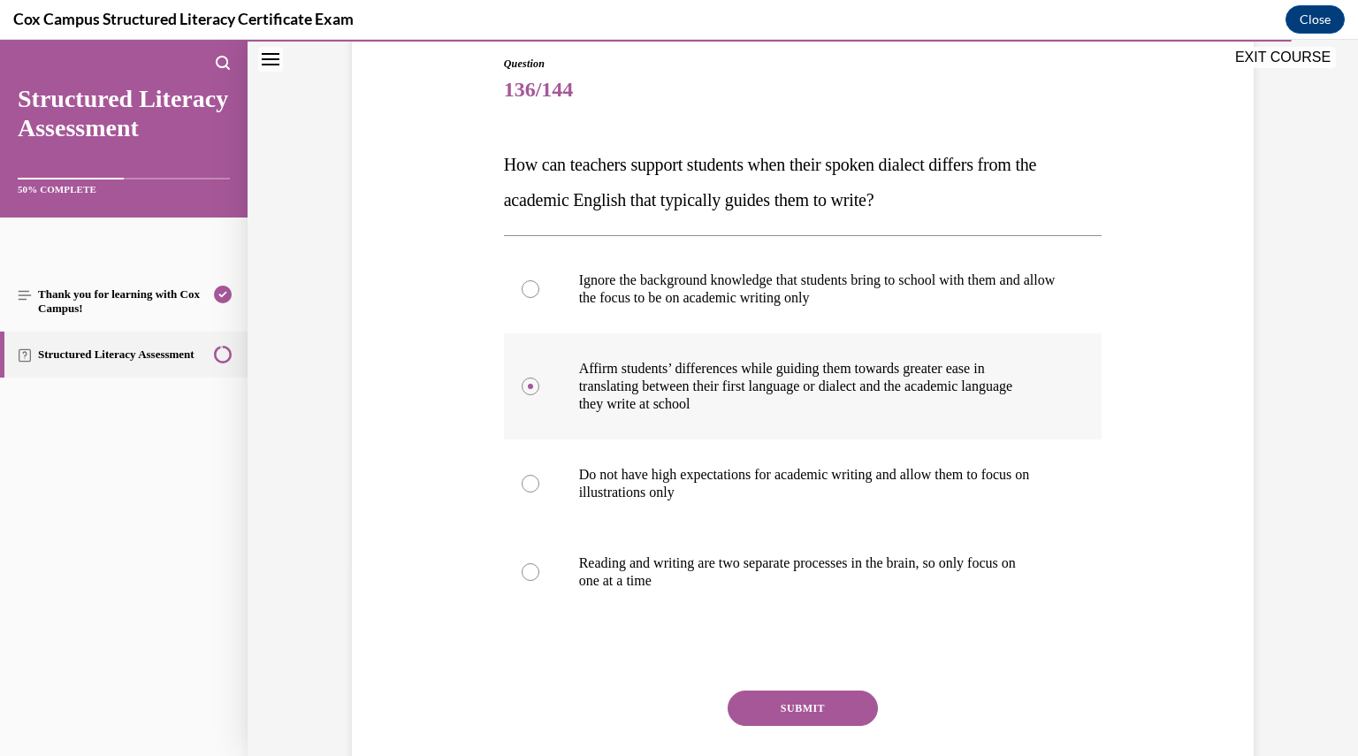
scroll to position [304, 0]
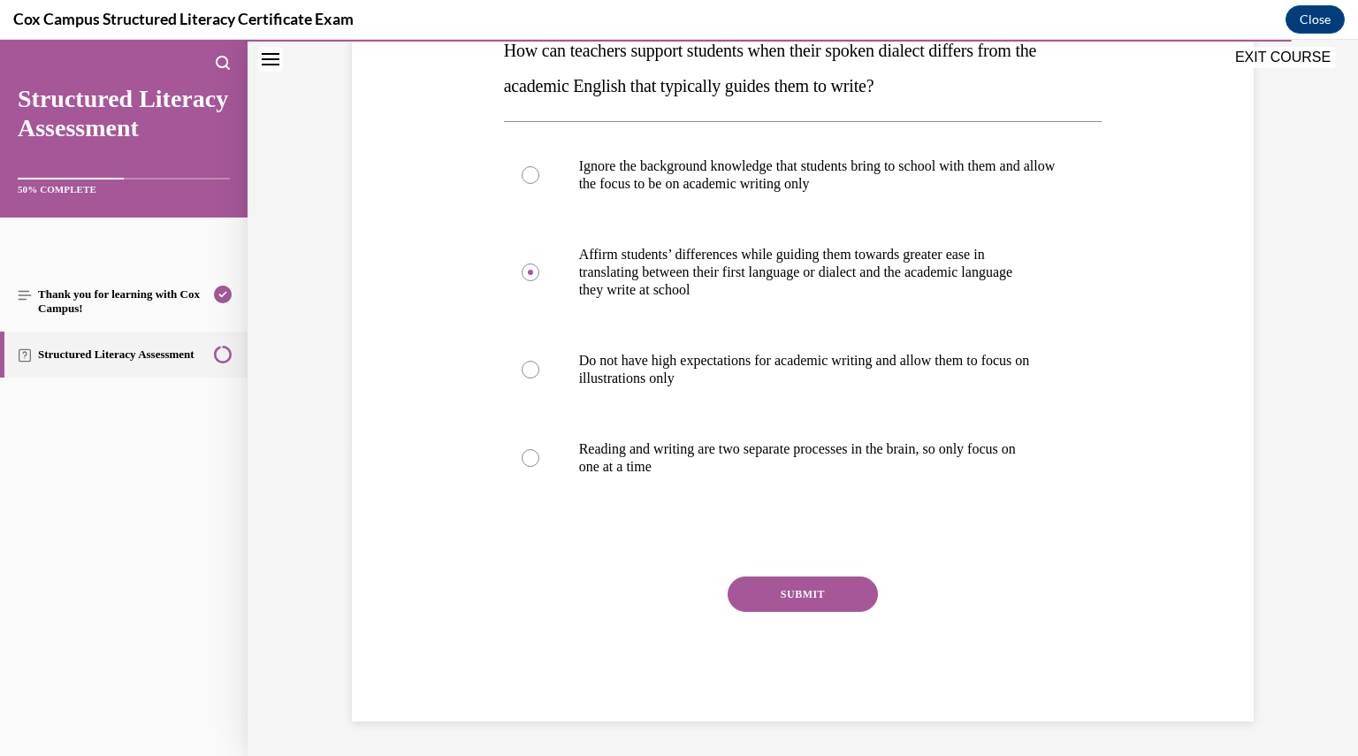
click at [731, 590] on button "SUBMIT" at bounding box center [803, 594] width 150 height 35
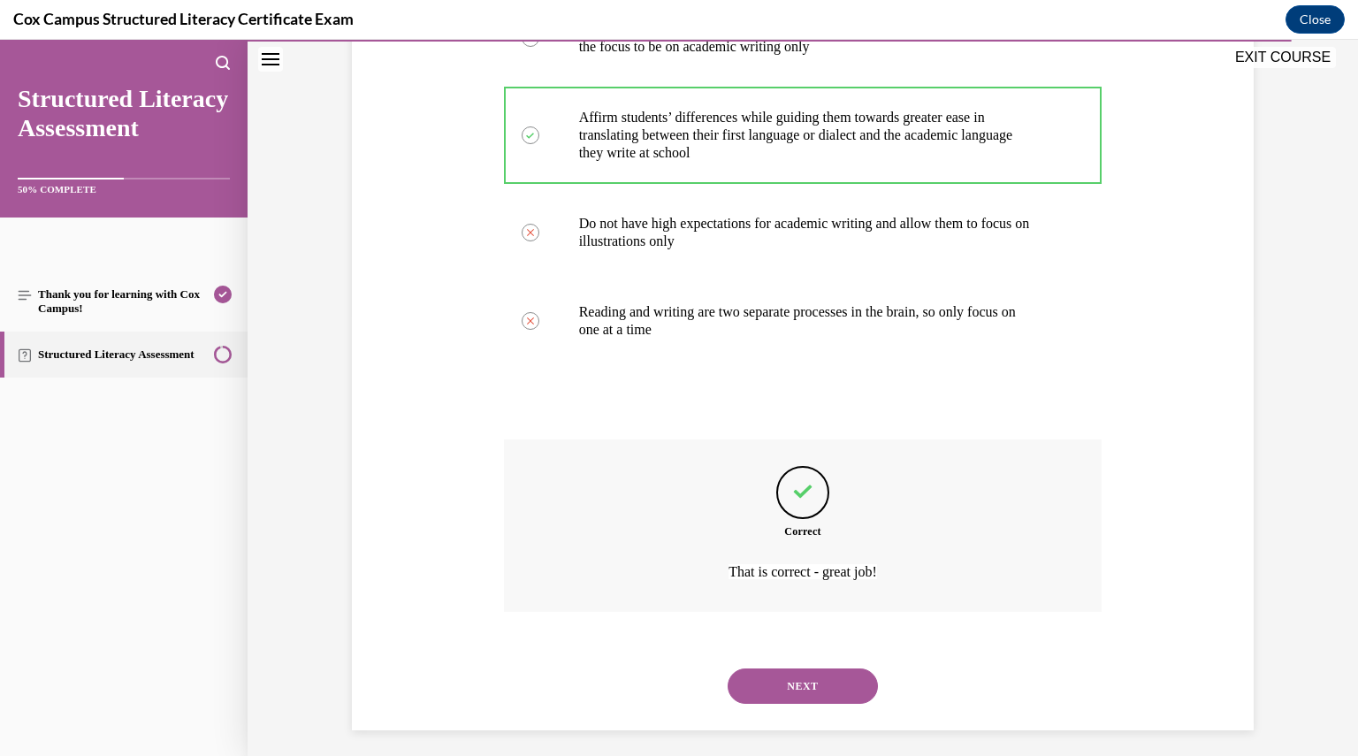
scroll to position [450, 0]
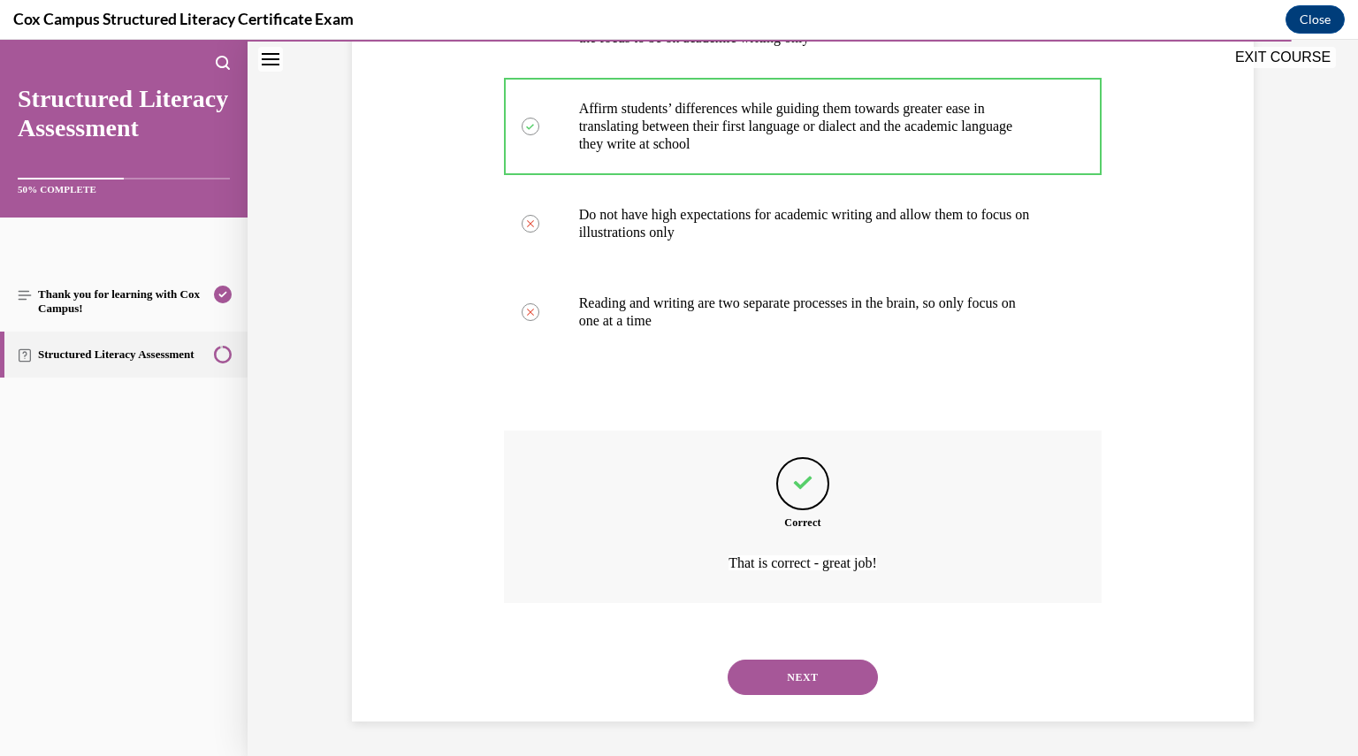
click at [773, 690] on button "NEXT" at bounding box center [803, 677] width 150 height 35
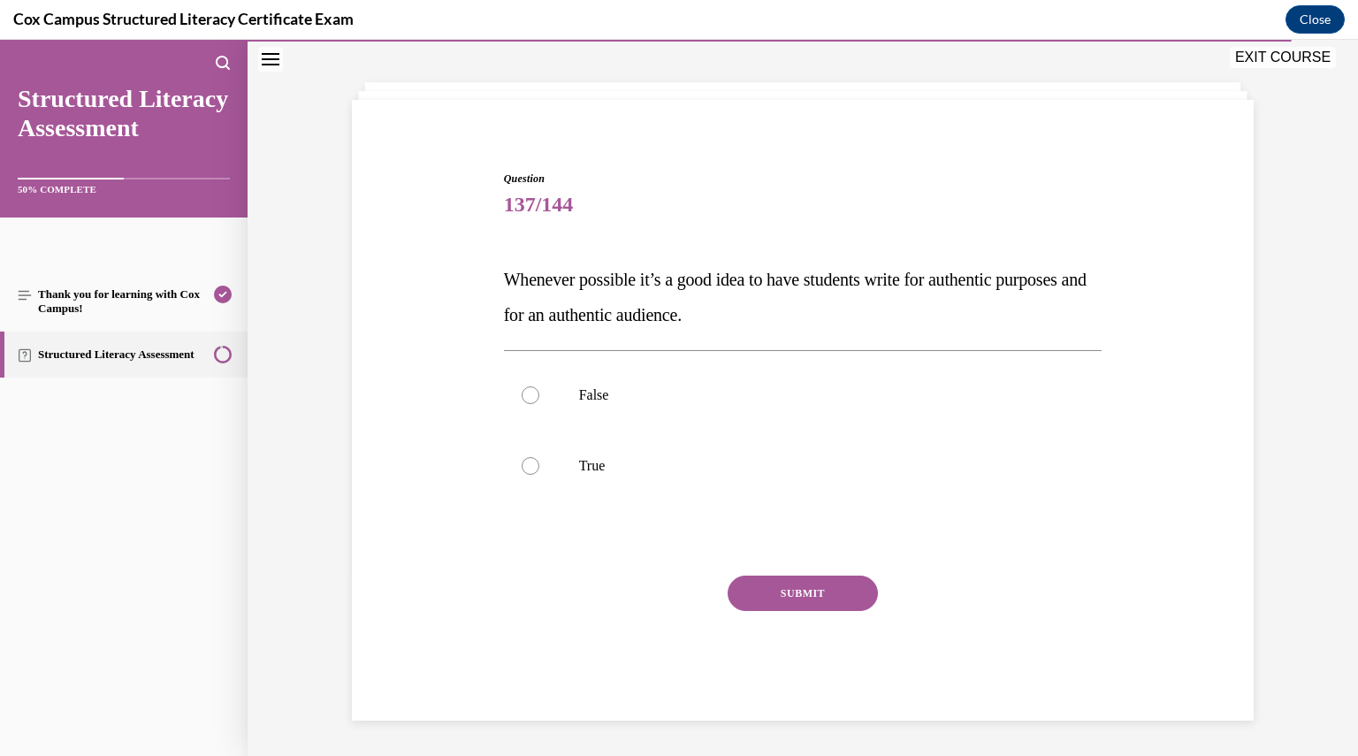
scroll to position [74, 0]
click at [709, 464] on p "True" at bounding box center [818, 467] width 479 height 18
click at [539, 464] on input "True" at bounding box center [531, 467] width 18 height 18
radio input "true"
click at [769, 602] on button "SUBMIT" at bounding box center [803, 594] width 150 height 35
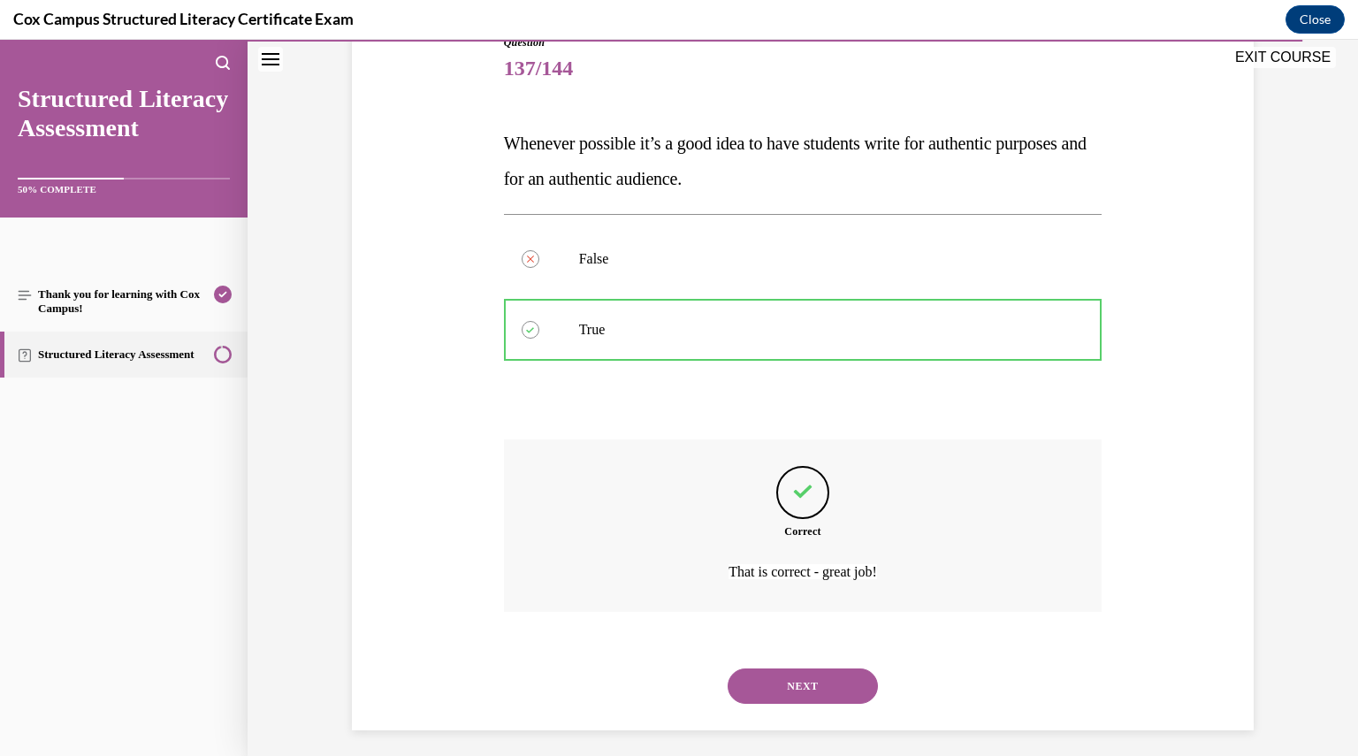
scroll to position [220, 0]
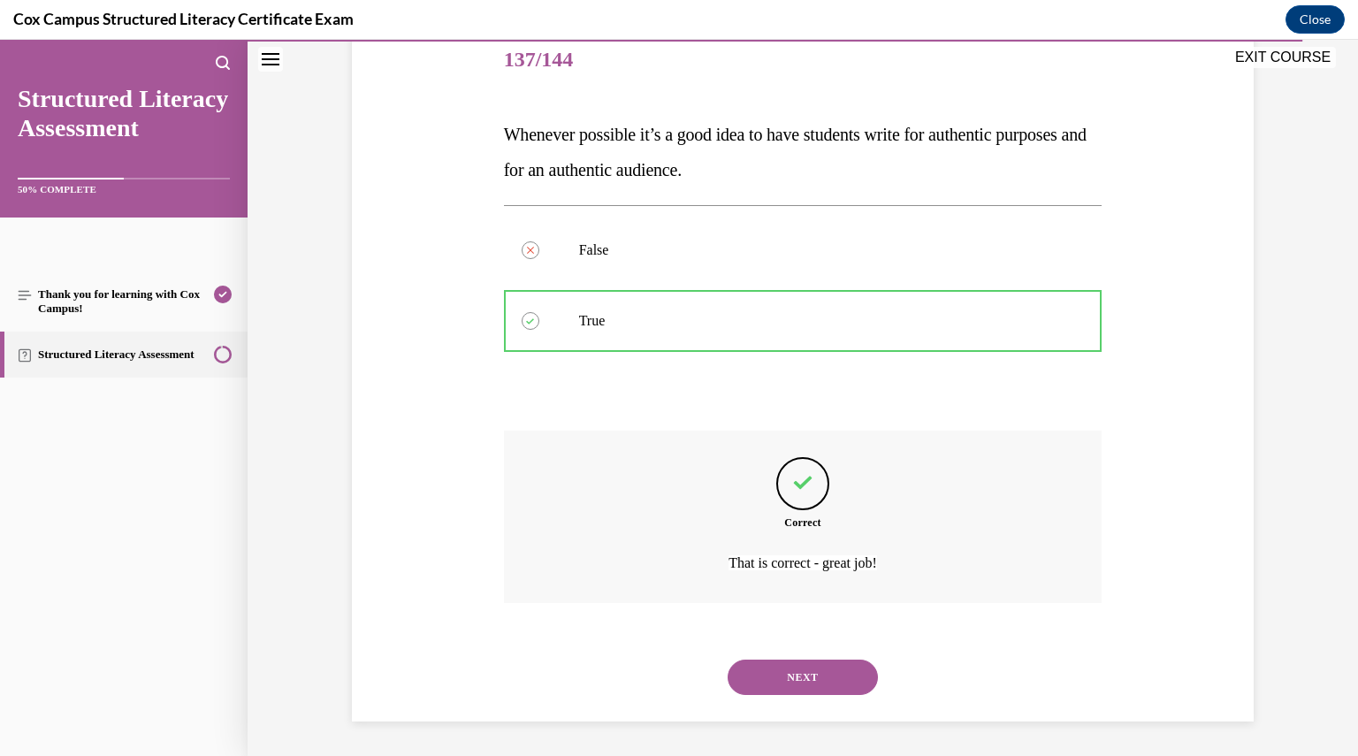
click at [787, 670] on button "NEXT" at bounding box center [803, 677] width 150 height 35
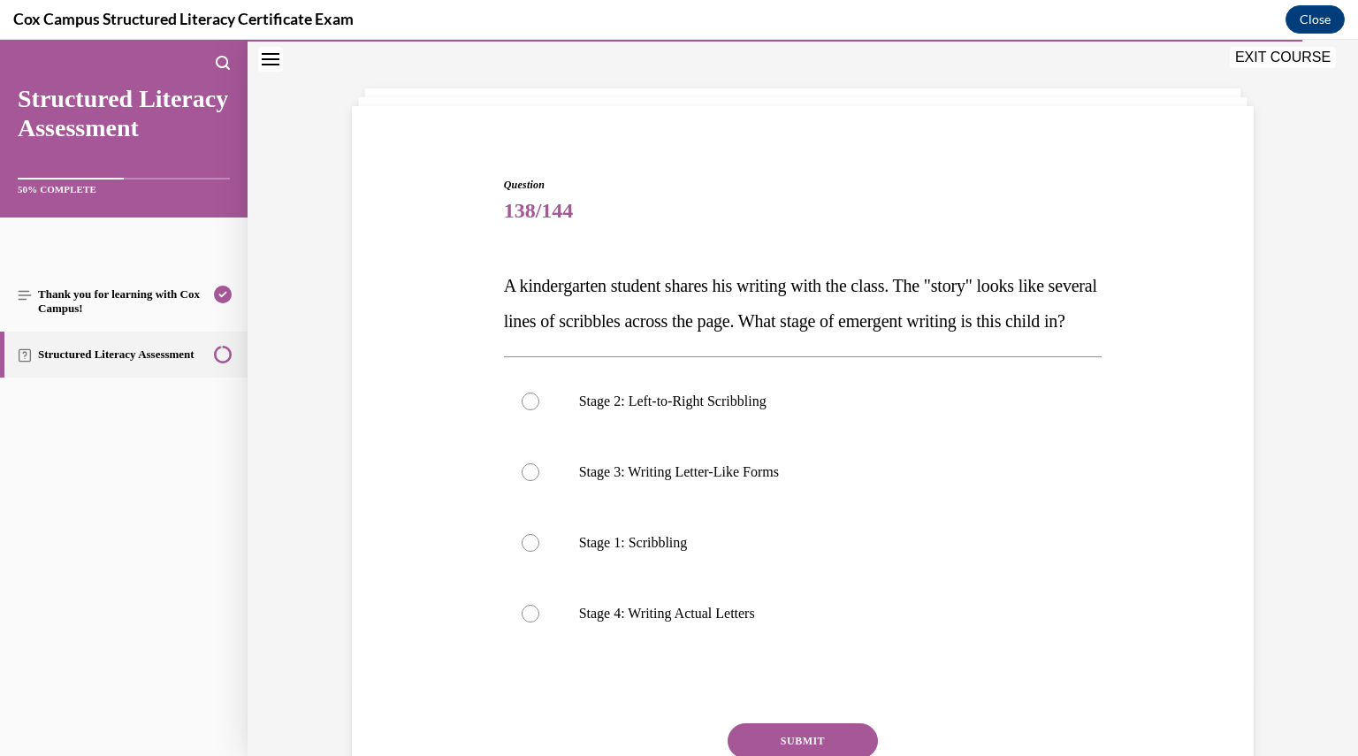
scroll to position [88, 0]
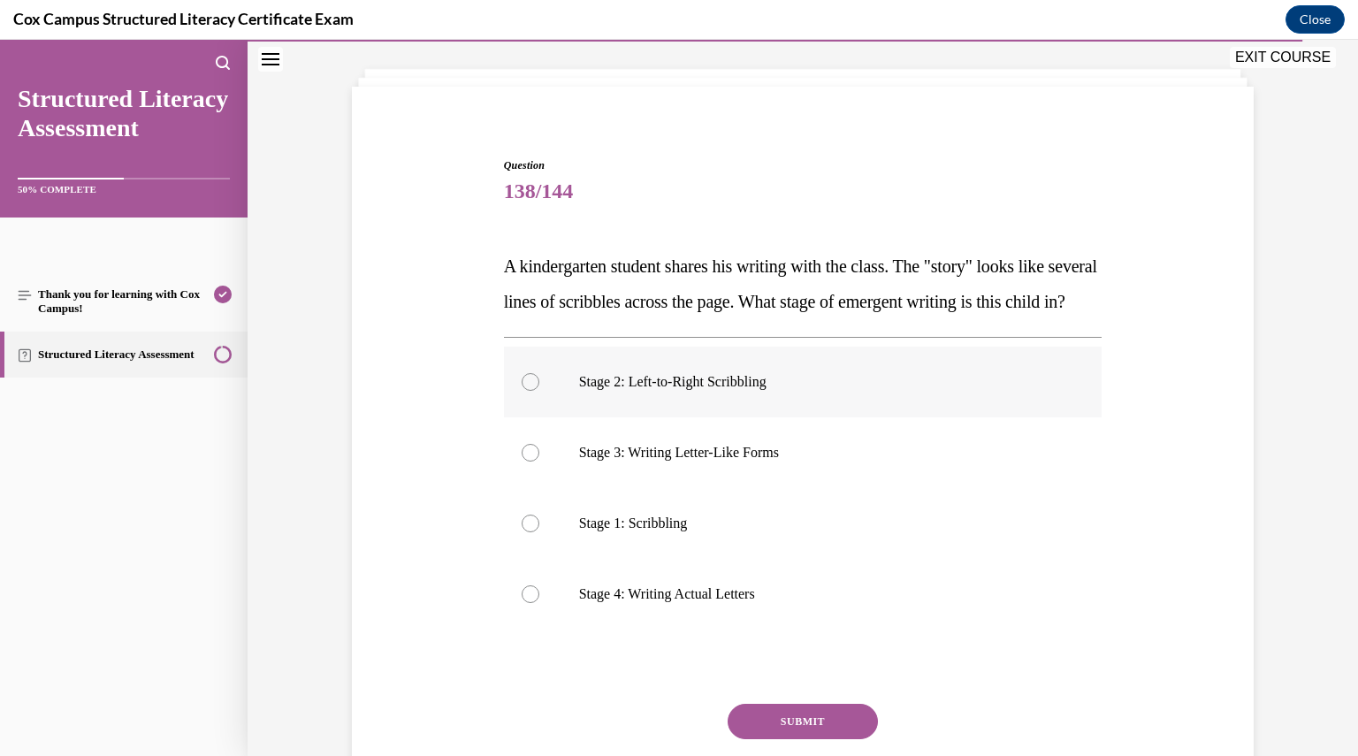
click at [709, 417] on label "Stage 2: Left-to-Right Scribbling" at bounding box center [803, 382] width 599 height 71
click at [539, 391] on input "Stage 2: Left-to-Right Scribbling" at bounding box center [531, 382] width 18 height 18
radio input "true"
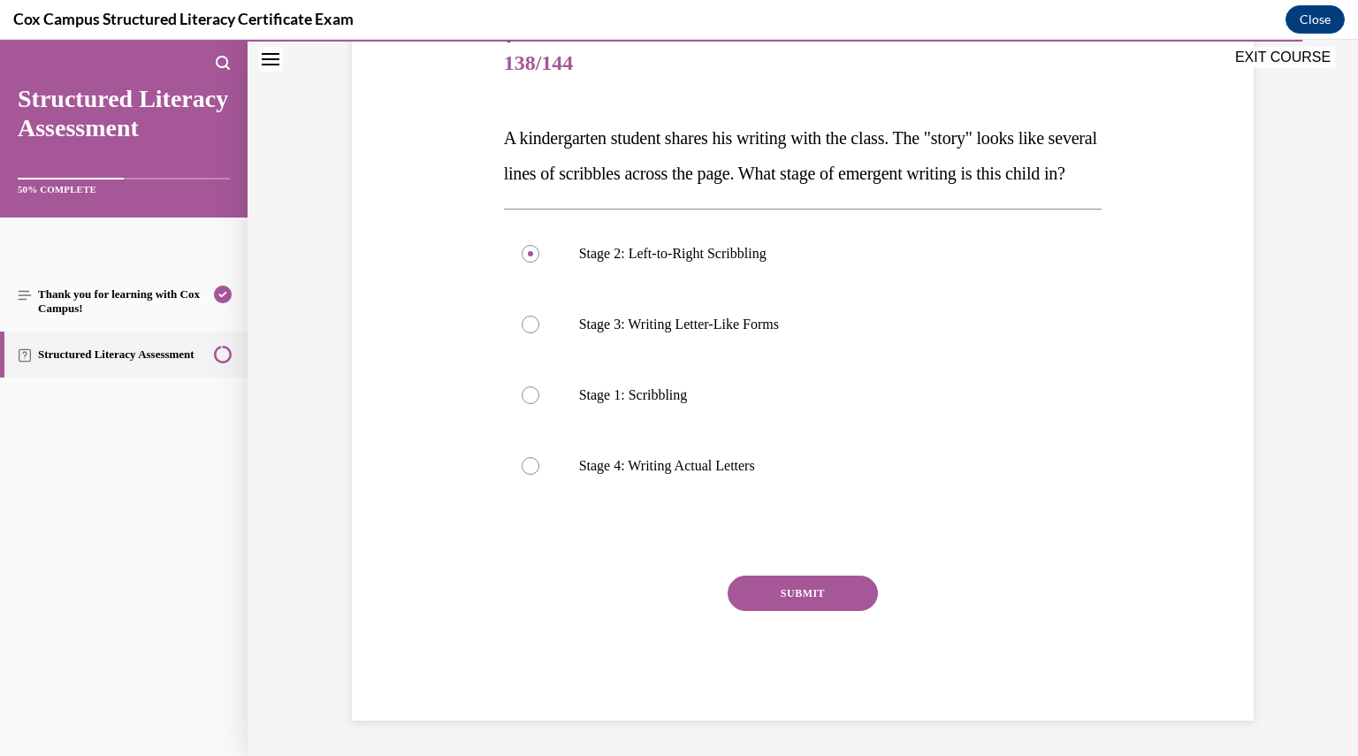
click at [746, 611] on button "SUBMIT" at bounding box center [803, 593] width 150 height 35
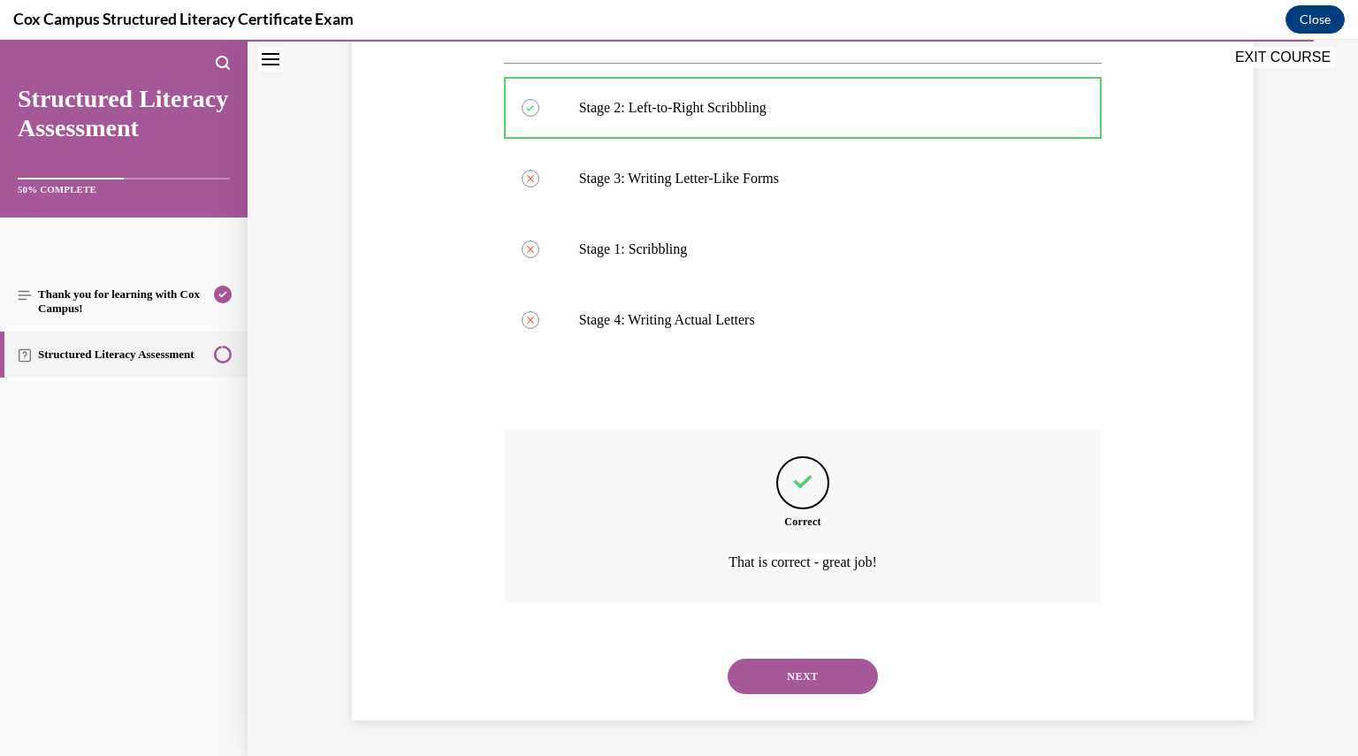
scroll to position [397, 0]
click at [764, 674] on button "NEXT" at bounding box center [803, 676] width 150 height 35
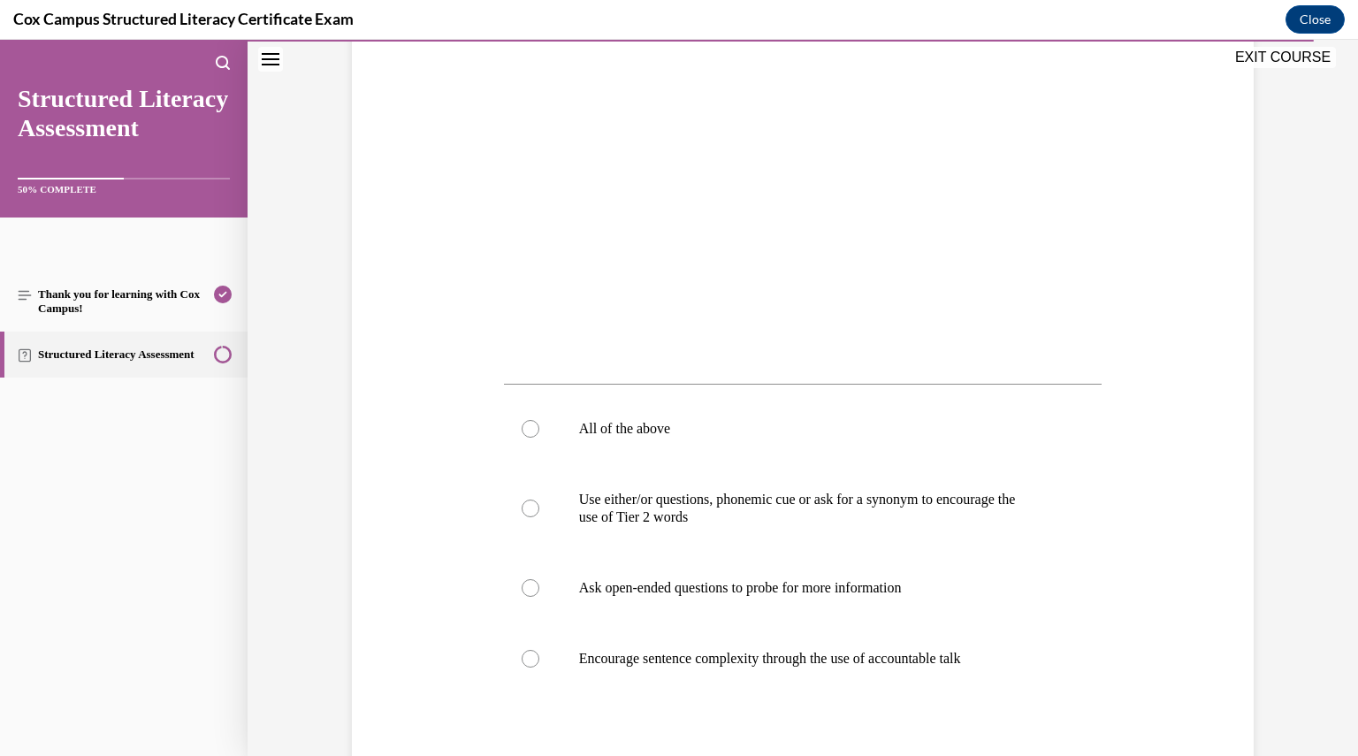
scroll to position [501, 0]
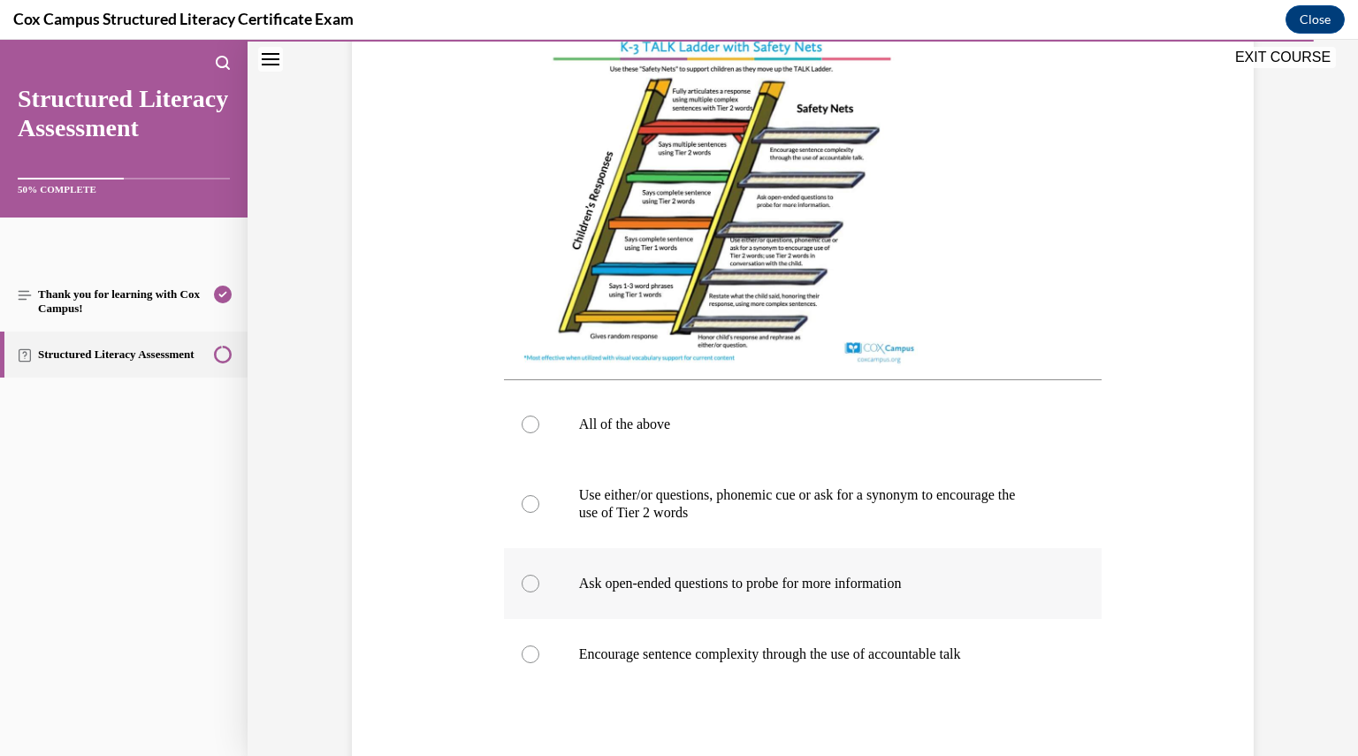
click at [534, 596] on label "Ask open-ended questions to probe for more information" at bounding box center [803, 583] width 599 height 71
click at [534, 593] on input "Ask open-ended questions to probe for more information" at bounding box center [531, 584] width 18 height 18
radio input "true"
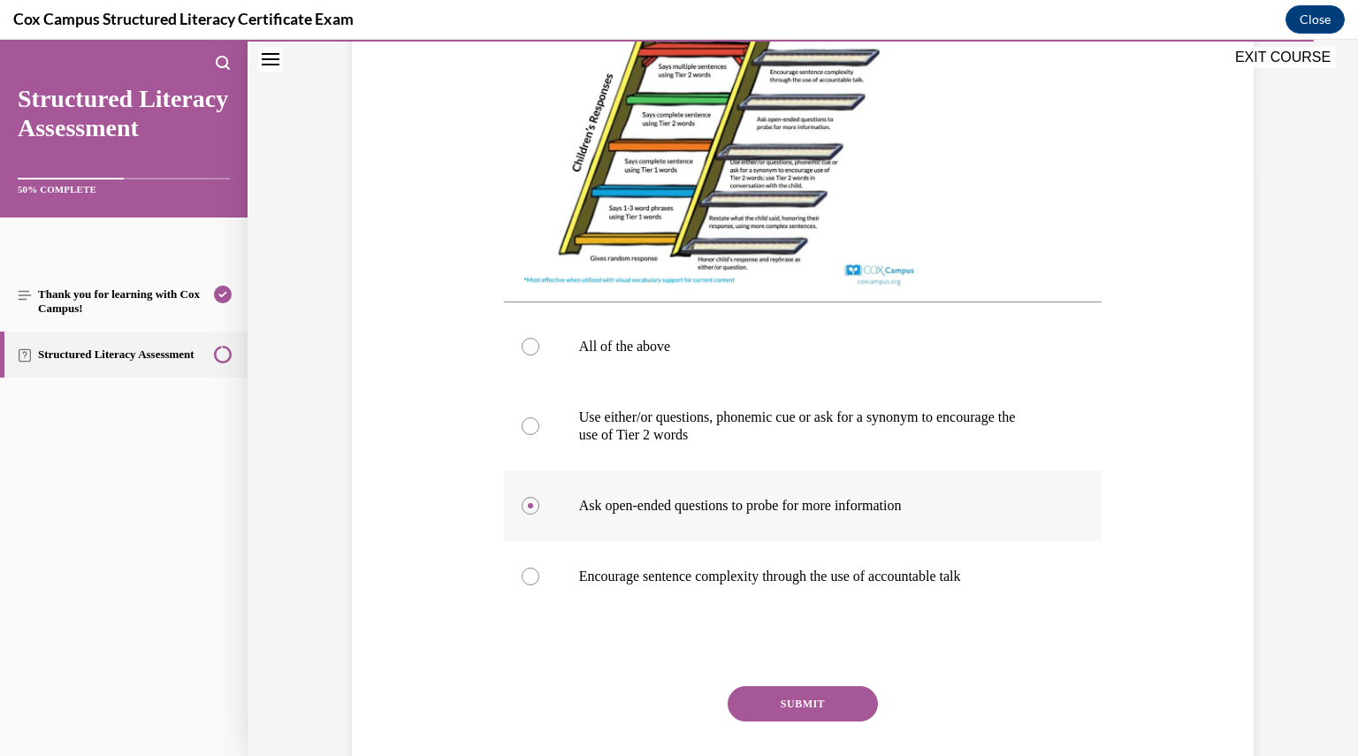
scroll to position [585, 0]
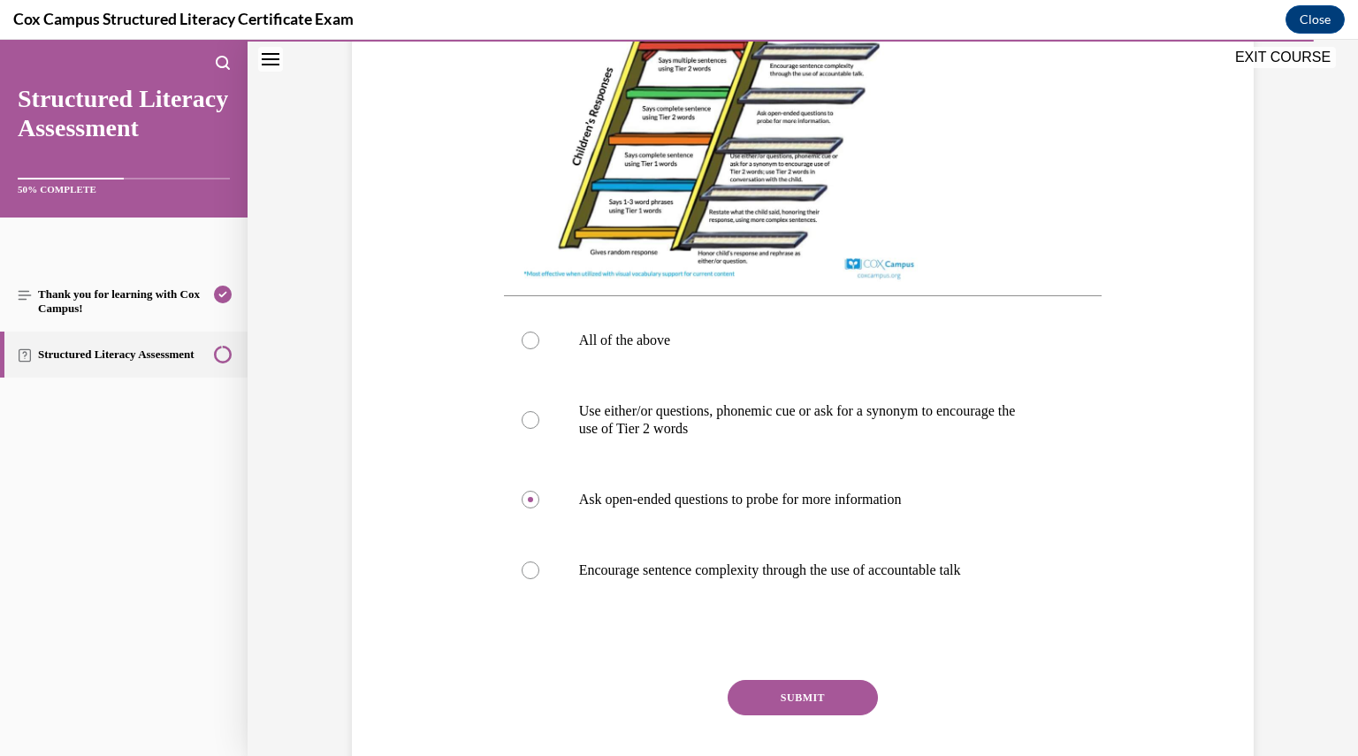
click at [833, 715] on button "SUBMIT" at bounding box center [803, 697] width 150 height 35
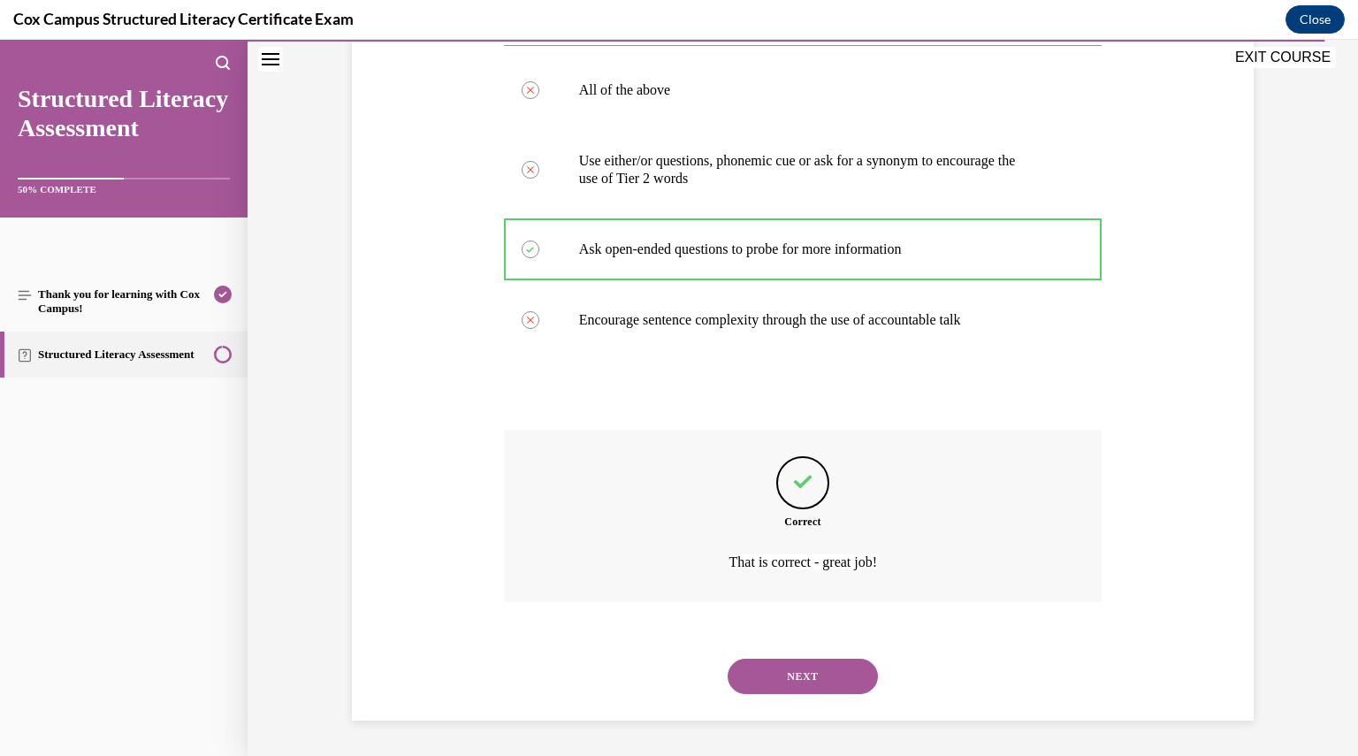
scroll to position [853, 0]
click at [808, 687] on button "NEXT" at bounding box center [803, 676] width 150 height 35
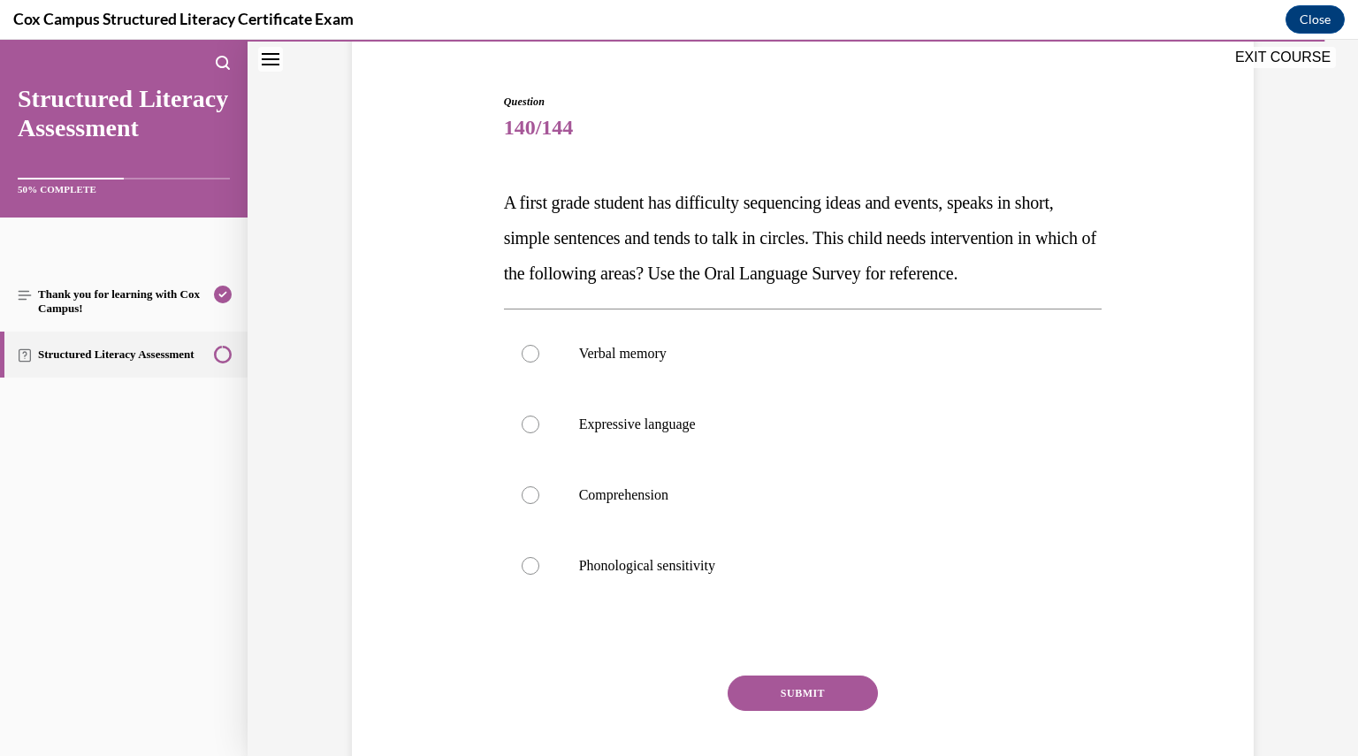
scroll to position [195, 0]
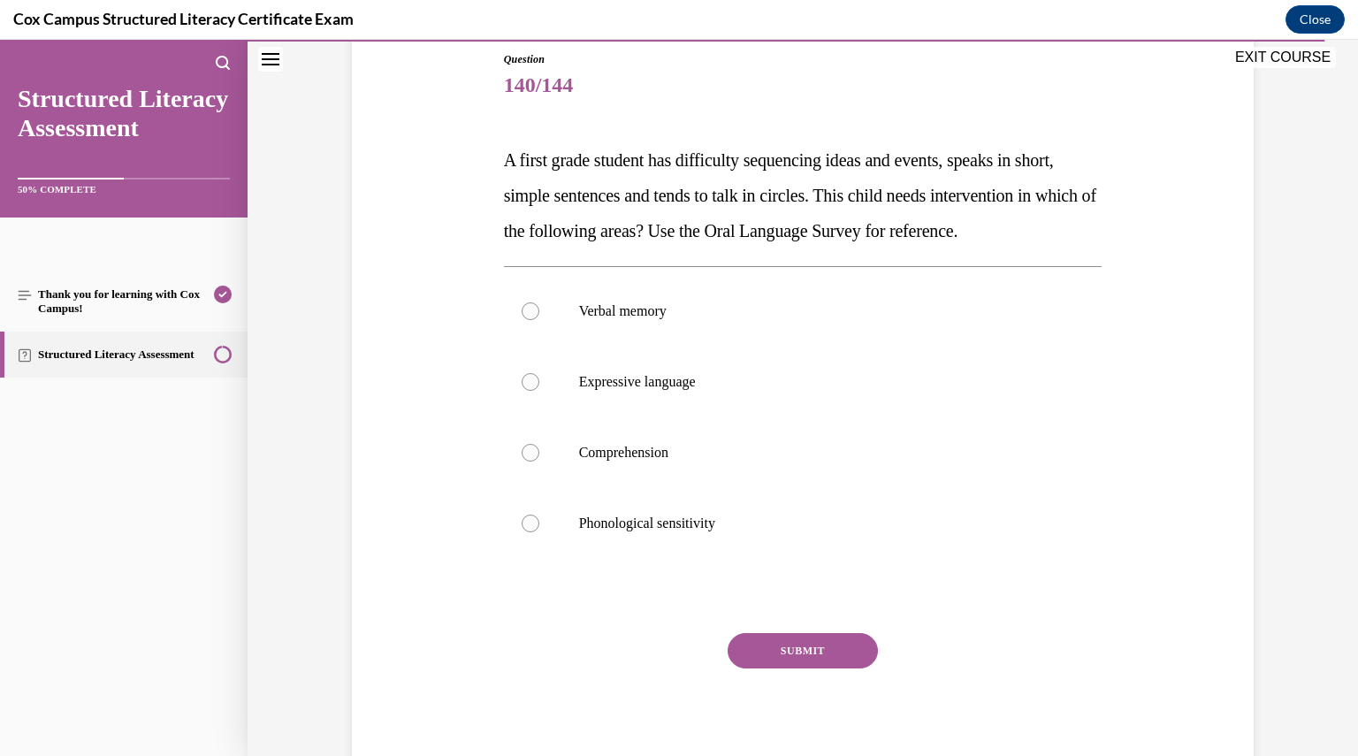
click at [918, 249] on p "A first grade student has difficulty sequencing ideas and events, speaks in sho…" at bounding box center [803, 195] width 599 height 106
drag, startPoint x: 903, startPoint y: 238, endPoint x: 1063, endPoint y: 230, distance: 160.3
click at [1063, 230] on span "A first grade student has difficulty sequencing ideas and events, speaks in sho…" at bounding box center [800, 195] width 593 height 90
copy span "Oral Language Survey"
click at [662, 417] on label "Expressive language" at bounding box center [803, 382] width 599 height 71
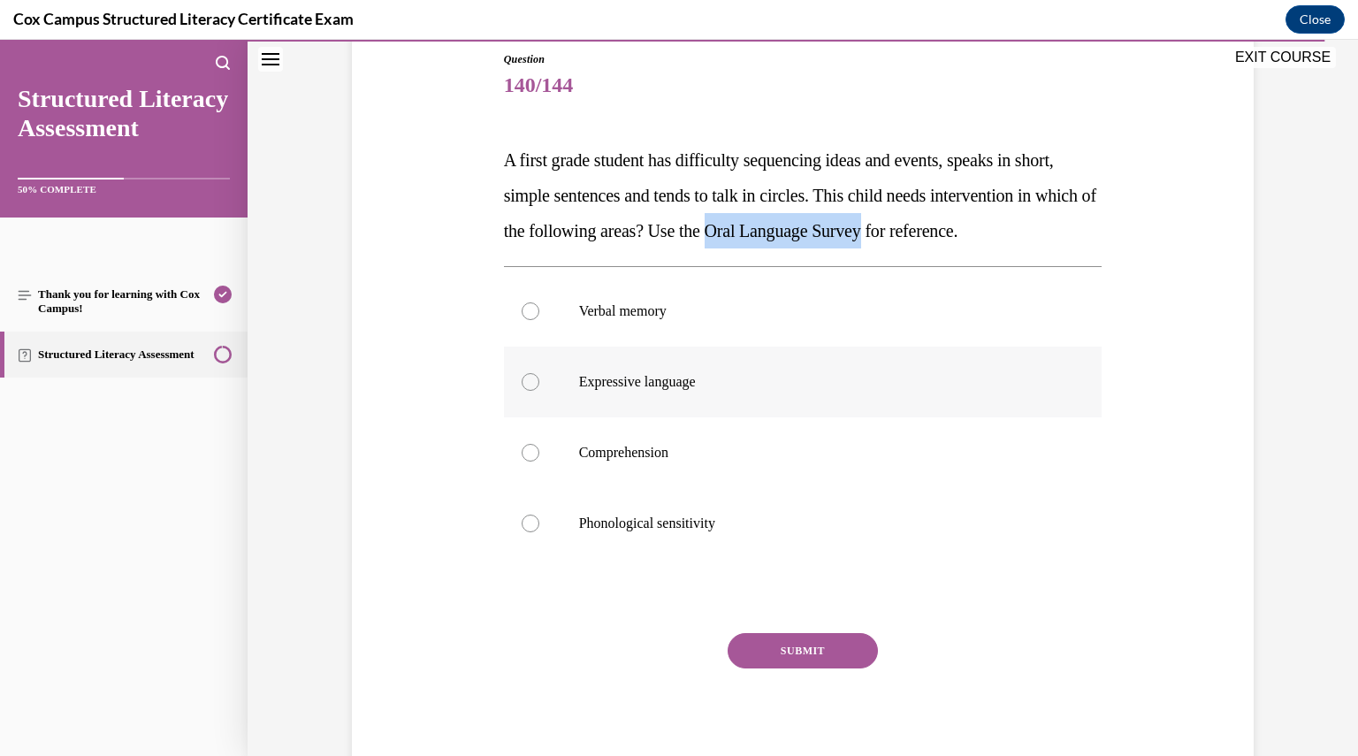
click at [539, 391] on input "Expressive language" at bounding box center [531, 382] width 18 height 18
radio input "true"
click at [837, 669] on button "SUBMIT" at bounding box center [803, 650] width 150 height 35
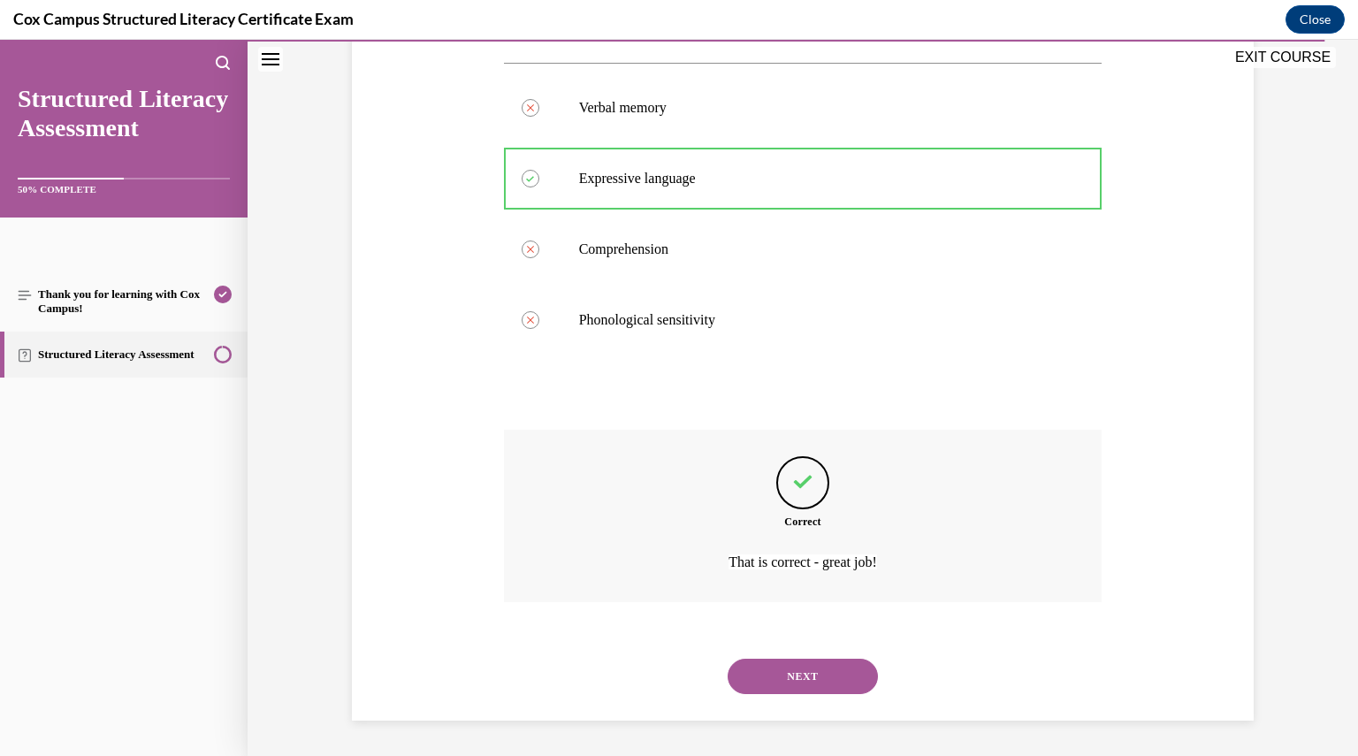
scroll to position [432, 0]
click at [796, 662] on button "NEXT" at bounding box center [803, 676] width 150 height 35
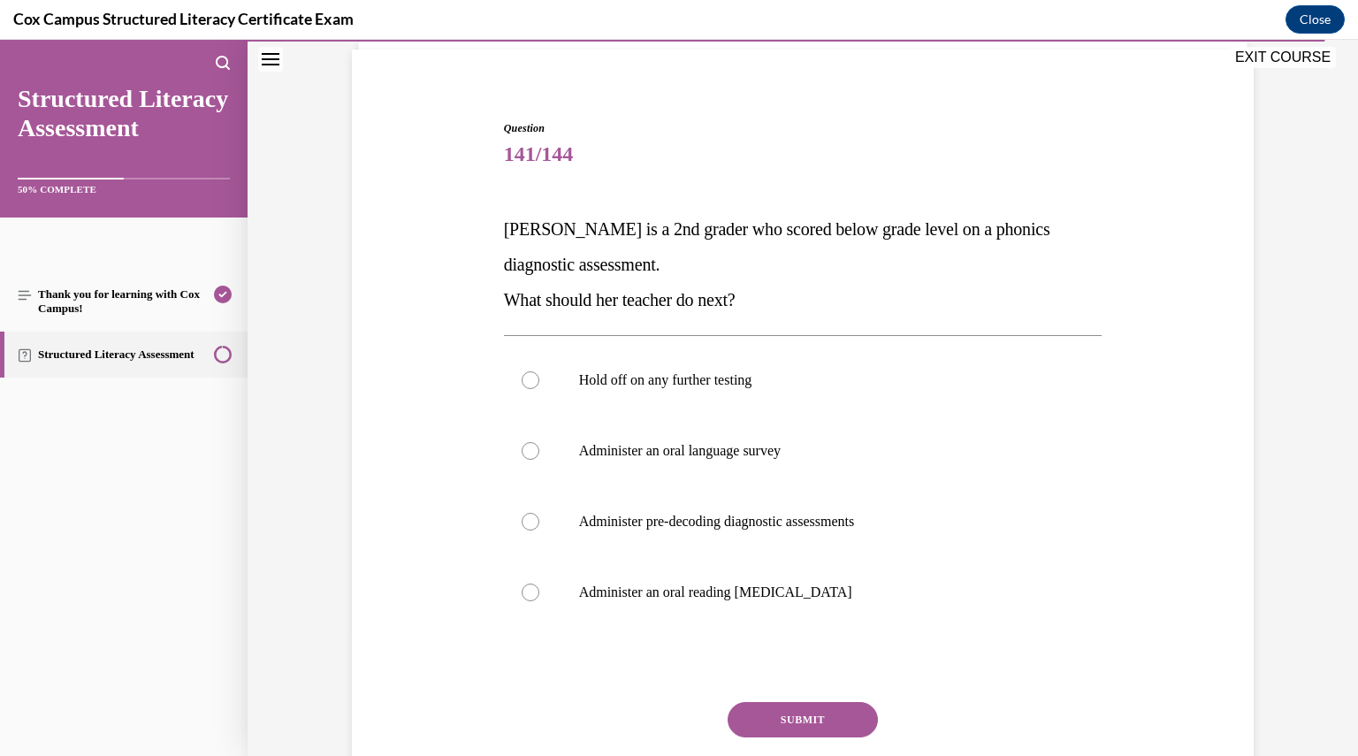
scroll to position [134, 0]
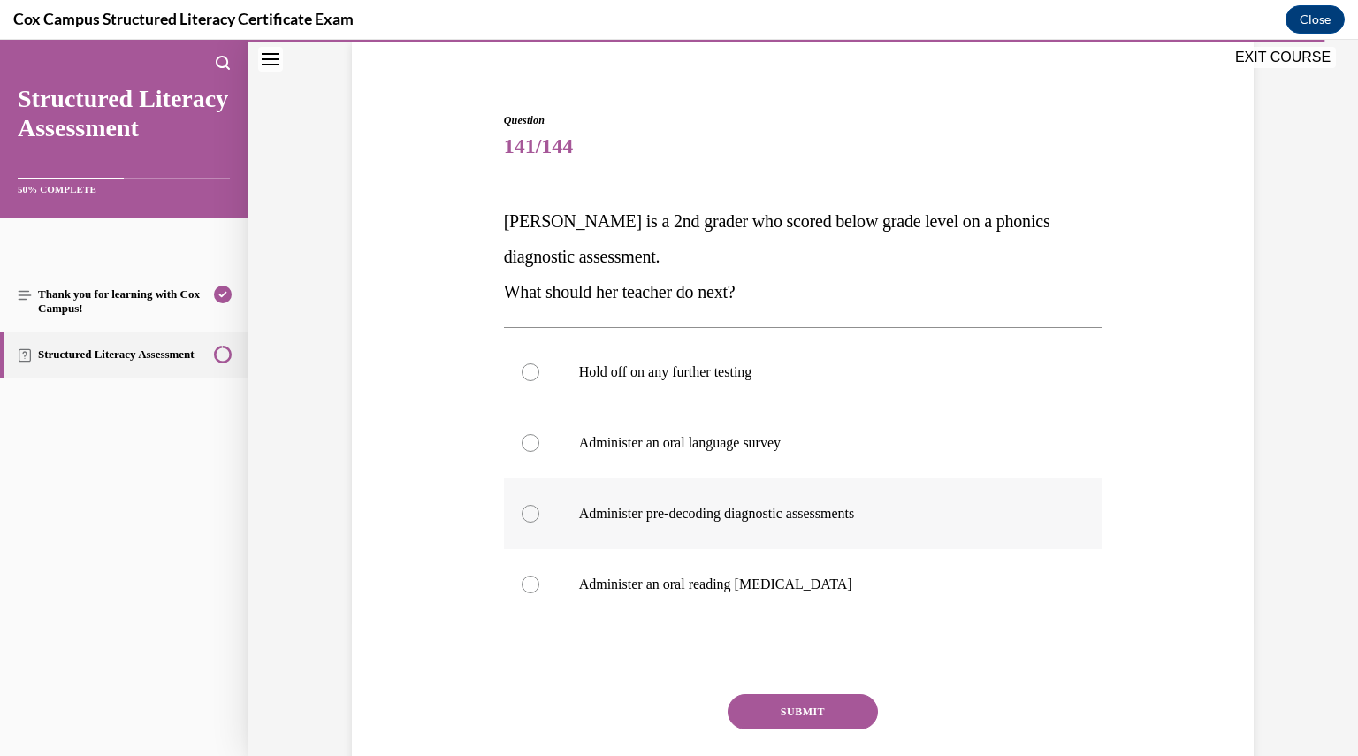
click at [778, 533] on label "Administer pre-decoding diagnostic assessments" at bounding box center [803, 513] width 599 height 71
click at [539, 523] on input "Administer pre-decoding diagnostic assessments" at bounding box center [531, 514] width 18 height 18
radio input "true"
click at [768, 700] on button "SUBMIT" at bounding box center [803, 711] width 150 height 35
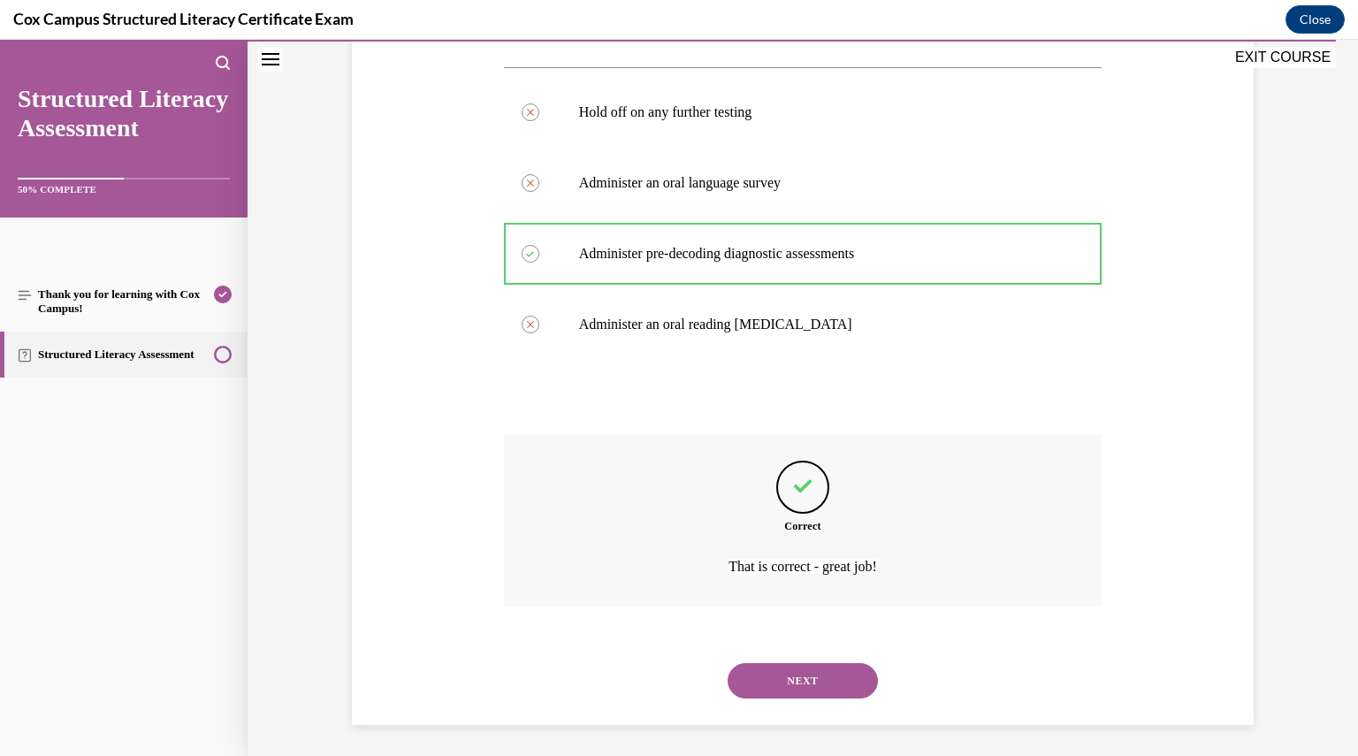
scroll to position [397, 0]
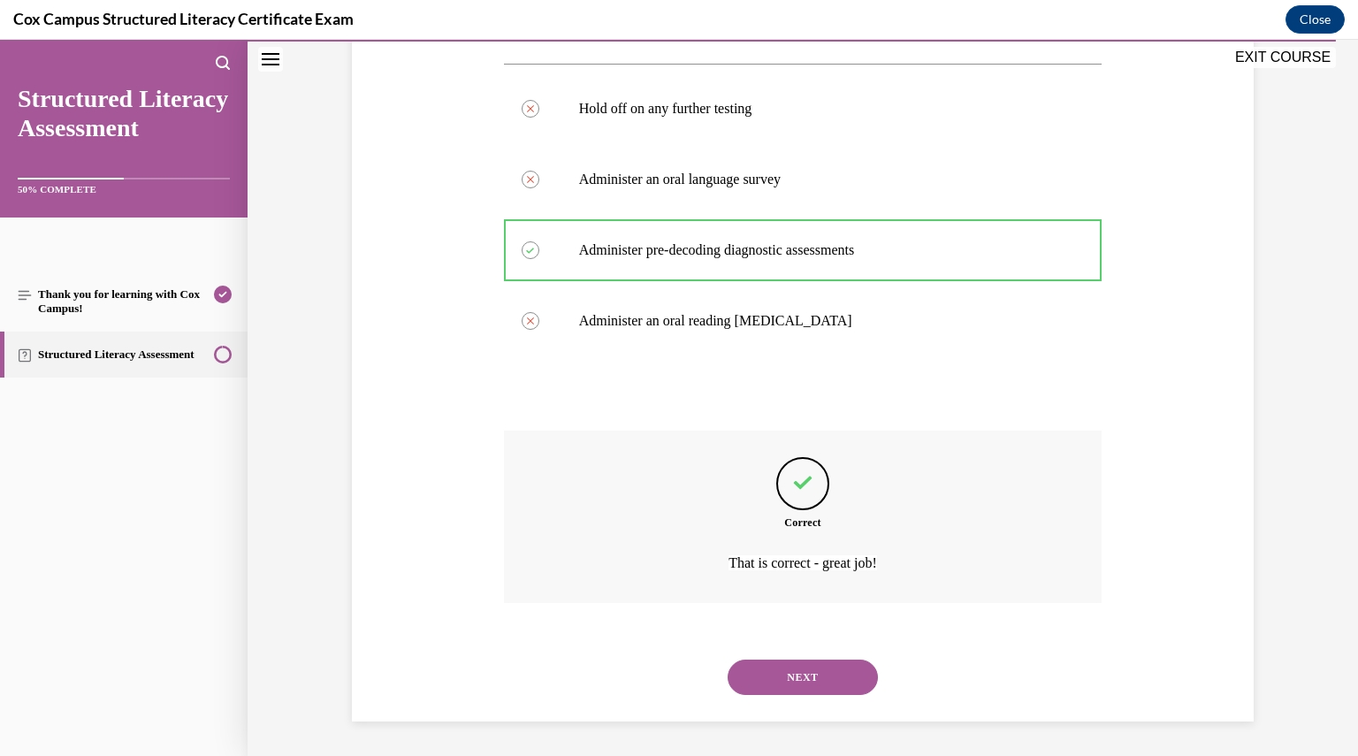
click at [762, 689] on button "NEXT" at bounding box center [803, 677] width 150 height 35
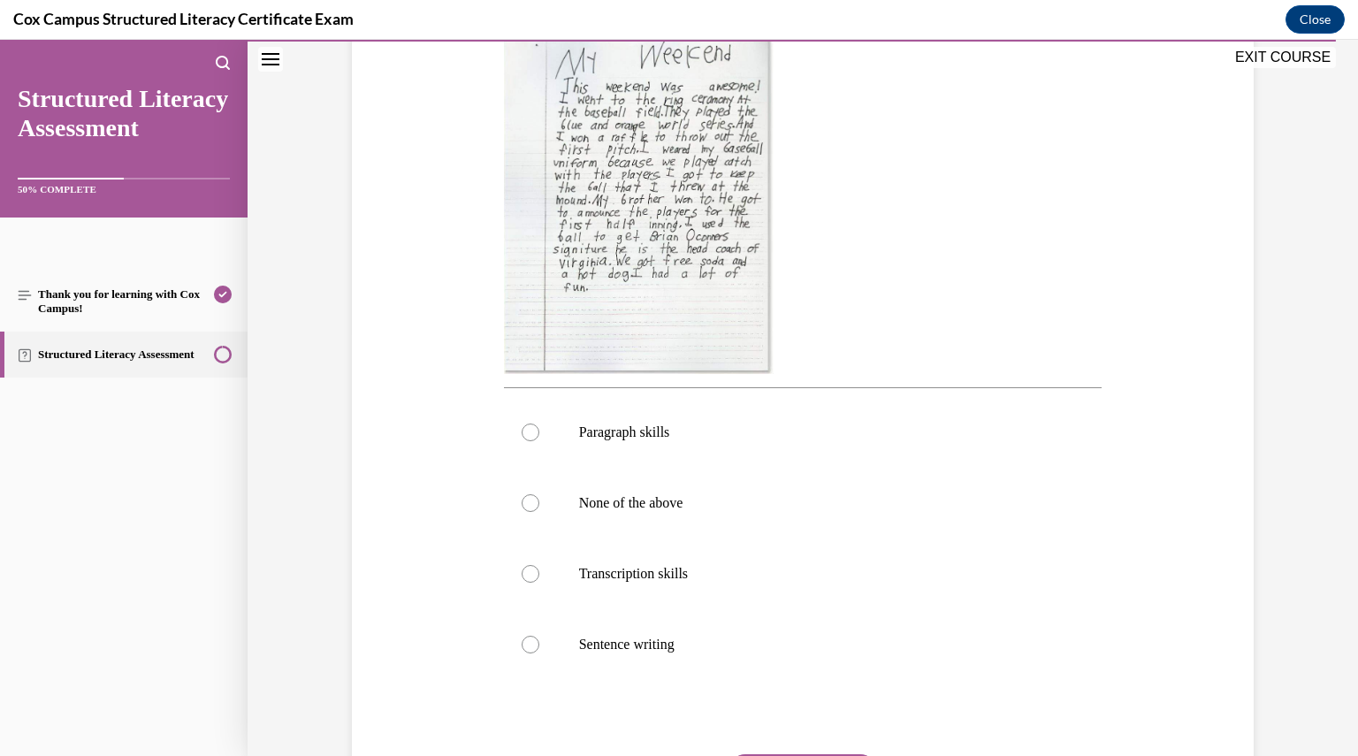
scroll to position [421, 0]
click at [658, 425] on p "Paragraph skills" at bounding box center [818, 434] width 479 height 18
click at [539, 425] on input "Paragraph skills" at bounding box center [531, 434] width 18 height 18
radio input "true"
click at [951, 648] on p "Sentence writing" at bounding box center [818, 647] width 479 height 18
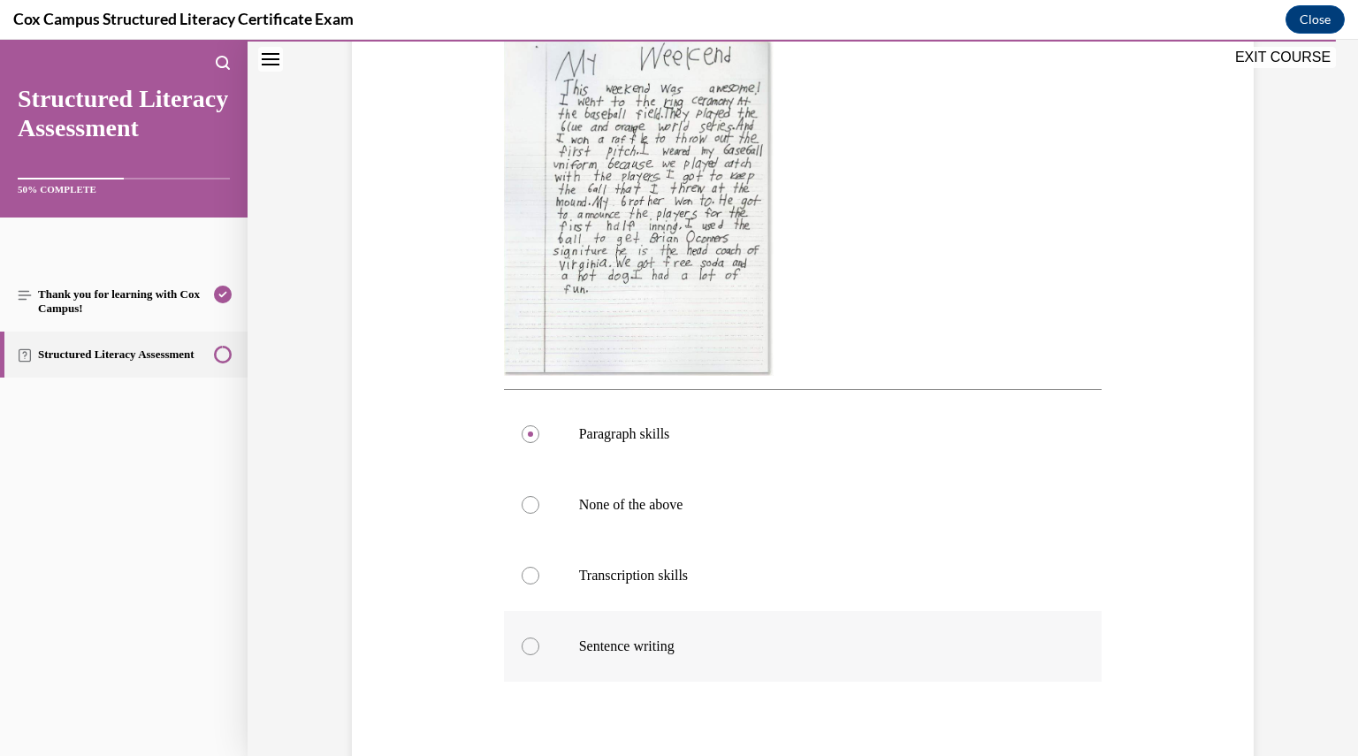
click at [539, 648] on input "Sentence writing" at bounding box center [531, 647] width 18 height 18
radio input "true"
click at [873, 454] on label "Paragraph skills" at bounding box center [803, 434] width 599 height 71
click at [539, 443] on input "Paragraph skills" at bounding box center [531, 434] width 18 height 18
radio input "true"
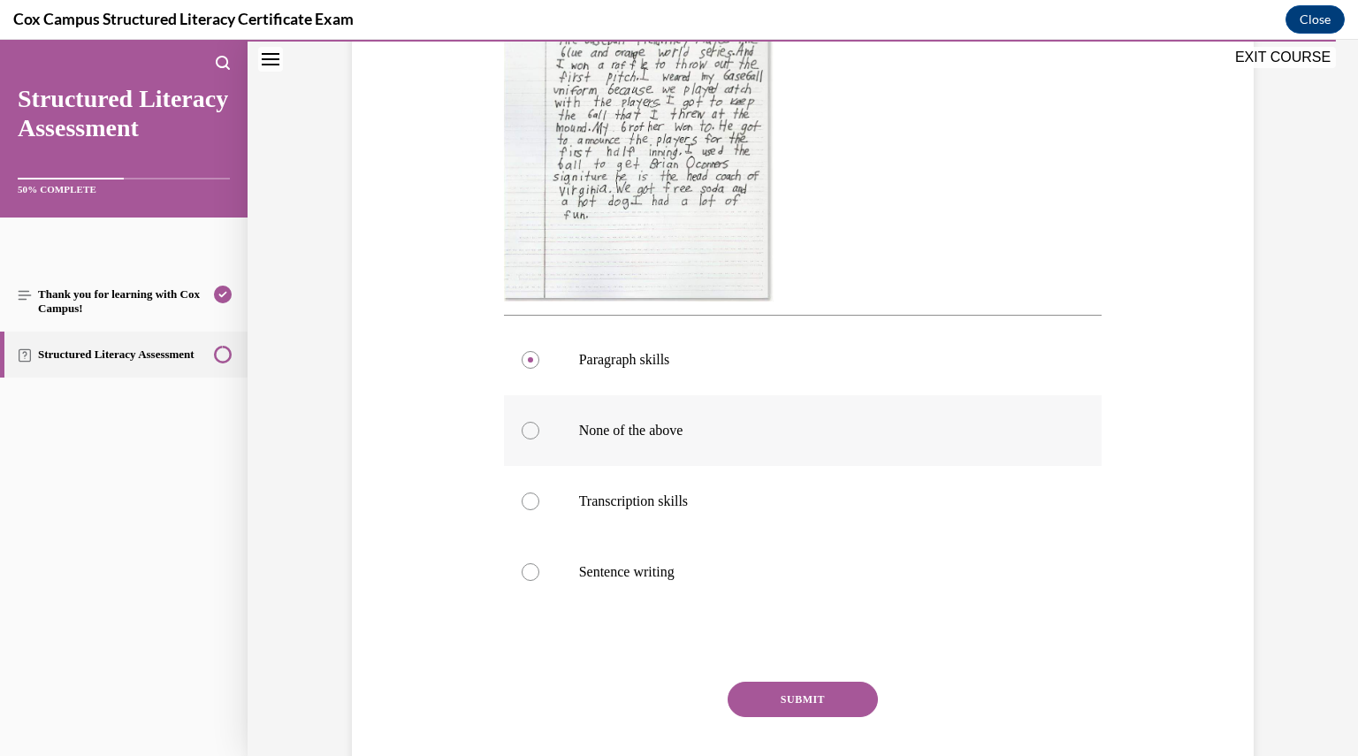
scroll to position [600, 0]
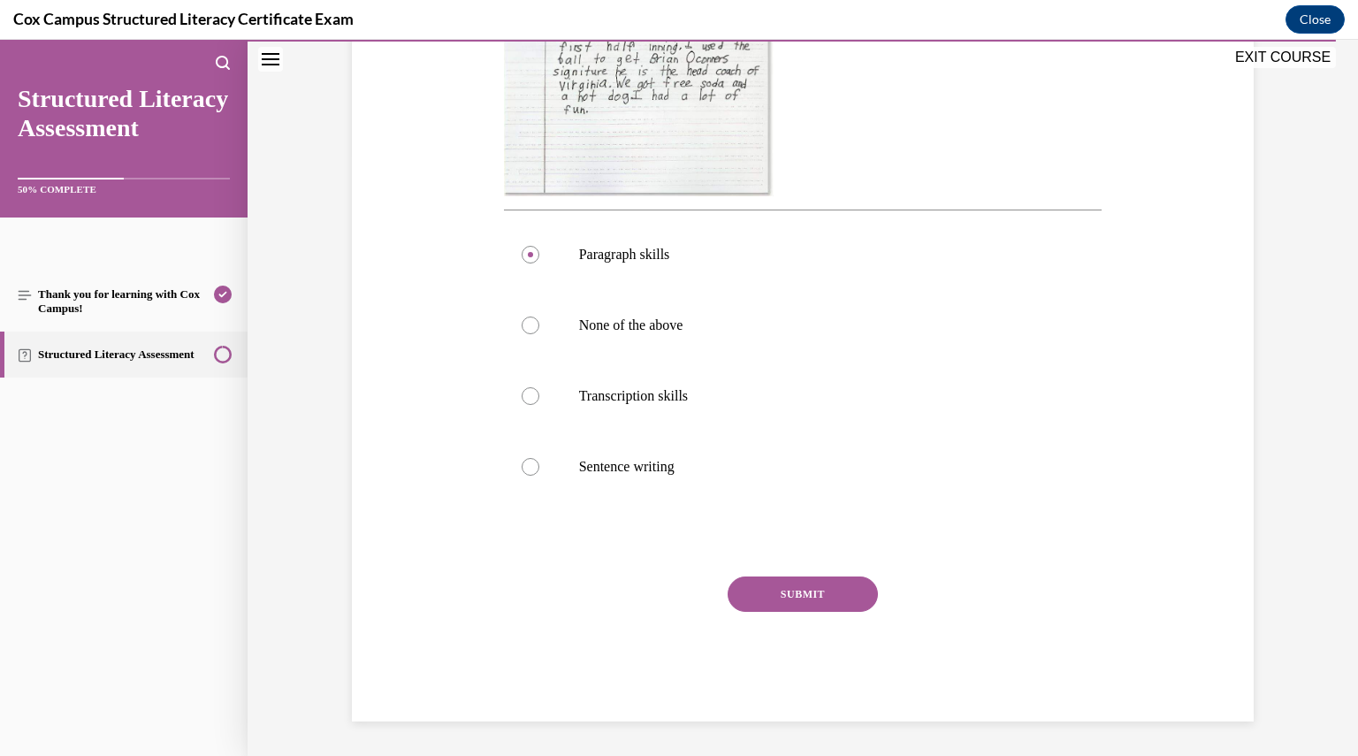
click at [773, 620] on div "SUBMIT" at bounding box center [803, 621] width 599 height 88
click at [776, 598] on button "SUBMIT" at bounding box center [803, 594] width 150 height 35
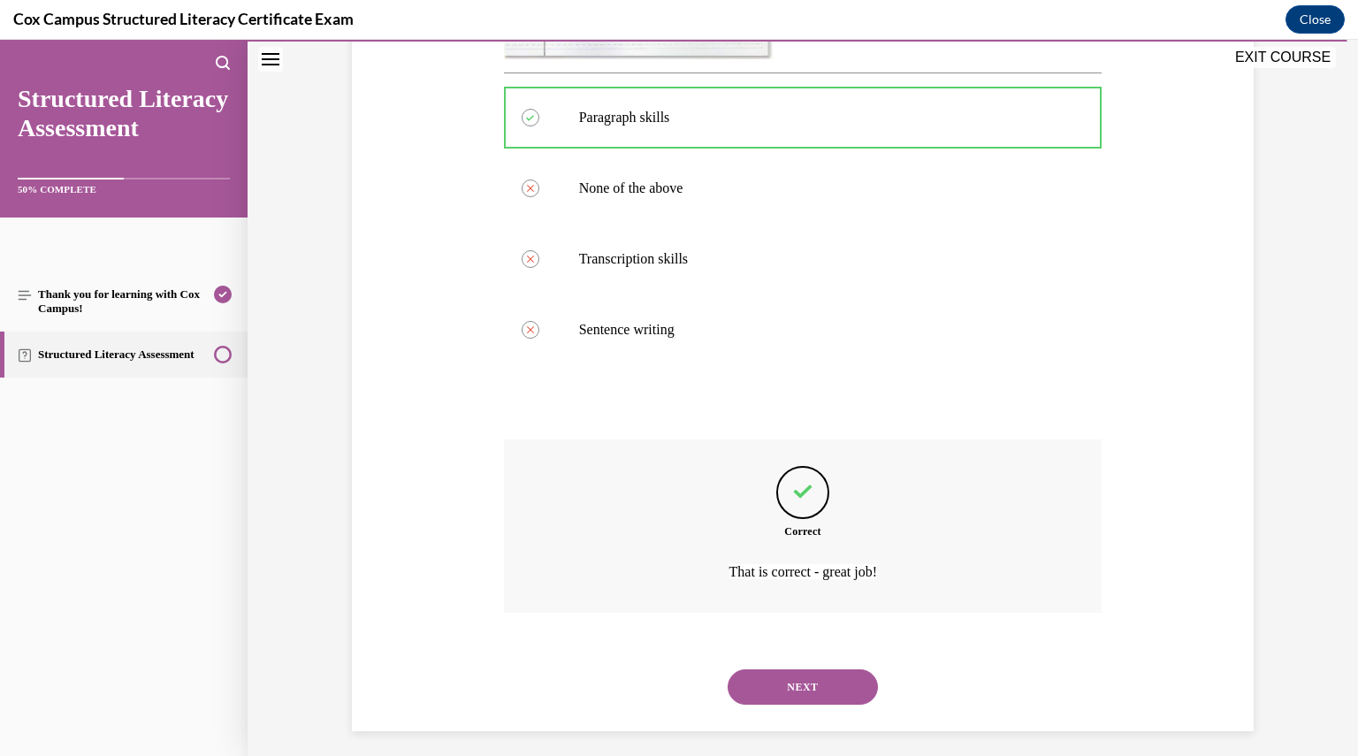
scroll to position [746, 0]
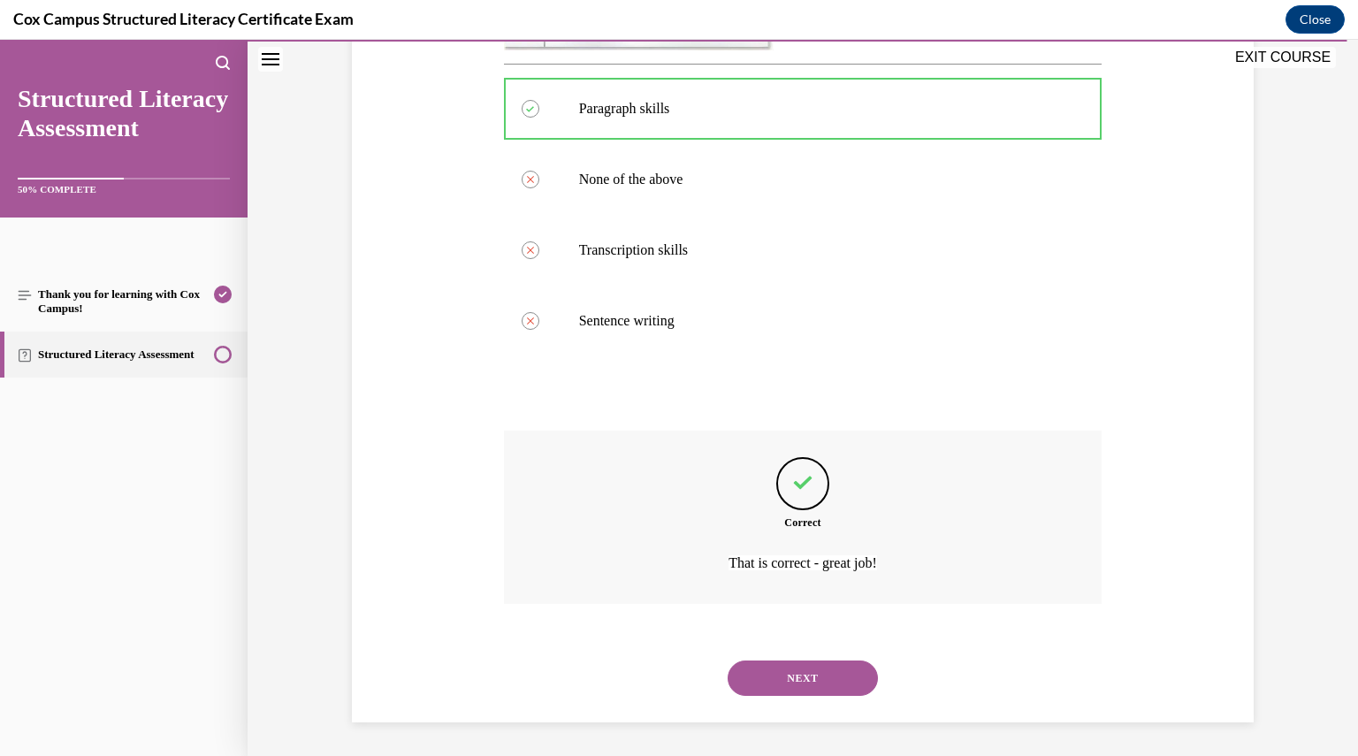
click at [807, 661] on button "NEXT" at bounding box center [803, 678] width 150 height 35
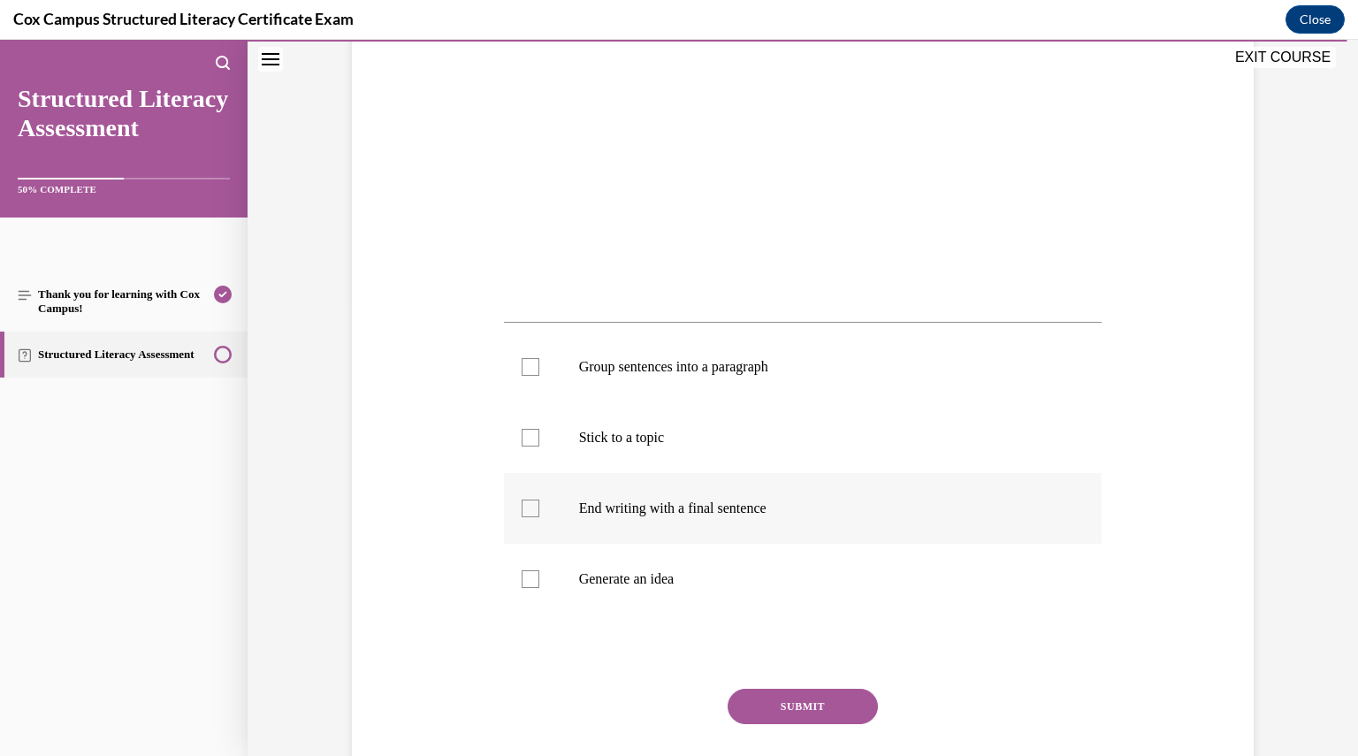
scroll to position [453, 0]
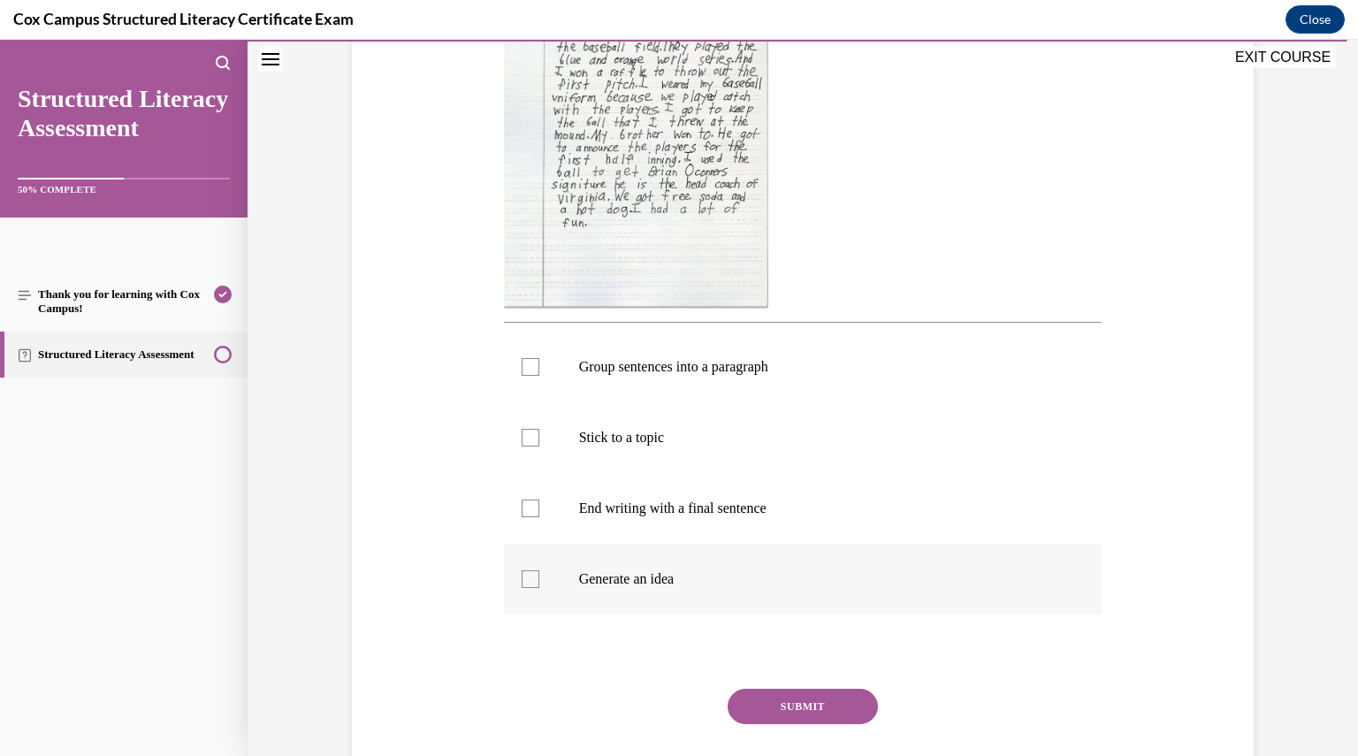
click at [663, 574] on p "Generate an idea" at bounding box center [818, 579] width 479 height 18
click at [539, 574] on input "Generate an idea" at bounding box center [531, 579] width 18 height 18
checkbox input "true"
click at [658, 538] on label "End writing with a final sentence" at bounding box center [803, 508] width 599 height 71
click at [539, 517] on input "End writing with a final sentence" at bounding box center [531, 509] width 18 height 18
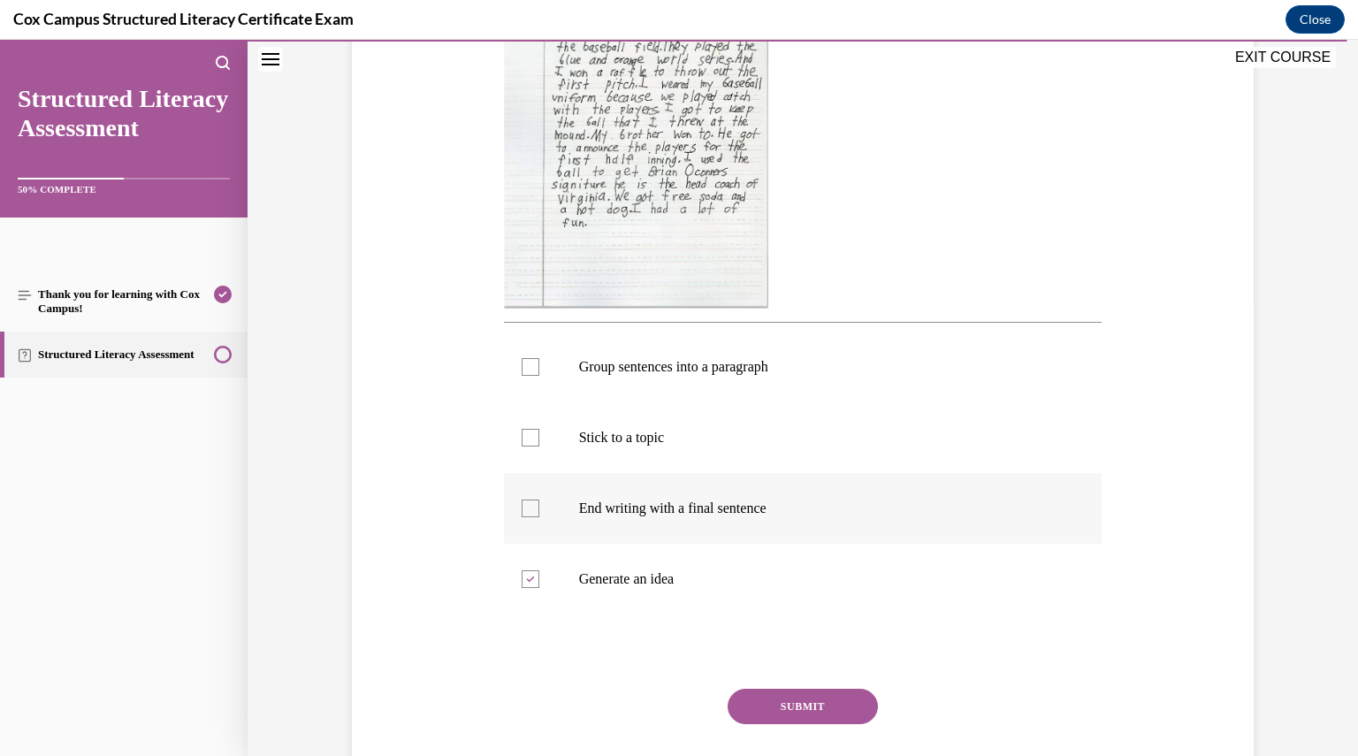
checkbox input "true"
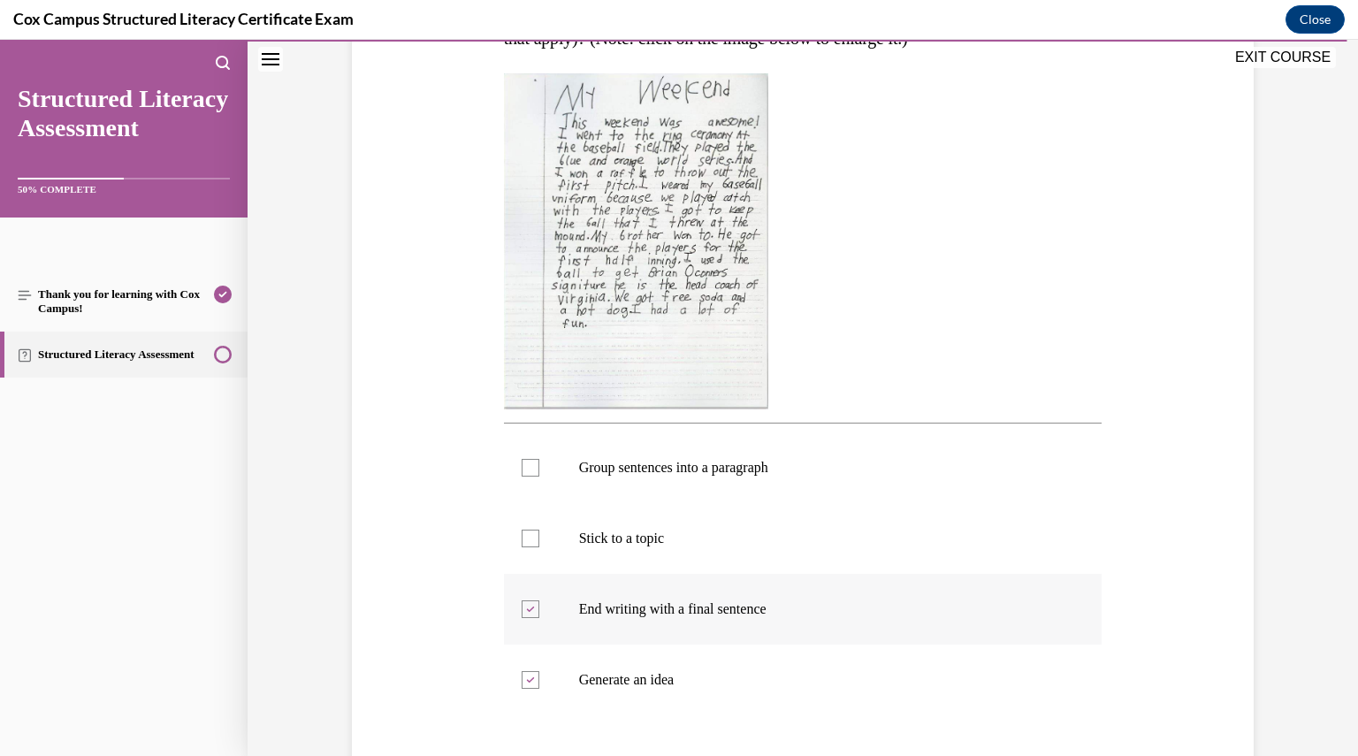
scroll to position [345, 0]
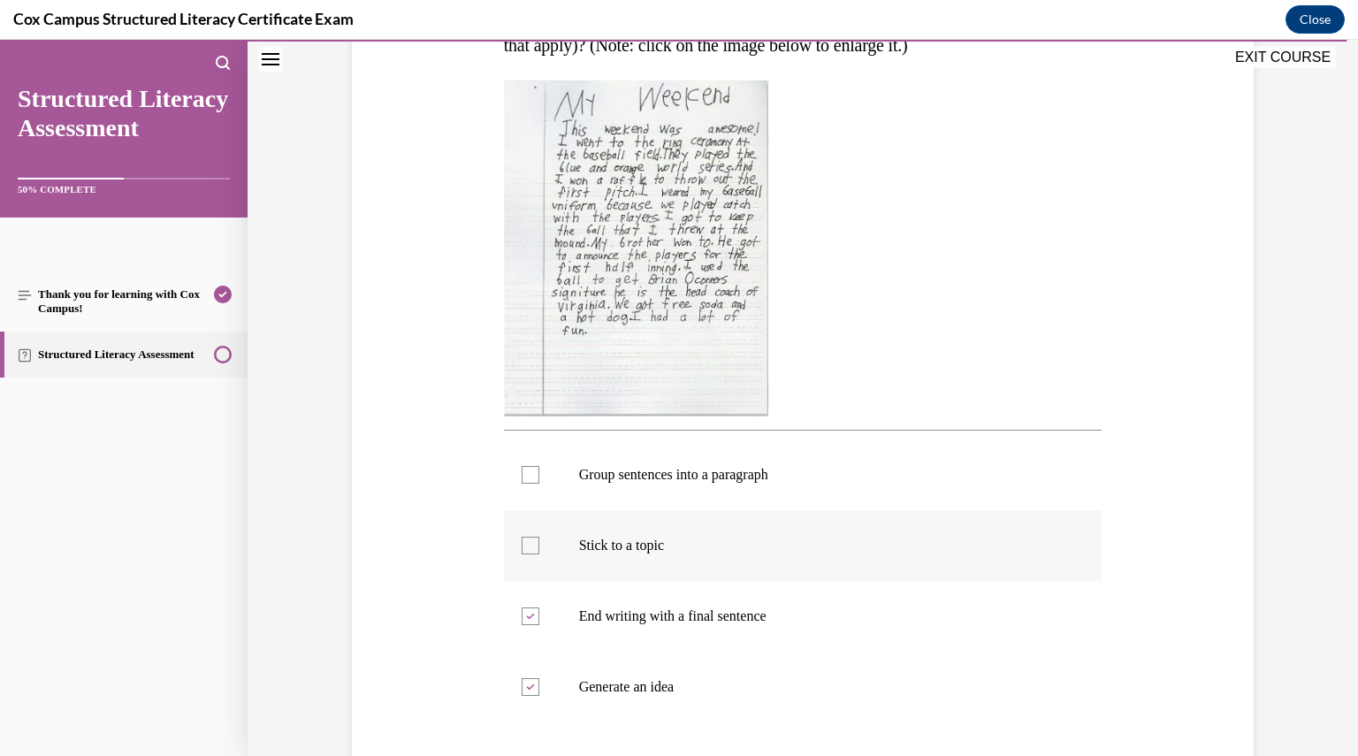
click at [654, 537] on p "Stick to a topic" at bounding box center [818, 546] width 479 height 18
click at [539, 537] on input "Stick to a topic" at bounding box center [531, 546] width 18 height 18
checkbox input "true"
click at [656, 477] on p "Group sentences into a paragraph" at bounding box center [818, 475] width 479 height 18
click at [539, 477] on input "Group sentences into a paragraph" at bounding box center [531, 475] width 18 height 18
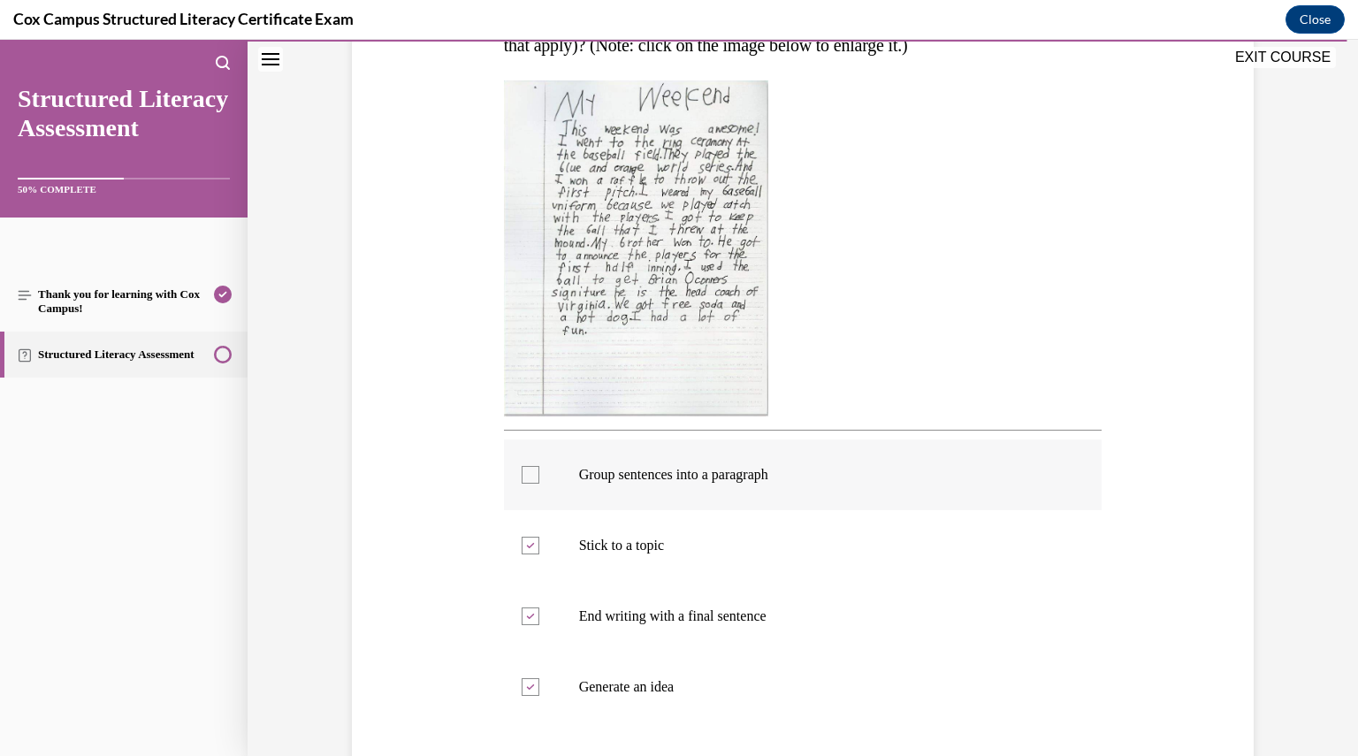
checkbox input "true"
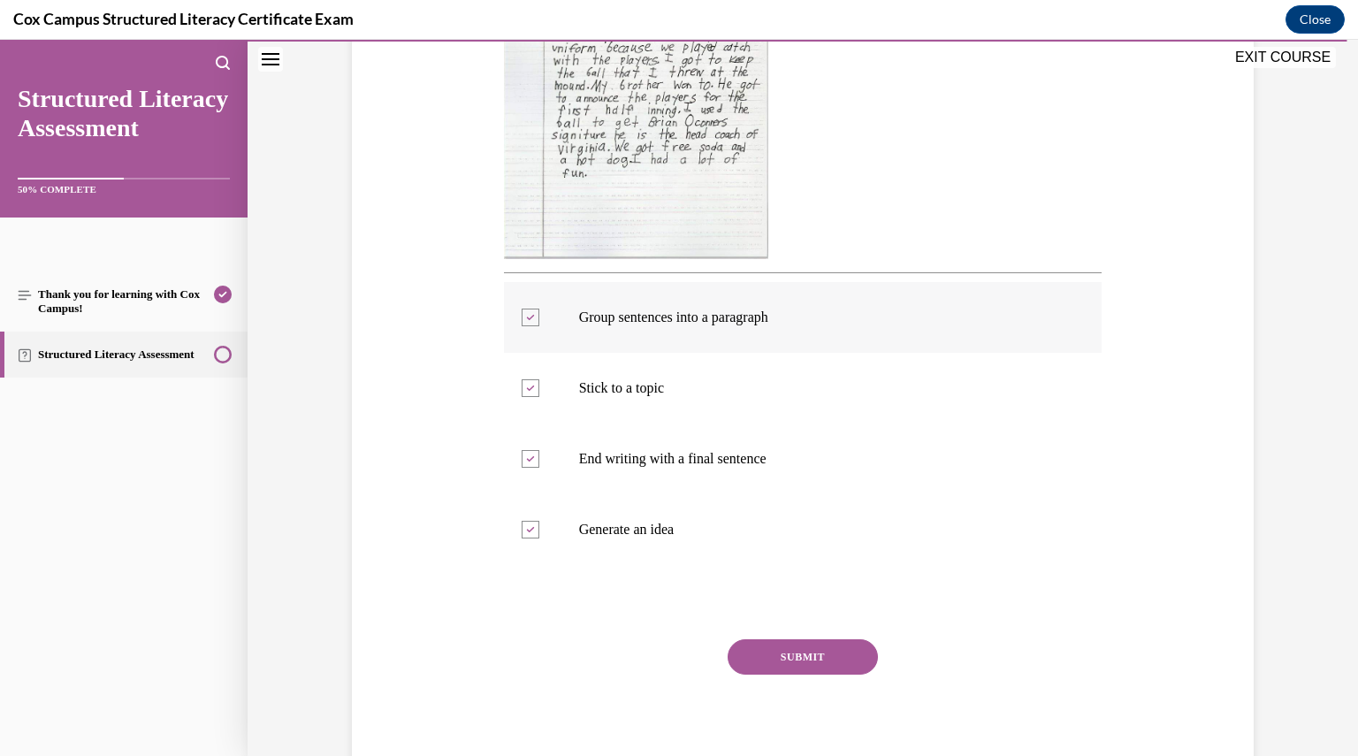
scroll to position [564, 0]
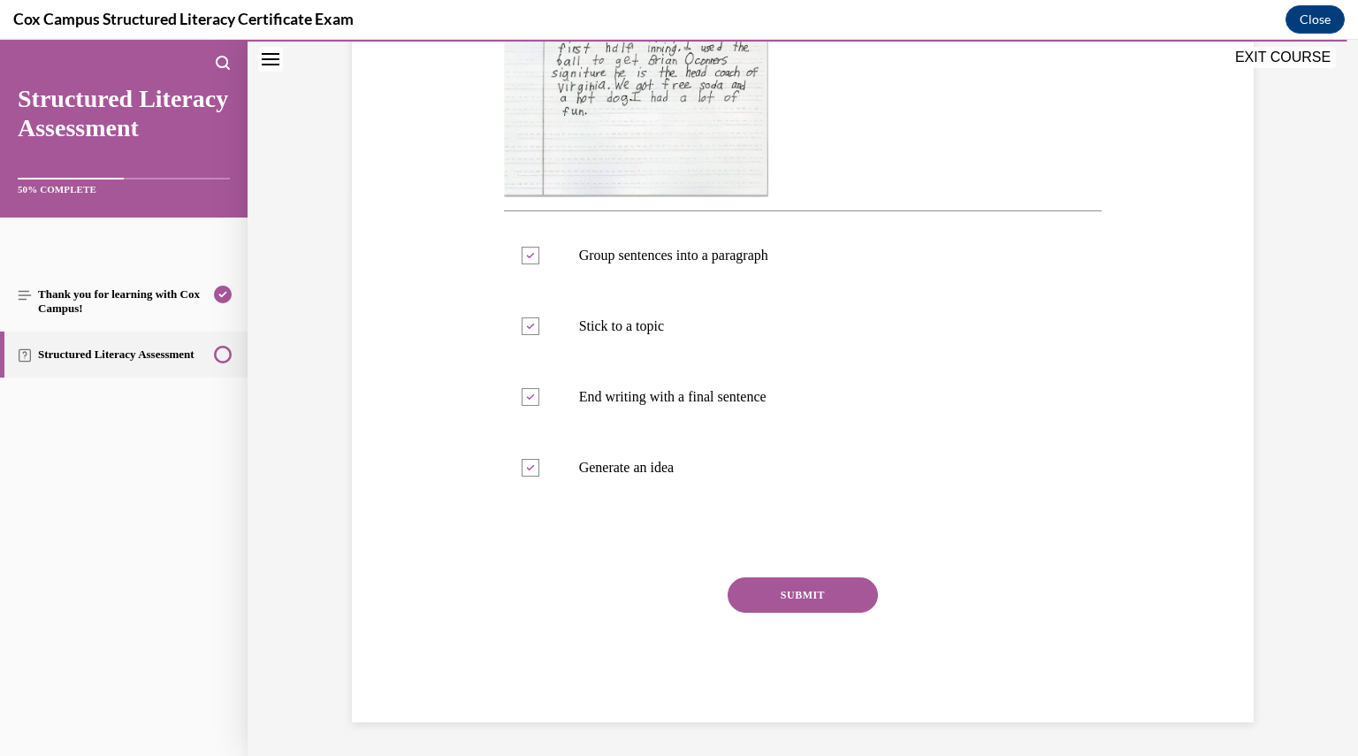
click at [769, 583] on button "SUBMIT" at bounding box center [803, 595] width 150 height 35
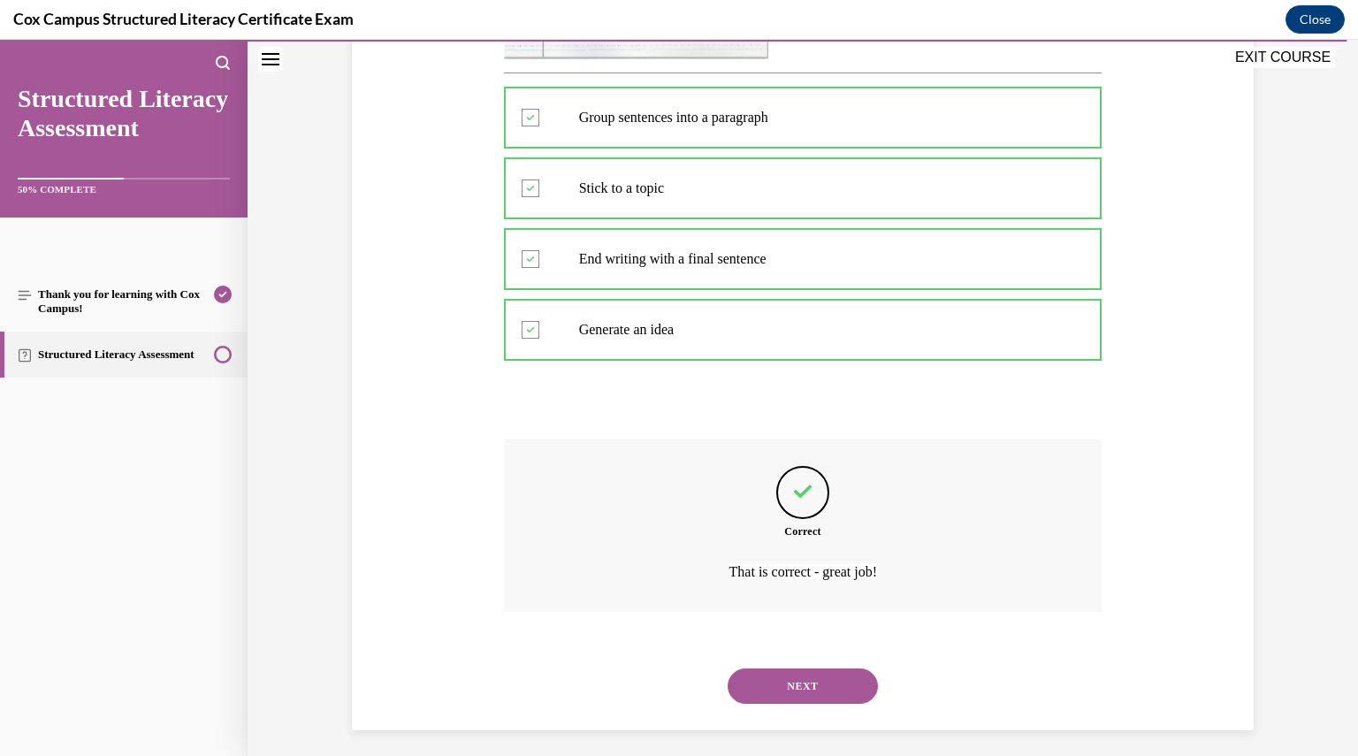
scroll to position [711, 0]
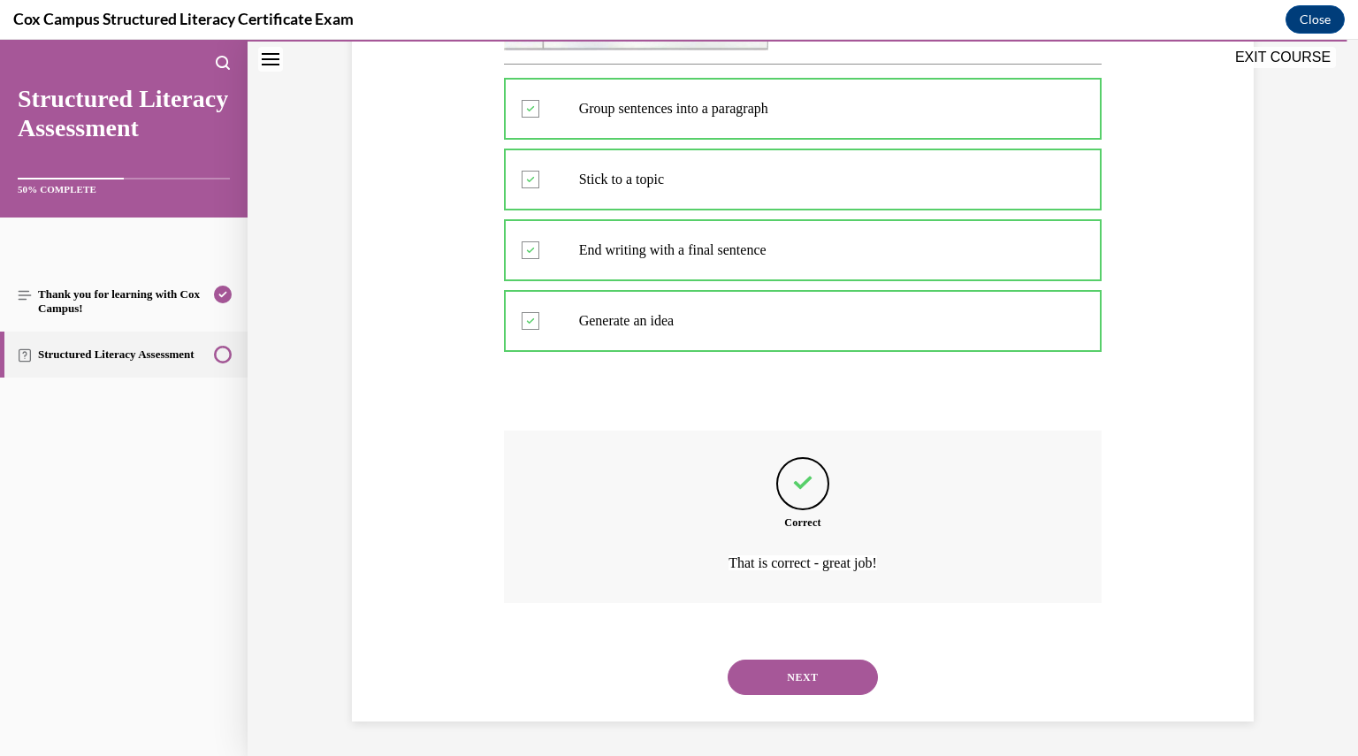
click at [817, 660] on button "NEXT" at bounding box center [803, 677] width 150 height 35
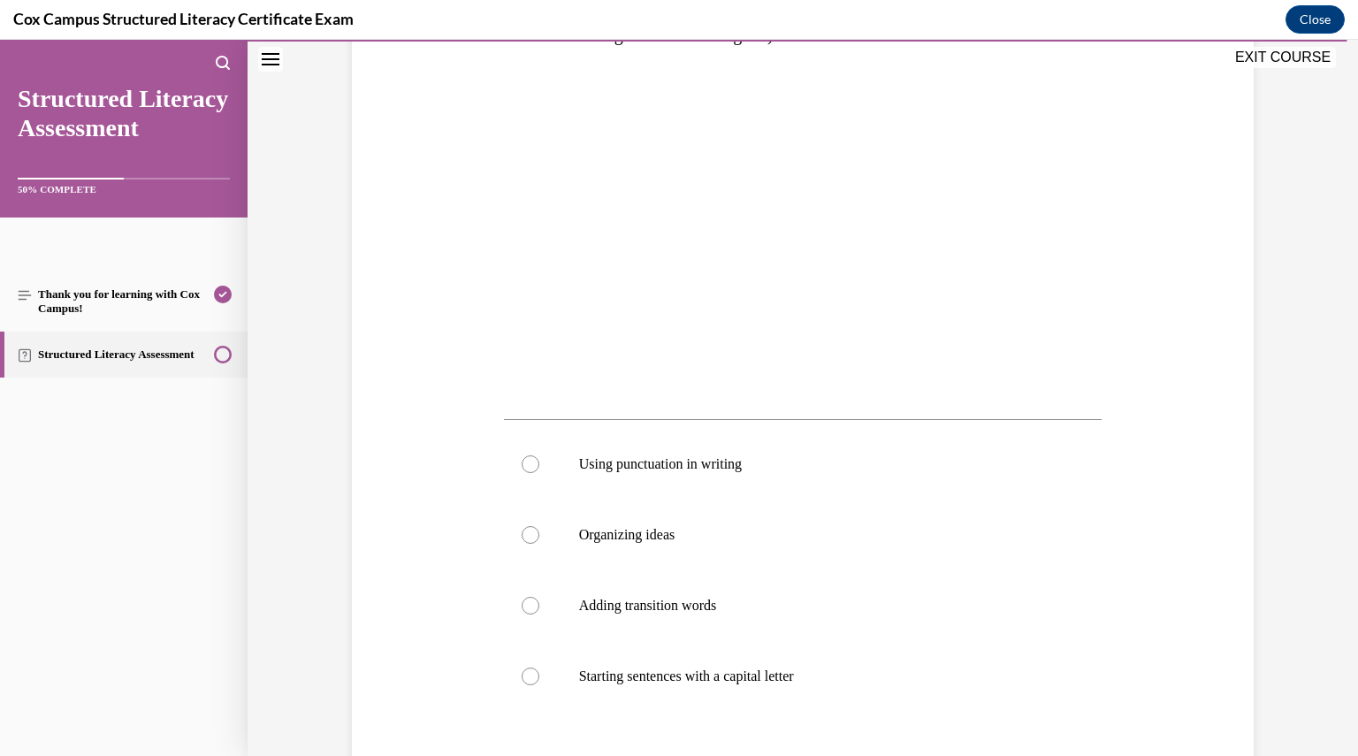
scroll to position [356, 0]
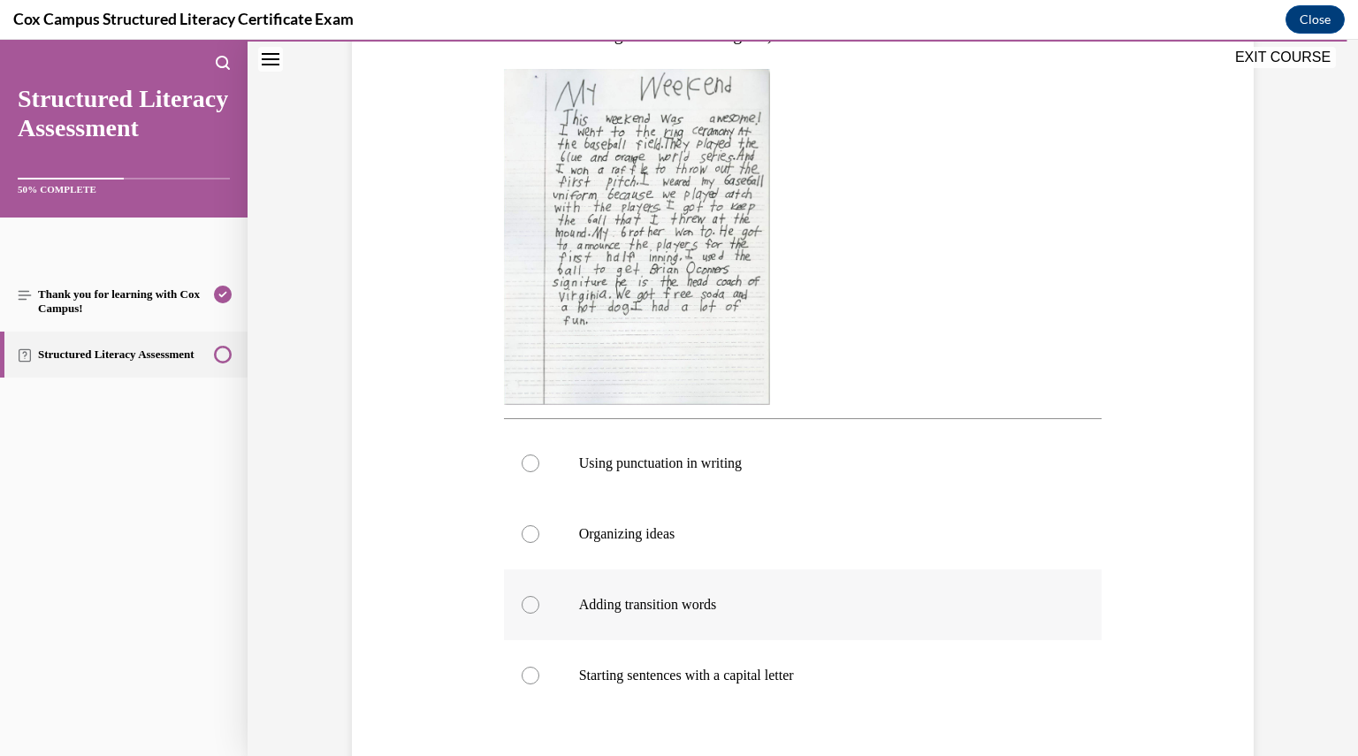
click at [696, 608] on p "Adding transition words" at bounding box center [818, 605] width 479 height 18
click at [539, 608] on input "Adding transition words" at bounding box center [531, 605] width 18 height 18
radio input "true"
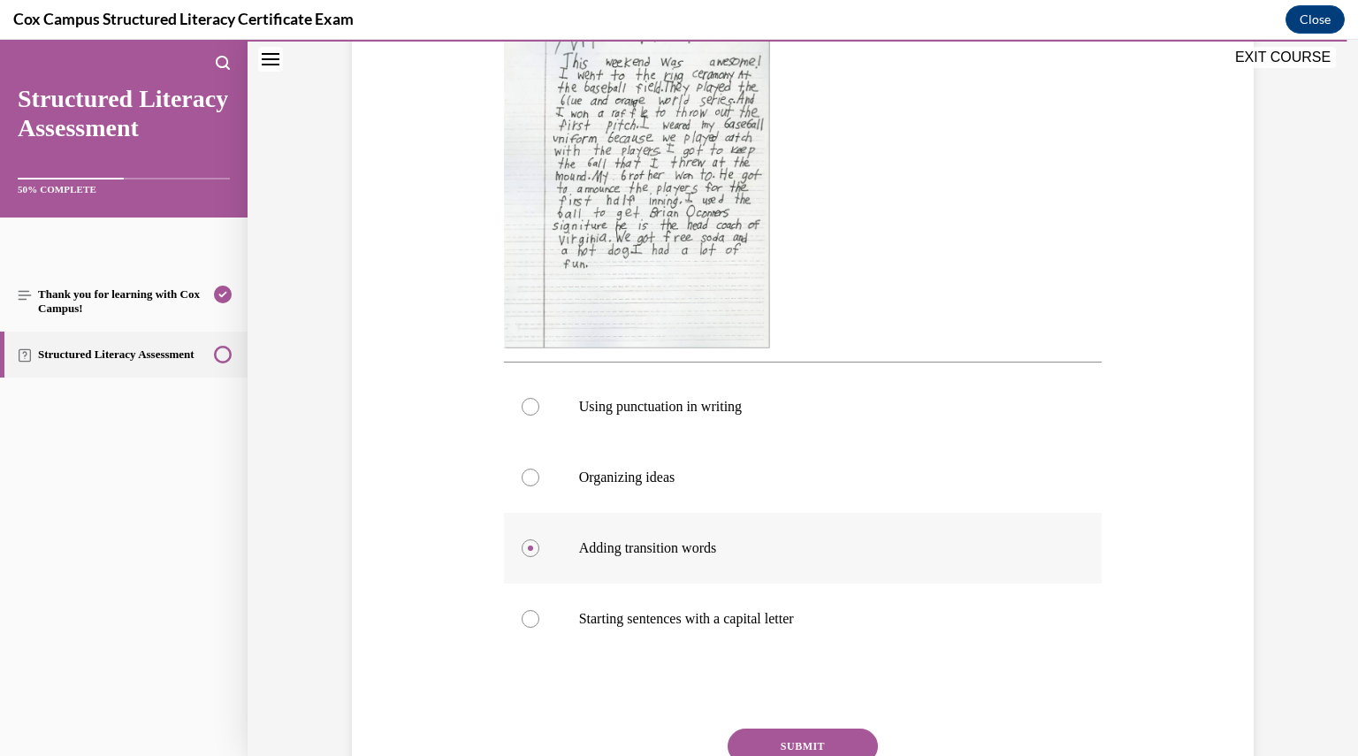
scroll to position [565, 0]
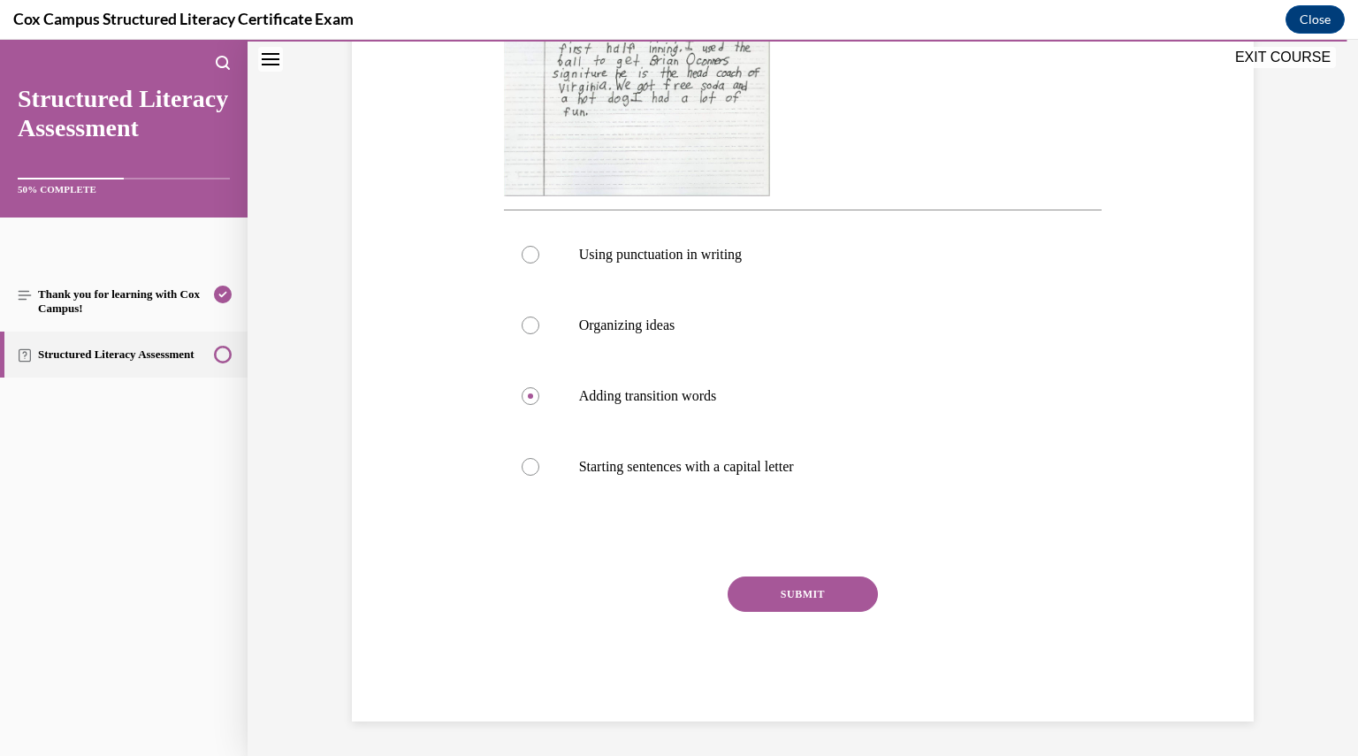
click at [769, 577] on button "SUBMIT" at bounding box center [803, 594] width 150 height 35
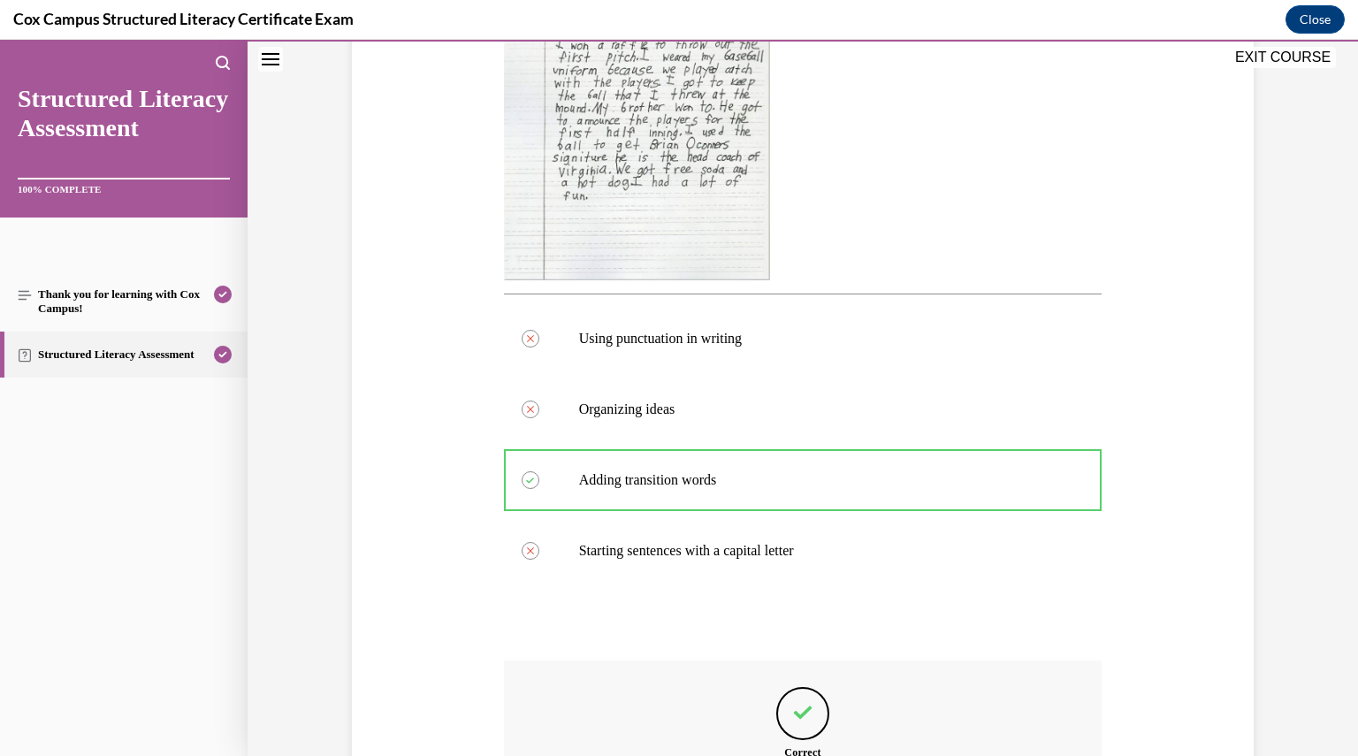
scroll to position [711, 0]
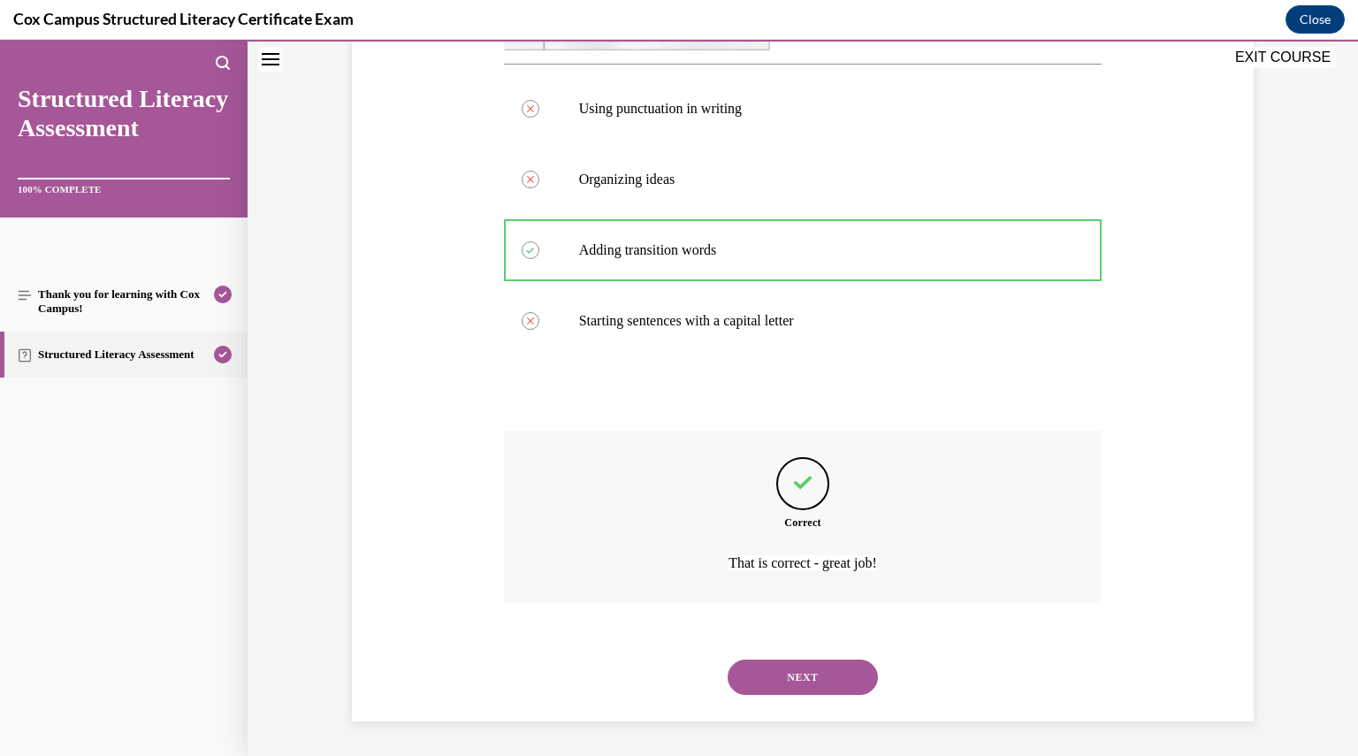
click at [788, 669] on button "NEXT" at bounding box center [803, 677] width 150 height 35
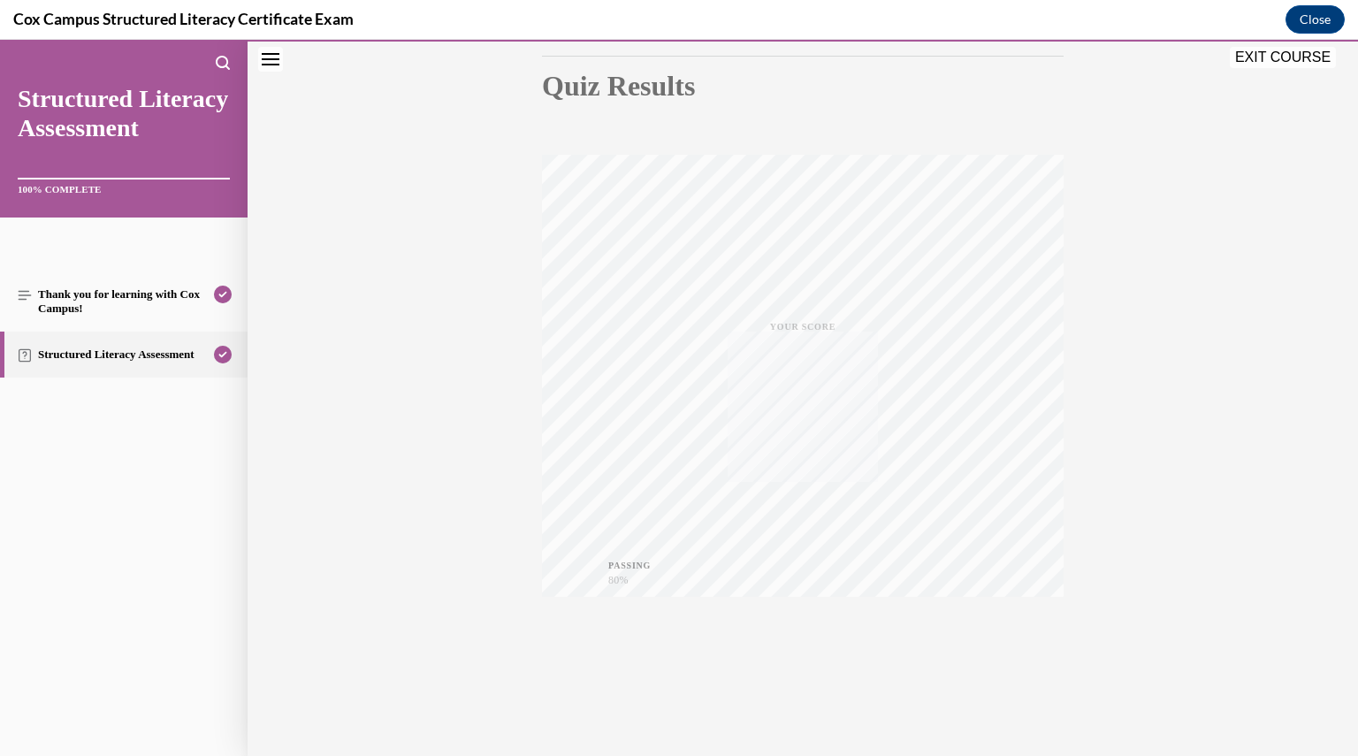
scroll to position [189, 0]
click at [1261, 46] on div "Quiz Results PASSING 80% Your score 97% Passed PASSING 80% Your score Your scor…" at bounding box center [803, 331] width 1111 height 851
click at [1261, 53] on button "EXIT COURSE" at bounding box center [1283, 57] width 106 height 21
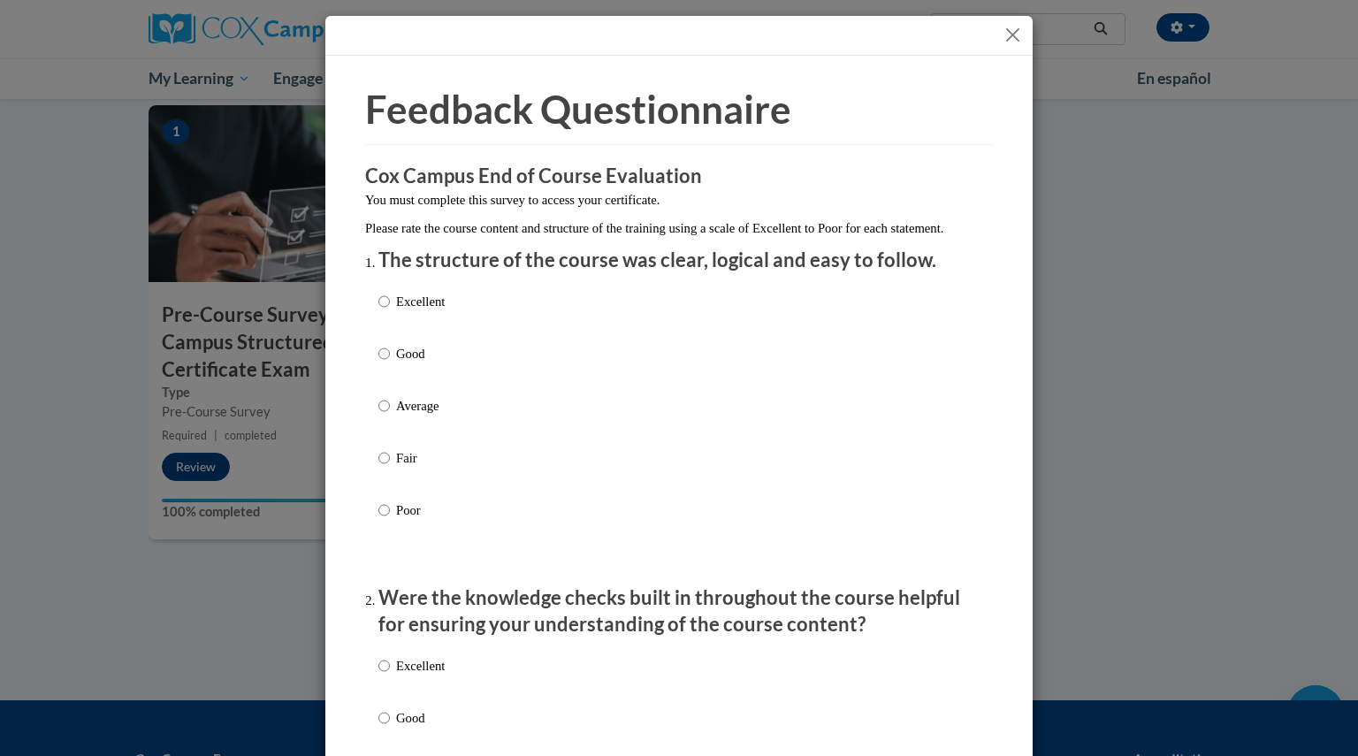
click at [433, 311] on p "Excellent" at bounding box center [420, 301] width 49 height 19
click at [390, 311] on input "Excellent" at bounding box center [384, 301] width 11 height 19
radio input "true"
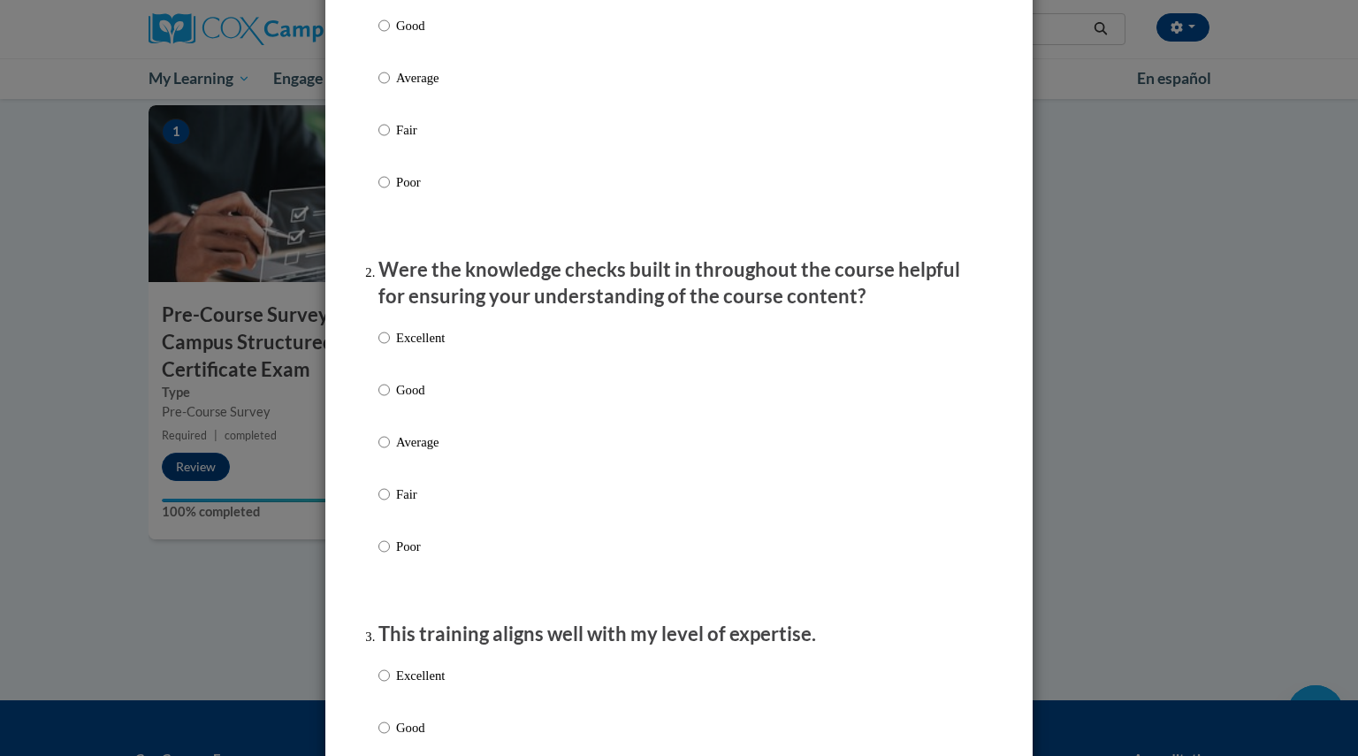
scroll to position [331, 0]
click at [403, 554] on p "Poor" at bounding box center [420, 543] width 49 height 19
click at [390, 554] on input "Poor" at bounding box center [384, 543] width 11 height 19
radio input "true"
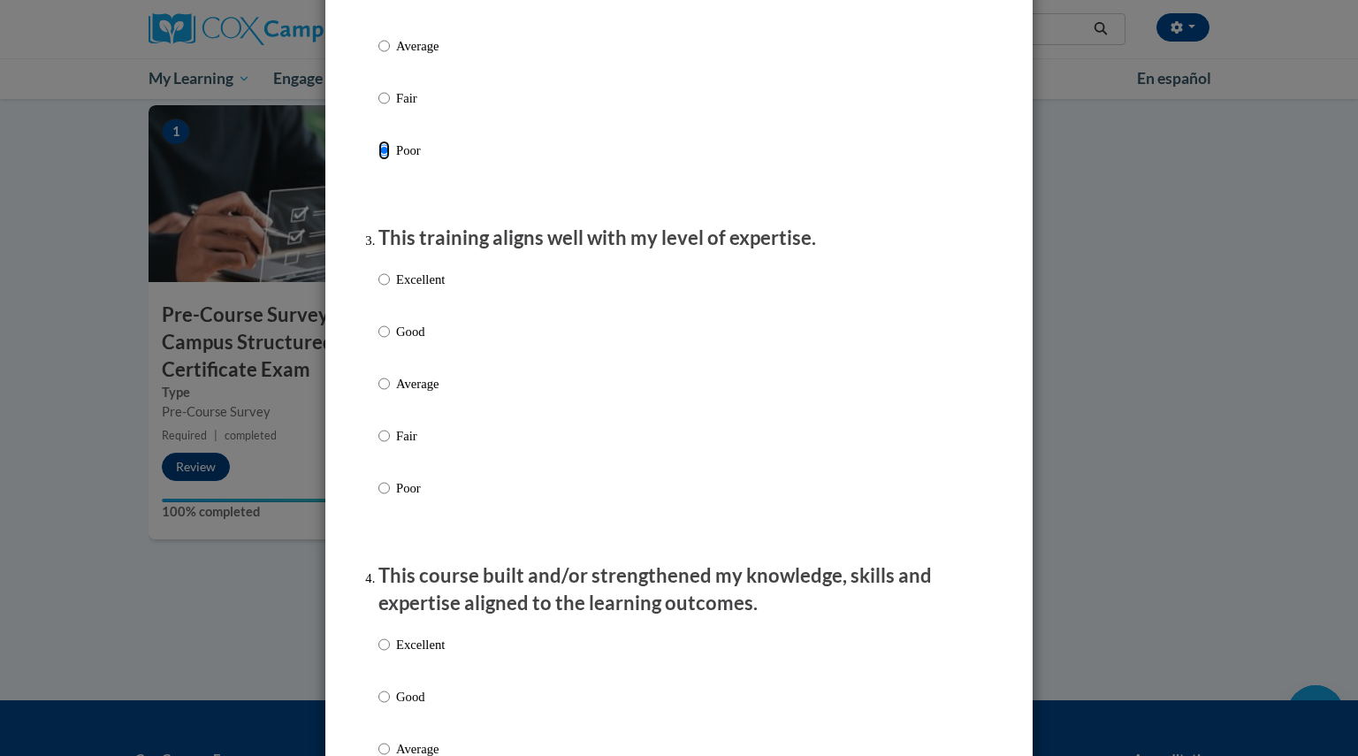
scroll to position [739, 0]
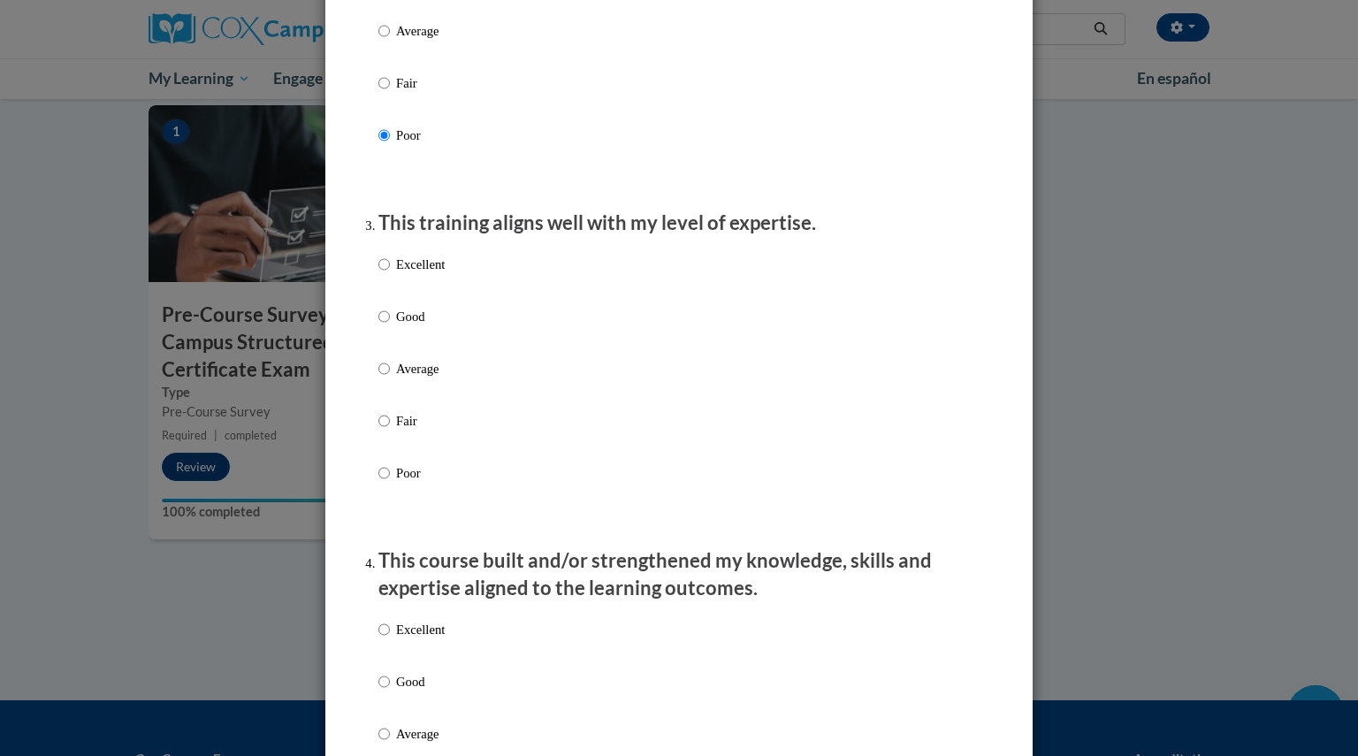
click at [409, 431] on p "Fair" at bounding box center [420, 420] width 49 height 19
click at [390, 431] on input "Fair" at bounding box center [384, 420] width 11 height 19
radio input "true"
click at [417, 398] on label "Average" at bounding box center [412, 383] width 66 height 48
click at [390, 379] on input "Average" at bounding box center [384, 368] width 11 height 19
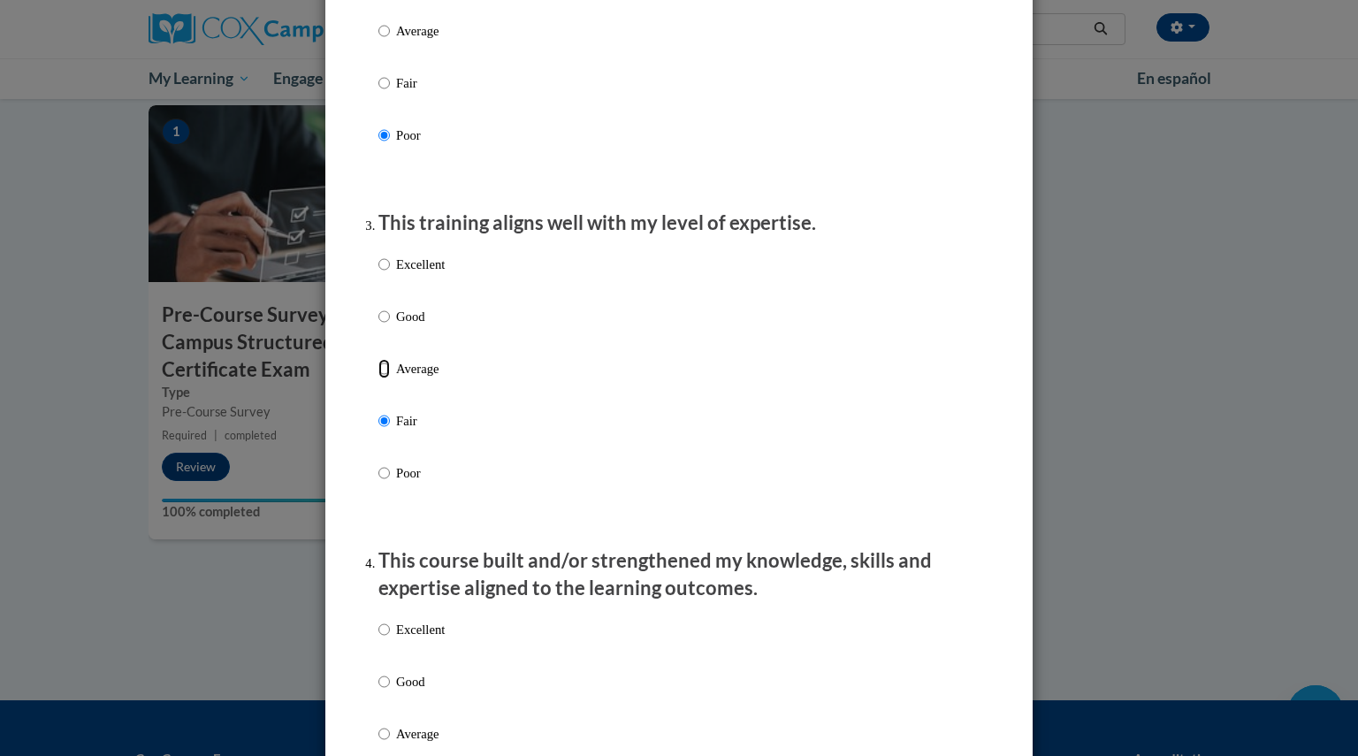
radio input "true"
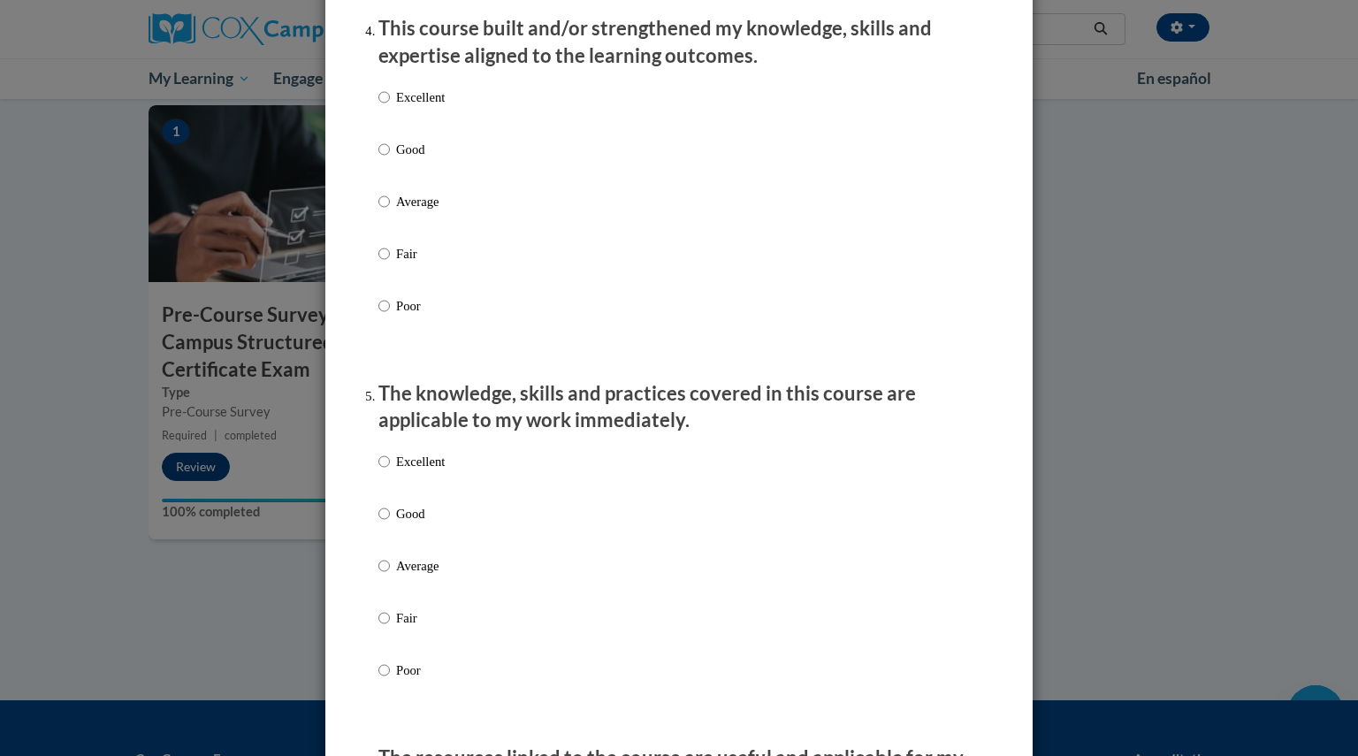
scroll to position [1280, 0]
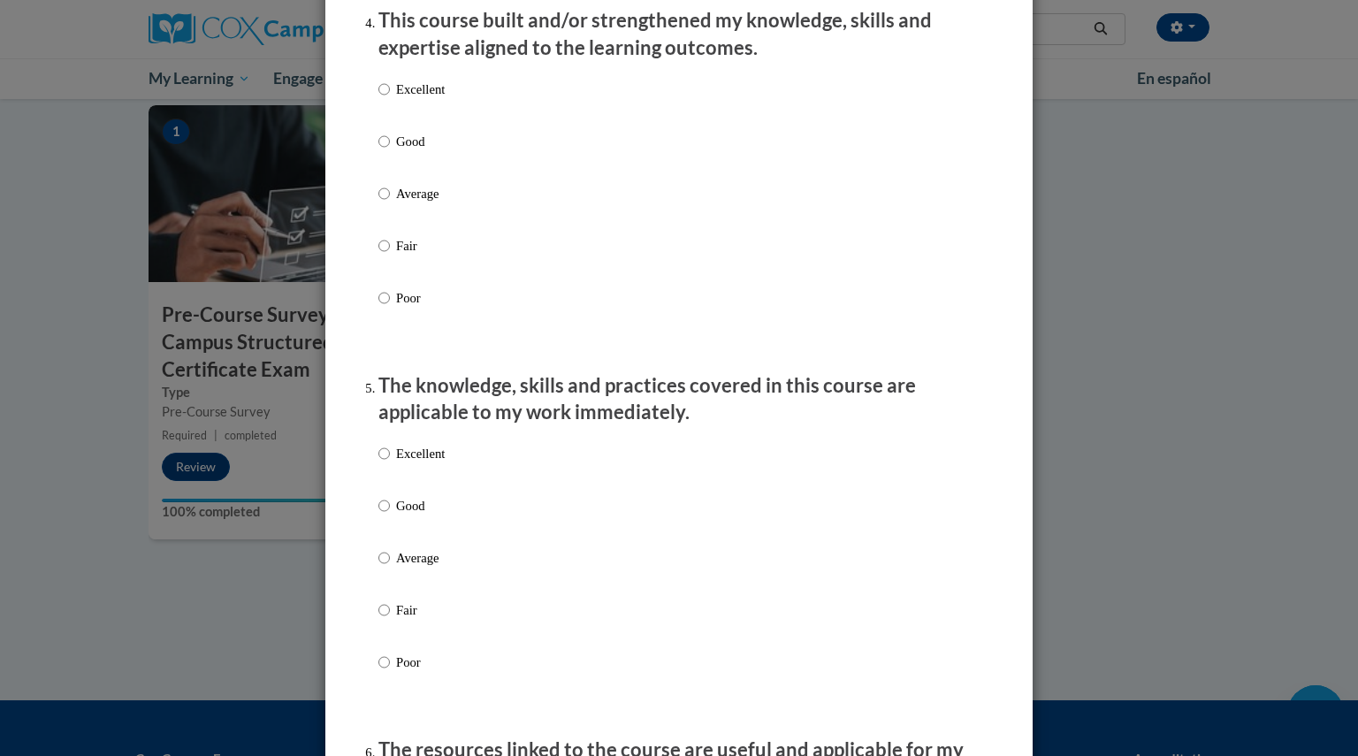
click at [417, 151] on p "Good" at bounding box center [420, 141] width 49 height 19
click at [390, 151] on input "Good" at bounding box center [384, 141] width 11 height 19
radio input "true"
click at [396, 516] on p "Good" at bounding box center [420, 505] width 49 height 19
click at [390, 516] on input "Good" at bounding box center [384, 505] width 11 height 19
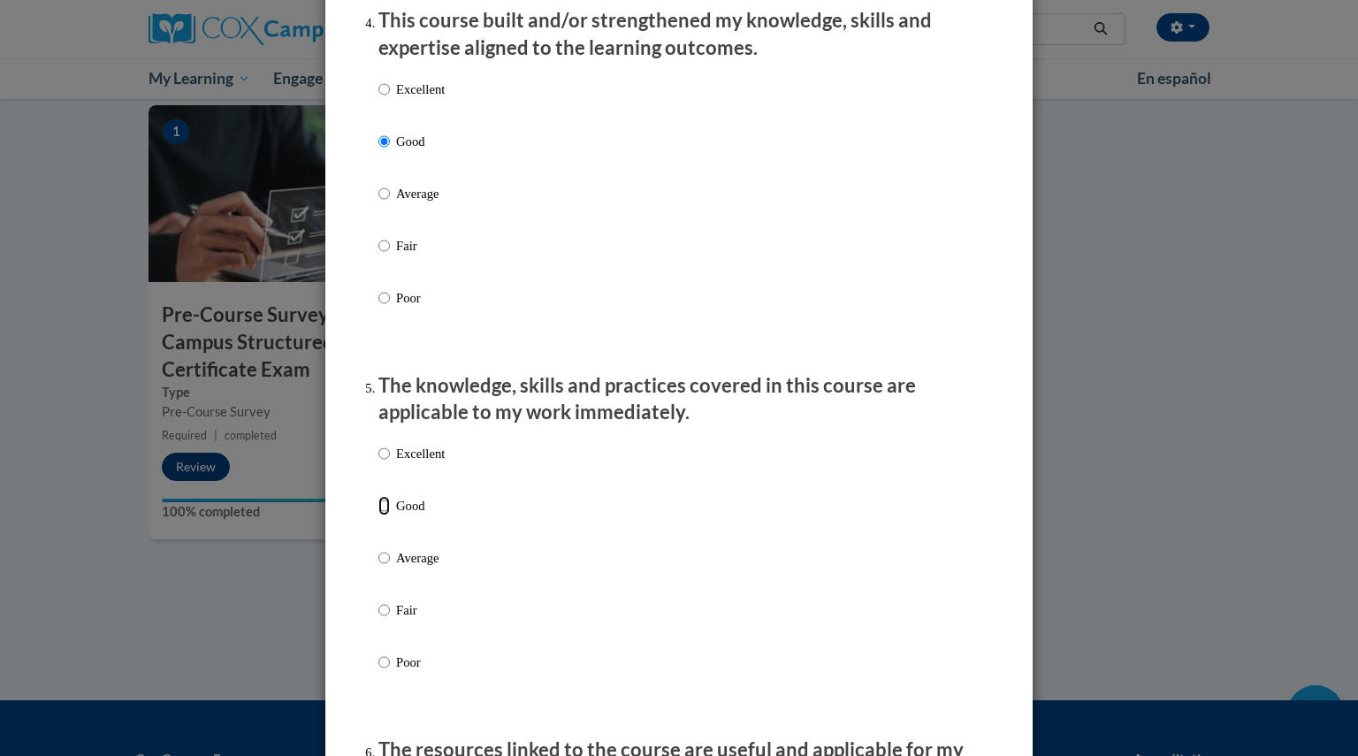
radio input "true"
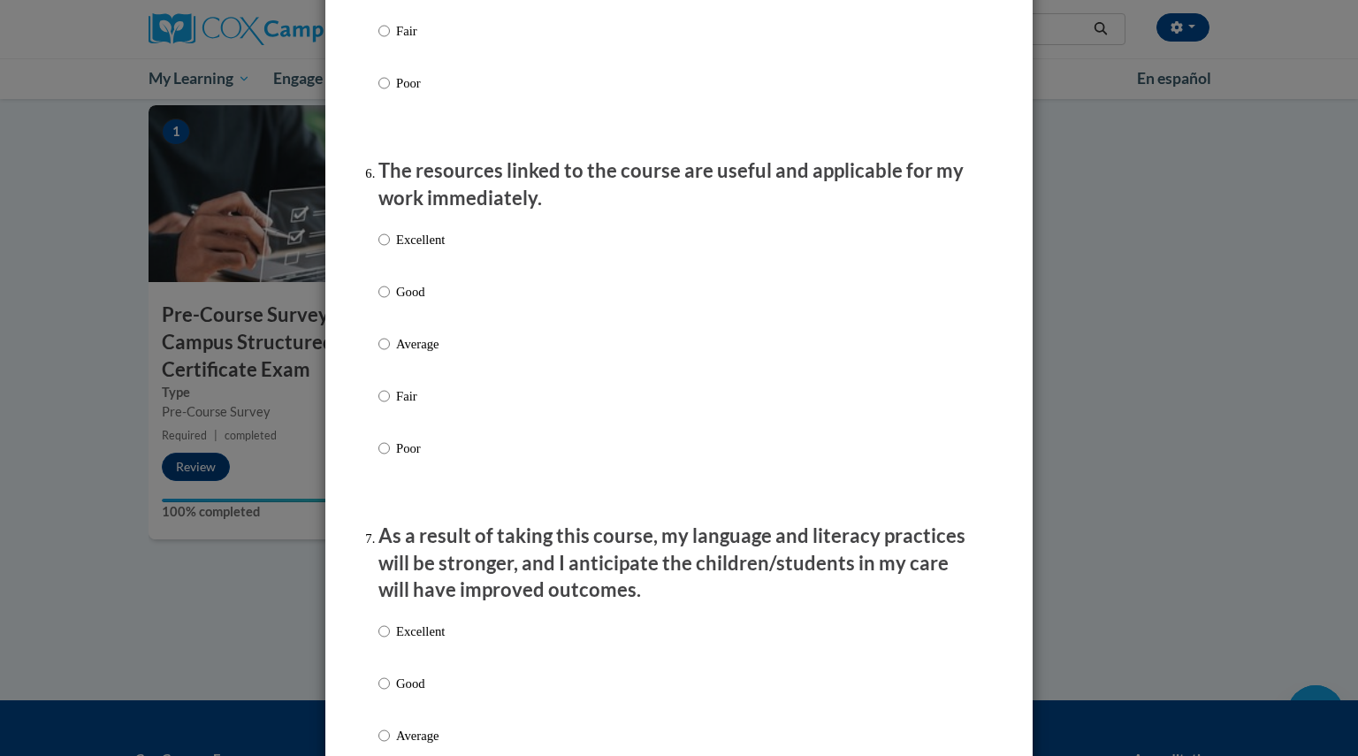
scroll to position [1859, 0]
click at [427, 249] on p "Excellent" at bounding box center [420, 239] width 49 height 19
click at [390, 249] on input "Excellent" at bounding box center [384, 239] width 11 height 19
radio input "true"
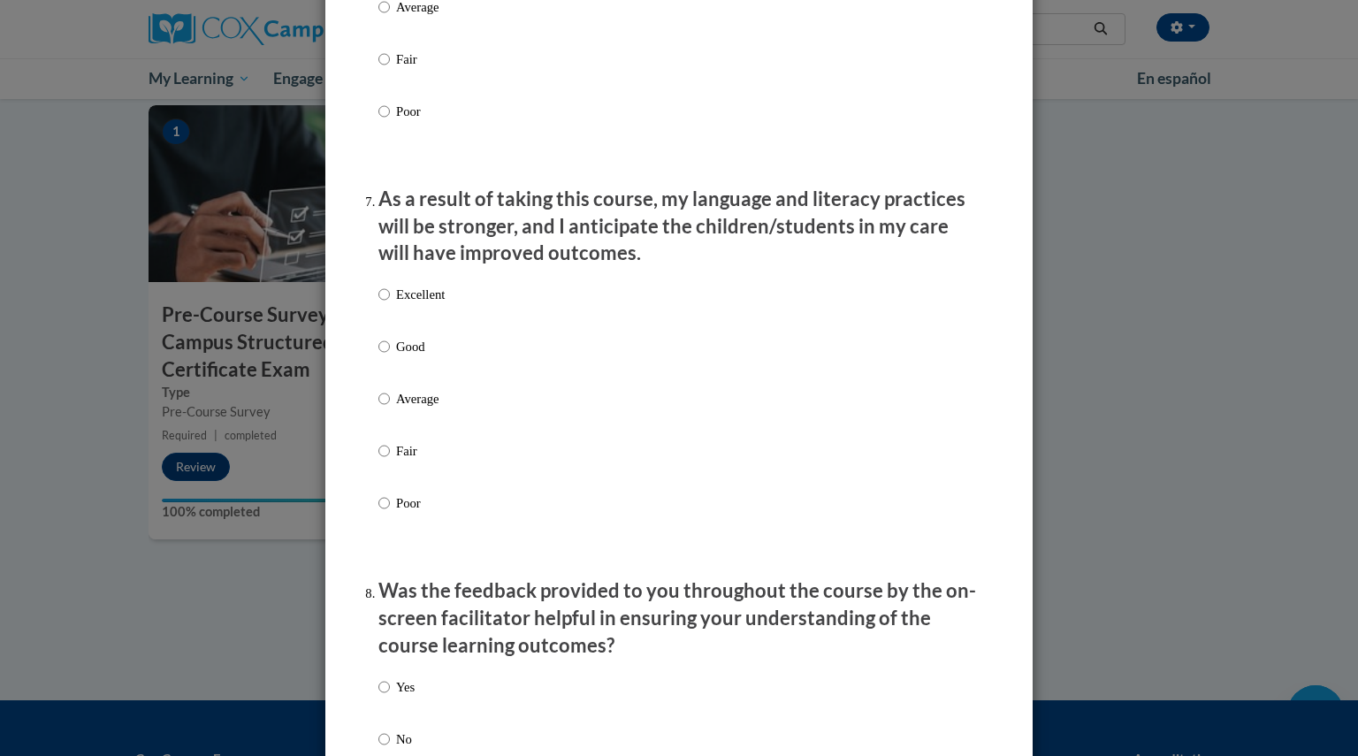
scroll to position [2199, 0]
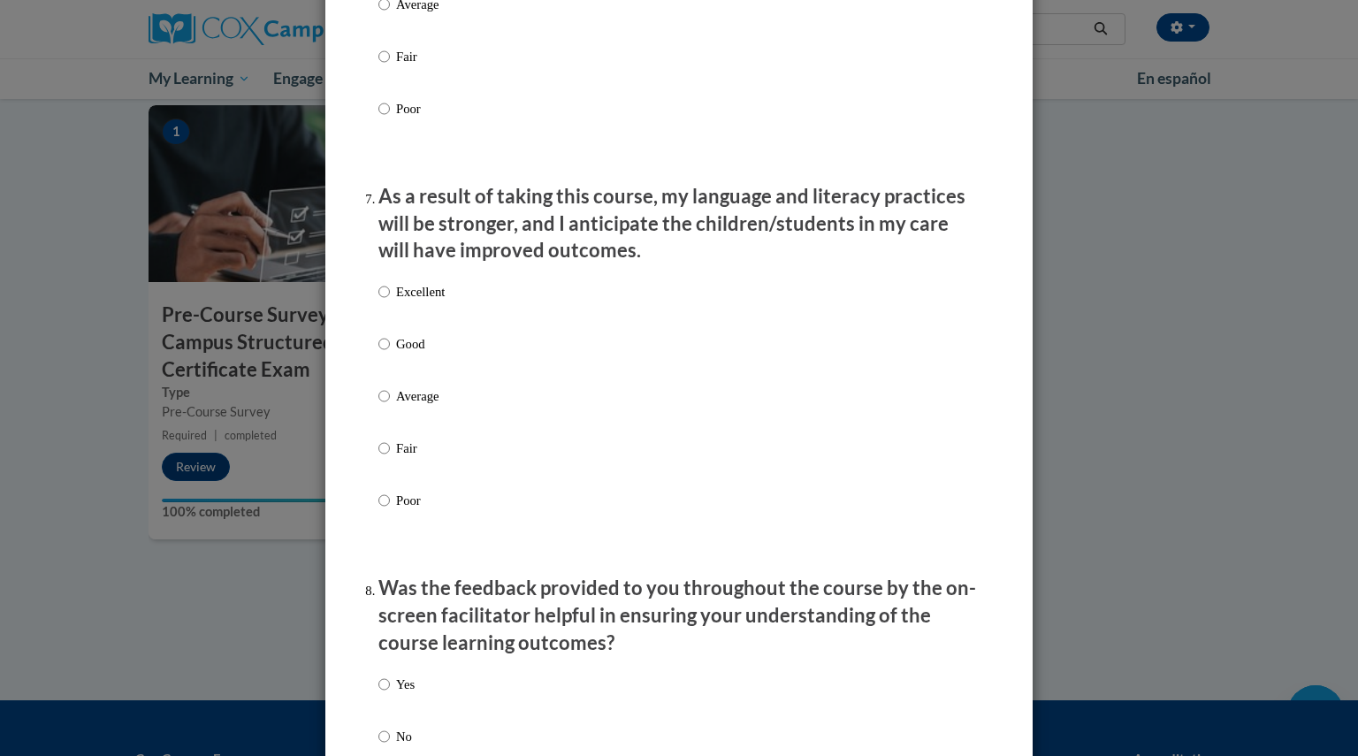
click at [423, 354] on p "Good" at bounding box center [420, 343] width 49 height 19
click at [390, 354] on input "Good" at bounding box center [384, 343] width 11 height 19
radio input "true"
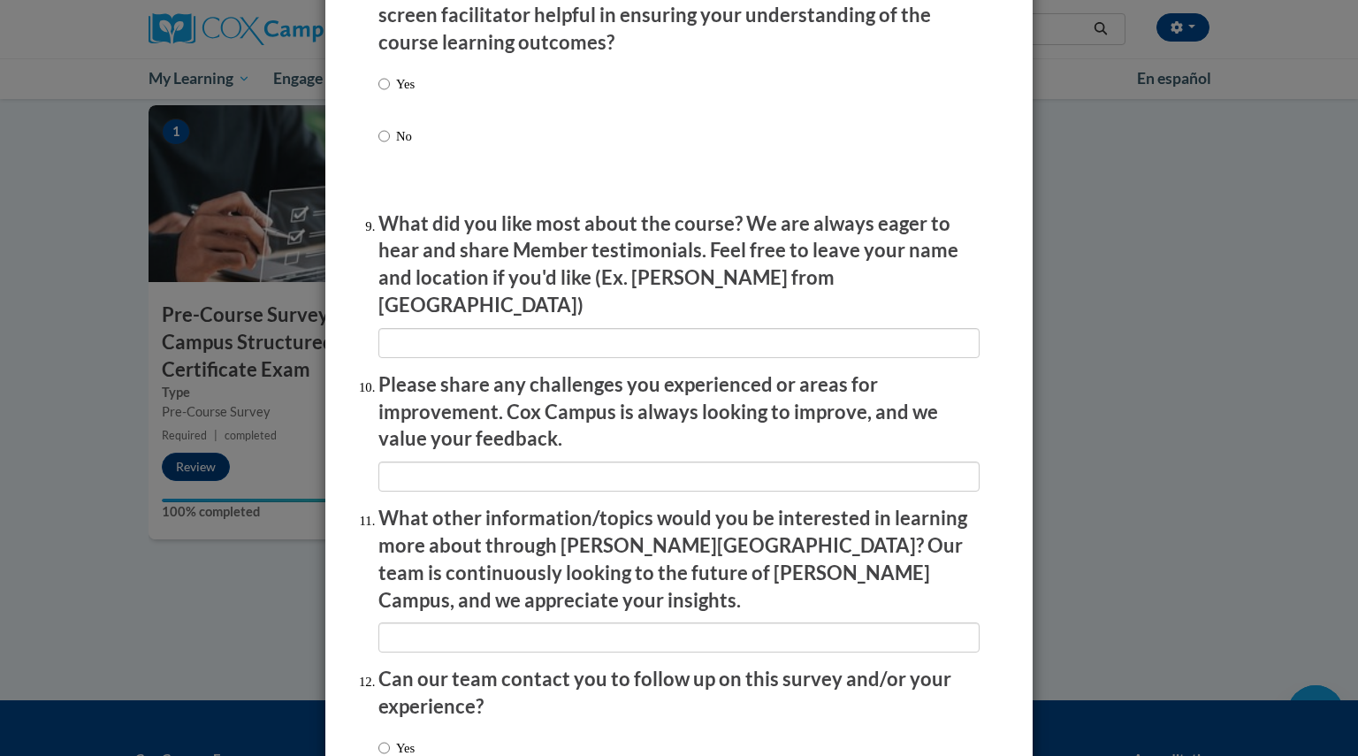
scroll to position [2803, 0]
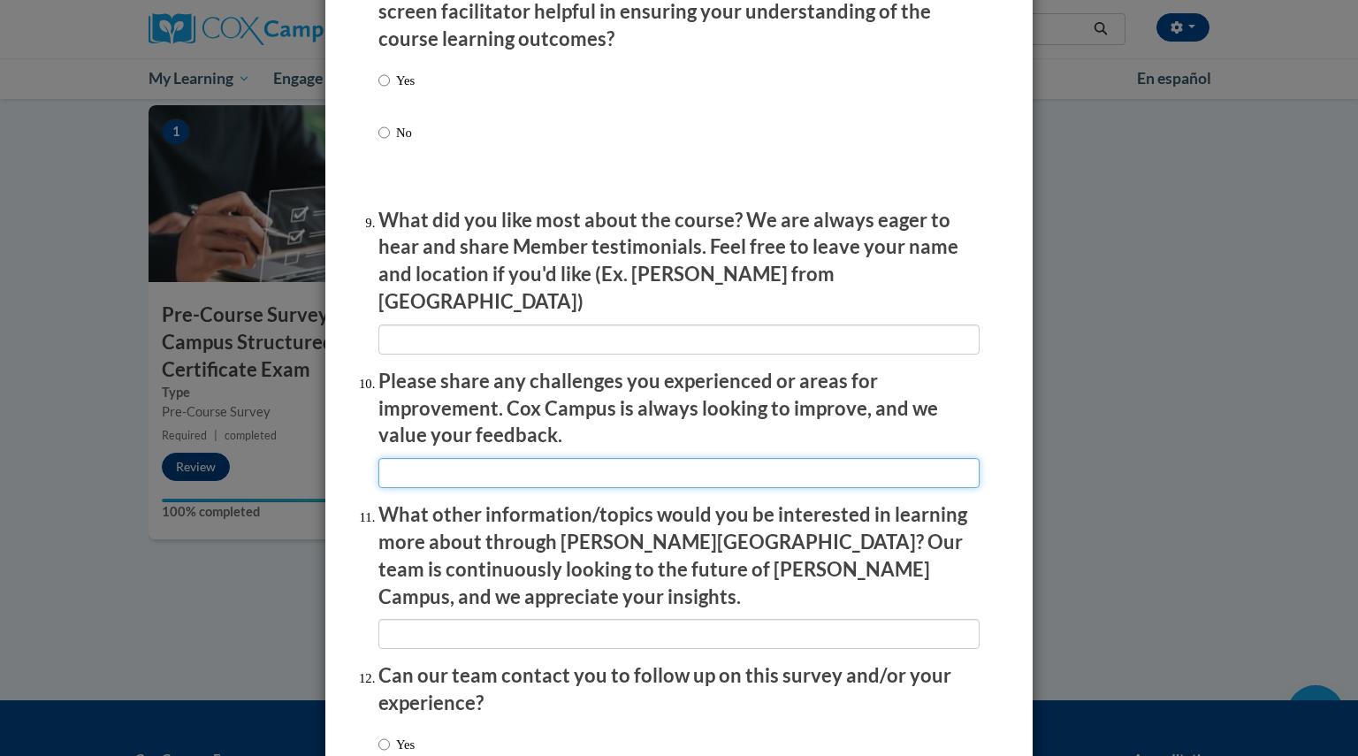
click at [628, 458] on input "textbox" at bounding box center [679, 473] width 601 height 30
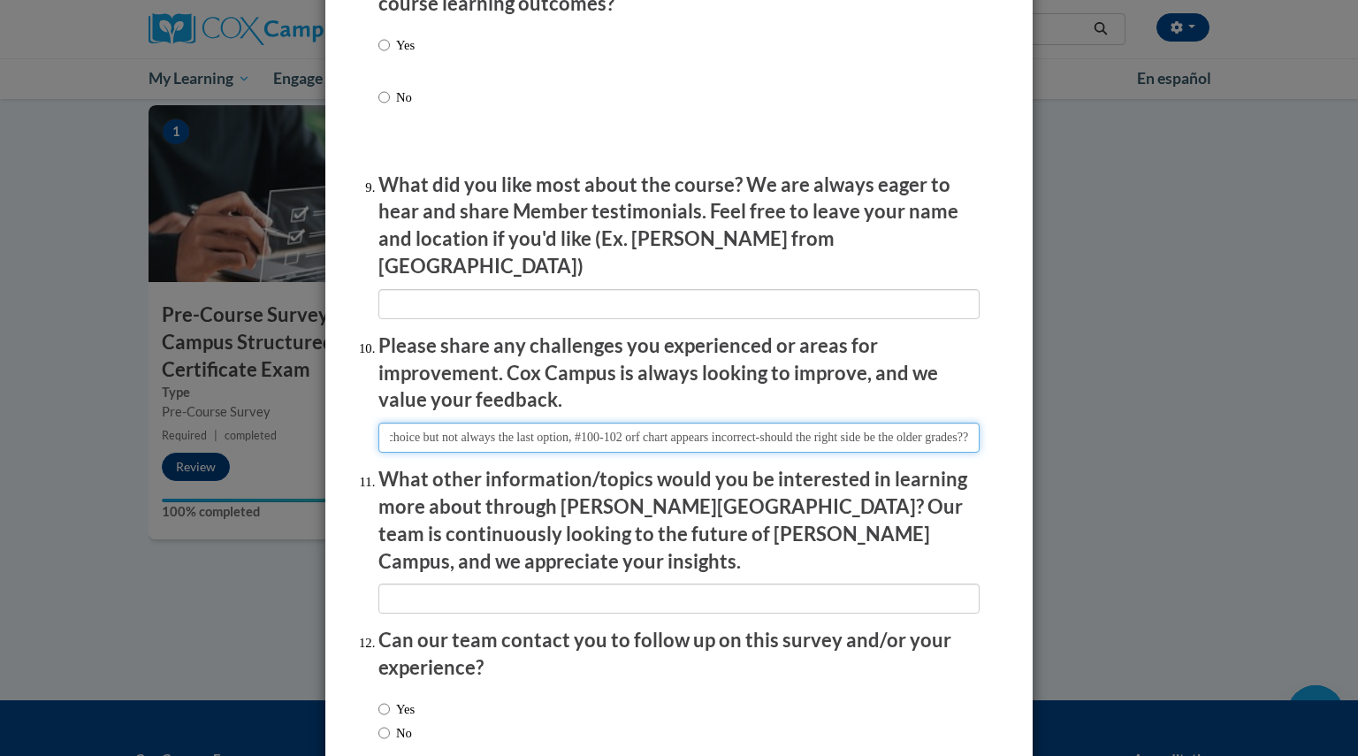
scroll to position [2921, 0]
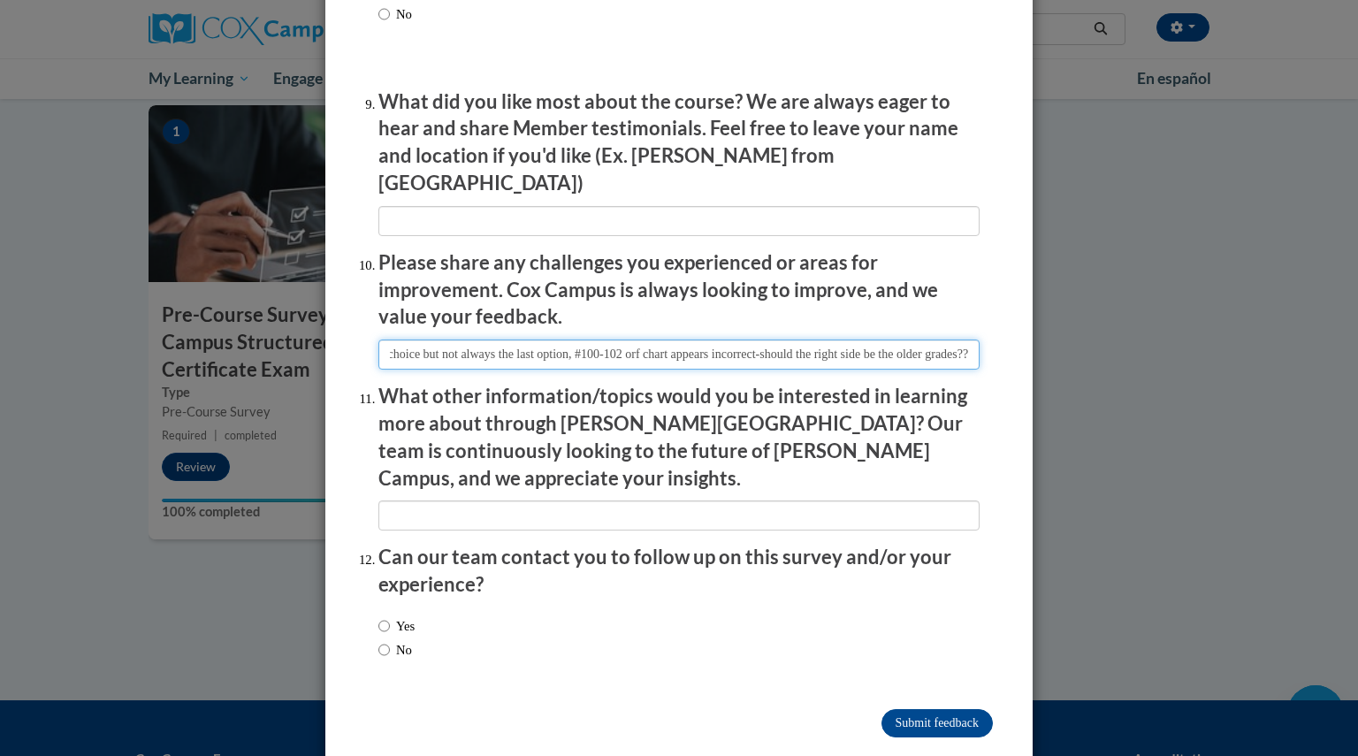
type input "#53-open boxes for true/false, all of above is a choice but not always the last…"
click at [382, 616] on input "Yes" at bounding box center [384, 625] width 11 height 19
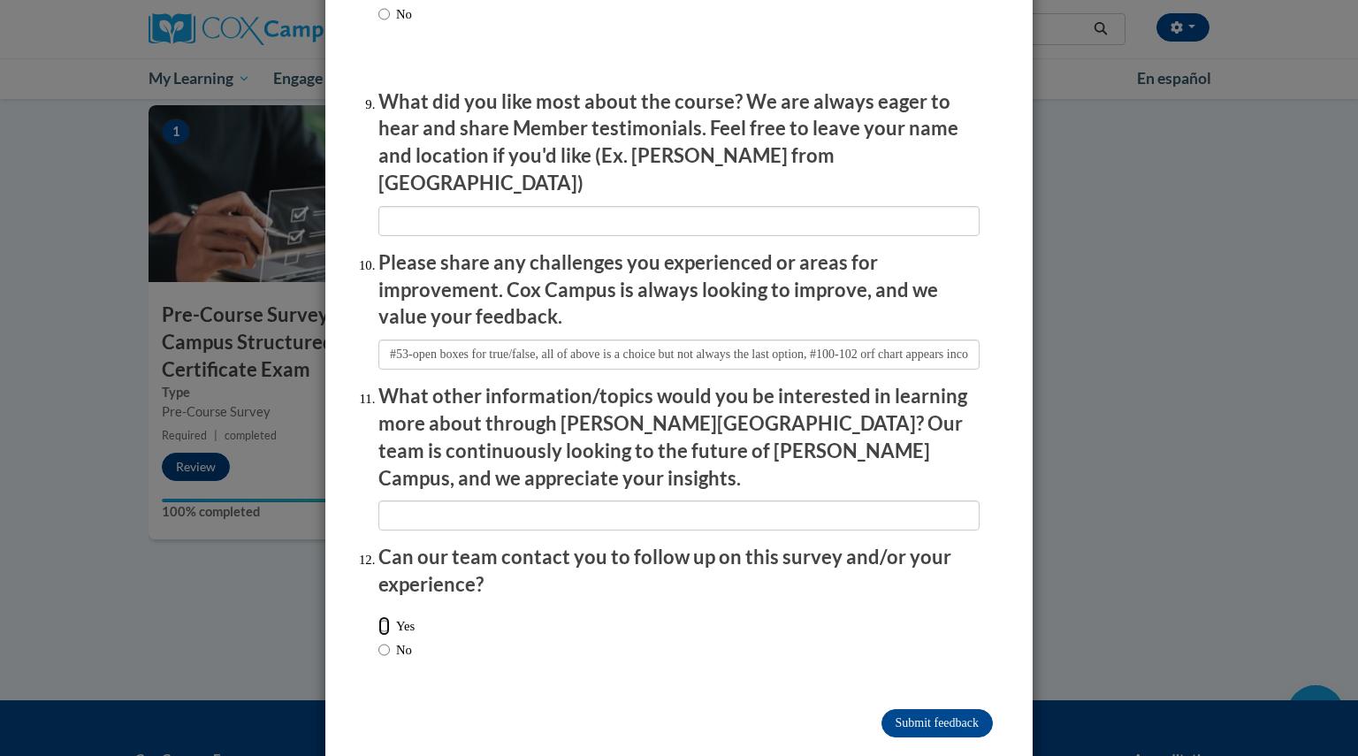
radio input "true"
click at [908, 709] on input "Submit feedback" at bounding box center [937, 723] width 111 height 28
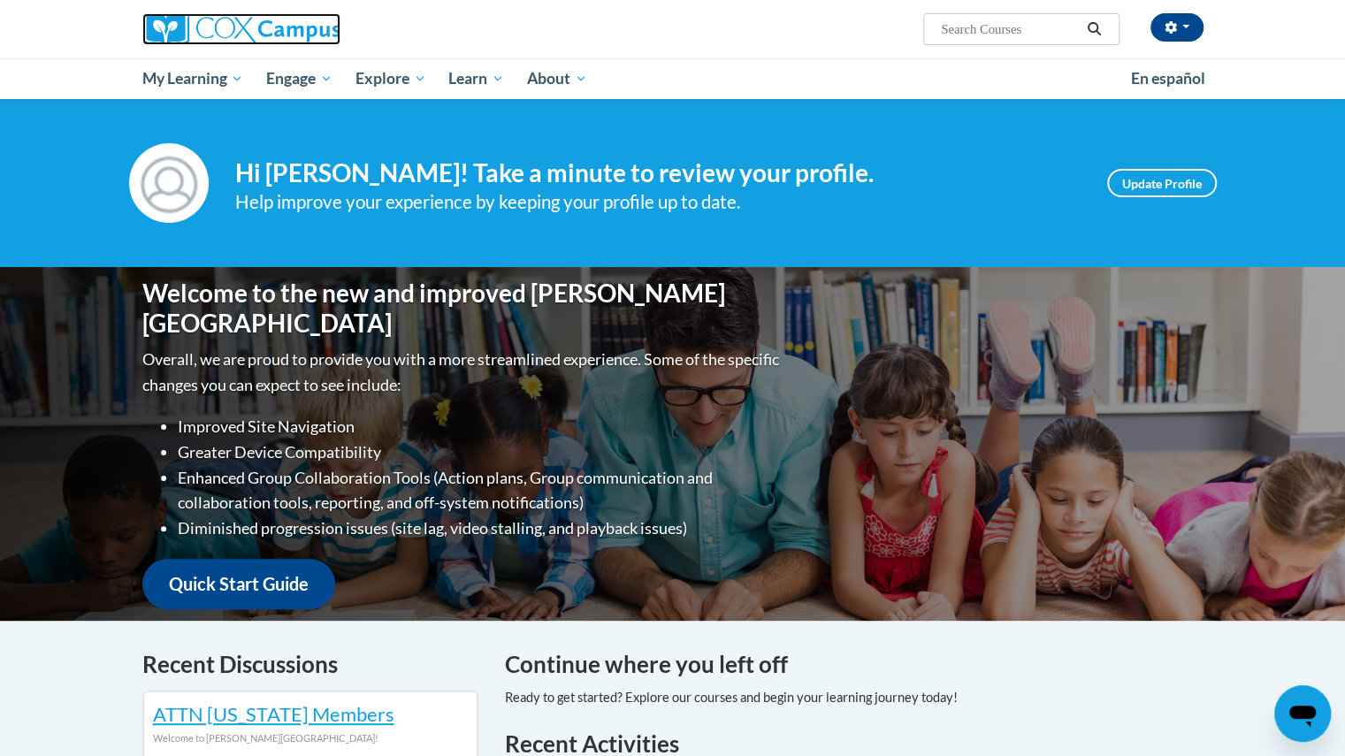
click at [186, 23] on img at bounding box center [241, 29] width 198 height 32
